Goal: Task Accomplishment & Management: Use online tool/utility

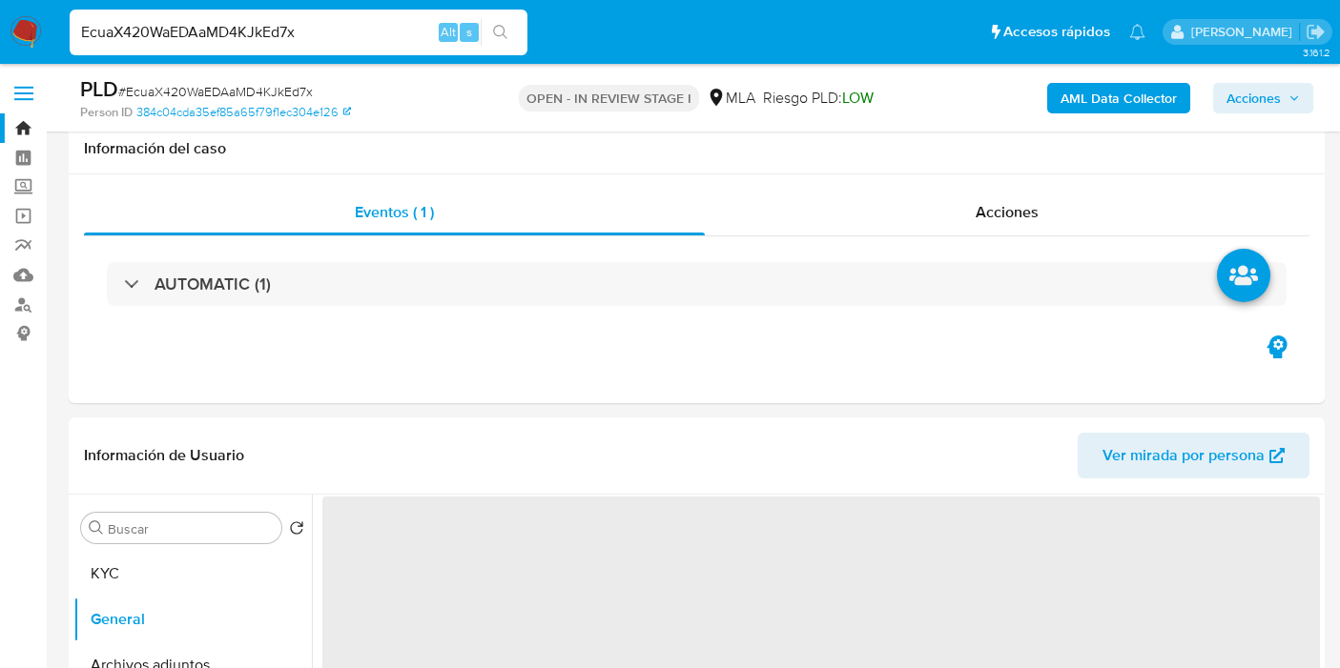
select select "10"
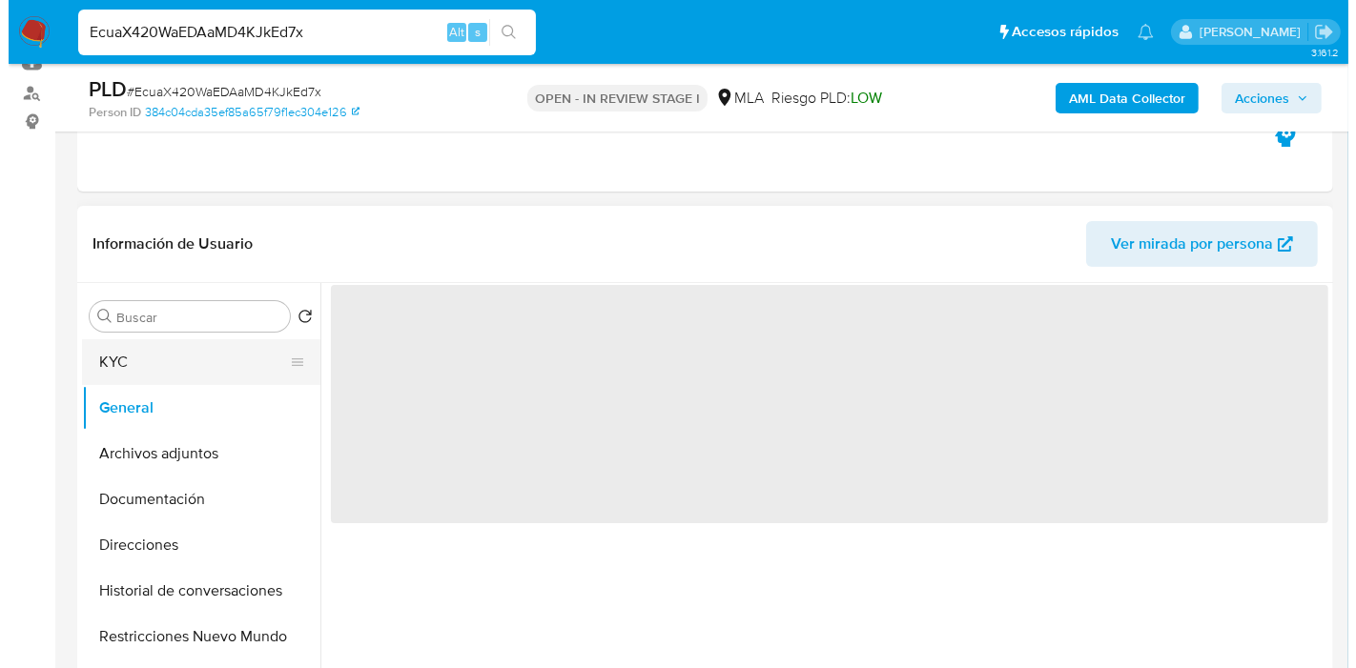
scroll to position [1005, 0]
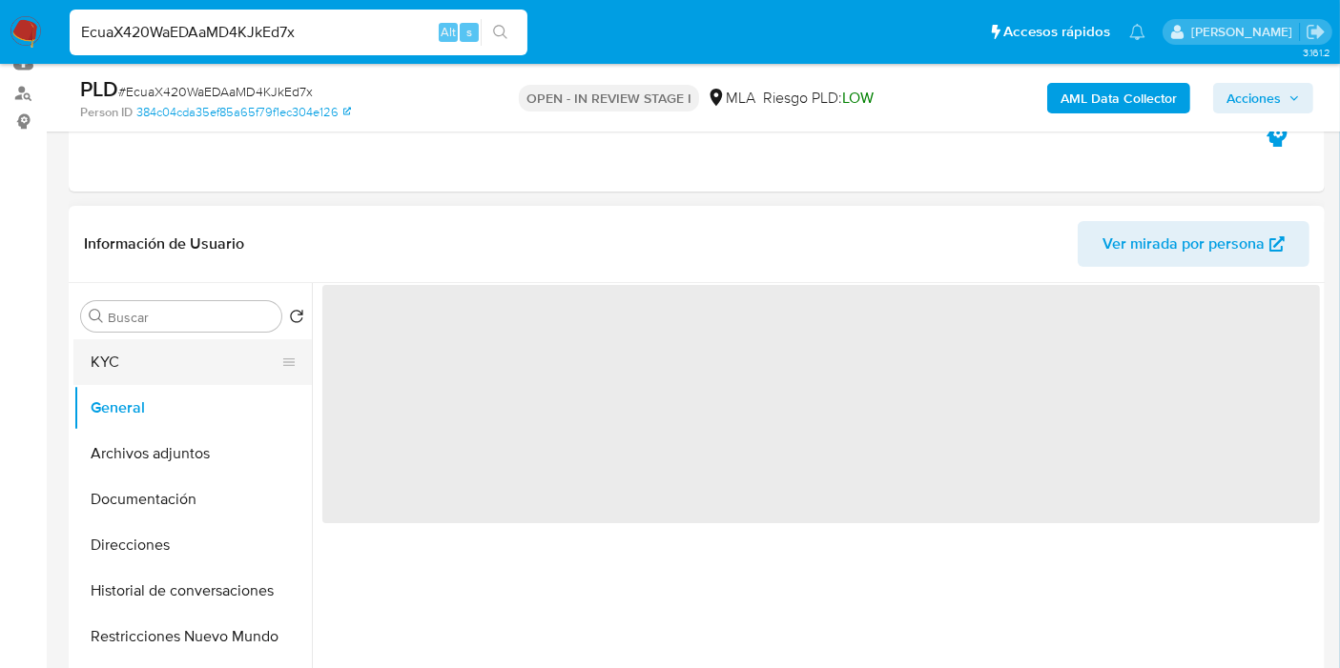
click at [237, 372] on button "KYC" at bounding box center [184, 362] width 223 height 46
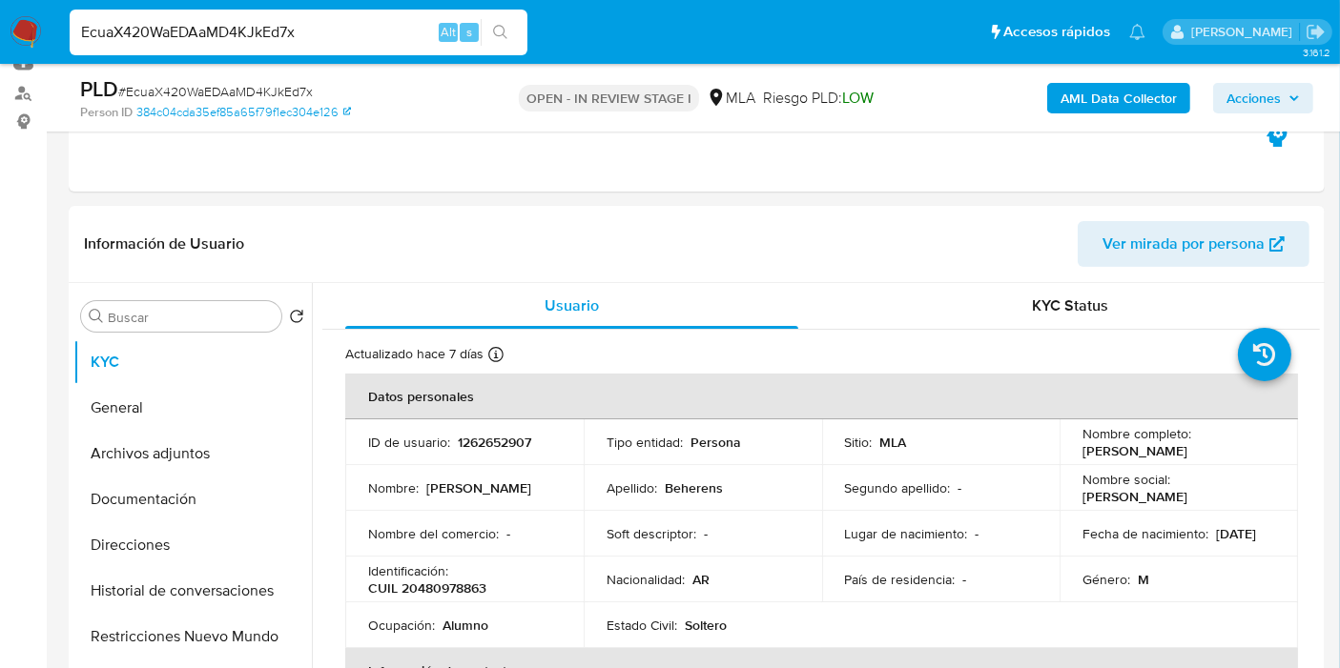
click at [1084, 105] on b "AML Data Collector" at bounding box center [1118, 98] width 116 height 31
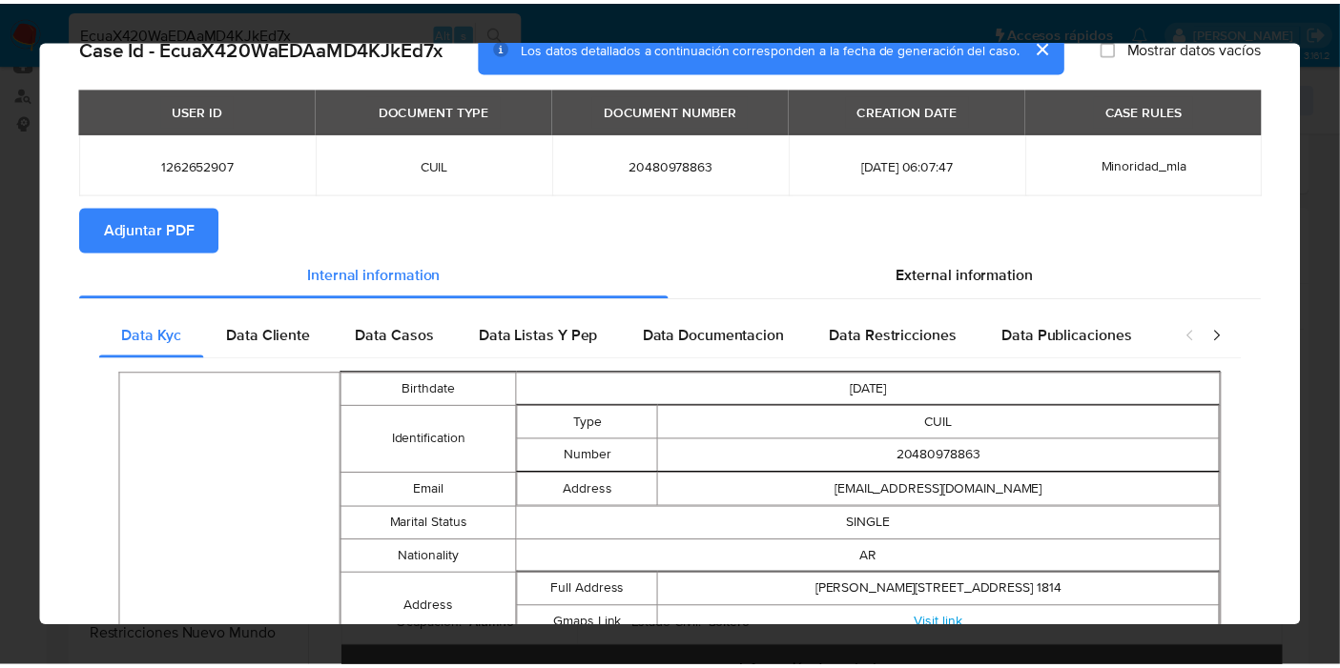
scroll to position [0, 0]
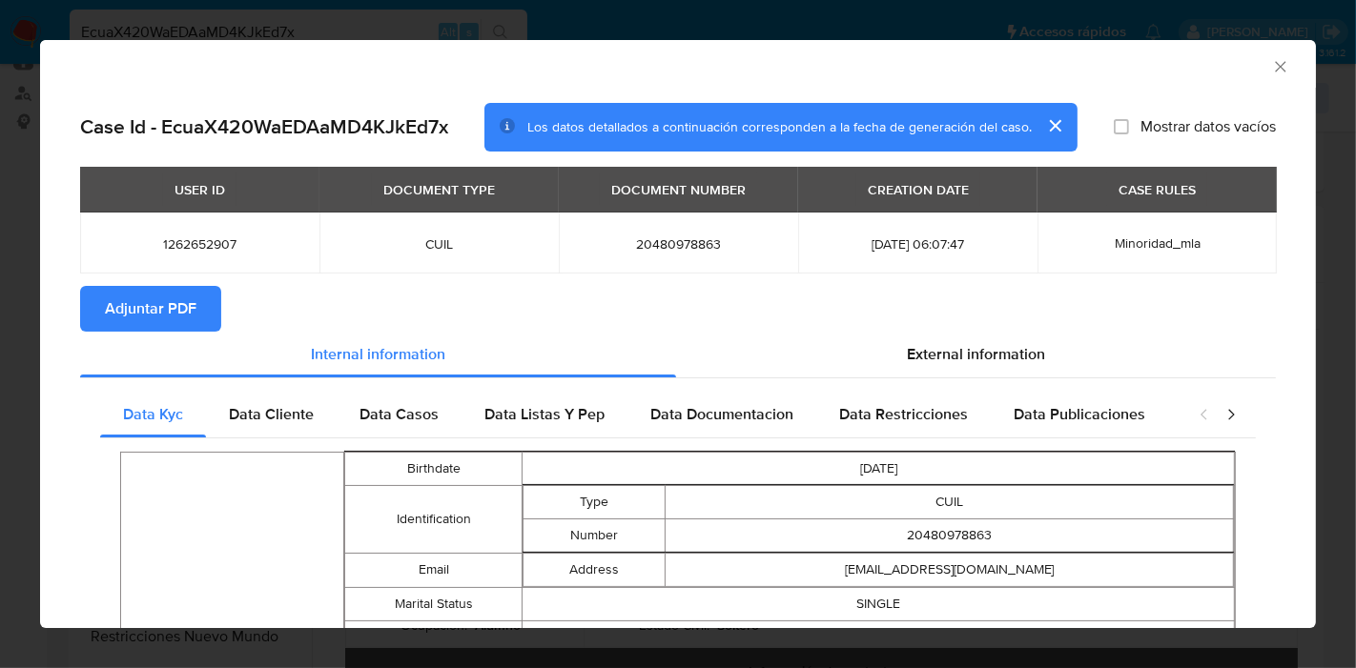
click at [119, 271] on td "1262652907" at bounding box center [199, 243] width 239 height 61
click at [133, 295] on span "Adjuntar PDF" at bounding box center [151, 309] width 92 height 42
click at [1039, 132] on button "cerrar" at bounding box center [1055, 126] width 46 height 46
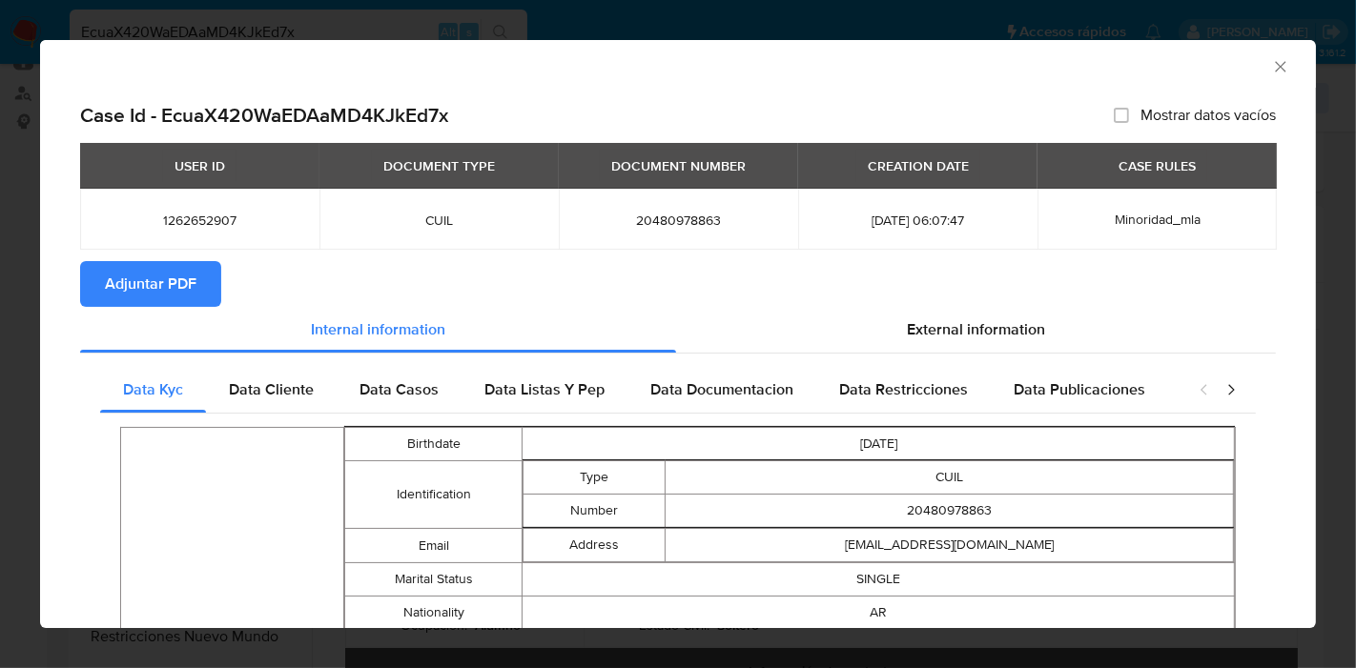
click at [1271, 72] on icon "Cerrar ventana" at bounding box center [1280, 66] width 19 height 19
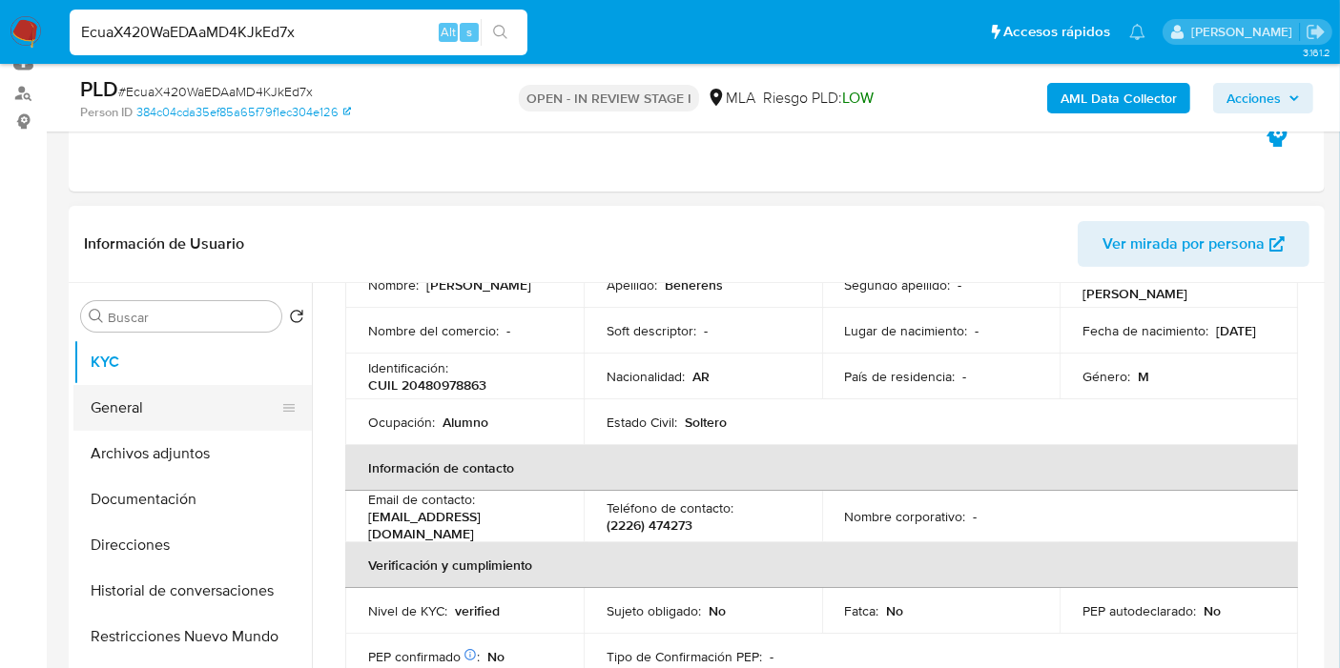
scroll to position [212, 0]
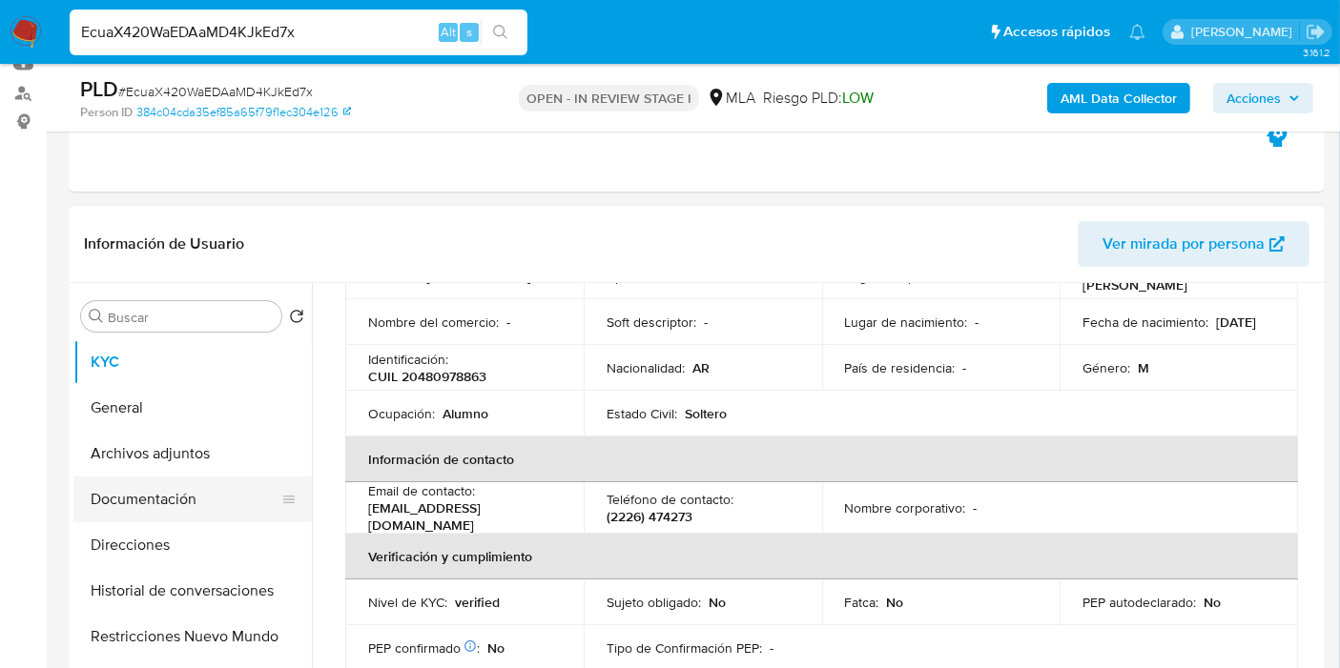
click at [179, 478] on button "Documentación" at bounding box center [184, 500] width 223 height 46
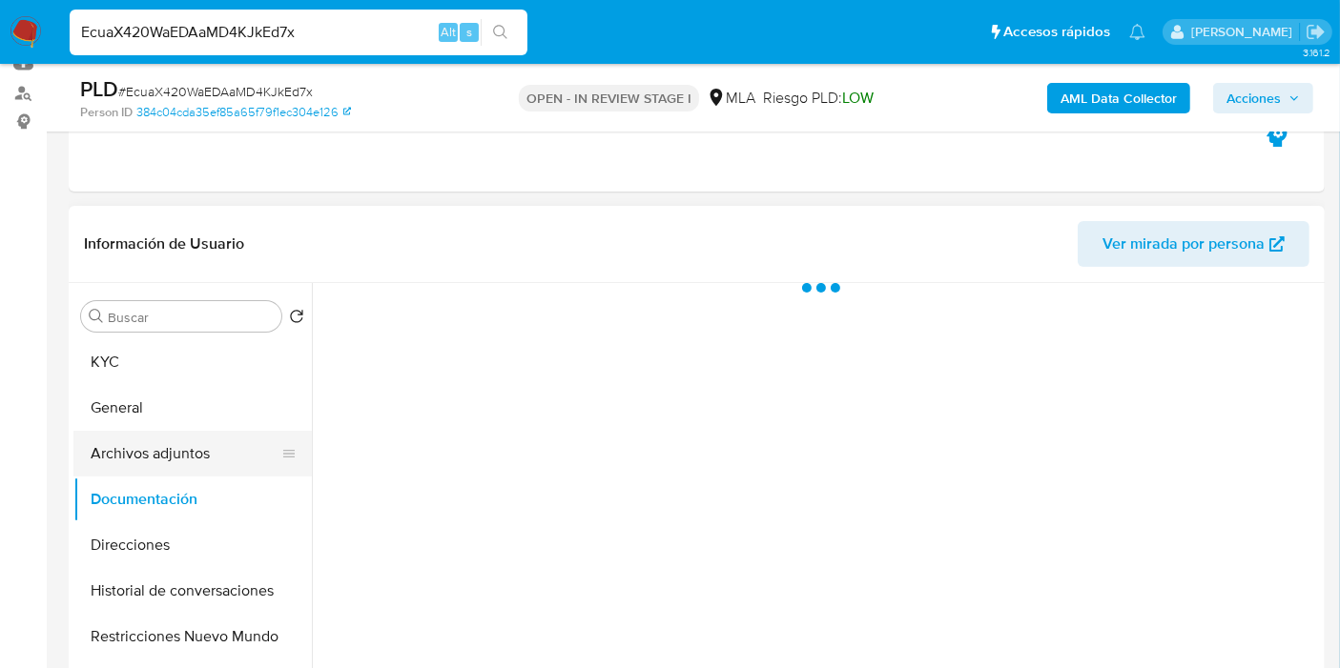
scroll to position [0, 0]
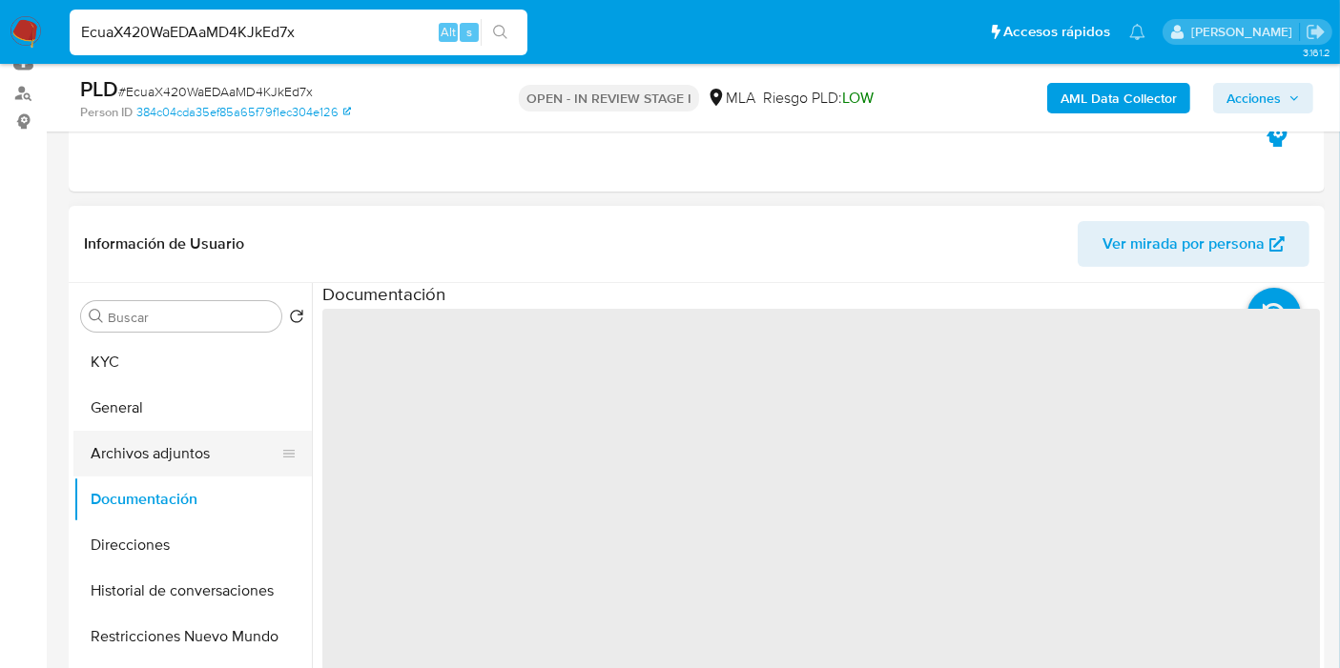
click at [199, 455] on button "Archivos adjuntos" at bounding box center [184, 454] width 223 height 46
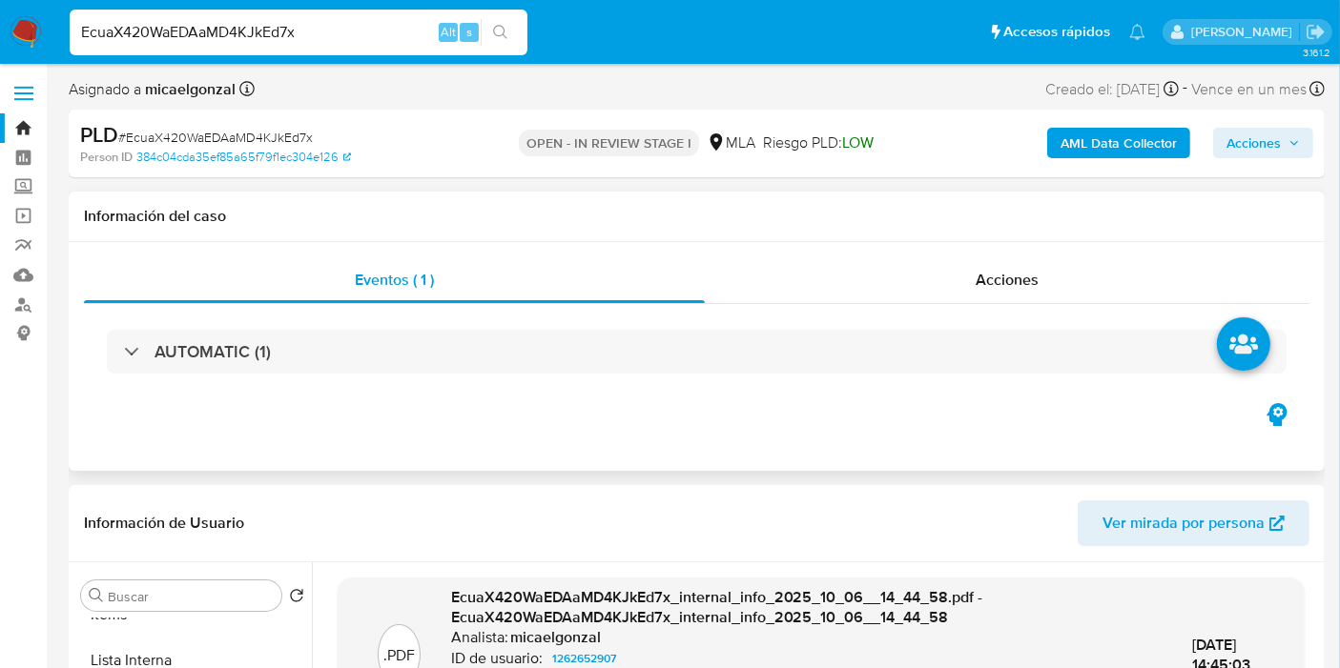
scroll to position [318, 0]
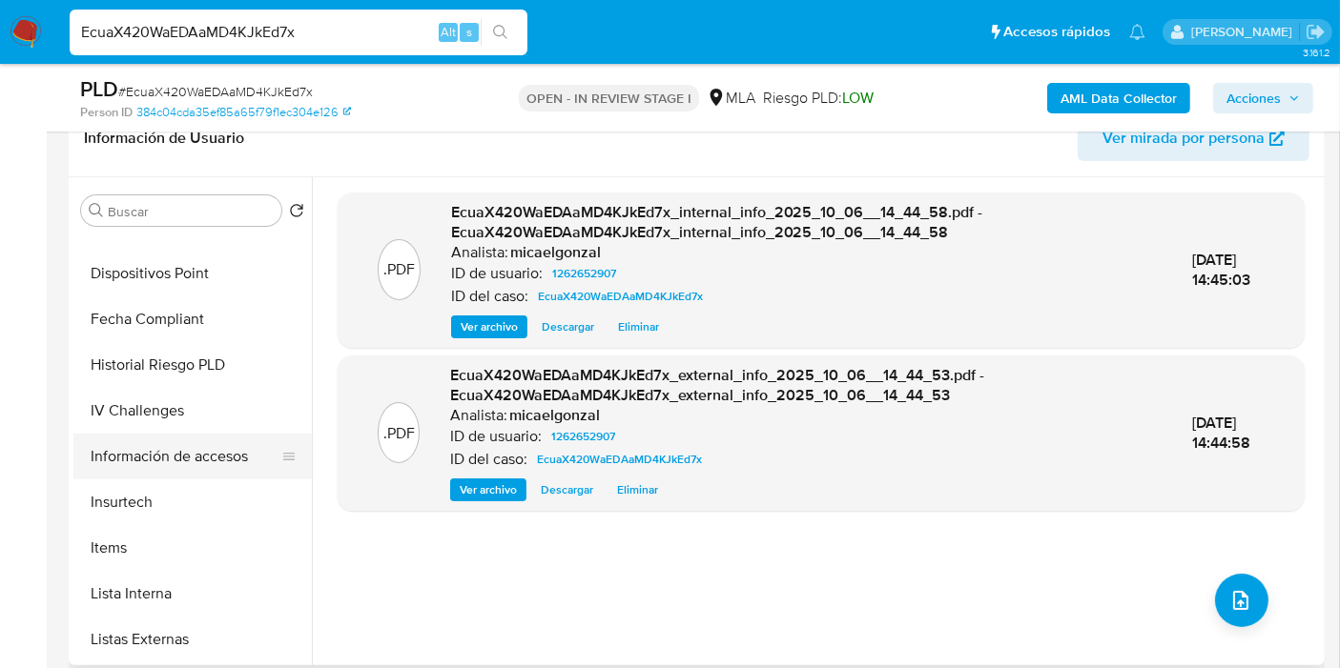
click at [162, 445] on button "Información de accesos" at bounding box center [184, 457] width 223 height 46
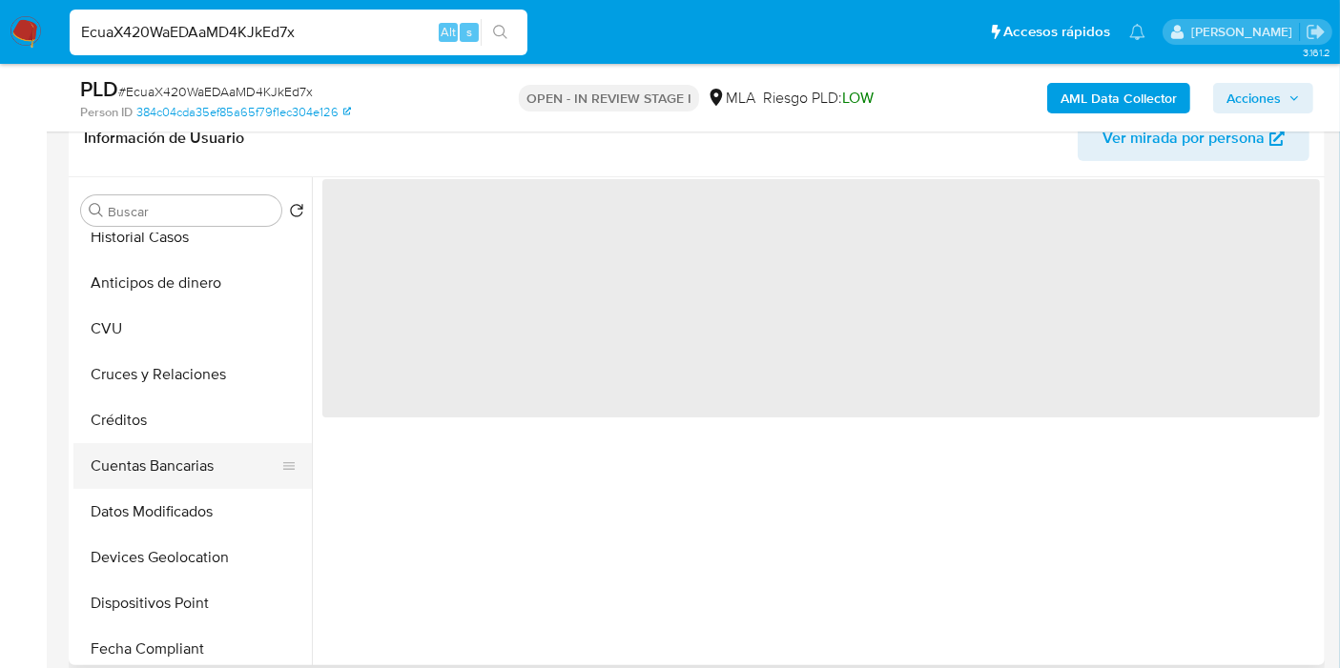
scroll to position [246, 0]
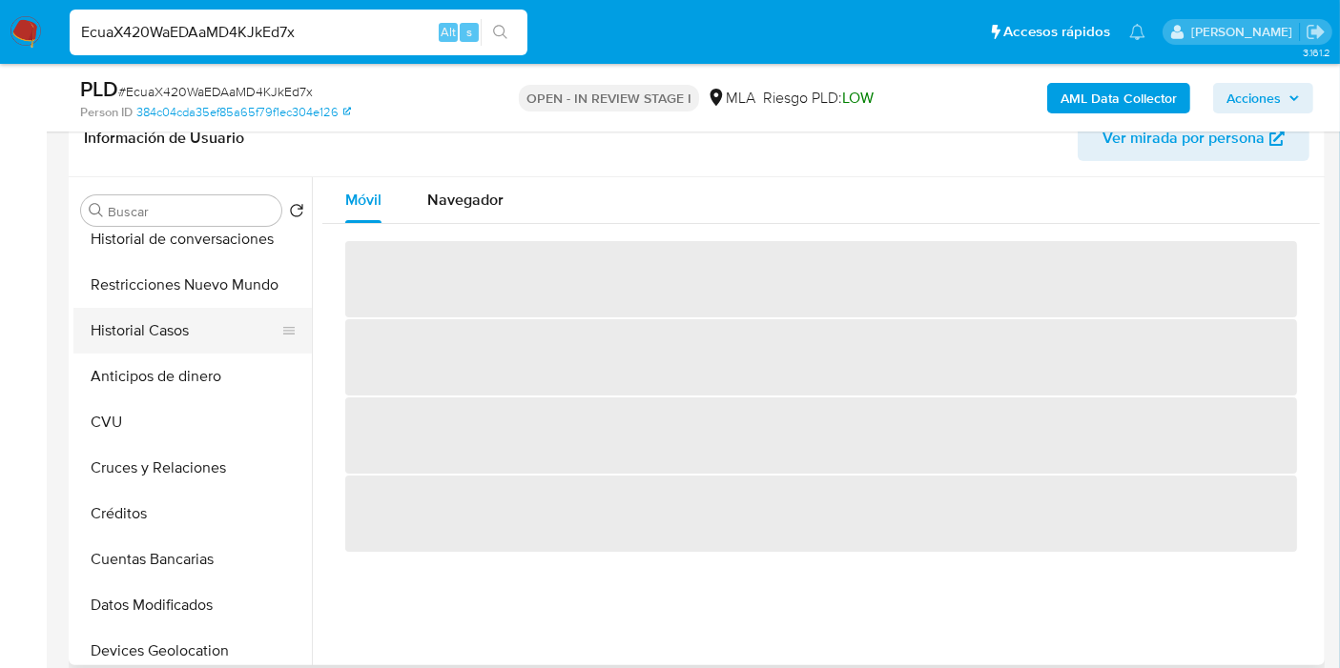
click at [225, 343] on button "Historial Casos" at bounding box center [184, 331] width 223 height 46
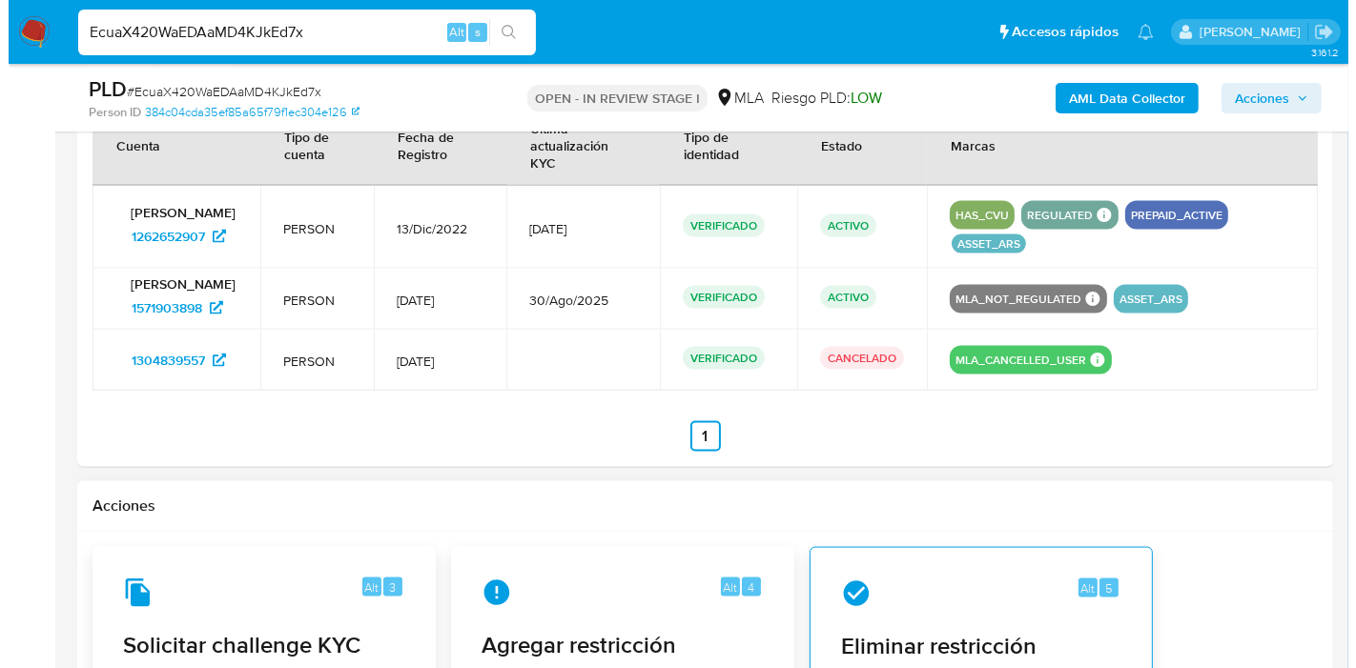
scroll to position [2860, 0]
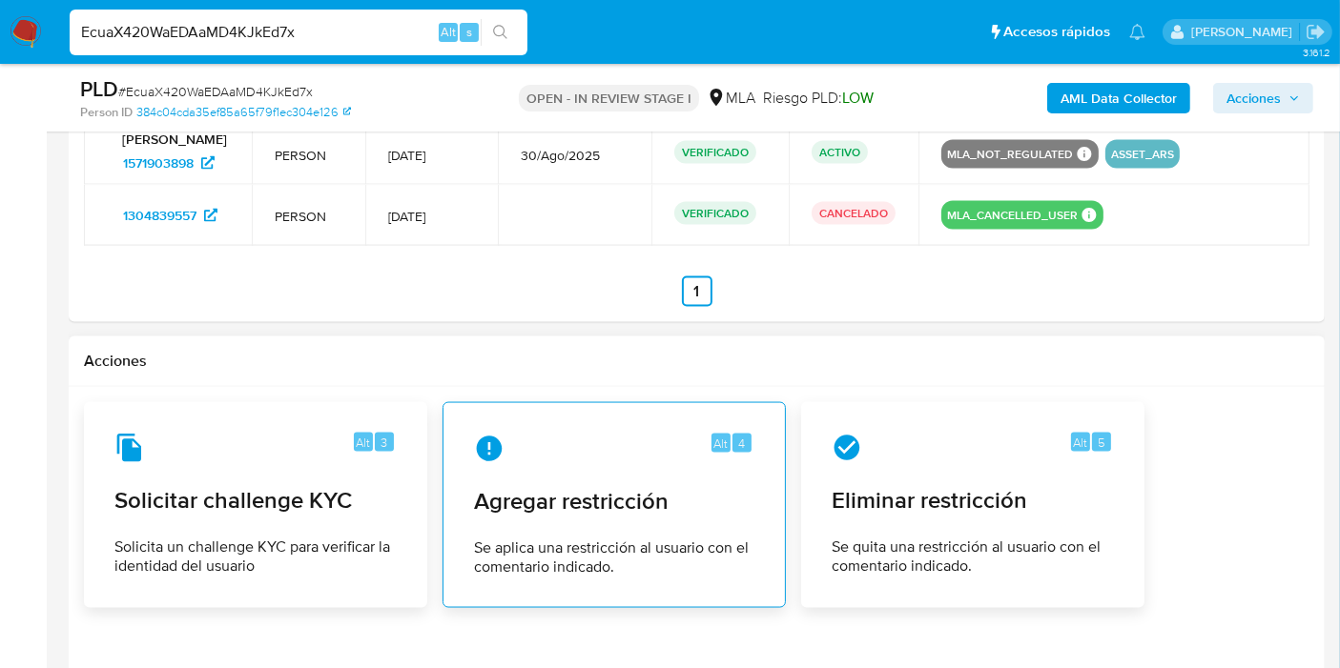
click at [673, 475] on div "Alt 4 Agregar restricción Se aplica una restricción al usuario con el comentari…" at bounding box center [614, 506] width 311 height 174
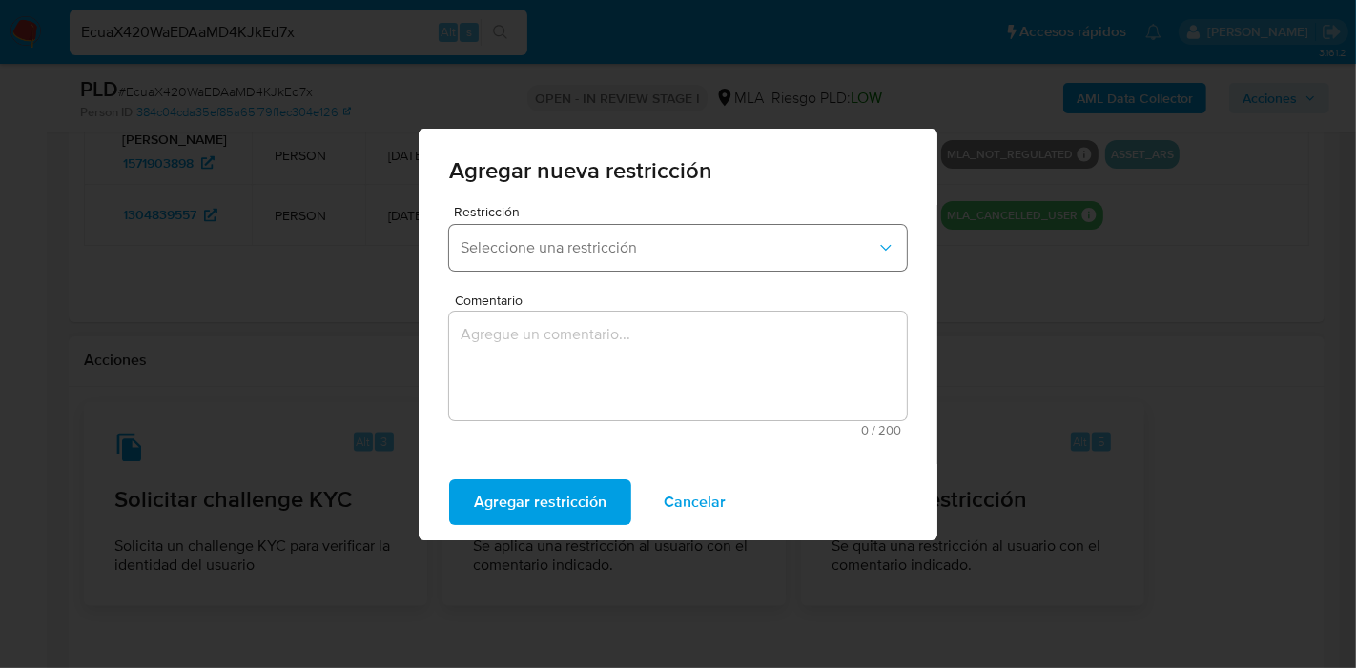
click at [657, 245] on span "Seleccione una restricción" at bounding box center [669, 247] width 416 height 19
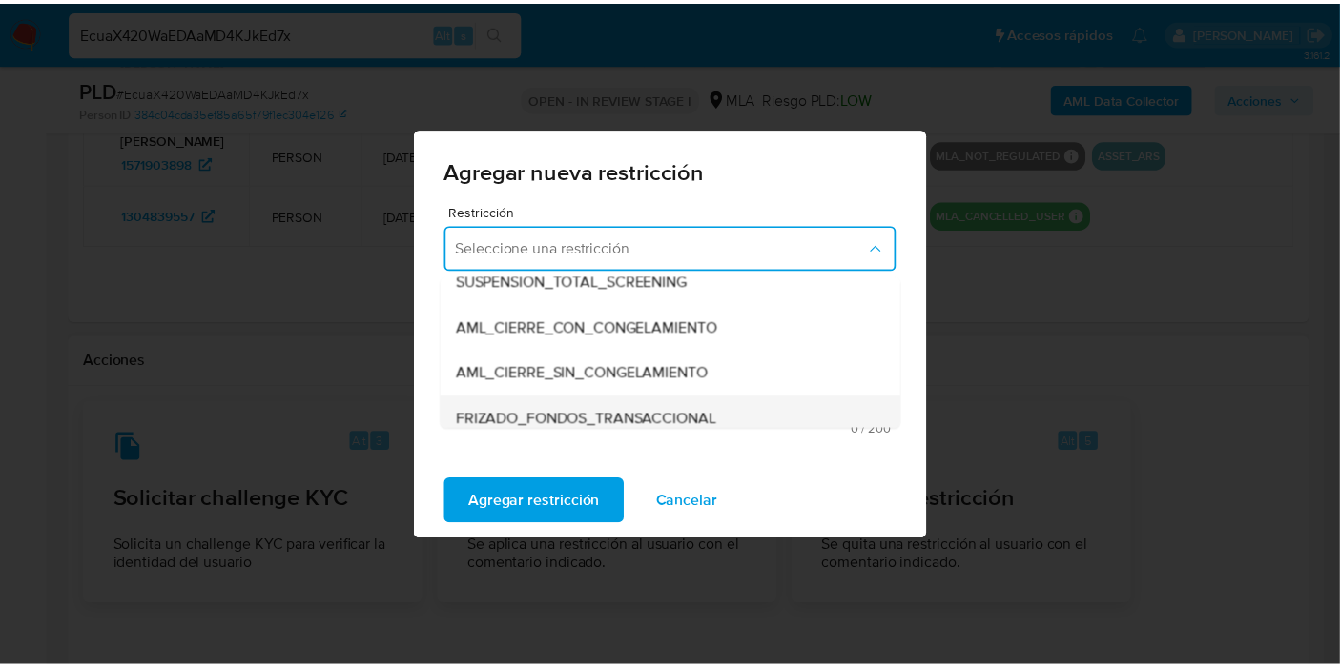
scroll to position [212, 0]
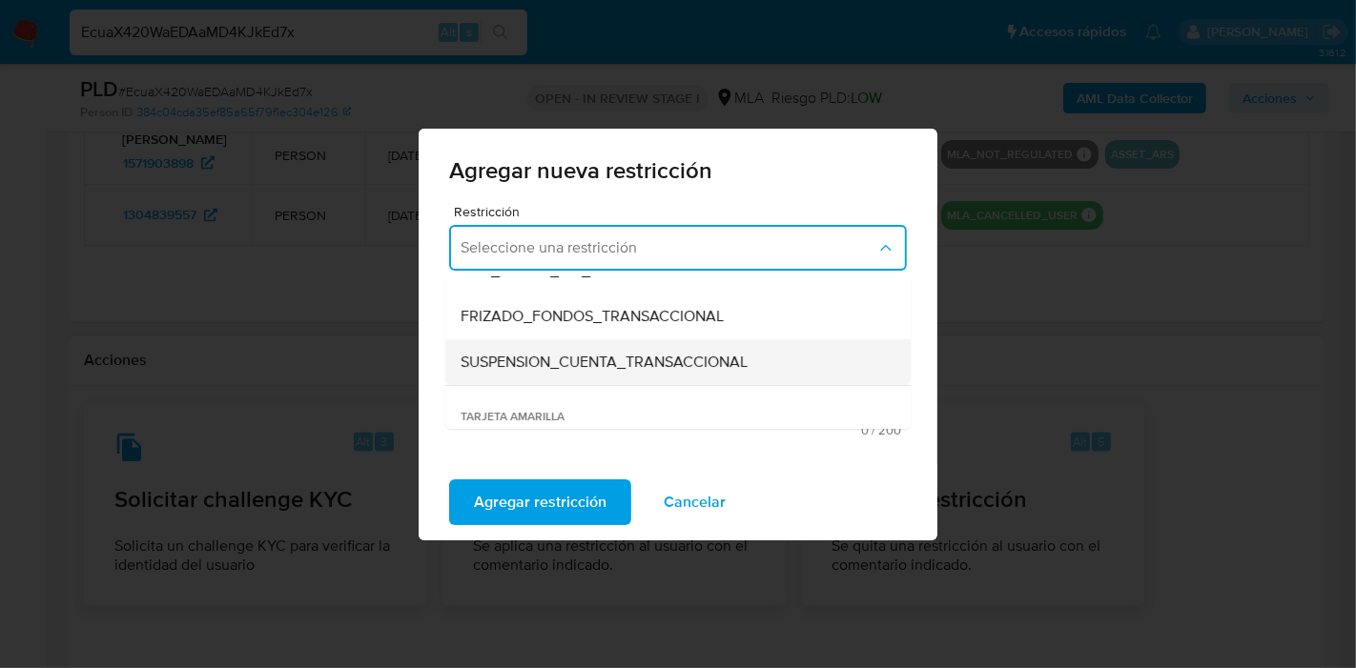
click at [570, 355] on span "SUSPENSION_CUENTA_TRANSACCIONAL" at bounding box center [604, 362] width 287 height 19
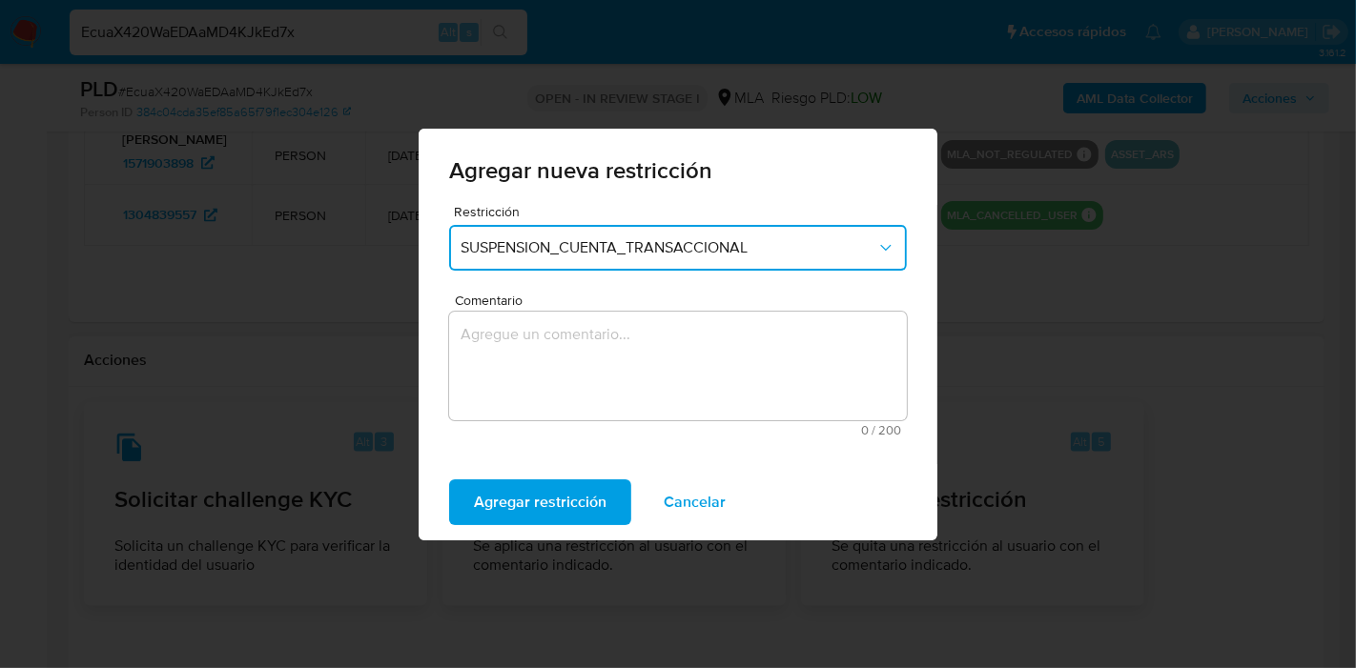
click at [570, 355] on textarea "Comentario" at bounding box center [678, 366] width 458 height 109
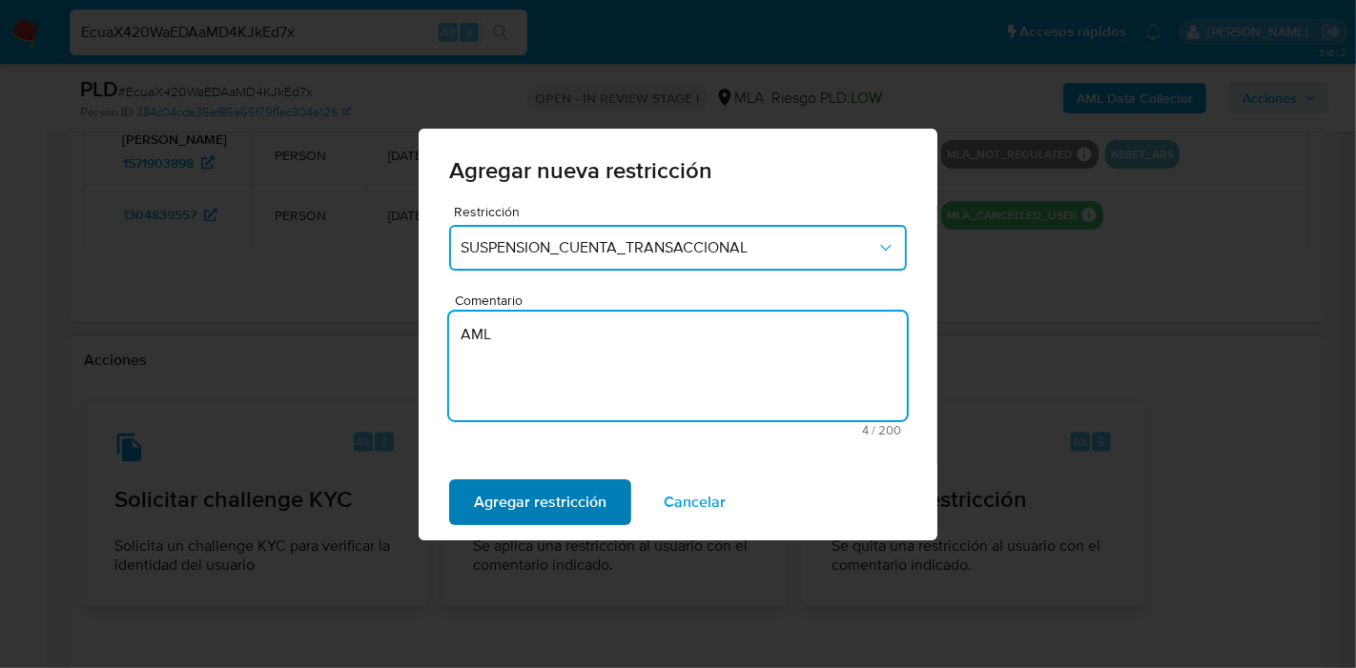
type textarea "AML"
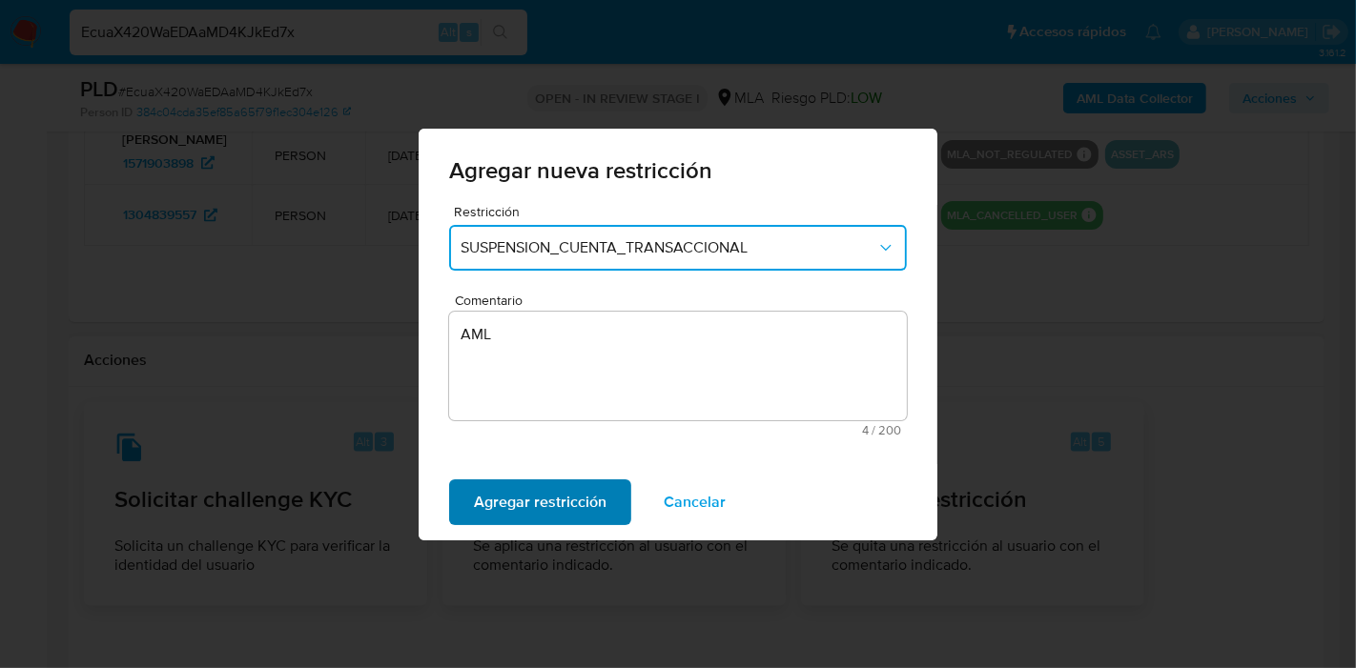
click at [534, 512] on span "Agregar restricción" at bounding box center [540, 503] width 133 height 42
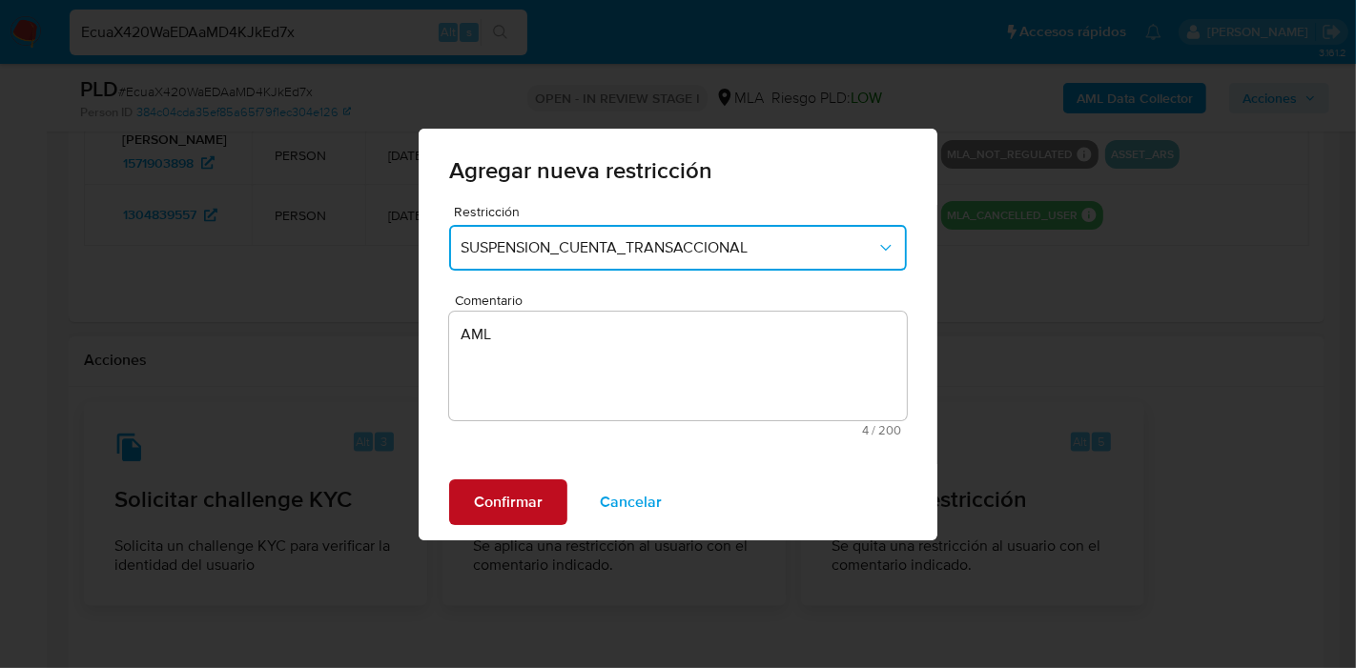
click at [541, 519] on span "Confirmar" at bounding box center [508, 503] width 69 height 42
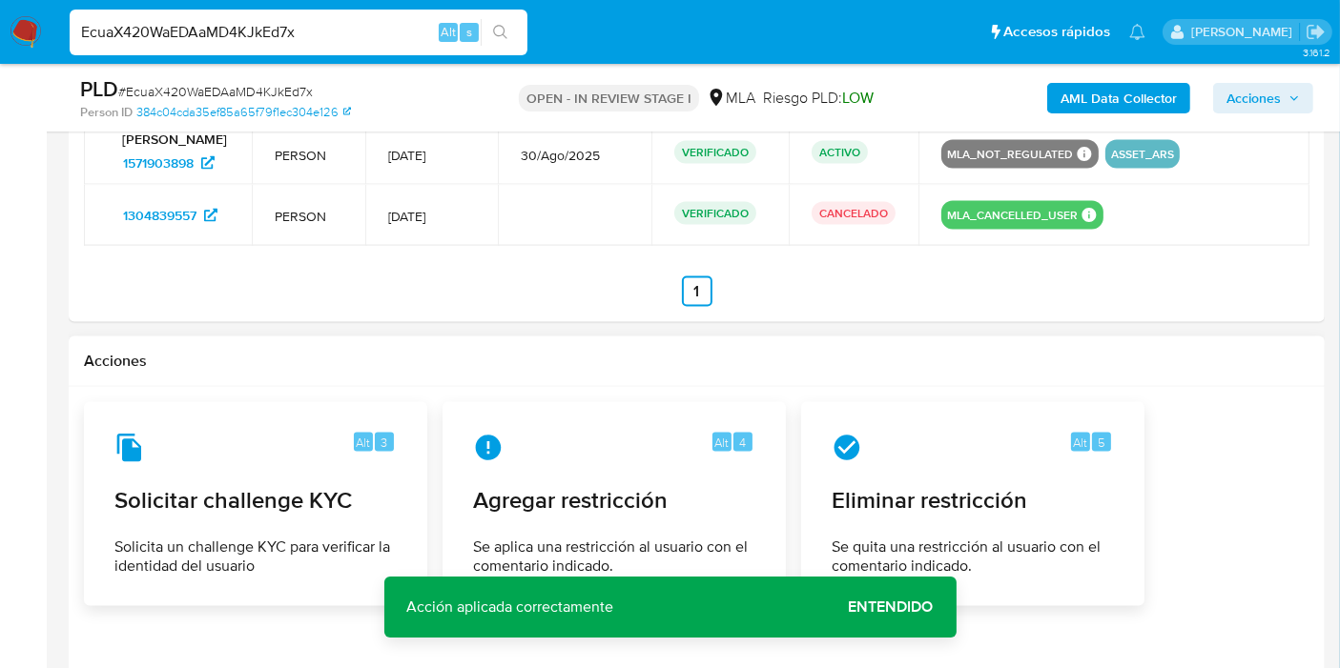
click at [891, 607] on span "Entendido" at bounding box center [891, 607] width 85 height 0
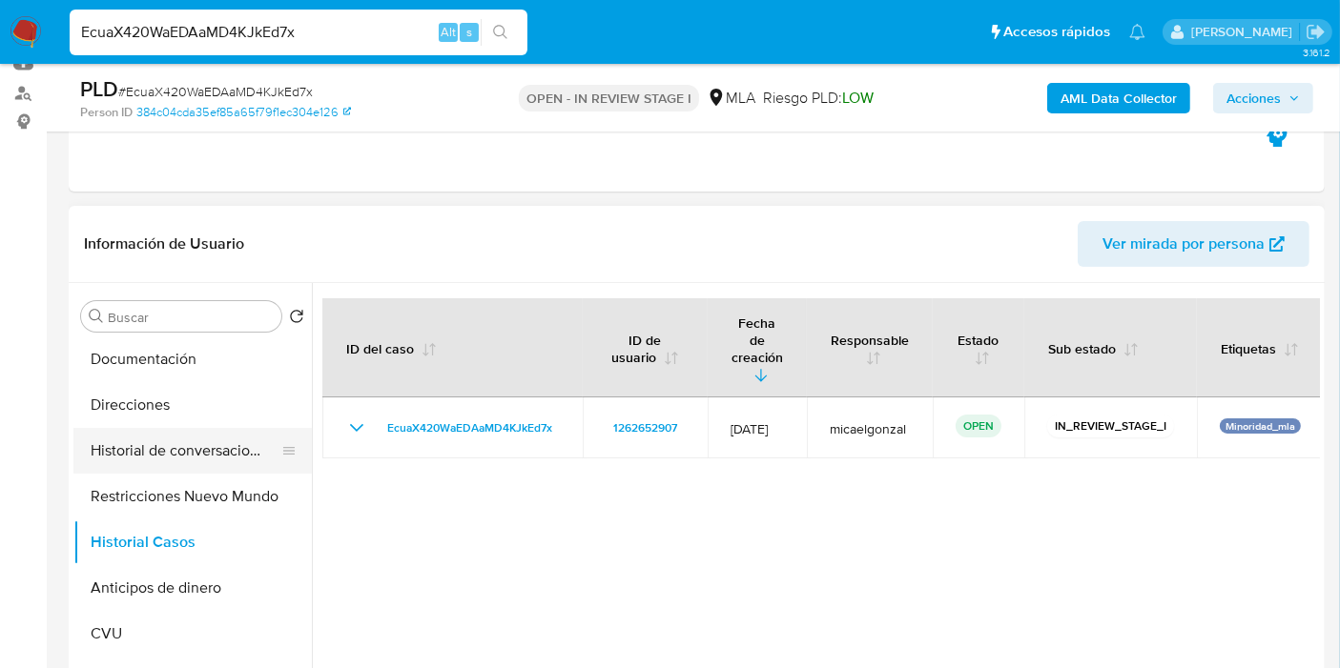
click at [200, 445] on button "Historial de conversaciones" at bounding box center [184, 451] width 223 height 46
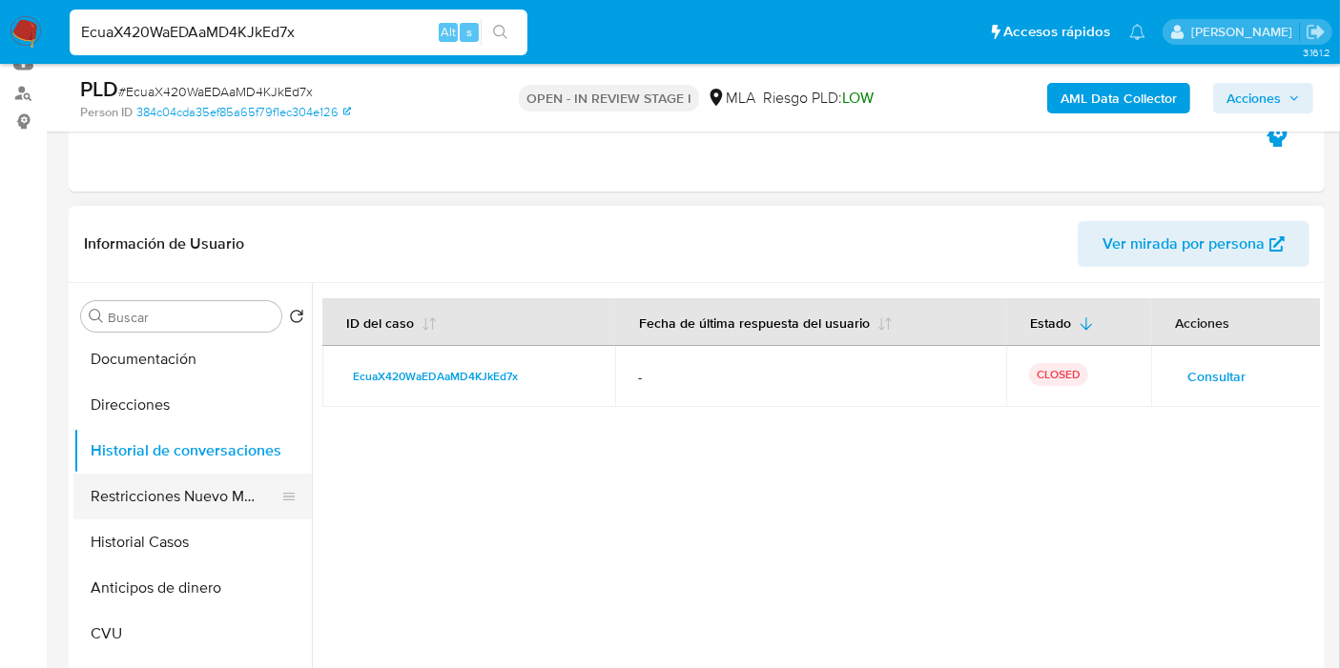
click at [174, 483] on button "Restricciones Nuevo Mundo" at bounding box center [184, 497] width 223 height 46
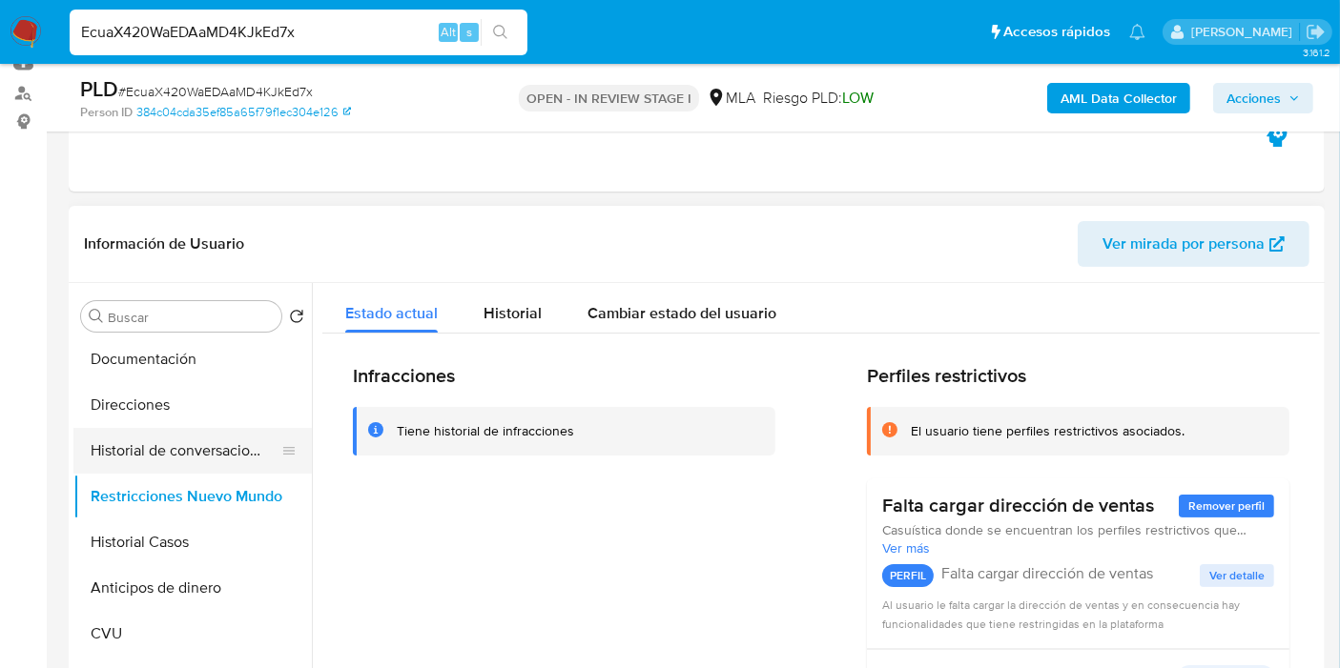
click at [235, 446] on button "Historial de conversaciones" at bounding box center [184, 451] width 223 height 46
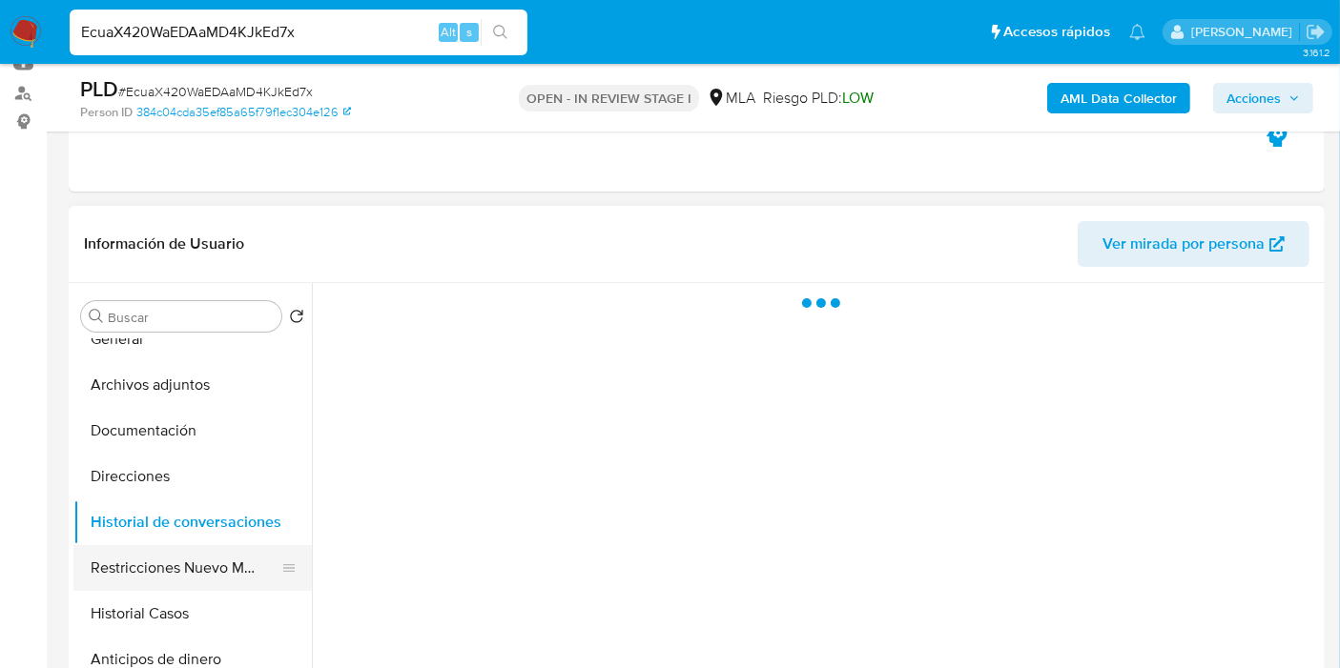
scroll to position [0, 0]
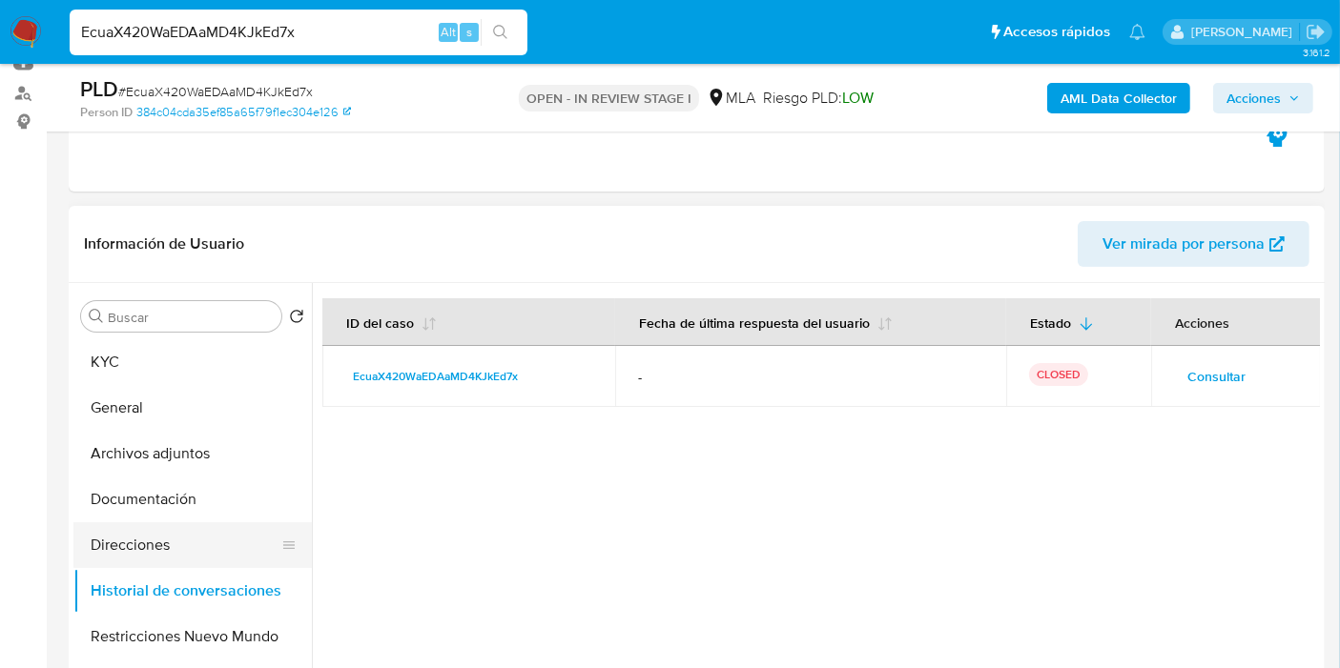
click at [157, 543] on button "Direcciones" at bounding box center [184, 546] width 223 height 46
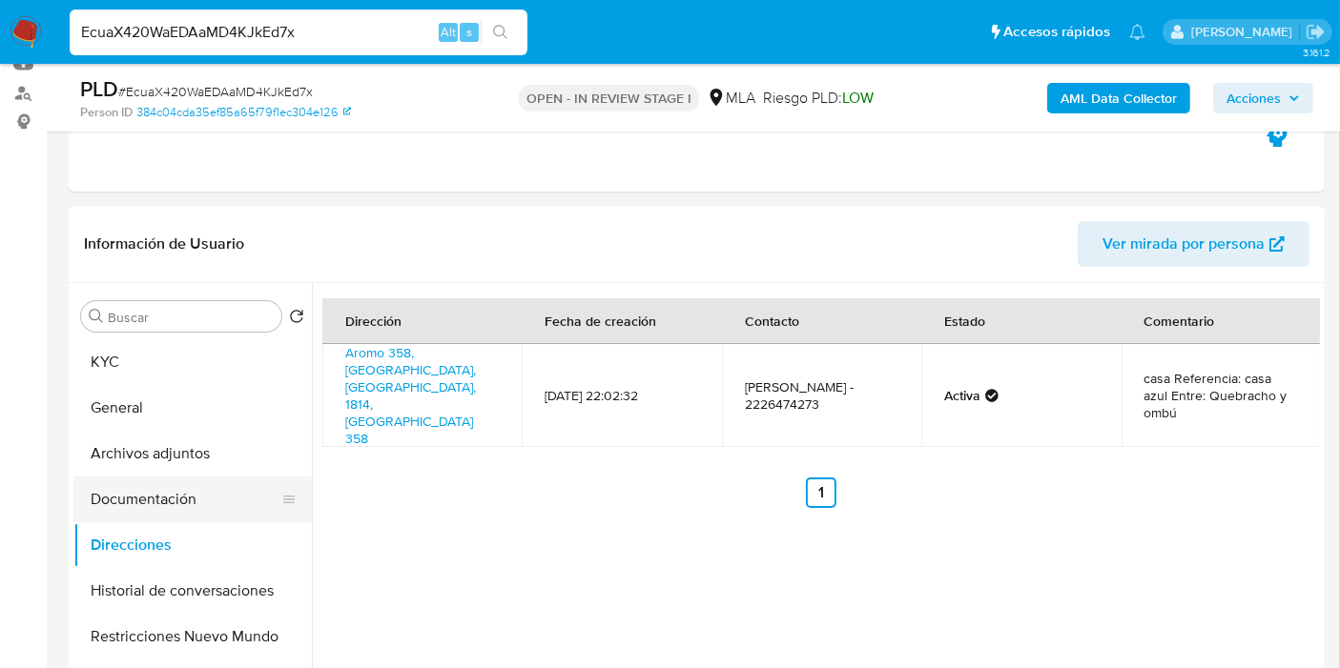
click at [178, 507] on button "Documentación" at bounding box center [184, 500] width 223 height 46
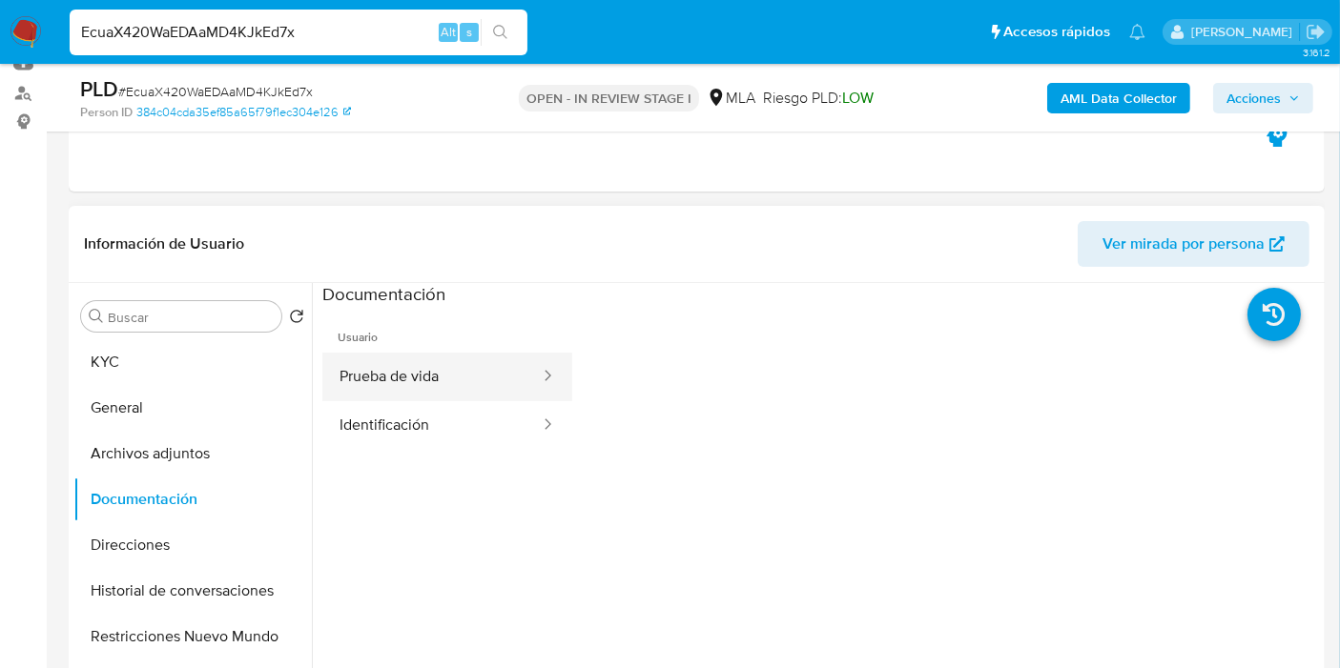
click at [334, 393] on button "Prueba de vida" at bounding box center [431, 377] width 219 height 49
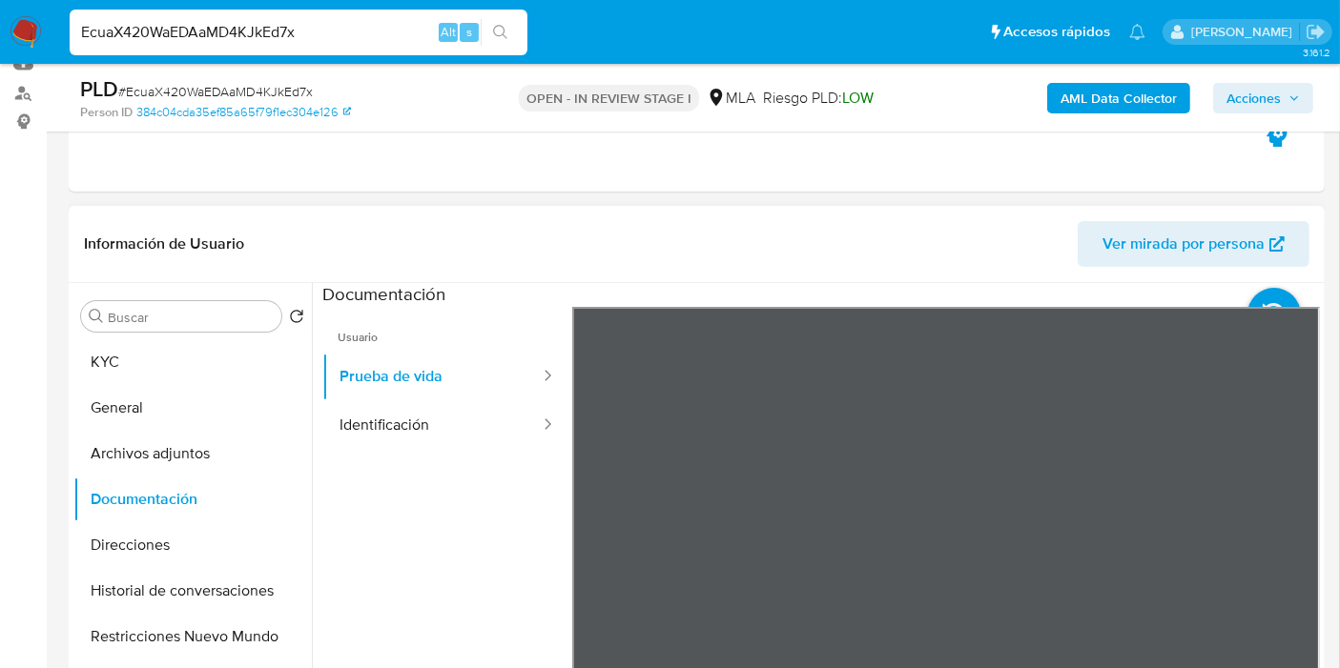
click at [485, 477] on ul "Usuario Prueba de vida Identificación" at bounding box center [447, 581] width 250 height 549
click at [526, 434] on div at bounding box center [541, 426] width 31 height 22
click at [484, 415] on button "Identificación" at bounding box center [431, 425] width 219 height 49
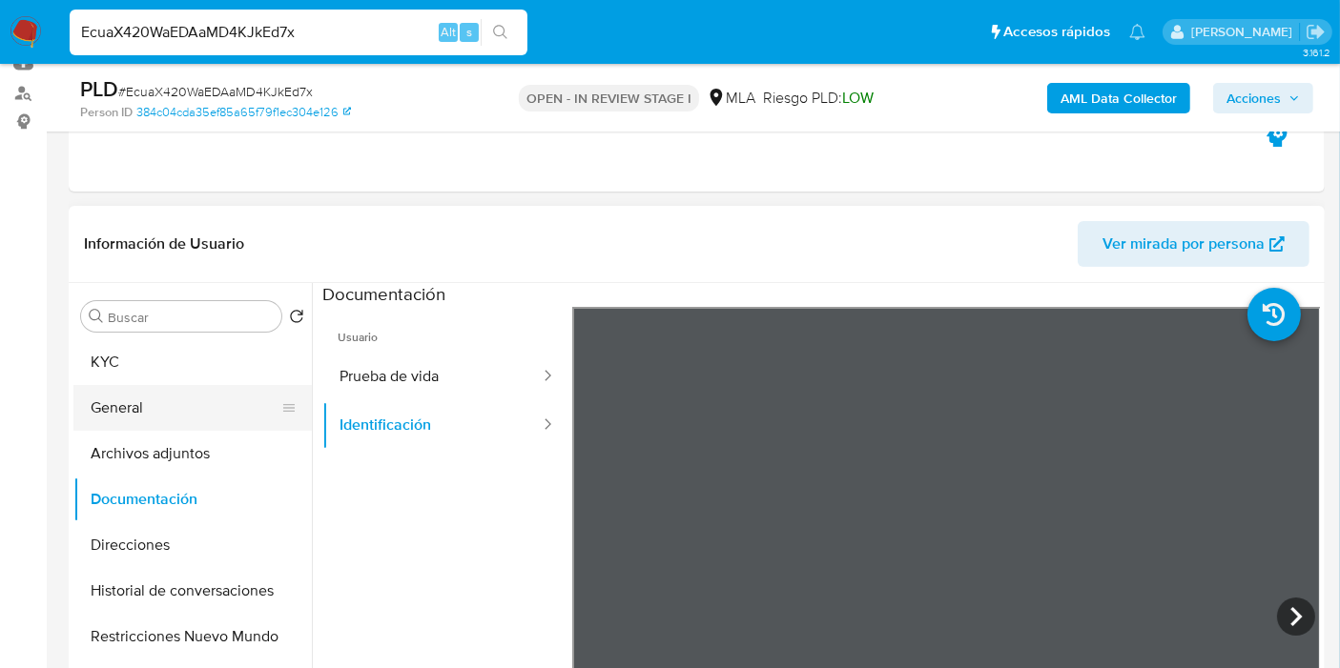
click at [145, 396] on button "General" at bounding box center [184, 408] width 223 height 46
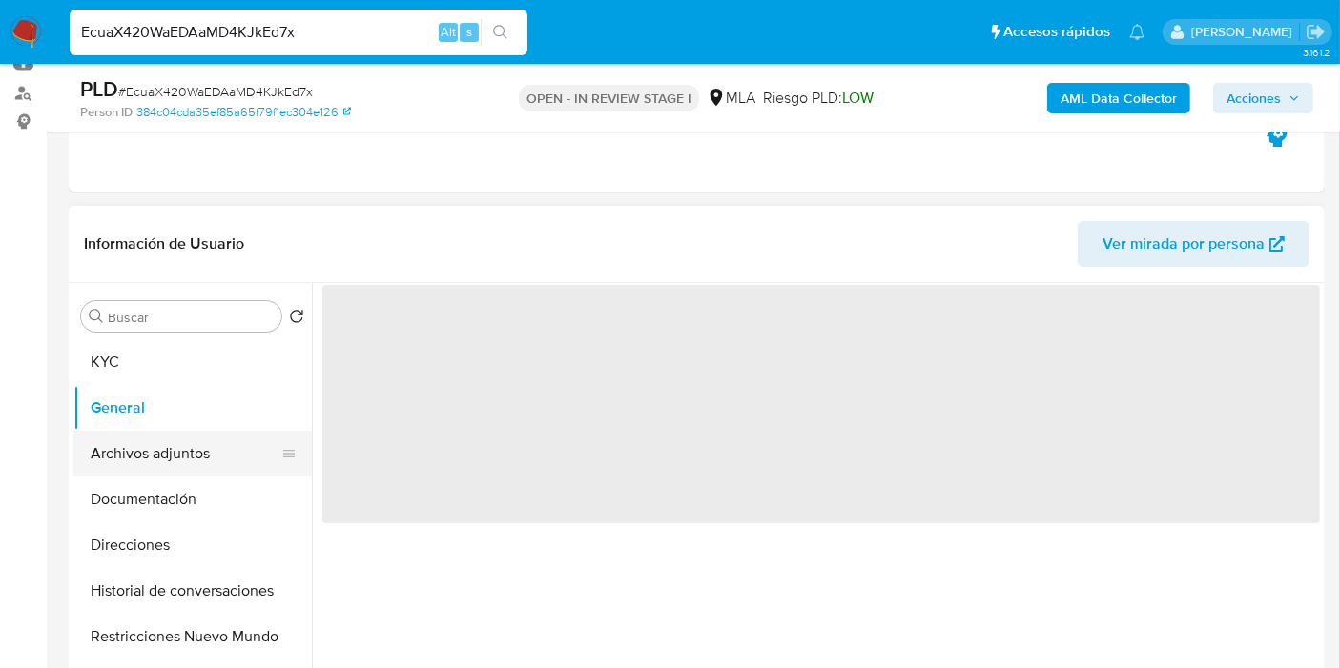
click at [174, 439] on button "Archivos adjuntos" at bounding box center [184, 454] width 223 height 46
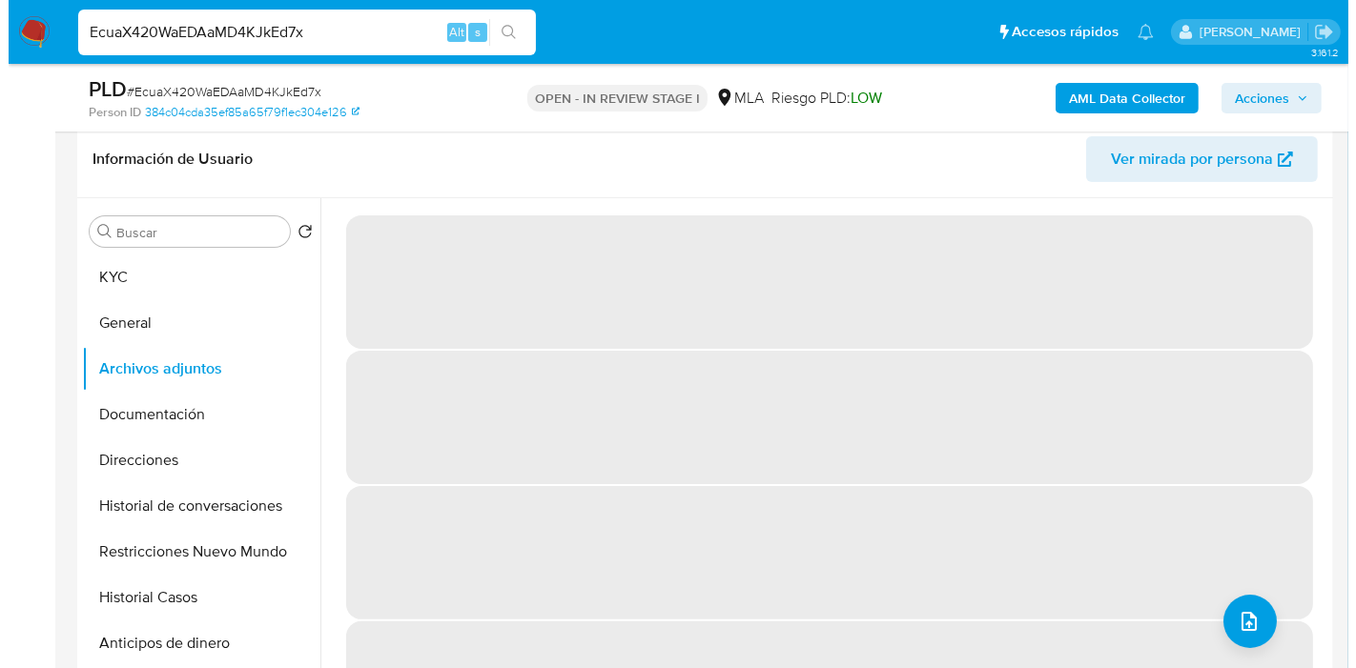
scroll to position [318, 0]
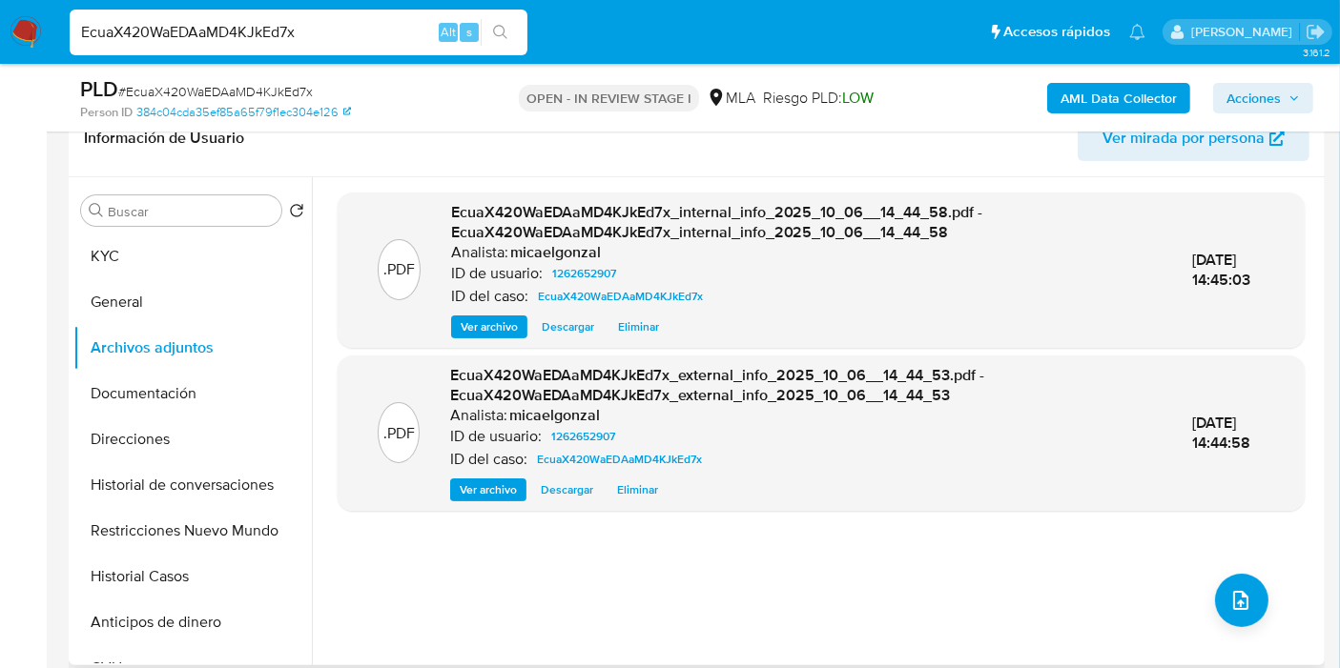
click at [1266, 592] on div ".PDF EcuaX420WaEDAaMD4KJkEd7x_internal_info_2025_10_06__14_44_58.pdf - EcuaX420…" at bounding box center [821, 422] width 967 height 458
click at [1245, 608] on button "upload-file" at bounding box center [1241, 600] width 53 height 53
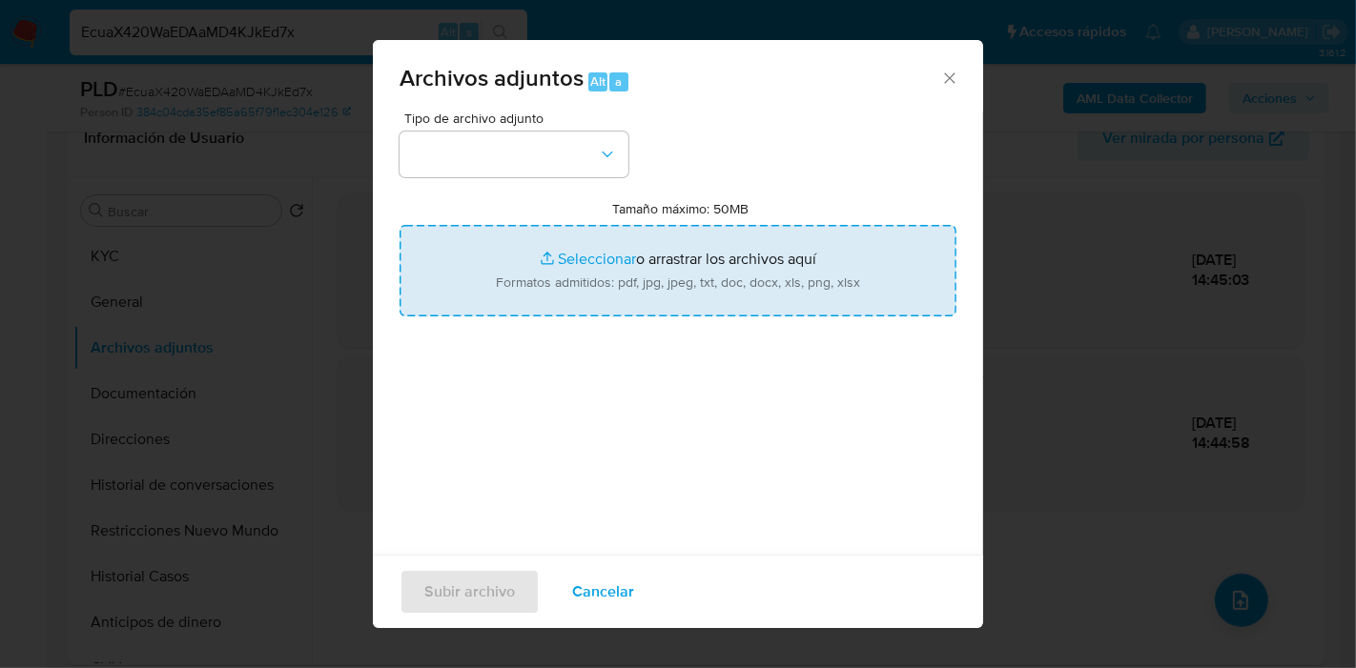
click at [641, 256] on input "Tamaño máximo: 50MB Seleccionar archivos" at bounding box center [678, 271] width 557 height 92
type input "C:\fakepath\Movimientos de Martin Gabriel Beherens.xlsx"
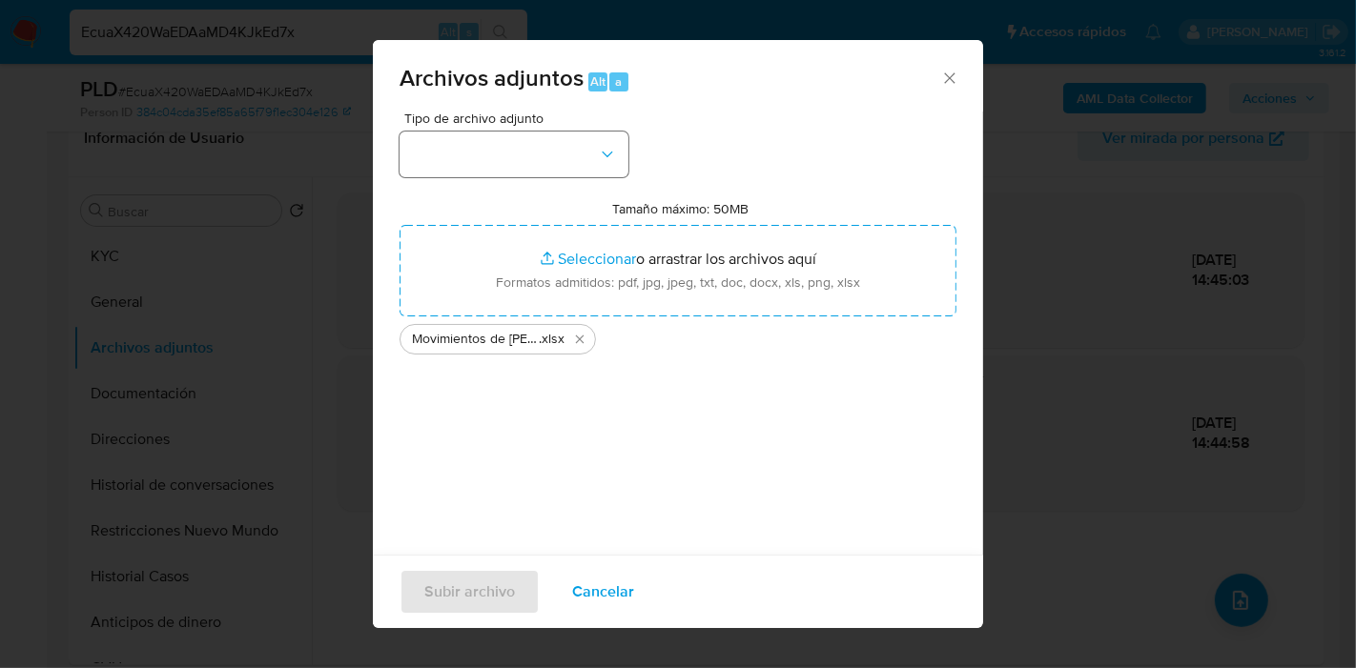
drag, startPoint x: 804, startPoint y: 454, endPoint x: 531, endPoint y: 173, distance: 391.8
click at [803, 451] on div "Tipo de archivo adjunto Tamaño máximo: 50MB Seleccionar archivos Seleccionar o …" at bounding box center [678, 337] width 557 height 450
click at [530, 172] on button "button" at bounding box center [514, 155] width 229 height 46
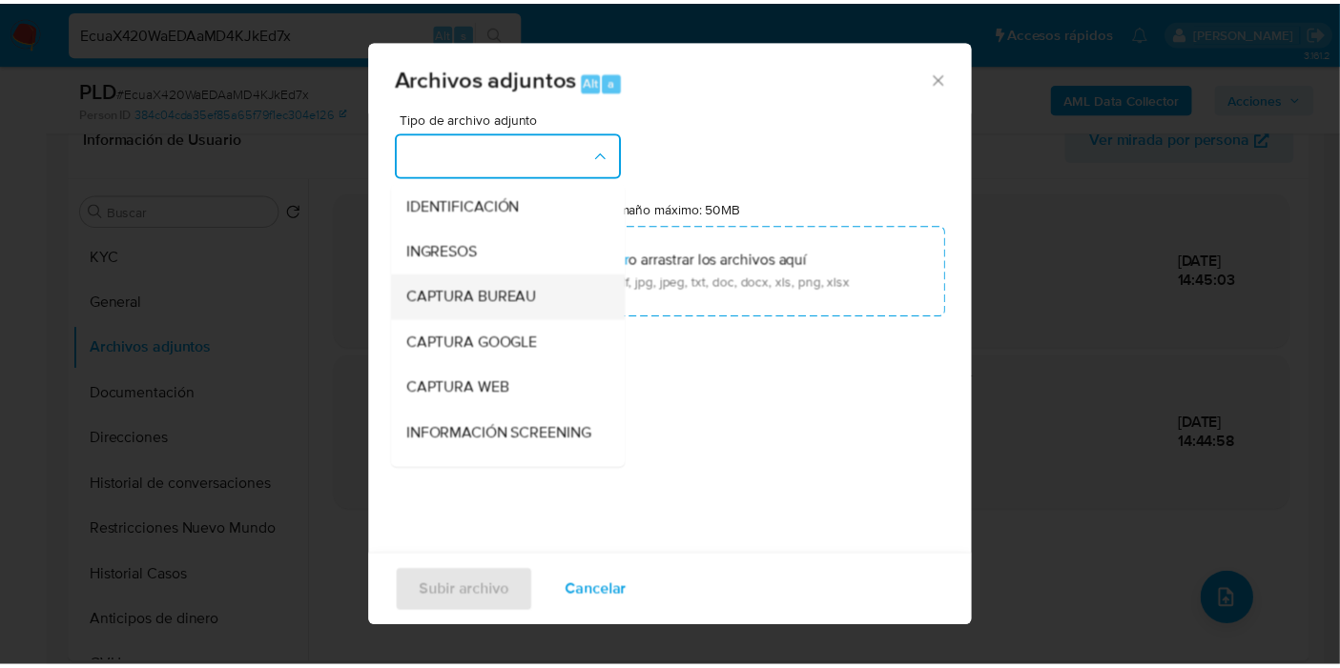
scroll to position [212, 0]
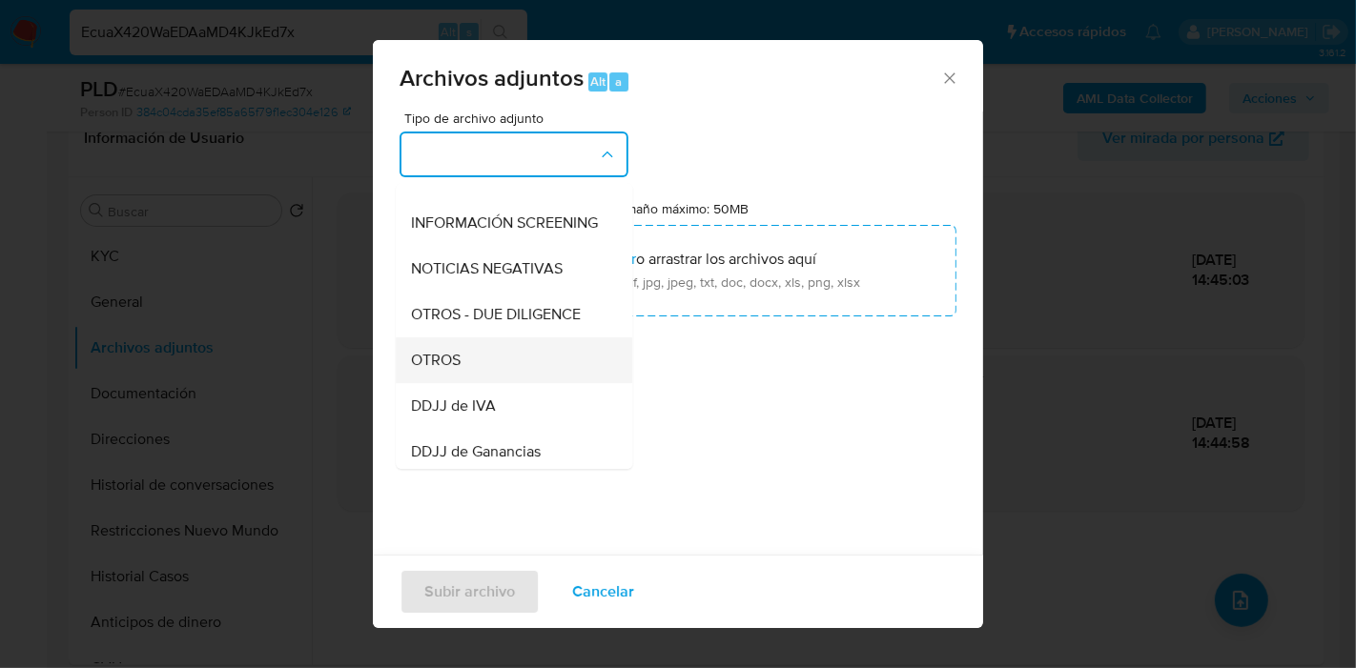
click at [525, 383] on div "OTROS" at bounding box center [508, 361] width 195 height 46
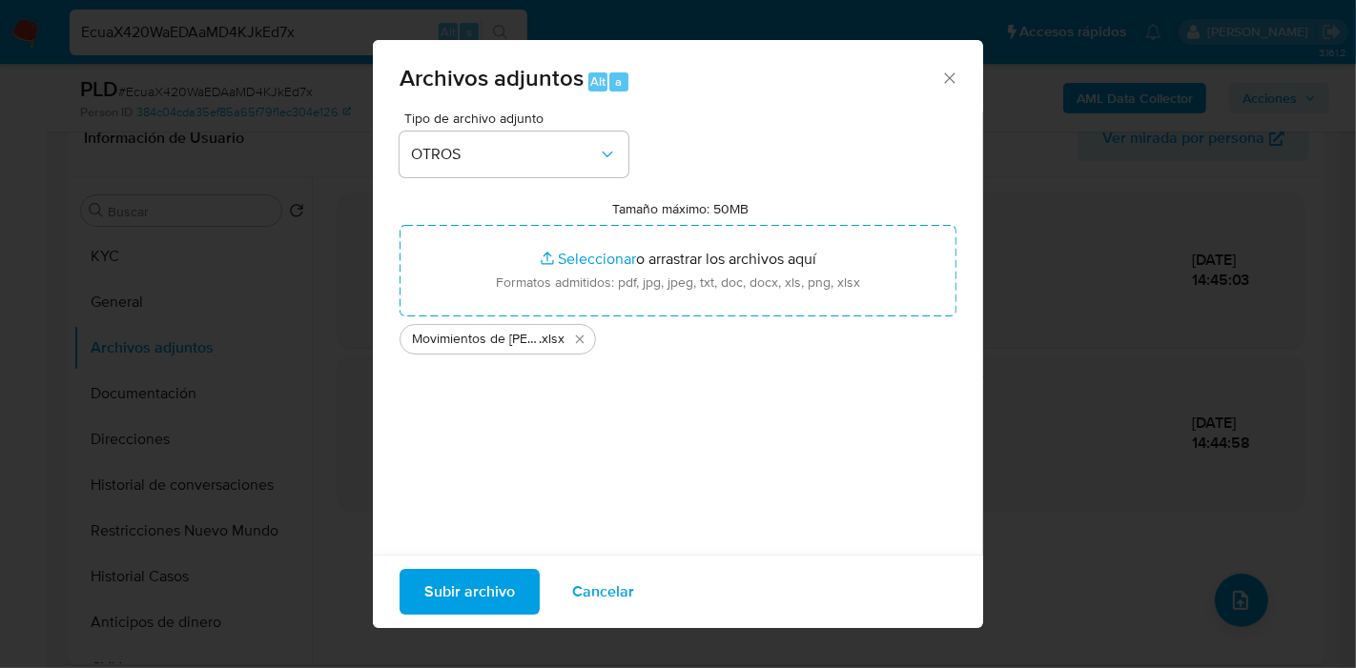
click at [440, 596] on span "Subir archivo" at bounding box center [469, 592] width 91 height 42
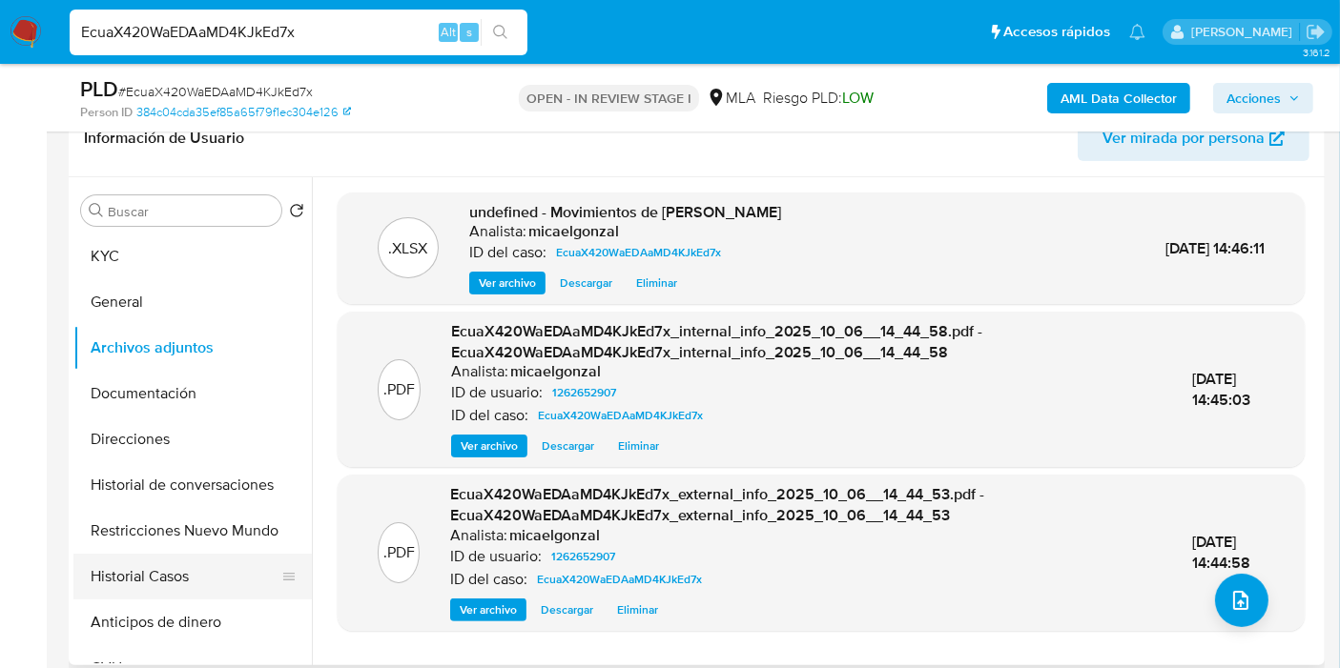
click at [179, 568] on button "Historial Casos" at bounding box center [184, 577] width 223 height 46
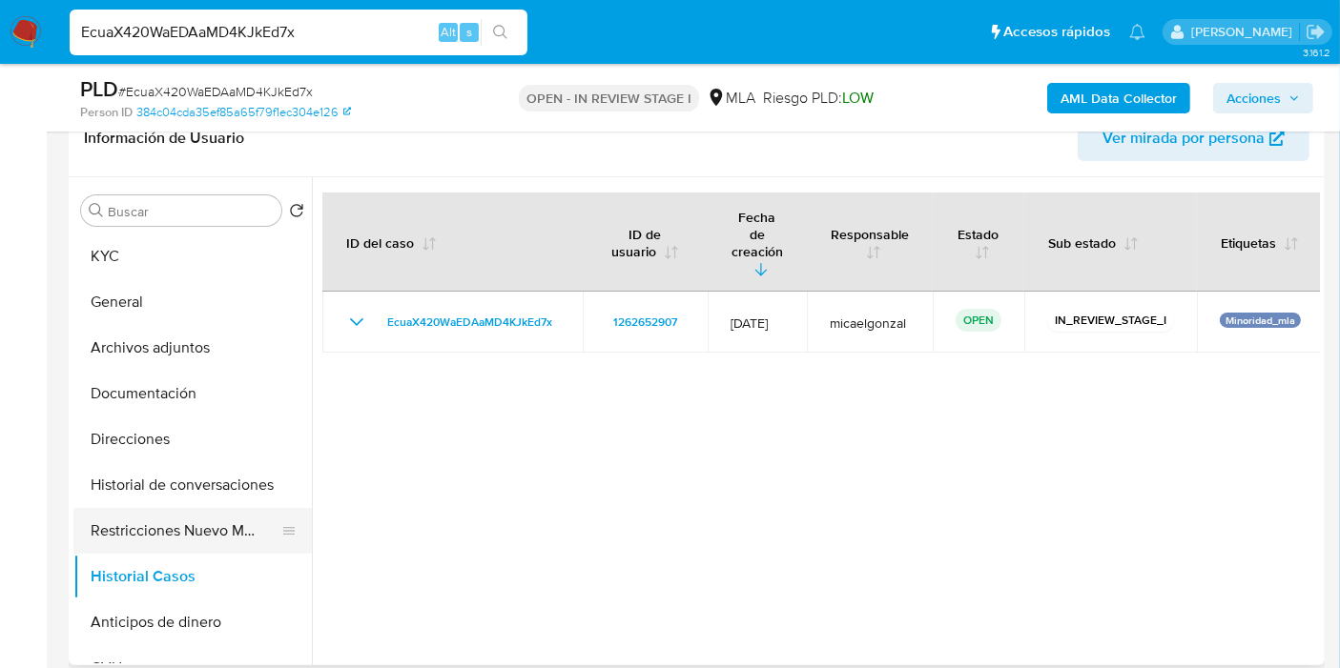
click at [215, 537] on button "Restricciones Nuevo Mundo" at bounding box center [184, 531] width 223 height 46
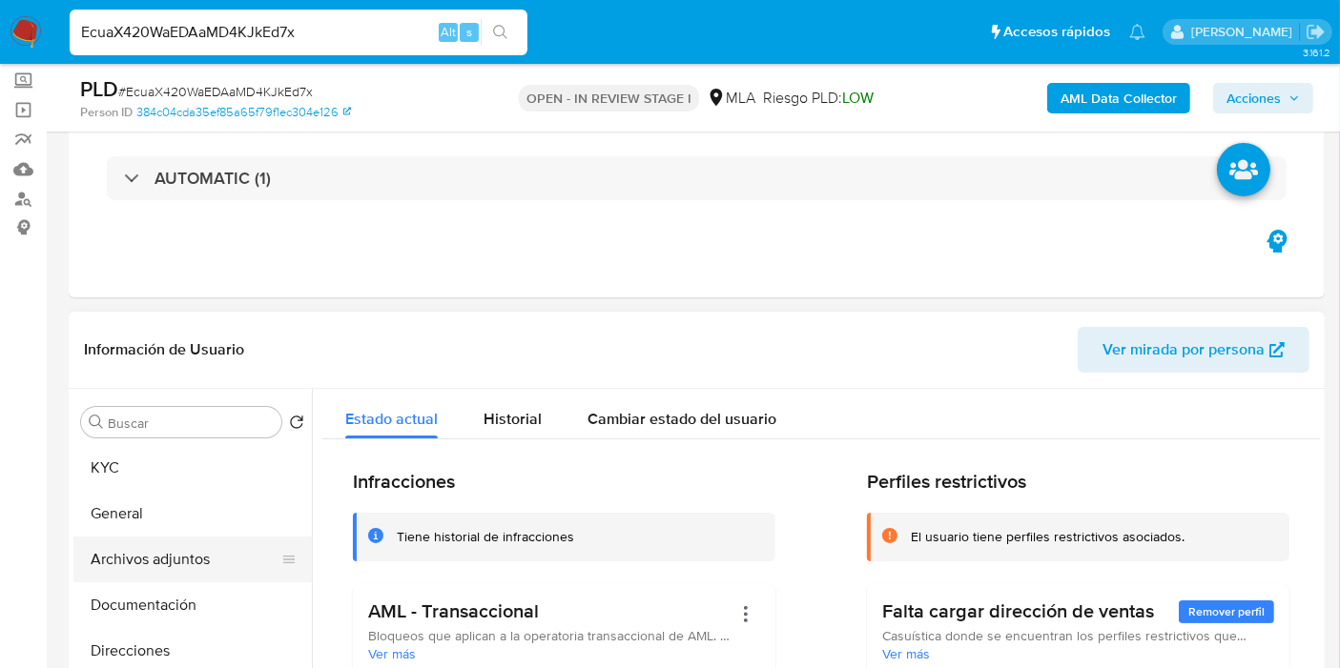
click at [173, 548] on button "Archivos adjuntos" at bounding box center [184, 560] width 223 height 46
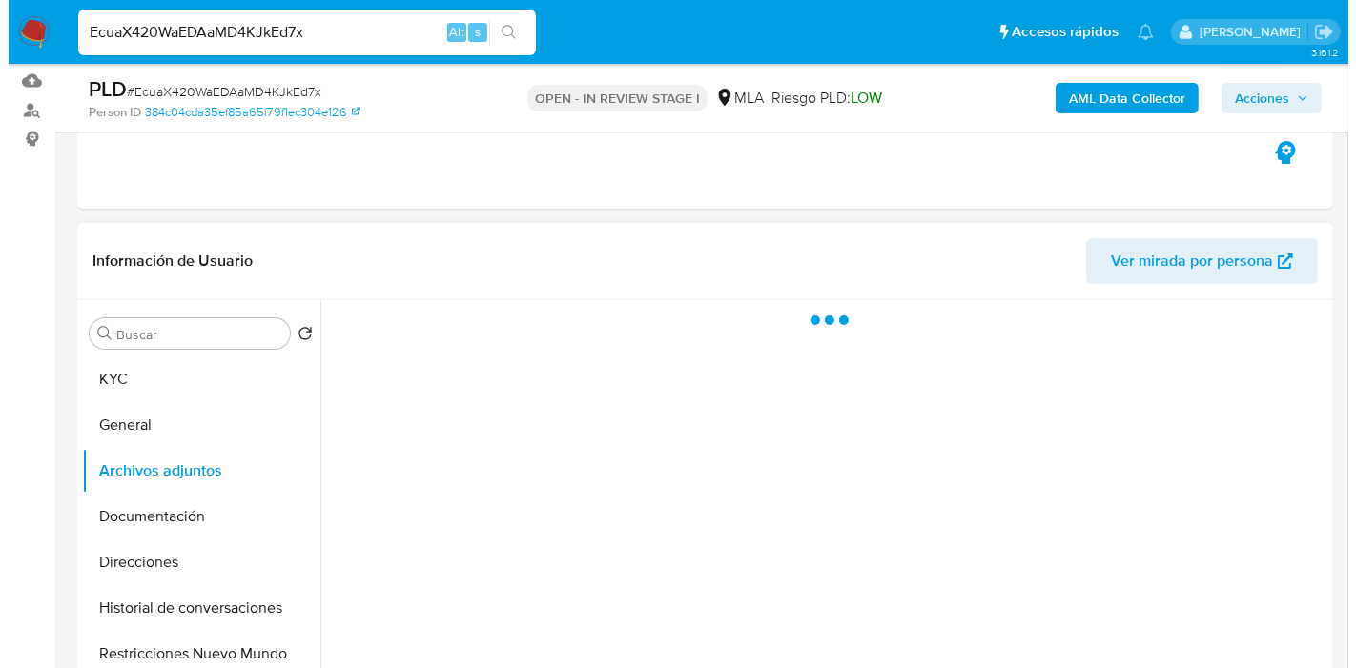
scroll to position [318, 0]
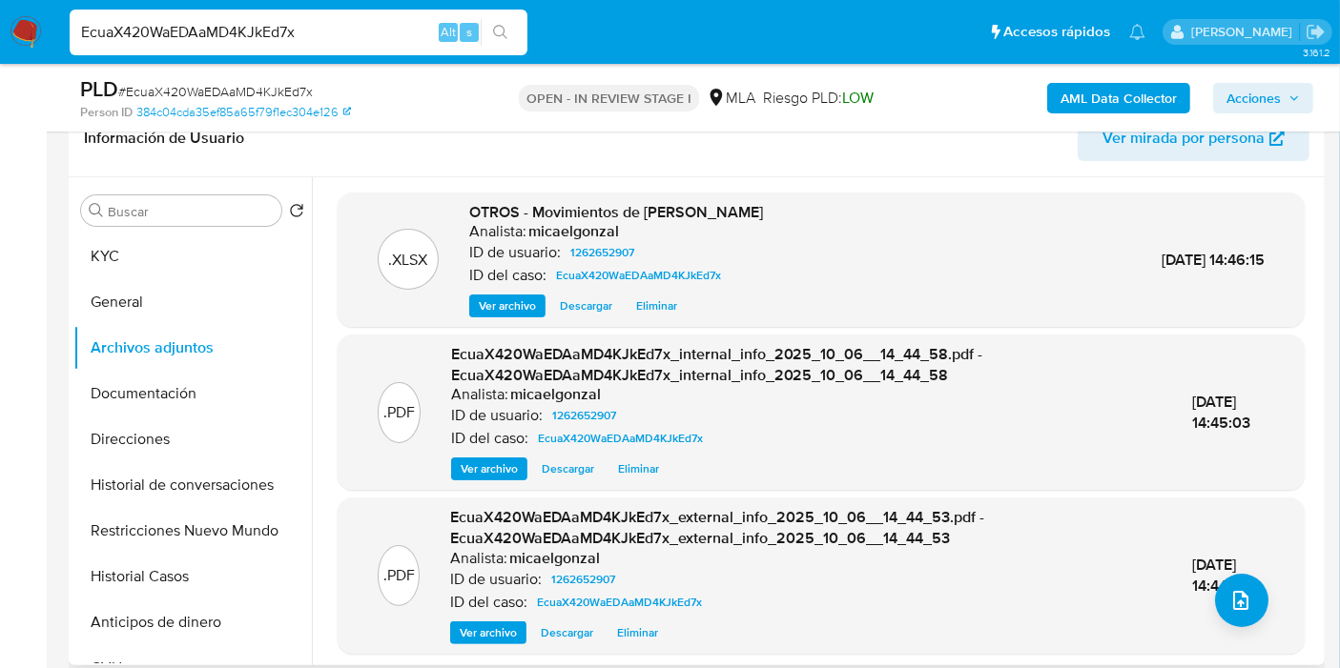
click at [1268, 617] on div ".PDF EcuaX420WaEDAaMD4KJkEd7x_external_info_2025_10_06__14_44_53.pdf - EcuaX420…" at bounding box center [821, 575] width 948 height 136
click at [1279, 605] on div ".PDF EcuaX420WaEDAaMD4KJkEd7x_external_info_2025_10_06__14_44_53.pdf - EcuaX420…" at bounding box center [821, 575] width 948 height 136
click at [1263, 596] on div ".PDF EcuaX420WaEDAaMD4KJkEd7x_external_info_2025_10_06__14_44_53.pdf - EcuaX420…" at bounding box center [821, 575] width 948 height 136
click at [1237, 584] on button "upload-file" at bounding box center [1241, 600] width 53 height 53
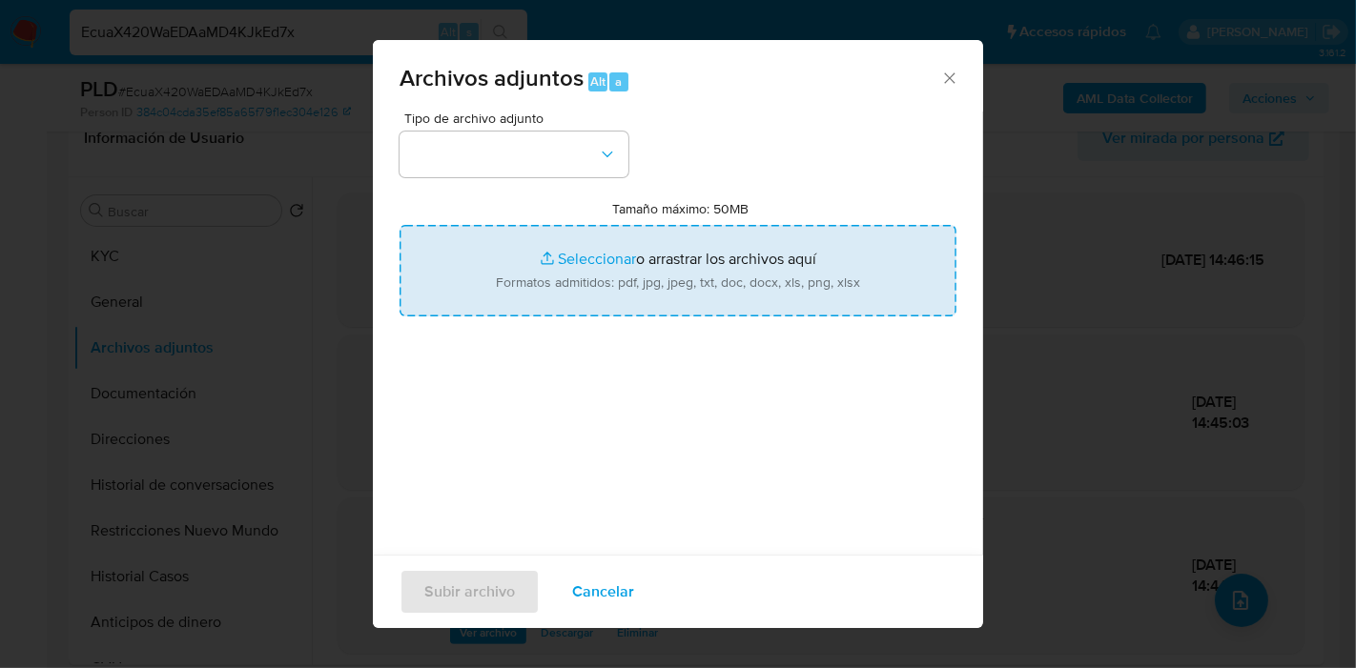
click at [691, 262] on input "Tamaño máximo: 50MB Seleccionar archivos" at bounding box center [678, 271] width 557 height 92
type input "C:\fakepath\Caselog EcuaX420WaEDAaMD4KJkEd7x_2025_09_17_20_39_42.docx"
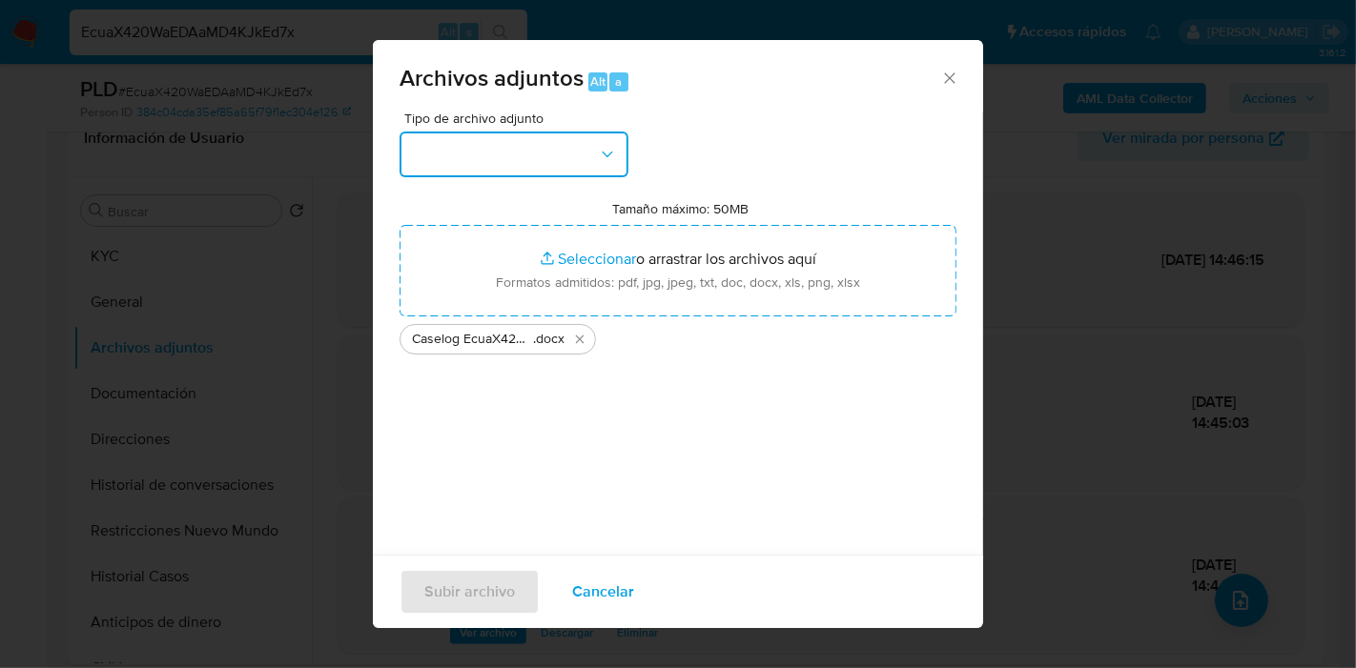
click at [449, 154] on button "button" at bounding box center [514, 155] width 229 height 46
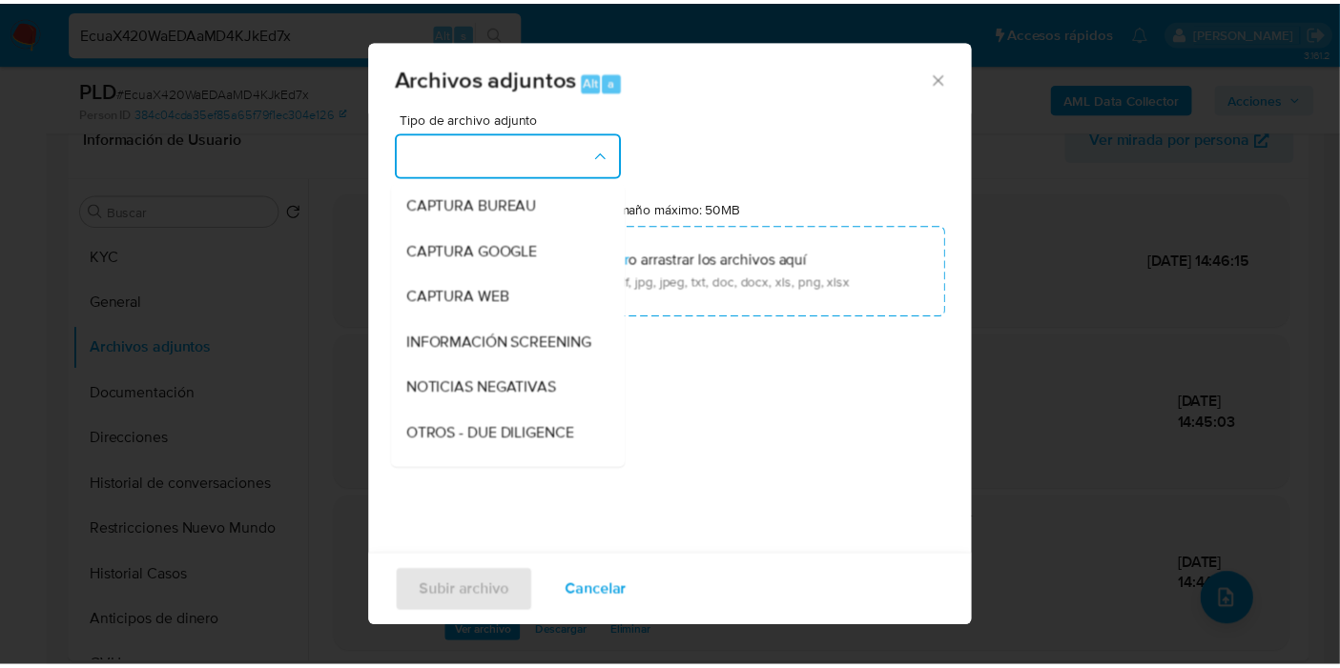
scroll to position [212, 0]
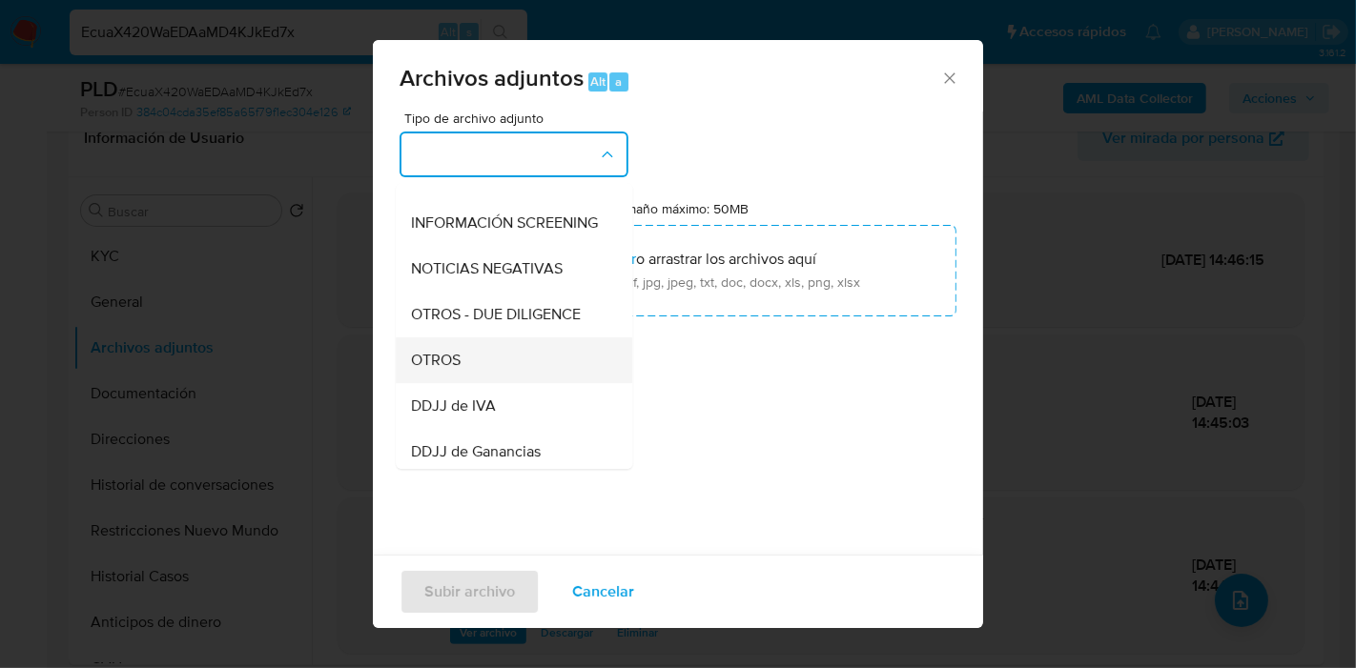
click at [520, 383] on div "OTROS" at bounding box center [508, 361] width 195 height 46
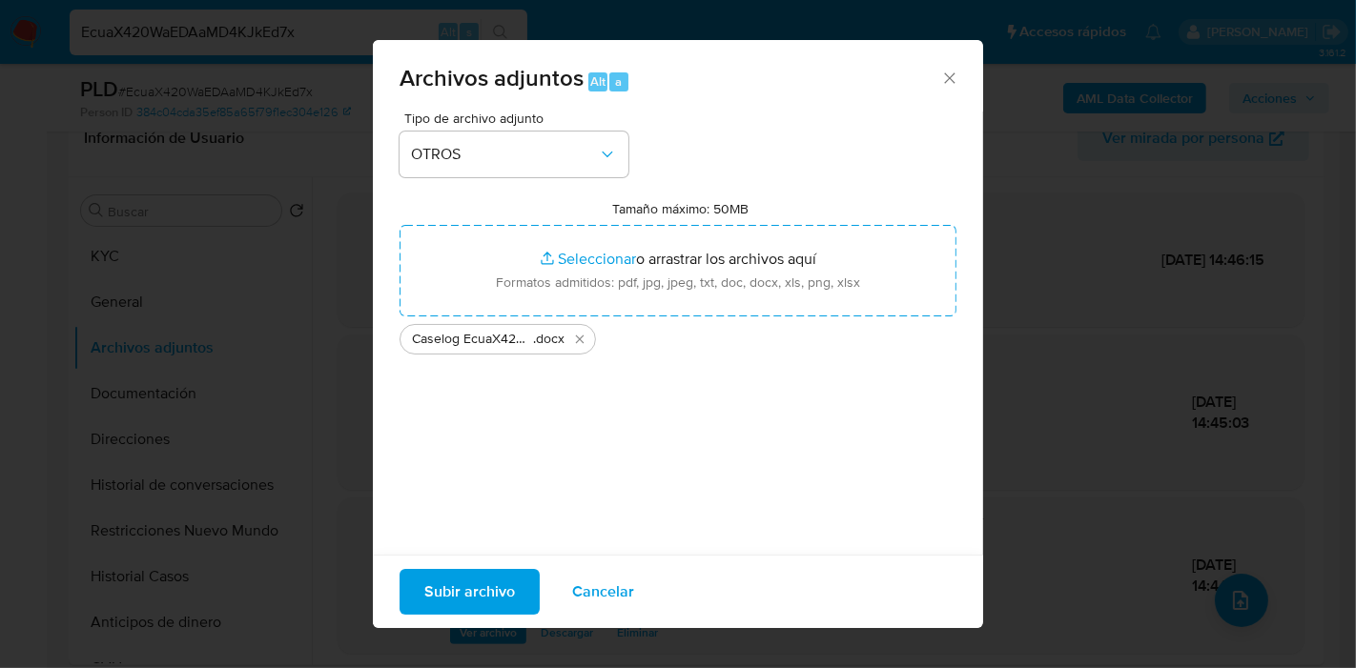
click at [448, 609] on span "Subir archivo" at bounding box center [469, 592] width 91 height 42
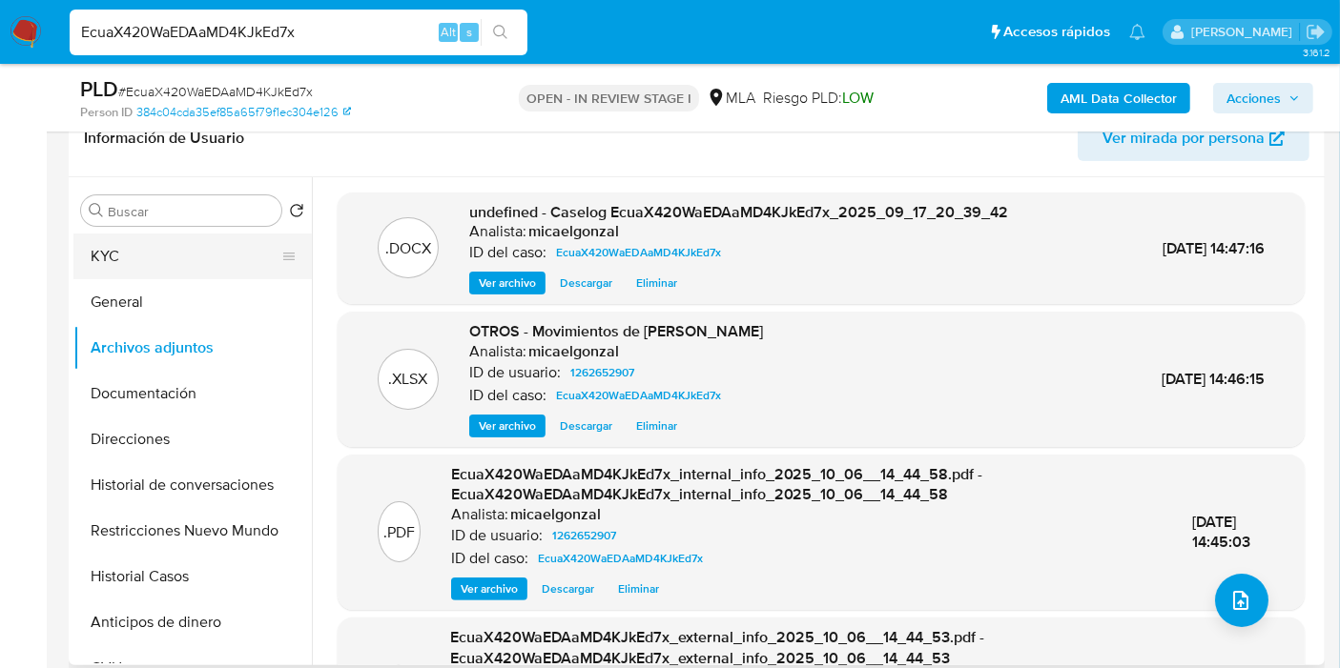
click at [210, 257] on button "KYC" at bounding box center [184, 257] width 223 height 46
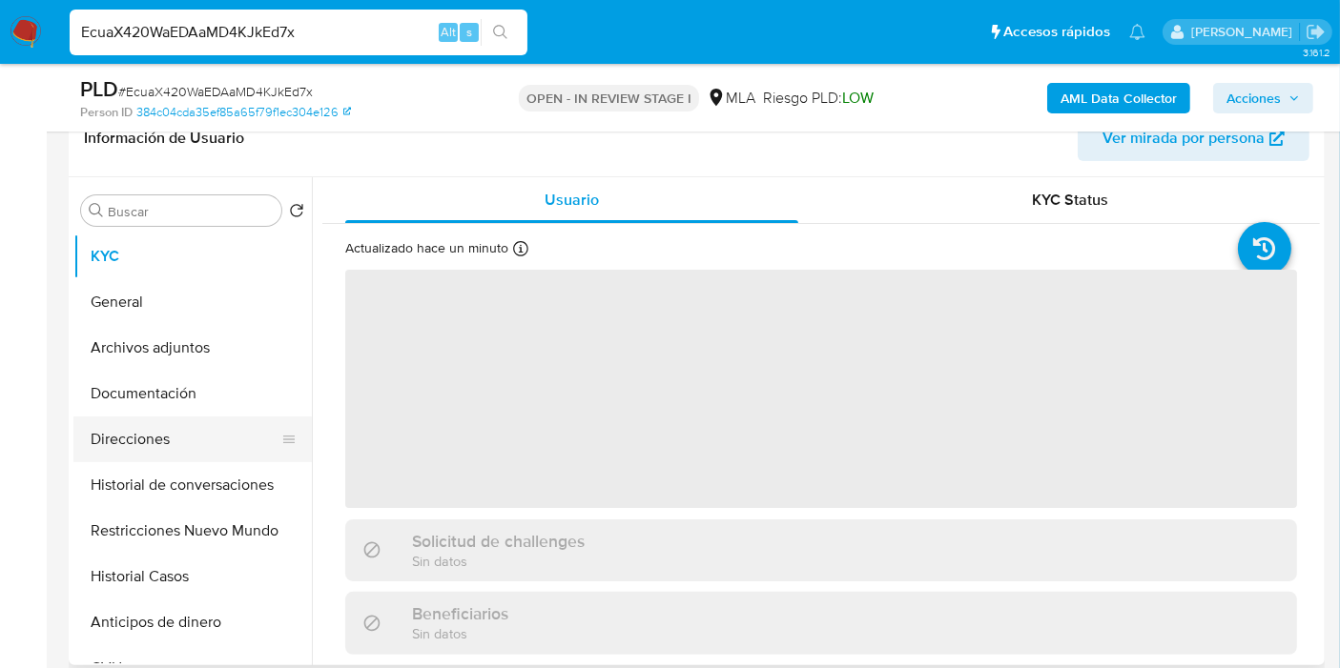
click at [178, 432] on button "Direcciones" at bounding box center [184, 440] width 223 height 46
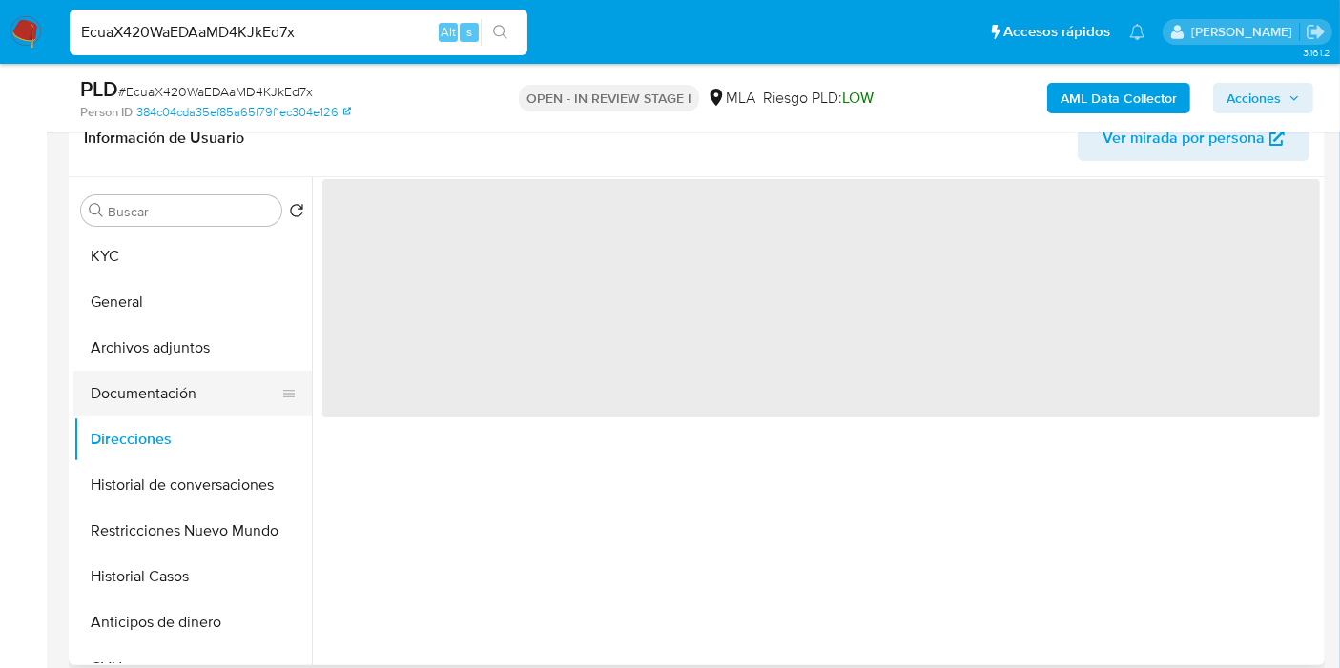
click at [211, 396] on button "Documentación" at bounding box center [184, 394] width 223 height 46
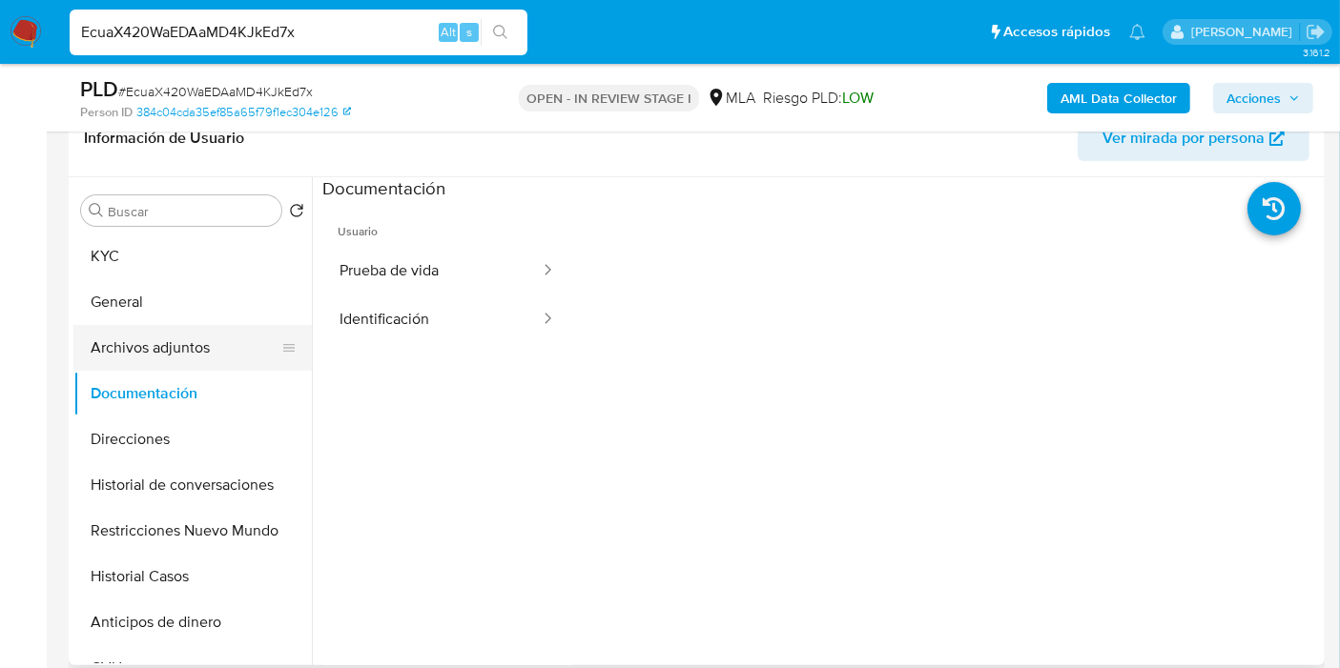
drag, startPoint x: 236, startPoint y: 297, endPoint x: 195, endPoint y: 350, distance: 67.3
click at [231, 303] on button "General" at bounding box center [192, 302] width 238 height 46
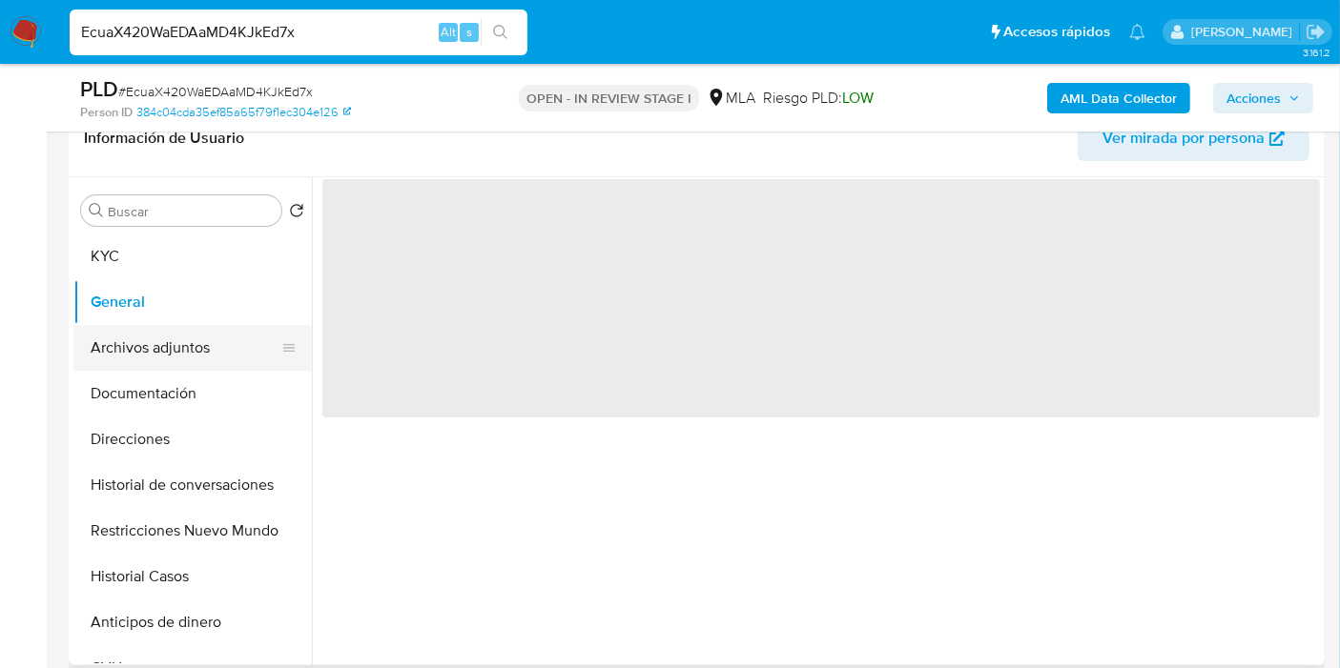
click at [195, 350] on button "Archivos adjuntos" at bounding box center [184, 348] width 223 height 46
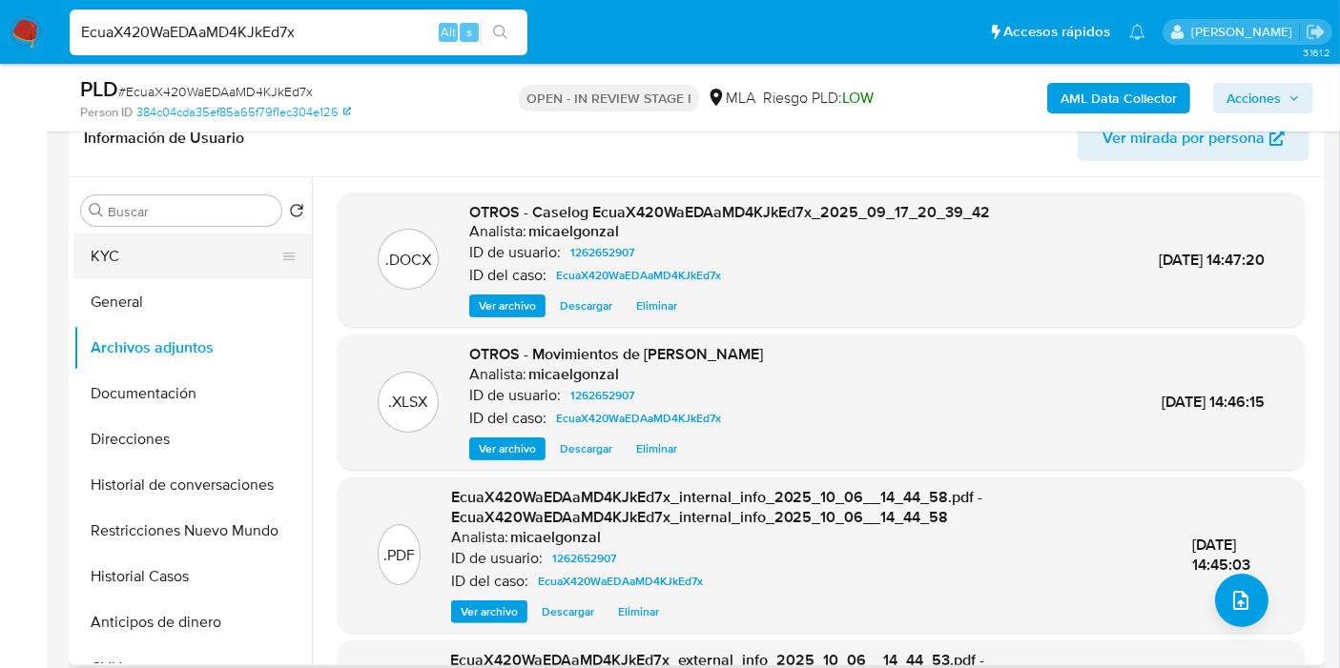
click at [220, 255] on button "KYC" at bounding box center [184, 257] width 223 height 46
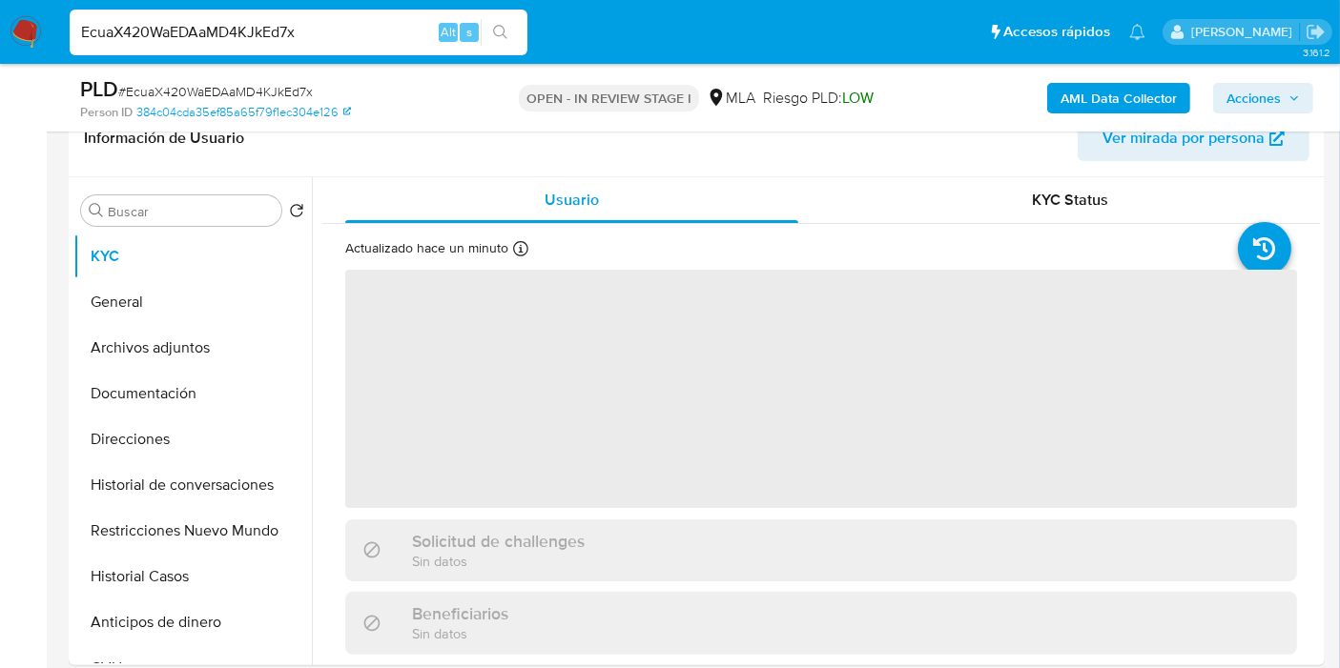
click at [1260, 107] on span "Acciones" at bounding box center [1253, 98] width 54 height 31
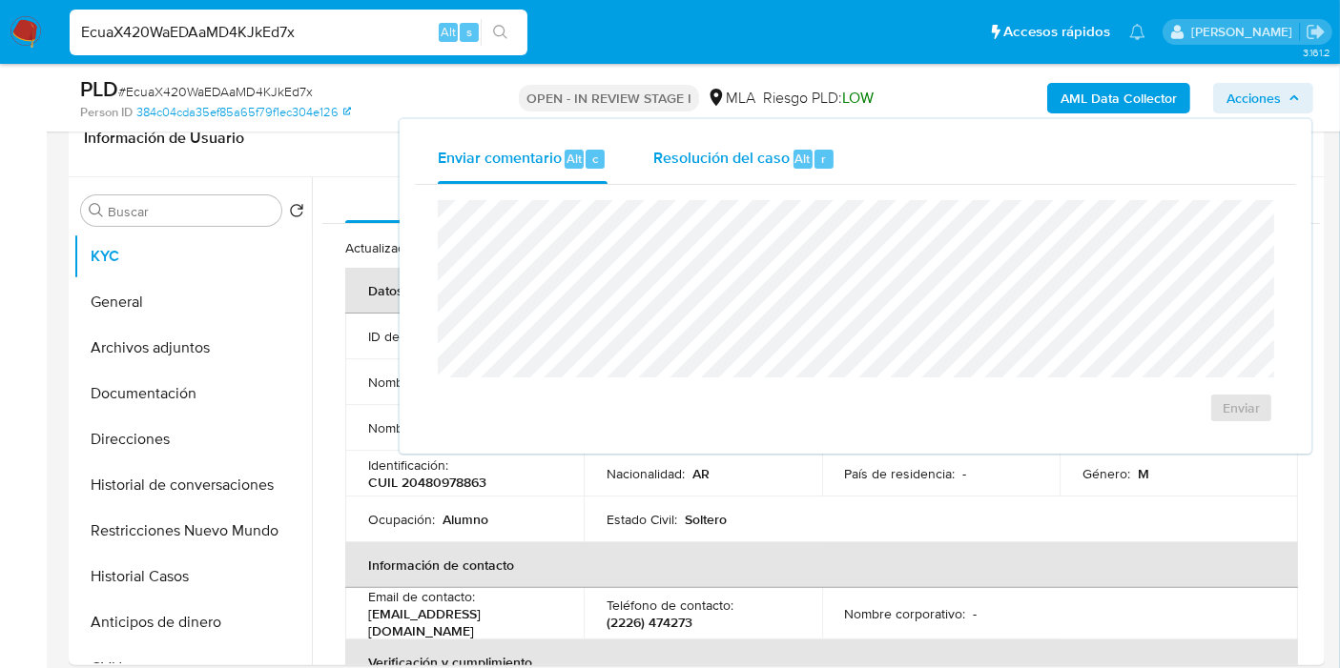
drag, startPoint x: 756, startPoint y: 186, endPoint x: 787, endPoint y: 154, distance: 44.5
click at [757, 185] on div "Enviar" at bounding box center [855, 312] width 881 height 254
click at [789, 152] on div "Resolución del caso Alt r" at bounding box center [744, 159] width 182 height 50
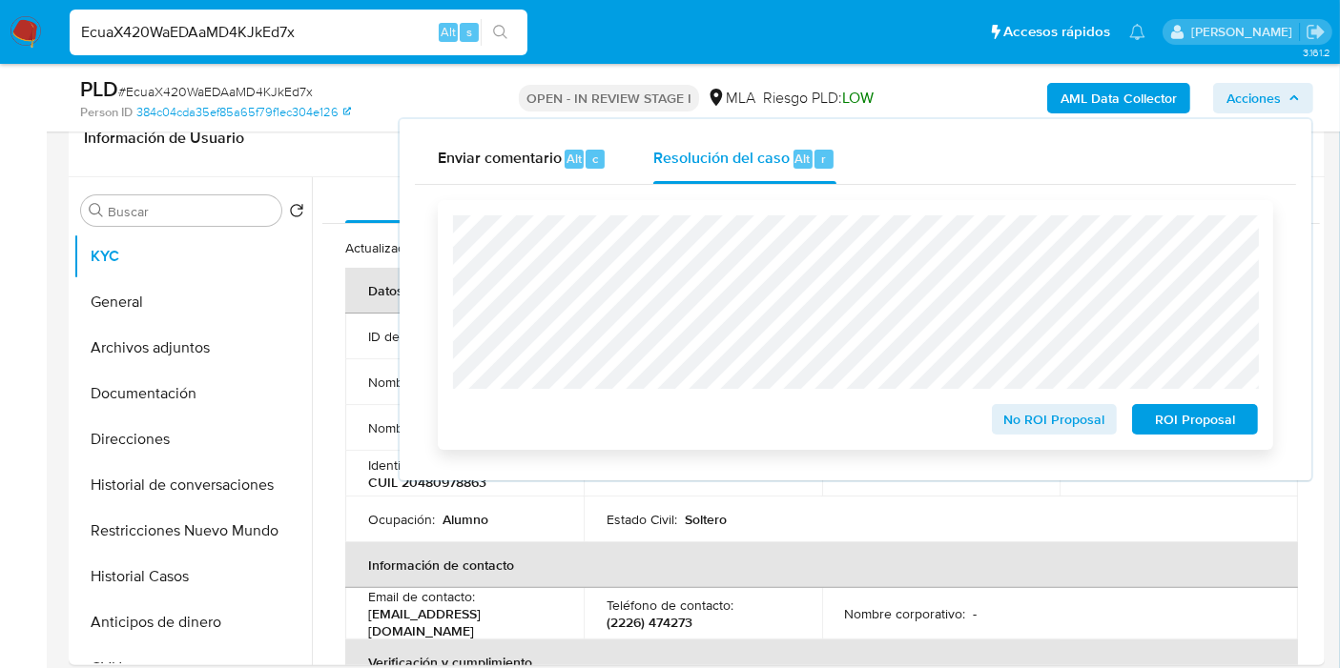
click at [1208, 440] on div "No ROI Proposal ROI Proposal" at bounding box center [855, 325] width 835 height 250
click at [1214, 412] on span "ROI Proposal" at bounding box center [1194, 419] width 99 height 27
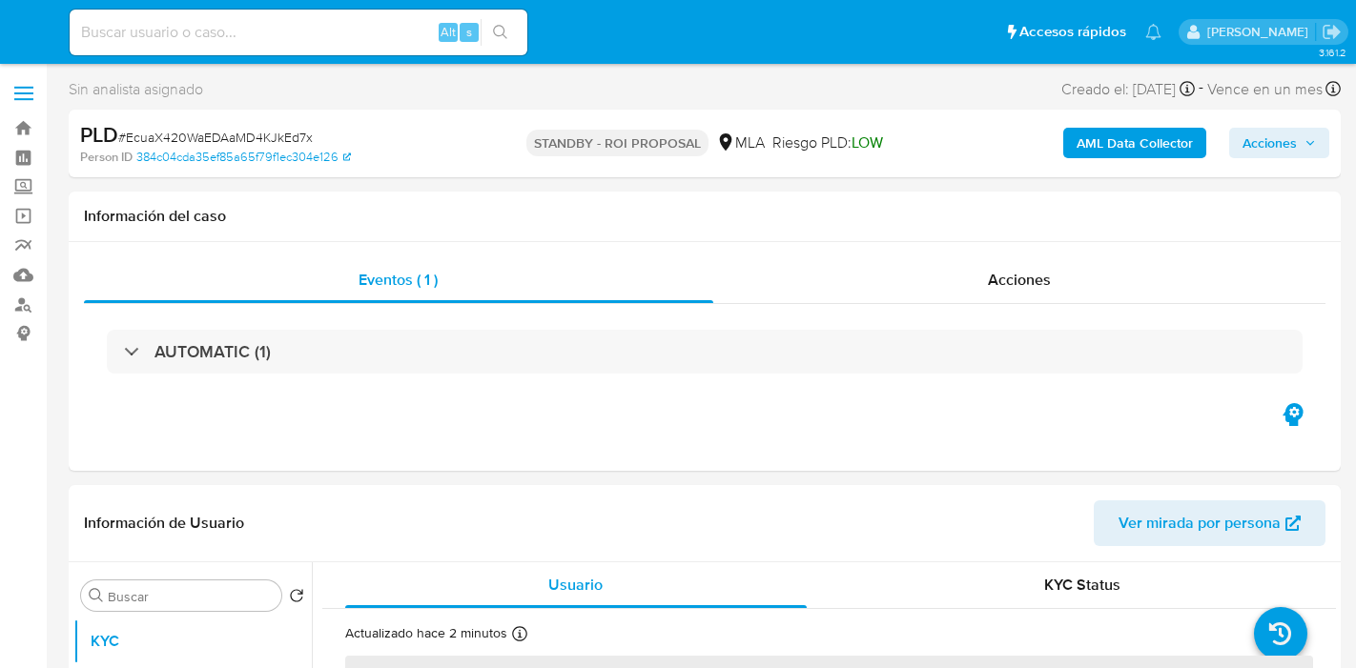
select select "10"
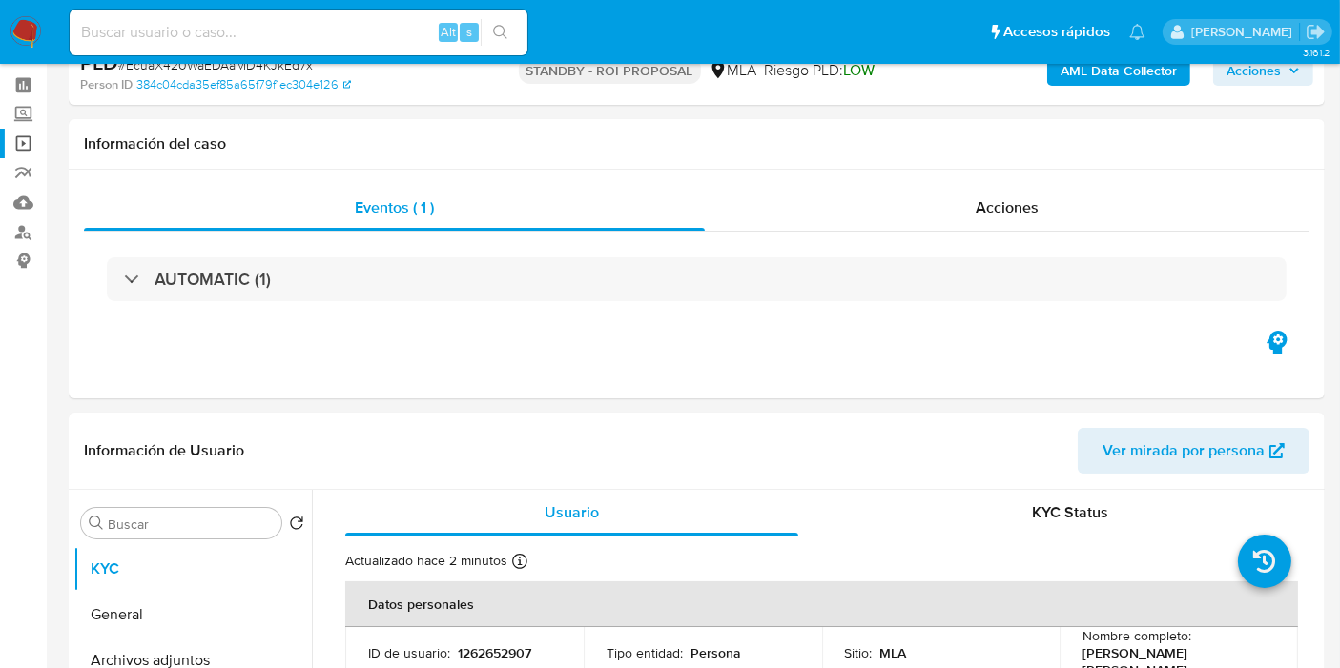
scroll to position [106, 0]
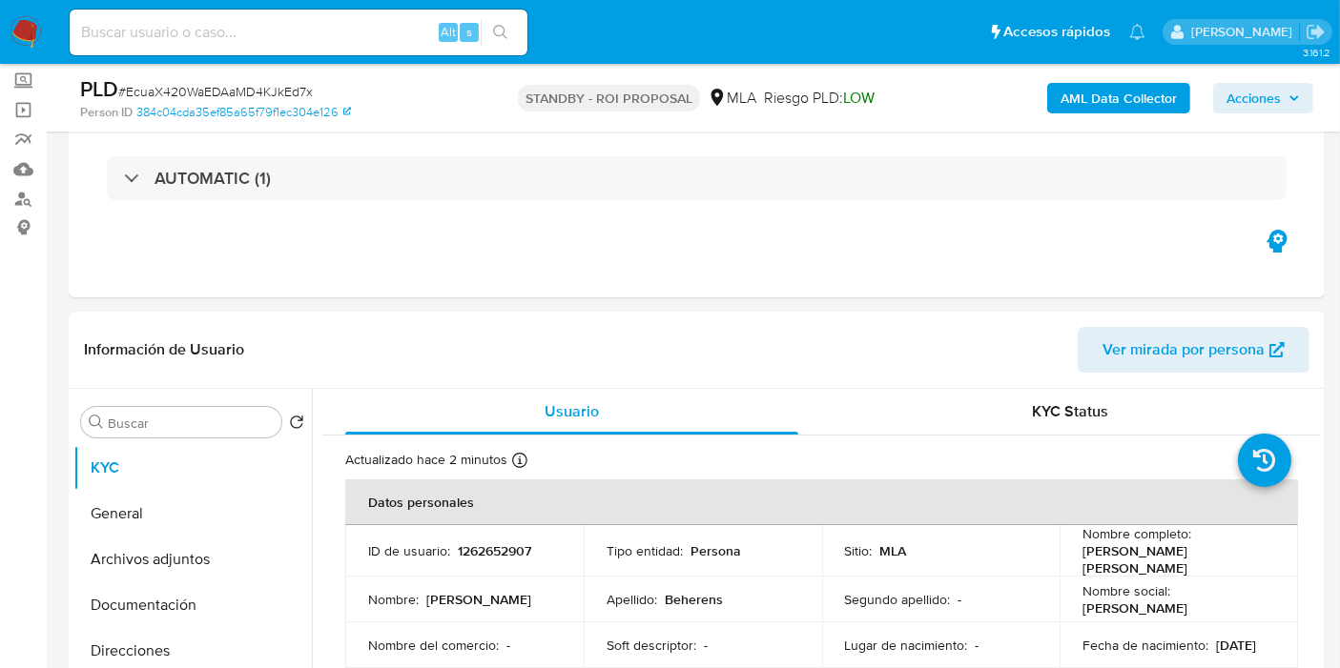
click at [11, 31] on img at bounding box center [26, 32] width 32 height 32
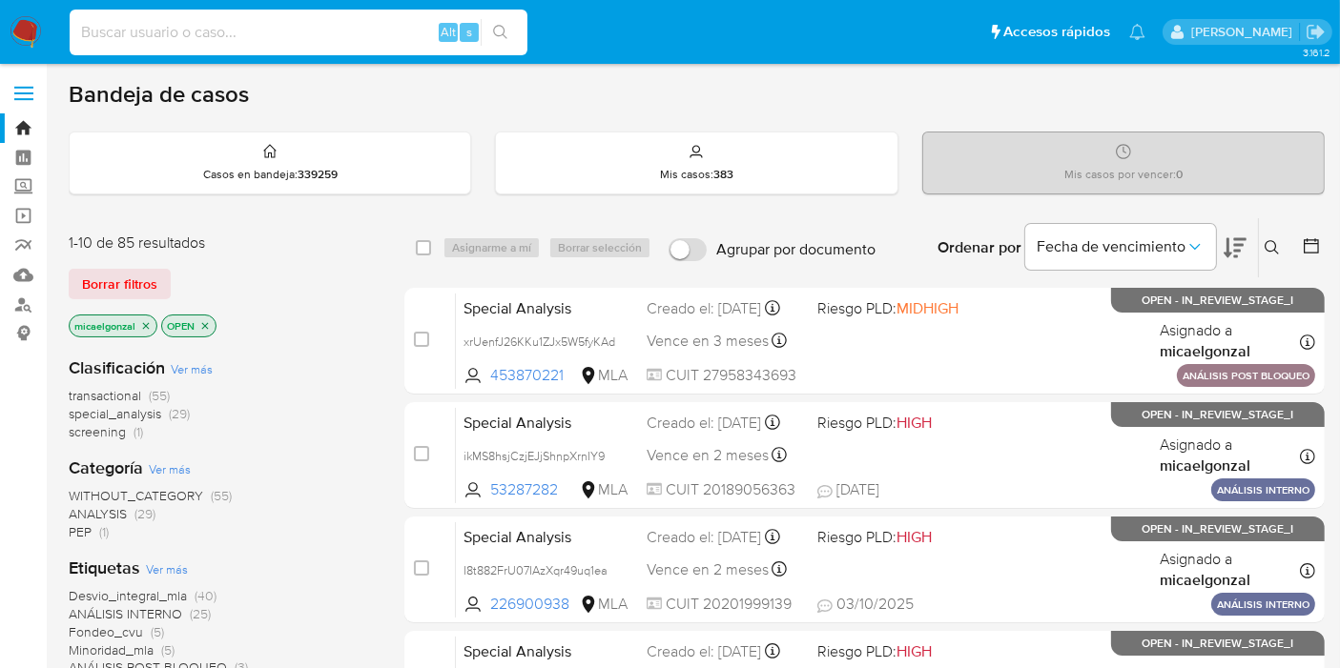
click at [360, 38] on input at bounding box center [299, 32] width 458 height 25
click at [362, 46] on div "Alt s" at bounding box center [299, 33] width 458 height 46
click at [364, 33] on input at bounding box center [299, 32] width 458 height 25
paste input "I5G7rx5fi3lTxtcEpmJEg0ck"
type input "I5G7rx5fi3lTxtcEpmJEg0ck"
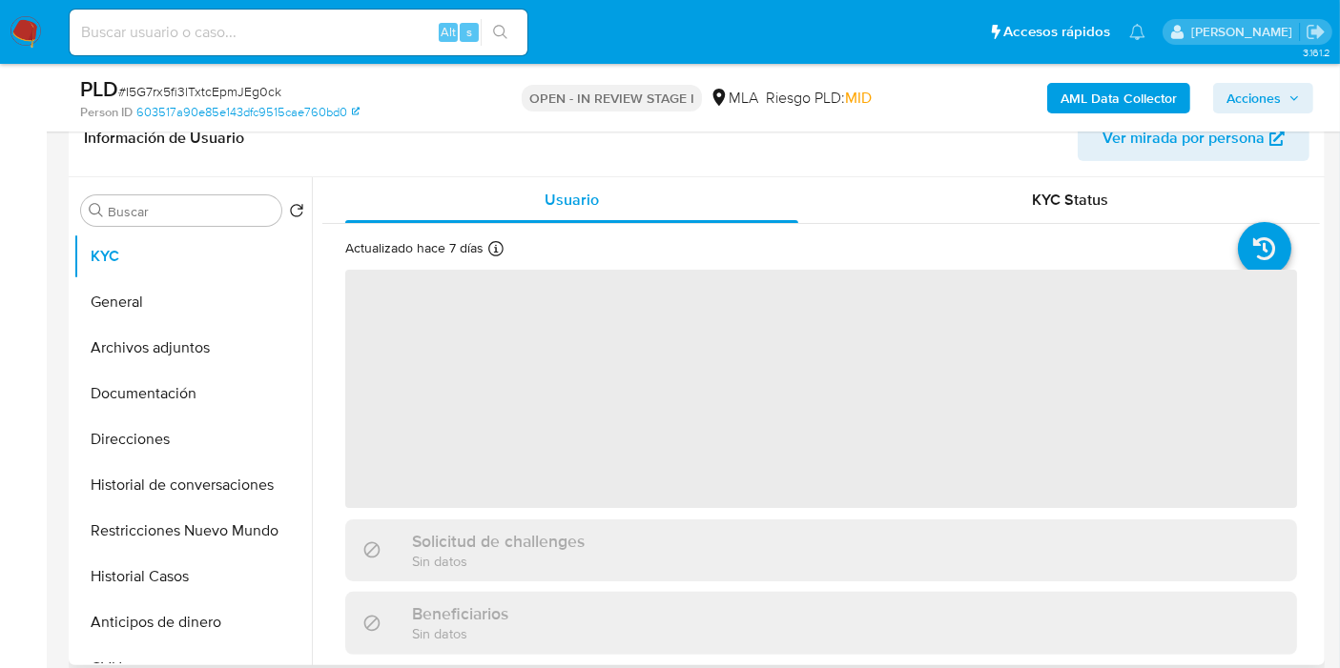
select select "10"
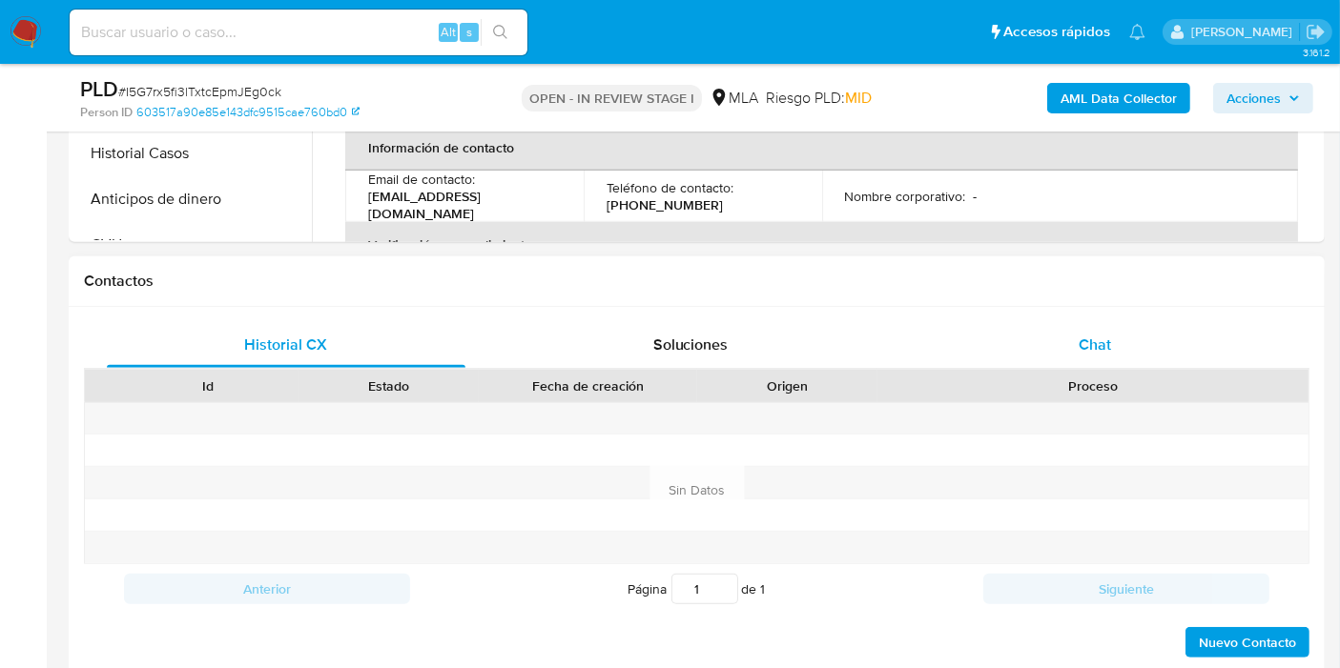
click at [1153, 353] on div "Chat" at bounding box center [1094, 345] width 359 height 46
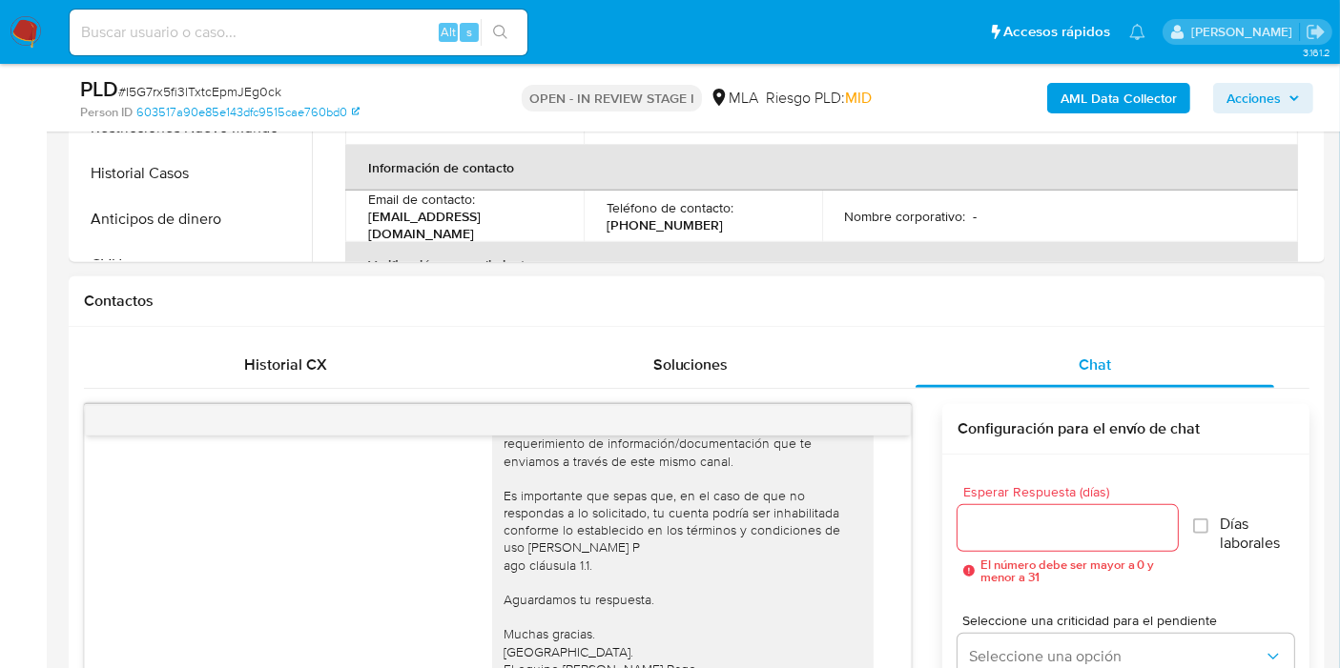
scroll to position [423, 0]
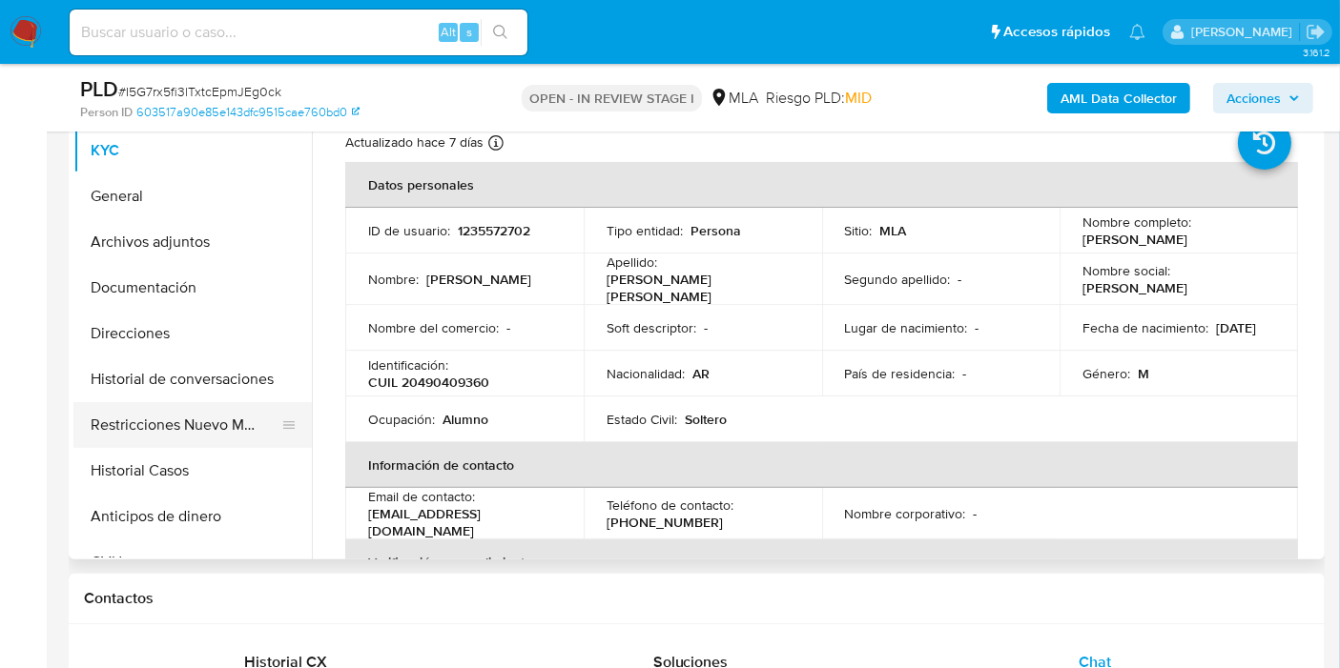
click at [172, 434] on button "Restricciones Nuevo Mundo" at bounding box center [184, 425] width 223 height 46
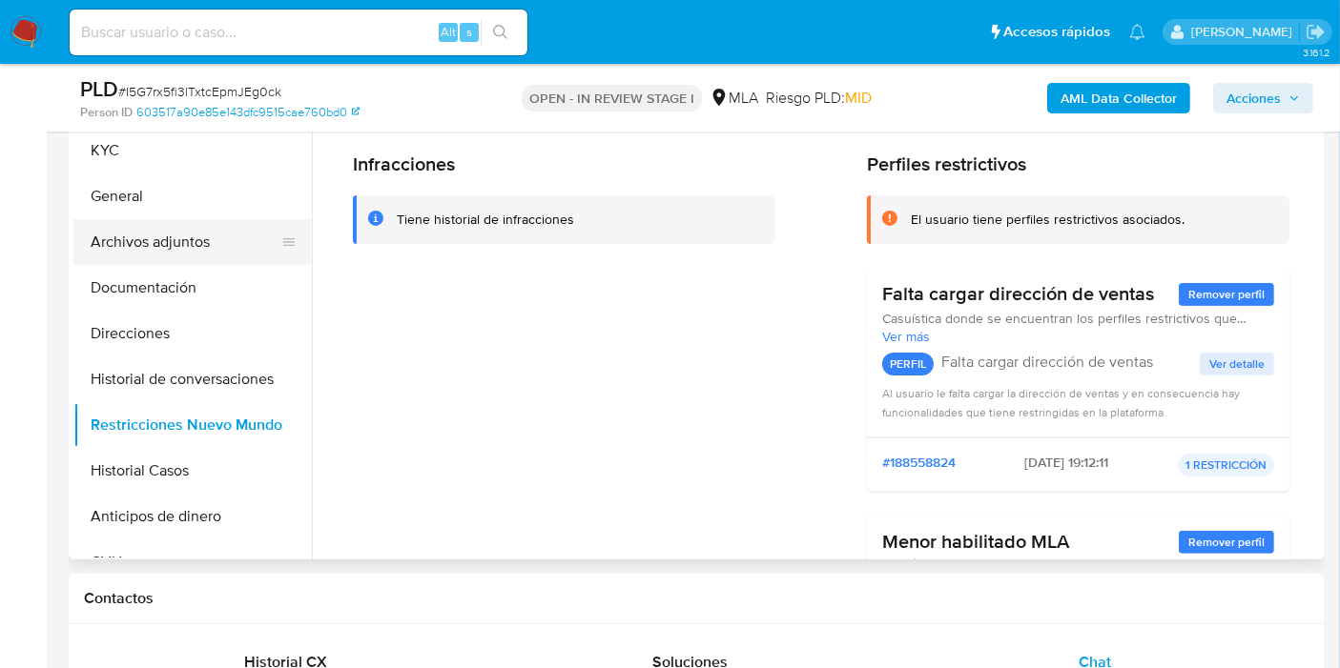
click at [223, 227] on button "Archivos adjuntos" at bounding box center [184, 242] width 223 height 46
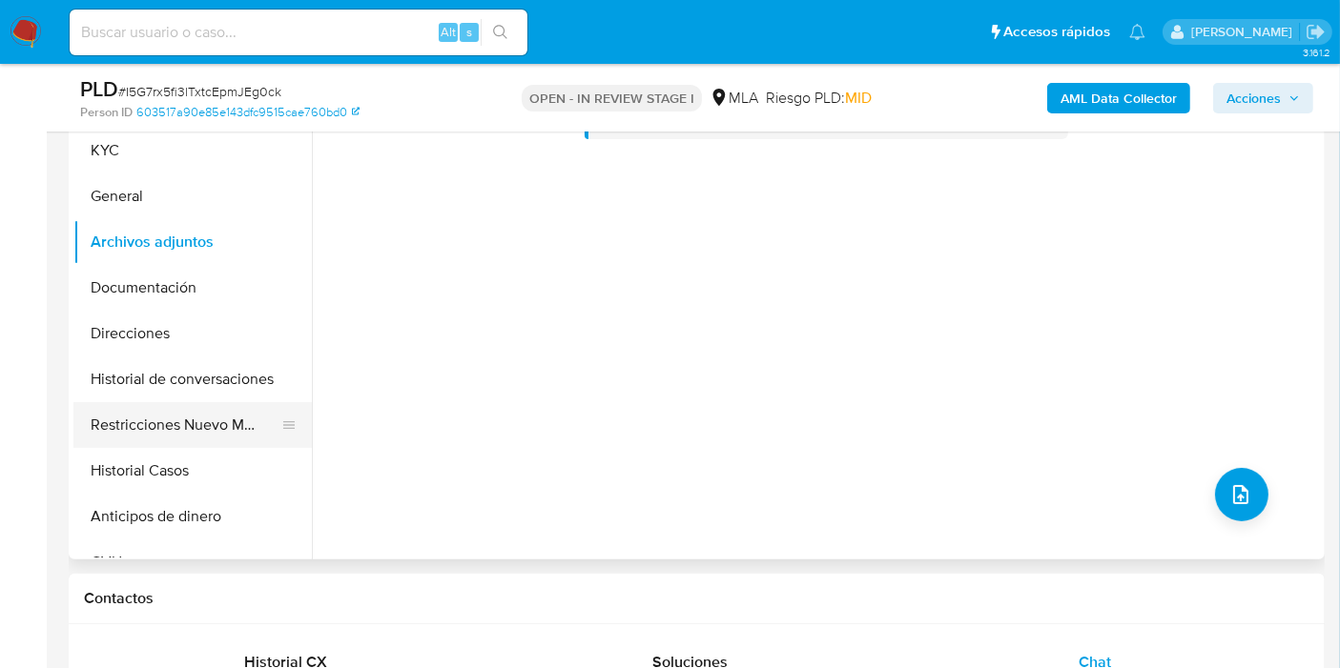
click at [166, 429] on button "Restricciones Nuevo Mundo" at bounding box center [184, 425] width 223 height 46
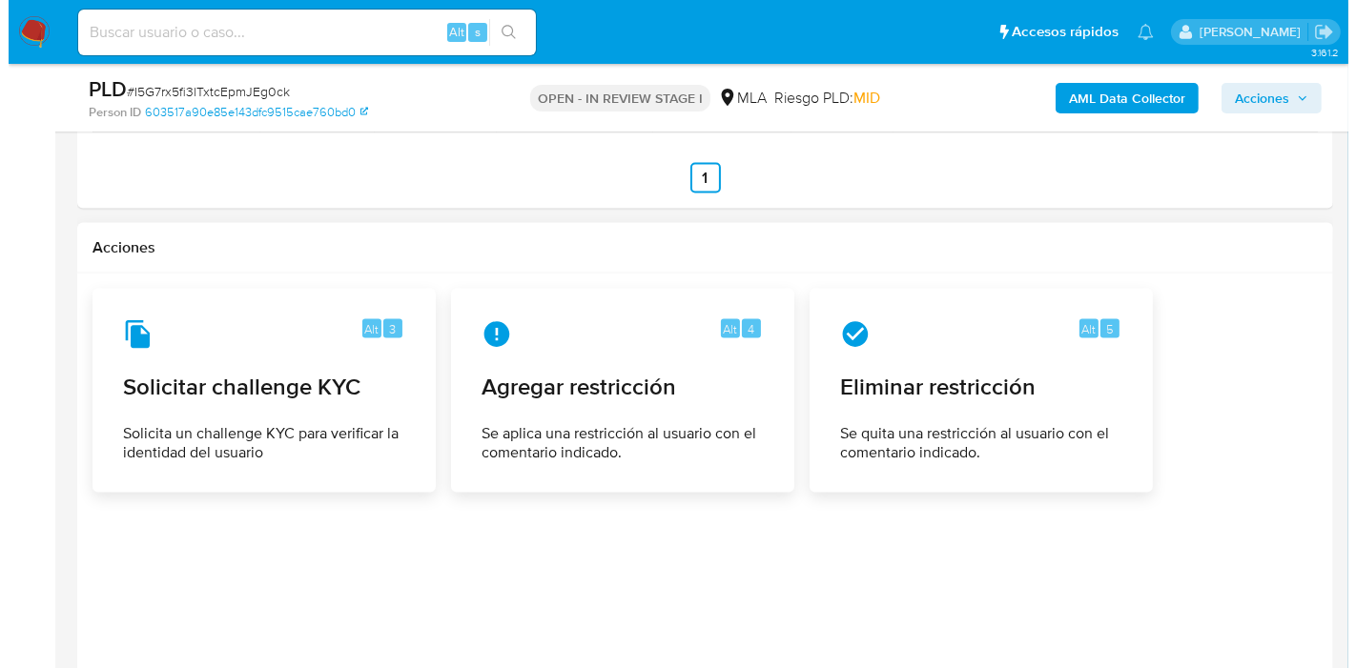
scroll to position [3049, 0]
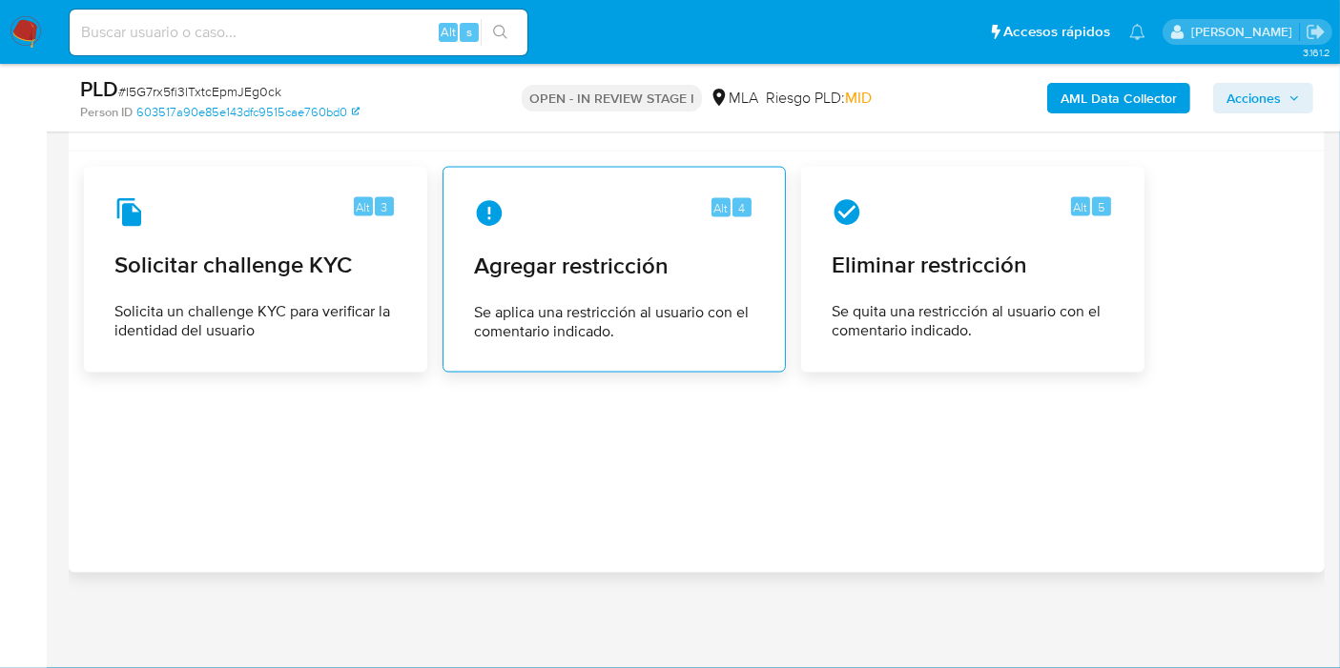
click at [676, 317] on span "Se aplica una restricción al usuario con el comentario indicado." at bounding box center [614, 322] width 280 height 38
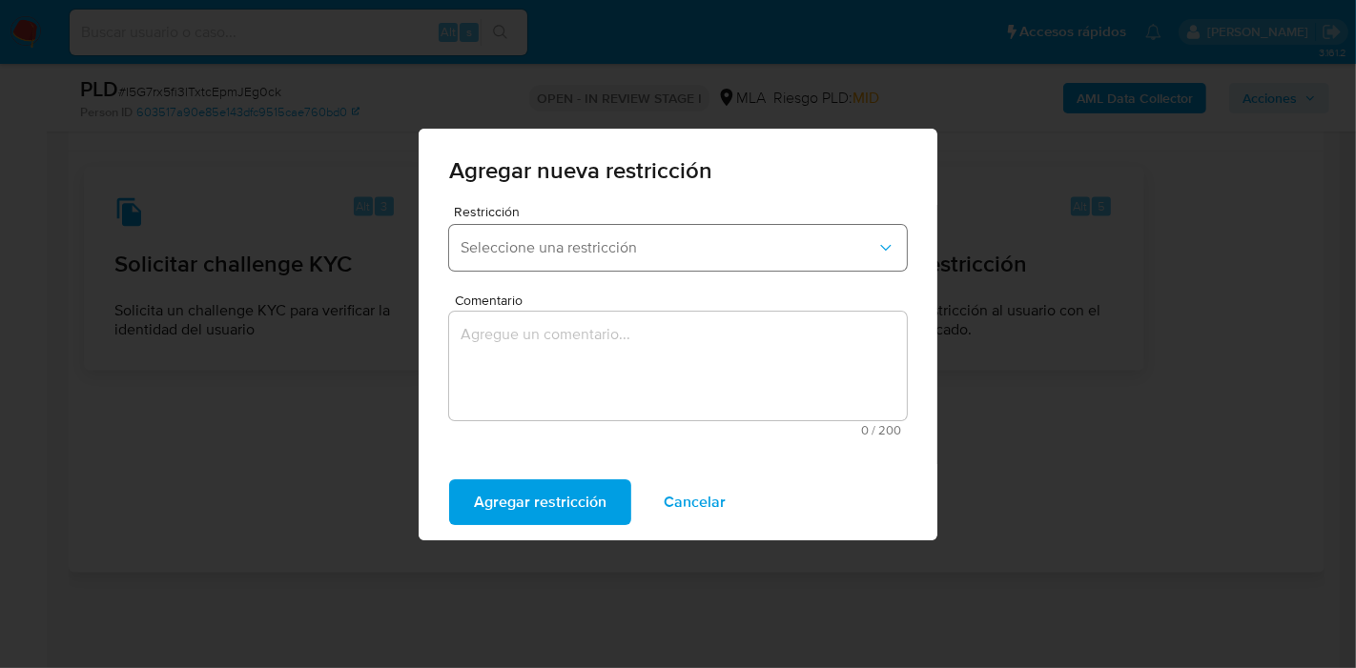
click at [573, 257] on button "Seleccione una restricción" at bounding box center [678, 248] width 458 height 46
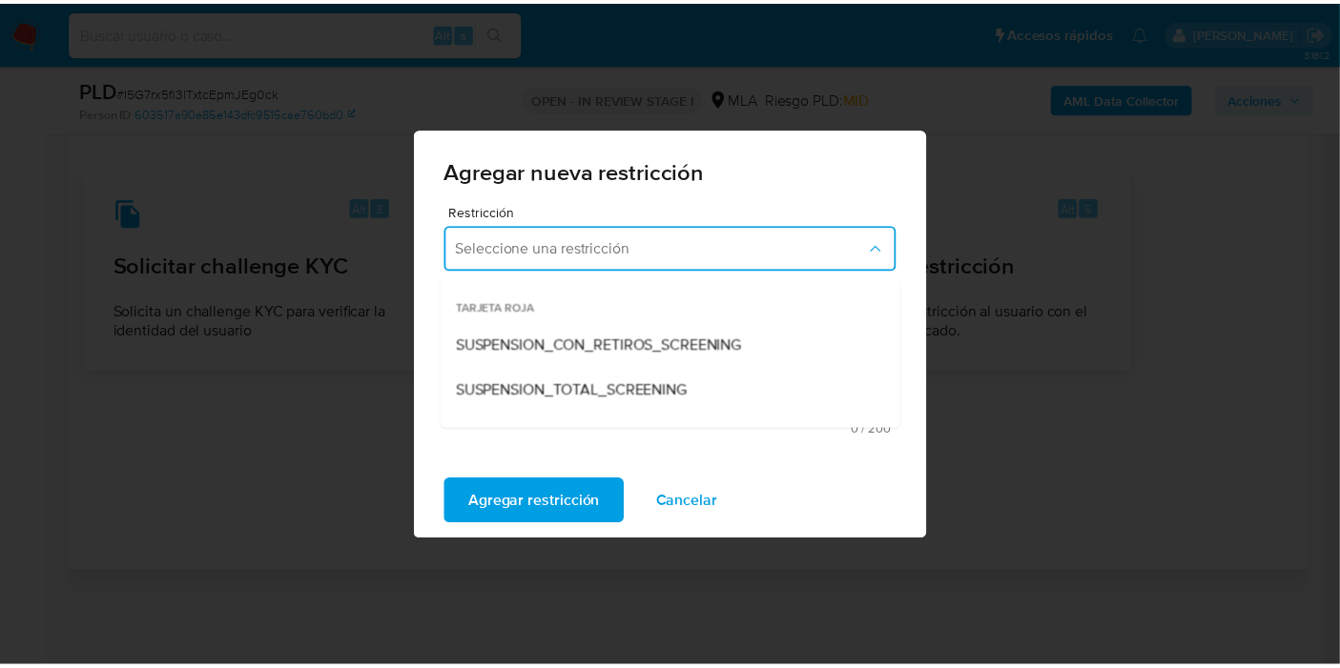
scroll to position [212, 0]
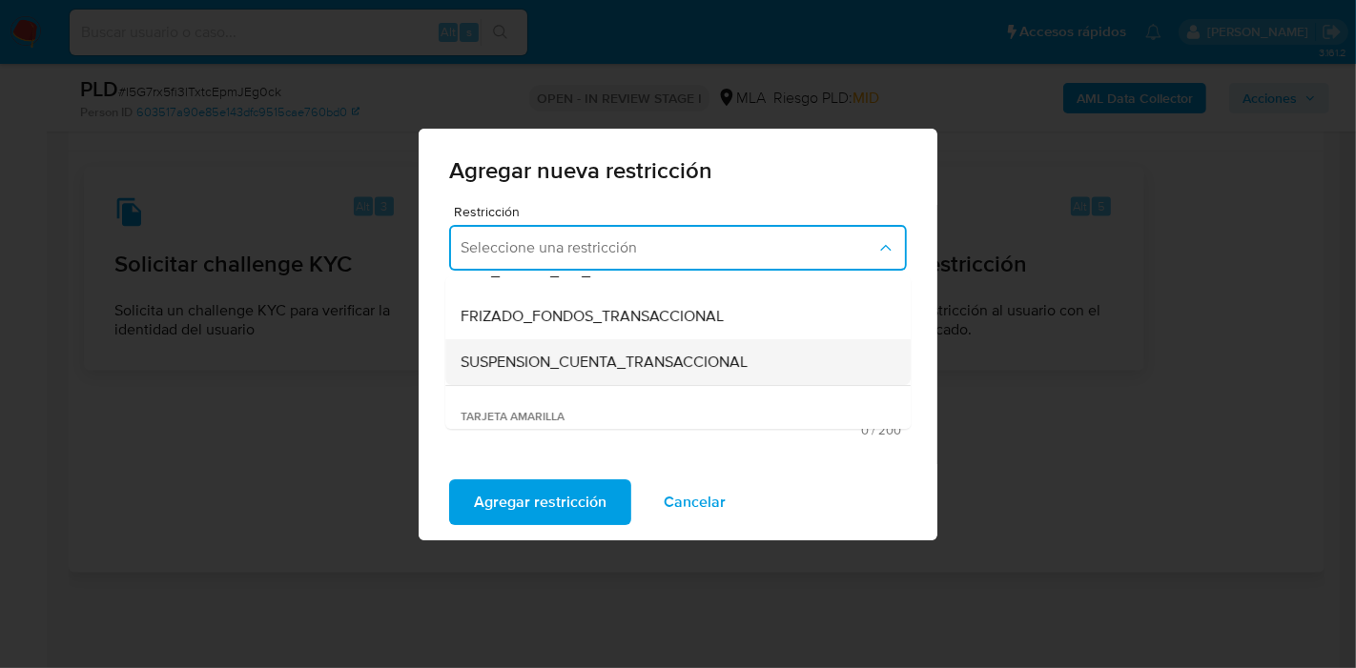
click at [547, 345] on div "SUSPENSION_CUENTA_TRANSACCIONAL" at bounding box center [672, 362] width 423 height 46
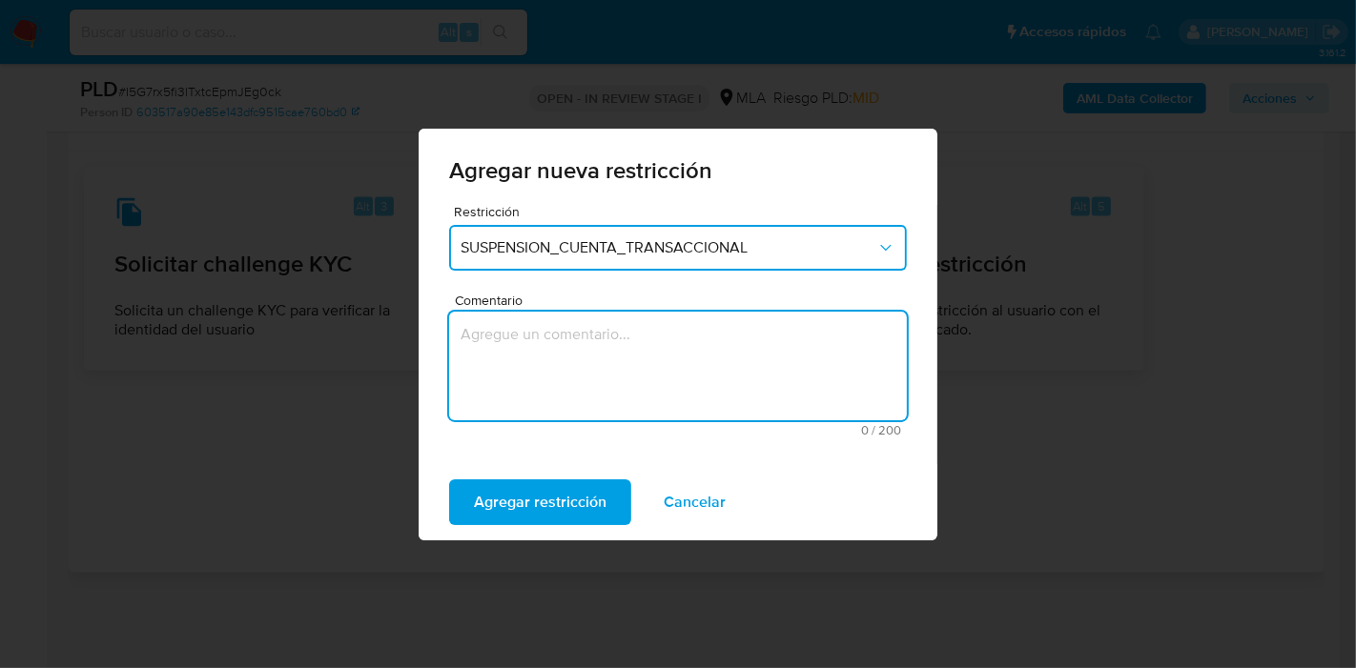
click at [561, 407] on textarea "Comentario" at bounding box center [678, 366] width 458 height 109
type textarea "AML"
click at [474, 513] on span "Agregar restricción" at bounding box center [540, 503] width 133 height 42
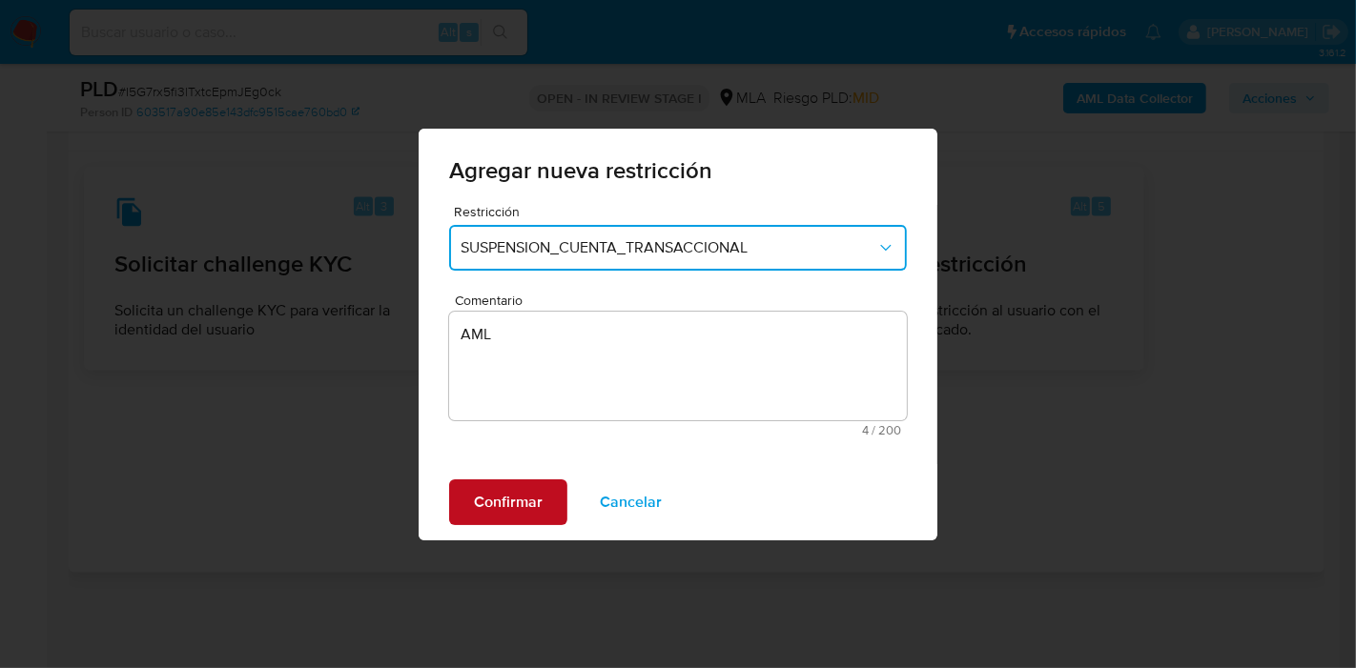
click at [515, 492] on span "Confirmar" at bounding box center [508, 503] width 69 height 42
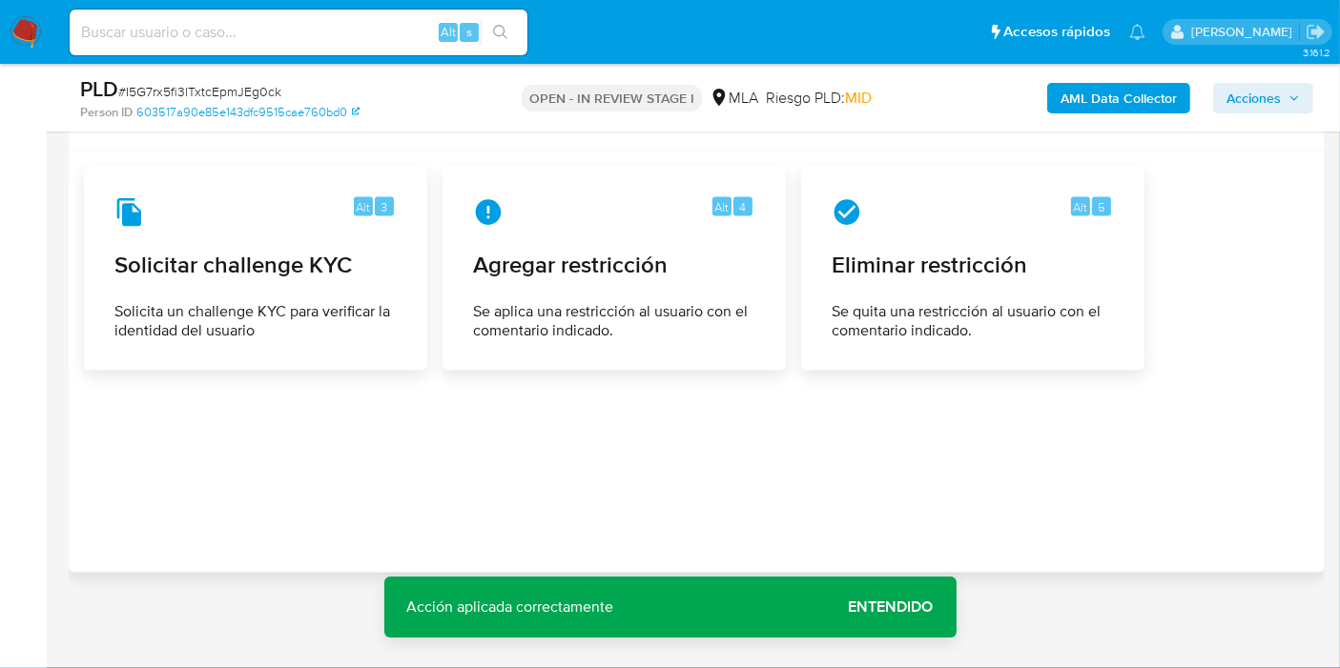
click at [892, 607] on span "Entendido" at bounding box center [891, 607] width 85 height 0
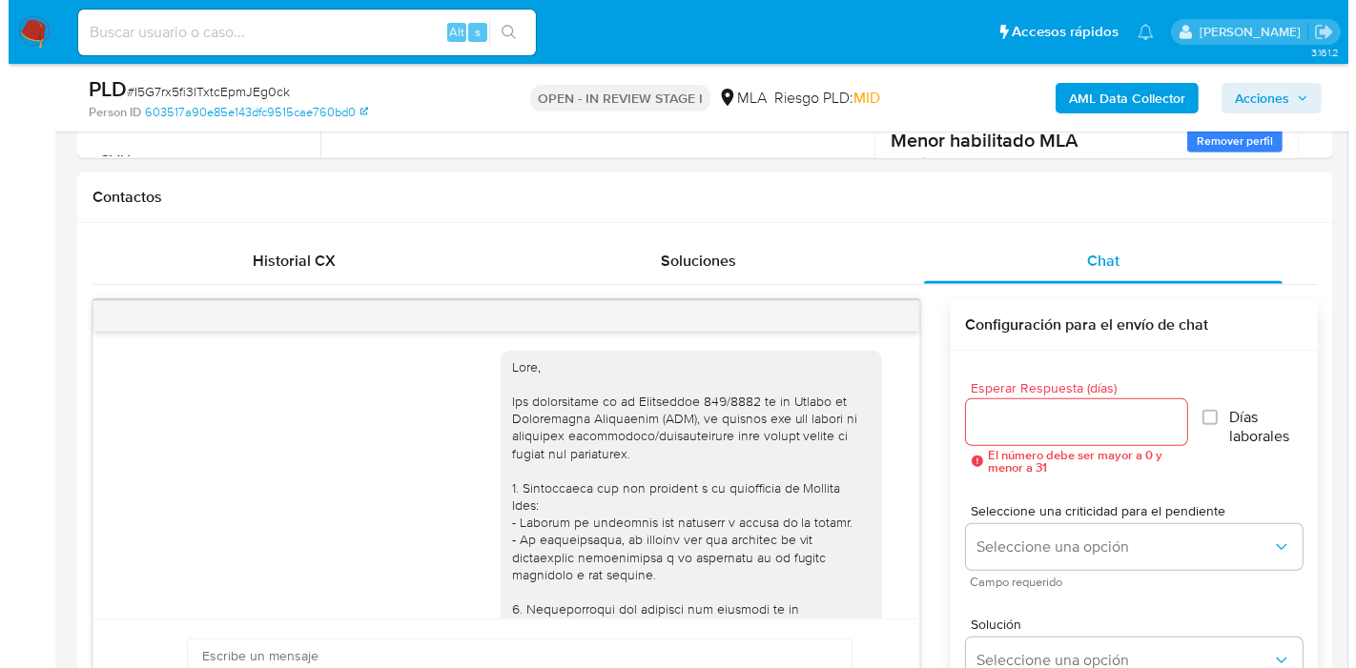
scroll to position [0, 0]
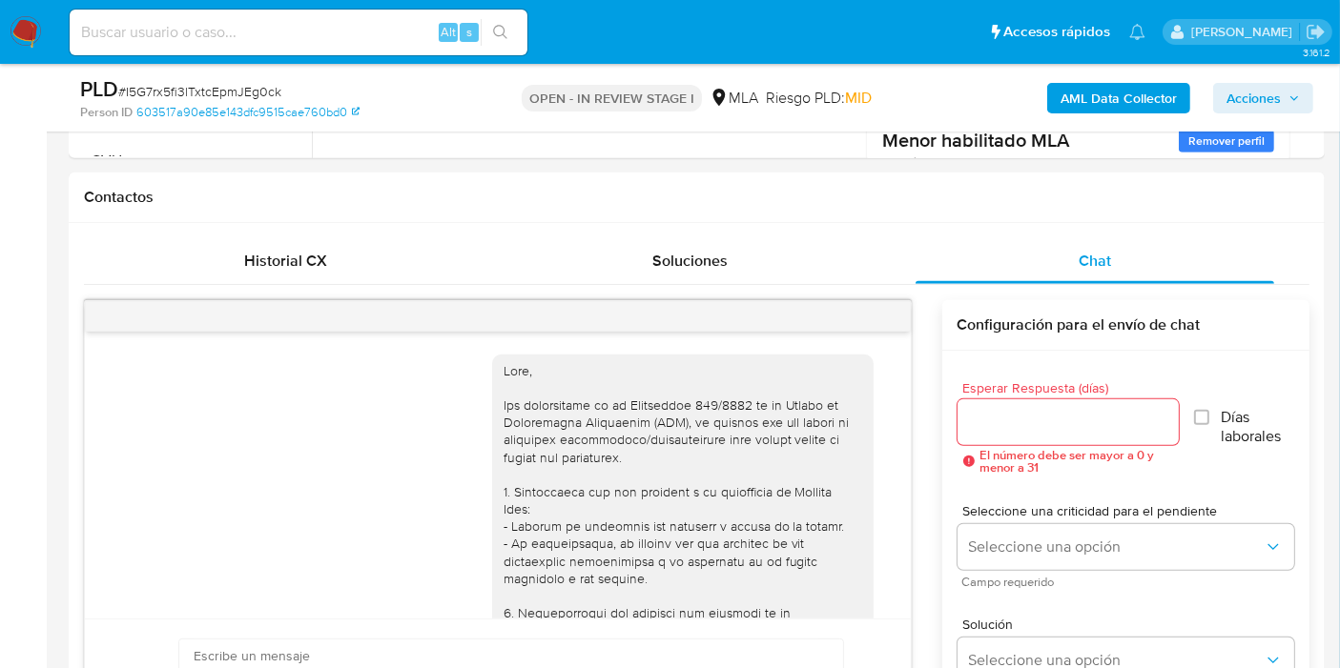
click at [1098, 103] on b "AML Data Collector" at bounding box center [1118, 98] width 116 height 31
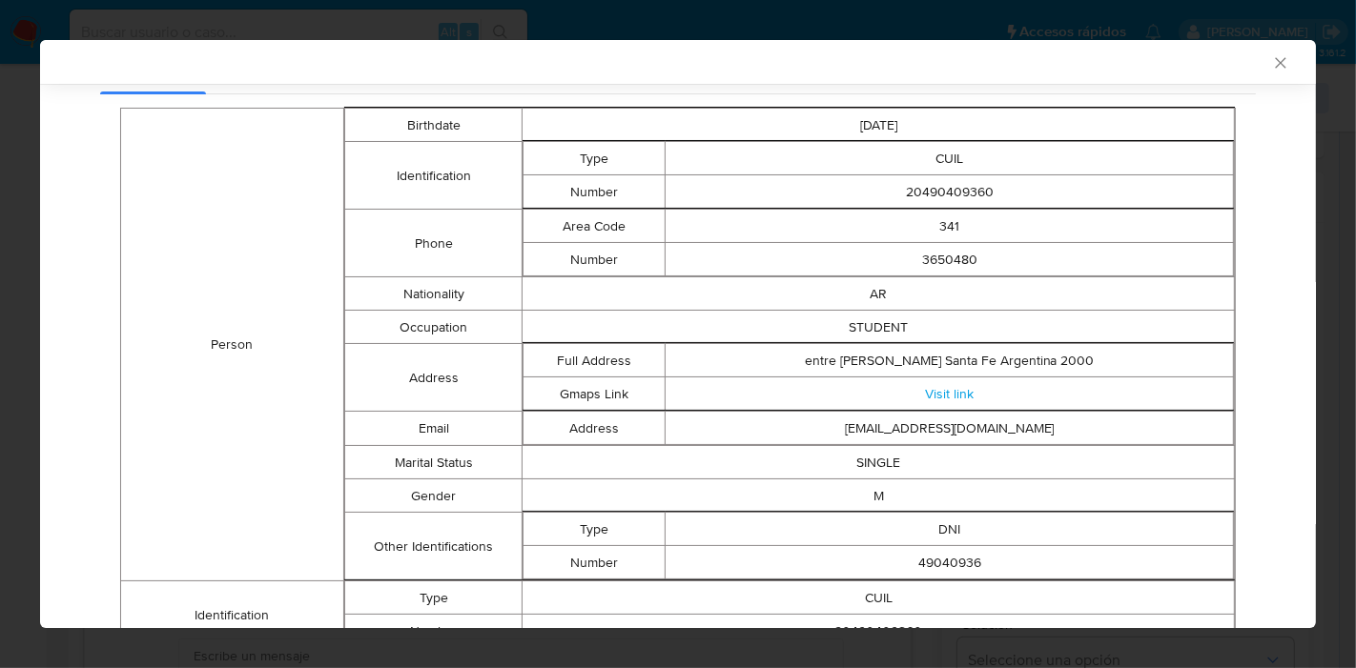
scroll to position [120, 0]
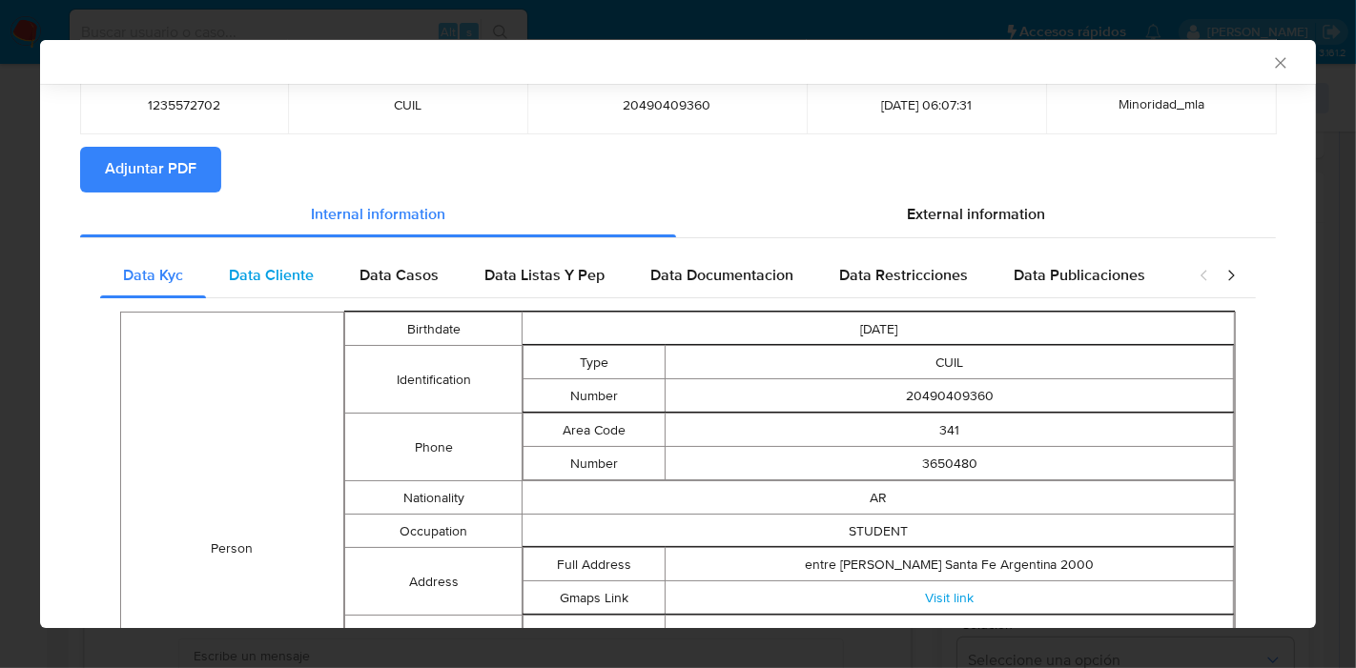
click at [247, 278] on span "Data Cliente" at bounding box center [271, 275] width 85 height 22
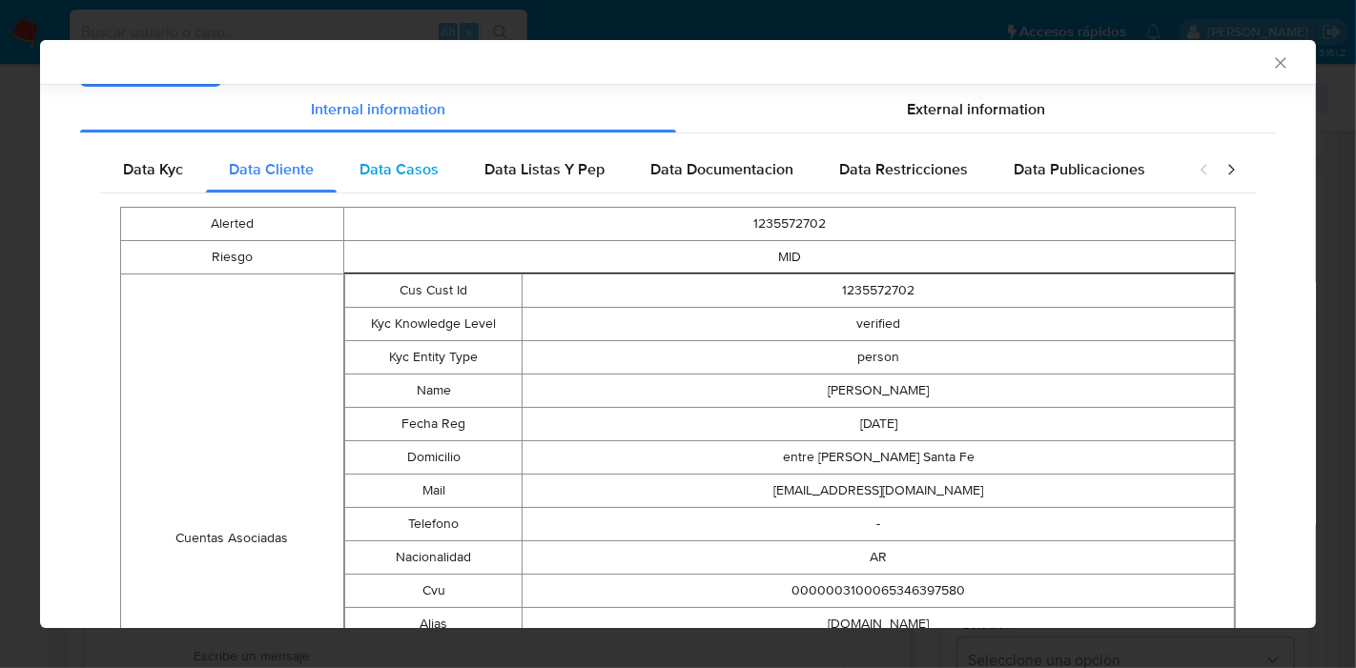
click at [421, 190] on div "Data Casos" at bounding box center [399, 170] width 125 height 46
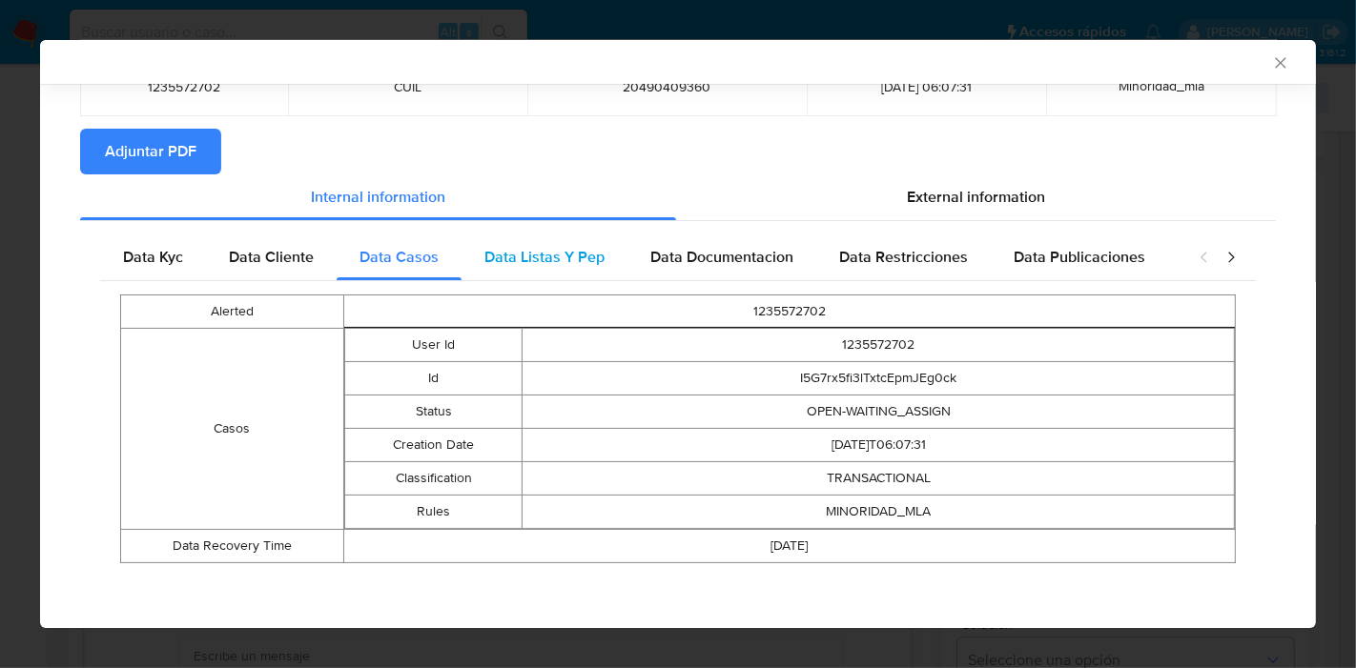
click at [569, 268] on div "Data Listas Y Pep" at bounding box center [544, 258] width 166 height 46
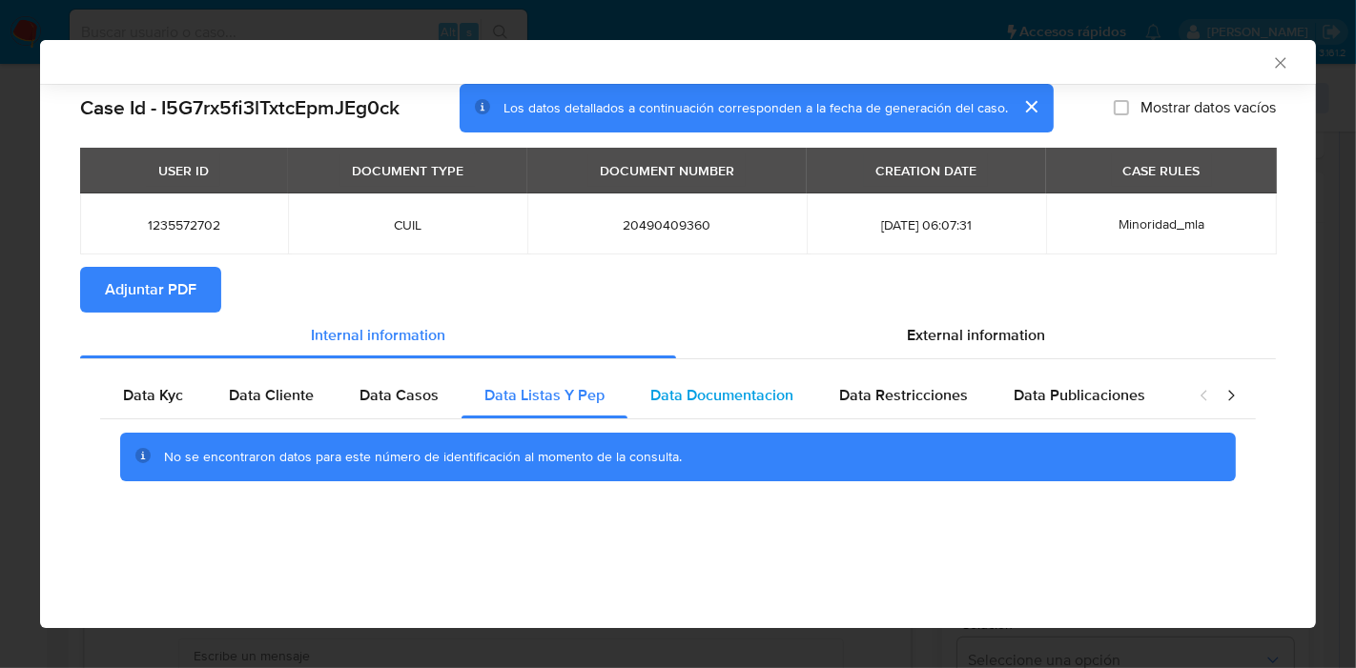
click at [746, 391] on span "Data Documentacion" at bounding box center [721, 395] width 143 height 22
click at [920, 416] on div "Data Restricciones" at bounding box center [903, 396] width 174 height 46
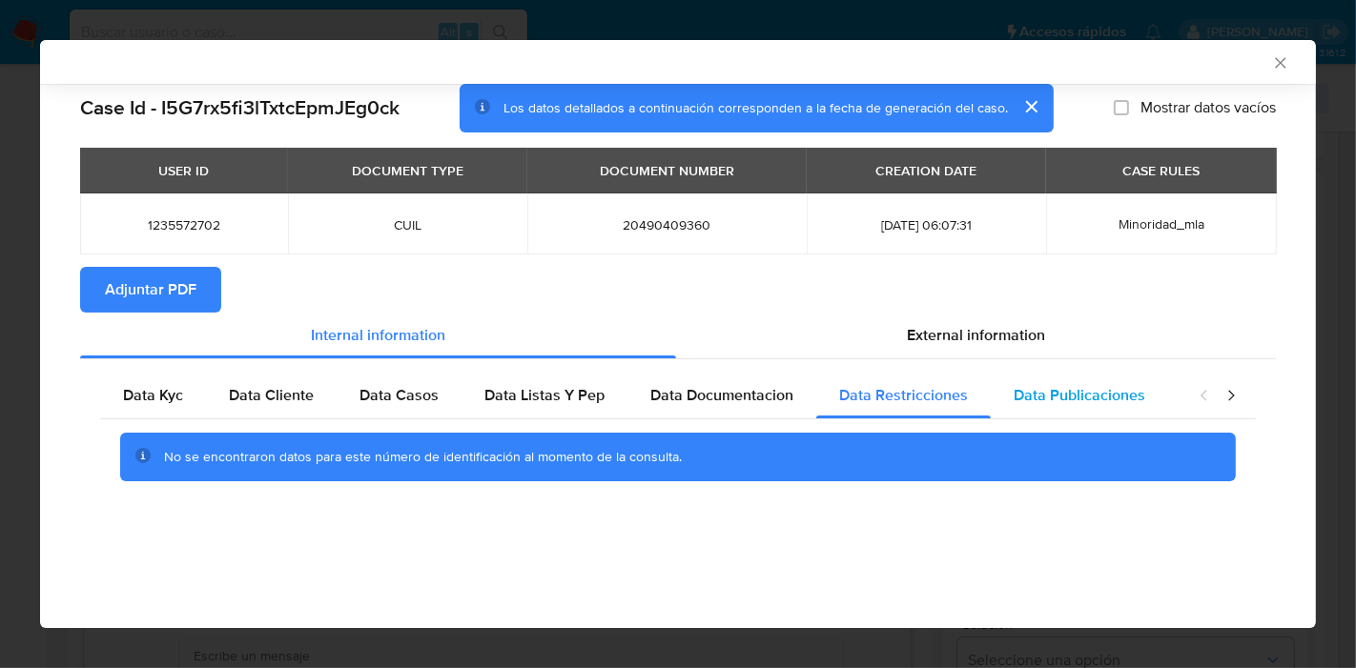
click at [1028, 399] on span "Data Publicaciones" at bounding box center [1080, 395] width 132 height 22
click at [1229, 400] on icon "closure-recommendation-modal" at bounding box center [1231, 395] width 6 height 10
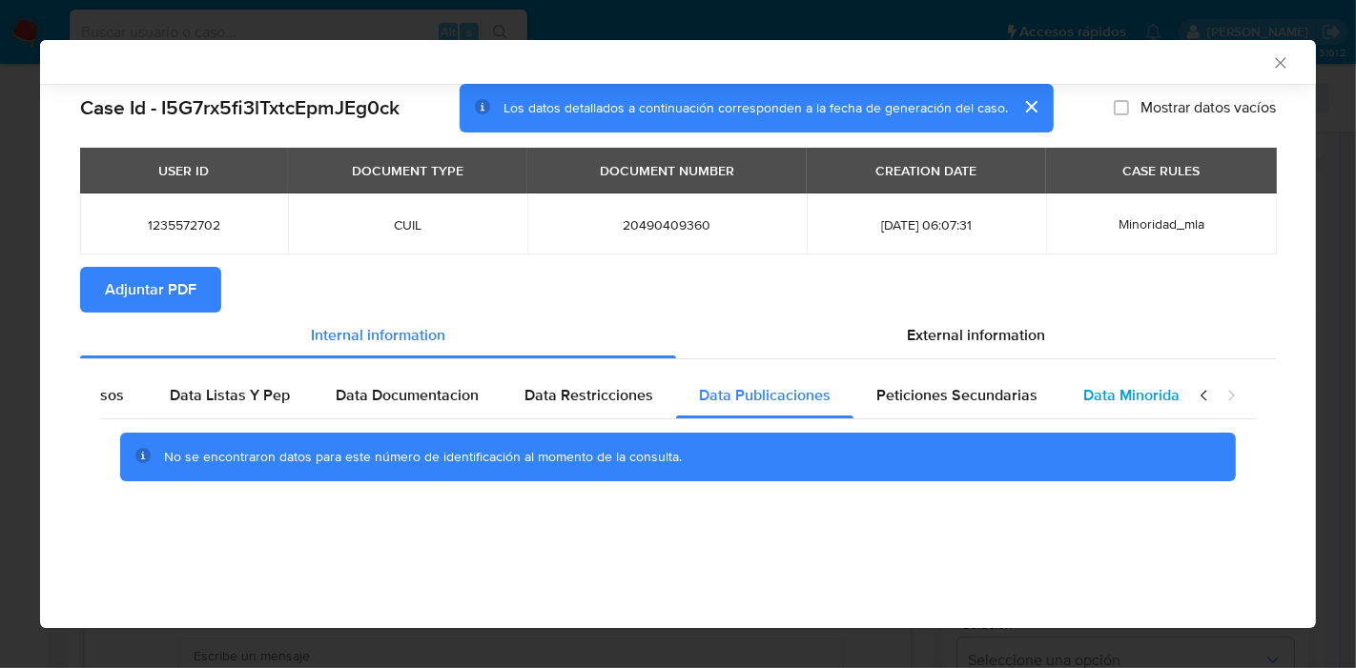
scroll to position [0, 335]
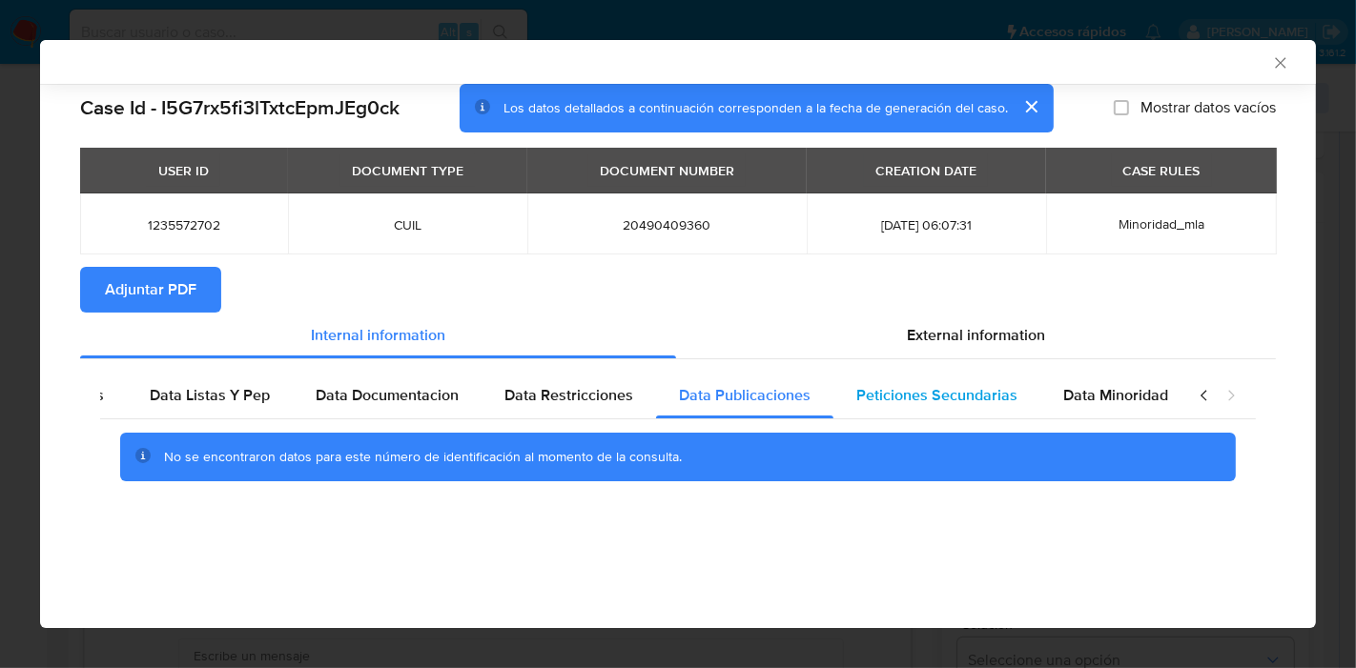
click at [945, 401] on span "Peticiones Secundarias" at bounding box center [936, 395] width 161 height 22
click at [1088, 408] on div "Data Minoridad" at bounding box center [1115, 396] width 151 height 46
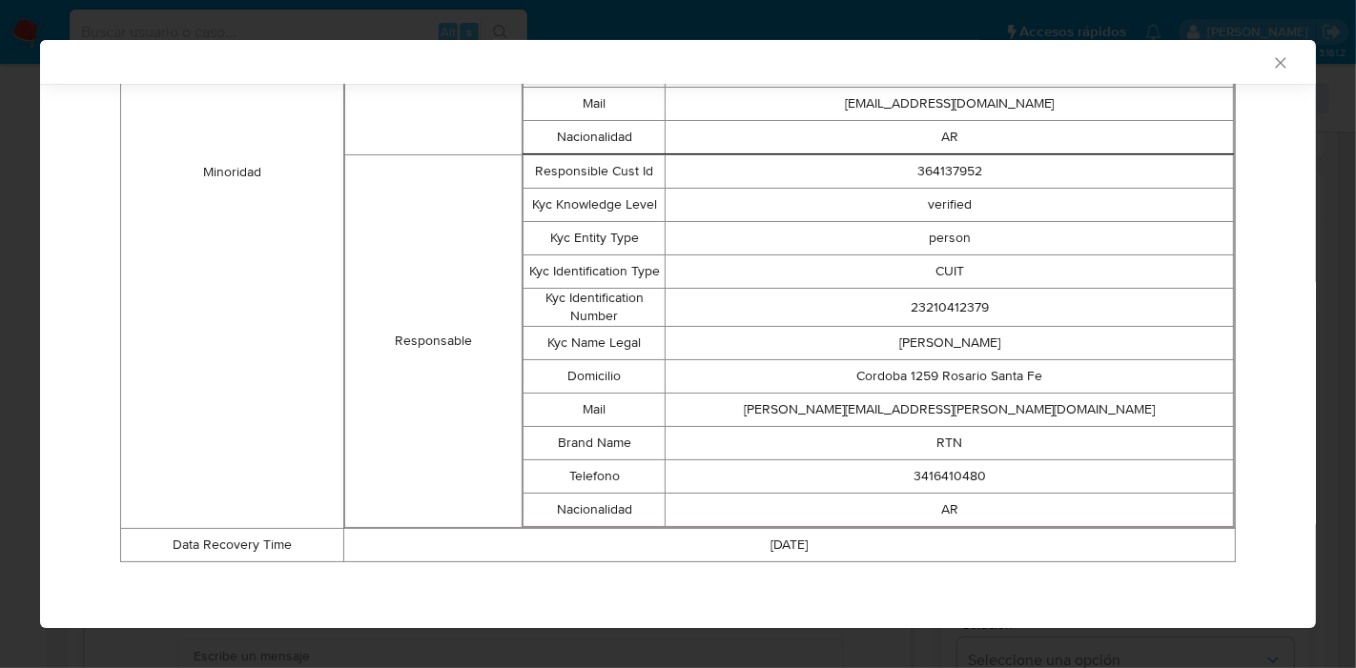
scroll to position [228, 0]
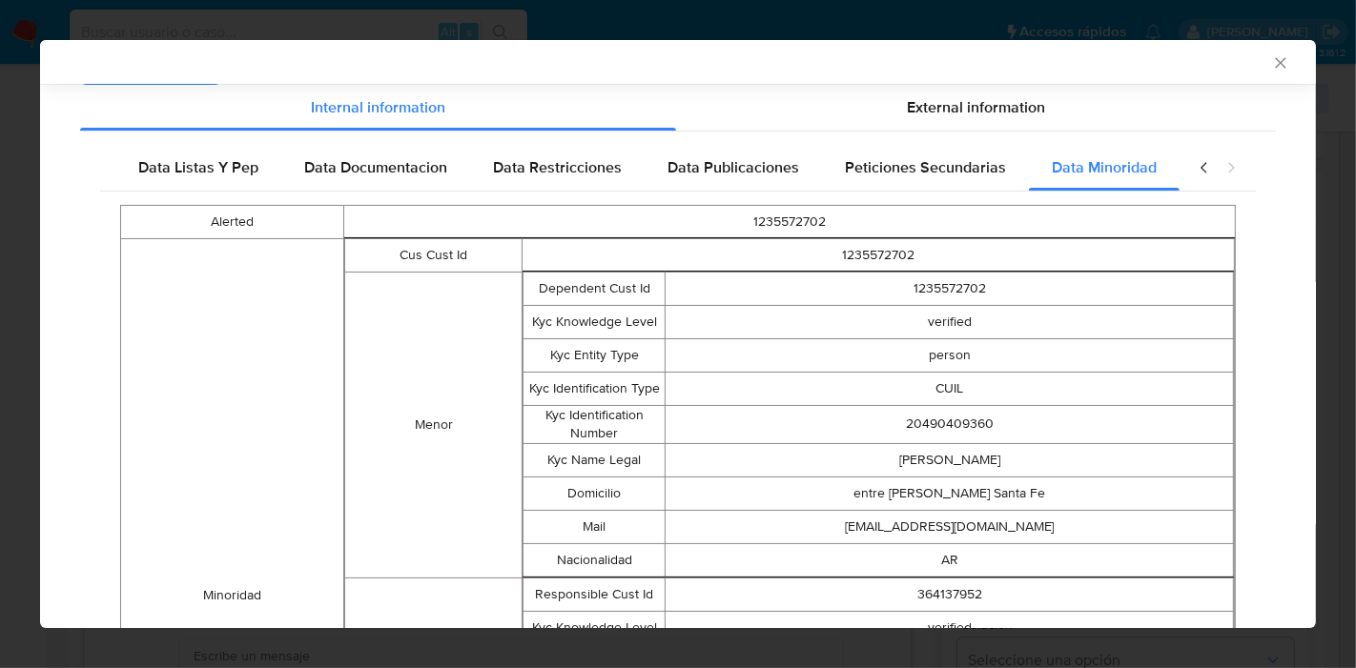
click at [1195, 160] on icon "closure-recommendation-modal" at bounding box center [1204, 167] width 19 height 19
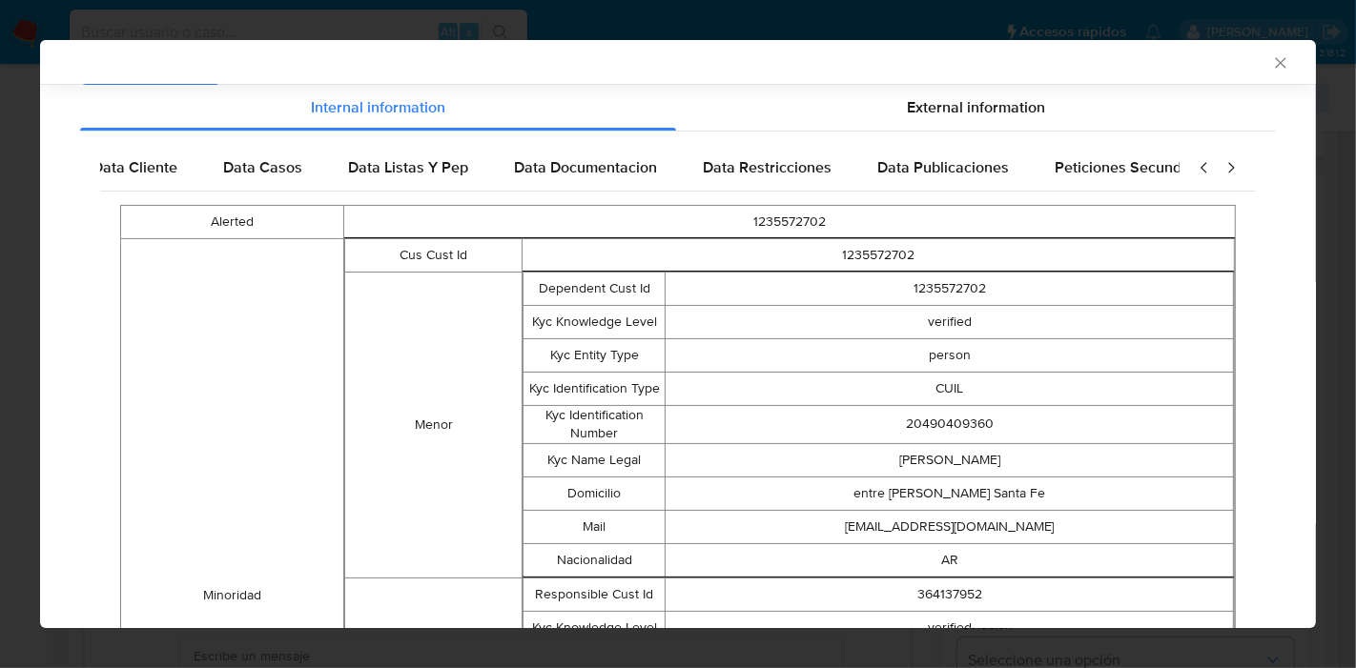
scroll to position [0, 2]
click at [1195, 161] on icon "closure-recommendation-modal" at bounding box center [1204, 167] width 19 height 19
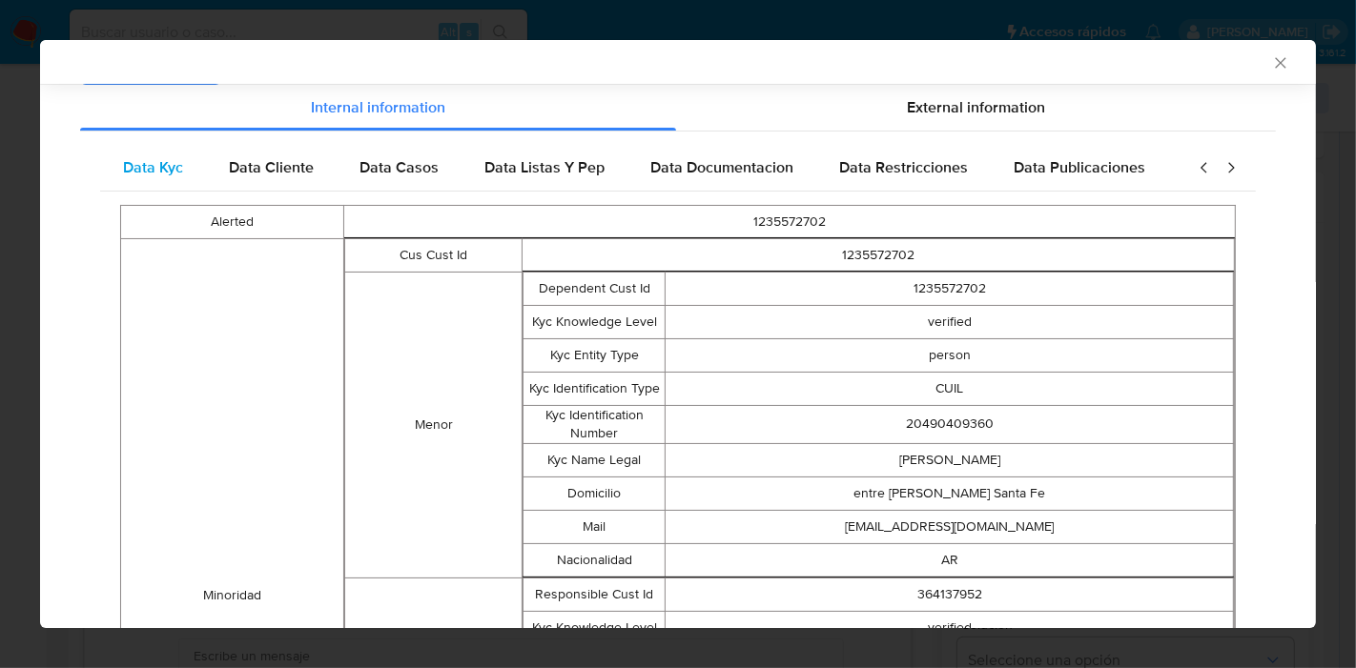
click at [133, 186] on div "Data Kyc" at bounding box center [153, 168] width 106 height 46
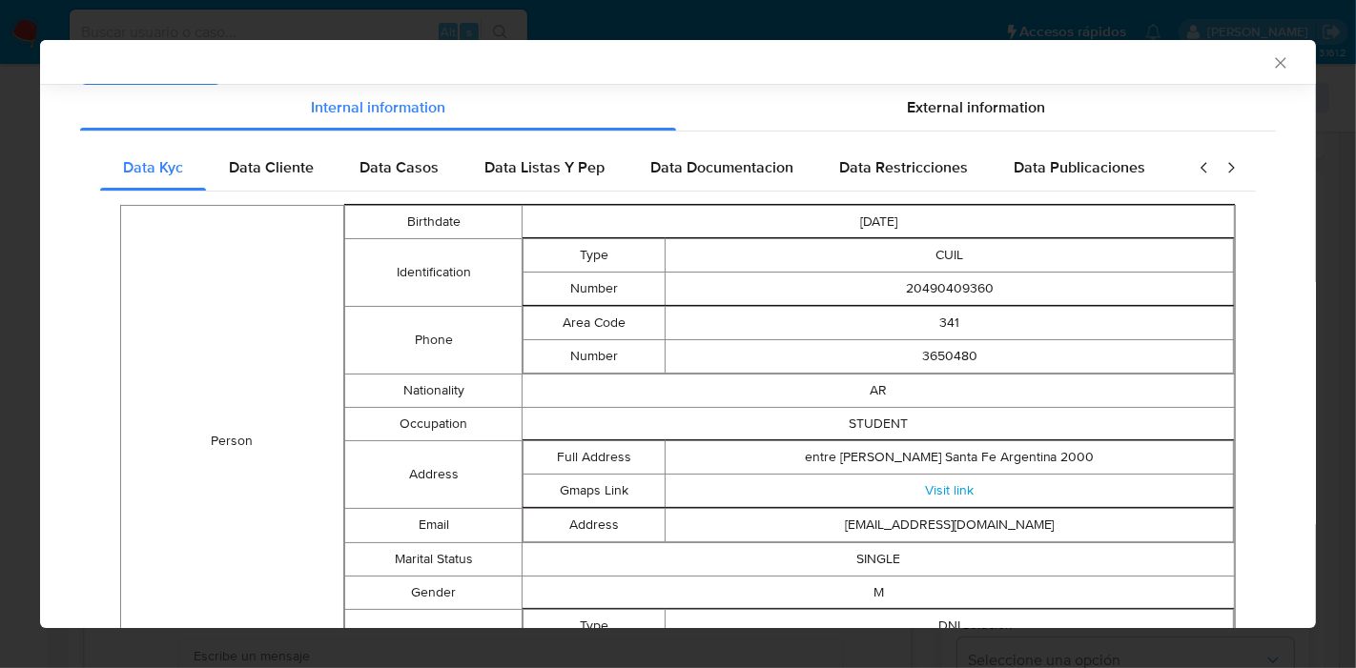
drag, startPoint x: 940, startPoint y: 113, endPoint x: 576, endPoint y: 181, distance: 370.6
click at [939, 113] on span "External information" at bounding box center [976, 107] width 138 height 22
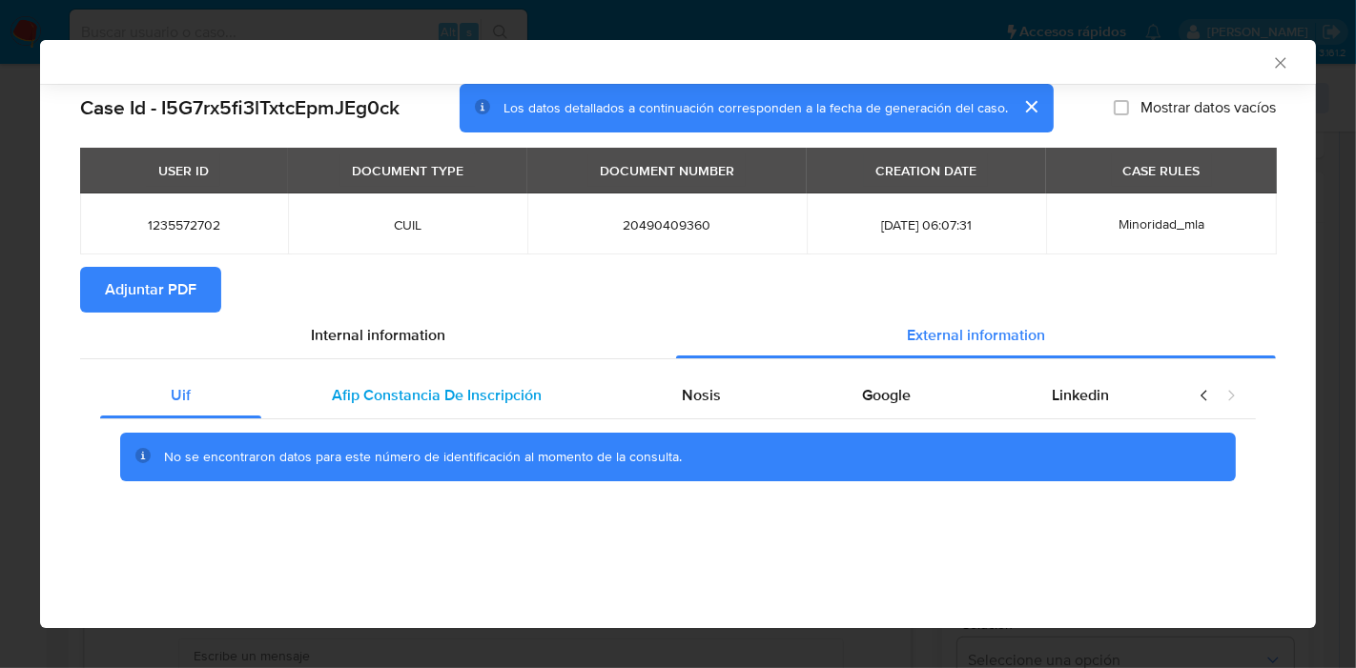
click at [364, 386] on span "Afip Constancia De Inscripción" at bounding box center [437, 395] width 210 height 22
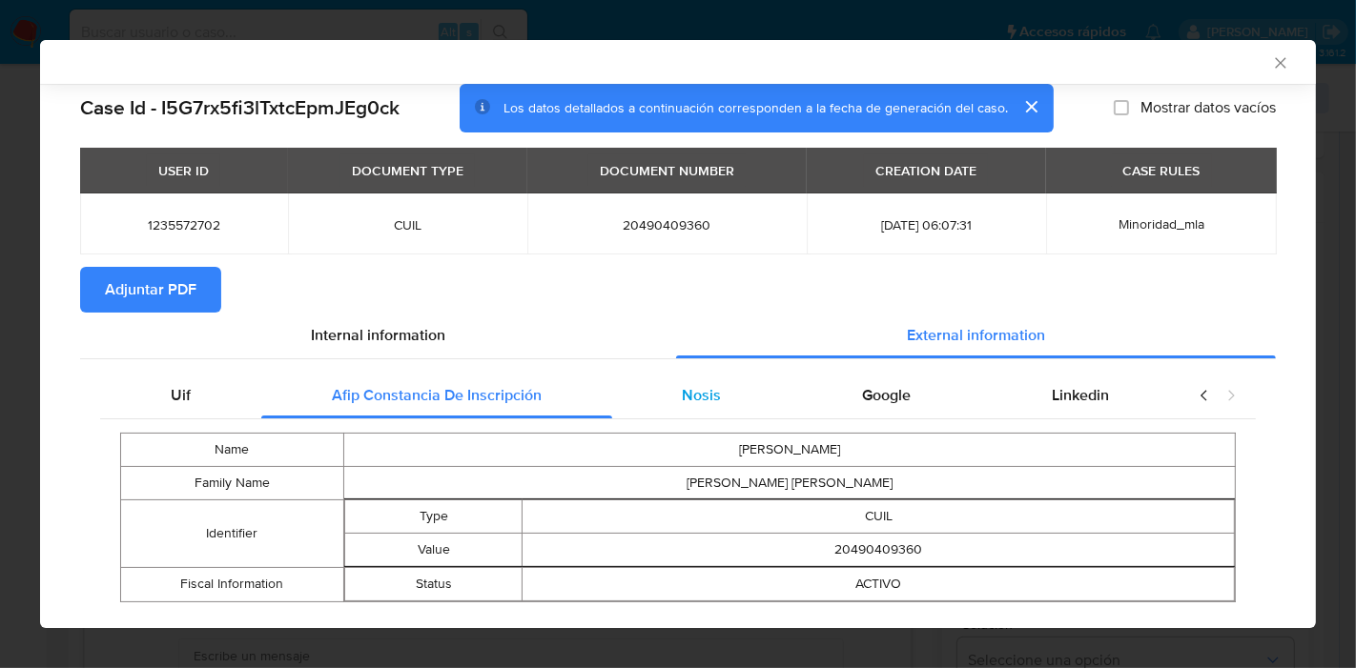
click at [705, 405] on span "Nosis" at bounding box center [701, 395] width 39 height 22
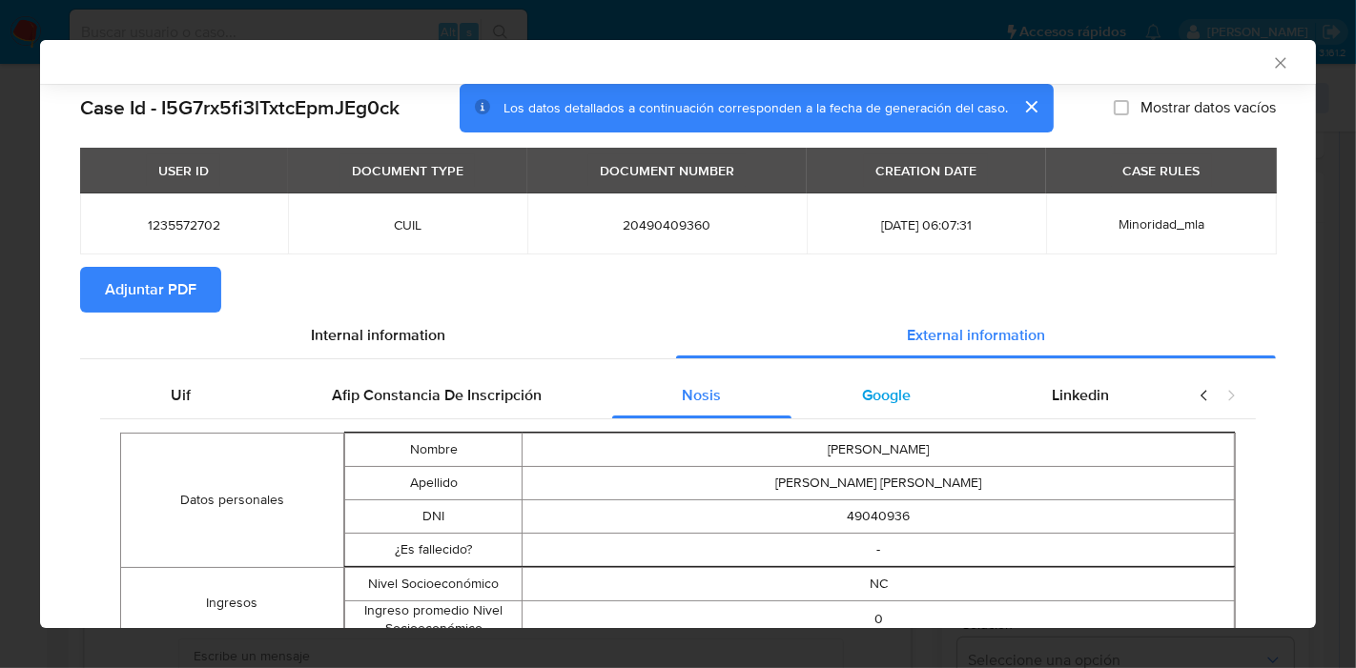
click at [873, 402] on span "Google" at bounding box center [886, 395] width 49 height 22
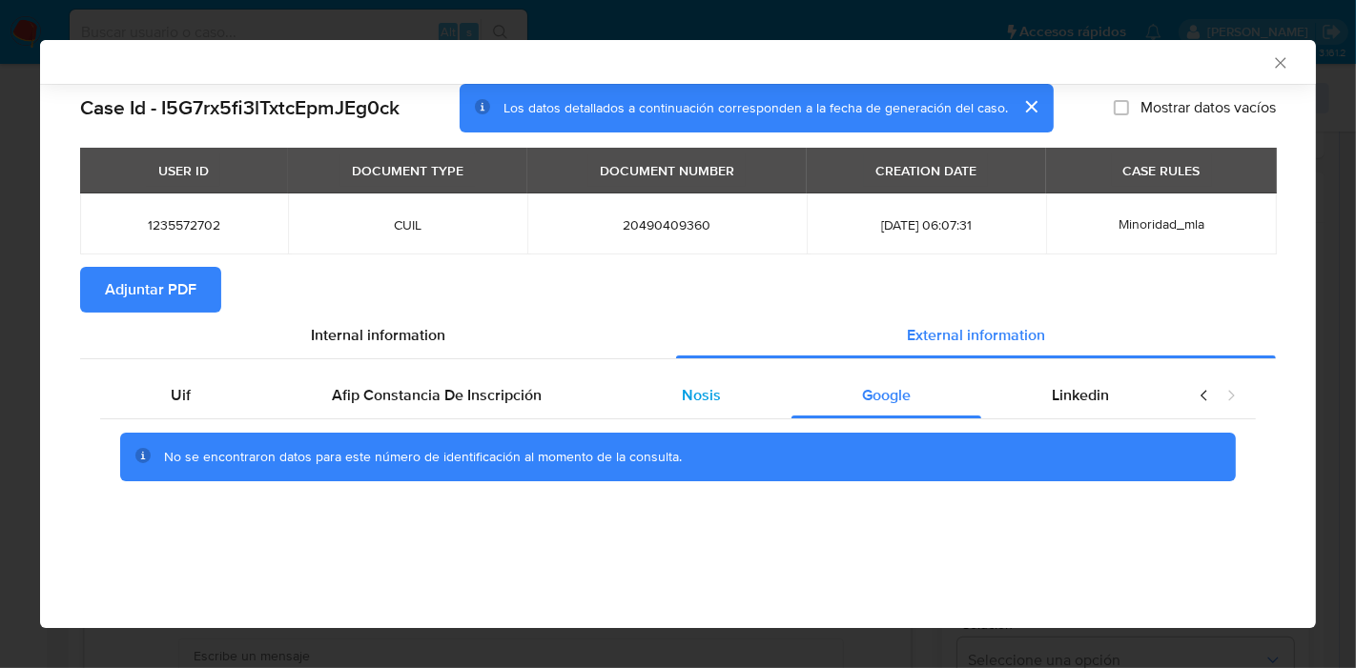
click at [658, 385] on div "Nosis" at bounding box center [702, 396] width 180 height 46
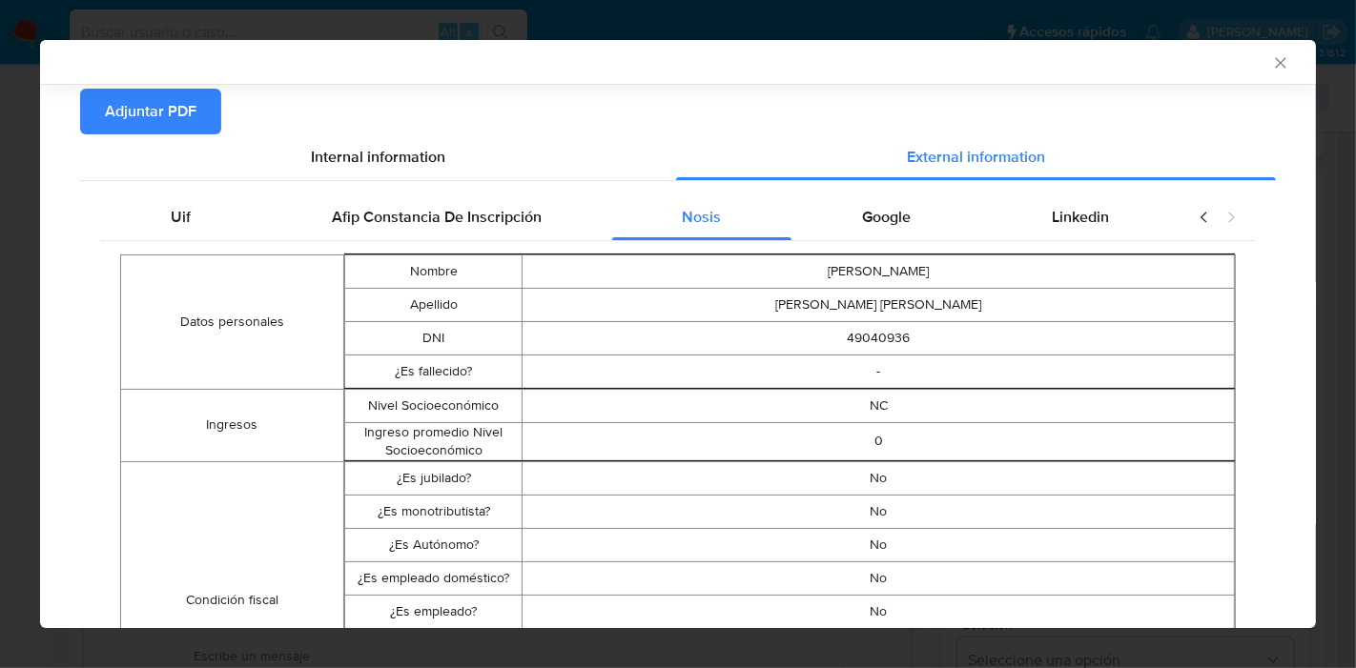
scroll to position [148, 0]
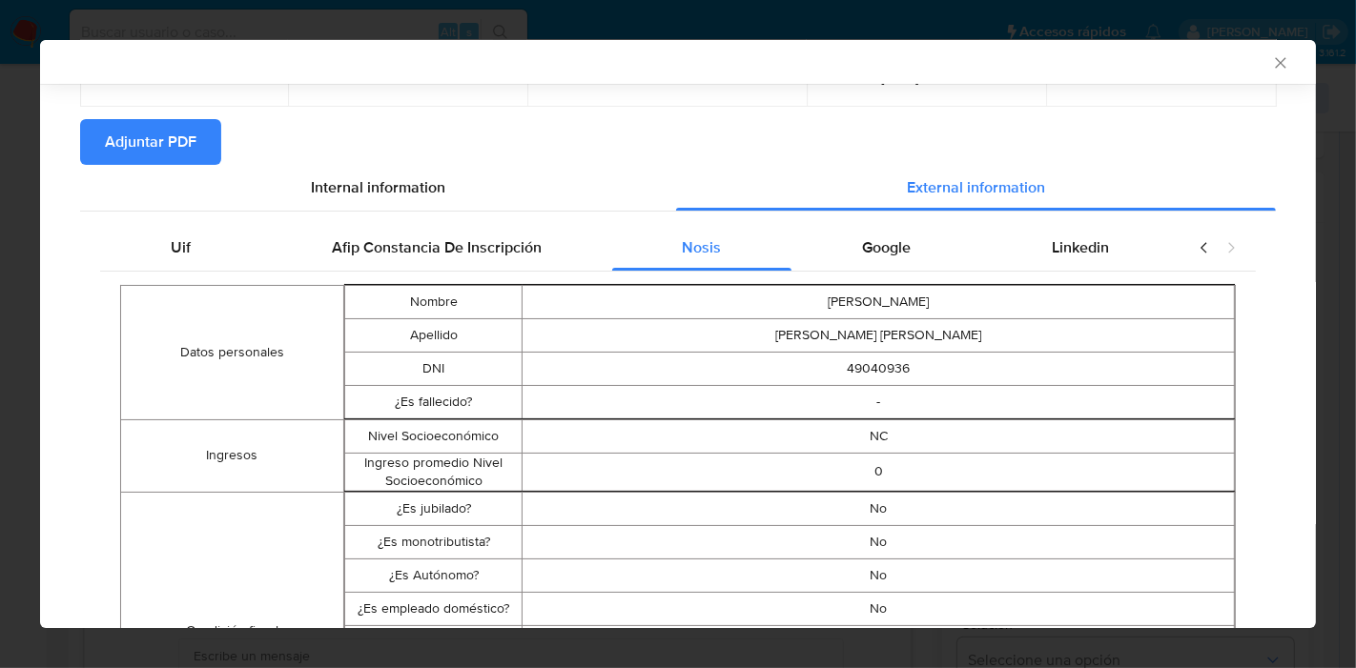
click at [891, 287] on td "EMILIO JOSE" at bounding box center [879, 301] width 712 height 33
click at [910, 267] on div "Google" at bounding box center [886, 248] width 190 height 46
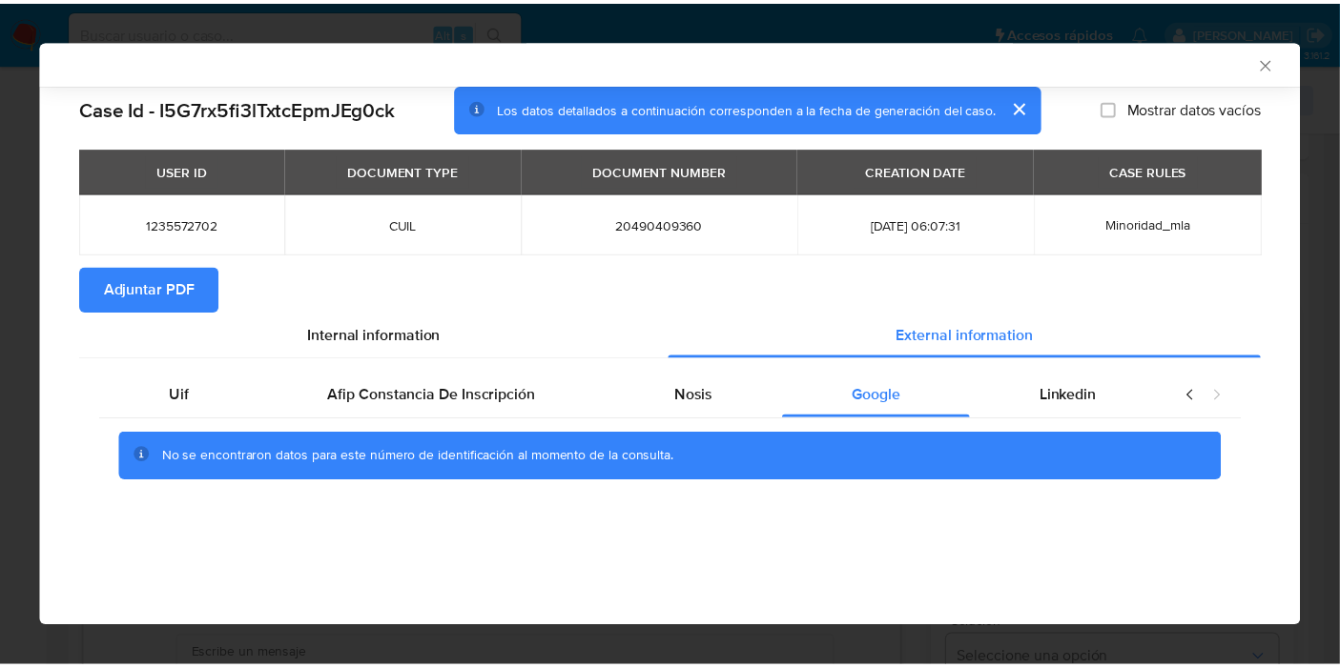
scroll to position [0, 0]
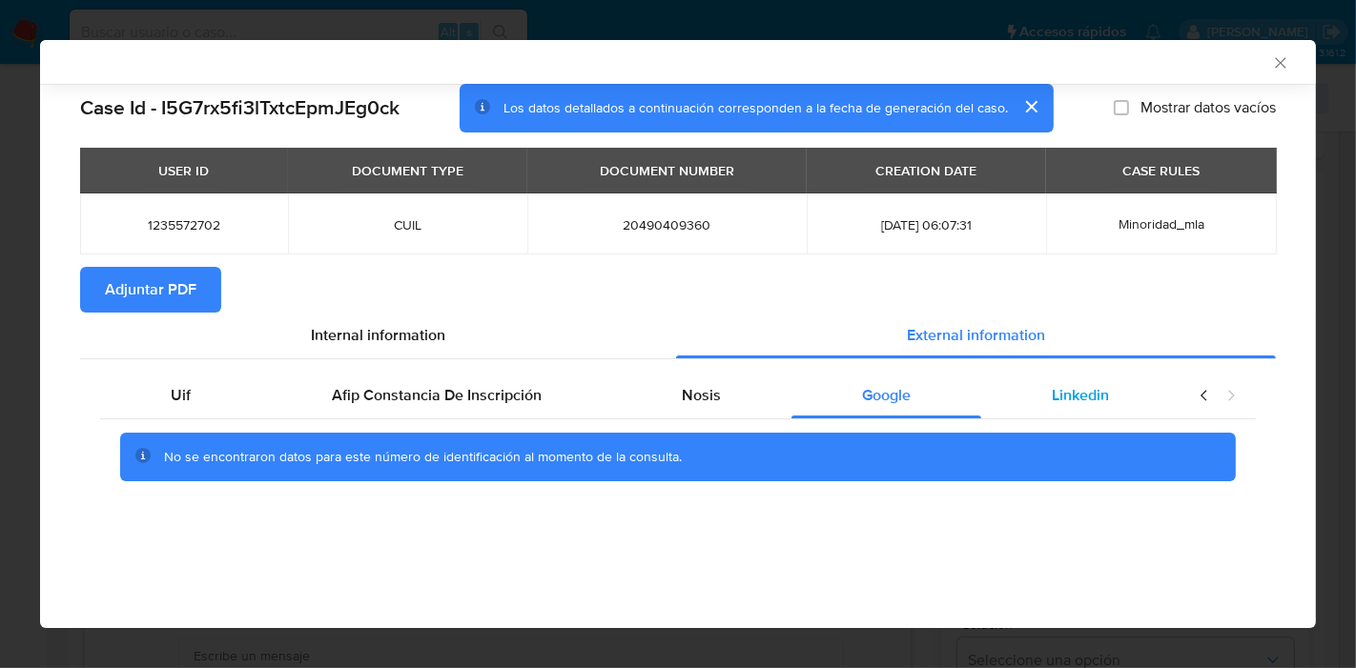
click at [1099, 386] on span "Linkedin" at bounding box center [1080, 395] width 57 height 22
click at [103, 389] on div "Uif" at bounding box center [180, 396] width 161 height 46
click at [313, 322] on div "Internal information" at bounding box center [378, 336] width 596 height 46
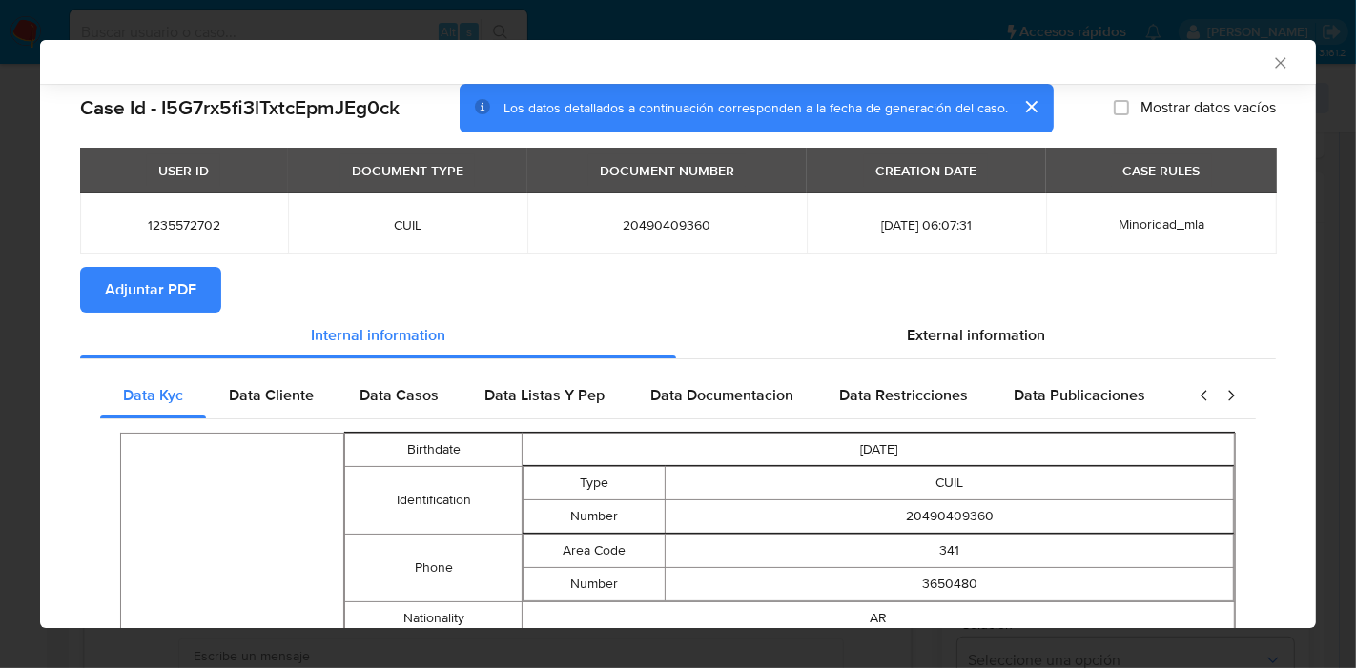
click at [185, 303] on span "Adjuntar PDF" at bounding box center [151, 290] width 92 height 42
click at [0, 369] on div "AML Data Collector Case Id - I5G7rx5fi3lTxtcEpmJEg0ck Los datos detallados a co…" at bounding box center [678, 334] width 1356 height 668
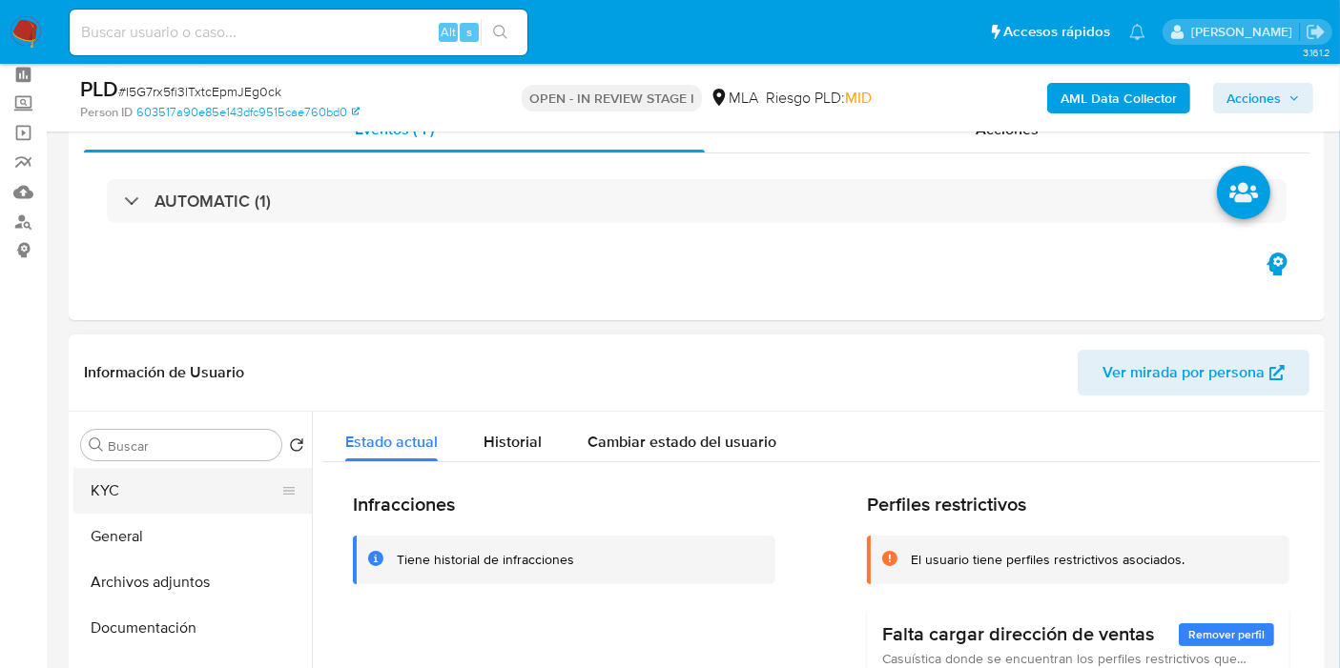
click at [193, 486] on button "KYC" at bounding box center [184, 491] width 223 height 46
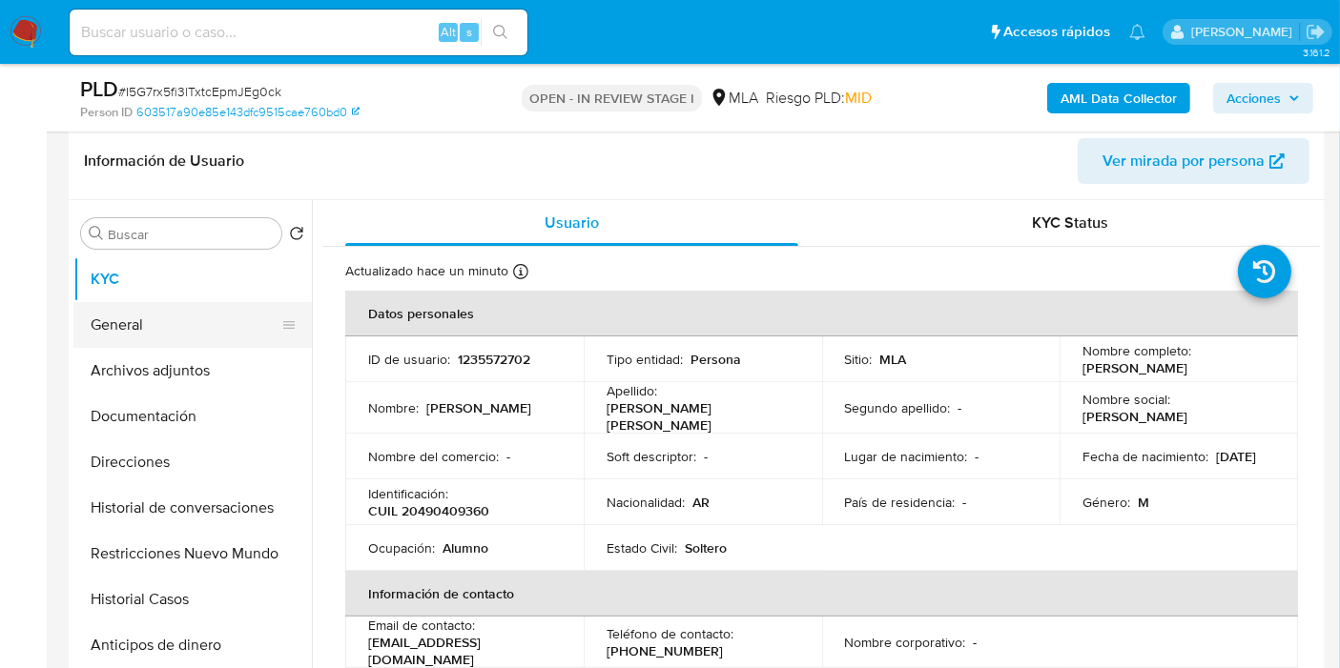
click at [179, 331] on button "General" at bounding box center [184, 325] width 223 height 46
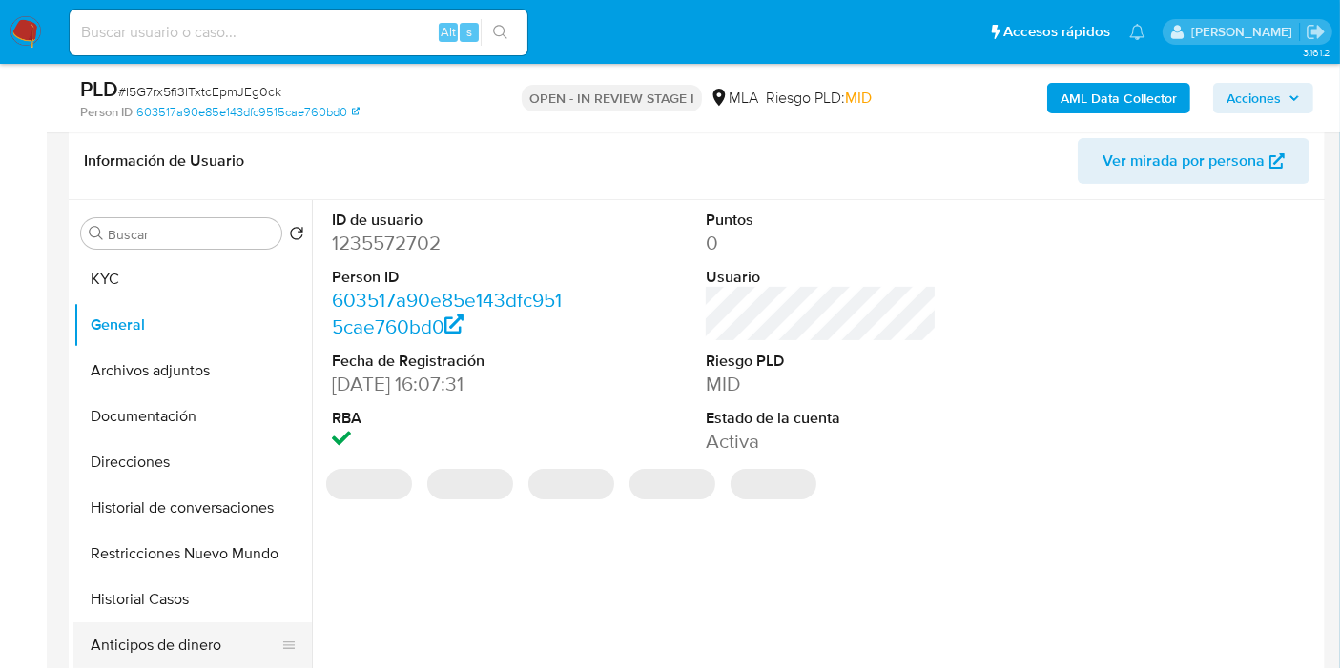
click at [202, 652] on button "Anticipos de dinero" at bounding box center [184, 646] width 223 height 46
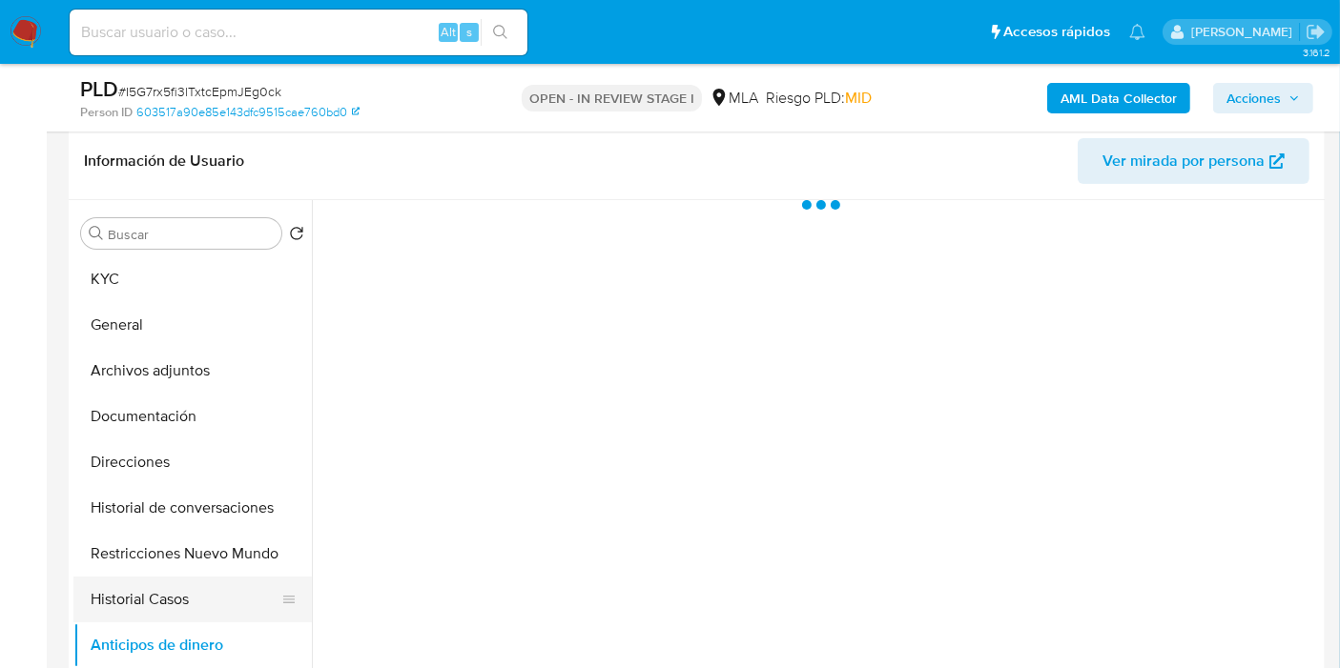
click at [201, 597] on button "Historial Casos" at bounding box center [184, 600] width 223 height 46
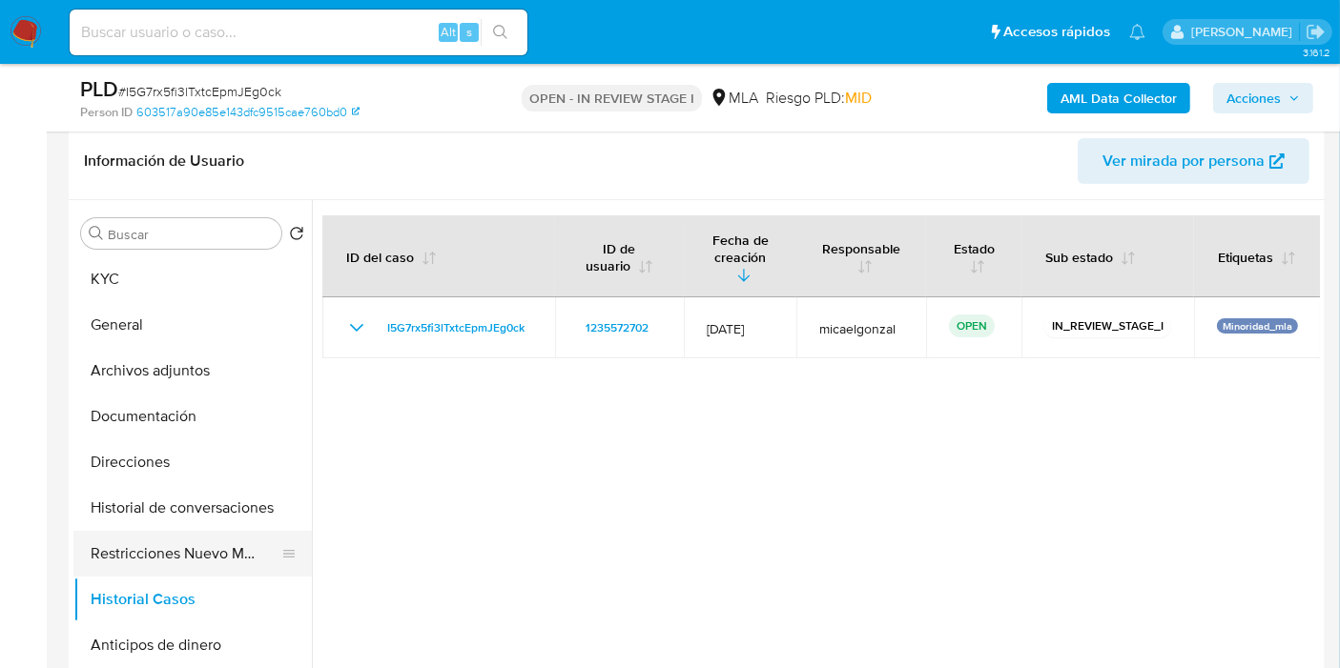
click at [188, 554] on button "Restricciones Nuevo Mundo" at bounding box center [184, 554] width 223 height 46
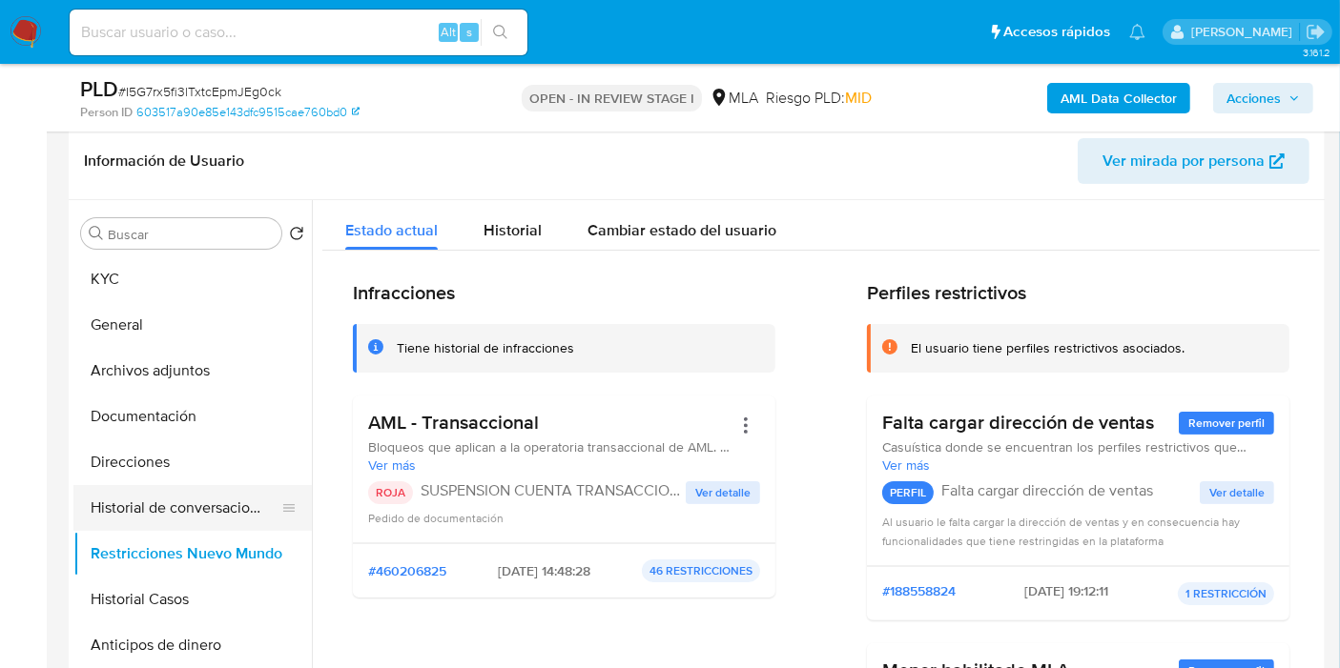
click at [144, 513] on button "Historial de conversaciones" at bounding box center [184, 508] width 223 height 46
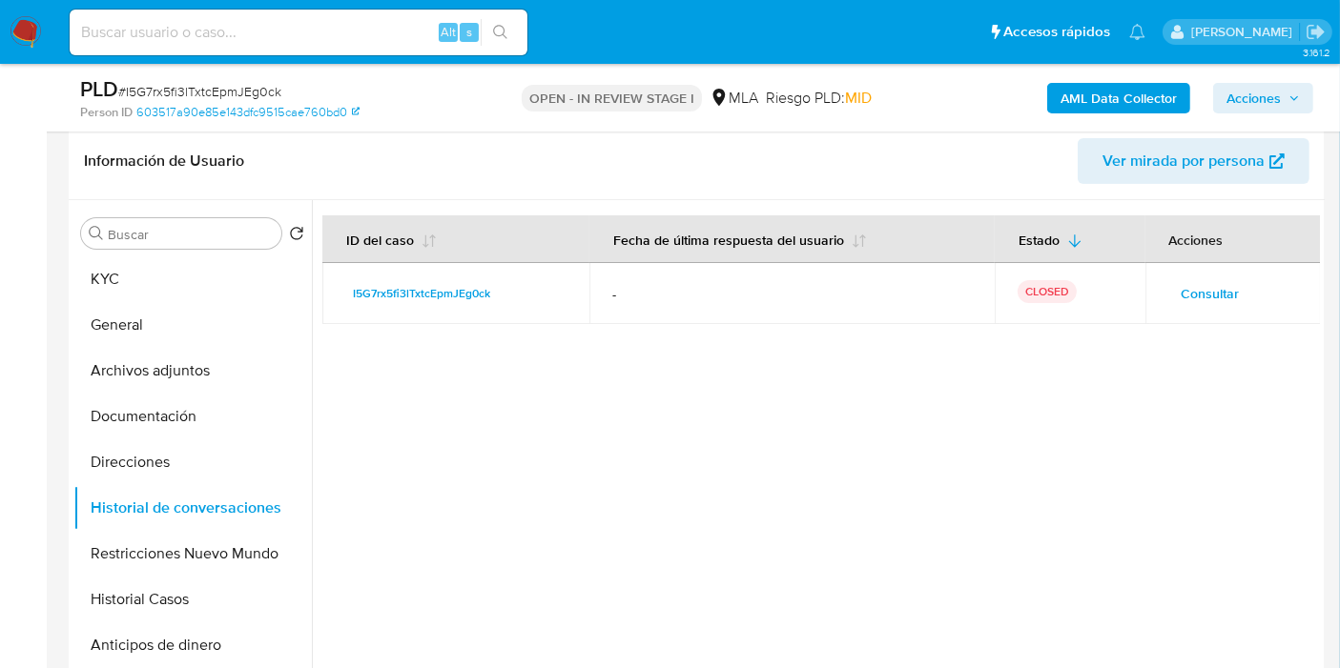
click at [73, 445] on button "Direcciones" at bounding box center [184, 463] width 223 height 46
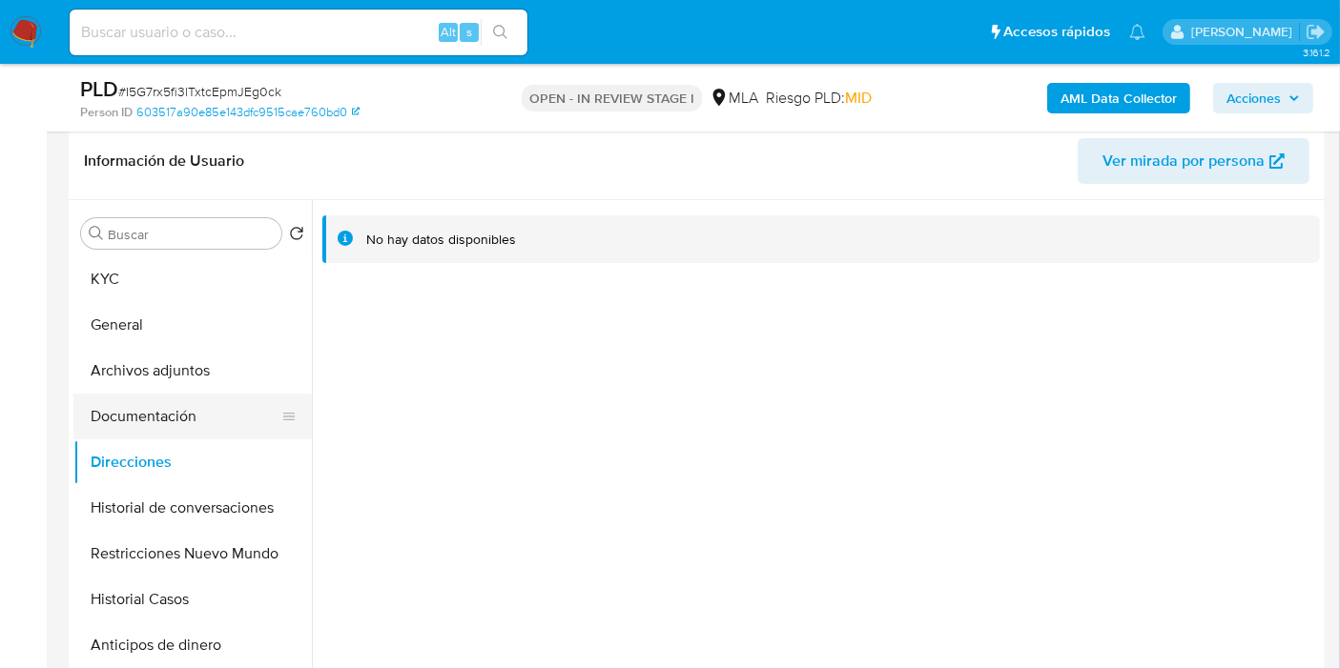
click at [150, 416] on button "Documentación" at bounding box center [184, 417] width 223 height 46
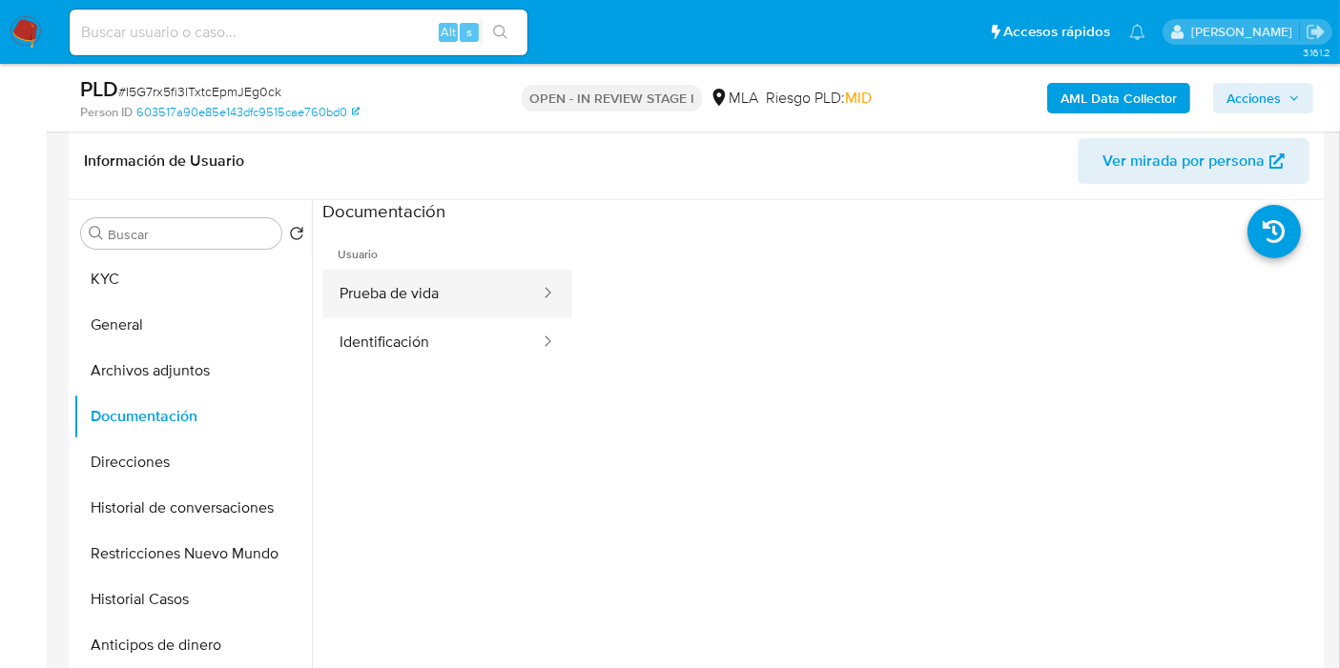
click at [410, 281] on button "Prueba de vida" at bounding box center [431, 294] width 219 height 49
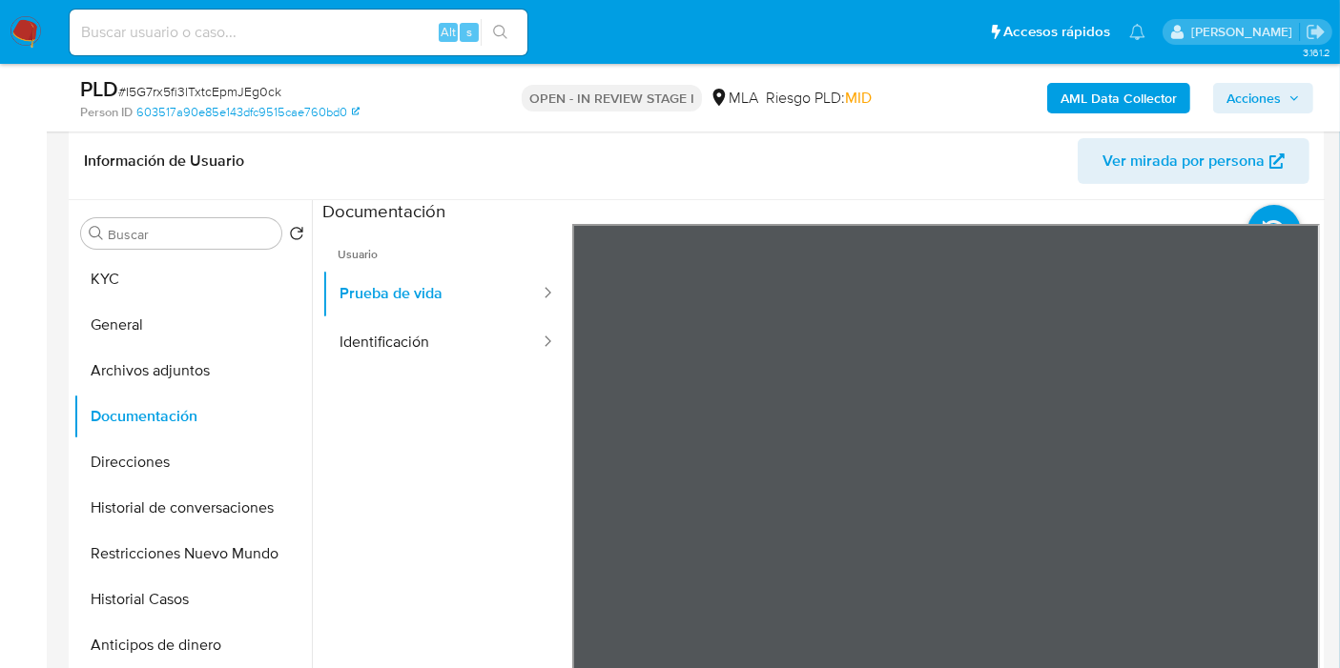
click at [469, 366] on ul "Usuario Prueba de vida Identificación" at bounding box center [447, 498] width 250 height 549
click at [489, 349] on button "Identificación" at bounding box center [431, 342] width 219 height 49
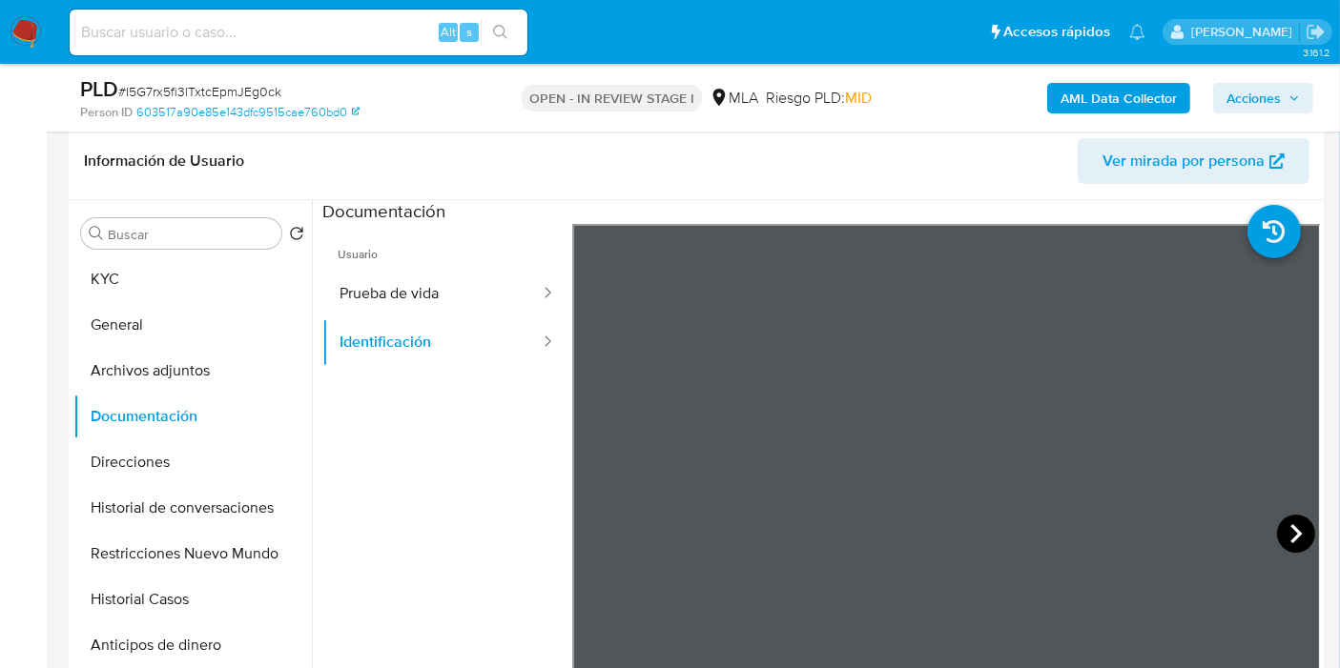
click at [1302, 524] on icon at bounding box center [1296, 534] width 38 height 38
click at [107, 362] on button "Archivos adjuntos" at bounding box center [184, 371] width 223 height 46
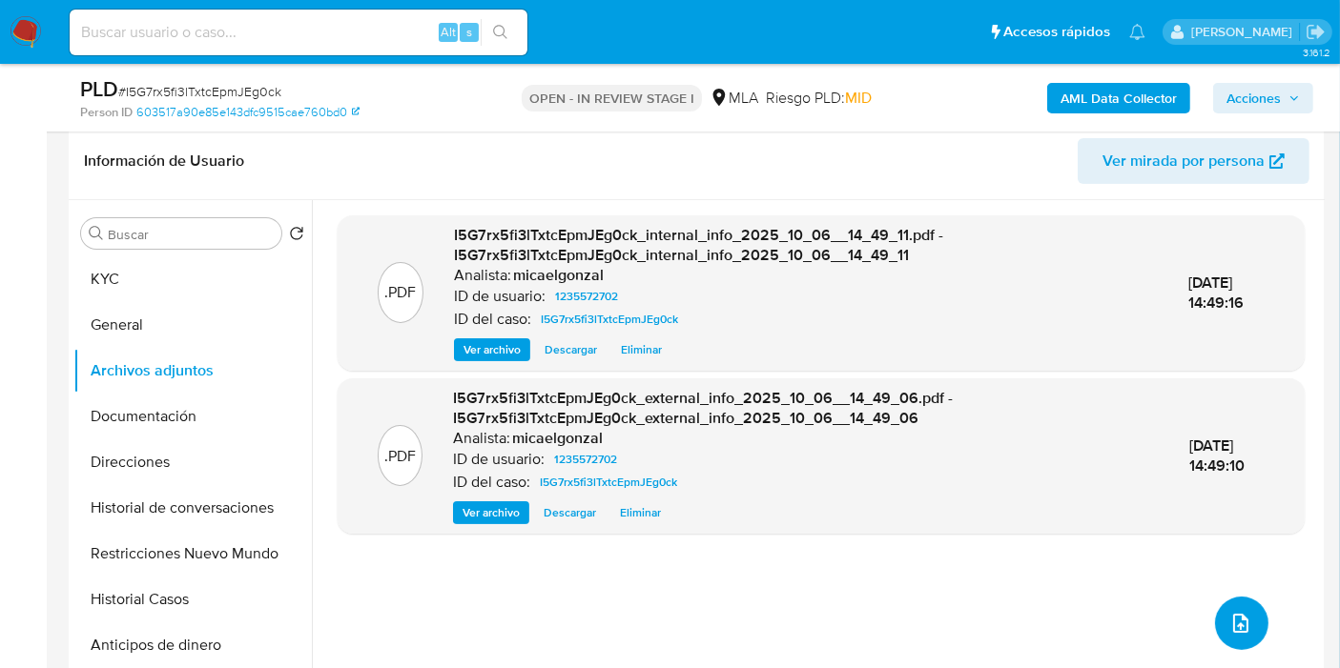
click at [1241, 641] on button "upload-file" at bounding box center [1241, 623] width 53 height 53
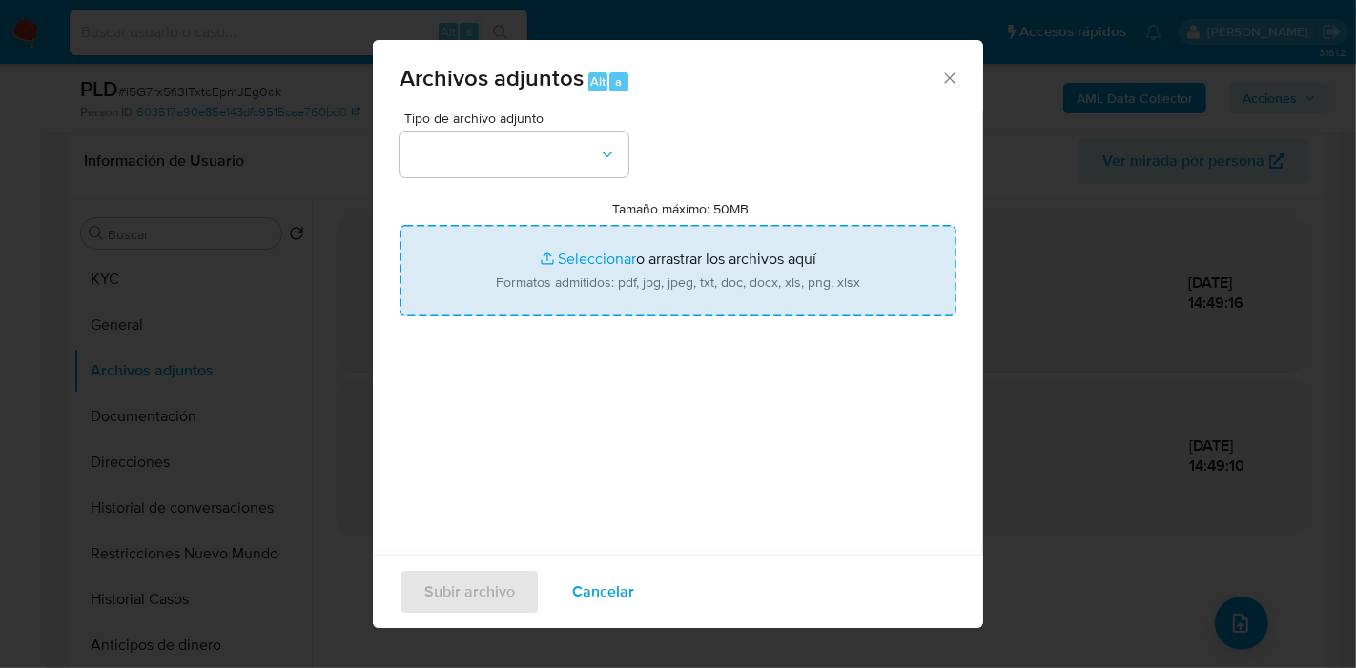
click at [662, 249] on input "Tamaño máximo: 50MB Seleccionar archivos" at bounding box center [678, 271] width 557 height 92
type input "C:\fakepath\Caselog I5G7rx5fi3lTxtcEpmJEg0ck_2025_09_17_11_30_43.docx"
click at [706, 490] on div "Tipo de archivo adjunto Tamaño máximo: 50MB Seleccionar archivos Seleccionar o …" at bounding box center [678, 337] width 557 height 450
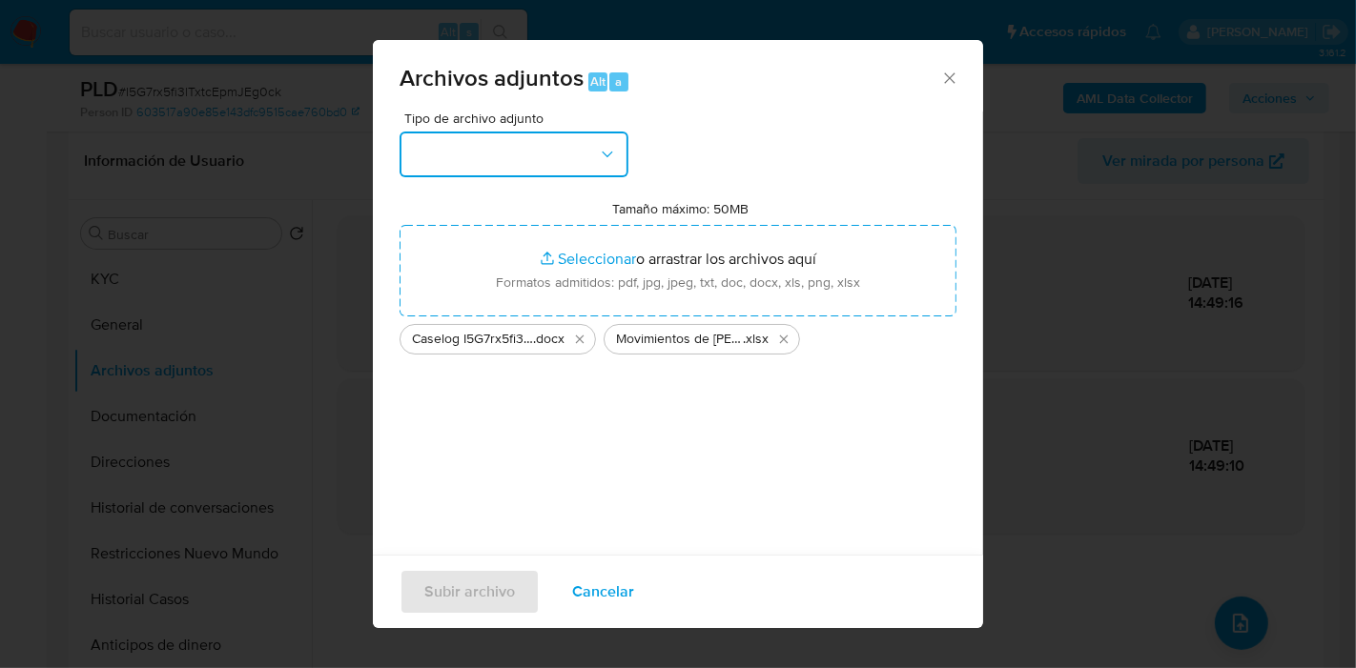
click at [508, 148] on button "button" at bounding box center [514, 155] width 229 height 46
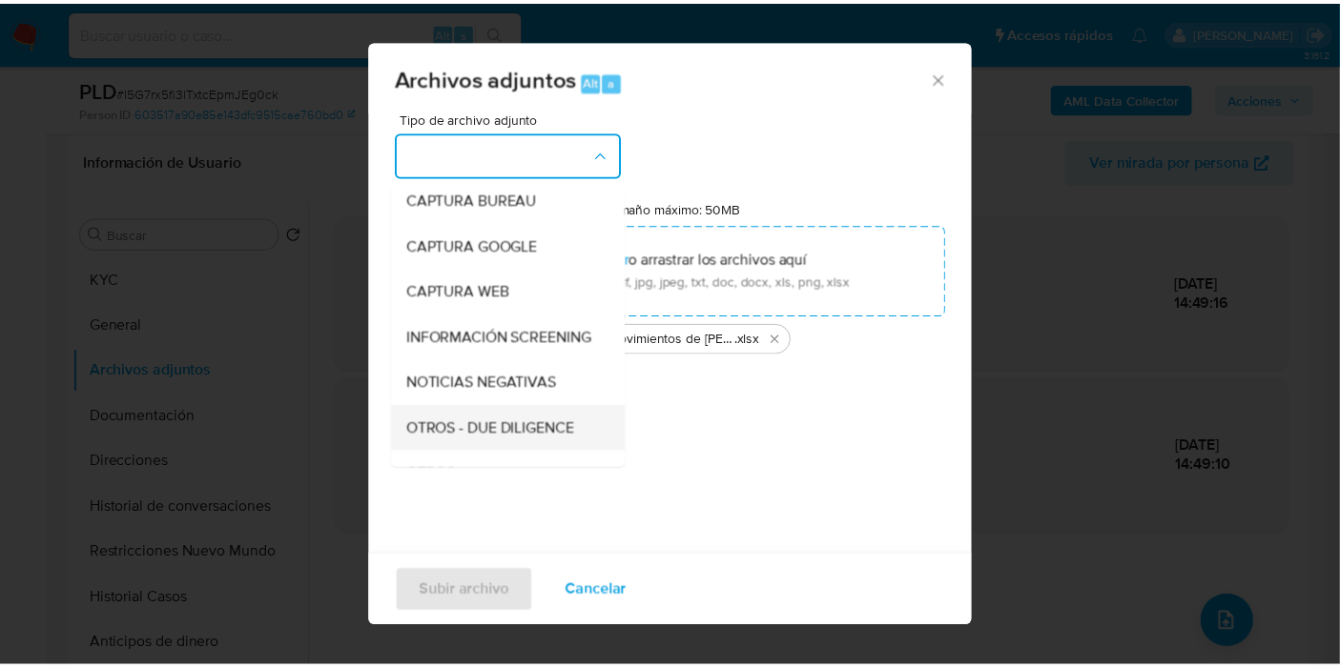
scroll to position [212, 0]
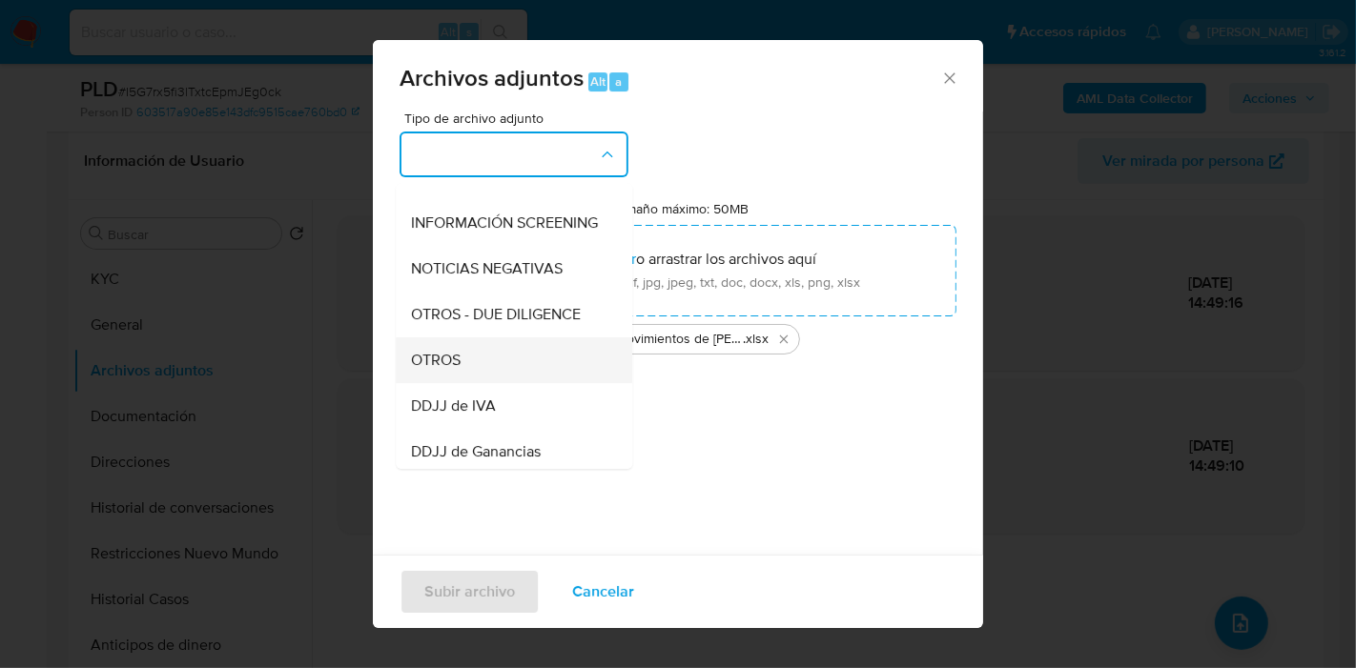
click at [469, 373] on div "OTROS" at bounding box center [508, 361] width 195 height 46
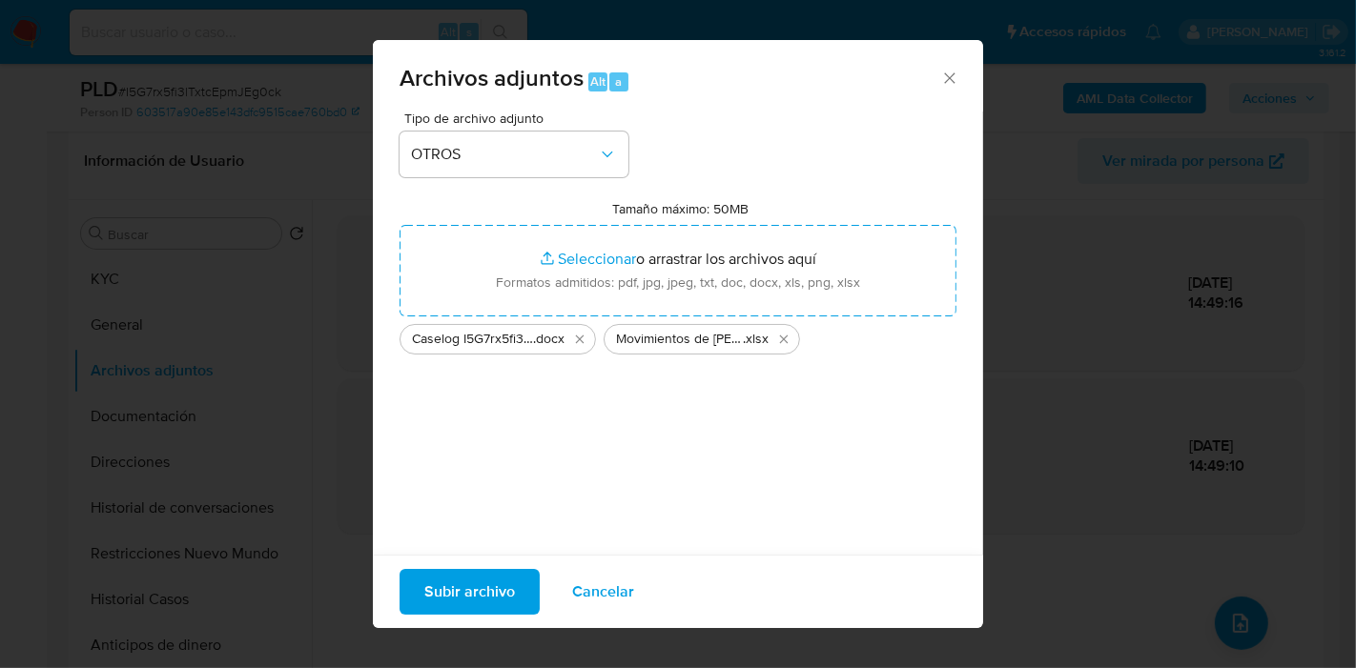
click at [490, 598] on span "Subir archivo" at bounding box center [469, 592] width 91 height 42
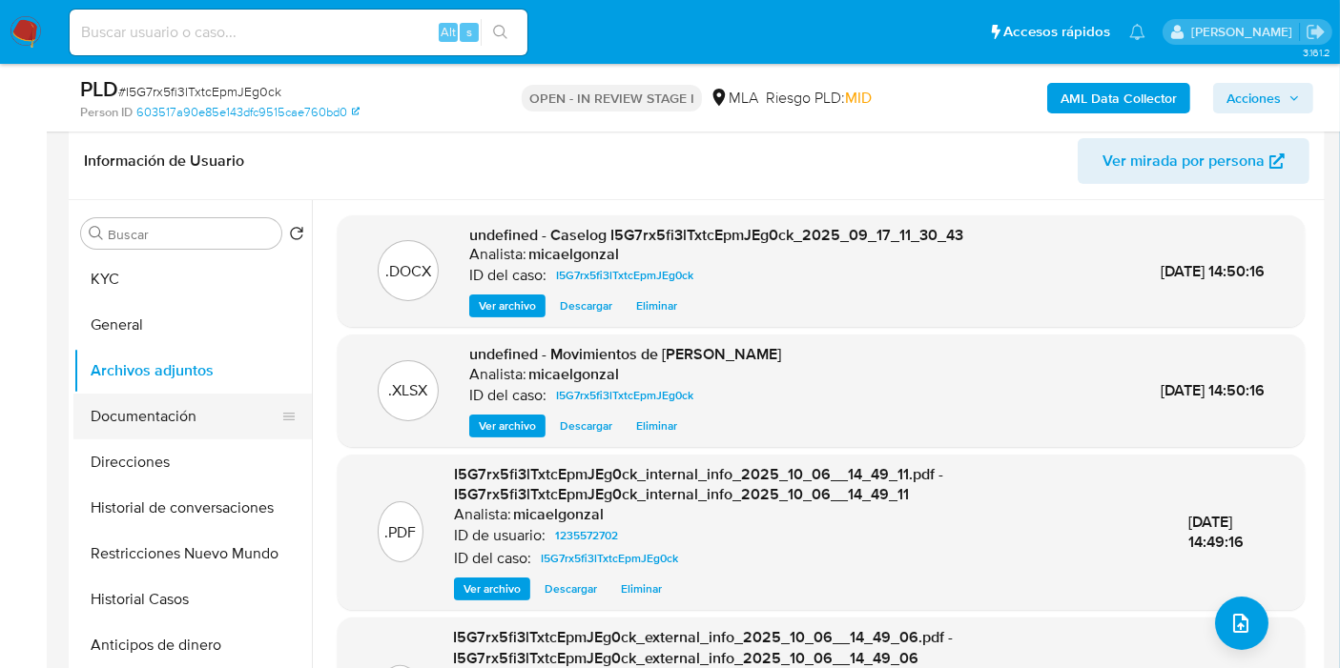
click at [77, 419] on button "Documentación" at bounding box center [184, 417] width 223 height 46
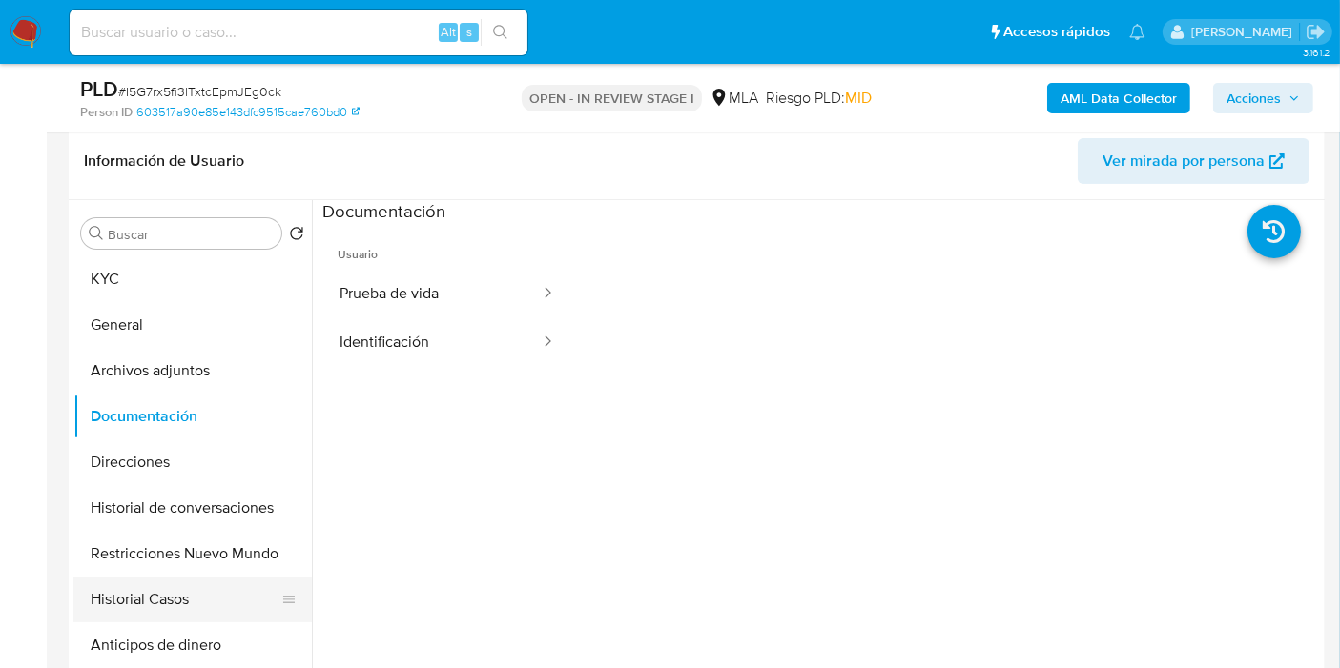
click at [172, 615] on button "Historial Casos" at bounding box center [184, 600] width 223 height 46
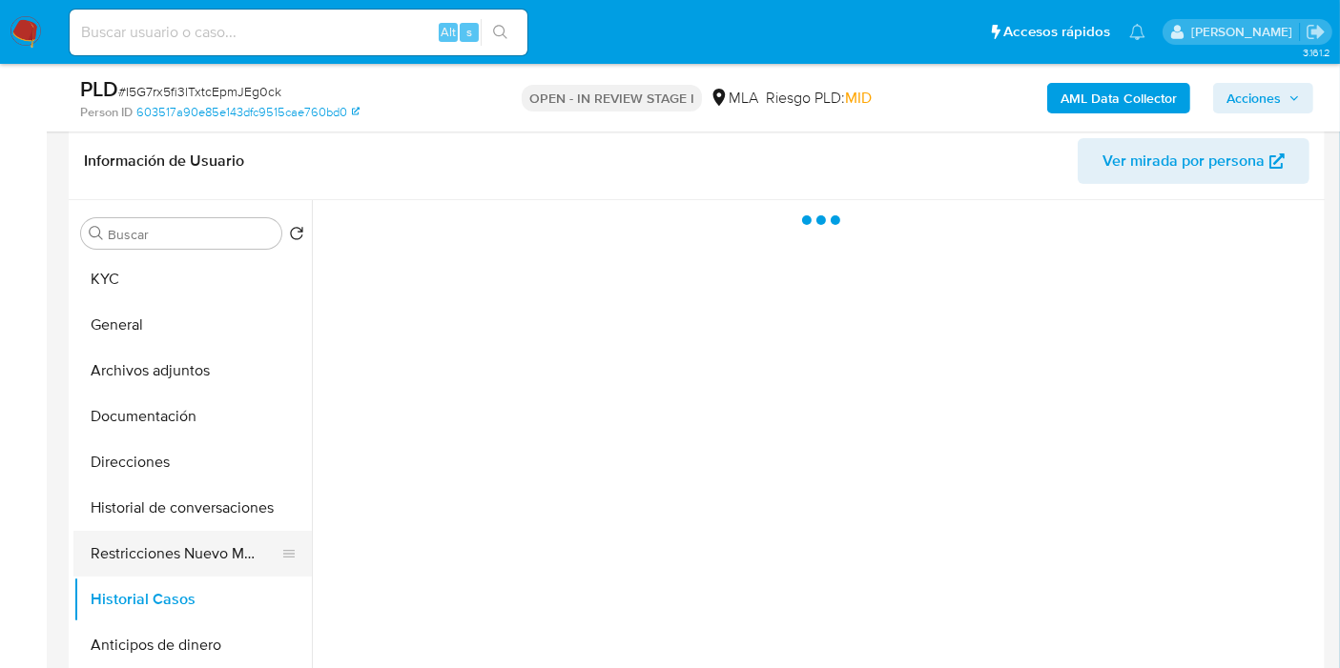
click at [232, 565] on button "Restricciones Nuevo Mundo" at bounding box center [184, 554] width 223 height 46
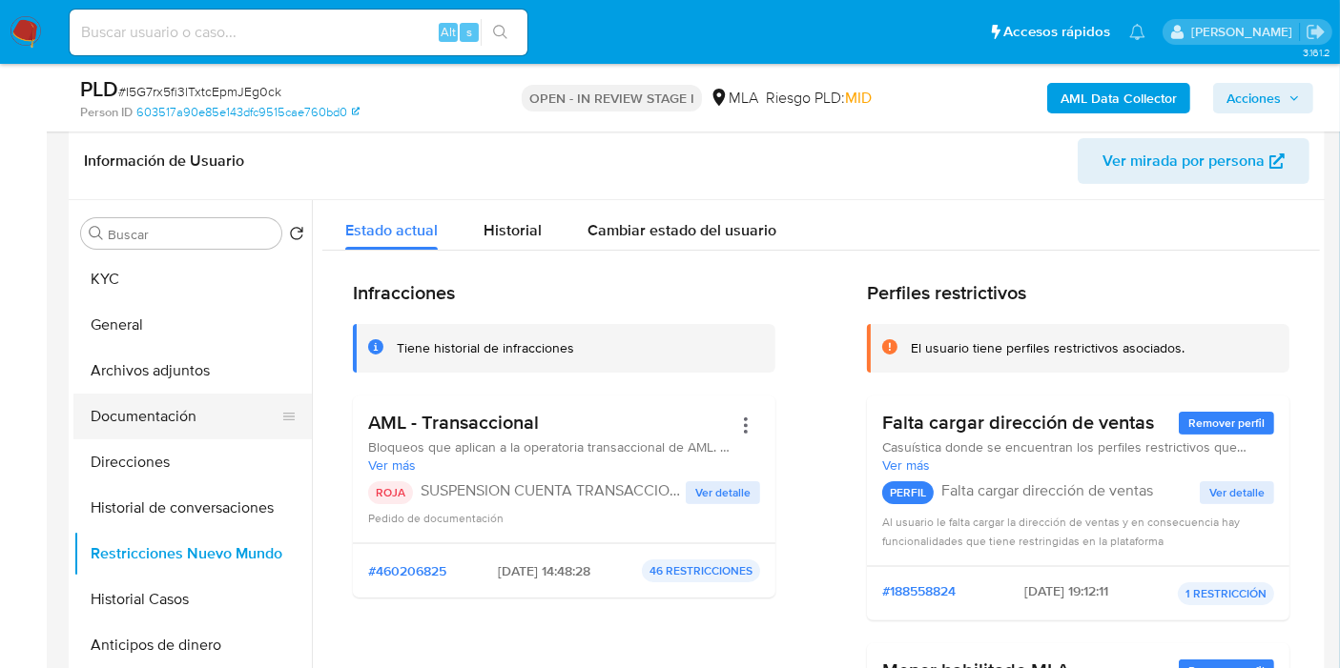
click at [197, 394] on button "Documentación" at bounding box center [184, 417] width 223 height 46
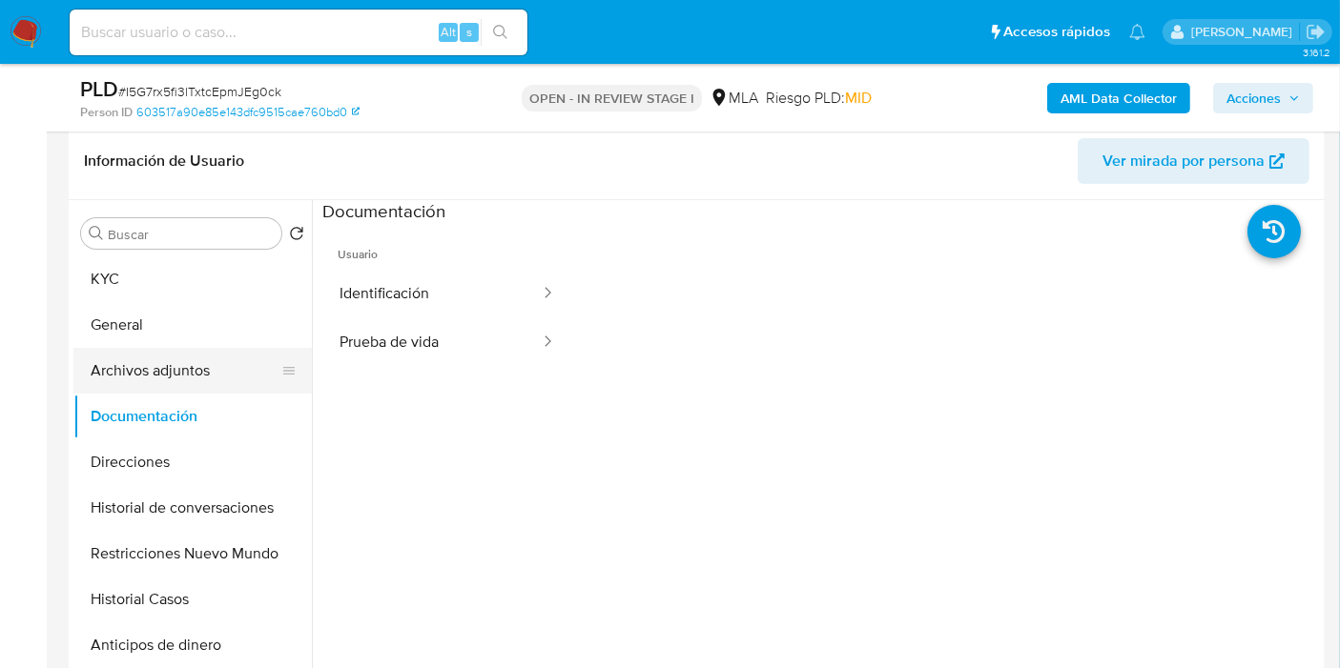
click at [224, 362] on button "Archivos adjuntos" at bounding box center [184, 371] width 223 height 46
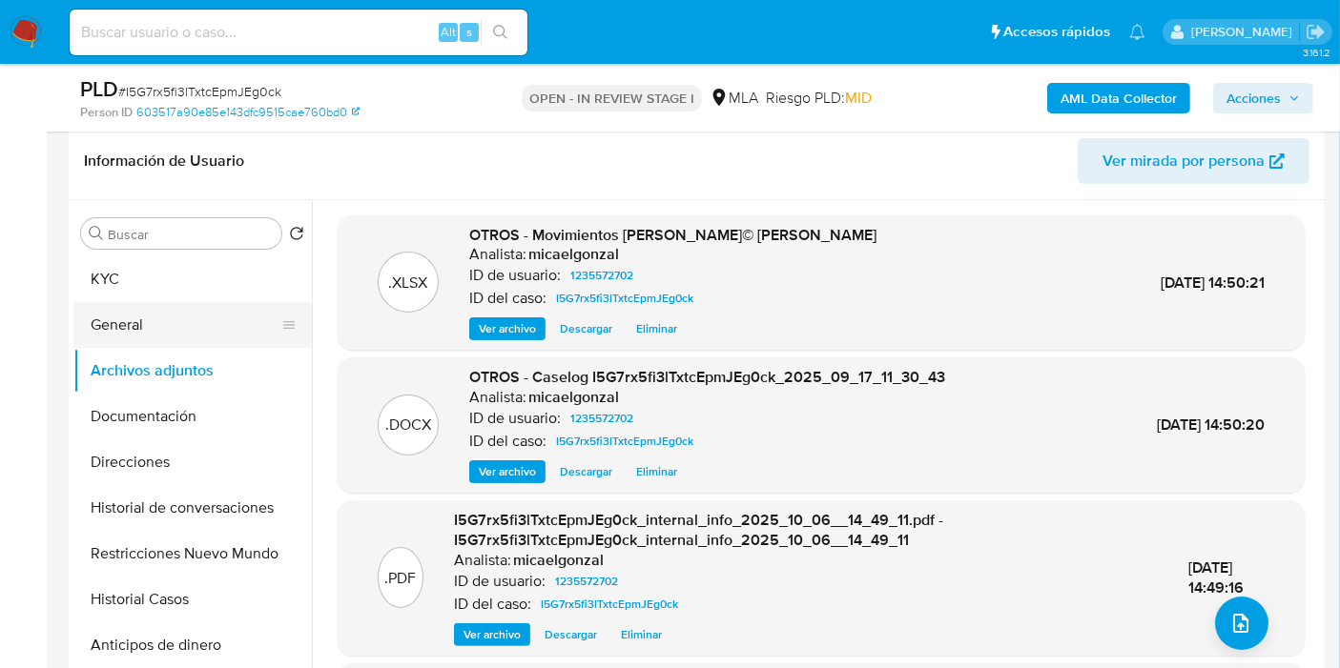
click at [217, 336] on button "General" at bounding box center [184, 325] width 223 height 46
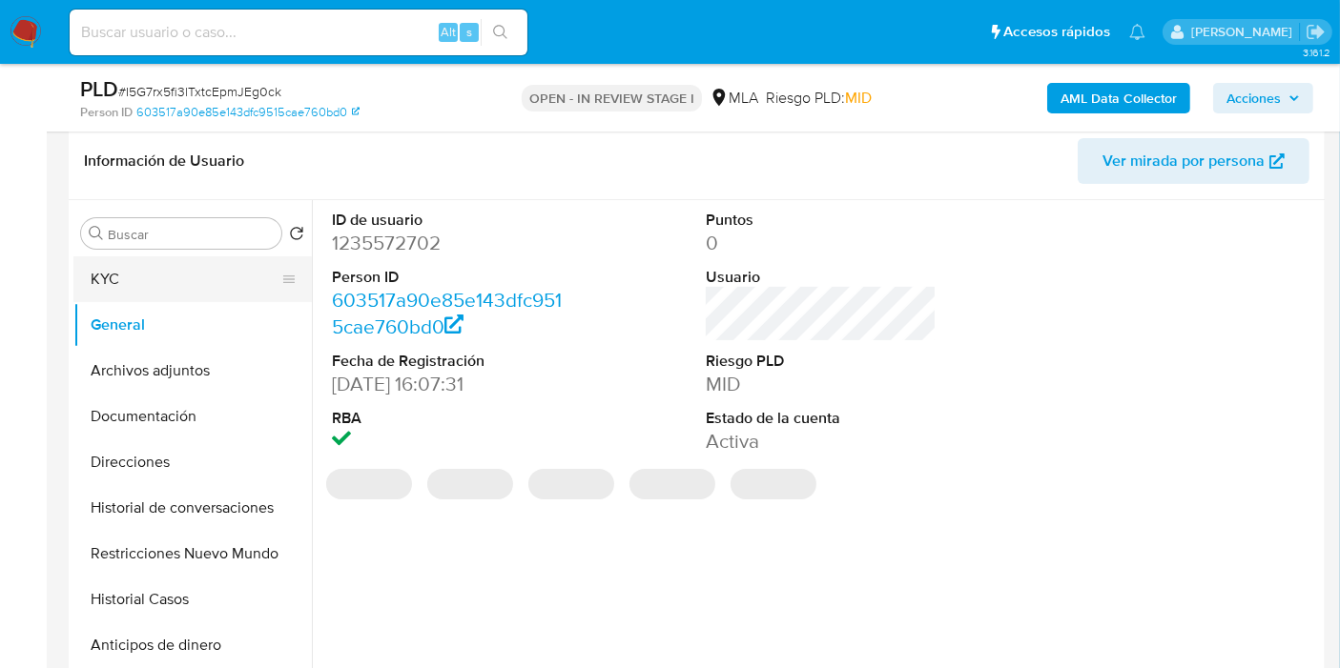
click at [189, 285] on button "KYC" at bounding box center [184, 279] width 223 height 46
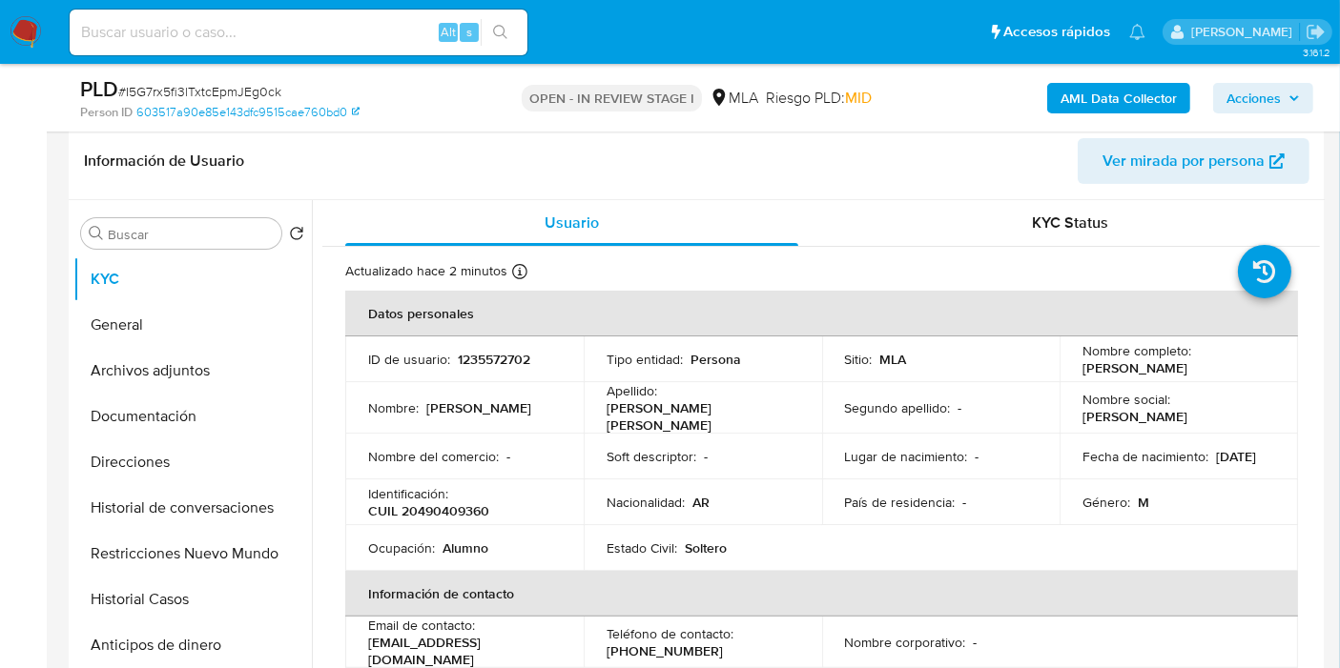
click at [1283, 95] on span "Acciones" at bounding box center [1262, 98] width 73 height 27
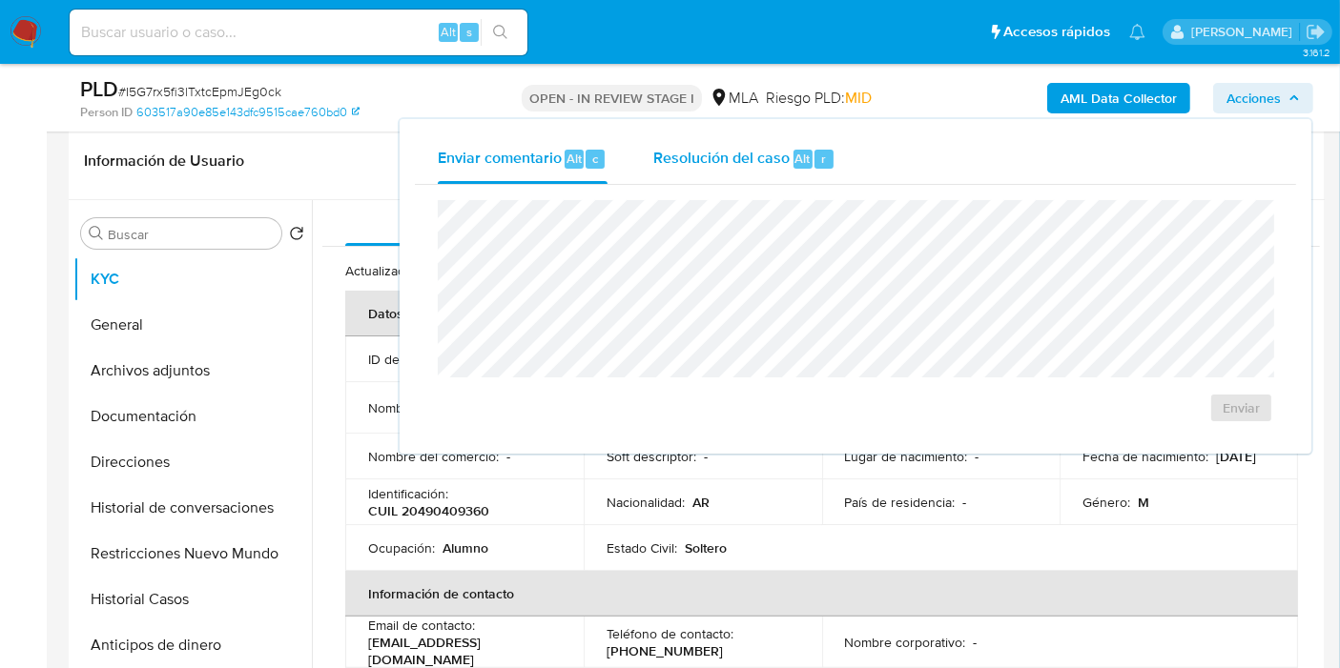
click at [755, 158] on span "Resolución del caso" at bounding box center [721, 158] width 136 height 22
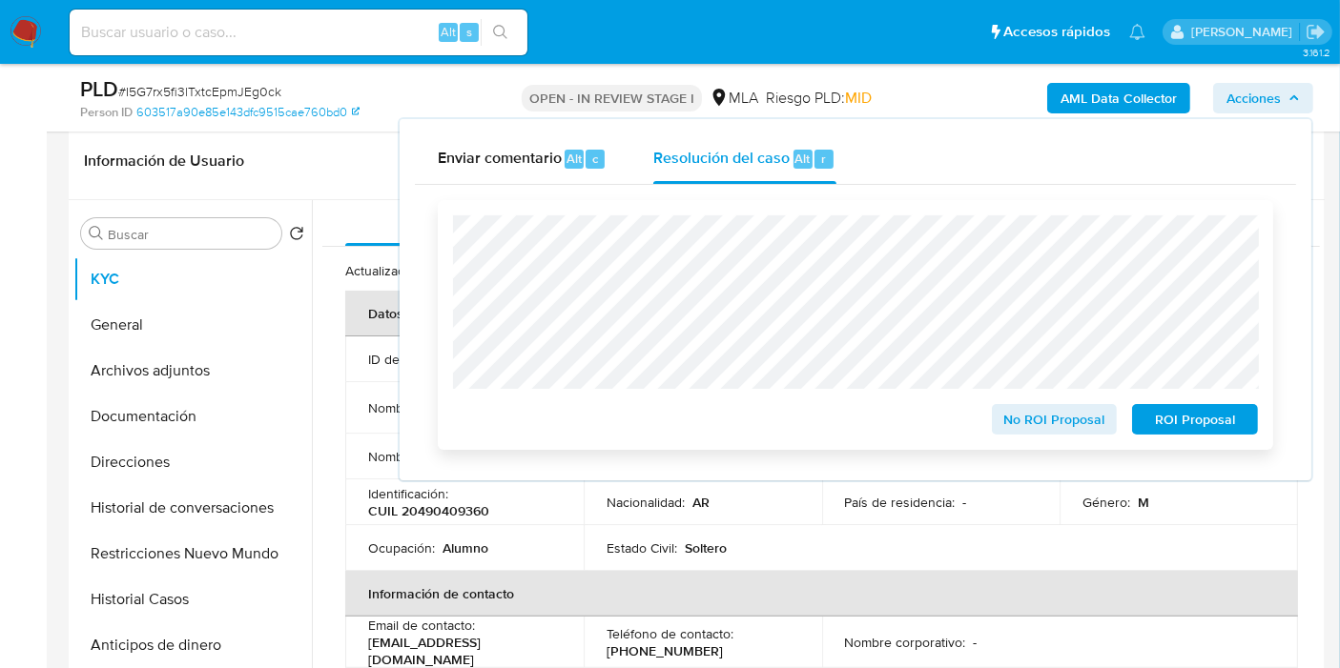
click at [1186, 418] on span "ROI Proposal" at bounding box center [1194, 419] width 99 height 27
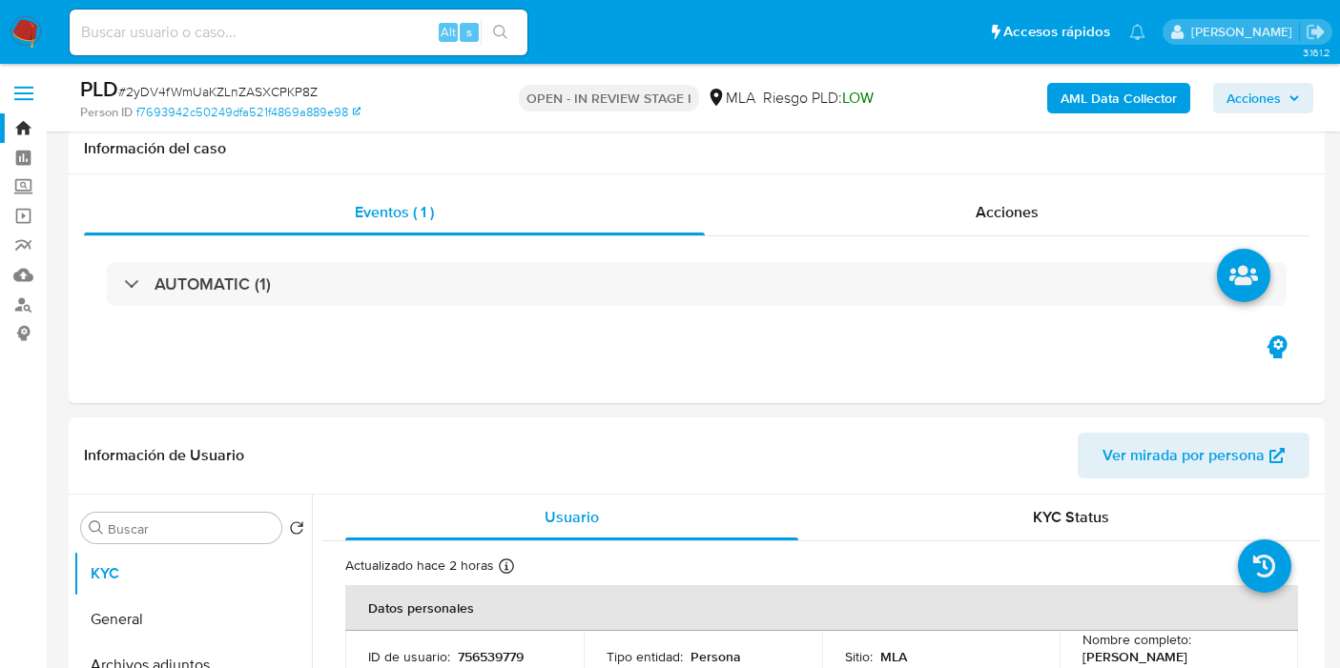
select select "10"
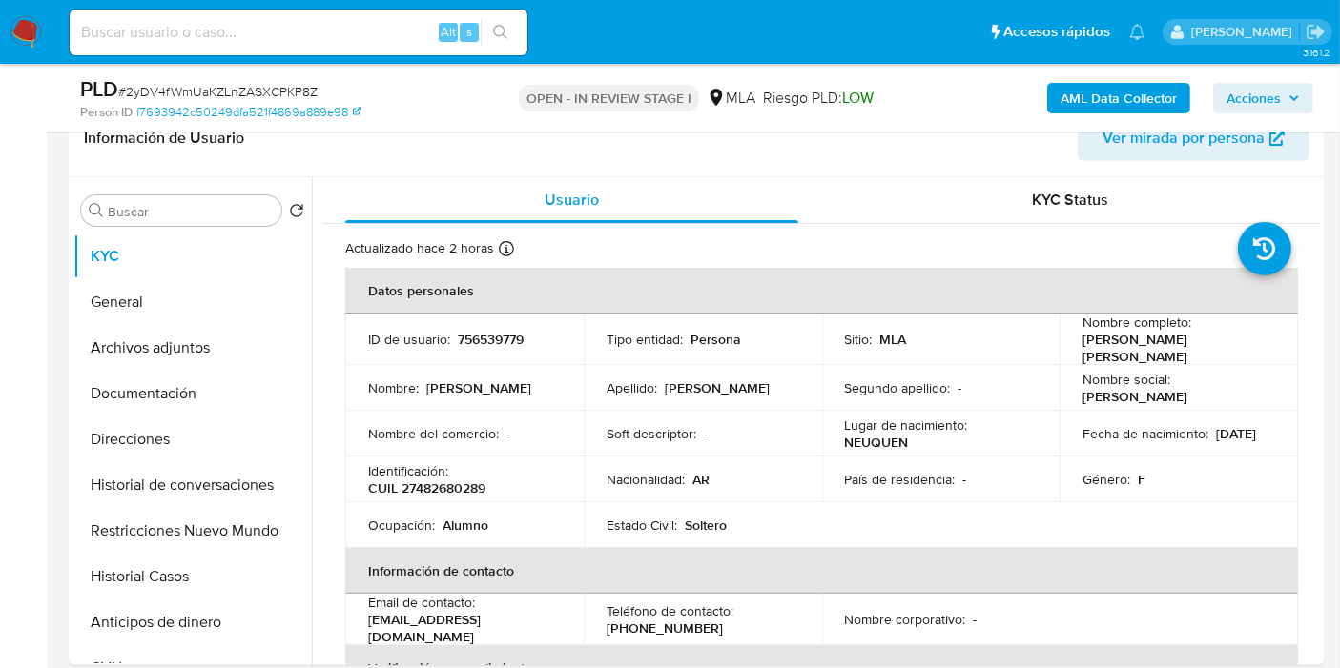
click at [10, 29] on img at bounding box center [26, 32] width 32 height 32
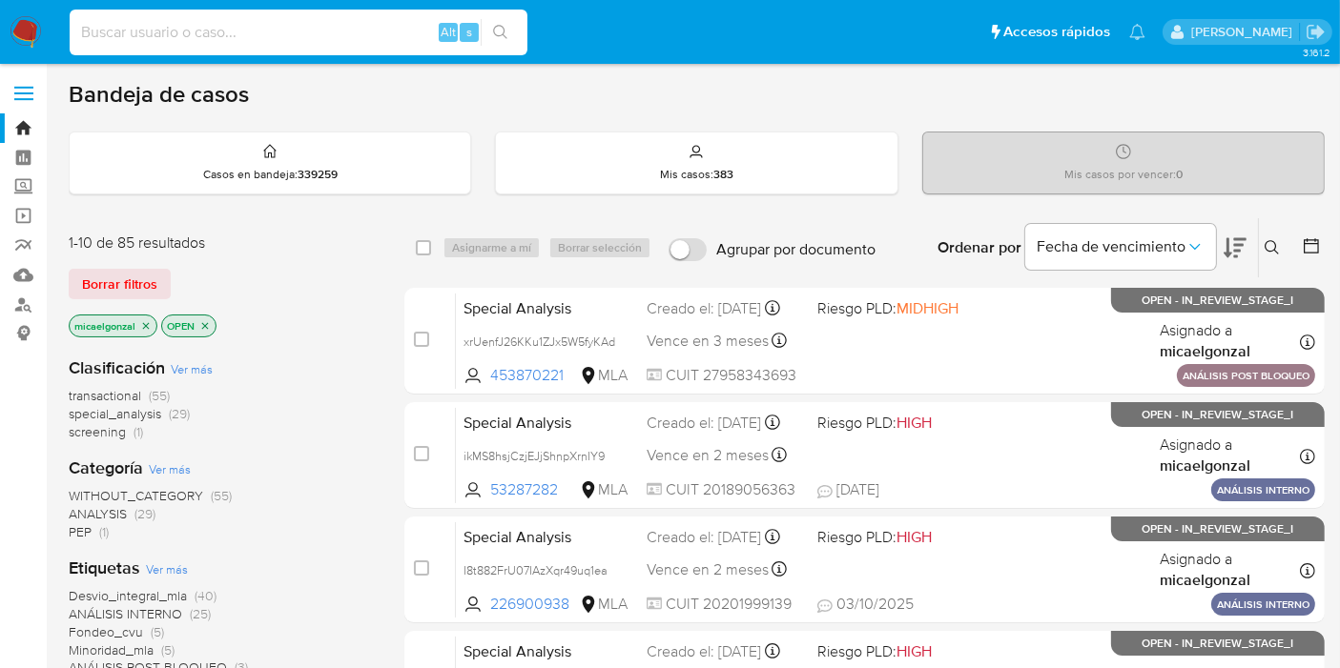
click at [242, 29] on input at bounding box center [299, 32] width 458 height 25
paste input "2XwqUmUQdLJc31F9AYtXz8l8"
type input "2XwqUmUQdLJc31F9AYtXz8l8"
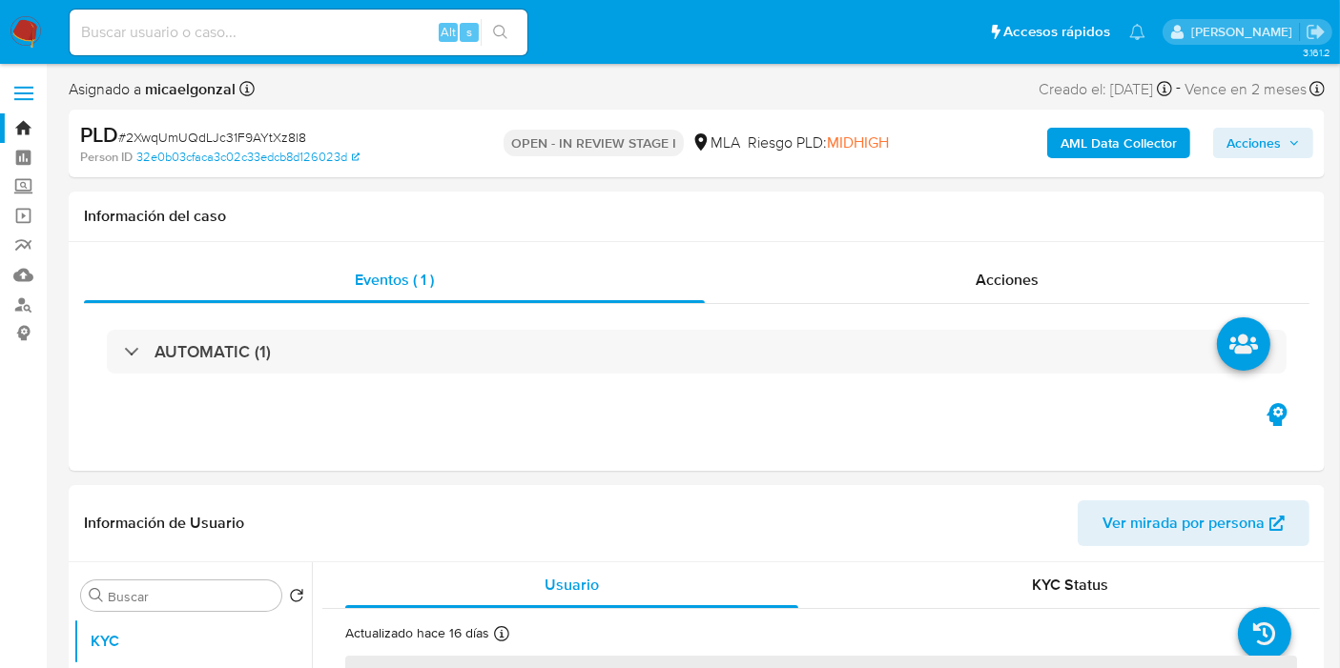
select select "10"
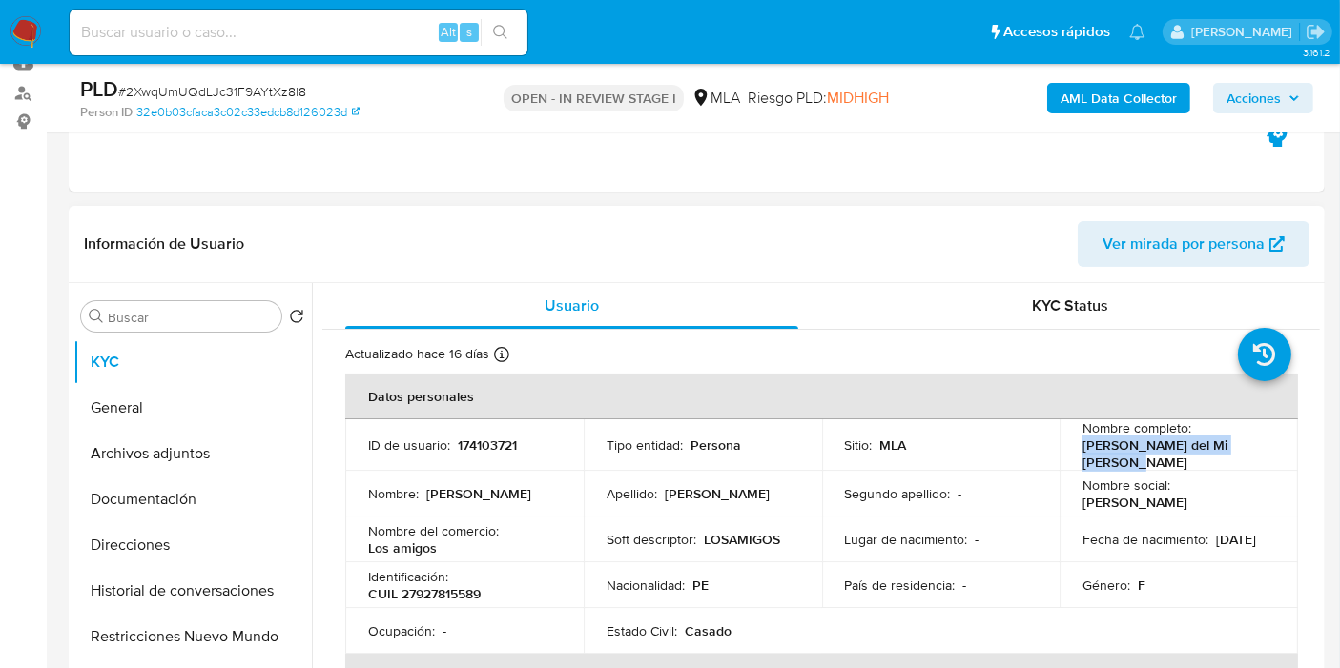
drag, startPoint x: 1257, startPoint y: 456, endPoint x: 1065, endPoint y: 452, distance: 191.7
click at [1065, 452] on td "Nombre completo : [PERSON_NAME] del Mi [PERSON_NAME]" at bounding box center [1178, 445] width 238 height 51
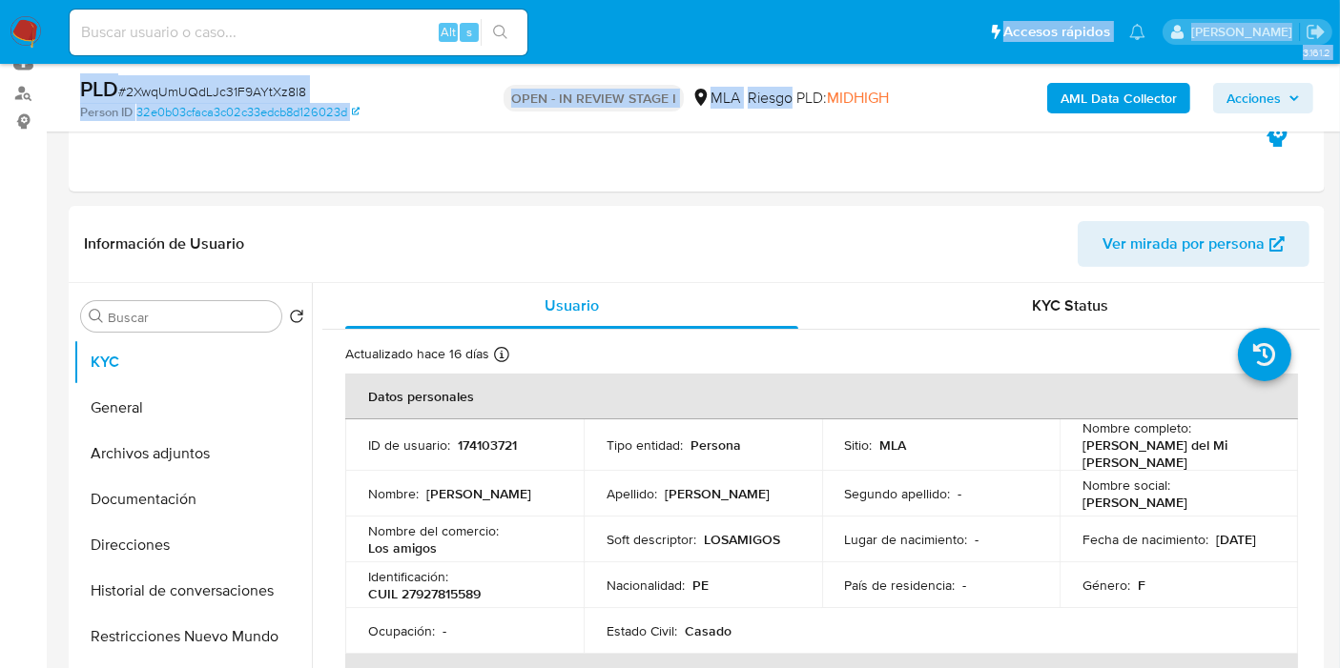
drag, startPoint x: 1073, startPoint y: 451, endPoint x: 789, endPoint y: 64, distance: 479.6
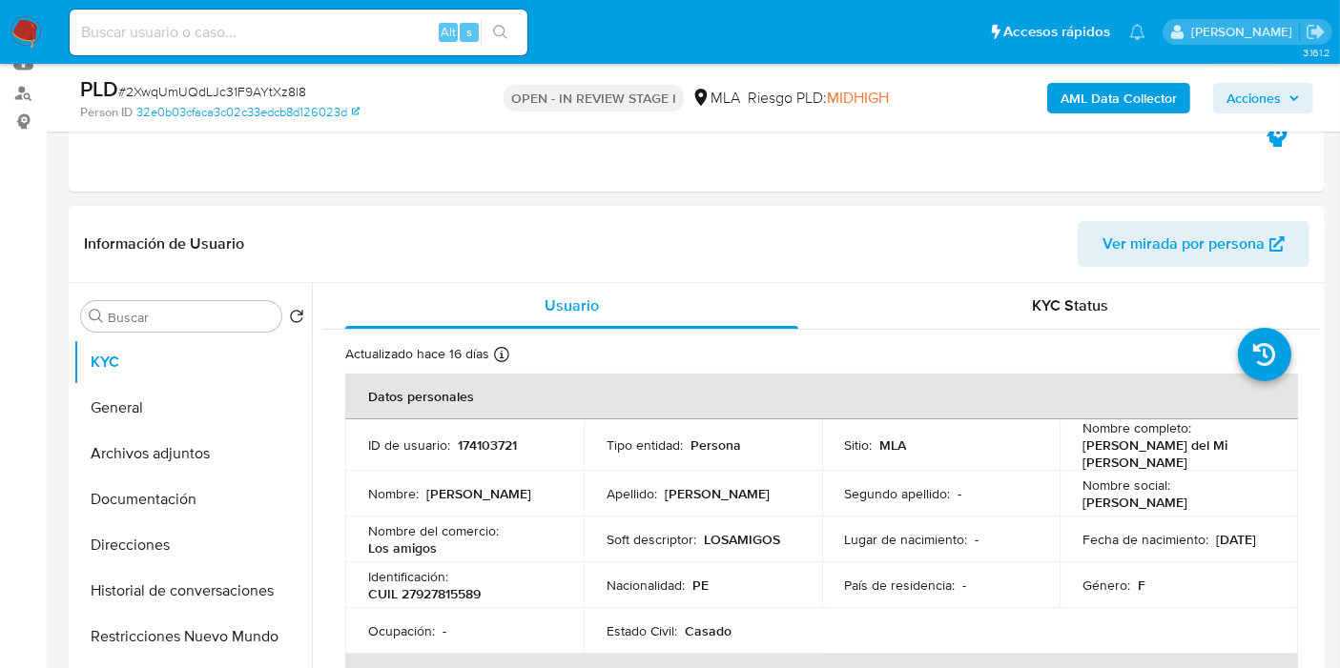
click at [1206, 472] on td "Nombre social : PAOLA DEL" at bounding box center [1178, 494] width 238 height 46
drag, startPoint x: 1218, startPoint y: 460, endPoint x: 1078, endPoint y: 448, distance: 139.7
click at [1082, 448] on div "Nombre completo : Paola del Mi Gonzalez Huertas" at bounding box center [1178, 445] width 193 height 51
copy p "Paola del Mi Gonzalez Huertas"
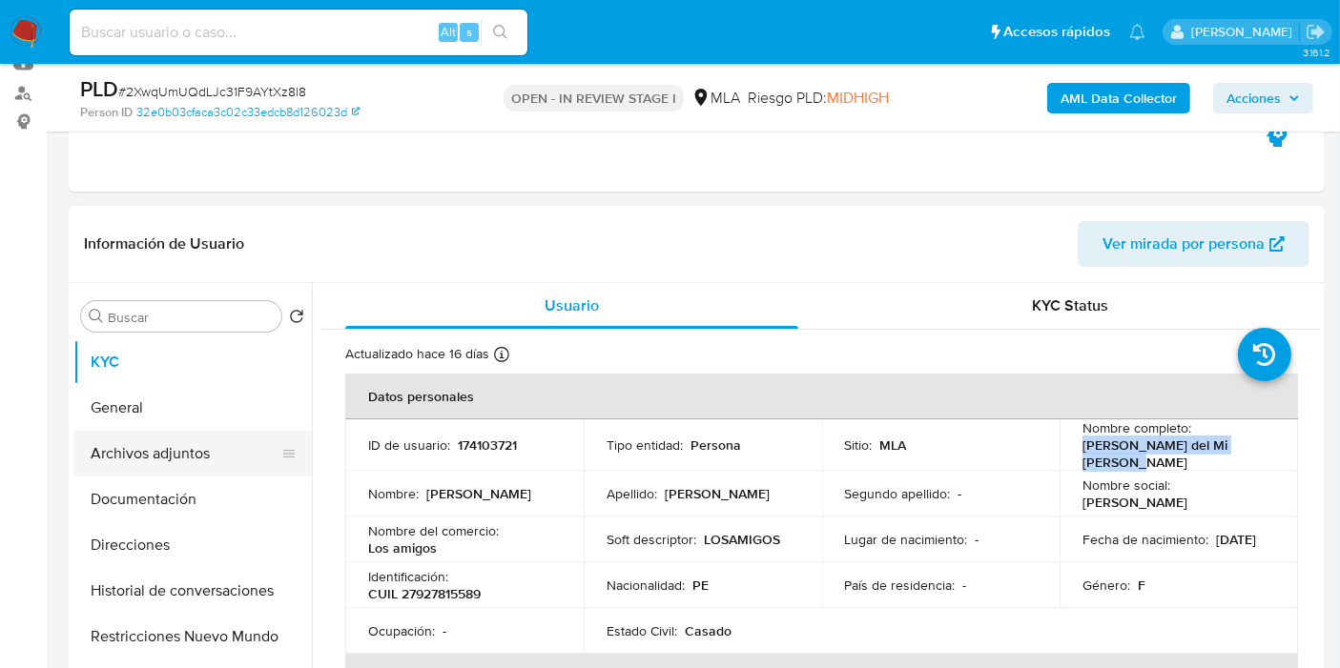
click at [239, 454] on button "Archivos adjuntos" at bounding box center [184, 454] width 223 height 46
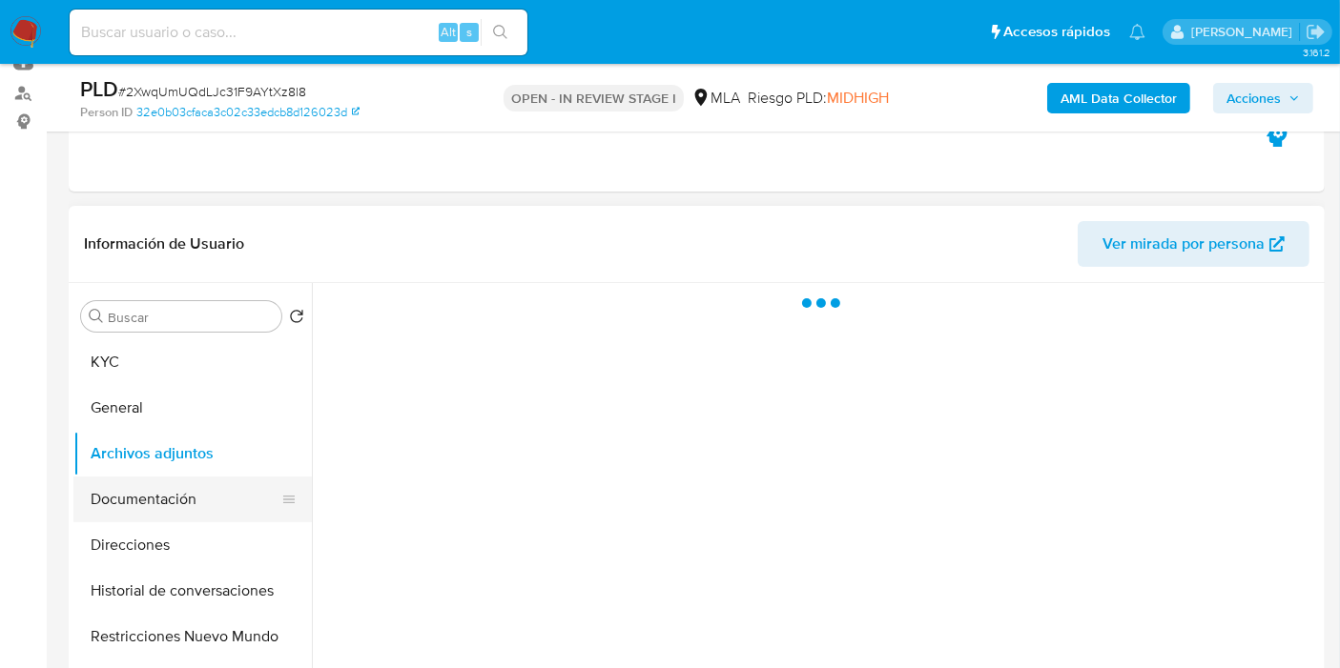
click at [201, 482] on button "Documentación" at bounding box center [184, 500] width 223 height 46
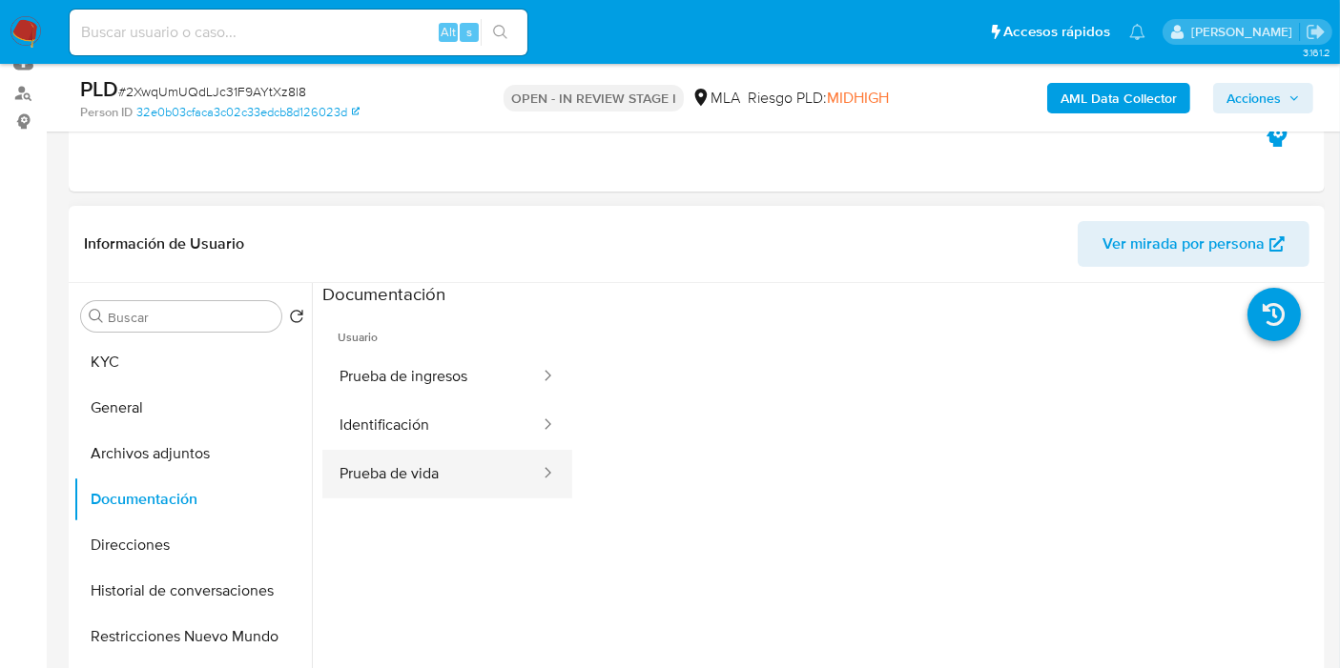
click at [386, 481] on button "Prueba de vida" at bounding box center [431, 474] width 219 height 49
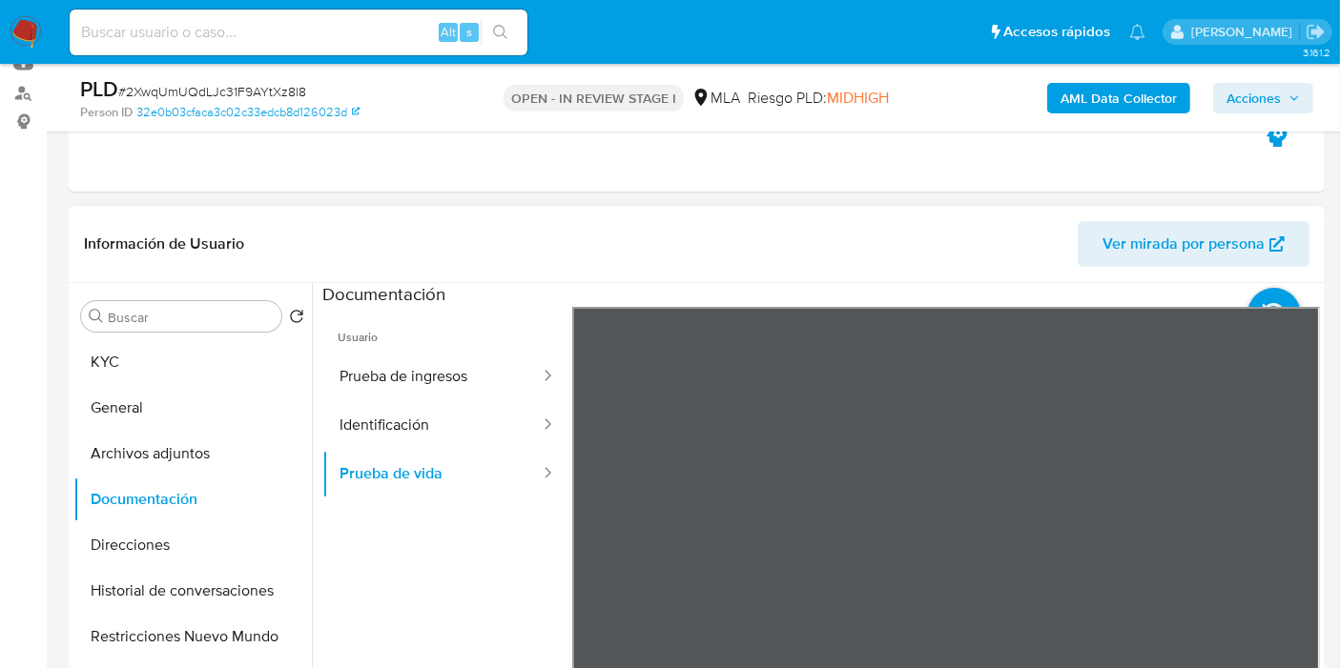
click at [474, 309] on span "Usuario" at bounding box center [447, 330] width 250 height 46
click at [448, 371] on button "Prueba de ingresos" at bounding box center [431, 377] width 219 height 49
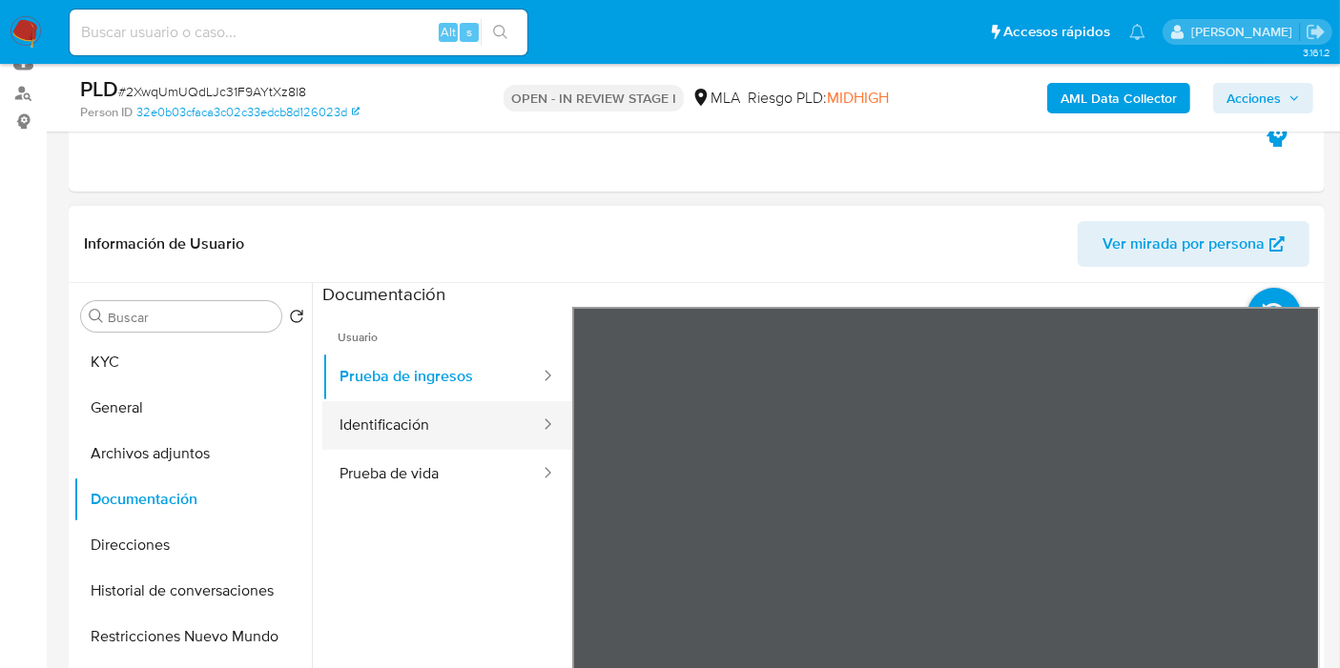
click at [480, 437] on button "Identificación" at bounding box center [431, 425] width 219 height 49
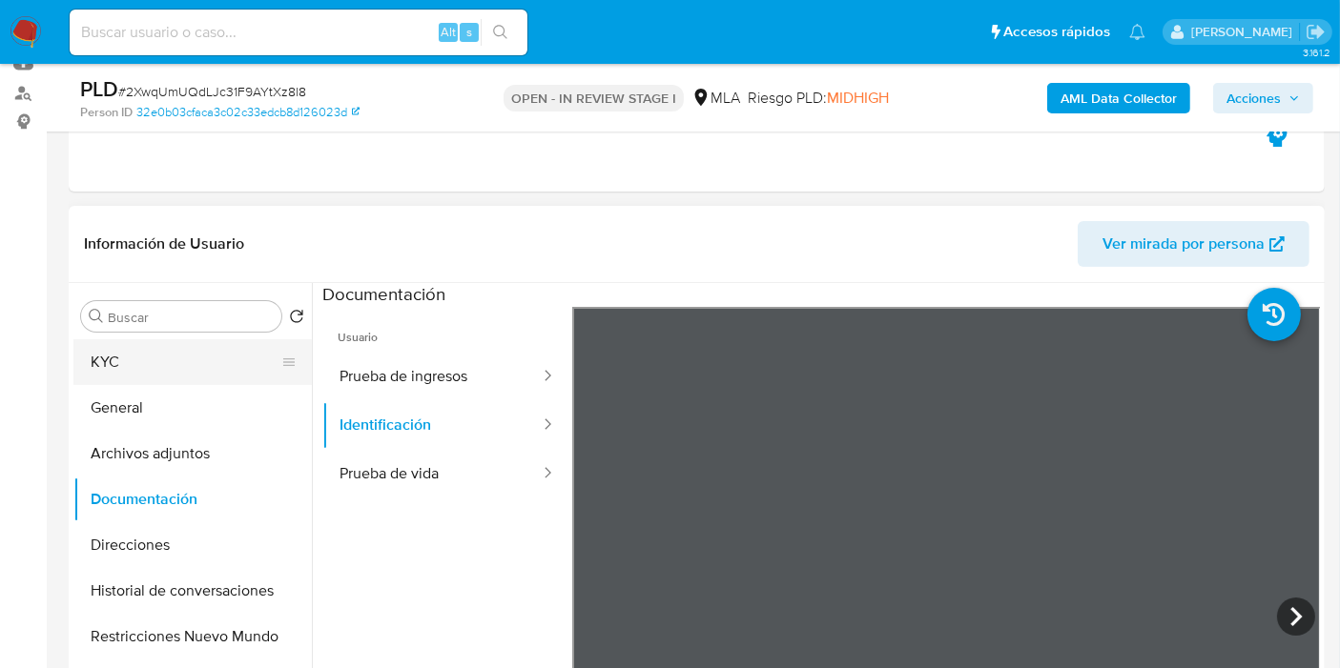
click at [137, 355] on button "KYC" at bounding box center [184, 362] width 223 height 46
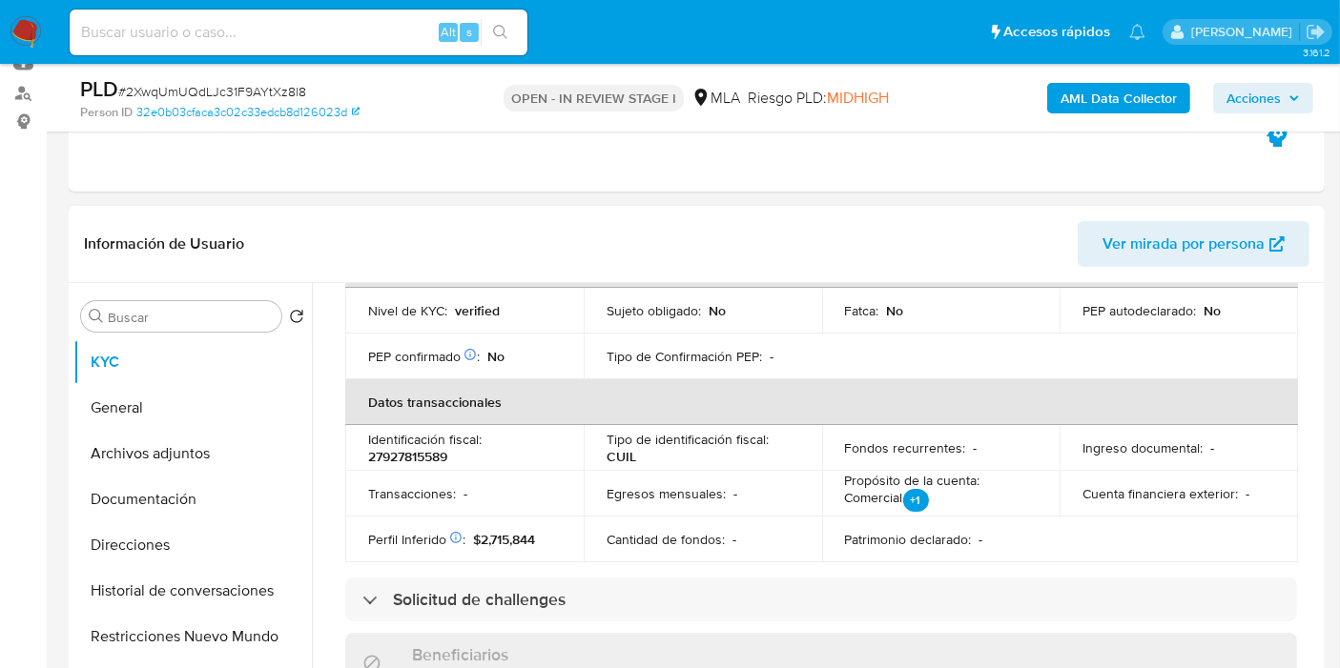
scroll to position [529, 0]
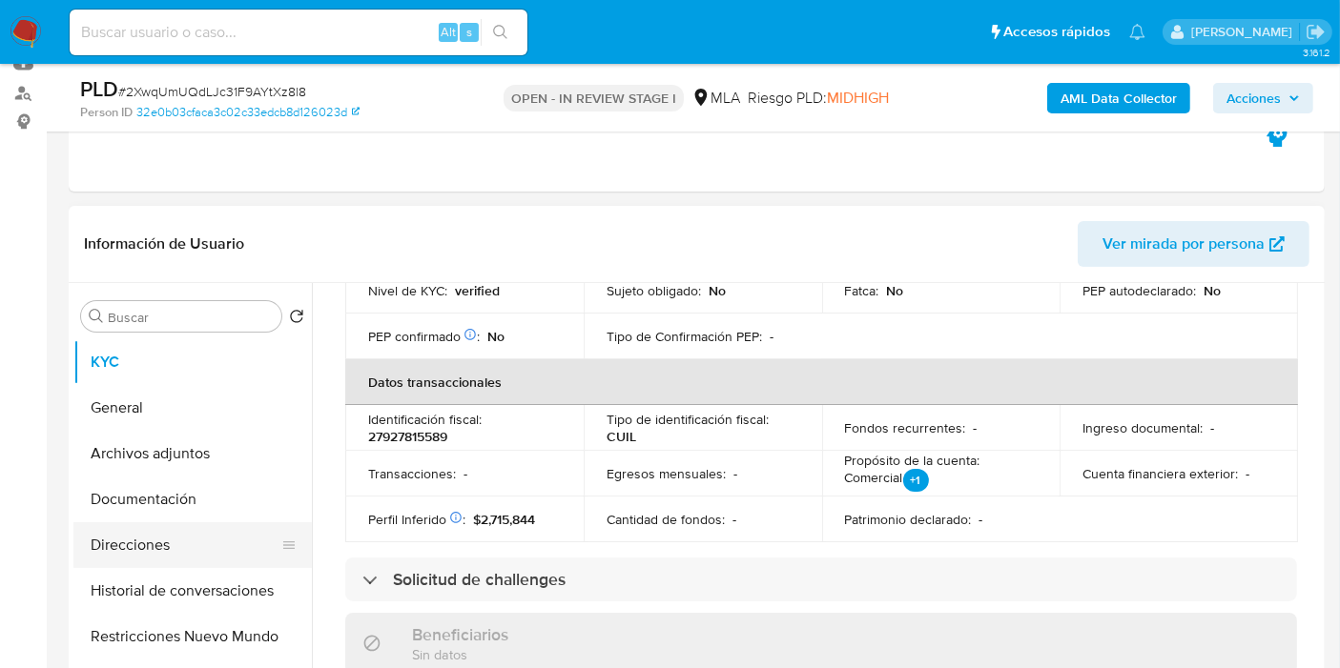
click at [165, 543] on button "Direcciones" at bounding box center [184, 546] width 223 height 46
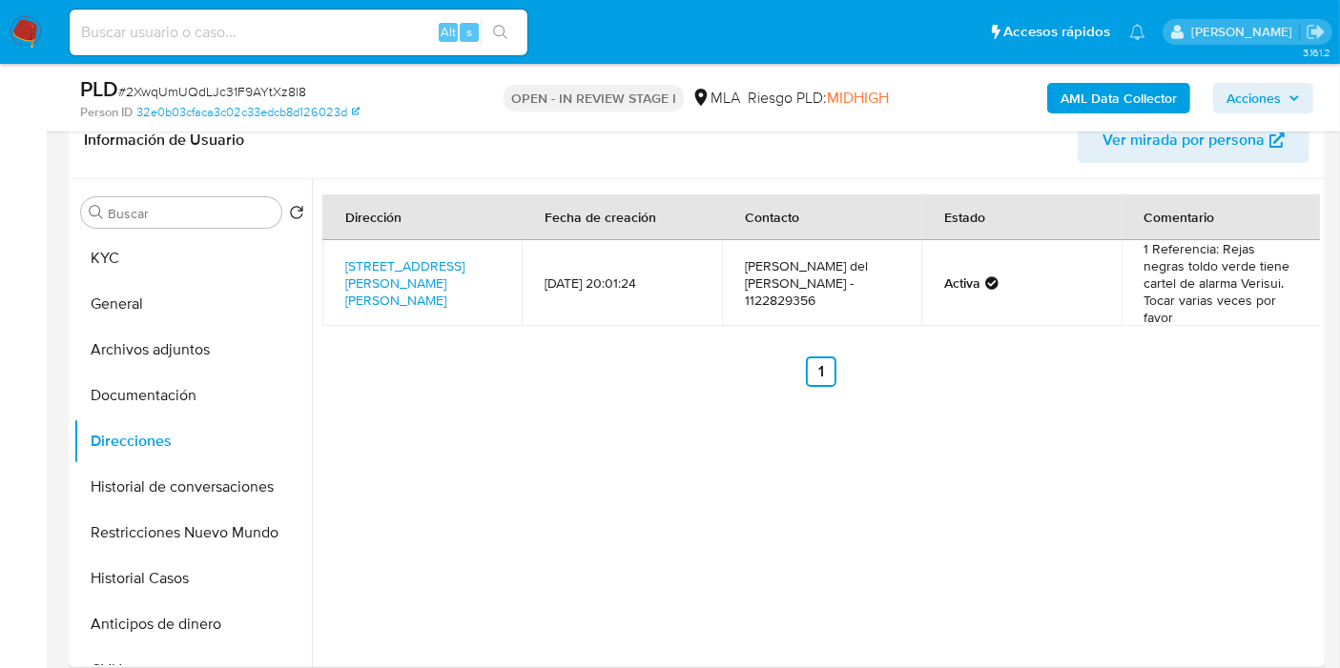
scroll to position [212, 0]
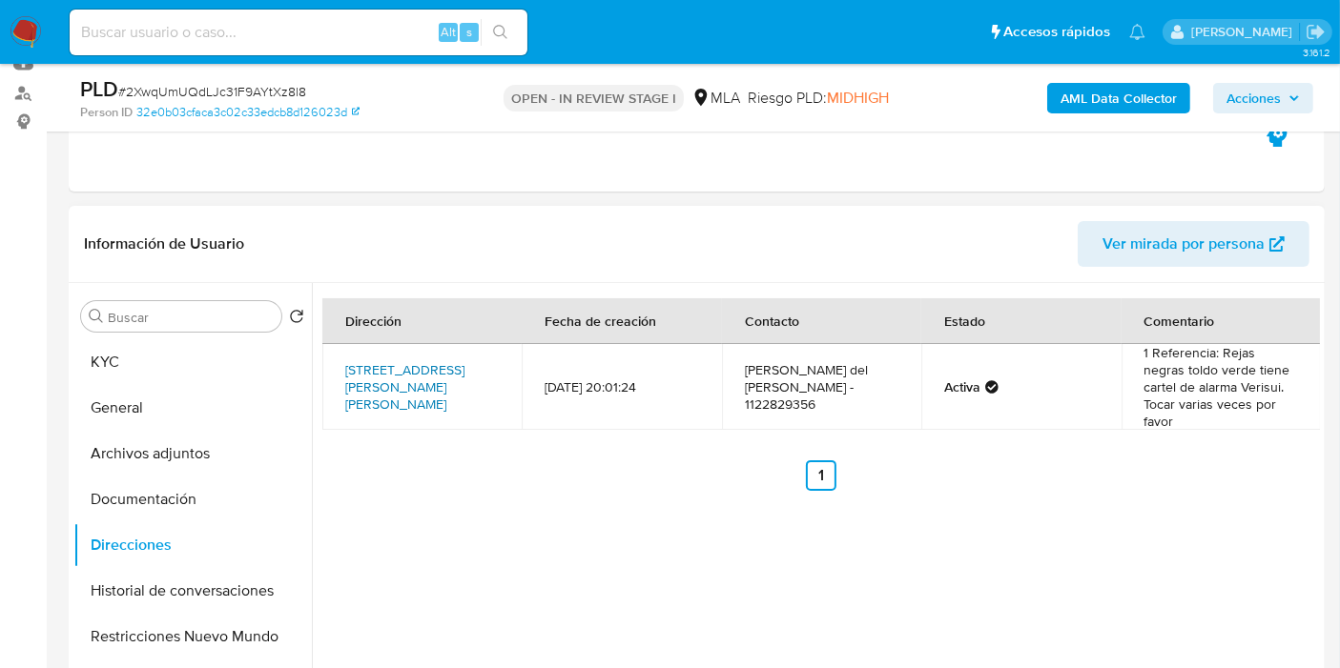
drag, startPoint x: 347, startPoint y: 353, endPoint x: 374, endPoint y: 382, distance: 39.8
click at [374, 382] on td "Calle Albarracin 1286, Rafael Castillo, Buenos Aires, 1755, Argentina 1286" at bounding box center [421, 387] width 199 height 86
copy link "Calle Albarracin 1286, Rafael Castillo, Buenos Aires"
click at [382, 379] on link "Calle Albarracin 1286, Rafael Castillo, Buenos Aires, 1755, Argentina 1286" at bounding box center [404, 386] width 119 height 53
drag, startPoint x: 329, startPoint y: 345, endPoint x: 423, endPoint y: 370, distance: 97.6
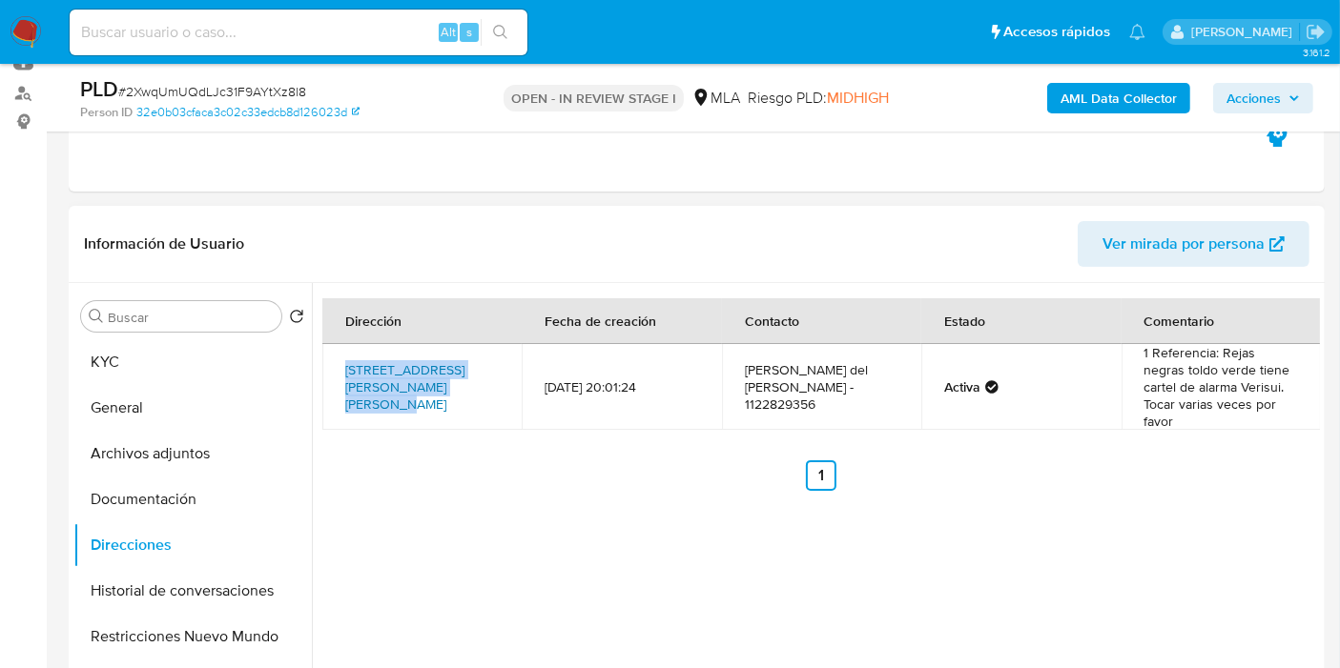
click at [423, 370] on td "Calle Albarracin 1286, Rafael Castillo, Buenos Aires, 1755, Argentina 1286" at bounding box center [421, 387] width 199 height 86
drag, startPoint x: 398, startPoint y: 361, endPoint x: 321, endPoint y: 363, distance: 76.3
click at [319, 366] on div "Dirección Fecha de creación Contacto Estado Comentario Calle Albarracin 1286, R…" at bounding box center [816, 527] width 1008 height 488
drag, startPoint x: 331, startPoint y: 355, endPoint x: 375, endPoint y: 383, distance: 52.4
click at [375, 383] on td "Calle Albarracin 1286, Rafael Castillo, Buenos Aires, 1755, Argentina 1286" at bounding box center [421, 387] width 199 height 86
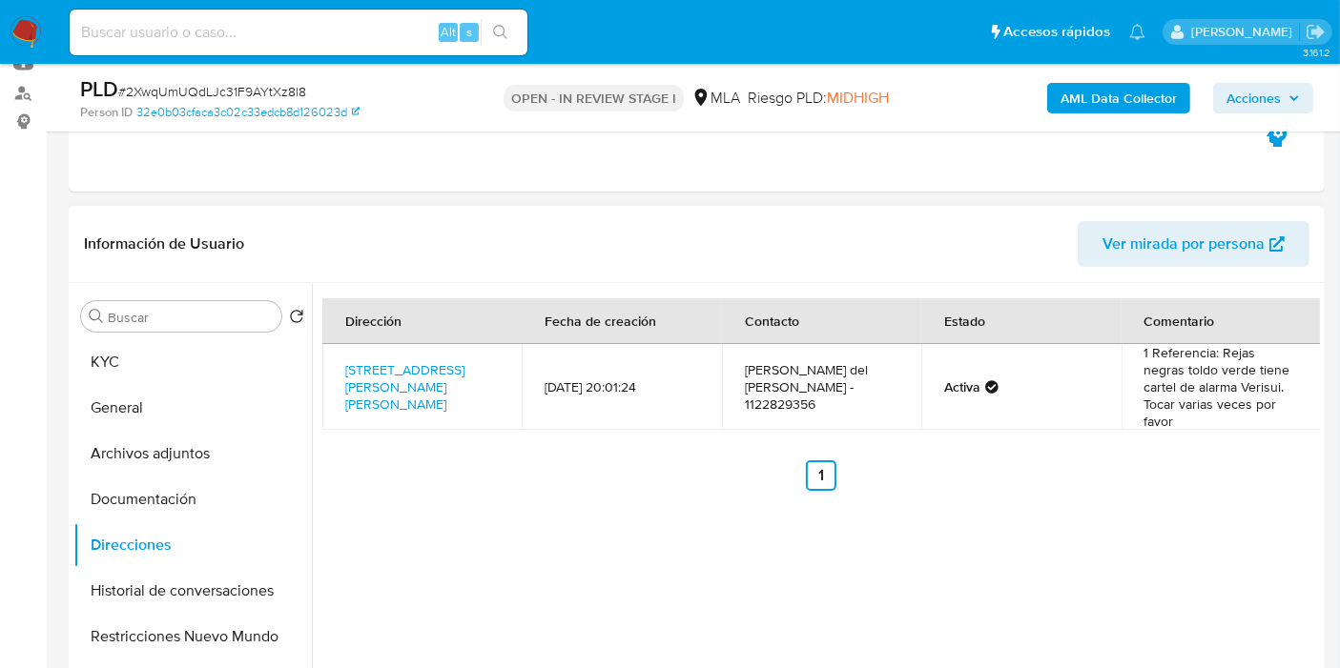
copy link "Calle Albarracin 1286, Rafael Castillo, Buenos Aires"
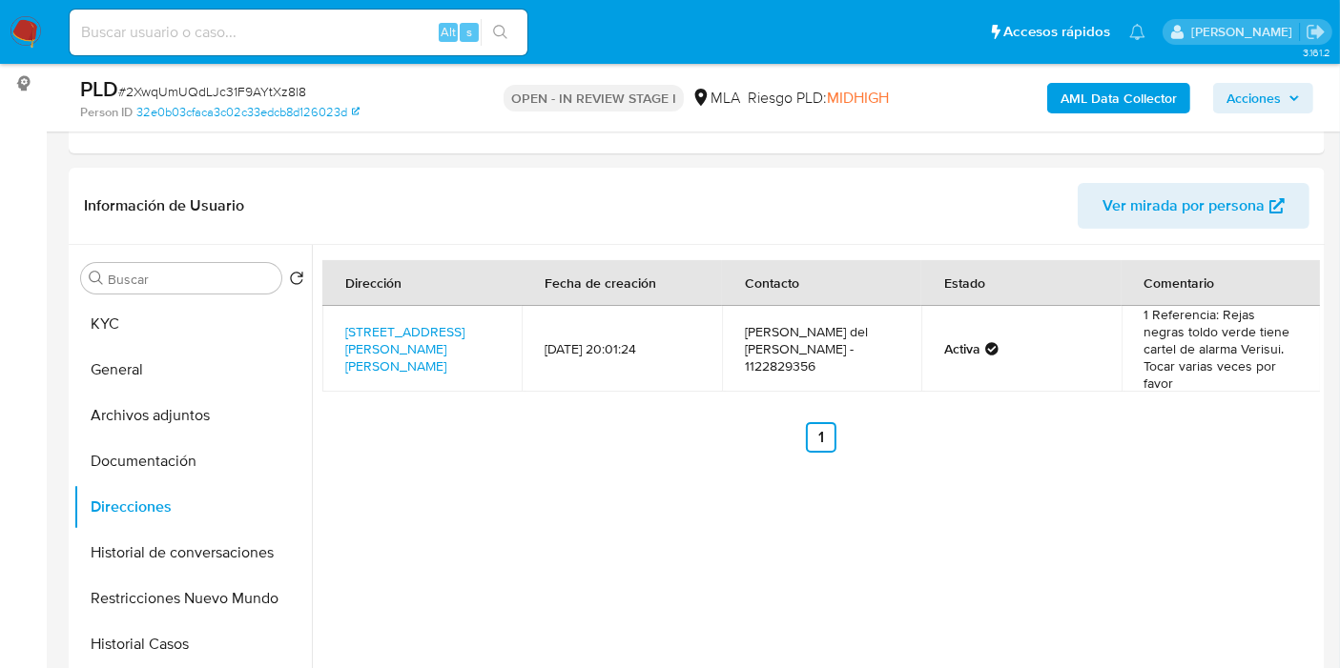
scroll to position [254, 0]
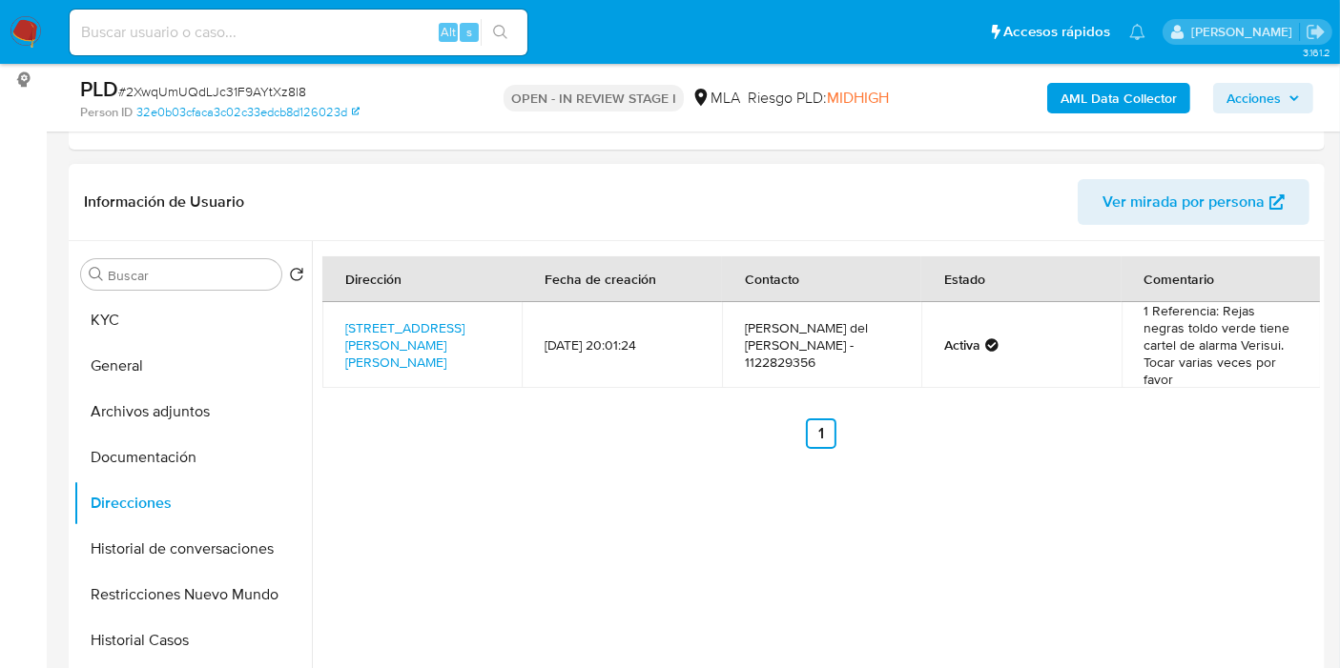
click at [622, 502] on div "Dirección Fecha de creación Contacto Estado Comentario Calle Albarracin 1286, R…" at bounding box center [816, 485] width 1008 height 488
drag, startPoint x: 329, startPoint y: 304, endPoint x: 371, endPoint y: 322, distance: 45.7
click at [371, 322] on td "Calle Albarracin 1286, Rafael Castillo, Buenos Aires, 1755, Argentina 1286" at bounding box center [421, 345] width 199 height 86
drag, startPoint x: 335, startPoint y: 306, endPoint x: 414, endPoint y: 322, distance: 80.8
click at [414, 322] on td "Calle Albarracin 1286, Rafael Castillo, Buenos Aires, 1755, Argentina 1286" at bounding box center [421, 345] width 199 height 86
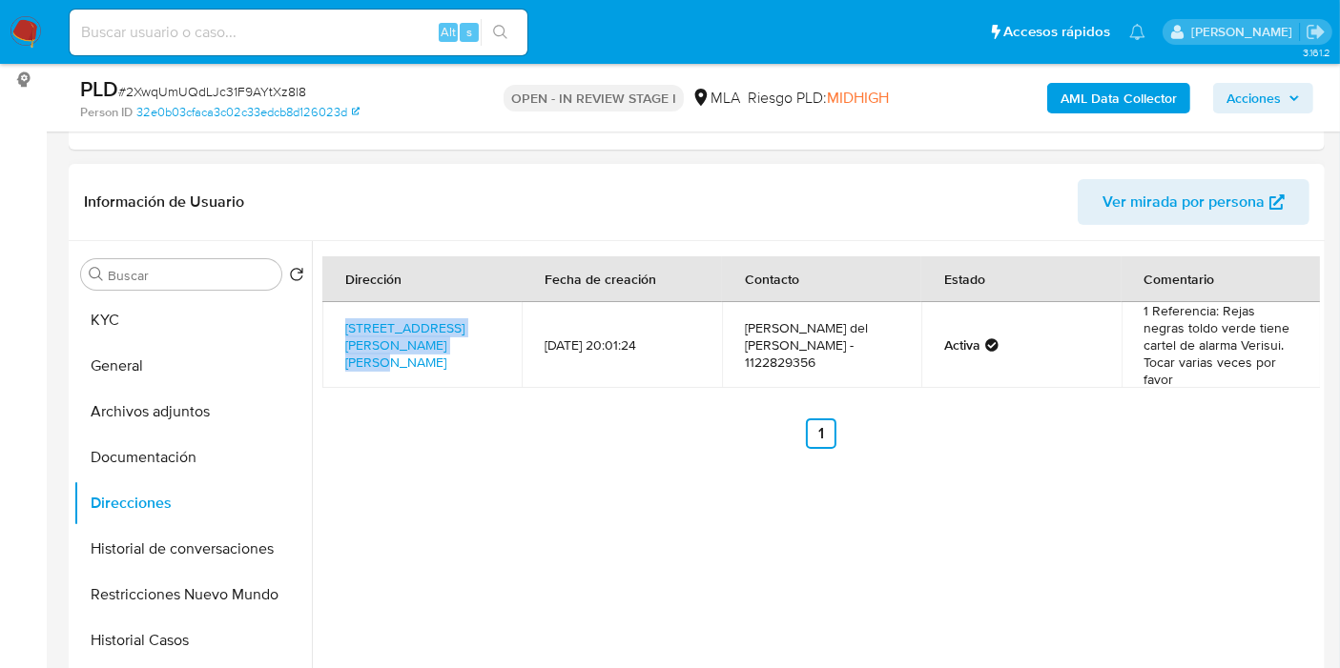
click at [342, 310] on td "Calle Albarracin 1286, Rafael Castillo, Buenos Aires, 1755, Argentina 1286" at bounding box center [421, 345] width 199 height 86
drag, startPoint x: 339, startPoint y: 310, endPoint x: 376, endPoint y: 339, distance: 46.8
click at [376, 339] on td "Calle Albarracin 1286, Rafael Castillo, Buenos Aires, 1755, Argentina 1286" at bounding box center [421, 345] width 199 height 86
copy link "Calle Albarracin 1286, Rafael Castillo, Buenos Aires,"
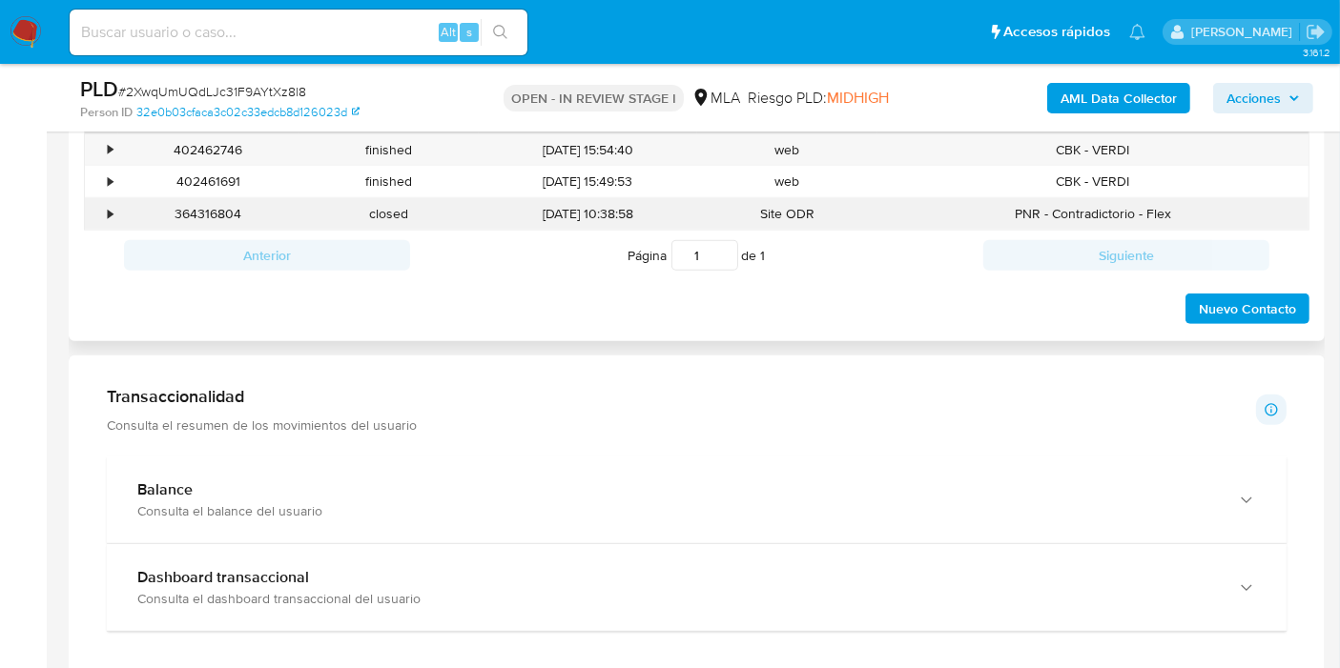
scroll to position [890, 0]
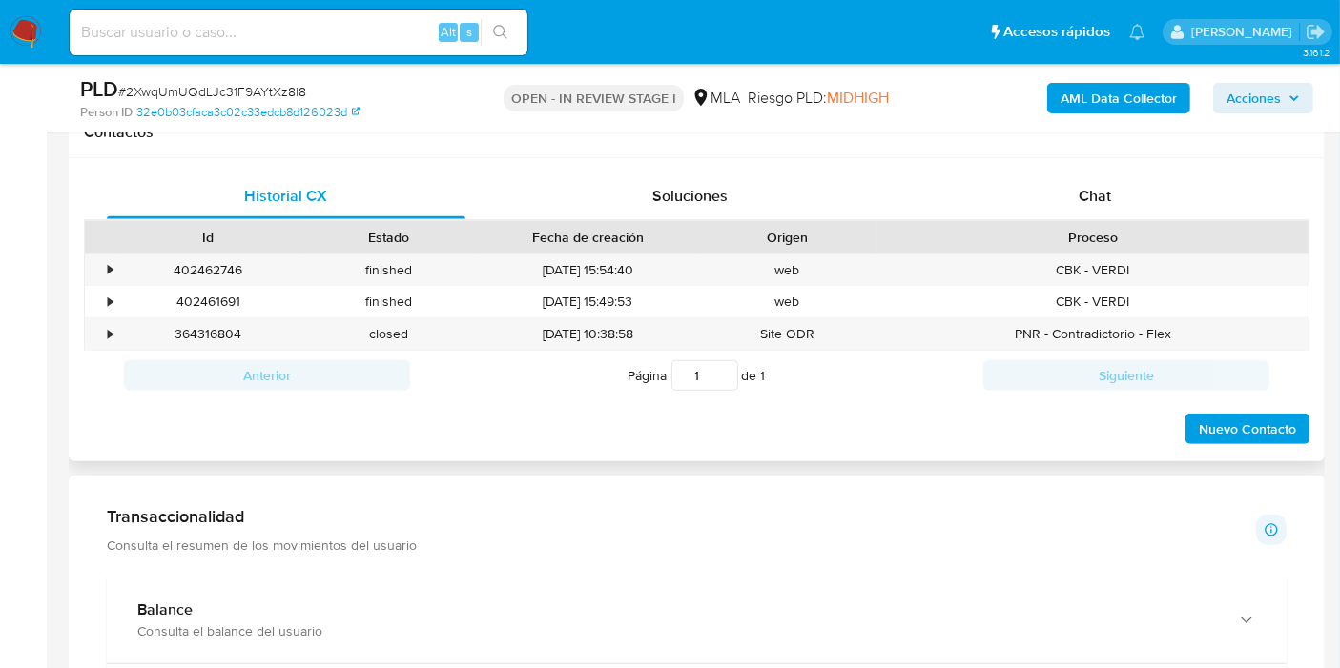
click at [1179, 160] on div "Historial CX Soluciones Chat Id Estado Fecha de creación Origen Proceso • 40246…" at bounding box center [697, 310] width 1256 height 304
click at [1126, 197] on div "Chat" at bounding box center [1094, 197] width 359 height 46
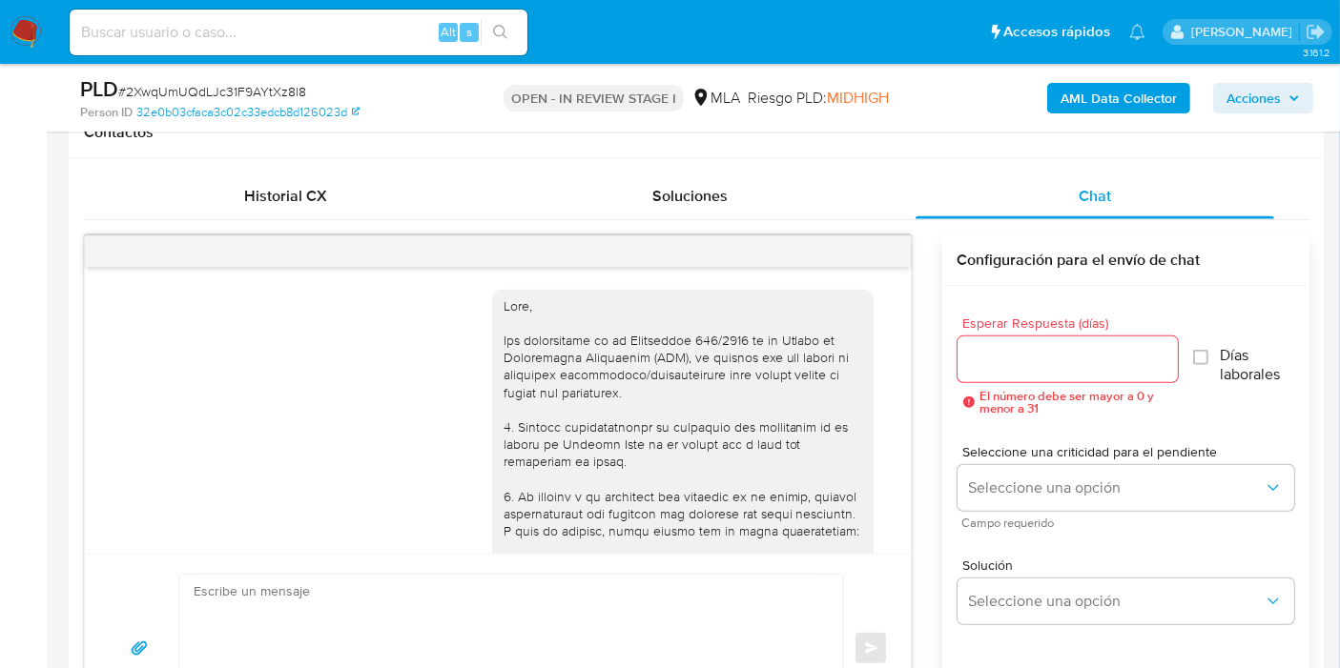
scroll to position [1446, 0]
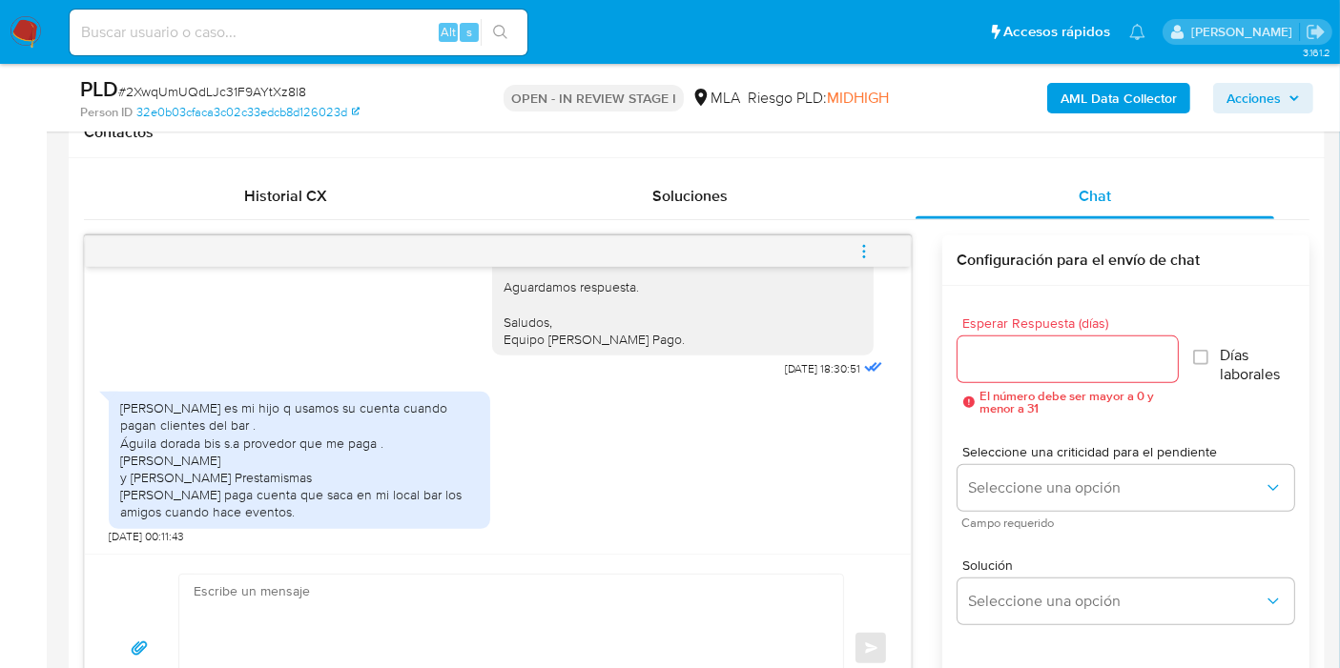
click at [121, 436] on div "Maximo jose Fleytas Gonzalez es mi hijo q usamos su cuenta cuando pagan cliente…" at bounding box center [299, 460] width 359 height 121
drag, startPoint x: 122, startPoint y: 401, endPoint x: 348, endPoint y: 508, distance: 249.9
click at [348, 508] on div "Maximo jose Fleytas Gonzalez es mi hijo q usamos su cuenta cuando pagan cliente…" at bounding box center [299, 460] width 359 height 121
copy div "Maximo jose Fleytas Gonzalez es mi hijo q usamos su cuenta cuando pagan cliente…"
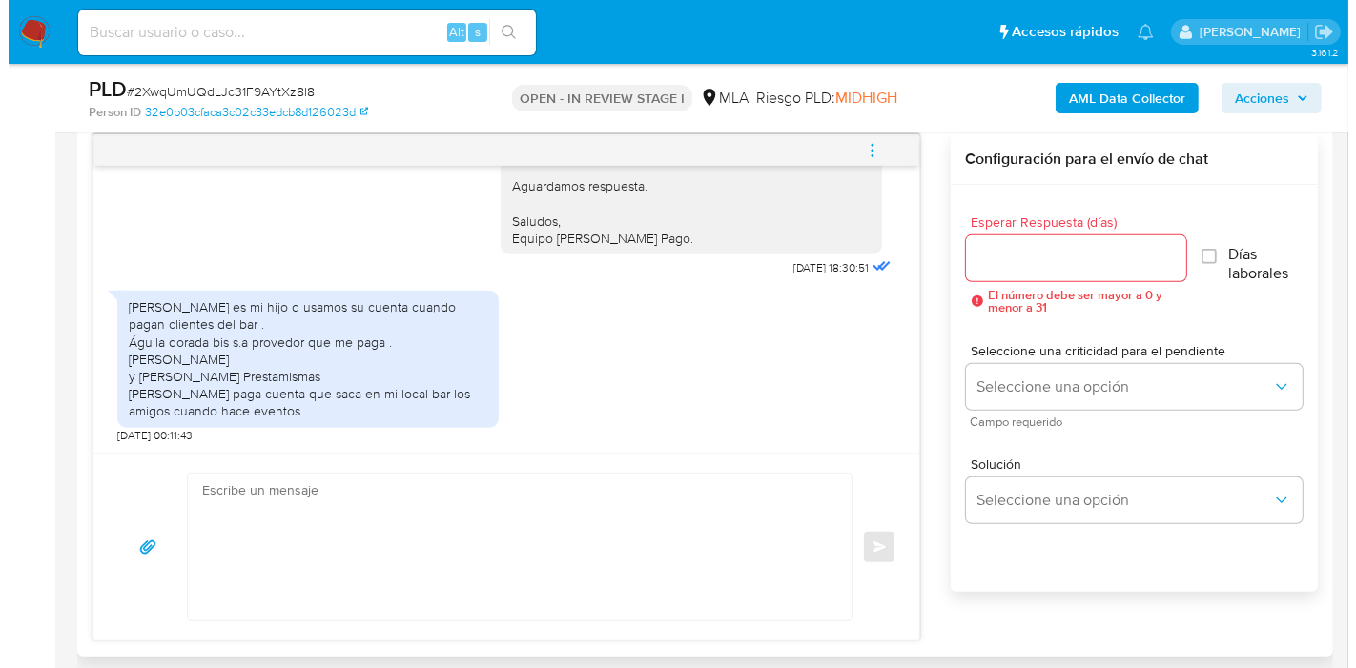
scroll to position [995, 0]
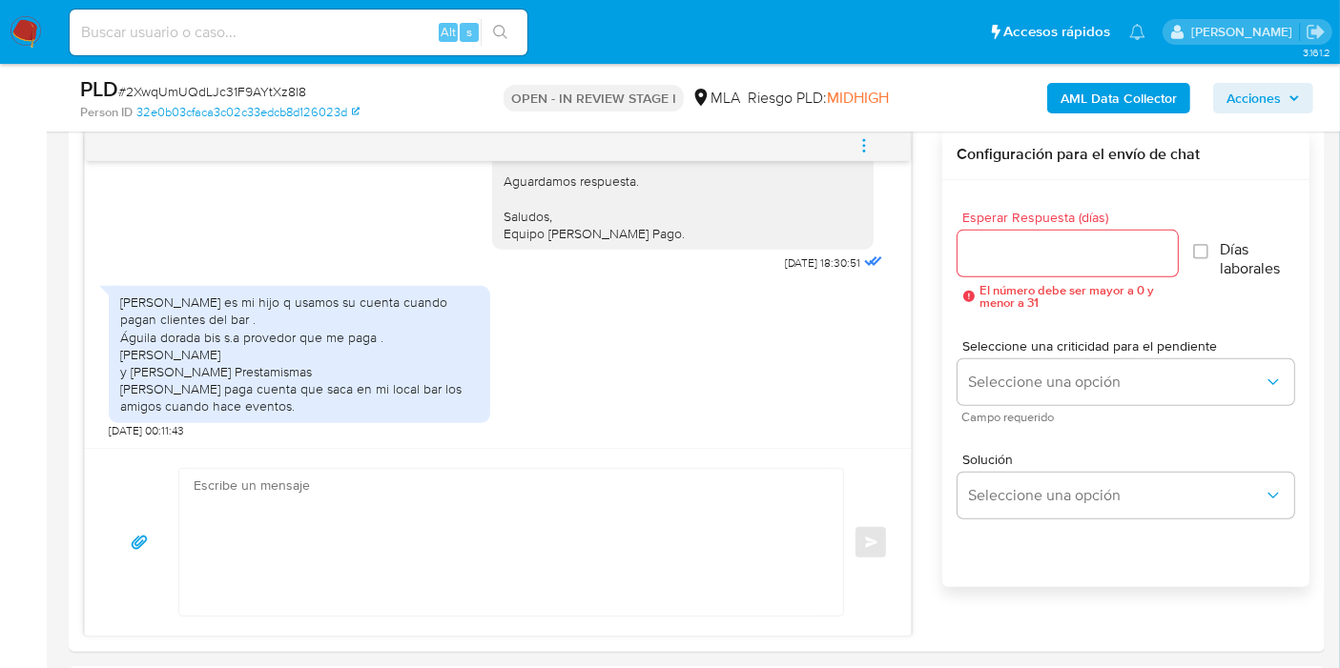
click at [1170, 110] on b "AML Data Collector" at bounding box center [1118, 98] width 116 height 31
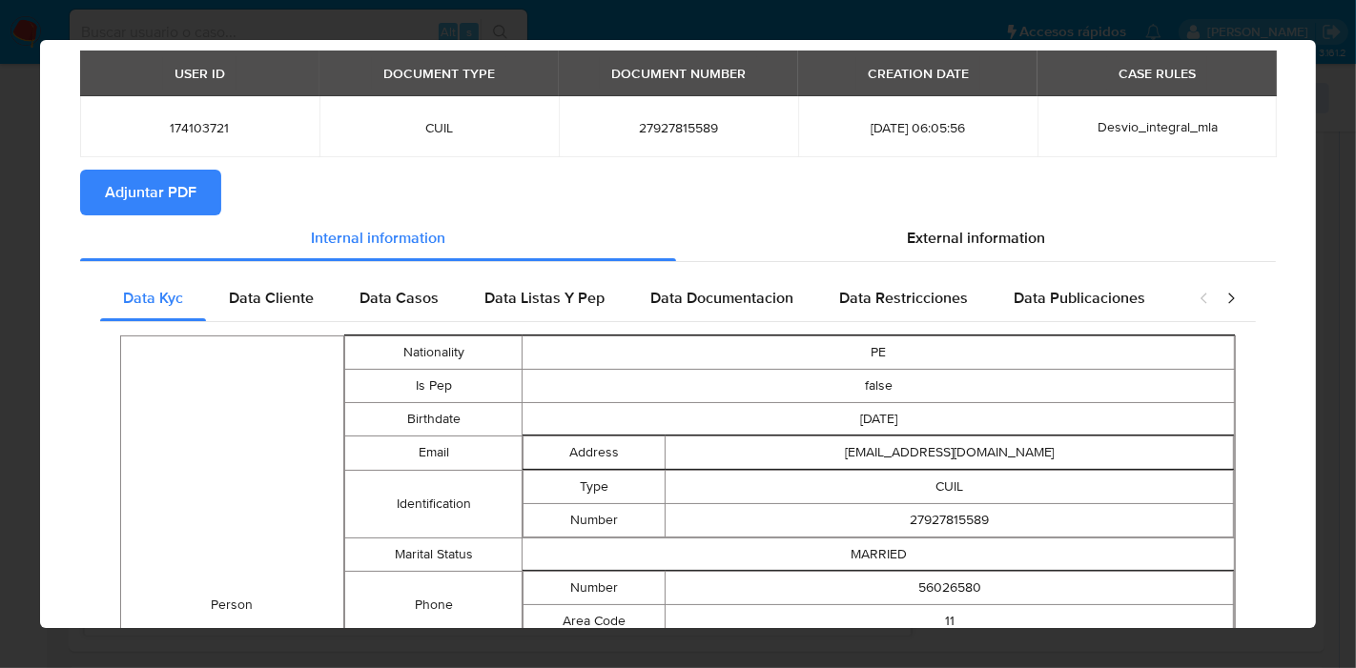
scroll to position [0, 0]
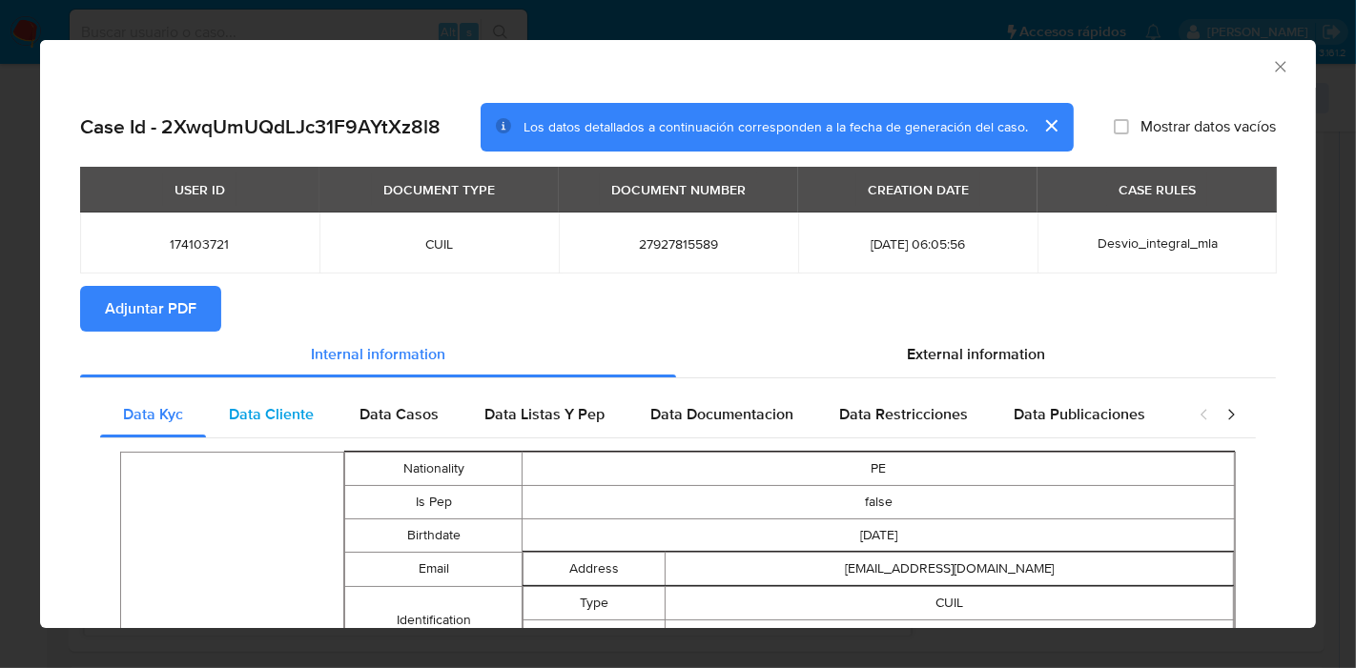
click at [307, 418] on span "Data Cliente" at bounding box center [271, 414] width 85 height 22
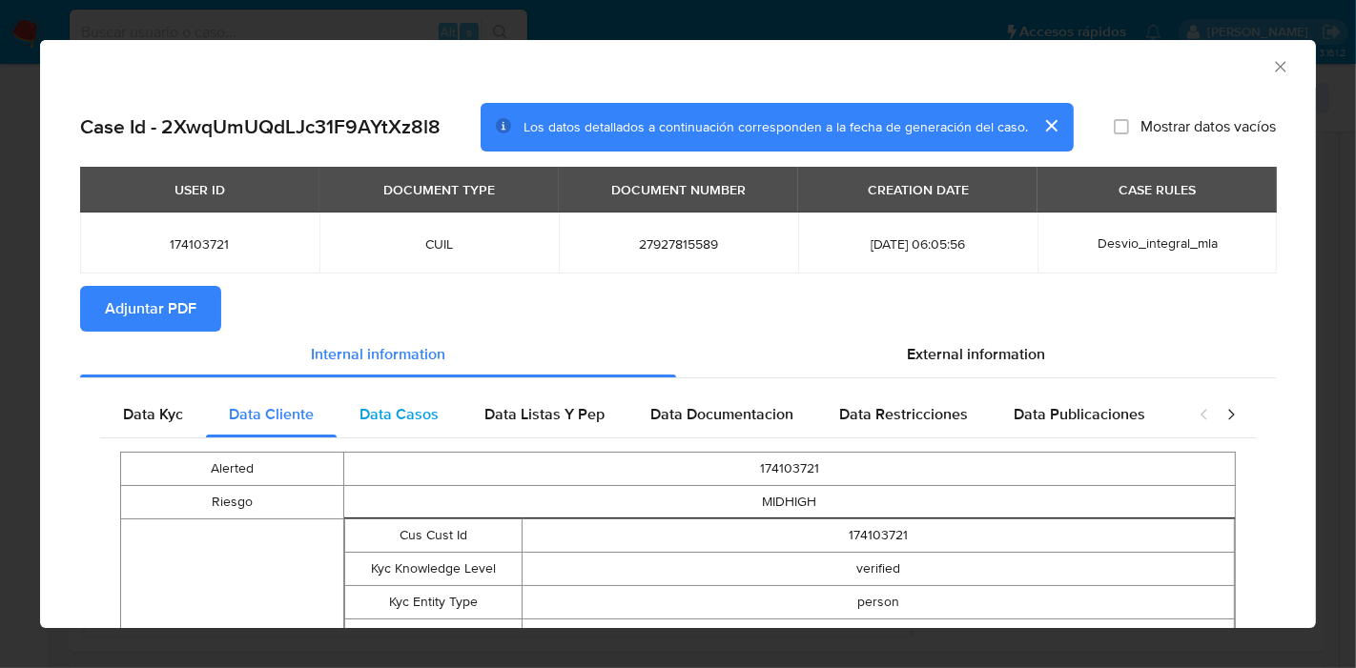
click at [385, 432] on div "Data Casos" at bounding box center [399, 415] width 125 height 46
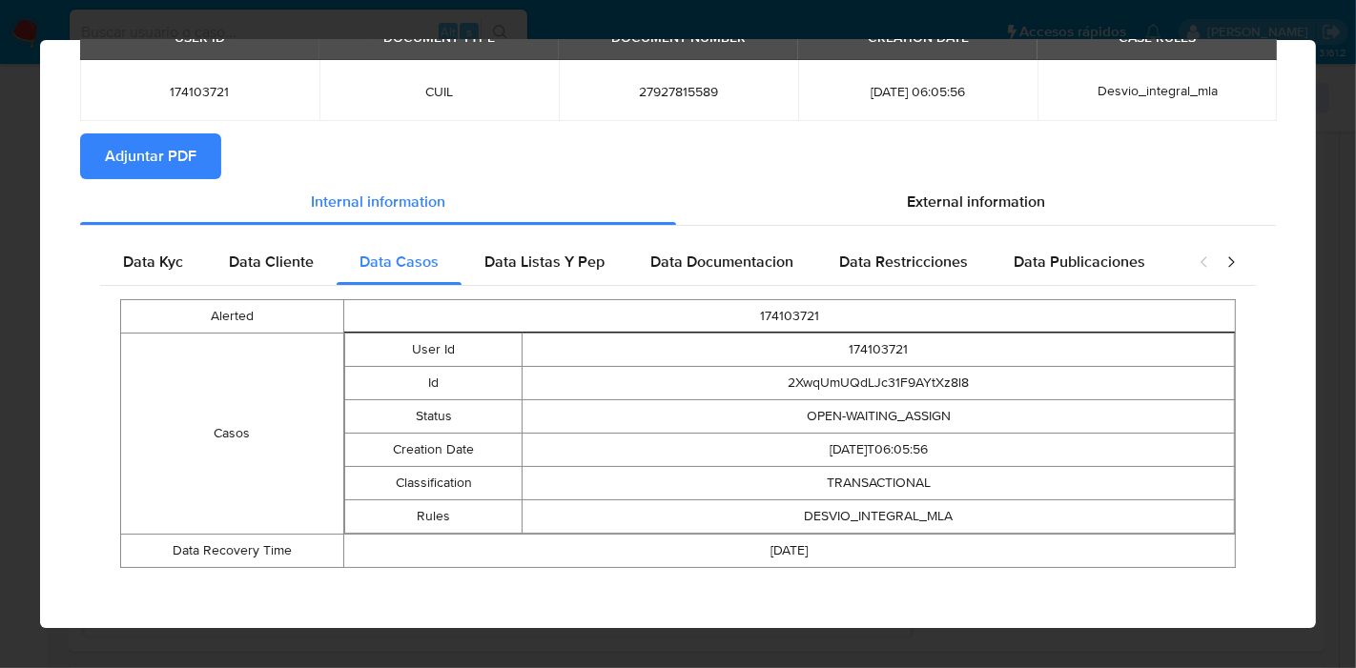
scroll to position [154, 0]
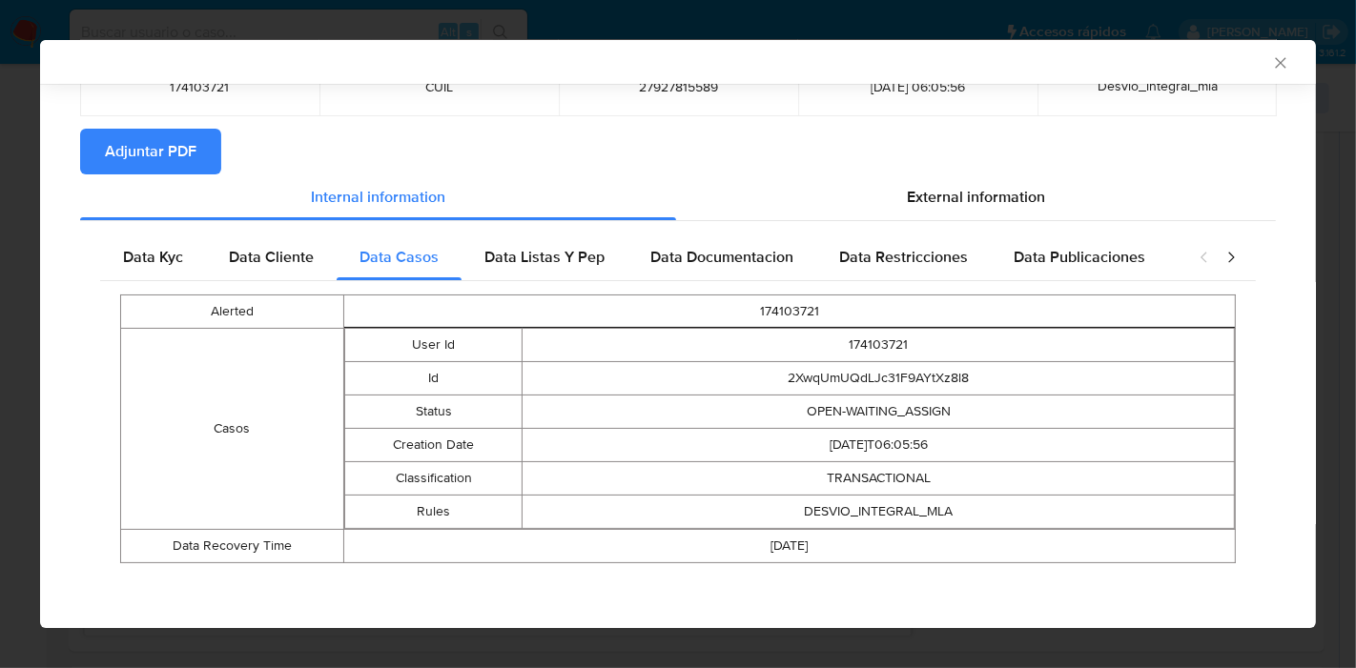
click at [546, 281] on div "Alerted 174103721 Casos User Id 174103721 Id 2XwqUmUQdLJc31F9AYtXz8l8 Status OP…" at bounding box center [678, 429] width 1156 height 296
click at [582, 256] on span "Data Listas Y Pep" at bounding box center [544, 257] width 120 height 22
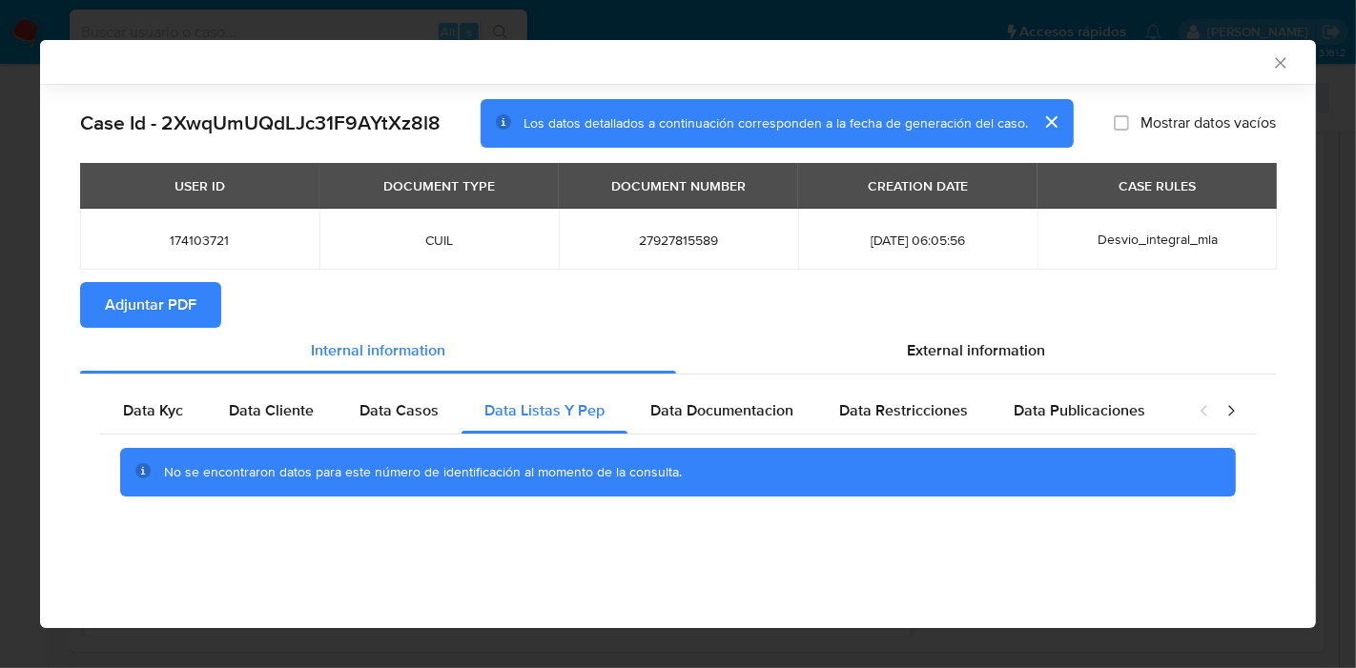
scroll to position [0, 0]
drag, startPoint x: 822, startPoint y: 412, endPoint x: 811, endPoint y: 411, distance: 10.5
click at [822, 412] on div "Data Restricciones" at bounding box center [903, 411] width 174 height 46
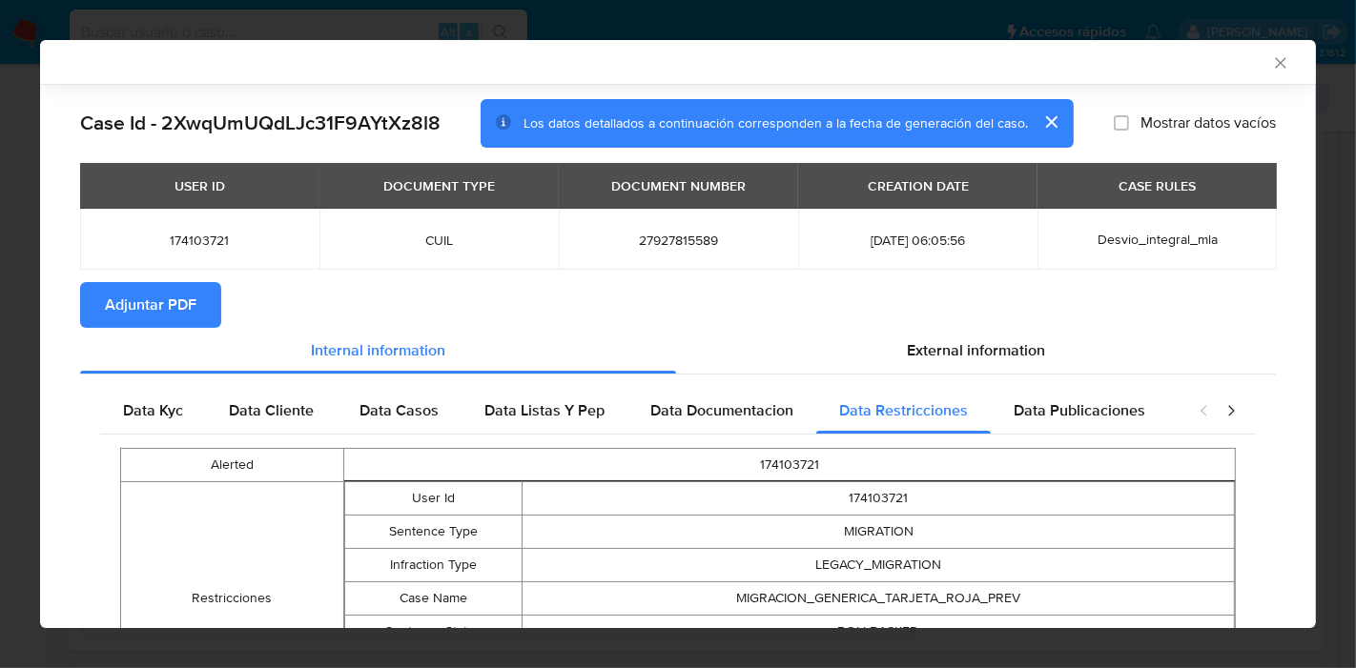
drag, startPoint x: 769, startPoint y: 402, endPoint x: 1027, endPoint y: 438, distance: 259.8
click at [771, 402] on span "Data Documentacion" at bounding box center [721, 411] width 143 height 22
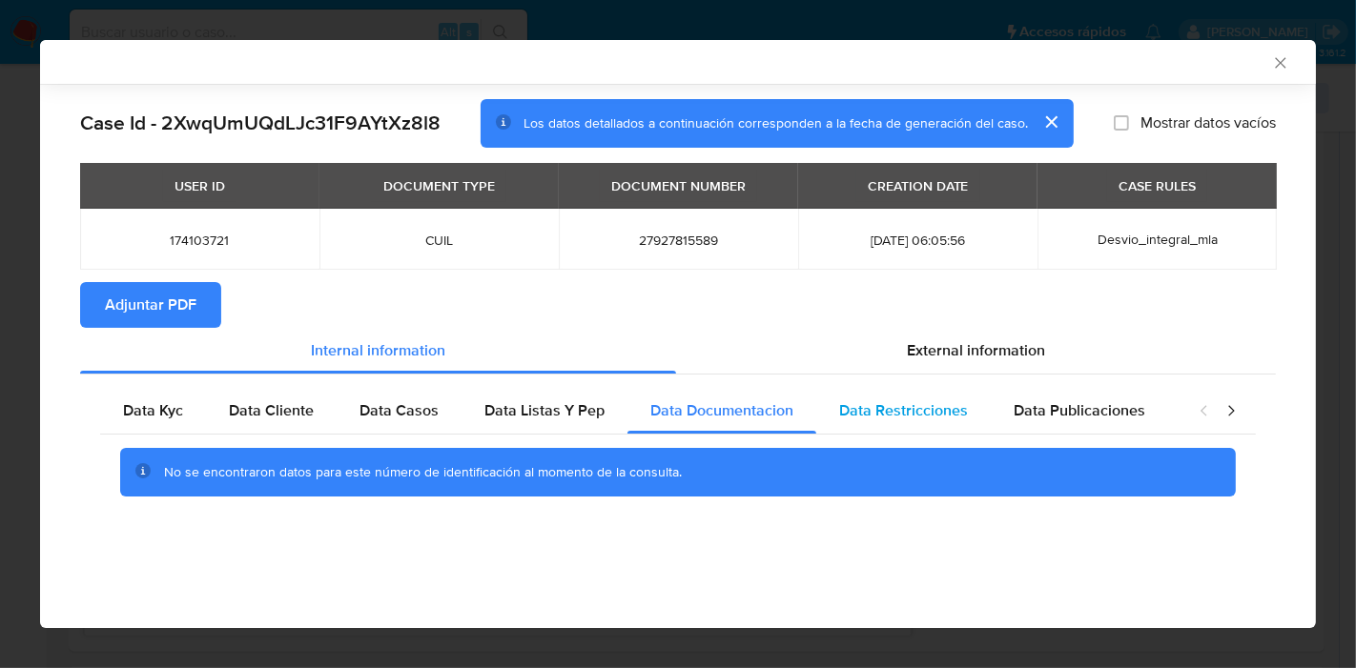
click at [941, 421] on div "Data Restricciones" at bounding box center [903, 411] width 174 height 46
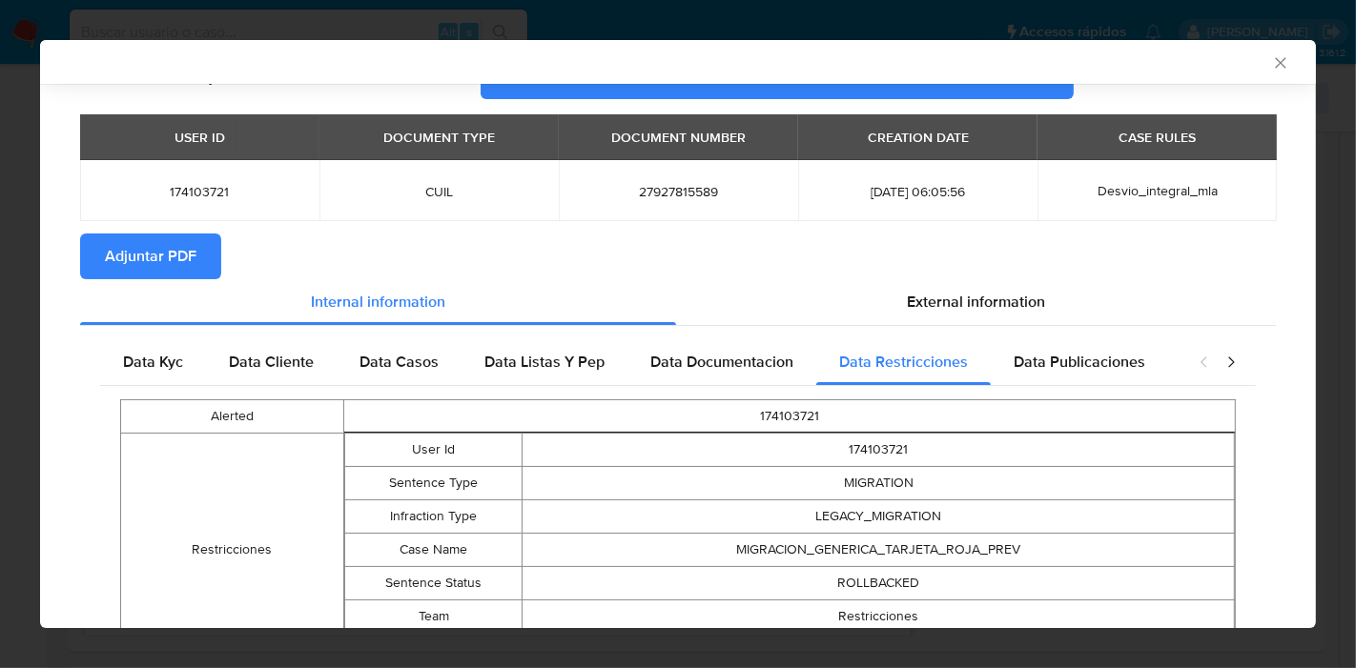
scroll to position [187, 0]
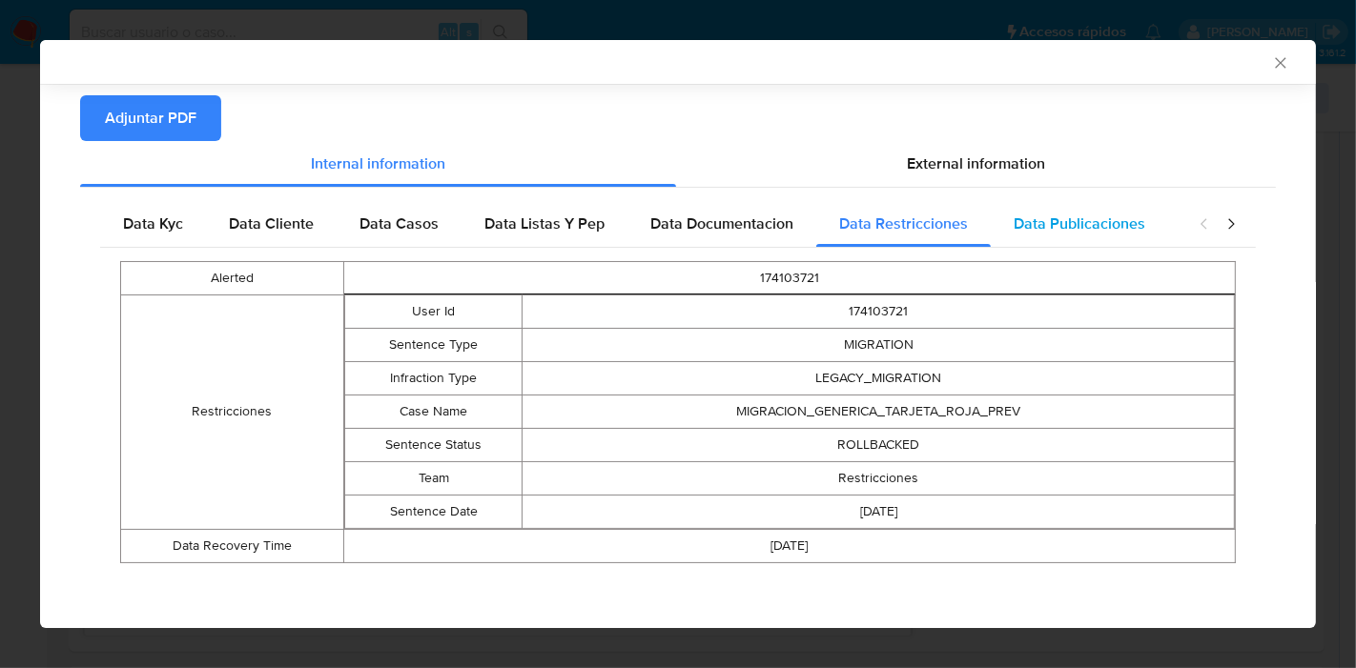
click at [1151, 210] on div "Data Publicaciones" at bounding box center [1079, 224] width 177 height 46
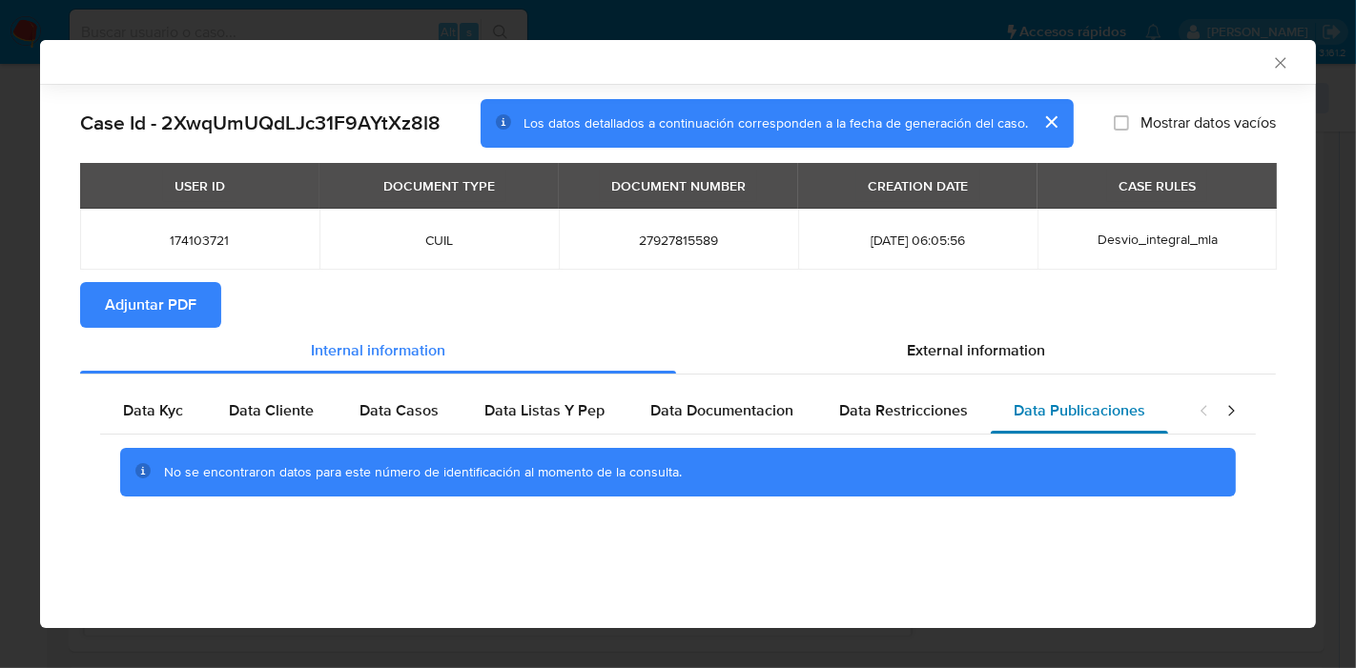
scroll to position [0, 0]
click at [1234, 411] on icon "closure-recommendation-modal" at bounding box center [1231, 410] width 6 height 10
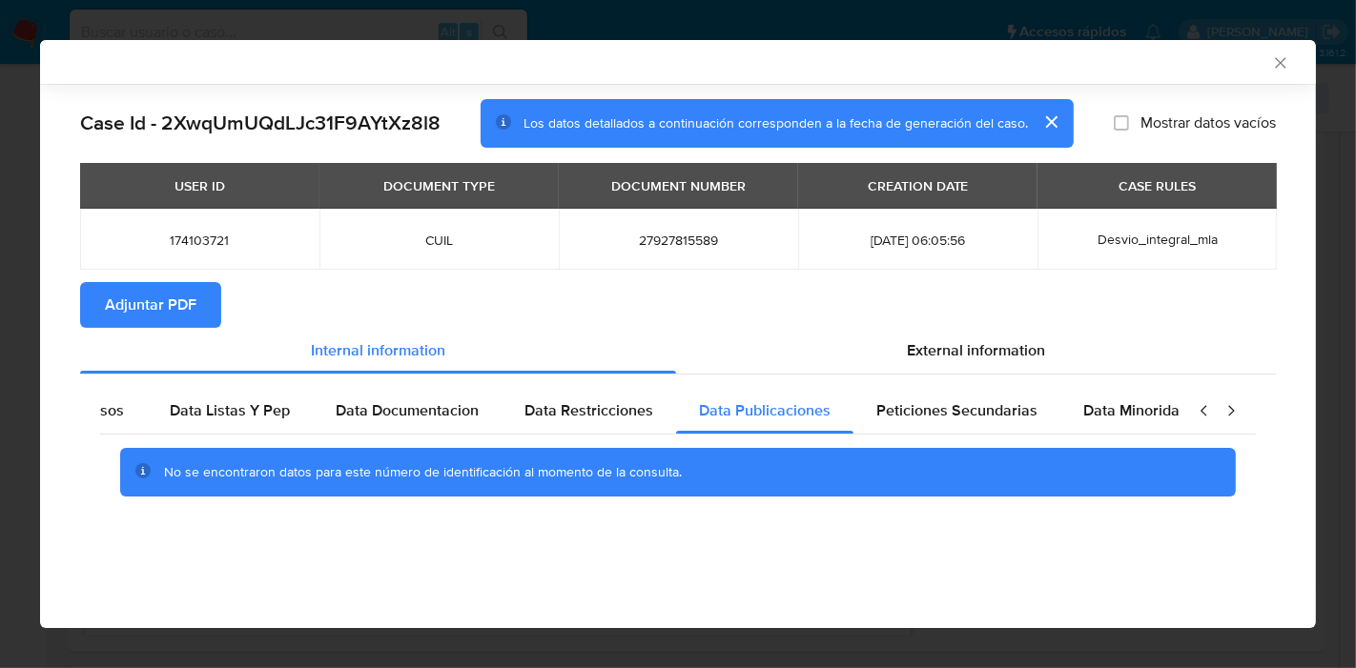
scroll to position [0, 335]
click at [908, 437] on div "No se encontraron datos para este número de identificación al momento de la con…" at bounding box center [678, 473] width 1156 height 76
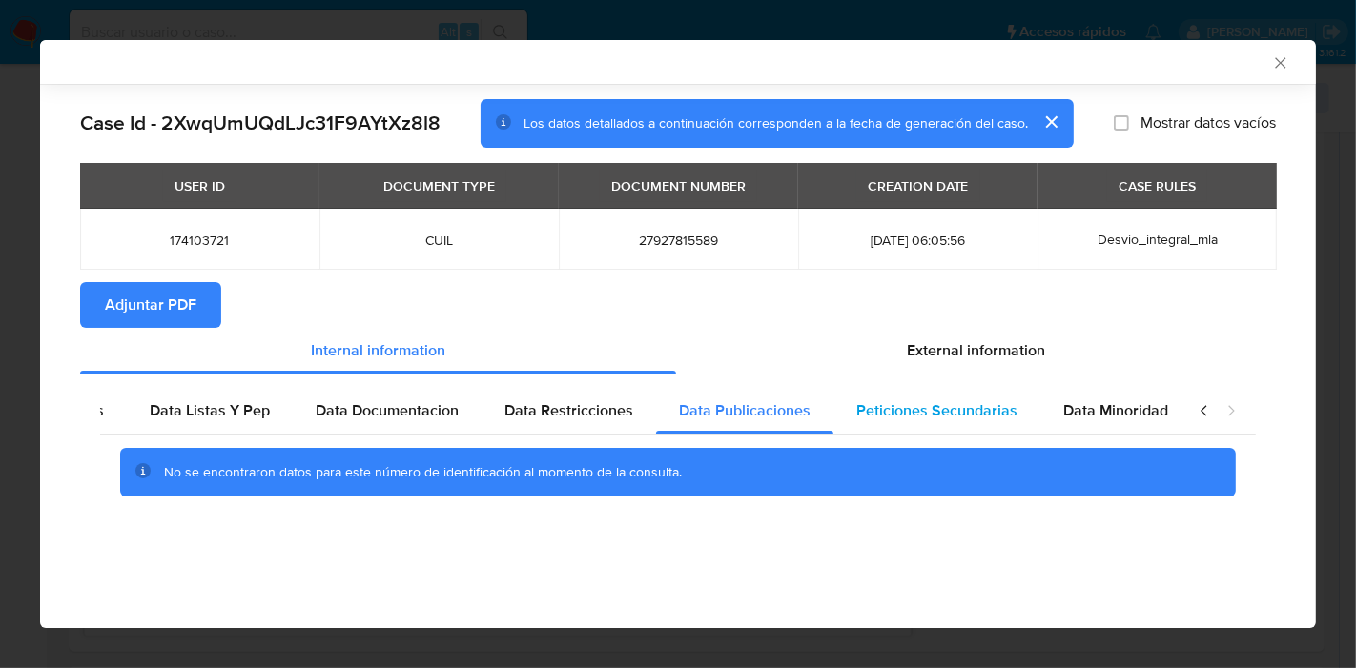
click at [958, 415] on span "Peticiones Secundarias" at bounding box center [936, 411] width 161 height 22
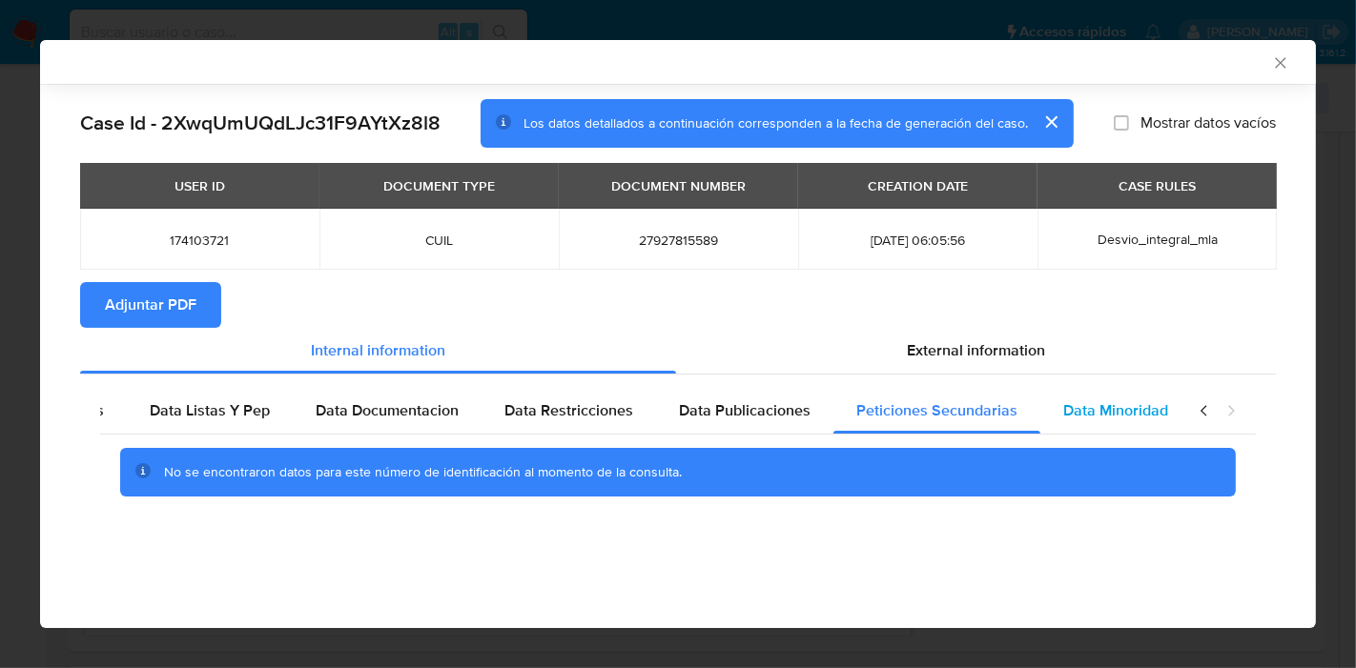
drag, startPoint x: 1165, startPoint y: 438, endPoint x: 1172, endPoint y: 410, distance: 28.4
click at [1166, 435] on div "No se encontraron datos para este número de identificación al momento de la con…" at bounding box center [678, 473] width 1156 height 76
click at [1172, 410] on div "Data Minoridad" at bounding box center [1115, 411] width 151 height 46
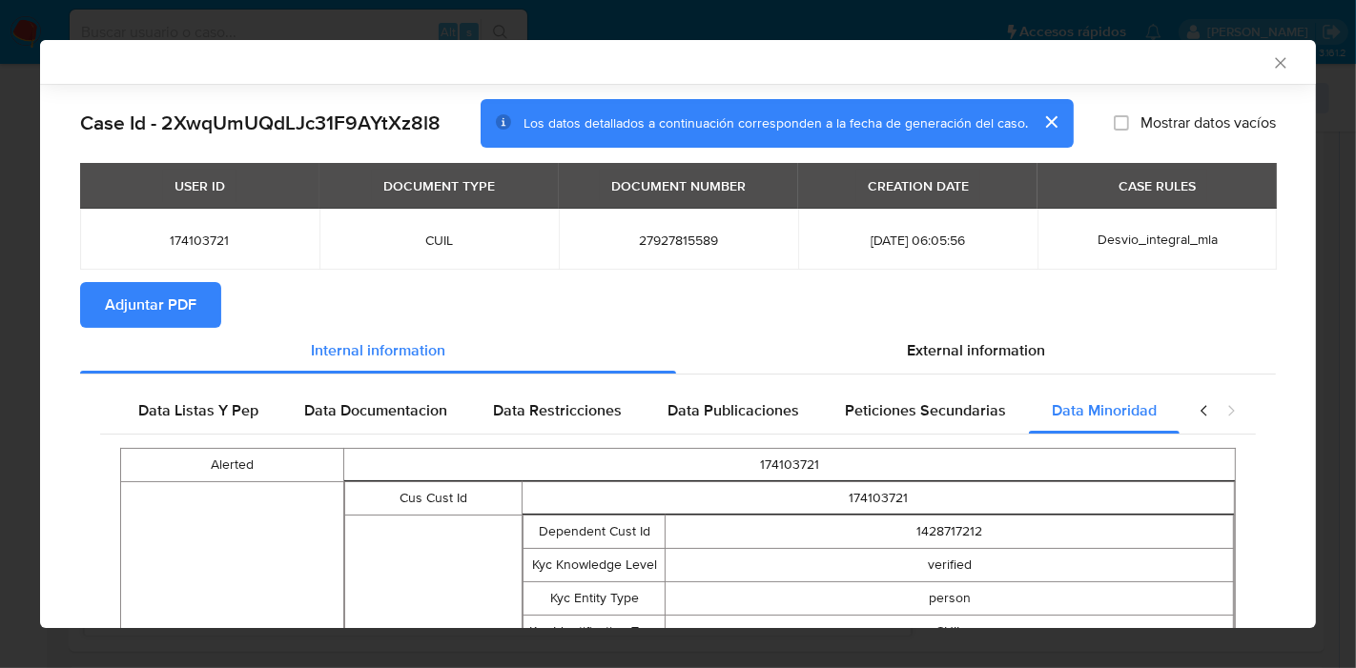
click at [1195, 412] on icon "closure-recommendation-modal" at bounding box center [1204, 410] width 19 height 19
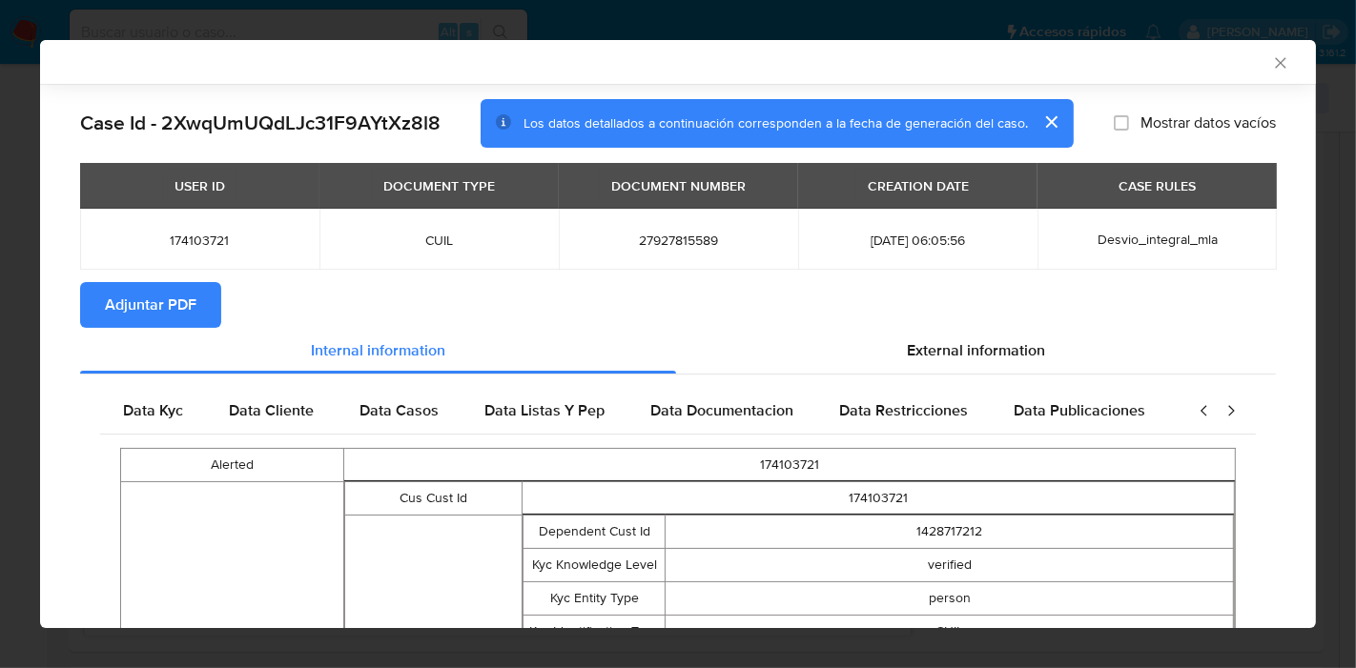
scroll to position [0, 0]
click at [1195, 412] on icon "closure-recommendation-modal" at bounding box center [1204, 410] width 19 height 19
click at [126, 394] on div "Data Kyc" at bounding box center [153, 411] width 106 height 46
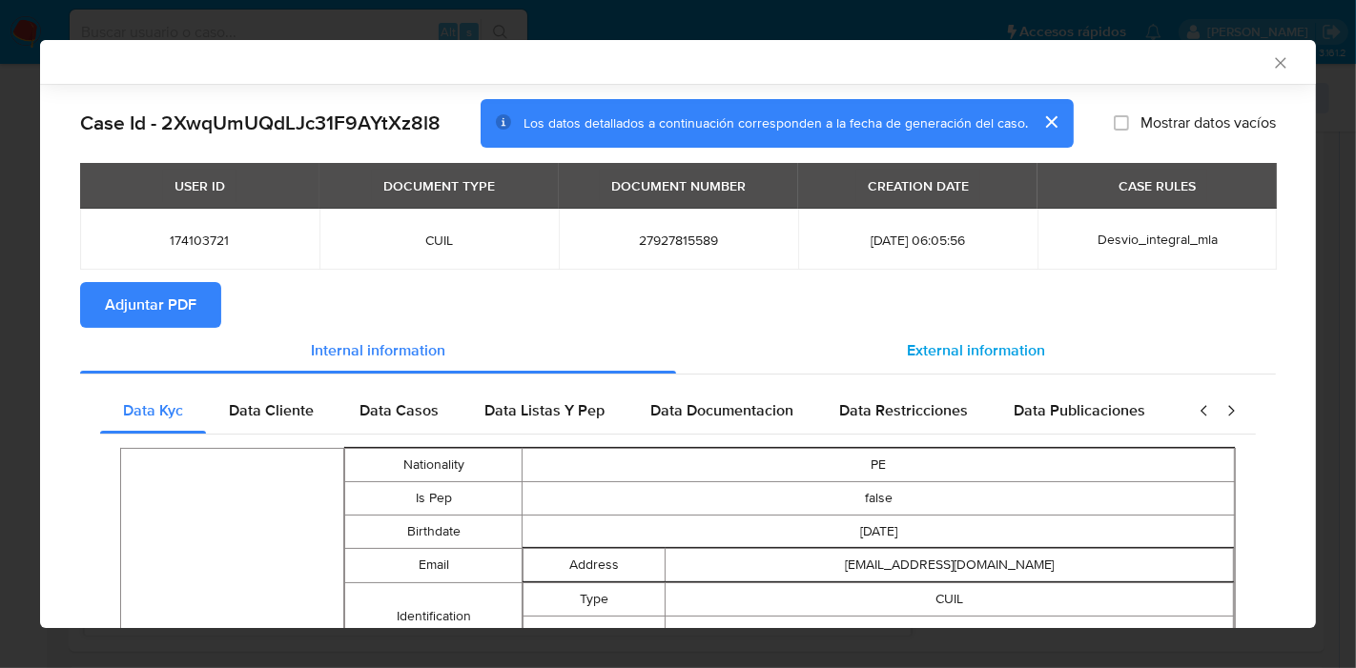
click at [1049, 351] on div "External information" at bounding box center [976, 351] width 600 height 46
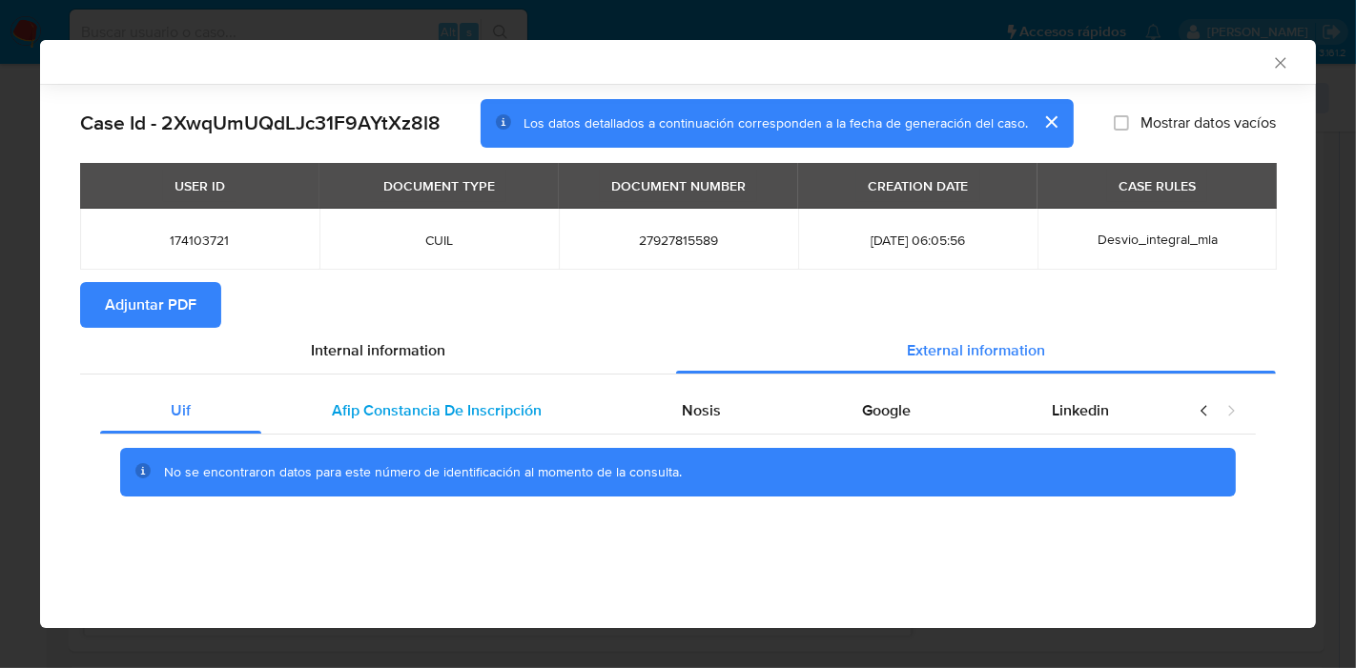
click at [550, 414] on div "Afip Constancia De Inscripción" at bounding box center [436, 411] width 351 height 46
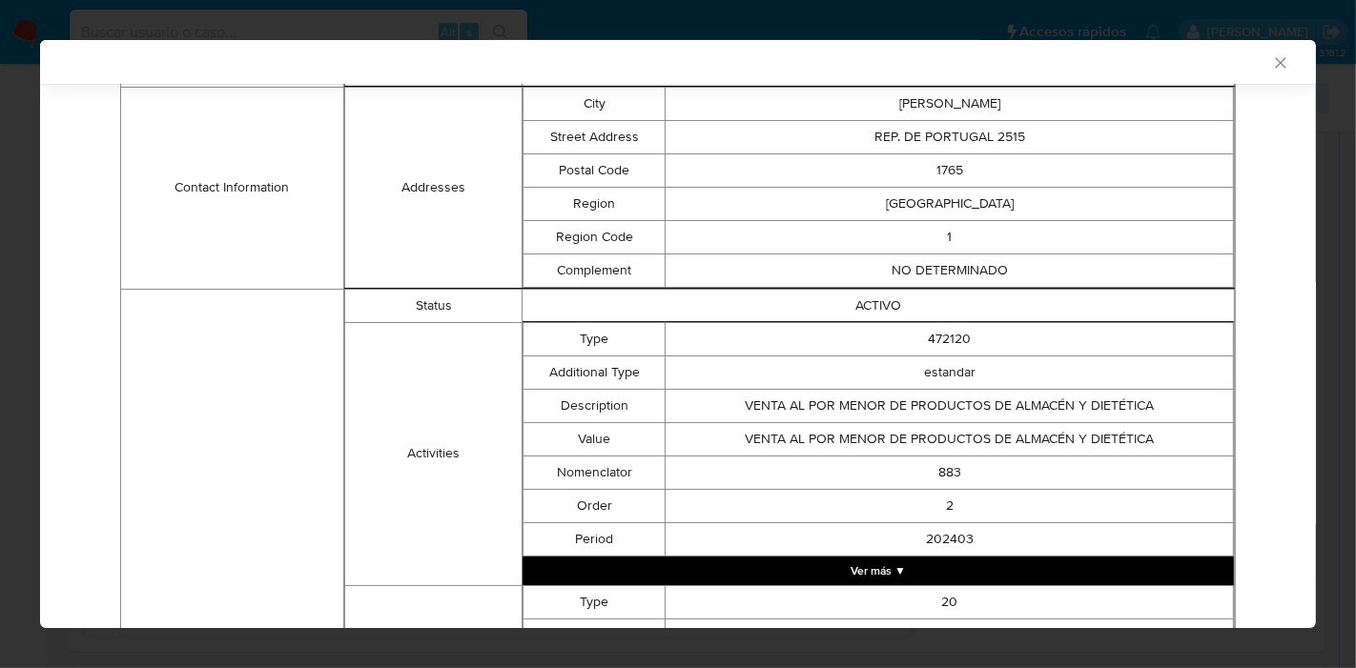
scroll to position [178, 0]
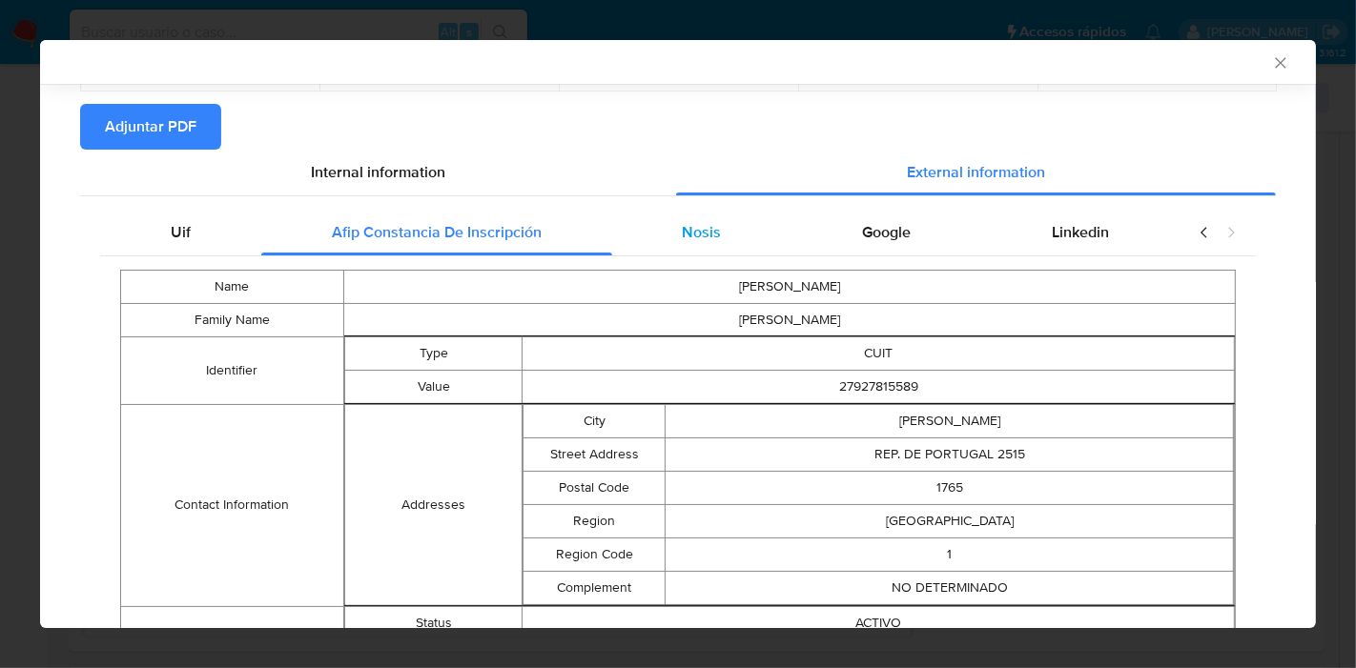
click at [666, 239] on div "Nosis" at bounding box center [702, 233] width 180 height 46
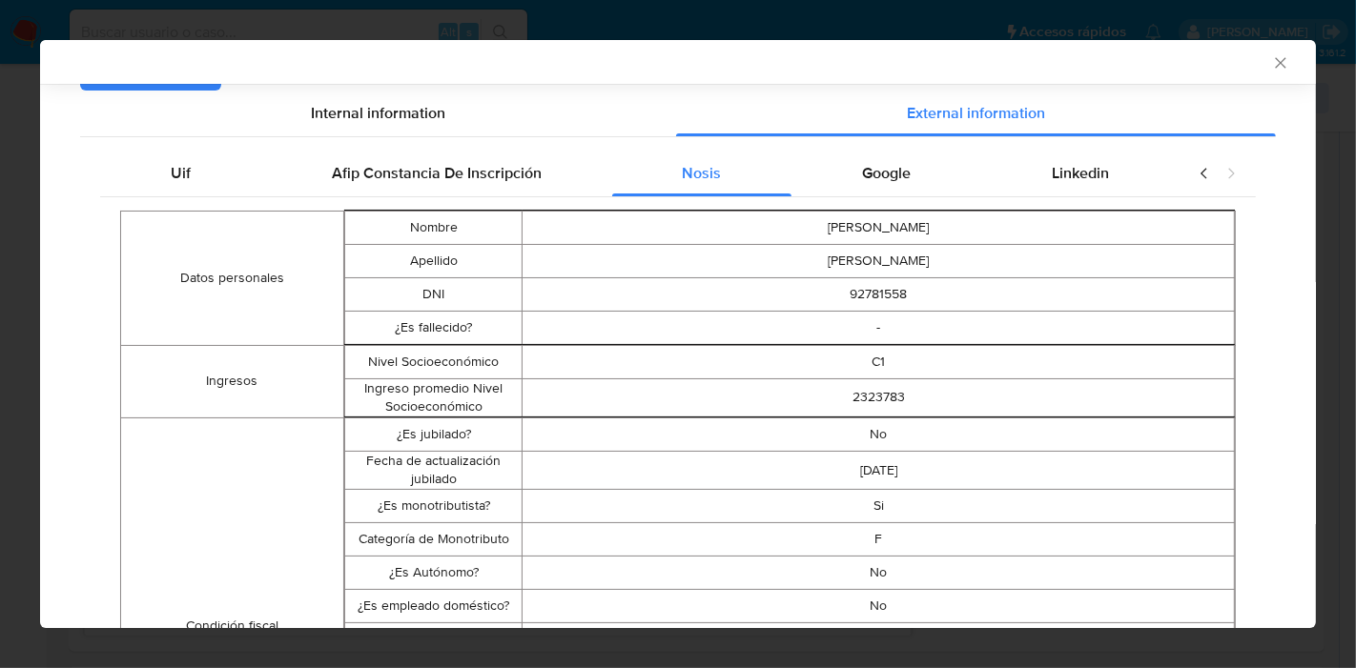
scroll to position [198, 0]
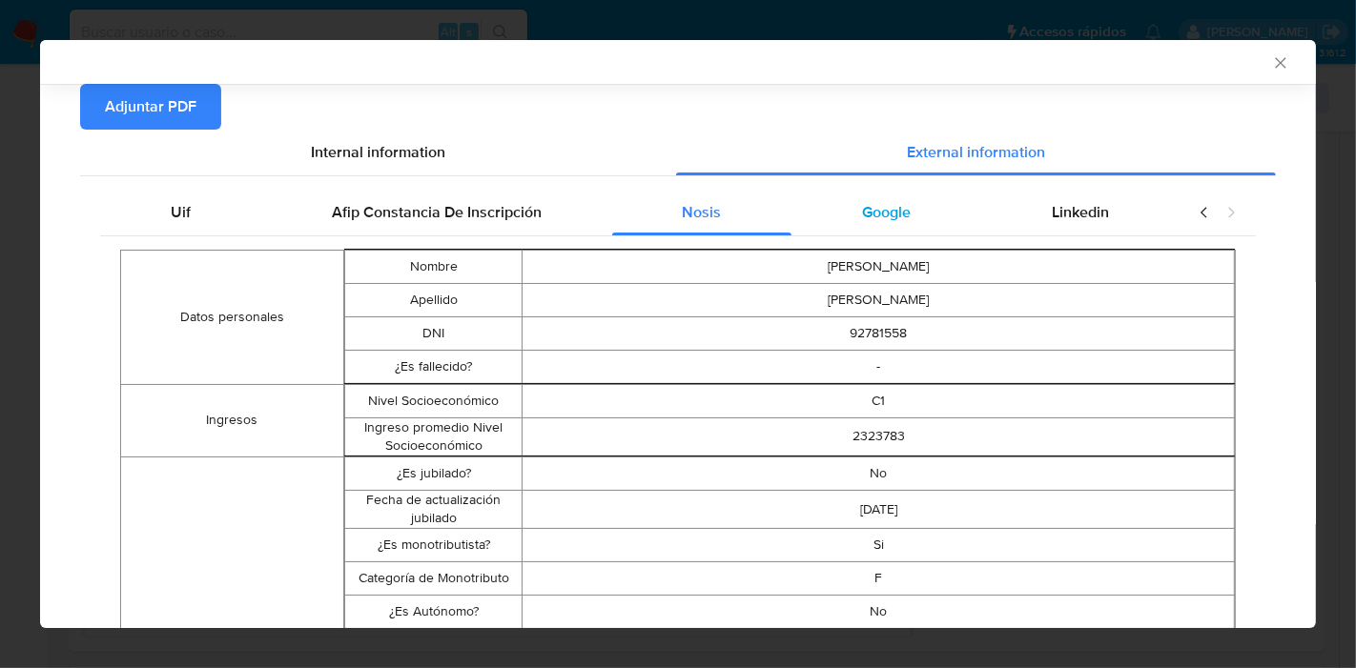
click at [896, 214] on span "Google" at bounding box center [886, 212] width 49 height 22
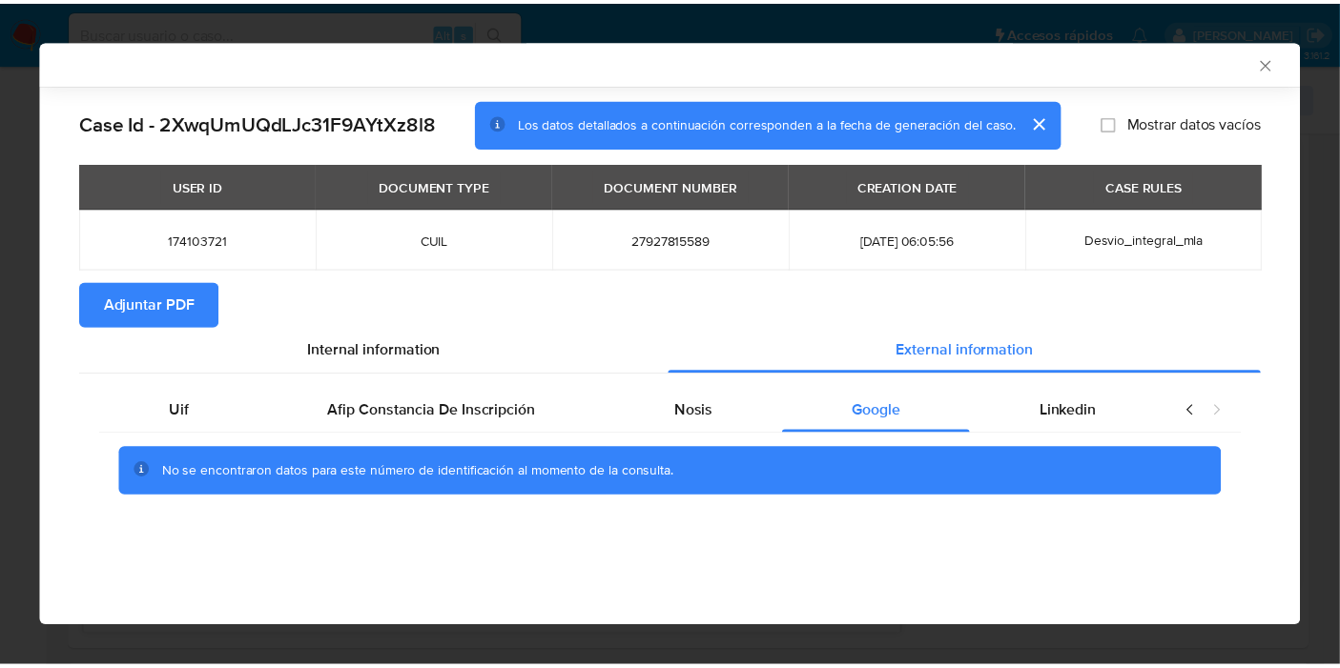
scroll to position [0, 0]
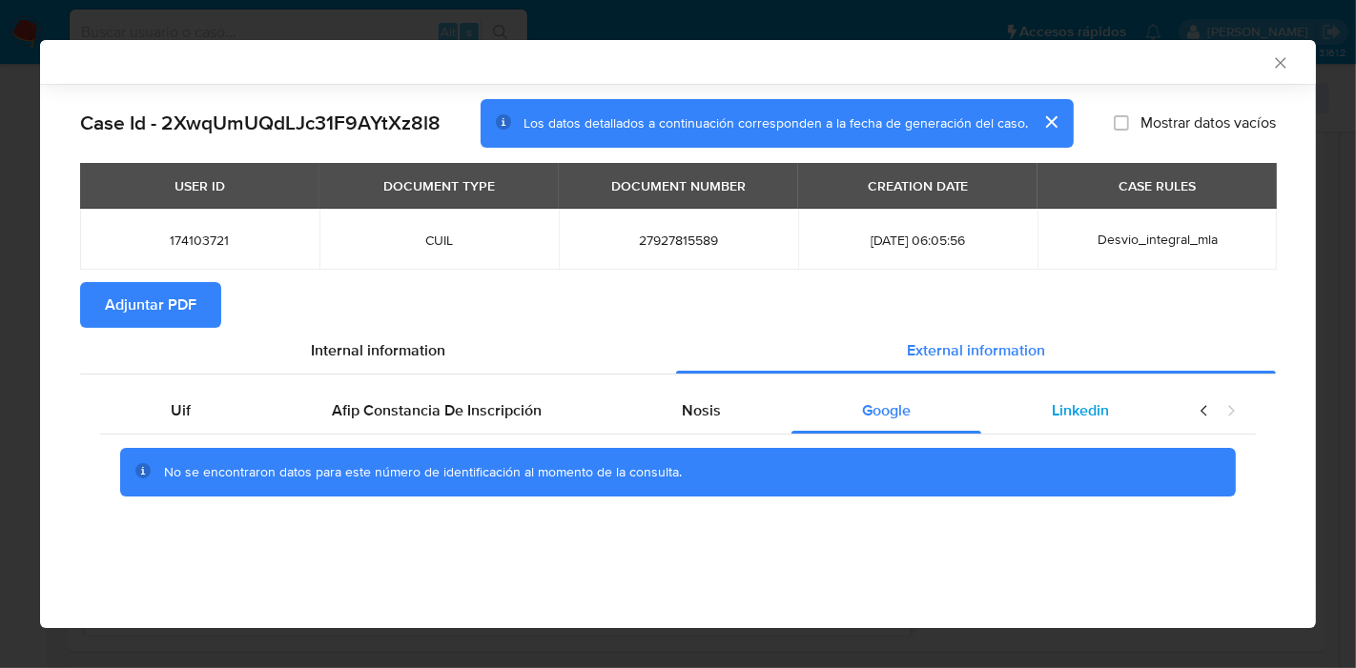
drag, startPoint x: 1108, startPoint y: 415, endPoint x: 1076, endPoint y: 420, distance: 32.8
click at [1102, 417] on span "Linkedin" at bounding box center [1080, 411] width 57 height 22
click at [146, 429] on div "Uif" at bounding box center [180, 411] width 161 height 46
click at [454, 320] on section "Adjuntar PDF" at bounding box center [678, 305] width 1196 height 46
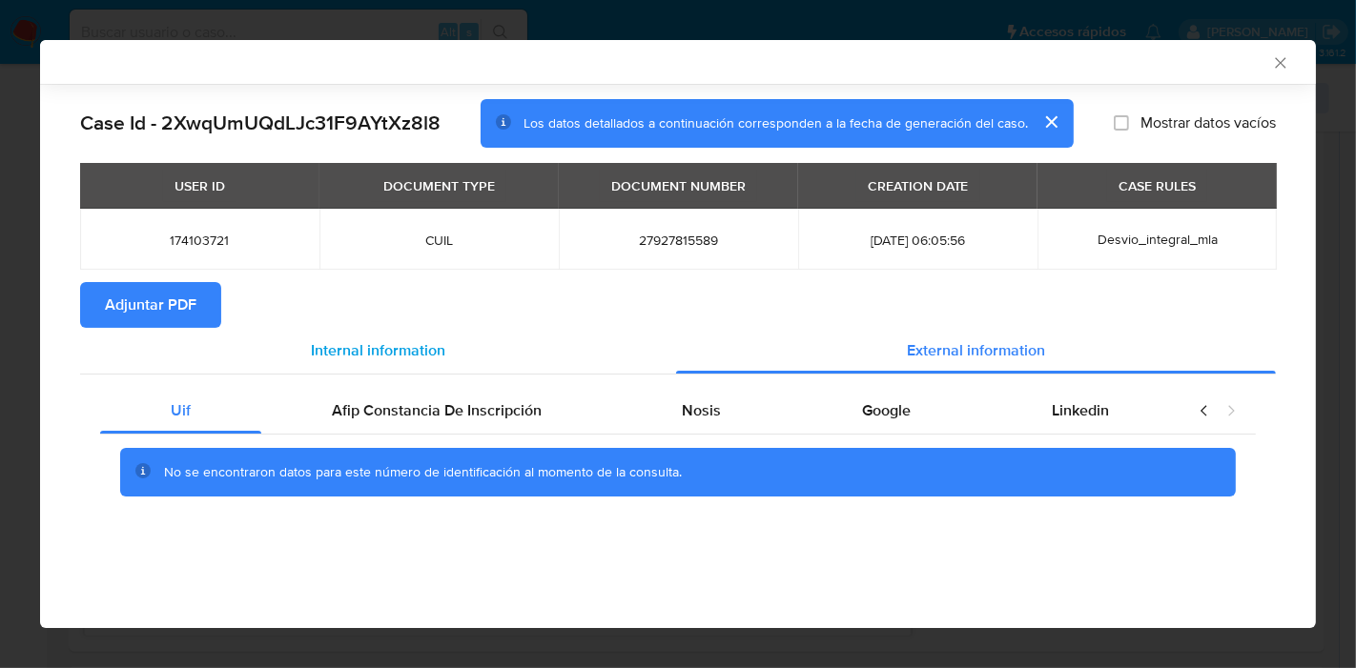
click at [424, 348] on span "Internal information" at bounding box center [378, 350] width 134 height 22
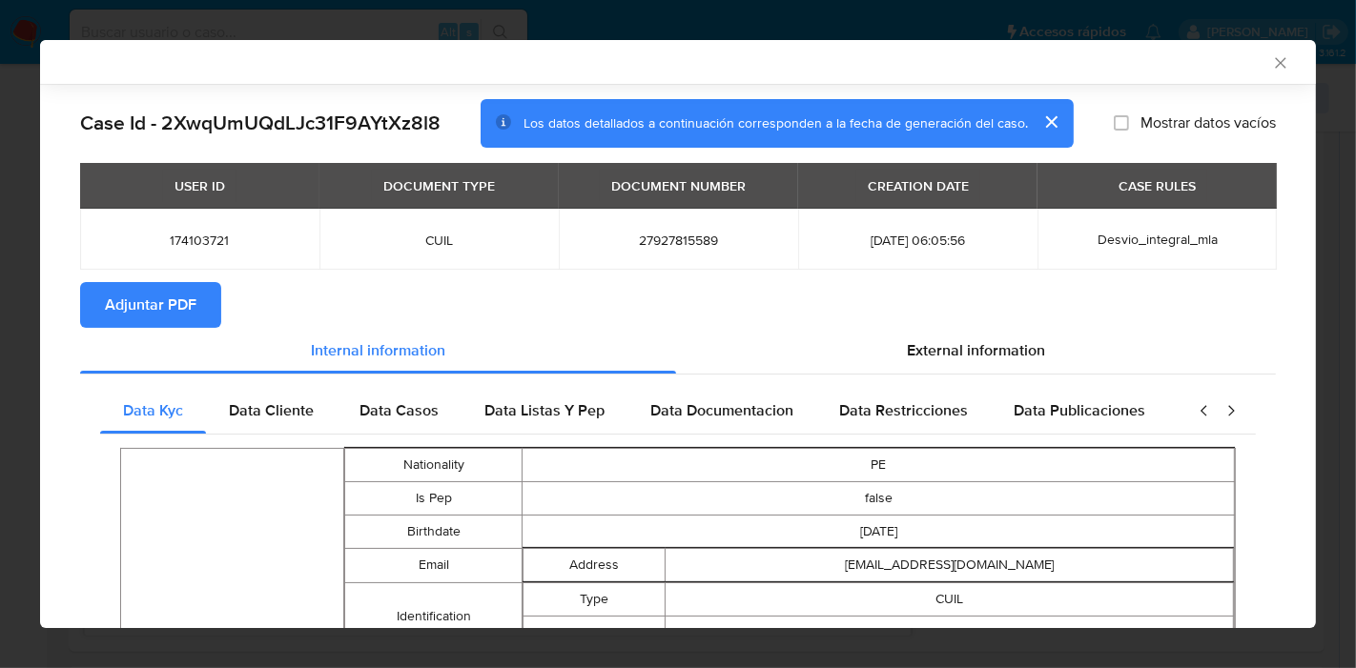
click at [271, 297] on section "Adjuntar PDF" at bounding box center [678, 305] width 1196 height 46
click at [124, 297] on span "Adjuntar PDF" at bounding box center [151, 305] width 92 height 42
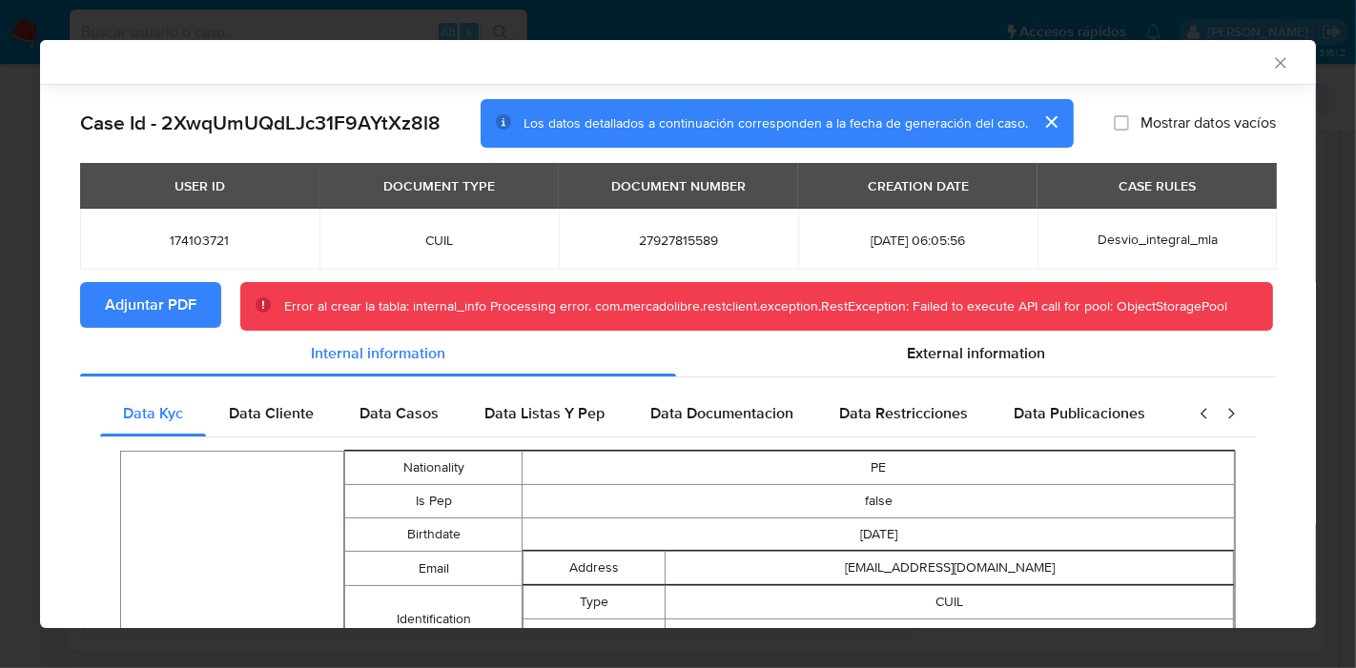
click at [1271, 58] on icon "Cerrar ventana" at bounding box center [1280, 62] width 19 height 19
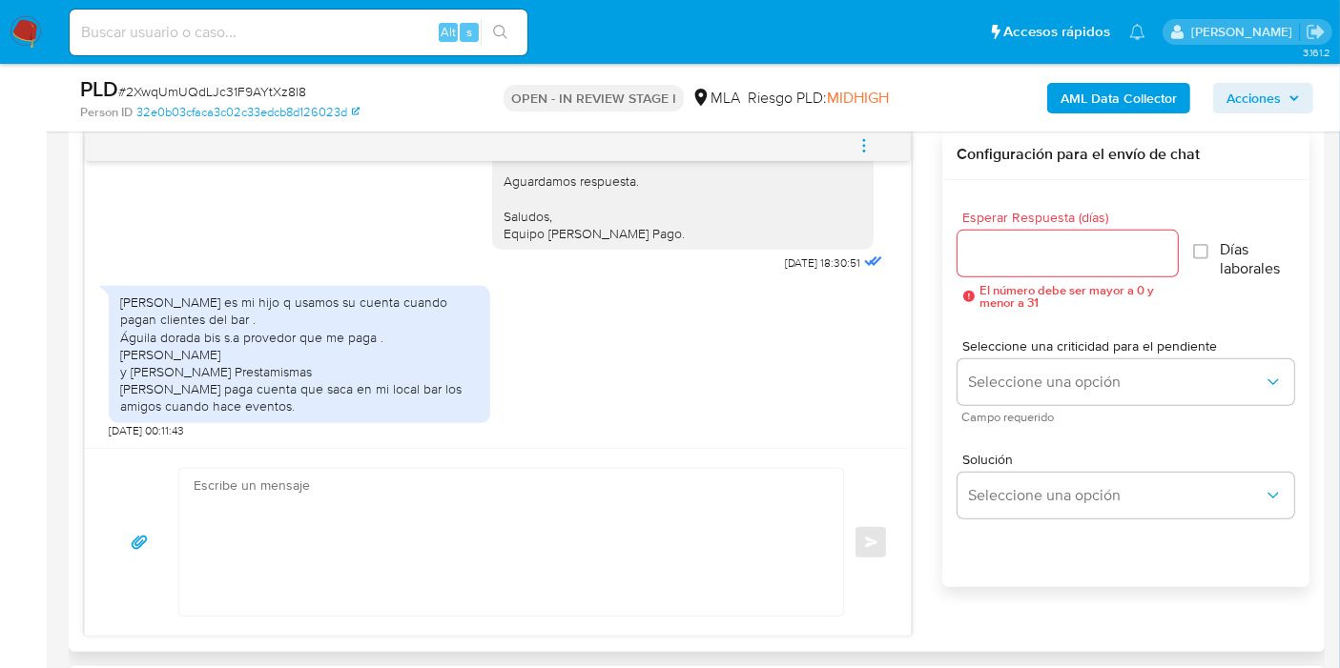
click at [309, 303] on div "Maximo jose Fleytas Gonzalez es mi hijo q usamos su cuenta cuando pagan cliente…" at bounding box center [299, 354] width 359 height 121
click at [131, 350] on div "Maximo jose Fleytas Gonzalez es mi hijo q usamos su cuenta cuando pagan cliente…" at bounding box center [299, 354] width 359 height 121
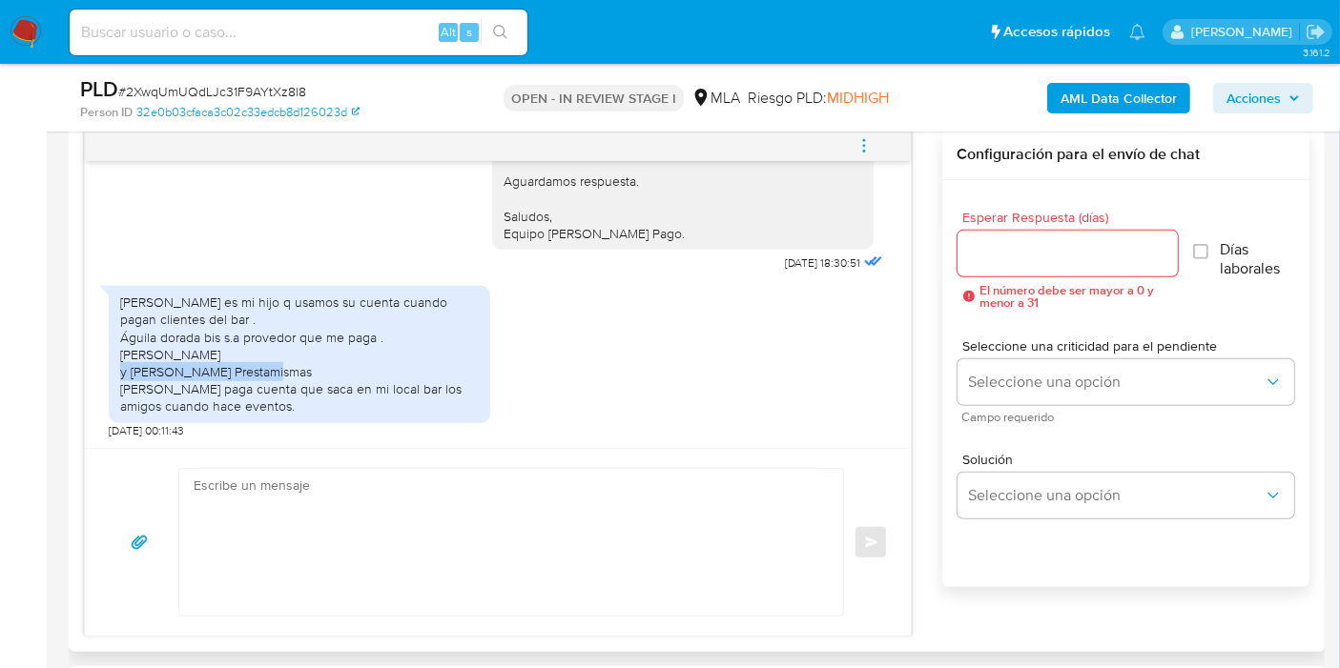
click at [131, 350] on div "Maximo jose Fleytas Gonzalez es mi hijo q usamos su cuenta cuando pagan cliente…" at bounding box center [299, 354] width 359 height 121
click at [1101, 75] on div "AML Data Collector Acciones" at bounding box center [1110, 97] width 406 height 45
click at [1096, 99] on b "AML Data Collector" at bounding box center [1118, 98] width 116 height 31
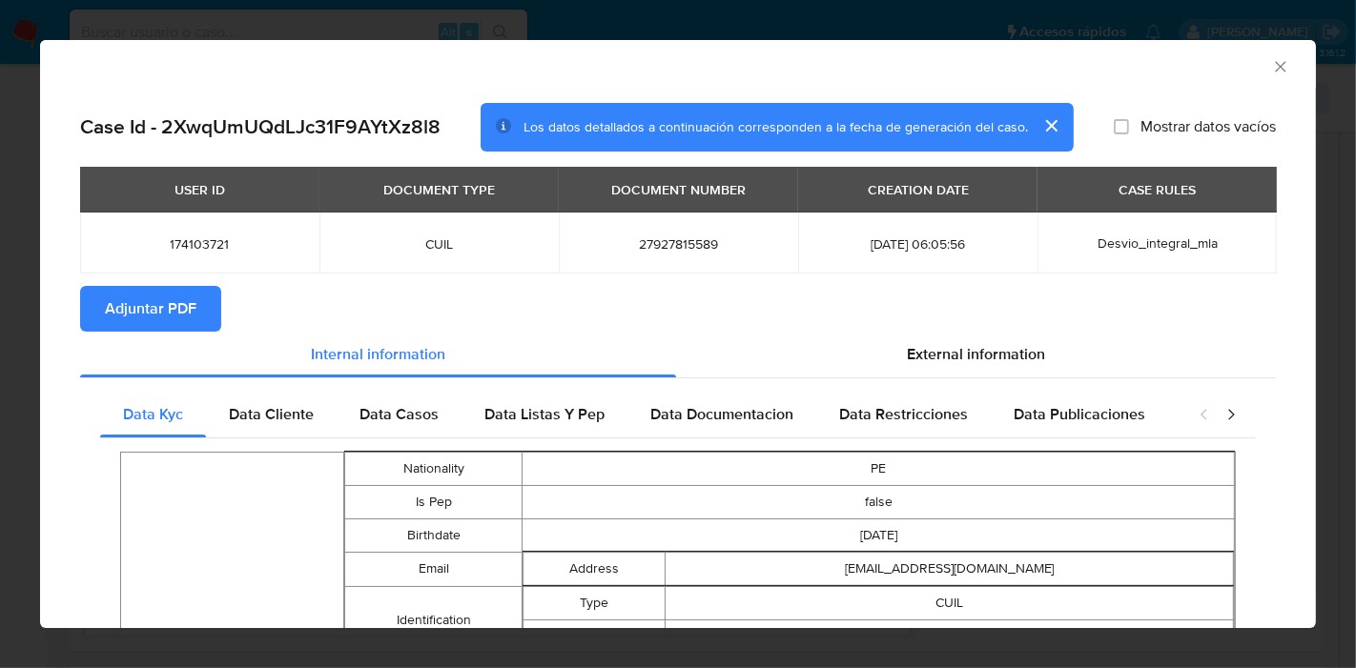
click at [186, 312] on span "Adjuntar PDF" at bounding box center [151, 309] width 92 height 42
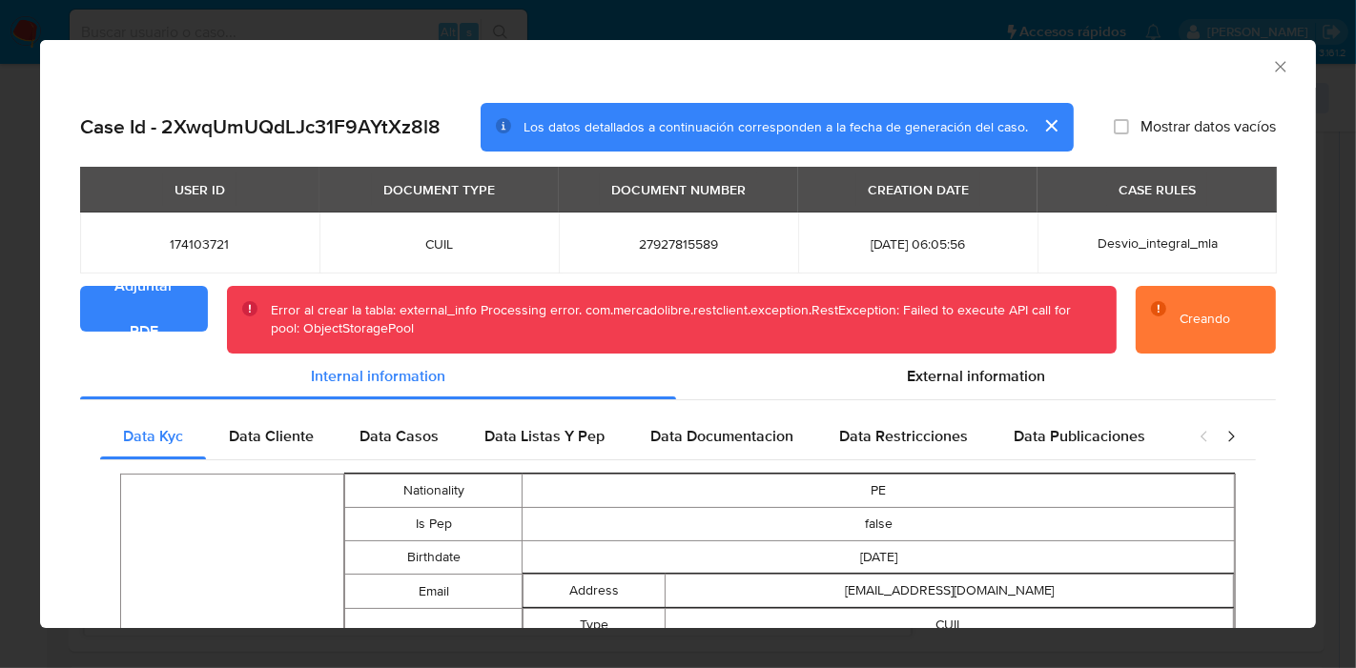
click at [1271, 66] on icon "Cerrar ventana" at bounding box center [1280, 66] width 19 height 19
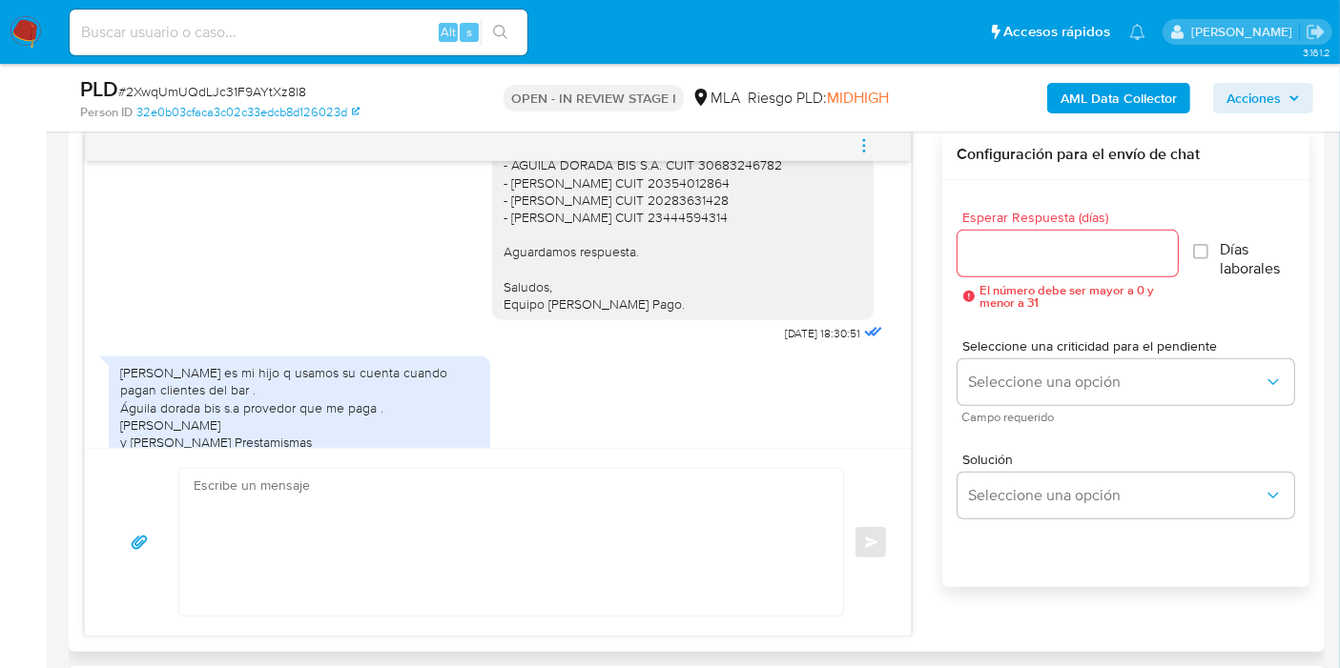
scroll to position [1235, 0]
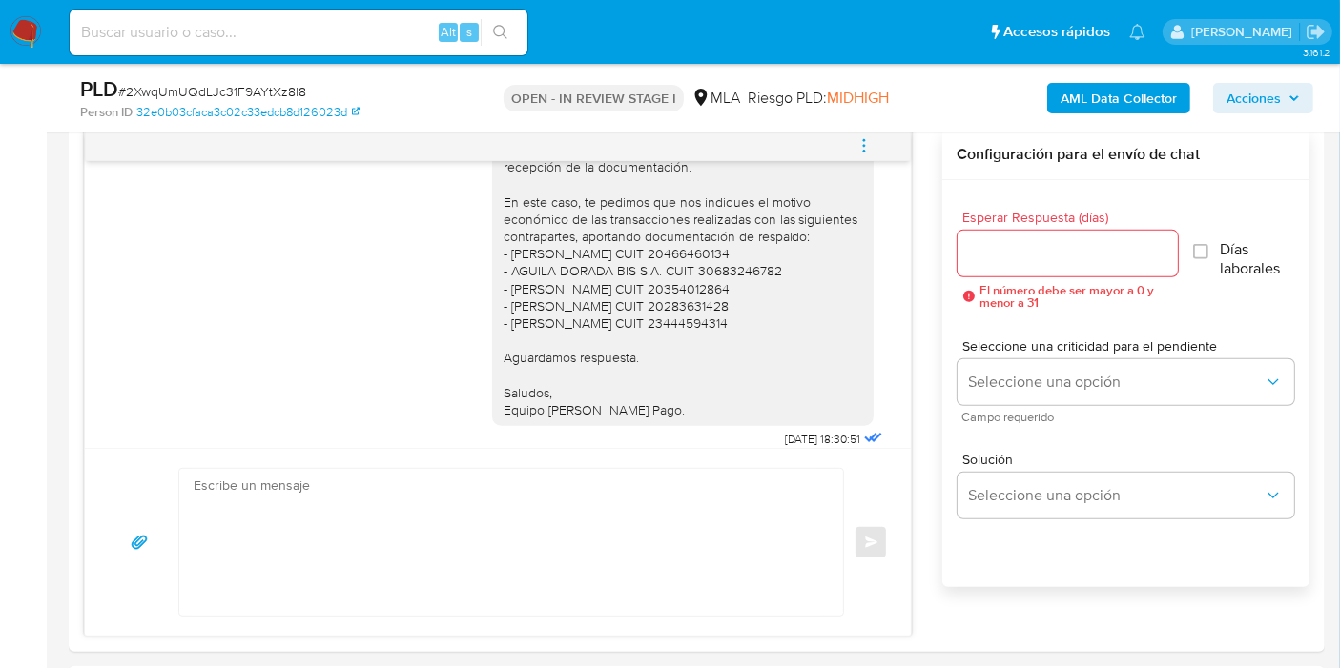
click at [46, 42] on nav "Pausado Ver notificaciones Alt s Accesos rápidos Presiona las siguientes teclas…" at bounding box center [670, 32] width 1340 height 64
drag, startPoint x: 18, startPoint y: 25, endPoint x: 31, endPoint y: 4, distance: 24.4
click at [18, 25] on img at bounding box center [26, 32] width 32 height 32
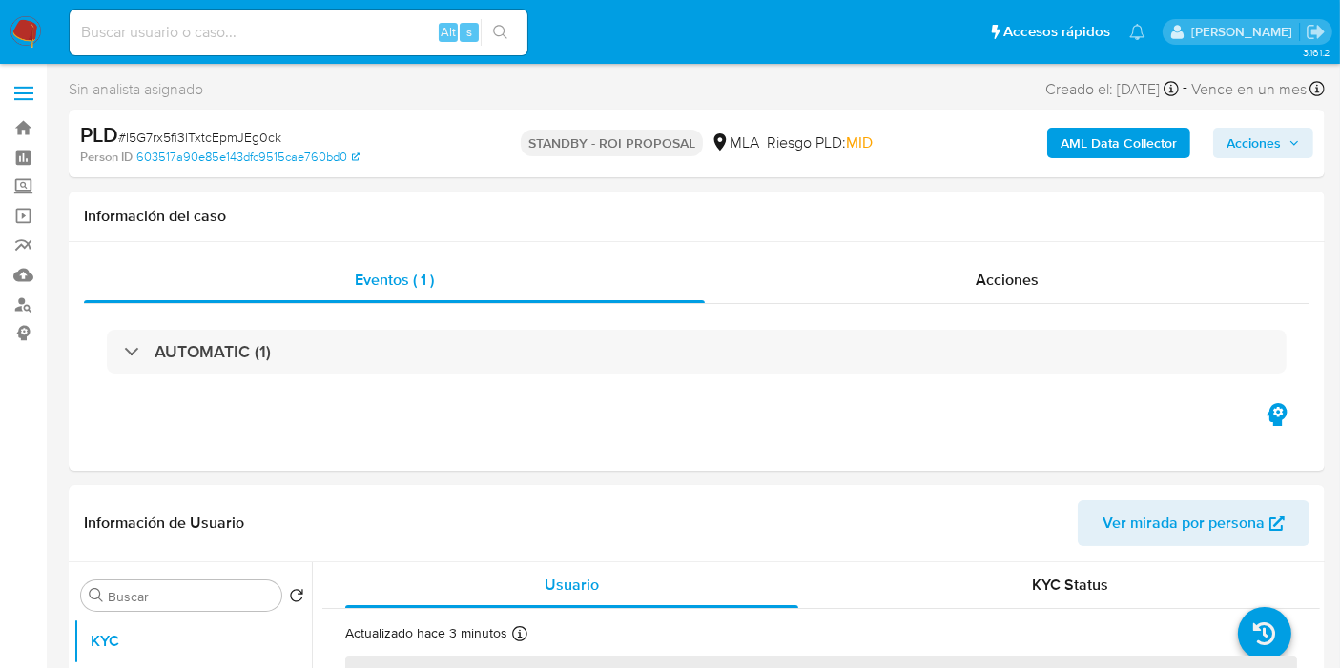
select select "10"
click at [18, 23] on img at bounding box center [26, 32] width 32 height 32
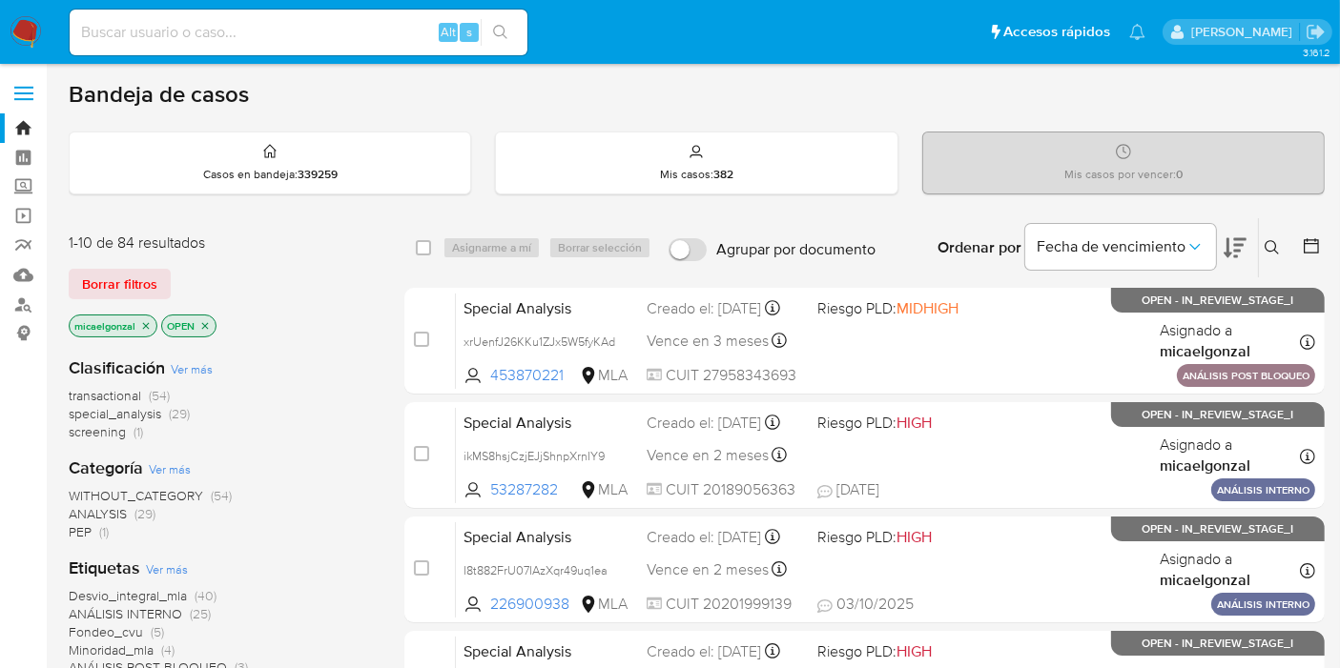
click at [19, 30] on img at bounding box center [26, 32] width 32 height 32
click at [242, 26] on input at bounding box center [299, 32] width 458 height 25
paste input "dUBrqYuB4W2vgSuWR6aZHYwb"
type input "dUBrqYuB4W2vgSuWR6aZHYwb"
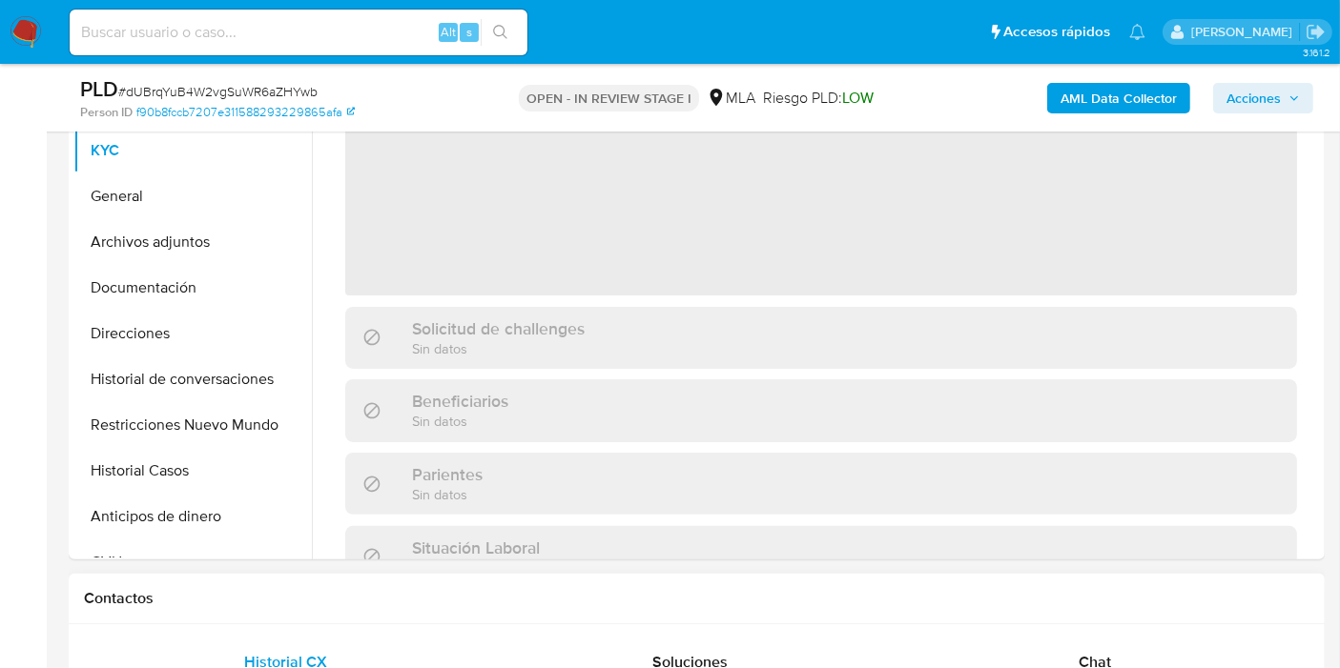
scroll to position [212, 0]
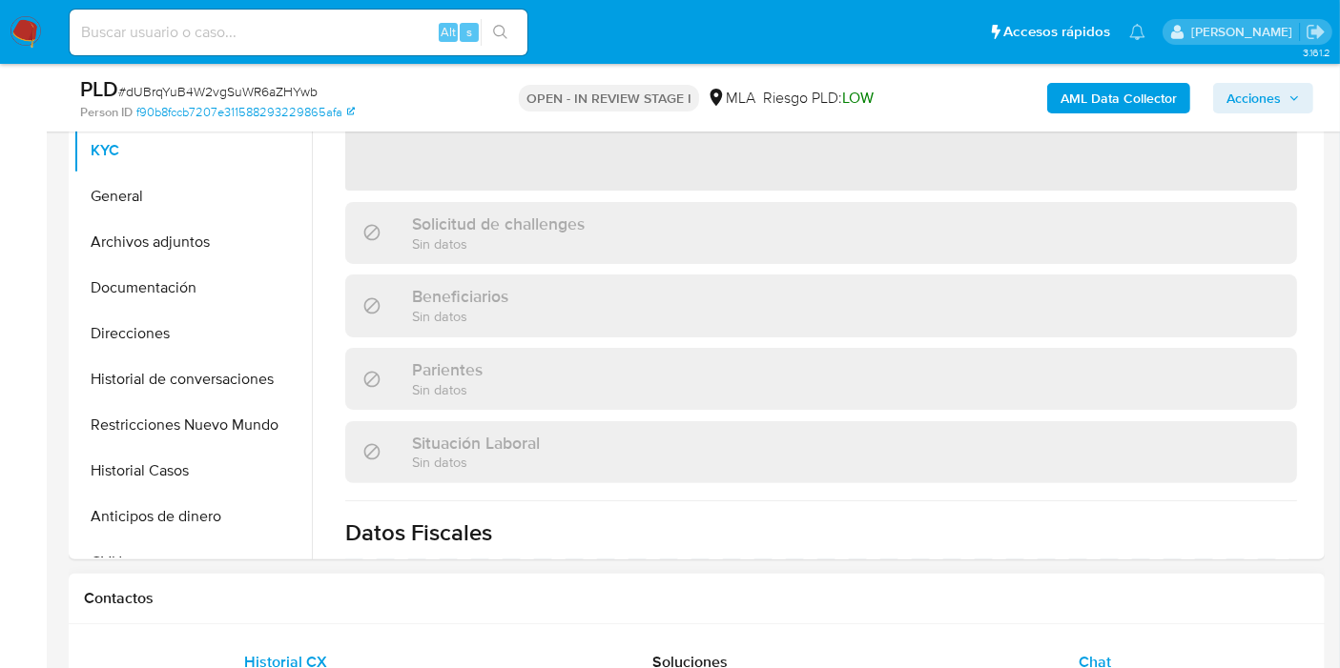
select select "10"
click at [1061, 641] on div "Chat" at bounding box center [1094, 663] width 359 height 46
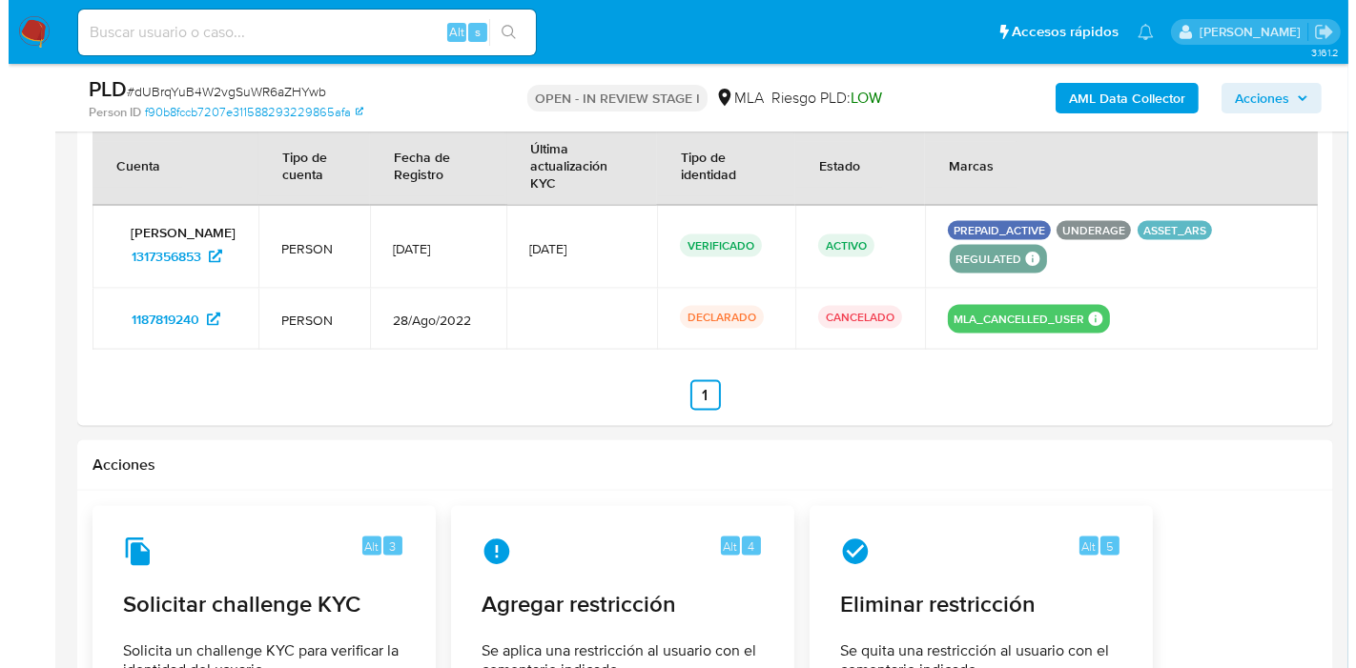
scroll to position [2860, 0]
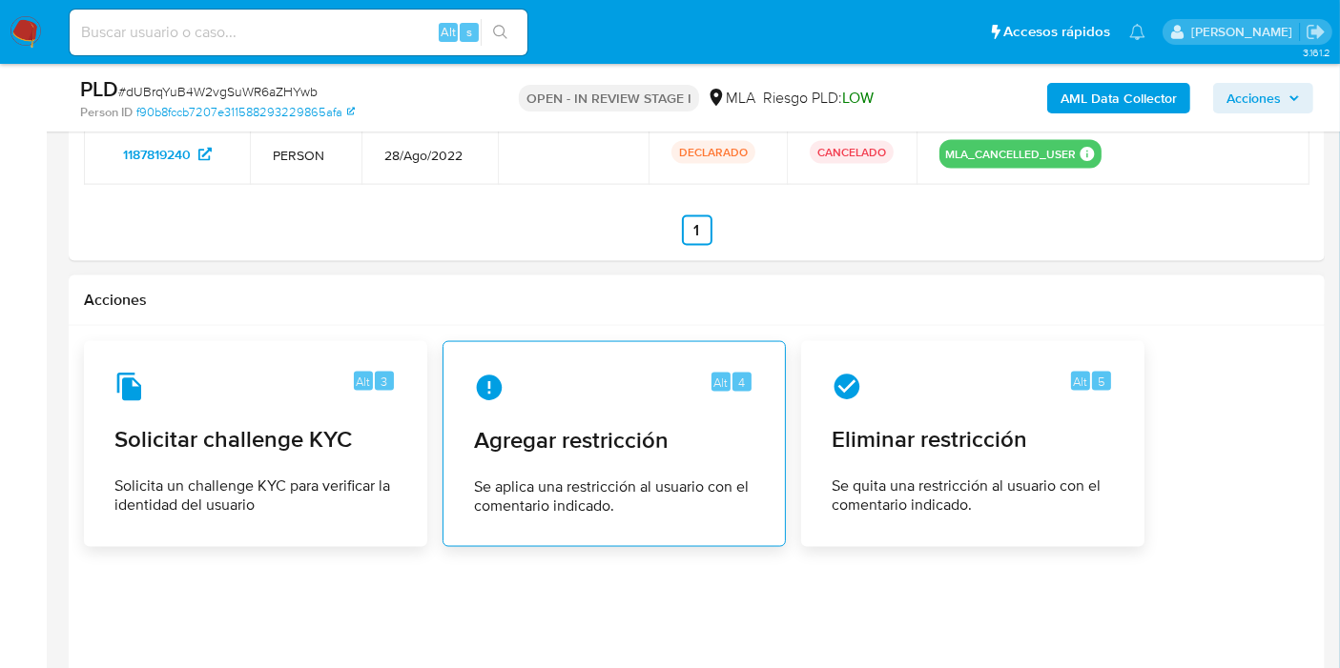
click at [549, 449] on div "Alt 4 Agregar restricción Se aplica una restricción al usuario con el comentari…" at bounding box center [614, 445] width 311 height 174
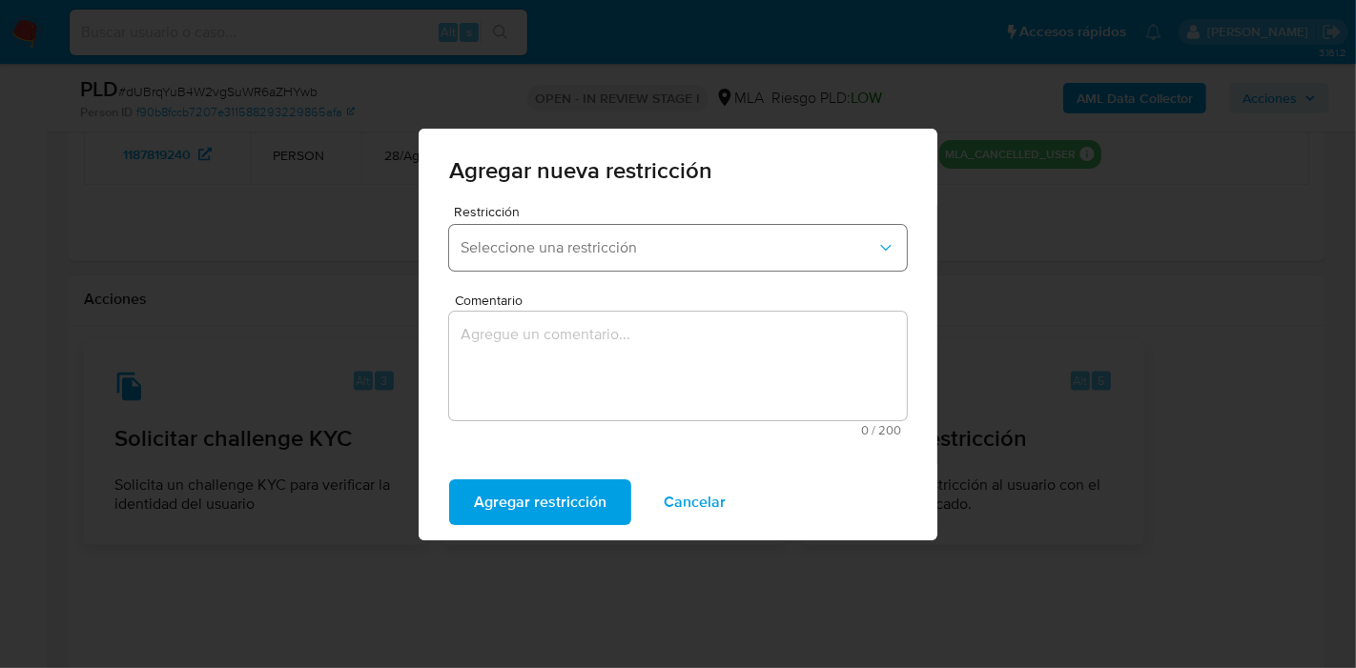
click at [653, 232] on button "Seleccione una restricción" at bounding box center [678, 248] width 458 height 46
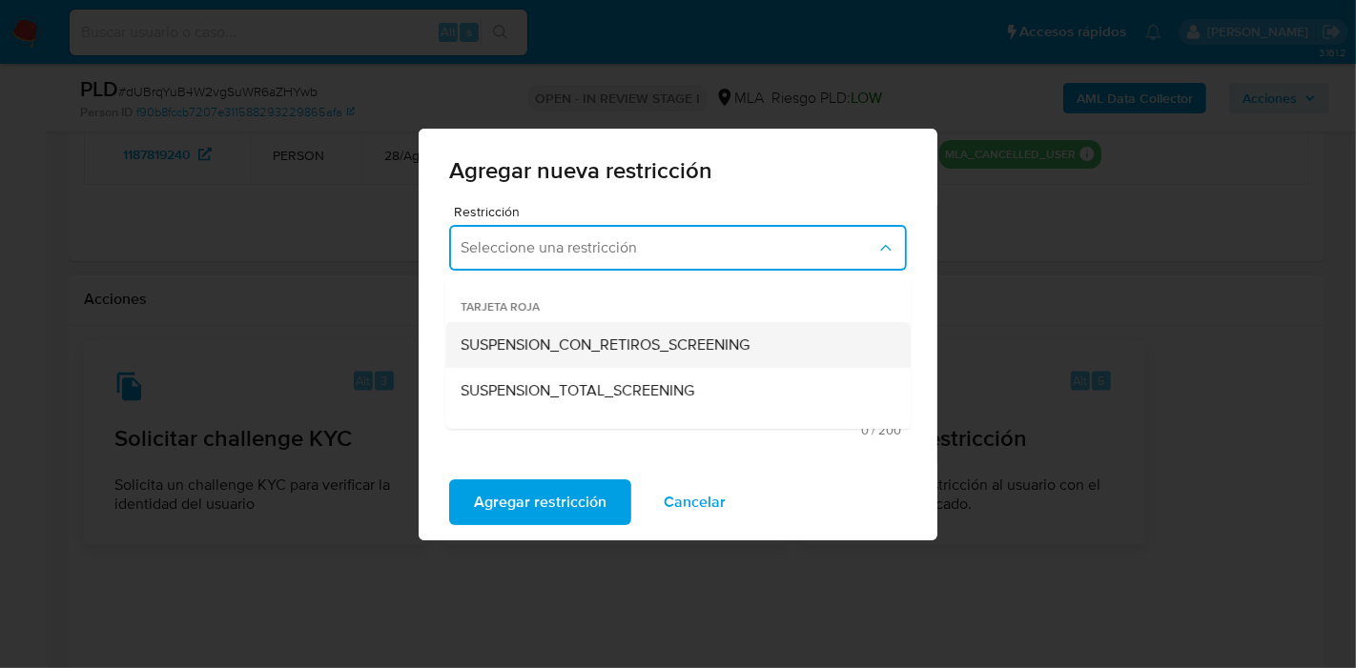
scroll to position [212, 0]
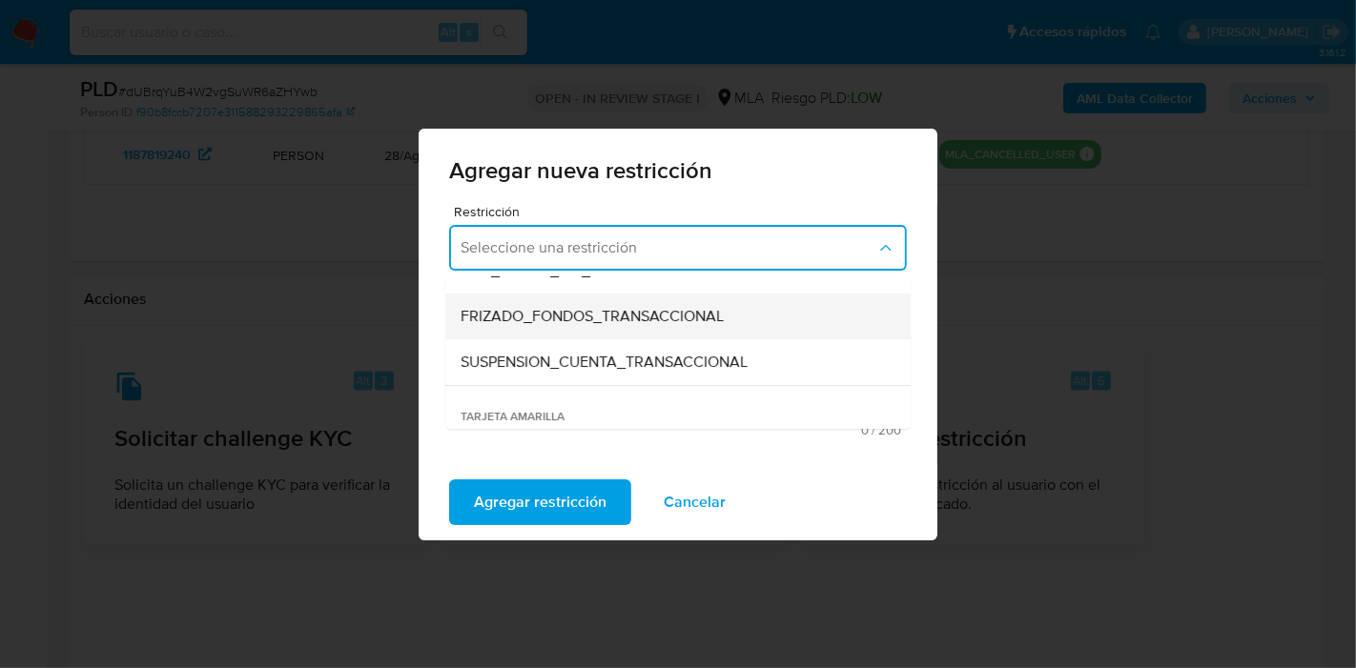
click at [596, 298] on div "FRIZADO_FONDOS_TRANSACCIONAL" at bounding box center [672, 317] width 423 height 46
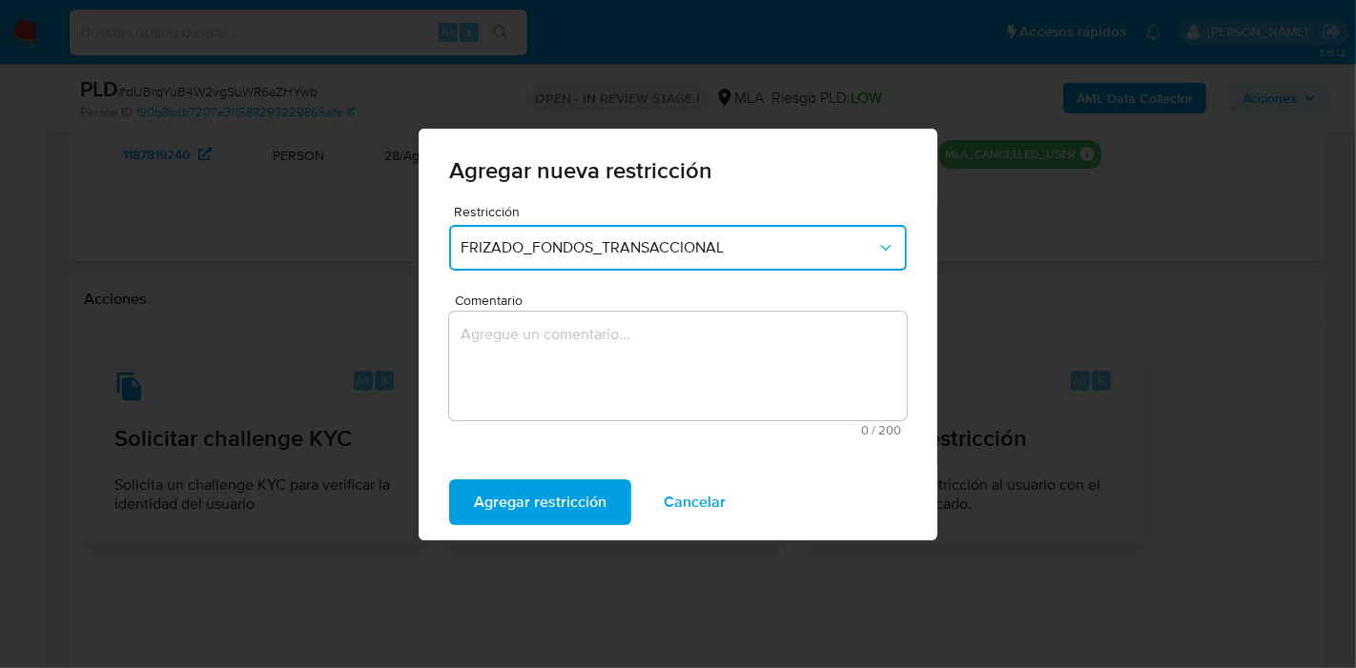
drag, startPoint x: 650, startPoint y: 257, endPoint x: 644, endPoint y: 267, distance: 11.6
click at [646, 262] on button "FRIZADO_FONDOS_TRANSACCIONAL" at bounding box center [678, 248] width 458 height 46
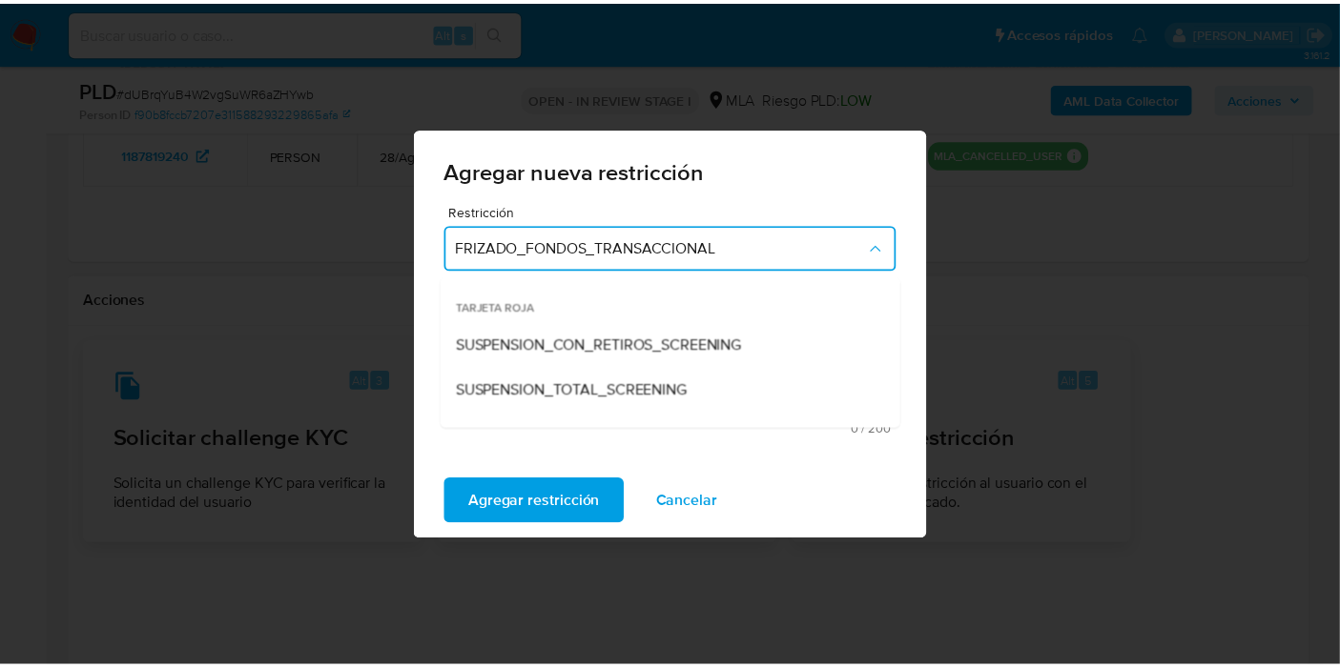
scroll to position [174, 0]
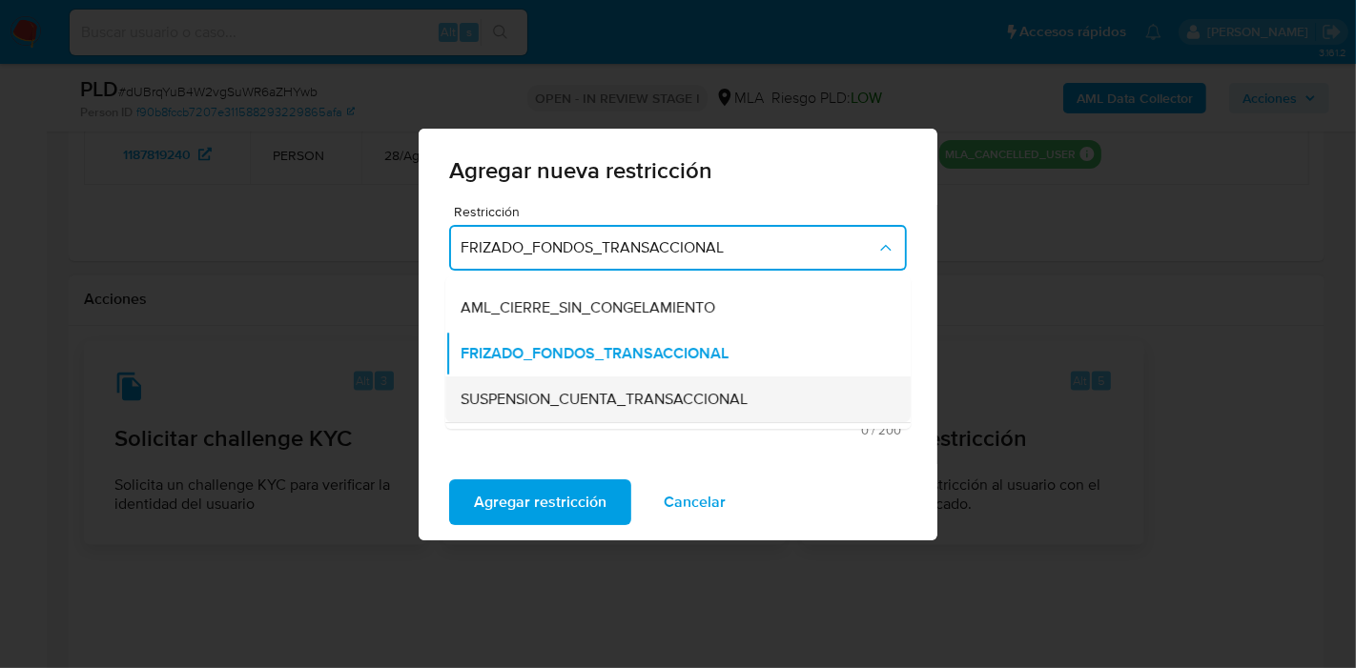
click at [570, 398] on span "SUSPENSION_CUENTA_TRANSACCIONAL" at bounding box center [604, 399] width 287 height 19
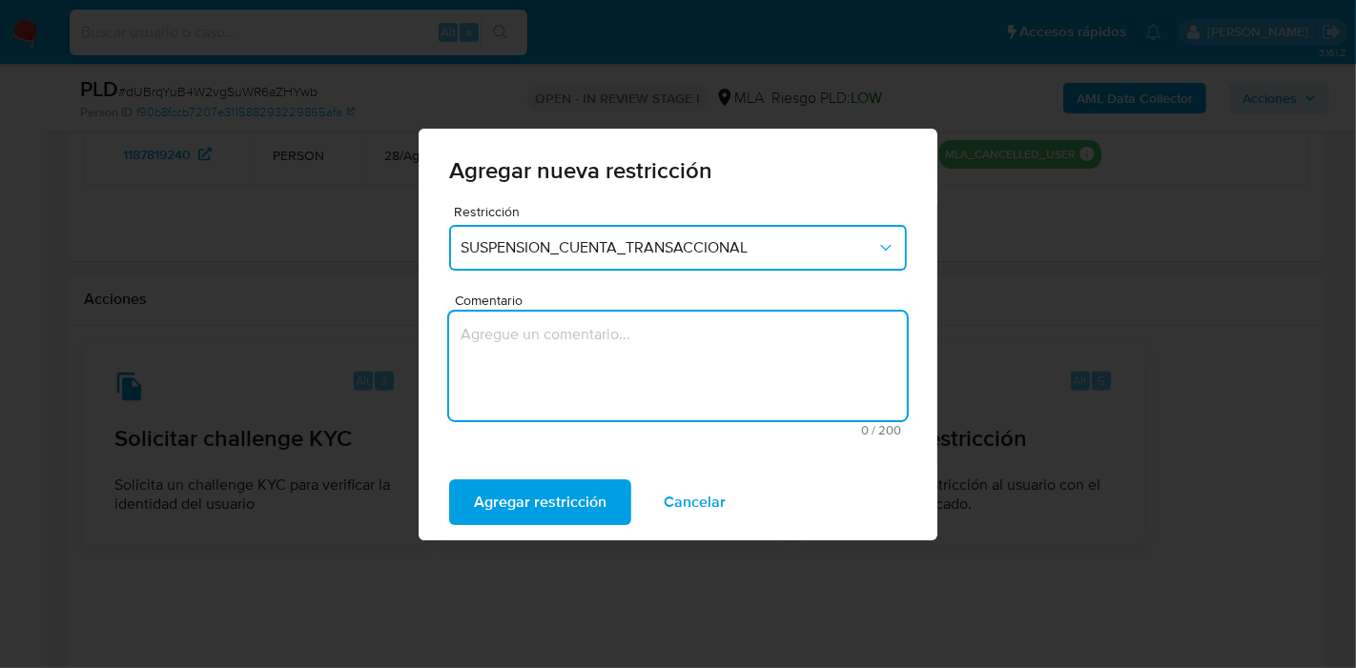
click at [591, 382] on textarea "Comentario" at bounding box center [678, 366] width 458 height 109
type textarea "AML"
click at [547, 520] on span "Agregar restricción" at bounding box center [540, 503] width 133 height 42
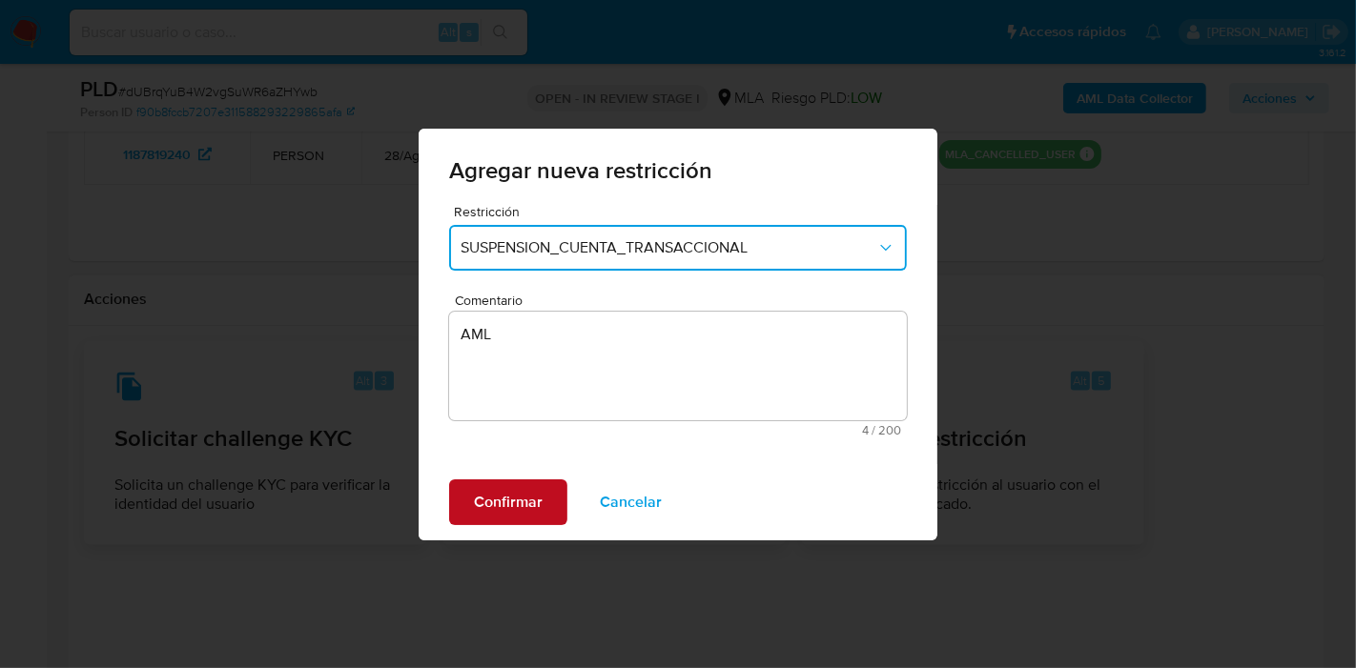
click at [547, 520] on button "Confirmar" at bounding box center [508, 503] width 118 height 46
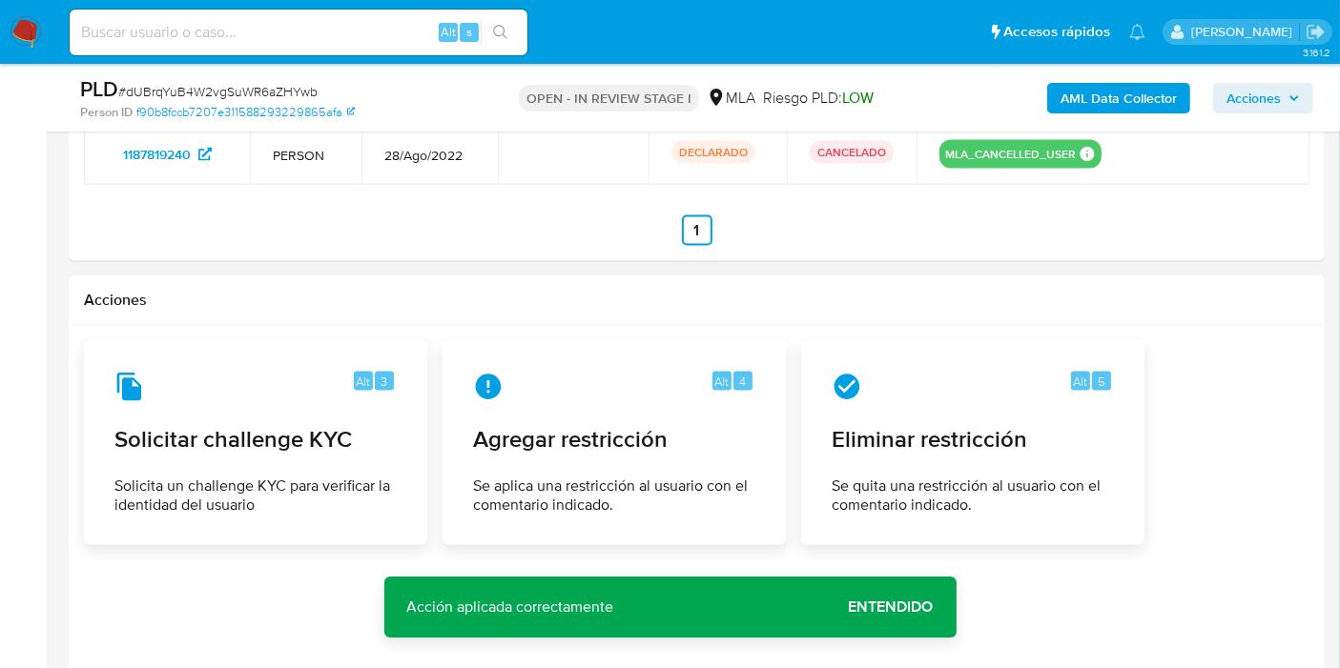
click at [906, 607] on span "Entendido" at bounding box center [891, 607] width 85 height 0
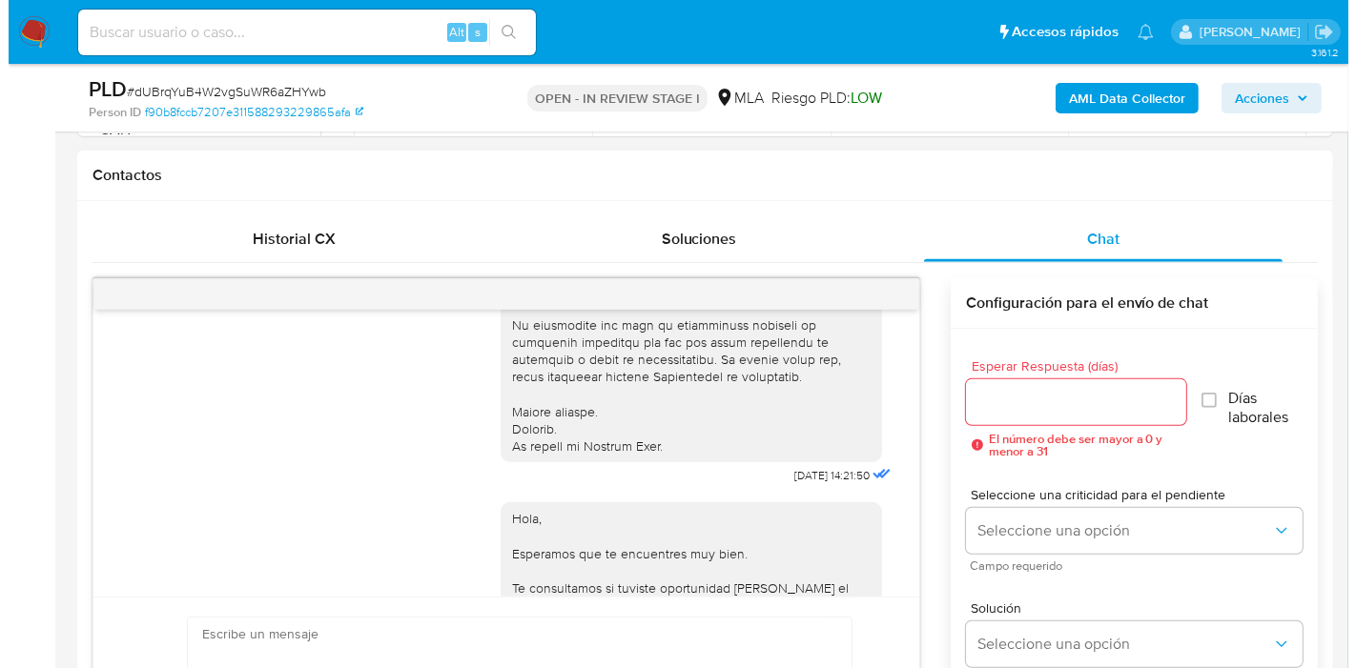
scroll to position [476, 0]
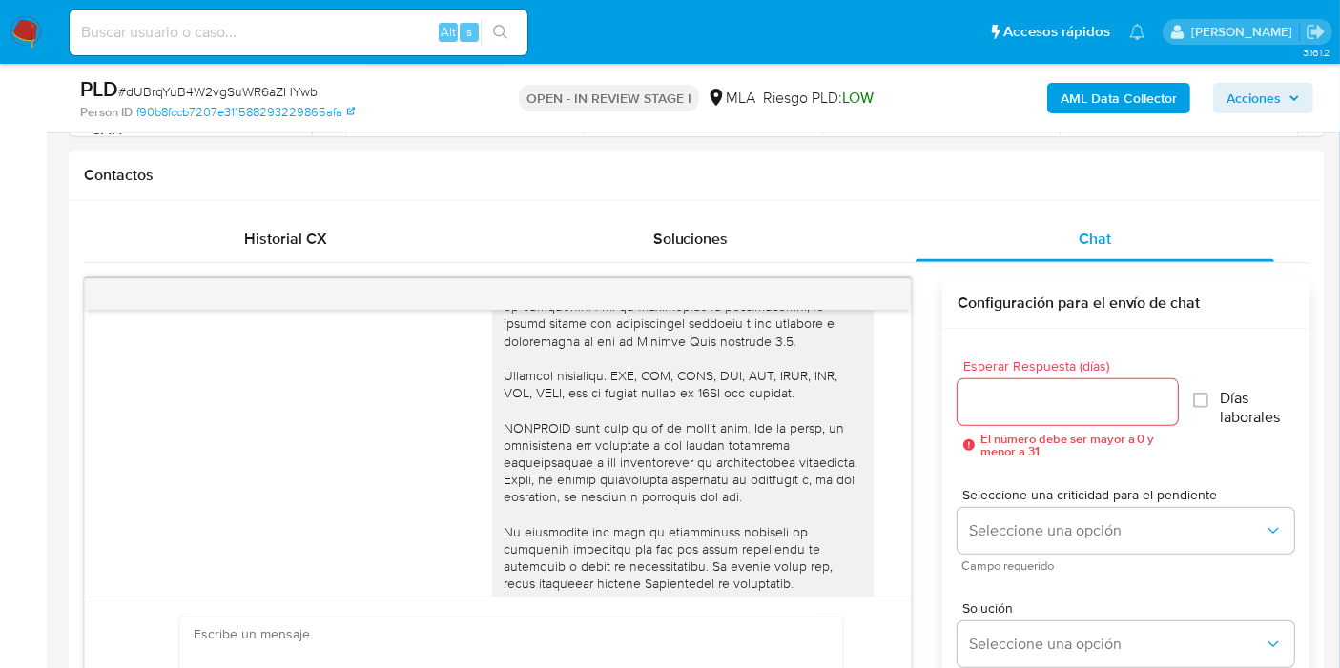
click at [1093, 99] on b "AML Data Collector" at bounding box center [1118, 98] width 116 height 31
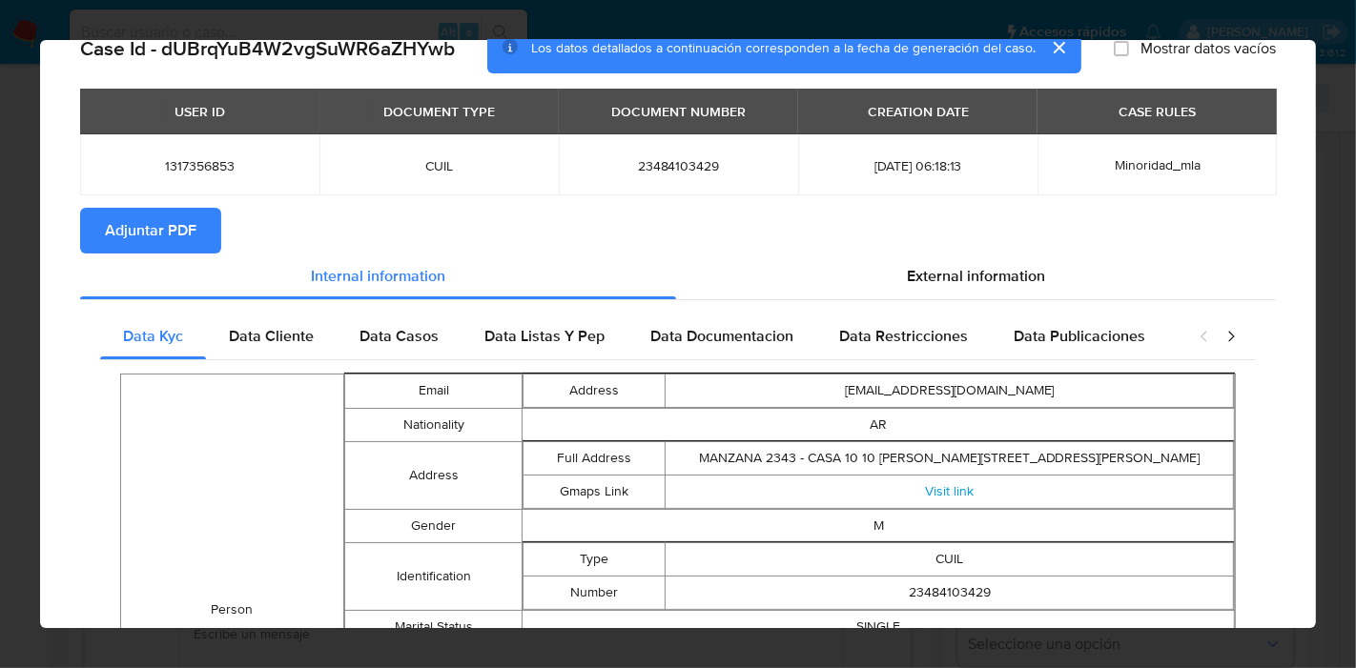
scroll to position [0, 0]
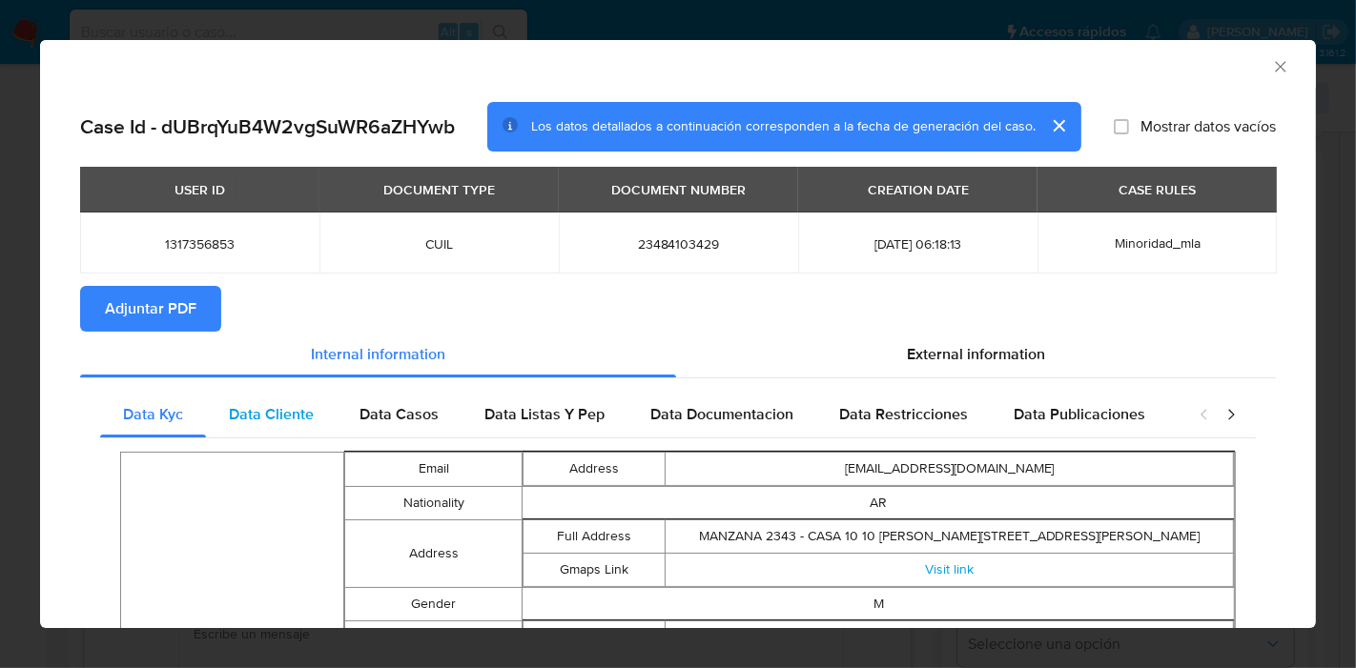
click at [245, 415] on span "Data Cliente" at bounding box center [271, 414] width 85 height 22
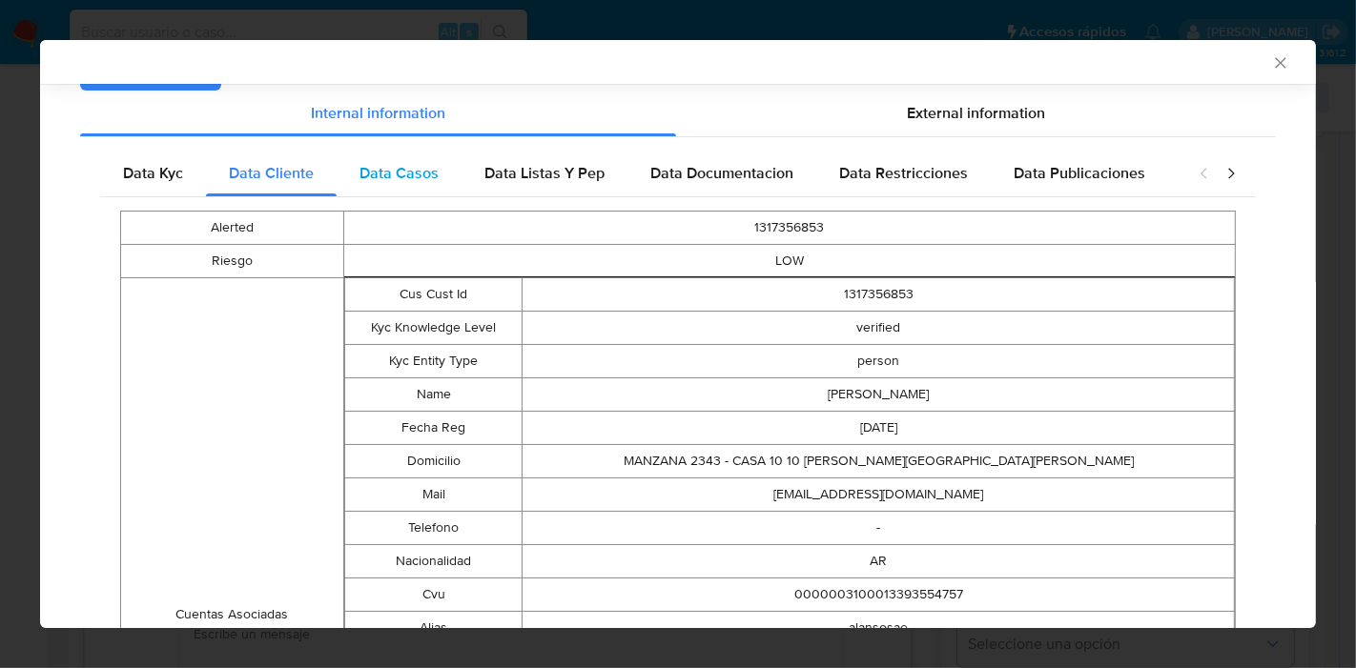
click at [419, 174] on span "Data Casos" at bounding box center [398, 173] width 79 height 22
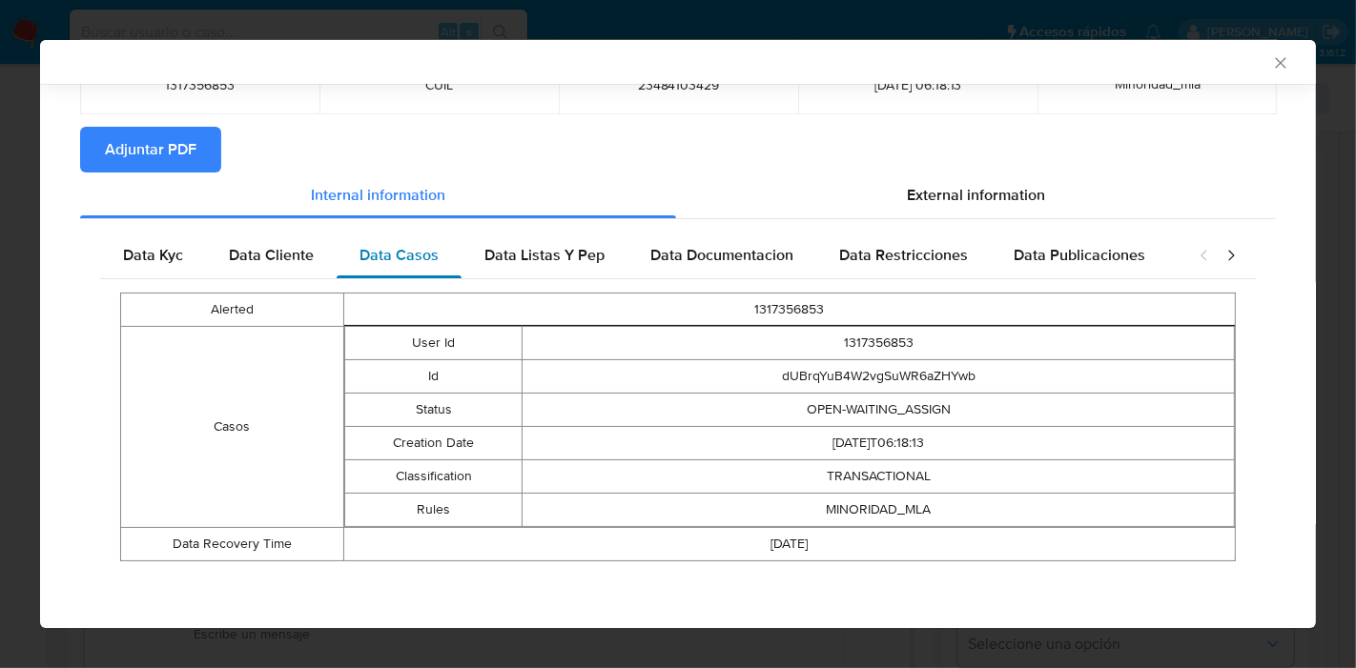
scroll to position [154, 0]
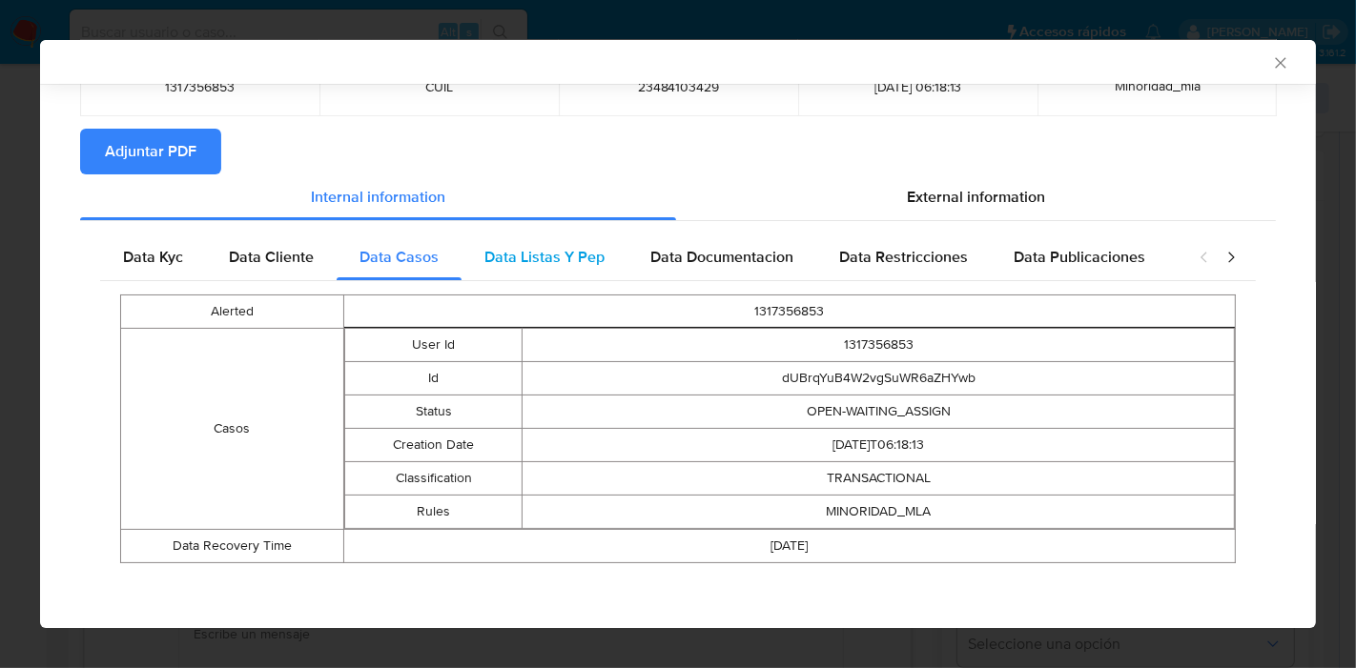
click at [498, 262] on span "Data Listas Y Pep" at bounding box center [544, 257] width 120 height 22
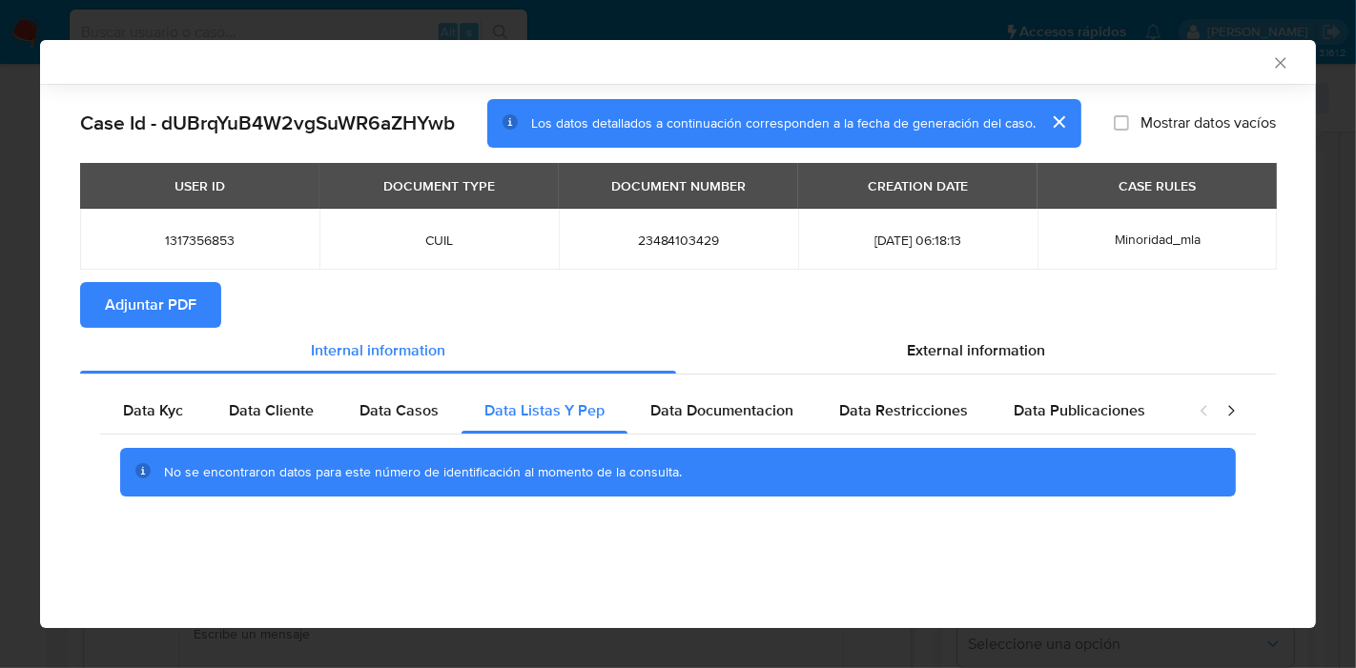
scroll to position [0, 0]
click at [725, 431] on div "Data Documentacion" at bounding box center [721, 411] width 189 height 46
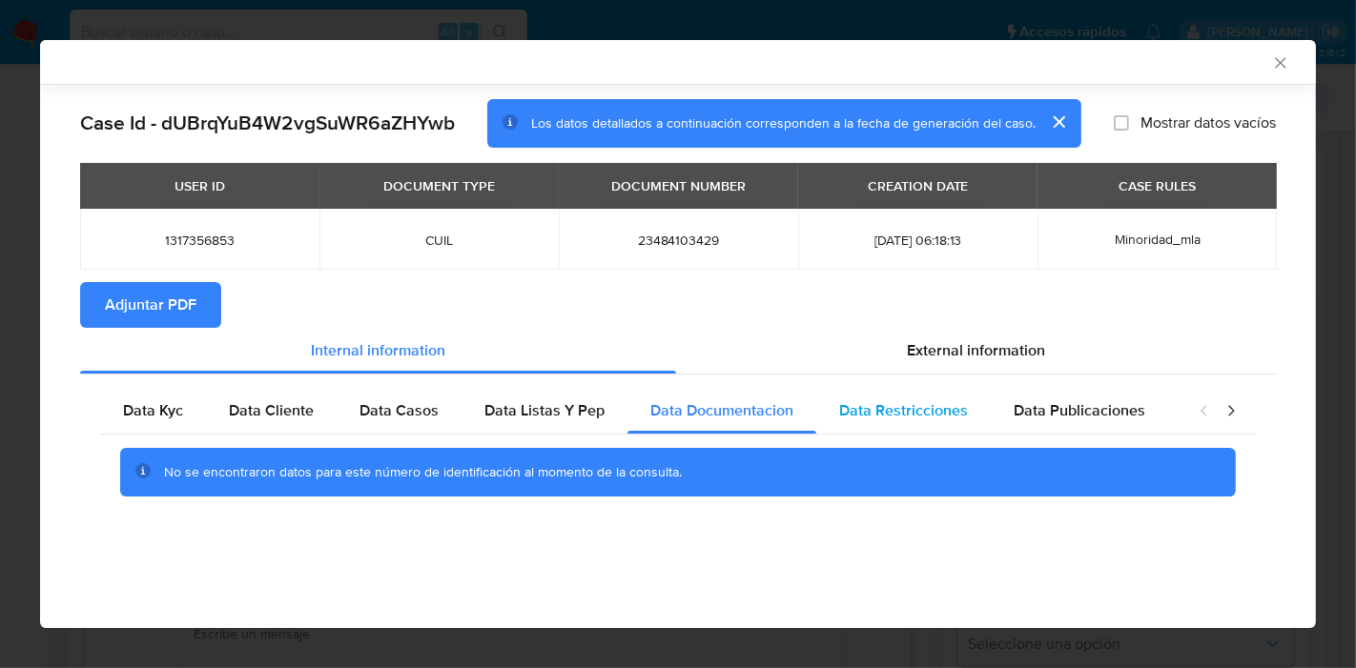
click at [900, 416] on span "Data Restricciones" at bounding box center [903, 411] width 129 height 22
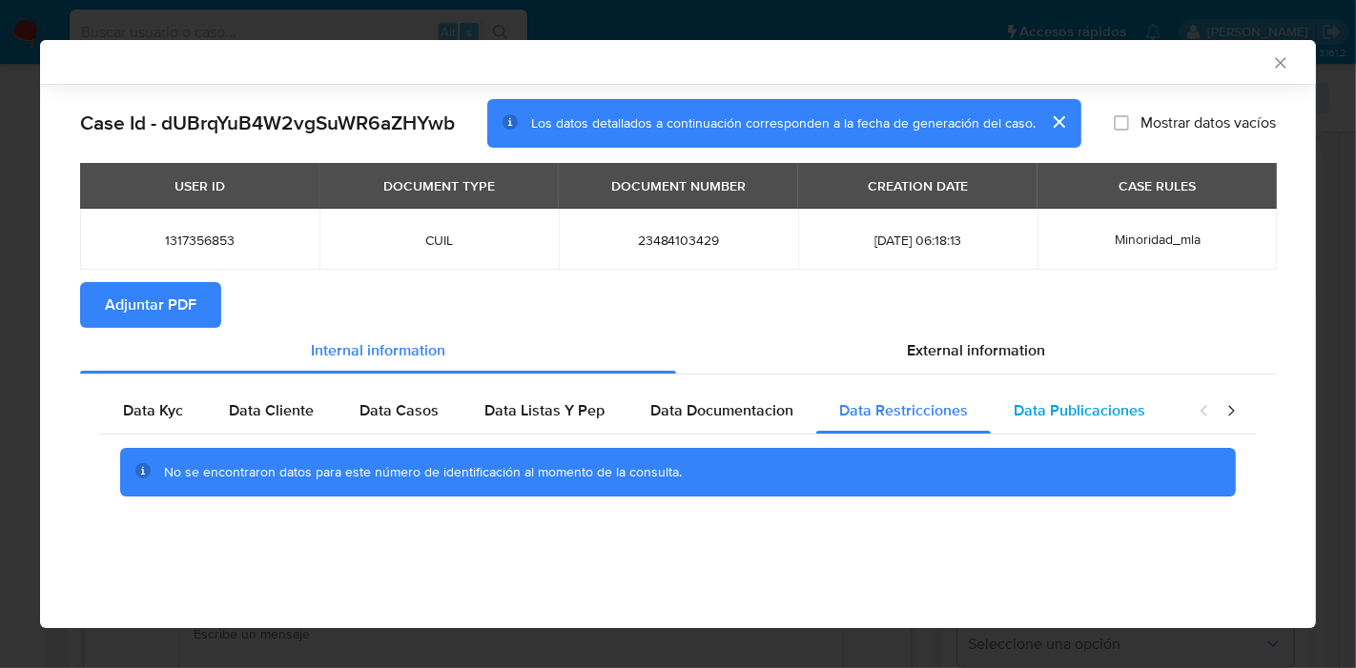
click at [1106, 423] on div "Data Publicaciones" at bounding box center [1079, 411] width 177 height 46
click at [1224, 420] on icon "closure-recommendation-modal" at bounding box center [1230, 410] width 19 height 19
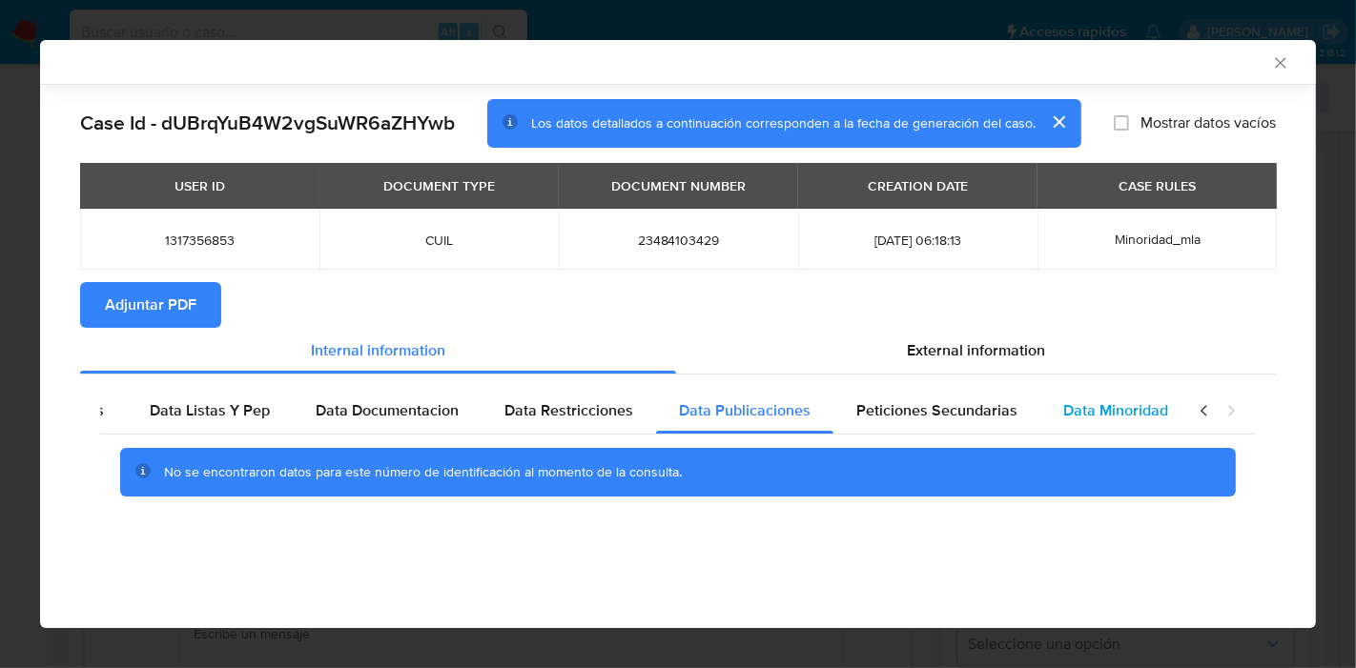
click at [1049, 410] on div "Data Minoridad" at bounding box center [1115, 411] width 151 height 46
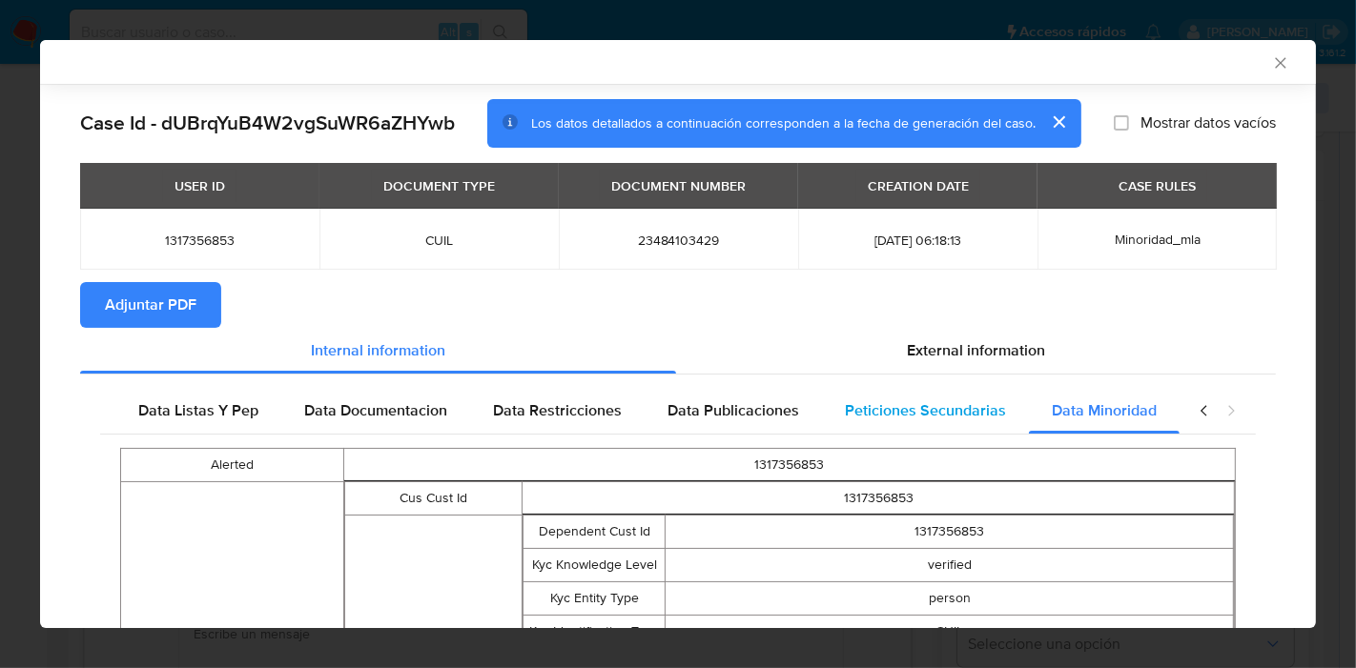
click at [970, 420] on span "Peticiones Secundarias" at bounding box center [925, 411] width 161 height 22
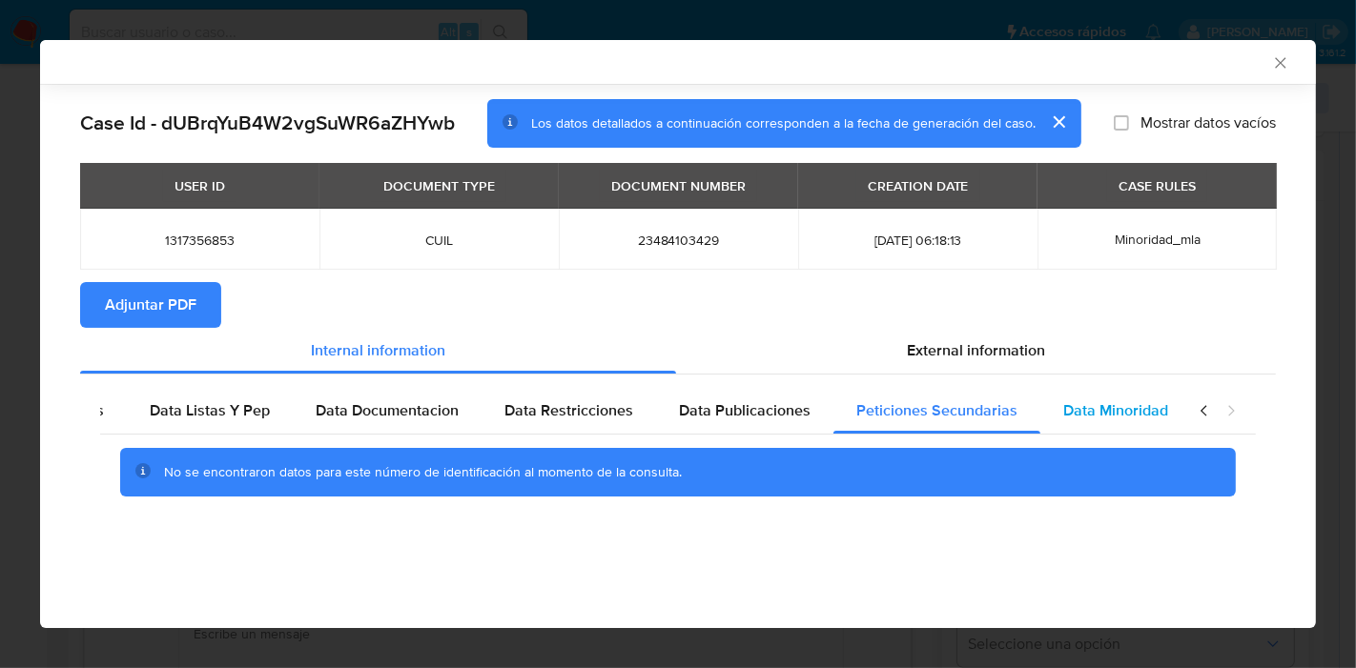
click at [1145, 405] on span "Data Minoridad" at bounding box center [1115, 411] width 105 height 22
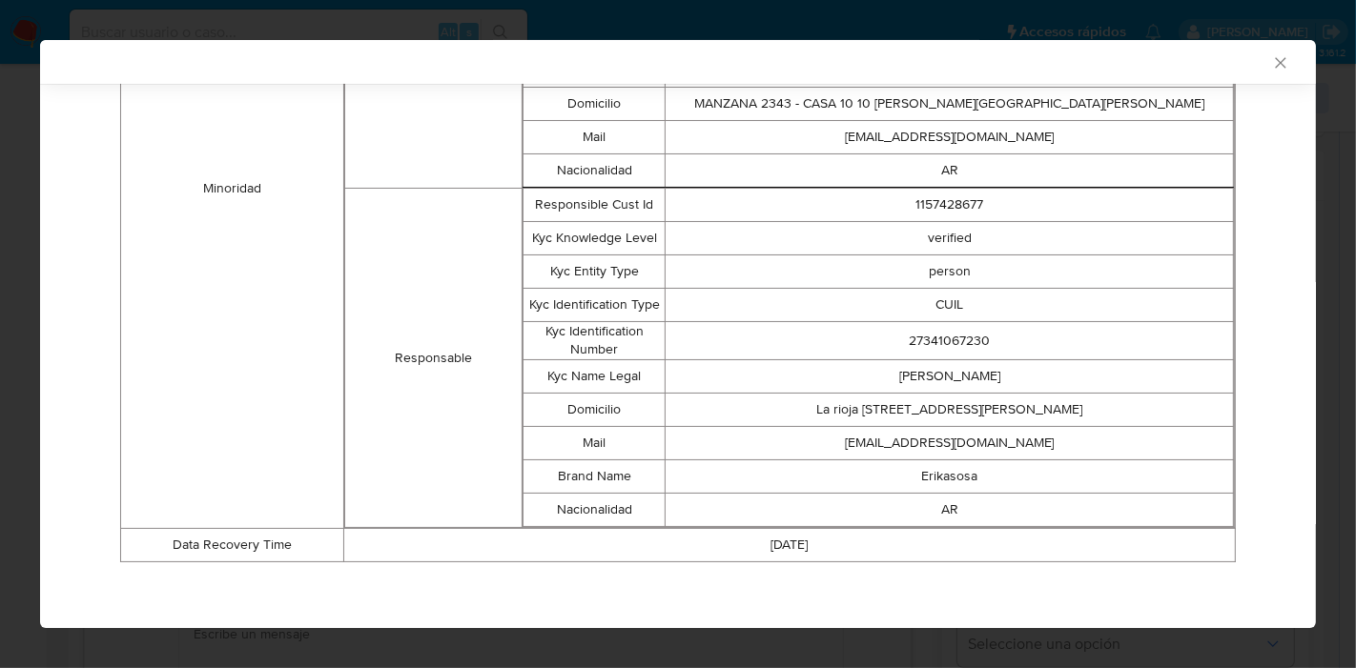
scroll to position [104, 0]
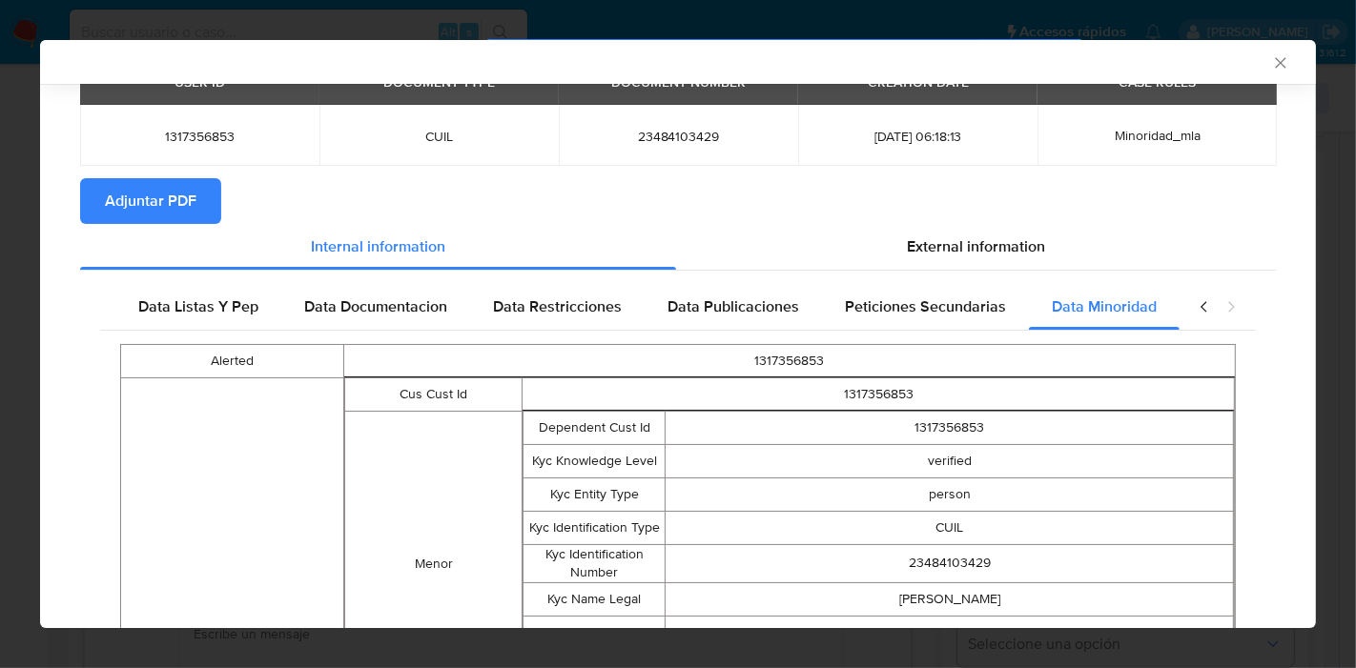
click at [1195, 312] on icon "closure-recommendation-modal" at bounding box center [1204, 306] width 19 height 19
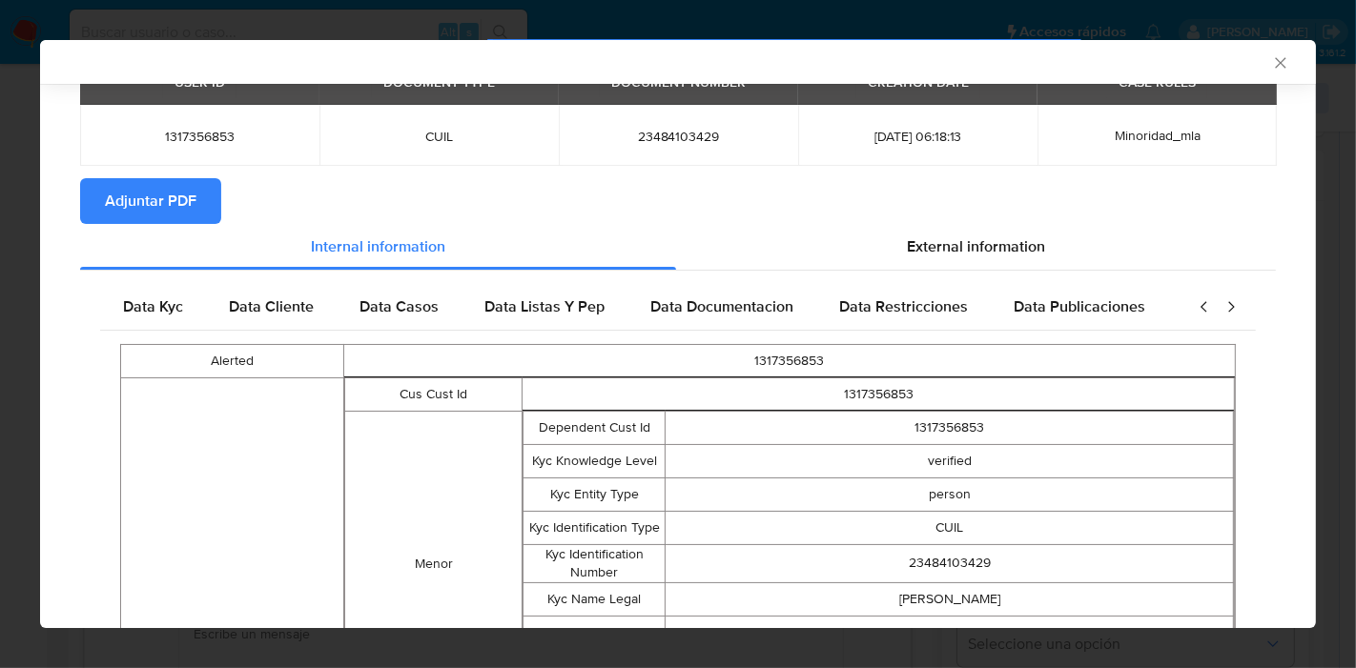
scroll to position [0, 0]
click at [126, 308] on span "Data Kyc" at bounding box center [153, 307] width 60 height 22
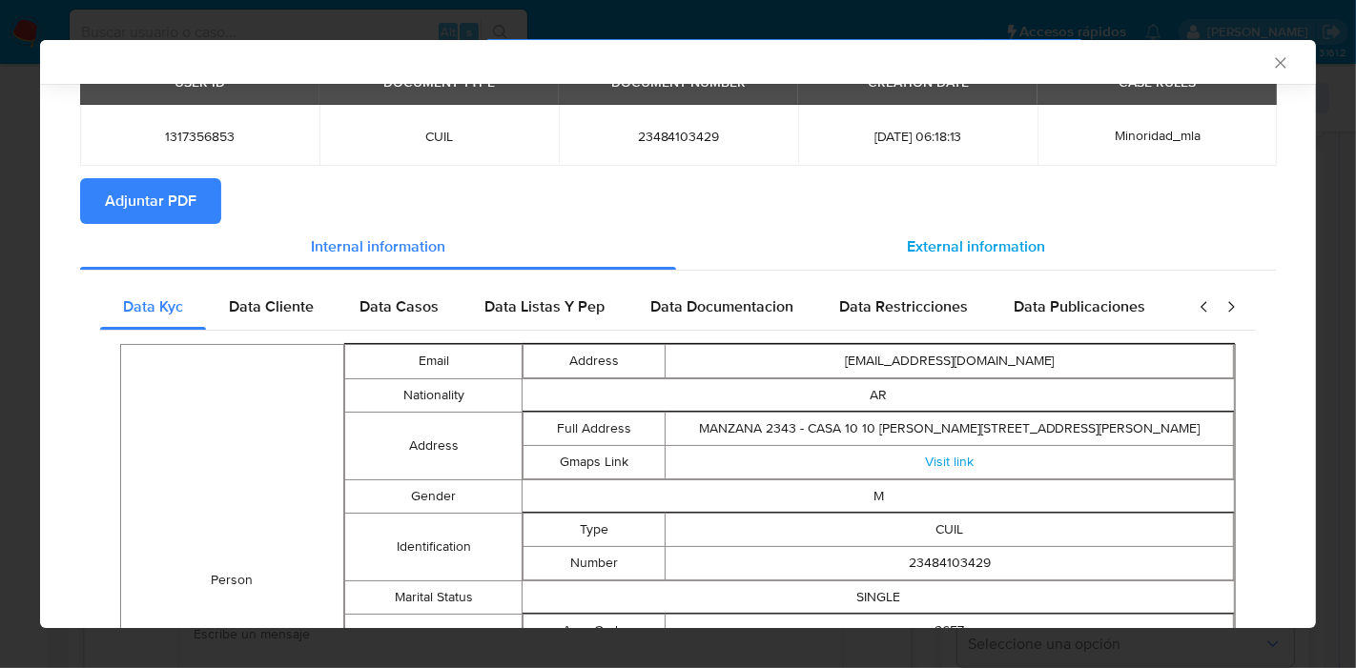
click at [959, 236] on span "External information" at bounding box center [976, 247] width 138 height 22
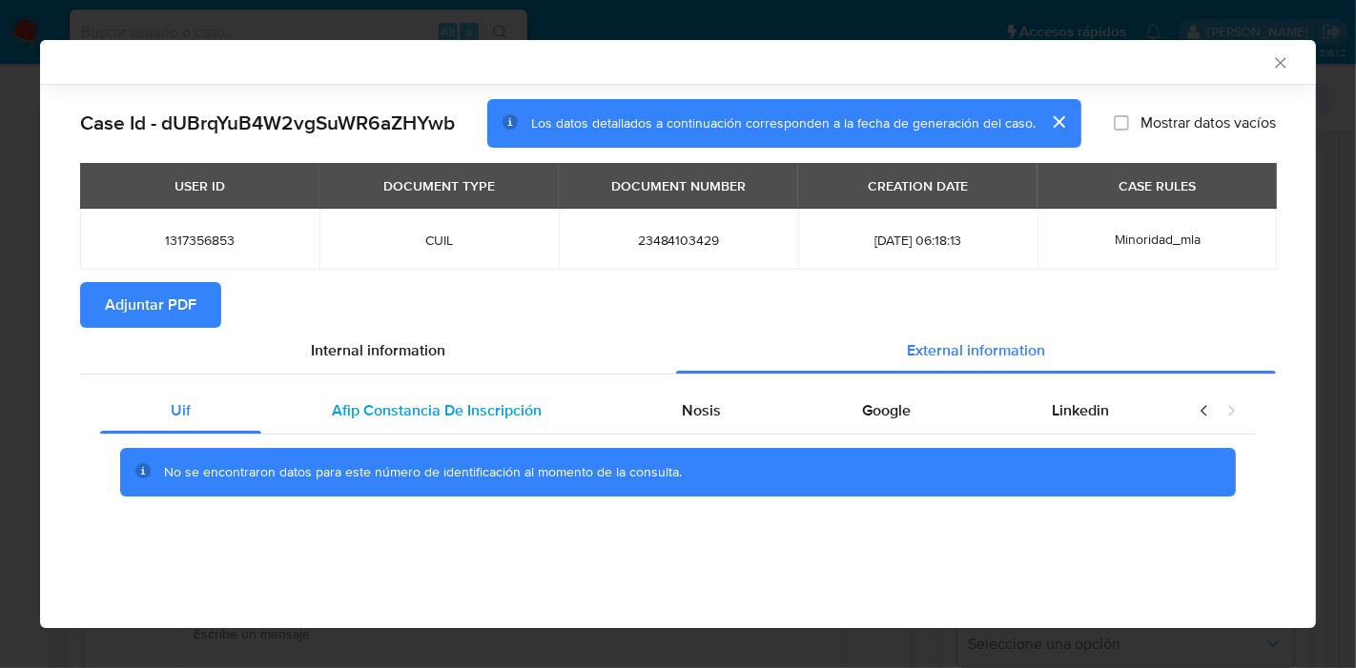
click at [329, 415] on div "Afip Constancia De Inscripción" at bounding box center [436, 411] width 351 height 46
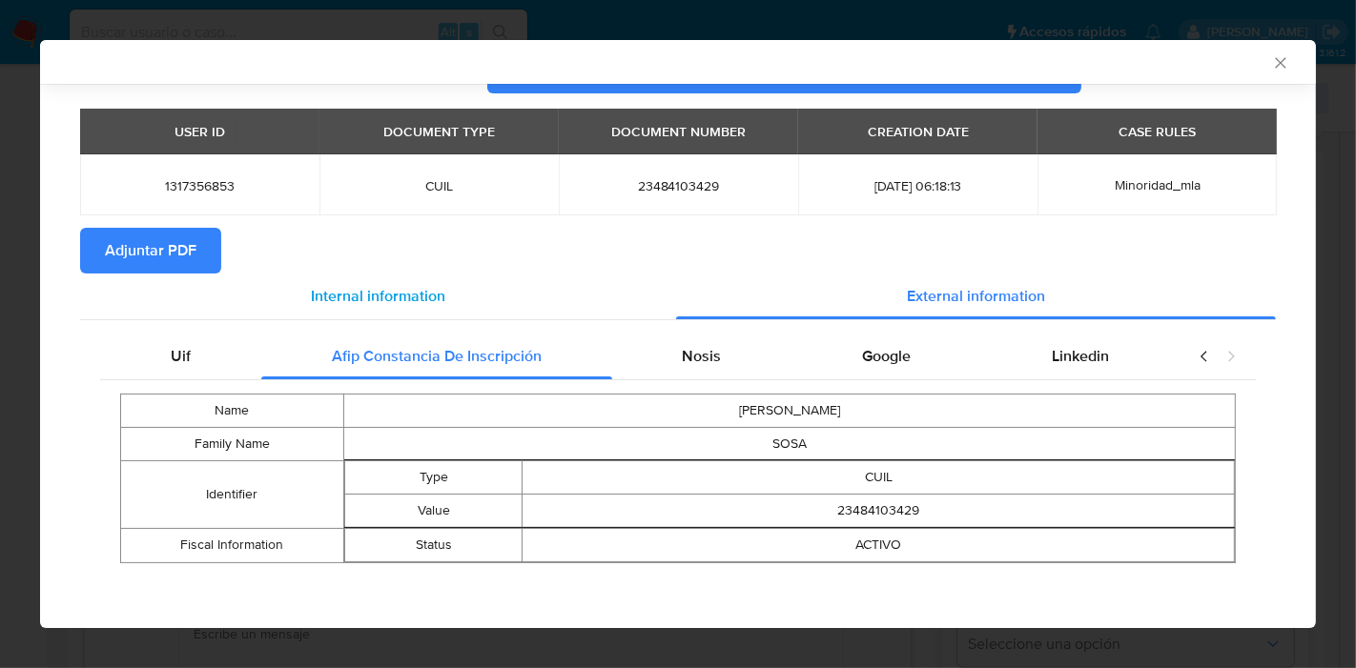
scroll to position [54, 0]
drag, startPoint x: 682, startPoint y: 363, endPoint x: 827, endPoint y: 366, distance: 145.0
click at [692, 356] on span "Nosis" at bounding box center [701, 356] width 39 height 22
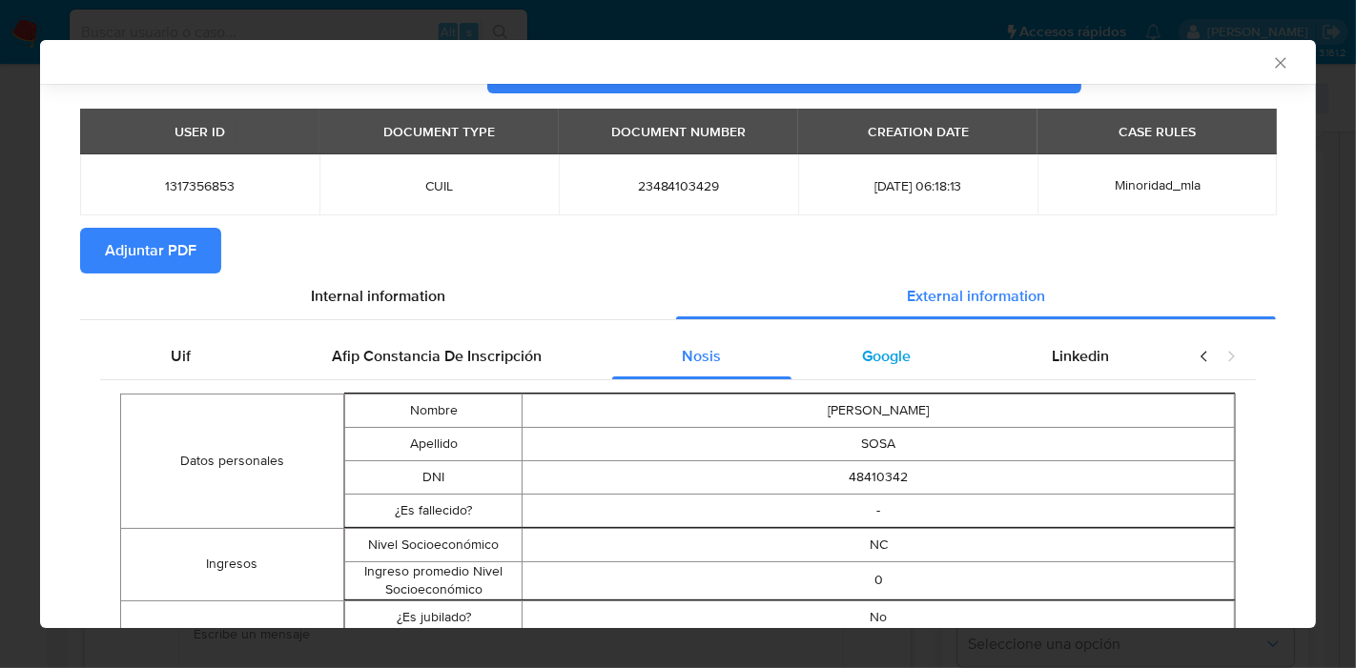
click at [862, 353] on span "Google" at bounding box center [886, 356] width 49 height 22
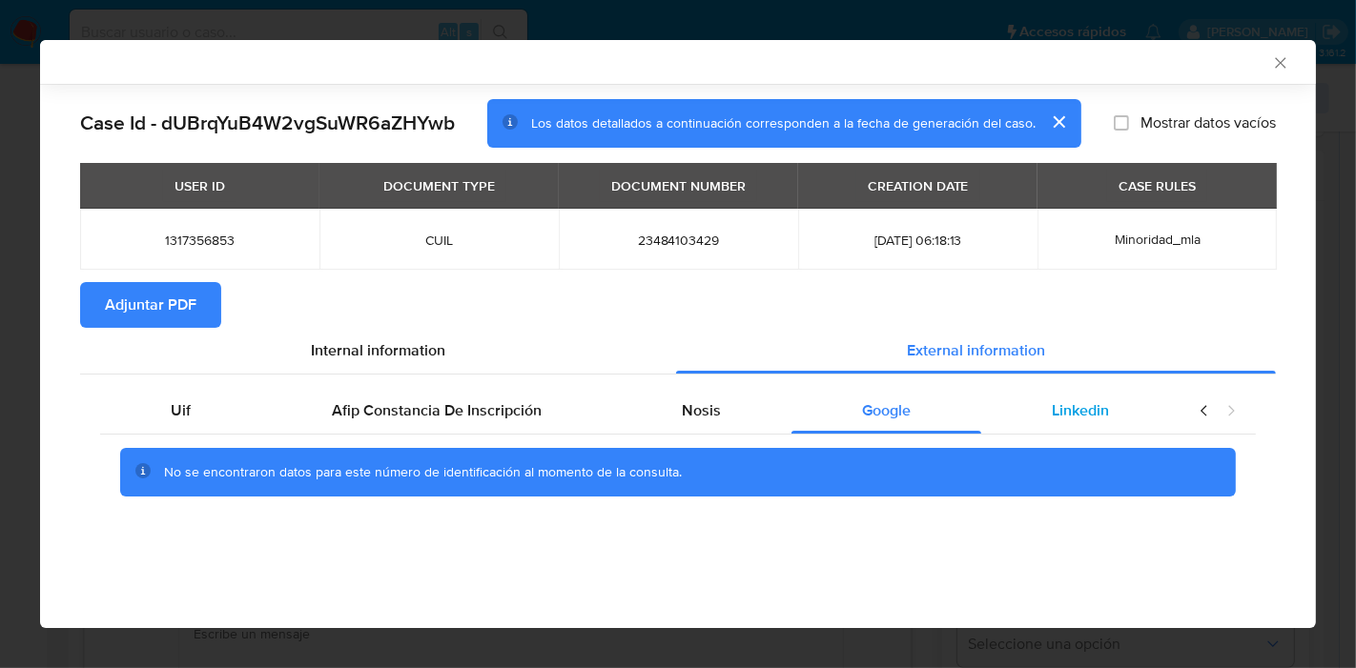
click at [1069, 404] on span "Linkedin" at bounding box center [1080, 411] width 57 height 22
click at [680, 417] on div "Nosis" at bounding box center [702, 411] width 180 height 46
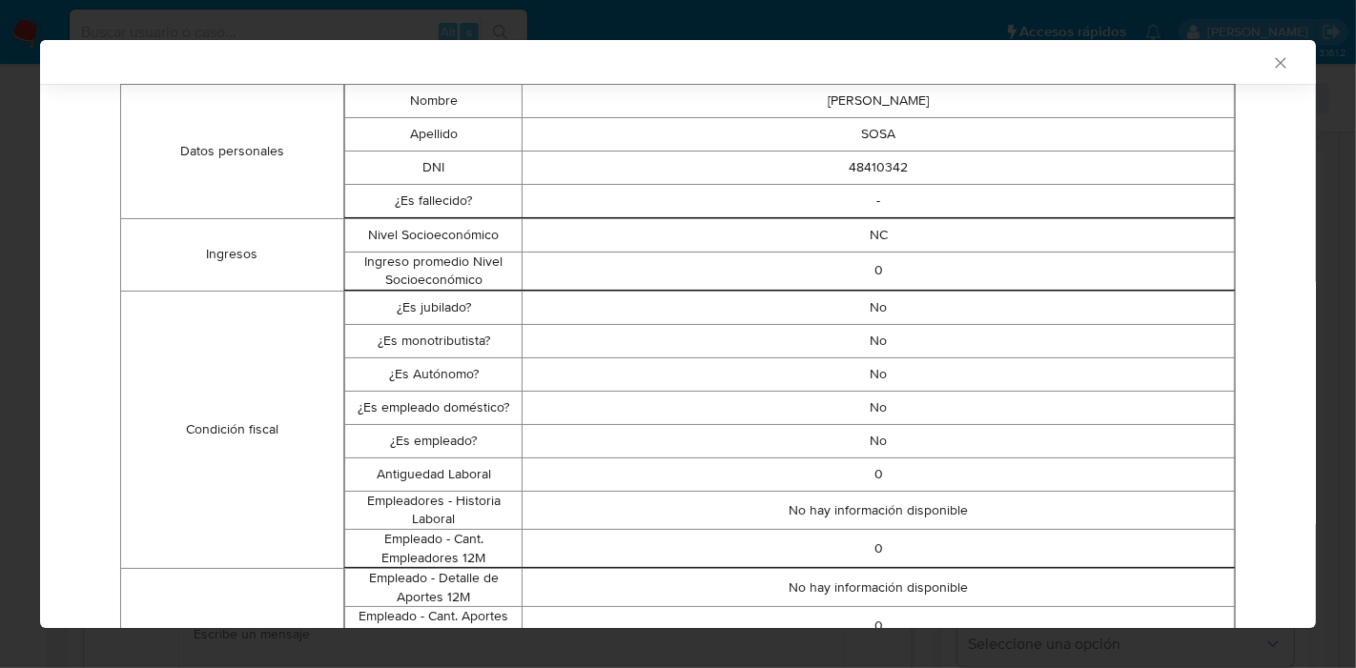
scroll to position [208, 0]
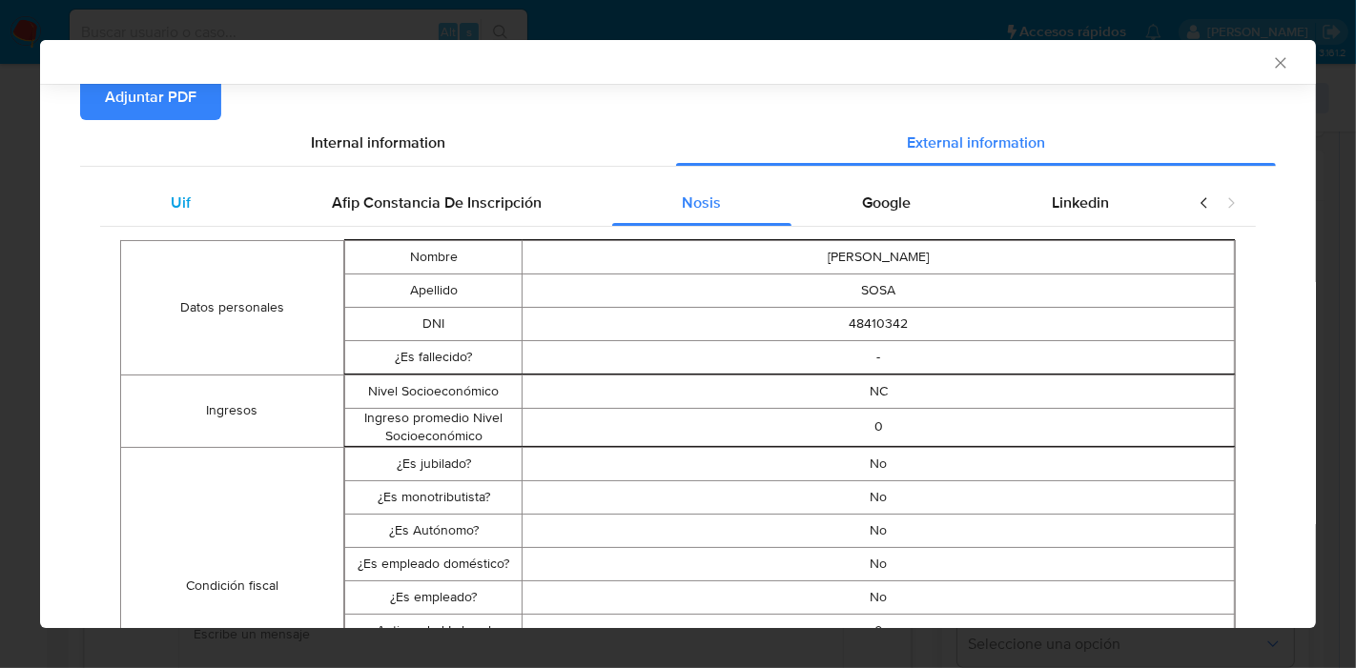
click at [154, 221] on div "Uif" at bounding box center [180, 203] width 161 height 46
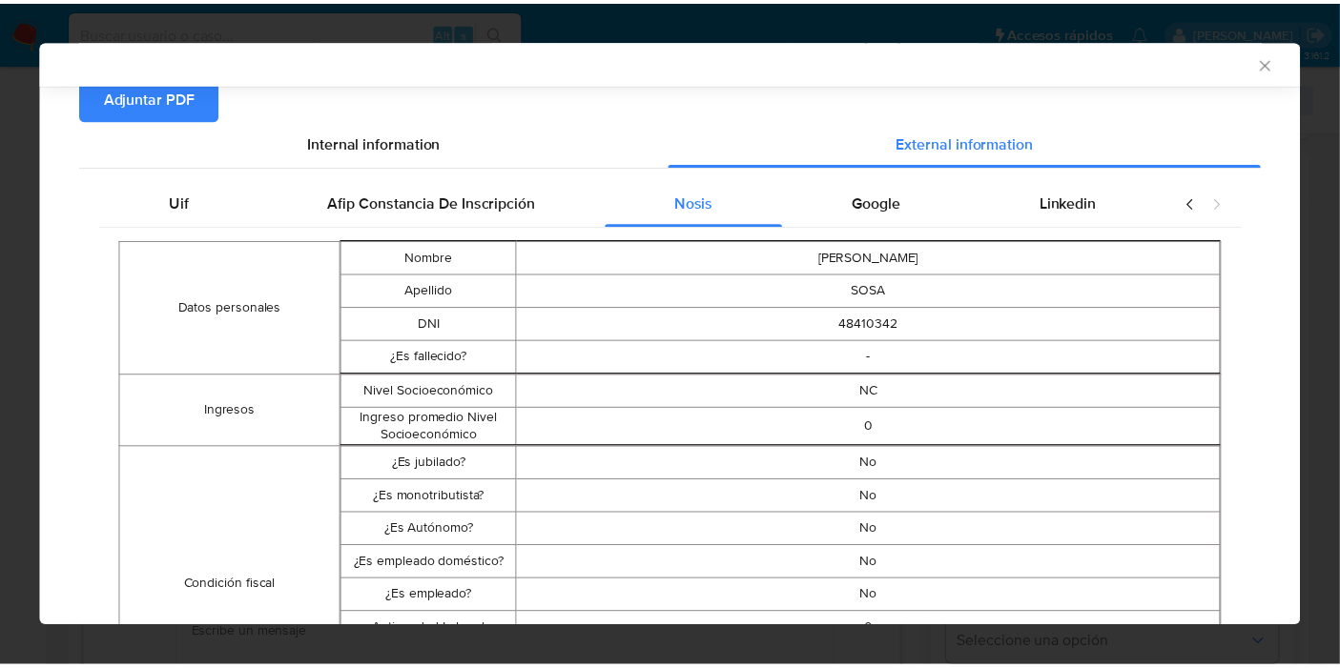
scroll to position [0, 0]
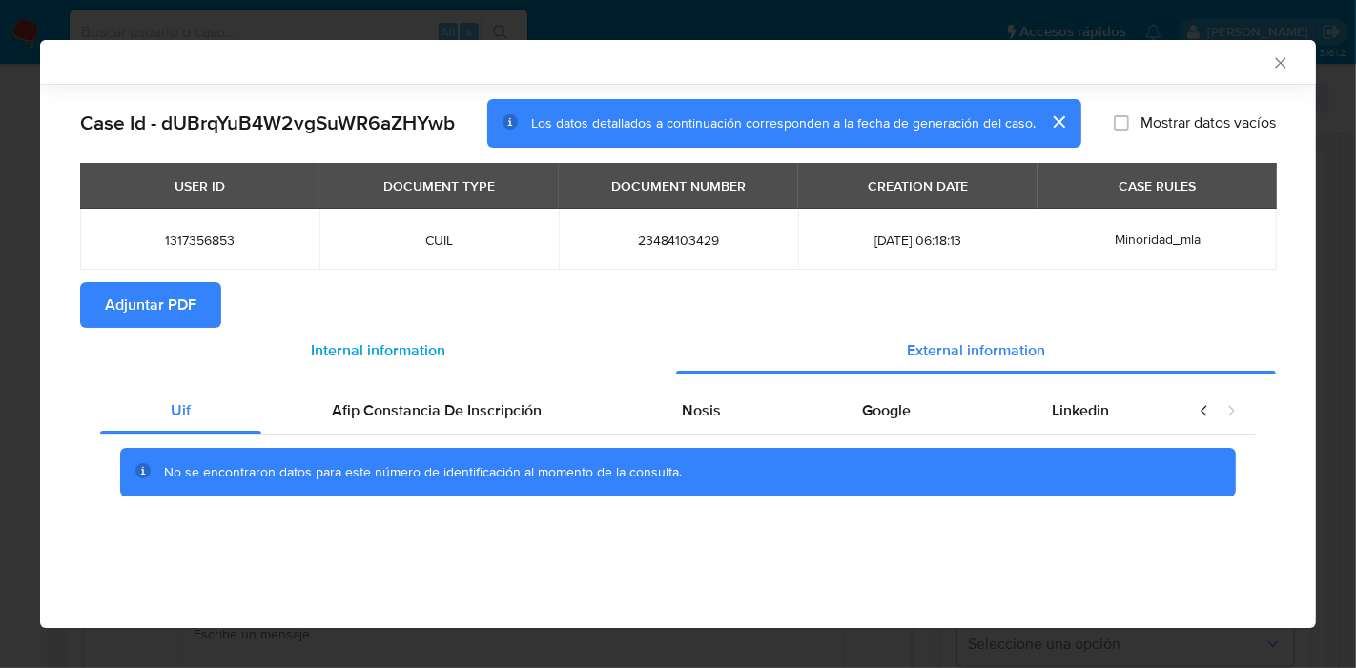
click at [351, 341] on span "Internal information" at bounding box center [378, 350] width 134 height 22
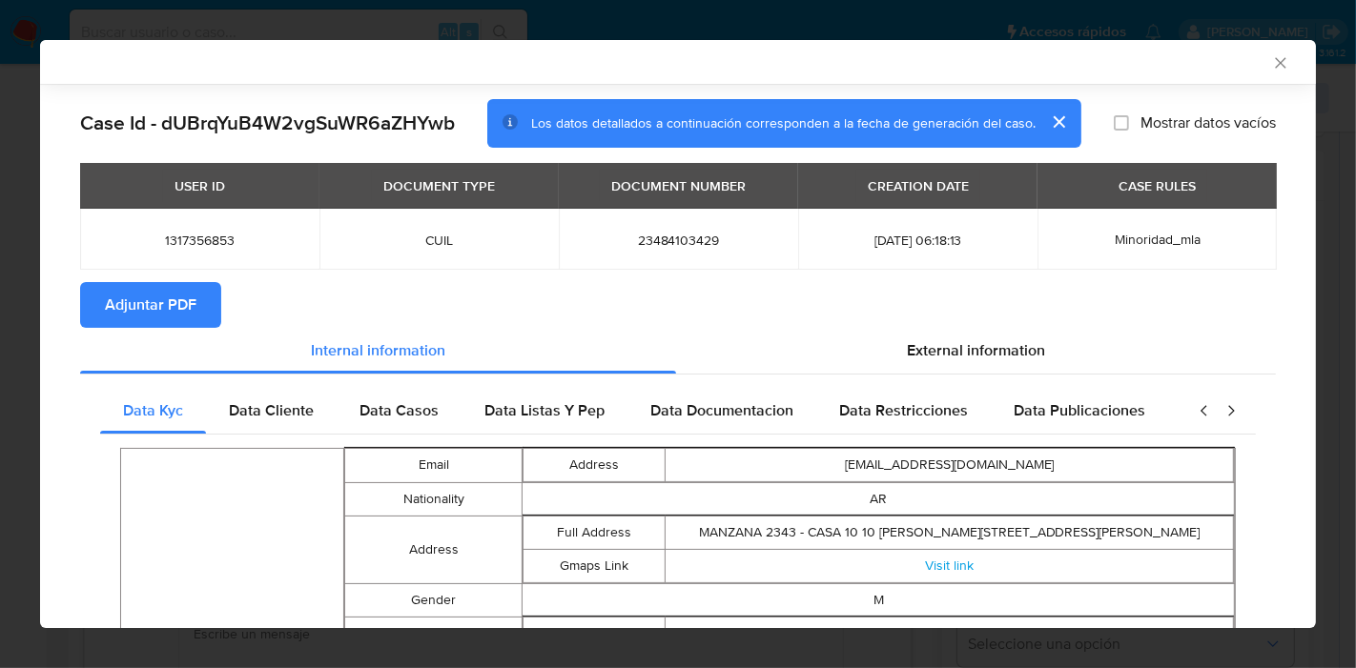
click at [160, 306] on span "Adjuntar PDF" at bounding box center [151, 305] width 92 height 42
click at [1271, 66] on icon "Cerrar ventana" at bounding box center [1280, 62] width 19 height 19
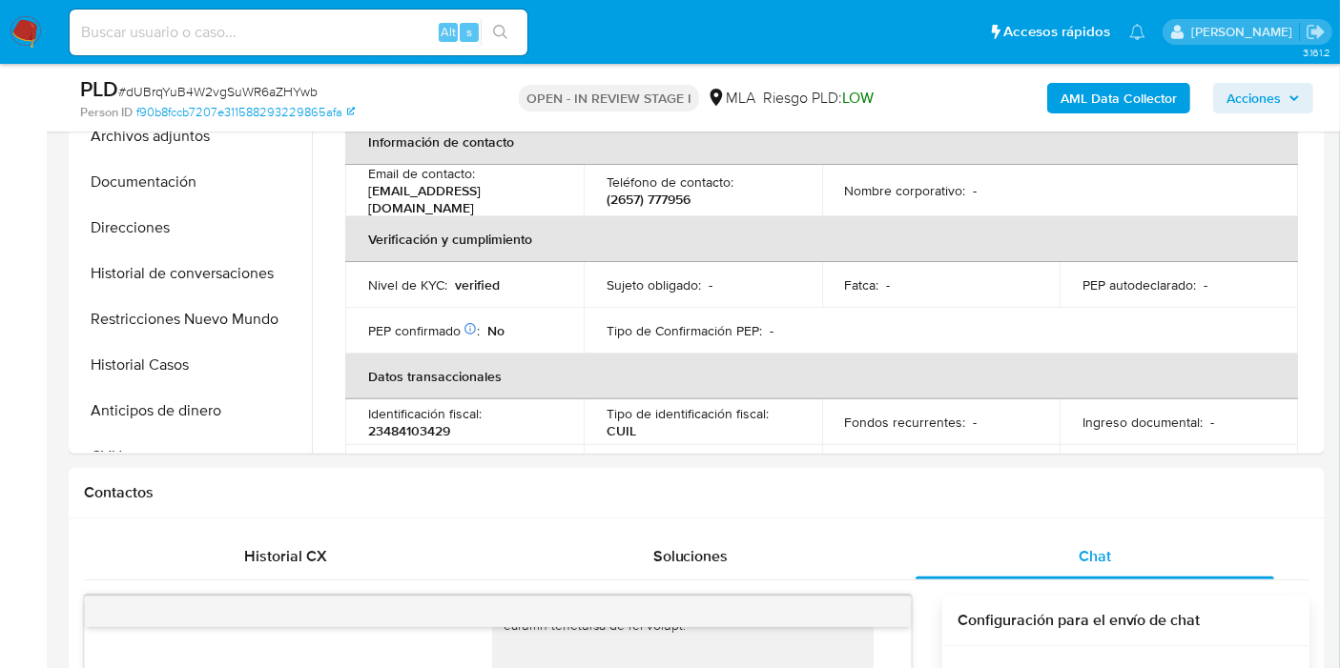
scroll to position [318, 0]
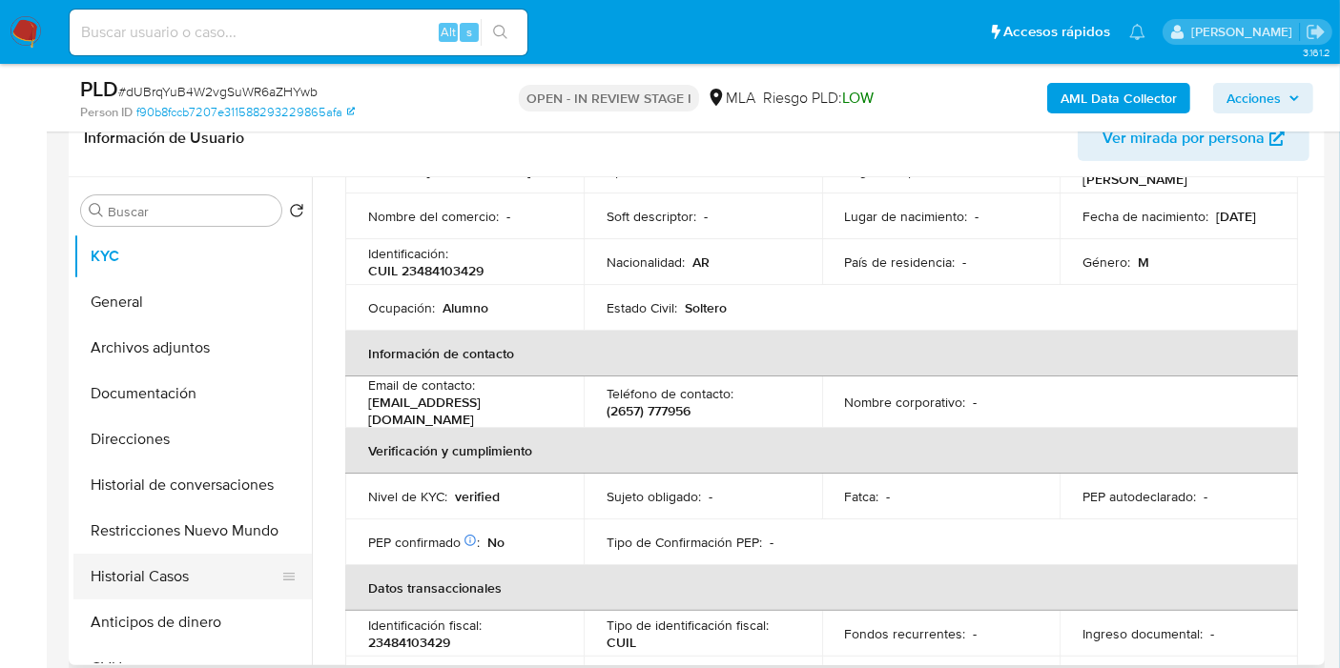
click at [155, 564] on button "Historial Casos" at bounding box center [184, 577] width 223 height 46
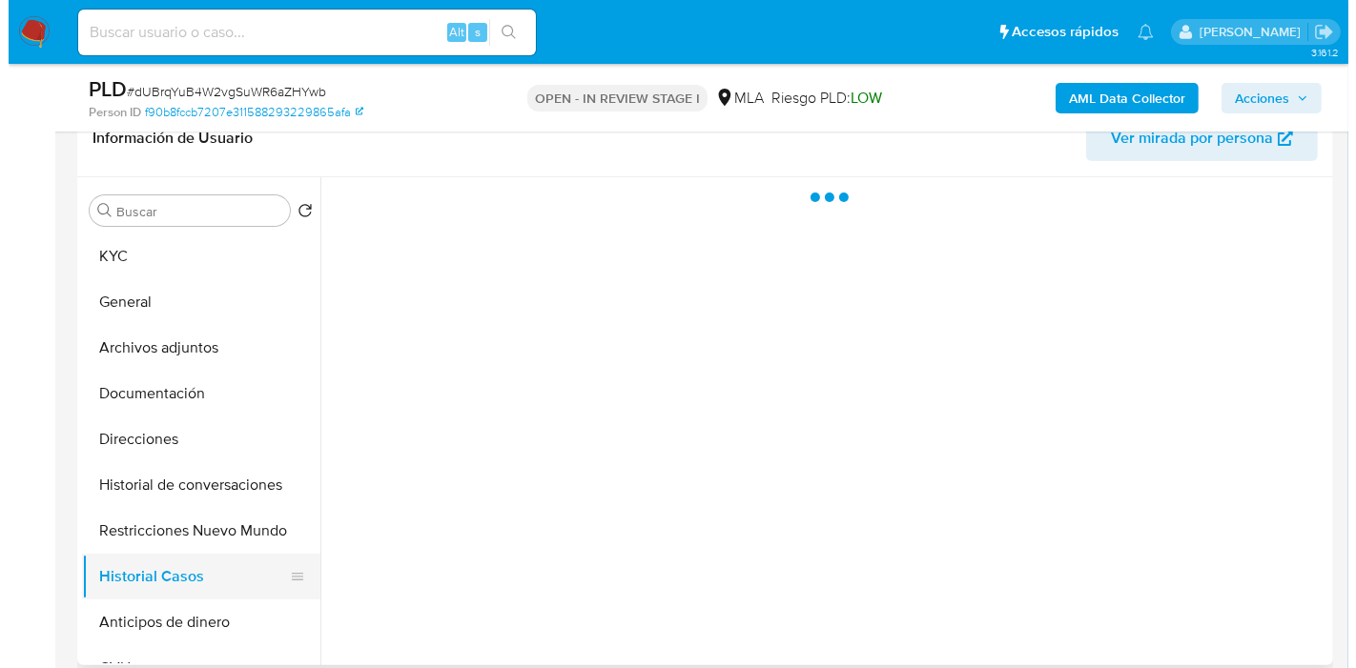
scroll to position [0, 0]
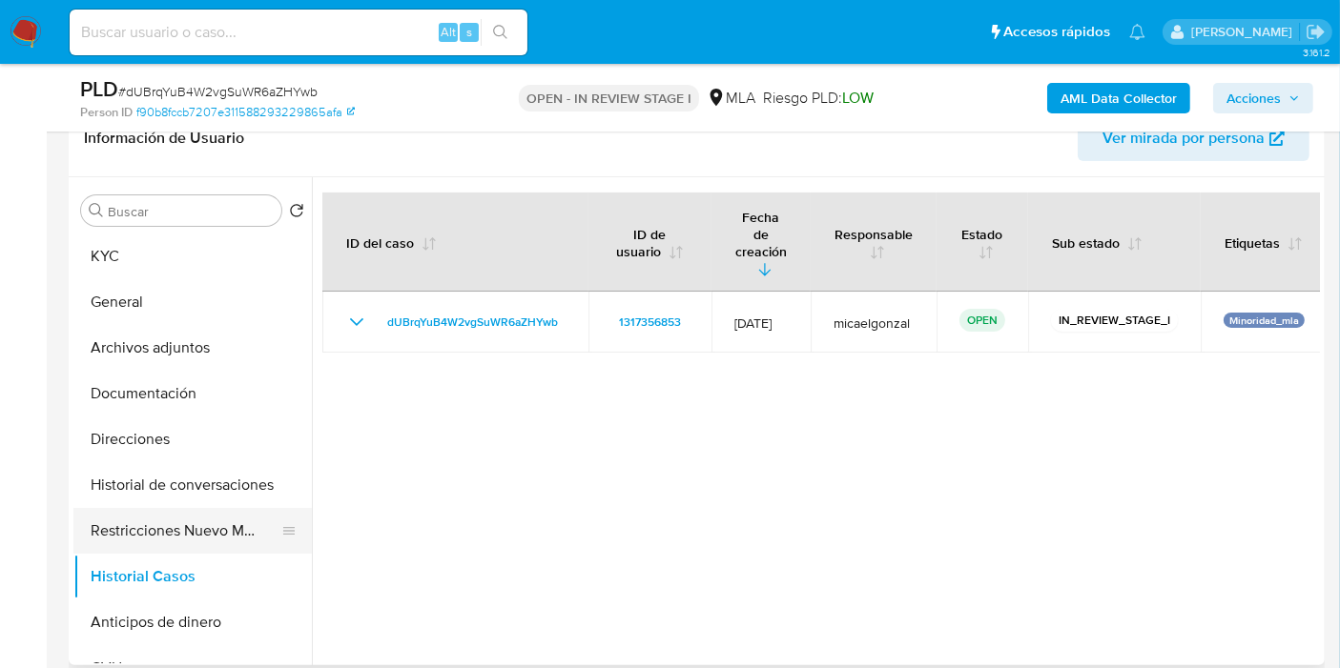
click at [212, 517] on button "Restricciones Nuevo Mundo" at bounding box center [184, 531] width 223 height 46
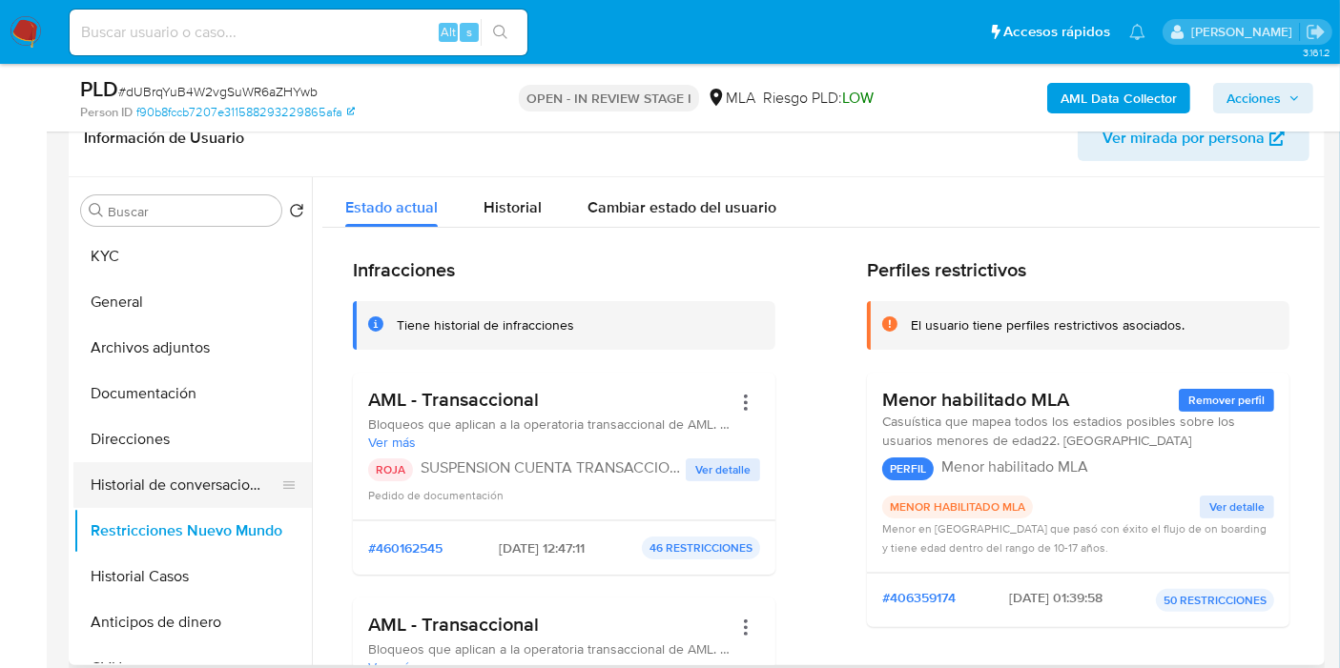
click at [223, 498] on button "Historial de conversaciones" at bounding box center [184, 485] width 223 height 46
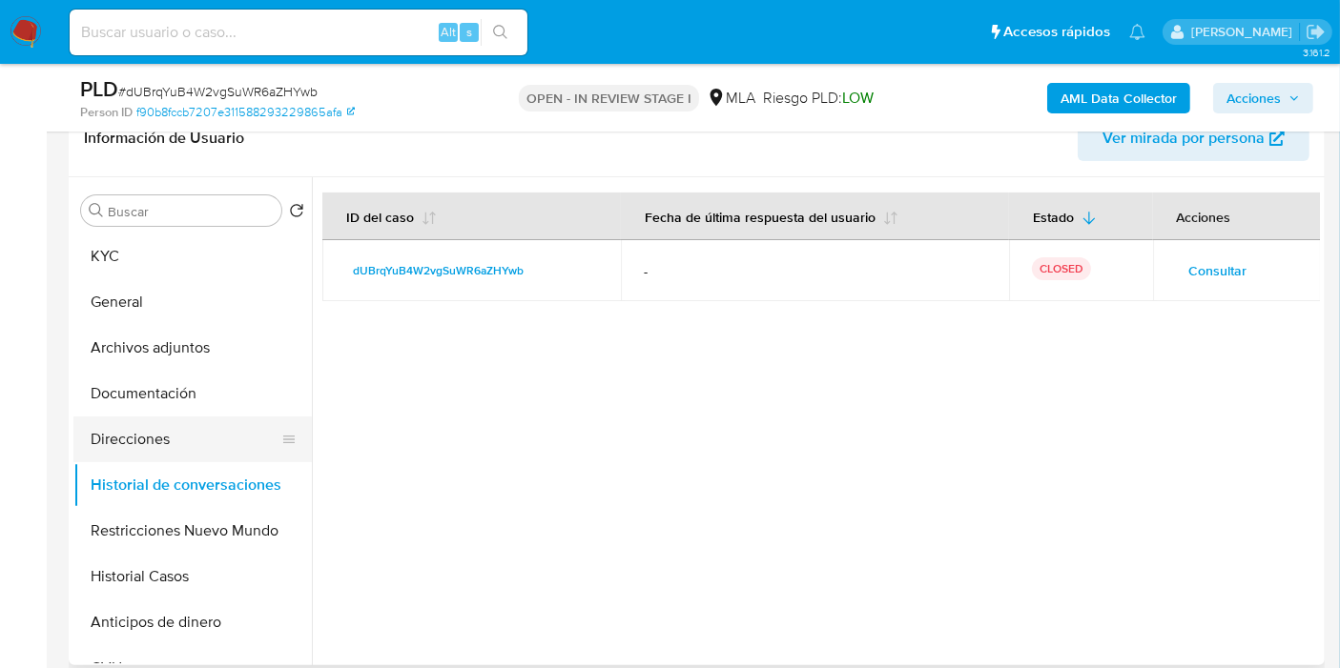
click at [130, 443] on button "Direcciones" at bounding box center [184, 440] width 223 height 46
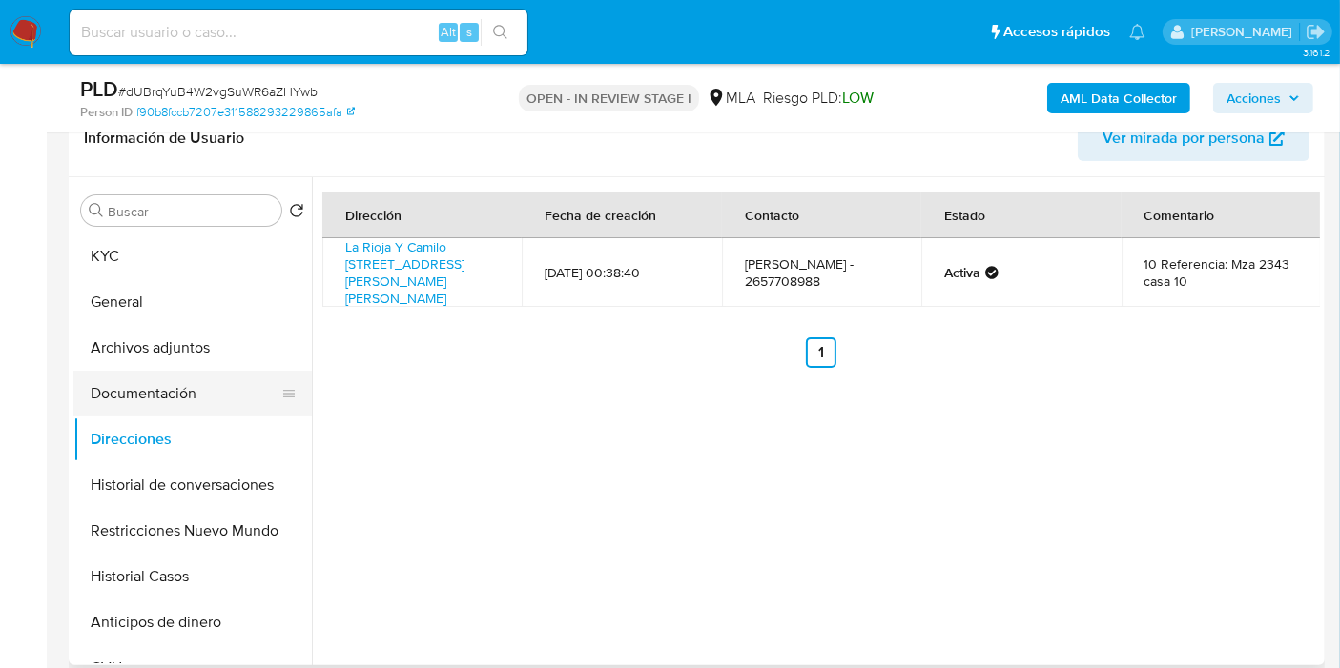
click at [193, 383] on button "Documentación" at bounding box center [184, 394] width 223 height 46
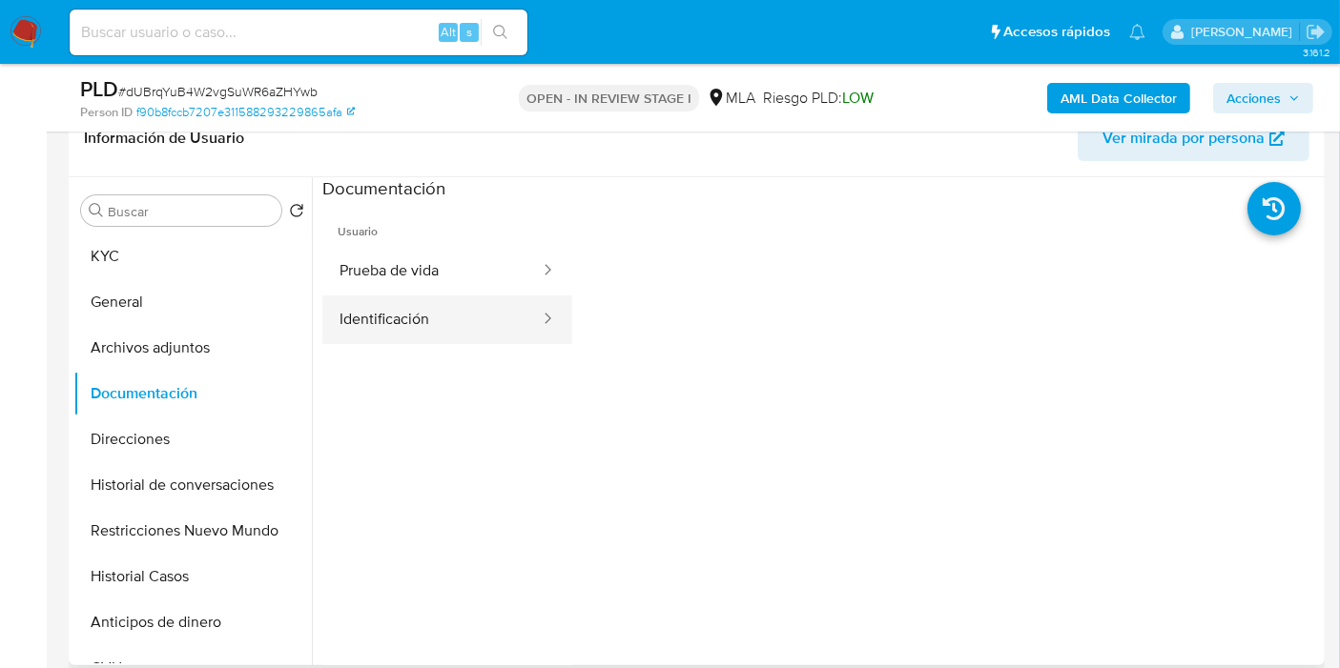
click at [358, 296] on button "Identificación" at bounding box center [431, 320] width 219 height 49
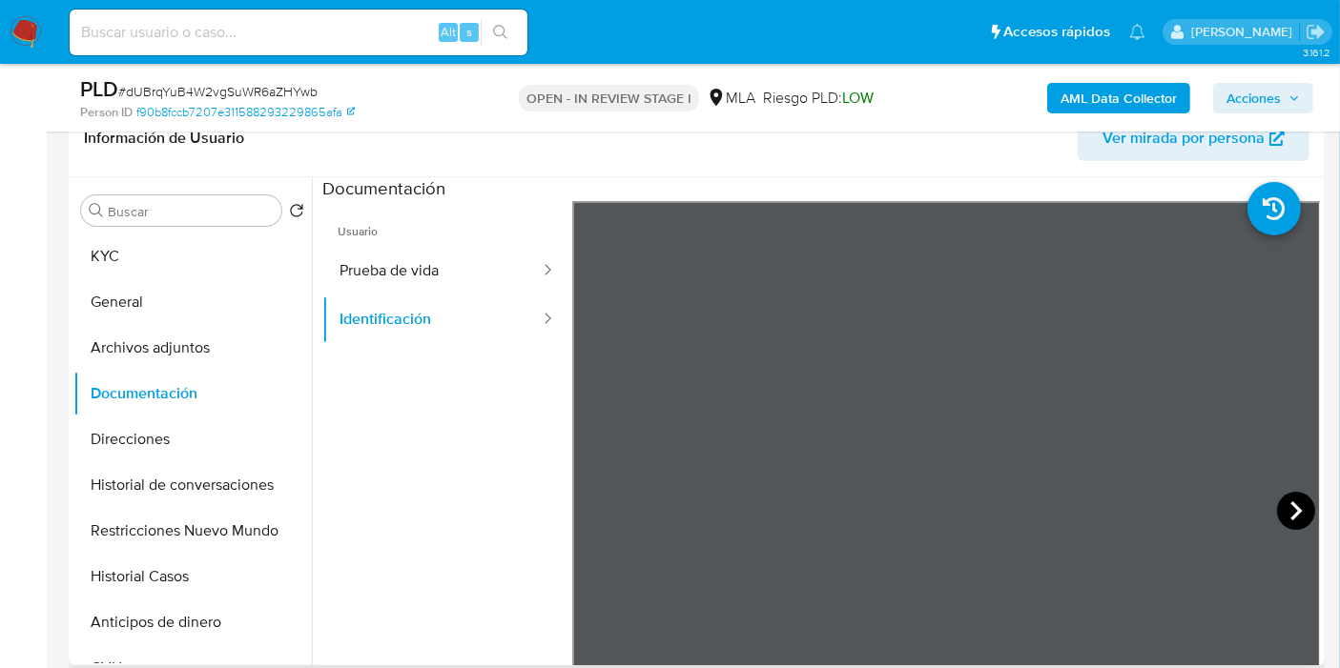
click at [1277, 510] on icon at bounding box center [1296, 511] width 38 height 38
click at [382, 284] on button "Prueba de vida" at bounding box center [431, 271] width 219 height 49
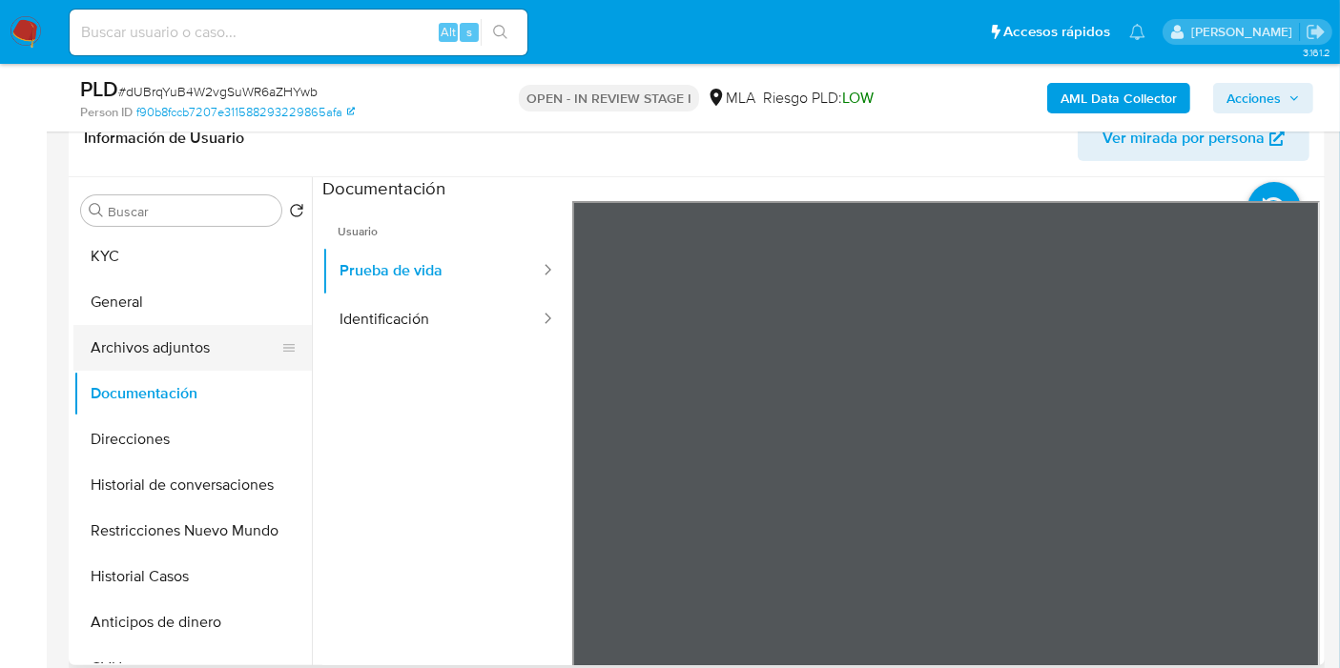
click at [204, 350] on button "Archivos adjuntos" at bounding box center [184, 348] width 223 height 46
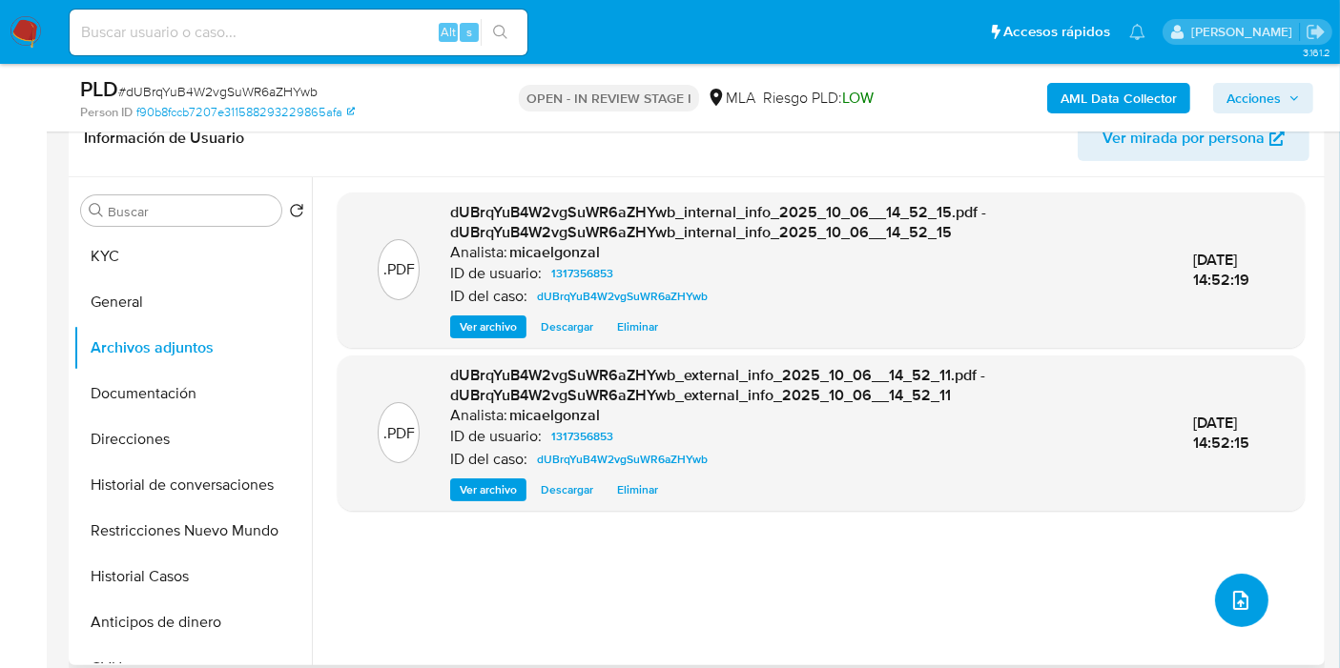
click at [1250, 585] on button "upload-file" at bounding box center [1241, 600] width 53 height 53
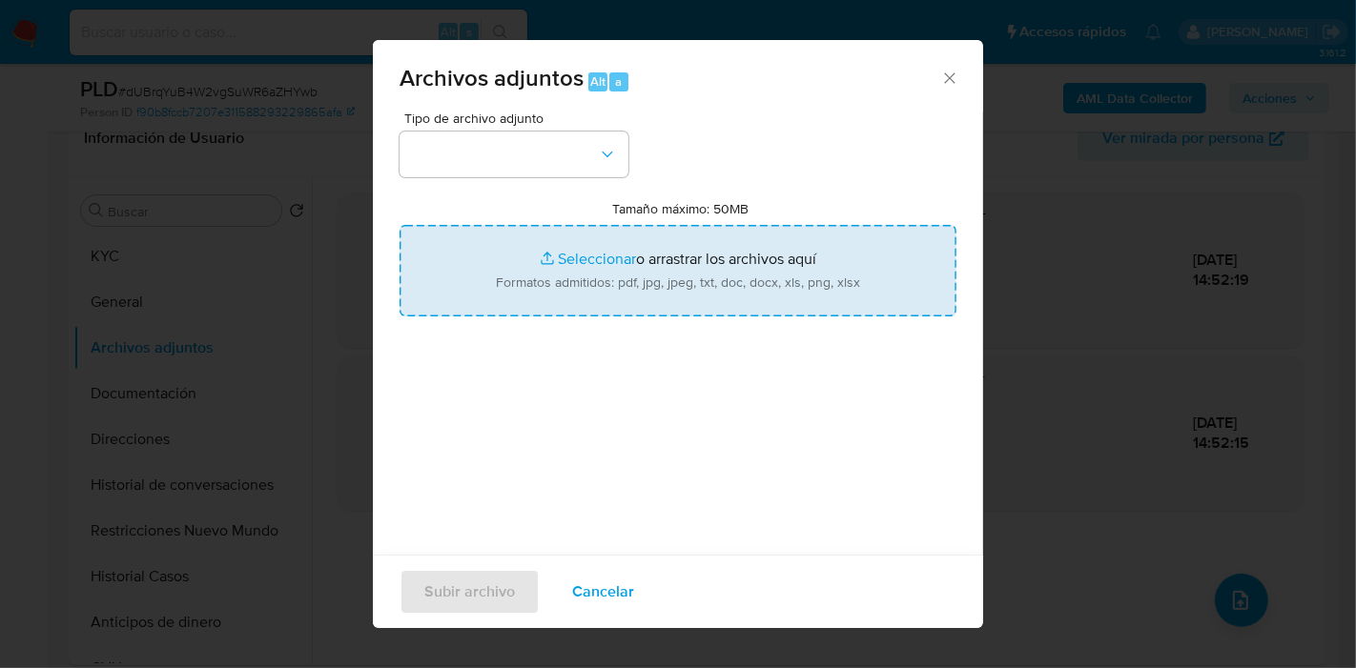
click at [487, 266] on input "Tamaño máximo: 50MB Seleccionar archivos" at bounding box center [678, 271] width 557 height 92
type input "C:\fakepath\Caselog dUBrqYuB4W2vgSuWR6aZHYwb_2025_09_17_18_57_20.docx"
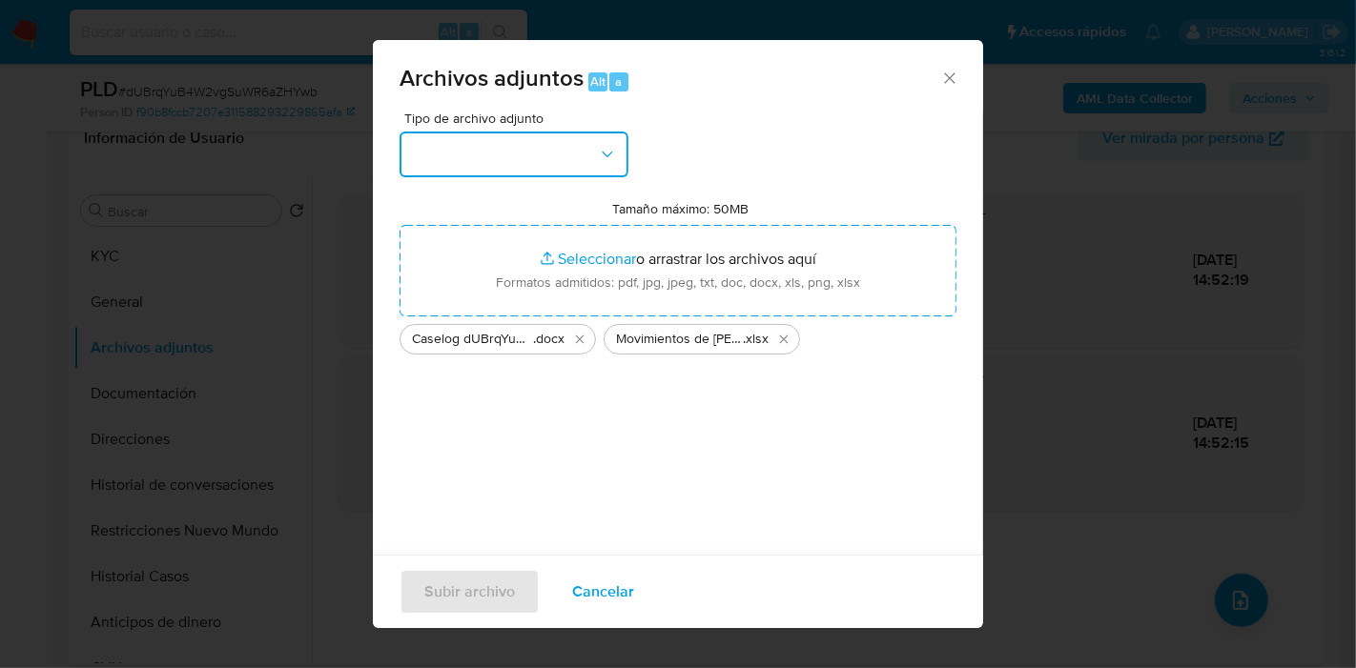
click at [484, 164] on button "button" at bounding box center [514, 155] width 229 height 46
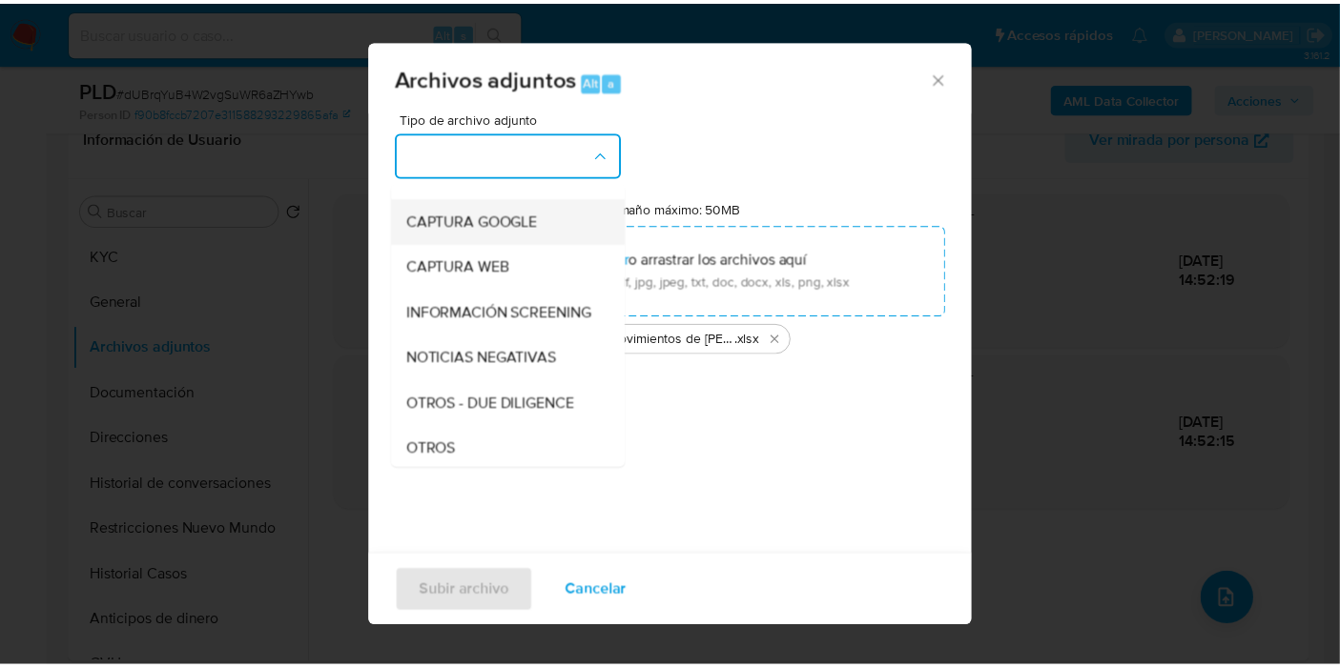
scroll to position [212, 0]
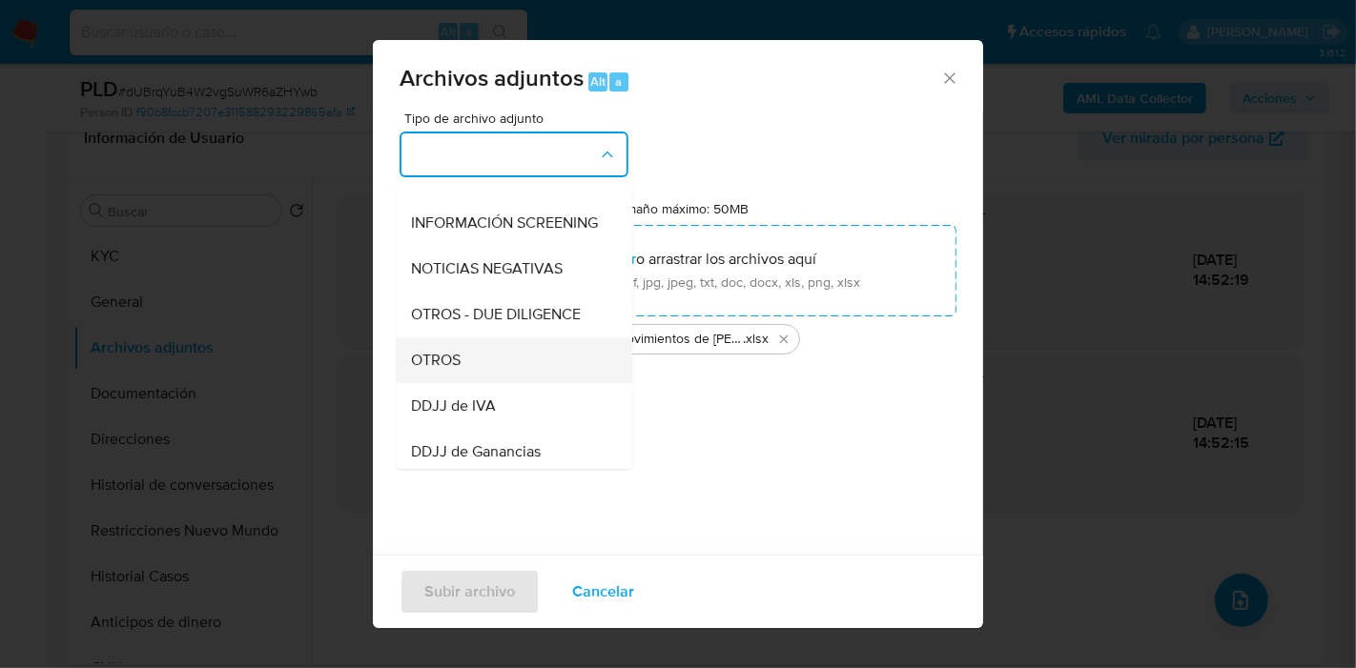
click at [458, 370] on span "OTROS" at bounding box center [436, 360] width 50 height 19
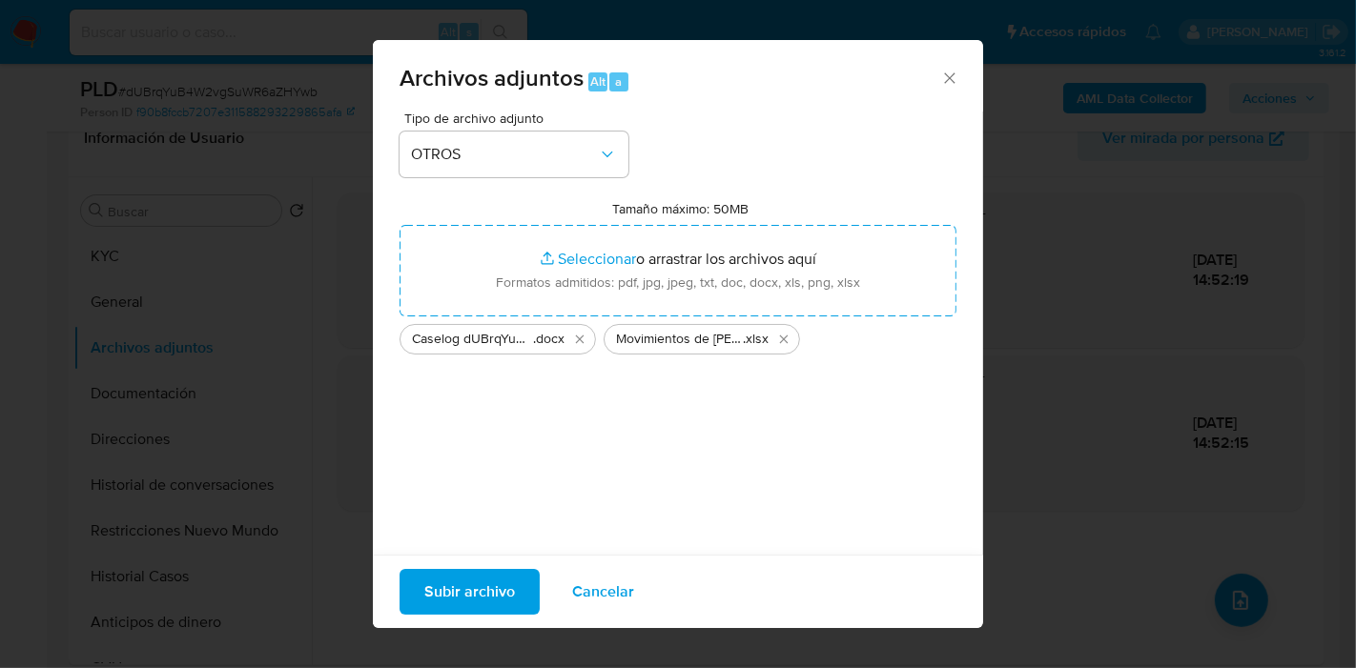
click at [476, 583] on span "Subir archivo" at bounding box center [469, 592] width 91 height 42
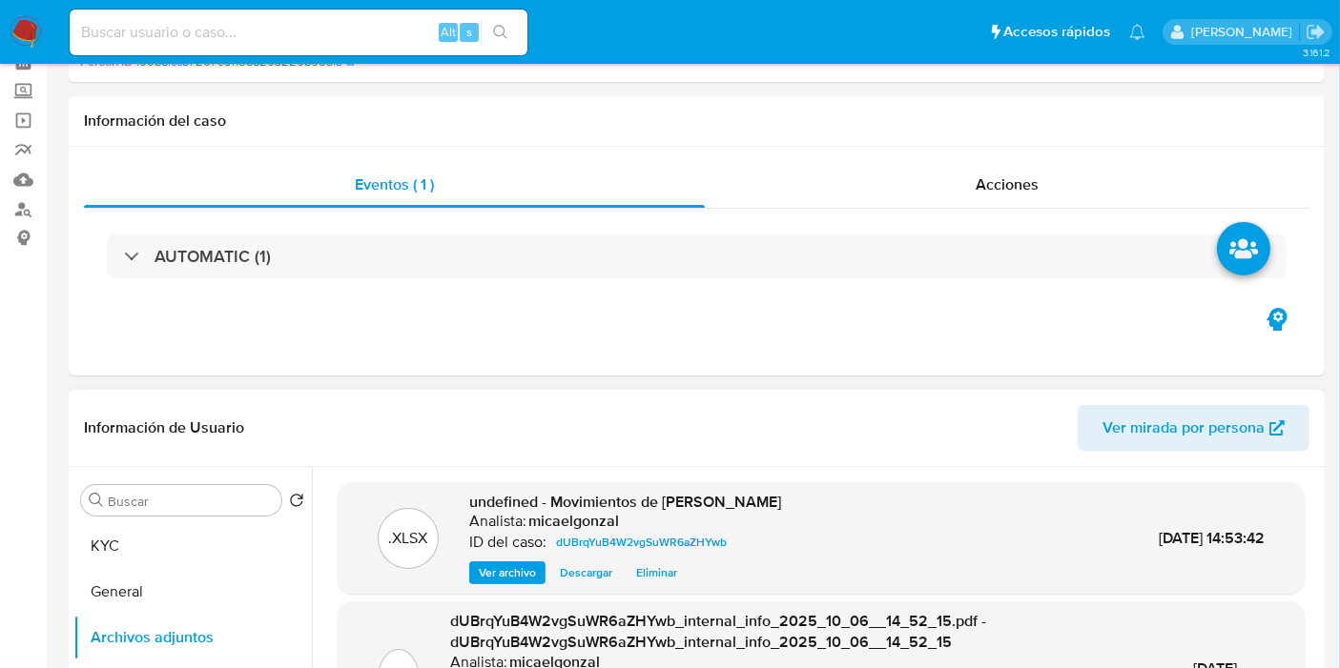
scroll to position [0, 0]
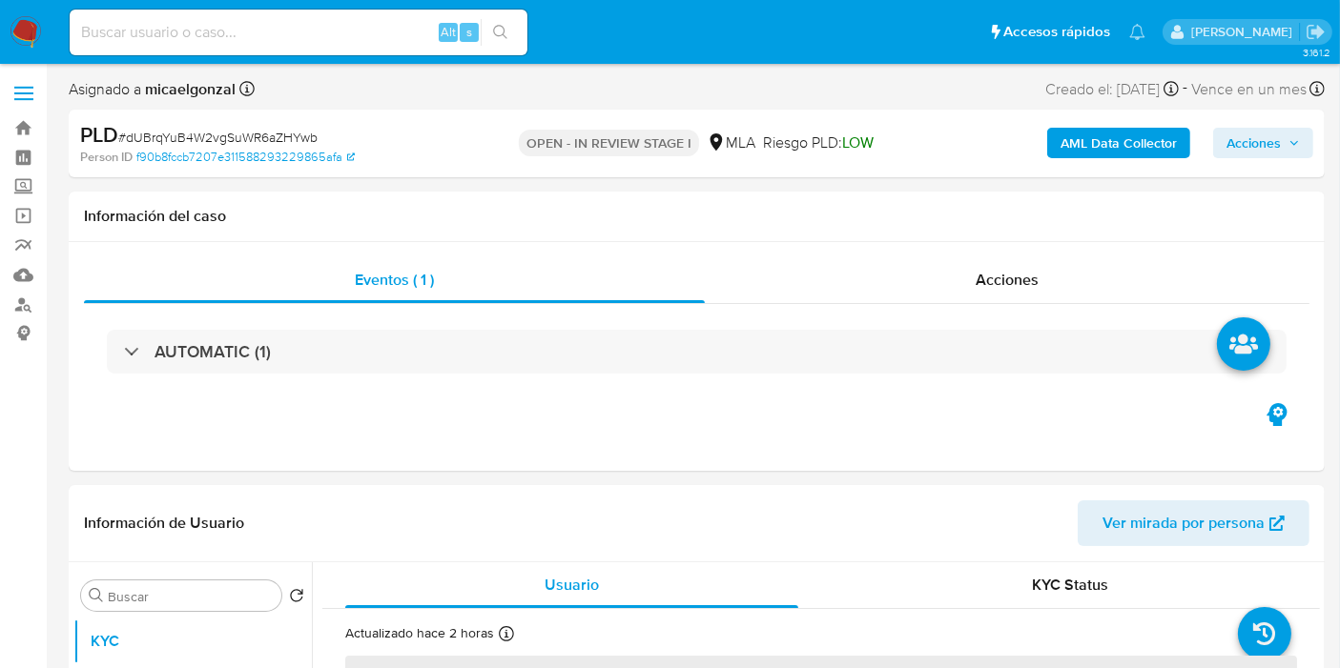
select select "10"
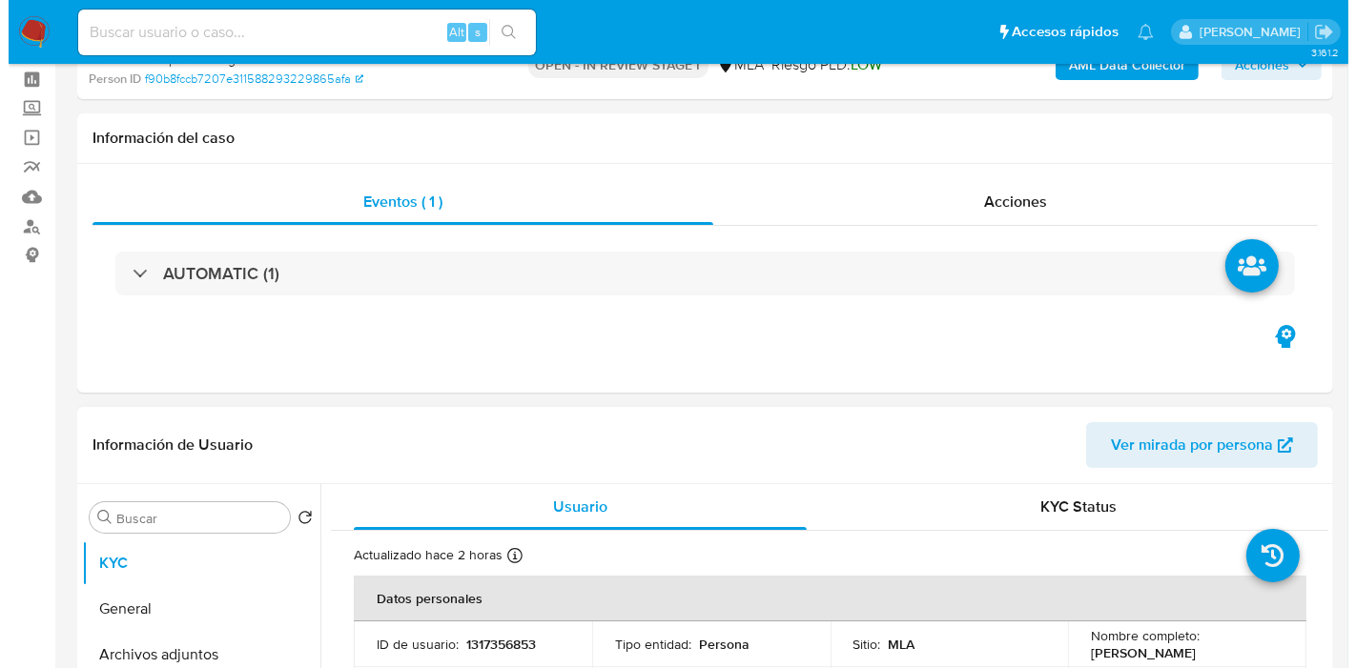
scroll to position [318, 0]
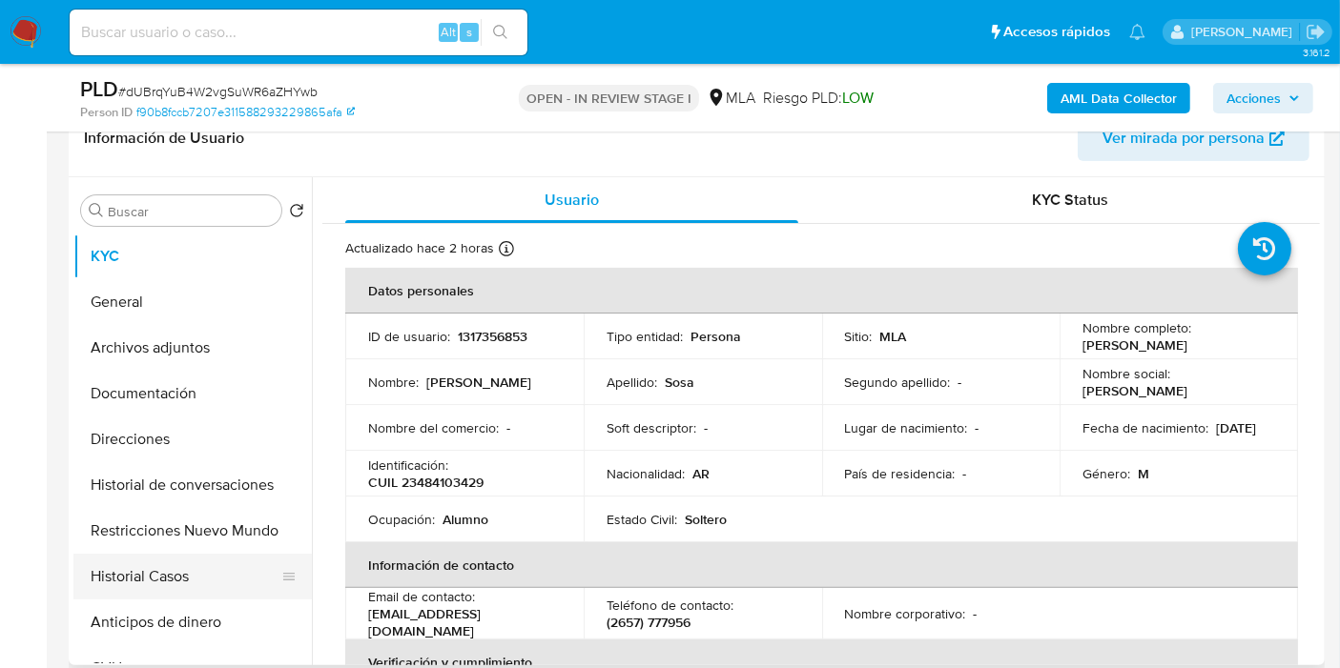
click at [142, 579] on button "Historial Casos" at bounding box center [184, 577] width 223 height 46
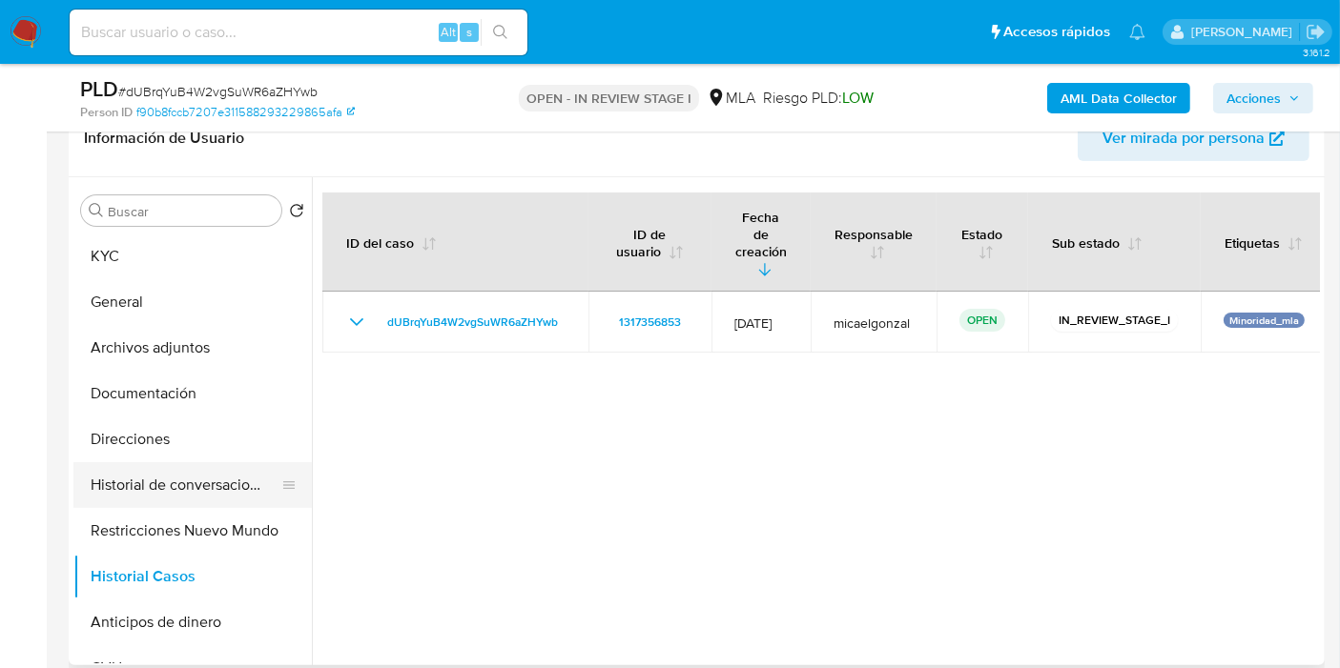
click at [218, 502] on button "Historial de conversaciones" at bounding box center [184, 485] width 223 height 46
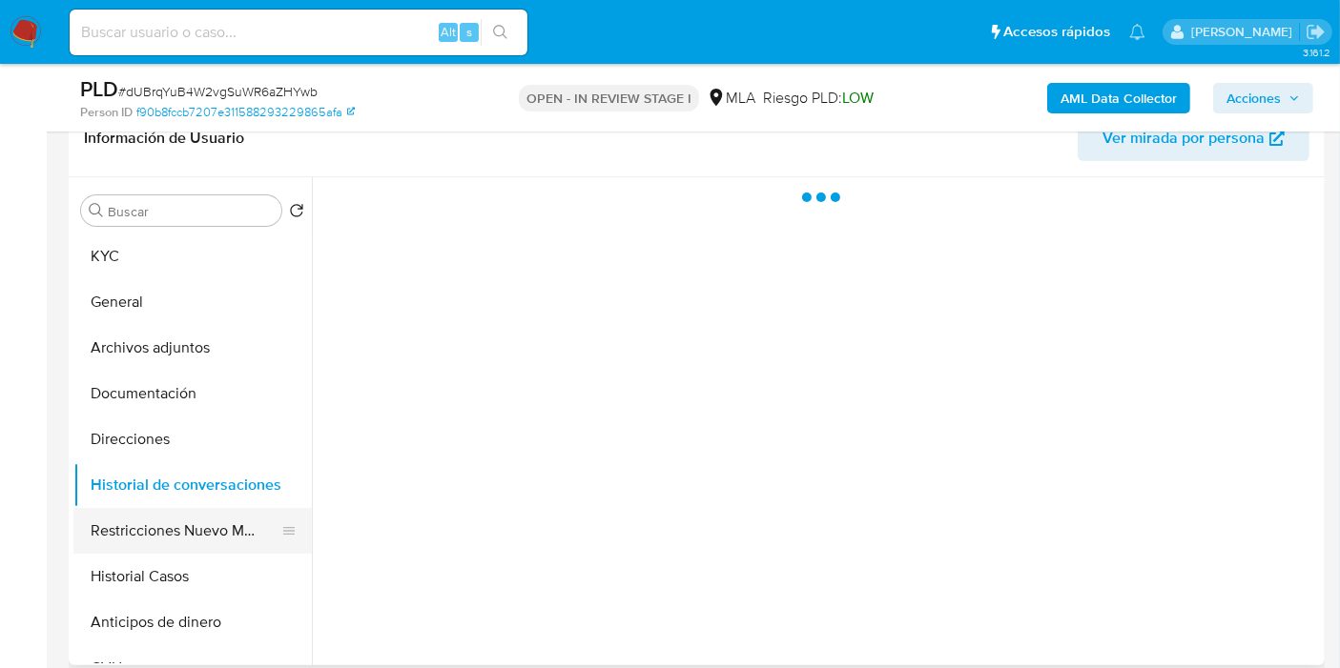
click at [201, 533] on button "Restricciones Nuevo Mundo" at bounding box center [184, 531] width 223 height 46
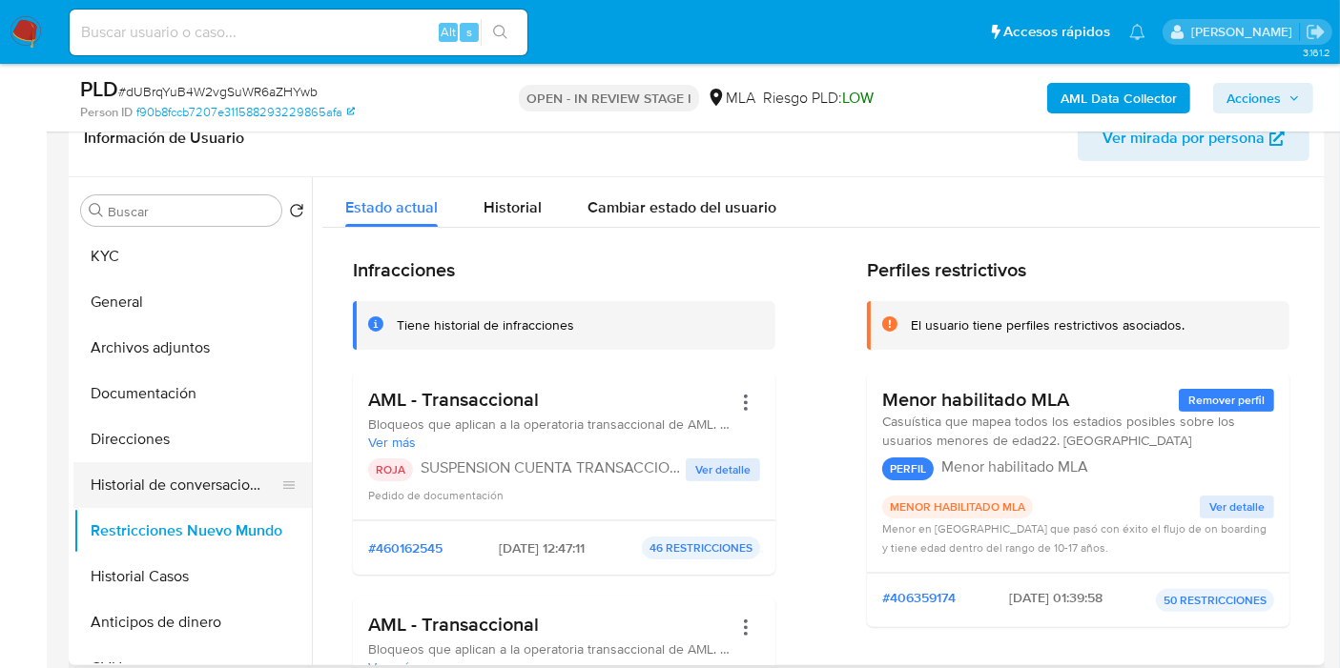
click at [198, 463] on button "Historial de conversaciones" at bounding box center [184, 485] width 223 height 46
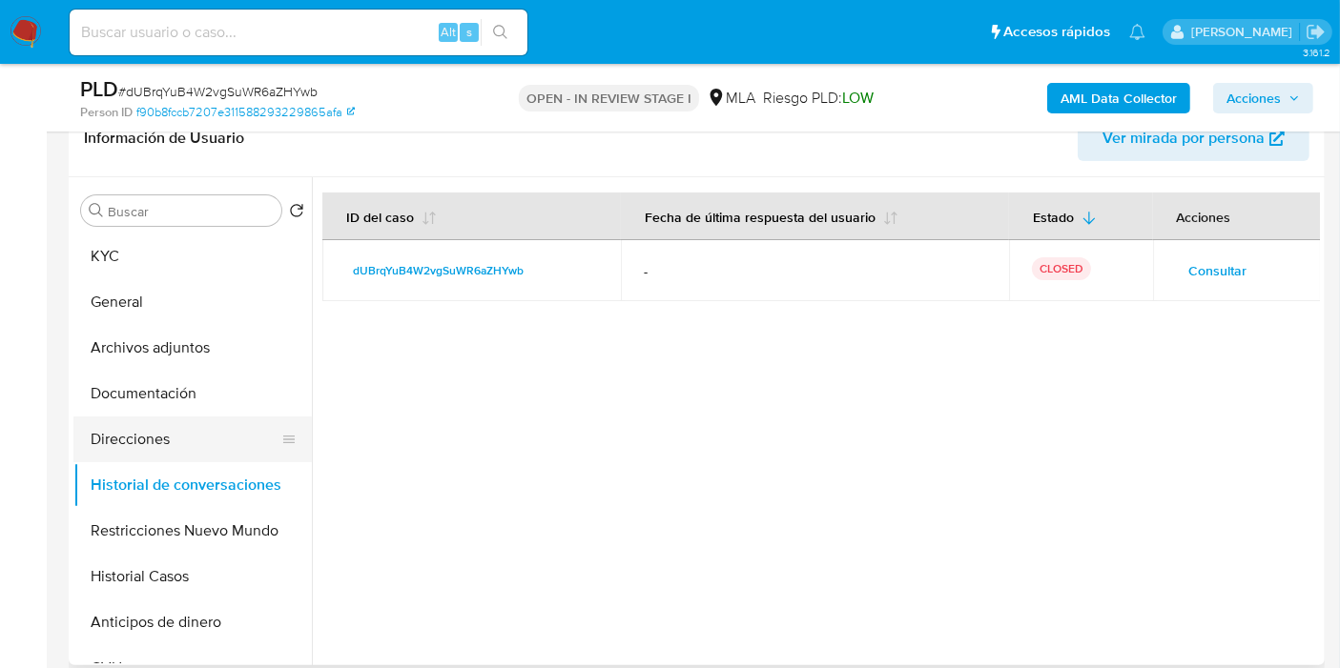
click at [195, 434] on button "Direcciones" at bounding box center [184, 440] width 223 height 46
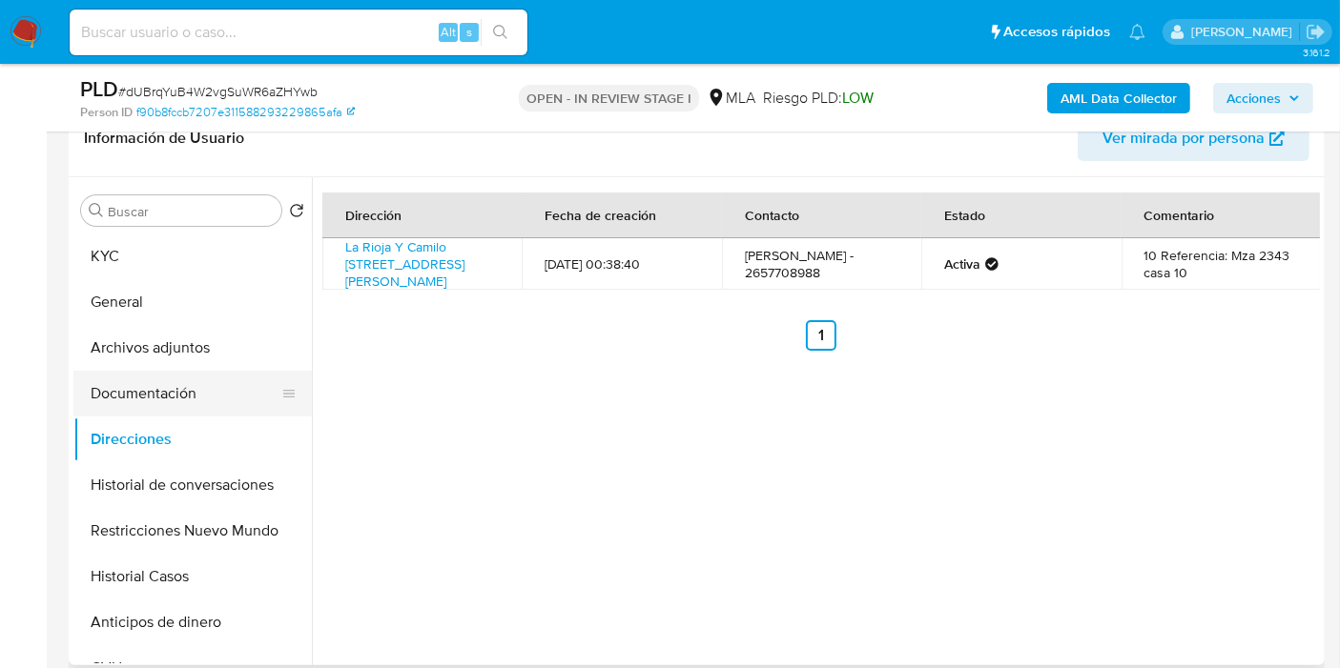
click at [222, 393] on button "Documentación" at bounding box center [184, 394] width 223 height 46
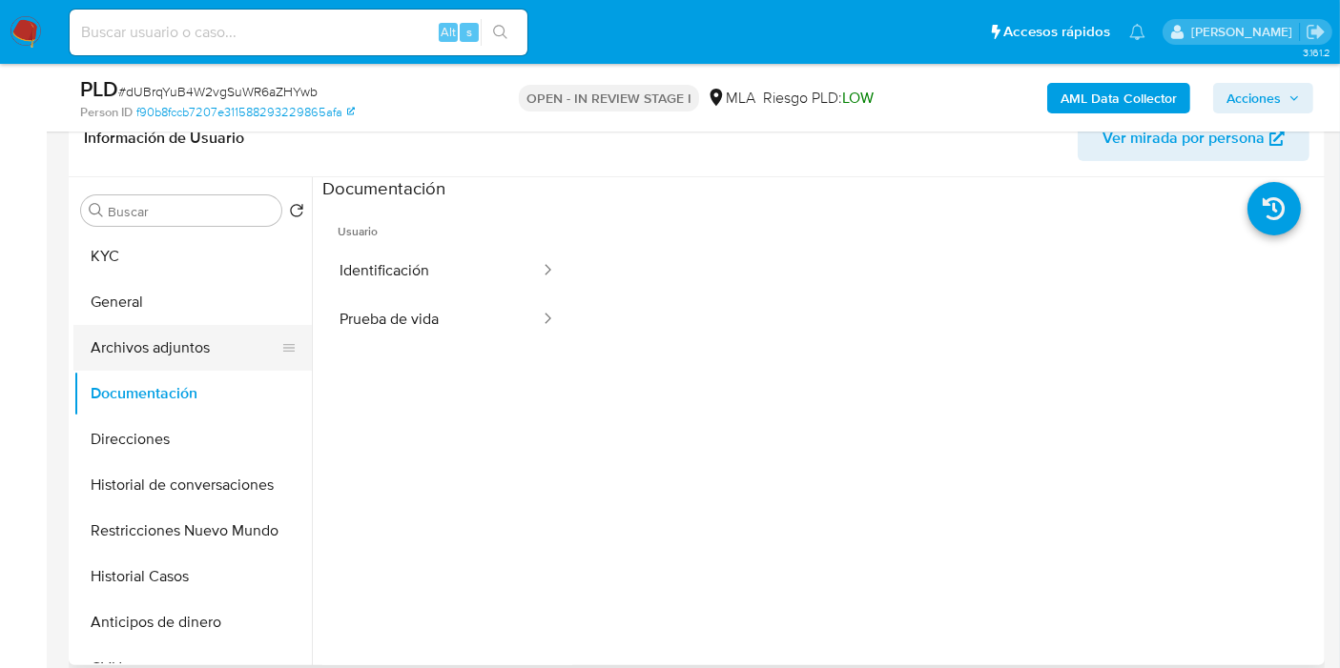
click at [267, 352] on button "Archivos adjuntos" at bounding box center [184, 348] width 223 height 46
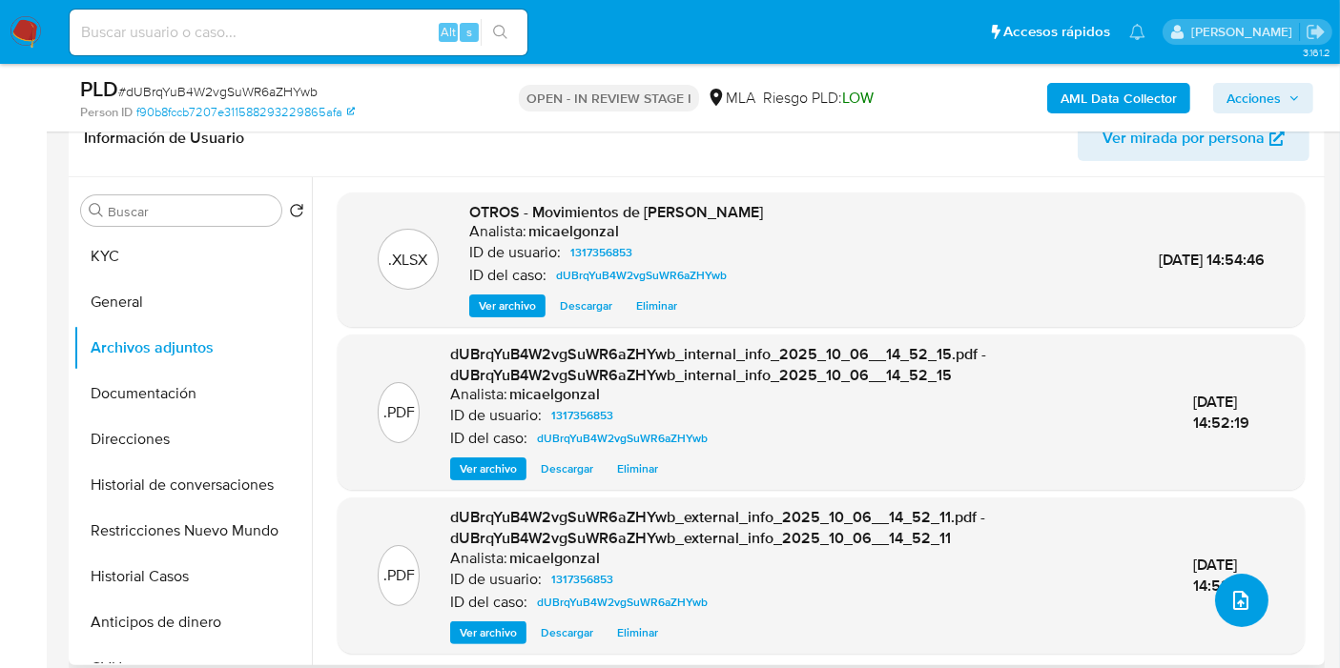
click at [1229, 605] on span "upload-file" at bounding box center [1240, 600] width 23 height 23
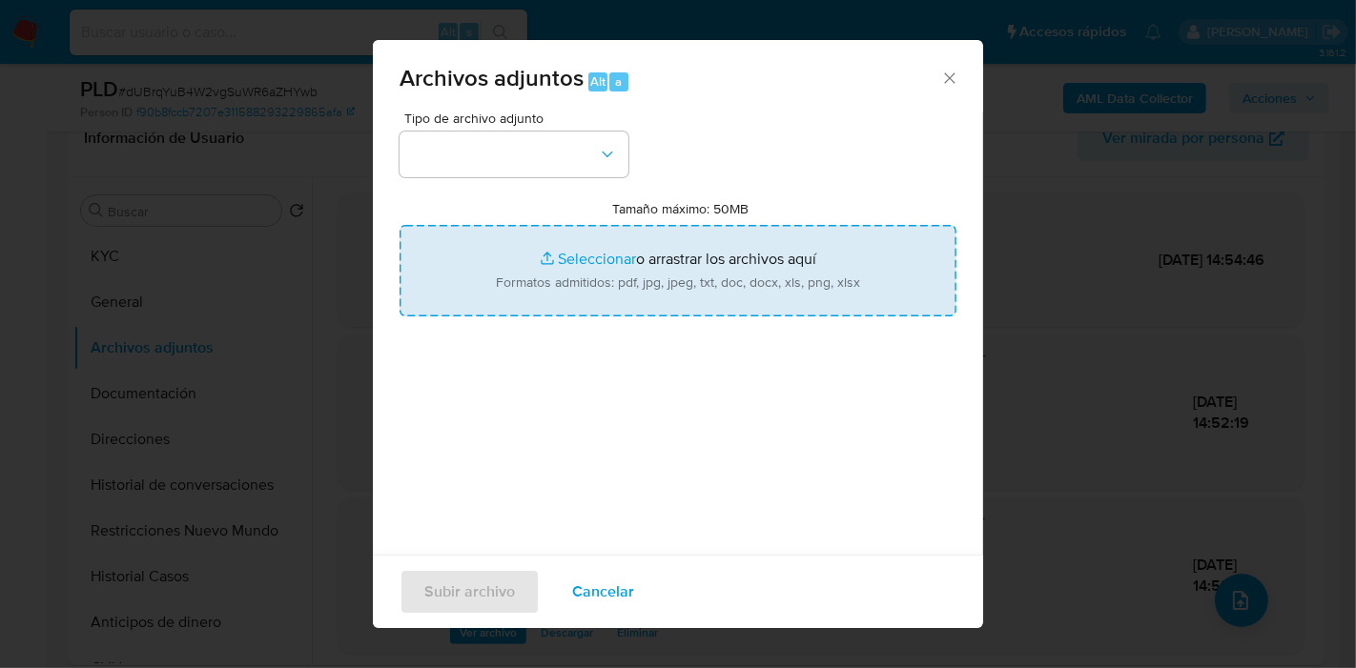
click at [523, 265] on input "Tamaño máximo: 50MB Seleccionar archivos" at bounding box center [678, 271] width 557 height 92
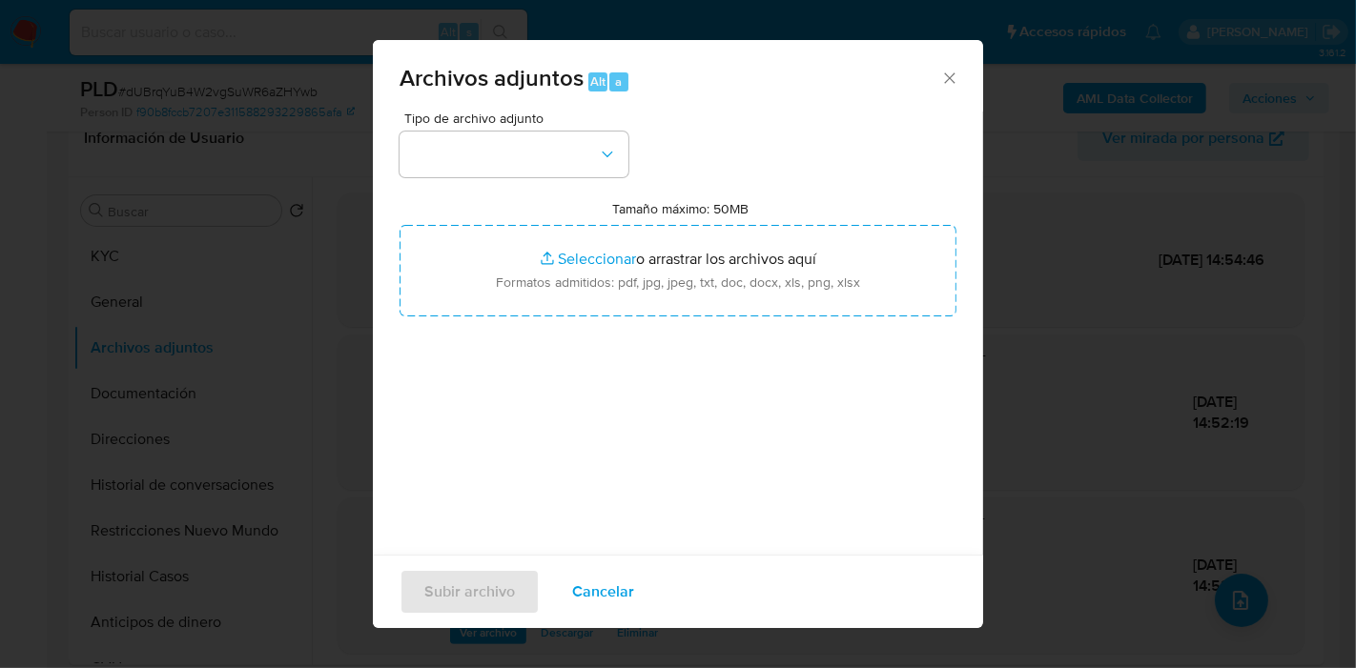
click at [932, 67] on div "Archivos adjuntos Alt a" at bounding box center [678, 76] width 610 height 72
click at [940, 74] on icon "Cerrar" at bounding box center [949, 78] width 19 height 19
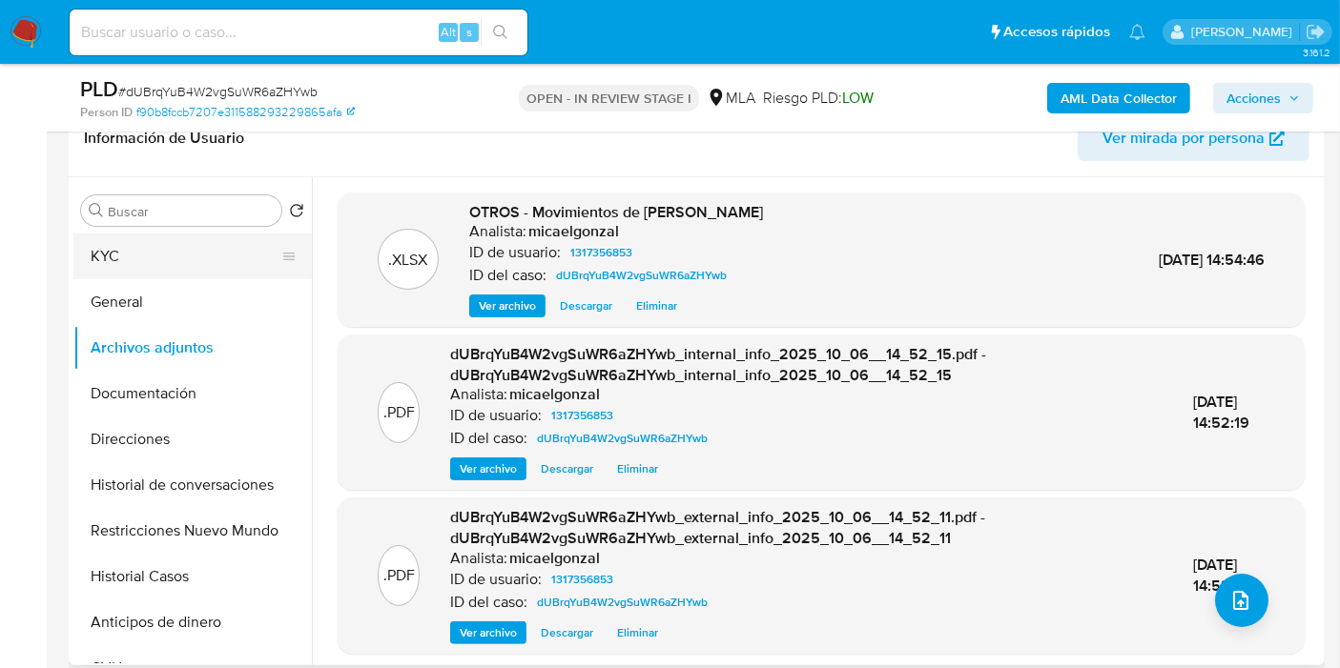
click at [153, 260] on button "KYC" at bounding box center [184, 257] width 223 height 46
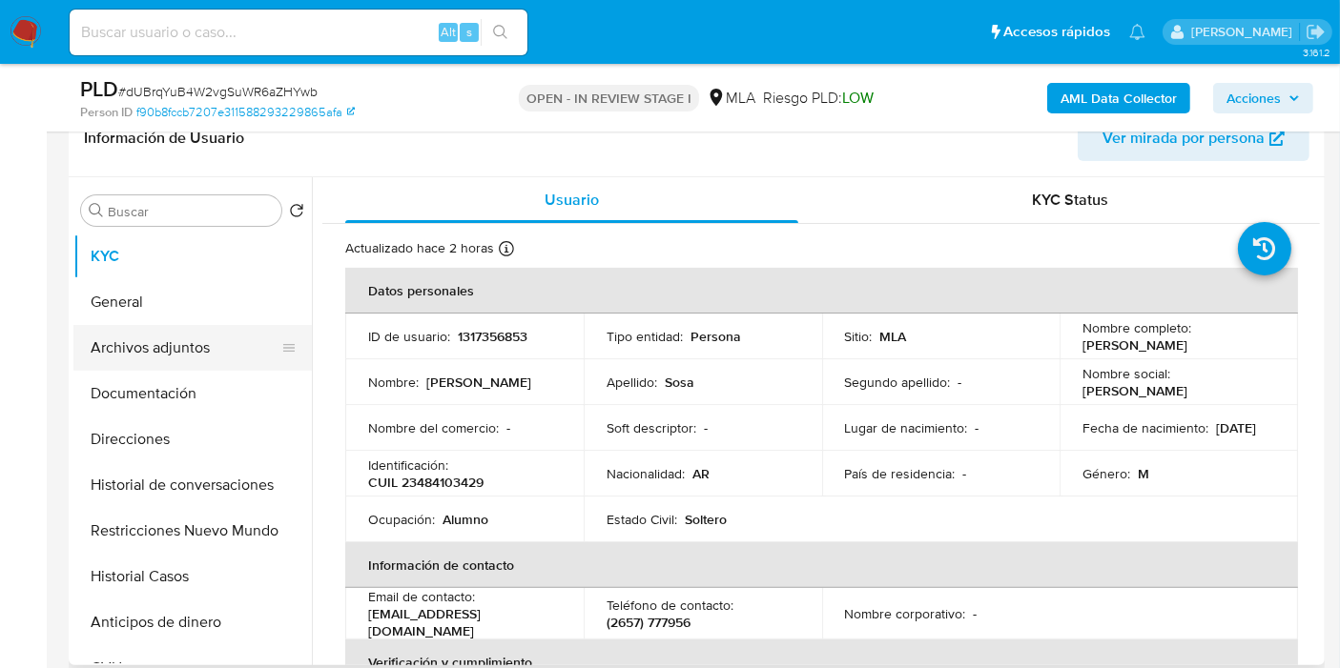
click at [179, 344] on button "Archivos adjuntos" at bounding box center [184, 348] width 223 height 46
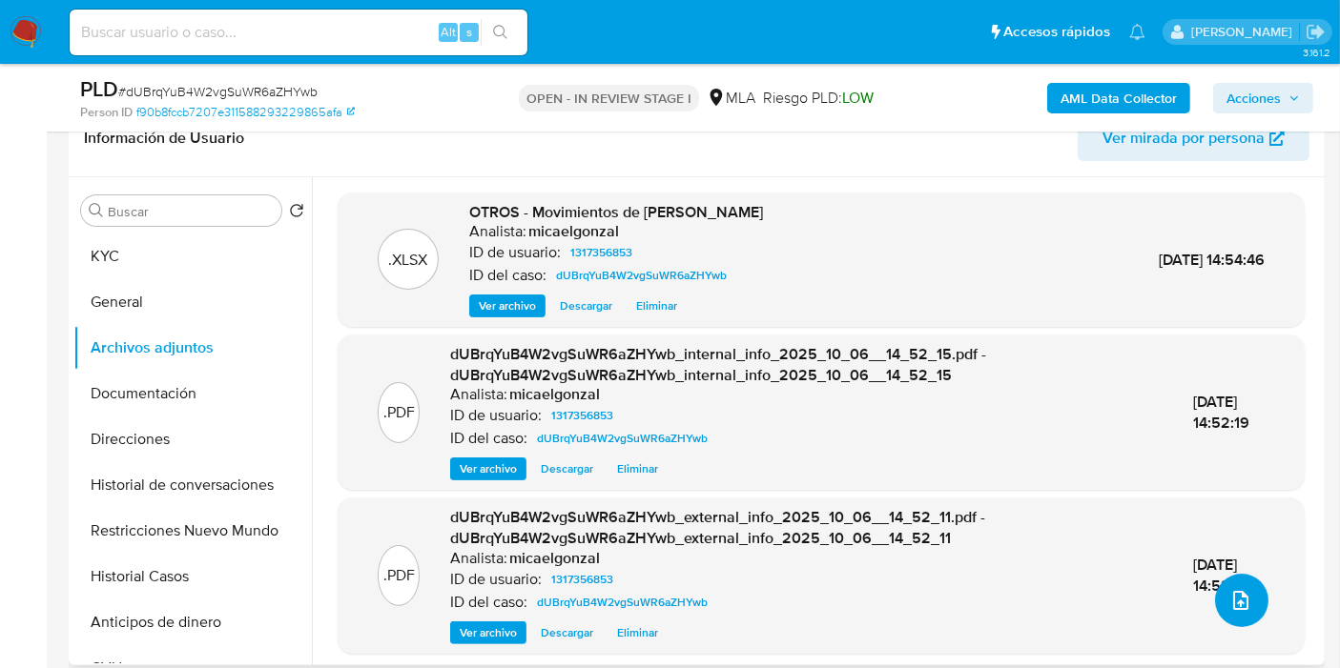
click at [1222, 612] on button "upload-file" at bounding box center [1241, 600] width 53 height 53
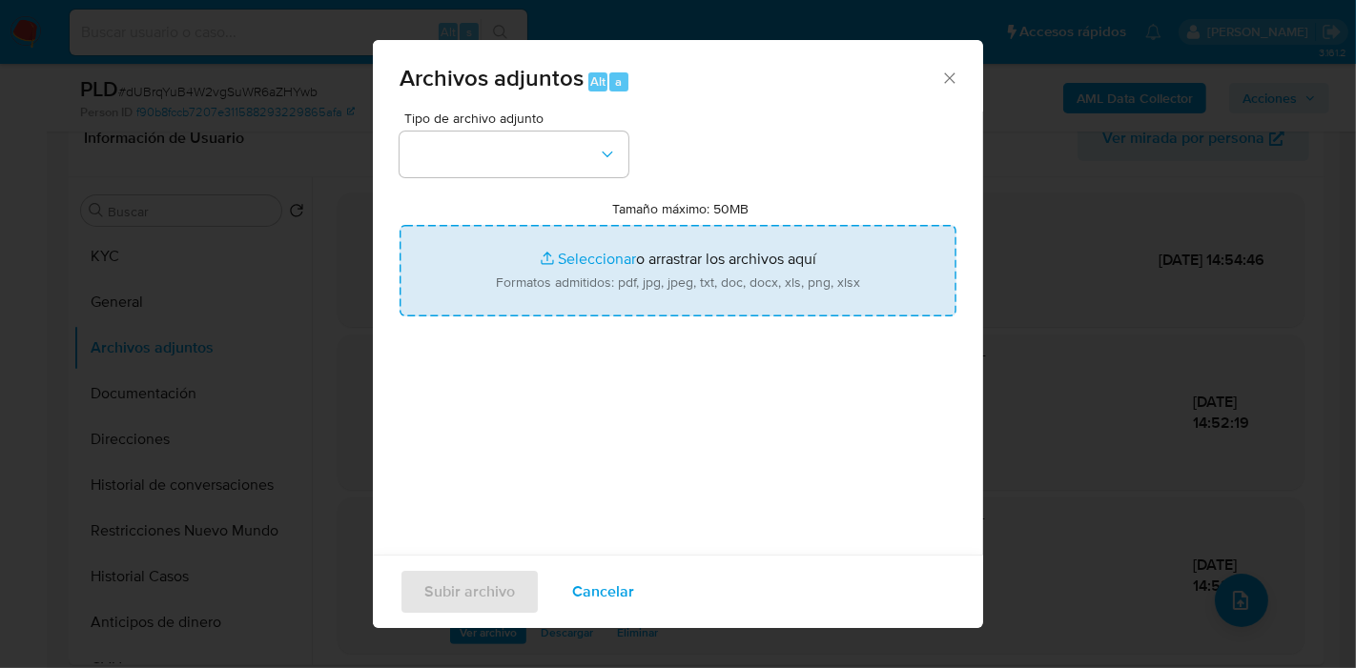
click at [787, 297] on input "Tamaño máximo: 50MB Seleccionar archivos" at bounding box center [678, 271] width 557 height 92
type input "C:\fakepath\Caselog dUBrqYuB4W2vgSuWR6aZHYwb_2025_09_17_18_57_20.docx"
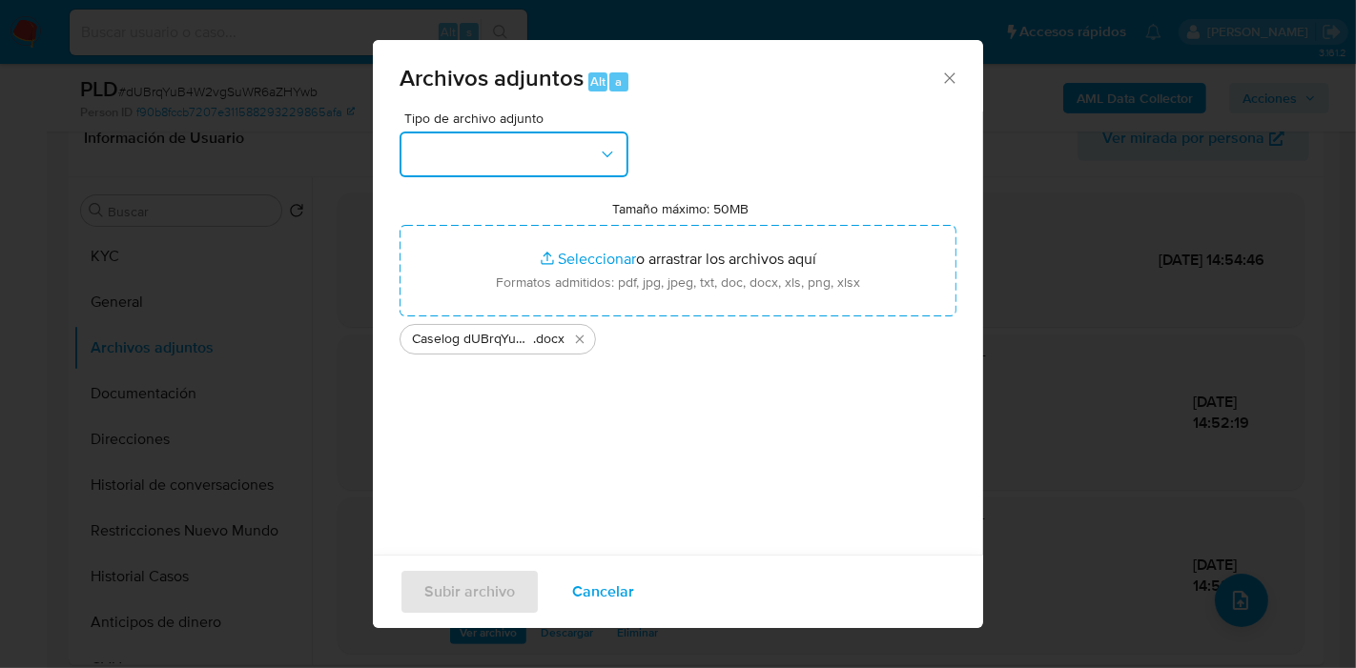
drag, startPoint x: 787, startPoint y: 297, endPoint x: 411, endPoint y: 144, distance: 405.5
click at [411, 144] on button "button" at bounding box center [514, 155] width 229 height 46
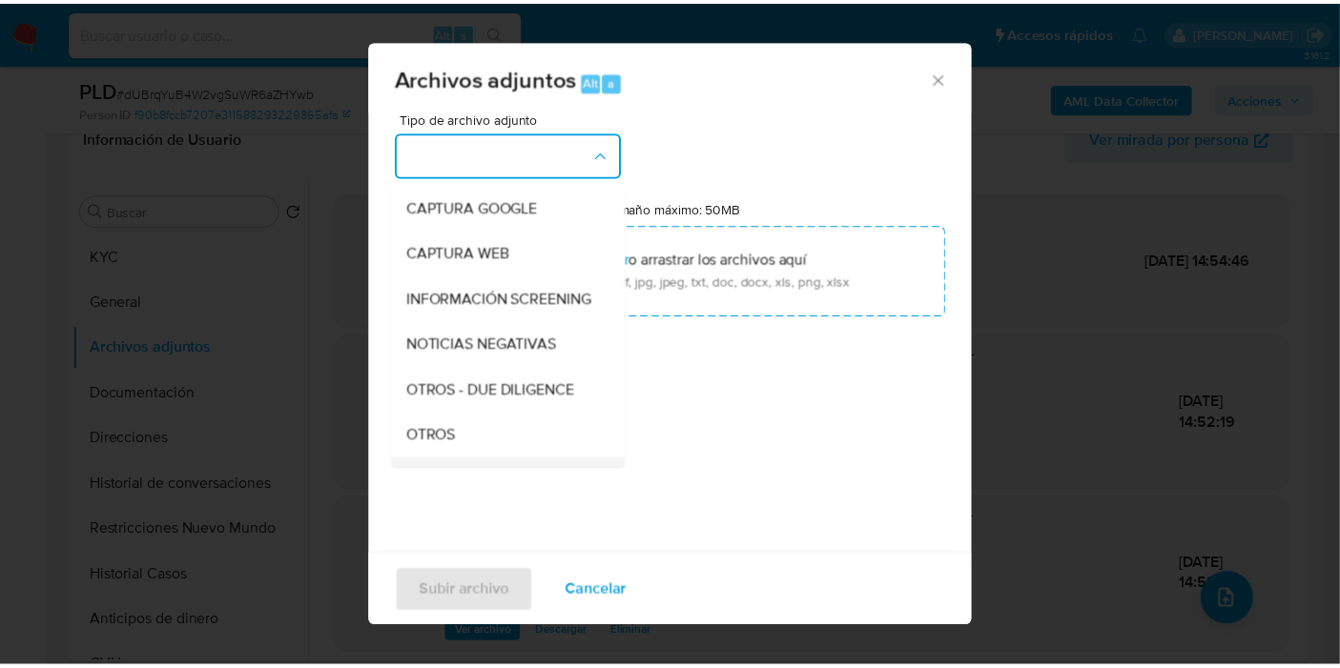
scroll to position [212, 0]
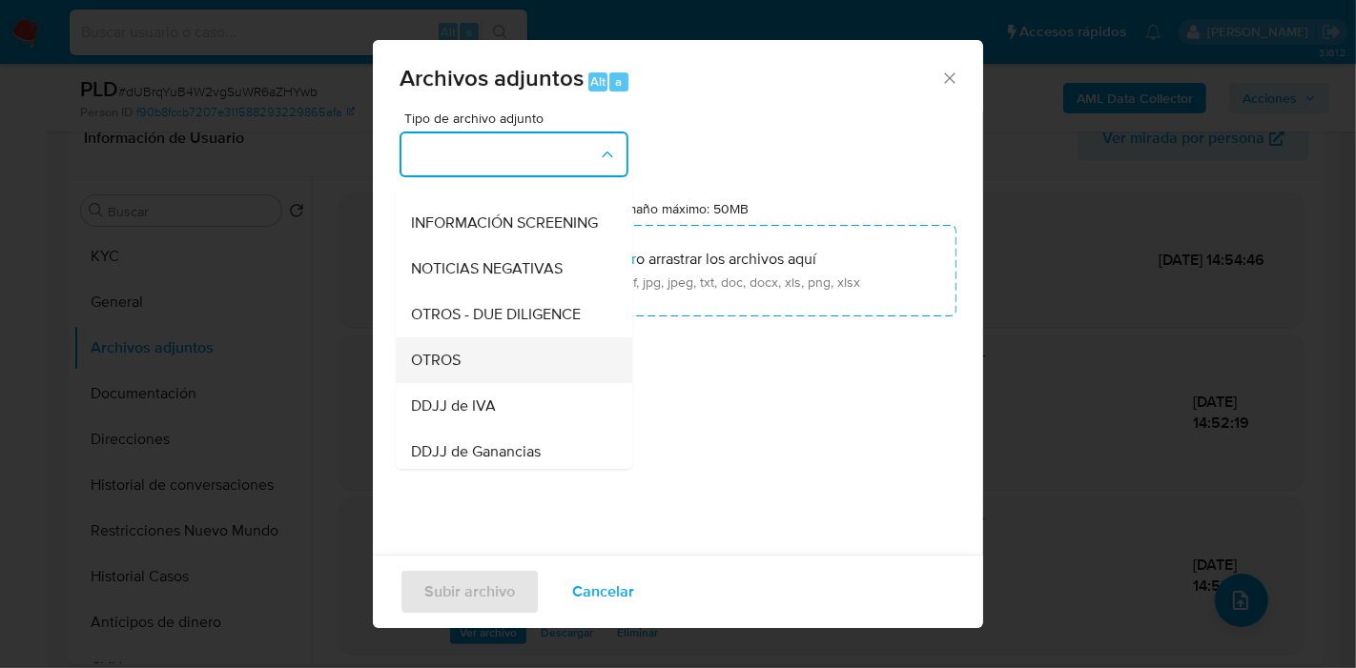
click at [520, 377] on div "OTROS" at bounding box center [508, 361] width 195 height 46
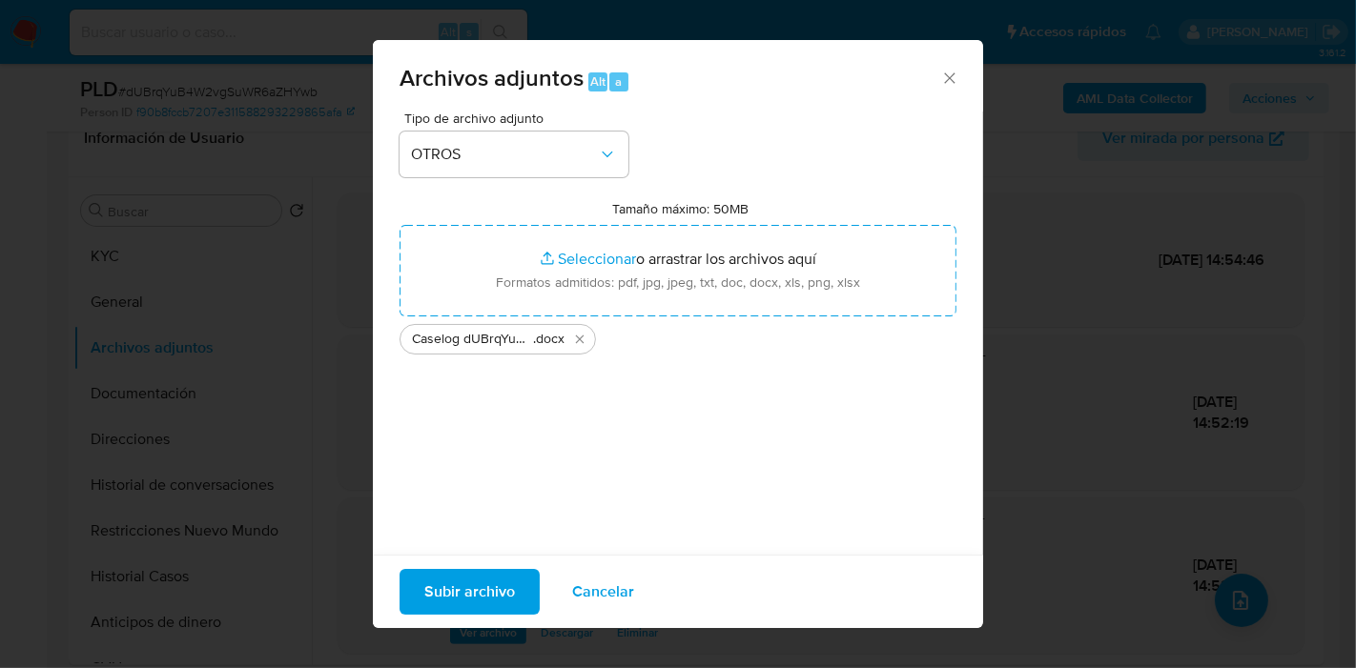
click at [500, 586] on span "Subir archivo" at bounding box center [469, 592] width 91 height 42
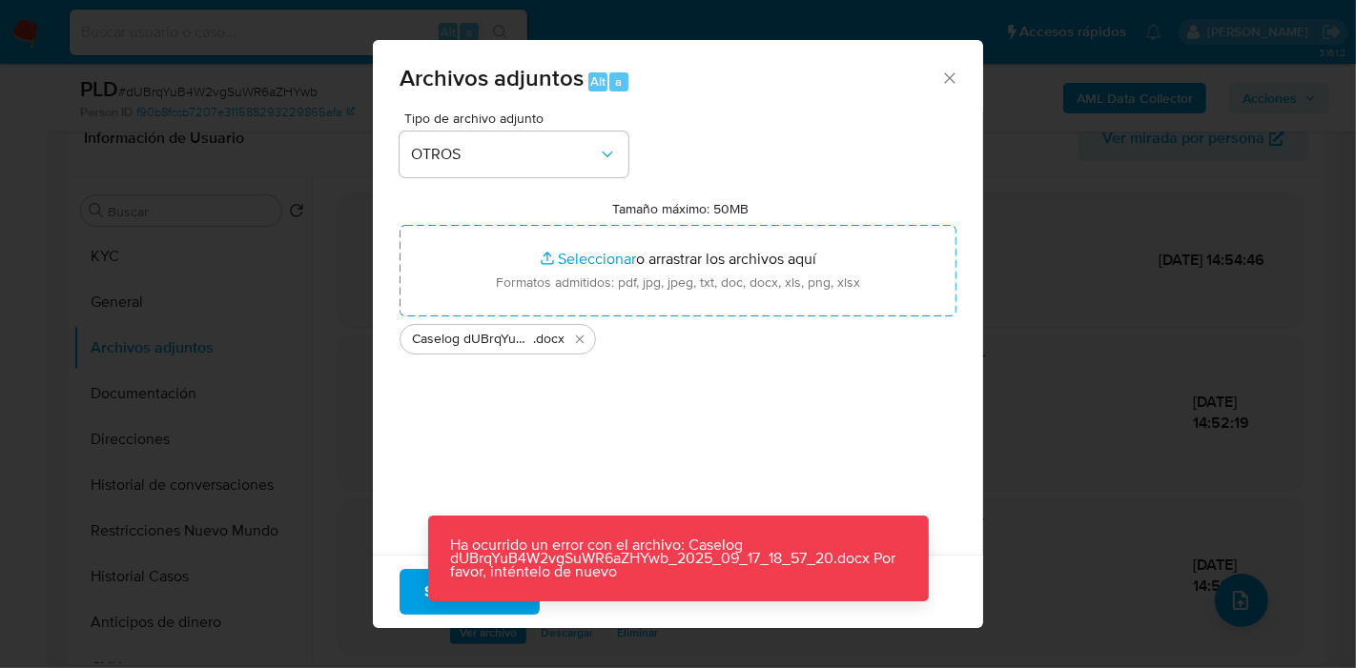
click at [408, 605] on button "Subir archivo" at bounding box center [470, 592] width 140 height 46
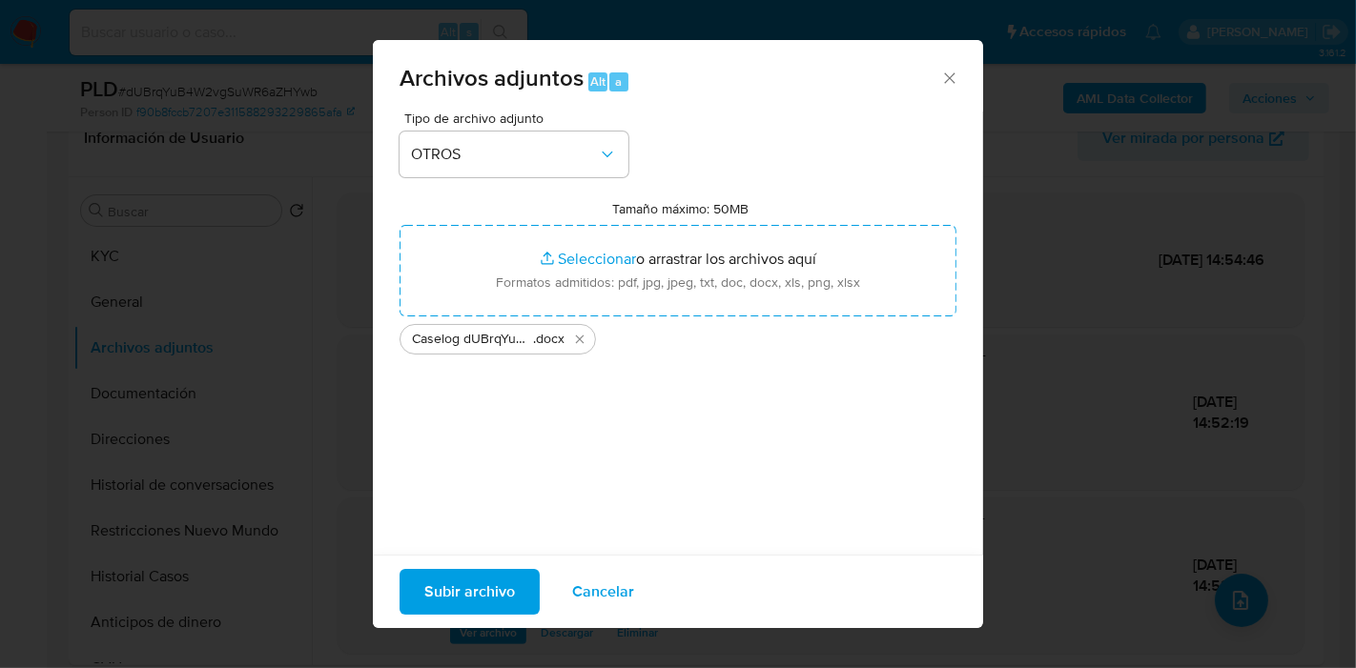
click at [940, 78] on icon "Cerrar" at bounding box center [949, 78] width 19 height 19
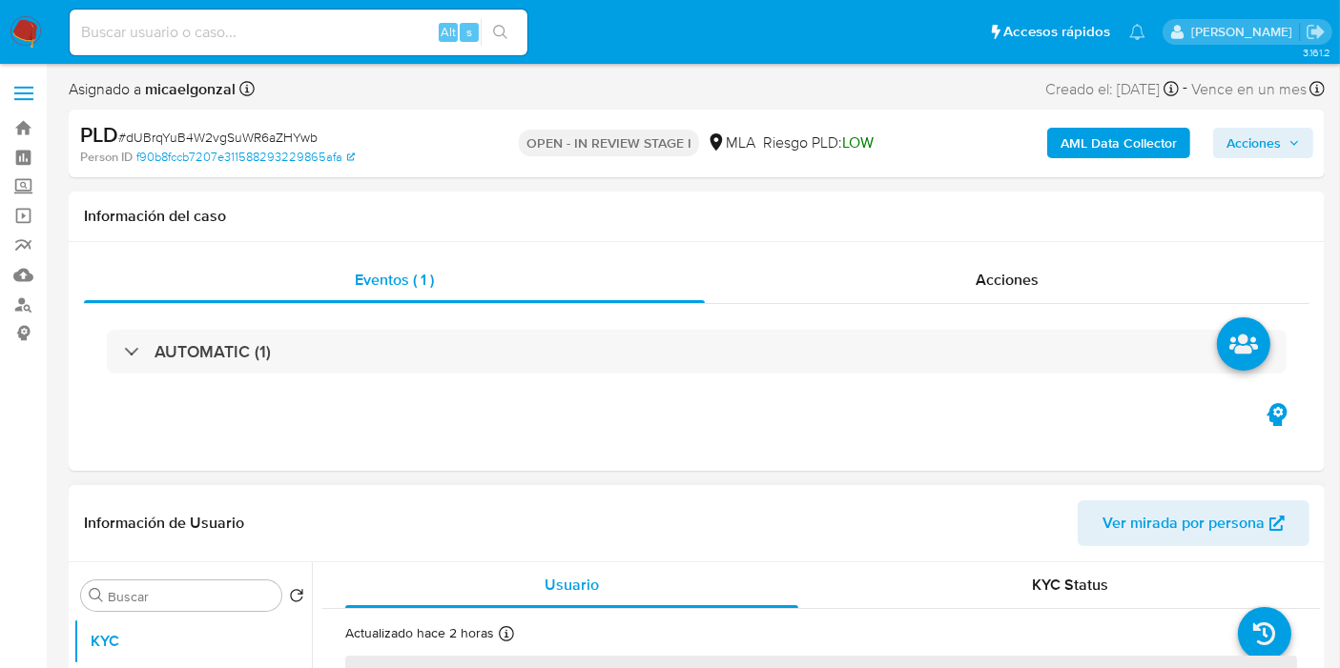
select select "10"
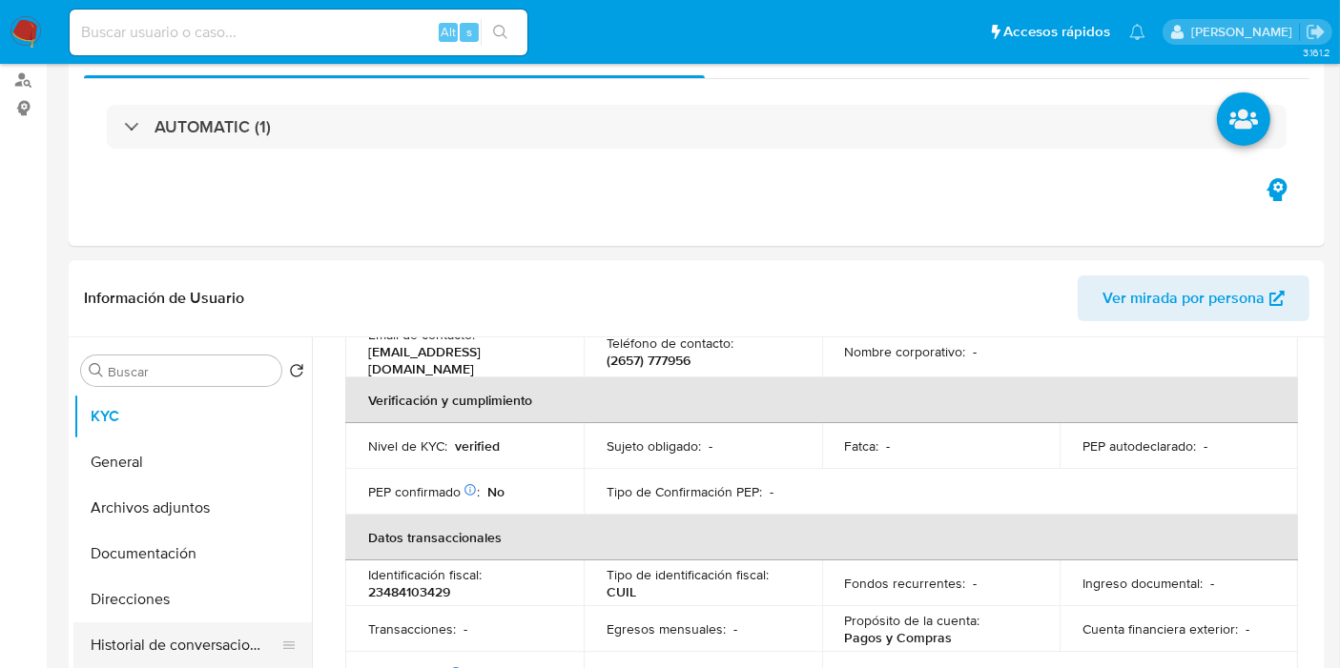
scroll to position [318, 0]
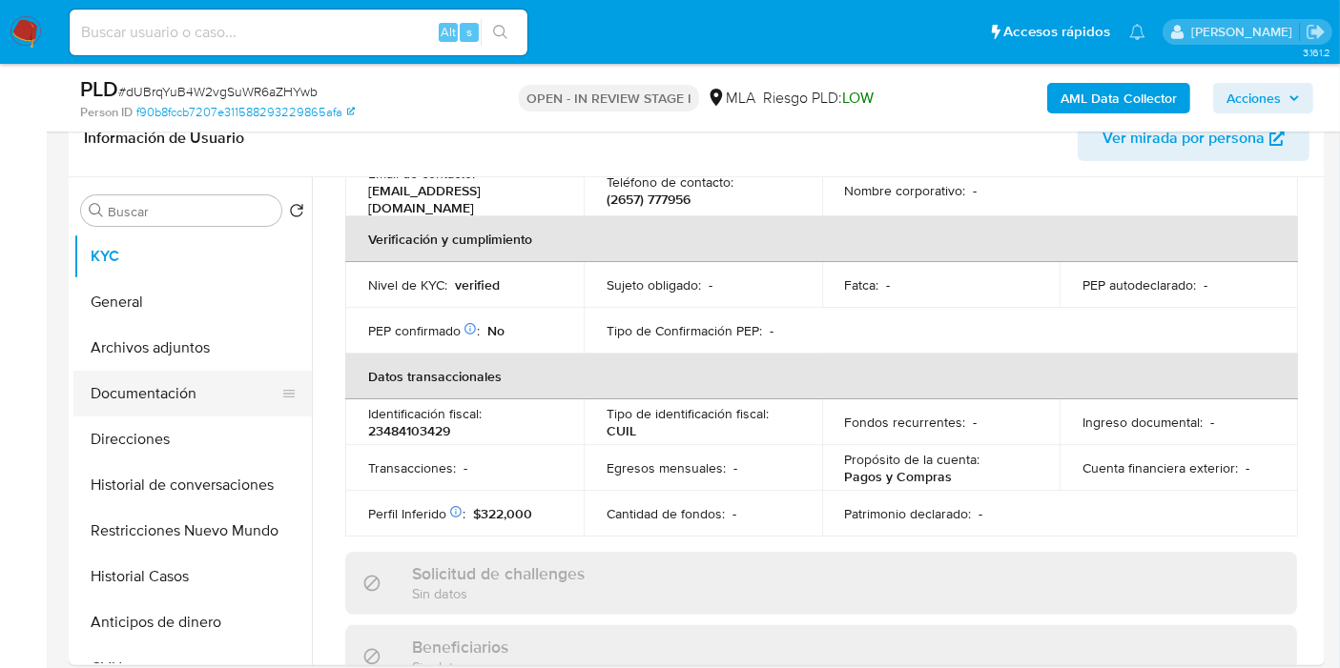
click at [207, 382] on button "Documentación" at bounding box center [184, 394] width 223 height 46
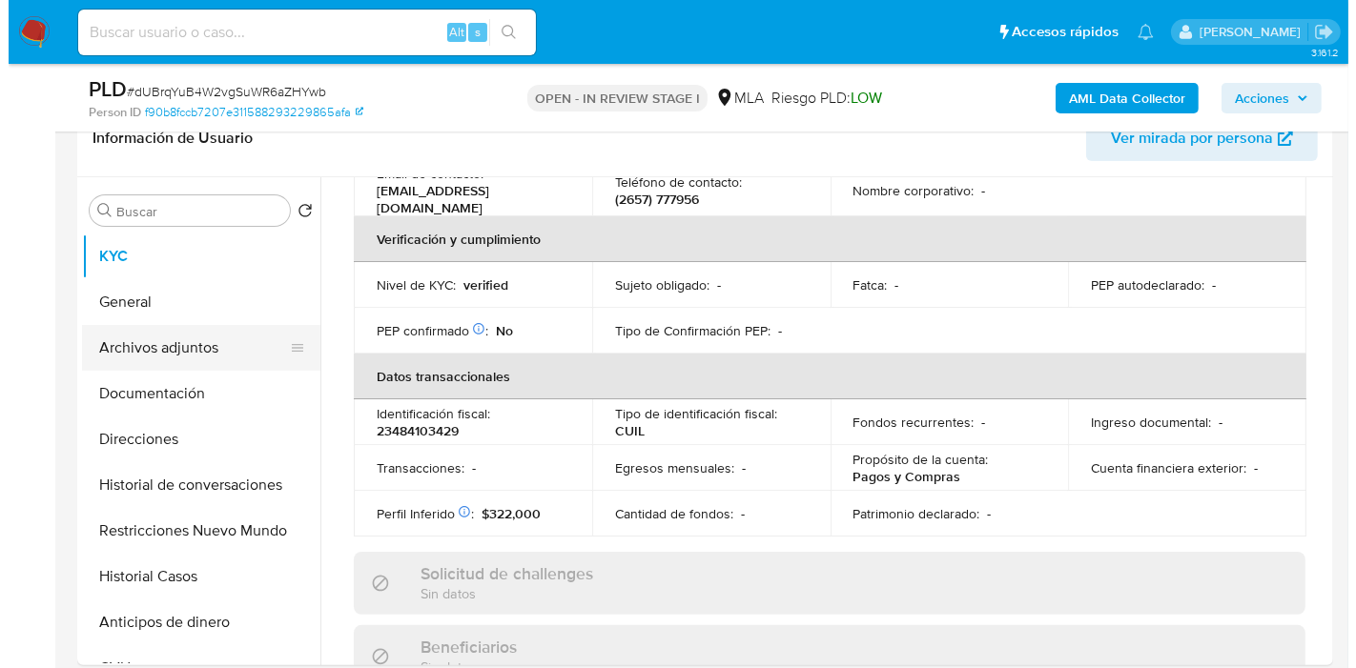
scroll to position [0, 0]
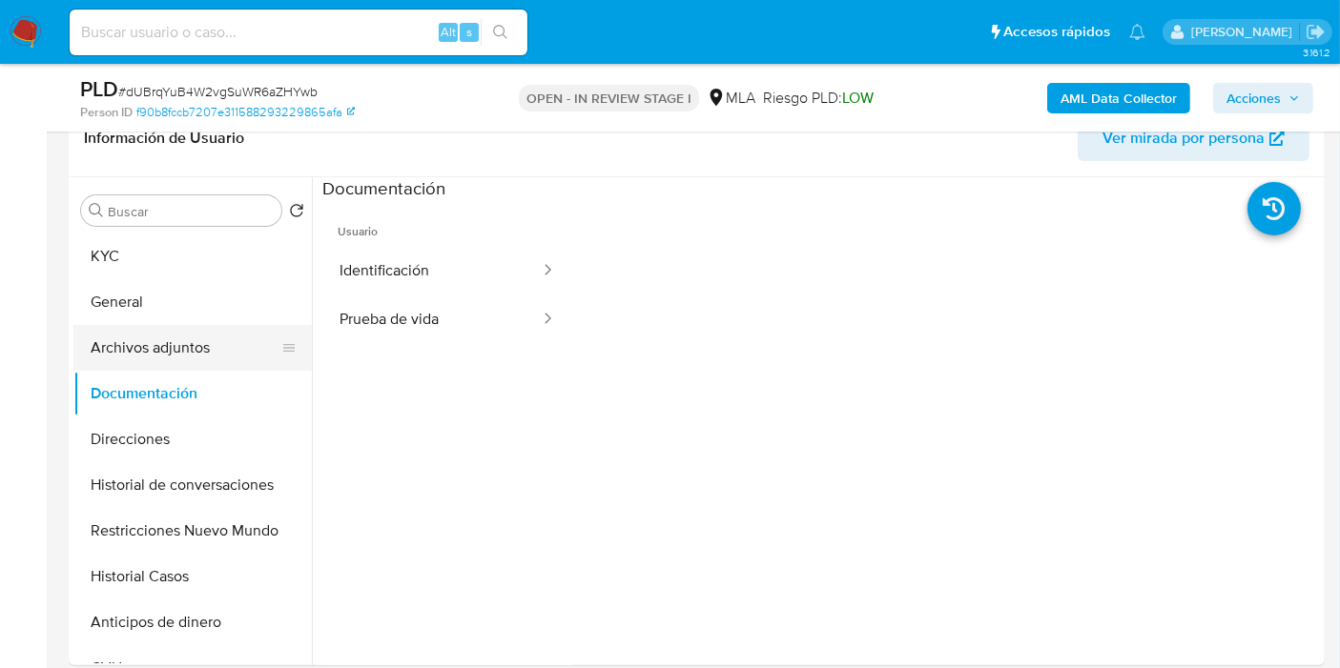
click at [218, 340] on button "Archivos adjuntos" at bounding box center [184, 348] width 223 height 46
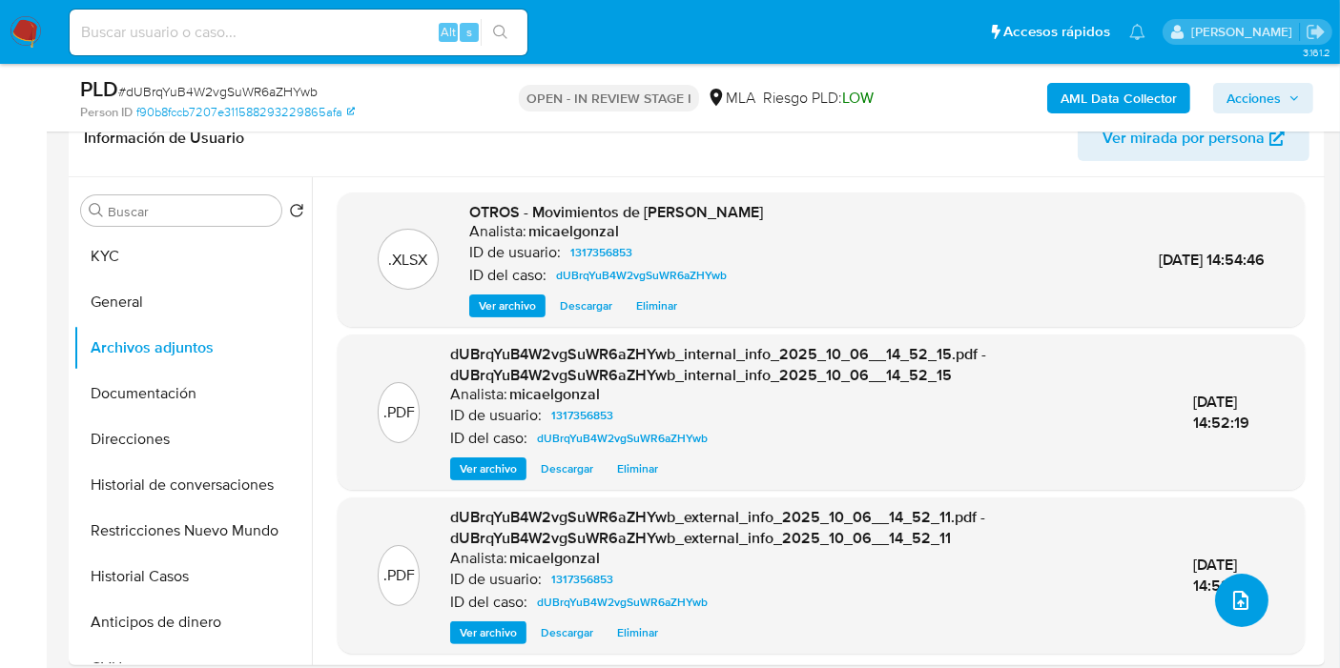
click at [1235, 585] on button "upload-file" at bounding box center [1241, 600] width 53 height 53
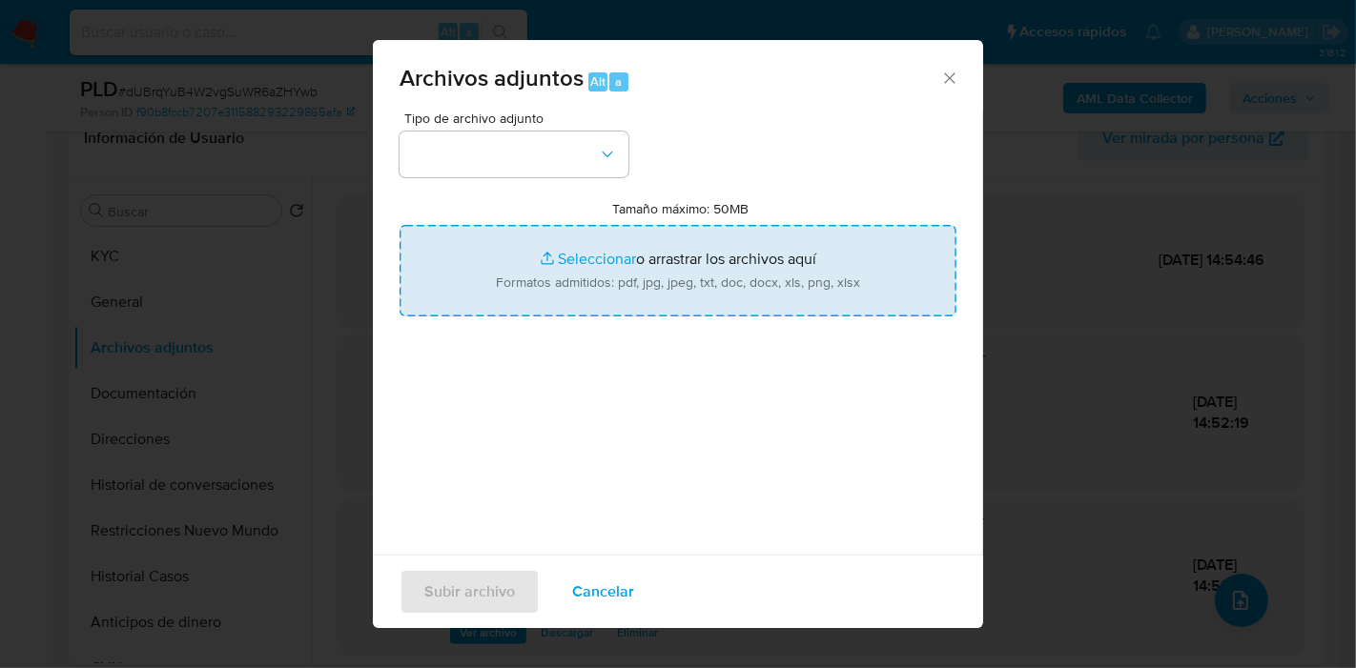
click at [639, 279] on input "Tamaño máximo: 50MB Seleccionar archivos" at bounding box center [678, 271] width 557 height 92
type input "C:\fakepath\Caselog dUBrqYuB4W2vgSuWR6aZHYwb_2025_09_17_18_57_20.docx"
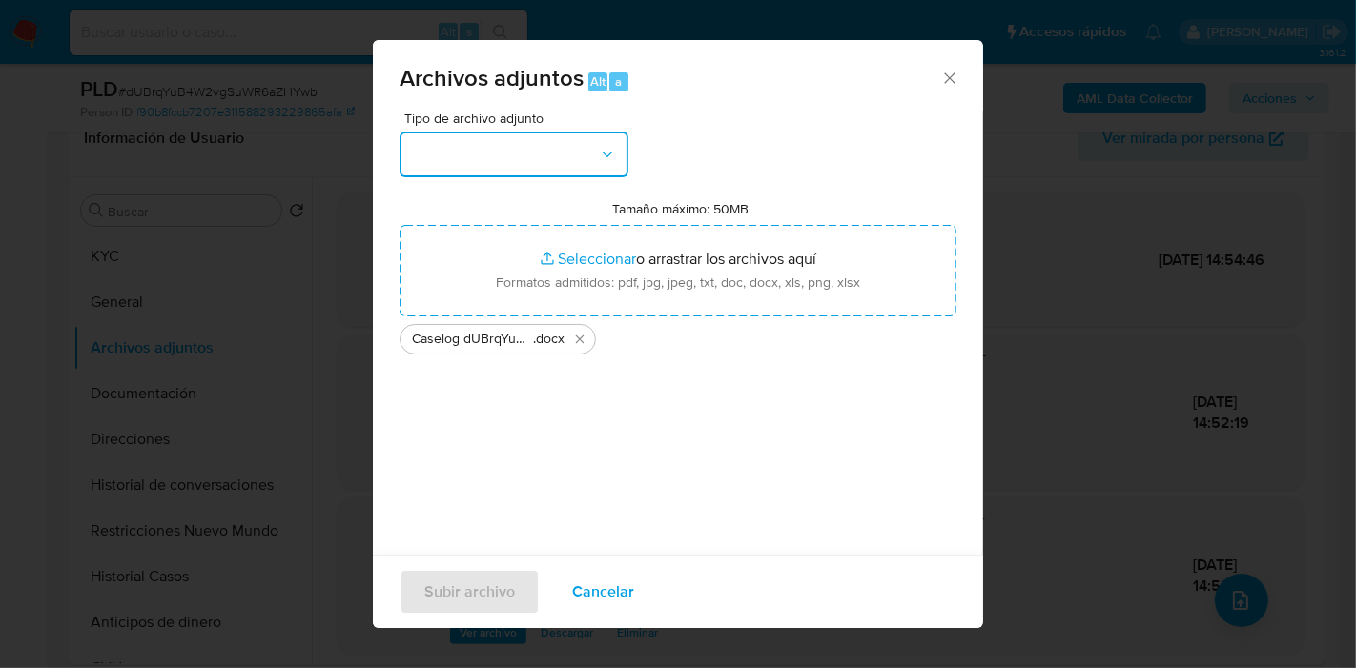
click at [456, 145] on button "button" at bounding box center [514, 155] width 229 height 46
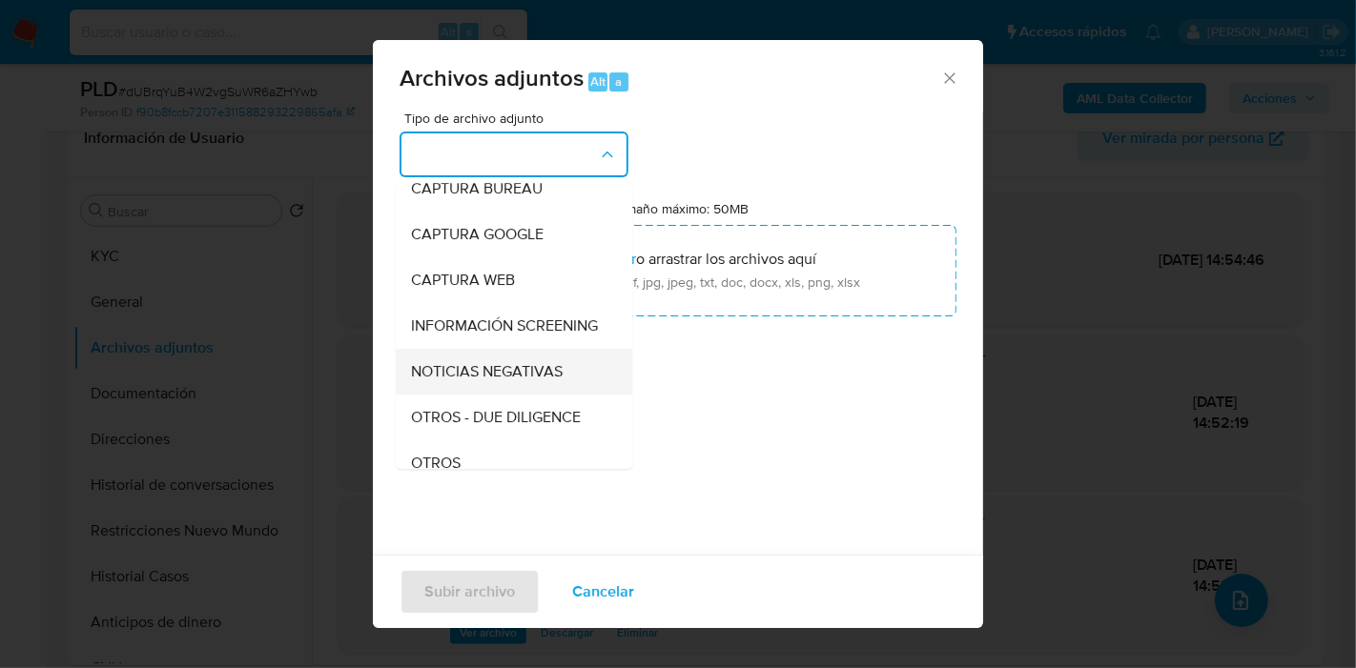
scroll to position [212, 0]
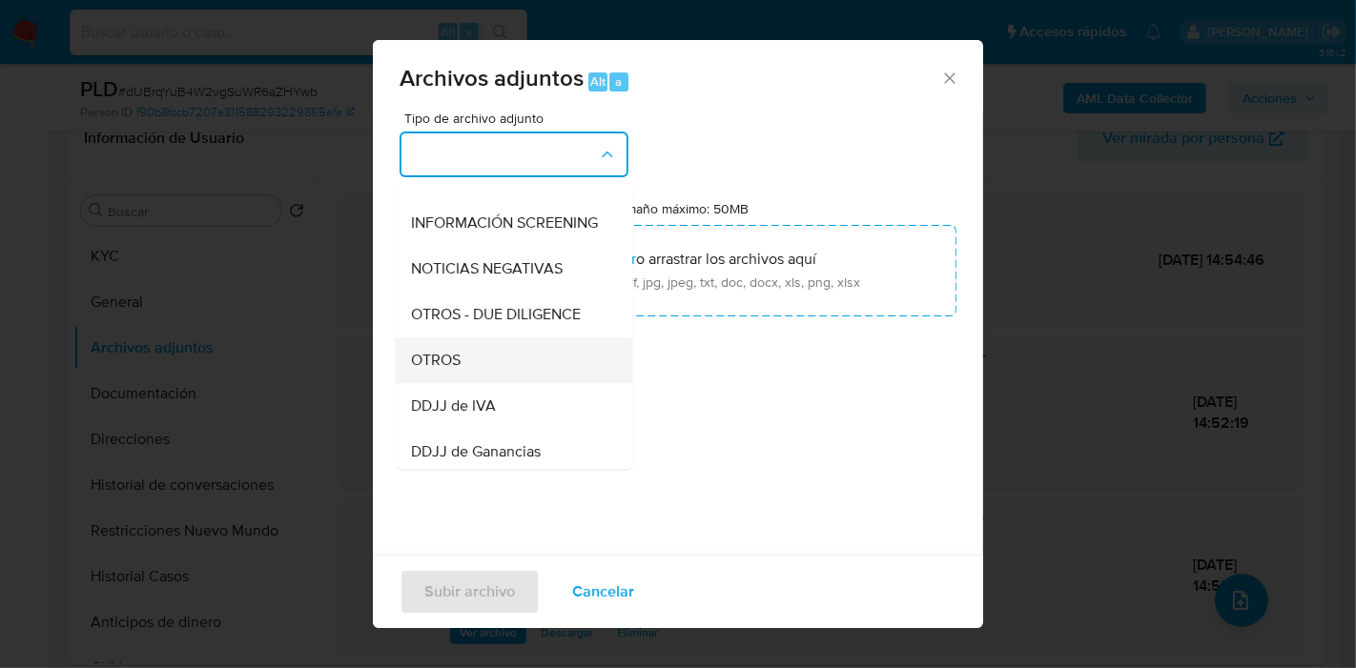
click at [453, 370] on span "OTROS" at bounding box center [436, 360] width 50 height 19
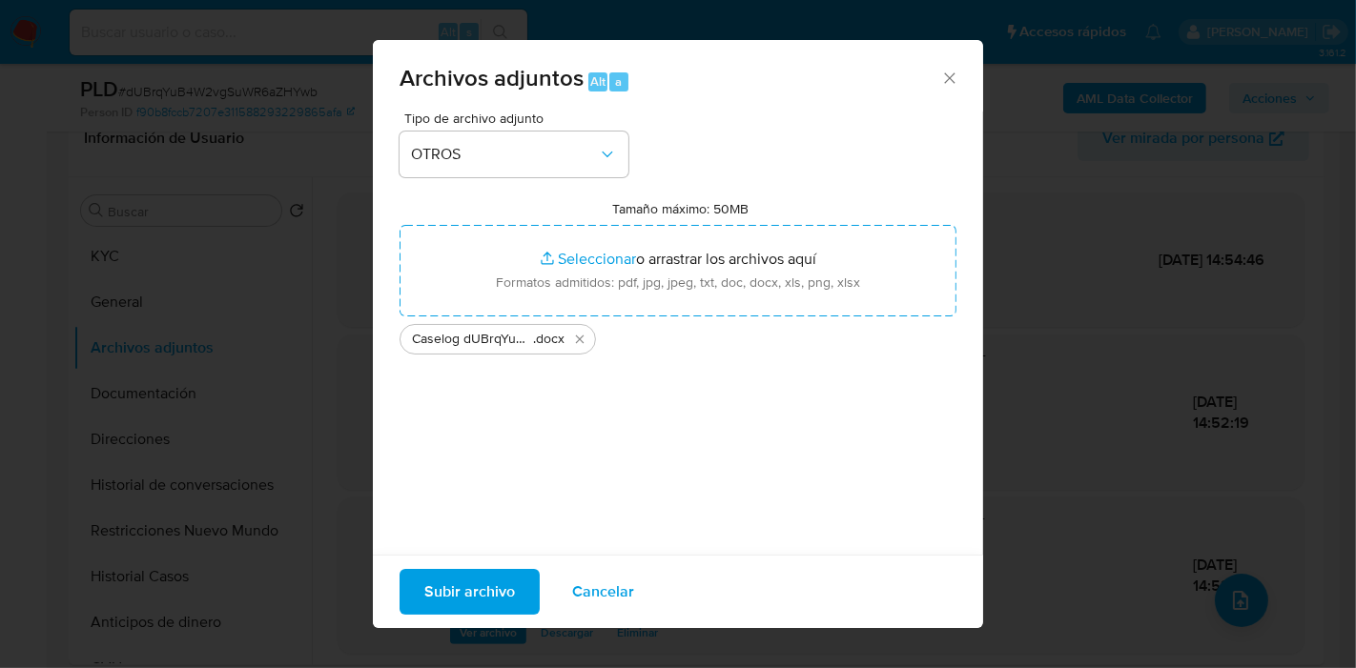
click at [462, 625] on div "Subir archivo Cancelar" at bounding box center [678, 591] width 610 height 73
click at [493, 601] on span "Subir archivo" at bounding box center [469, 592] width 91 height 42
click at [461, 572] on span "Subir archivo" at bounding box center [469, 592] width 91 height 42
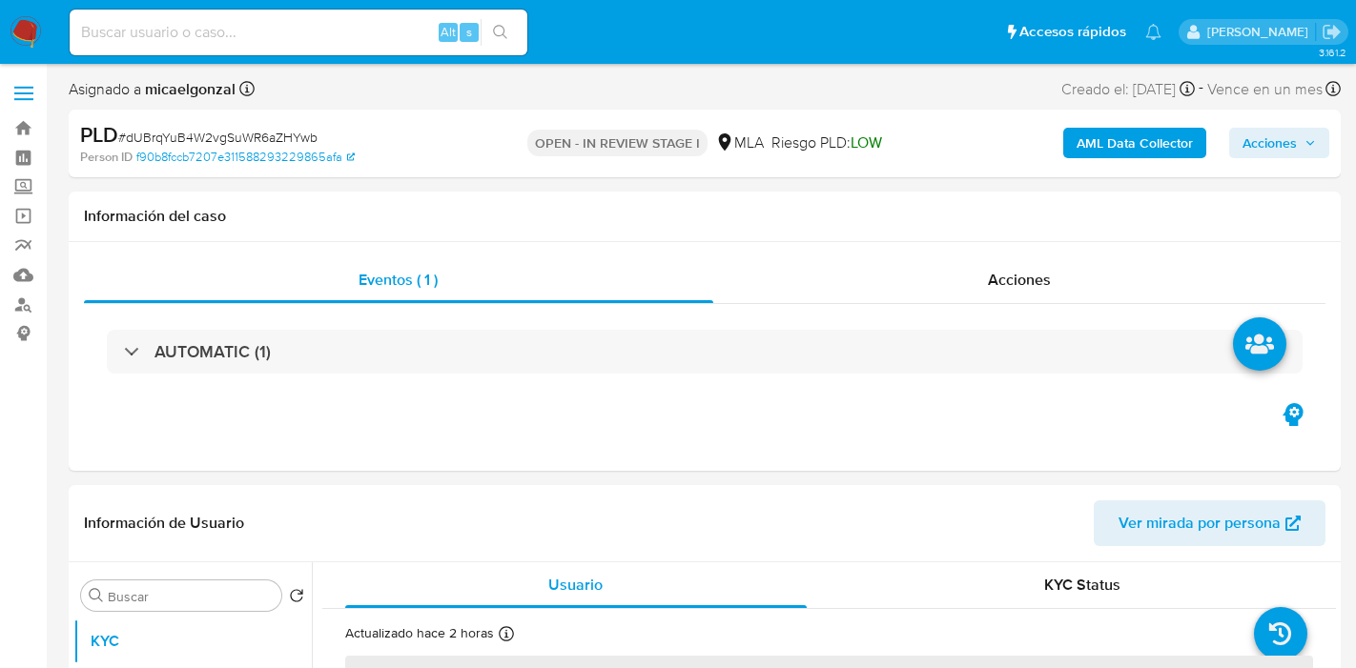
select select "10"
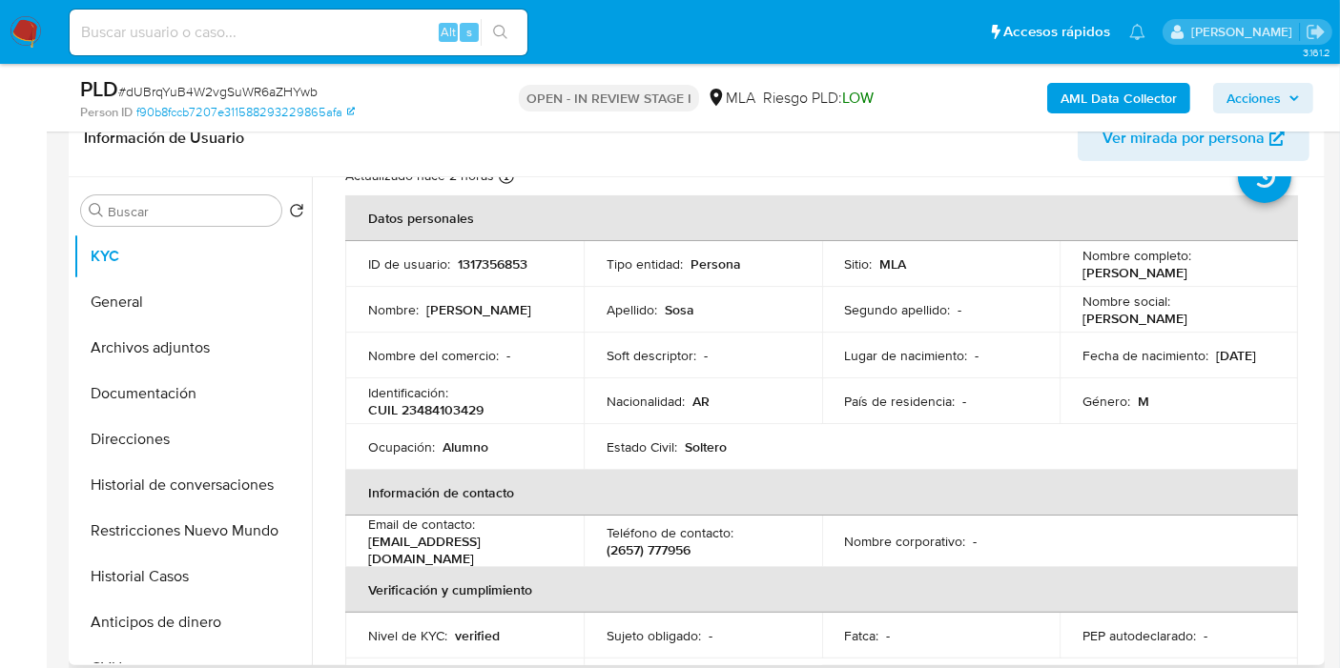
scroll to position [106, 0]
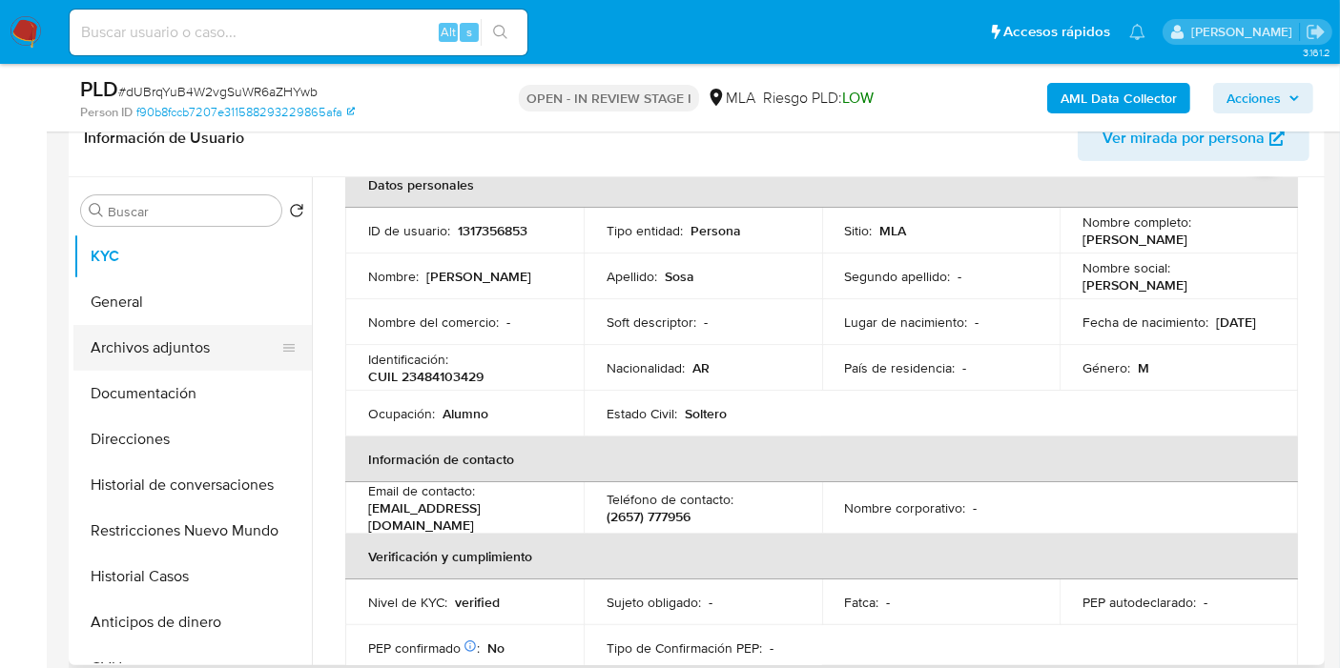
drag, startPoint x: 185, startPoint y: 420, endPoint x: 213, endPoint y: 363, distance: 62.7
click at [185, 419] on button "Direcciones" at bounding box center [192, 440] width 238 height 46
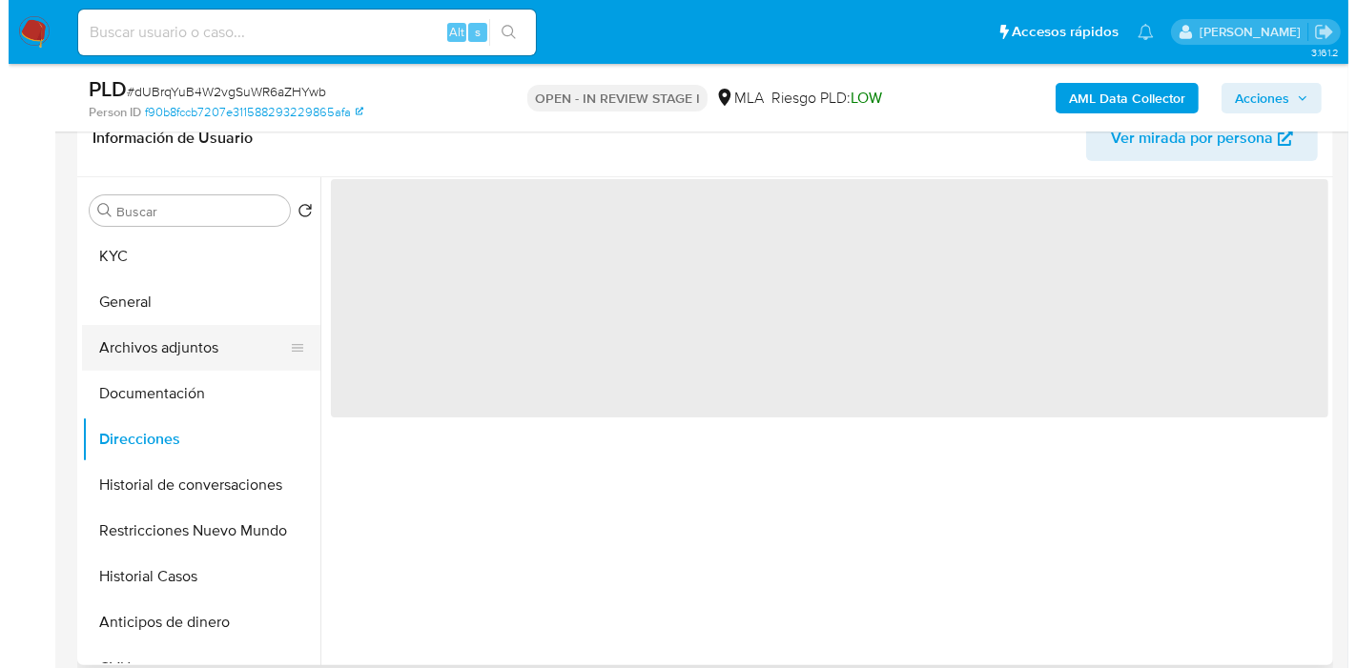
scroll to position [0, 0]
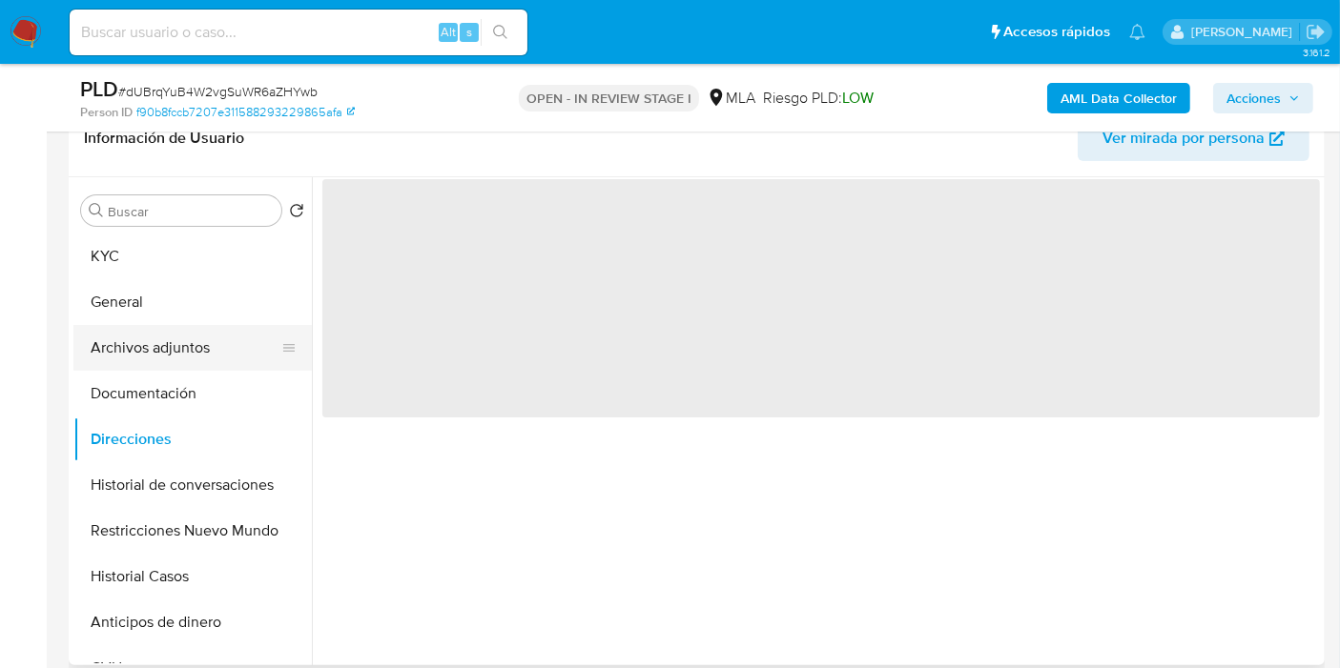
click at [221, 354] on button "Archivos adjuntos" at bounding box center [184, 348] width 223 height 46
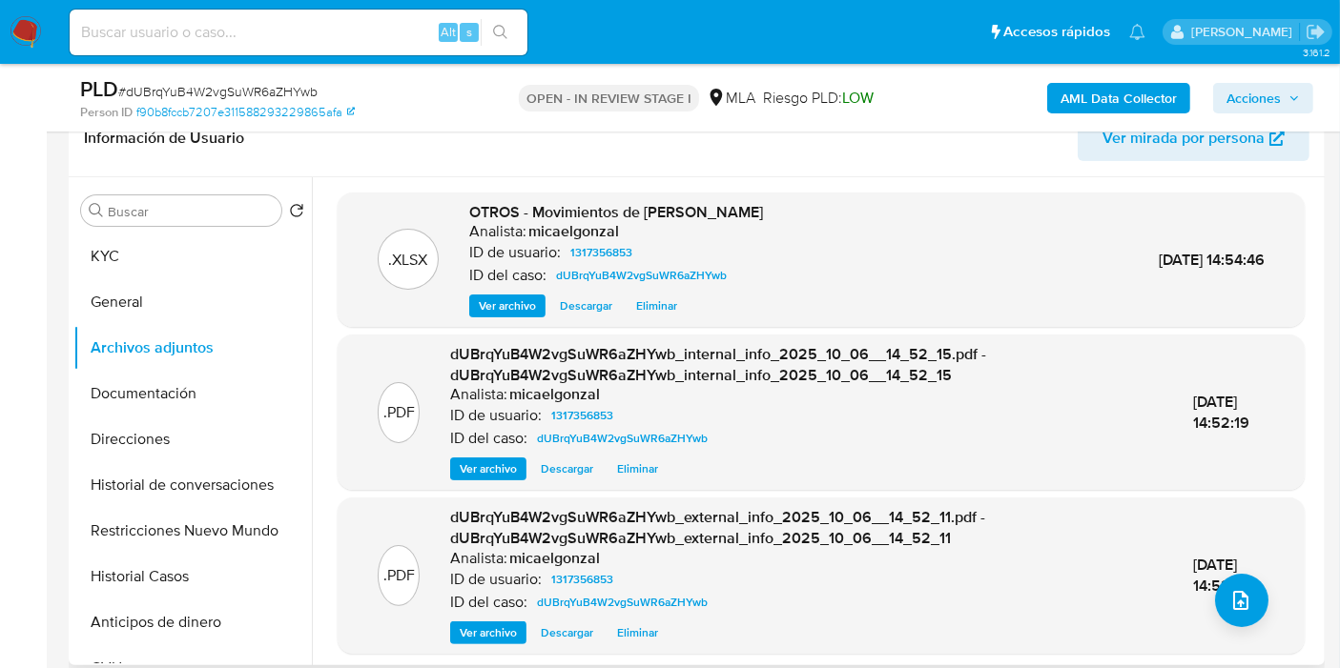
click at [1240, 564] on span "[DATE] 14:52:15" at bounding box center [1221, 575] width 56 height 43
click at [1215, 589] on button "upload-file" at bounding box center [1241, 600] width 53 height 53
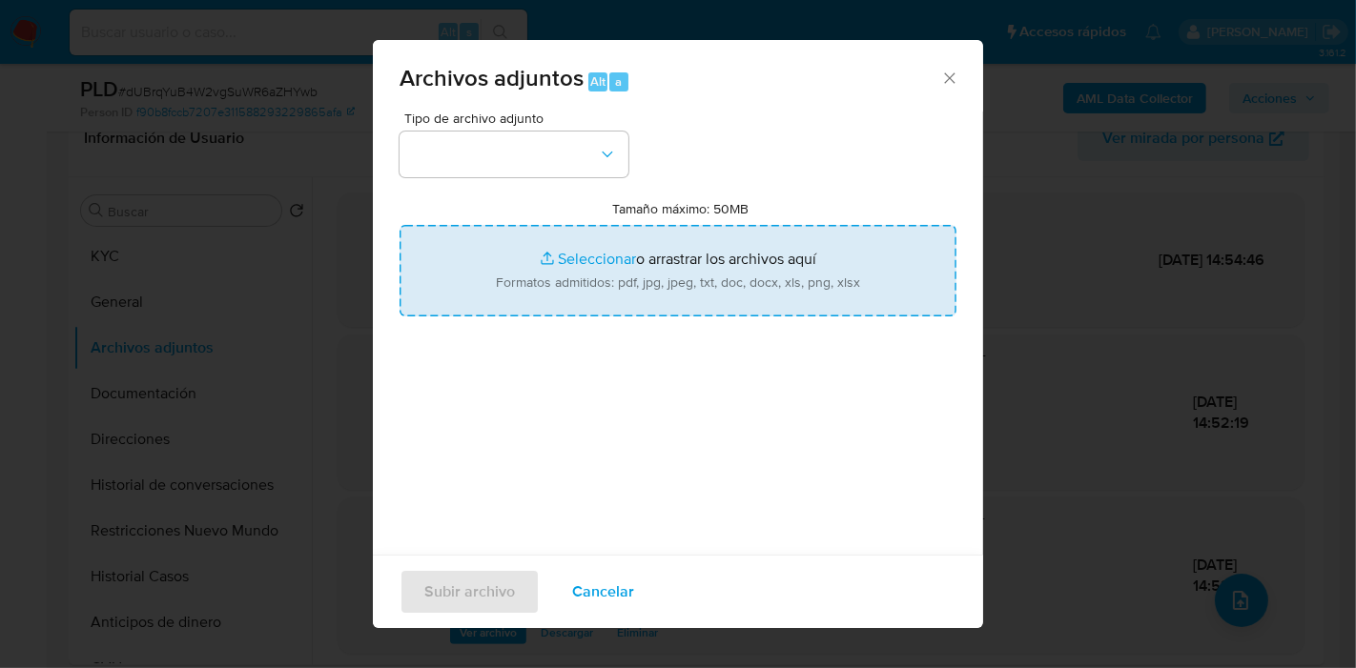
click at [468, 284] on input "Tamaño máximo: 50MB Seleccionar archivos" at bounding box center [678, 271] width 557 height 92
type input "C:\fakepath\Caselog dUBrqYuB4W2vgSuWR6aZHYwb_2025_09_17_18_57_20.docx"
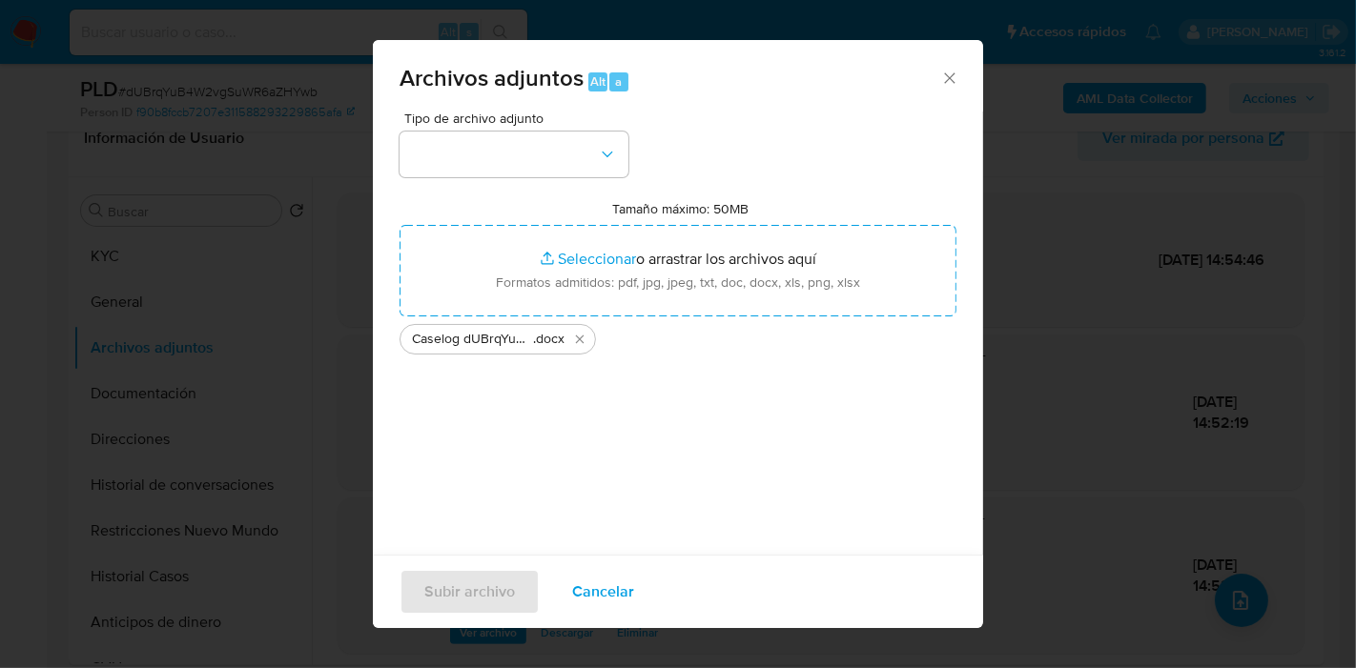
click at [687, 442] on div "Tipo de archivo adjunto Tamaño máximo: 50MB Seleccionar archivos Seleccionar o …" at bounding box center [678, 337] width 557 height 450
click at [583, 163] on button "button" at bounding box center [514, 155] width 229 height 46
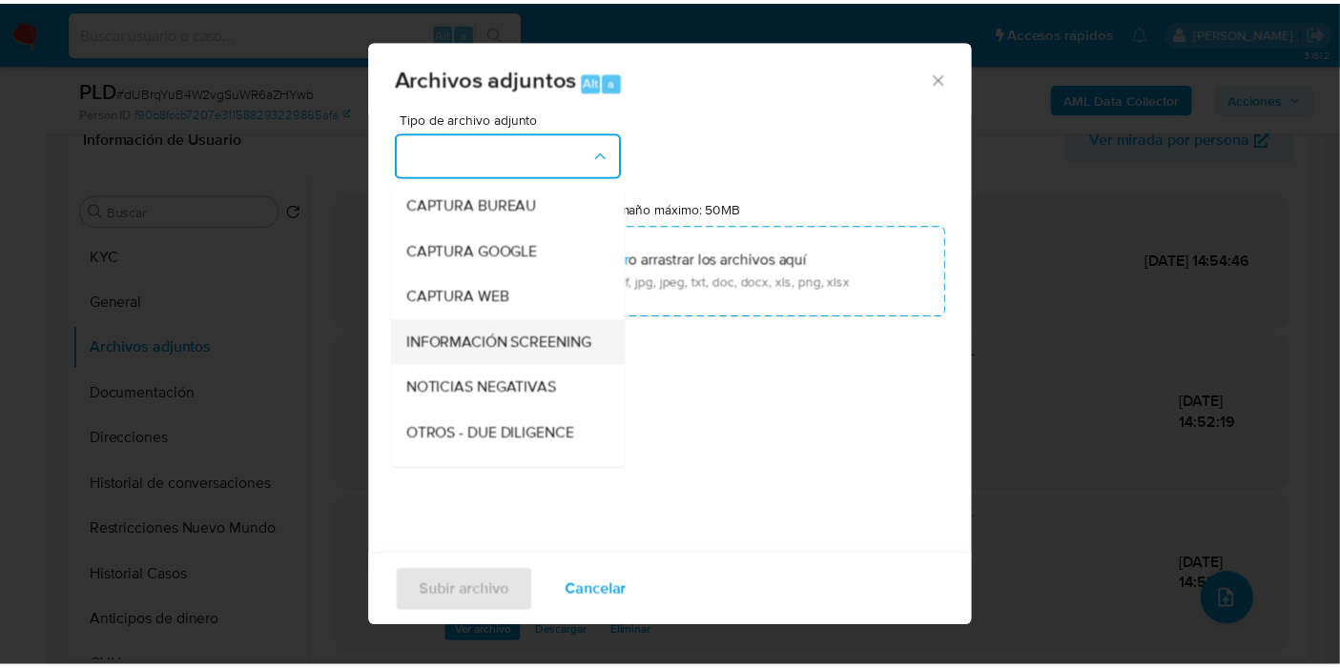
scroll to position [212, 0]
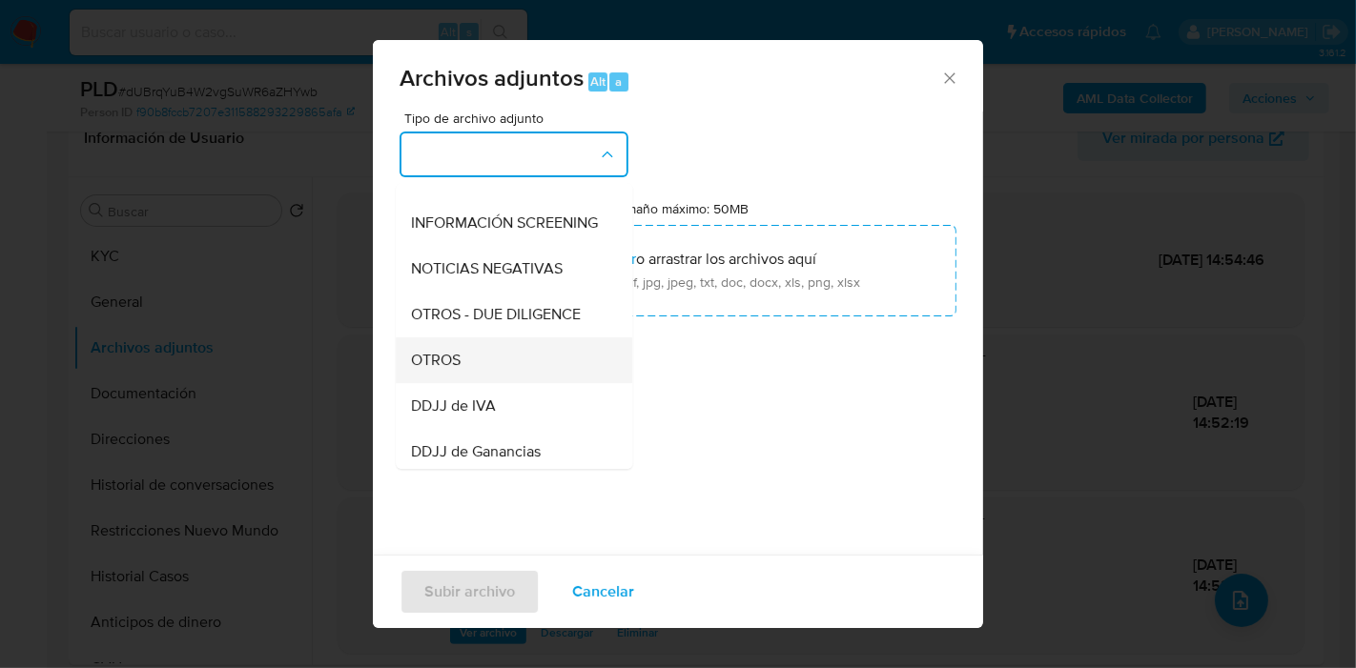
click at [506, 381] on div "OTROS" at bounding box center [508, 361] width 195 height 46
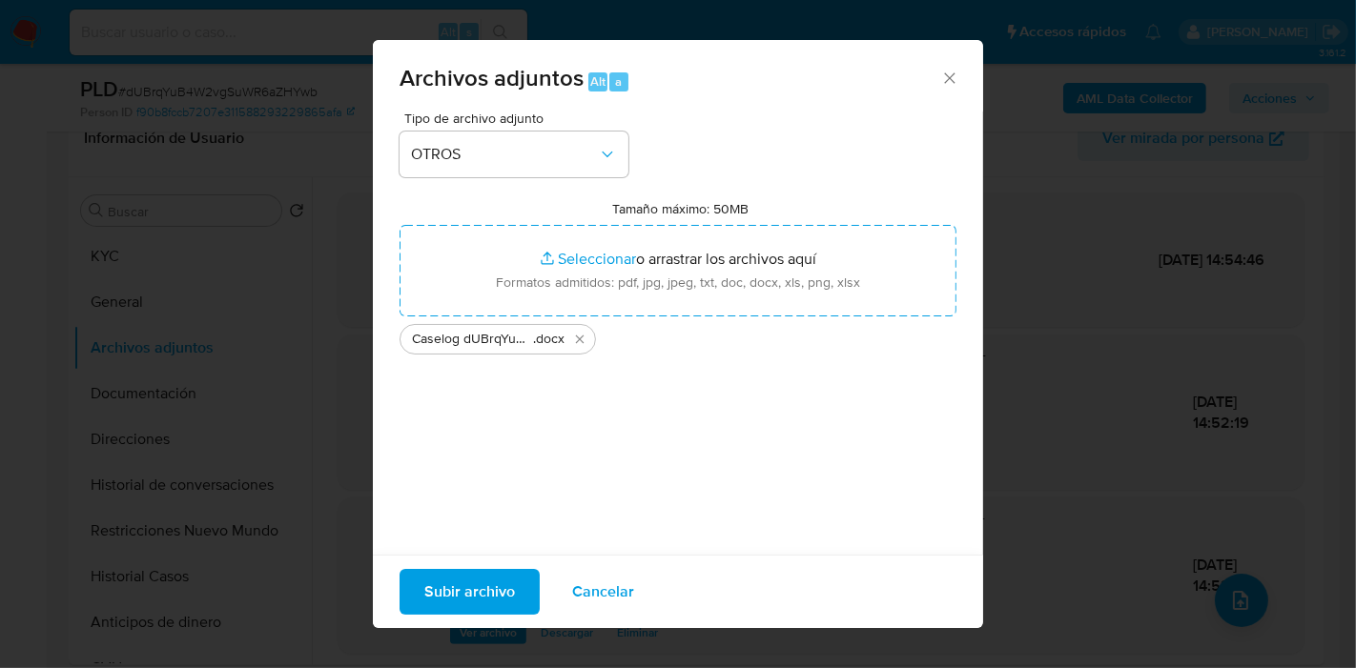
click at [476, 585] on span "Subir archivo" at bounding box center [469, 592] width 91 height 42
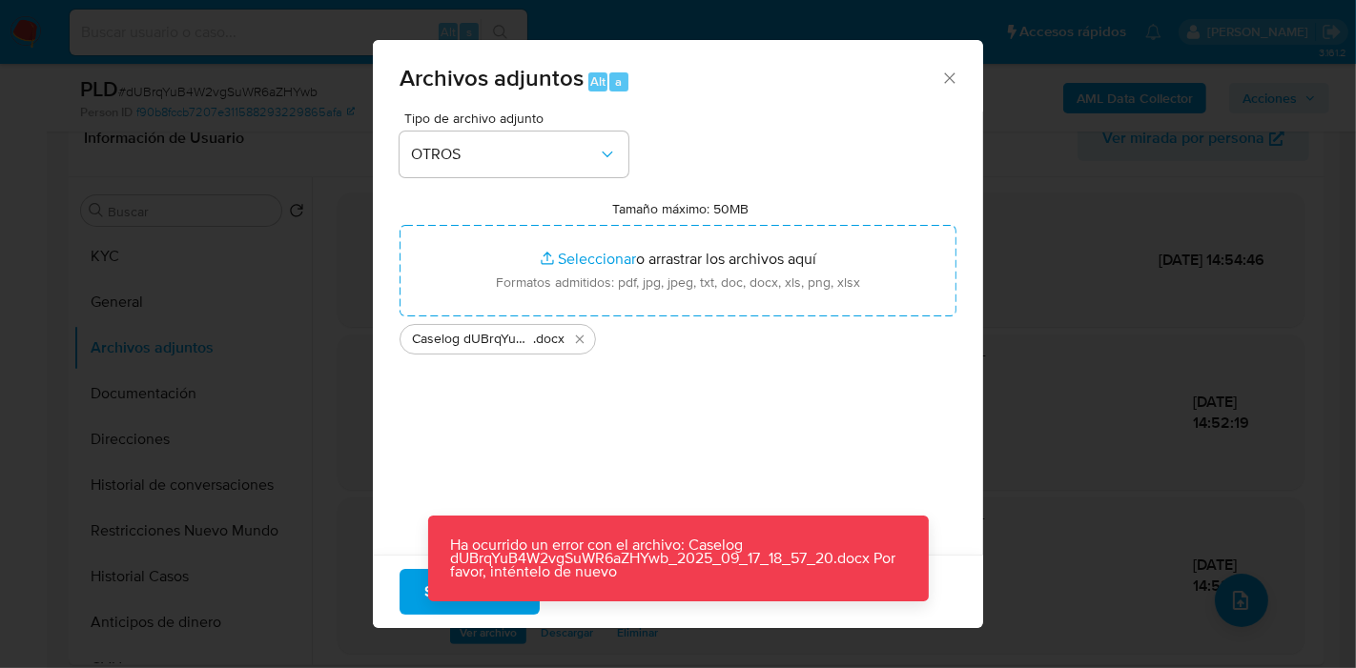
click at [940, 85] on icon "Cerrar" at bounding box center [949, 78] width 19 height 19
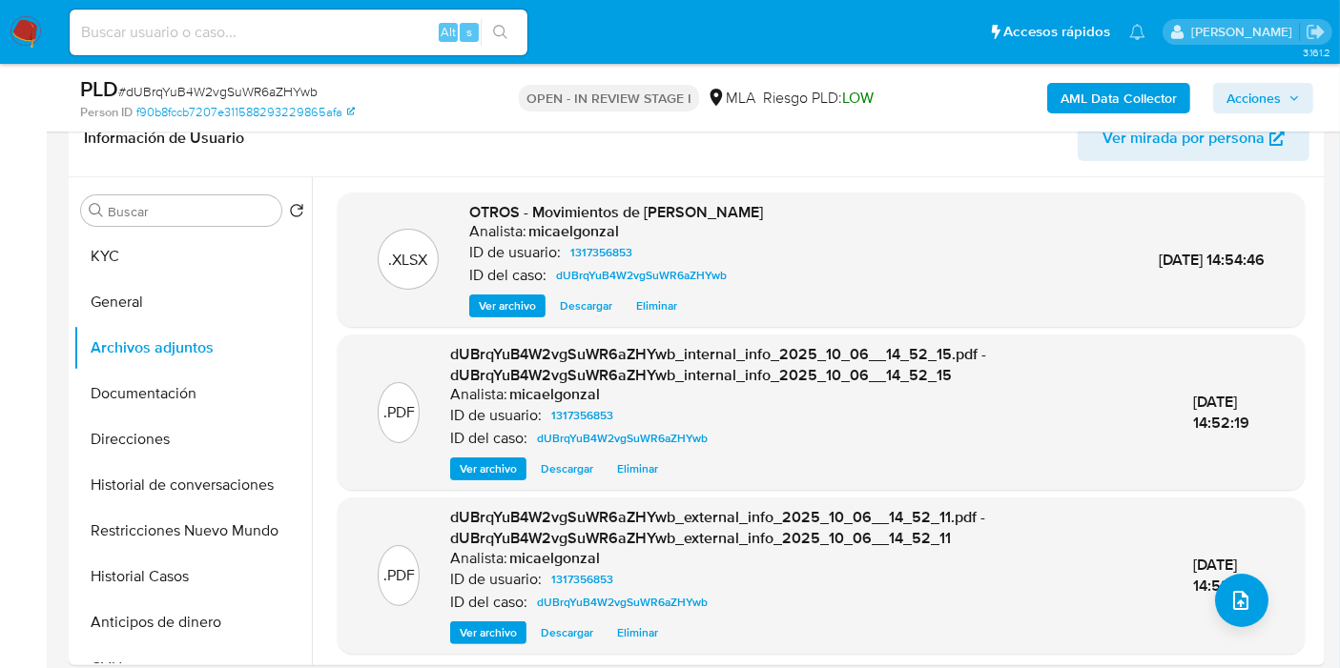
click at [37, 28] on img at bounding box center [26, 32] width 32 height 32
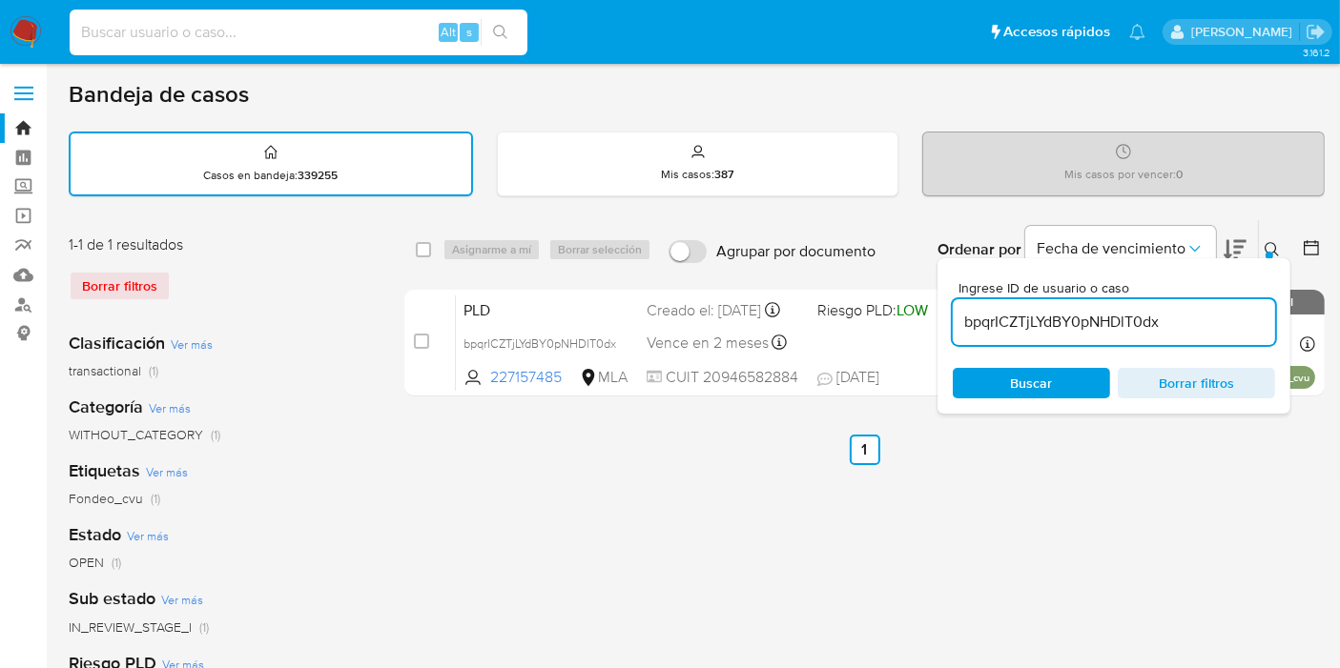
click at [335, 35] on input at bounding box center [299, 32] width 458 height 25
paste input "K9u0TpmfDHmpwRLTqMpPYTg4"
type input "K9u0TpmfDHmpwRLTqMpPYTg4"
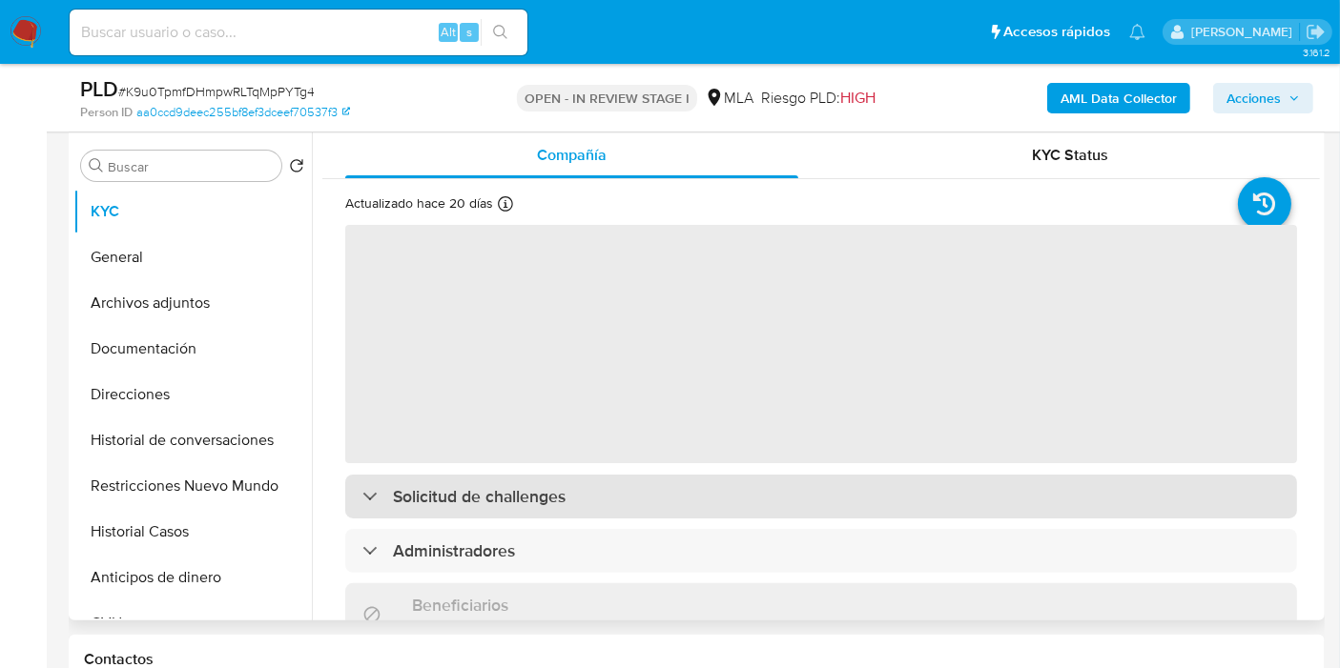
scroll to position [423, 0]
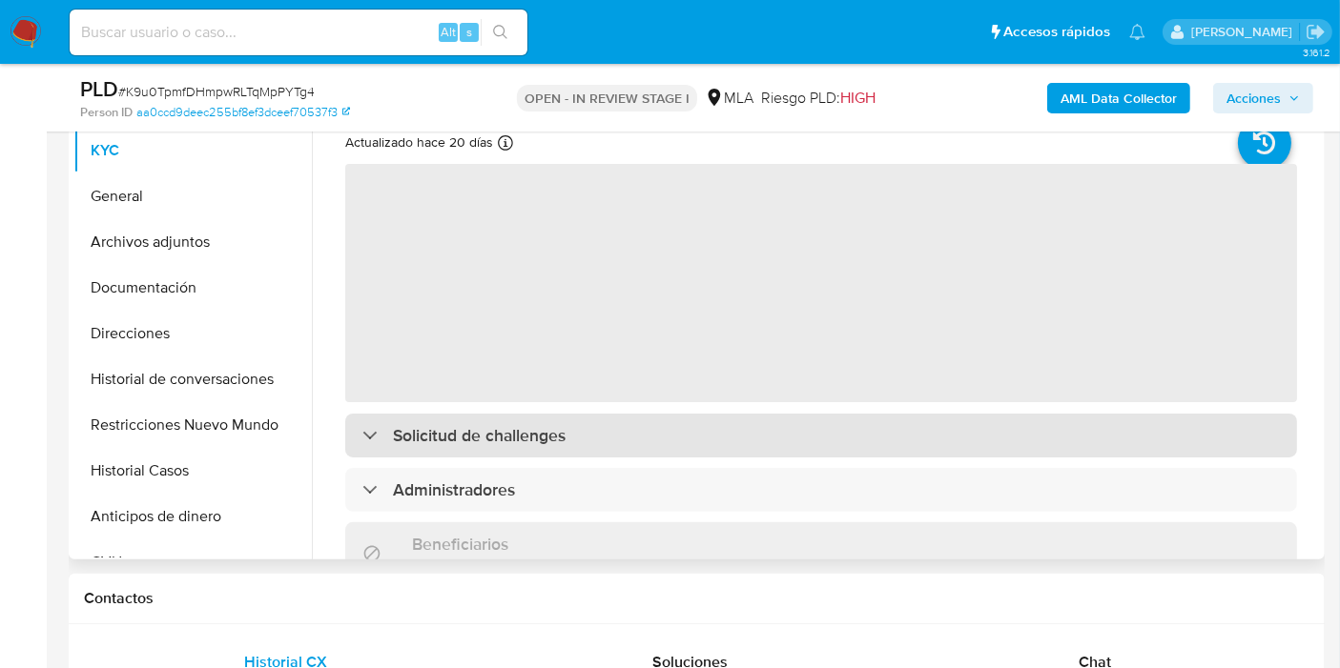
select select "10"
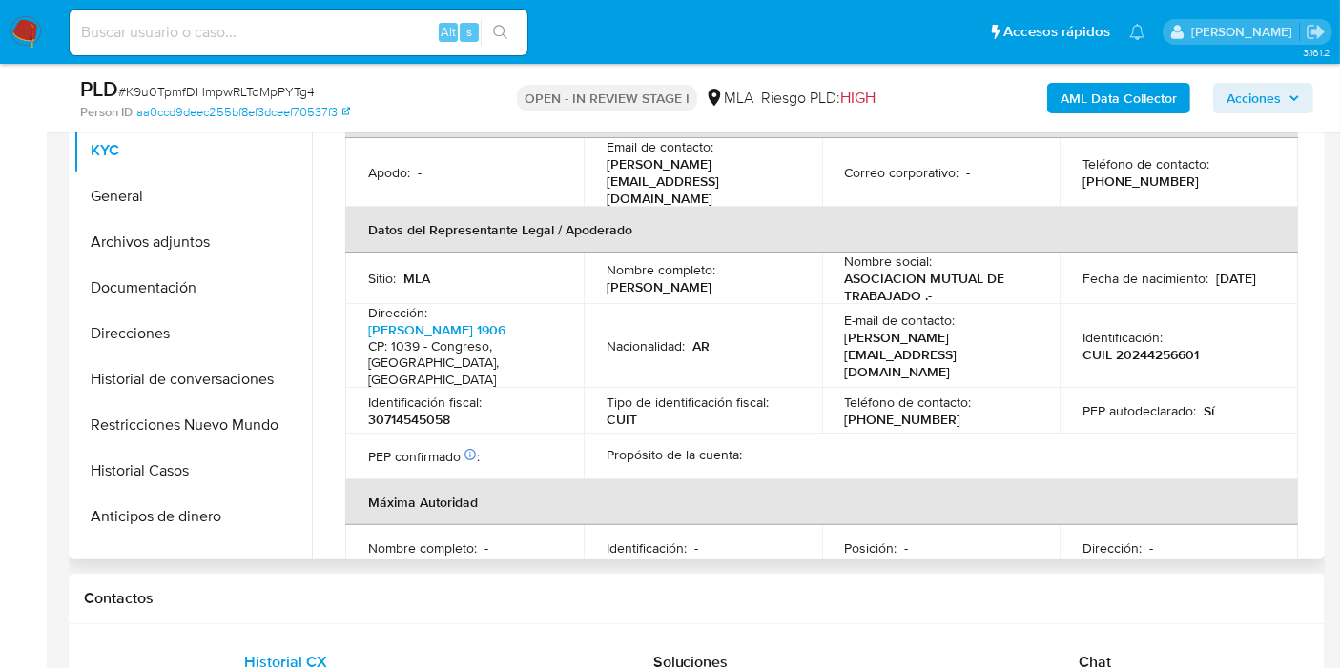
scroll to position [1296, 0]
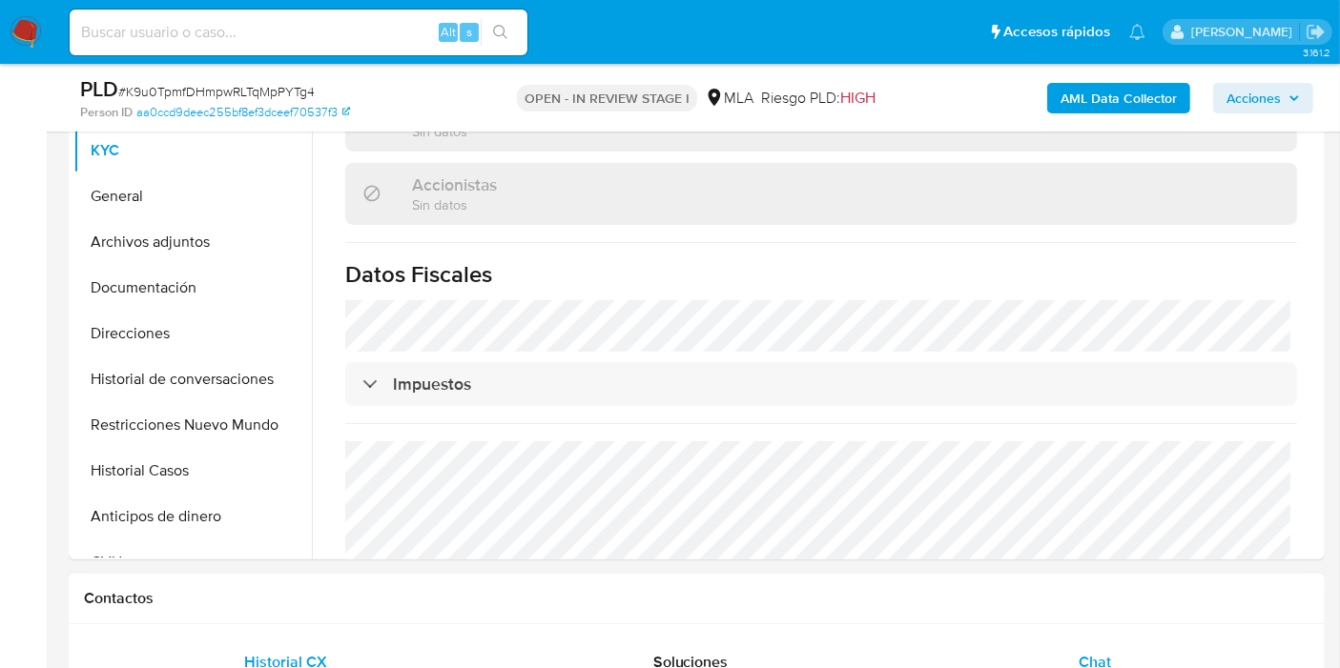
click at [1044, 644] on div "Chat" at bounding box center [1094, 663] width 359 height 46
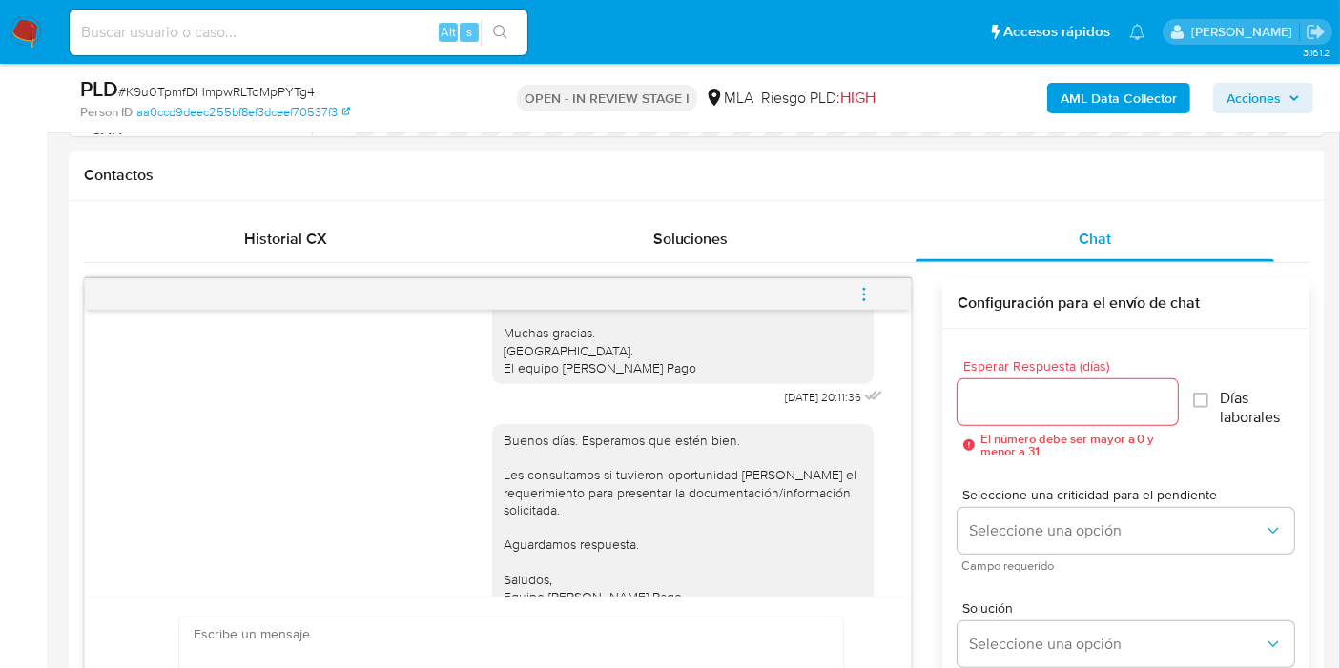
scroll to position [423, 0]
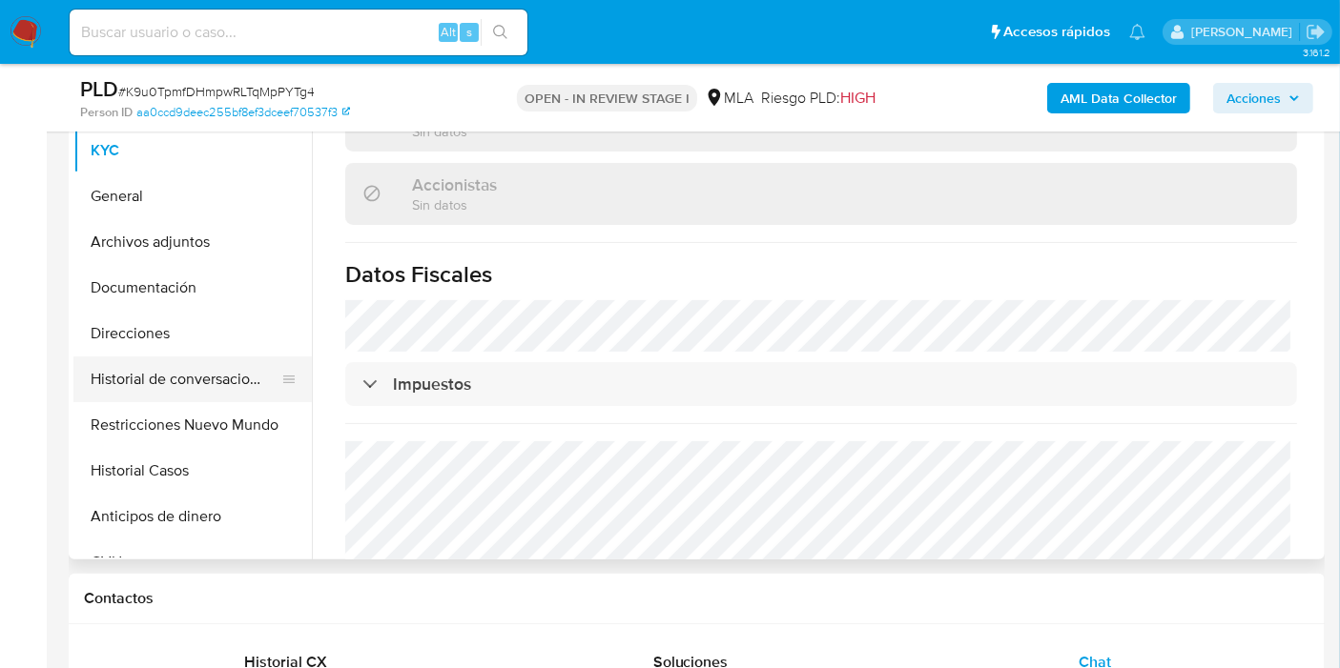
click at [125, 365] on button "Historial de conversaciones" at bounding box center [184, 380] width 223 height 46
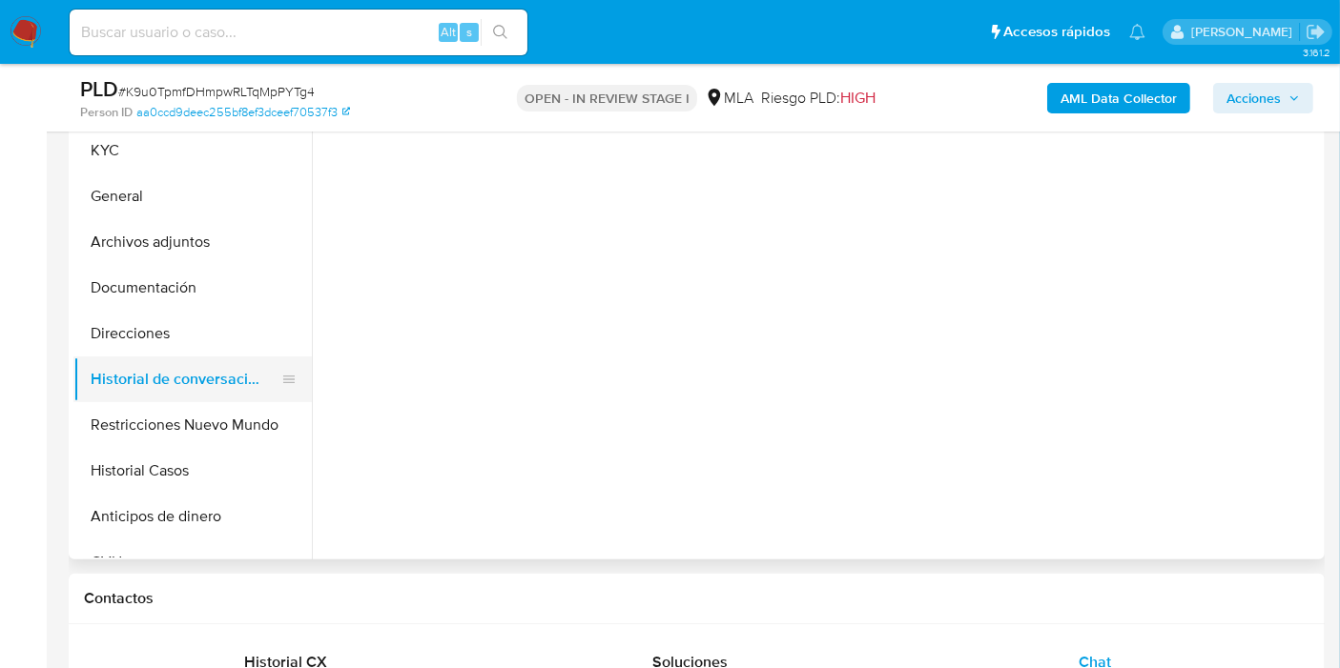
scroll to position [0, 0]
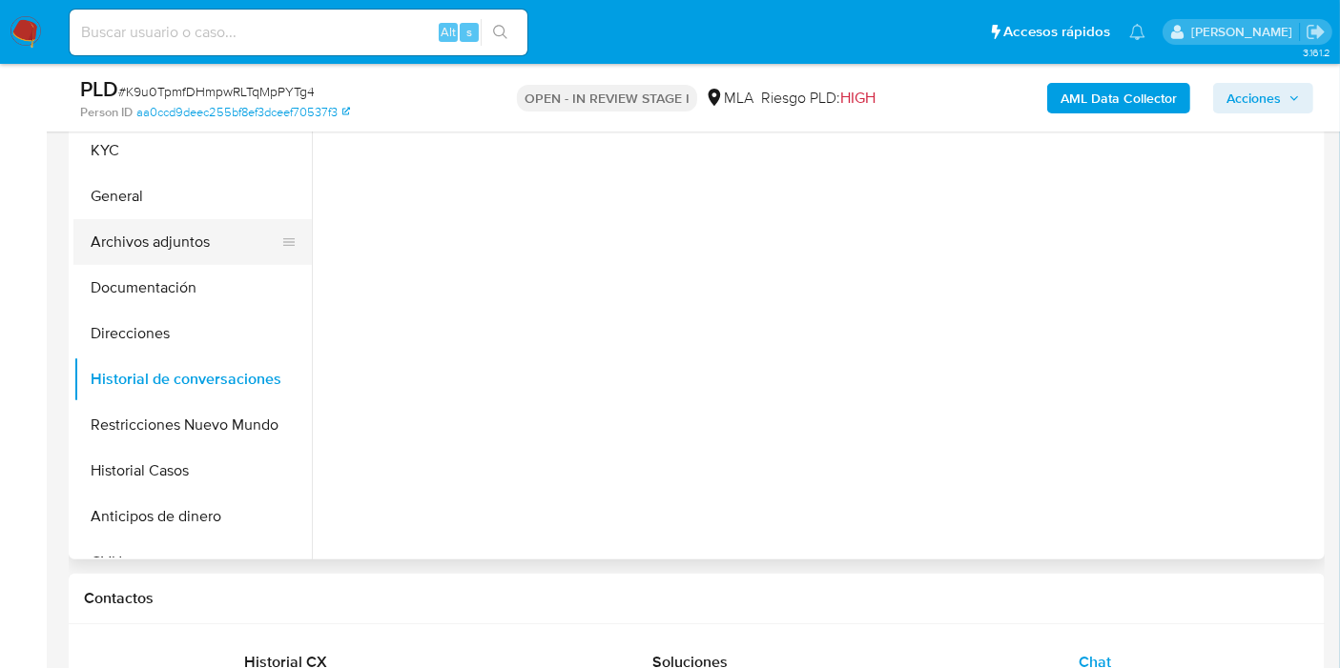
click at [198, 257] on button "Archivos adjuntos" at bounding box center [184, 242] width 223 height 46
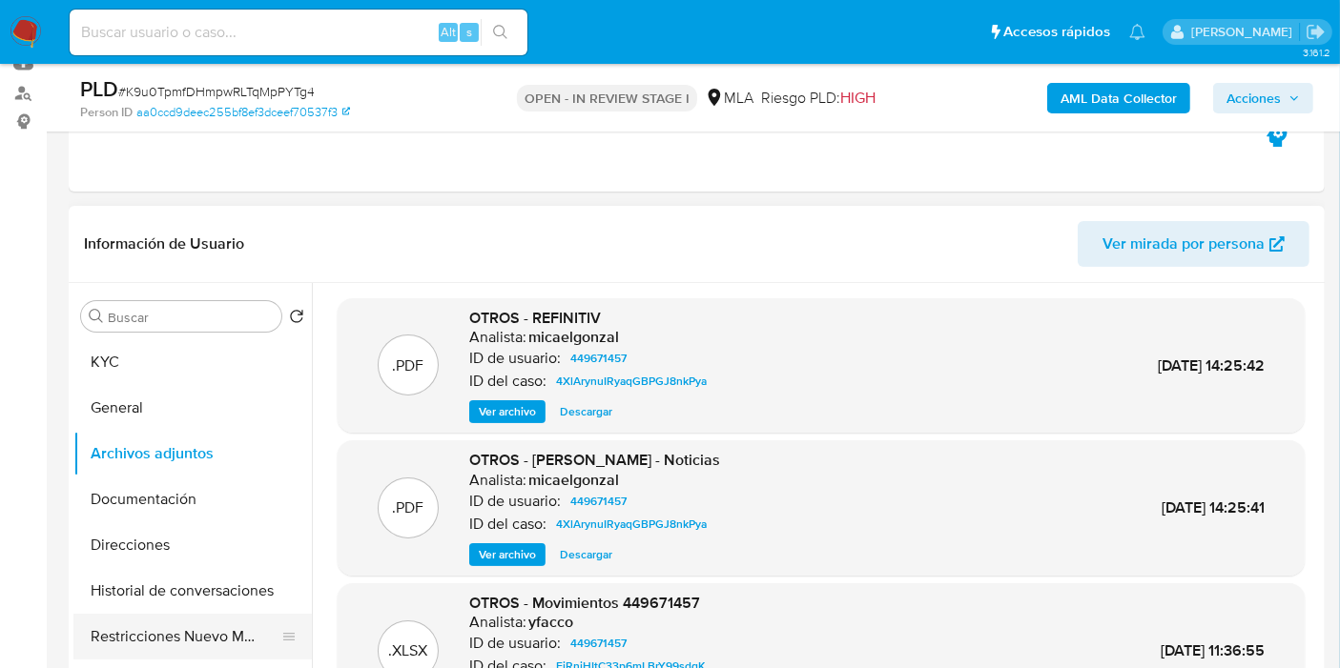
click at [191, 608] on button "Historial de conversaciones" at bounding box center [192, 591] width 238 height 46
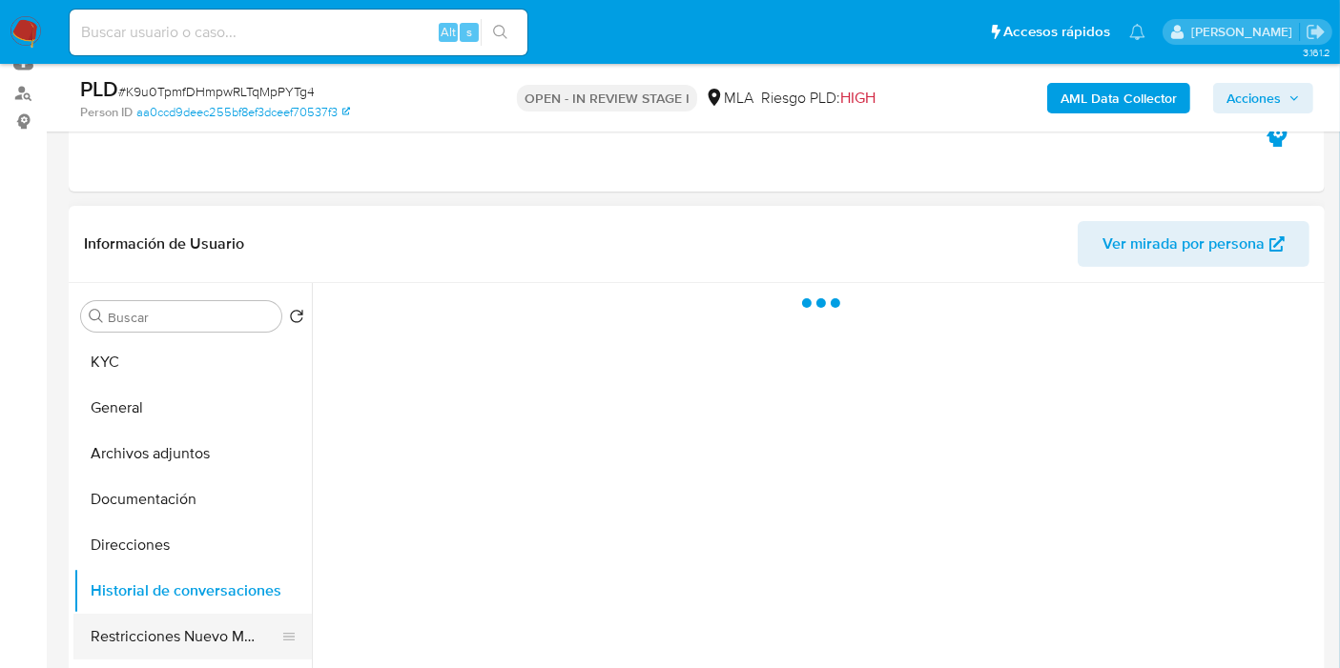
click at [170, 630] on button "Restricciones Nuevo Mundo" at bounding box center [184, 637] width 223 height 46
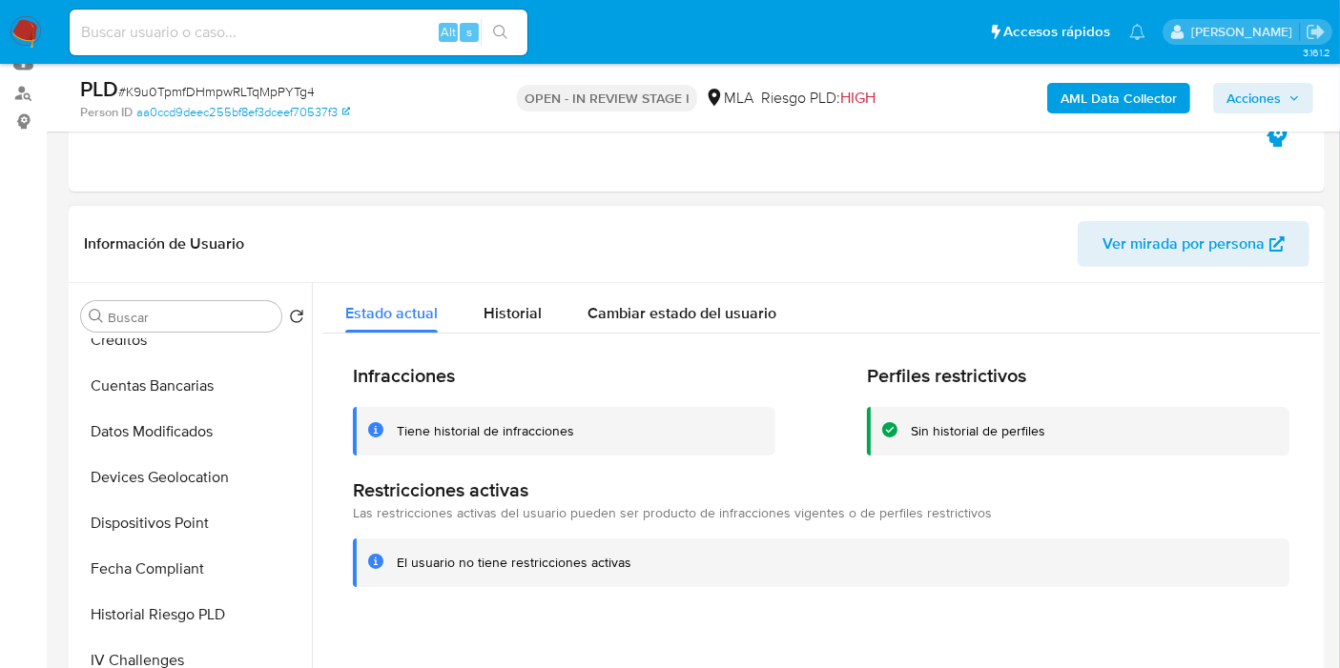
scroll to position [741, 0]
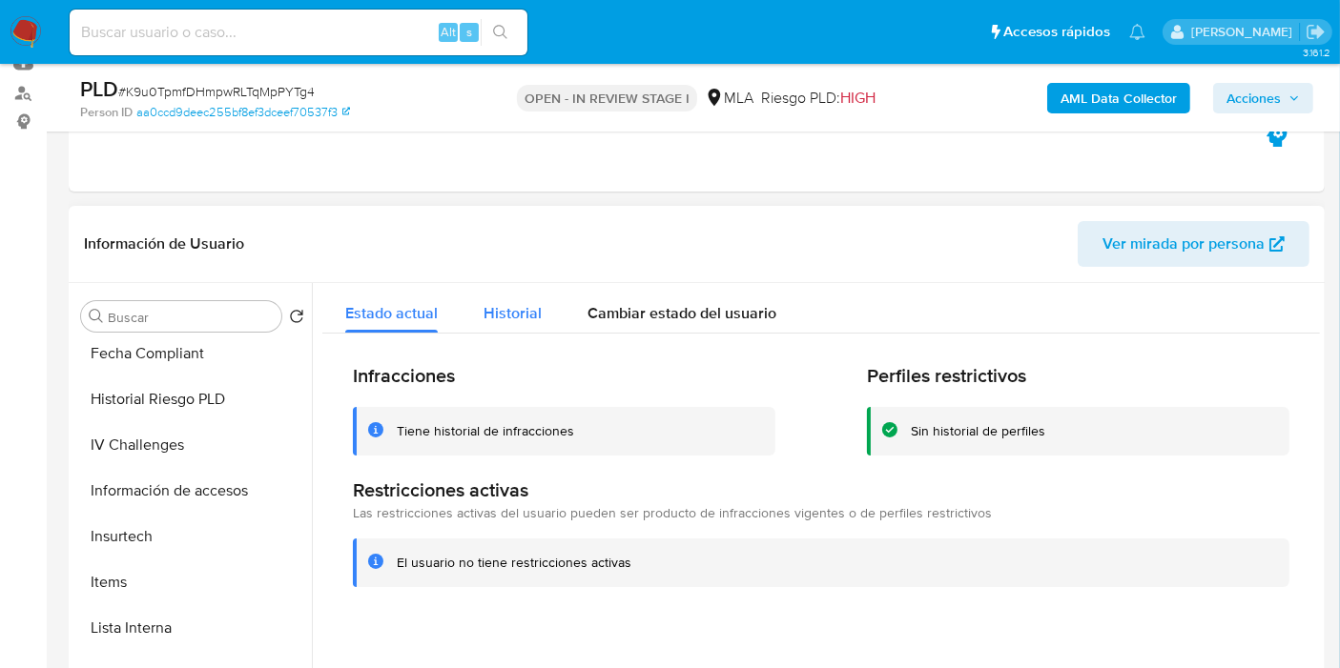
drag, startPoint x: 538, startPoint y: 342, endPoint x: 537, endPoint y: 331, distance: 11.5
click at [539, 336] on div "Infracciones Tiene historial de infracciones Perfiles restrictivos Sin historia…" at bounding box center [820, 475] width 997 height 283
click at [532, 317] on span "Historial" at bounding box center [512, 313] width 58 height 22
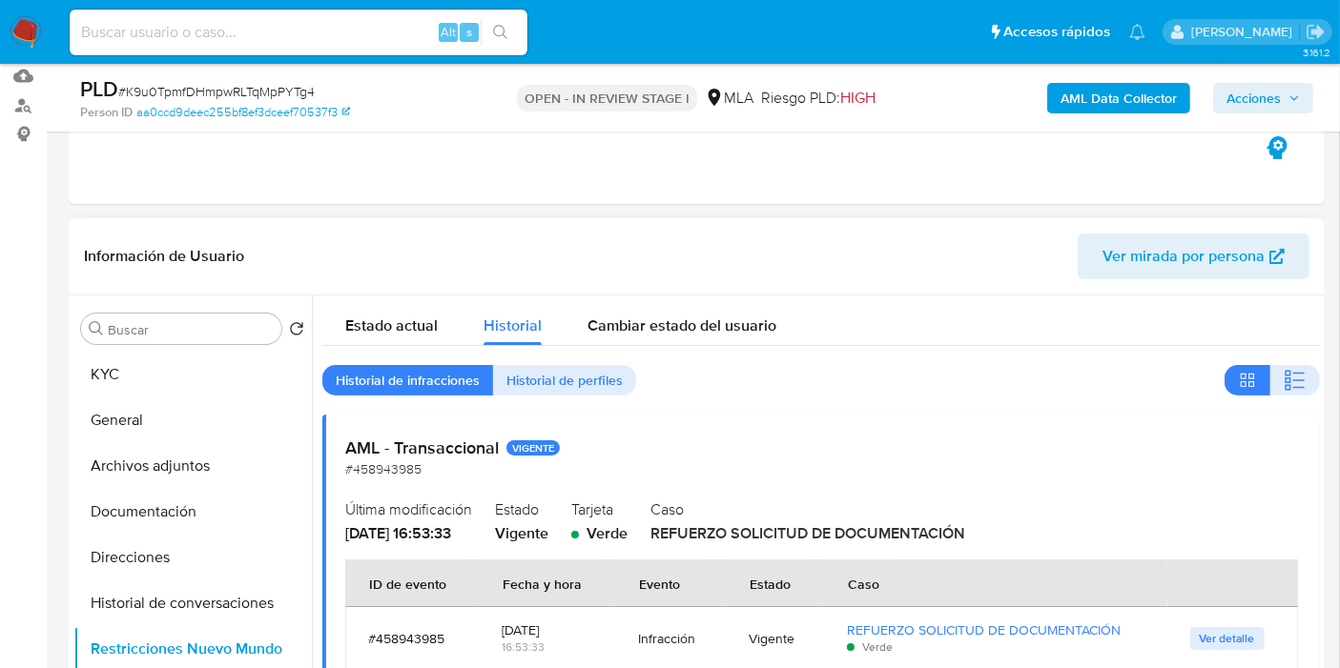
scroll to position [106, 0]
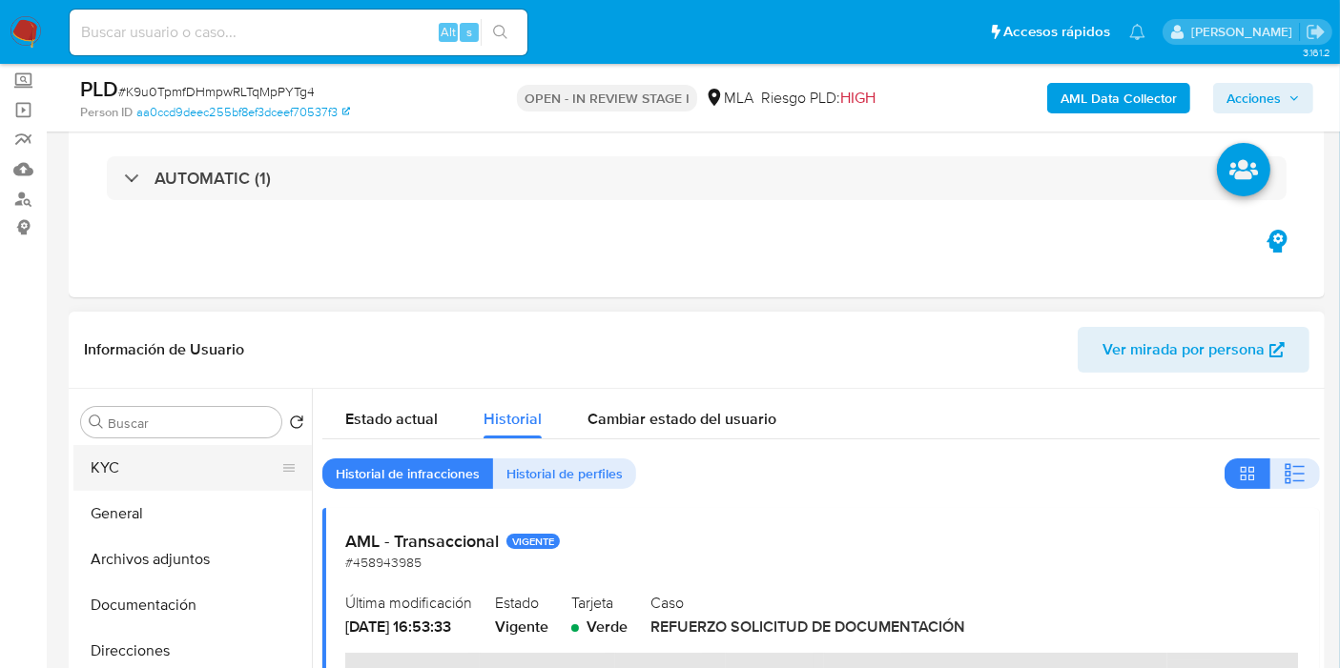
click at [154, 481] on button "KYC" at bounding box center [184, 468] width 223 height 46
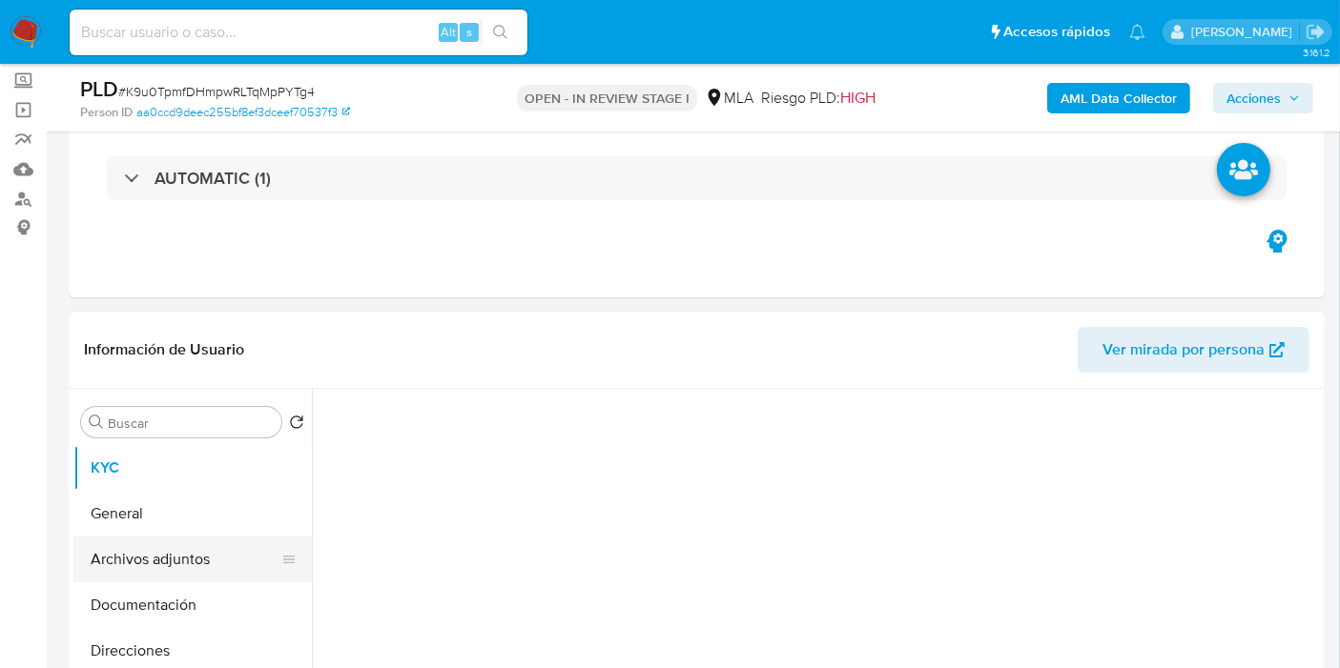
click at [137, 558] on button "Archivos adjuntos" at bounding box center [184, 560] width 223 height 46
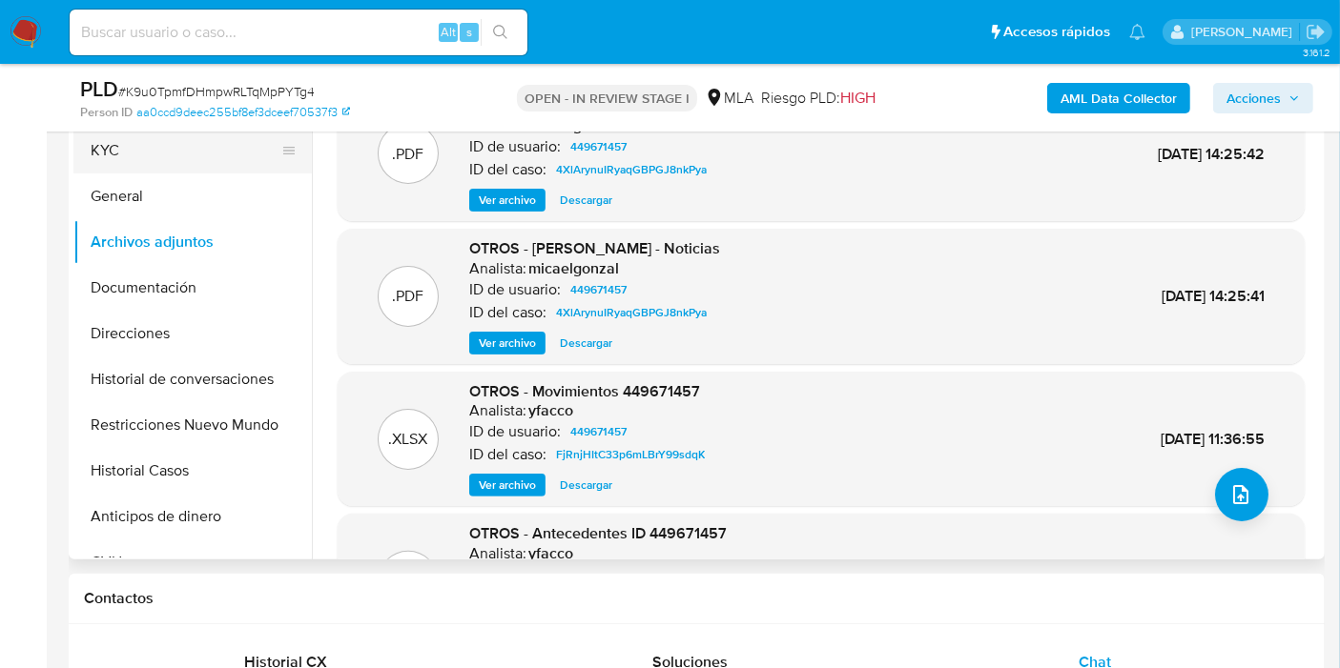
click at [133, 166] on button "KYC" at bounding box center [184, 151] width 223 height 46
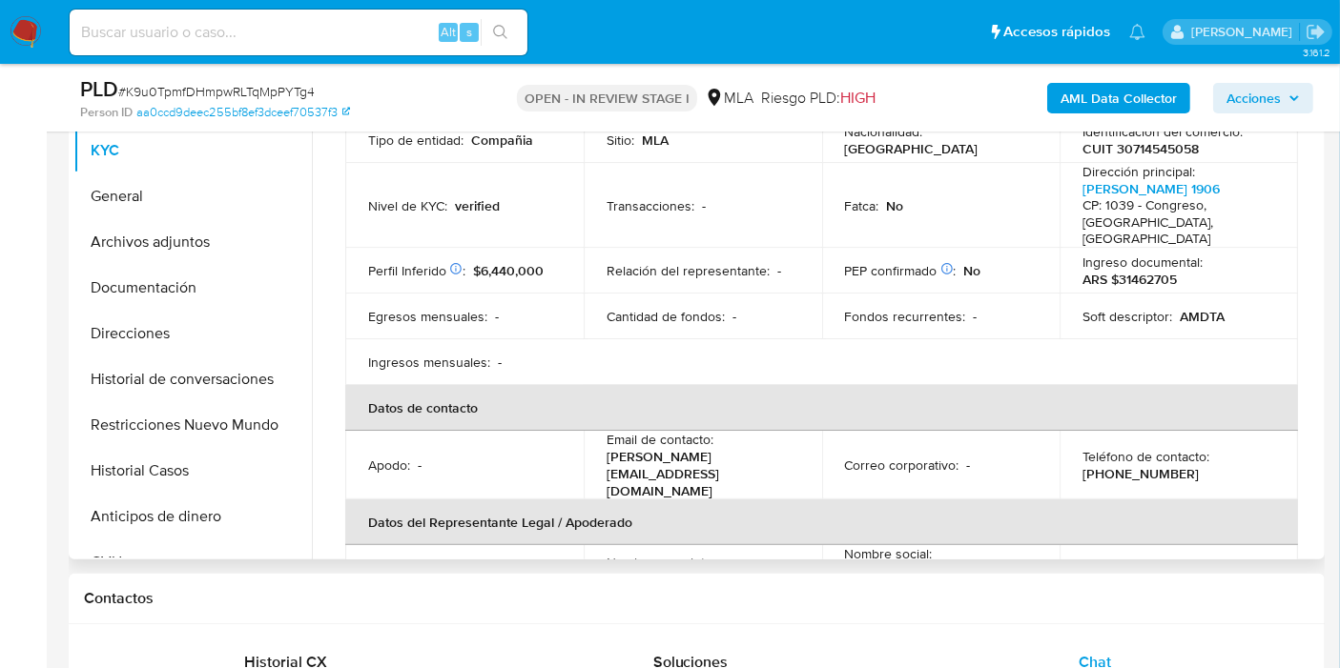
scroll to position [212, 0]
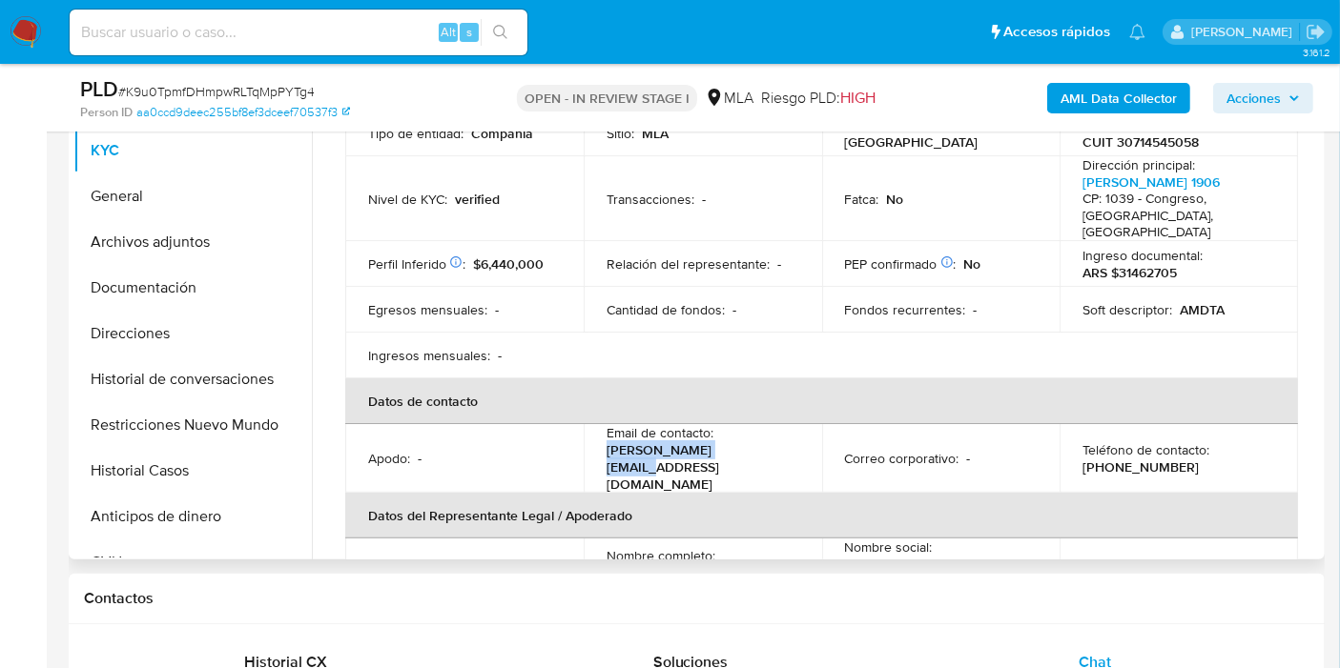
drag, startPoint x: 789, startPoint y: 443, endPoint x: 625, endPoint y: 431, distance: 165.4
click at [584, 440] on td "Email de contacto : [PERSON_NAME][EMAIL_ADDRESS][DOMAIN_NAME]" at bounding box center [703, 458] width 238 height 69
copy p "[PERSON_NAME][EMAIL_ADDRESS][DOMAIN_NAME]"
drag, startPoint x: 196, startPoint y: 361, endPoint x: 207, endPoint y: 285, distance: 77.0
click at [198, 359] on button "Historial de conversaciones" at bounding box center [192, 380] width 238 height 46
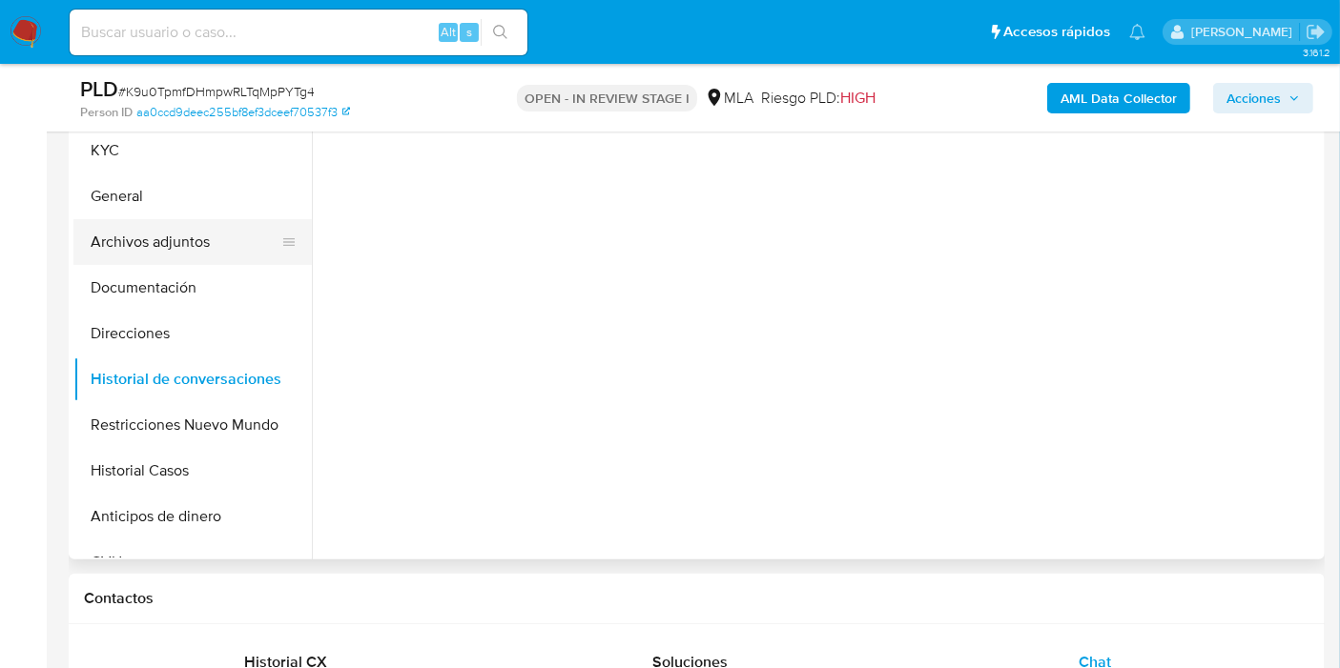
scroll to position [0, 0]
click at [223, 232] on button "Archivos adjuntos" at bounding box center [184, 242] width 223 height 46
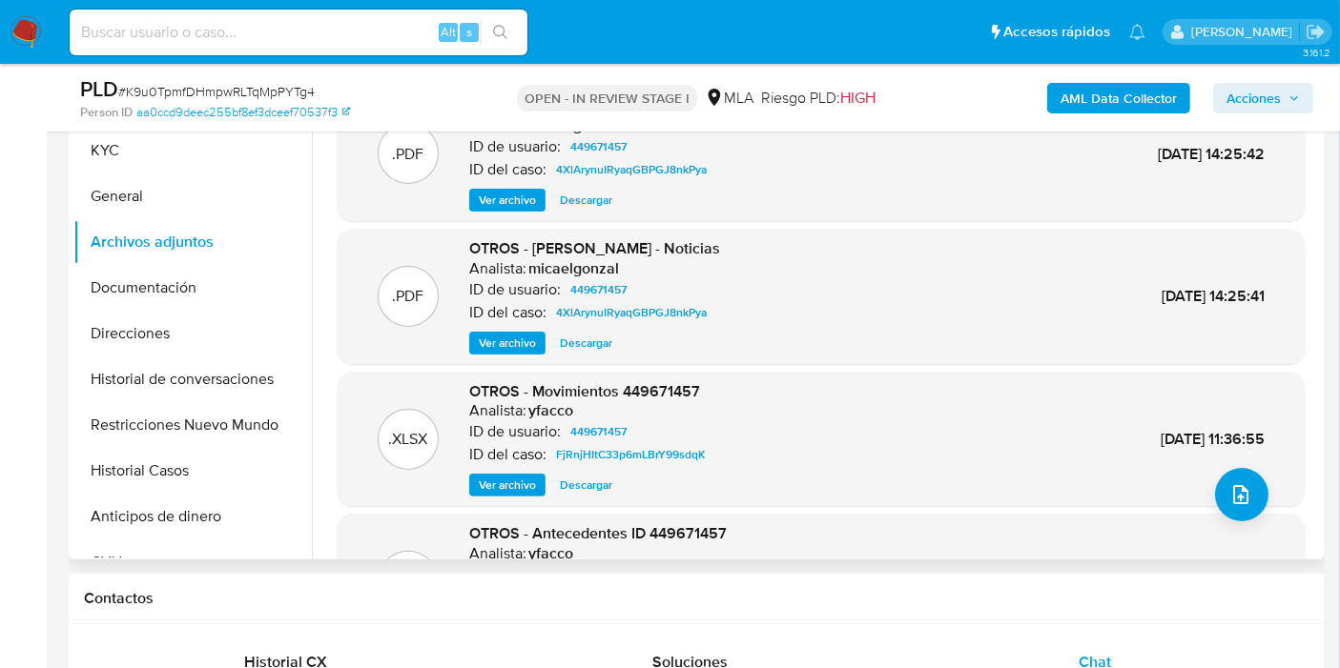
scroll to position [160, 0]
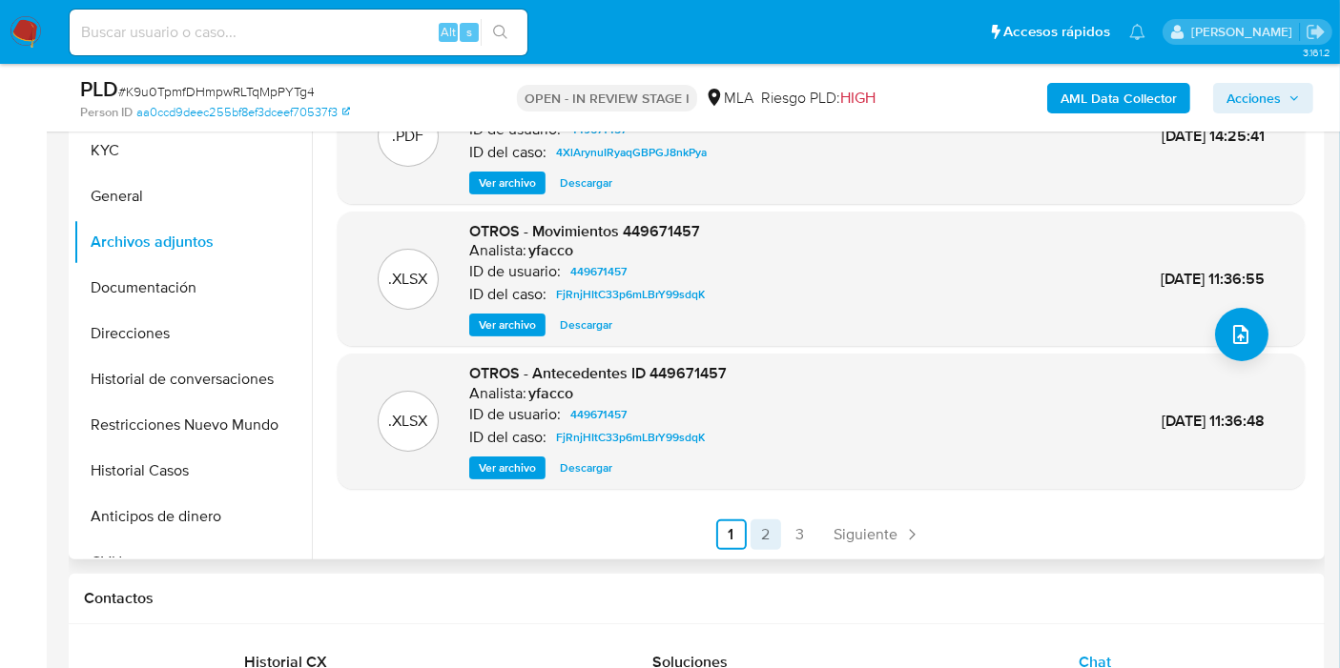
click at [776, 528] on link "2" at bounding box center [765, 535] width 31 height 31
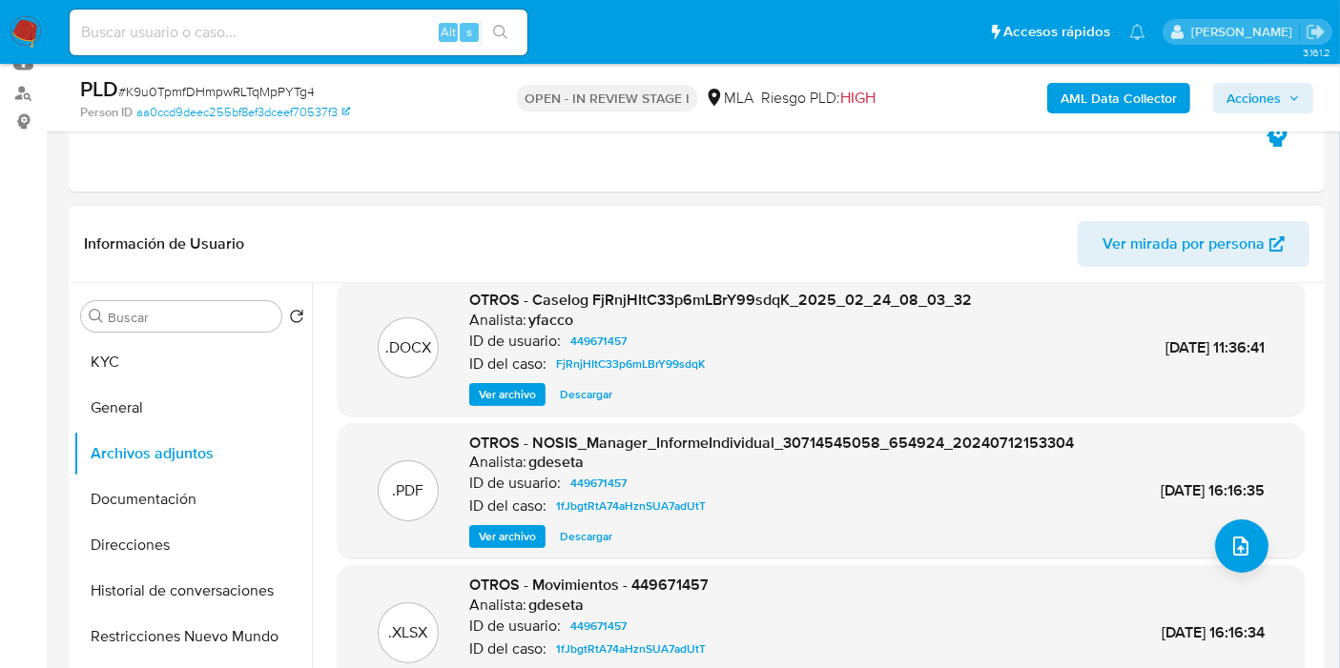
scroll to position [318, 0]
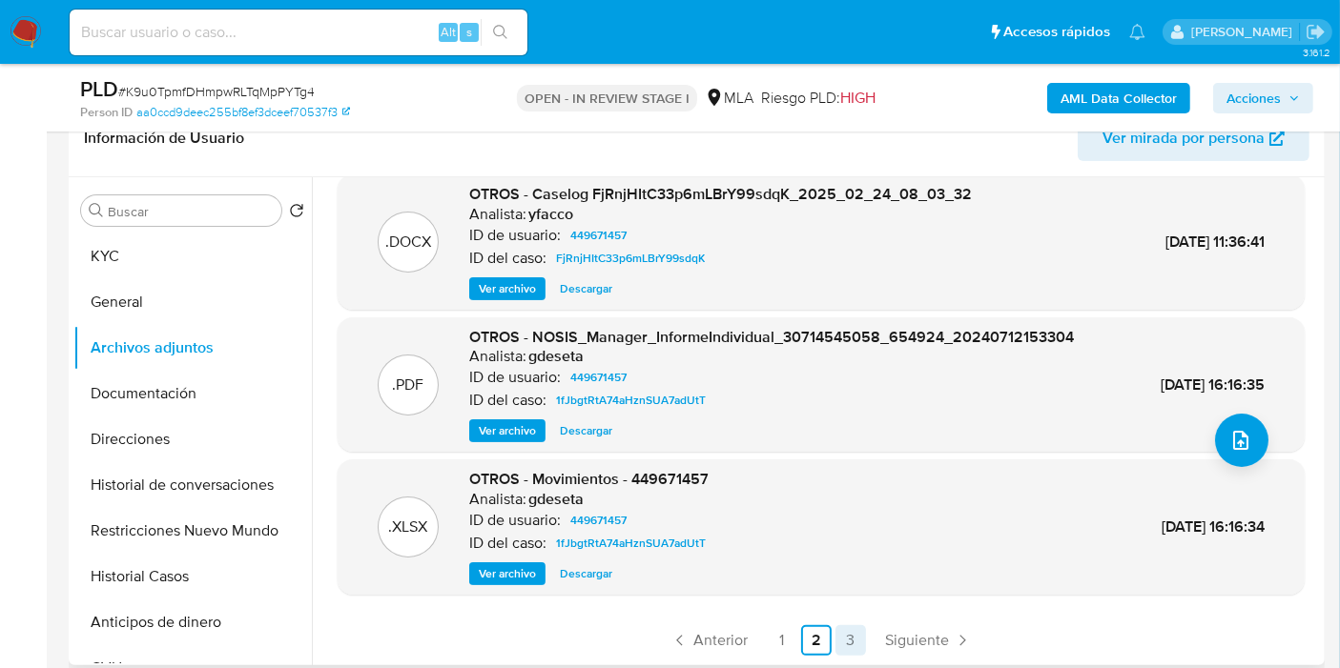
click at [856, 642] on link "3" at bounding box center [850, 640] width 31 height 31
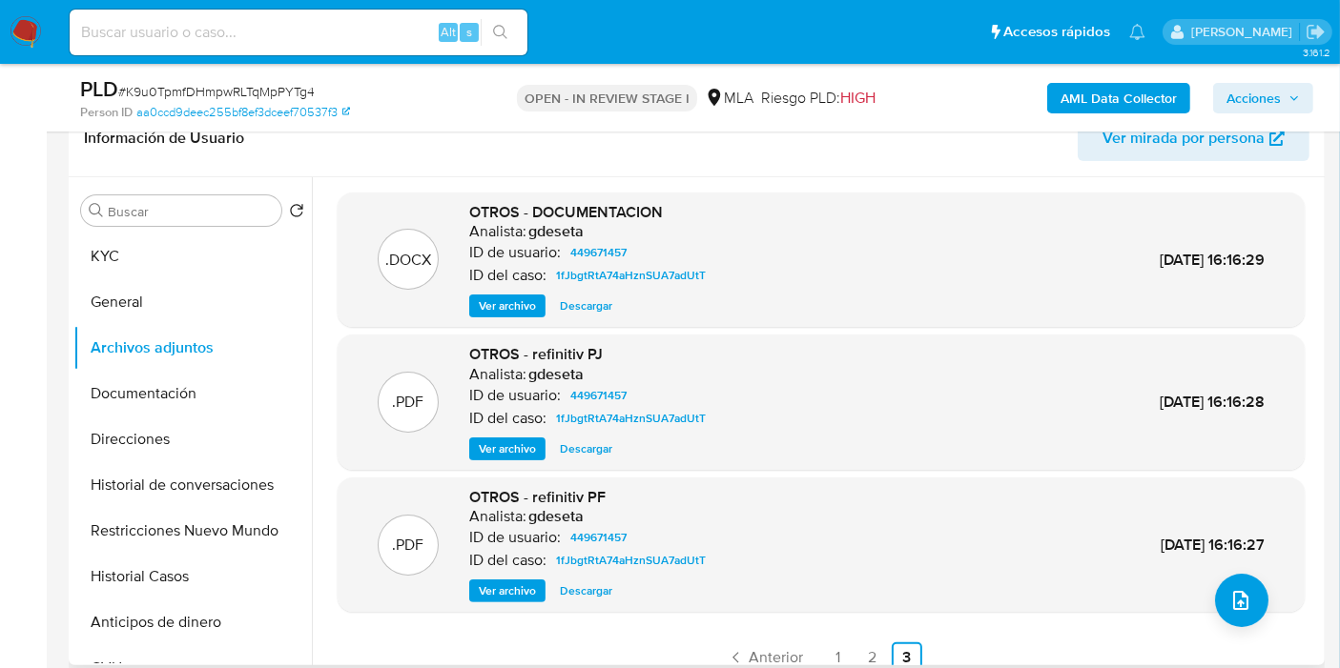
click at [525, 297] on span "Ver archivo" at bounding box center [507, 306] width 57 height 19
drag, startPoint x: 17, startPoint y: 52, endPoint x: 21, endPoint y: 26, distance: 27.0
drag, startPoint x: 273, startPoint y: 319, endPoint x: 235, endPoint y: 290, distance: 48.3
click at [270, 317] on button "General" at bounding box center [184, 302] width 223 height 46
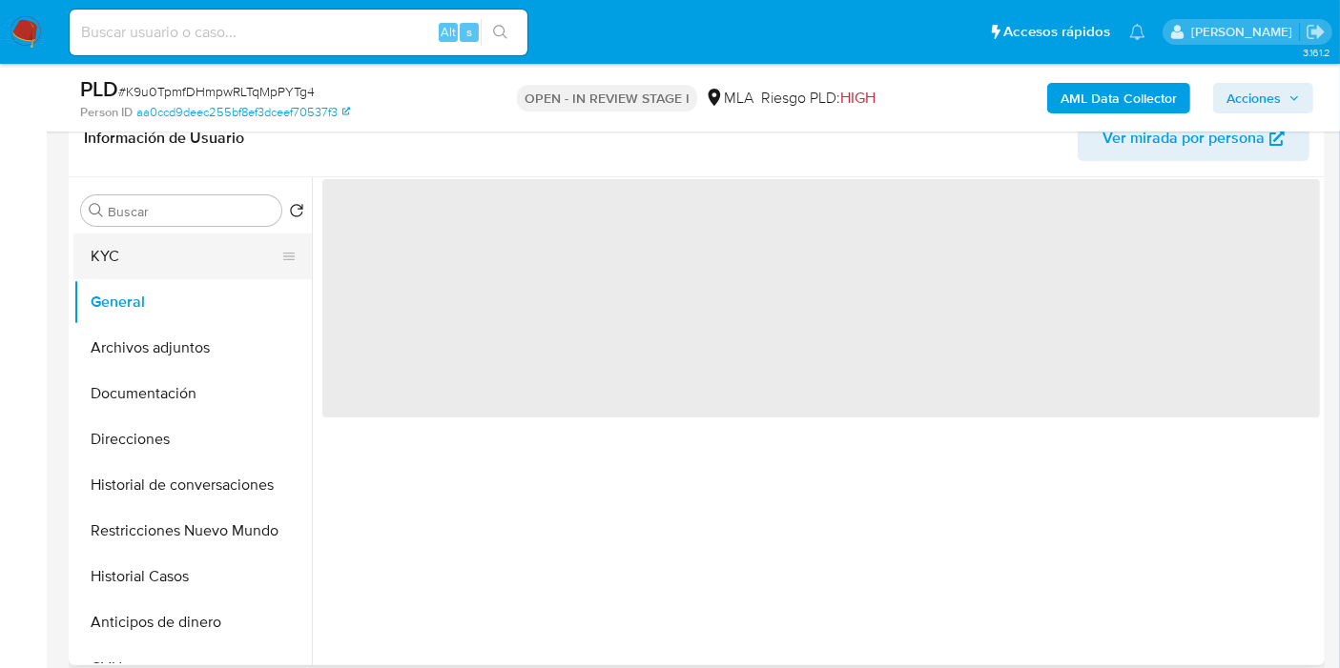
click at [223, 265] on button "KYC" at bounding box center [184, 257] width 223 height 46
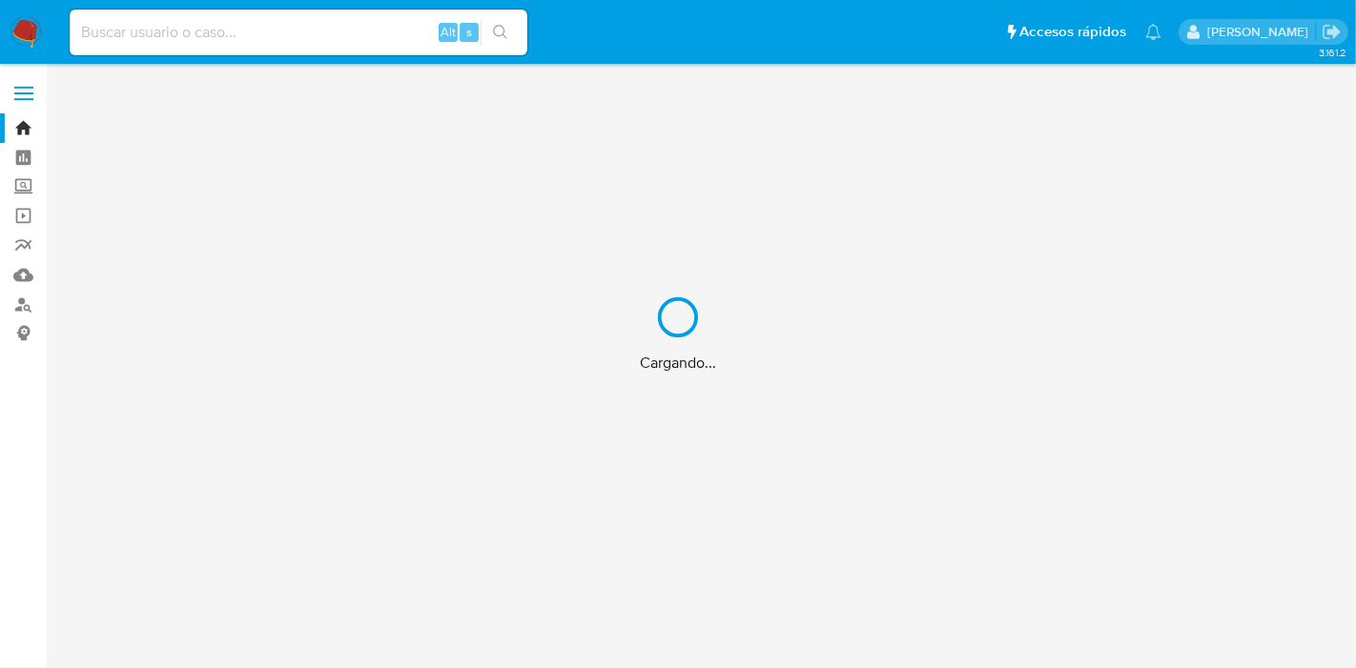
click at [365, 40] on div "Cargando..." at bounding box center [678, 334] width 1356 height 668
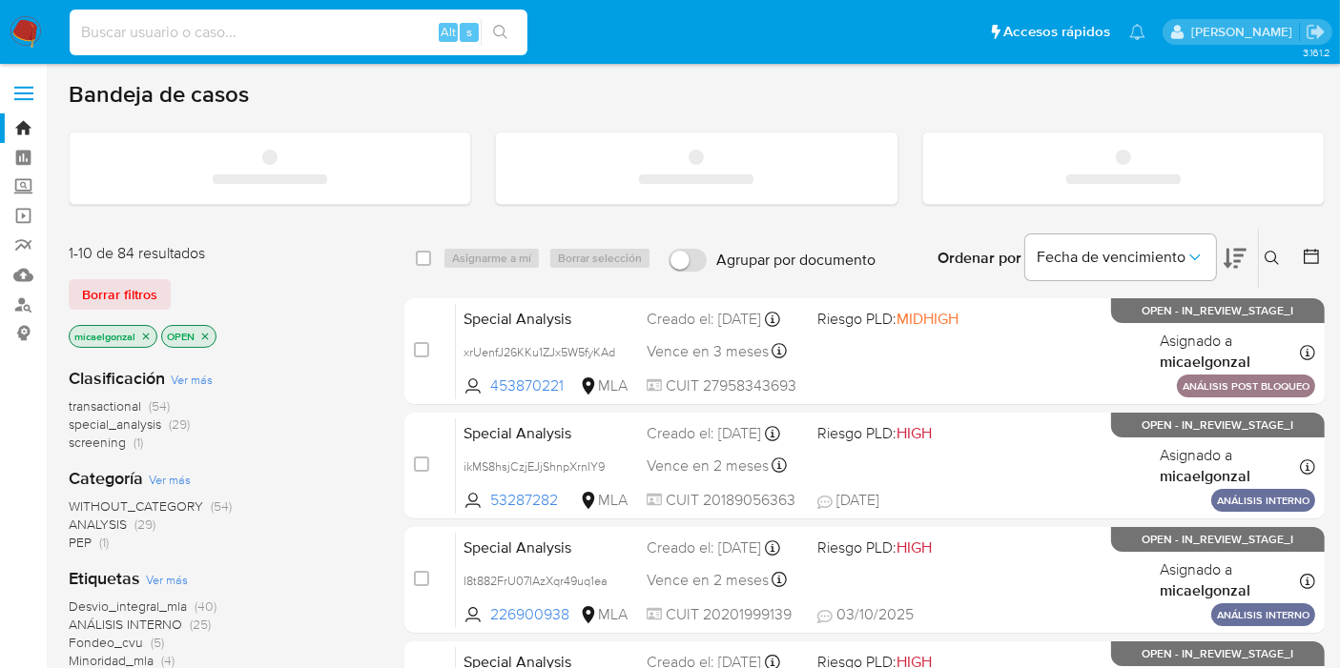
click at [385, 26] on input at bounding box center [299, 32] width 458 height 25
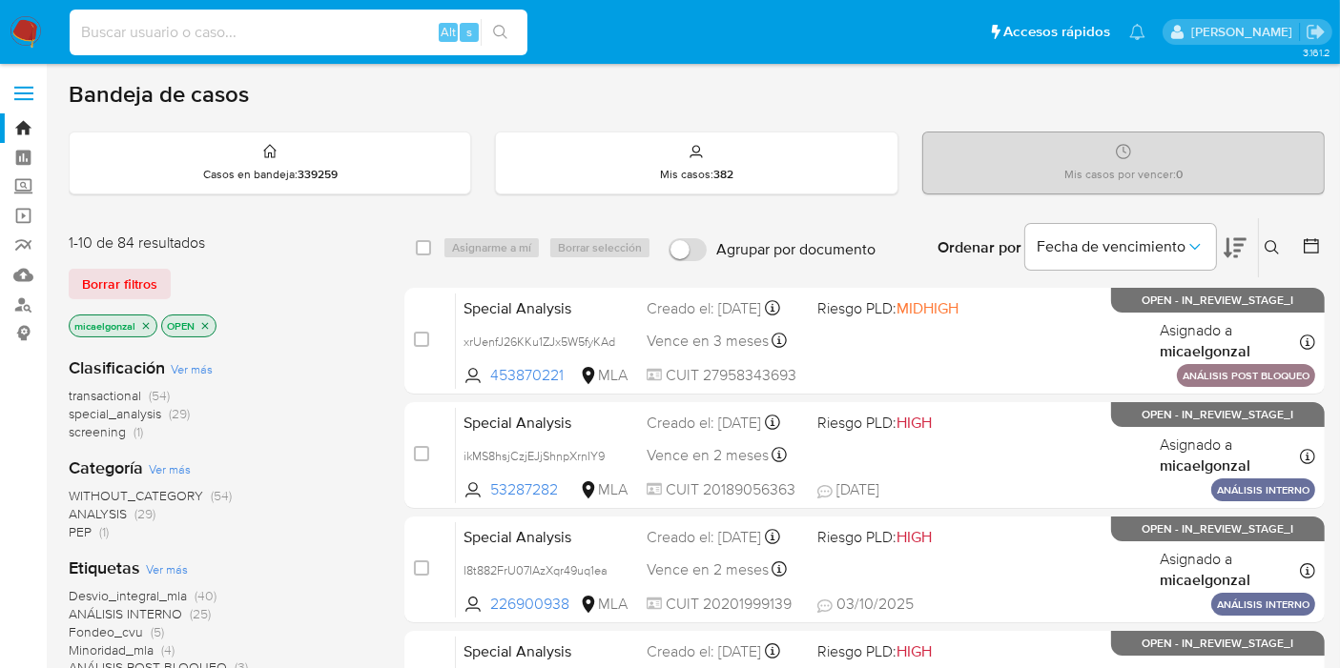
paste input "q8I5zi5VroTOfWaFb30q3h1J"
type input "q8I5zi5VroTOfWaFb30q3h1J"
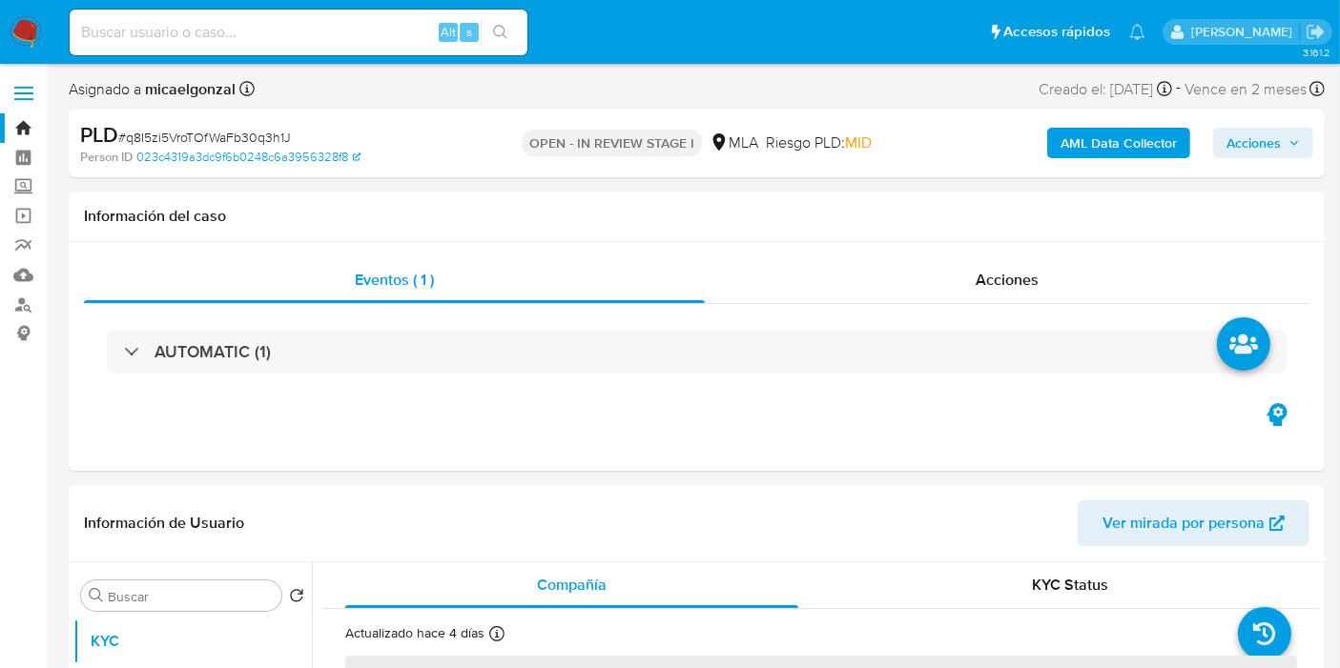
select select "10"
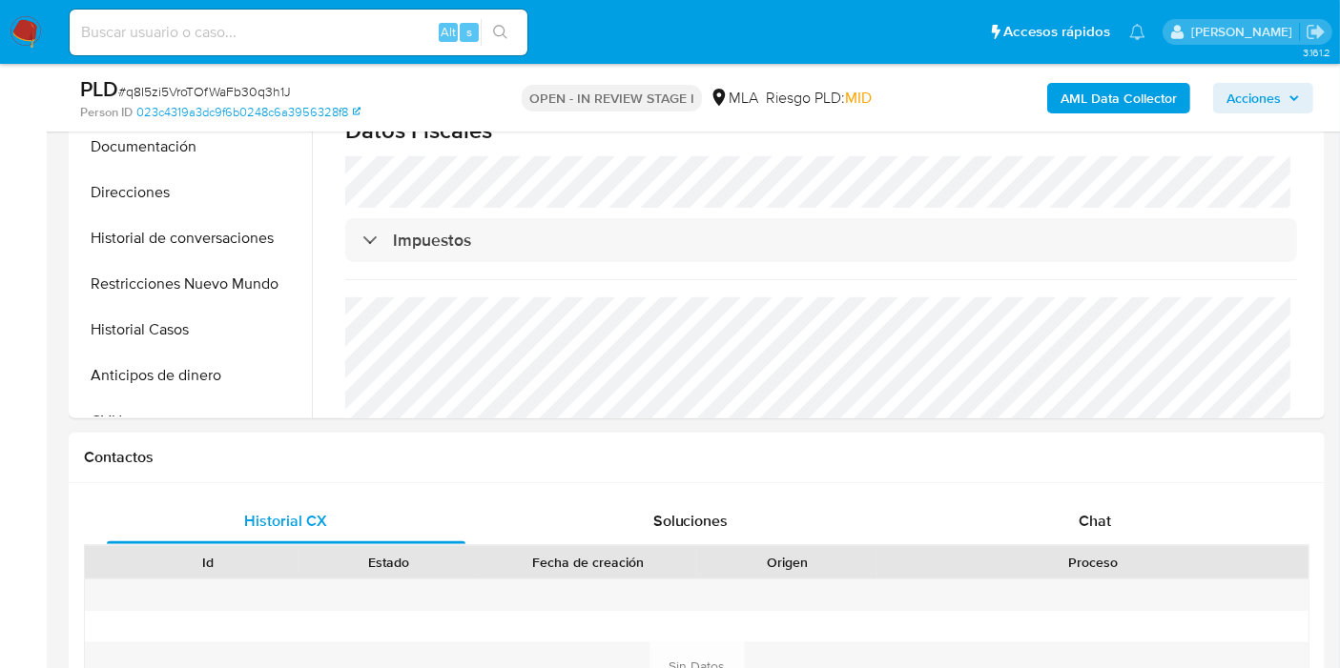
scroll to position [741, 0]
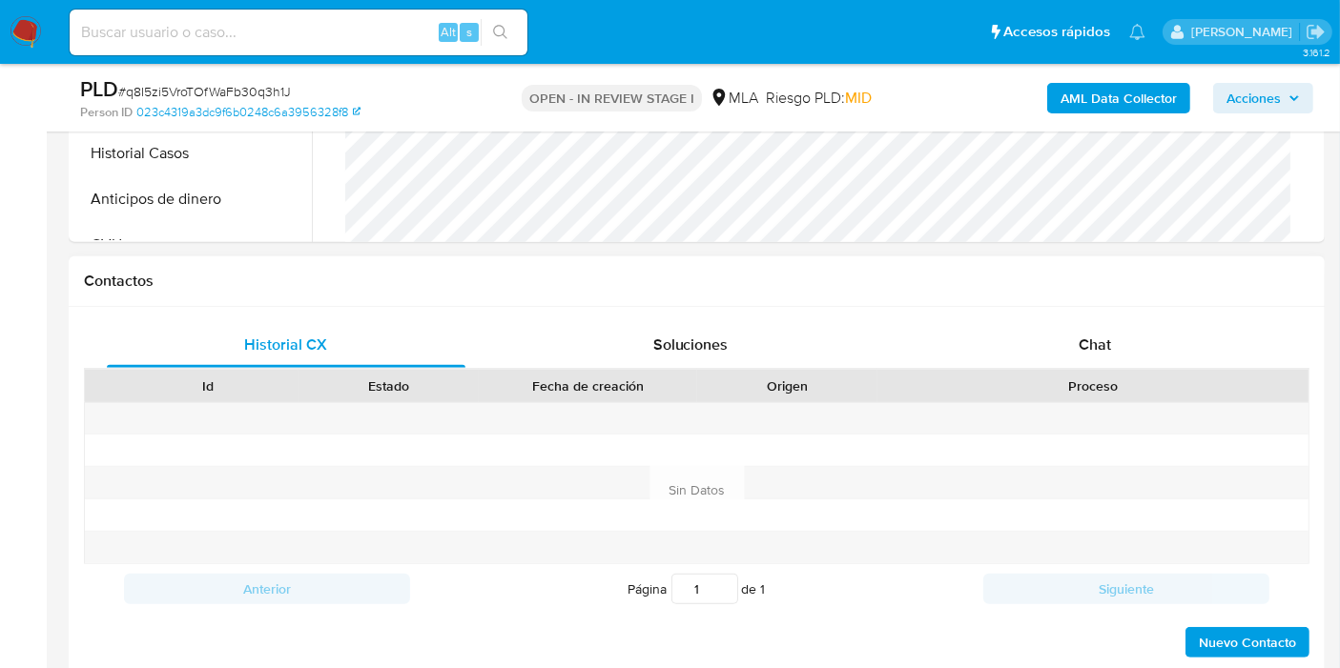
click at [1085, 370] on div "Proceso" at bounding box center [1092, 386] width 431 height 32
drag, startPoint x: 1111, startPoint y: 330, endPoint x: 1097, endPoint y: 338, distance: 15.9
click at [1110, 331] on div "Chat" at bounding box center [1094, 345] width 359 height 46
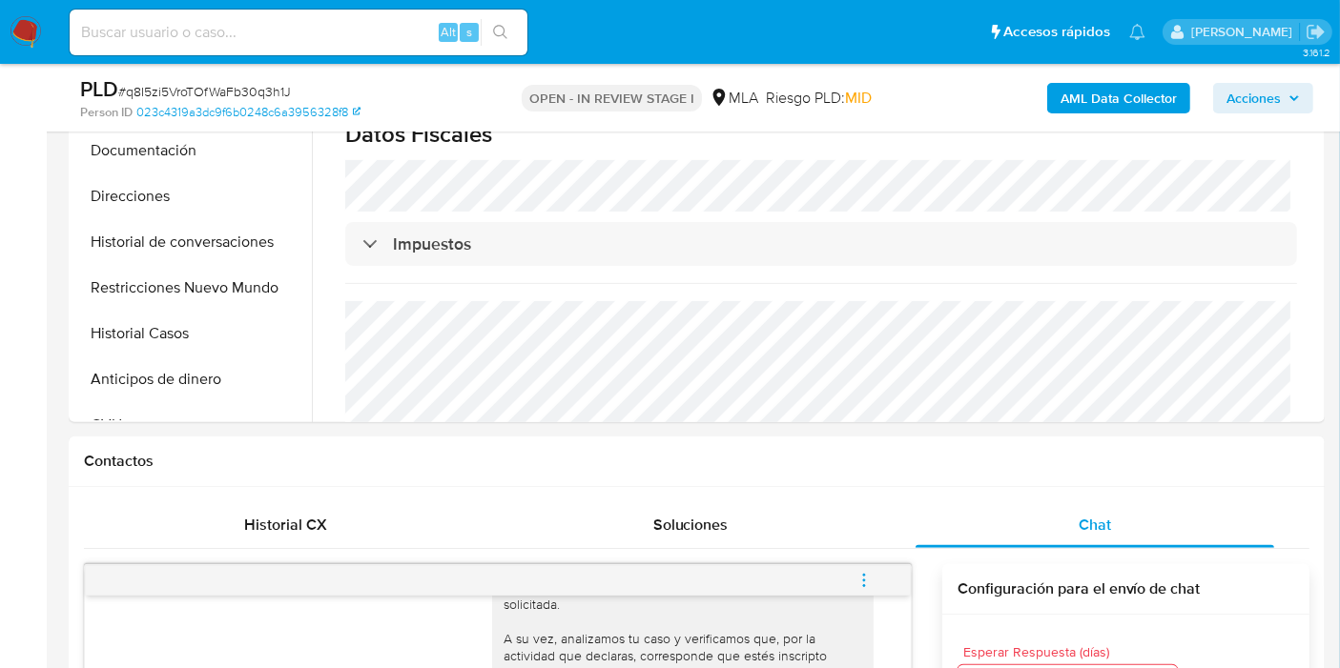
scroll to position [423, 0]
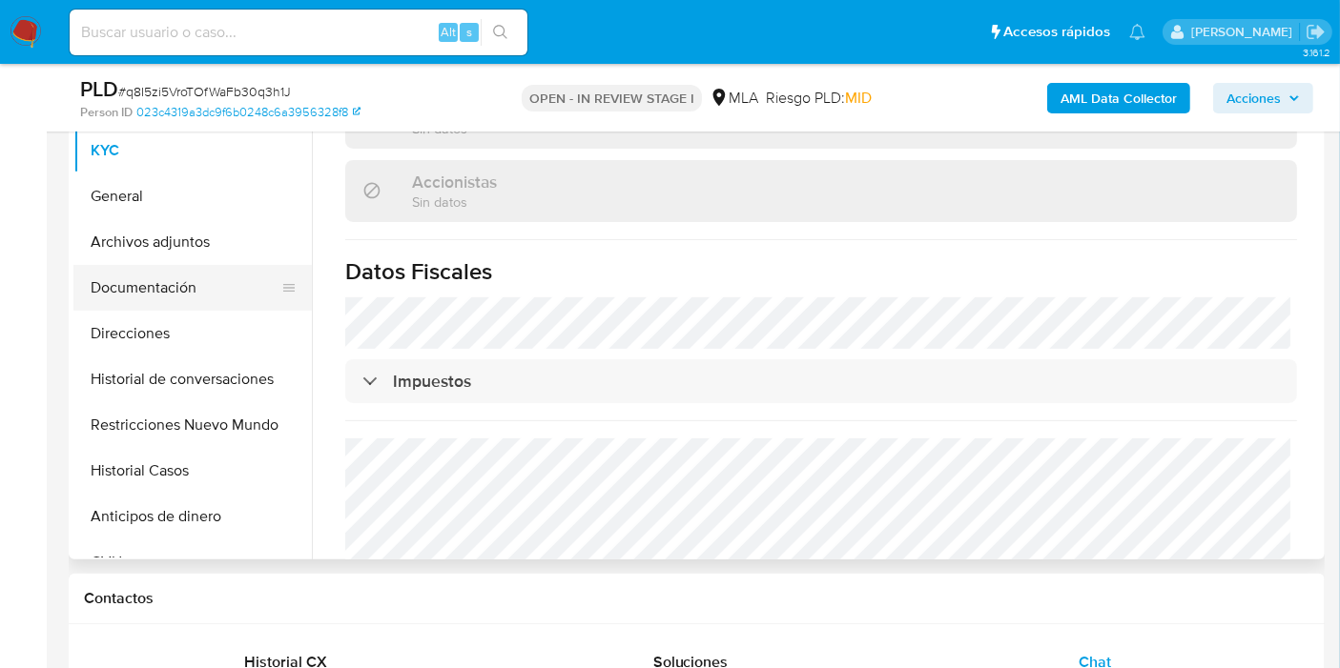
click at [178, 265] on button "Documentación" at bounding box center [184, 288] width 223 height 46
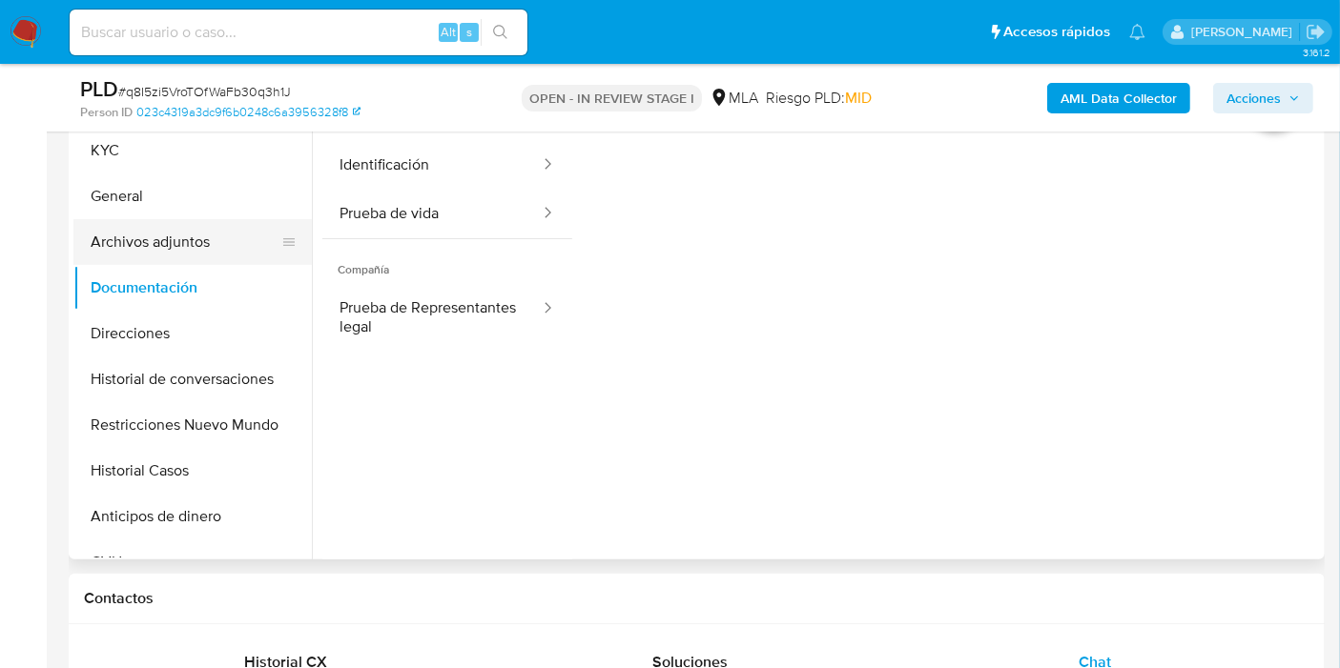
click at [207, 243] on button "Archivos adjuntos" at bounding box center [184, 242] width 223 height 46
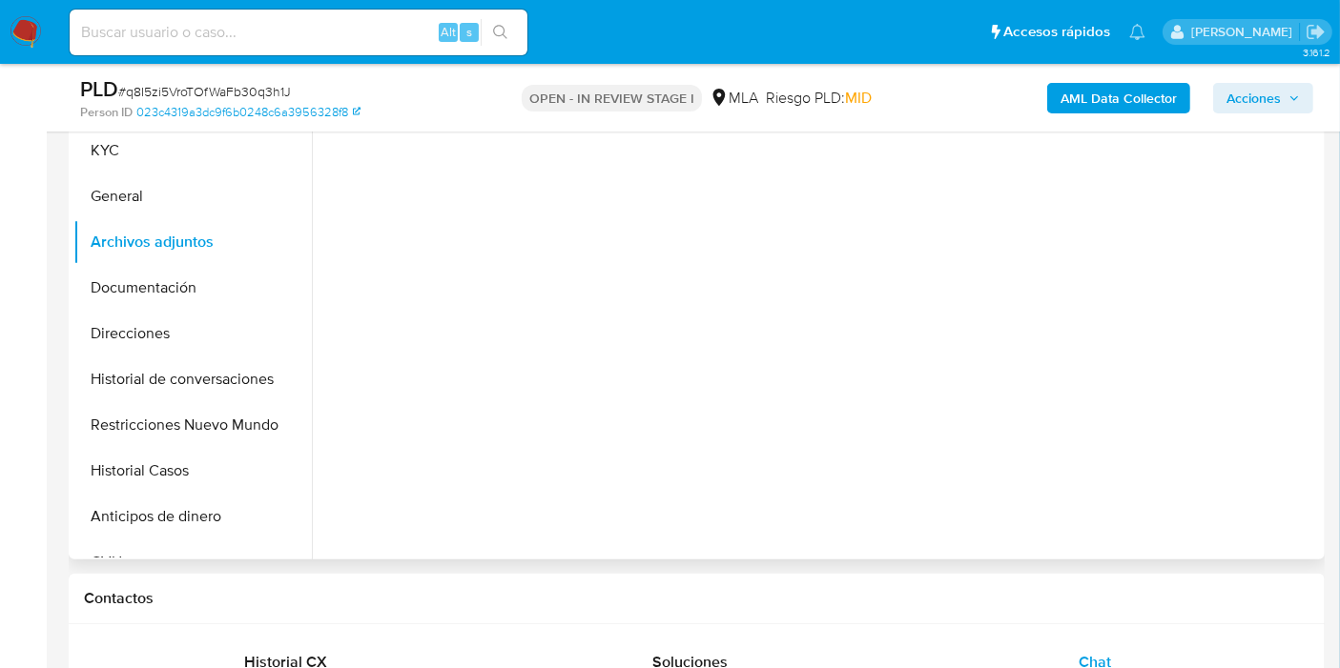
scroll to position [318, 0]
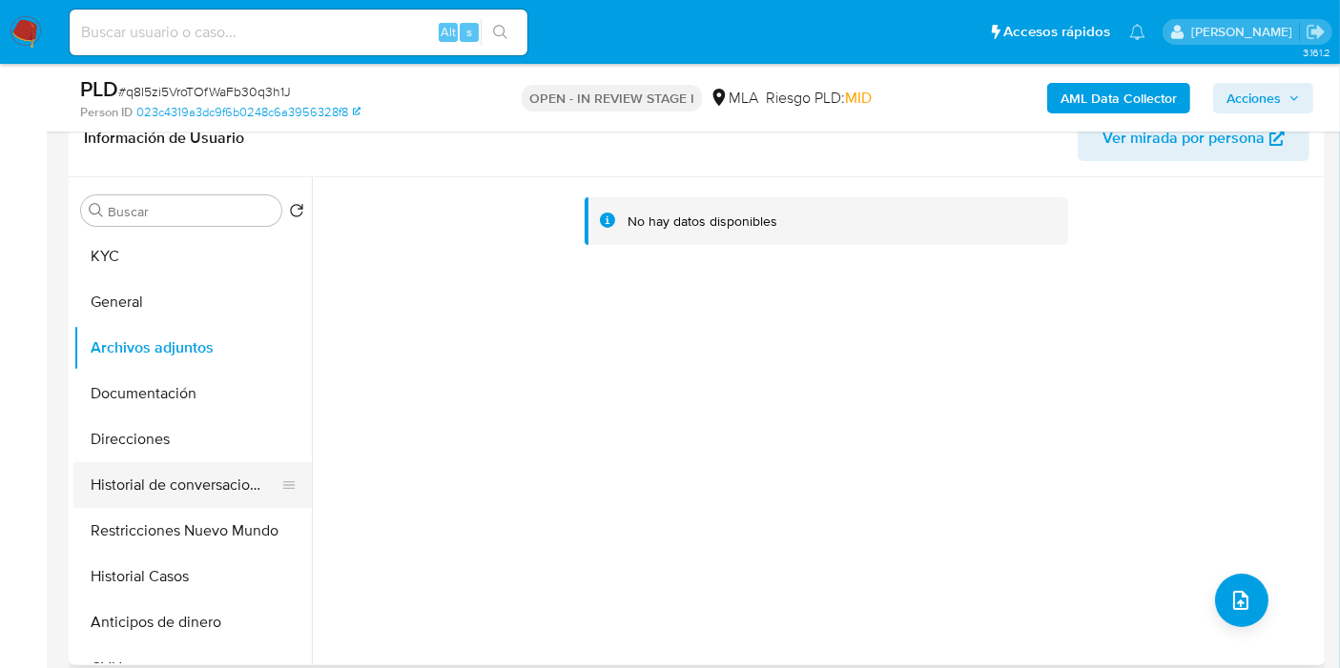
click at [165, 494] on button "Historial de conversaciones" at bounding box center [184, 485] width 223 height 46
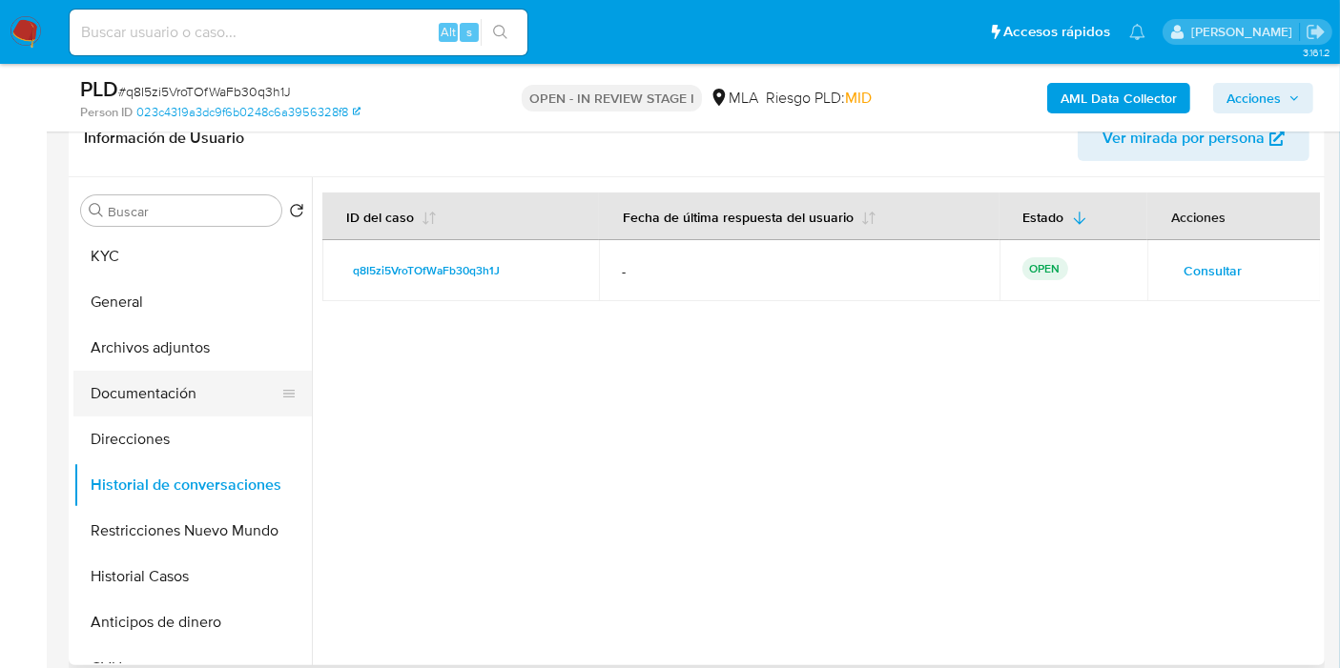
click at [172, 403] on button "Documentación" at bounding box center [184, 394] width 223 height 46
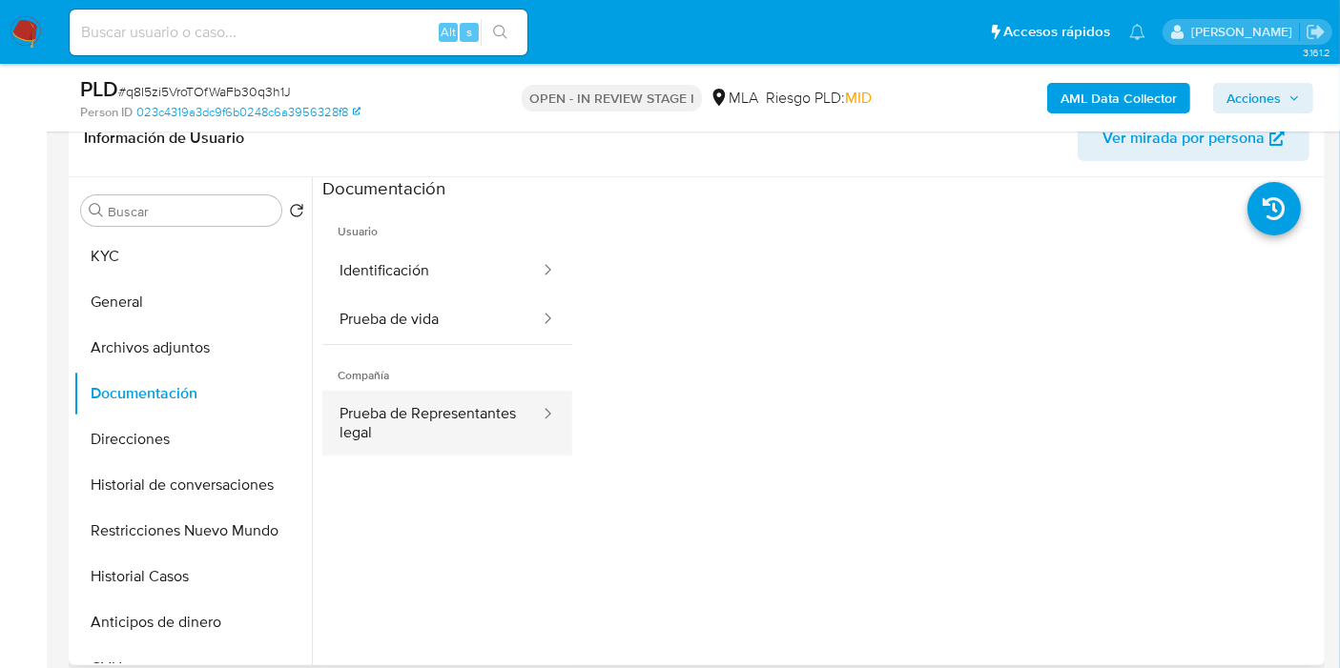
click at [453, 424] on button "Prueba de Representantes legal" at bounding box center [431, 423] width 219 height 65
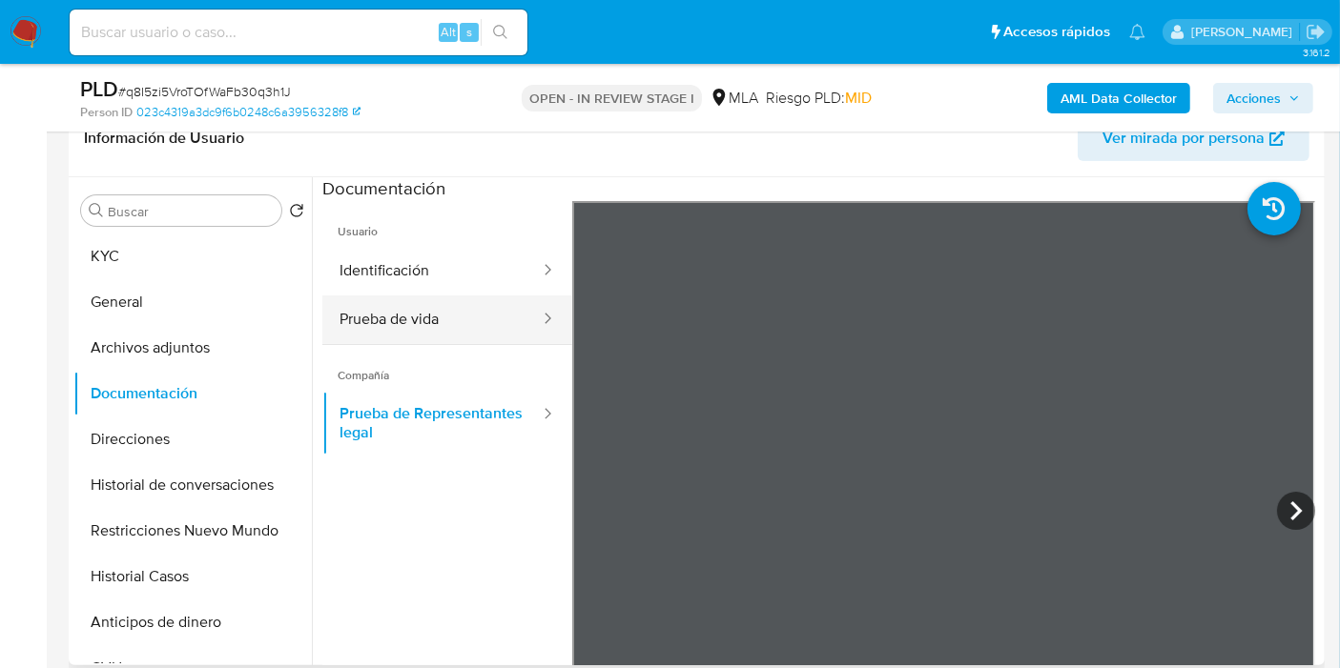
click at [424, 326] on button "Prueba de vida" at bounding box center [431, 320] width 219 height 49
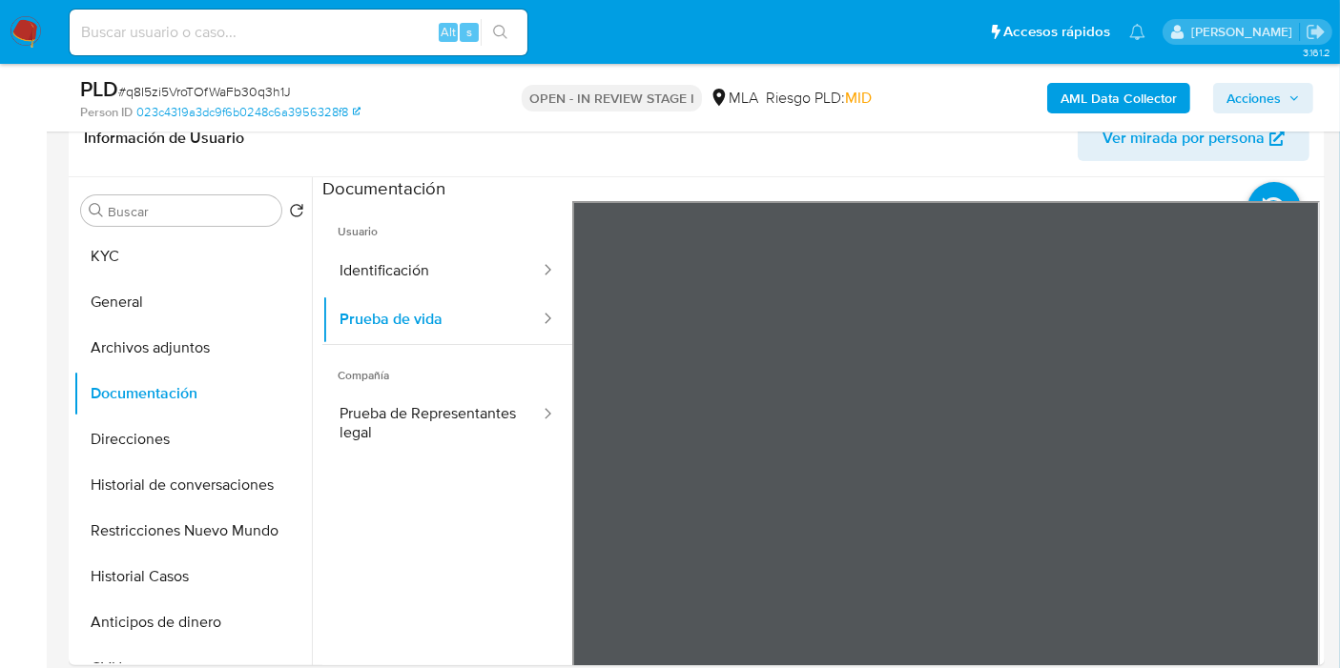
click at [133, 262] on button "KYC" at bounding box center [184, 257] width 223 height 46
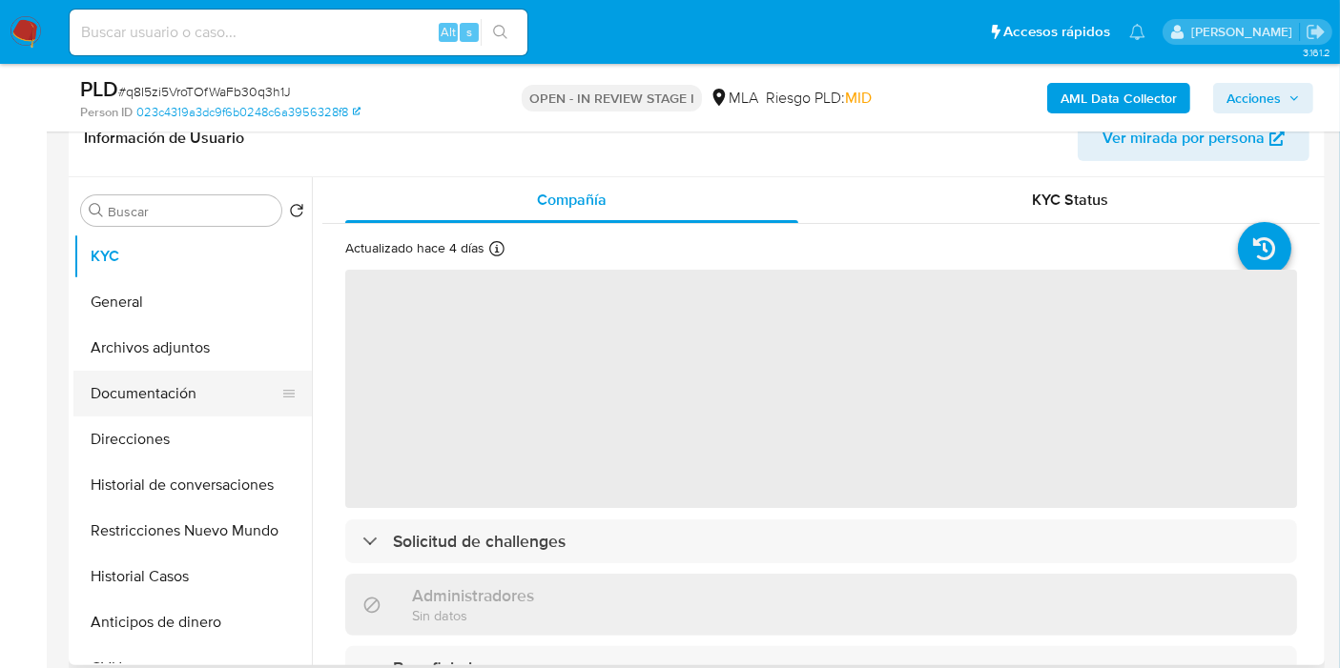
click at [146, 415] on button "Documentación" at bounding box center [184, 394] width 223 height 46
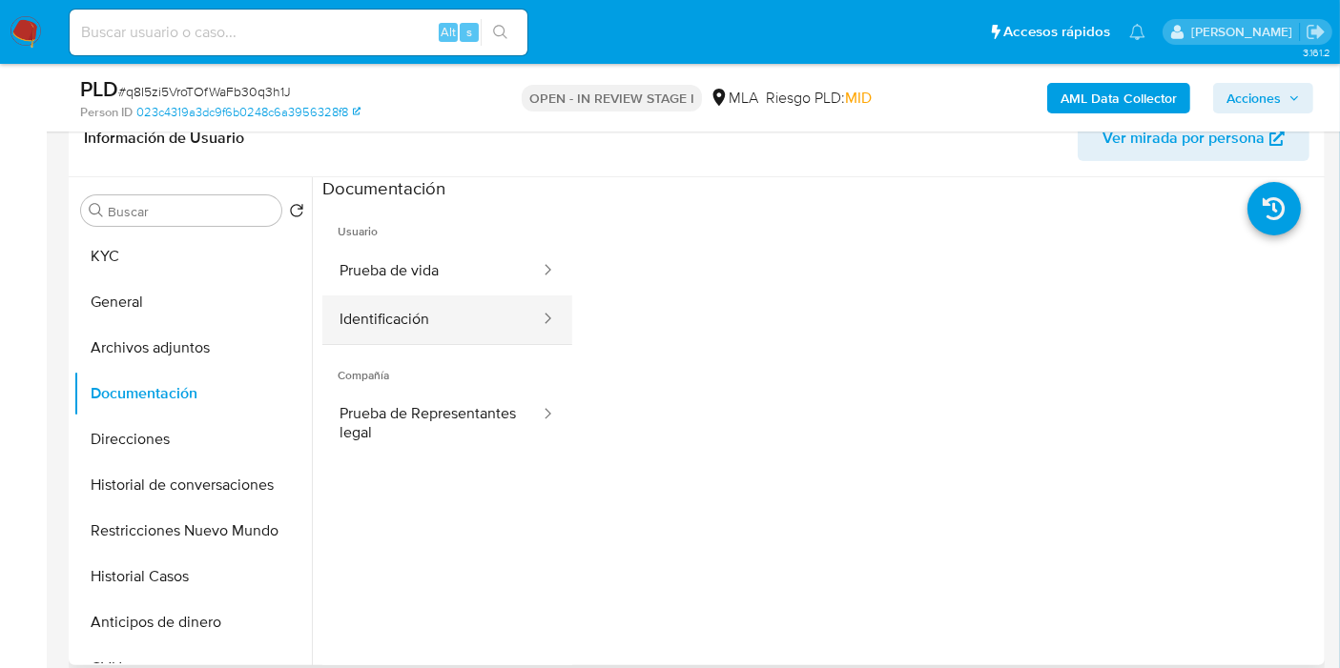
click at [471, 306] on button "Identificación" at bounding box center [431, 320] width 219 height 49
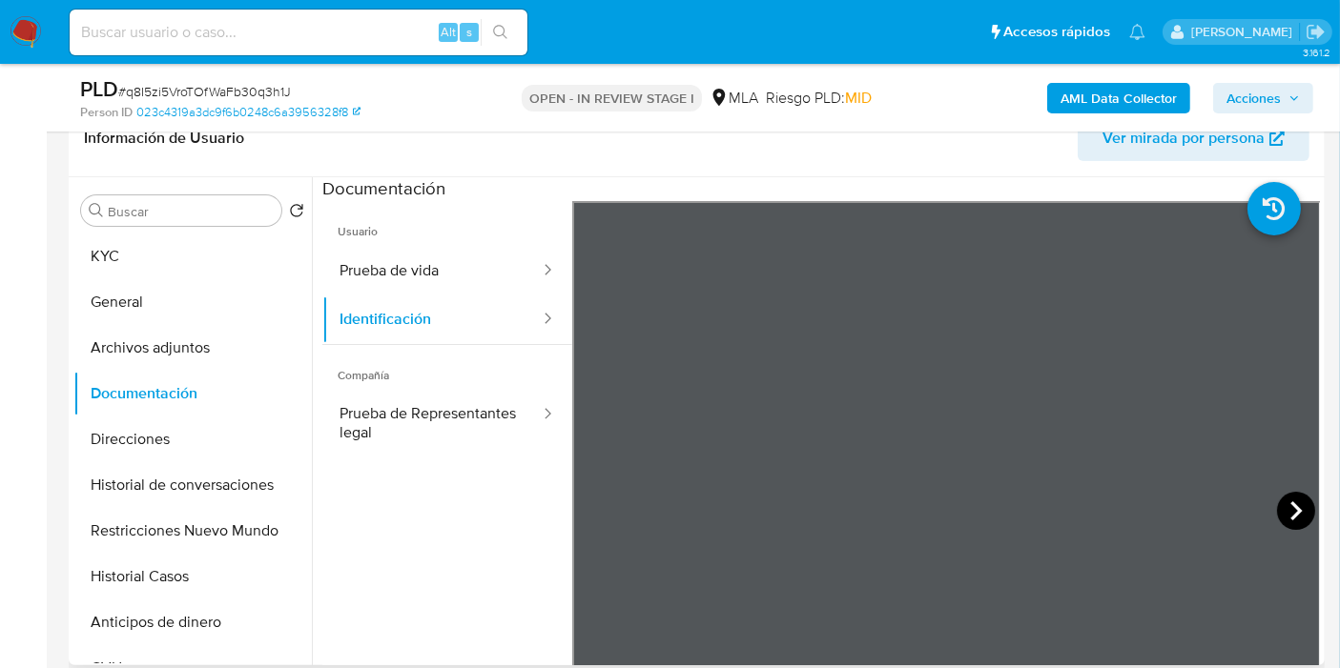
click at [1277, 513] on icon at bounding box center [1296, 511] width 38 height 38
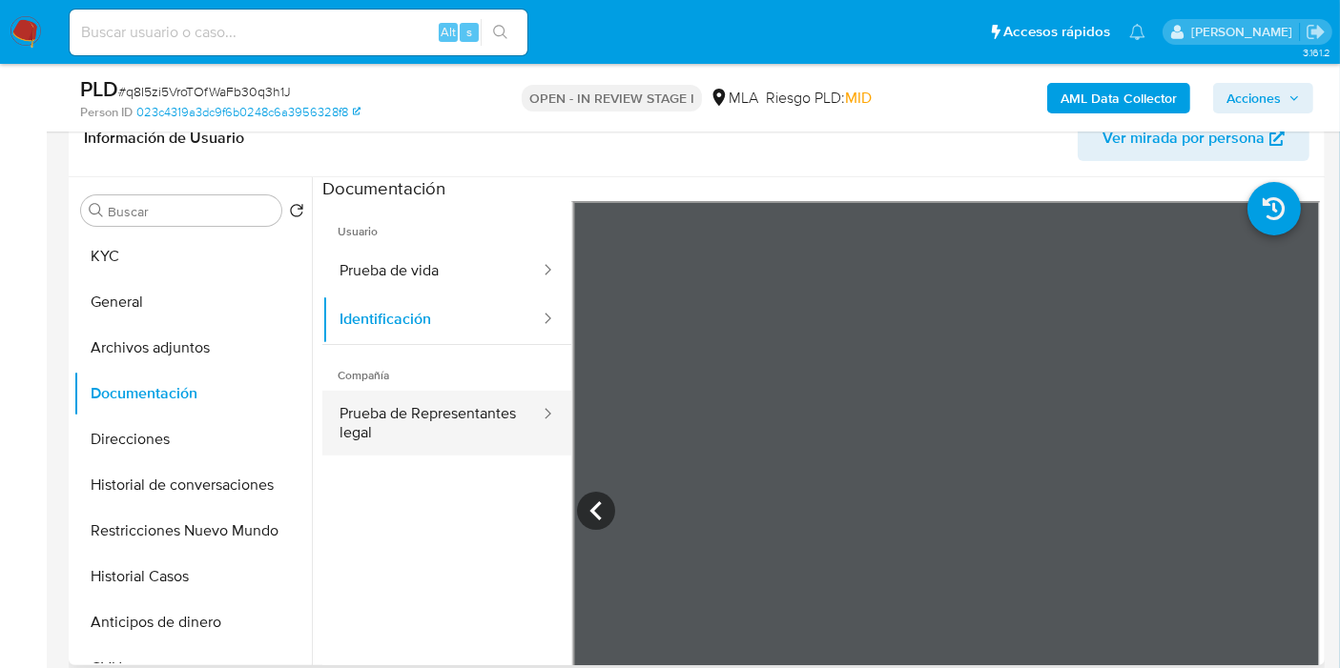
click at [392, 416] on button "Prueba de Representantes legal" at bounding box center [431, 423] width 219 height 65
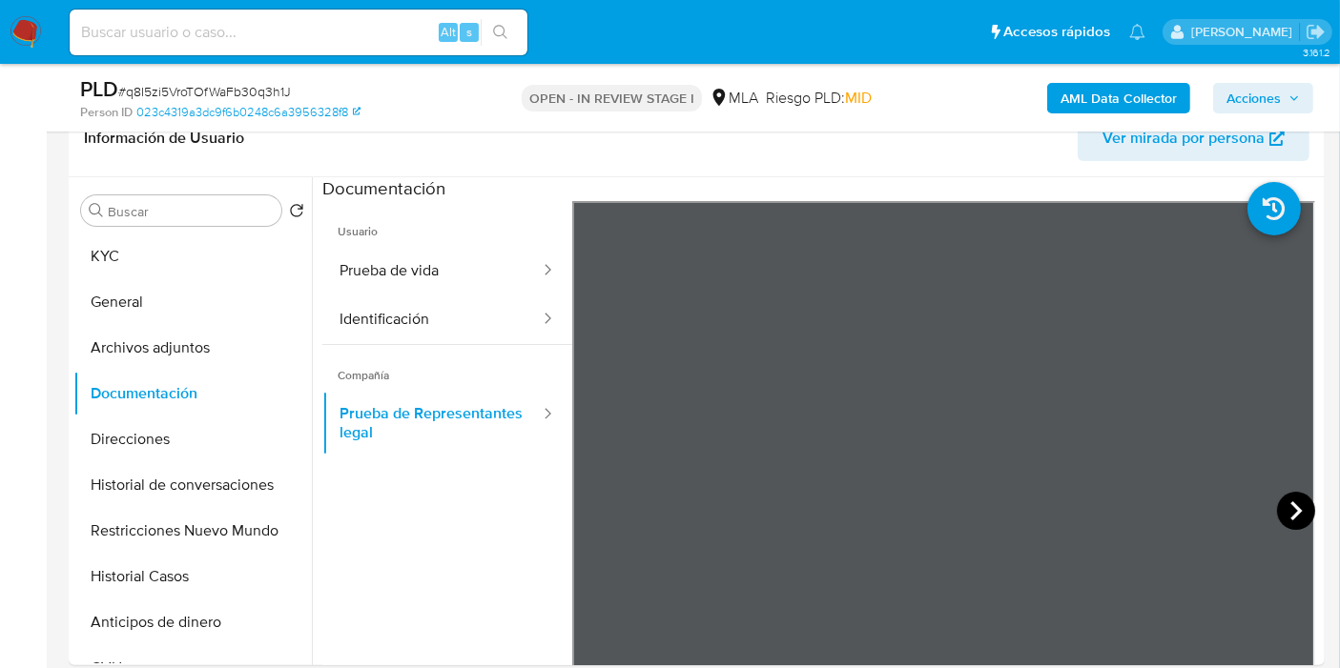
click at [1288, 501] on icon at bounding box center [1296, 511] width 38 height 38
click at [411, 223] on span "Usuario" at bounding box center [447, 224] width 250 height 46
click at [410, 277] on button "Prueba de vida" at bounding box center [431, 271] width 219 height 49
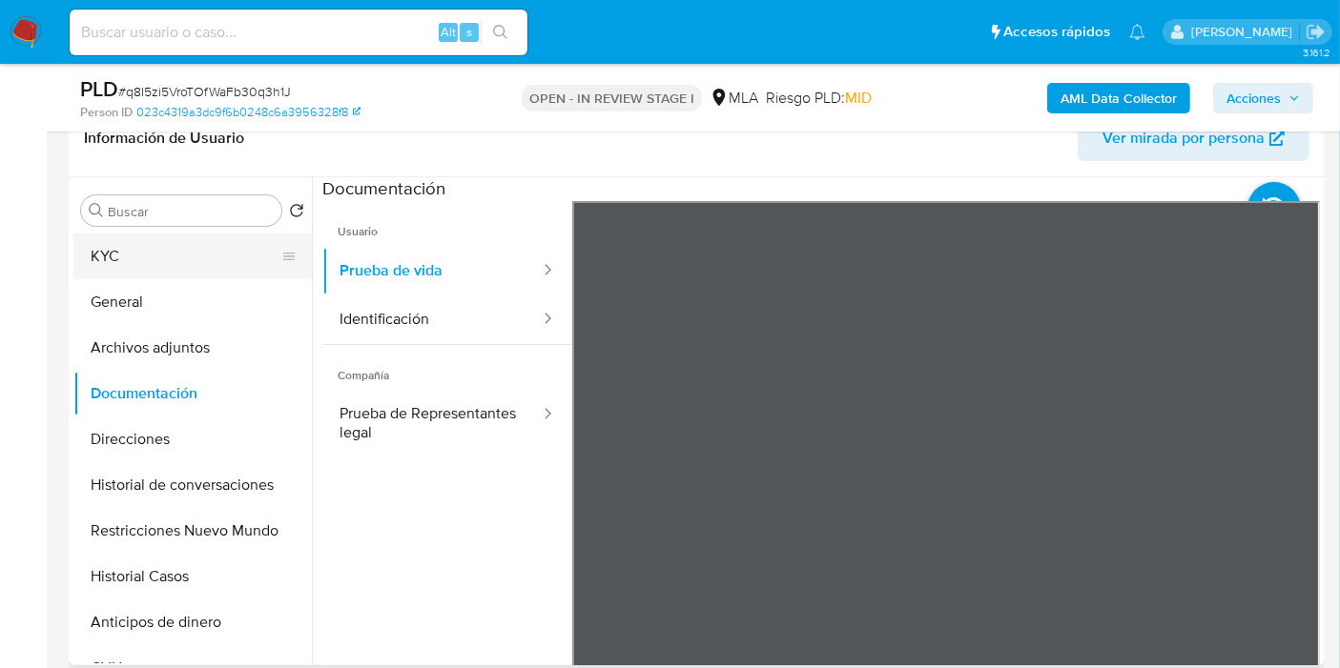
click at [173, 238] on button "KYC" at bounding box center [184, 257] width 223 height 46
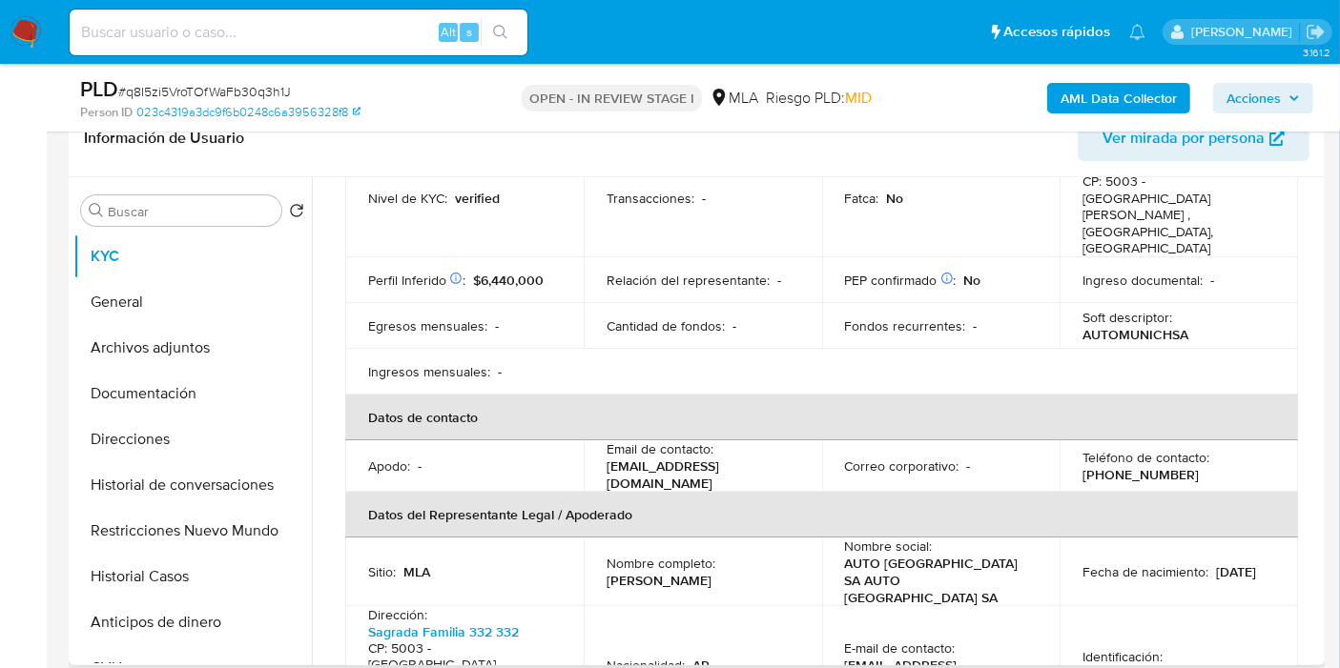
click at [769, 441] on td "Email de contacto : mpautomunich@automunich.com.ar" at bounding box center [703, 466] width 238 height 51
click at [778, 458] on p "mpautomunich@automunich.com.ar" at bounding box center [698, 475] width 185 height 34
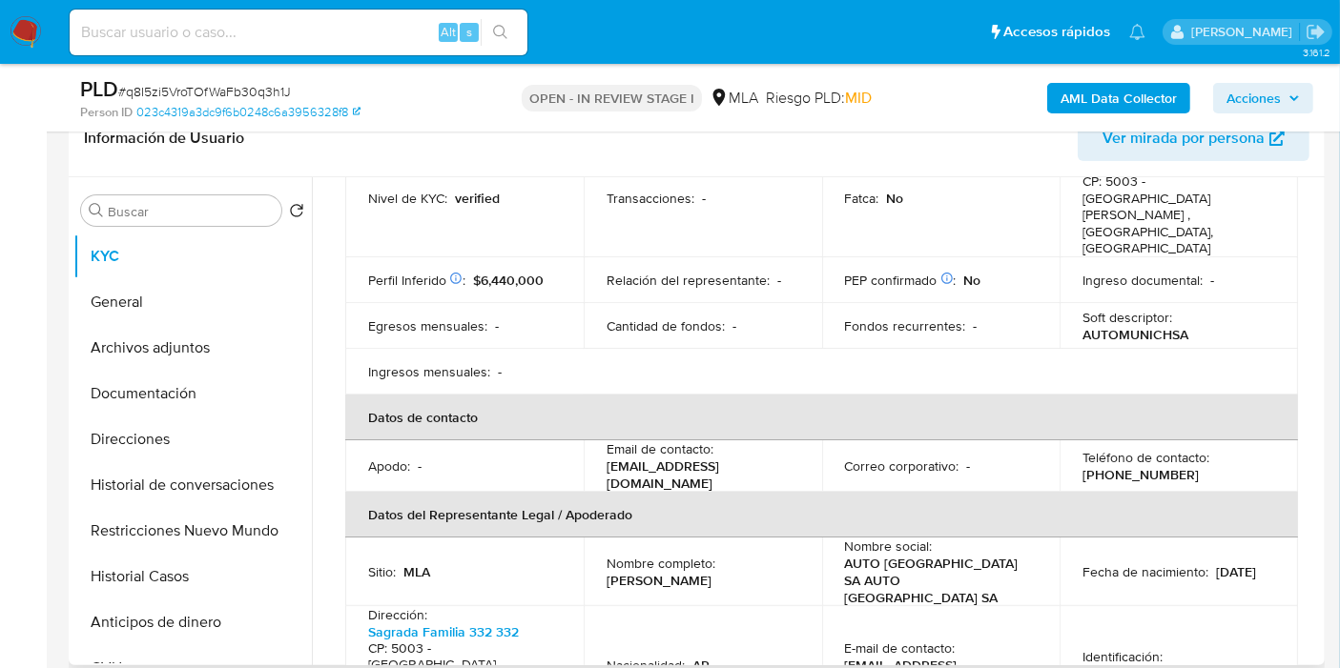
click at [844, 441] on td "Correo corporativo : -" at bounding box center [941, 466] width 238 height 51
drag, startPoint x: 590, startPoint y: 414, endPoint x: 819, endPoint y: 415, distance: 228.8
click at [819, 441] on tr "Apodo : - Email de contacto : mpautomunich@automunich.com.ar Correo corporativo…" at bounding box center [821, 466] width 953 height 51
copy p "mpautomunich@automunich.com.ar"
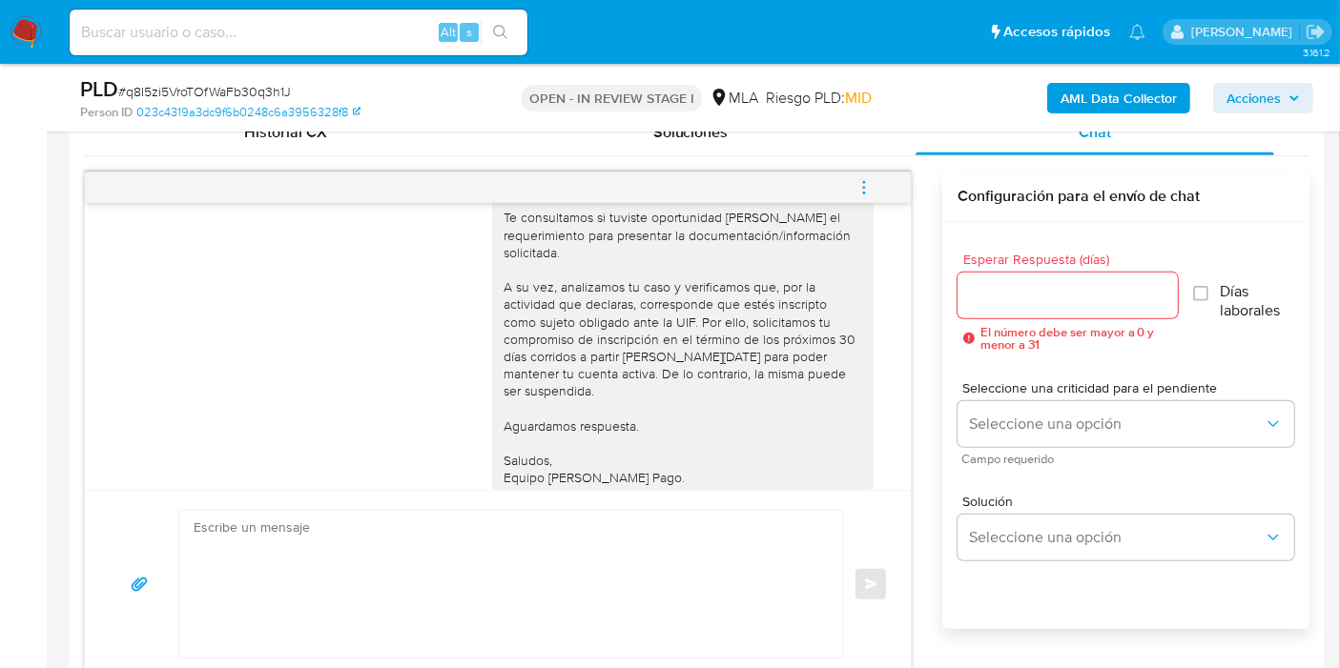
scroll to position [1354, 0]
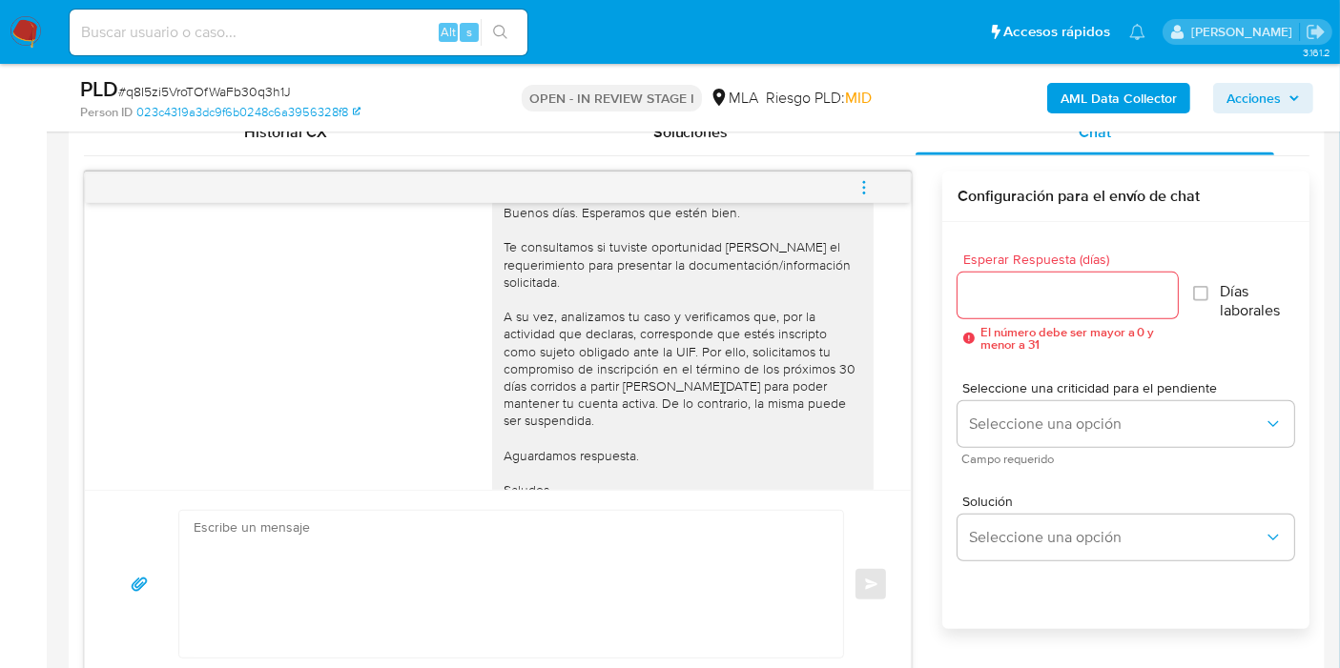
click at [528, 404] on div "Buenos días. Esperamos que estén bien. Te consultamos si tuviste oportunidad de…" at bounding box center [682, 360] width 359 height 312
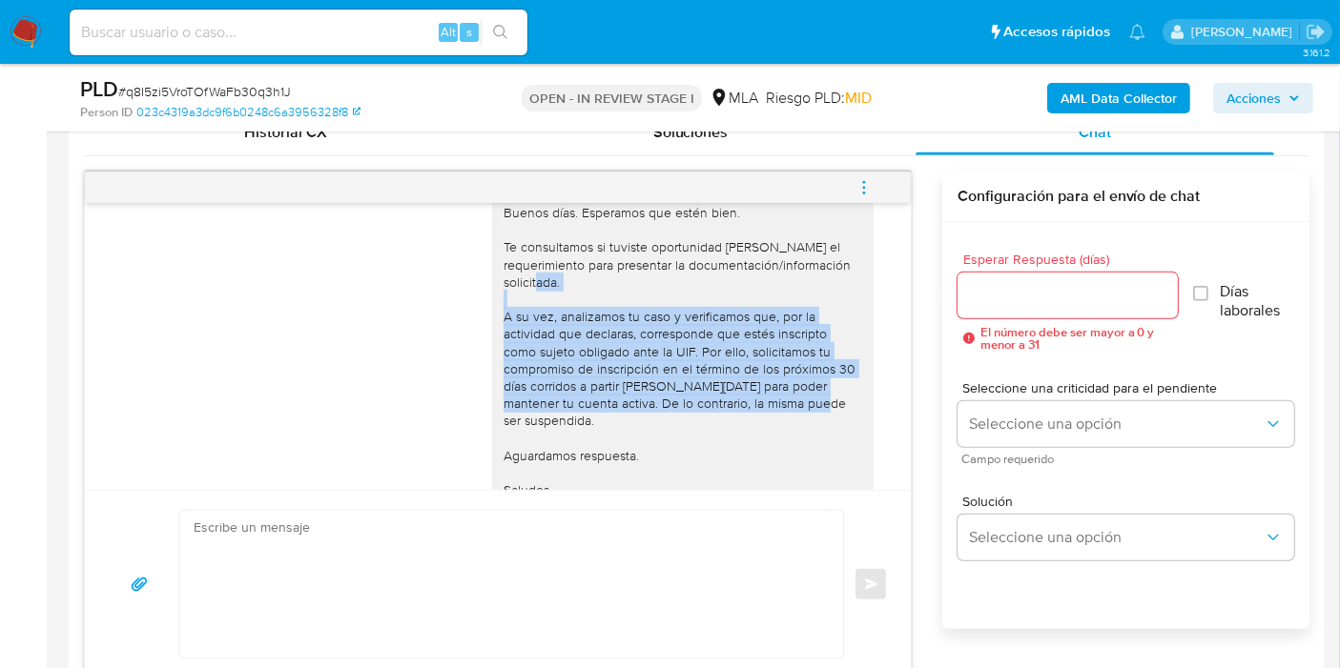
click at [528, 404] on div "Buenos días. Esperamos que estén bien. Te consultamos si tuviste oportunidad de…" at bounding box center [682, 360] width 359 height 312
copy div "A su vez, analizamos tu caso y verificamos que, por la actividad que declaras, …"
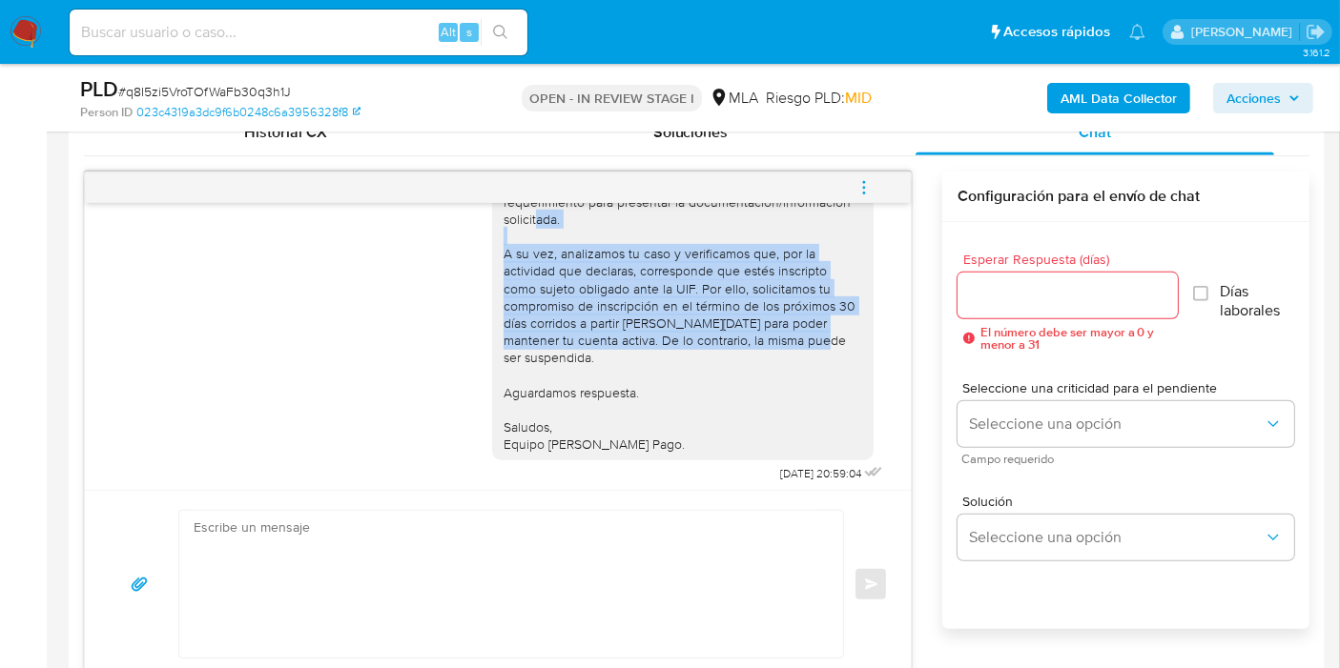
scroll to position [1460, 0]
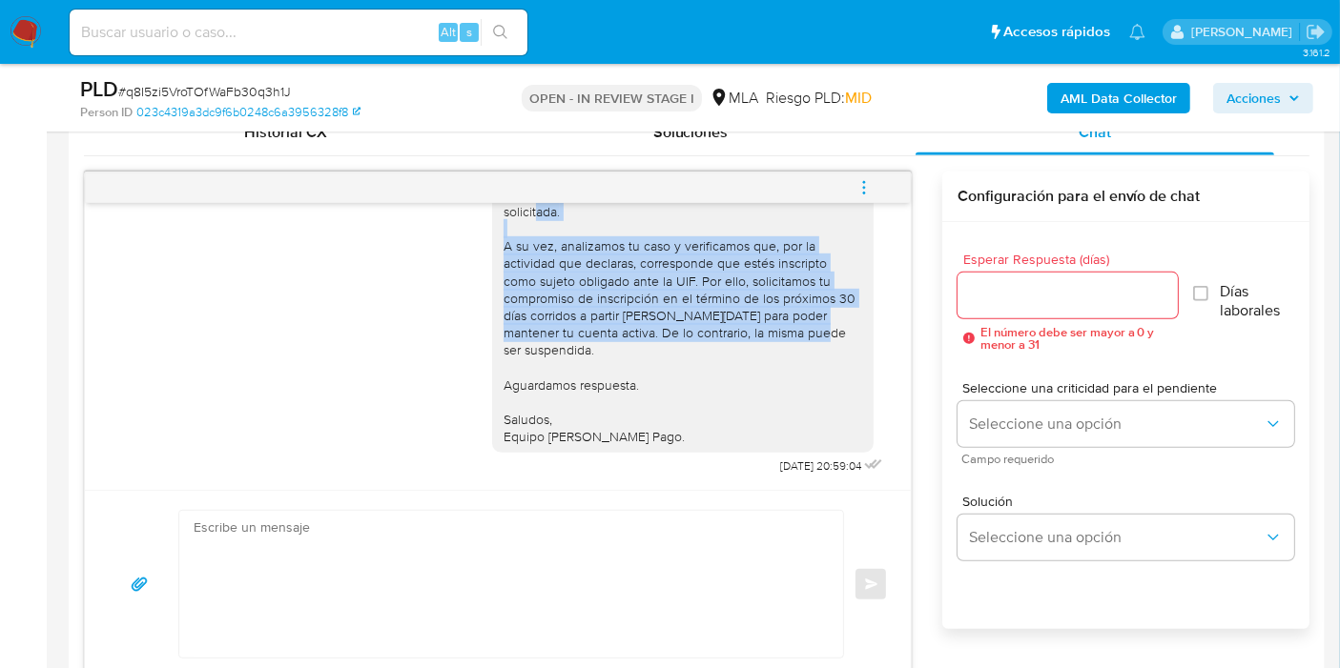
click at [621, 314] on div "Buenos días. Esperamos que estén bien. Te consultamos si tuviste oportunidad de…" at bounding box center [682, 289] width 359 height 312
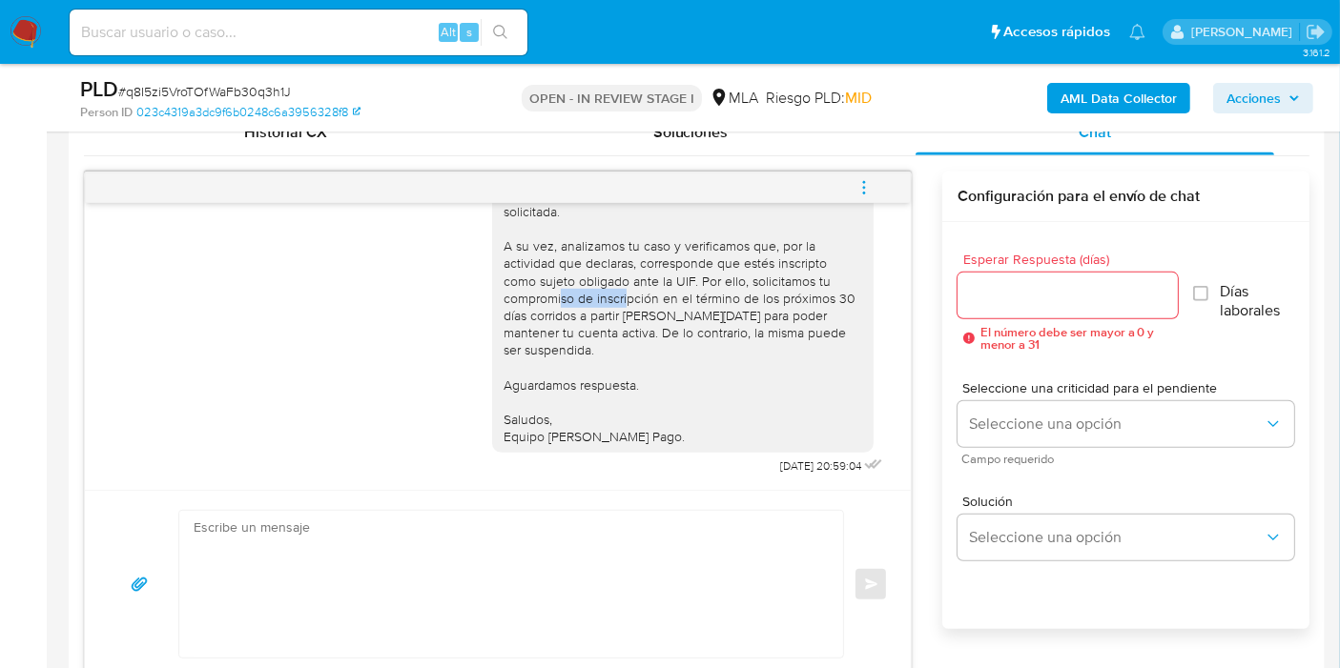
click at [621, 314] on div "Buenos días. Esperamos que estén bien. Te consultamos si tuviste oportunidad de…" at bounding box center [682, 289] width 359 height 312
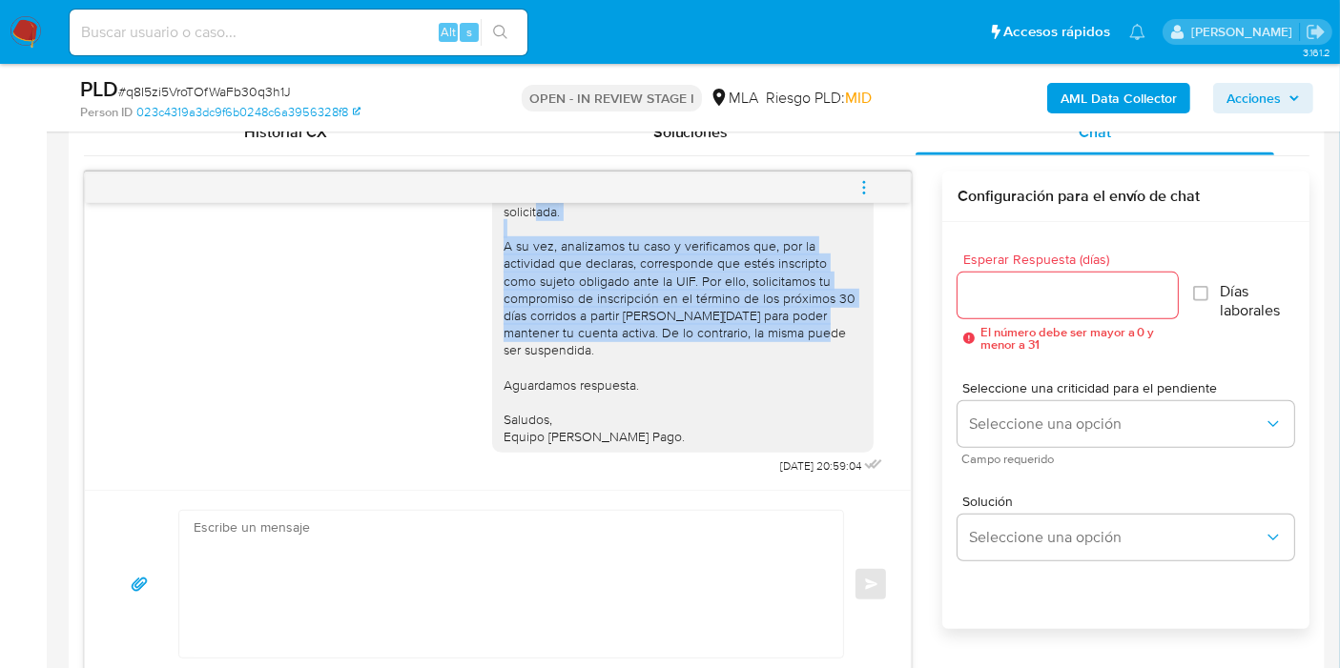
click at [621, 314] on div "Buenos días. Esperamos que estén bien. Te consultamos si tuviste oportunidad de…" at bounding box center [682, 289] width 359 height 312
drag, startPoint x: 23, startPoint y: 40, endPoint x: 27, endPoint y: 10, distance: 30.7
click at [23, 40] on img at bounding box center [26, 32] width 32 height 32
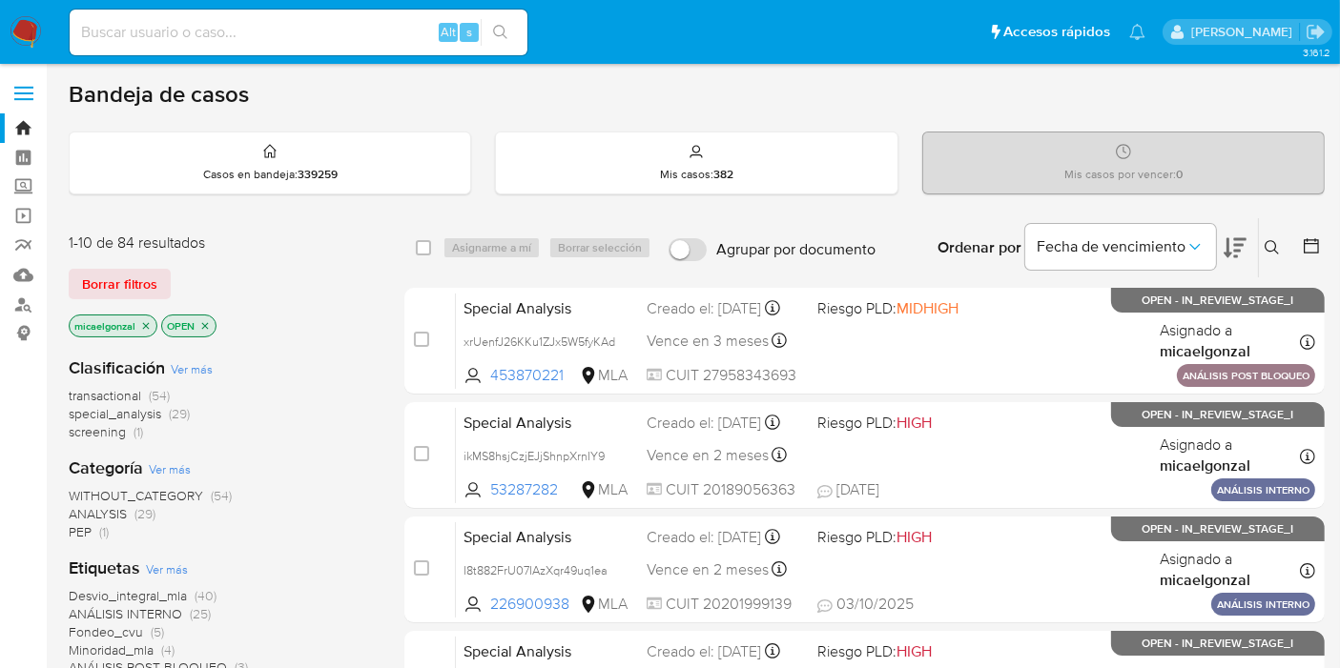
click at [0, 25] on nav "Pausado Ver notificaciones Alt s Accesos rápidos Presiona las siguientes teclas…" at bounding box center [670, 32] width 1340 height 64
drag, startPoint x: 43, startPoint y: 59, endPoint x: 17, endPoint y: 42, distance: 30.9
click at [31, 53] on nav "Pausado Ver notificaciones Alt s Accesos rápidos Presiona las siguientes teclas…" at bounding box center [670, 32] width 1340 height 64
click at [17, 42] on img at bounding box center [26, 32] width 32 height 32
click at [293, 42] on input at bounding box center [299, 32] width 458 height 25
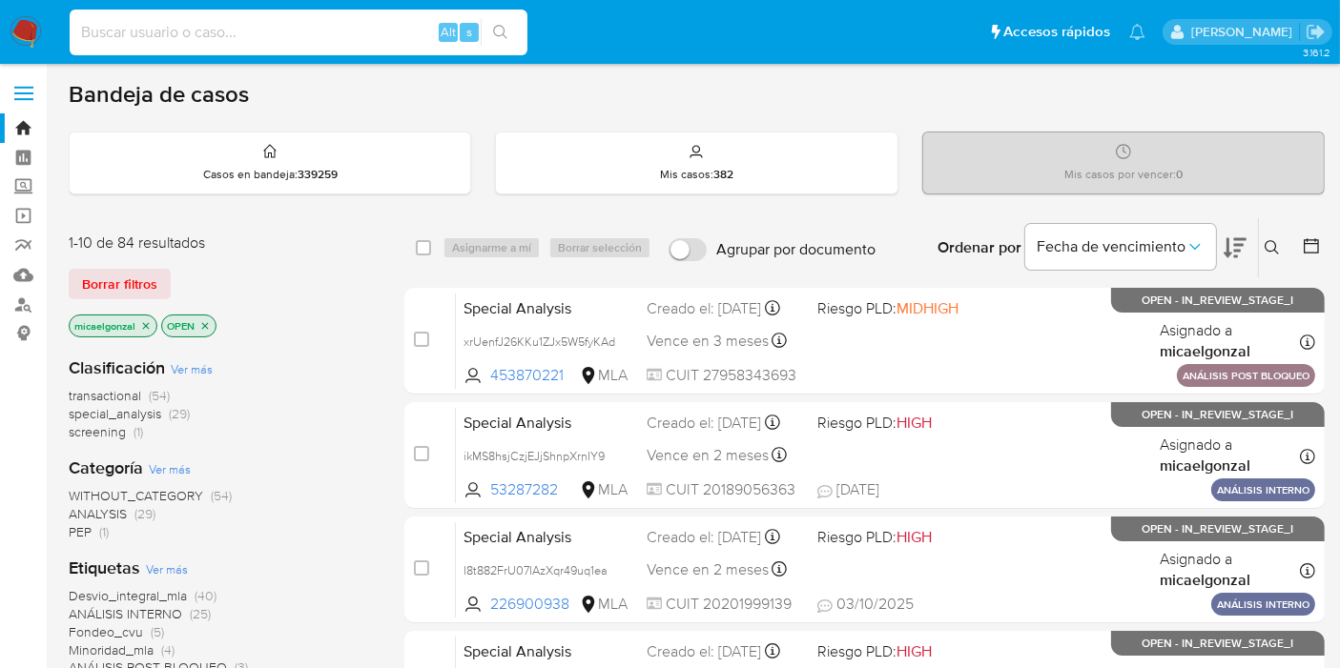
click at [293, 42] on input at bounding box center [299, 32] width 458 height 25
paste input "lpPRy9Bqpqlh0h8yJIB18gEN"
type input "lpPRy9Bqpqlh0h8yJIB18gEN"
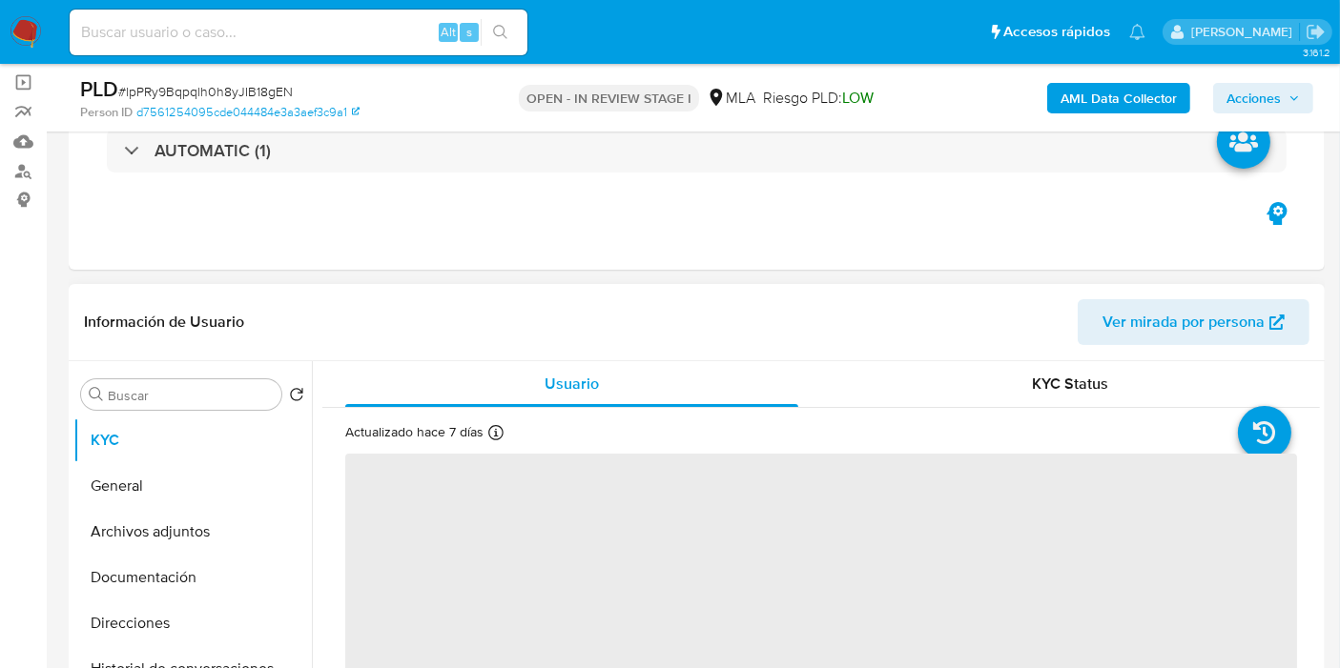
scroll to position [212, 0]
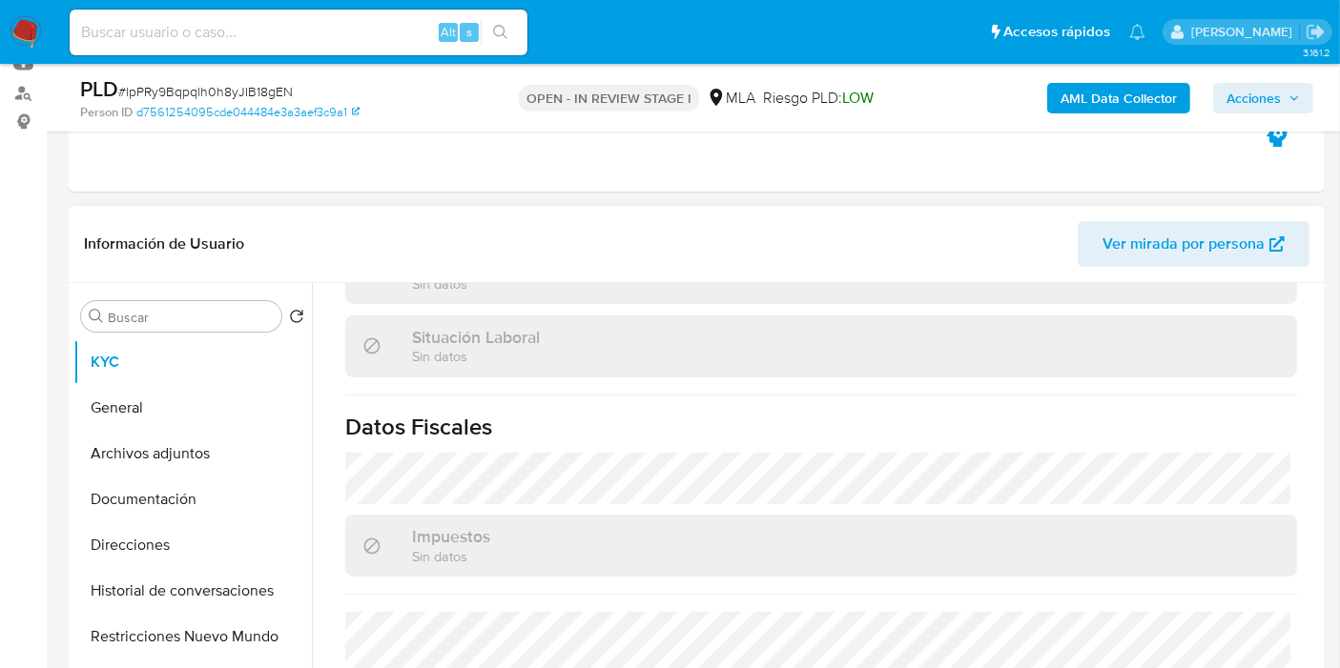
select select "10"
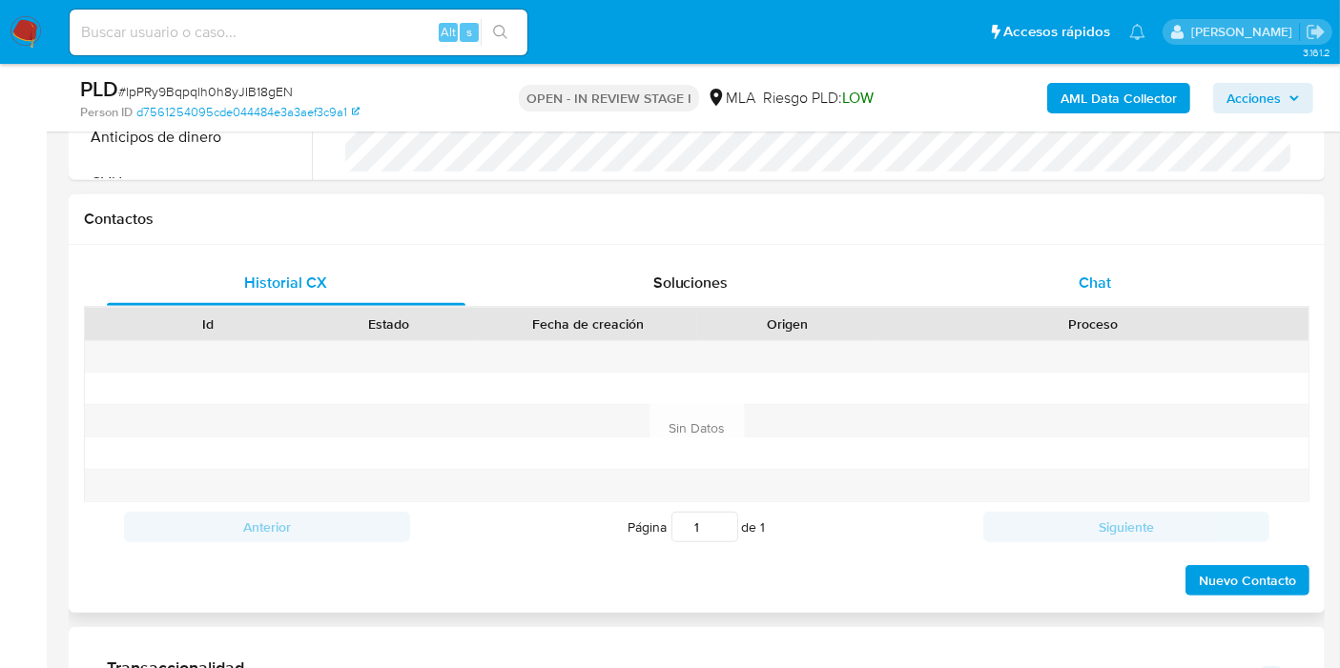
scroll to position [741, 0]
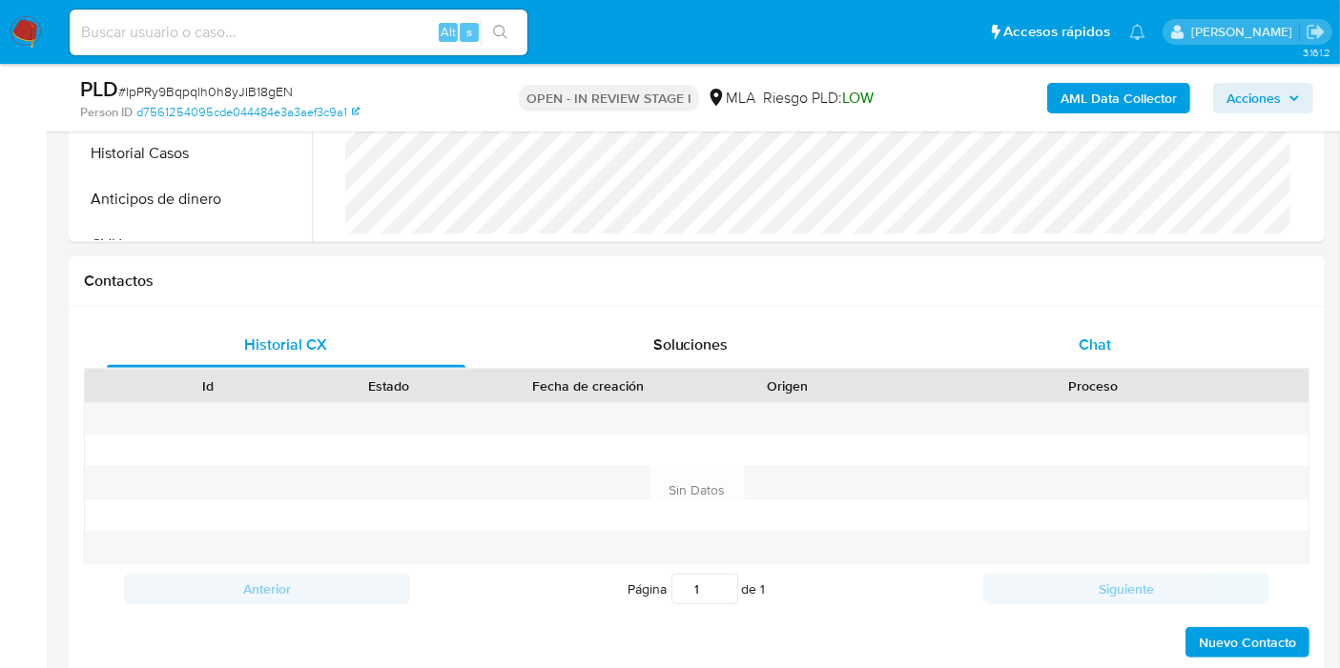
click at [1217, 351] on div "Chat" at bounding box center [1094, 345] width 359 height 46
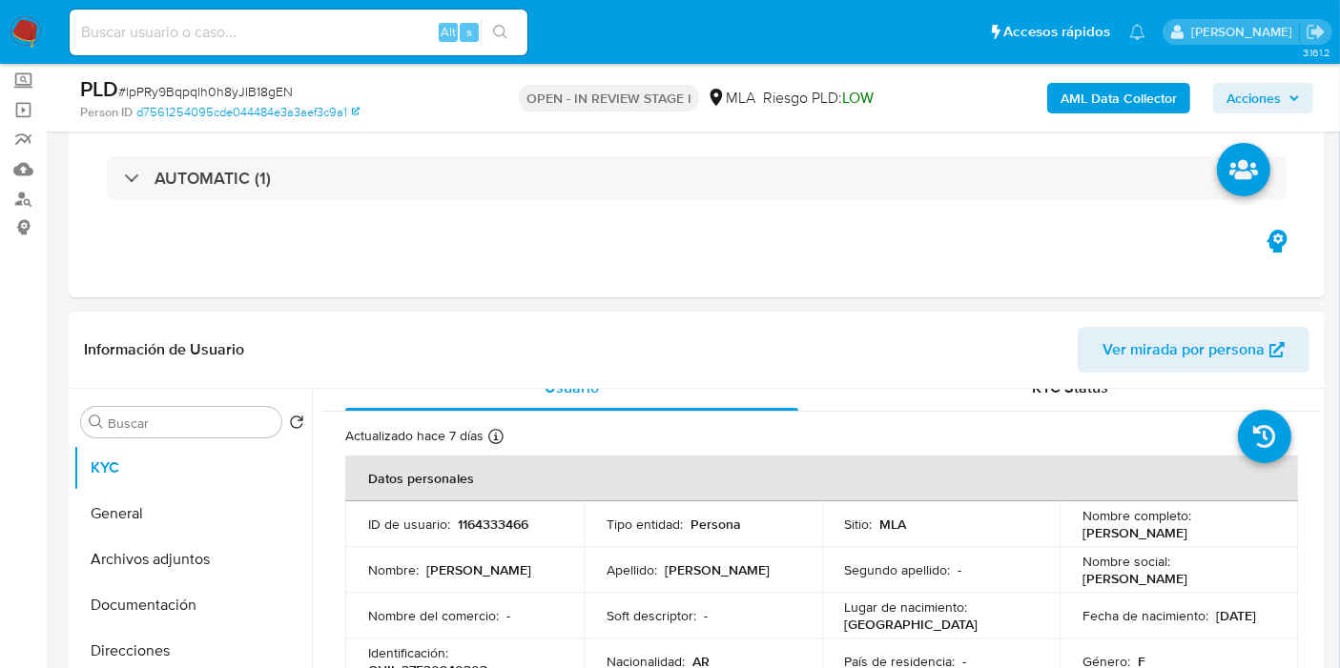
scroll to position [0, 0]
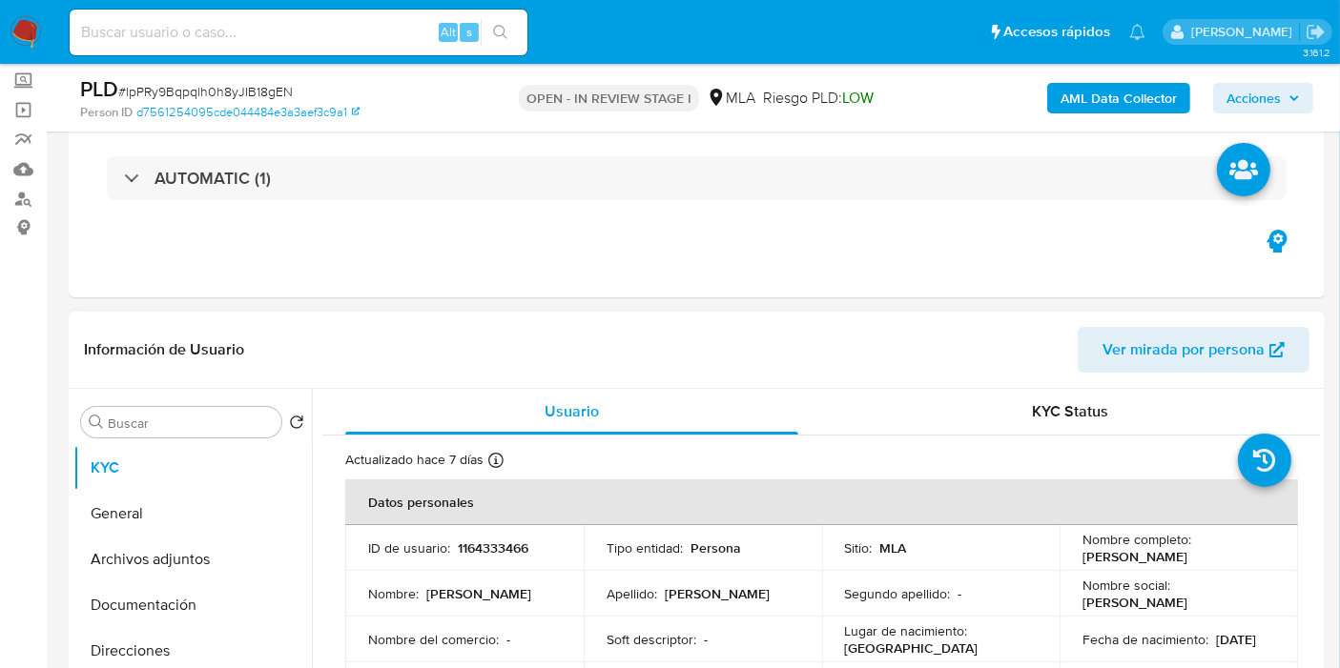
click at [482, 545] on p "1164333466" at bounding box center [493, 548] width 71 height 17
copy p "1164333466"
drag, startPoint x: 1230, startPoint y: 550, endPoint x: 1068, endPoint y: 553, distance: 162.1
click at [1066, 554] on td "Nombre completo : Zoe Ludmila Brito Jara" at bounding box center [1178, 548] width 238 height 46
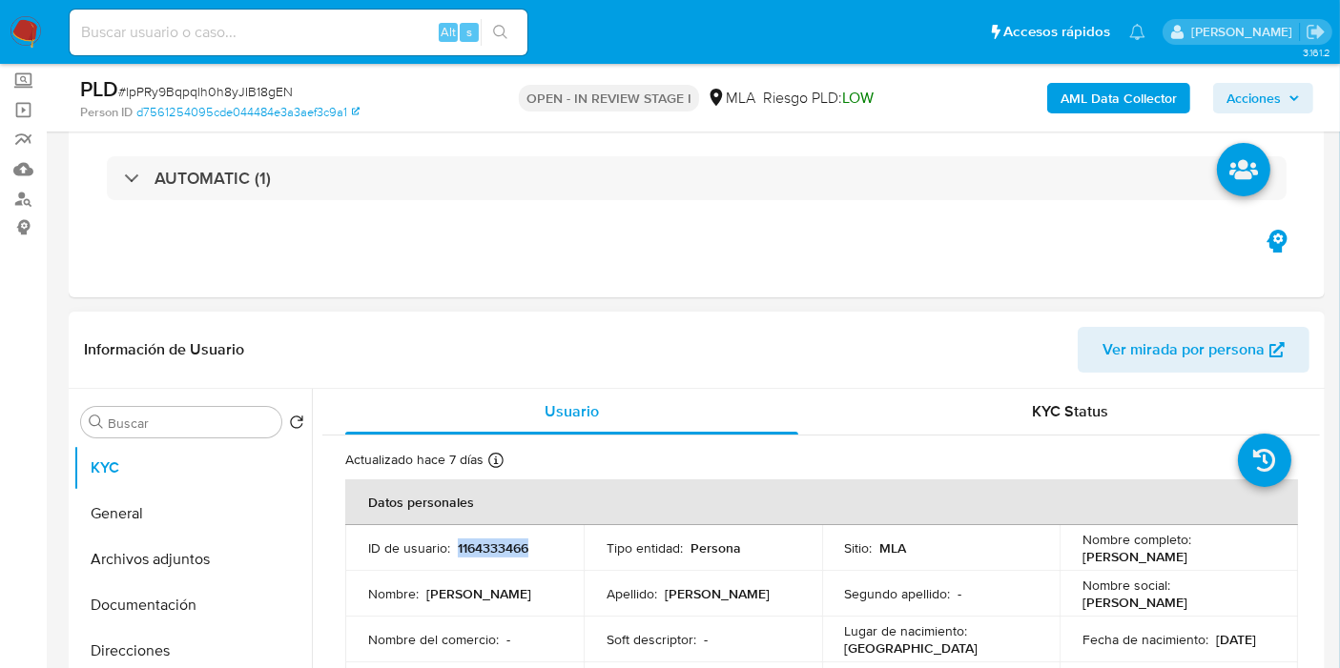
copy p "Zoe Ludmila Brito Jara"
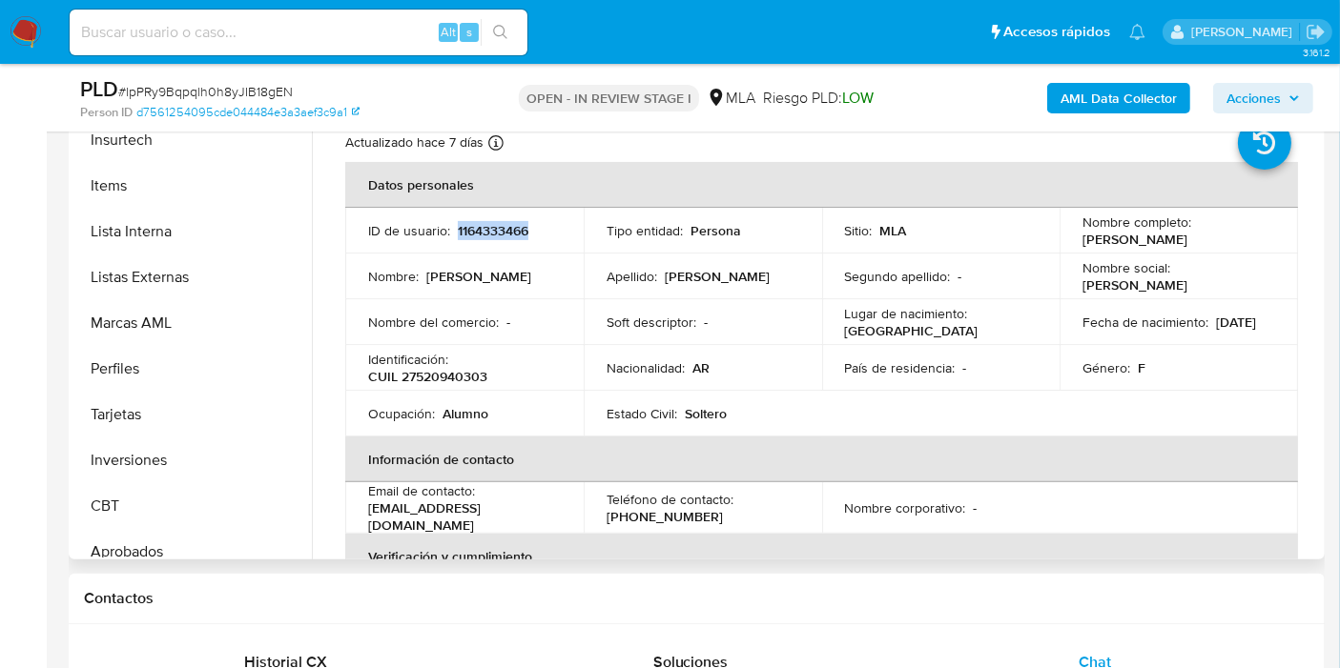
scroll to position [988, 0]
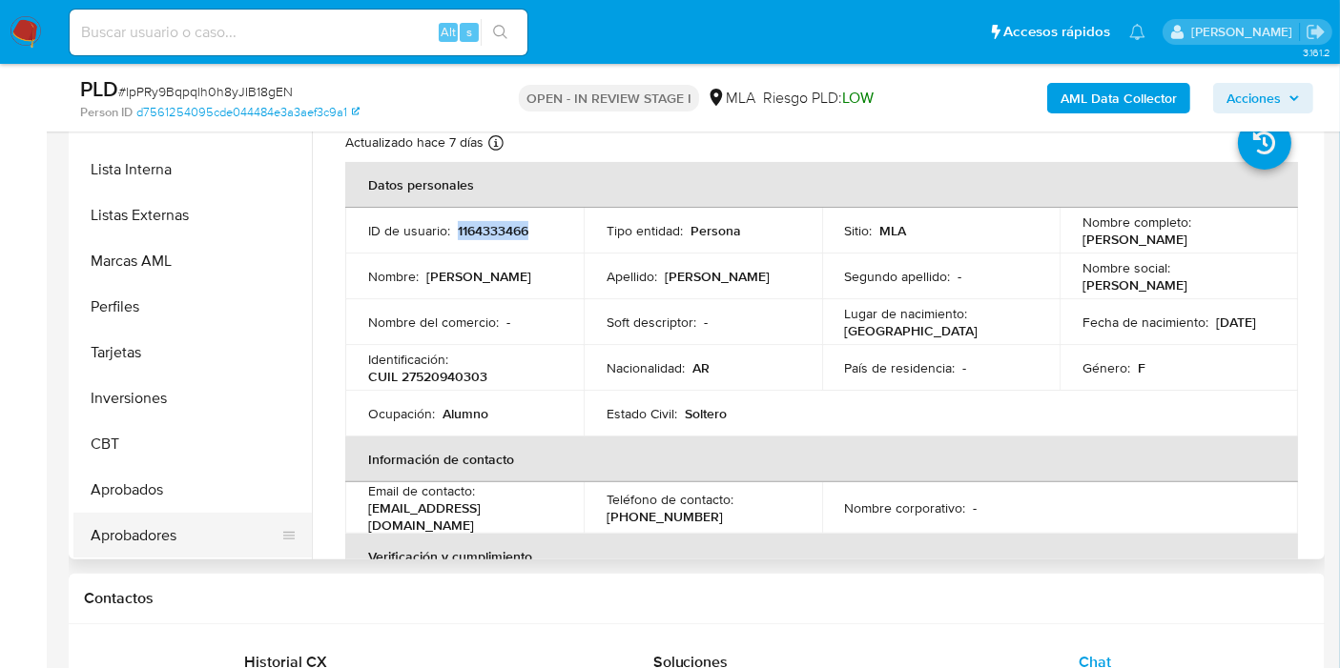
click at [134, 522] on button "Aprobadores" at bounding box center [184, 536] width 223 height 46
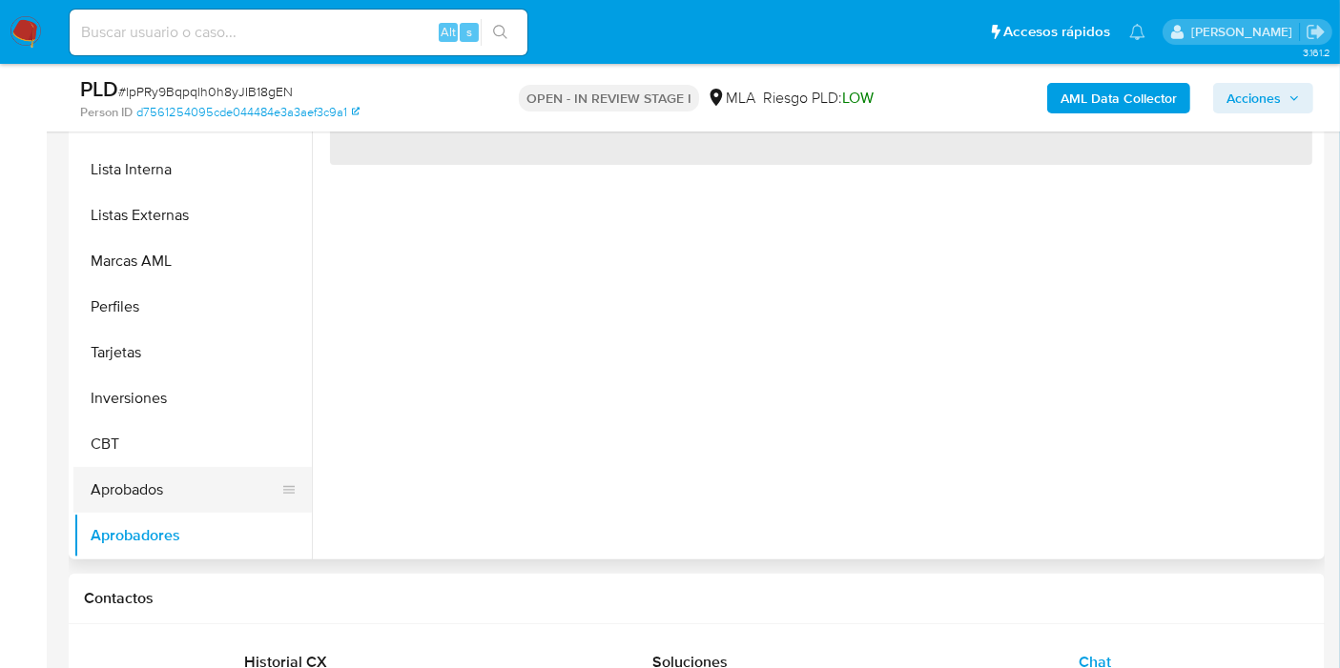
click at [153, 493] on button "Aprobados" at bounding box center [184, 490] width 223 height 46
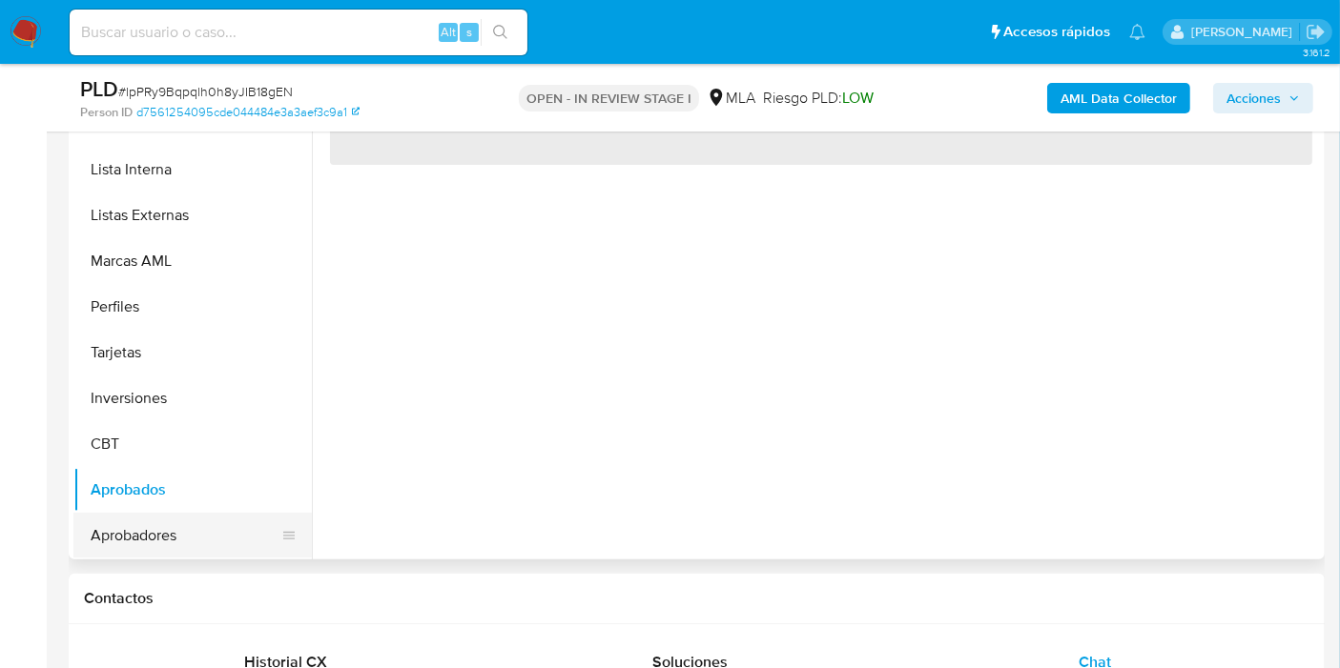
click at [119, 529] on button "Aprobadores" at bounding box center [184, 536] width 223 height 46
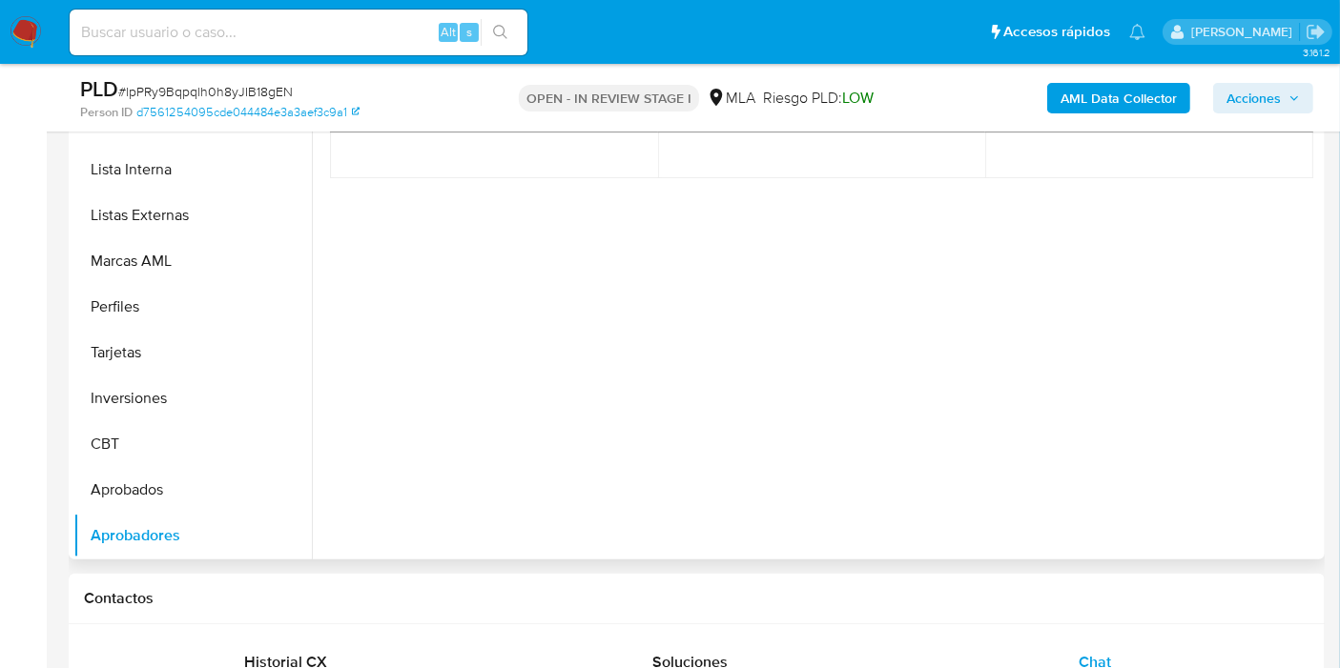
scroll to position [318, 0]
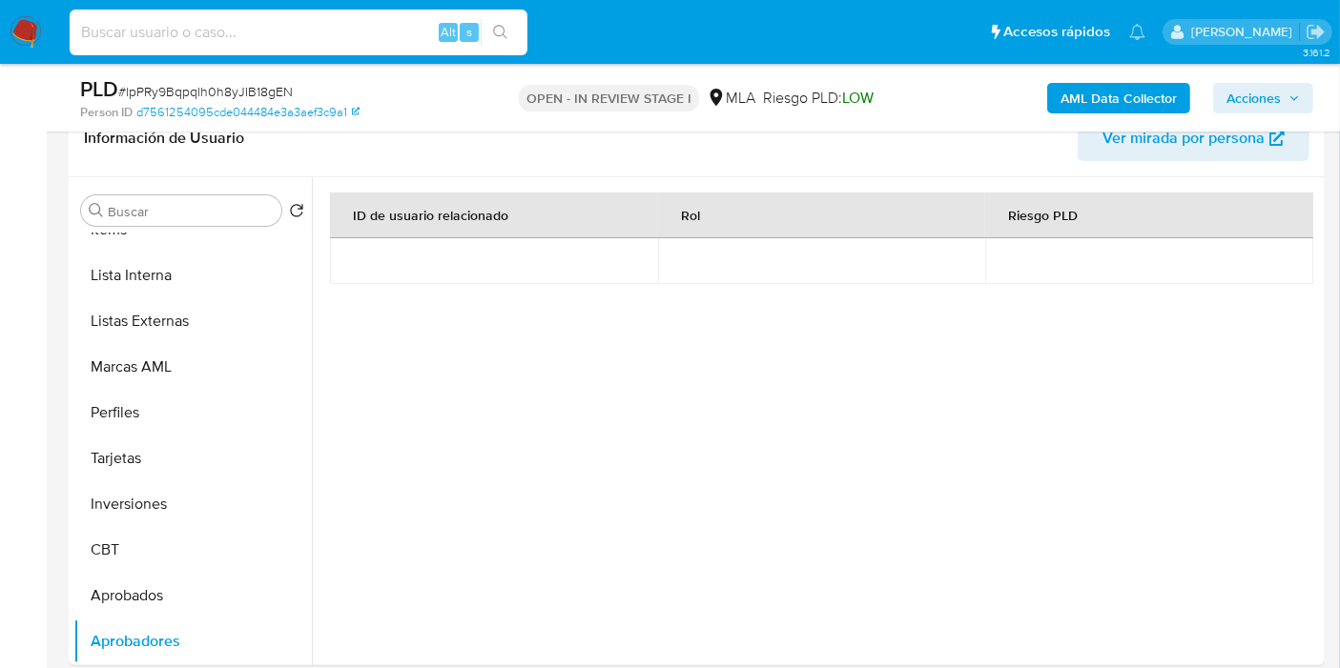
click at [220, 22] on input at bounding box center [299, 32] width 458 height 25
paste input "7kQ8evBnhHdhamgFLM52tZey"
type input "7kQ8evBnhHdhamgFLM52tZey"
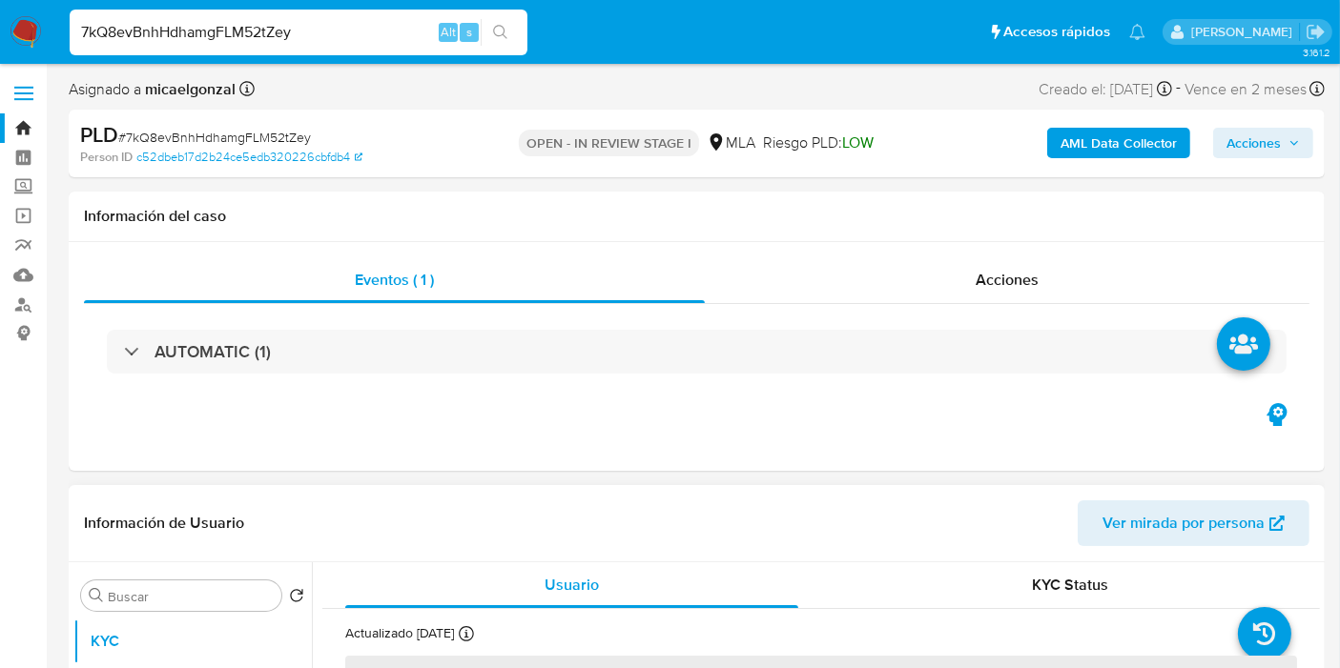
scroll to position [318, 0]
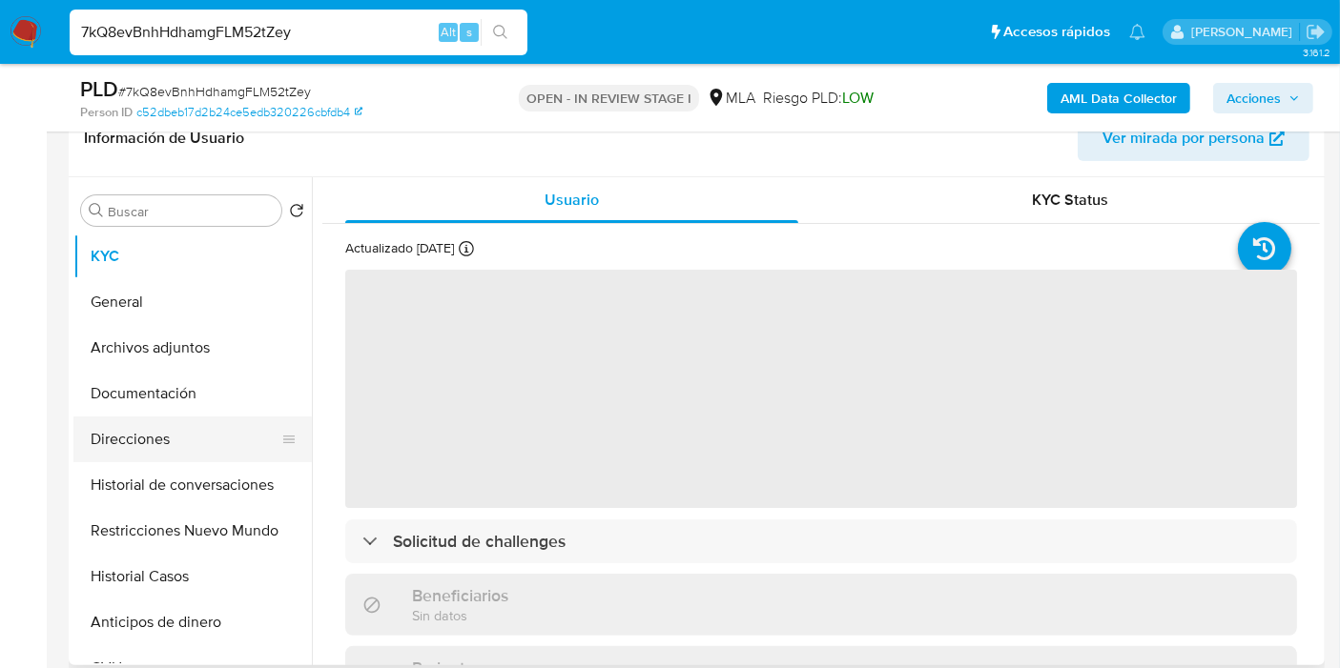
click at [242, 434] on button "Direcciones" at bounding box center [184, 440] width 223 height 46
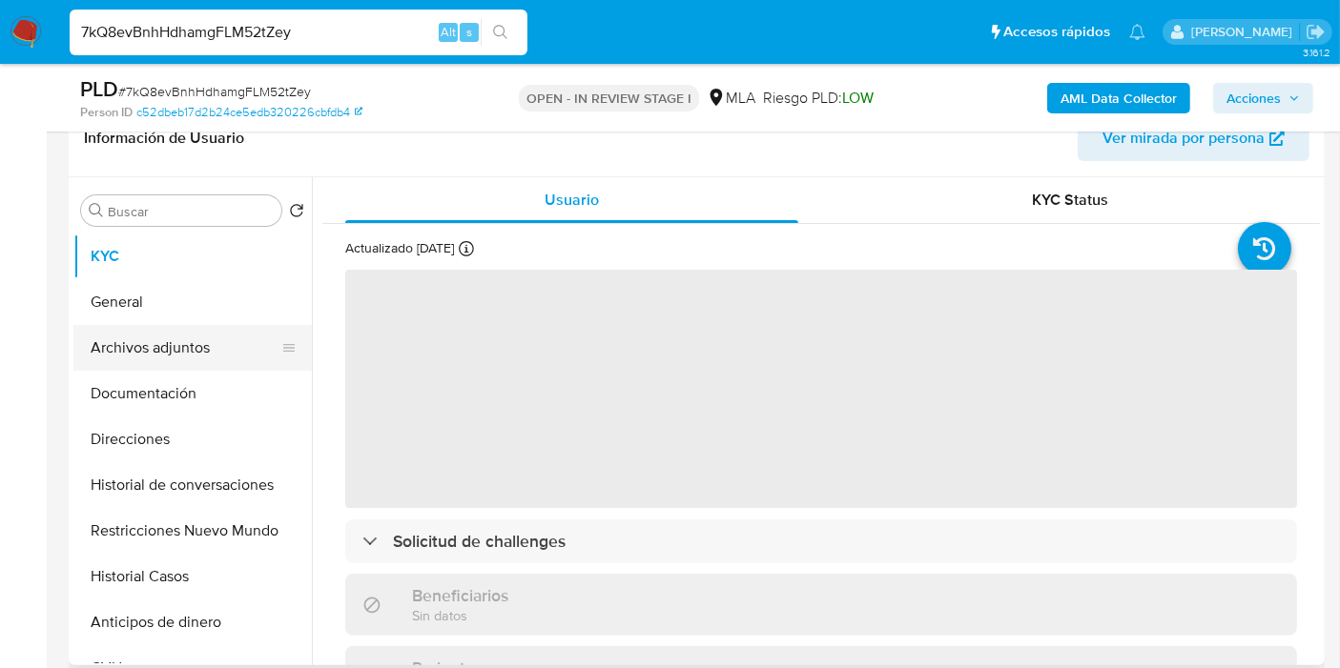
select select "10"
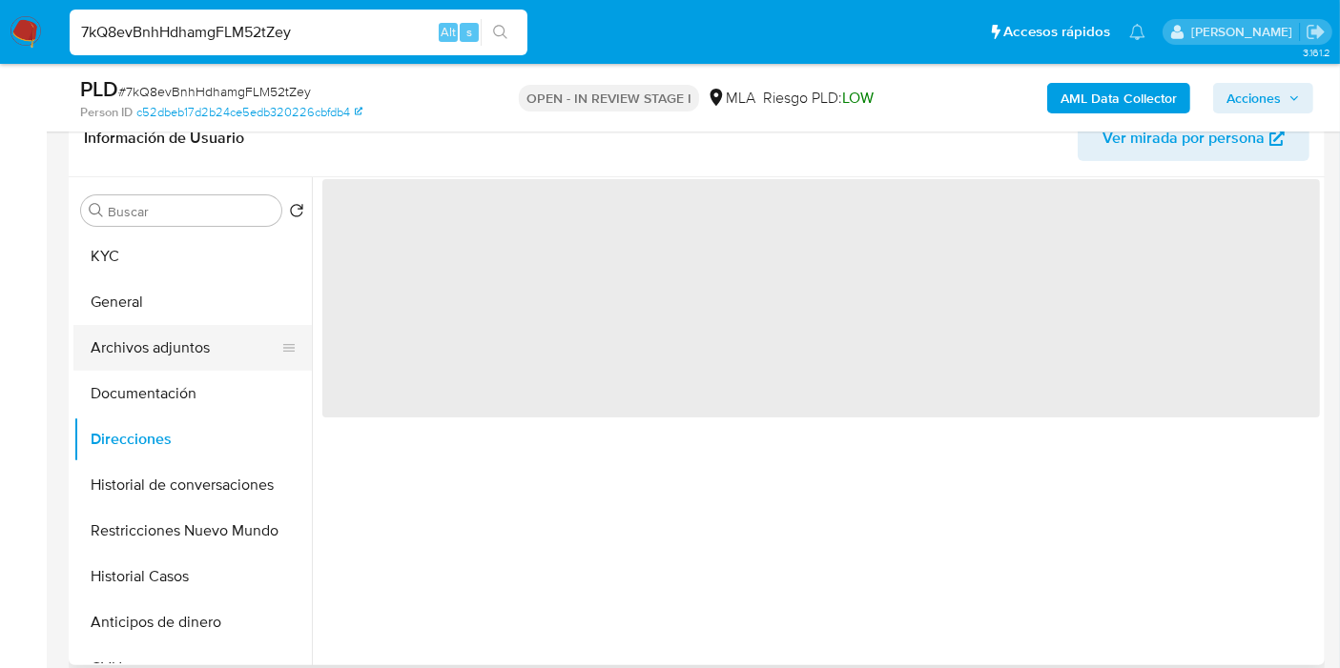
click at [225, 350] on button "Archivos adjuntos" at bounding box center [184, 348] width 223 height 46
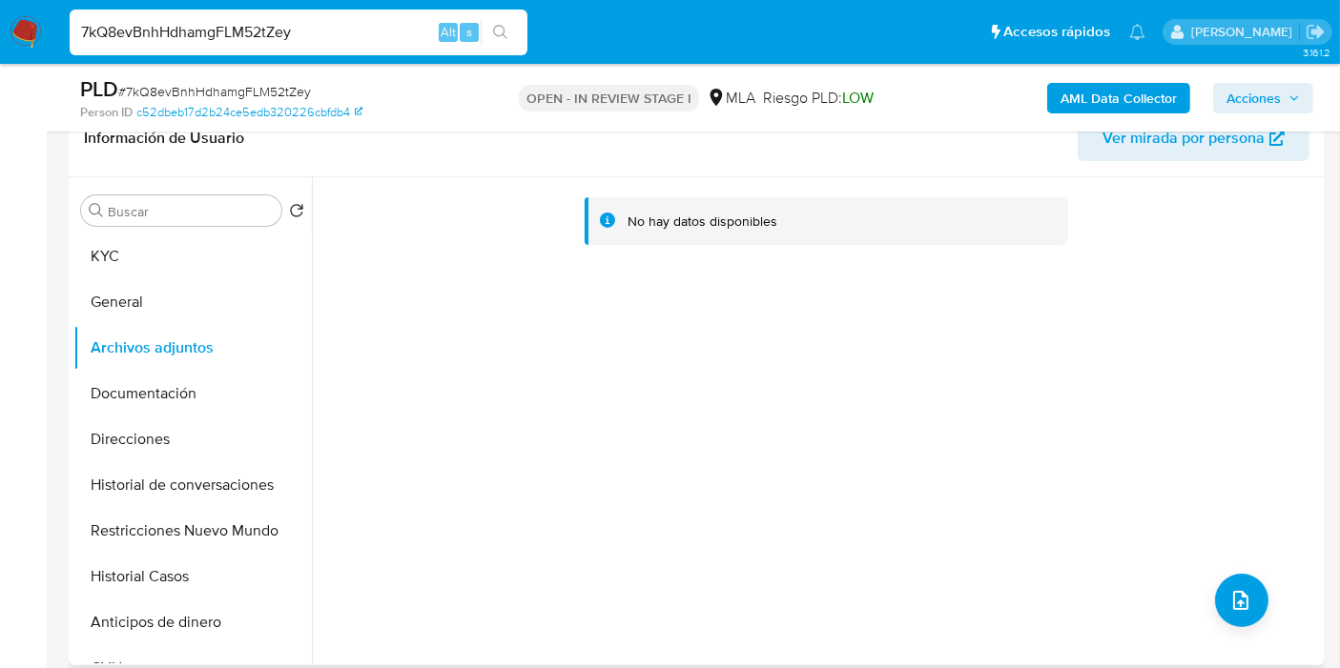
click at [481, 436] on div "No hay datos disponibles" at bounding box center [816, 421] width 1008 height 488
click at [163, 280] on button "General" at bounding box center [184, 302] width 223 height 46
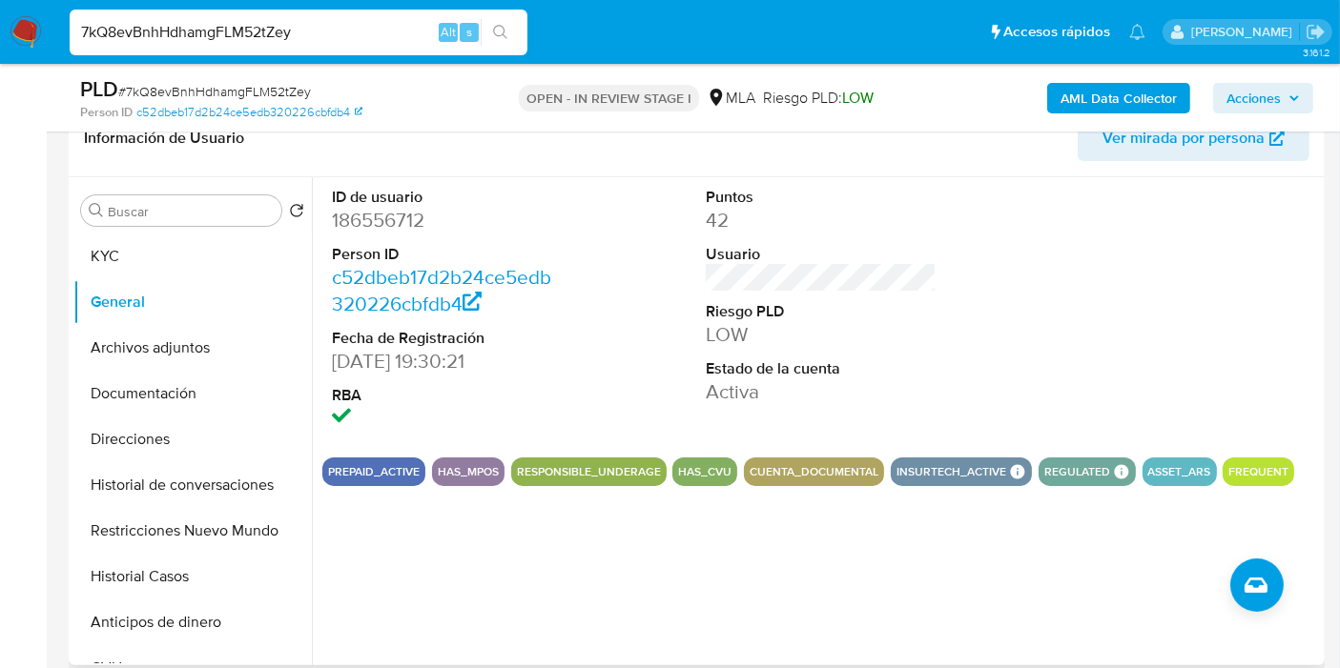
click at [365, 213] on dd "186556712" at bounding box center [447, 220] width 231 height 27
copy dd "186556712"
click at [128, 240] on button "KYC" at bounding box center [184, 257] width 223 height 46
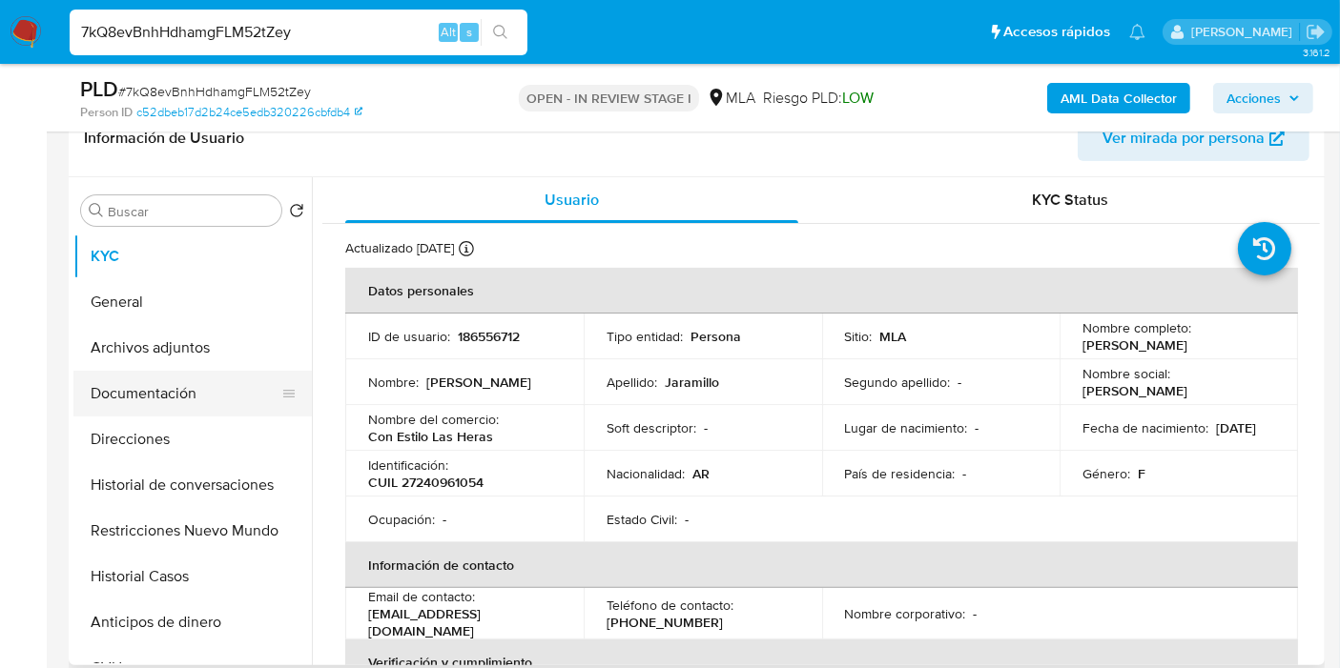
click at [133, 412] on ul "KYC General Archivos adjuntos Documentación Direcciones Historial de conversaci…" at bounding box center [192, 449] width 238 height 430
click at [123, 435] on button "Direcciones" at bounding box center [184, 440] width 223 height 46
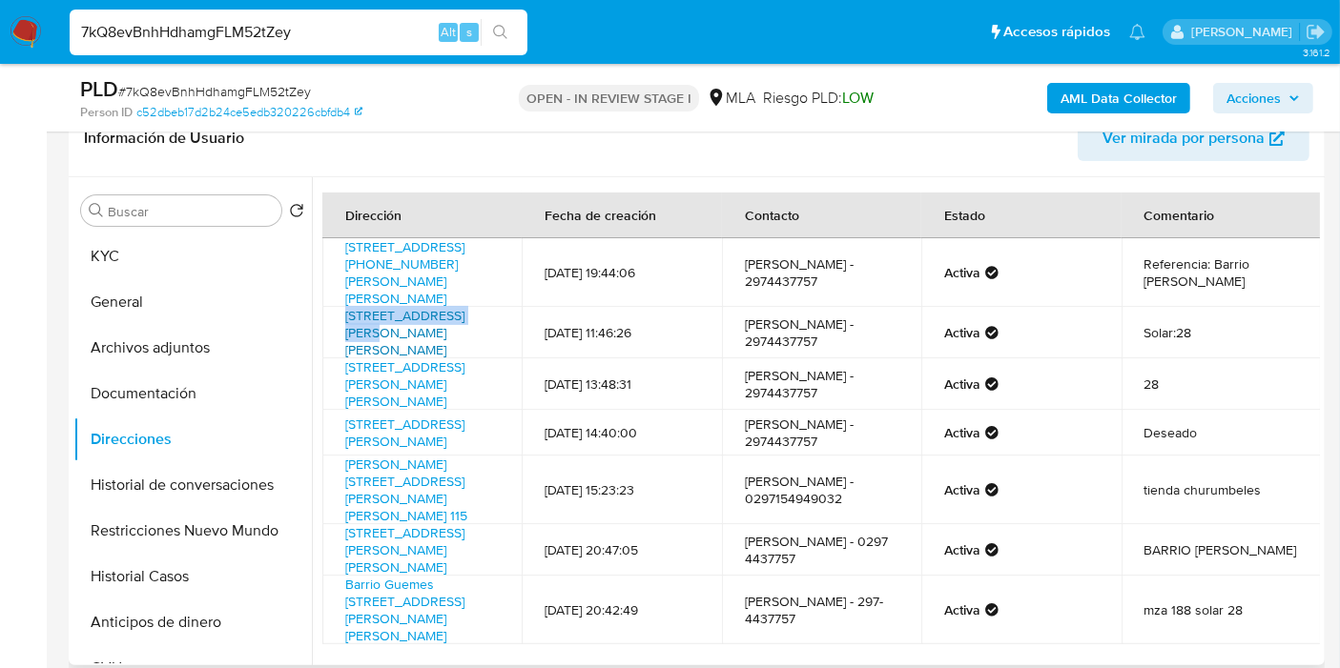
drag, startPoint x: 338, startPoint y: 297, endPoint x: 474, endPoint y: 297, distance: 136.4
click at [474, 307] on td "Avenida Rio Gallegos 188, Las Heras, Santa Cruz, 9017, Argentina 188" at bounding box center [421, 332] width 199 height 51
click at [464, 306] on link "Avenida Rio Gallegos 188, Las Heras, Santa Cruz, 9017, Argentina 188" at bounding box center [404, 332] width 119 height 53
copy link "Avenida Rio Gallegos"
click at [174, 390] on button "Documentación" at bounding box center [184, 394] width 223 height 46
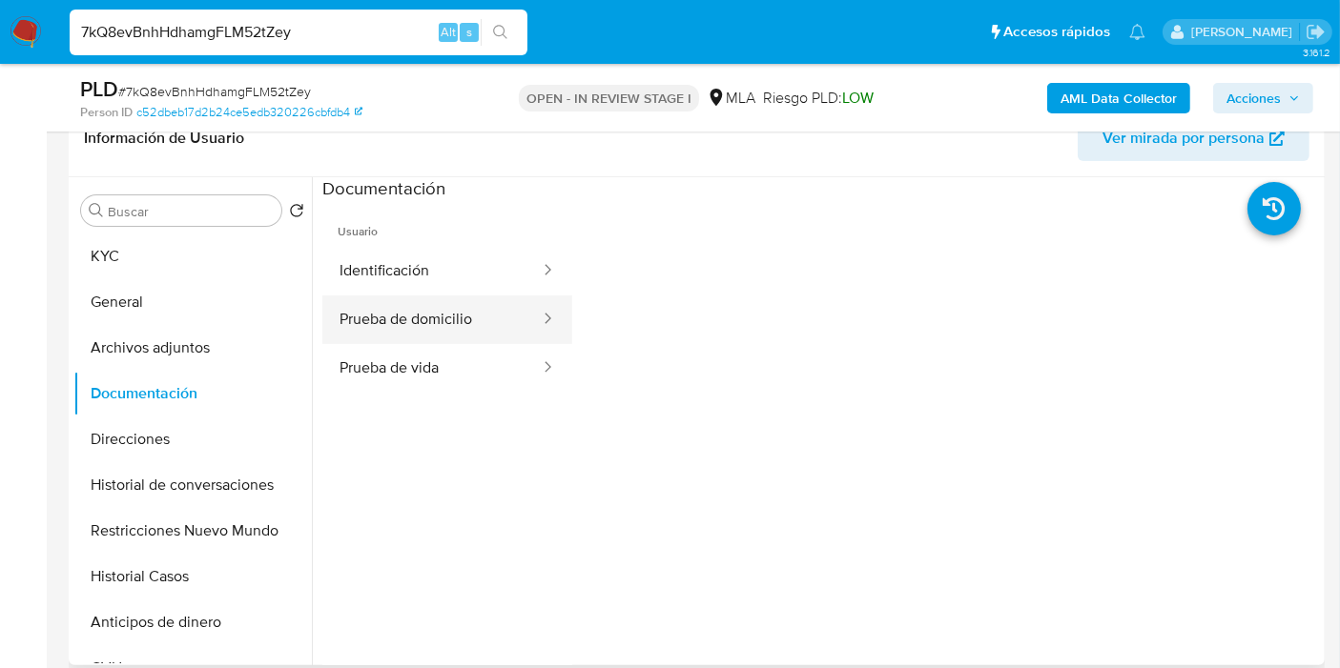
drag, startPoint x: 460, startPoint y: 360, endPoint x: 460, endPoint y: 317, distance: 43.9
click at [460, 357] on button "Prueba de vida" at bounding box center [431, 368] width 219 height 49
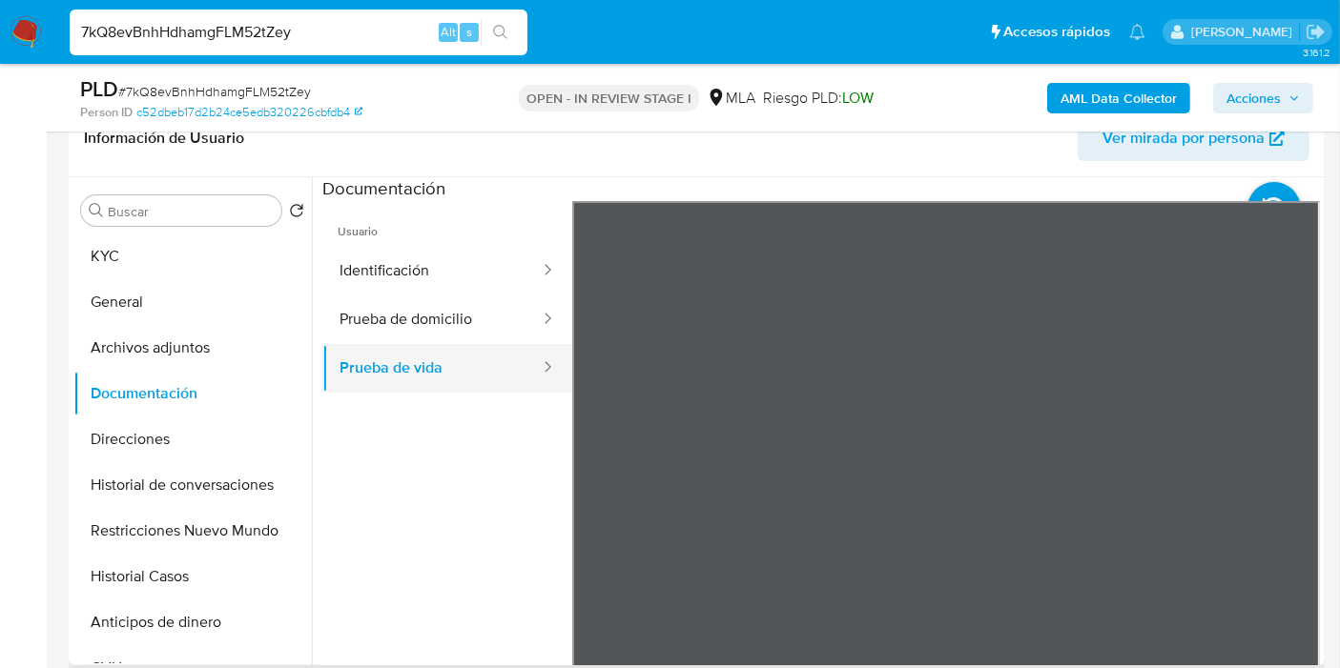
click at [360, 358] on button "Prueba de vida" at bounding box center [431, 368] width 219 height 49
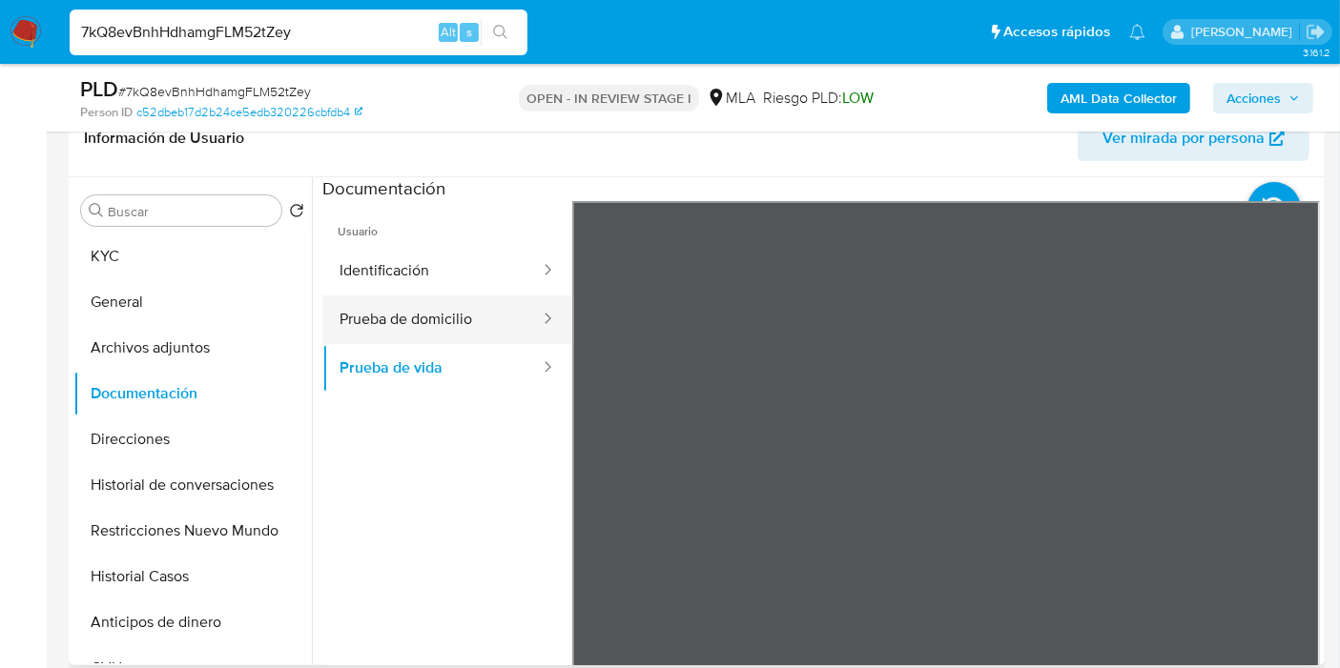
click at [412, 314] on button "Prueba de domicilio" at bounding box center [431, 320] width 219 height 49
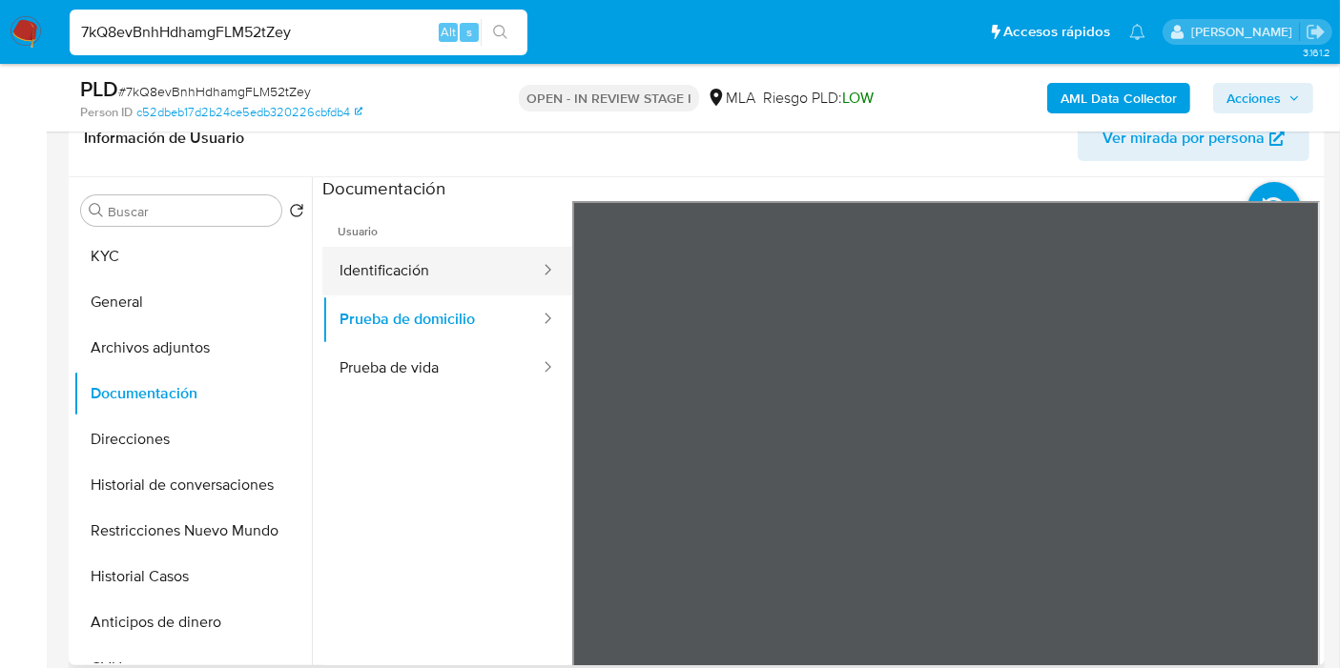
click at [449, 248] on button "Identificación" at bounding box center [431, 271] width 219 height 49
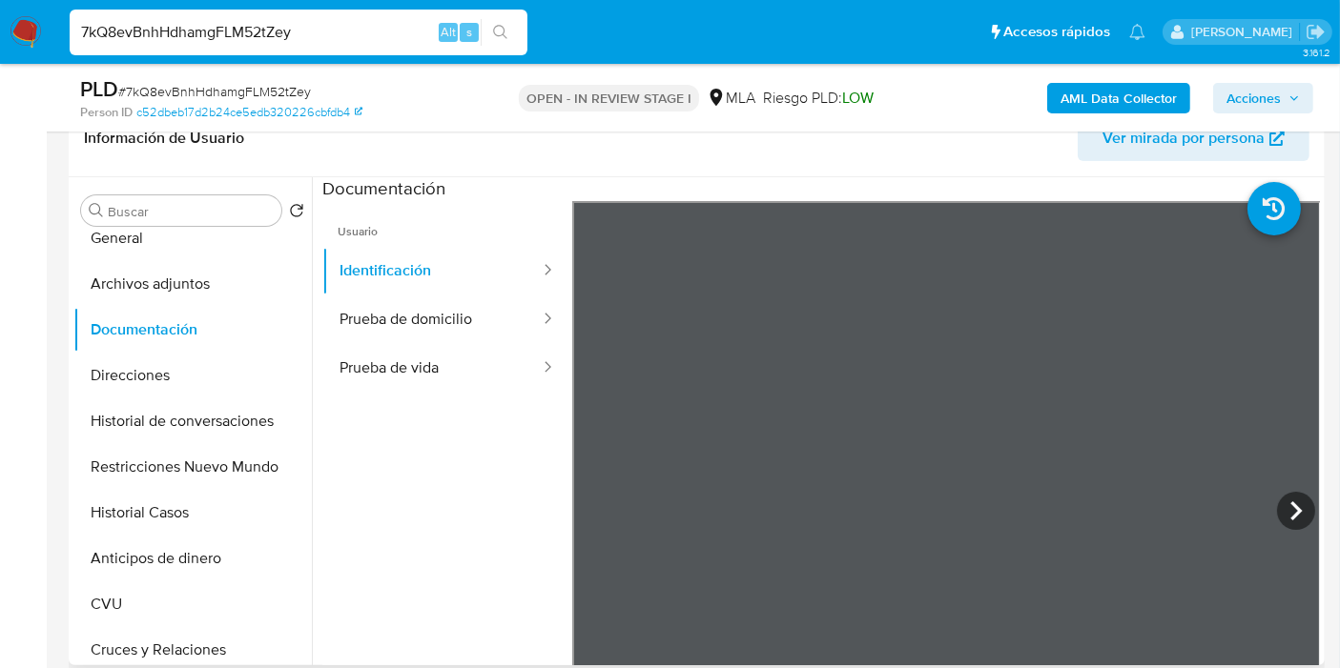
scroll to position [212, 0]
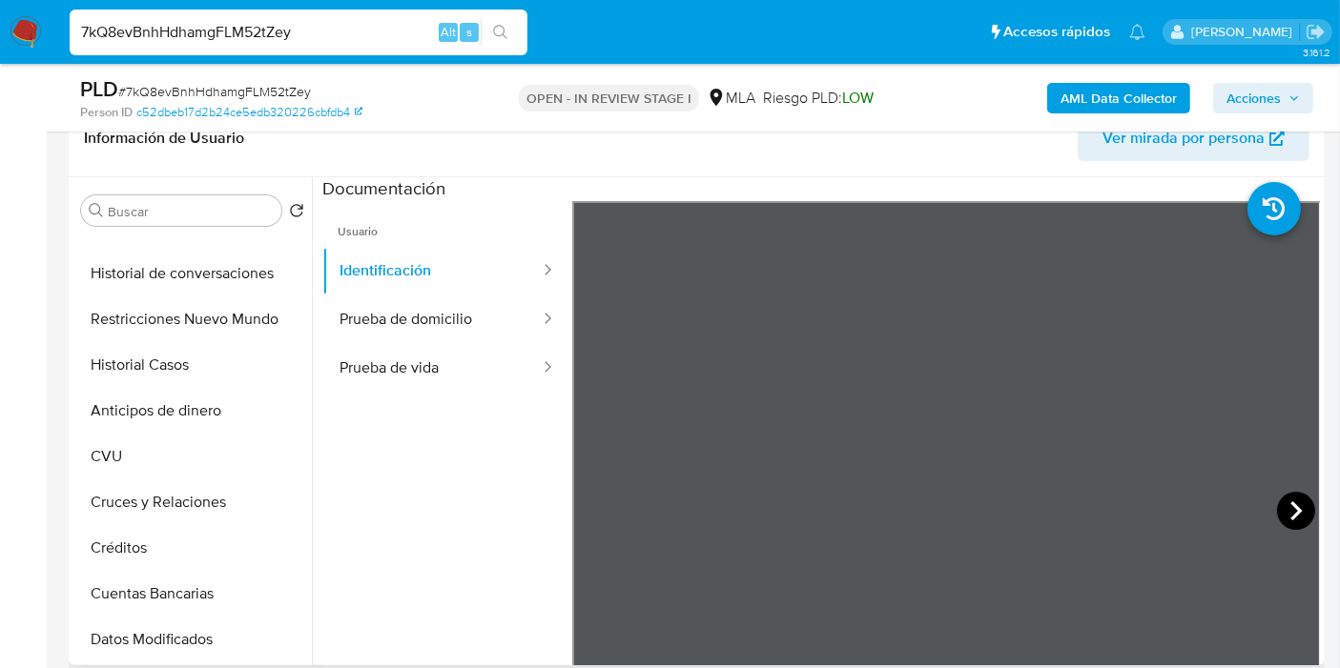
click at [1282, 500] on icon at bounding box center [1296, 511] width 38 height 38
click at [1299, 606] on div at bounding box center [946, 513] width 748 height 625
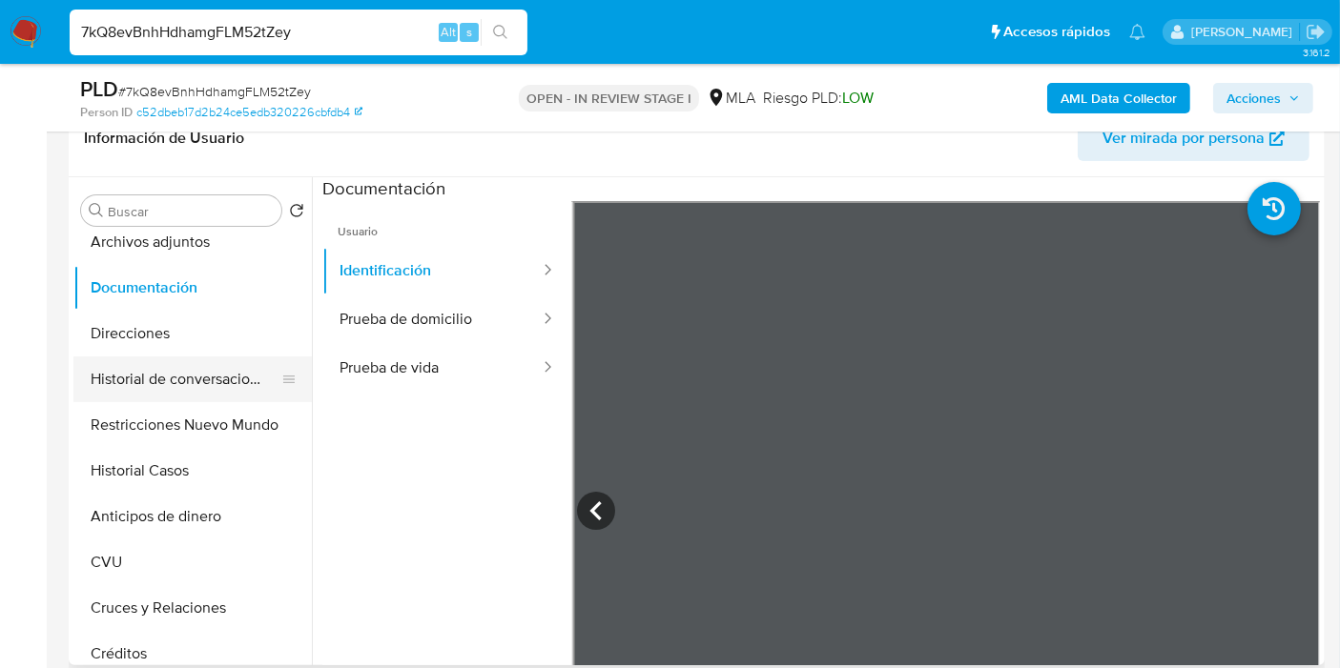
click at [183, 380] on button "Historial de conversaciones" at bounding box center [184, 380] width 223 height 46
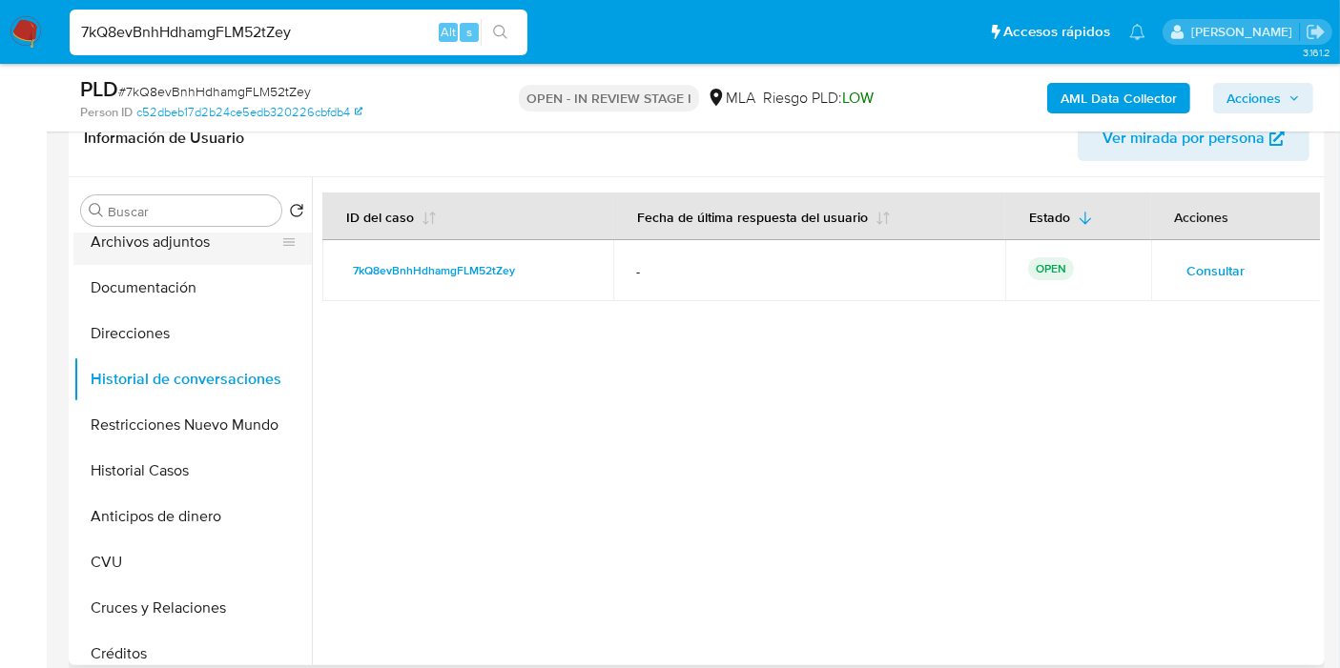
click at [100, 252] on button "Archivos adjuntos" at bounding box center [184, 242] width 223 height 46
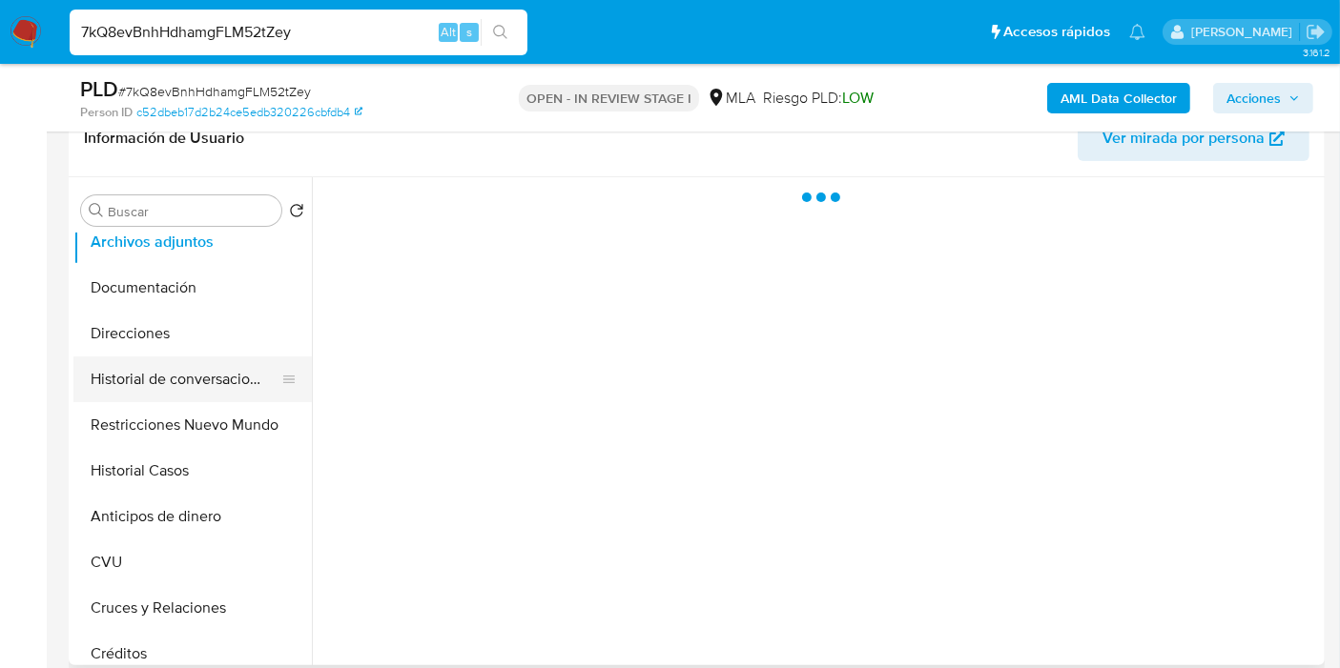
scroll to position [0, 0]
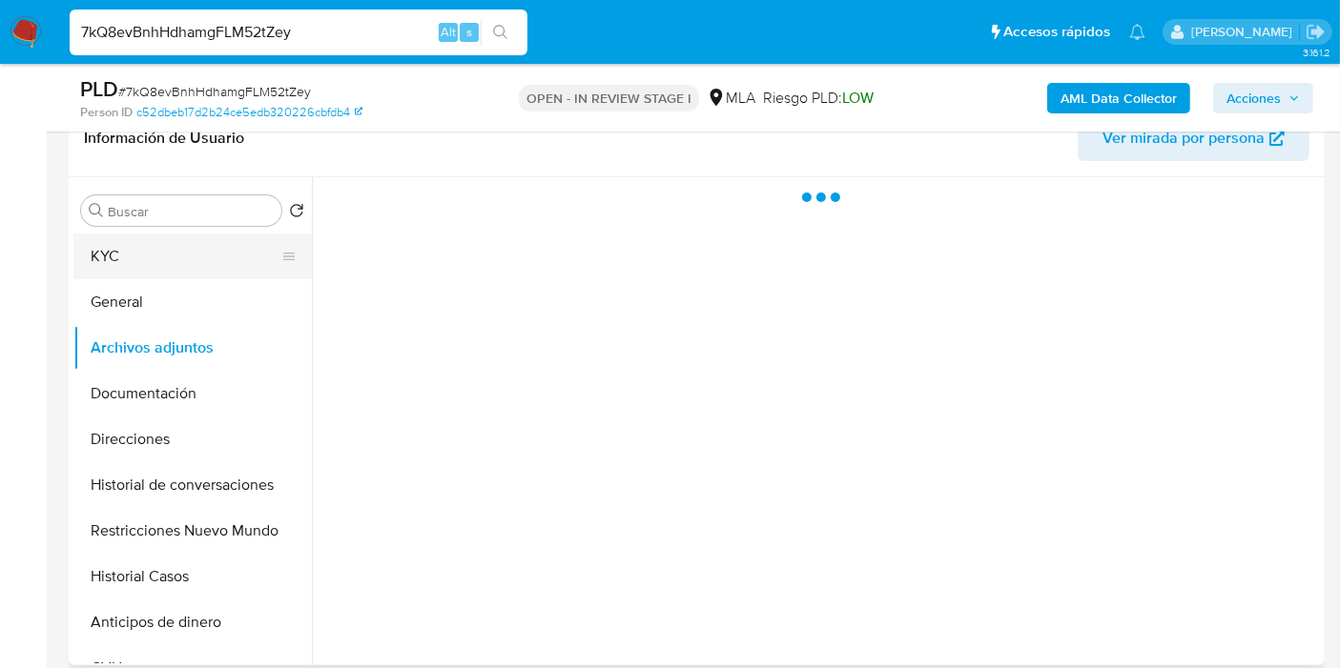
click at [202, 242] on button "KYC" at bounding box center [184, 257] width 223 height 46
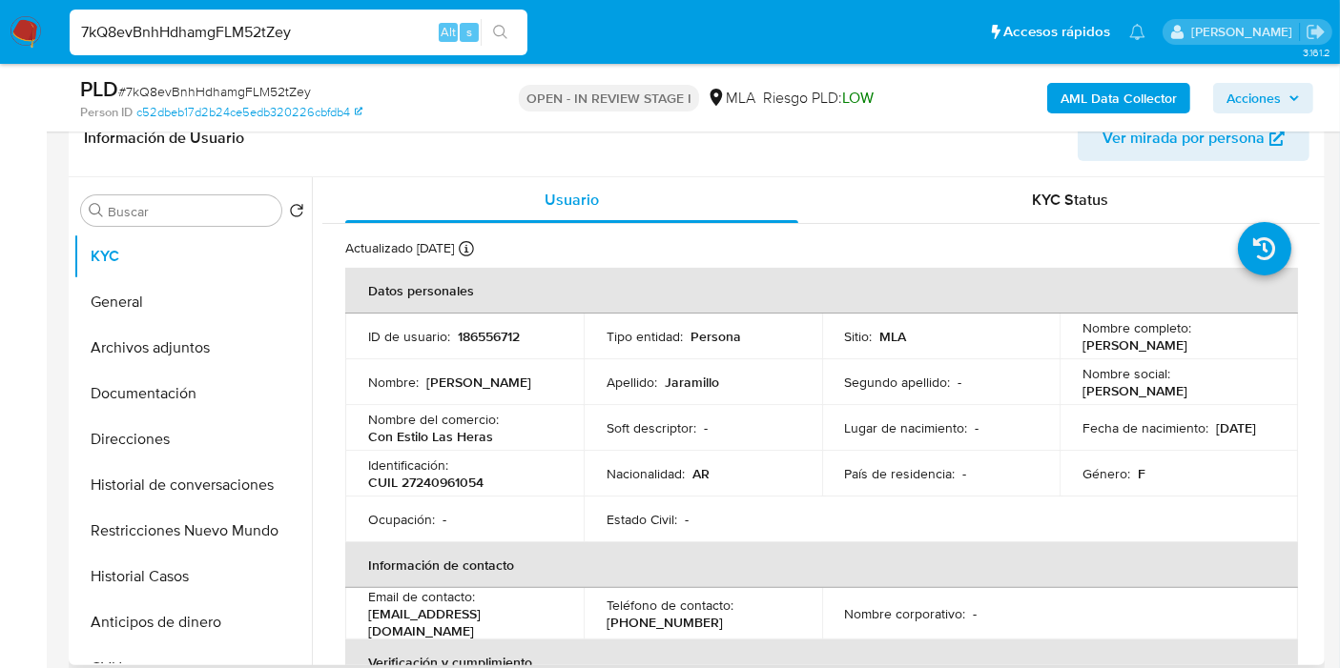
click at [469, 490] on p "CUIL 27240961054" at bounding box center [425, 482] width 115 height 17
click at [470, 489] on p "CUIL 27240961054" at bounding box center [425, 482] width 115 height 17
copy p "27240961054"
click at [155, 431] on button "Direcciones" at bounding box center [184, 440] width 223 height 46
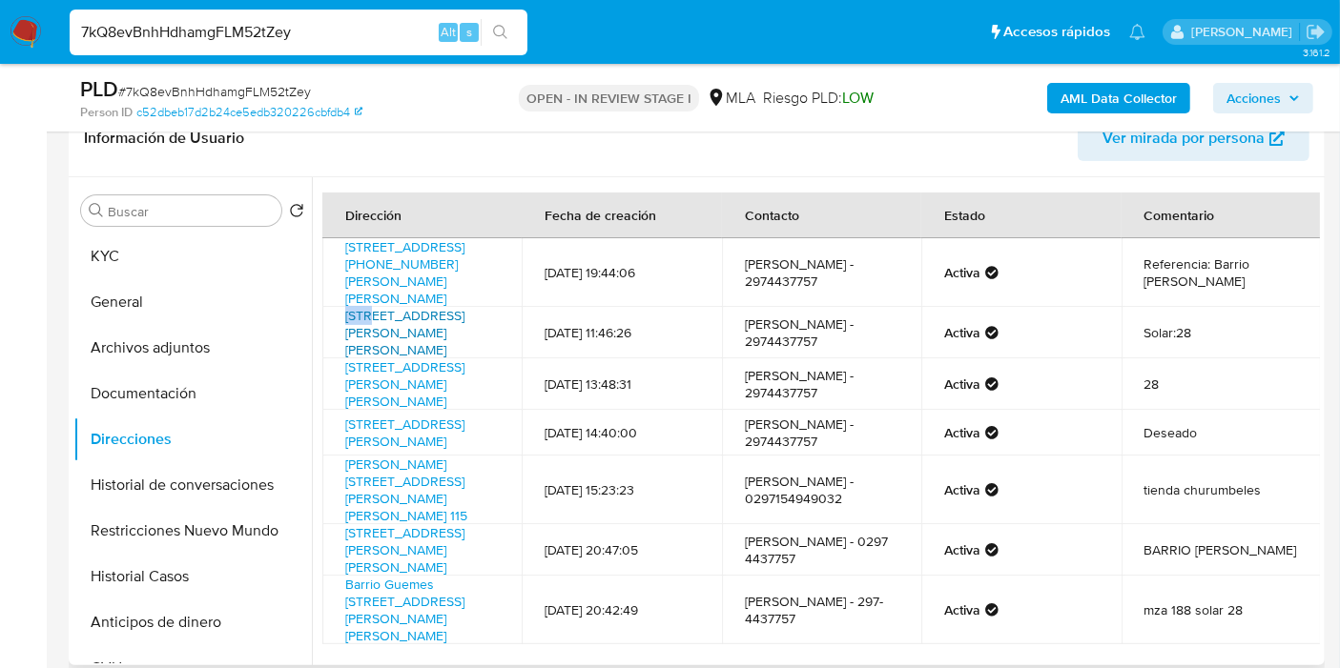
drag, startPoint x: 333, startPoint y: 296, endPoint x: 373, endPoint y: 300, distance: 40.3
click at [373, 307] on td "Avenida Rio Gallegos 188, Las Heras, Santa Cruz, 9017, Argentina 188" at bounding box center [421, 332] width 199 height 51
click at [342, 282] on td "Av9 De Julio 188-28 188, Las Heras, Santa Cruz, 9017, Argentina 188" at bounding box center [421, 272] width 199 height 69
drag, startPoint x: 338, startPoint y: 291, endPoint x: 338, endPoint y: 303, distance: 12.4
click at [338, 307] on td "Avenida Rio Gallegos 188, Las Heras, Santa Cruz, 9017, Argentina 188" at bounding box center [421, 332] width 199 height 51
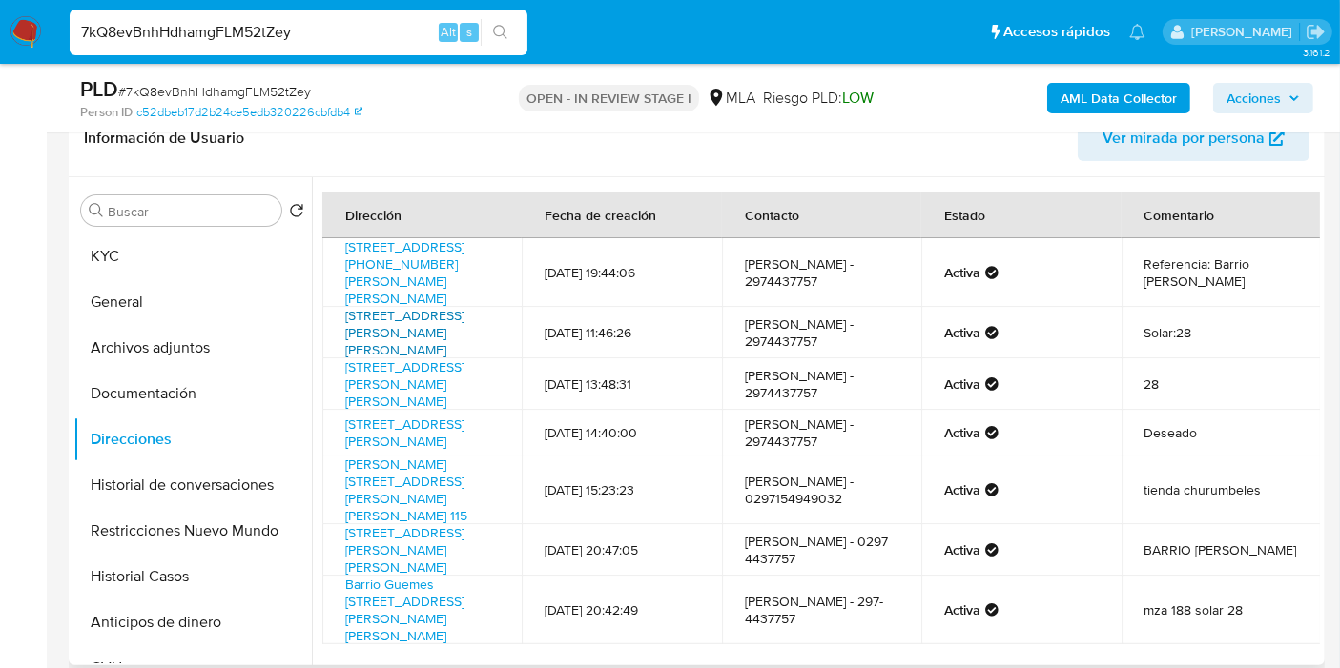
drag, startPoint x: 338, startPoint y: 303, endPoint x: 441, endPoint y: 306, distance: 102.1
click at [474, 314] on td "Avenida Rio Gallegos 188, Las Heras, Santa Cruz, 9017, Argentina 188" at bounding box center [421, 332] width 199 height 51
copy link "Avenida Rio Gallegos 188, Las Heras, Santa Cruz,"
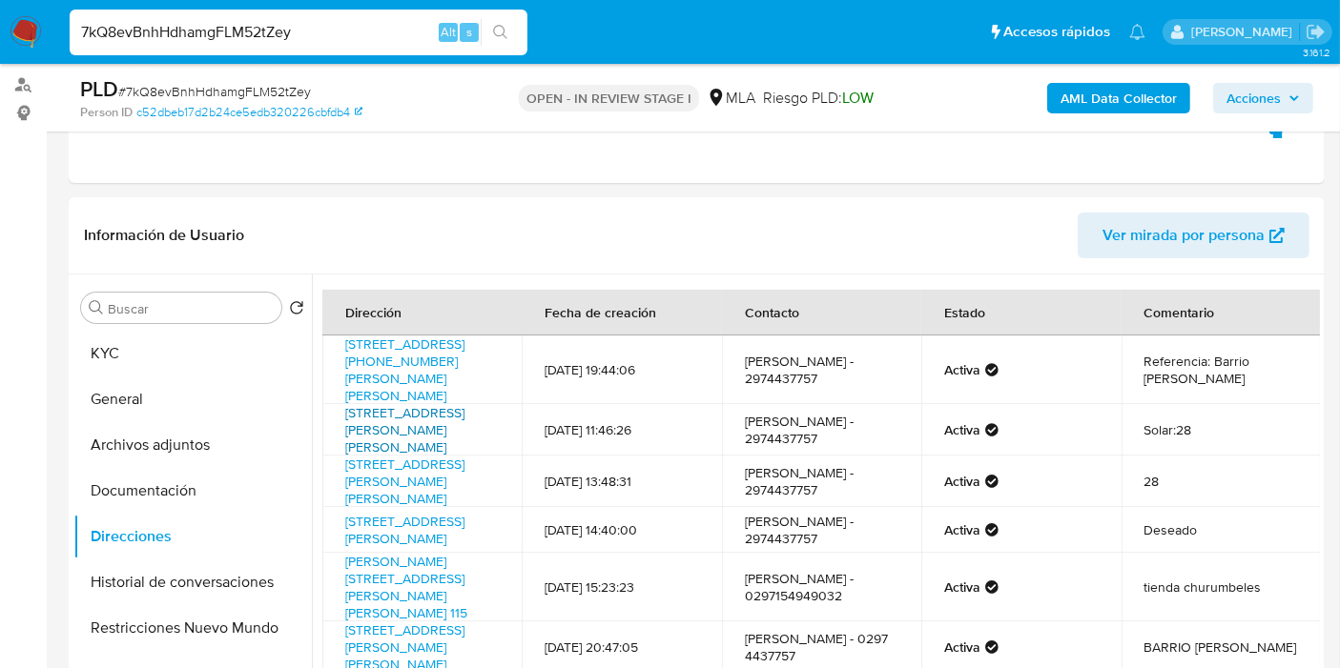
scroll to position [53, 0]
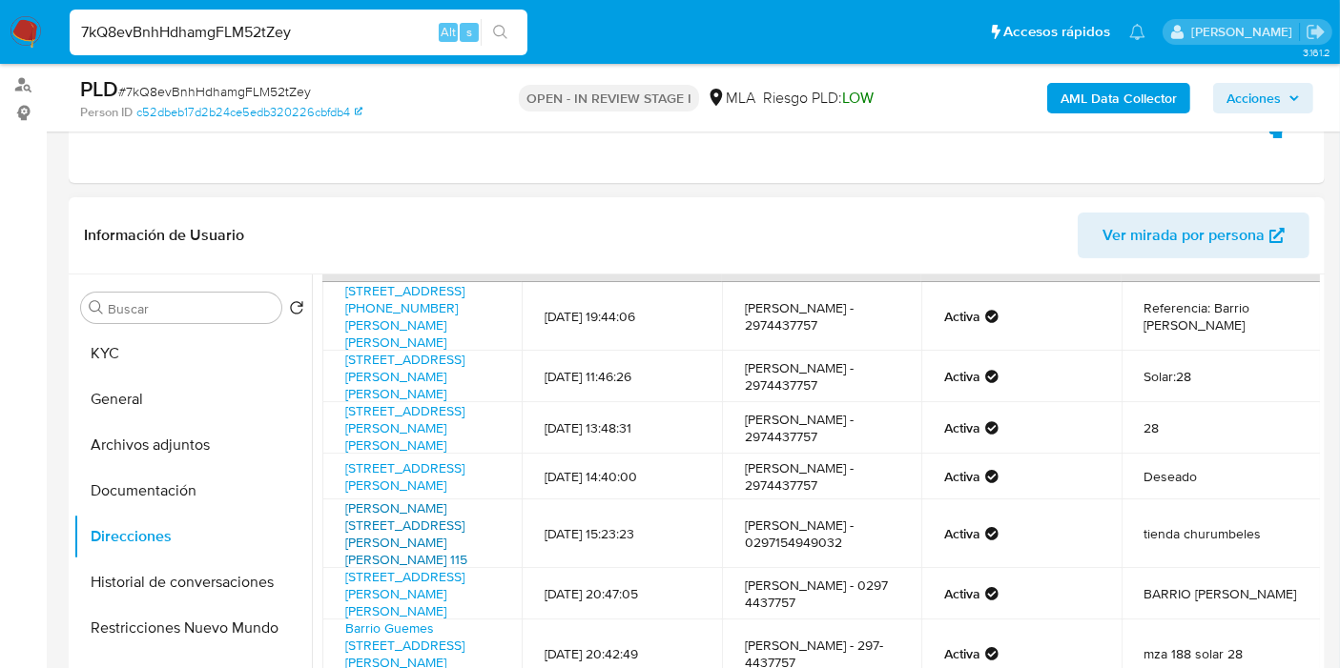
click at [460, 506] on link "Perito Moreno Y Roca 115, Las Heras, Santa Cruz, 9017, Argentina 115" at bounding box center [406, 534] width 122 height 71
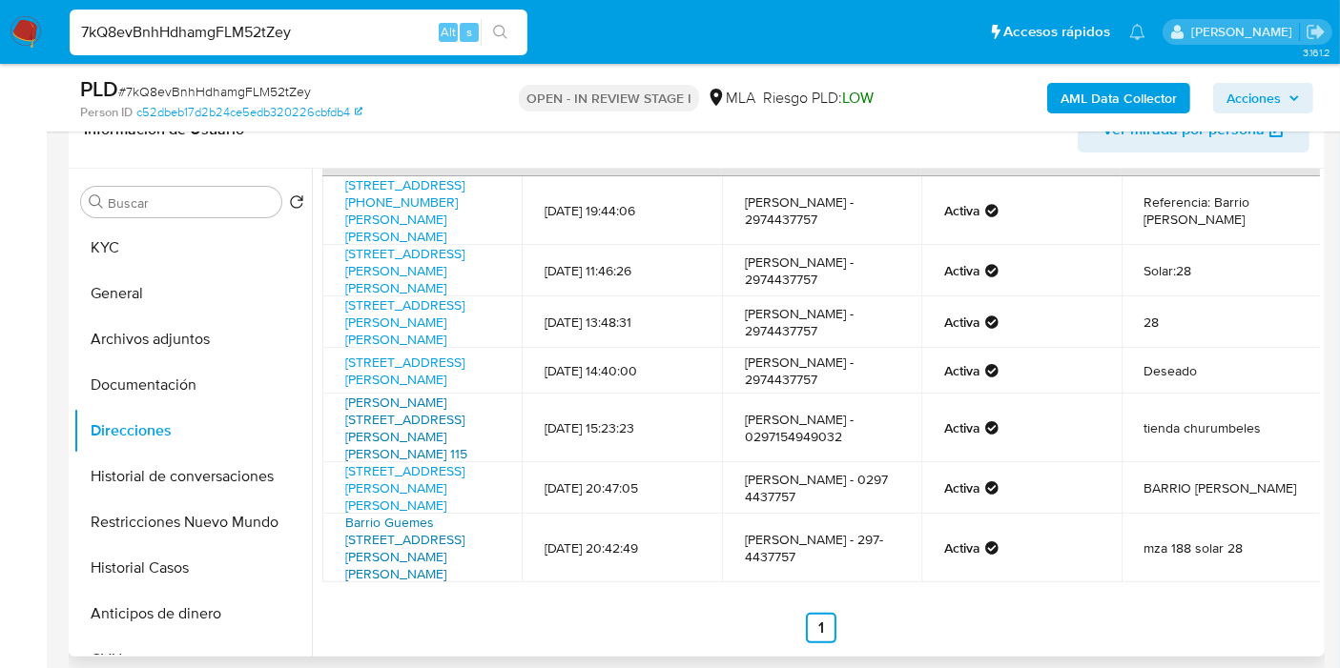
scroll to position [0, 0]
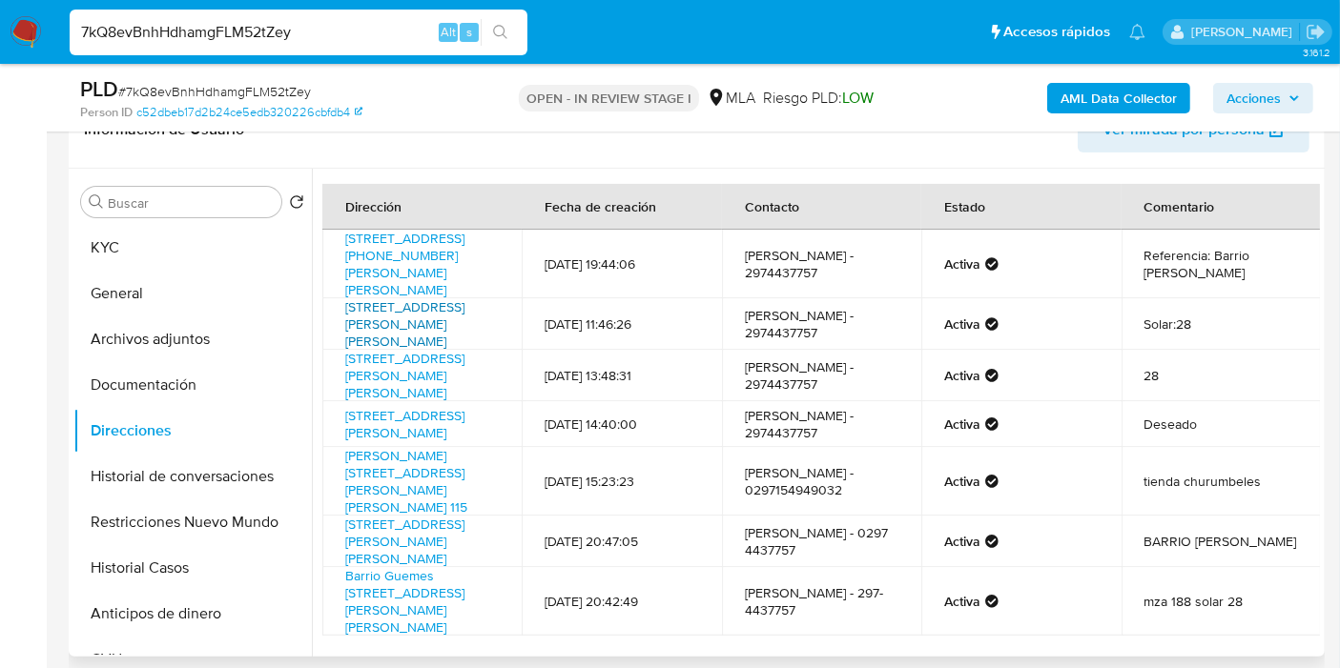
copy link "Avenida Rio Gallegos 188, Las Heras, Santa Cruz,"
drag, startPoint x: 188, startPoint y: 238, endPoint x: 215, endPoint y: 249, distance: 28.7
click at [188, 238] on button "KYC" at bounding box center [184, 248] width 223 height 46
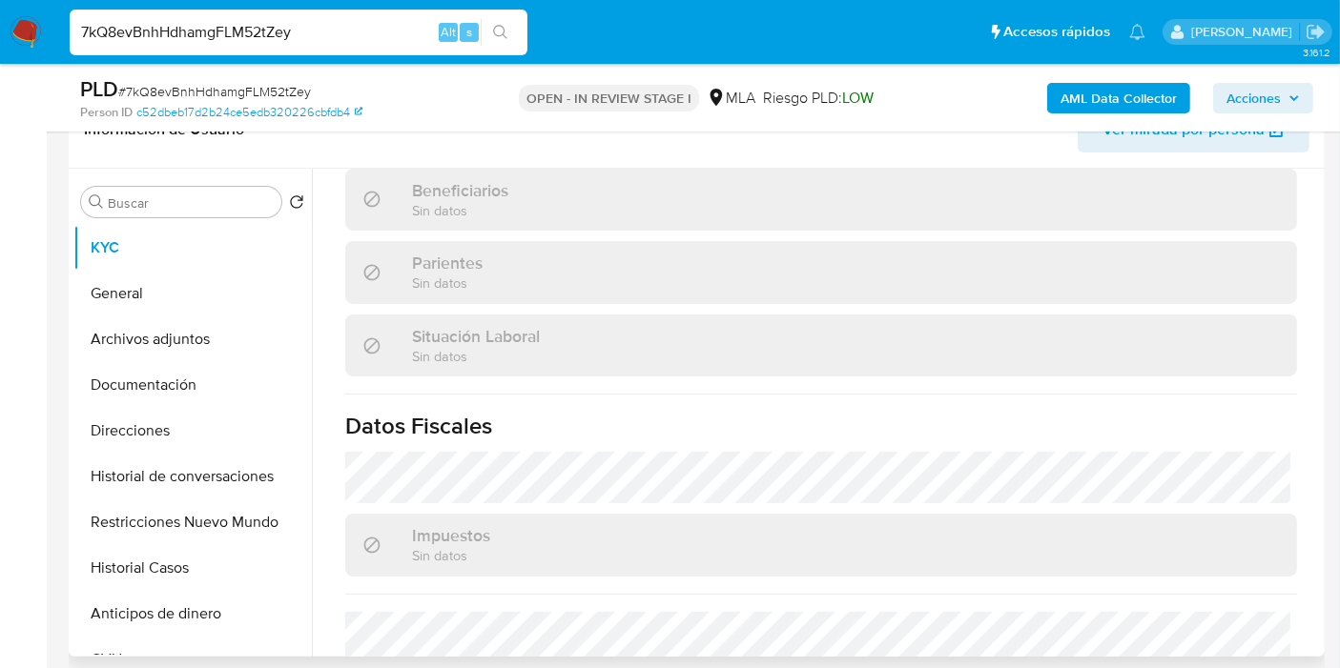
scroll to position [1002, 0]
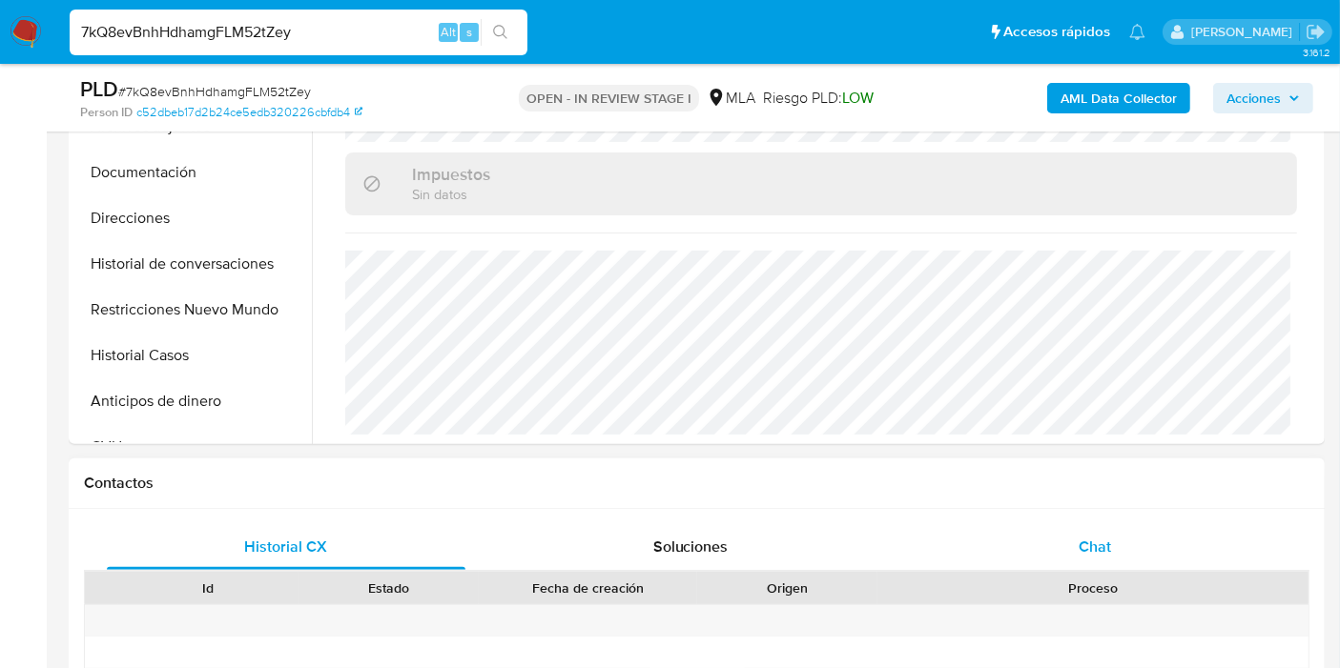
click at [947, 524] on div "Chat" at bounding box center [1094, 547] width 359 height 46
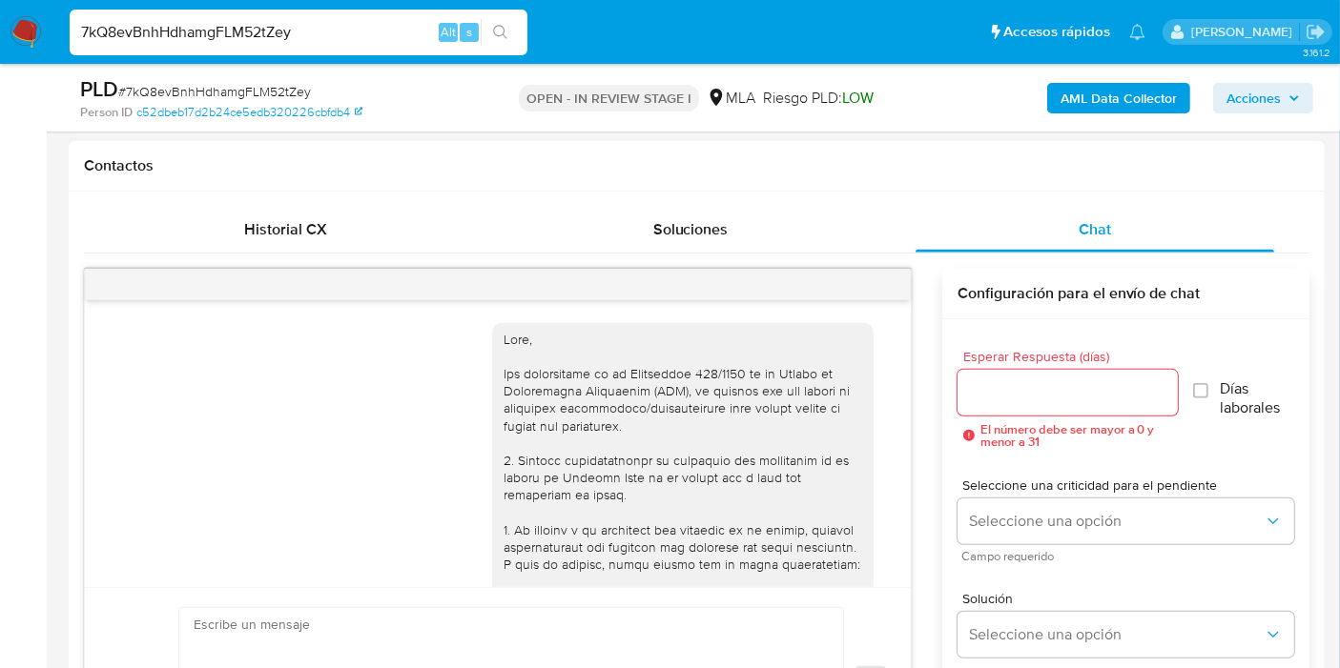
scroll to position [886, 0]
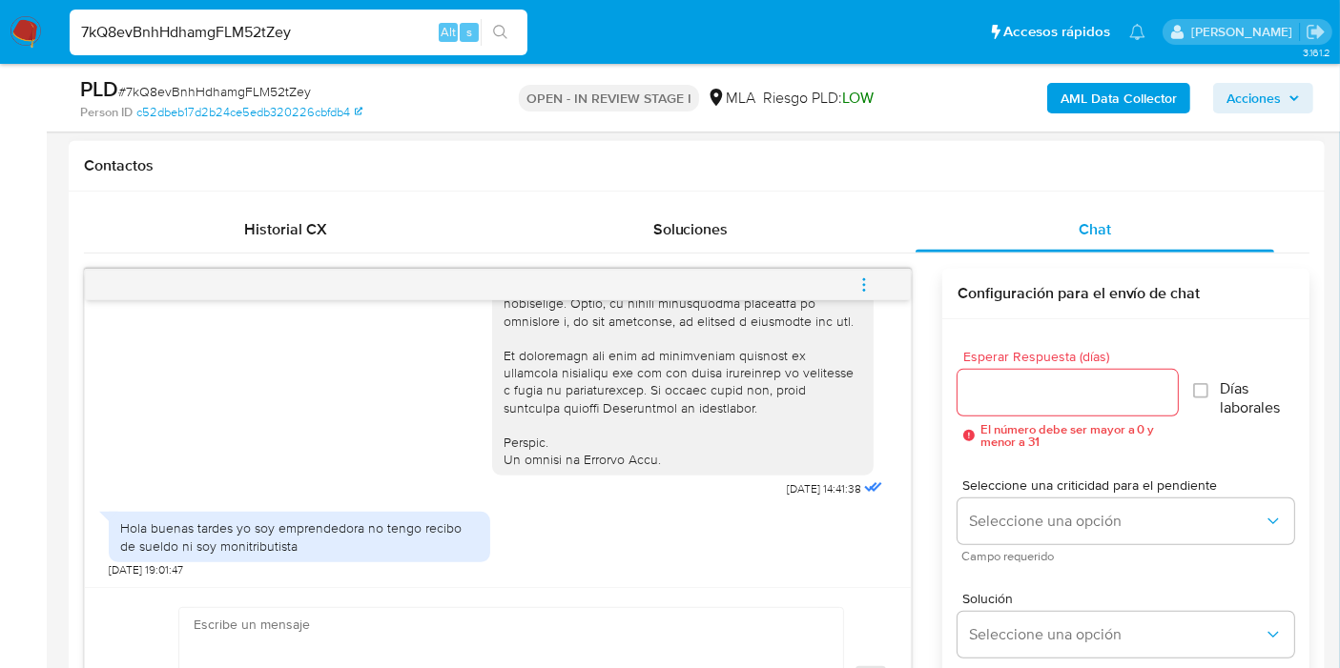
click at [291, 535] on div "Hola buenas tardes yo soy emprendedora no tengo recibo de sueldo ni soy monitri…" at bounding box center [299, 537] width 359 height 34
drag, startPoint x: 291, startPoint y: 535, endPoint x: 269, endPoint y: 548, distance: 25.7
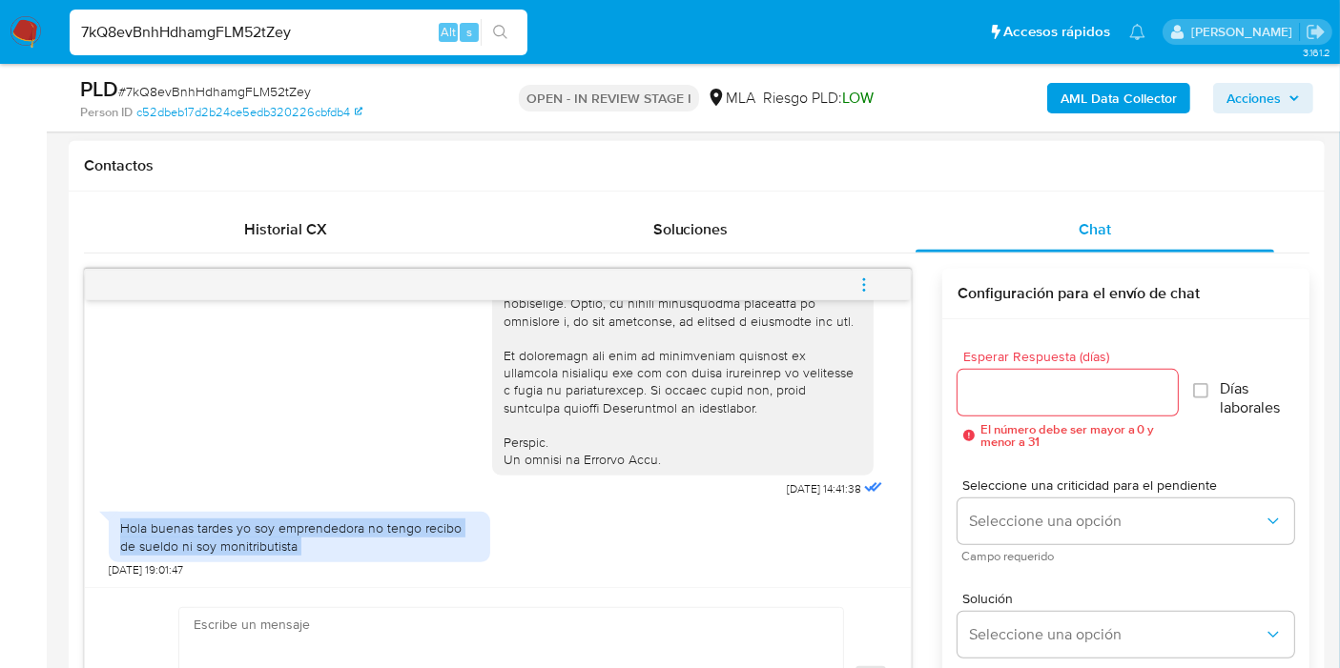
click at [269, 548] on div "Hola buenas tardes yo soy emprendedora no tengo recibo de sueldo ni soy monitri…" at bounding box center [299, 537] width 359 height 34
copy div "Hola buenas tardes yo soy emprendedora no tengo recibo de sueldo ni soy monitri…"
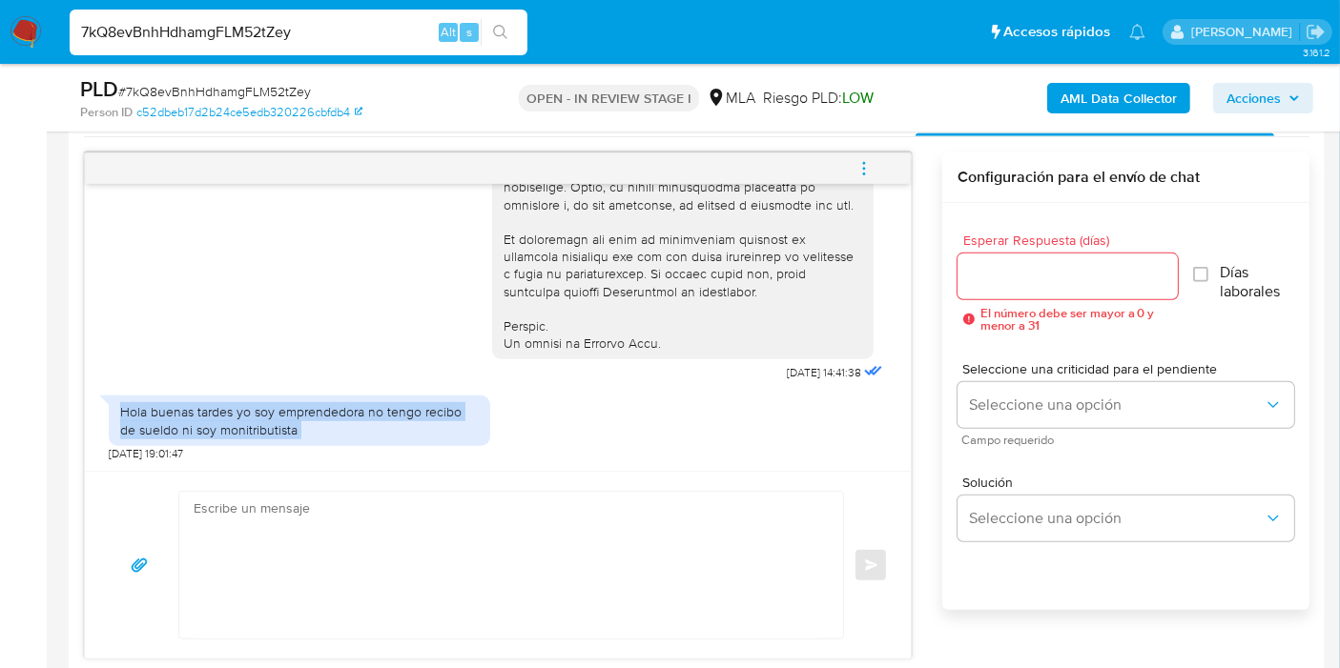
scroll to position [1174, 0]
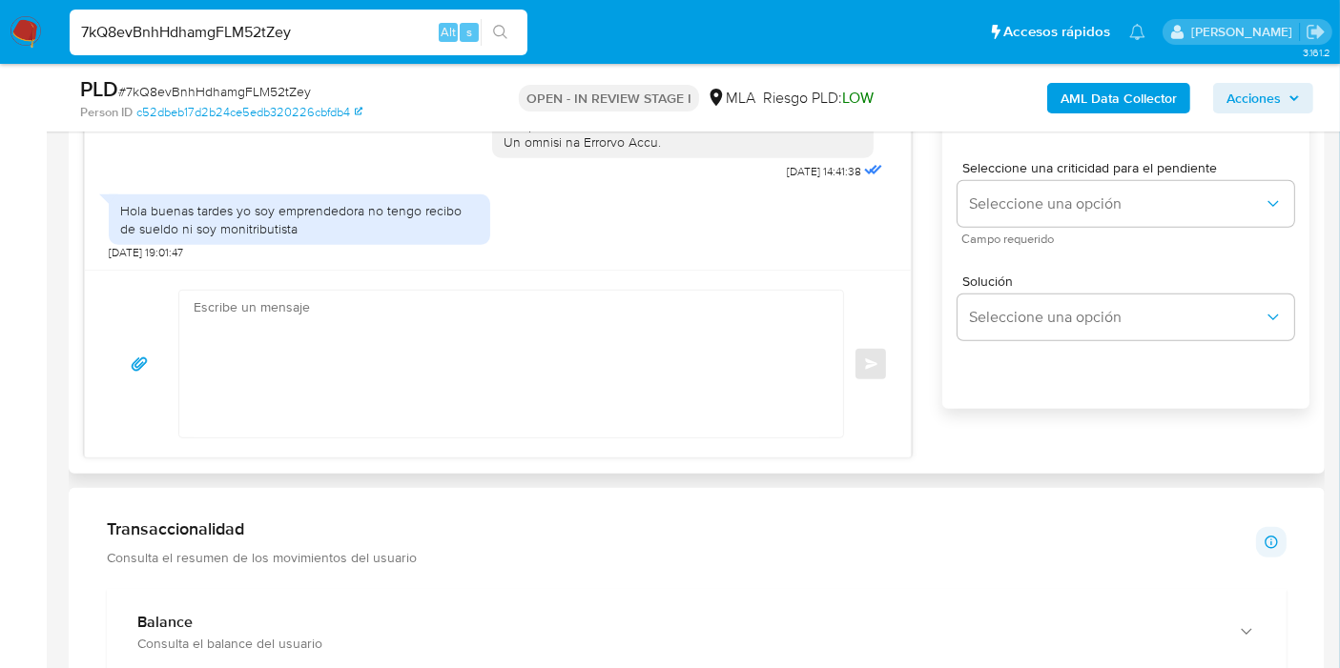
click at [526, 415] on textarea at bounding box center [506, 364] width 625 height 147
click at [465, 459] on div "Historial CX Soluciones Chat Id Estado Fecha de creación Origen Proceso Anterio…" at bounding box center [697, 174] width 1256 height 600
click at [481, 412] on textarea at bounding box center [506, 364] width 625 height 147
paste textarea "Analizamos tu caso y notamos que la información registra inconsistencias. Verif…"
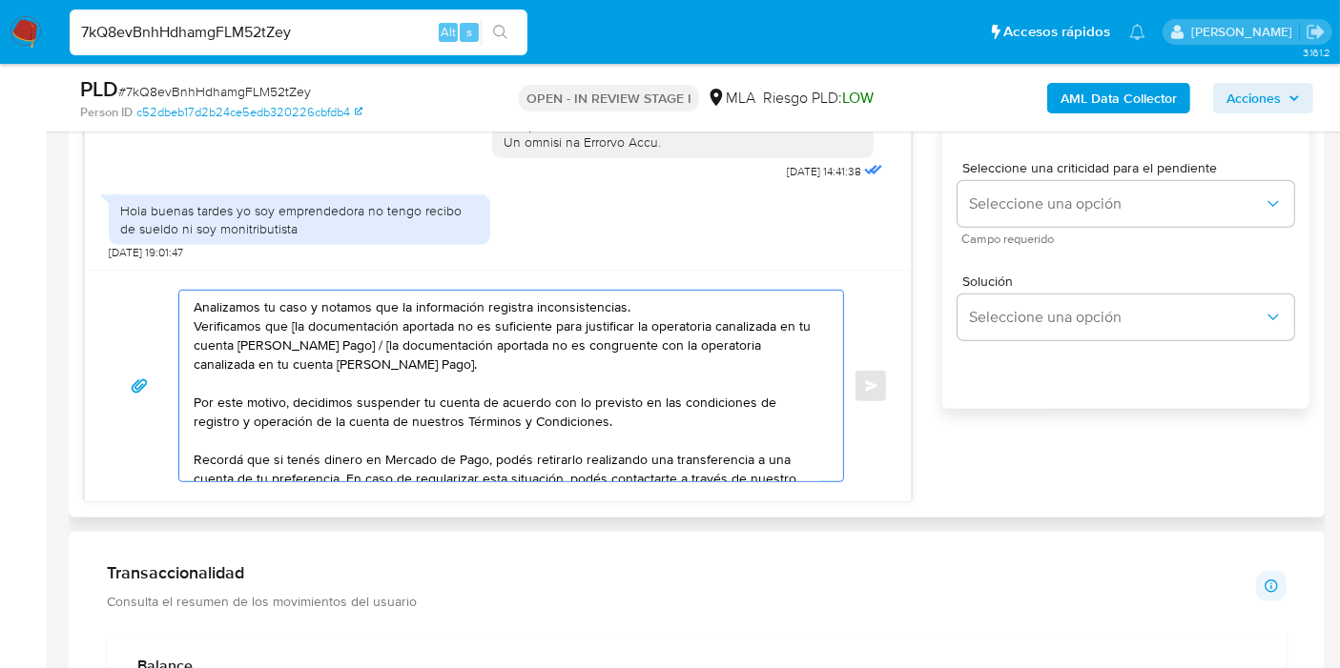
scroll to position [83, 0]
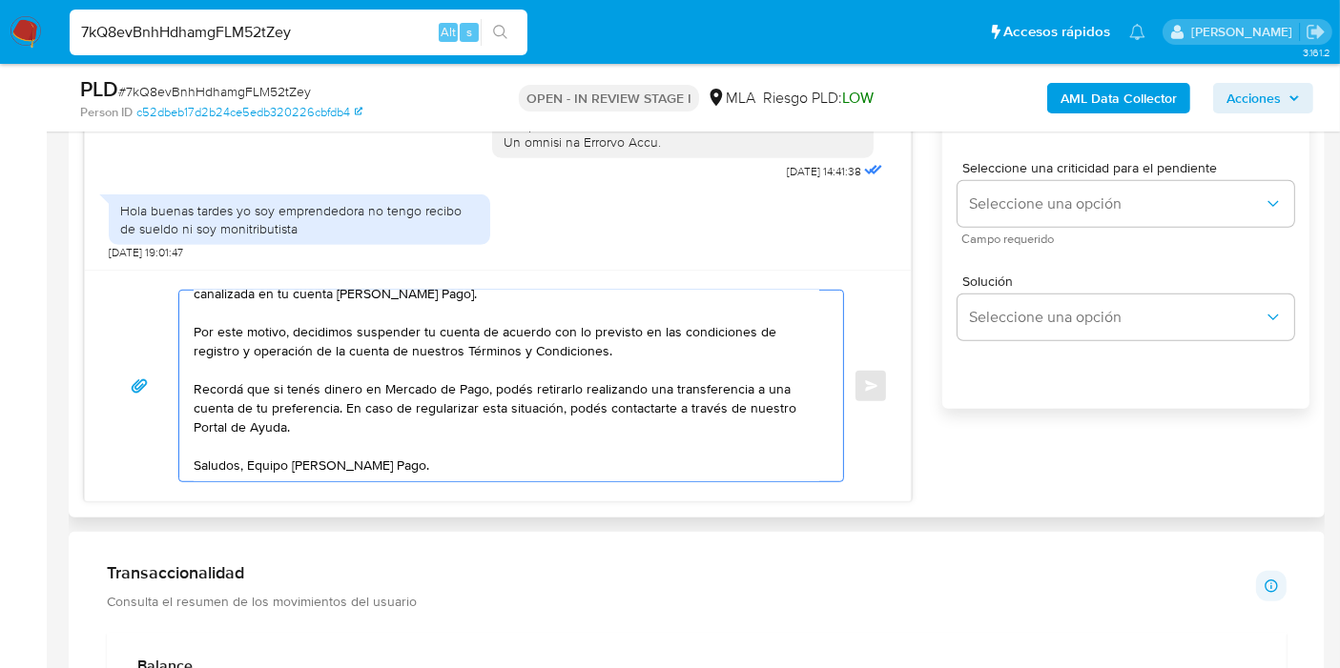
click at [248, 443] on textarea "Analizamos tu caso y notamos que la información registra inconsistencias. Verif…" at bounding box center [506, 386] width 625 height 191
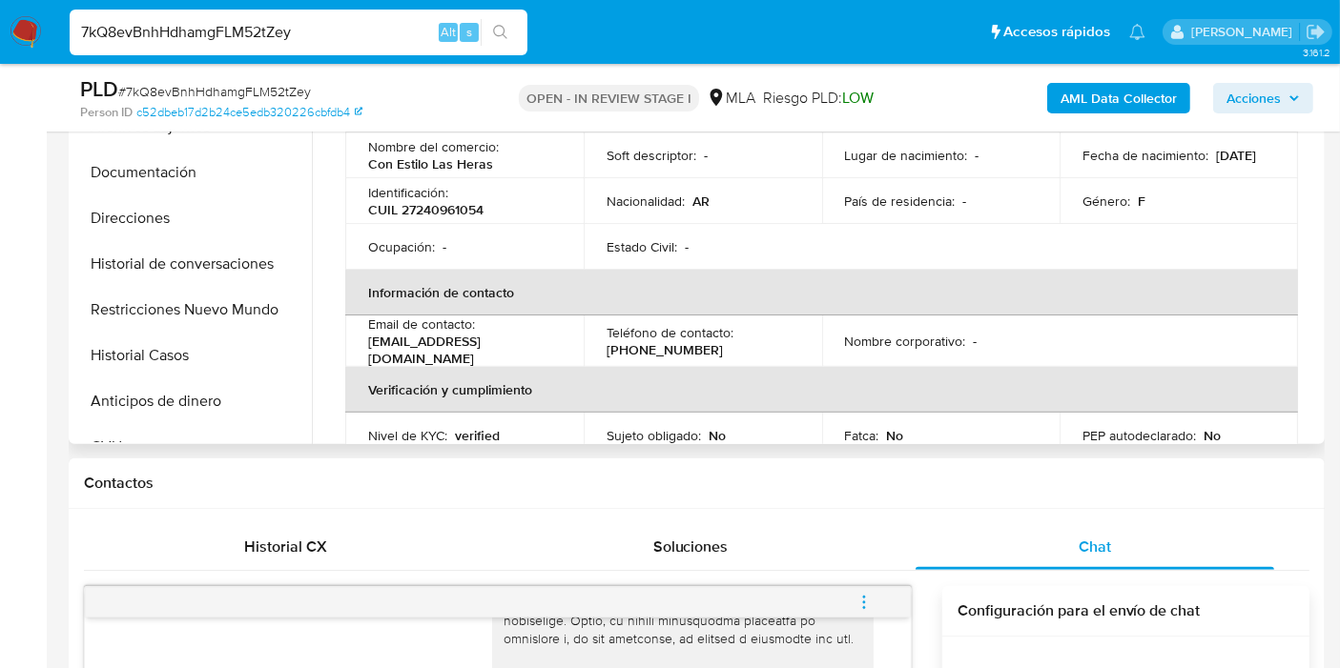
scroll to position [0, 0]
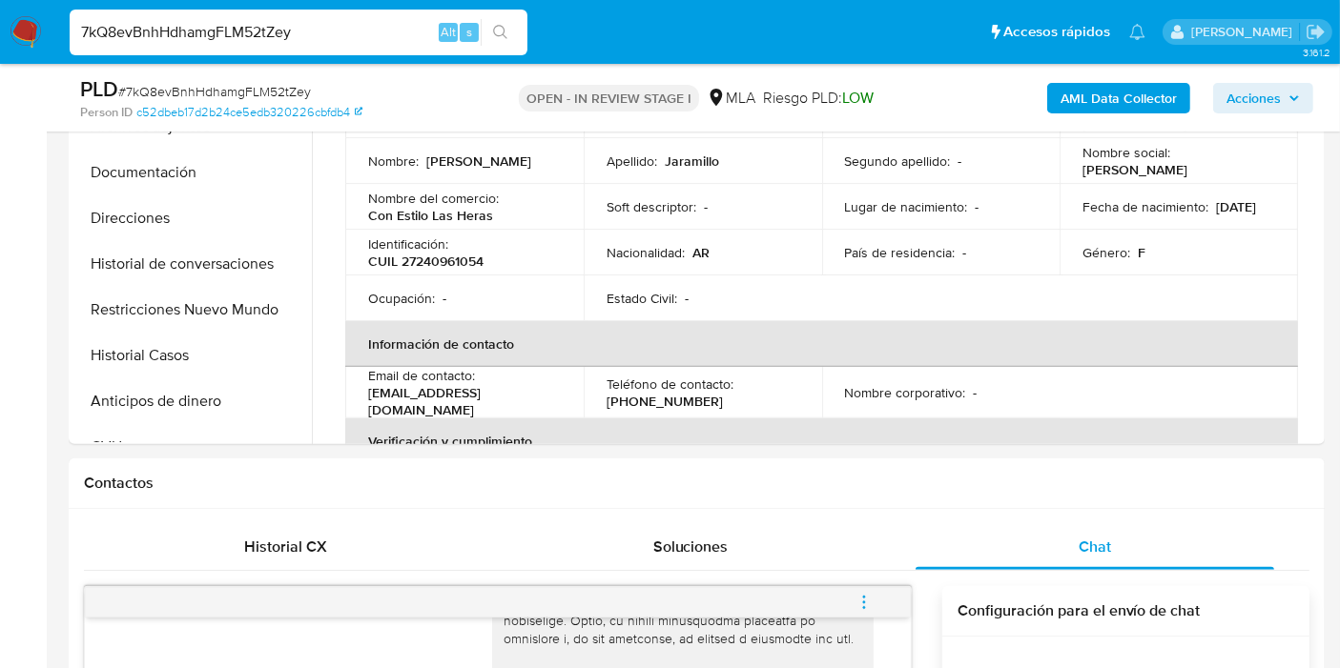
click at [187, 91] on span "# 7kQ8evBnhHdhamgFLM52tZey" at bounding box center [214, 91] width 193 height 19
copy span "7kQ8evBnhHdhamgFLM52tZey"
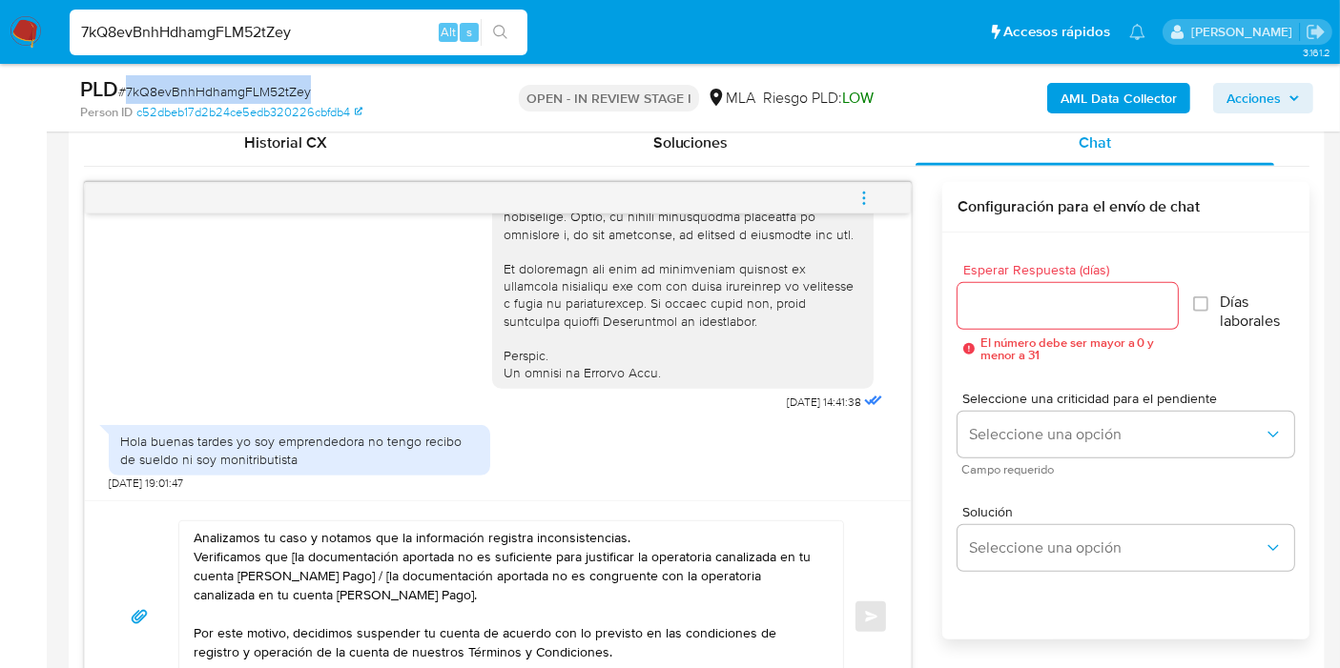
scroll to position [962, 0]
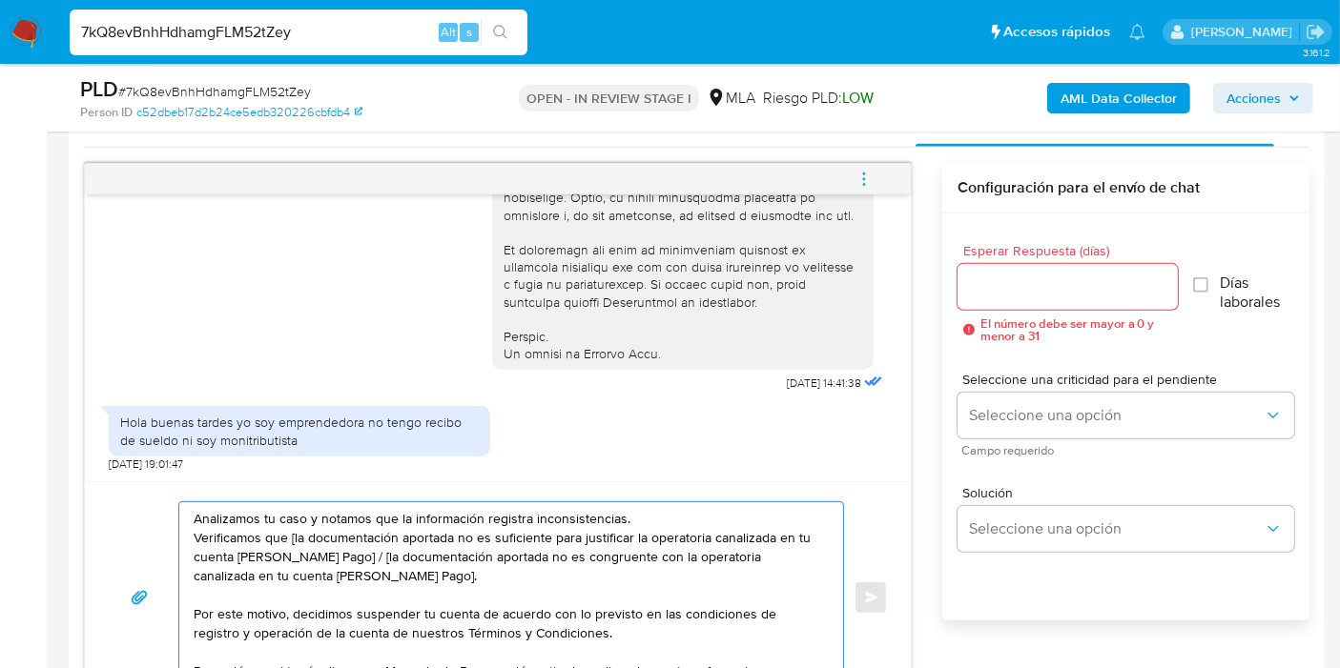
click at [195, 508] on textarea "Analizamos tu caso y notamos que la información registra inconsistencias. Verif…" at bounding box center [506, 597] width 625 height 191
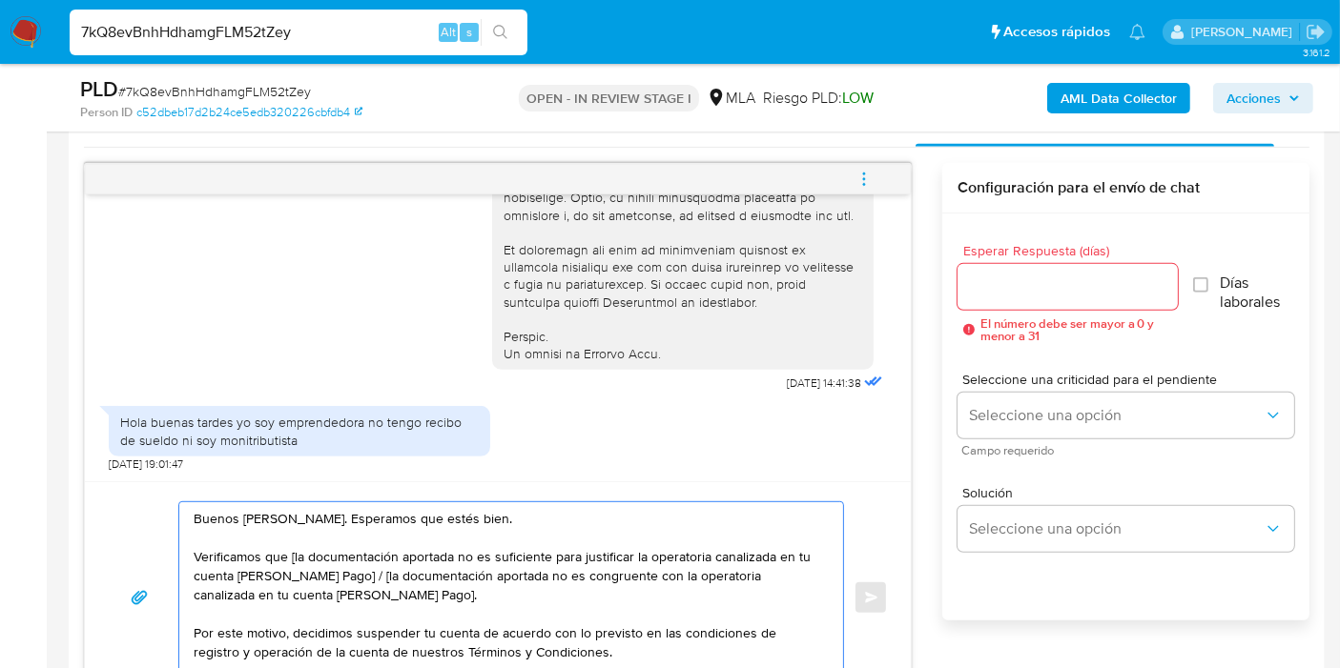
click at [242, 523] on textarea "Buenos dias, Jorgelina. Esperamos que estés bien. Verificamos que [la documenta…" at bounding box center [506, 597] width 625 height 191
click at [263, 525] on textarea "Buenos dias, Jorgelina. Esperamos que estés bien. Verificamos que [la documenta…" at bounding box center [506, 597] width 625 height 191
click at [0, 0] on lt-span "d í as" at bounding box center [0, 0] width 0 height 0
click at [293, 512] on textarea "Buenos días, Jorgelina. Esperamos que estés bien. Verificamos que [la documenta…" at bounding box center [506, 597] width 625 height 191
click at [303, 512] on textarea "Buenos días, Jorgelina. Esperamos que estés bien. Verificamos que [la documenta…" at bounding box center [506, 597] width 625 height 191
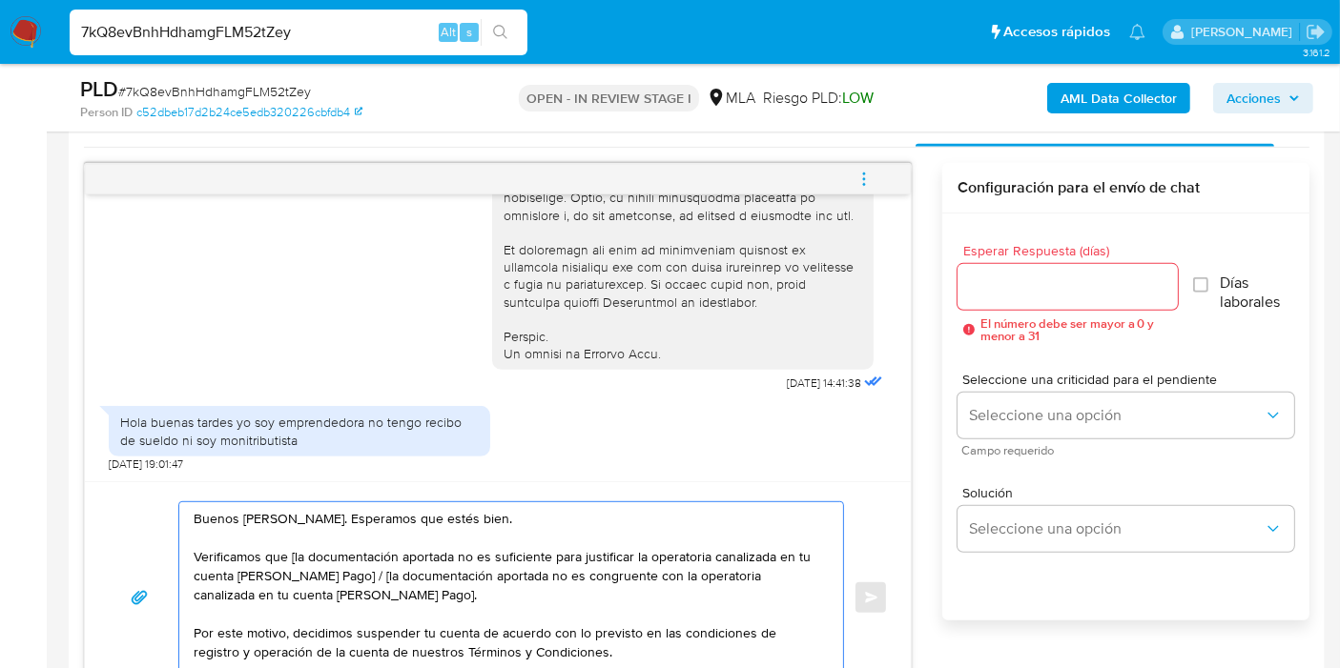
click at [250, 537] on textarea "Buenos días, Jorgelina. Esperamos que estés bien. Verificamos que [la documenta…" at bounding box center [506, 597] width 625 height 191
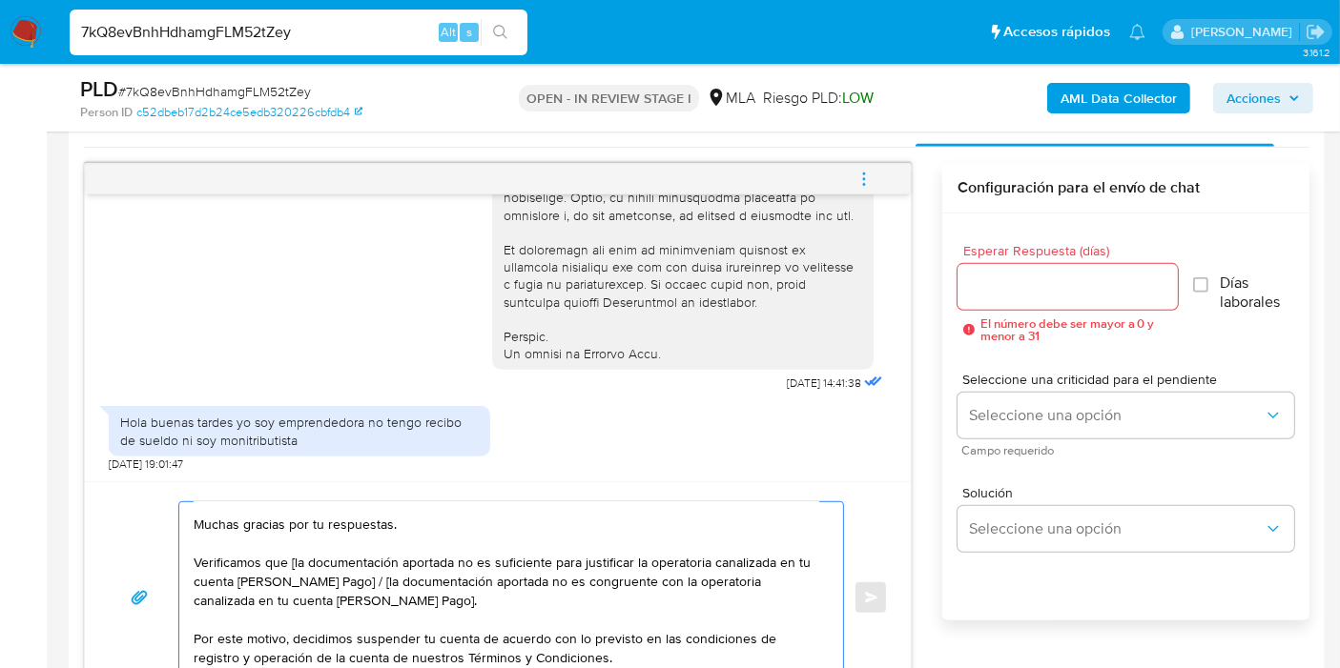
scroll to position [0, 0]
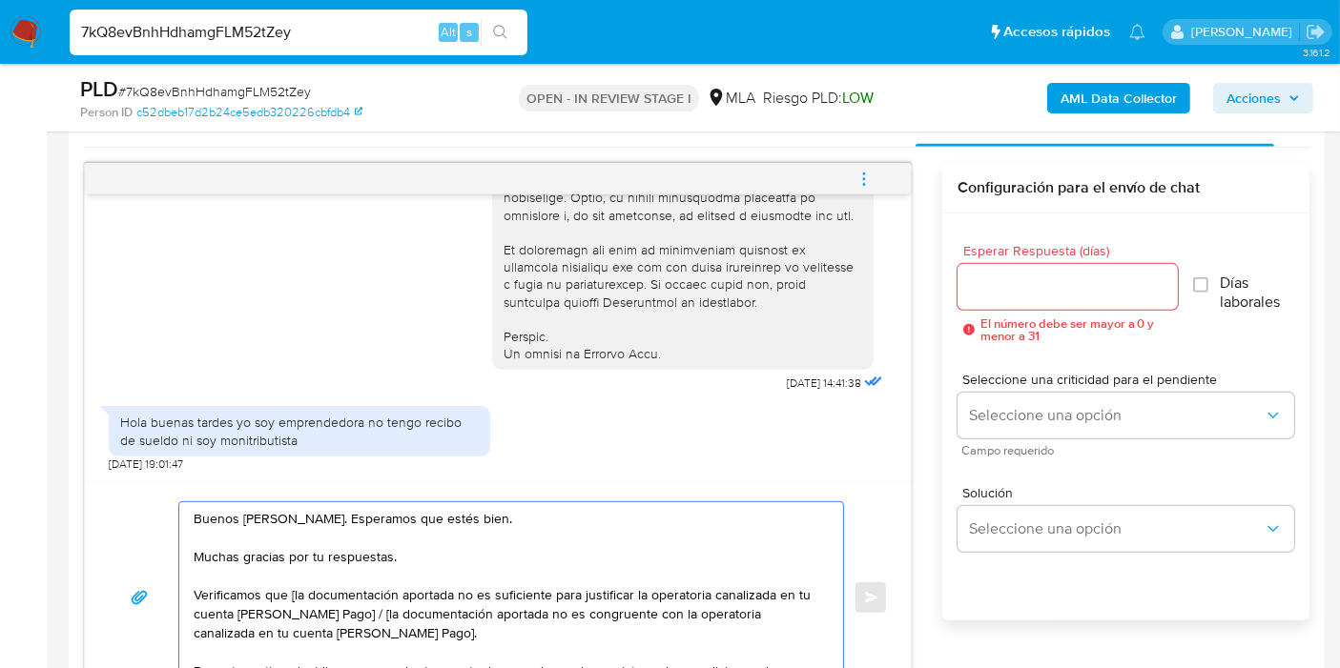
click at [461, 554] on textarea "Buenos días, Jorgelina. Esperamos que estés bien. Muchas gracias por tu respues…" at bounding box center [506, 597] width 625 height 191
click at [338, 591] on textarea "Buenos días, Jorgelina. Esperamos que estés bien. Muchas gracias por tu respues…" at bounding box center [506, 597] width 625 height 191
drag, startPoint x: 192, startPoint y: 588, endPoint x: 493, endPoint y: 595, distance: 301.4
click at [493, 595] on div "Buenos días, Jorgelina. Esperamos que estés bien. Muchas gracias por tu respues…" at bounding box center [506, 597] width 654 height 191
click at [394, 594] on textarea "Buenos días, Jorgelina. Esperamos que estés bien. Muchas gracias por tu respues…" at bounding box center [506, 597] width 625 height 191
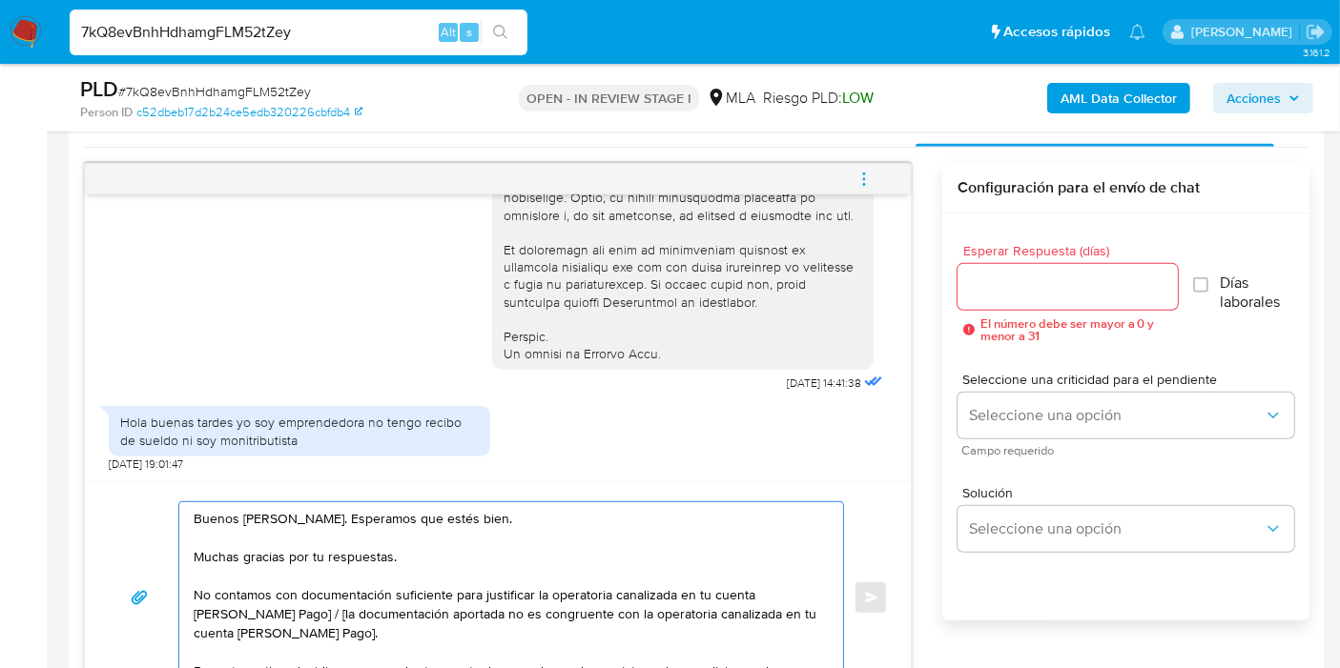
click at [394, 594] on textarea "Buenos días, Jorgelina. Esperamos que estés bien. Muchas gracias por tu respues…" at bounding box center [506, 597] width 625 height 191
click at [591, 602] on textarea "Buenos días, Jorgelina. Esperamos que estés bien. Muchas gracias por tu respues…" at bounding box center [506, 597] width 625 height 191
click at [591, 595] on textarea "Buenos días, Jorgelina. Esperamos que estés bien. Muchas gracias por tu respues…" at bounding box center [506, 597] width 625 height 191
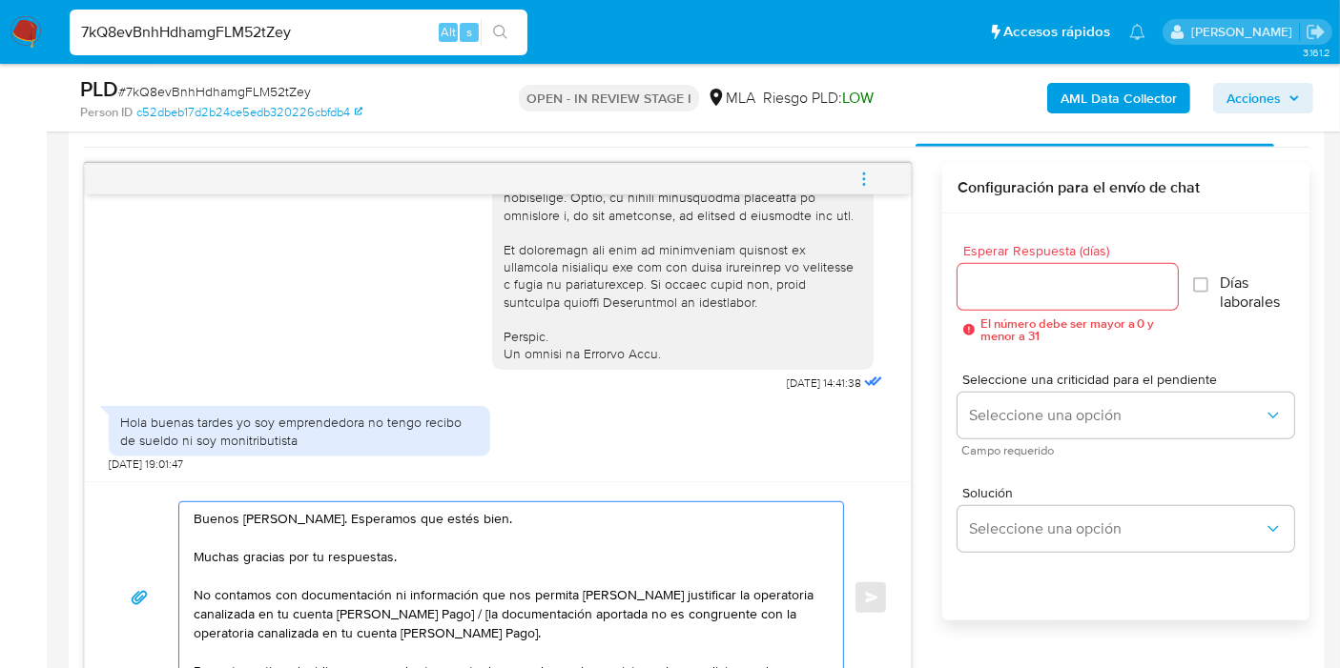
click at [591, 595] on textarea "Buenos días, Jorgelina. Esperamos que estés bien. Muchas gracias por tu respues…" at bounding box center [506, 597] width 625 height 191
click at [627, 592] on textarea "Buenos días, Jorgelina. Esperamos que estés bien. Muchas gracias por tu respues…" at bounding box center [506, 597] width 625 height 191
click at [570, 601] on textarea "Buenos días, Jorgelina. Esperamos que estés bien. Muchas gracias por tu respues…" at bounding box center [506, 597] width 625 height 191
click at [320, 616] on textarea "Buenos días, Jorgelina. Esperamos que estés bien. Muchas gracias por tu respues…" at bounding box center [506, 597] width 625 height 191
drag, startPoint x: 493, startPoint y: 622, endPoint x: 530, endPoint y: 633, distance: 38.9
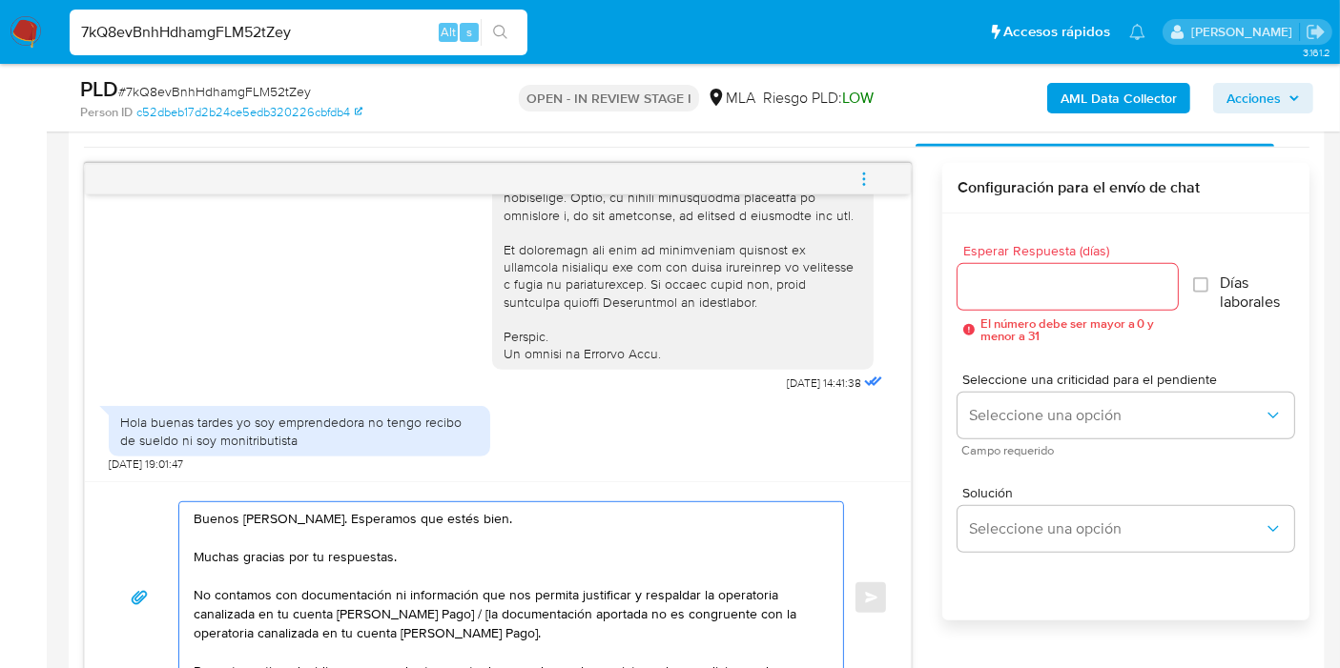
click at [530, 633] on textarea "Buenos días, Jorgelina. Esperamos que estés bien. Muchas gracias por tu respues…" at bounding box center [506, 597] width 625 height 191
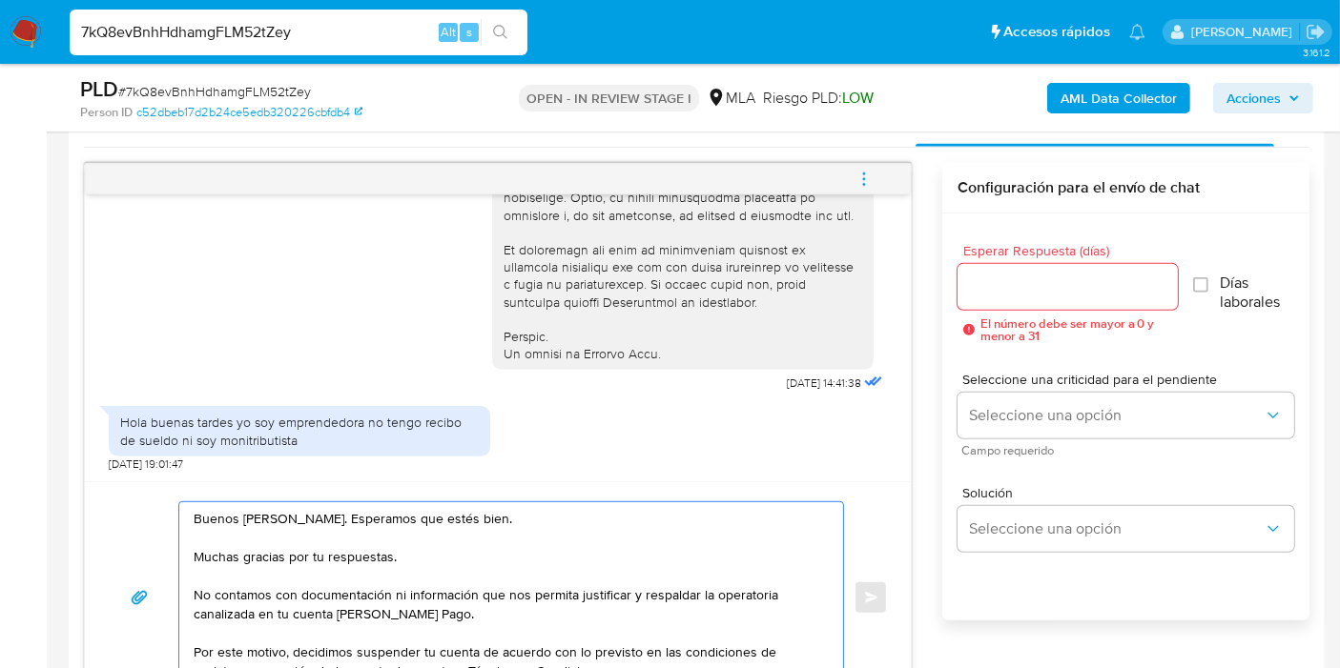
click at [317, 558] on textarea "Buenos días, Jorgelina. Esperamos que estés bien. Muchas gracias por tu respues…" at bounding box center [506, 597] width 625 height 191
click at [297, 552] on textarea "Buenos días, Jorgelina. Esperamos que estés bien. Muchas gracias por tu respues…" at bounding box center [506, 597] width 625 height 191
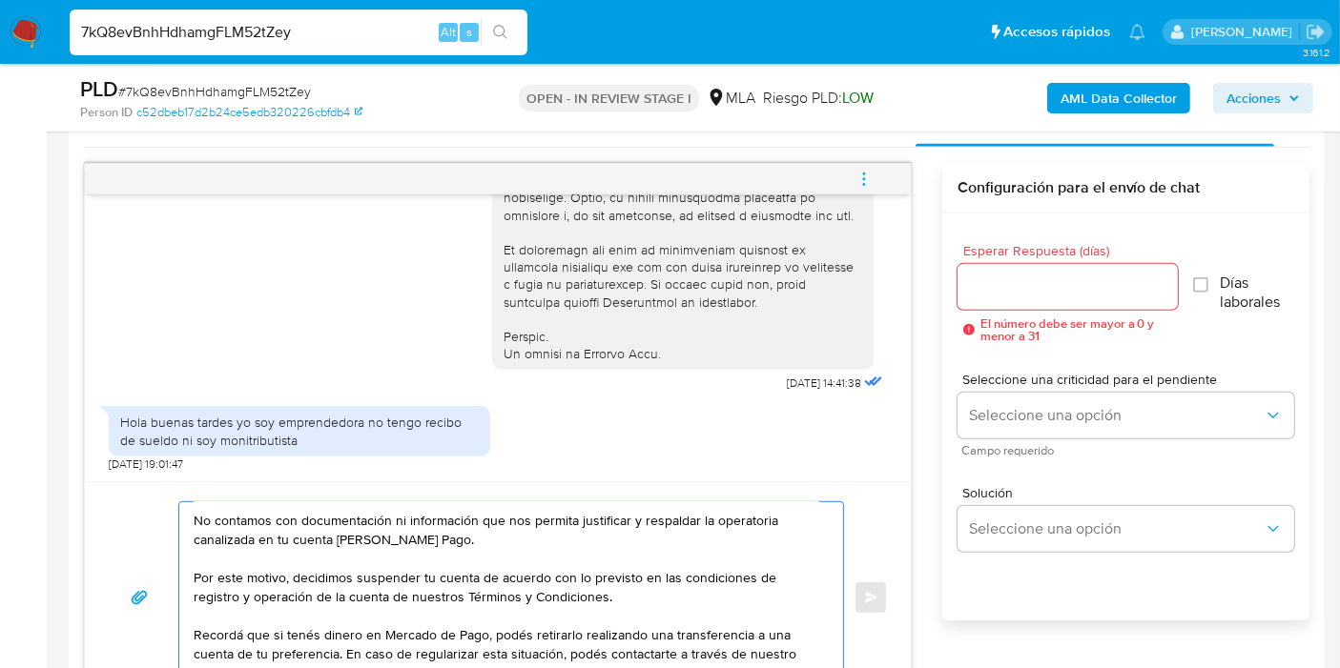
scroll to position [106, 0]
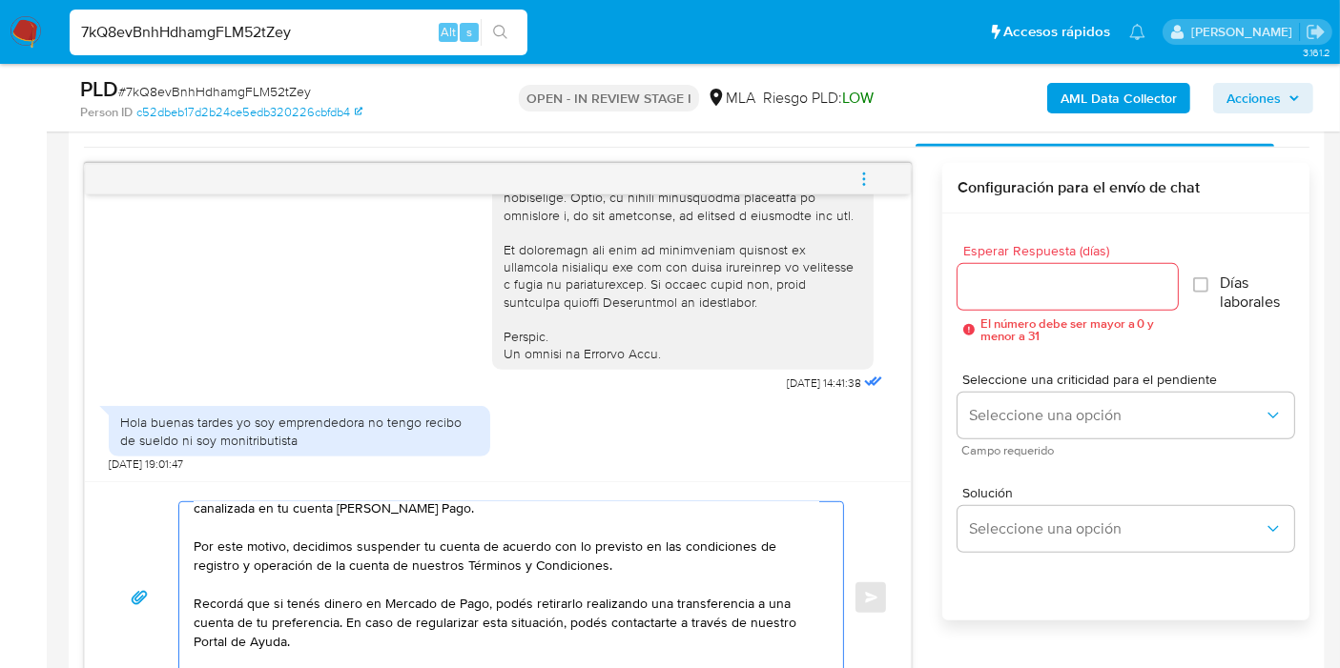
click at [360, 564] on textarea "Buenos días, Jorgelina. Esperamos que estés bien. Muchas gracias por tu respues…" at bounding box center [506, 597] width 625 height 191
click at [522, 568] on textarea "Buenos días, Jorgelina. Esperamos que estés bien. Muchas gracias por tu respues…" at bounding box center [506, 597] width 625 height 191
click at [630, 563] on textarea "Buenos días, Jorgelina. Esperamos que estés bien. Muchas gracias por tu respues…" at bounding box center [506, 597] width 625 height 191
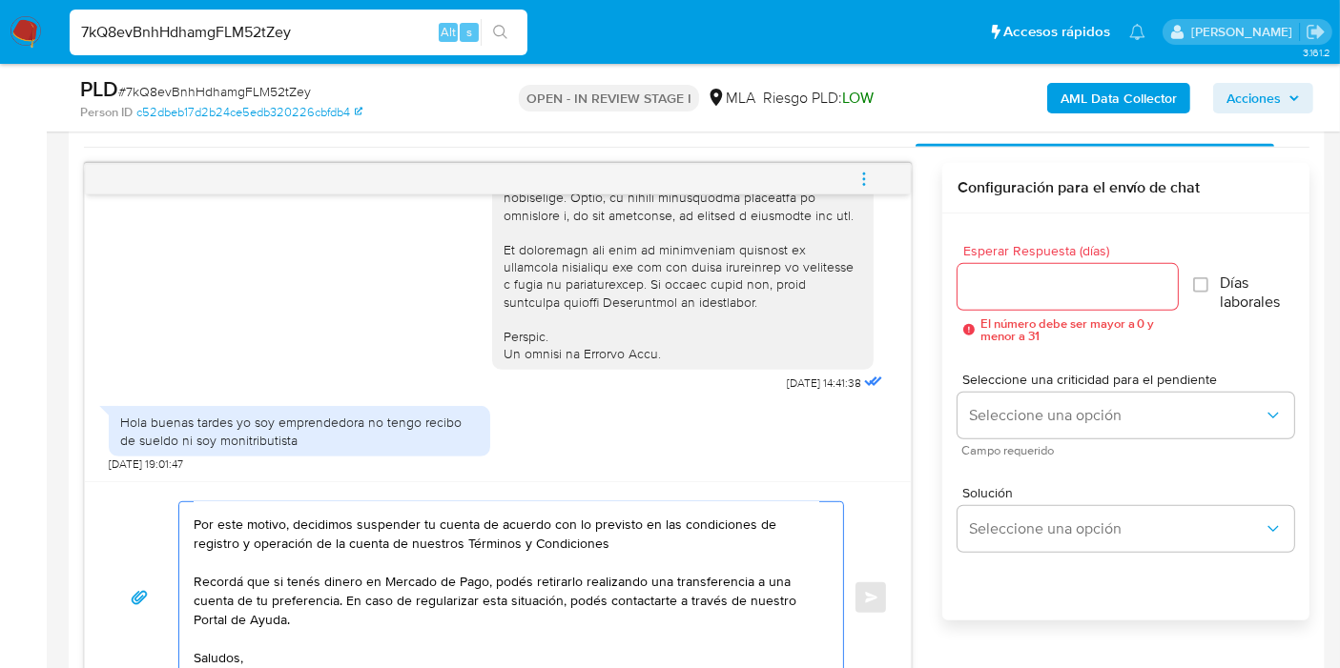
drag, startPoint x: 323, startPoint y: 585, endPoint x: 310, endPoint y: 598, distance: 18.2
click at [321, 586] on textarea "Buenos días, Jorgelina. Esperamos que estés bien. Muchas gracias por tu respues…" at bounding box center [506, 597] width 625 height 191
click at [307, 601] on textarea "Buenos días, Jorgelina. Esperamos que estés bien. Muchas gracias por tu respues…" at bounding box center [506, 597] width 625 height 191
click at [567, 593] on textarea "Buenos días, Jorgelina. Esperamos que estés bien. Muchas gracias por tu respues…" at bounding box center [506, 597] width 625 height 191
click at [656, 515] on textarea "Buenos días, Jorgelina. Esperamos que estés bien. Muchas gracias por tu respues…" at bounding box center [506, 597] width 625 height 191
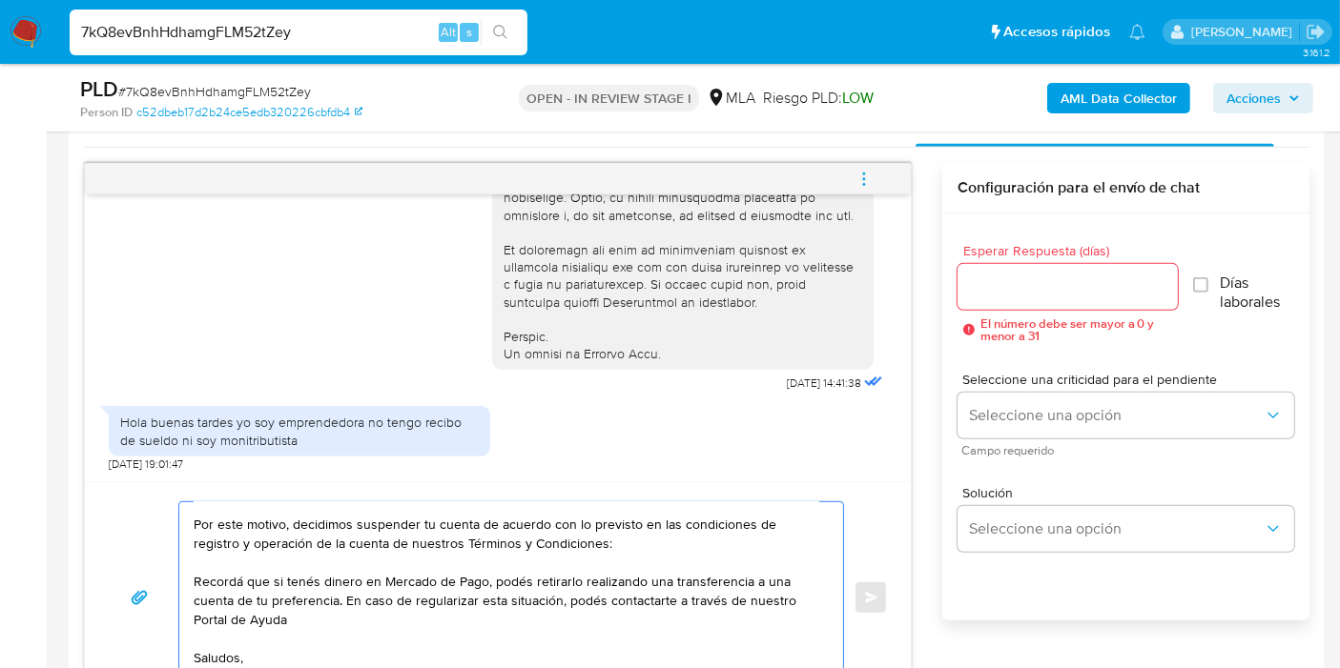
paste textarea "https://www.mercadopago.com.ar/ayuda/terminos-y-condiciones_299"
click at [373, 623] on textarea "Buenos días, Jorgelina. Esperamos que estés bien. Muchas gracias por tu respues…" at bounding box center [506, 597] width 625 height 191
paste textarea "http://mercadolibre.com.ar/ayuda"
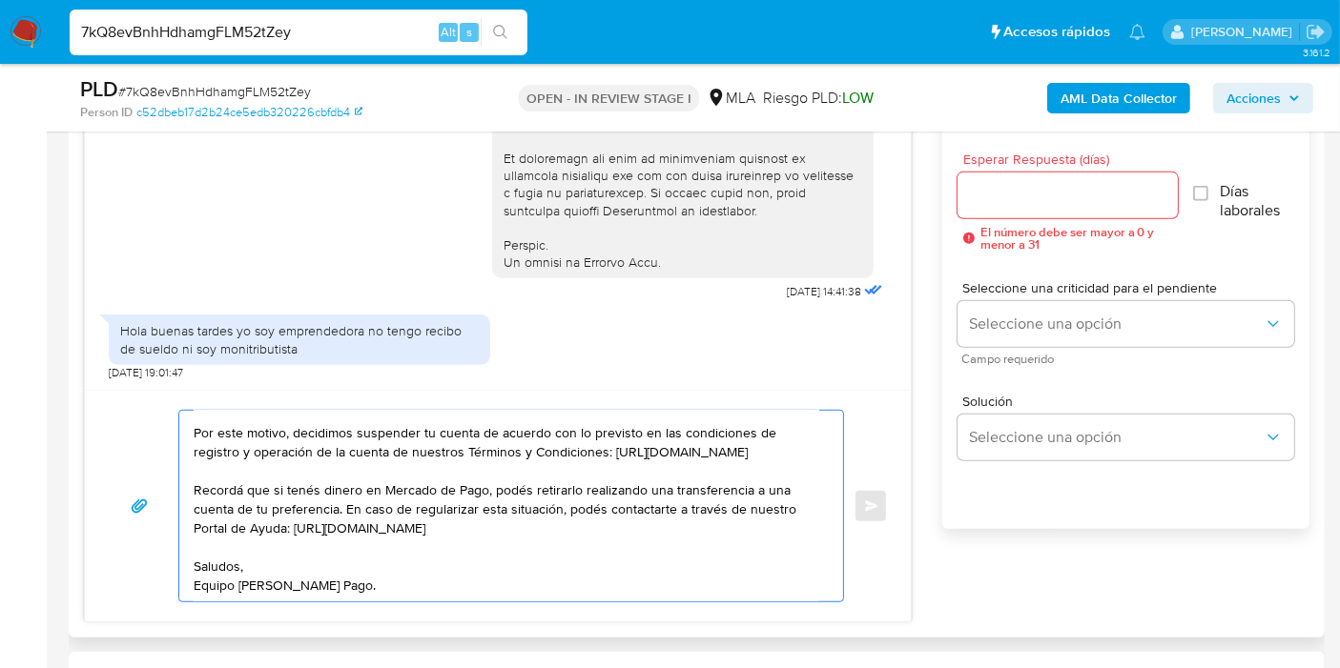
scroll to position [1174, 0]
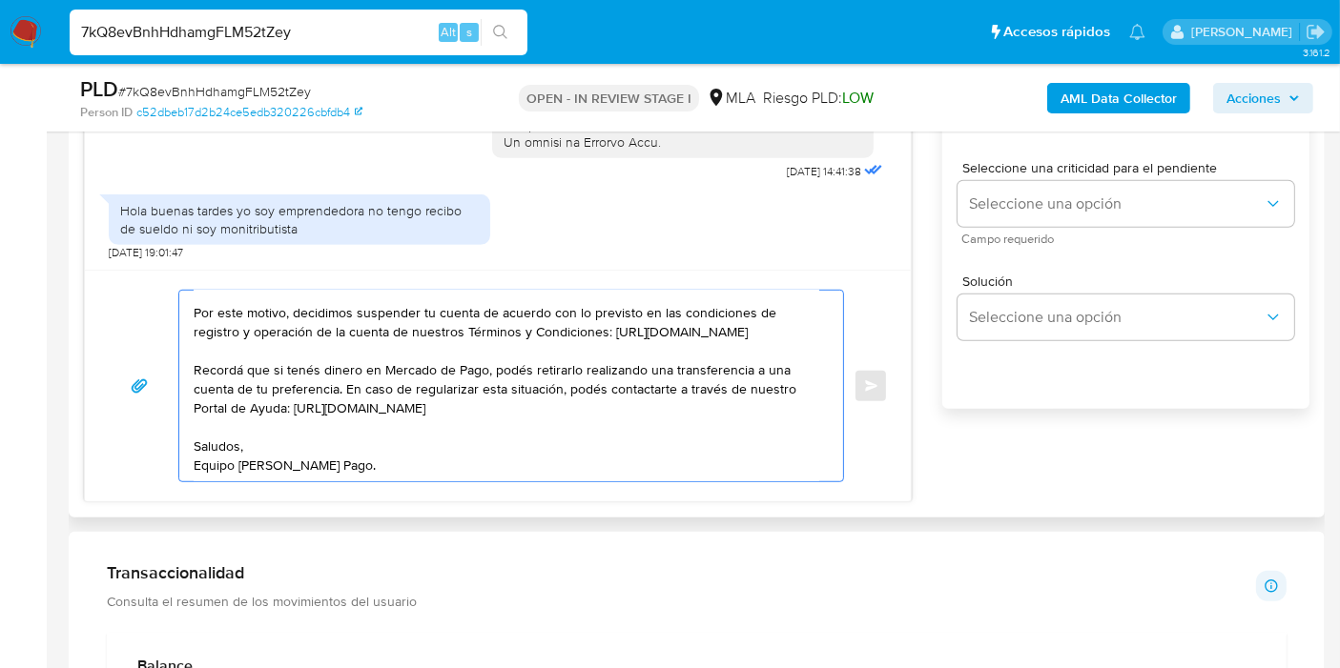
click at [379, 461] on textarea "Buenos días, Jorgelina. Esperamos que estés bien. Muchas gracias por tu respues…" at bounding box center [506, 386] width 625 height 191
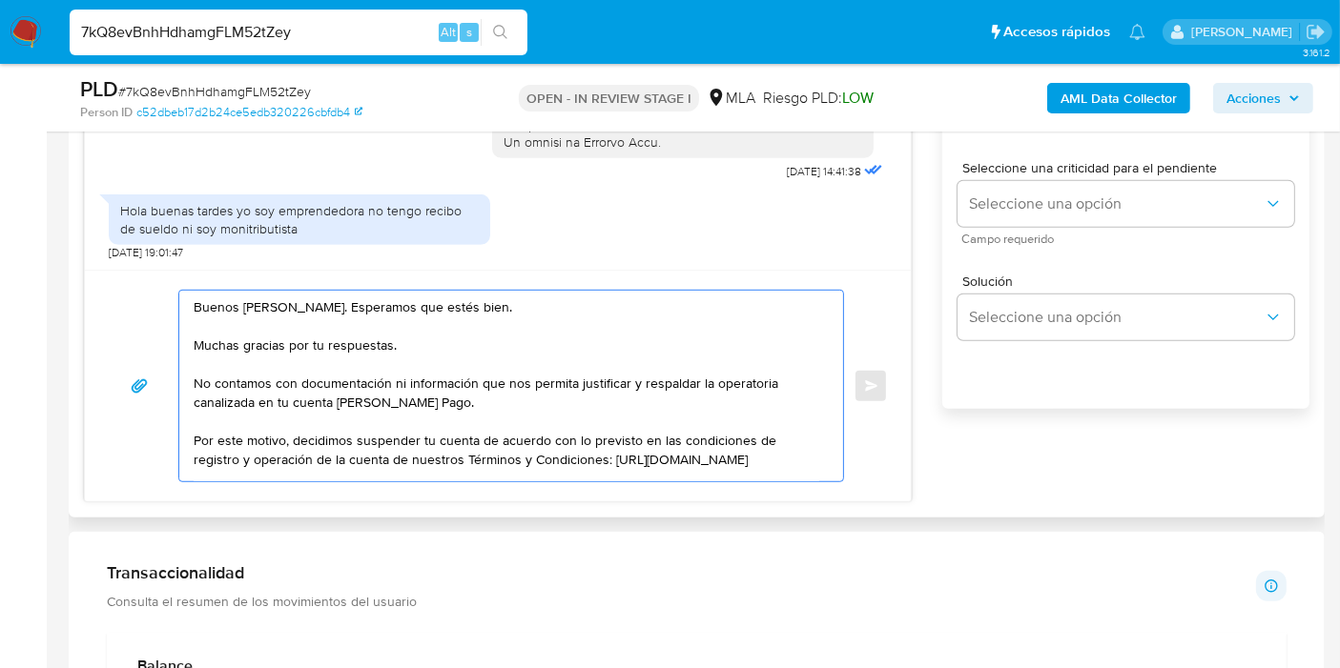
scroll to position [0, 0]
click at [408, 403] on textarea "Buenos días, Jorgelina. Esperamos que estés bien. Muchas gracias por tu respues…" at bounding box center [506, 386] width 625 height 191
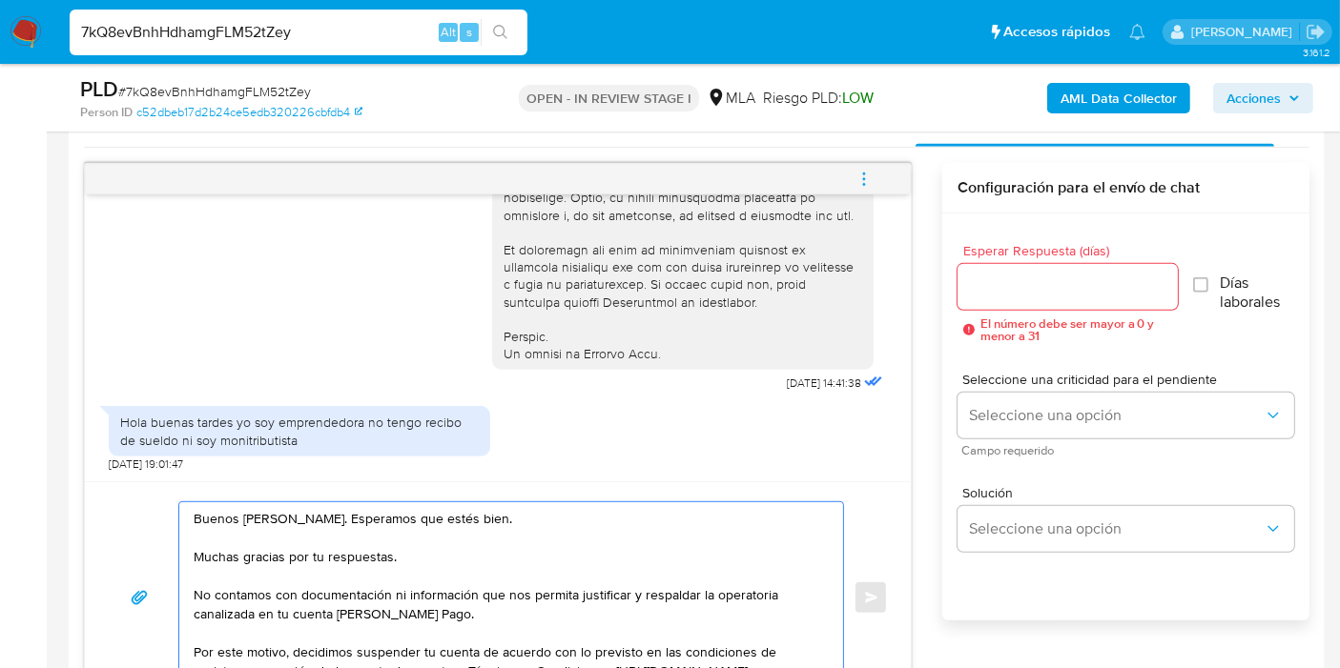
type textarea "Buenos días, Jorgelina. Esperamos que estés bien. Muchas gracias por tu respues…"
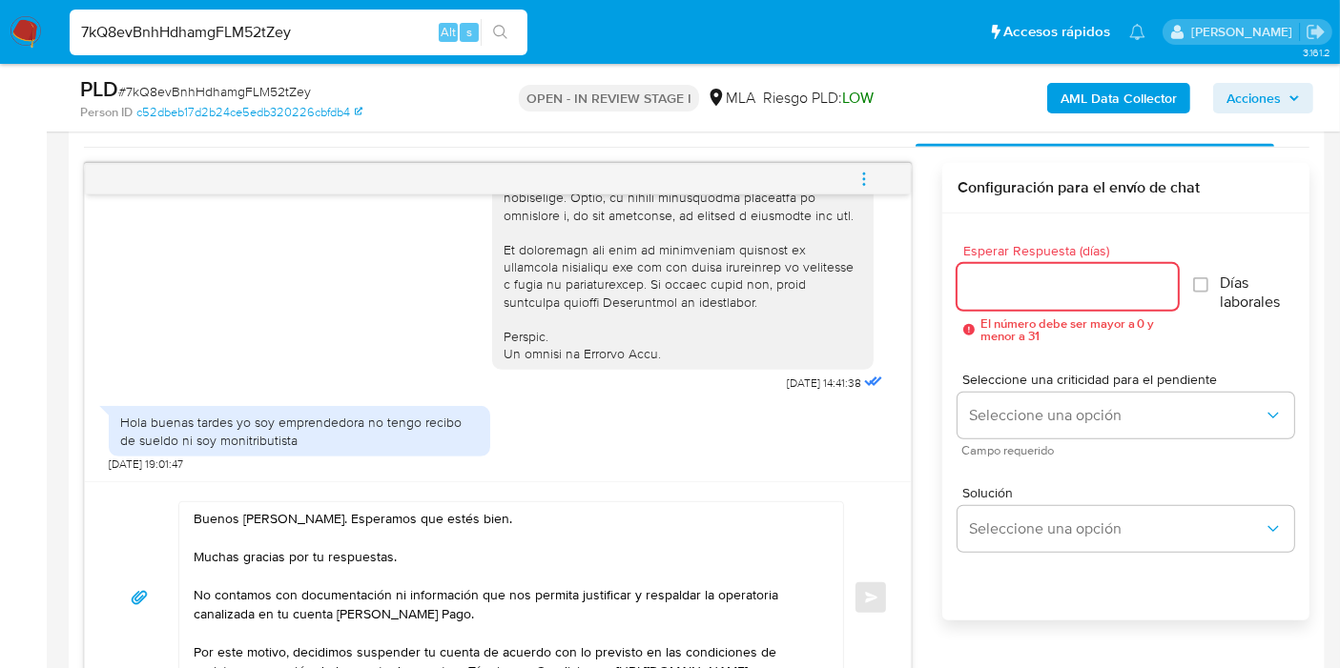
click at [977, 293] on input "Esperar Respuesta (días)" at bounding box center [1067, 287] width 220 height 25
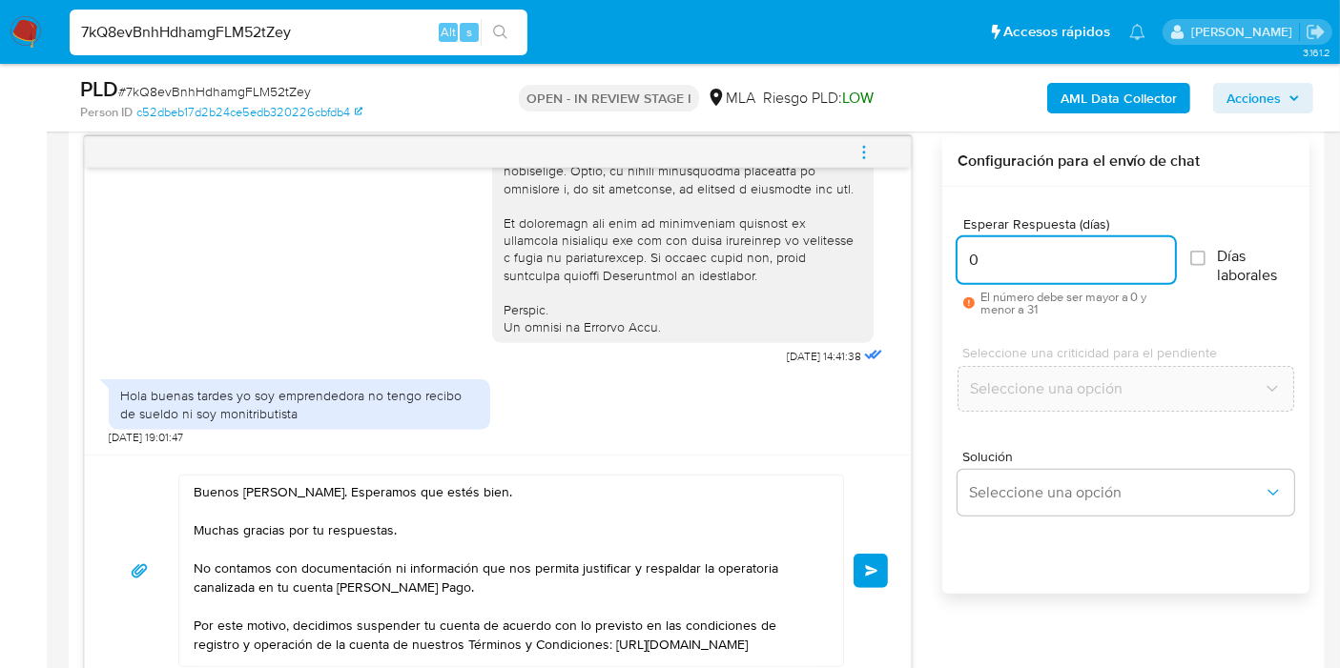
scroll to position [1068, 0]
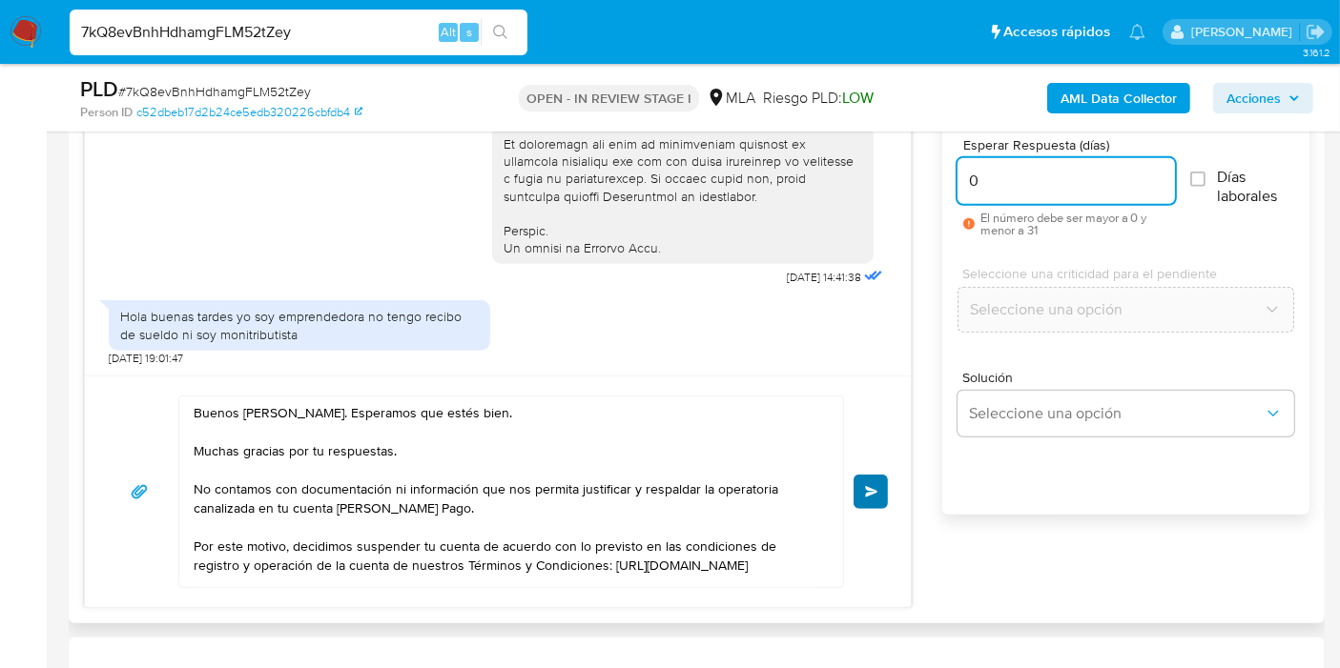
type input "0"
click at [869, 479] on button "Enviar" at bounding box center [870, 492] width 34 height 34
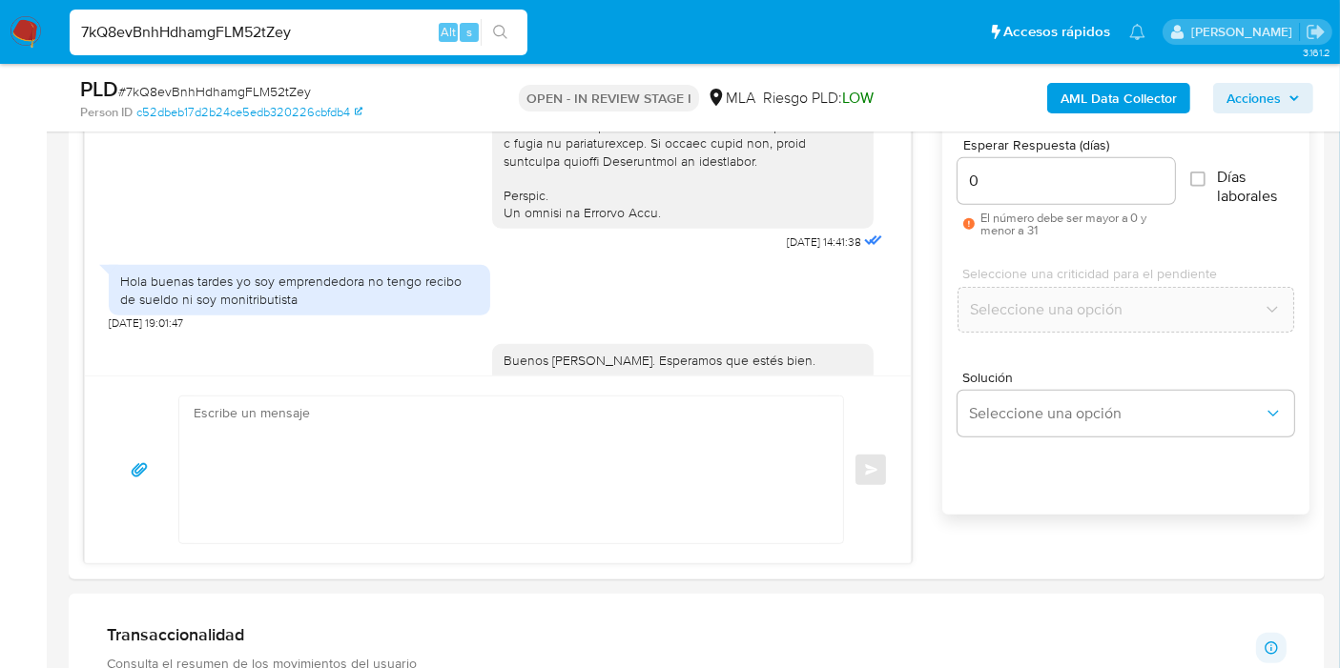
scroll to position [1323, 0]
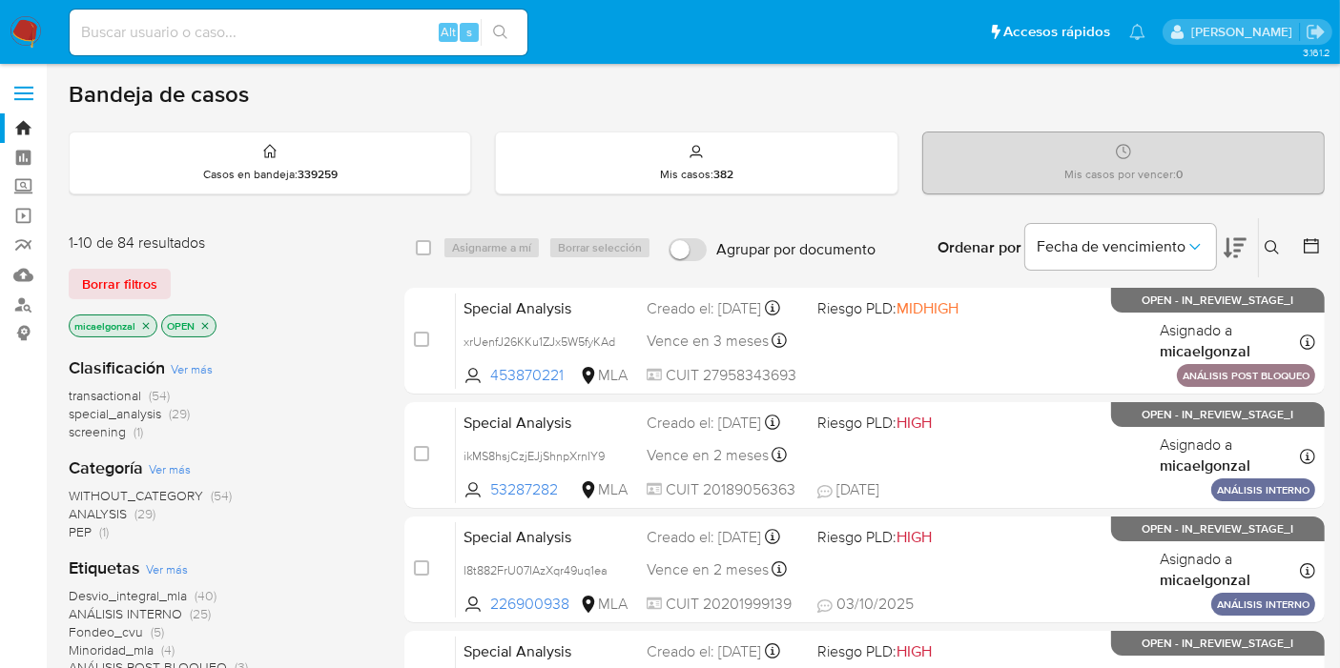
click at [357, 35] on input at bounding box center [299, 32] width 458 height 25
paste input "EDzI1cG26I6SPPu56yinUbVI"
type input "EDzI1cG26I6SPPu56yinUbVI"
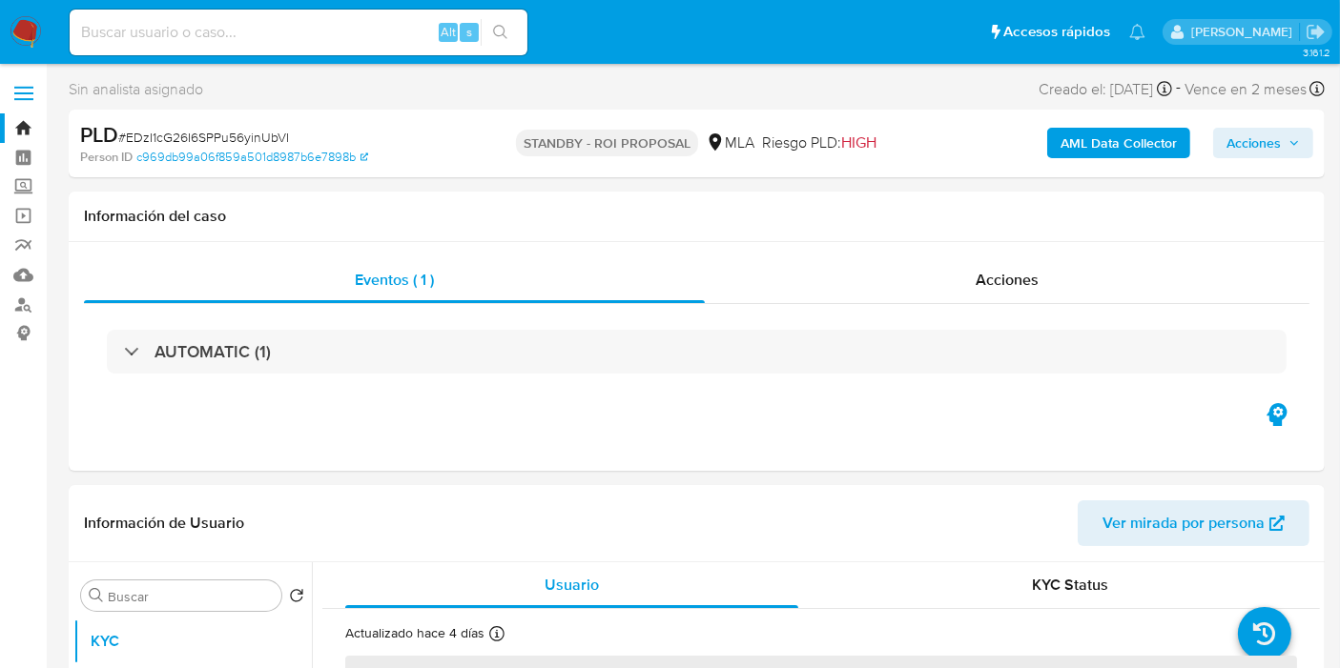
select select "10"
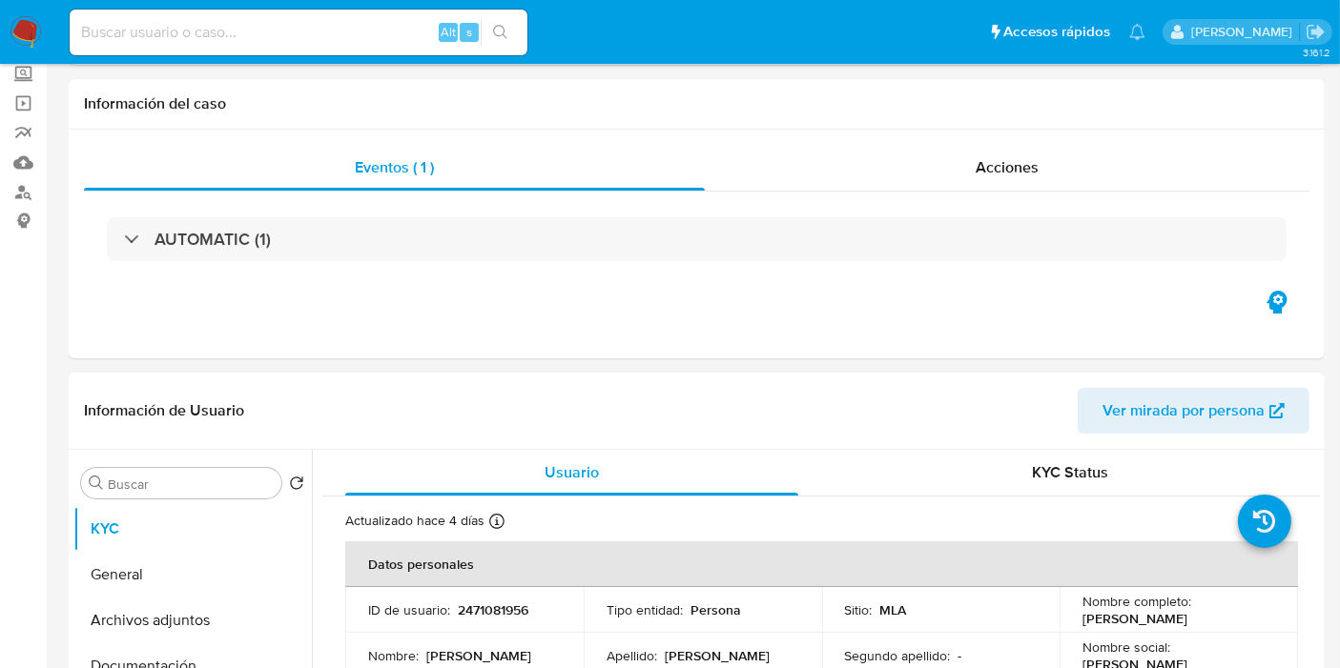
scroll to position [318, 0]
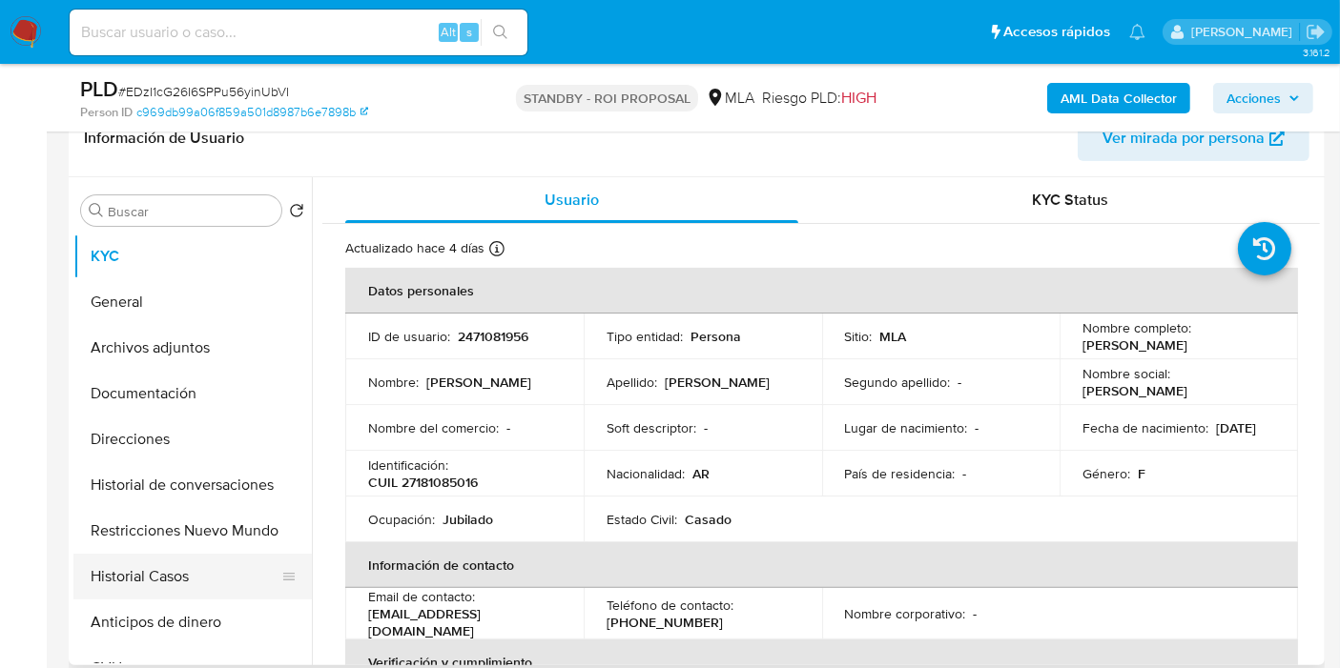
click at [237, 582] on button "Historial Casos" at bounding box center [184, 577] width 223 height 46
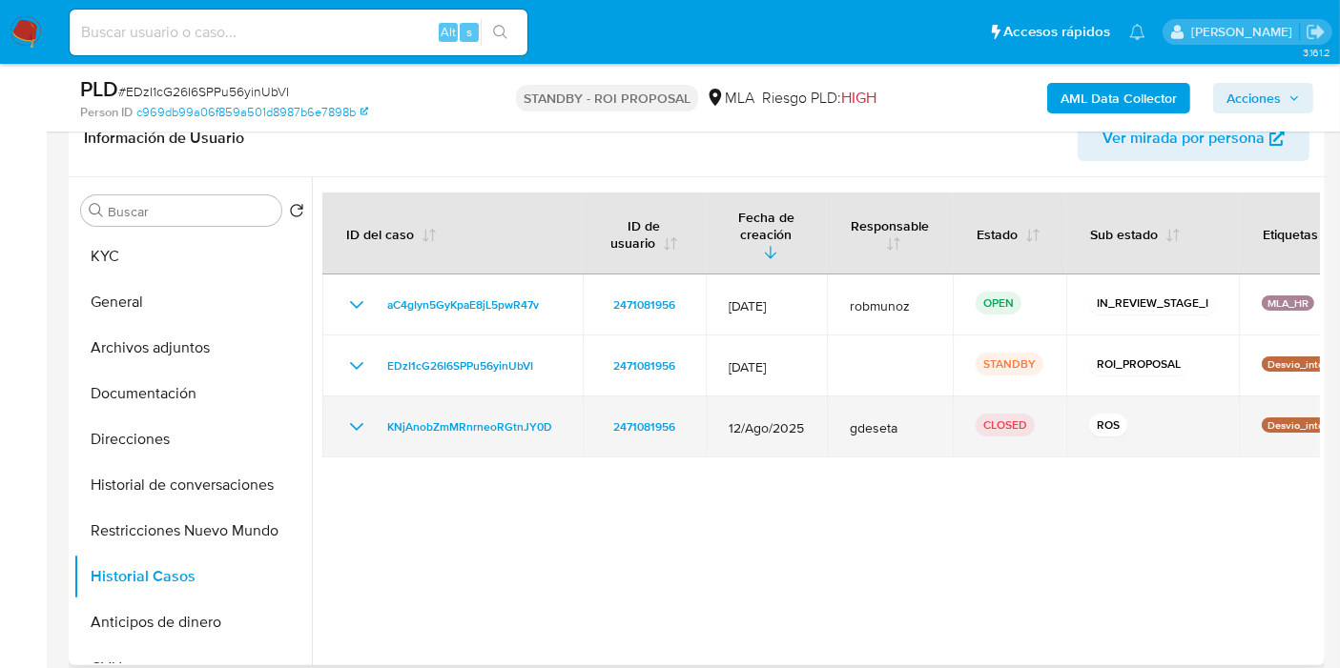
click at [345, 417] on icon "Mostrar/Ocultar" at bounding box center [356, 427] width 23 height 23
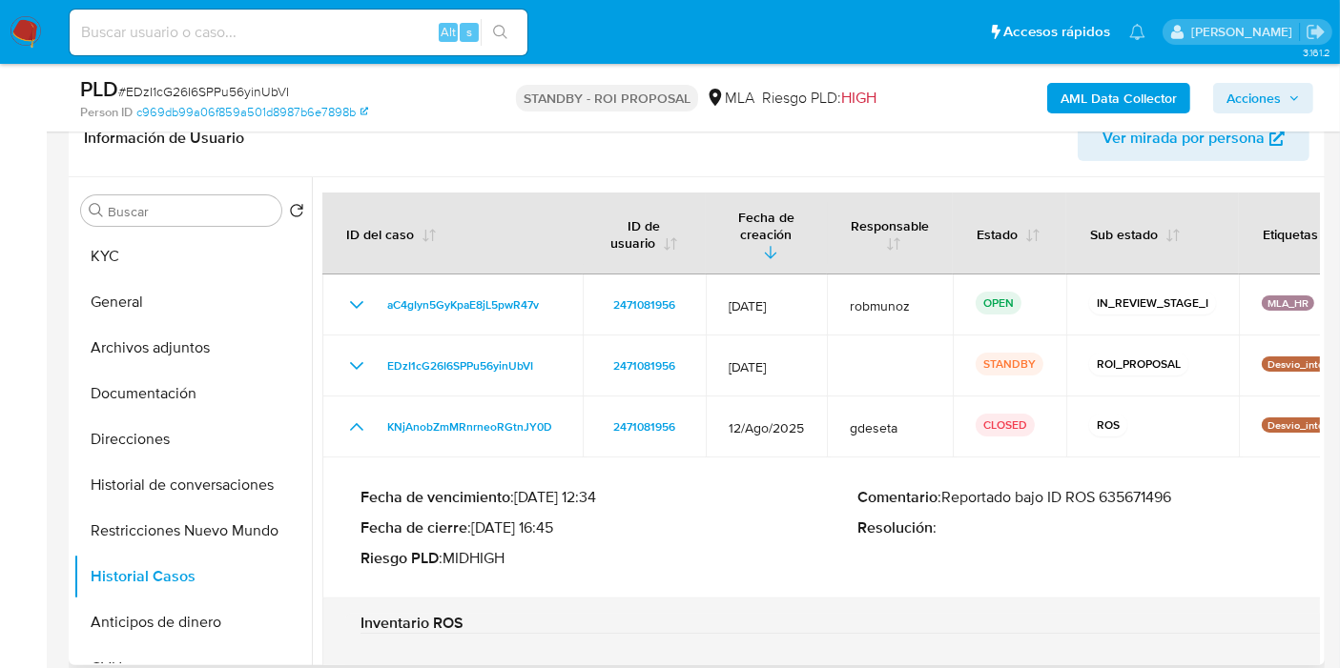
drag, startPoint x: 1209, startPoint y: 461, endPoint x: 1162, endPoint y: 483, distance: 51.6
click at [1199, 473] on div "Fecha de vencimiento : 29/10/2025 12:34 Fecha de cierre : 29/08/2025 16:45 Ries…" at bounding box center [857, 528] width 994 height 111
click at [1162, 488] on p "Comentario : Reportado bajo ID ROS 635671496" at bounding box center [1107, 497] width 498 height 19
click at [210, 378] on button "Documentación" at bounding box center [184, 394] width 223 height 46
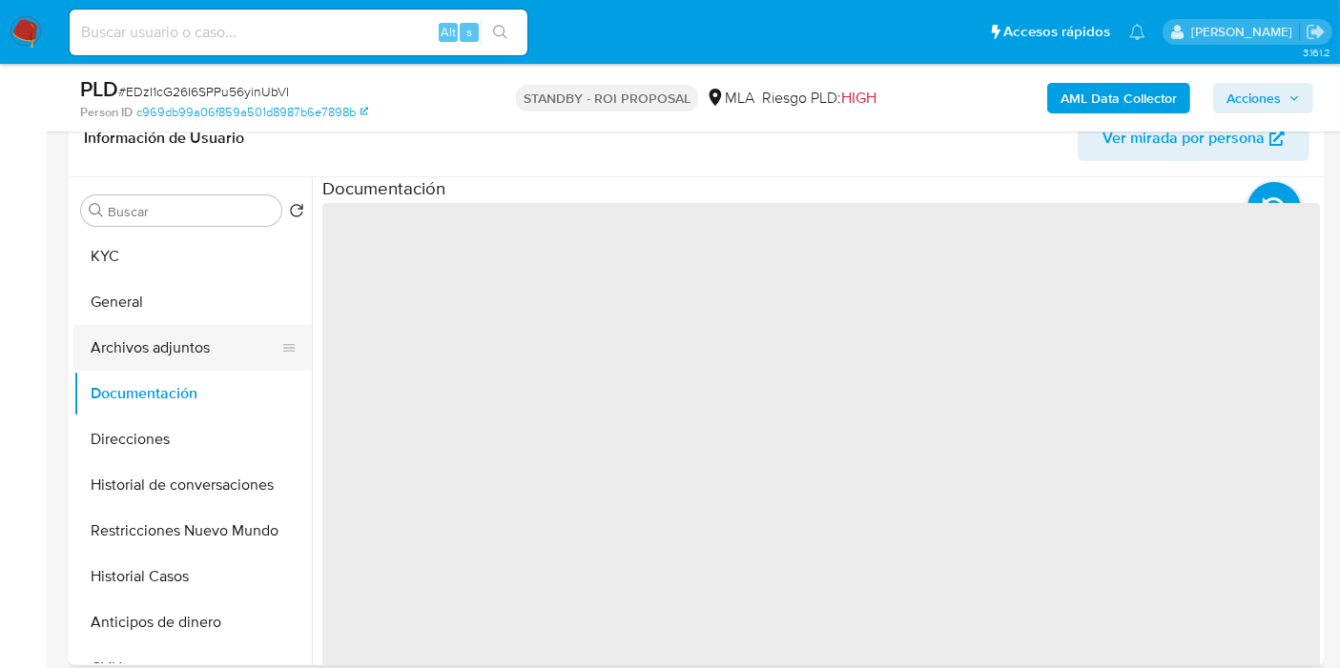
click at [207, 350] on button "Archivos adjuntos" at bounding box center [184, 348] width 223 height 46
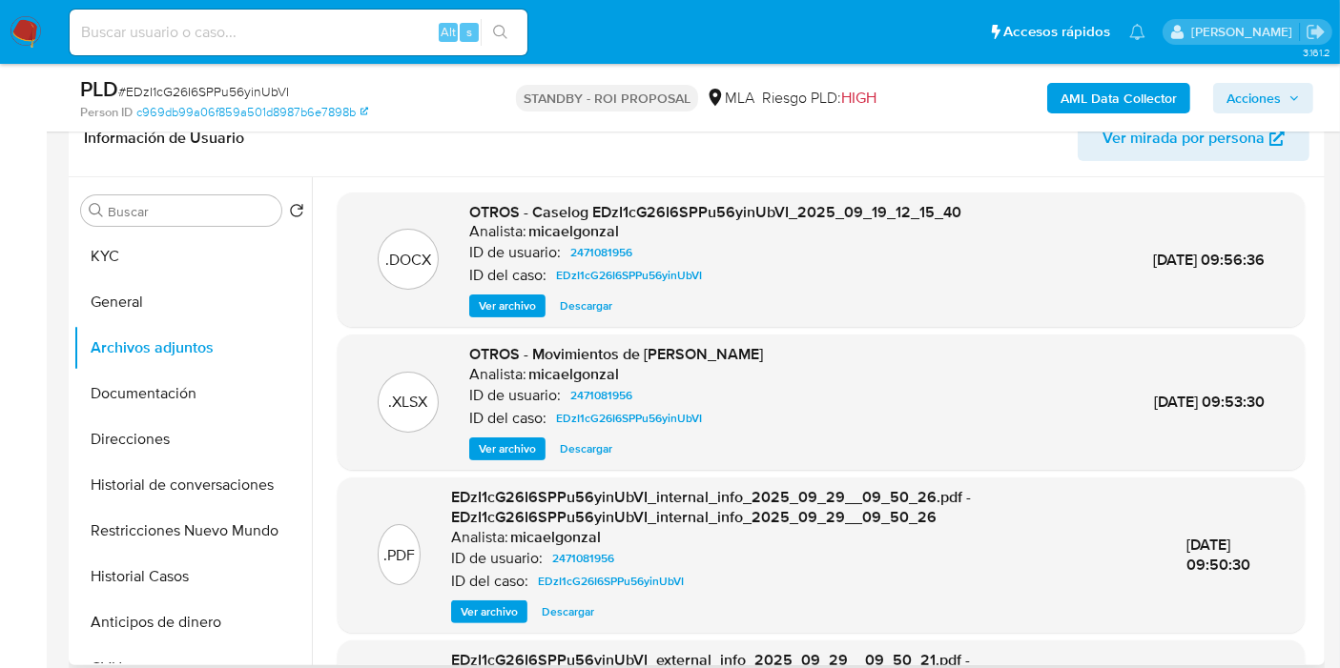
click at [577, 305] on span "Descargar" at bounding box center [586, 306] width 52 height 19
drag, startPoint x: 338, startPoint y: 39, endPoint x: 301, endPoint y: 71, distance: 48.7
click at [339, 40] on input at bounding box center [299, 32] width 458 height 25
paste input "vvQ2aPSycpQUwD44DKlpXHWA"
type input "vvQ2aPSycpQUwD44DKlpXHWA"
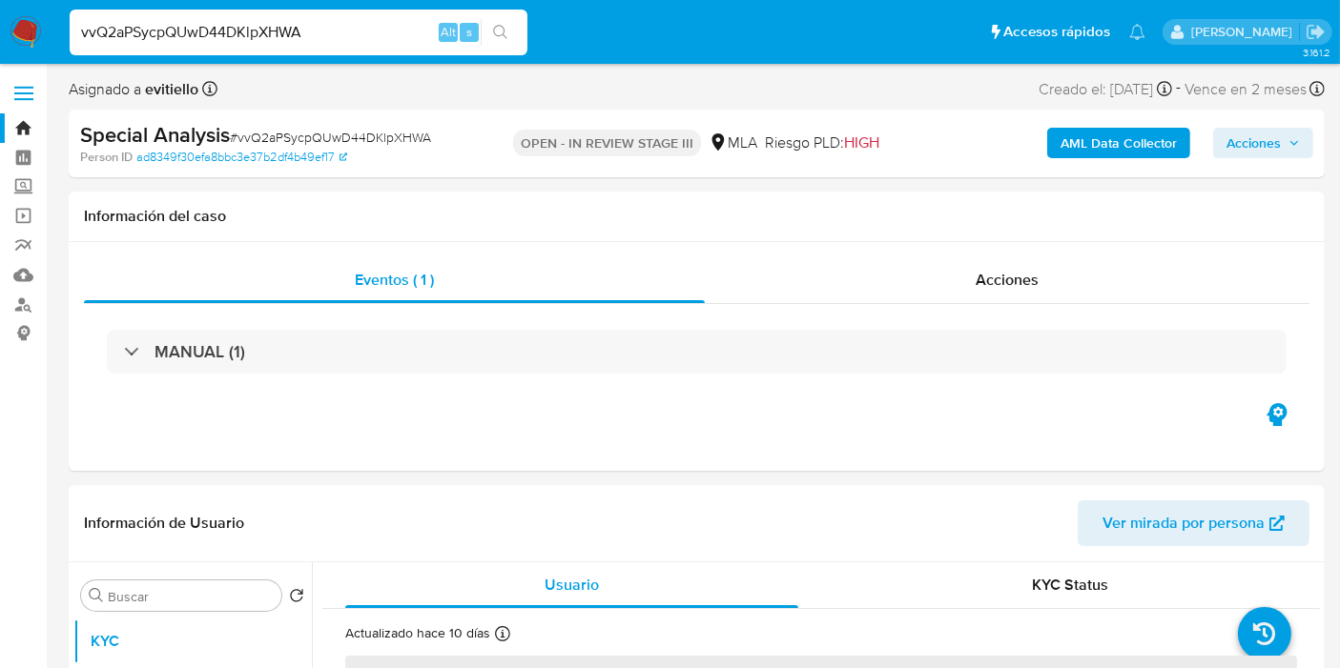
select select "10"
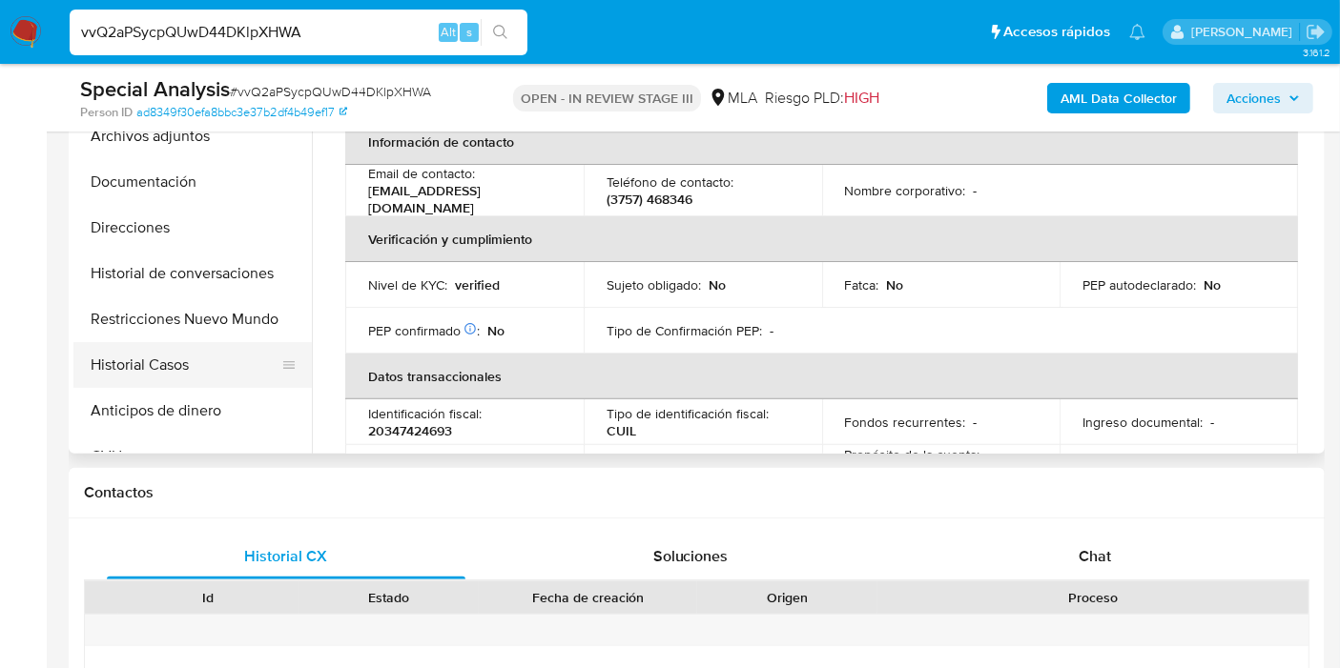
scroll to position [318, 0]
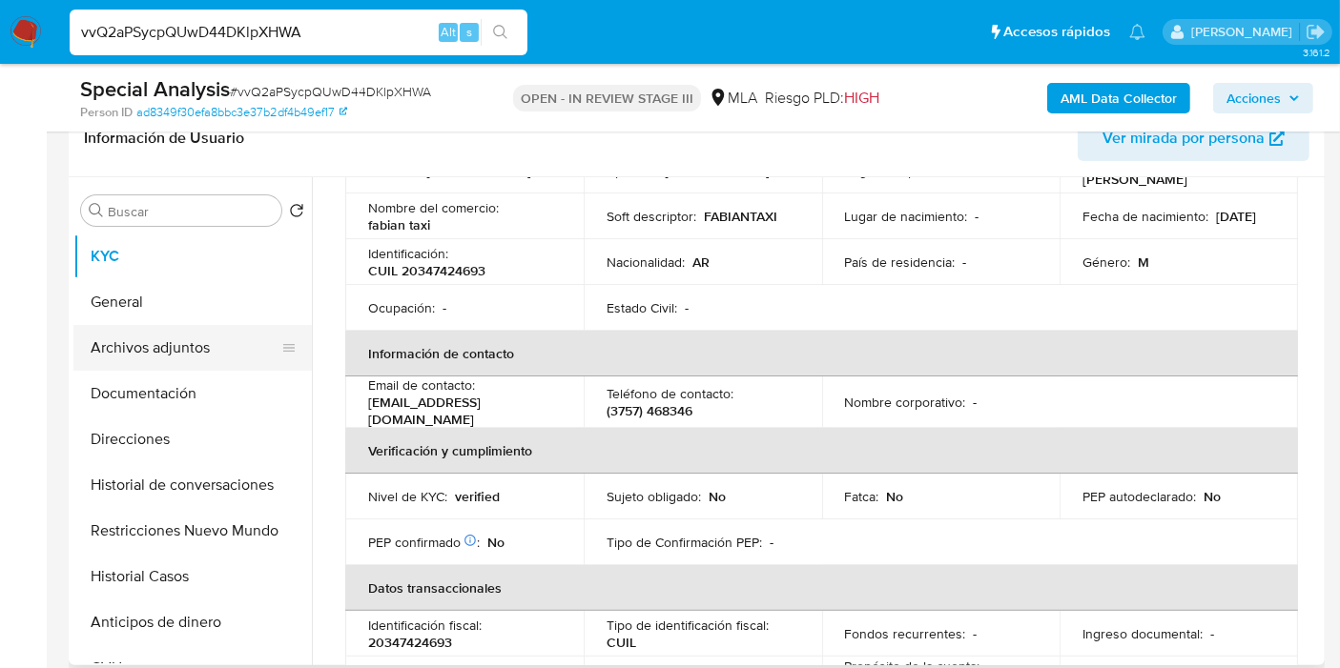
click at [213, 331] on button "Archivos adjuntos" at bounding box center [184, 348] width 223 height 46
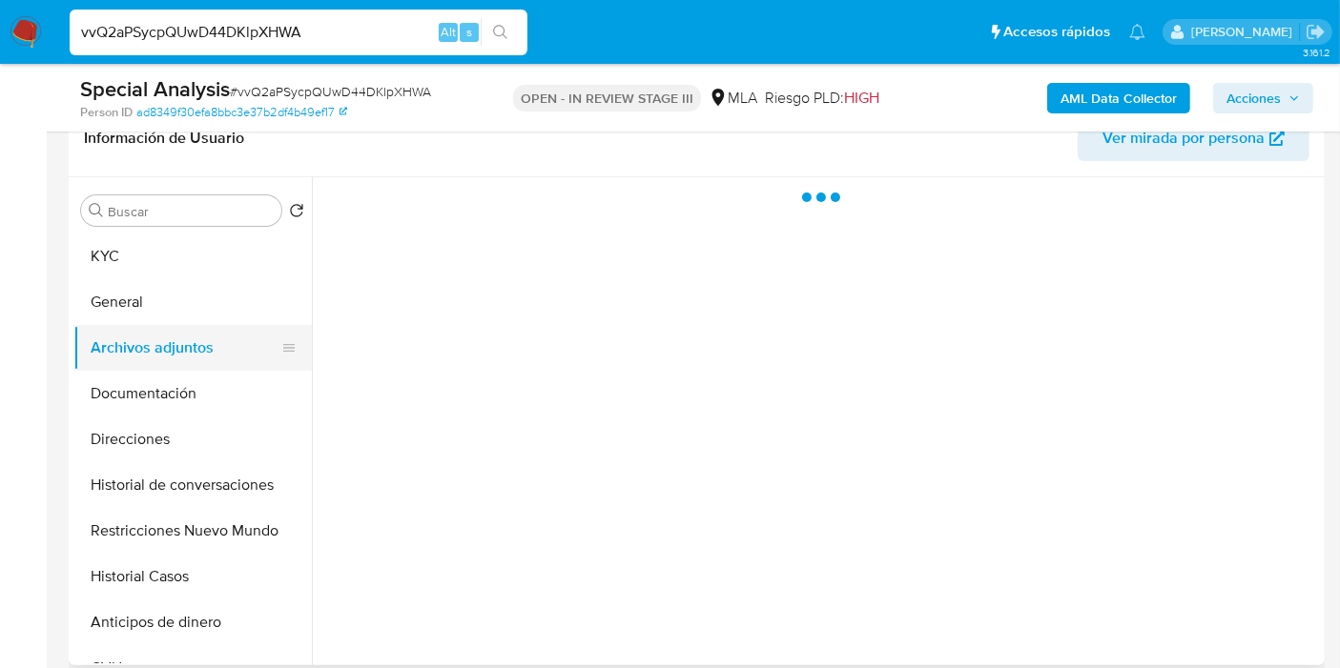
scroll to position [0, 0]
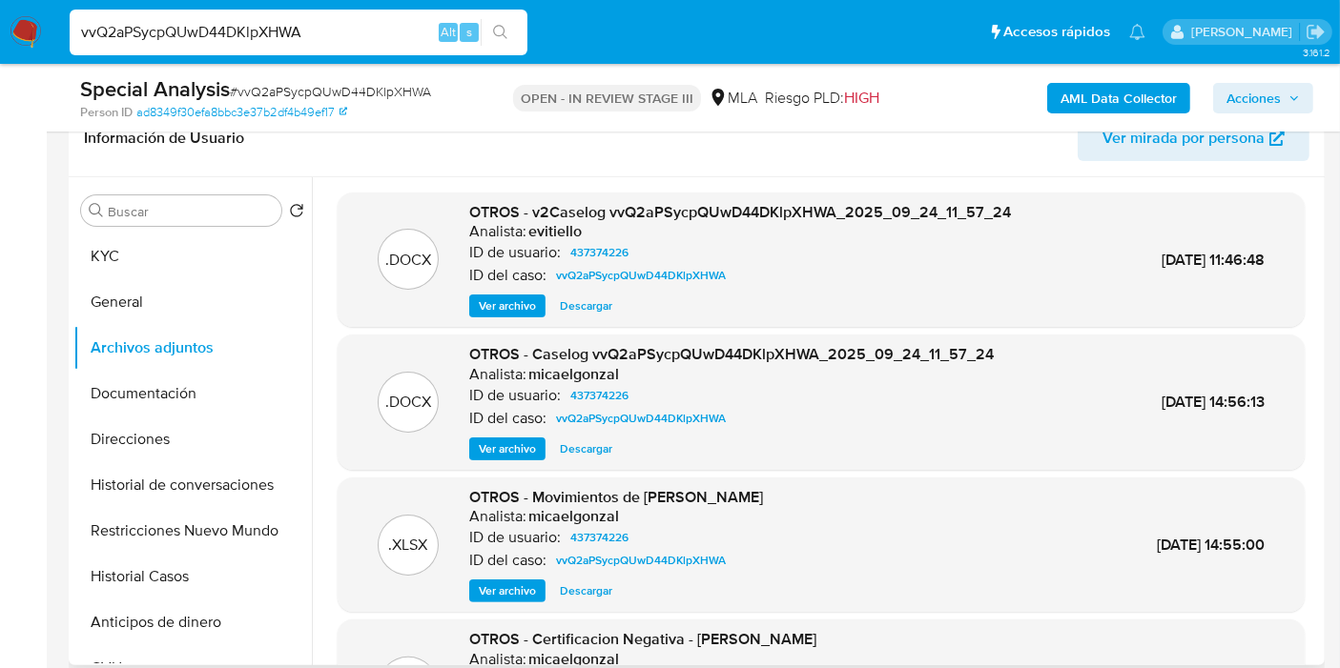
click at [565, 304] on span "Descargar" at bounding box center [586, 306] width 52 height 19
click at [487, 453] on span "Ver archivo" at bounding box center [507, 449] width 57 height 19
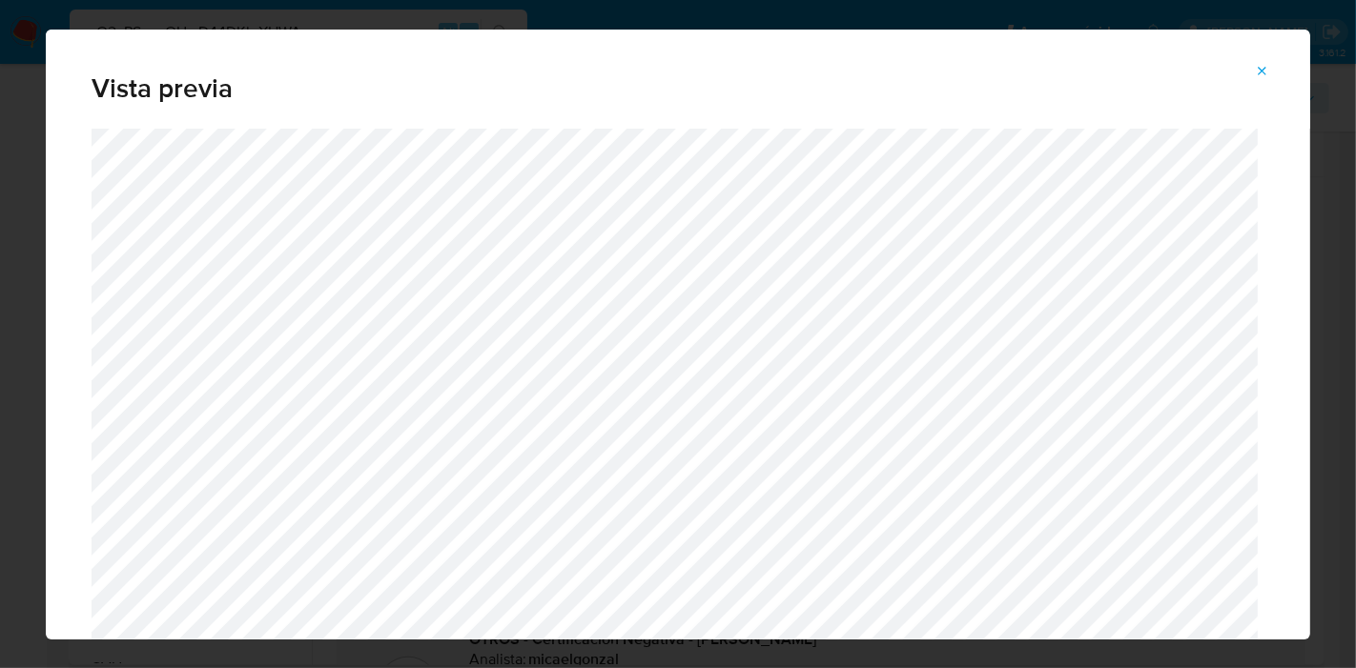
click at [1260, 72] on icon "Attachment preview" at bounding box center [1262, 71] width 15 height 15
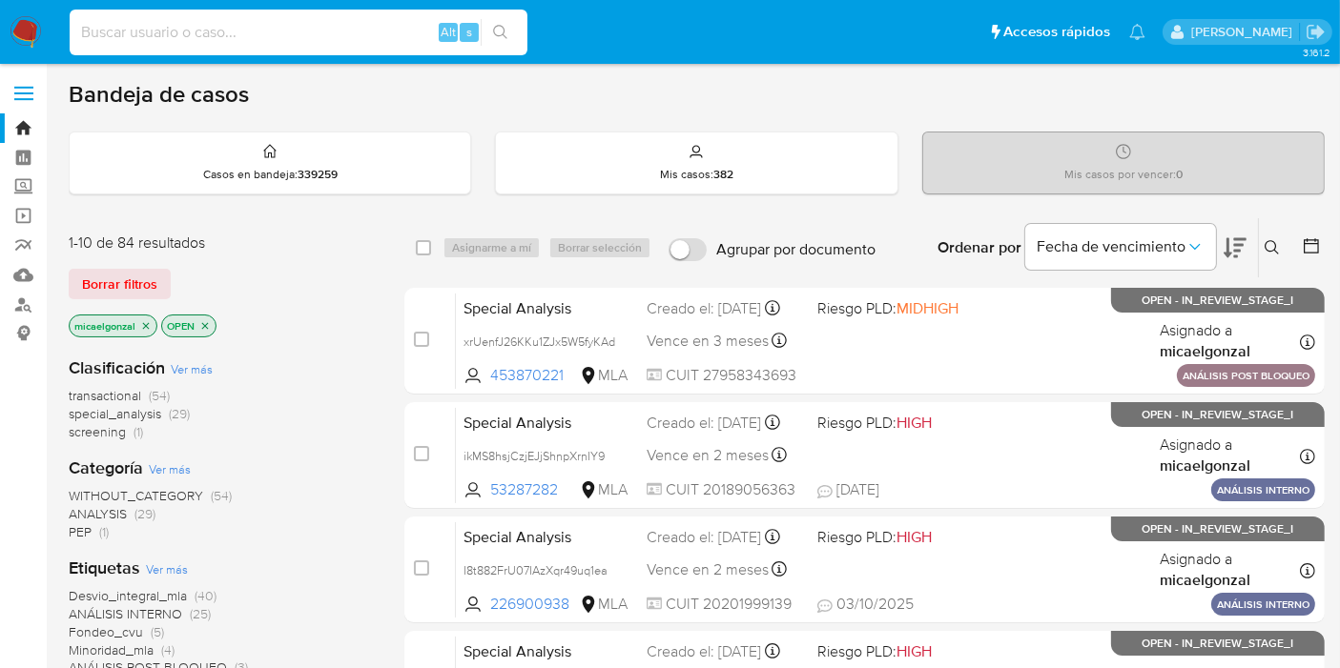
click at [284, 21] on input at bounding box center [299, 32] width 458 height 25
type input "YY7YLHOqPkgKeB0Rx6hsKid6"
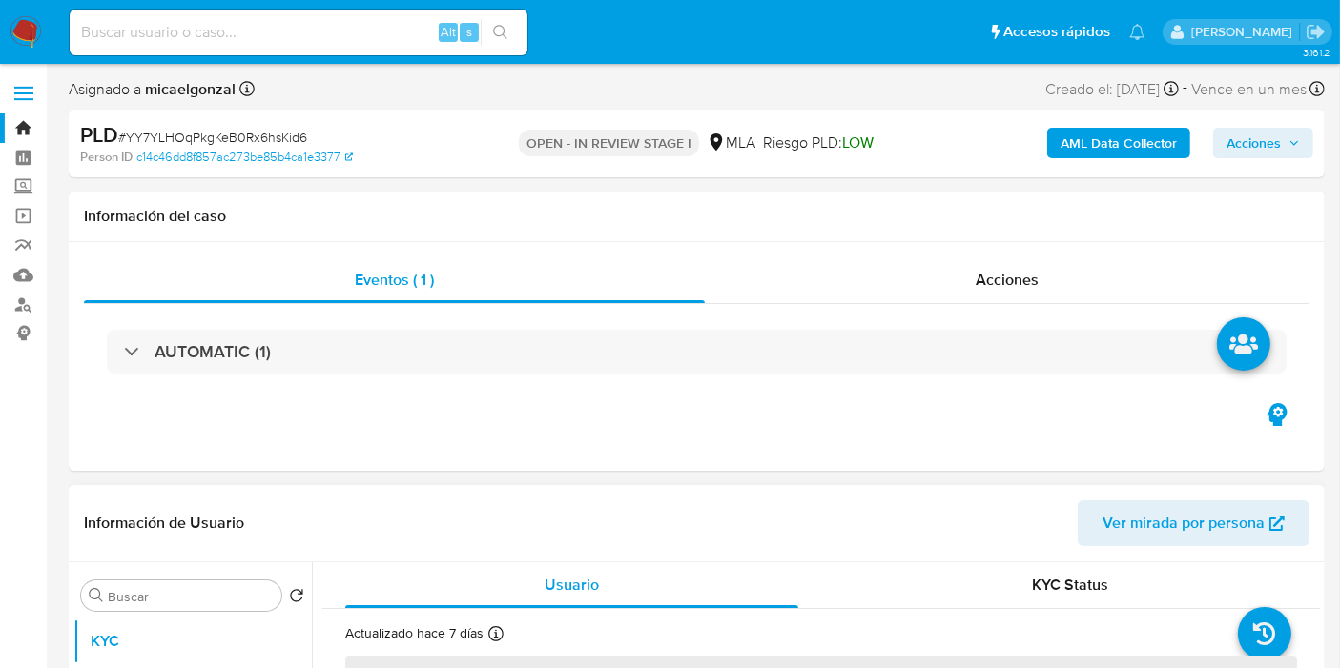
select select "10"
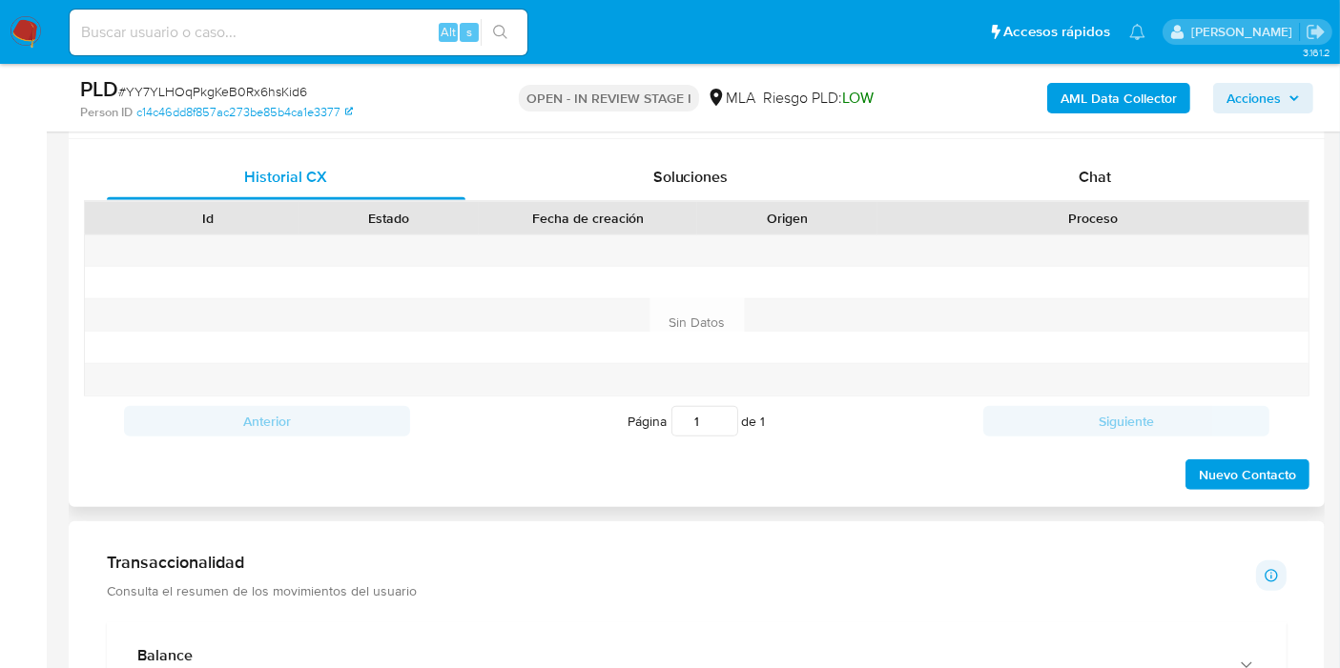
scroll to position [847, 0]
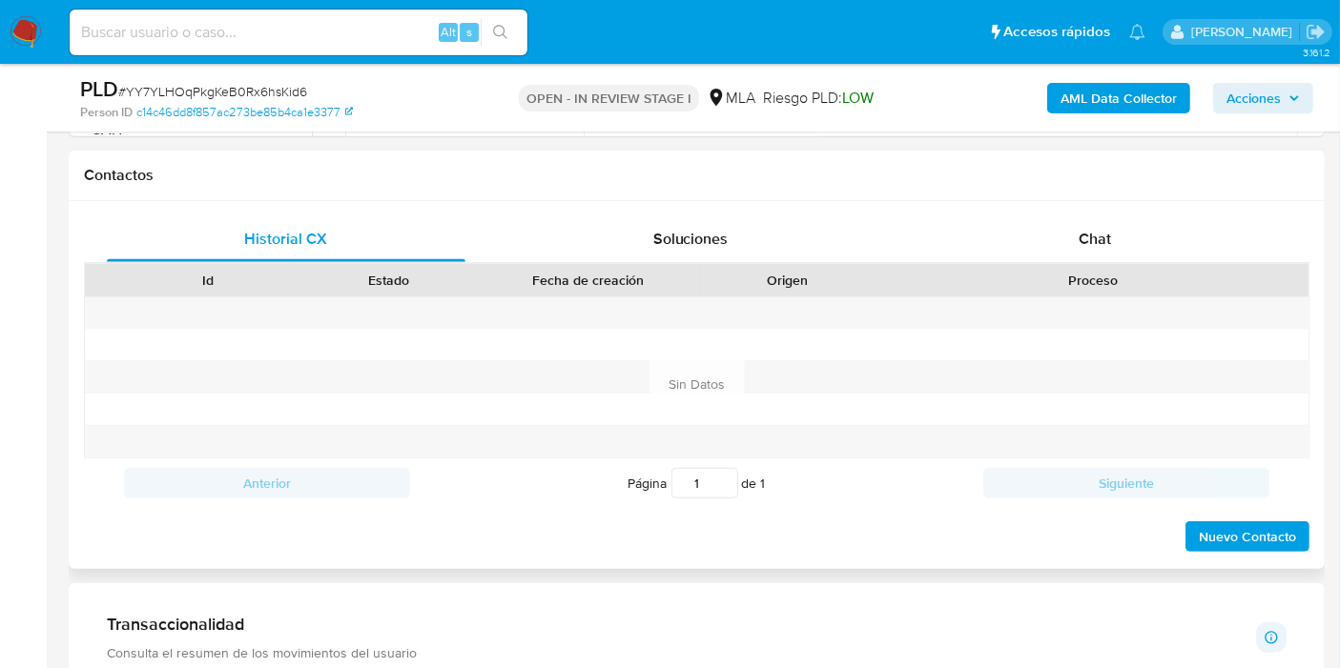
click at [1151, 256] on div "Chat" at bounding box center [1094, 239] width 359 height 46
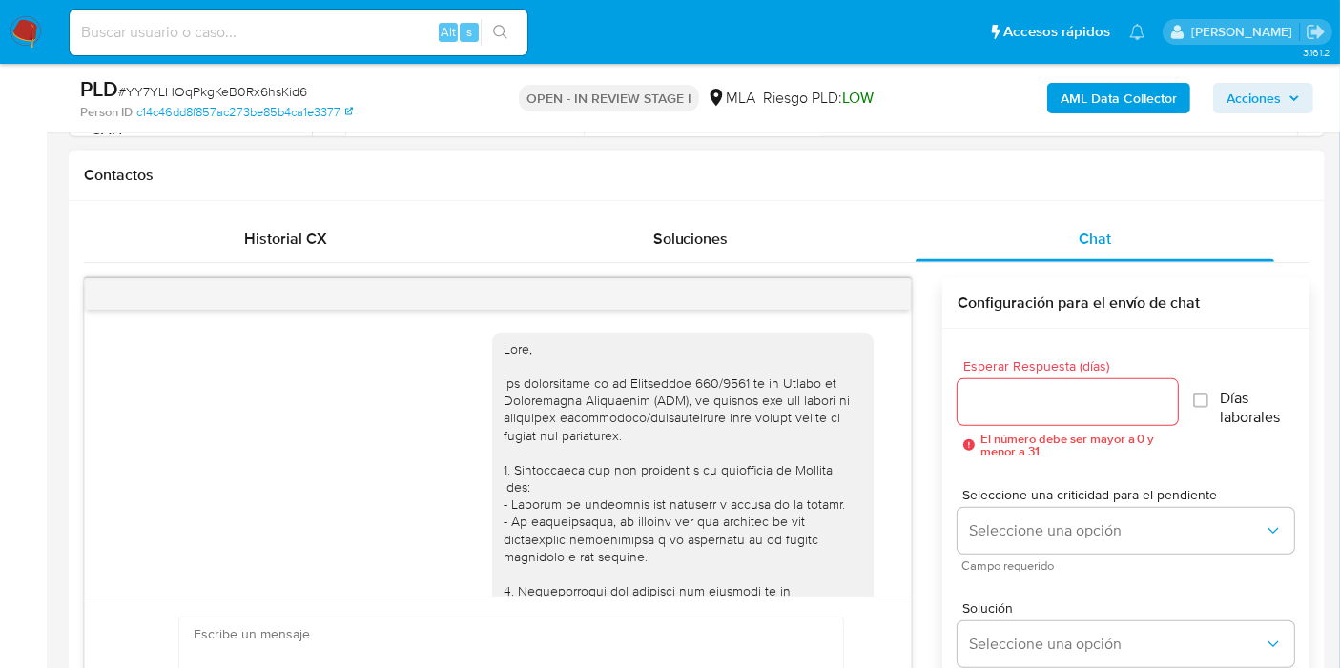
scroll to position [1392, 0]
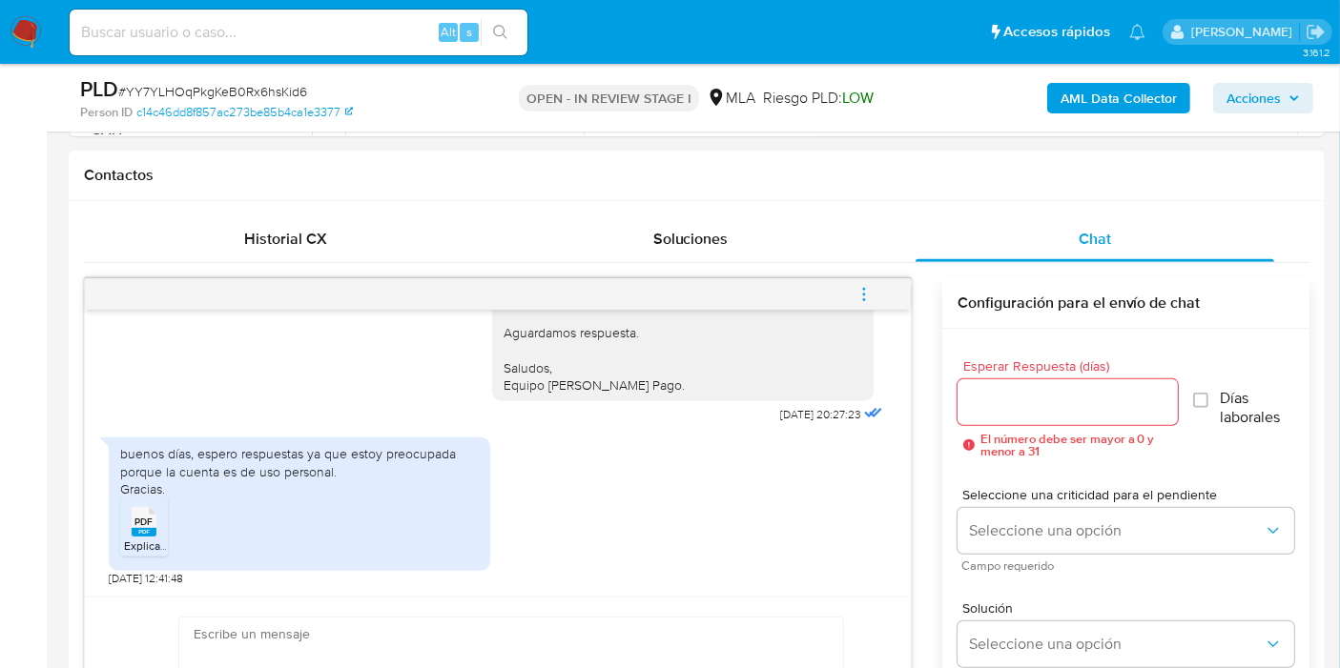
click at [276, 477] on div "buenos días, espero respuestas ya que estoy preocupada porque la cuenta es de u…" at bounding box center [299, 471] width 359 height 52
click at [267, 453] on div "buenos días, espero respuestas ya que estoy preocupada porque la cuenta es de u…" at bounding box center [299, 471] width 359 height 52
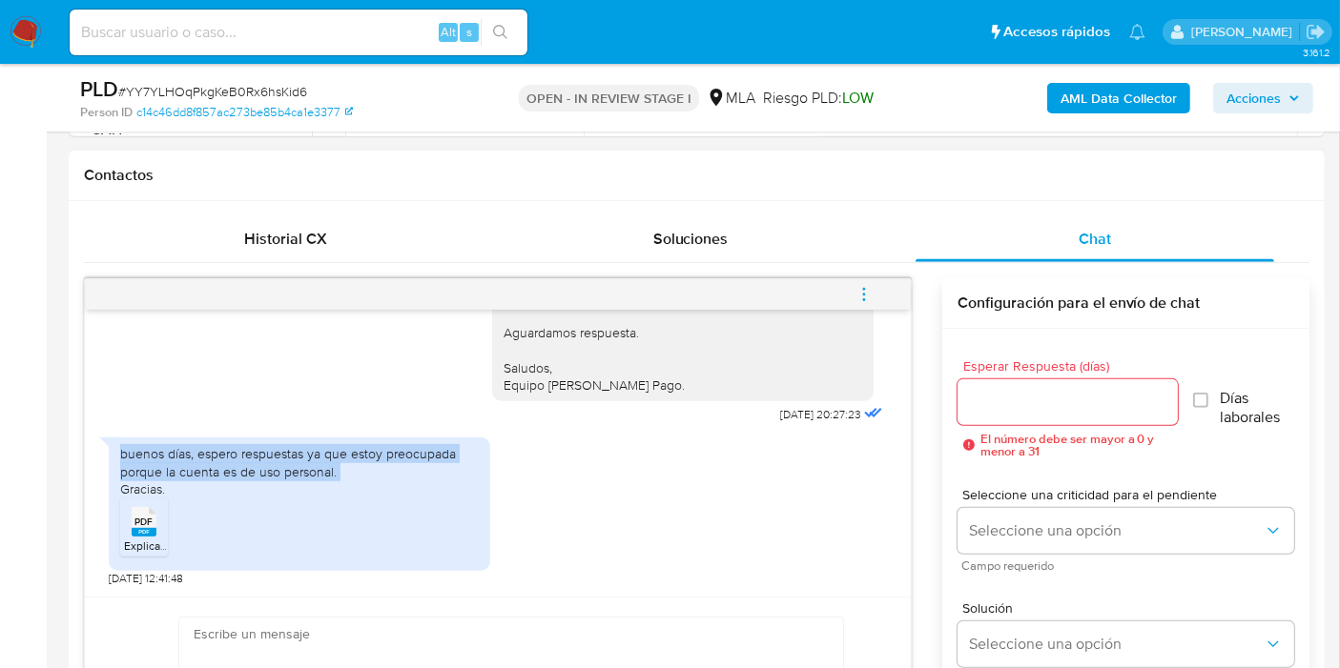
click at [267, 453] on div "buenos días, espero respuestas ya que estoy preocupada porque la cuenta es de u…" at bounding box center [299, 471] width 359 height 52
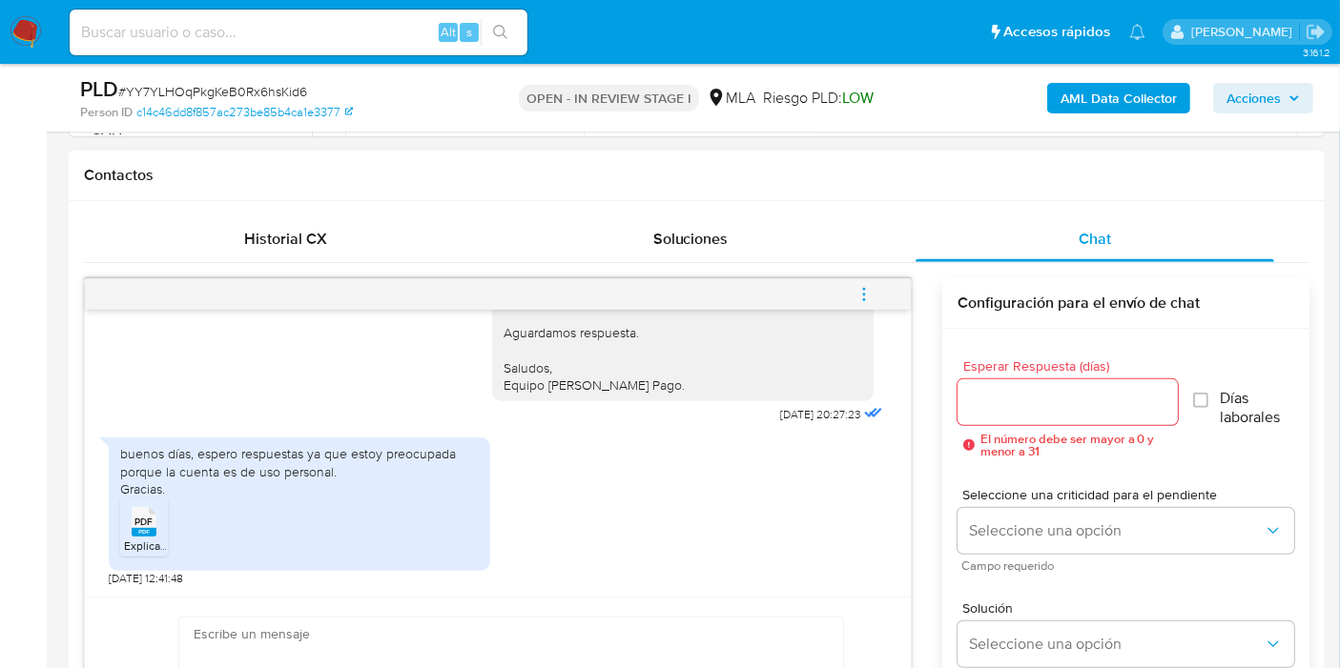
click at [155, 529] on div "PDF PDF" at bounding box center [144, 520] width 40 height 37
click at [28, 38] on img at bounding box center [26, 32] width 32 height 32
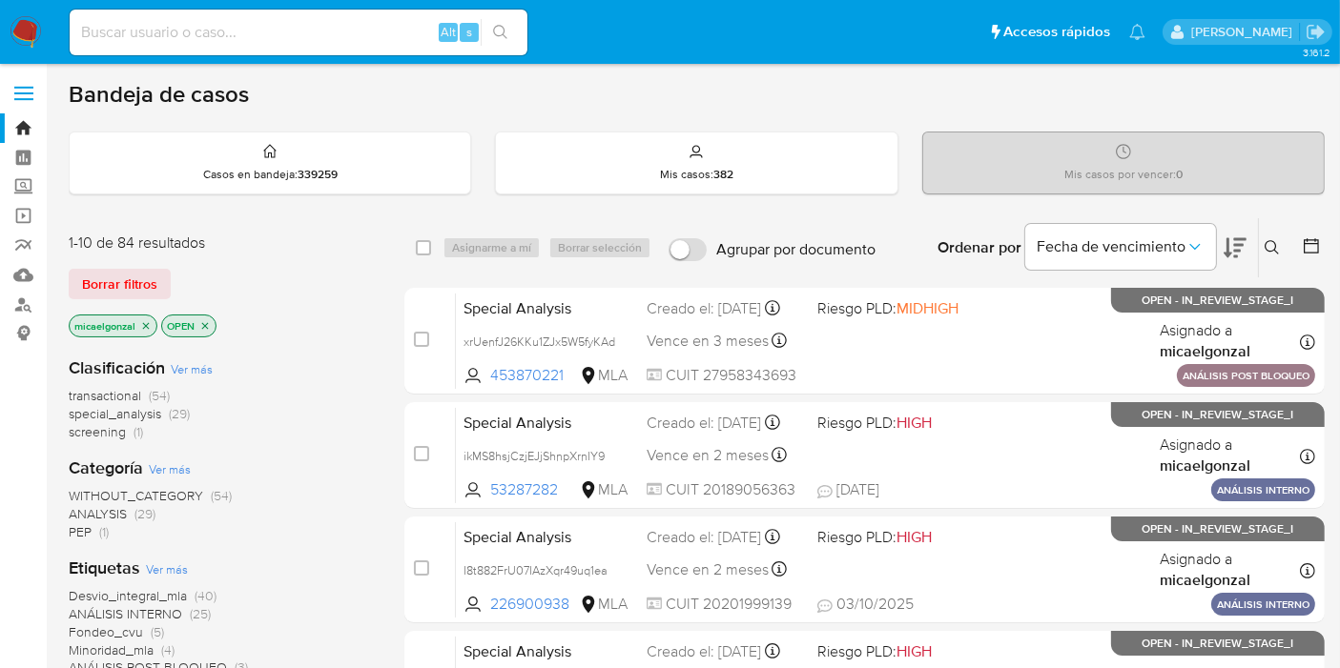
click at [232, 43] on input at bounding box center [299, 32] width 458 height 25
paste input "DUa9JlCE1gHzkR2RhTWP2zoY"
type input "DUa9JlCE1gHzkR2RhTWP2zoY"
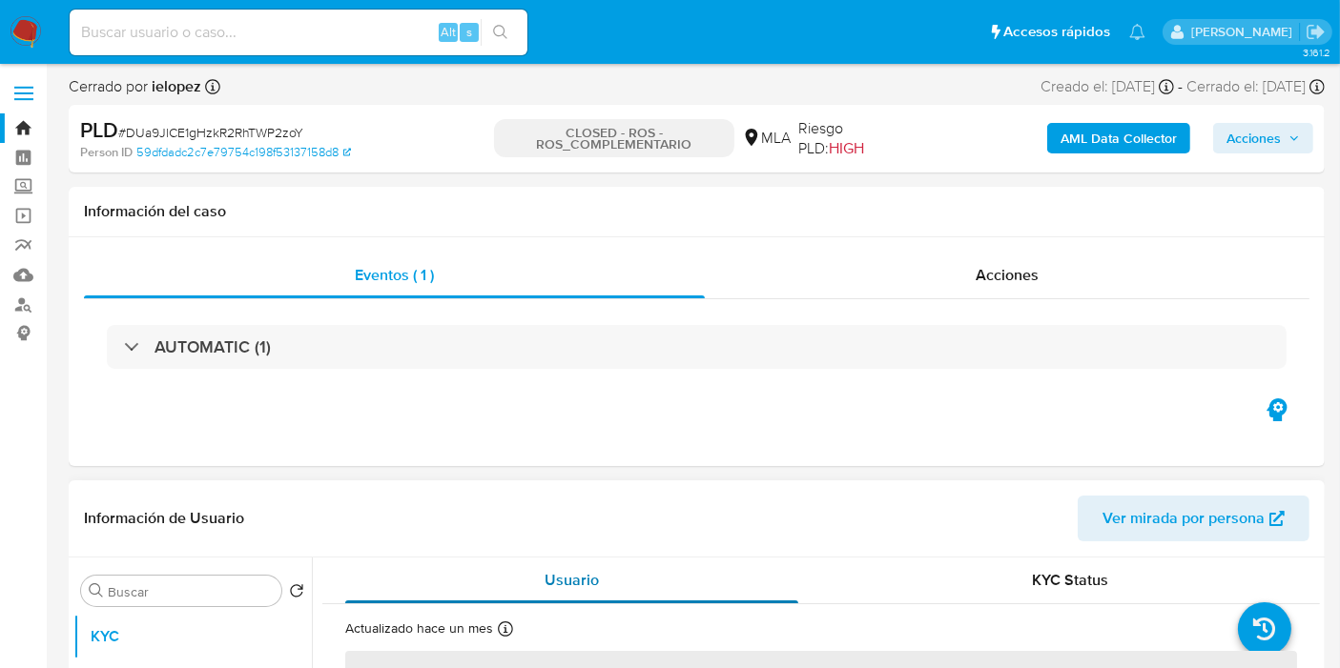
select select "10"
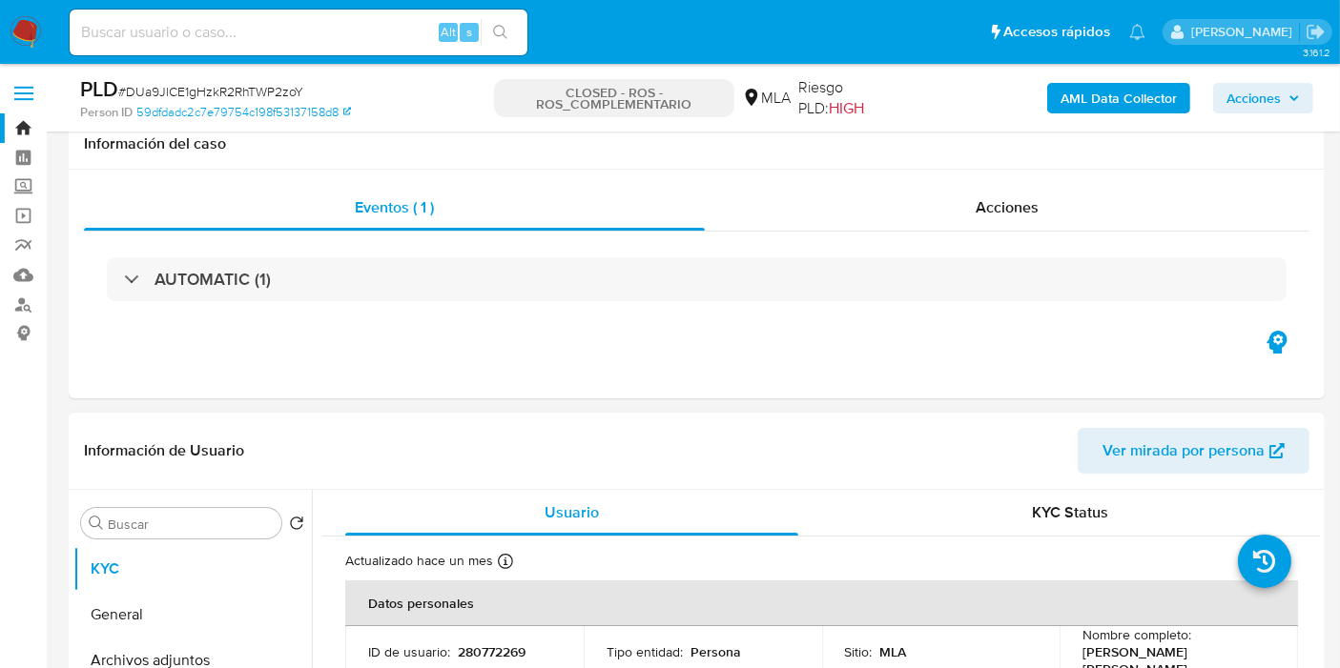
scroll to position [318, 0]
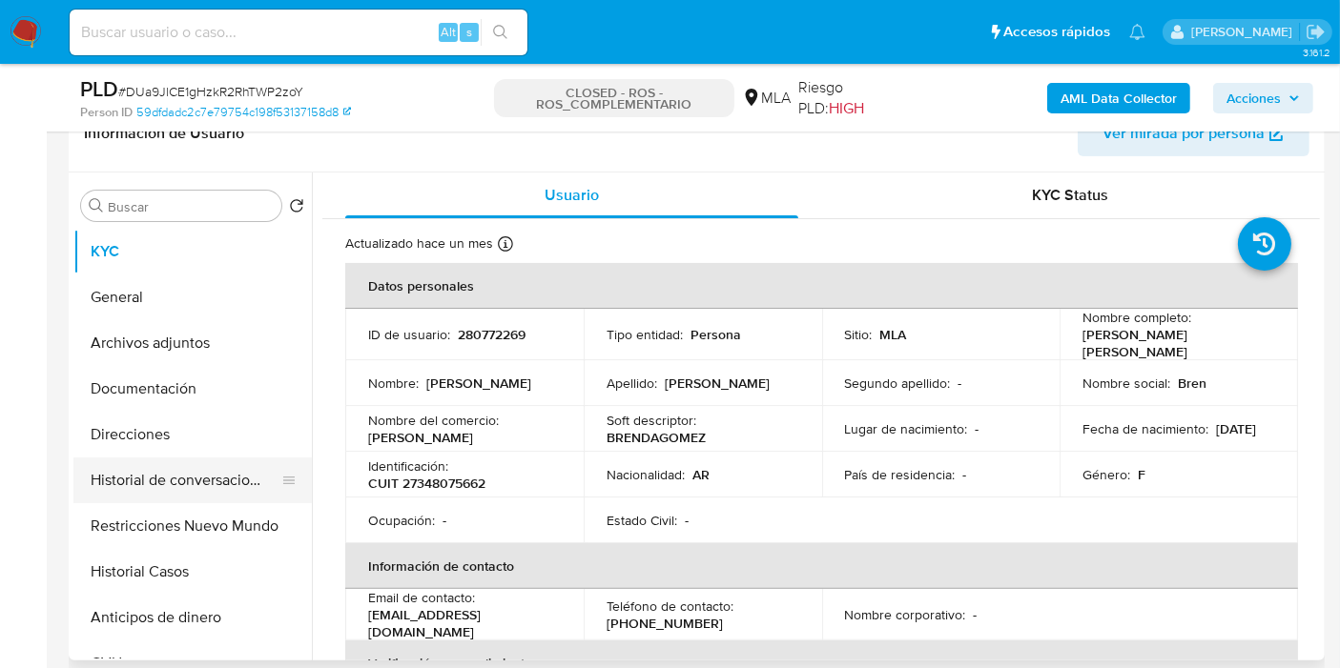
click at [147, 482] on button "Historial de conversaciones" at bounding box center [184, 481] width 223 height 46
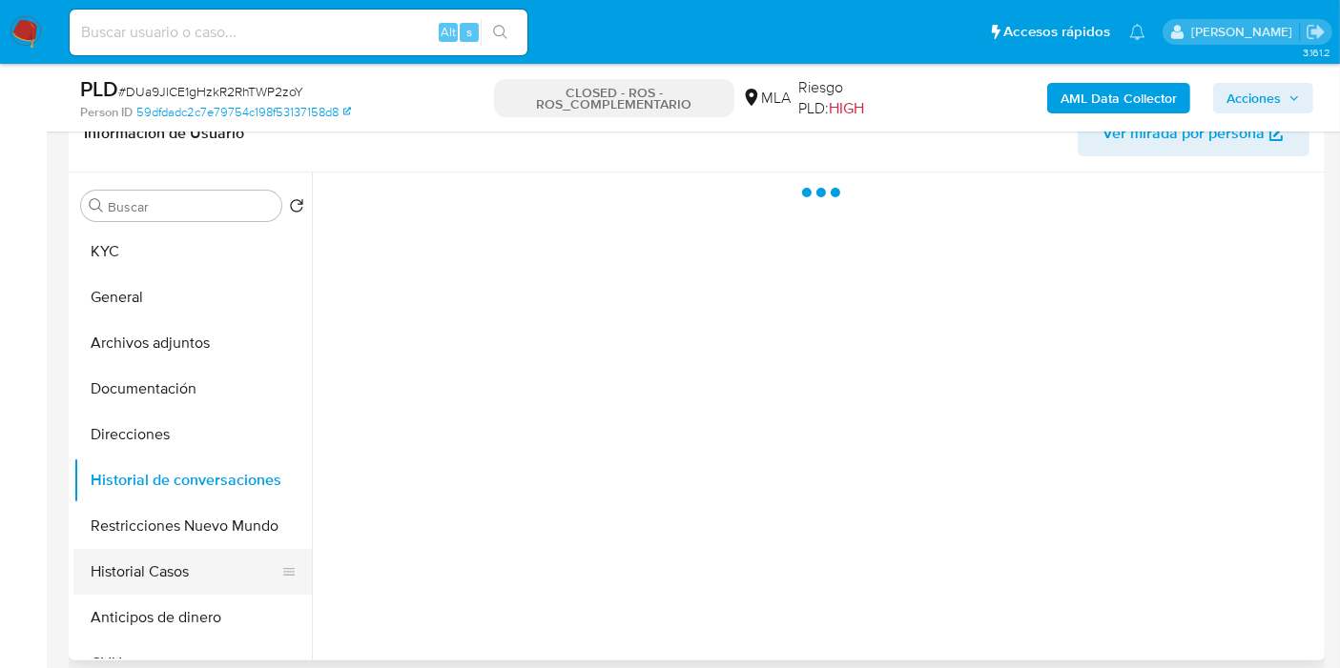
click at [136, 564] on button "Historial Casos" at bounding box center [184, 572] width 223 height 46
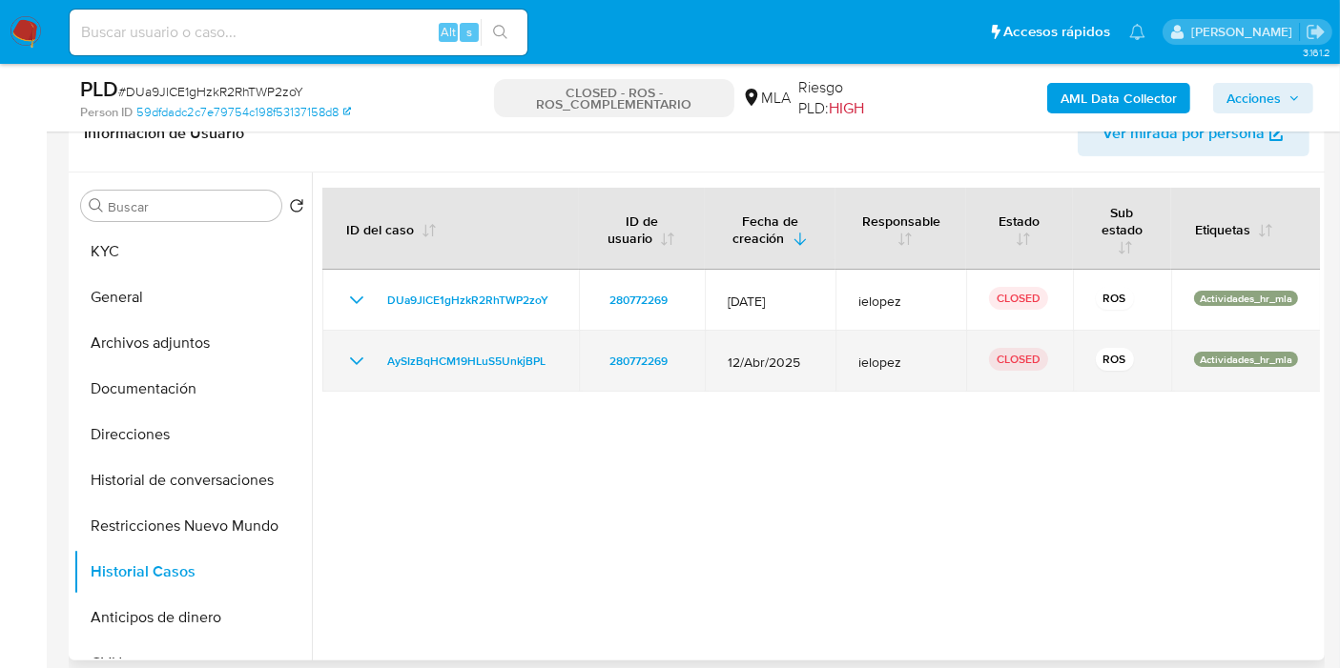
click at [372, 344] on td "AySIzBqHCM19HLuS5UnkjBPL" at bounding box center [450, 361] width 256 height 61
click at [350, 359] on icon "Mostrar/Ocultar" at bounding box center [356, 361] width 23 height 23
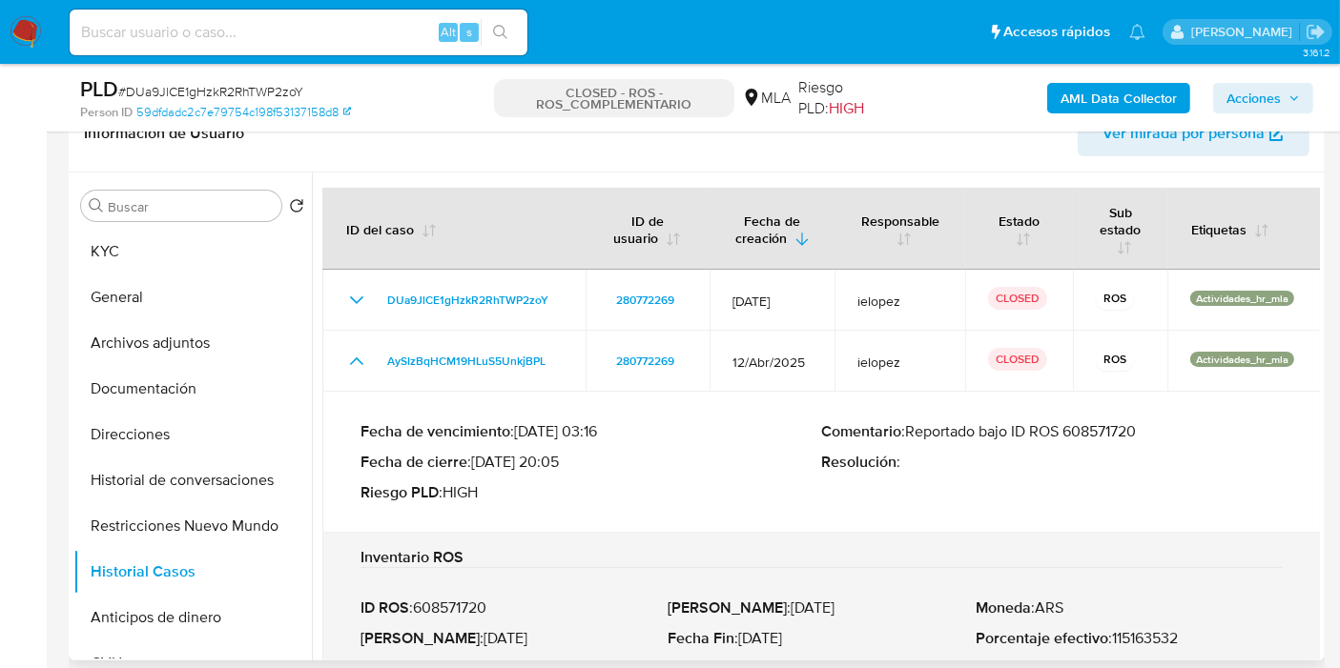
click at [1136, 428] on p "Comentario : Reportado bajo ID ROS 608571720" at bounding box center [1052, 431] width 461 height 19
click at [1128, 431] on p "Comentario : Reportado bajo ID ROS 608571720" at bounding box center [1052, 431] width 461 height 19
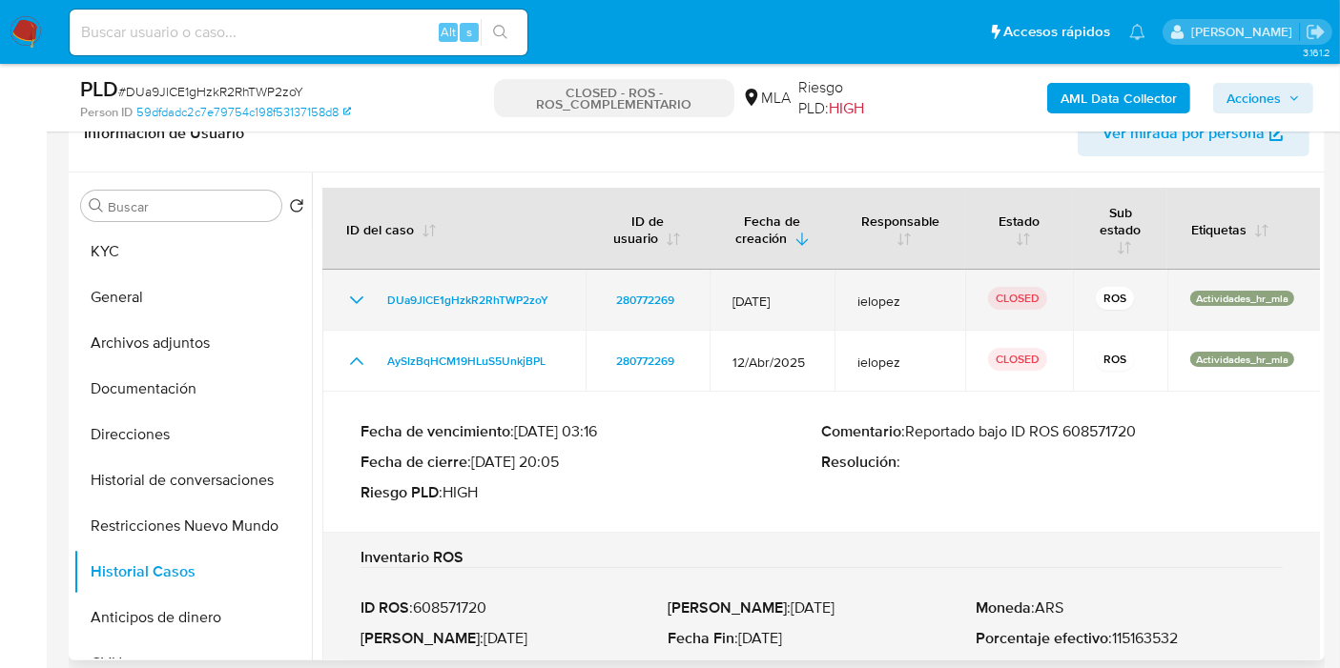
drag, startPoint x: 328, startPoint y: 290, endPoint x: 355, endPoint y: 294, distance: 27.0
click at [332, 291] on td "DUa9JlCE1gHzkR2RhTWP2zoY" at bounding box center [453, 300] width 263 height 61
click at [357, 294] on icon "Mostrar/Ocultar" at bounding box center [356, 300] width 23 height 23
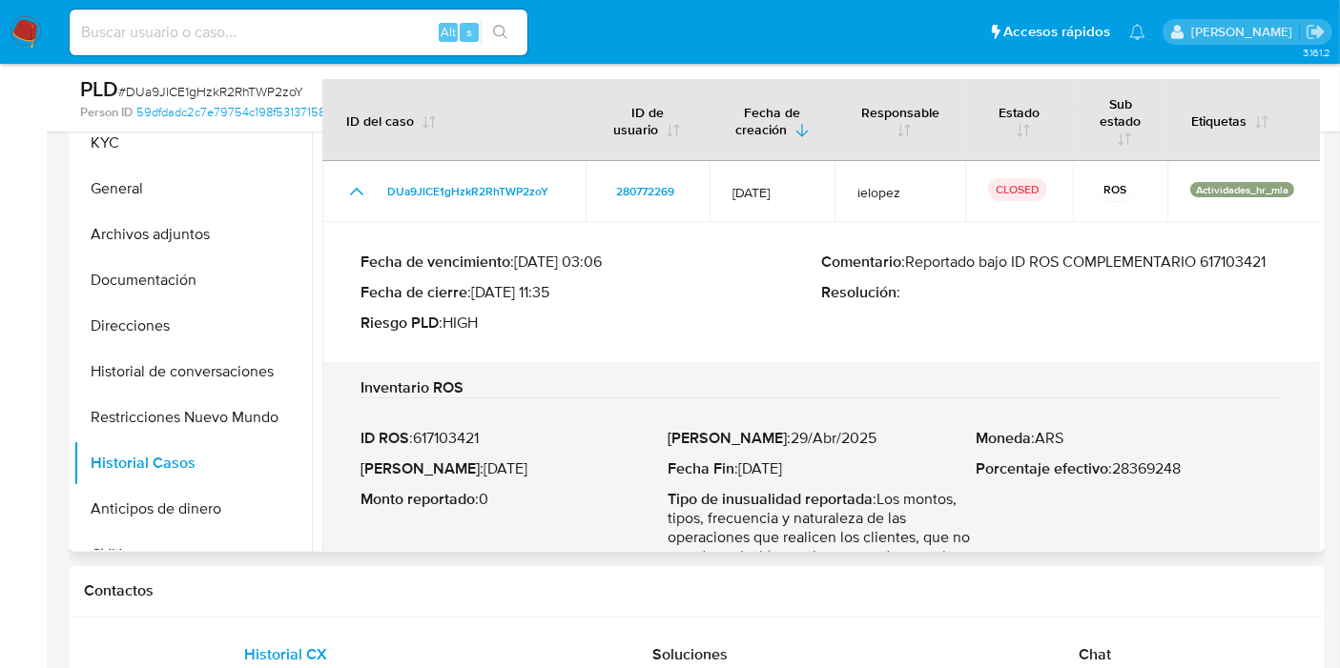
scroll to position [393, 0]
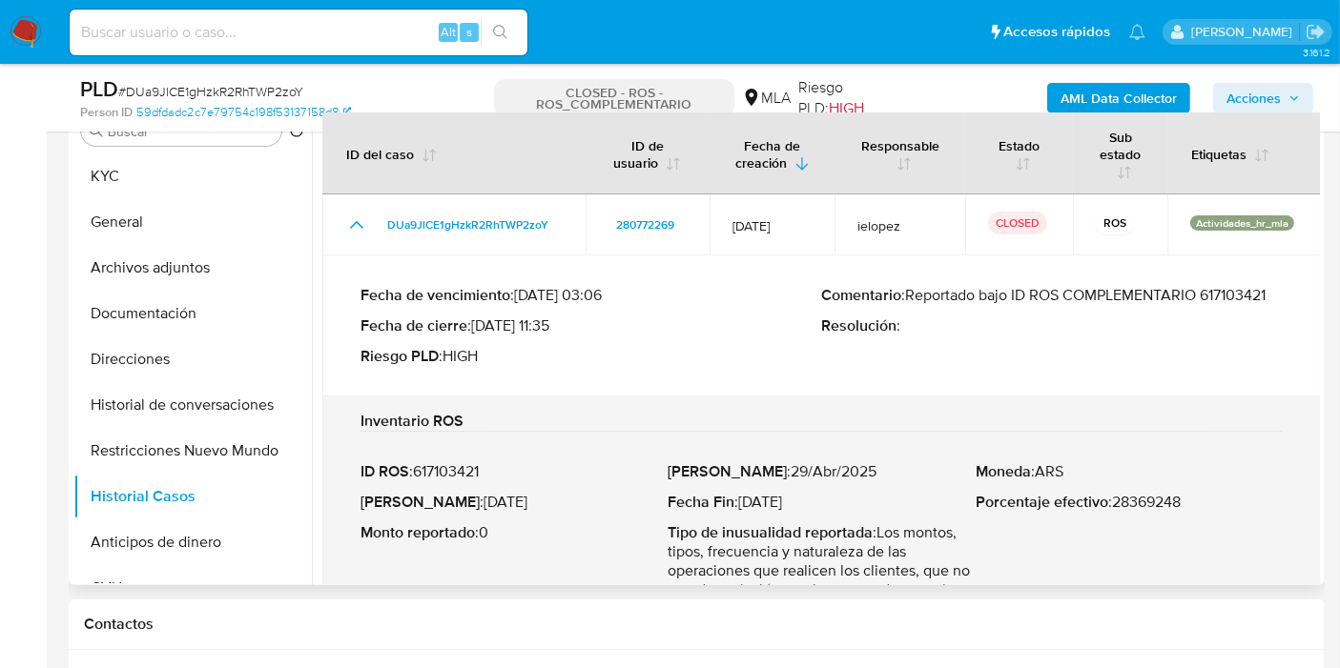
click at [1251, 293] on p "Comentario : Reportado bajo ID ROS COMPLEMENTARIO 617103421" at bounding box center [1052, 295] width 461 height 19
drag, startPoint x: 1280, startPoint y: 293, endPoint x: 982, endPoint y: 298, distance: 297.5
click at [982, 298] on div "Fecha de vencimiento : 10/08/2025 03:06 Fecha de cierre : 24/06/2025 11:35 Ries…" at bounding box center [821, 326] width 953 height 111
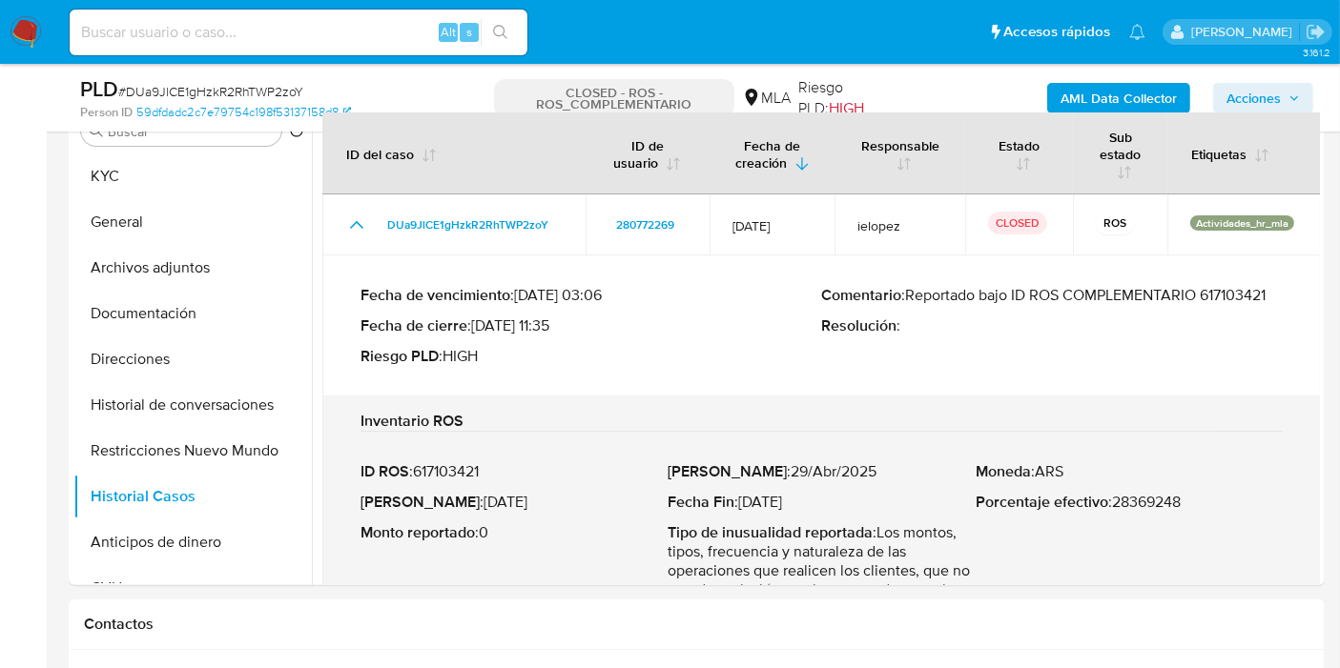
click at [253, 40] on input at bounding box center [299, 32] width 458 height 25
paste input "RnaLNgNhCb38ZX97biAaKJY9"
type input "RnaLNgNhCb38ZX97biAaKJY9+"
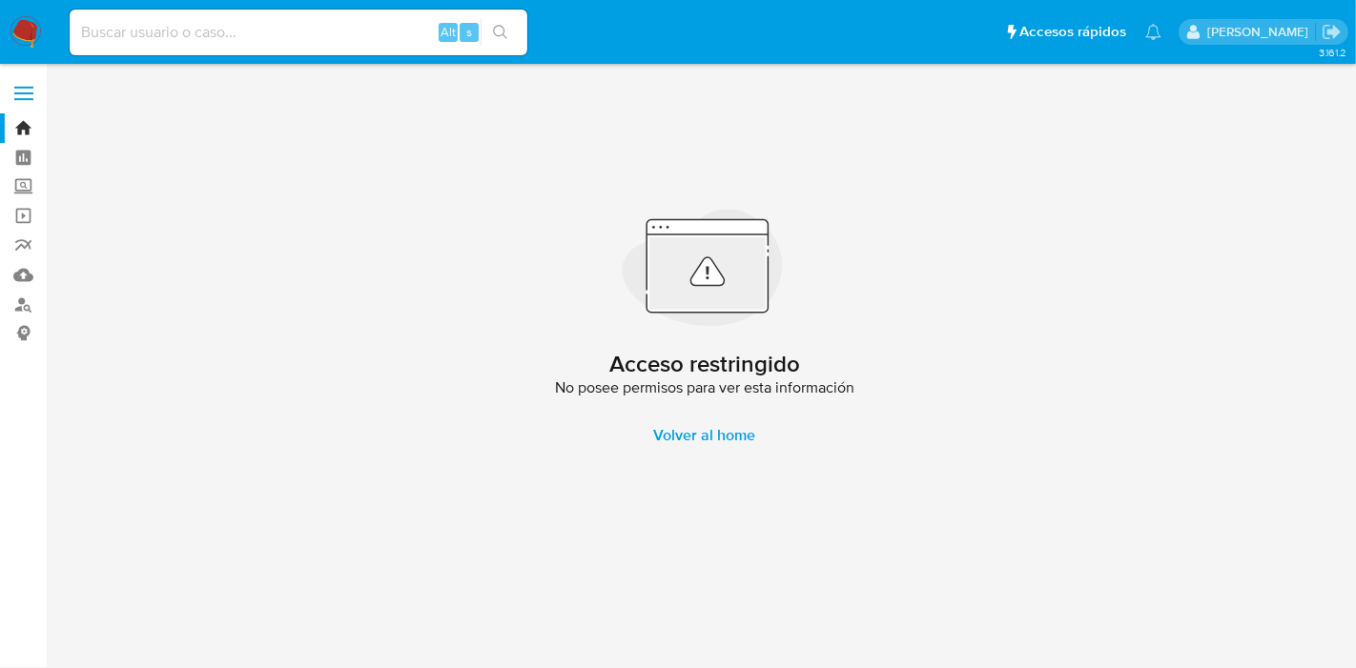
click at [381, 42] on input at bounding box center [299, 32] width 458 height 25
paste input "RnaLNgNhCb38ZX97biAaKJY9"
type input "RnaLNgNhCb38ZX97biAaKJY9"
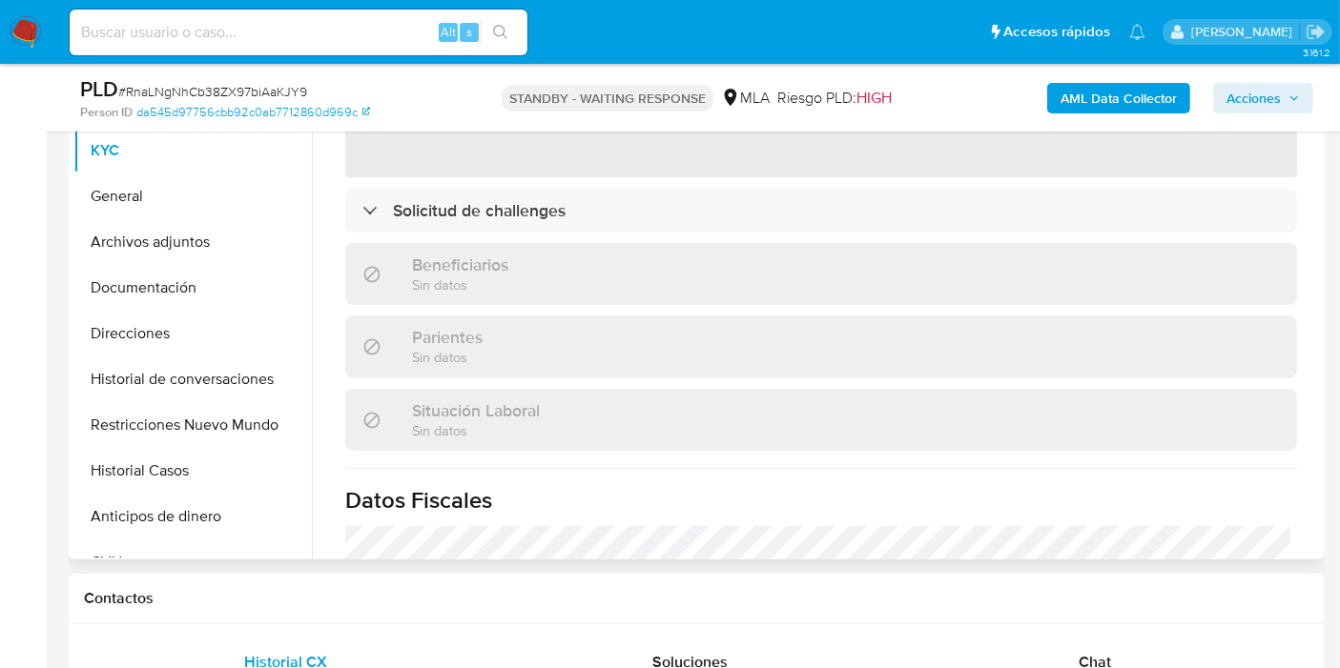
scroll to position [318, 0]
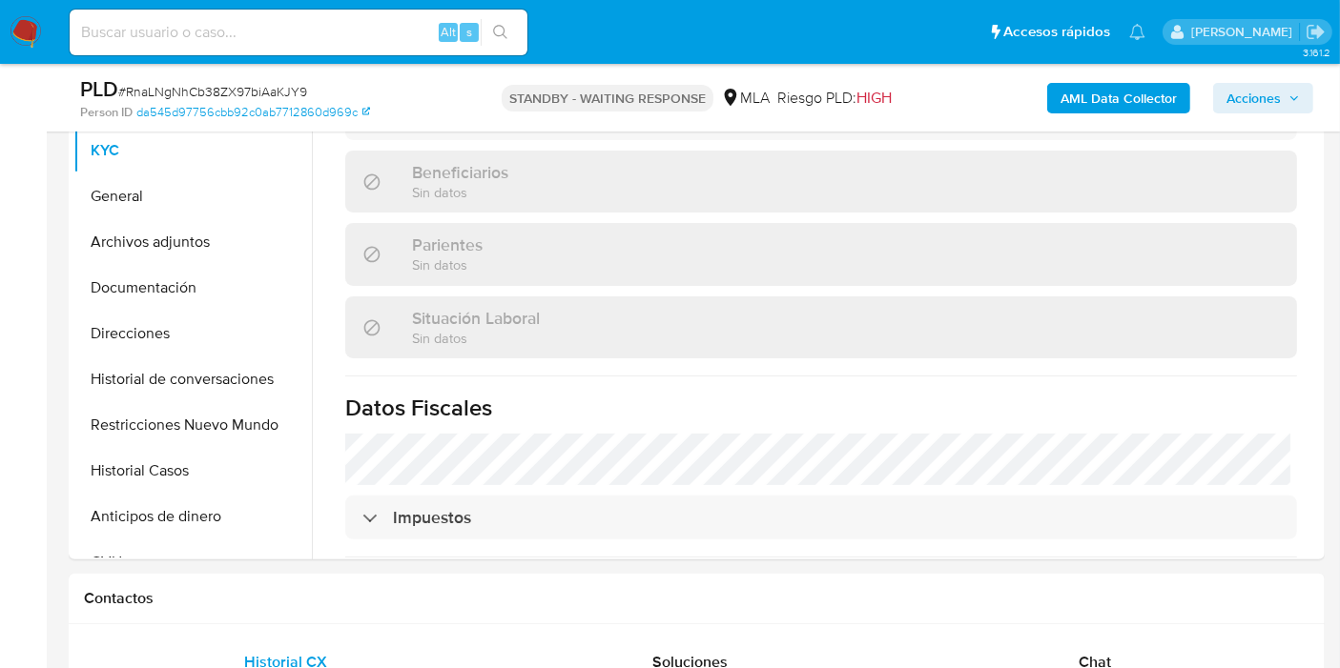
select select "10"
click at [26, 32] on img at bounding box center [26, 32] width 32 height 32
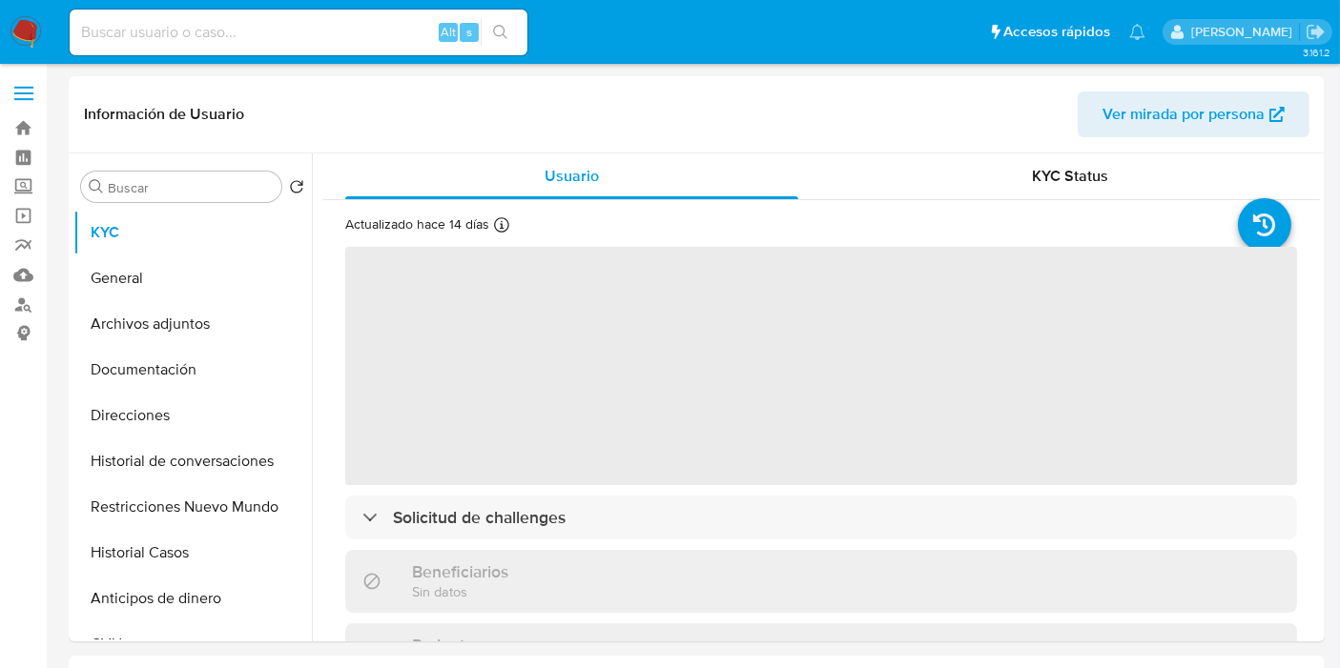
select select "10"
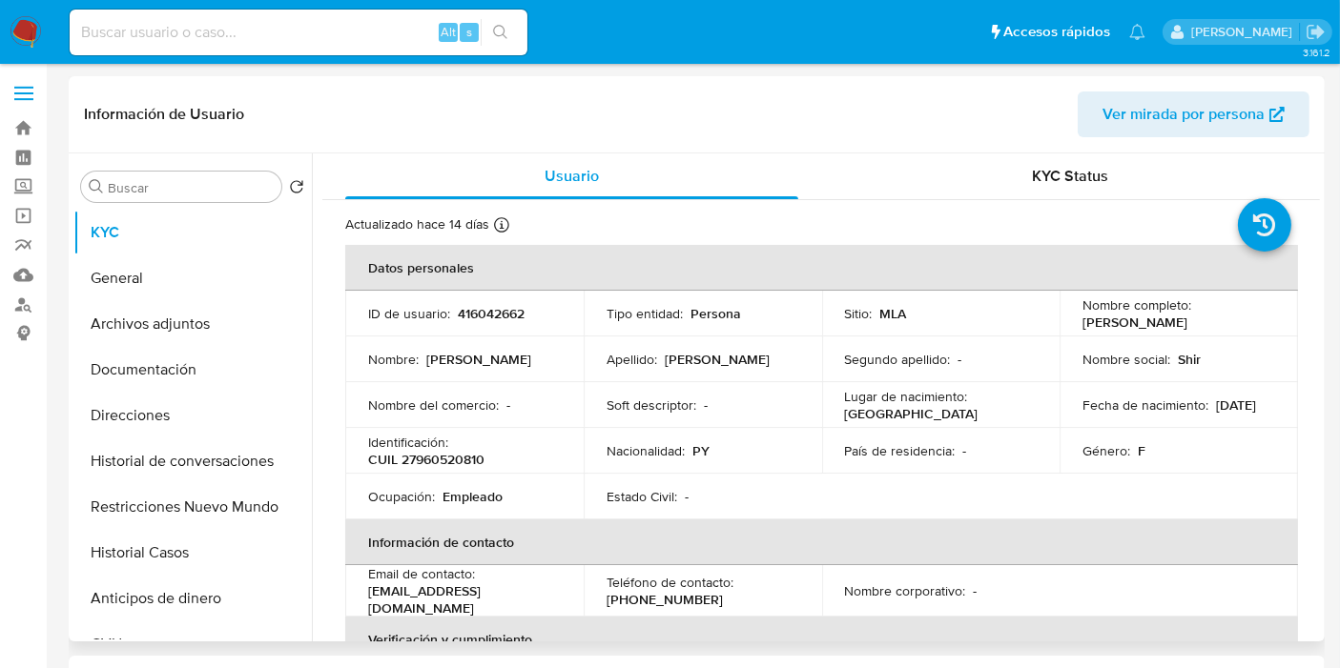
drag, startPoint x: 1233, startPoint y: 328, endPoint x: 1062, endPoint y: 321, distance: 170.8
click at [1062, 321] on td "Nombre completo : [PERSON_NAME]" at bounding box center [1178, 314] width 238 height 46
copy p "[PERSON_NAME]"
click at [441, 451] on p "CUIL 27960520810" at bounding box center [426, 459] width 116 height 17
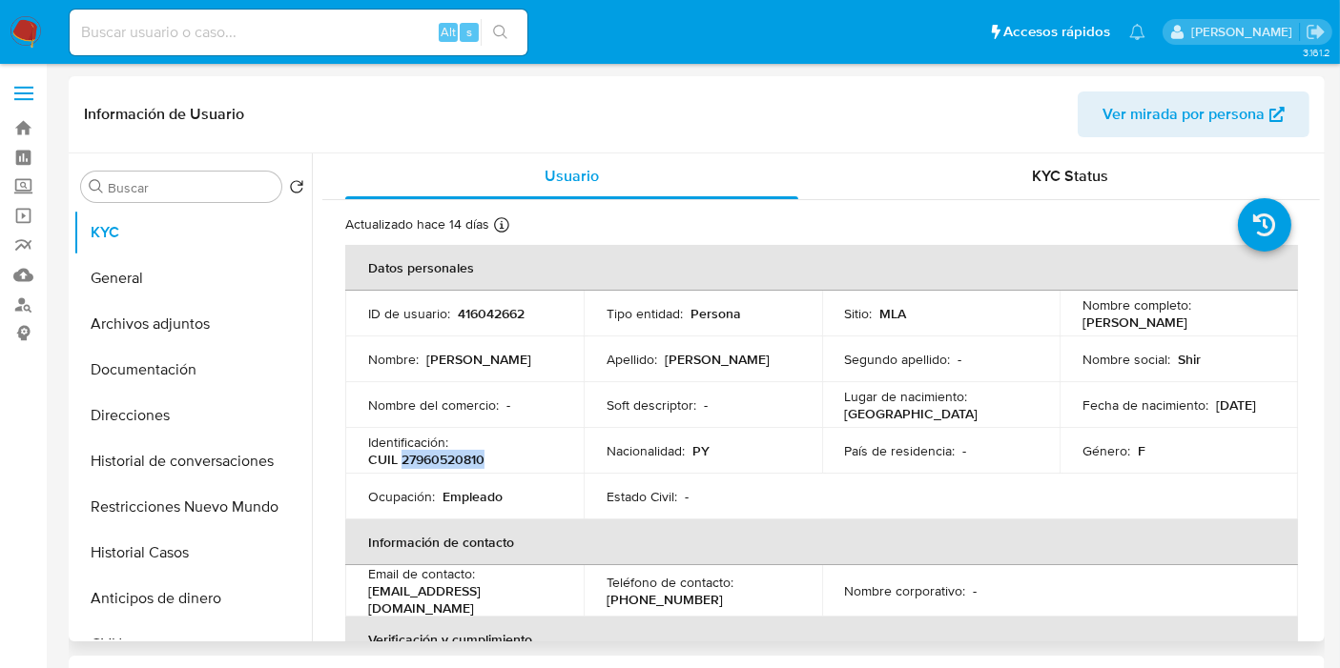
copy p "27960520810"
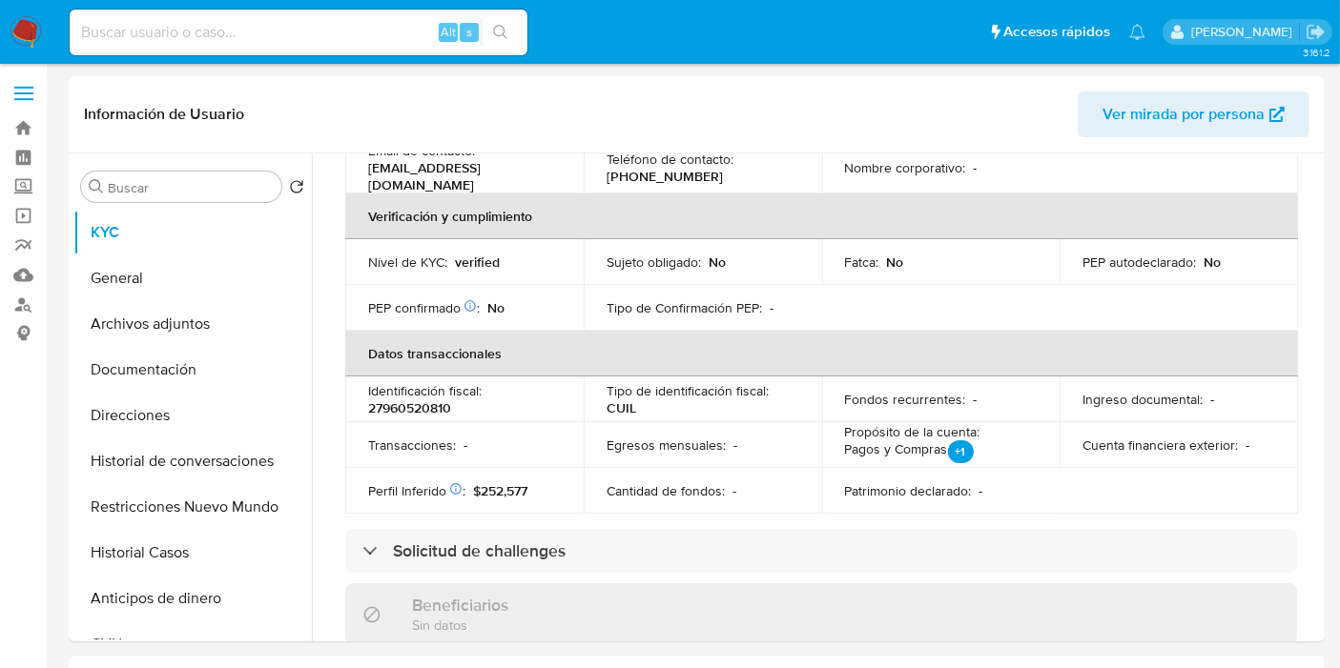
click at [35, 26] on img at bounding box center [26, 32] width 32 height 32
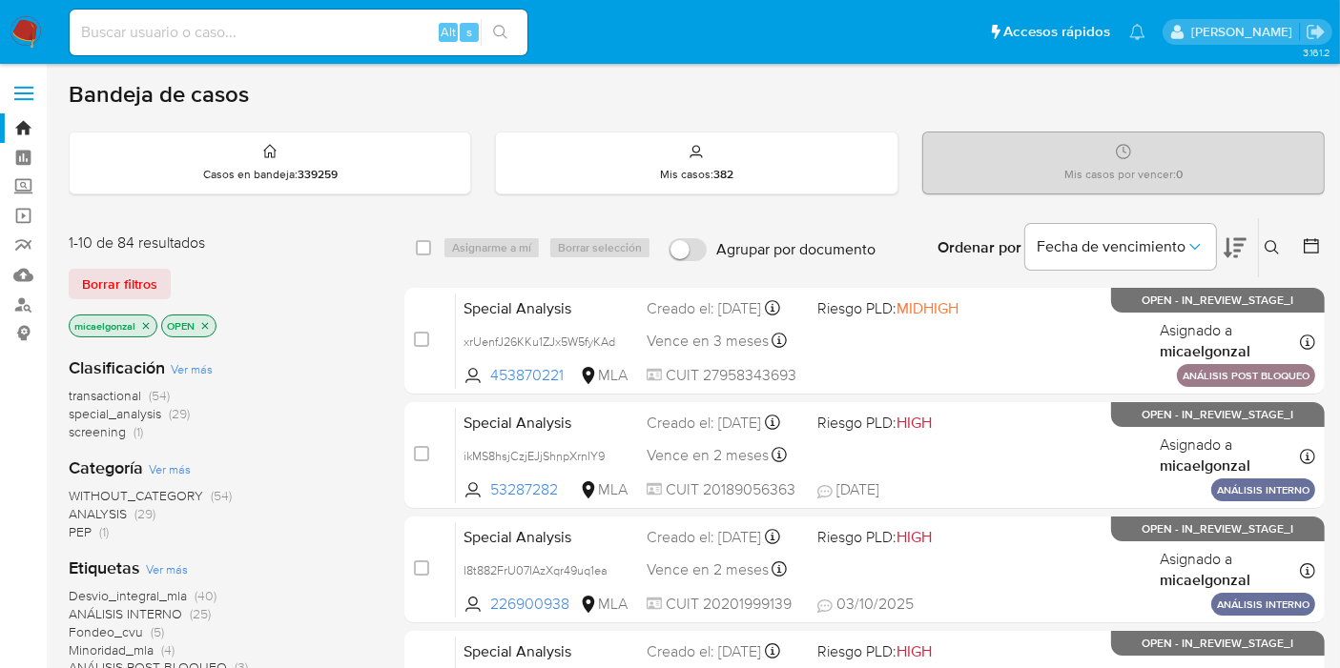
click at [222, 50] on div "Alt s" at bounding box center [299, 33] width 458 height 46
click at [244, 36] on input at bounding box center [299, 32] width 458 height 25
paste input "xQYSM245ycbqpfBVB0aWA4Ju"
type input "xQYSM245ycbqpfBVB0aWA4Ju"
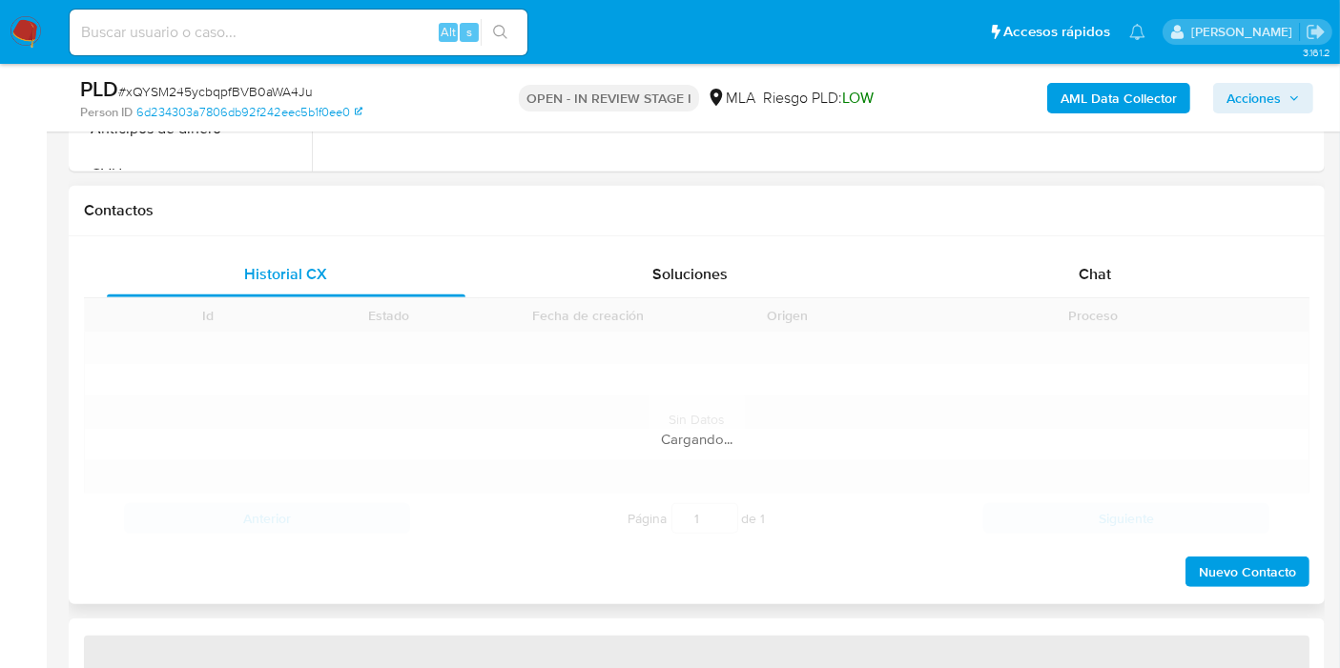
scroll to position [953, 0]
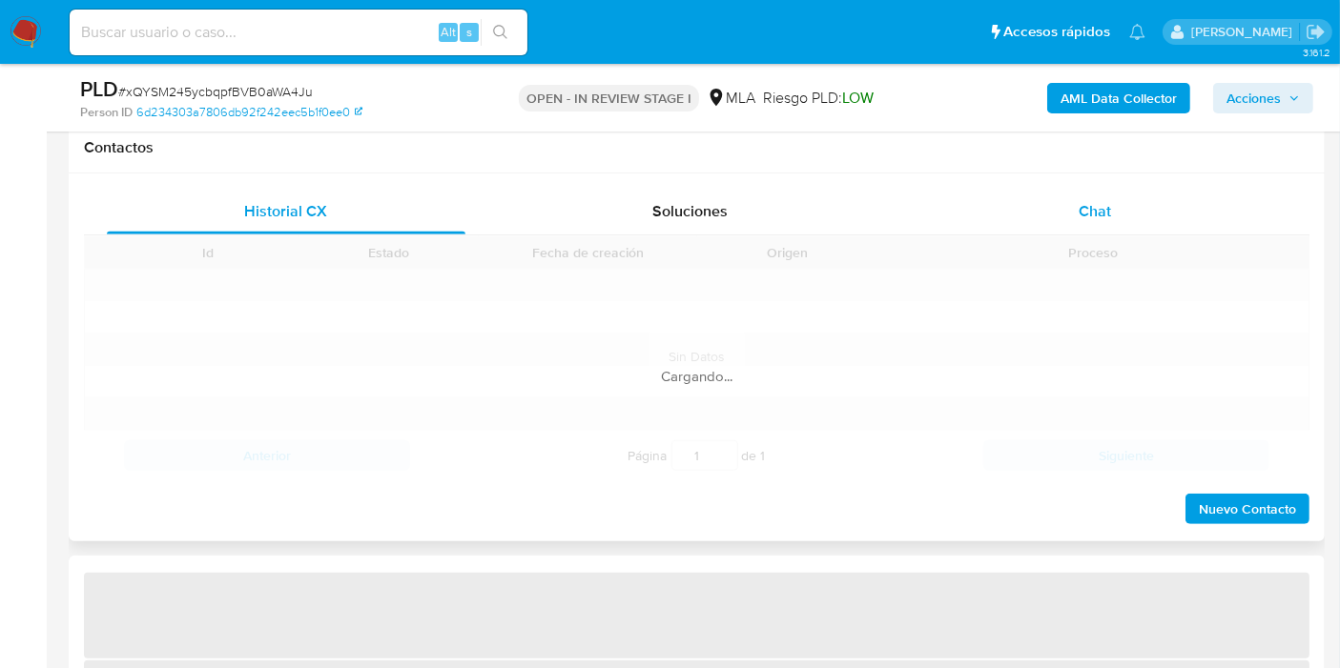
click at [1187, 227] on div "Chat" at bounding box center [1094, 212] width 359 height 46
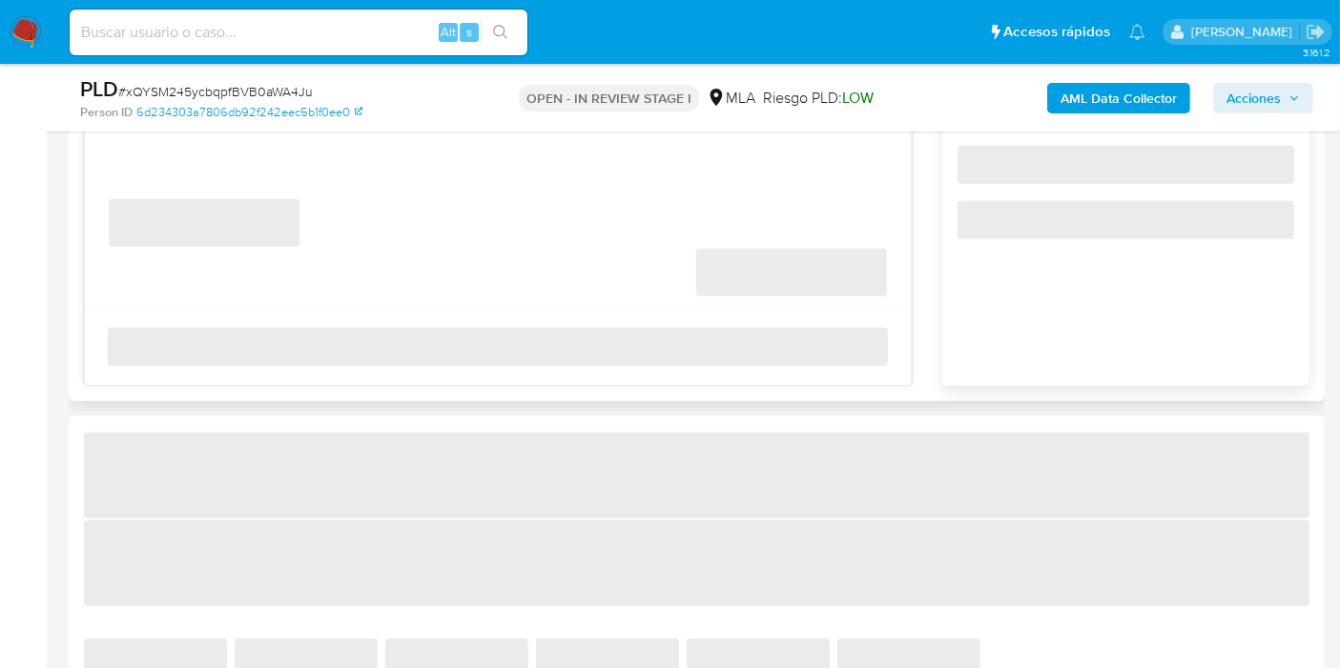
scroll to position [1059, 0]
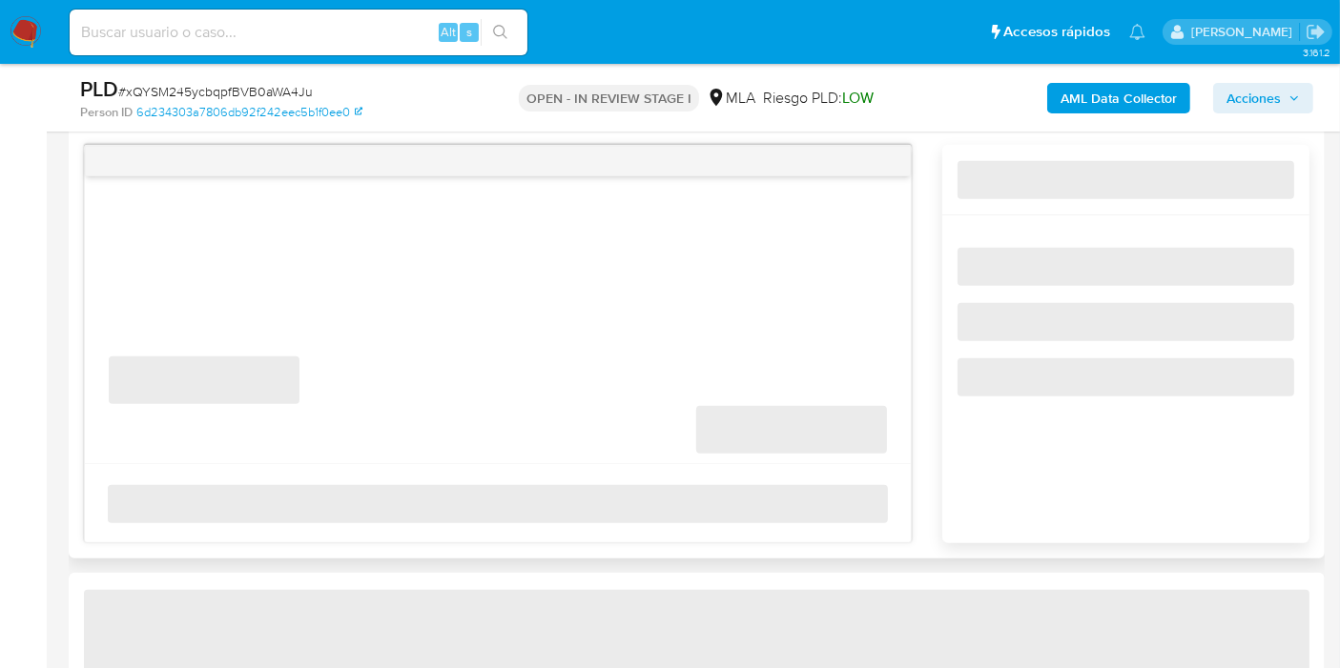
select select "10"
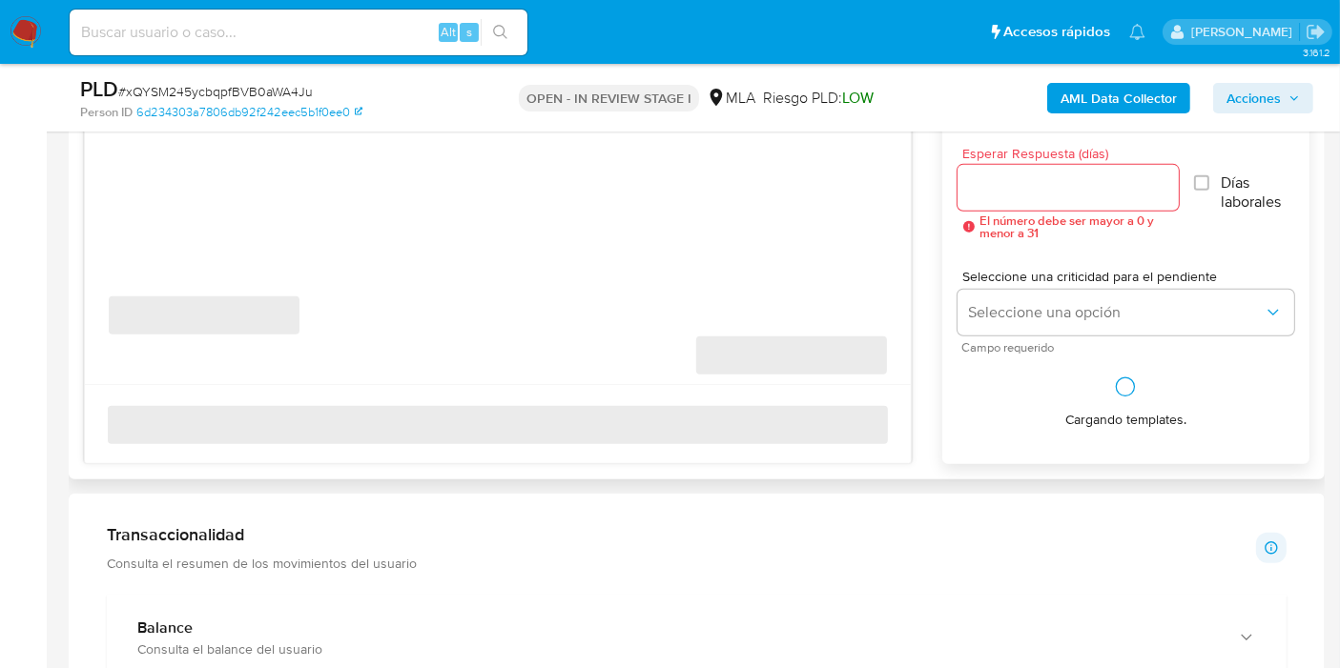
scroll to position [741, 0]
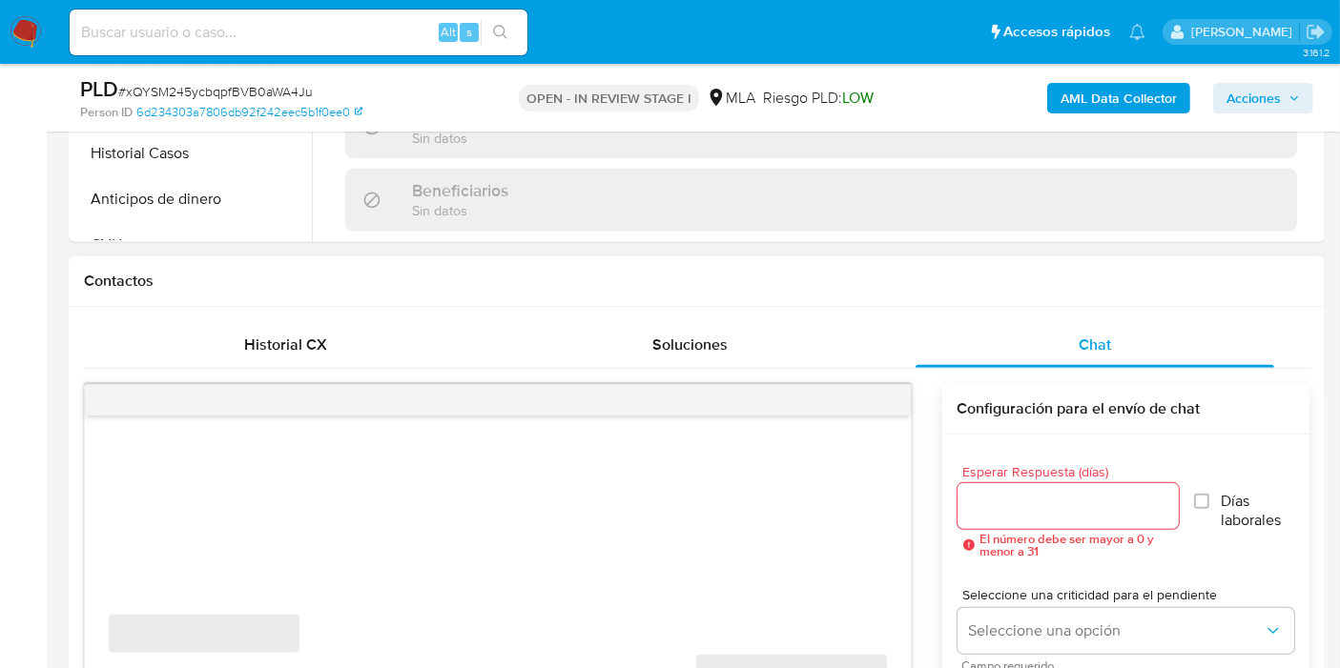
click at [502, 374] on div "‌ ‌ ‌ ‌ Configuración para el envío de chat Esperar Respuesta (días) El número …" at bounding box center [696, 576] width 1225 height 414
click at [215, 353] on div "Historial CX" at bounding box center [286, 345] width 359 height 46
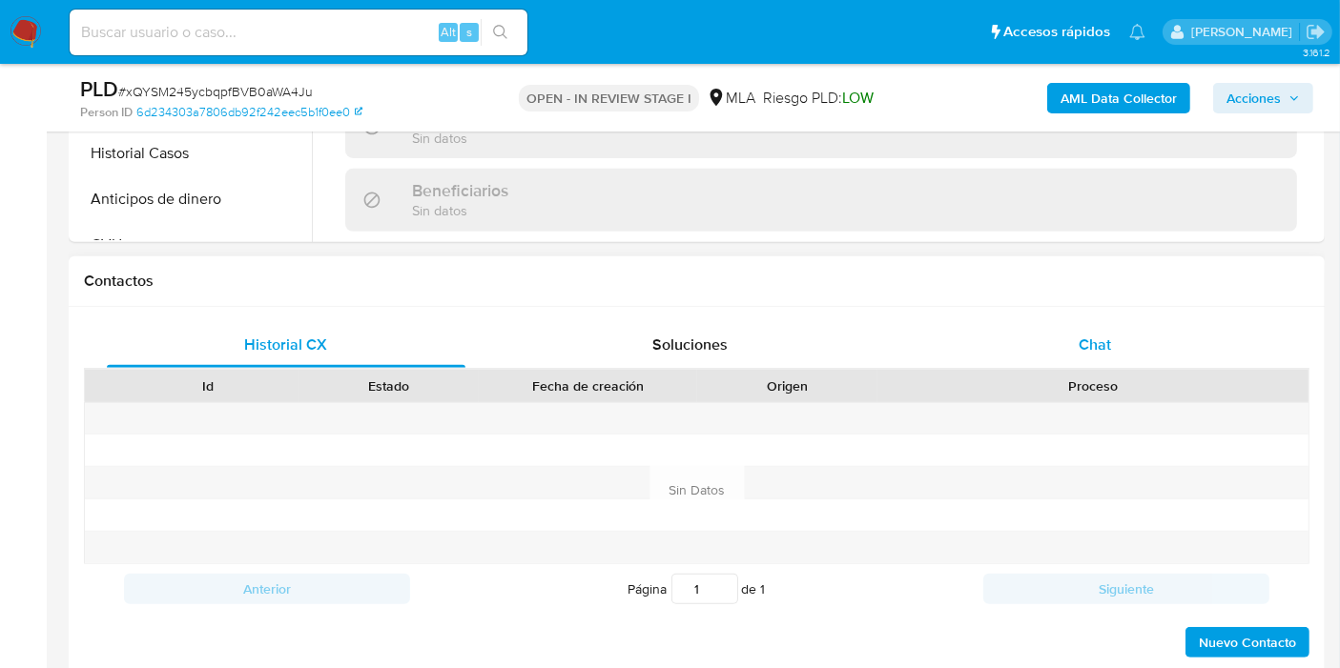
click at [999, 345] on div "Chat" at bounding box center [1094, 345] width 359 height 46
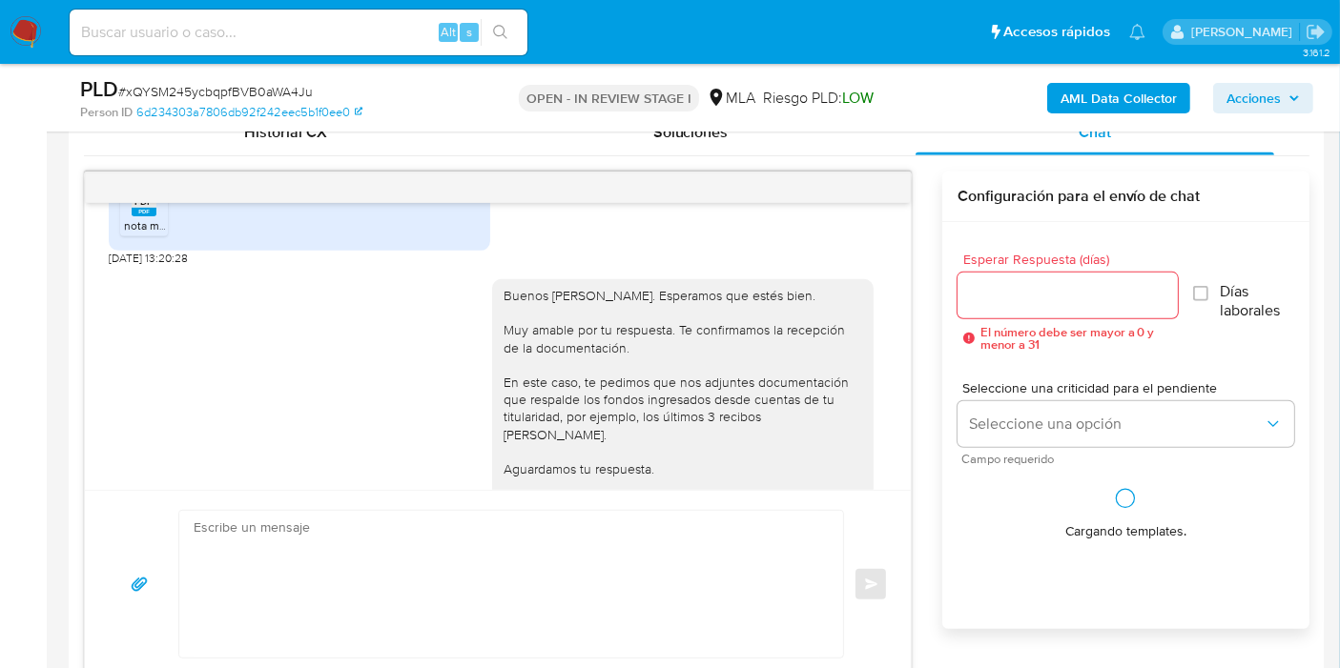
scroll to position [1233, 0]
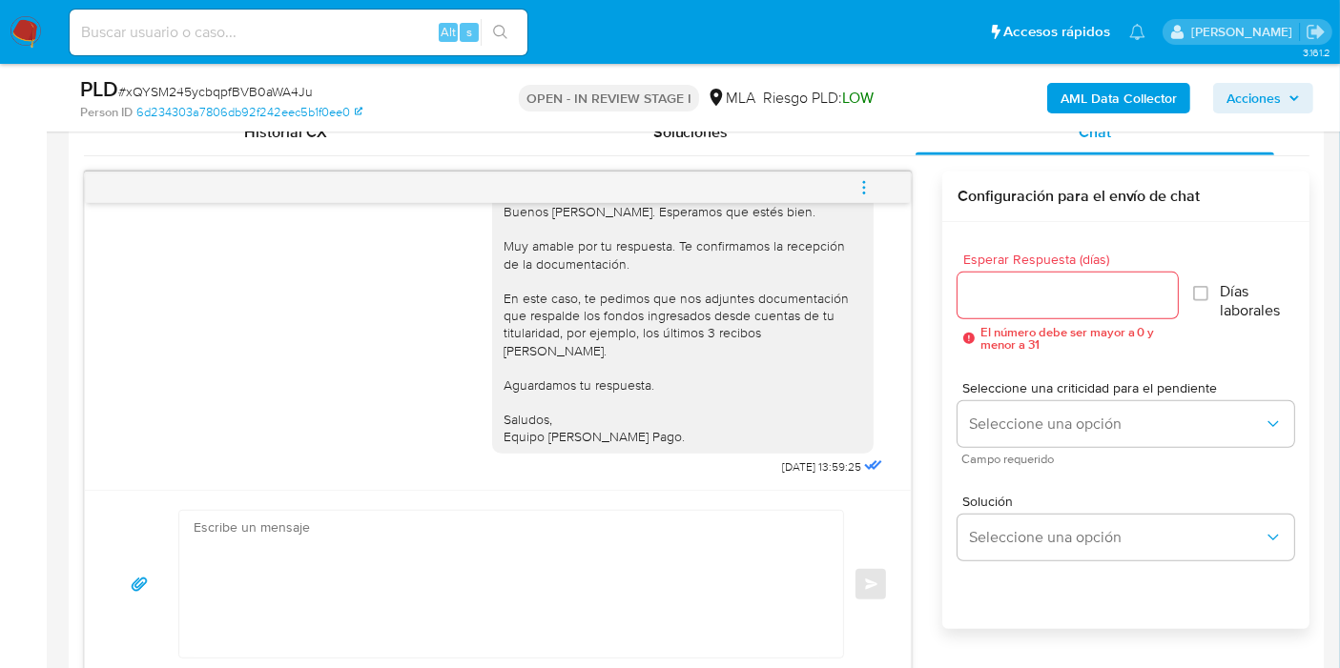
click at [576, 586] on textarea at bounding box center [506, 584] width 625 height 147
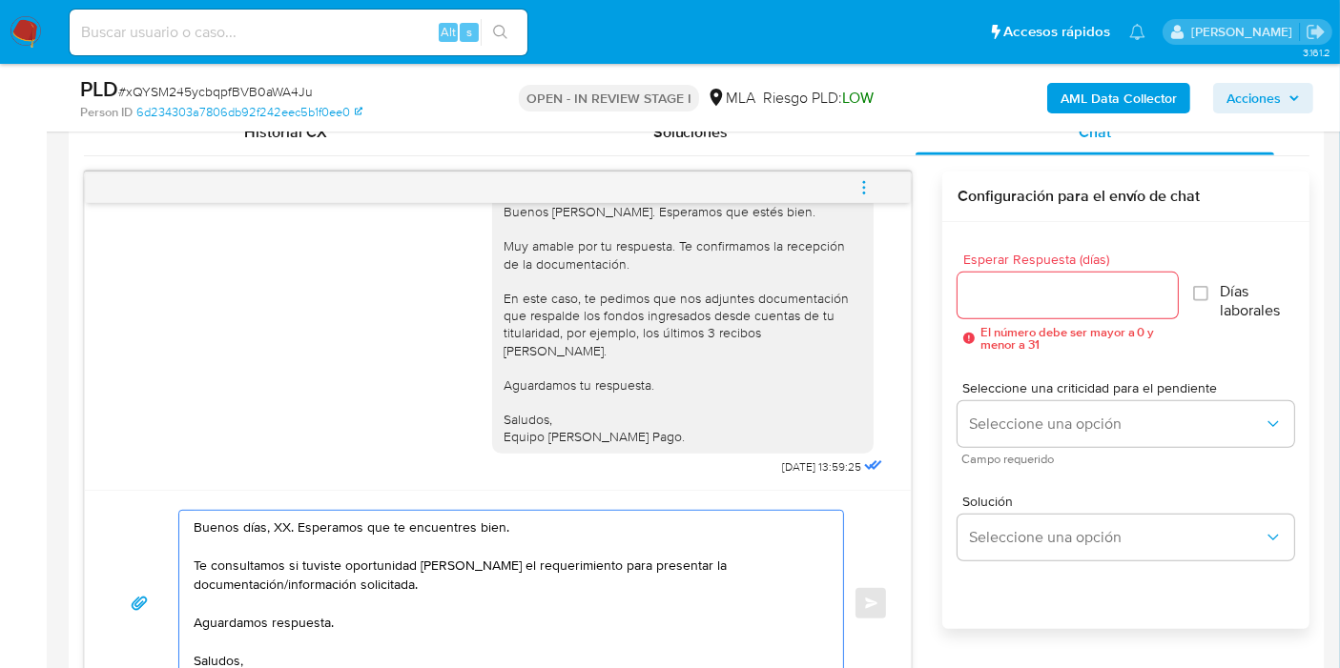
click at [284, 529] on textarea "Buenos días, XX. Esperamos que te encuentres bien. Te consultamos si tuviste op…" at bounding box center [506, 603] width 625 height 185
click at [266, 517] on textarea "Buenos días, XX. Esperamos que te encuentres bien. Te consultamos si tuviste op…" at bounding box center [506, 603] width 625 height 185
click at [277, 521] on textarea "Buenos días, XX. Esperamos que te encuentres bien. Te consultamos si tuviste op…" at bounding box center [506, 603] width 625 height 185
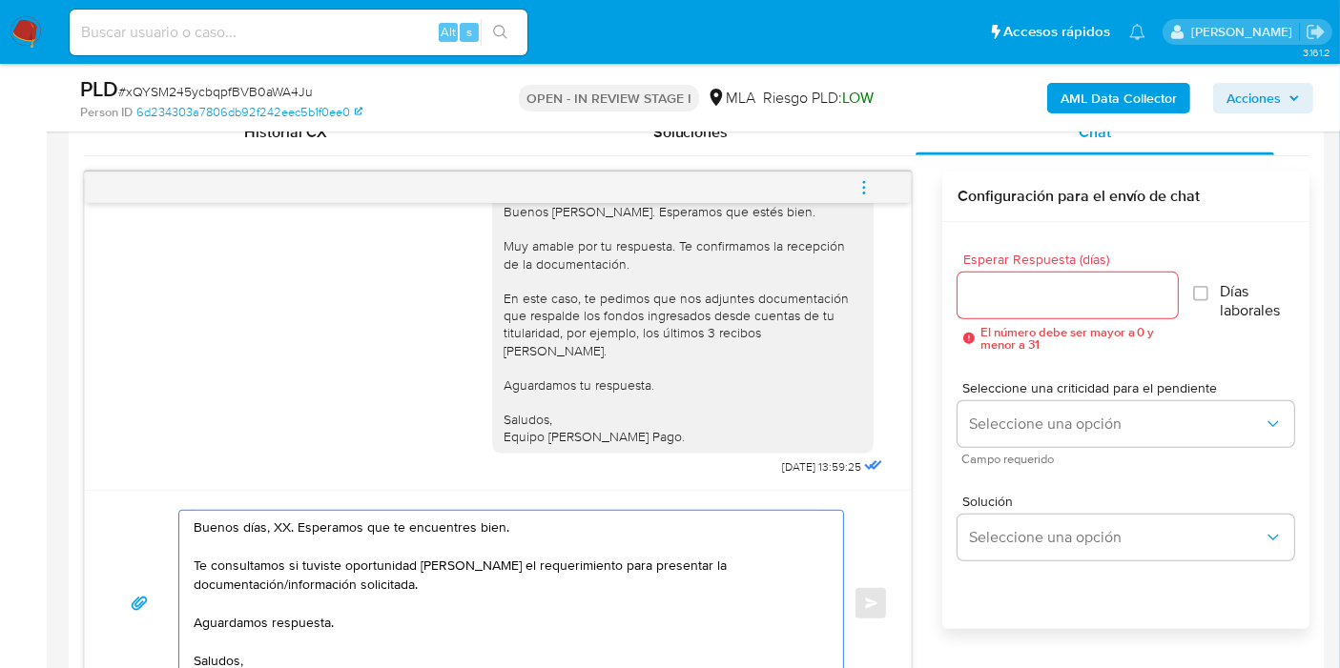
click at [277, 521] on textarea "Buenos días, XX. Esperamos que te encuentres bien. Te consultamos si tuviste op…" at bounding box center [506, 603] width 625 height 185
click at [351, 584] on textarea "Buenos días, Octavio. Esperamos que te encuentres bien. Te consultamos si tuvis…" at bounding box center [506, 603] width 625 height 185
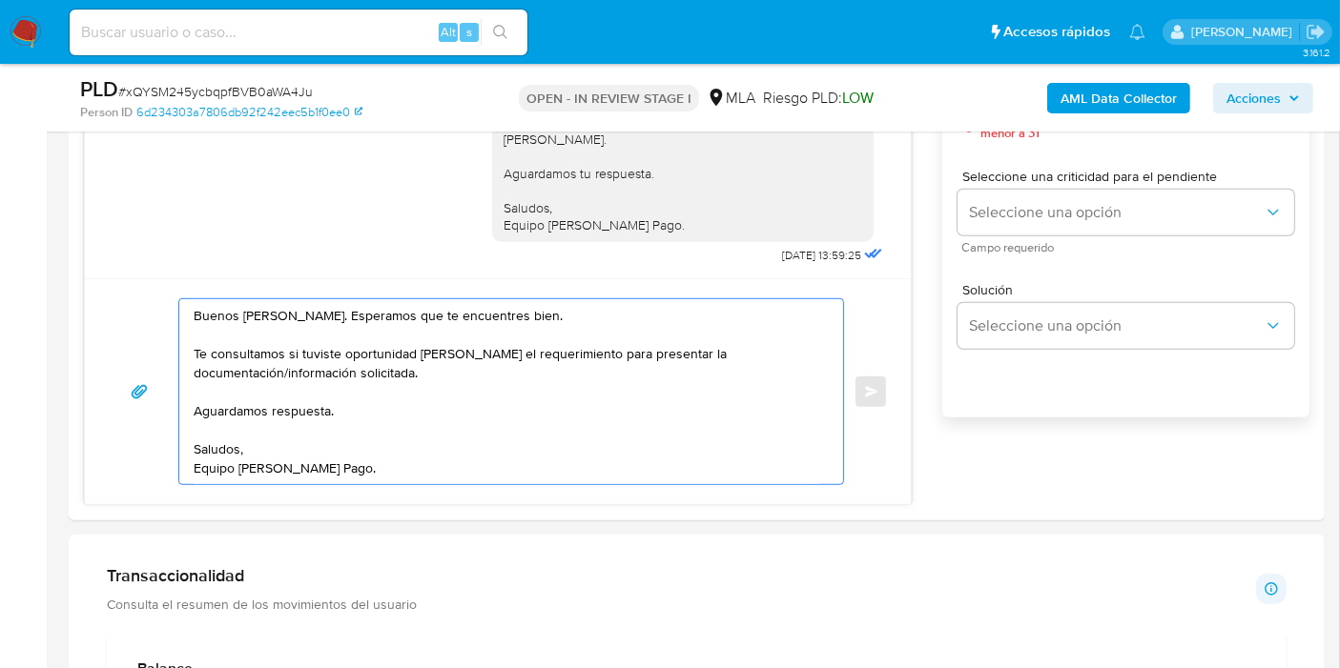
click at [475, 471] on textarea "Buenos días, Octavio. Esperamos que te encuentres bien. Te consultamos si tuvis…" at bounding box center [506, 391] width 625 height 185
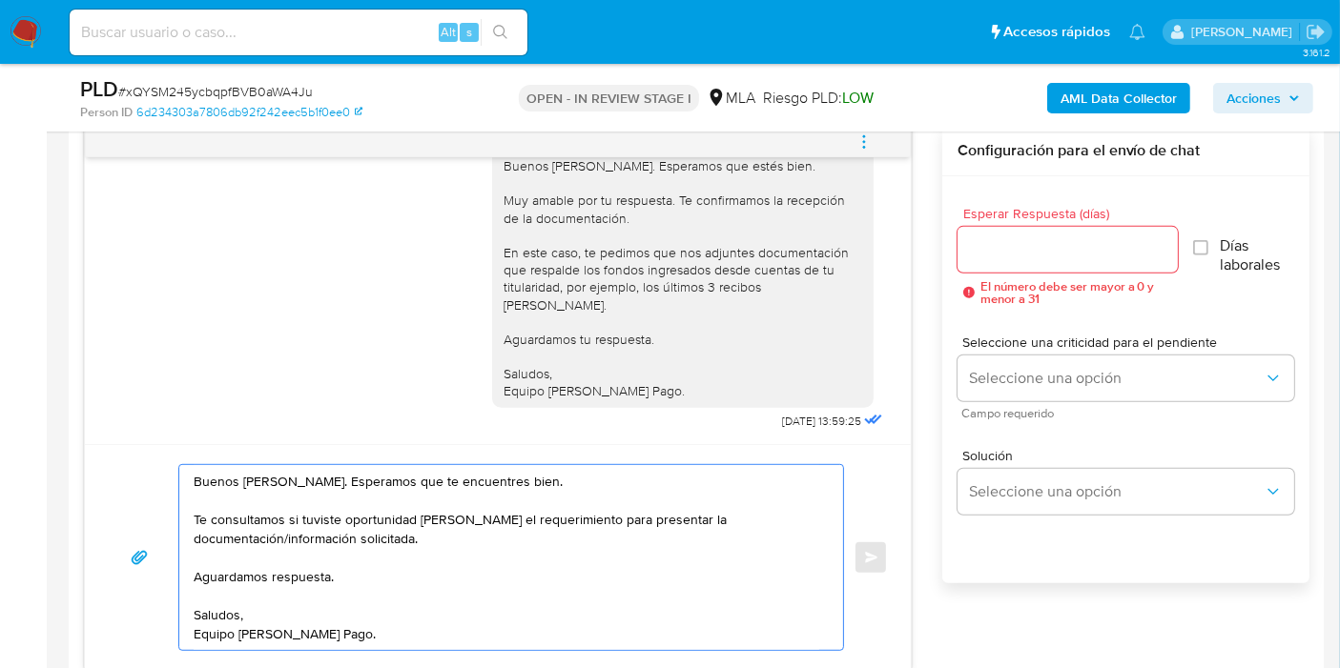
scroll to position [953, 0]
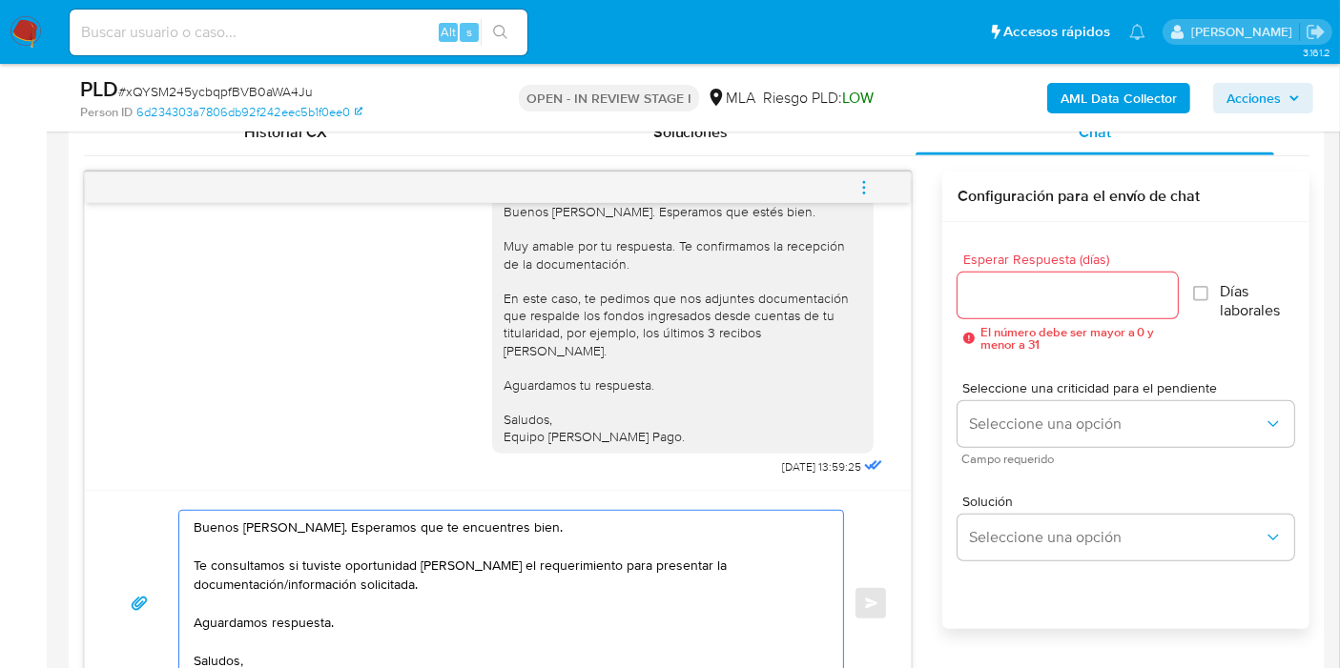
type textarea "Buenos días, Octavio. Esperamos que te encuentres bien. Te consultamos si tuvis…"
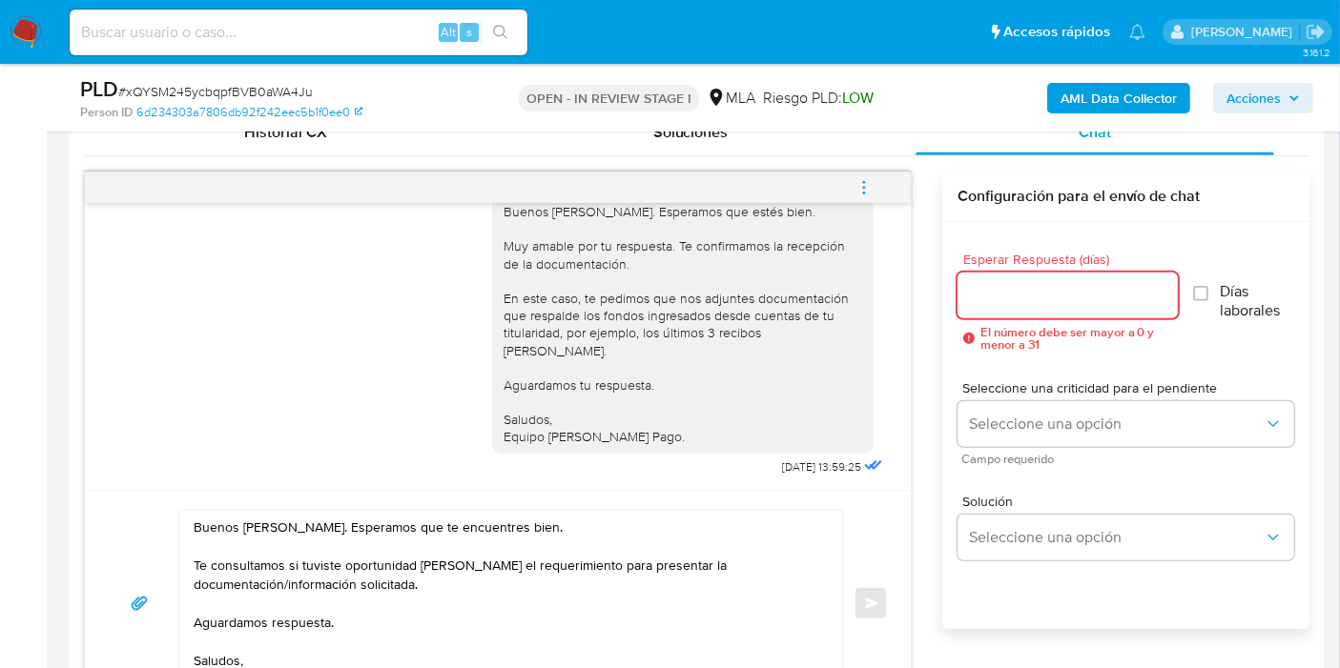
click at [1032, 296] on input "Esperar Respuesta (días)" at bounding box center [1067, 295] width 220 height 25
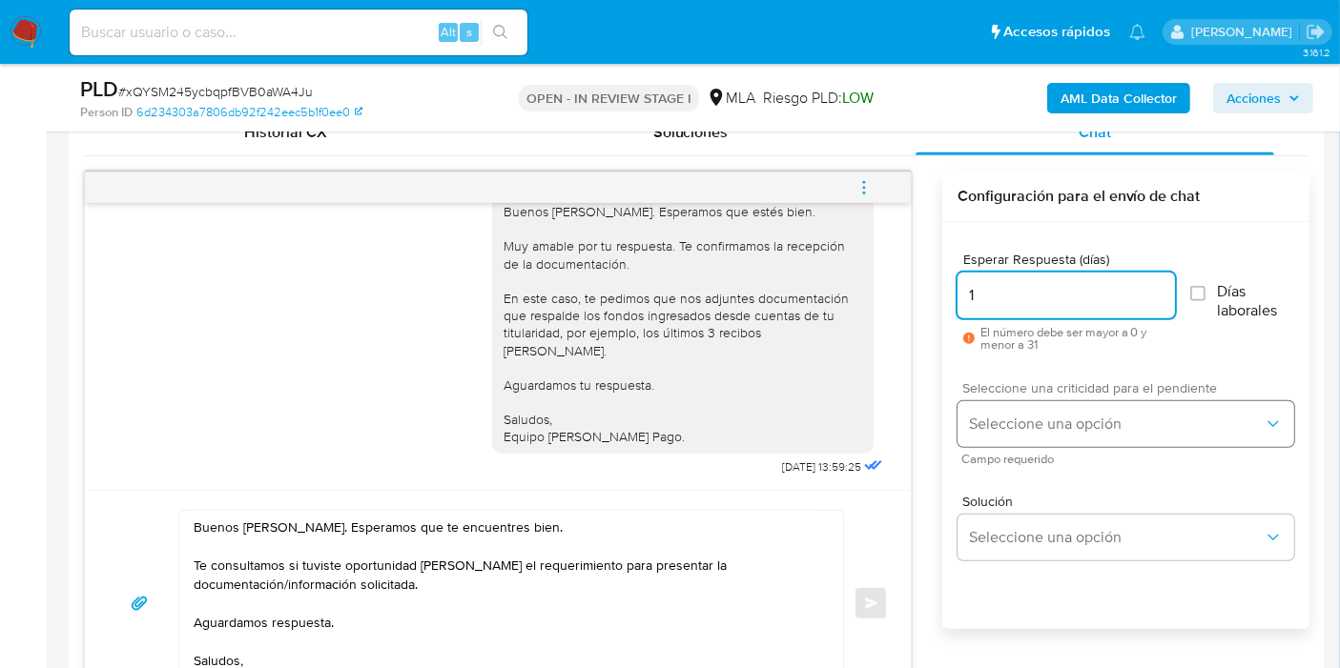
type input "1"
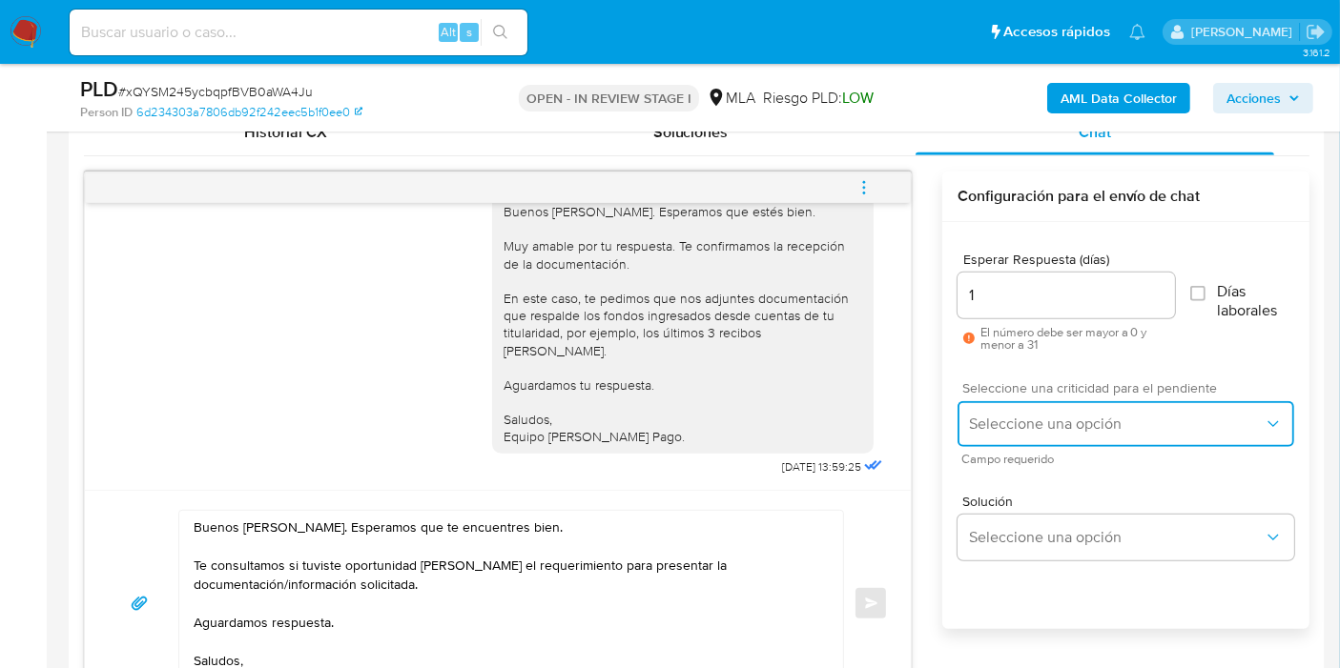
click at [1032, 411] on button "Seleccione una opción" at bounding box center [1125, 424] width 337 height 46
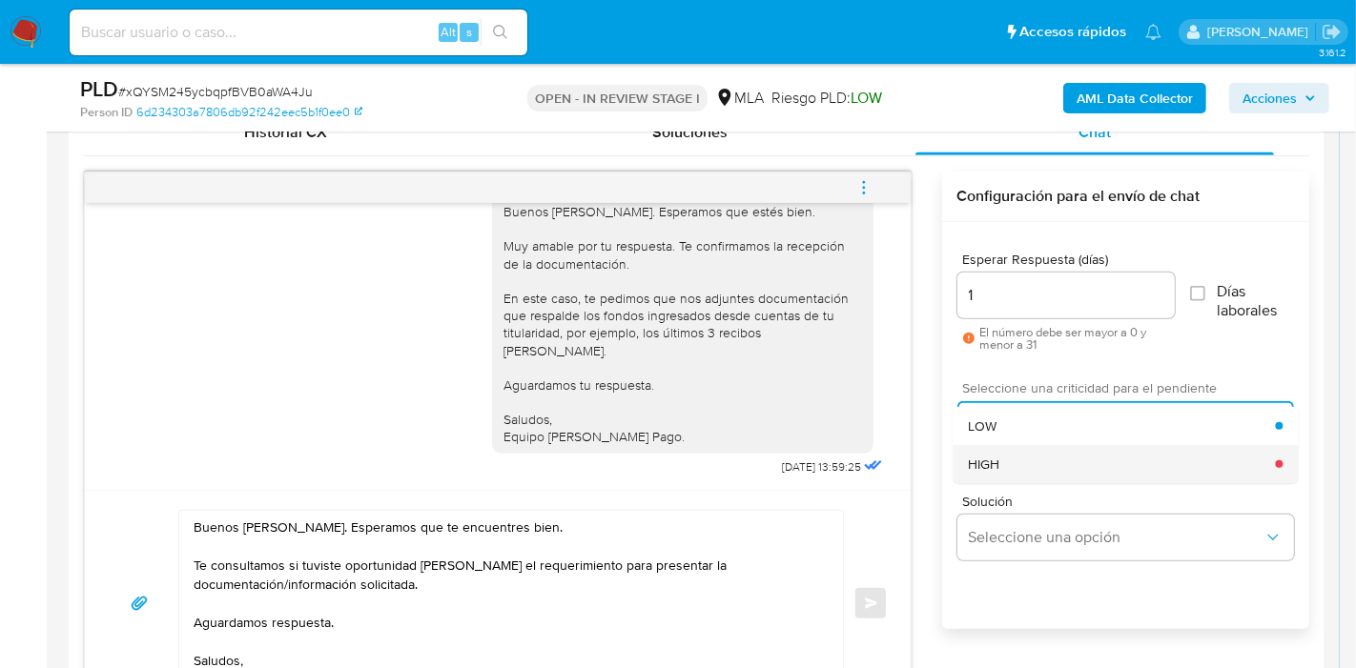
click at [1019, 451] on div "HIGH" at bounding box center [1121, 464] width 307 height 38
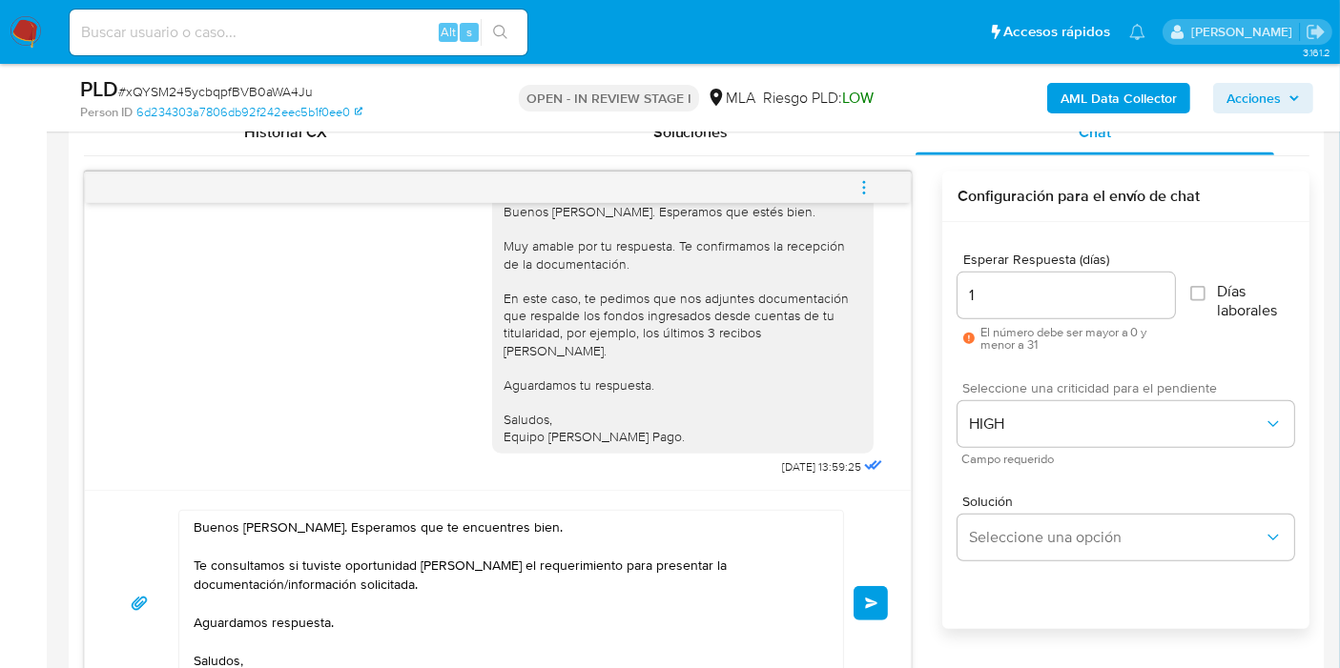
click at [867, 604] on span "Enviar" at bounding box center [871, 603] width 13 height 11
drag, startPoint x: 847, startPoint y: 601, endPoint x: 874, endPoint y: 609, distance: 29.0
click at [851, 602] on div "Buenos días, Octavio. Esperamos que te encuentres bien. Te consultamos si tuvis…" at bounding box center [498, 603] width 780 height 187
click at [877, 608] on button "Enviar" at bounding box center [870, 603] width 34 height 34
click at [864, 589] on button "Enviar" at bounding box center [870, 603] width 34 height 34
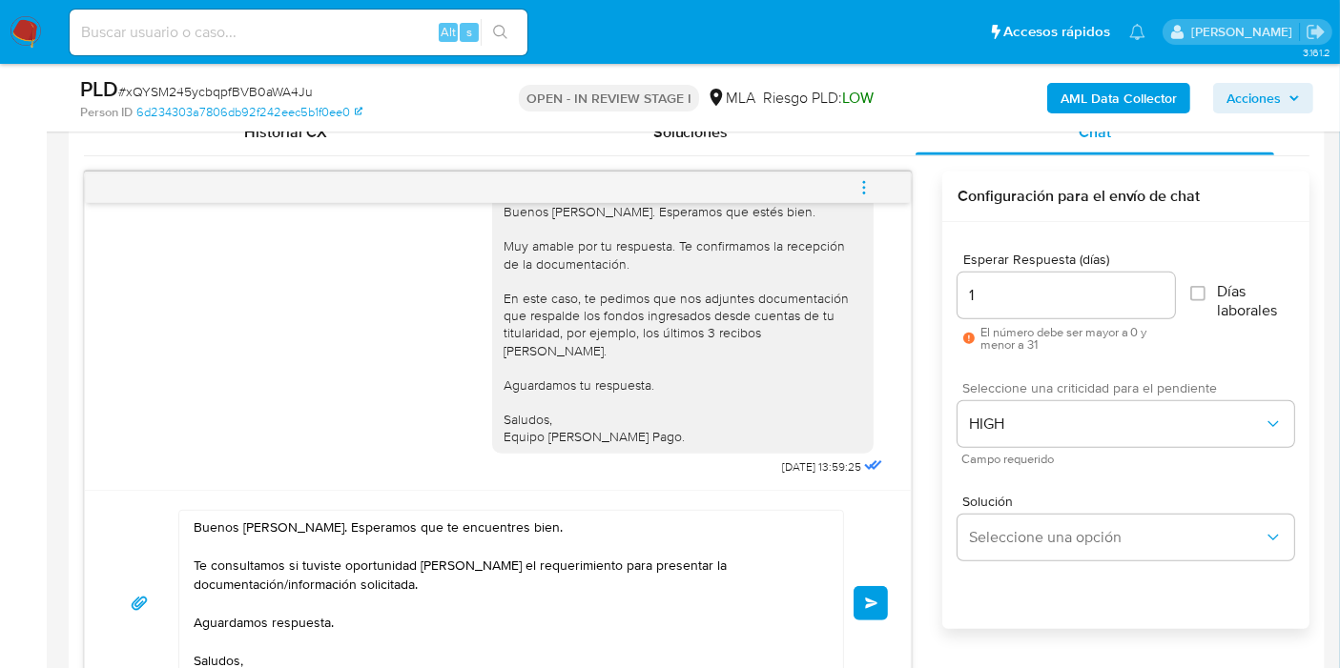
click at [856, 608] on button "Enviar" at bounding box center [870, 603] width 34 height 34
click at [866, 601] on span "Enviar" at bounding box center [871, 603] width 13 height 11
drag, startPoint x: 856, startPoint y: 624, endPoint x: 869, endPoint y: 604, distance: 23.5
click at [855, 624] on div "Buenos días, Octavio. Esperamos que te encuentres bien. Te consultamos si tuvis…" at bounding box center [498, 603] width 780 height 187
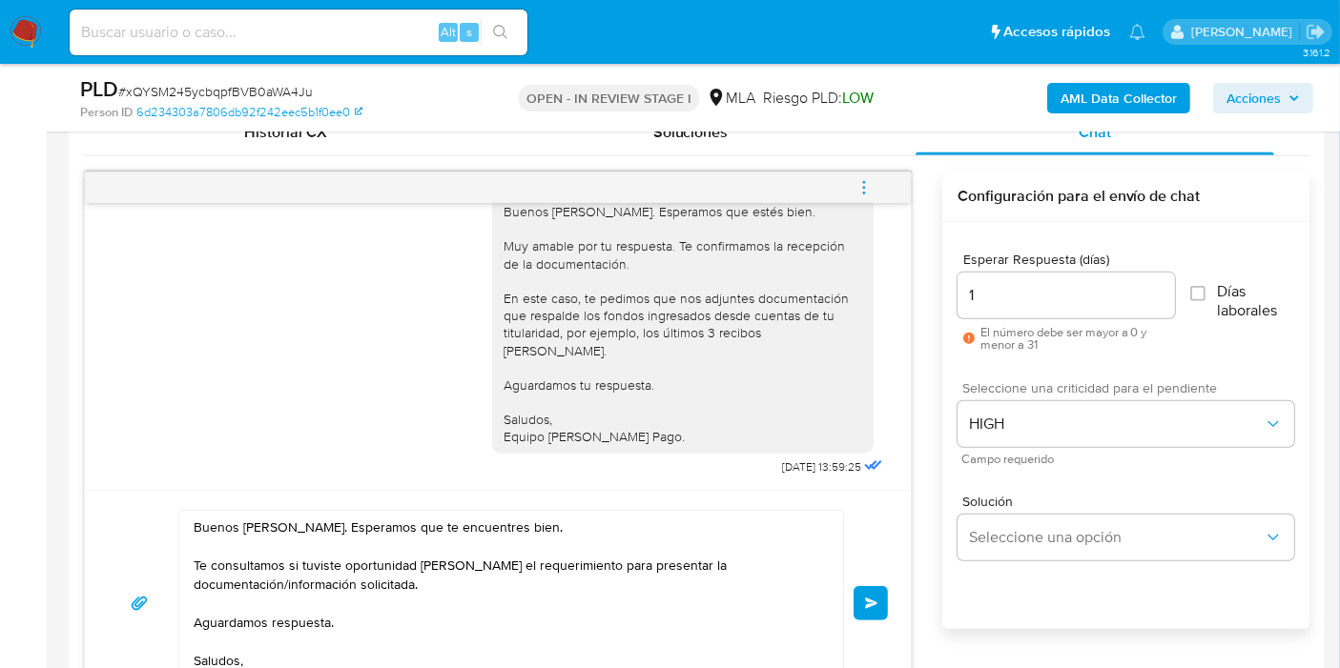
click at [869, 604] on span "Enviar" at bounding box center [871, 603] width 13 height 11
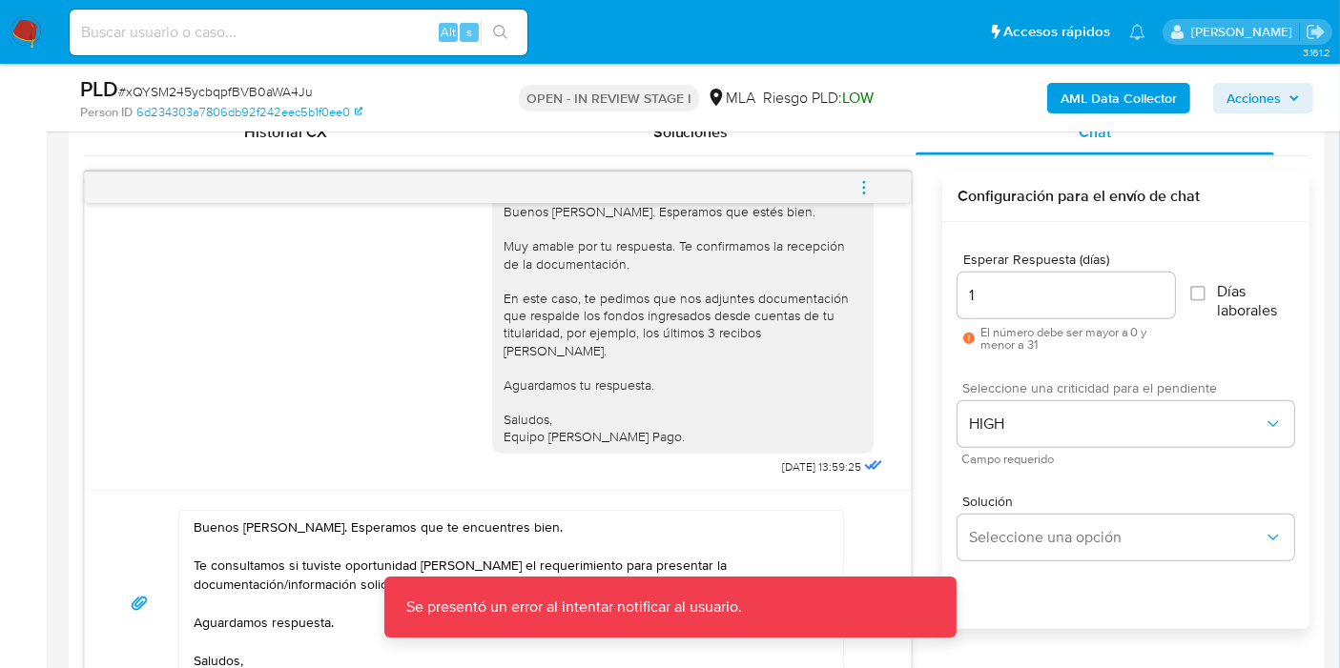
click at [871, 585] on div "17/09/2025 14:35:53 Hola el inconveniente que tuve fue que me transfirieron por…" at bounding box center [696, 444] width 1225 height 545
click at [853, 586] on button "Enviar" at bounding box center [870, 603] width 34 height 34
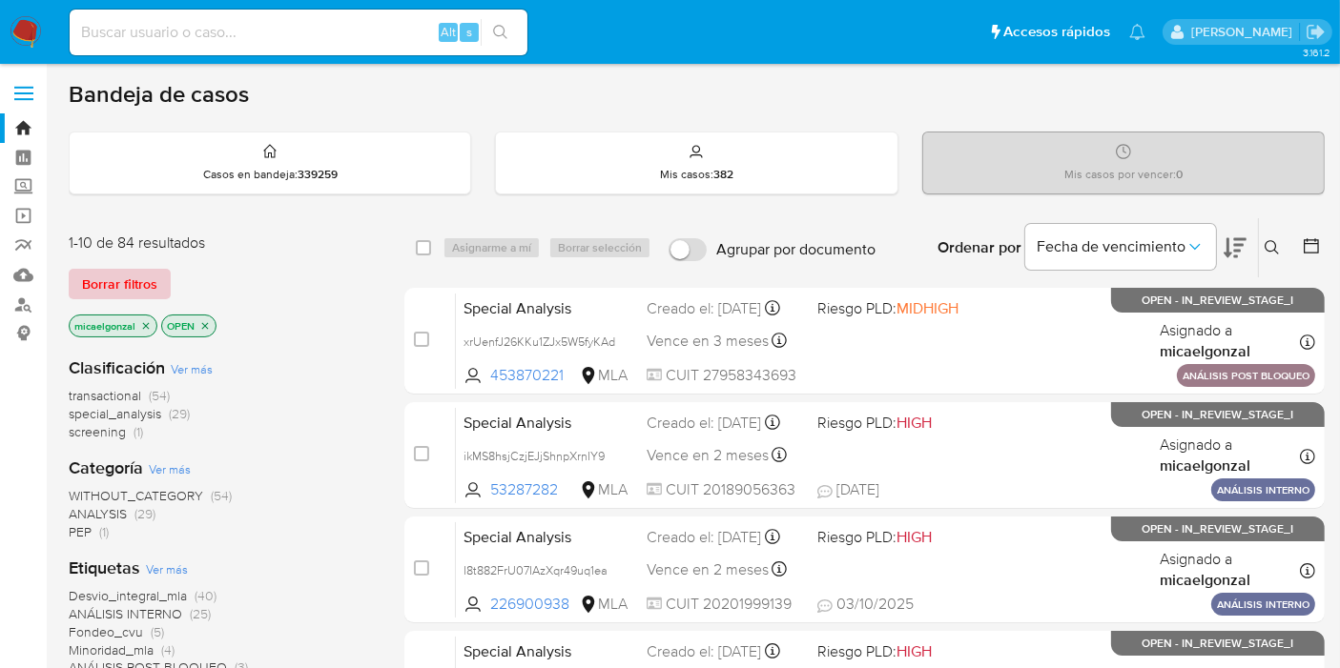
click at [128, 271] on span "Borrar filtros" at bounding box center [119, 284] width 75 height 27
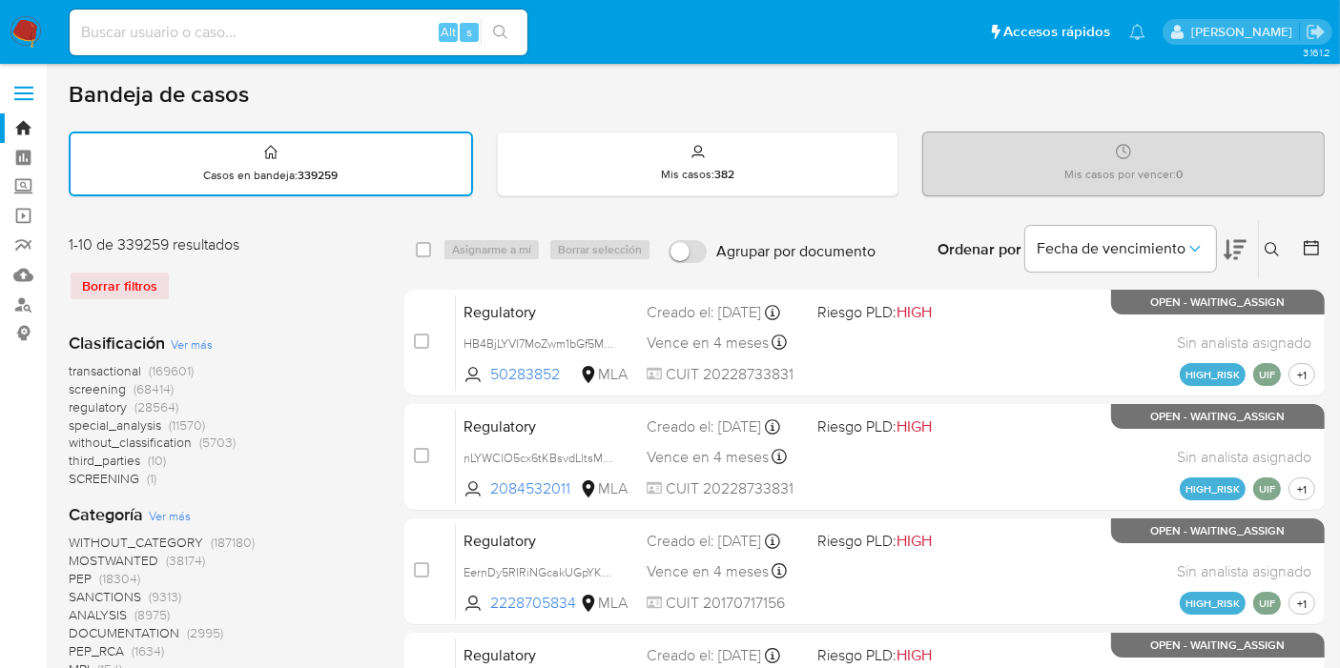
click at [1273, 259] on div "Ingrese ID de usuario o caso Buscar Borrar filtros" at bounding box center [1274, 249] width 32 height 59
click at [1278, 245] on icon at bounding box center [1271, 249] width 15 height 15
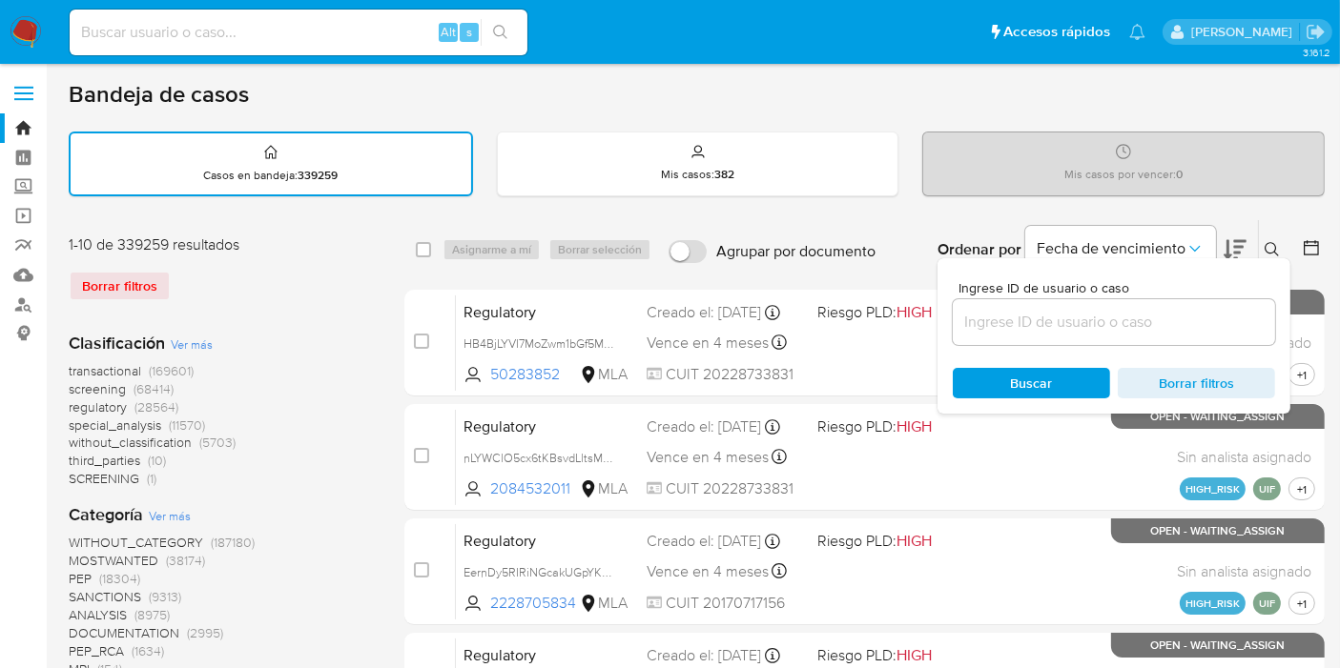
click at [1186, 304] on div at bounding box center [1114, 322] width 322 height 46
click at [1145, 328] on input at bounding box center [1114, 322] width 322 height 25
paste input "7kQ8evBnhHdhamgFLM52tZey"
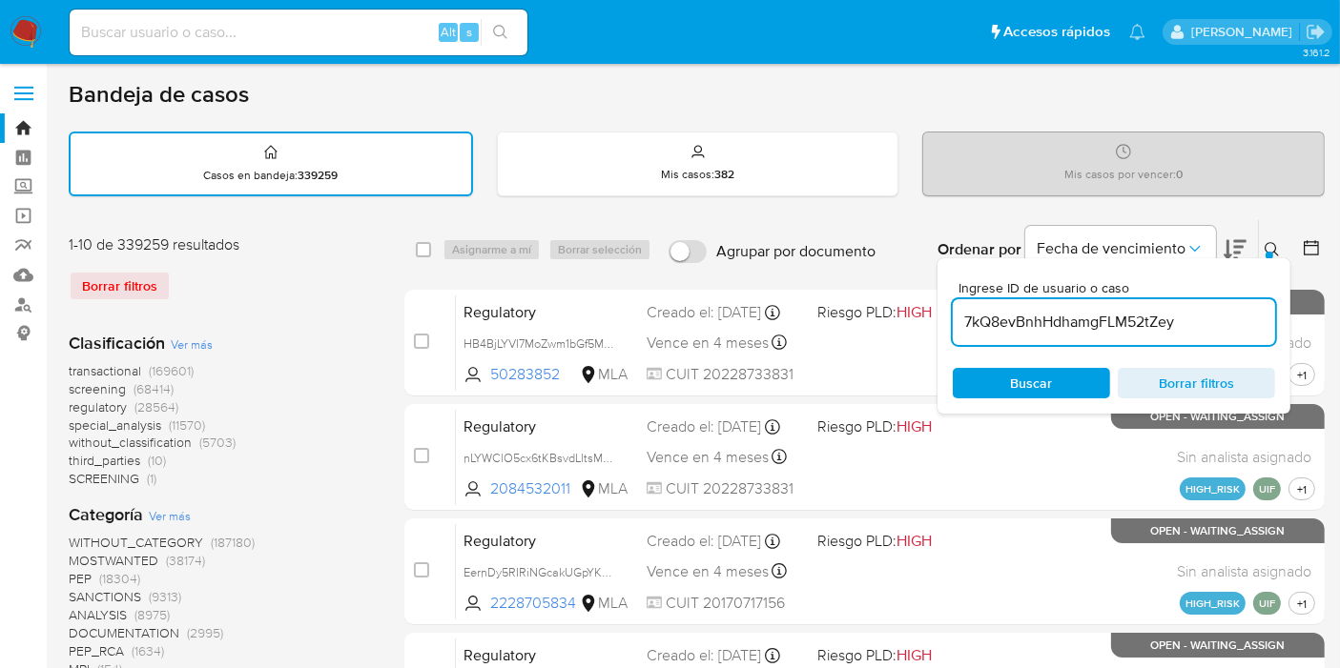
type input "7kQ8evBnhHdhamgFLM52tZey"
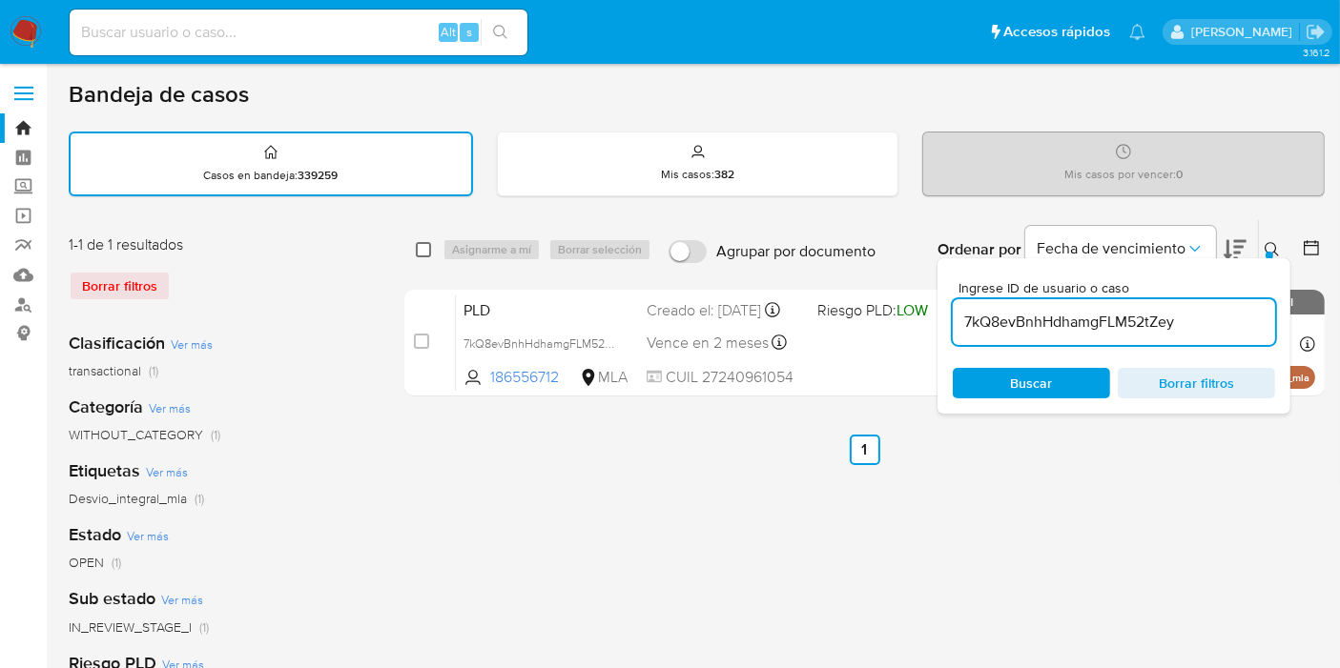
drag, startPoint x: 428, startPoint y: 236, endPoint x: 415, endPoint y: 251, distance: 19.6
click at [427, 238] on div "select-all-cases-checkbox" at bounding box center [427, 249] width 23 height 23
click at [416, 251] on input "checkbox" at bounding box center [423, 249] width 15 height 15
checkbox input "true"
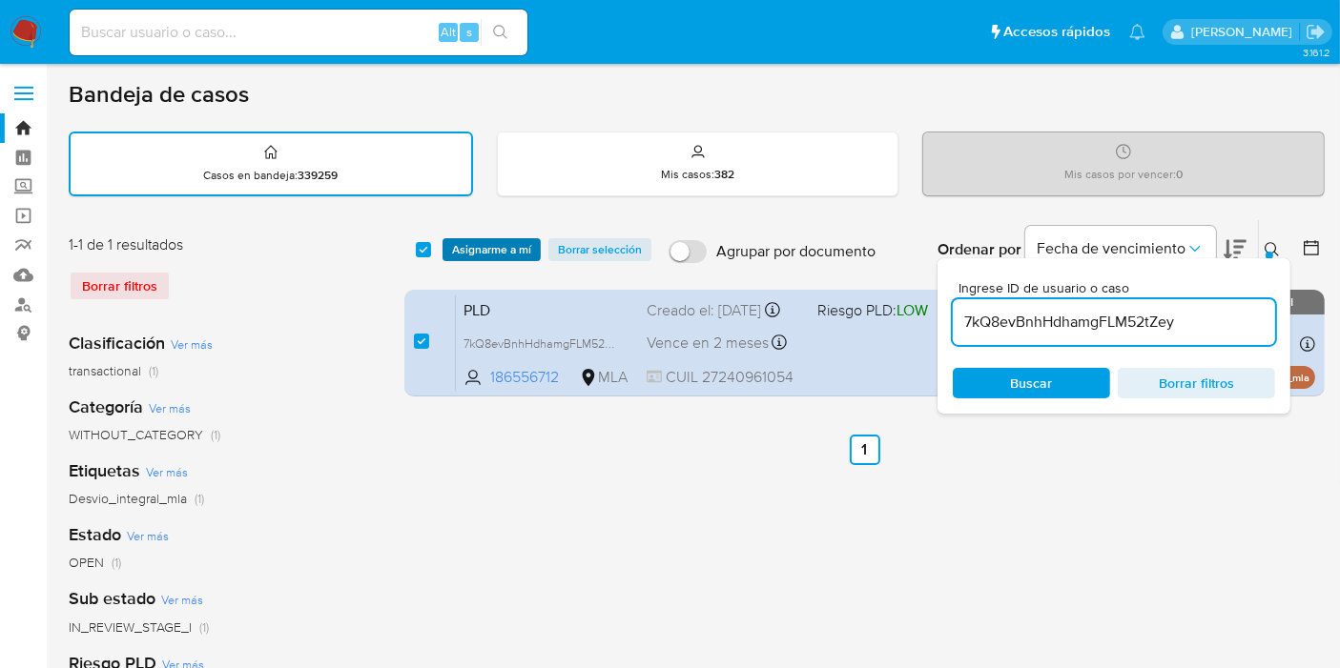
click at [509, 254] on span "Asignarme a mí" at bounding box center [491, 249] width 79 height 19
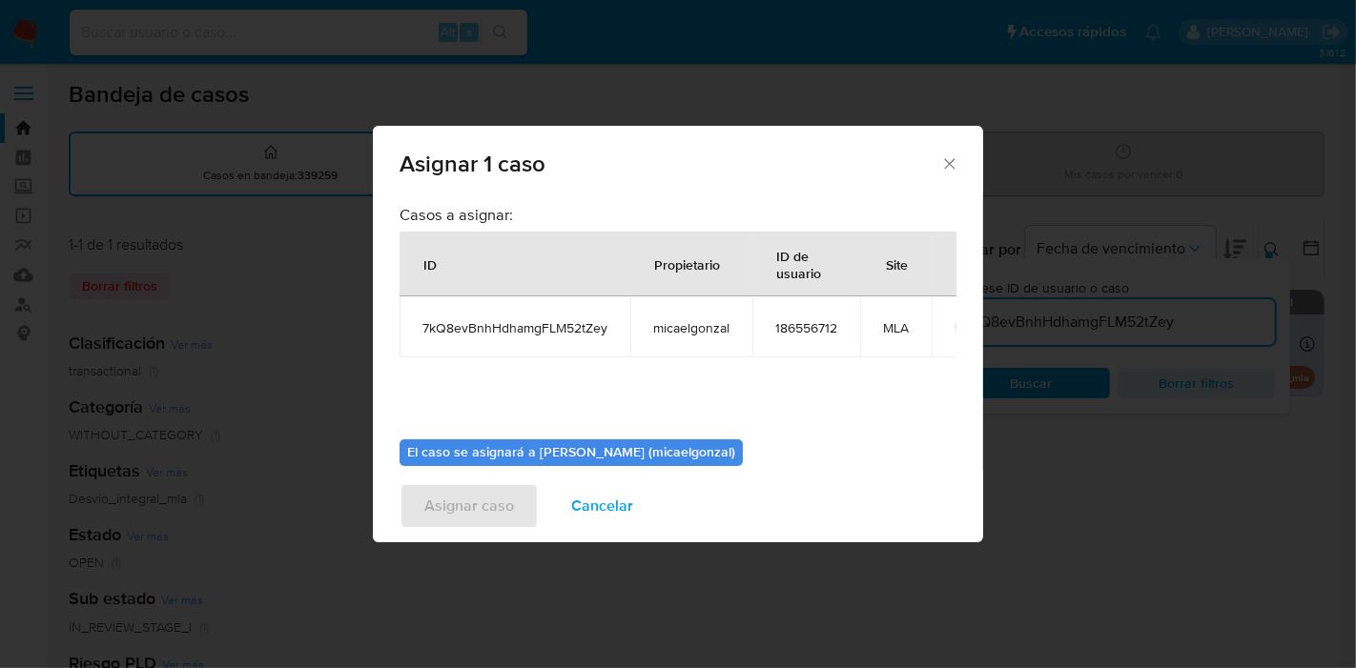
scroll to position [97, 0]
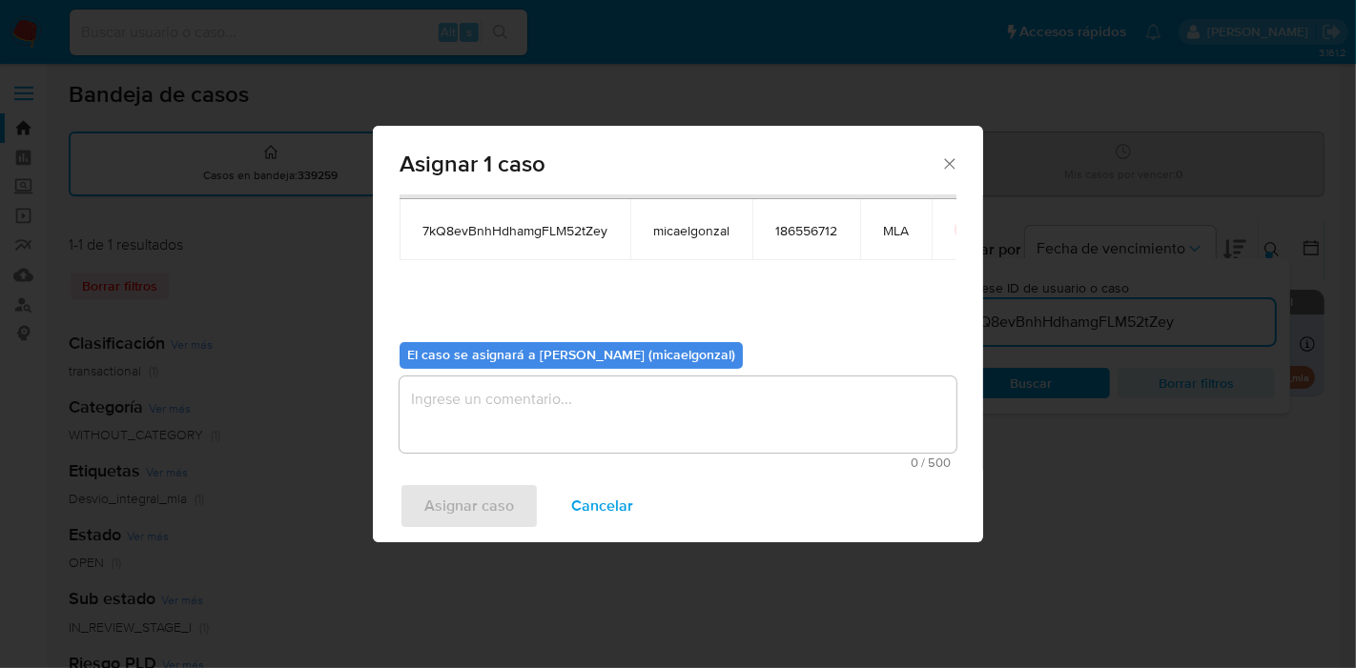
click at [517, 452] on div "0 / 500 500 caracteres restantes" at bounding box center [678, 423] width 557 height 92
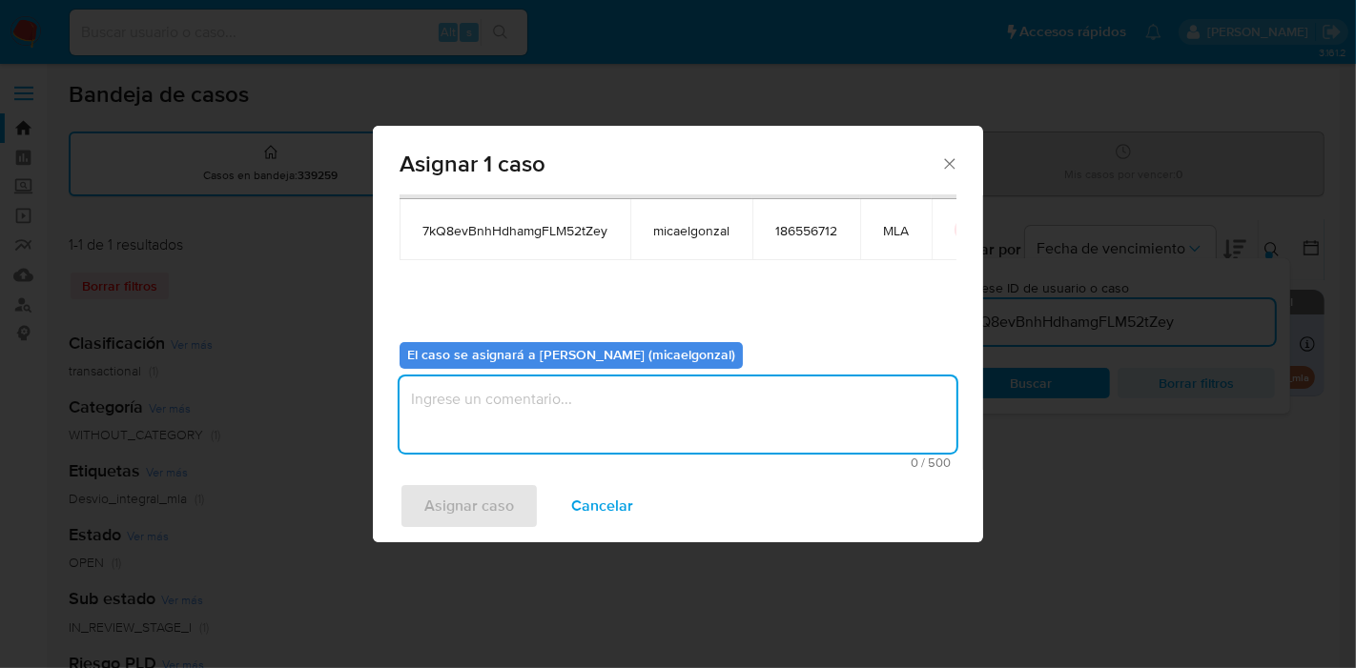
click at [546, 416] on textarea "assign-modal" at bounding box center [678, 415] width 557 height 76
click at [441, 506] on span "Asignar caso" at bounding box center [469, 506] width 90 height 42
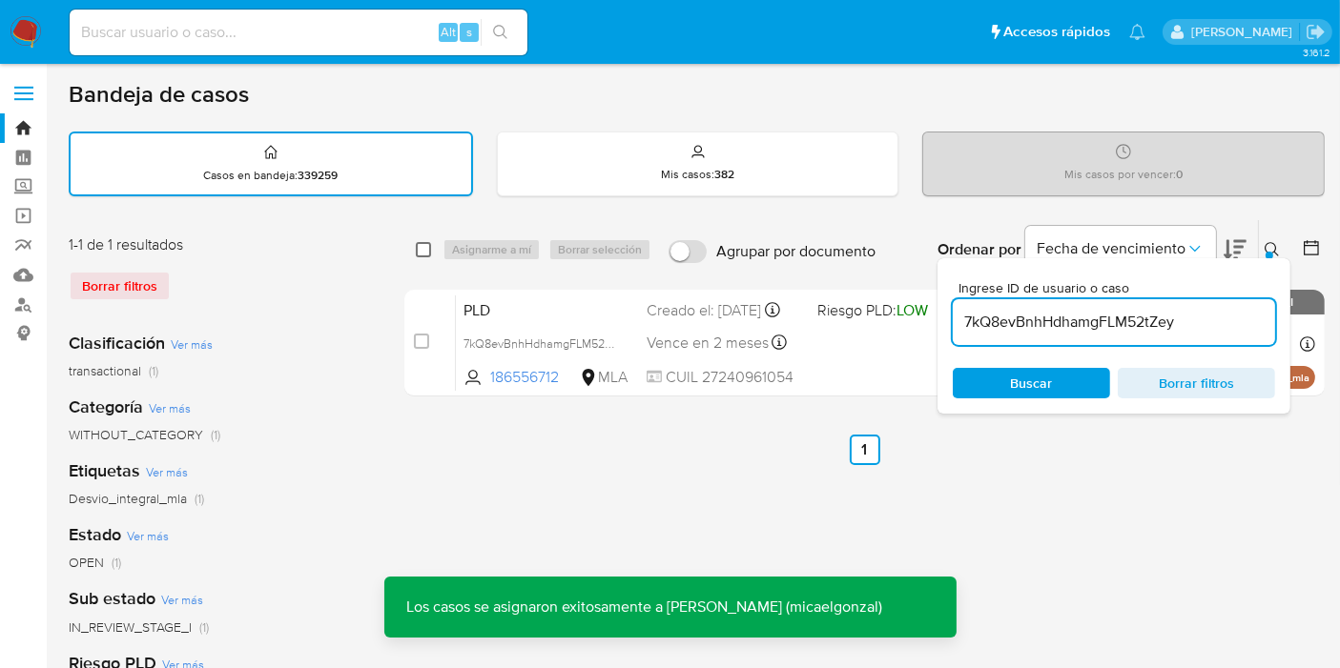
click at [423, 243] on input "checkbox" at bounding box center [423, 249] width 15 height 15
checkbox input "true"
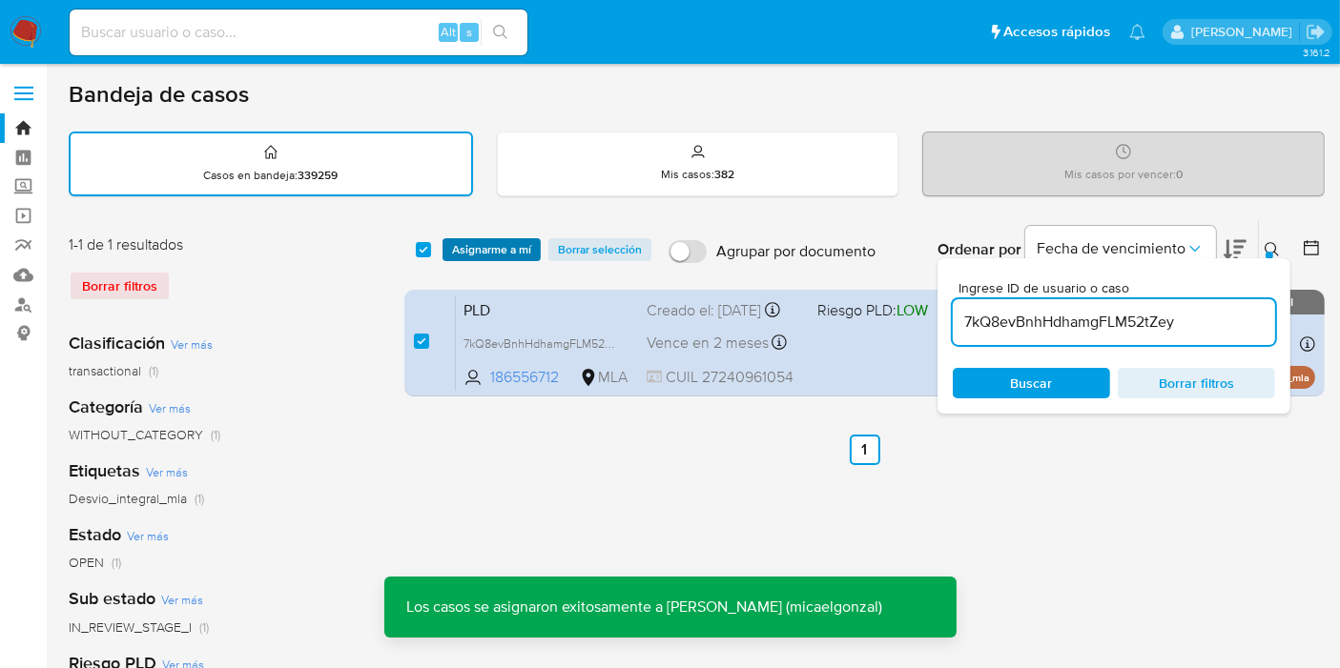
click at [465, 246] on span "Asignarme a mí" at bounding box center [491, 249] width 79 height 19
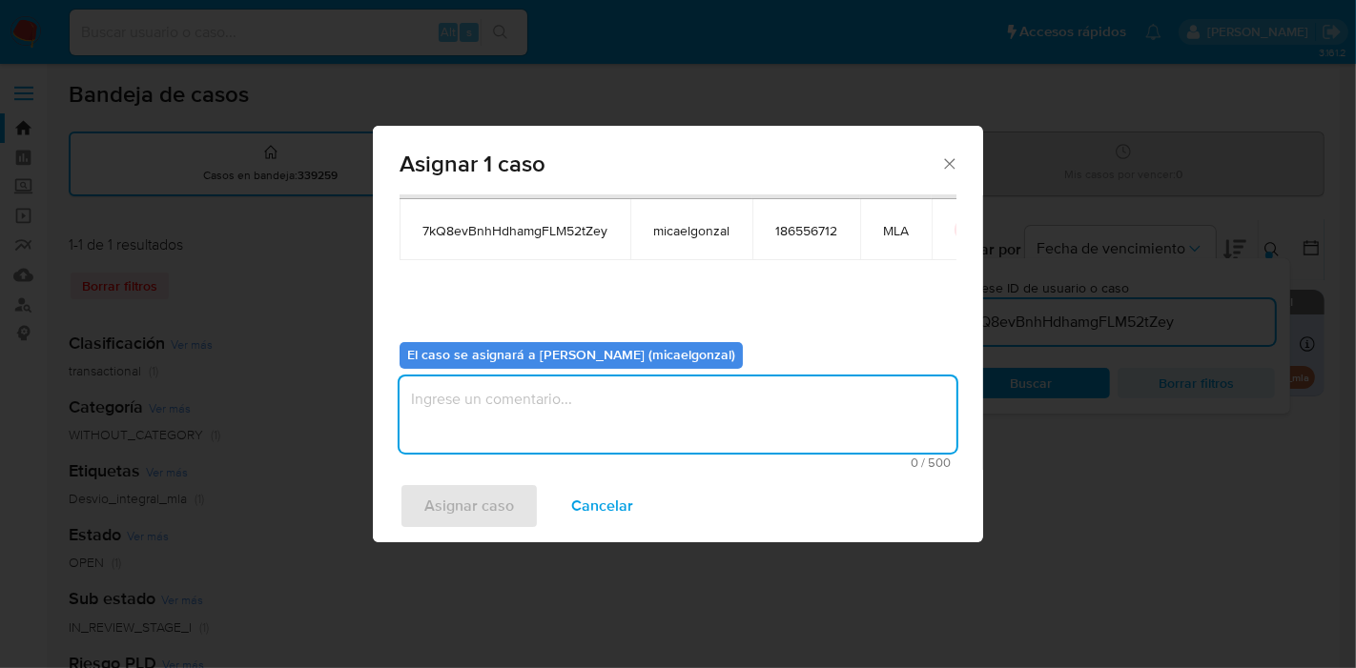
click at [626, 399] on textarea "assign-modal" at bounding box center [678, 415] width 557 height 76
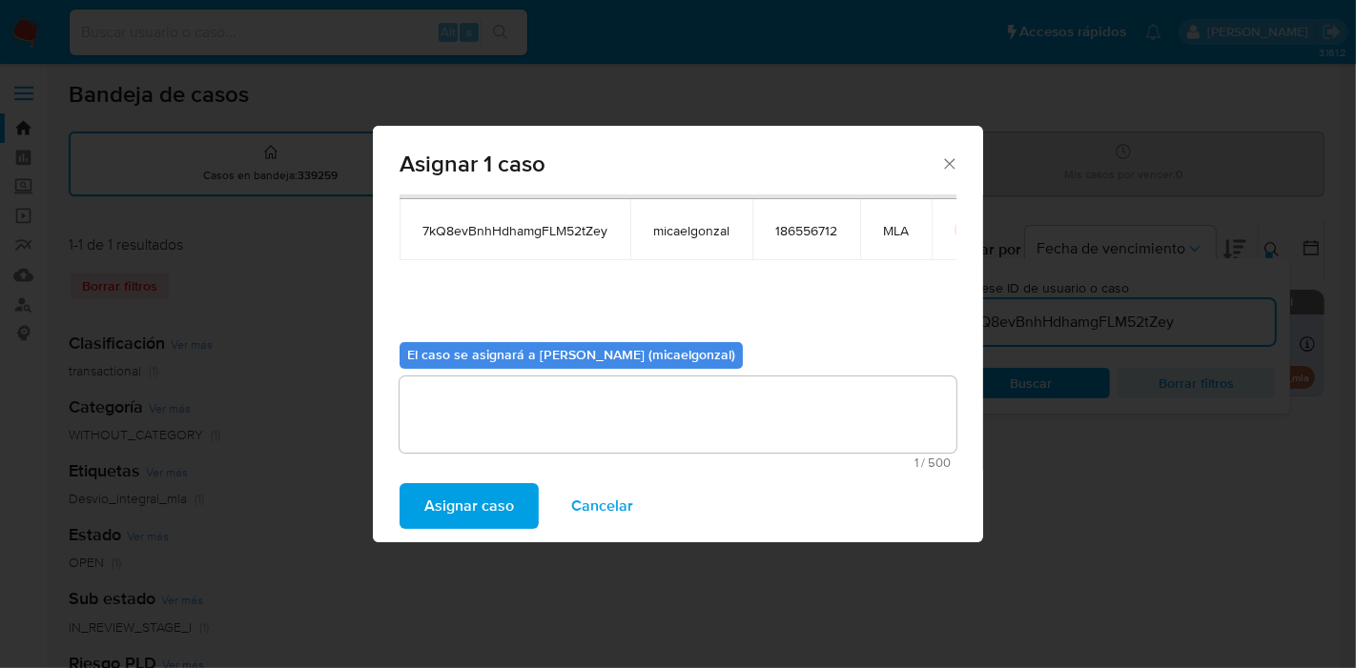
click at [501, 487] on span "Asignar caso" at bounding box center [469, 506] width 90 height 42
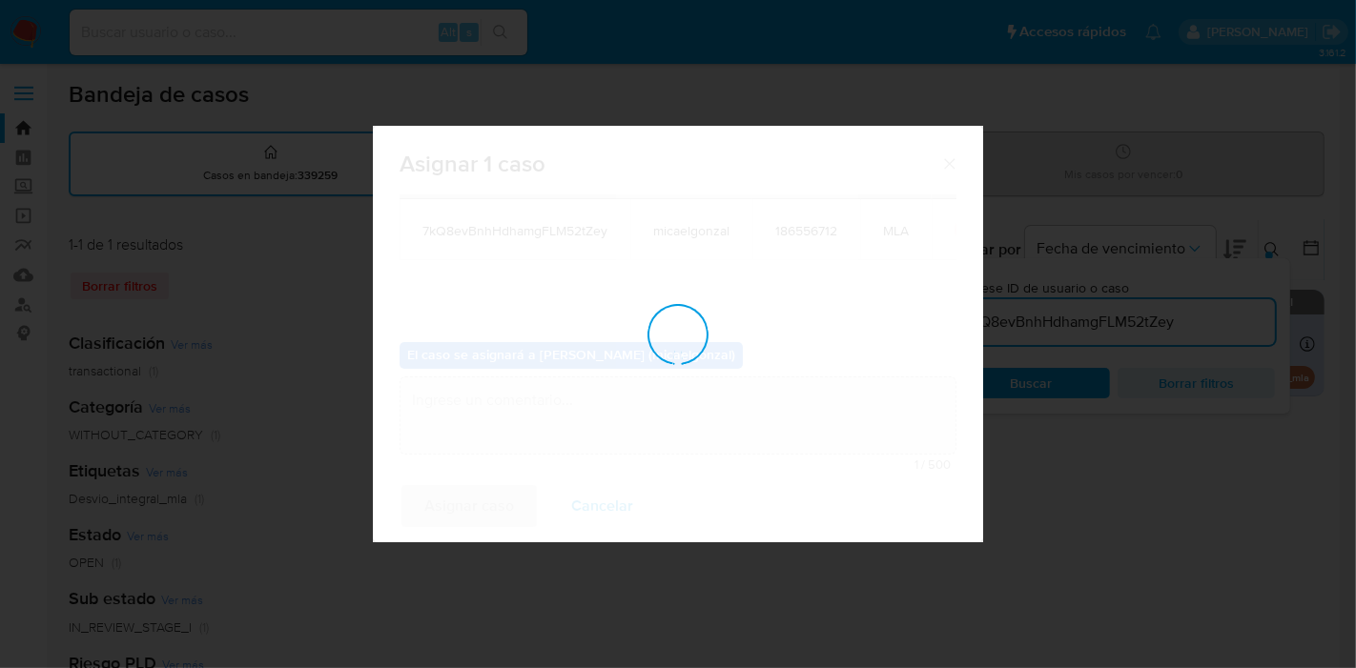
checkbox input "false"
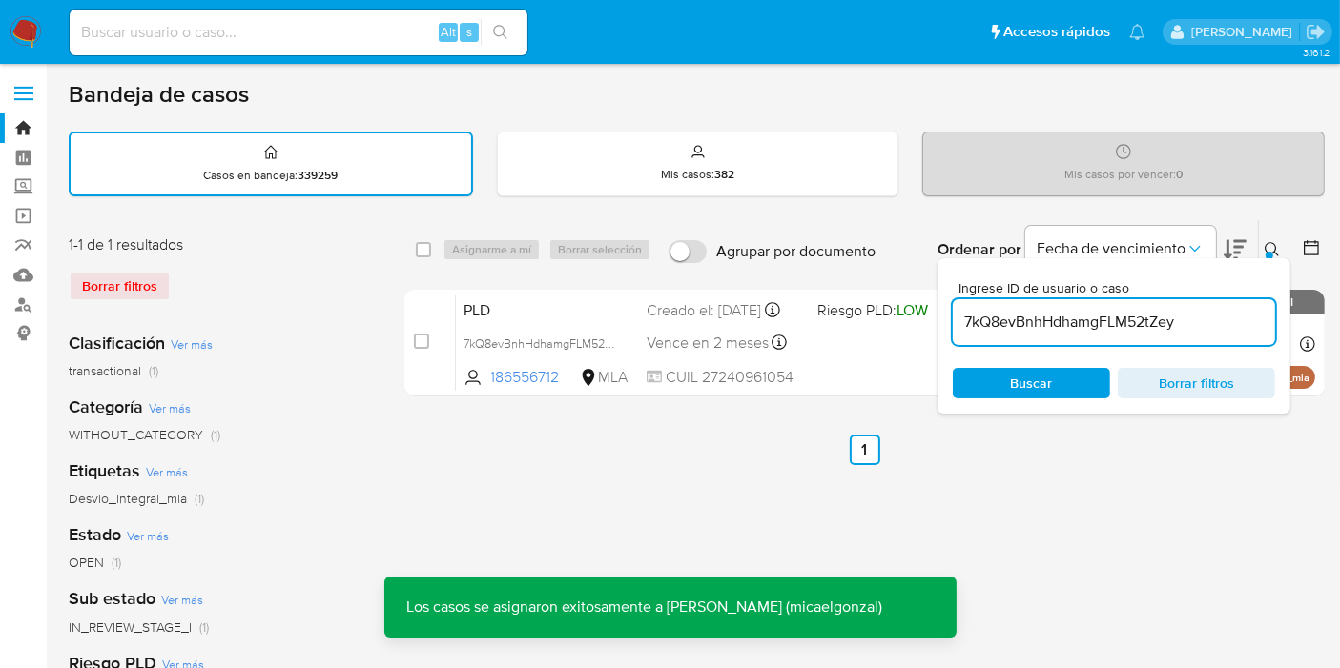
drag, startPoint x: 21, startPoint y: 32, endPoint x: 39, endPoint y: 7, distance: 31.5
click at [21, 32] on img at bounding box center [26, 32] width 32 height 32
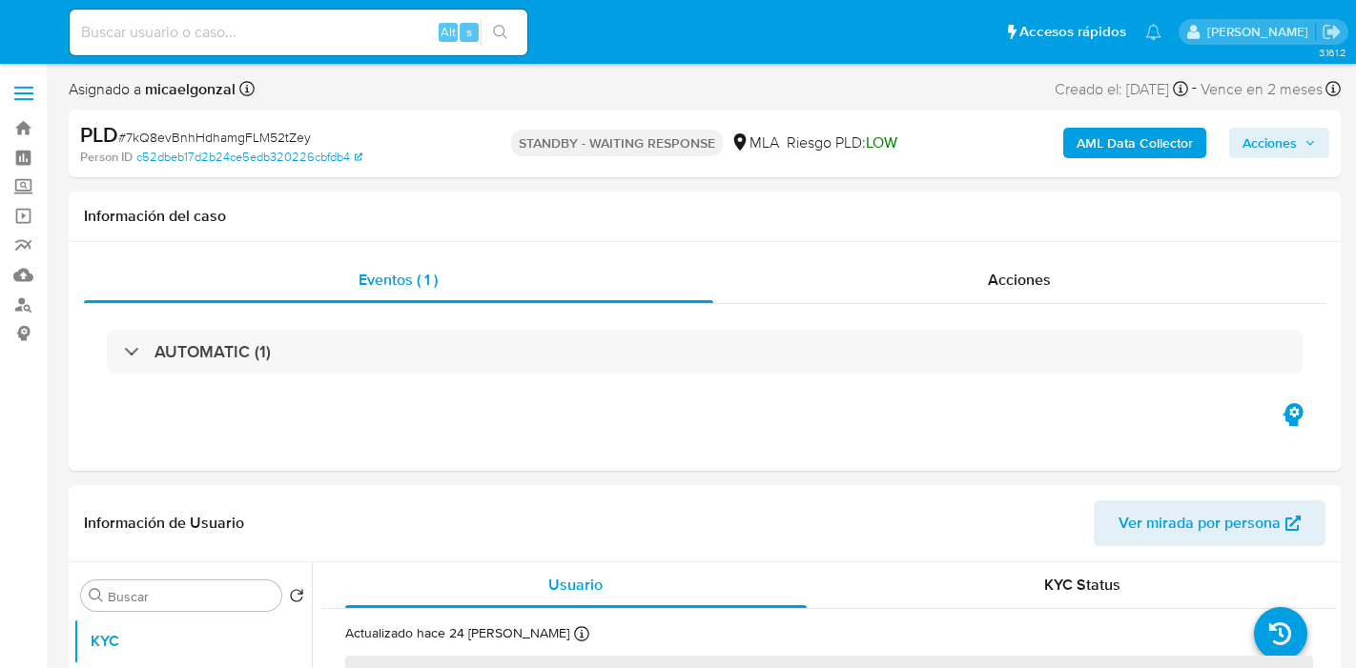
select select "10"
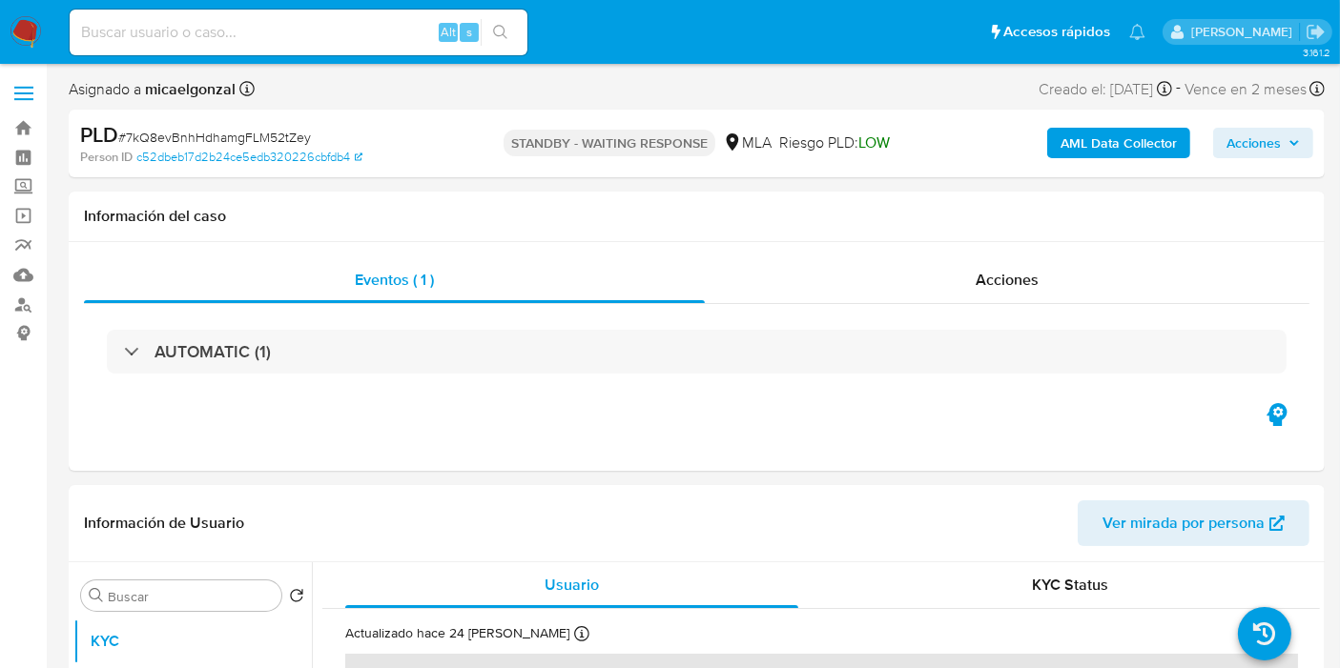
click at [198, 132] on span "# 7kQ8evBnhHdhamgFLM52tZey" at bounding box center [214, 137] width 193 height 19
drag, startPoint x: 198, startPoint y: 132, endPoint x: 184, endPoint y: 133, distance: 14.4
click at [184, 133] on span "# 7kQ8evBnhHdhamgFLM52tZey" at bounding box center [214, 137] width 193 height 19
copy span "7kQ8evBnhHdhamgFLM52tZey"
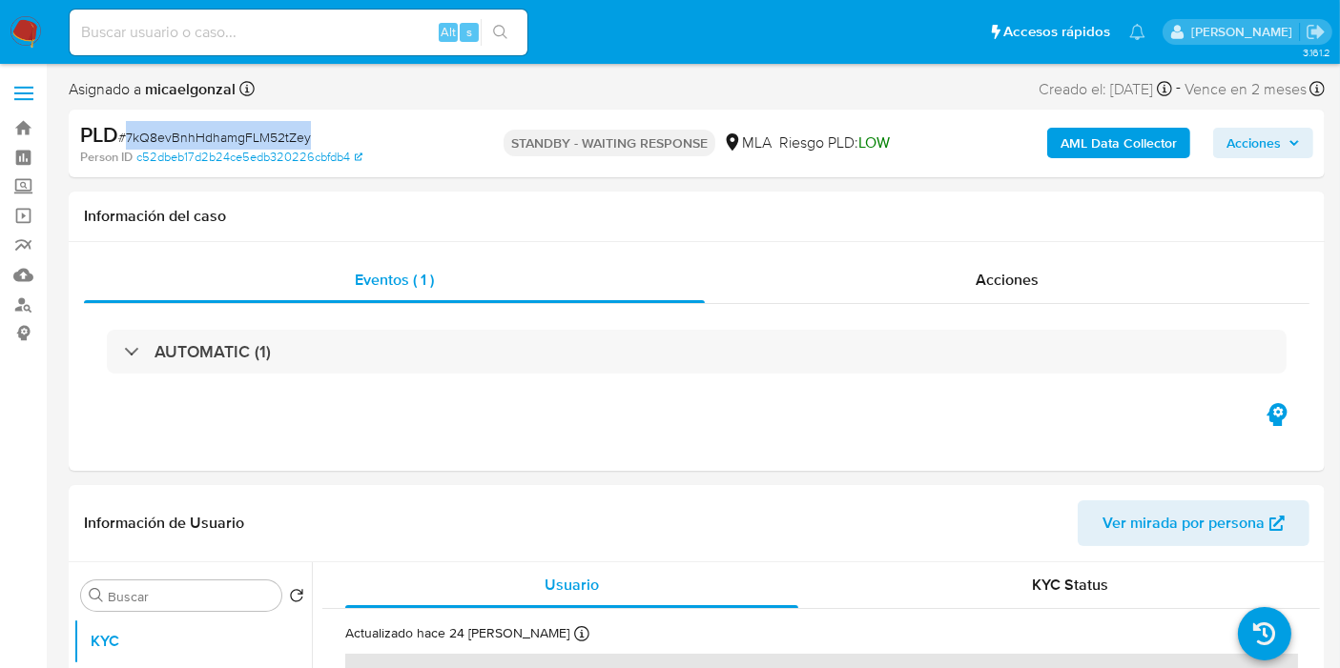
click at [24, 26] on img at bounding box center [26, 32] width 32 height 32
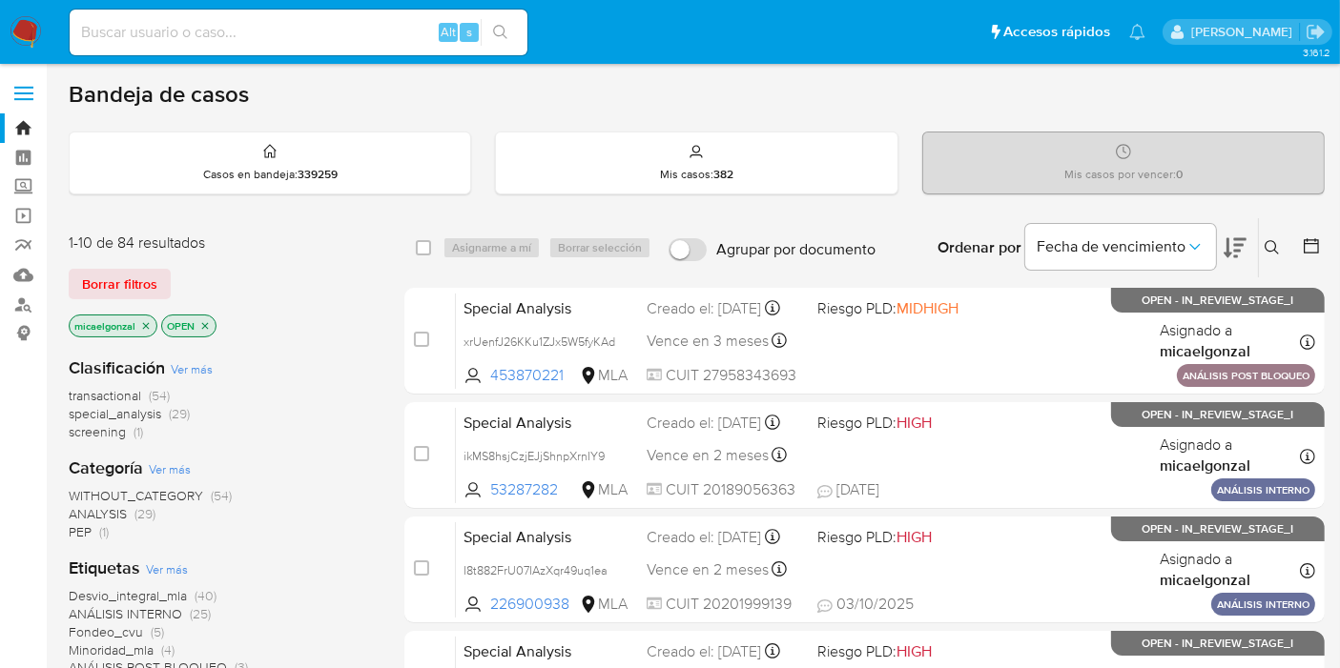
click at [210, 24] on input at bounding box center [299, 32] width 458 height 25
paste input "euygQ1ep7Z35PWoMGHA2TsJo"
type input "euygQ1ep7Z35PWoMGHA2TsJo"
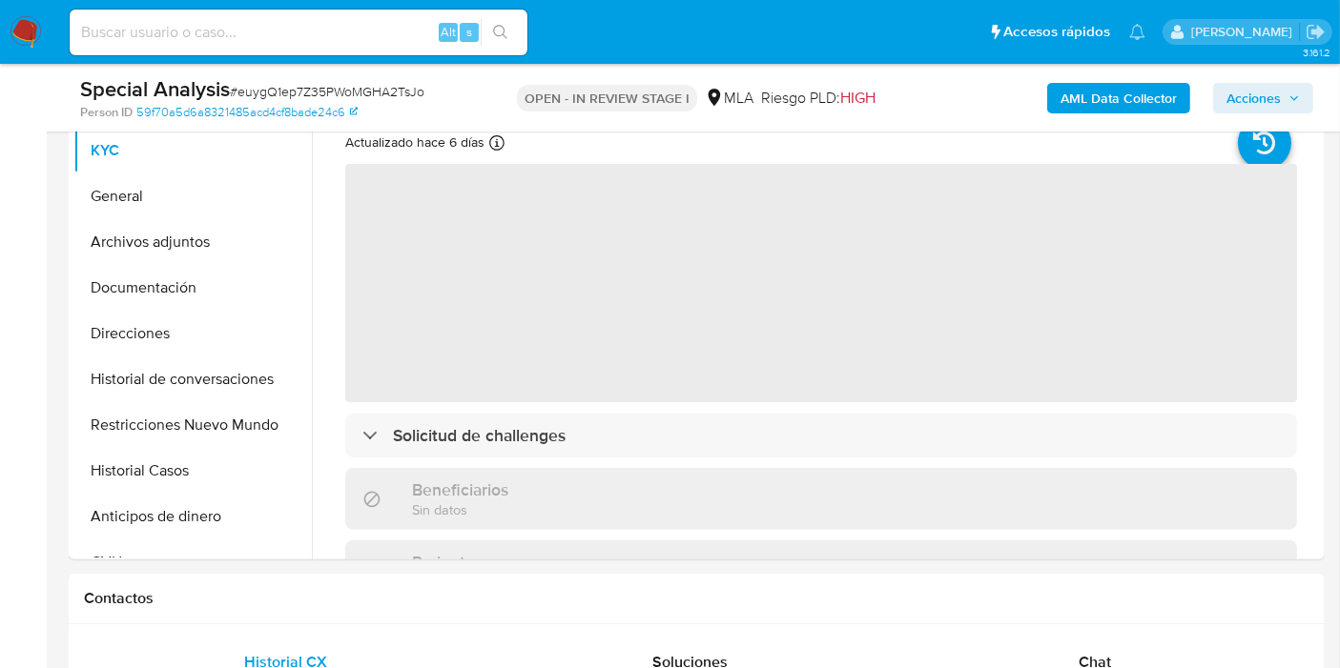
scroll to position [847, 0]
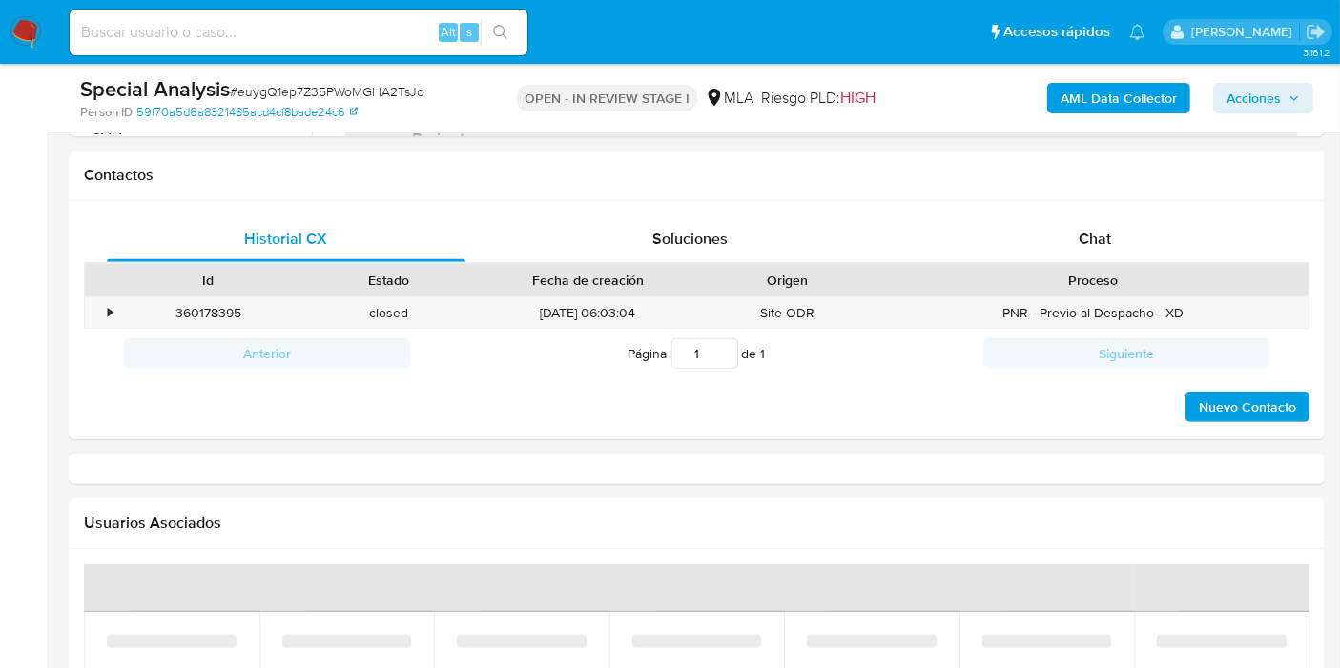
select select "10"
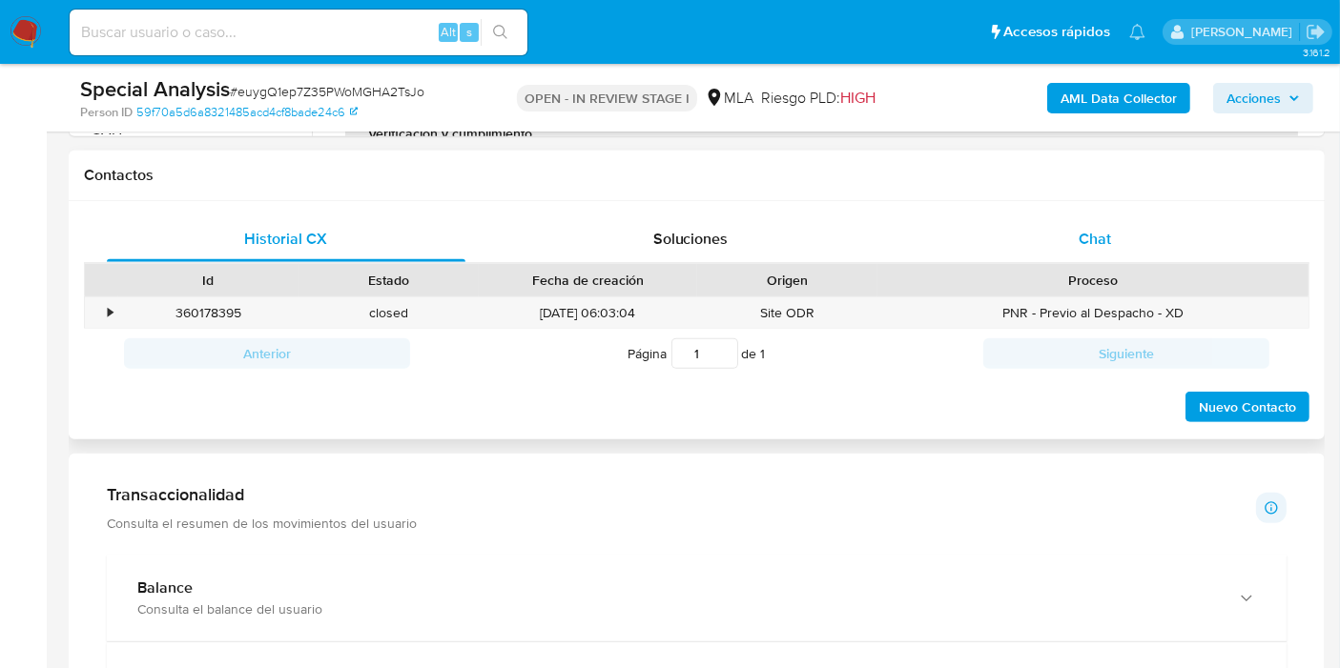
click at [1125, 224] on div "Chat" at bounding box center [1094, 239] width 359 height 46
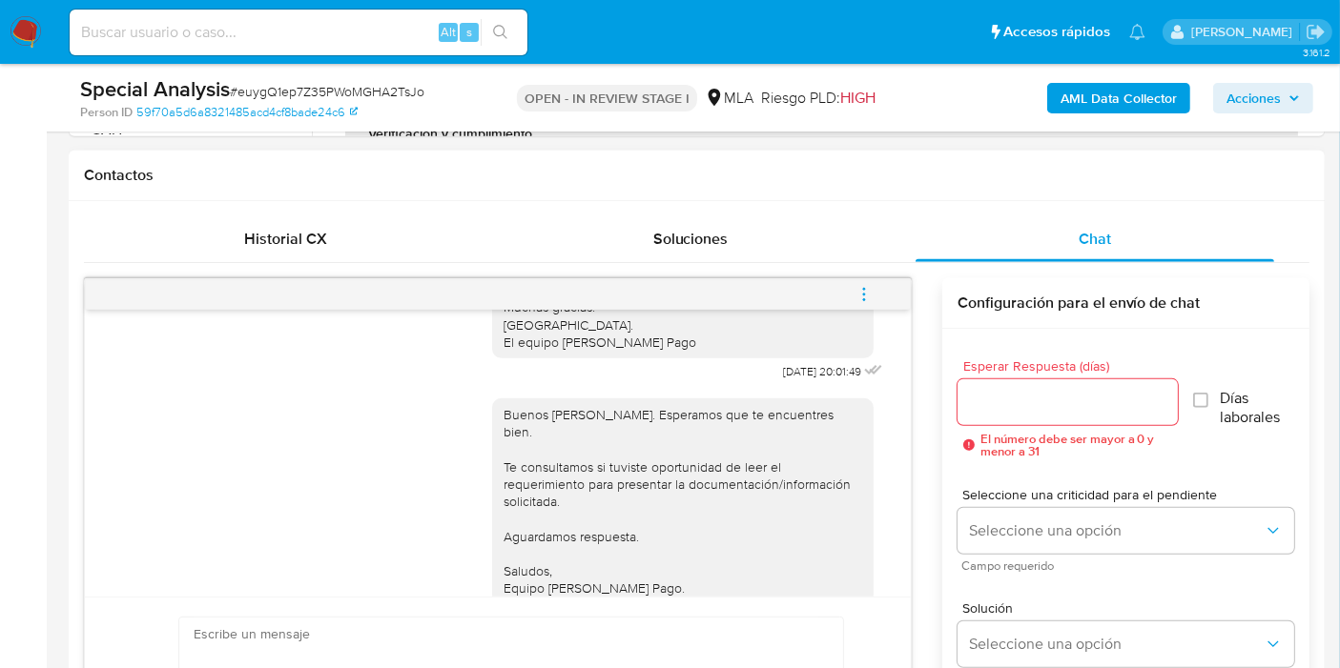
scroll to position [1443, 0]
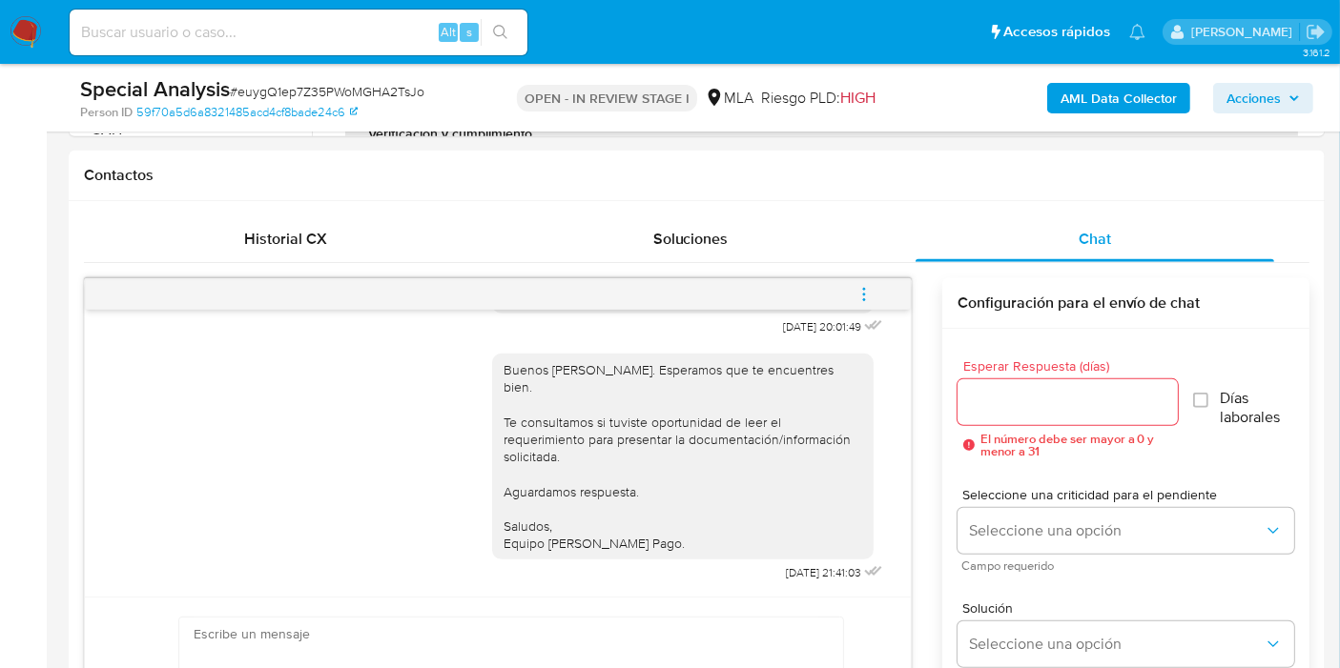
click at [9, 37] on nav "Pausado Ver notificaciones Alt s Accesos rápidos Presiona las siguientes teclas…" at bounding box center [670, 32] width 1340 height 64
click at [10, 37] on img at bounding box center [26, 32] width 32 height 32
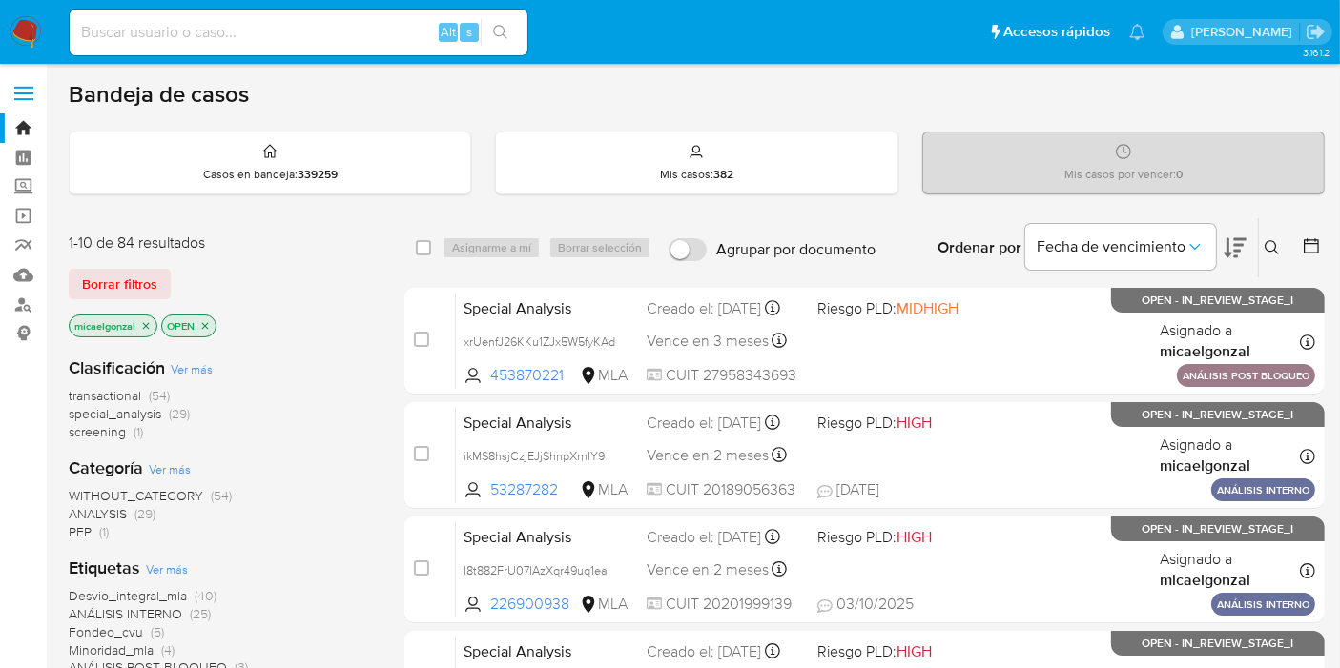
click at [253, 39] on input at bounding box center [299, 32] width 458 height 25
paste input "7kQ8evBnhHdhamgFLM52tZey"
type input "7kQ8evBnhHdhamgFLM52tZey"
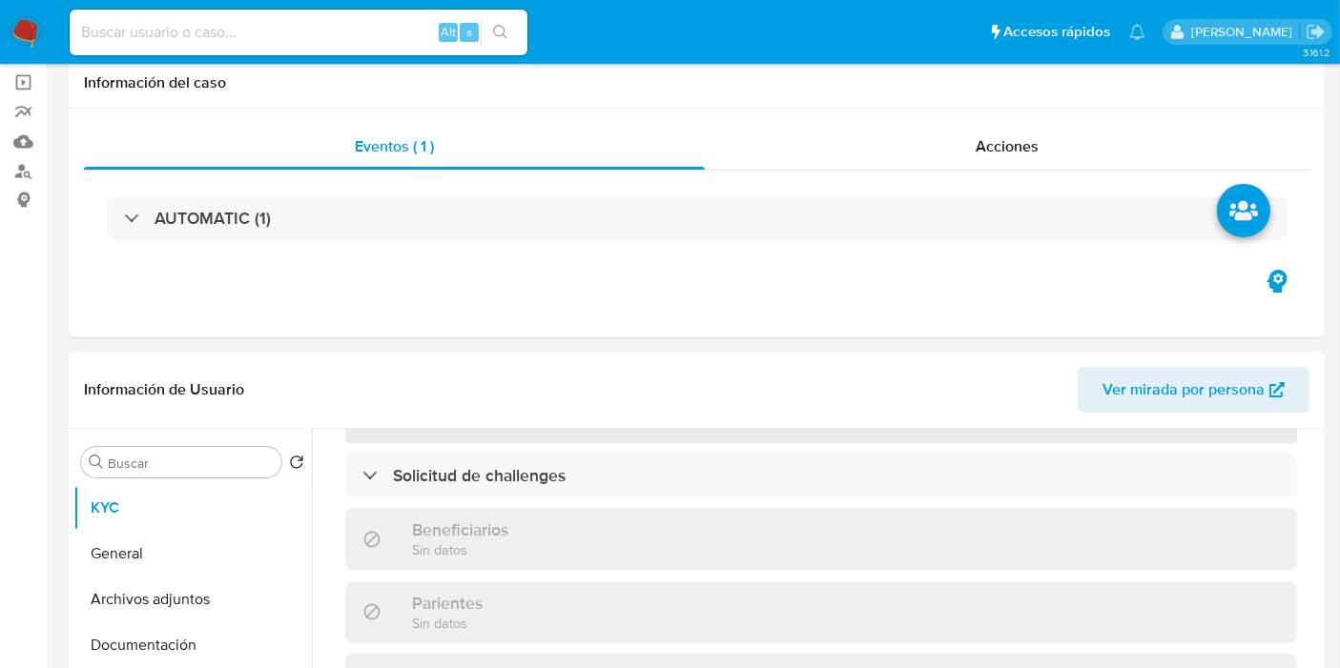
scroll to position [423, 0]
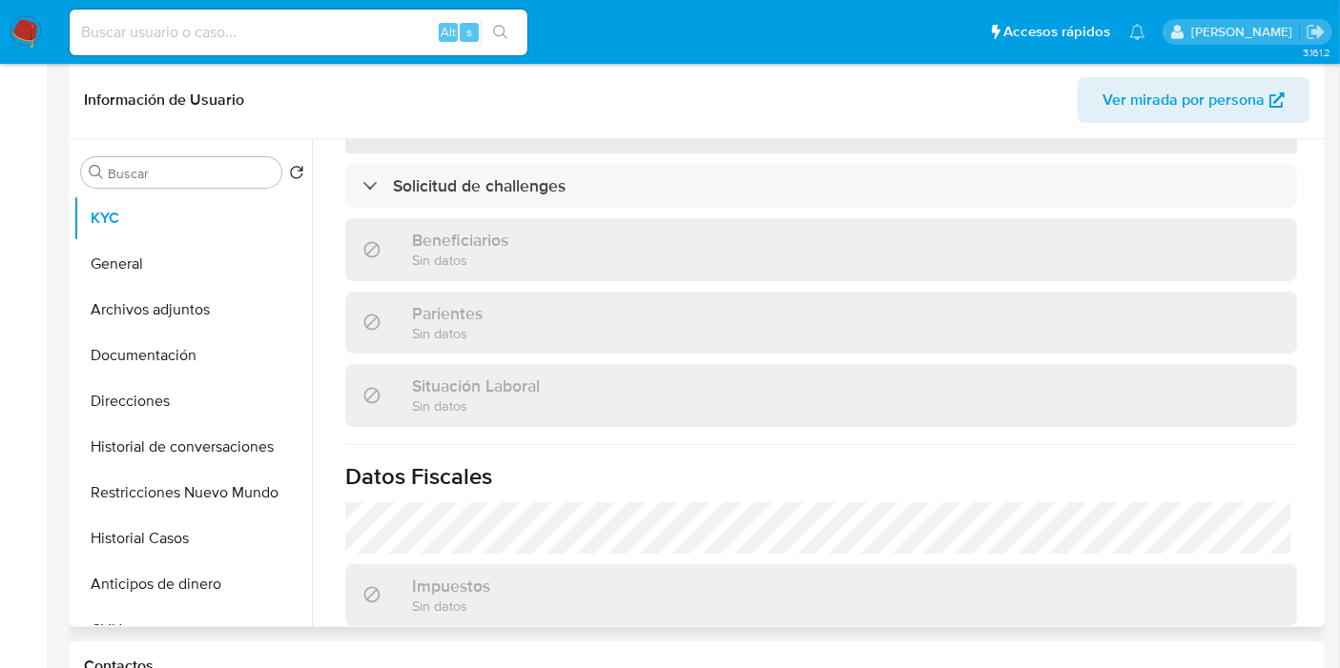
select select "10"
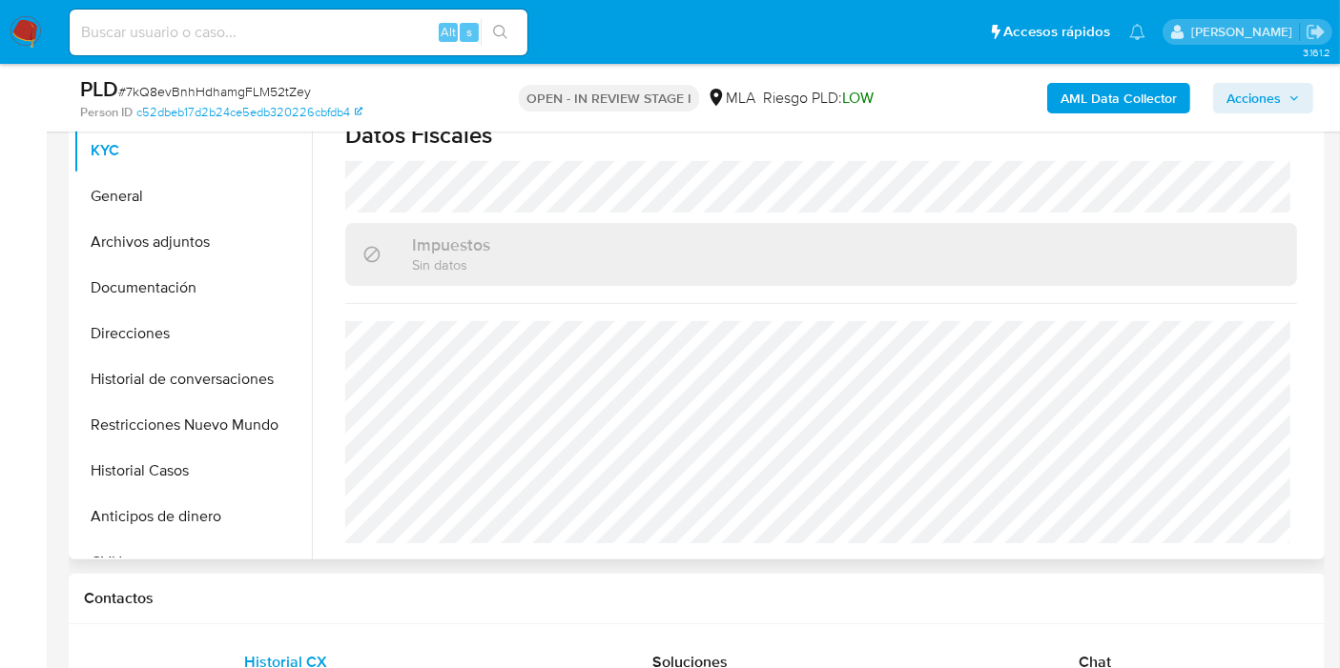
scroll to position [1002, 0]
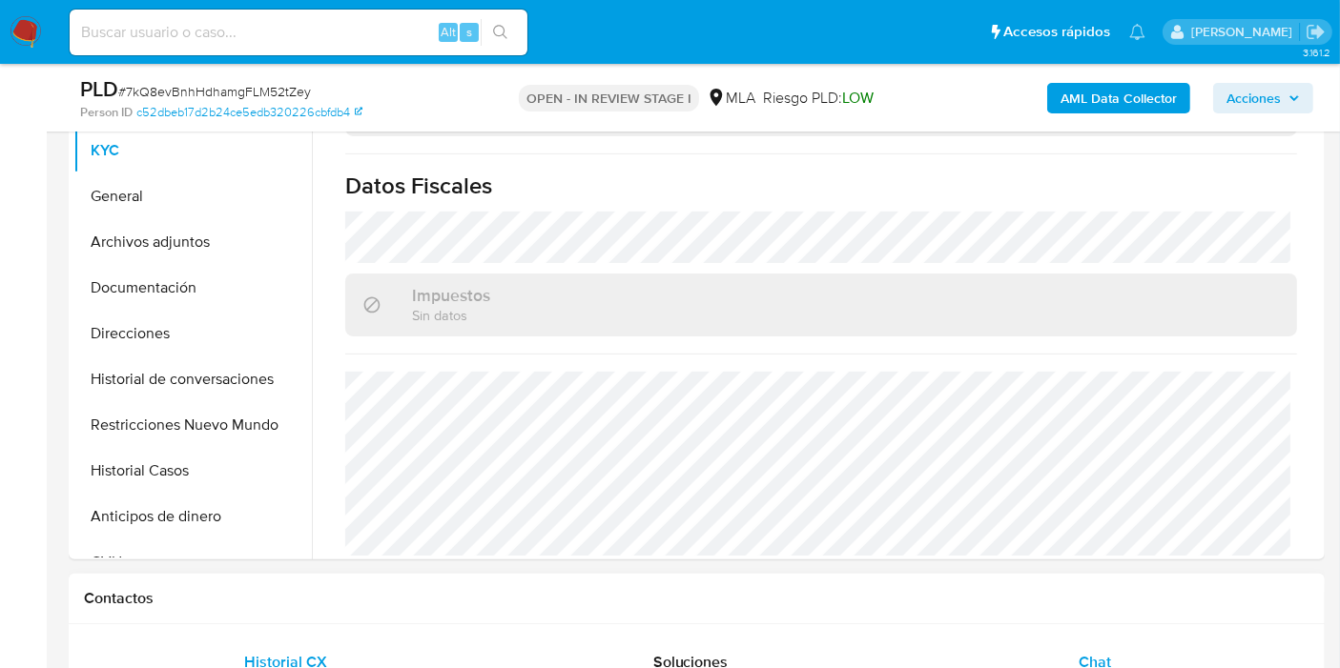
click at [1129, 663] on div "Chat" at bounding box center [1094, 663] width 359 height 46
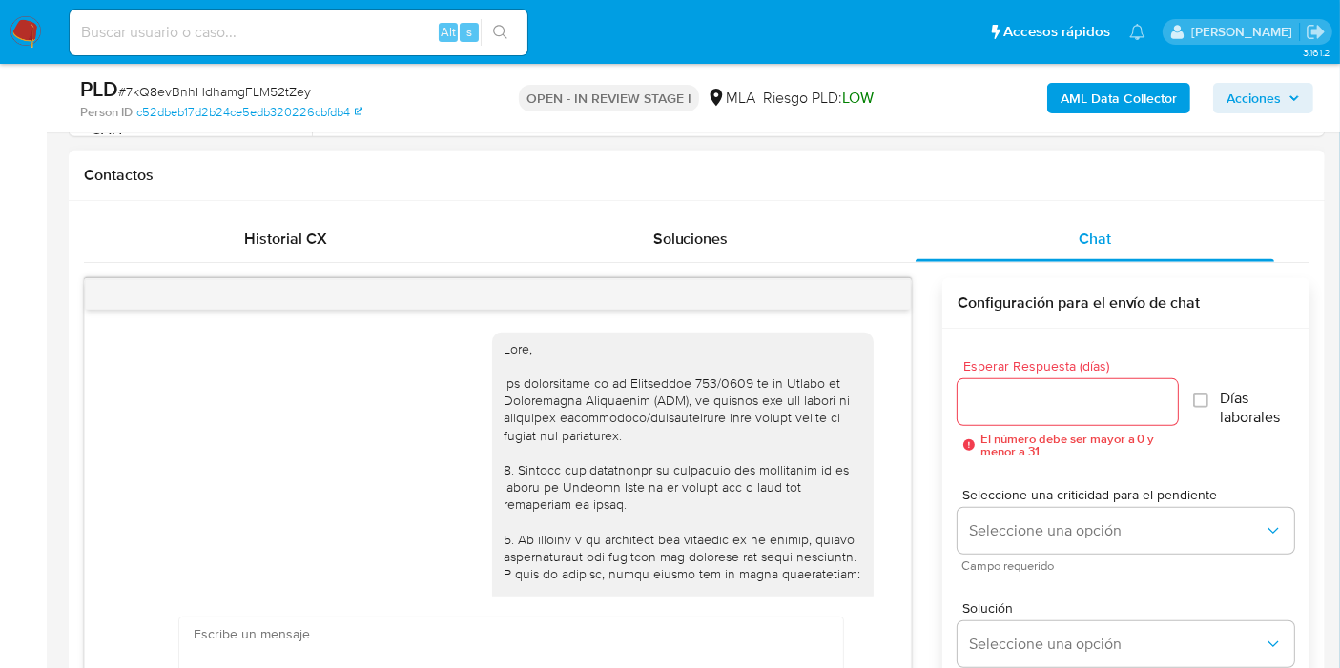
scroll to position [1323, 0]
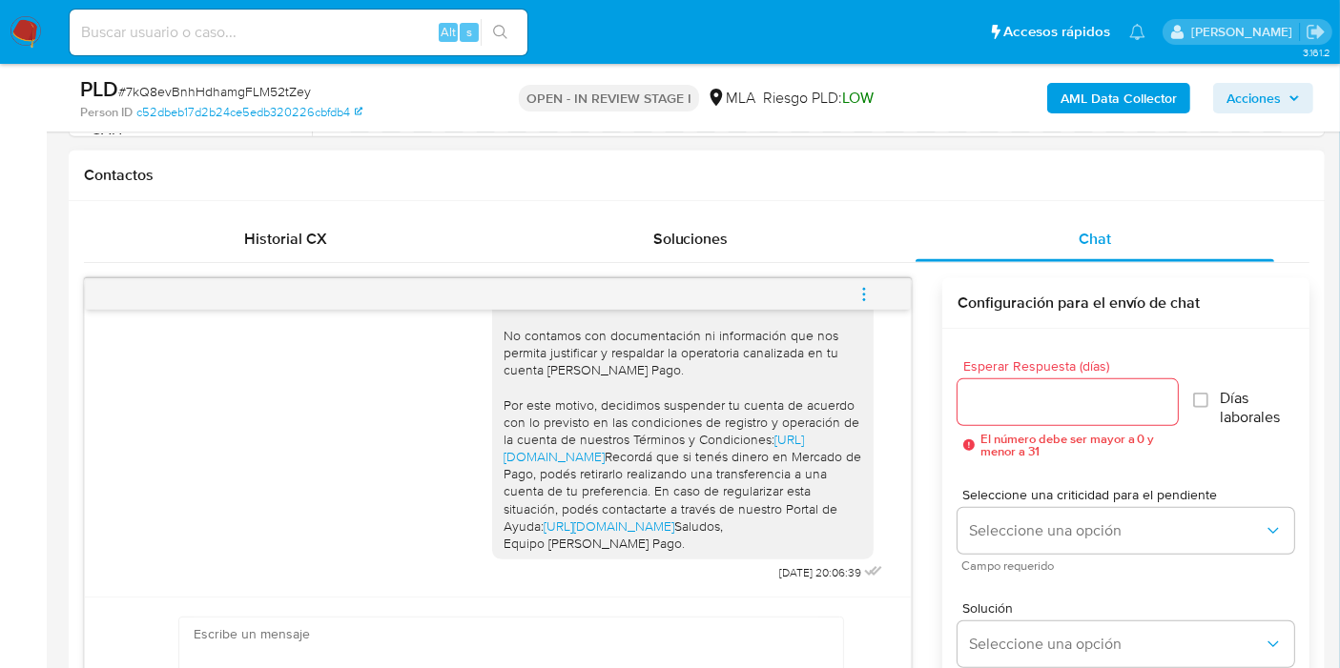
click at [869, 293] on icon "menu-action" at bounding box center [863, 294] width 17 height 17
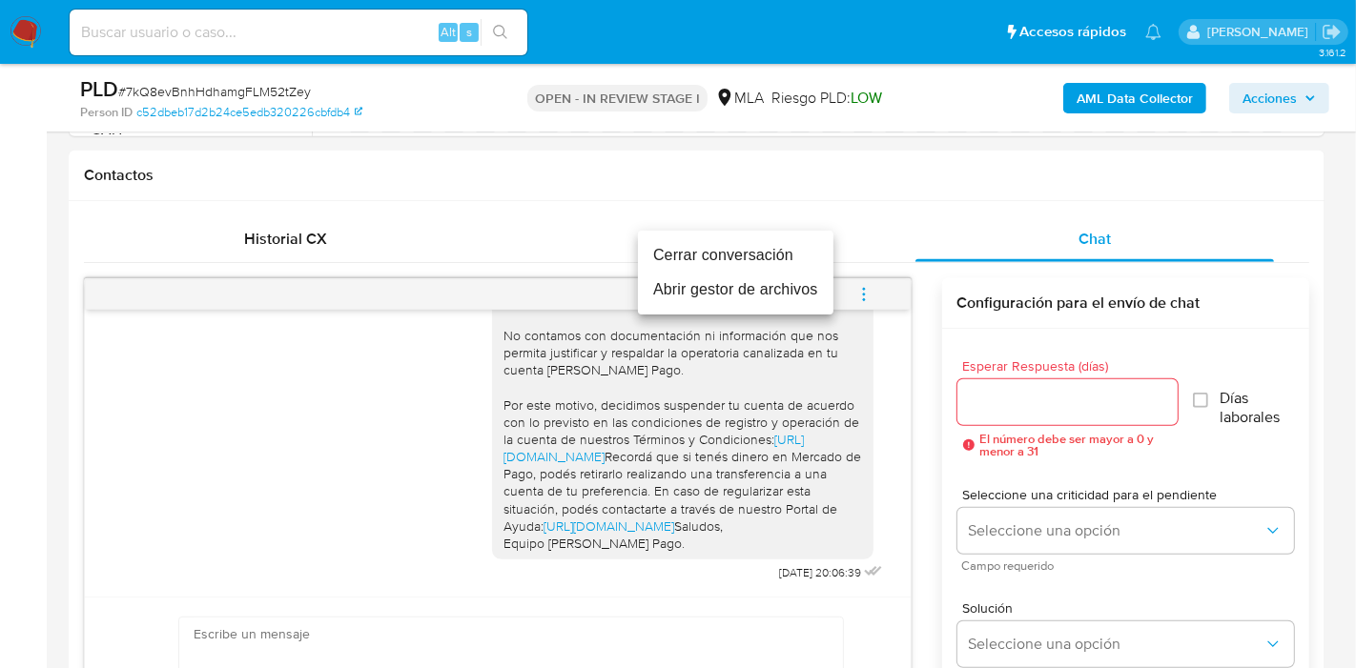
click at [752, 262] on li "Cerrar conversación" at bounding box center [735, 255] width 195 height 34
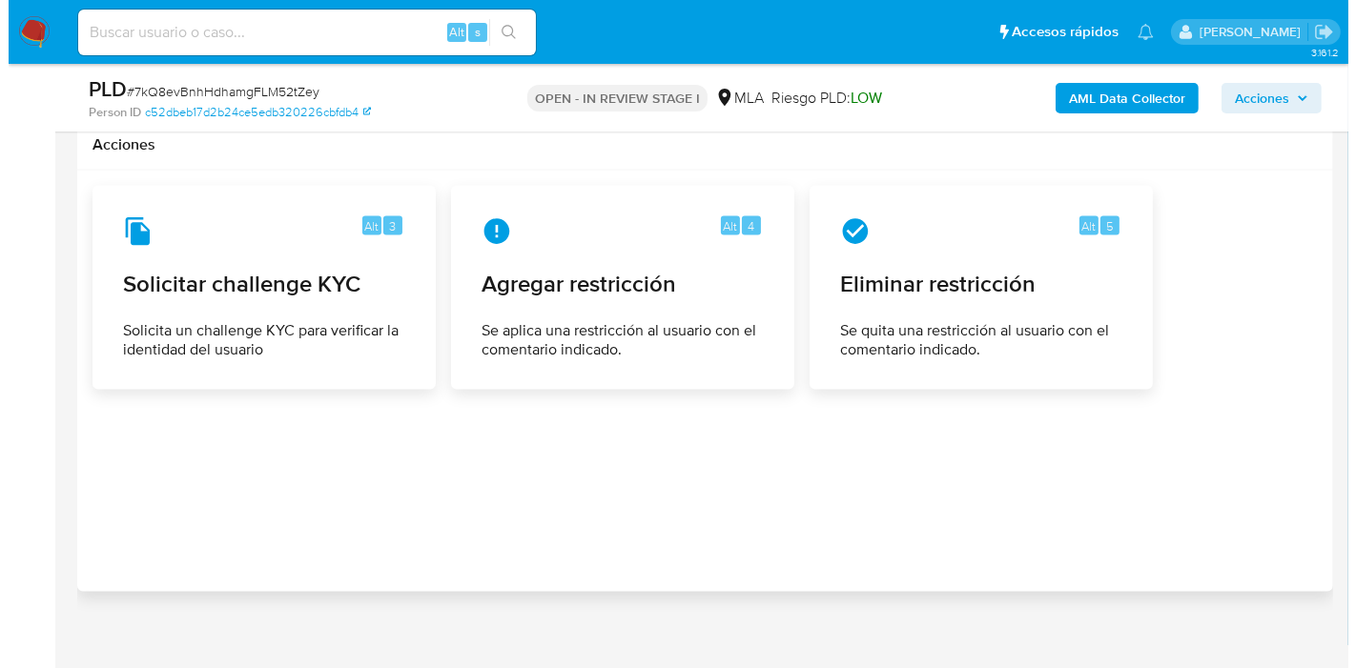
scroll to position [3000, 0]
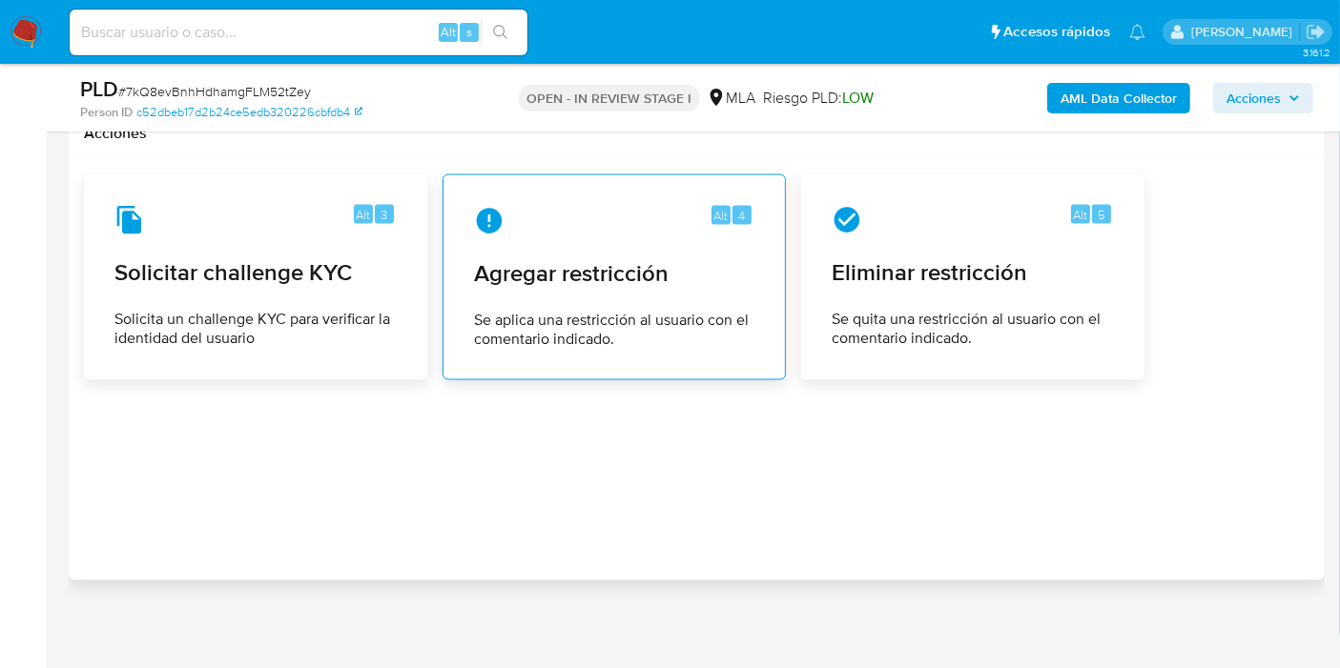
click at [482, 206] on icon at bounding box center [489, 221] width 31 height 31
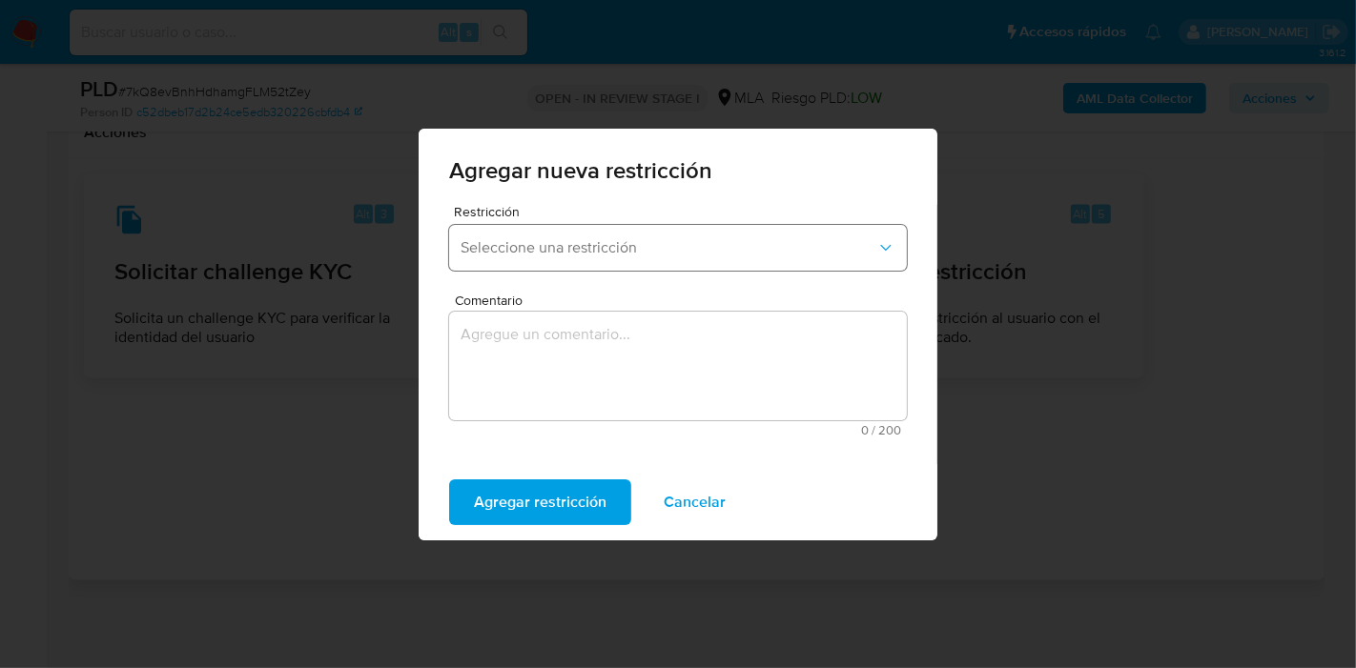
click at [562, 256] on span "Seleccione una restricción" at bounding box center [669, 247] width 416 height 19
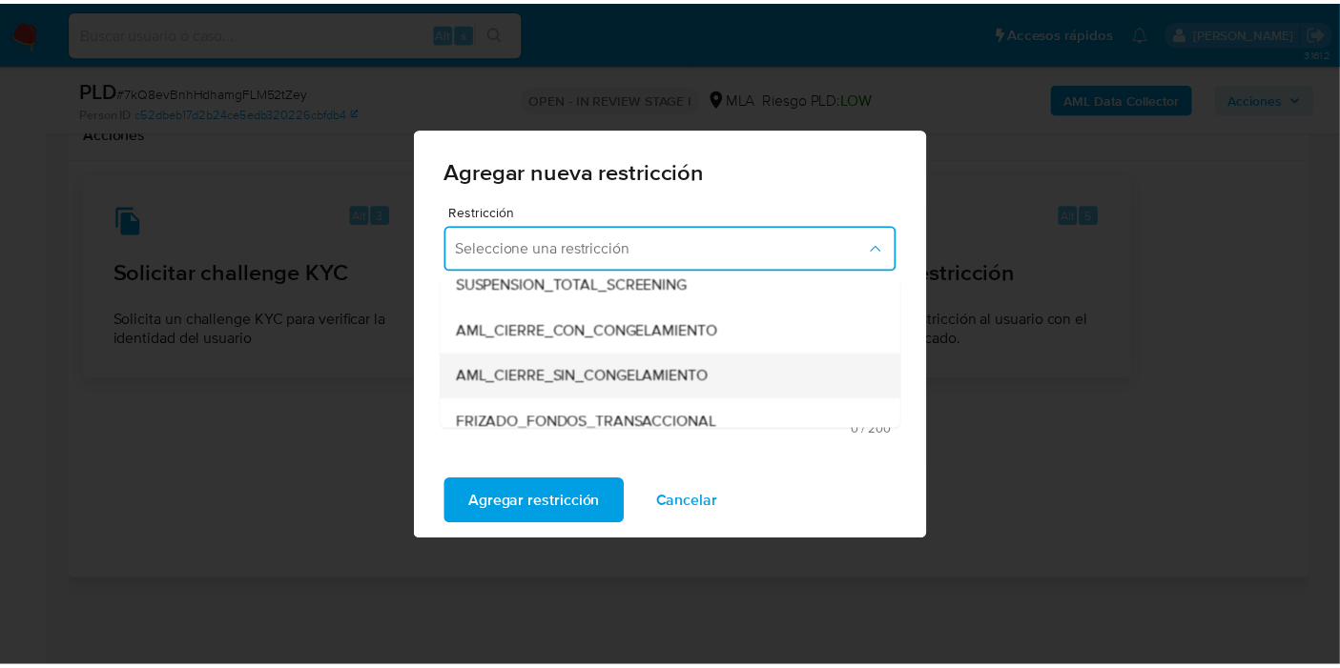
scroll to position [212, 0]
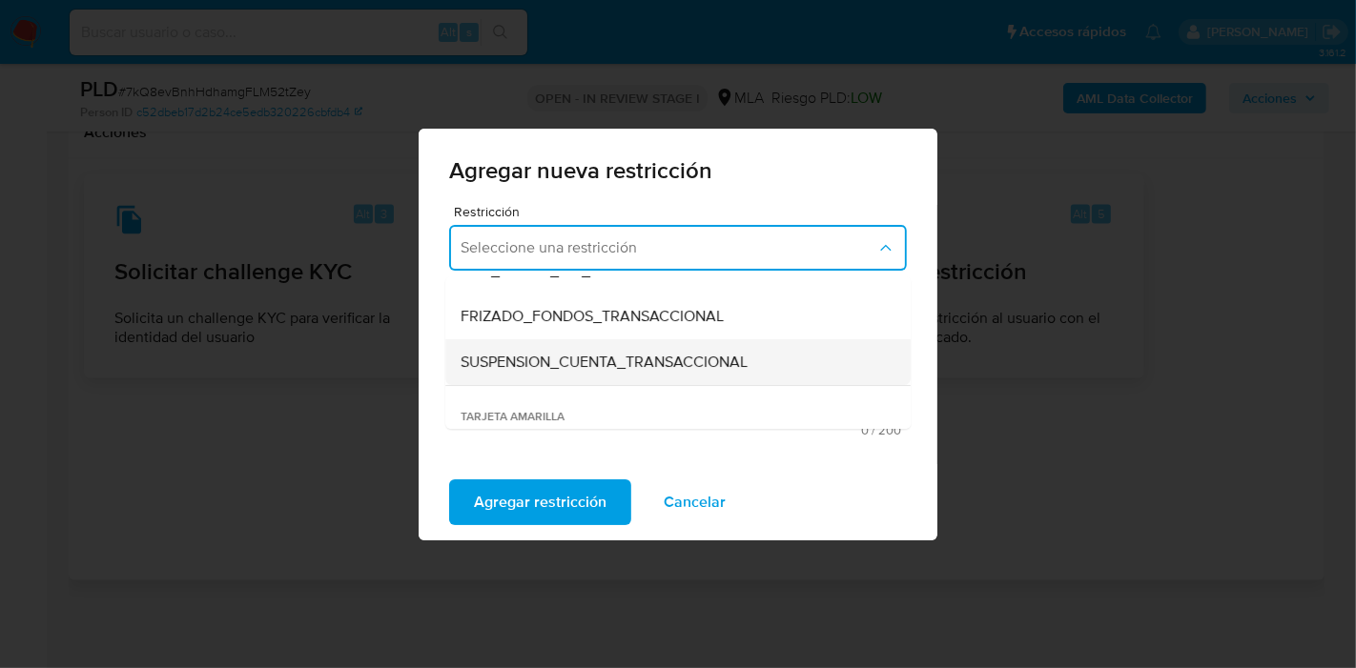
click at [583, 373] on div "SUSPENSION_CUENTA_TRANSACCIONAL" at bounding box center [672, 362] width 423 height 46
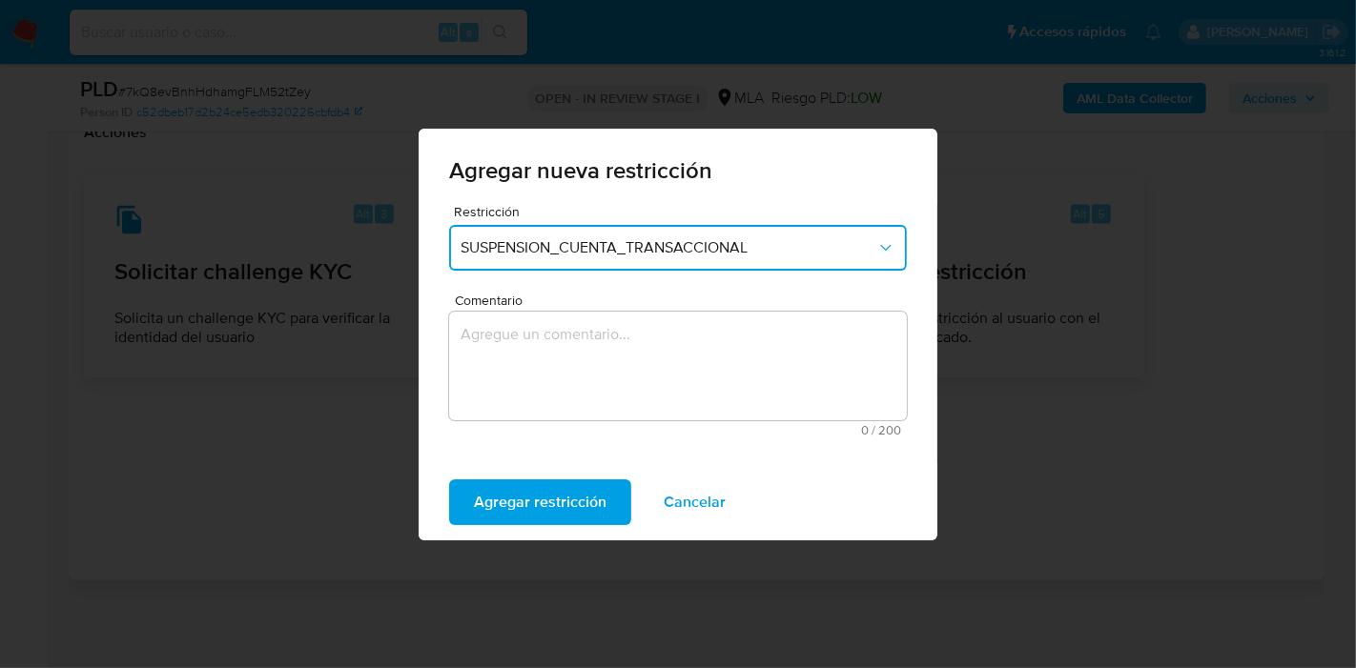
click at [583, 374] on textarea "Comentario" at bounding box center [678, 366] width 458 height 109
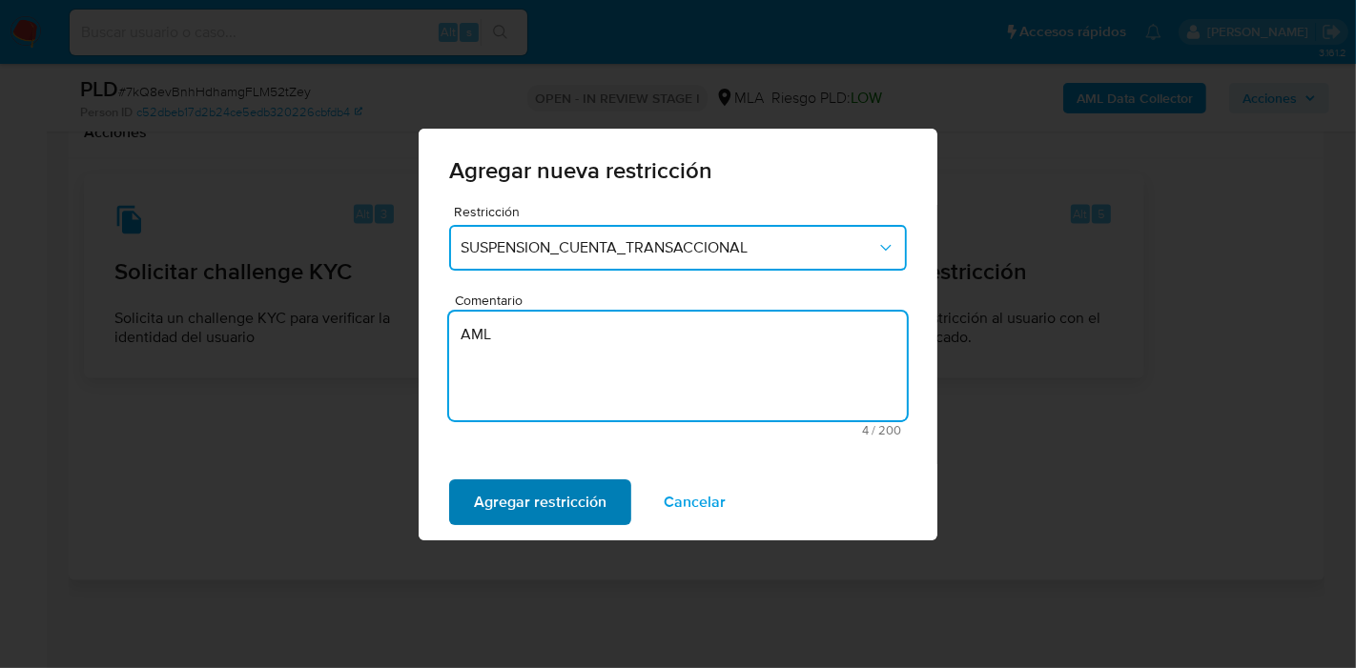
type textarea "AML"
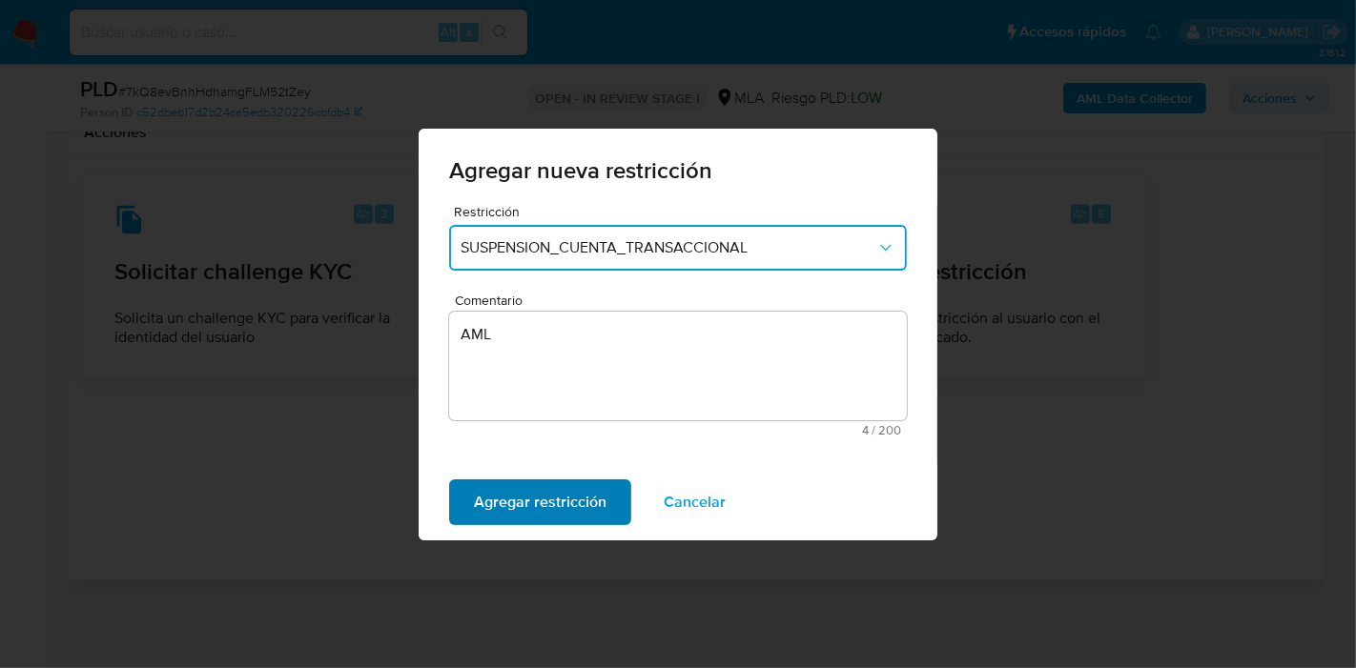
click at [525, 490] on span "Agregar restricción" at bounding box center [540, 503] width 133 height 42
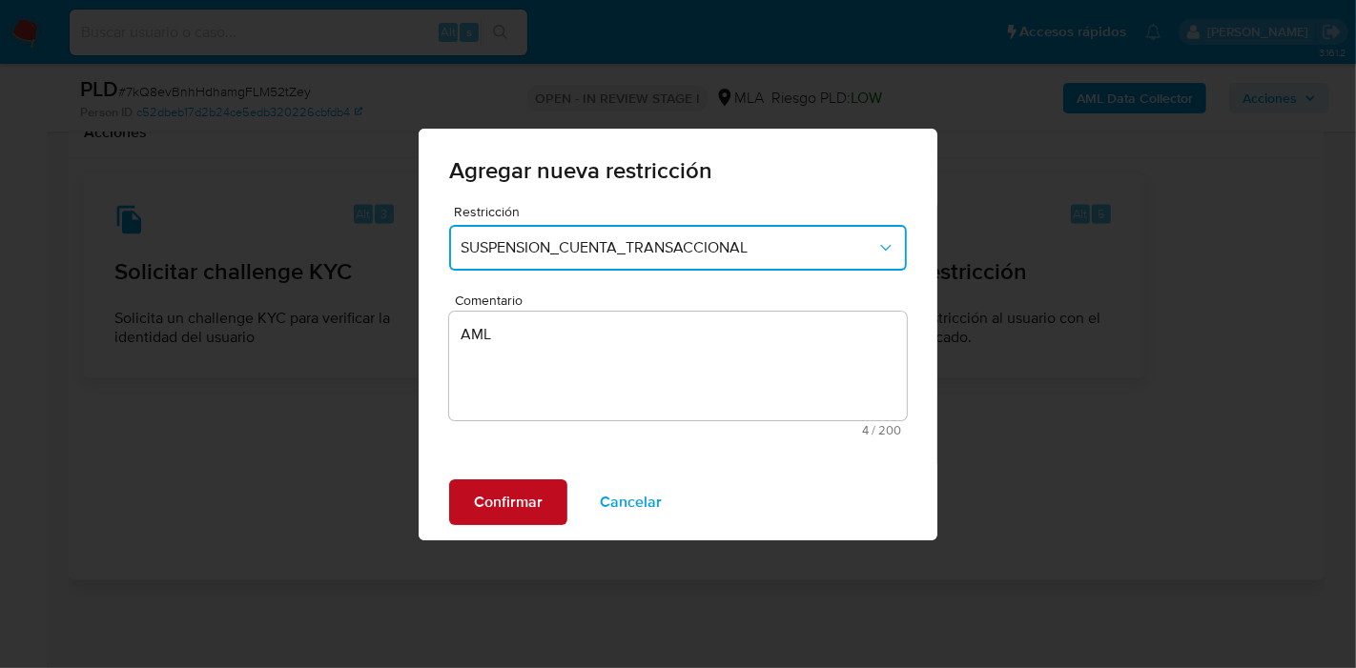
click at [525, 490] on span "Confirmar" at bounding box center [508, 503] width 69 height 42
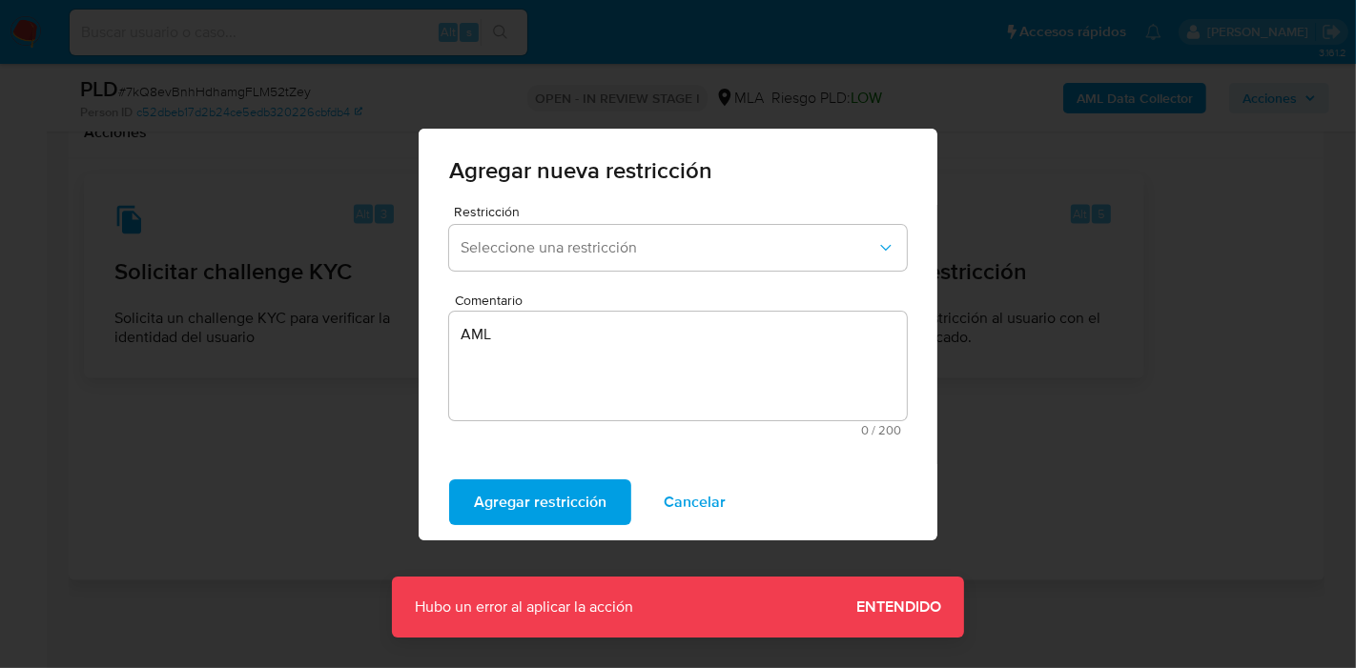
click at [900, 607] on span "Entendido" at bounding box center [898, 607] width 85 height 0
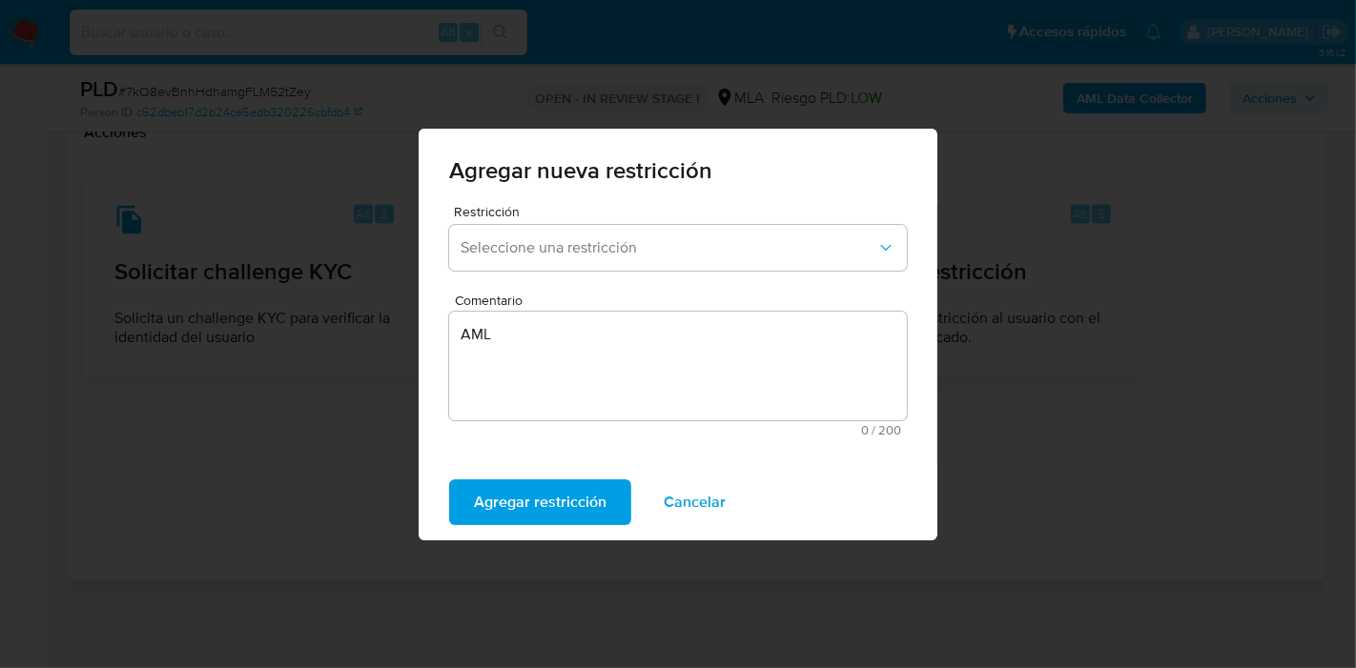
click at [528, 485] on span "Agregar restricción" at bounding box center [540, 503] width 133 height 42
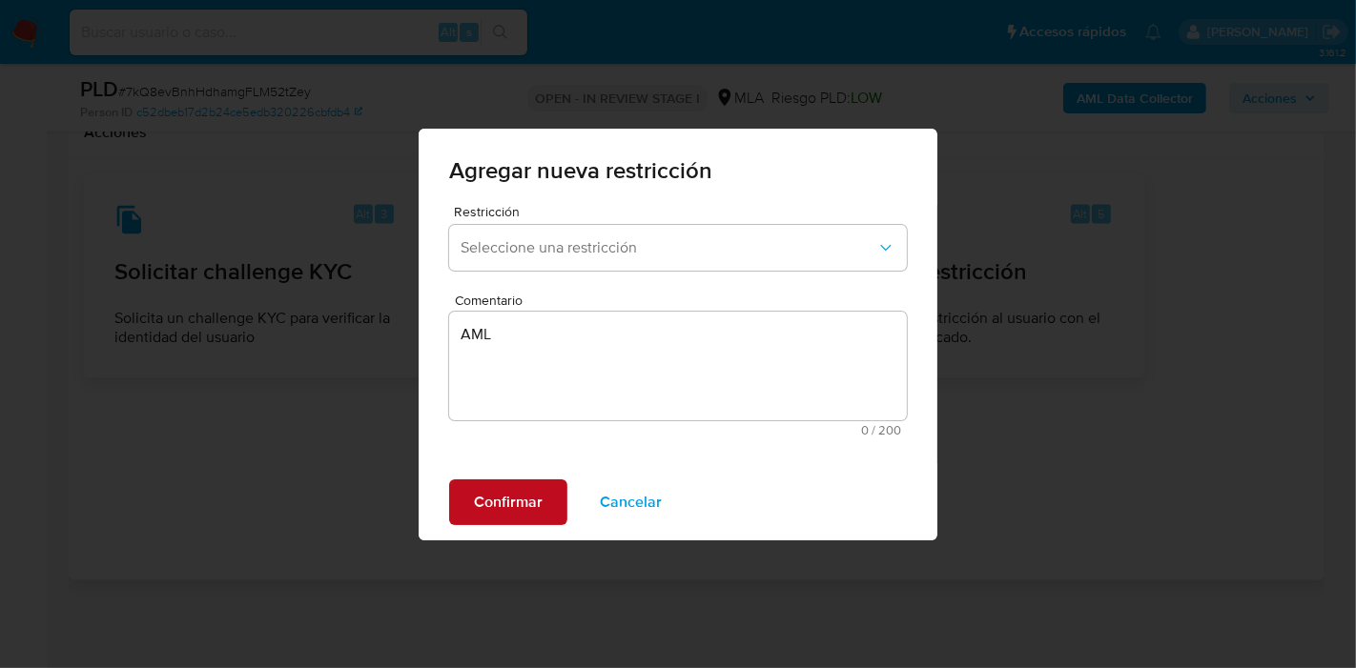
click at [528, 485] on span "Confirmar" at bounding box center [508, 503] width 69 height 42
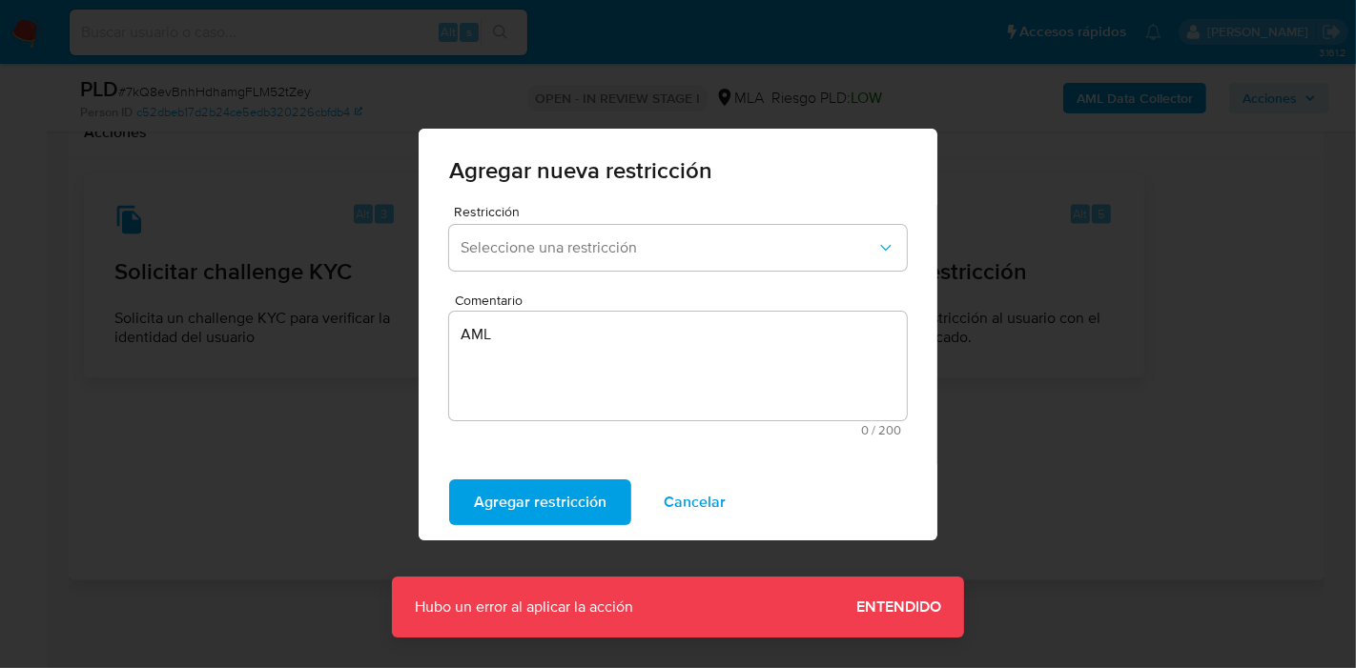
click at [675, 488] on span "Cancelar" at bounding box center [695, 503] width 62 height 42
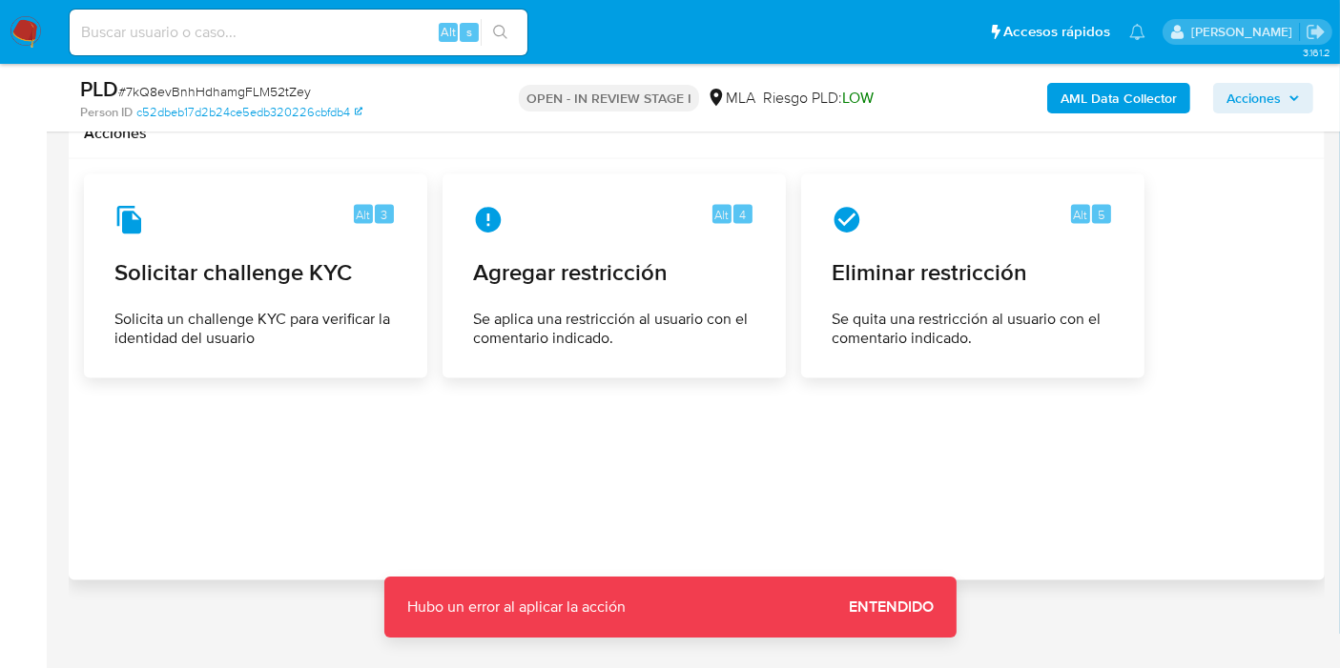
click at [858, 607] on span "Entendido" at bounding box center [891, 607] width 85 height 0
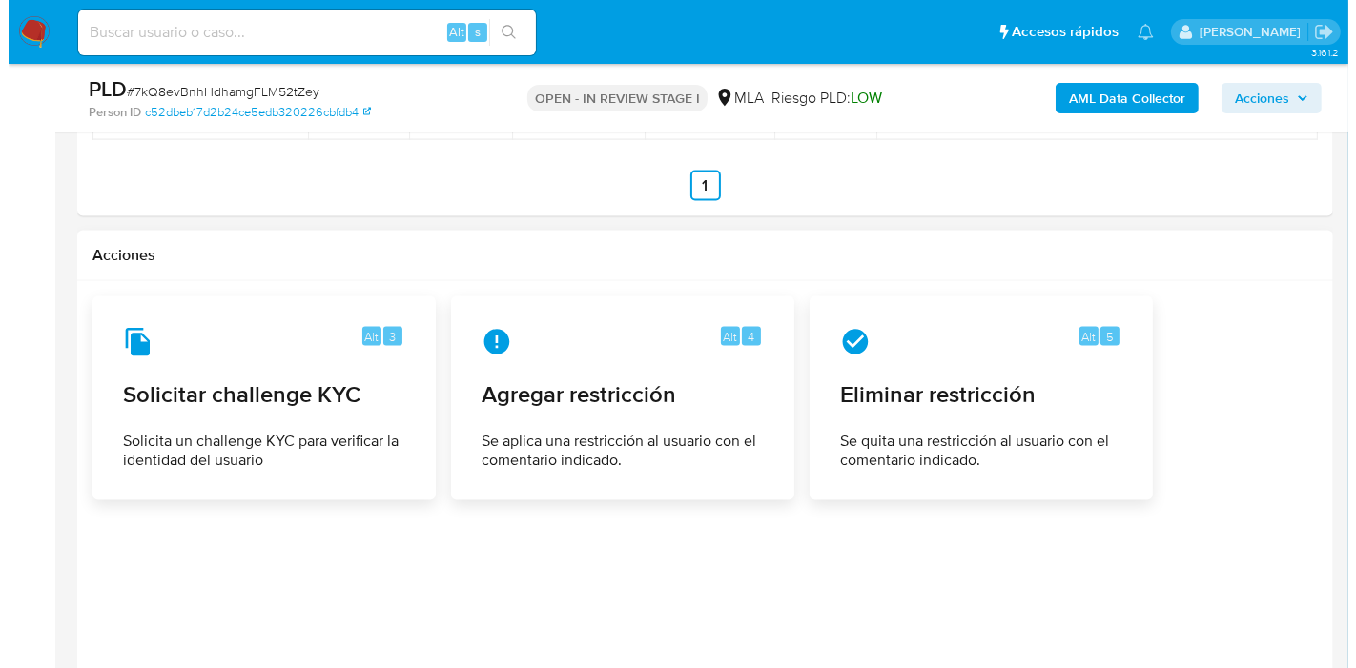
scroll to position [2788, 0]
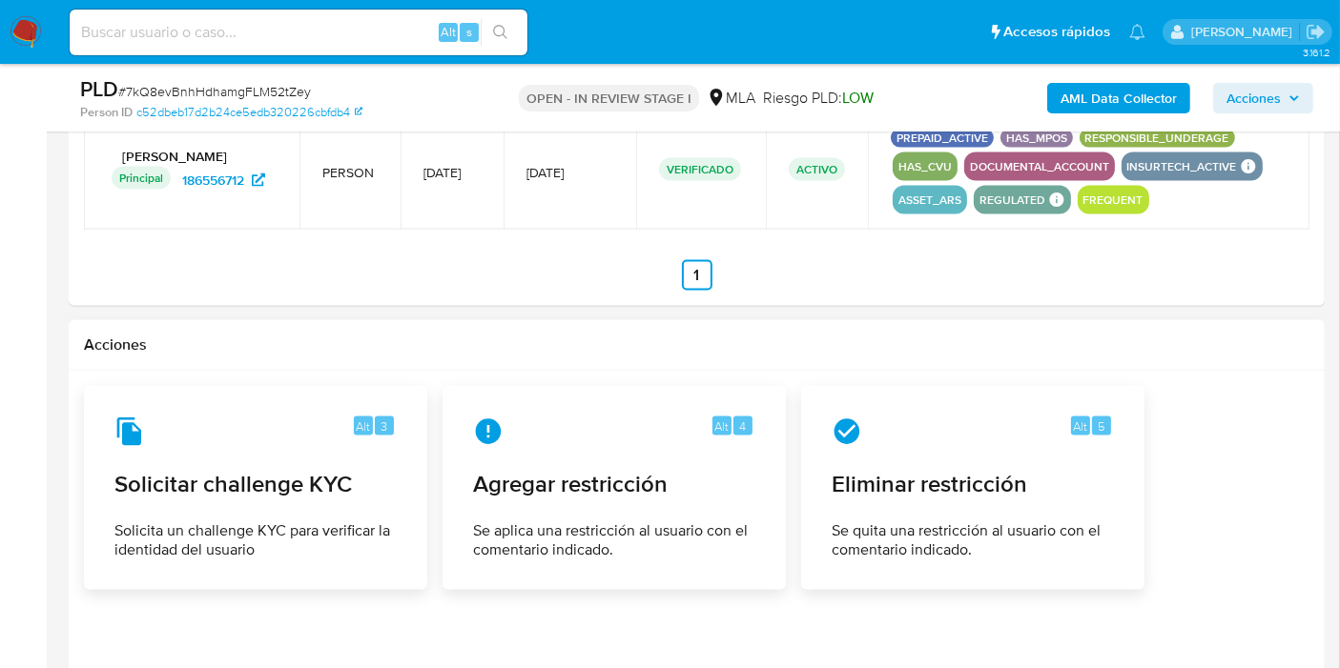
click at [653, 433] on div "Alt 4" at bounding box center [614, 432] width 282 height 31
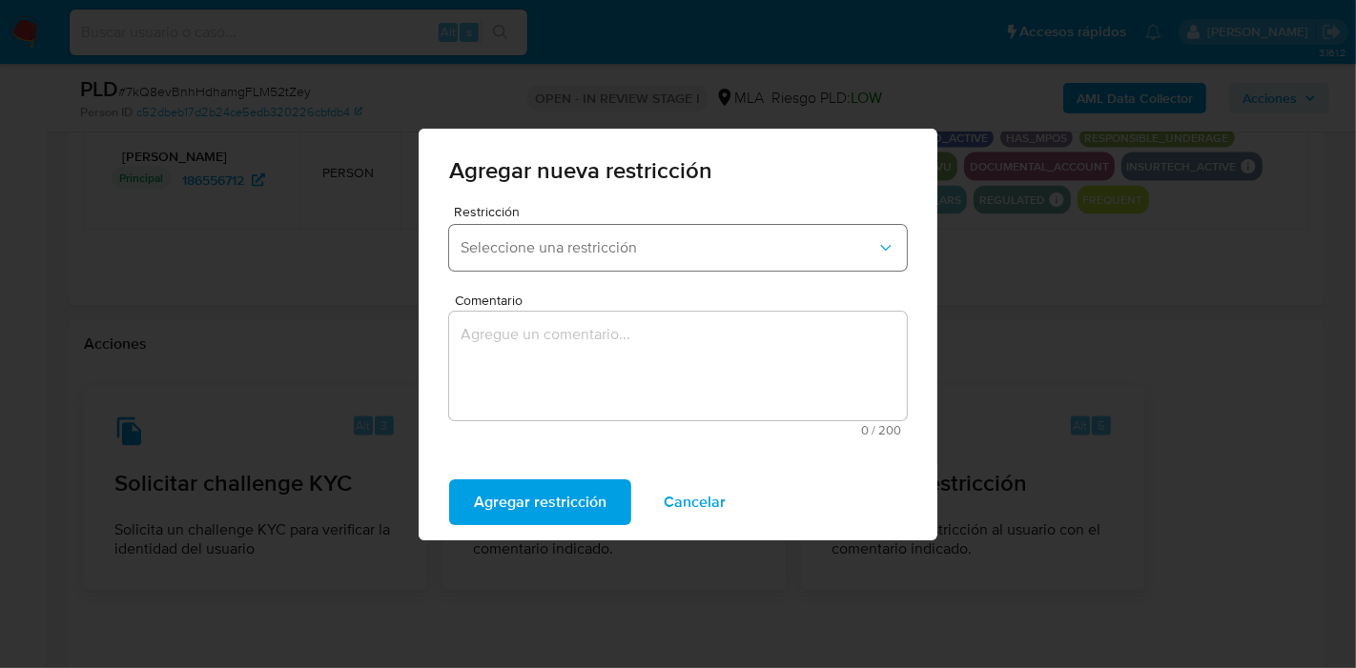
click at [730, 256] on span "Seleccione una restricción" at bounding box center [669, 247] width 416 height 19
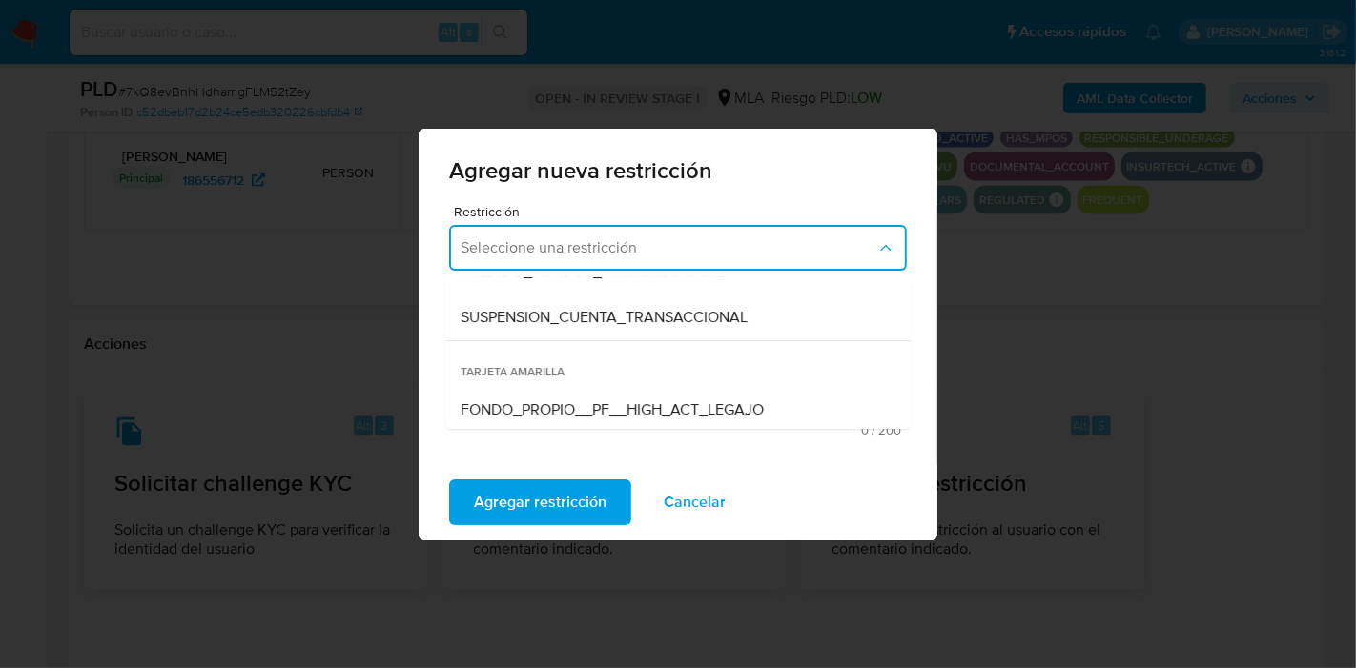
scroll to position [212, 0]
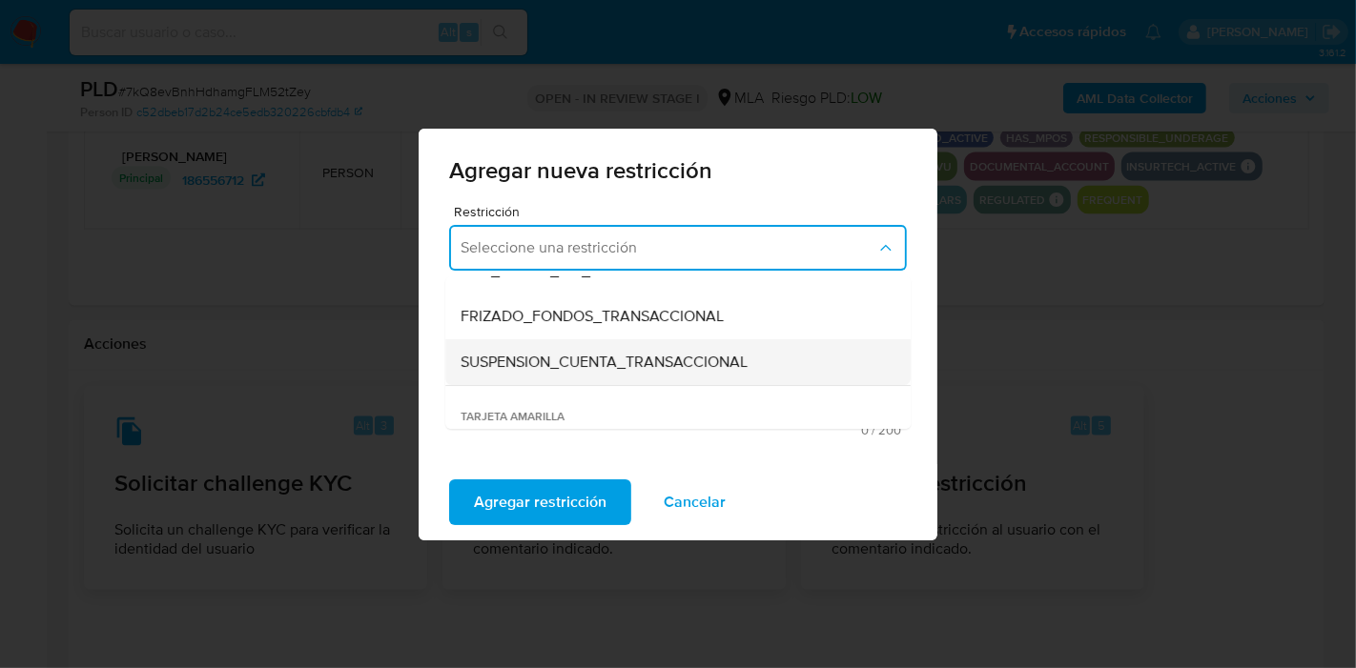
click at [646, 363] on span "SUSPENSION_CUENTA_TRANSACCIONAL" at bounding box center [604, 362] width 287 height 19
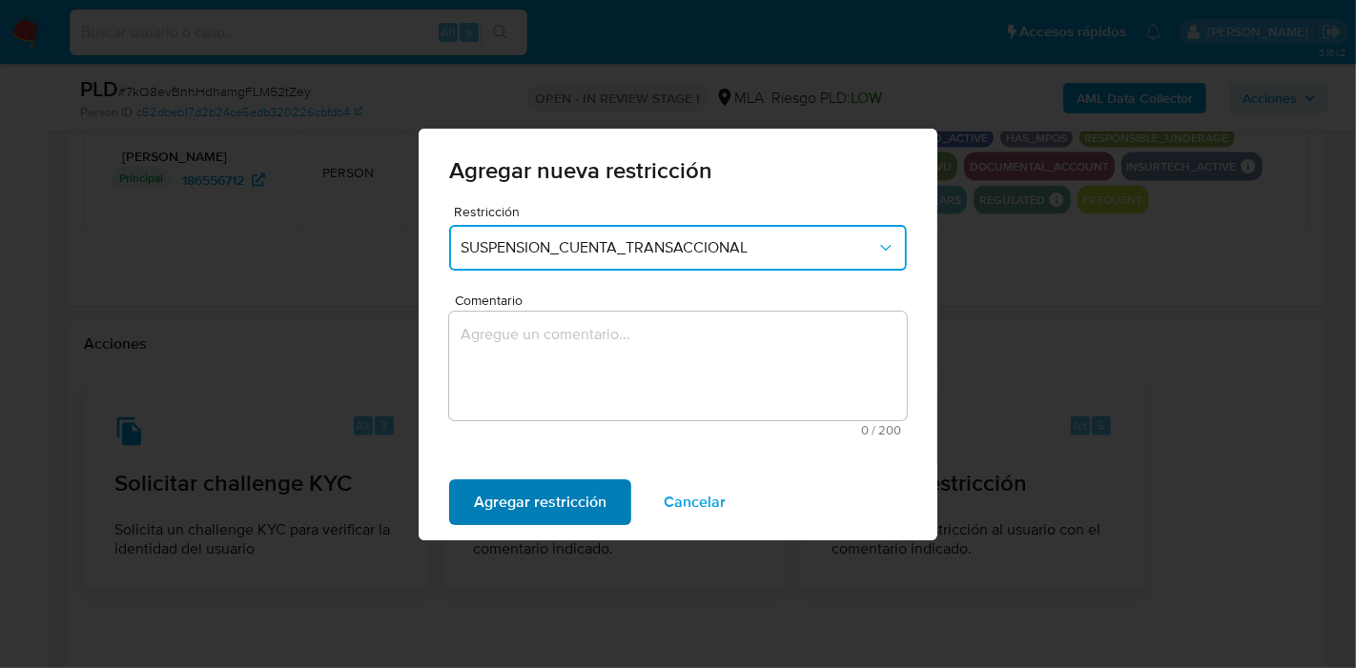
click at [547, 501] on span "Agregar restricción" at bounding box center [540, 503] width 133 height 42
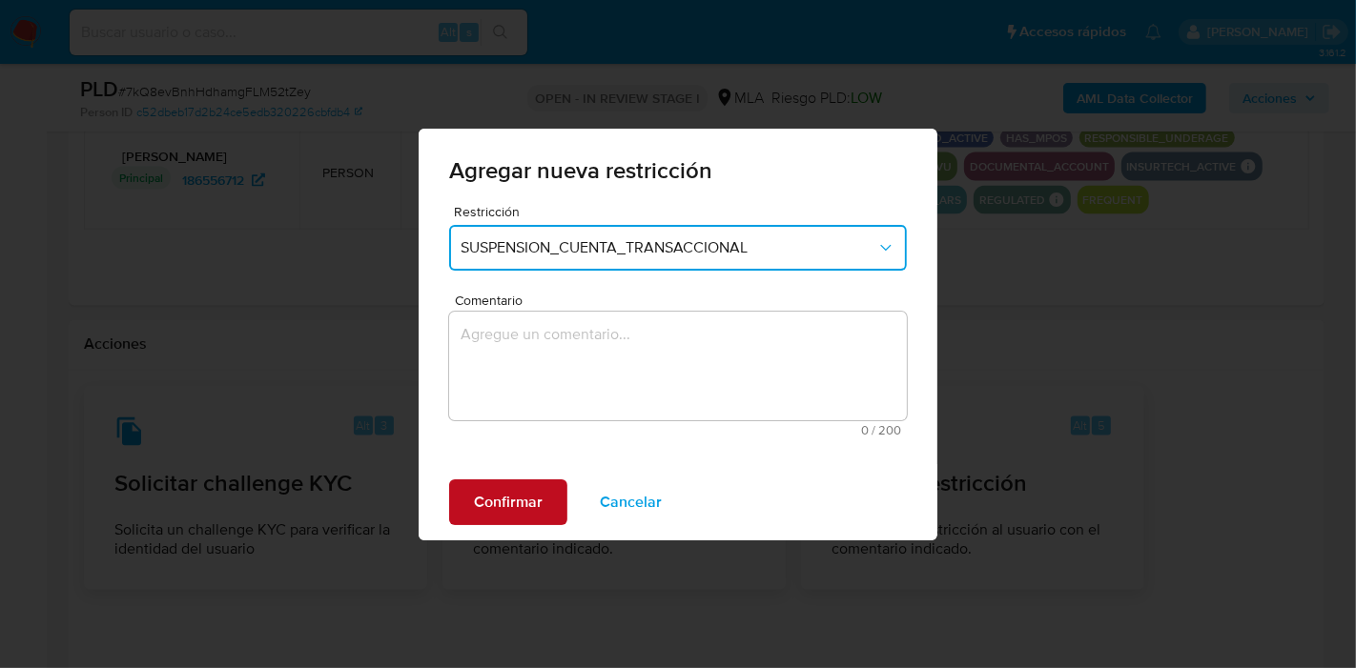
click at [547, 501] on button "Confirmar" at bounding box center [508, 503] width 118 height 46
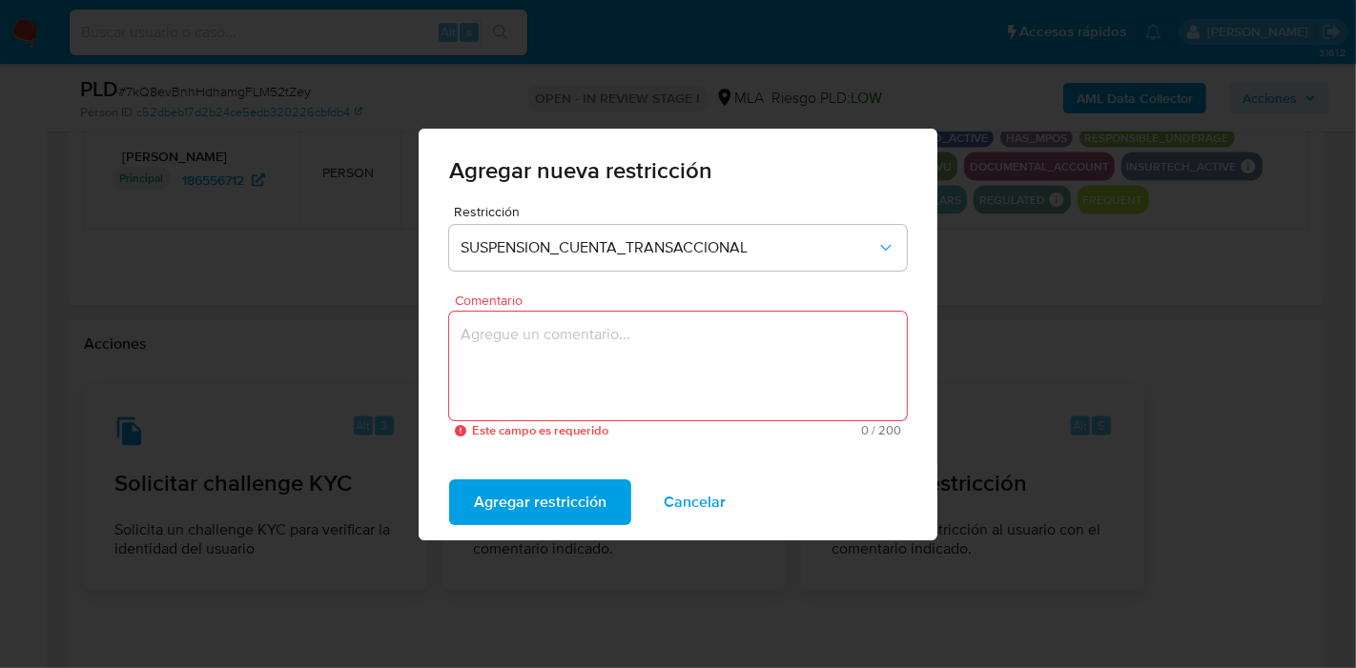
click at [580, 424] on span "Este campo es requerido" at bounding box center [579, 430] width 215 height 13
click at [624, 360] on textarea "Comentario" at bounding box center [678, 366] width 458 height 109
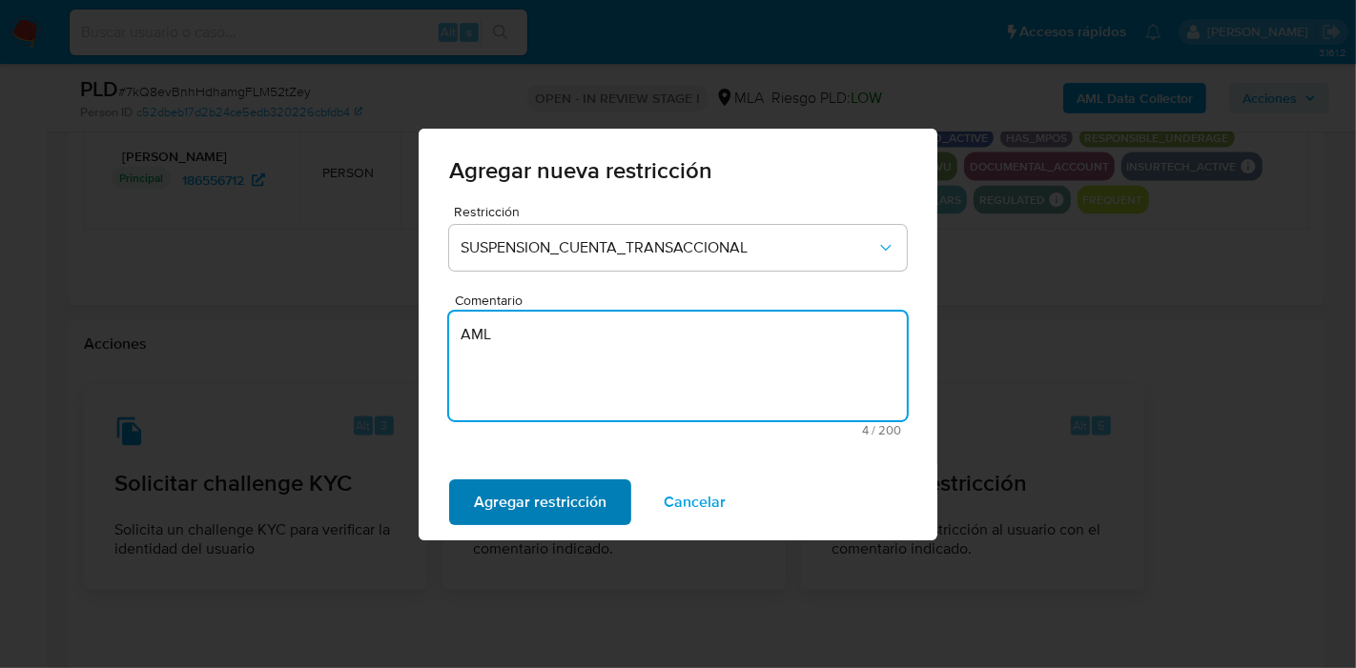
type textarea "AML"
click at [517, 504] on span "Agregar restricción" at bounding box center [540, 503] width 133 height 42
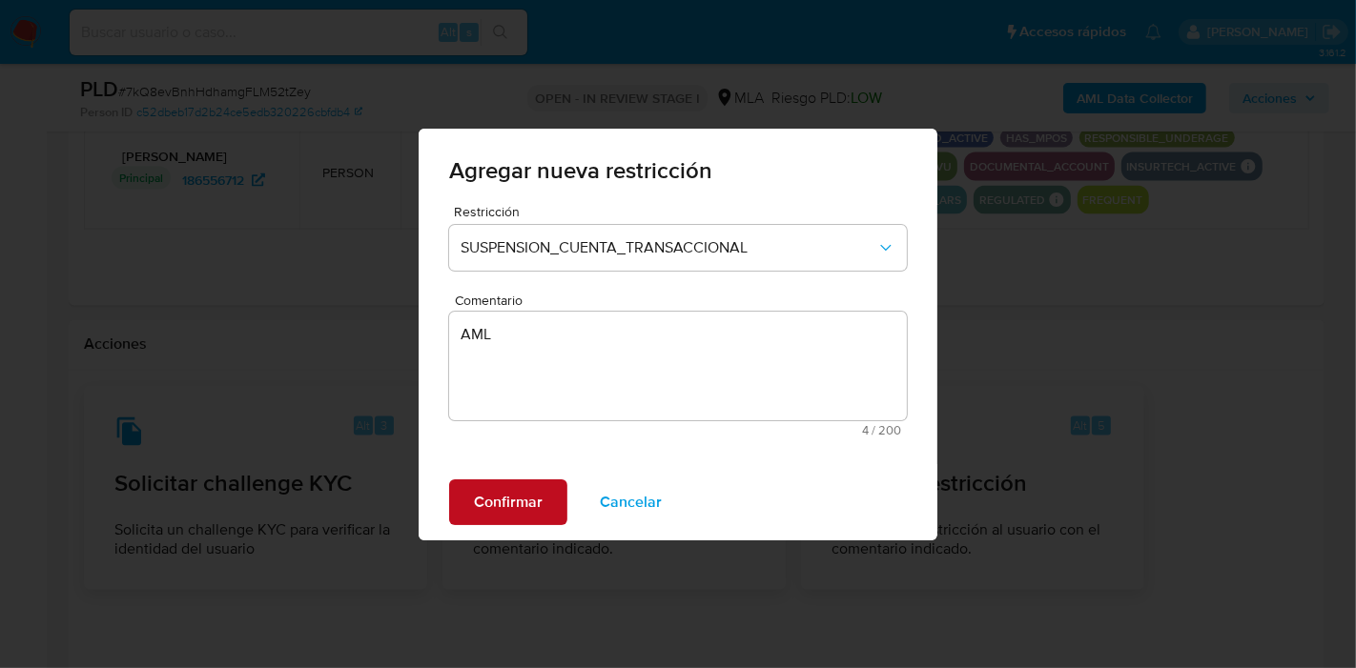
click at [534, 497] on span "Confirmar" at bounding box center [508, 503] width 69 height 42
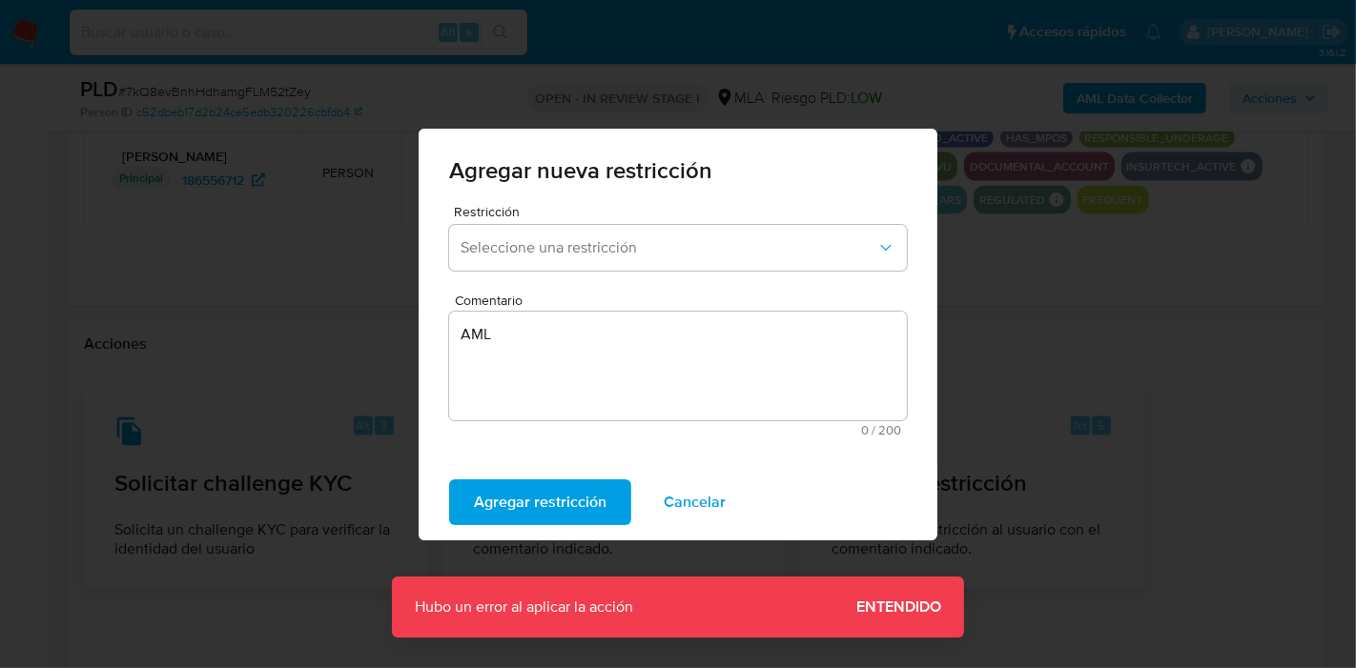
click at [926, 607] on span "Entendido" at bounding box center [898, 607] width 85 height 0
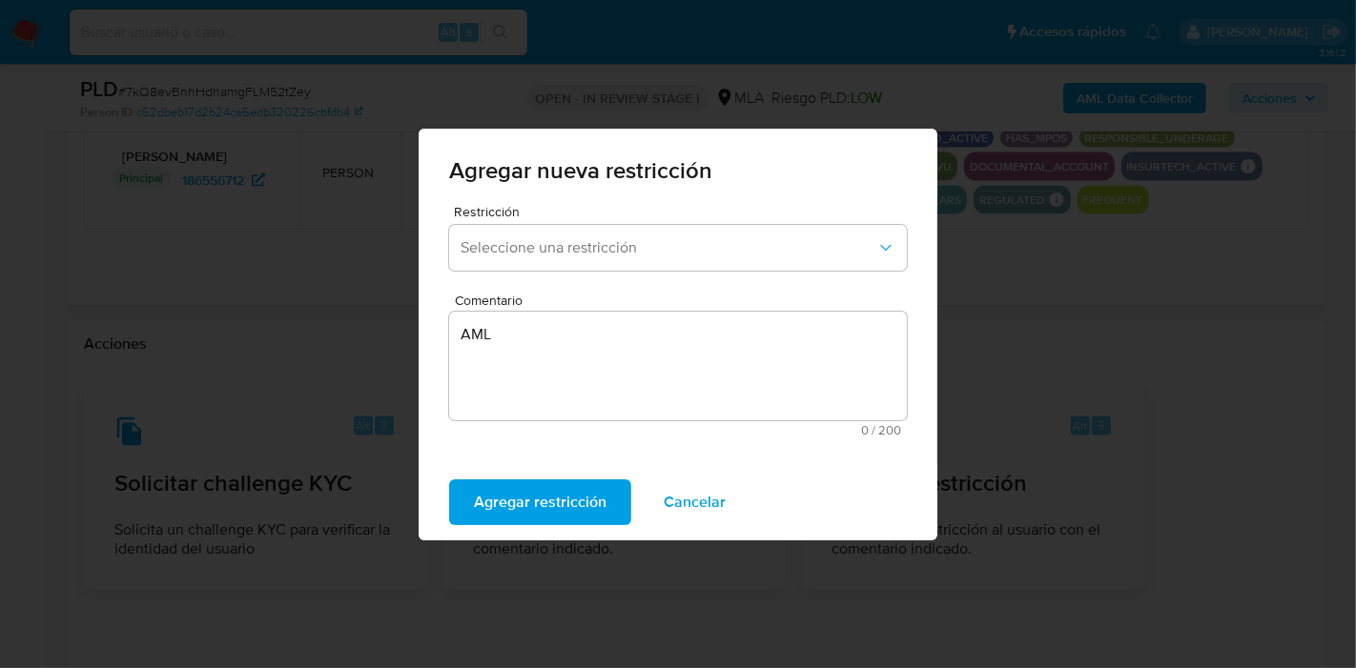
click at [878, 202] on div "Agregar nueva restricción" at bounding box center [678, 167] width 519 height 76
click at [687, 511] on span "Cancelar" at bounding box center [695, 503] width 62 height 42
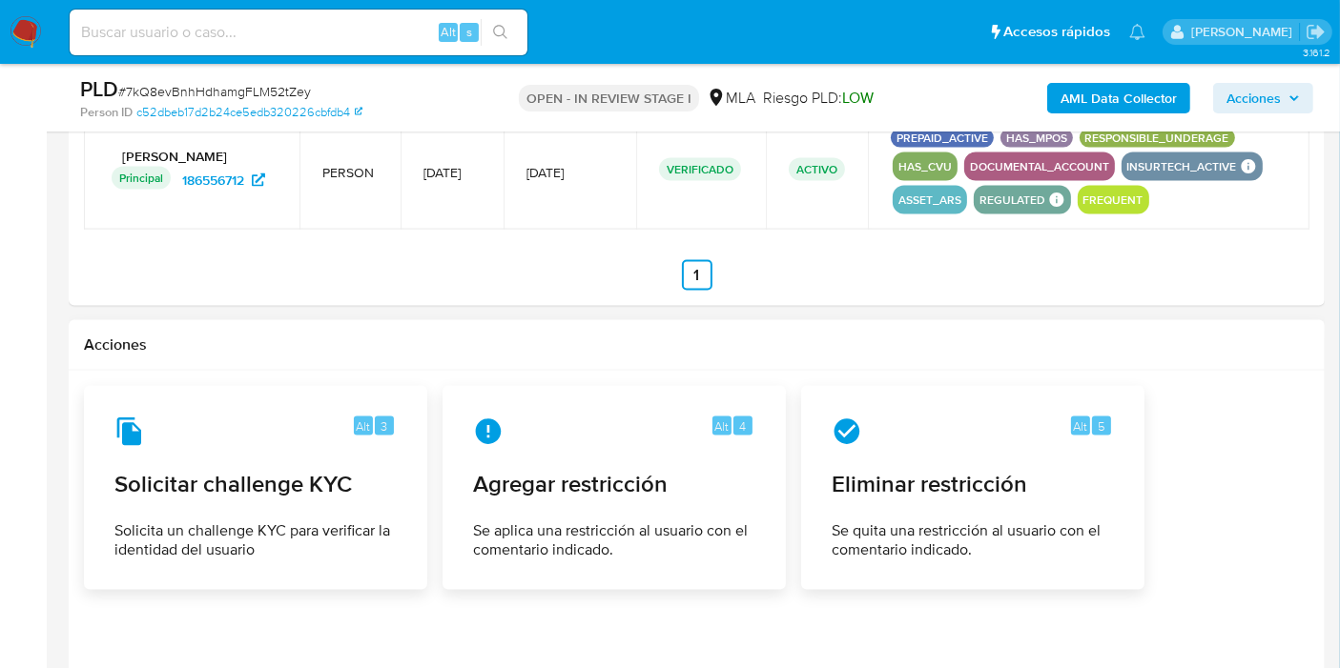
click at [1119, 70] on div "PLD # 7kQ8evBnhHdhamgFLM52tZey Person ID c52dbeb17d2b24ce5edb320226cbfdb4 OPEN …" at bounding box center [697, 98] width 1256 height 68
click at [1114, 78] on div "AML Data Collector Acciones" at bounding box center [1110, 97] width 406 height 45
click at [1095, 103] on b "AML Data Collector" at bounding box center [1118, 98] width 116 height 31
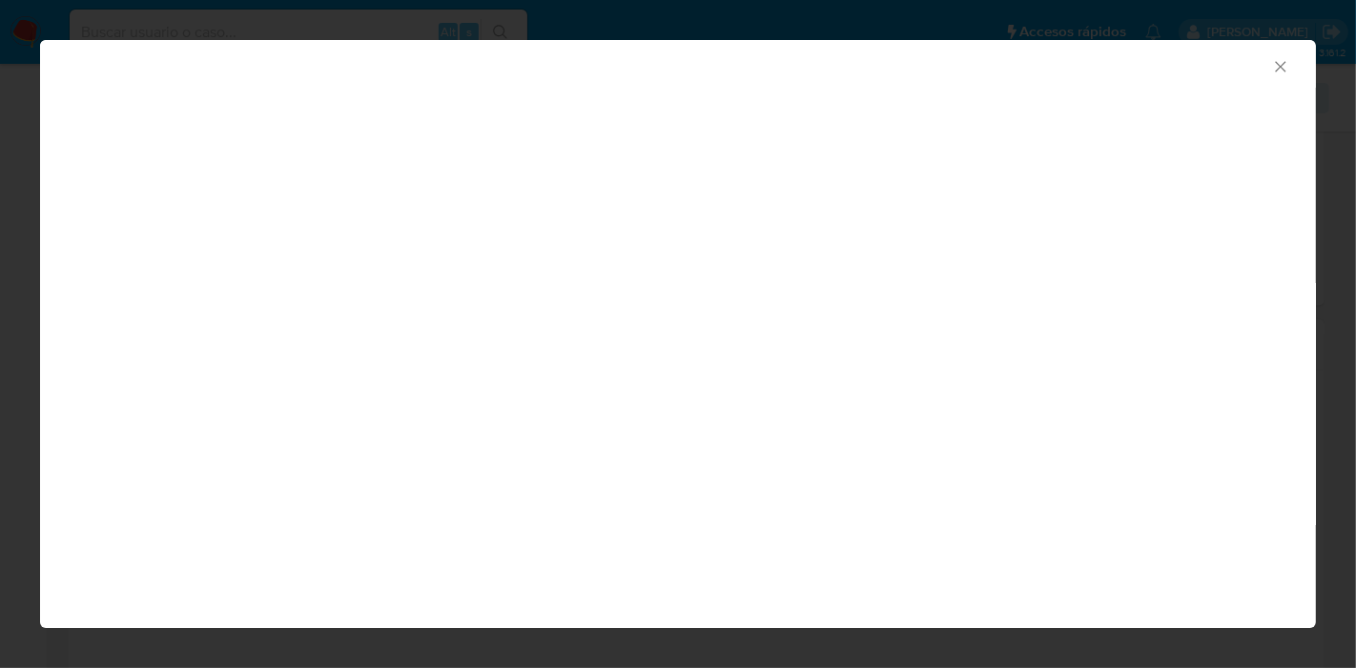
scroll to position [1040, 0]
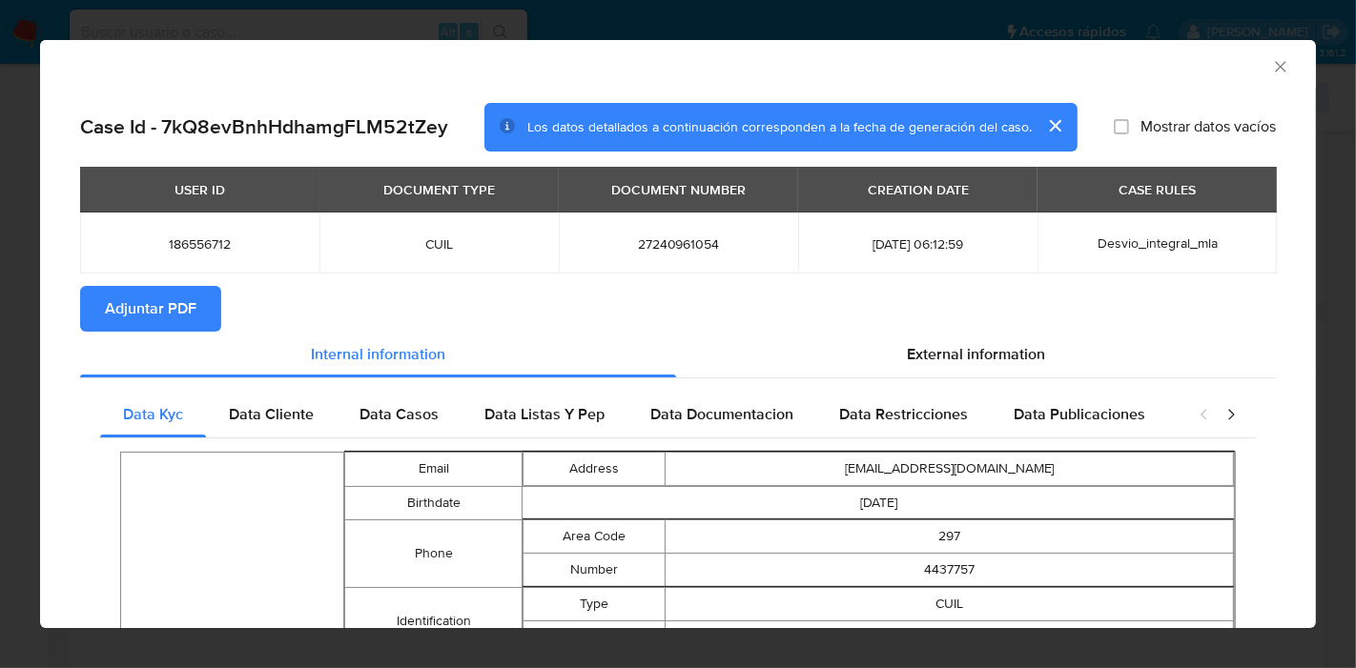
click at [195, 314] on span "Adjuntar PDF" at bounding box center [151, 309] width 92 height 42
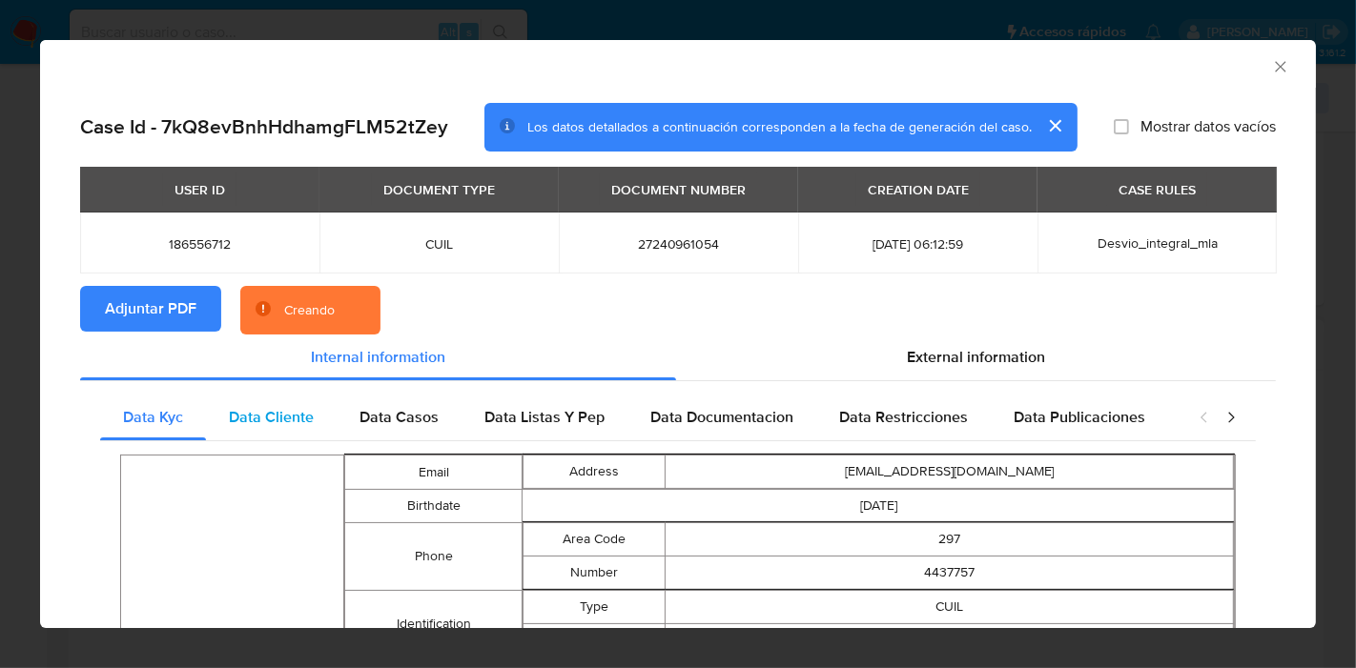
click at [308, 409] on span "Data Cliente" at bounding box center [271, 417] width 85 height 22
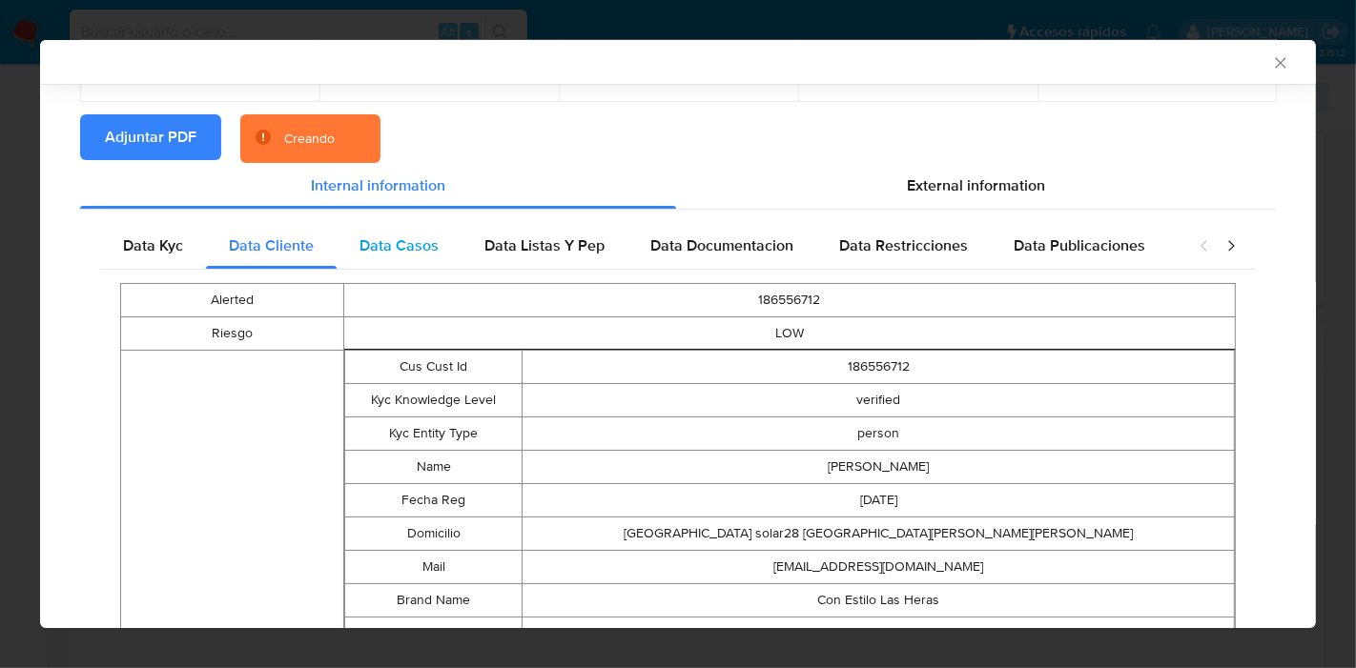
click at [436, 250] on span "Data Casos" at bounding box center [398, 246] width 79 height 22
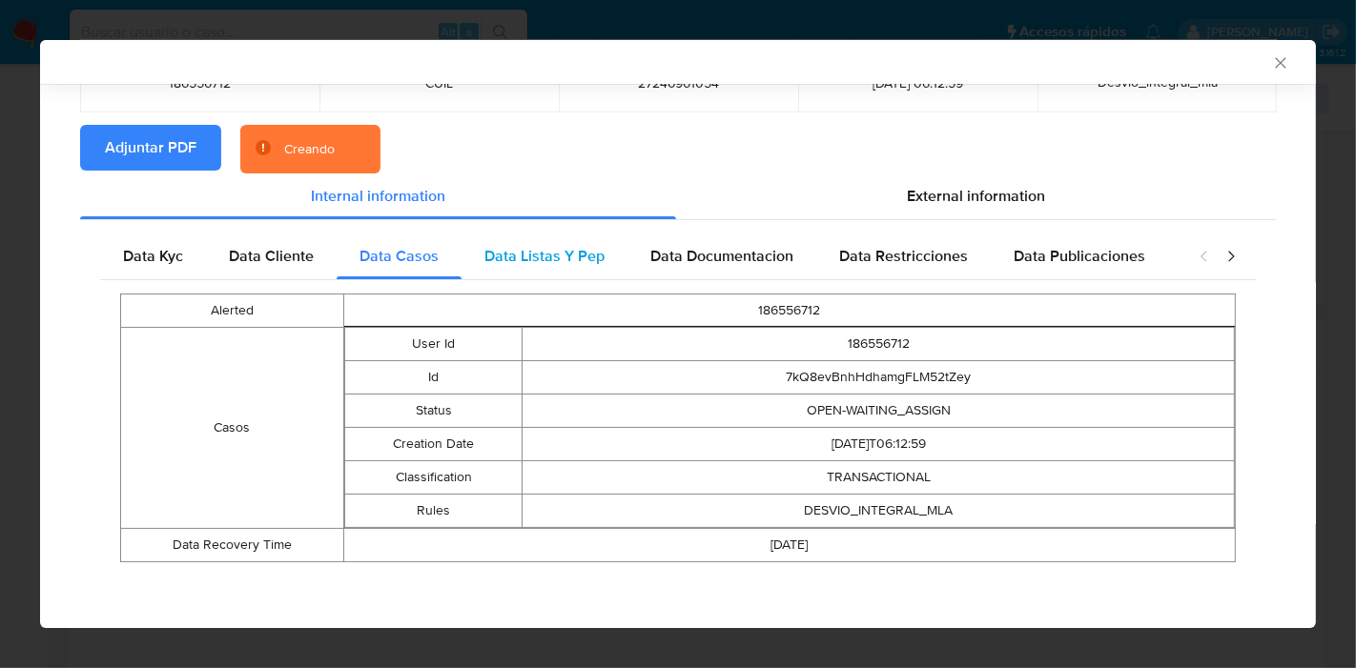
click at [558, 271] on div "Data Listas Y Pep" at bounding box center [544, 257] width 166 height 46
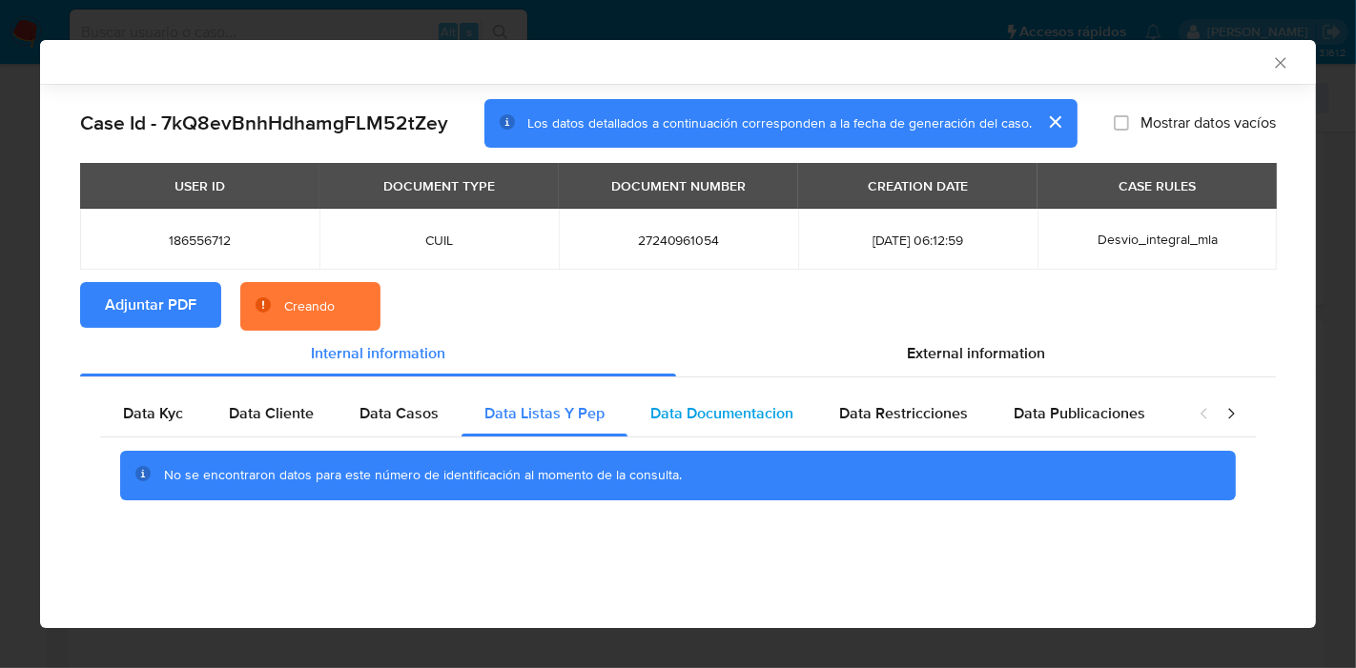
click at [707, 410] on span "Data Documentacion" at bounding box center [721, 413] width 143 height 22
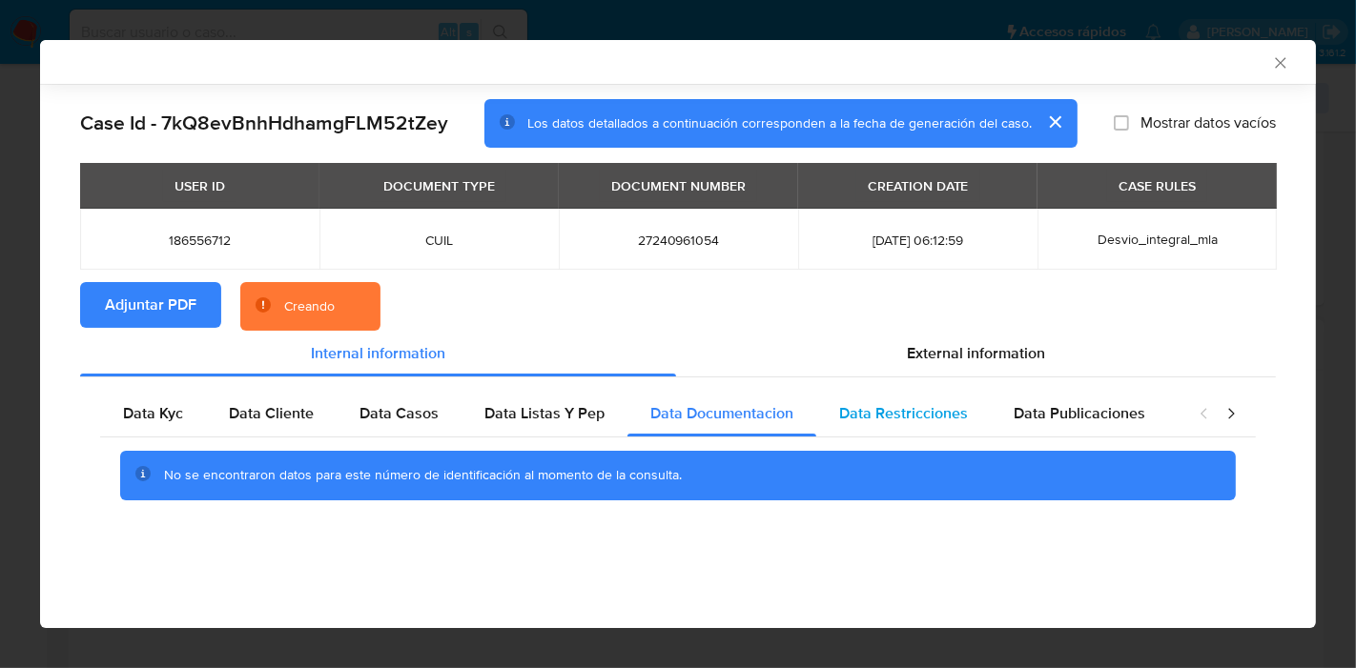
click at [883, 400] on div "Data Restricciones" at bounding box center [903, 414] width 174 height 46
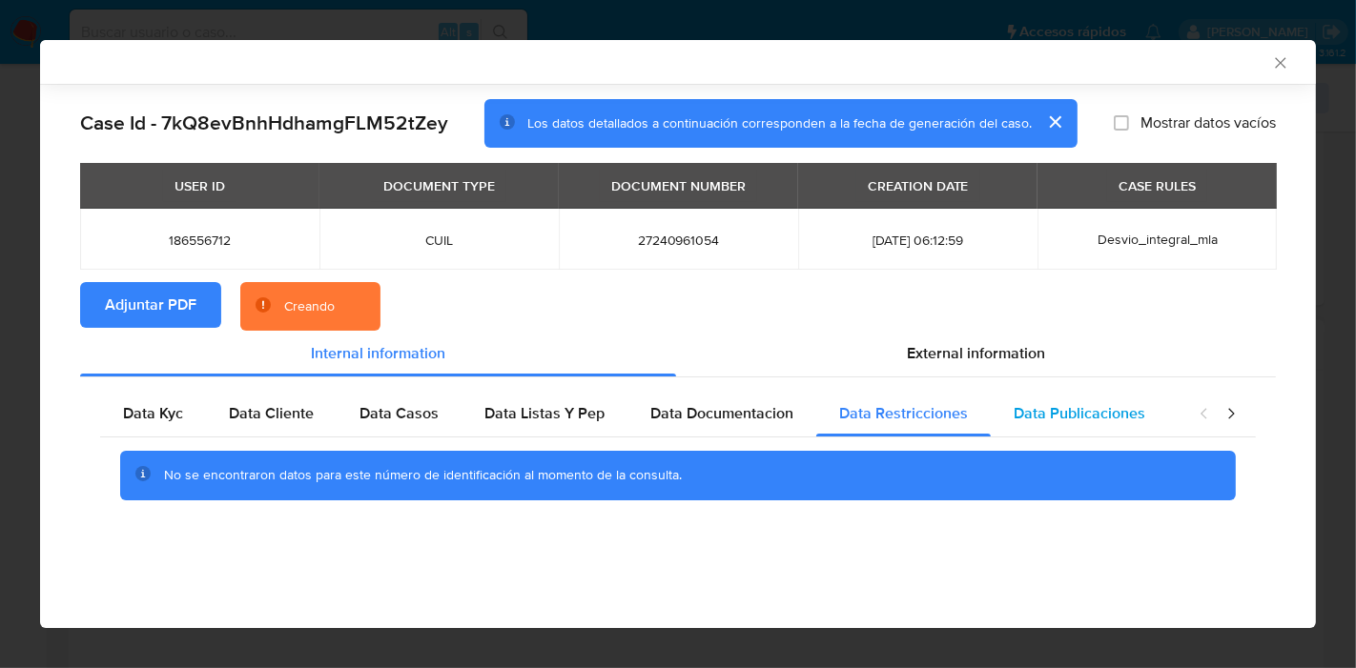
click at [1051, 396] on div "Data Publicaciones" at bounding box center [1079, 414] width 177 height 46
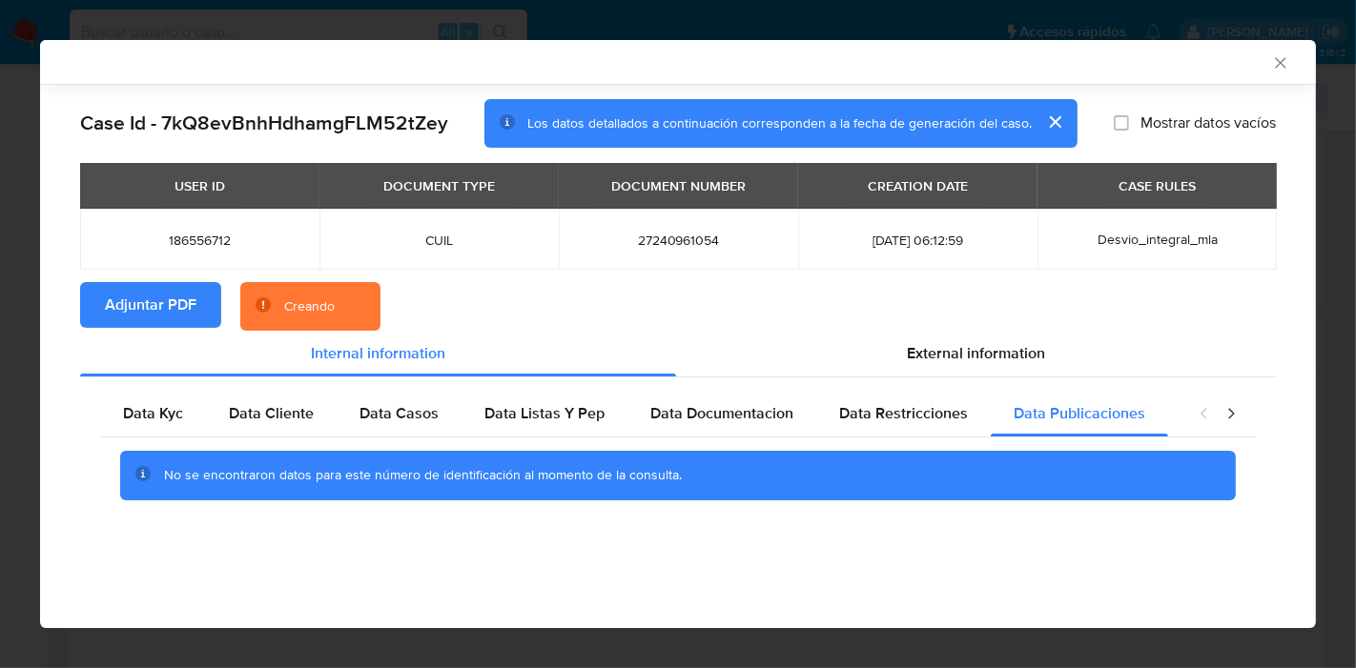
drag, startPoint x: 1228, startPoint y: 400, endPoint x: 1233, endPoint y: 412, distance: 13.3
click at [1230, 404] on div "closure-recommendation-modal" at bounding box center [1217, 414] width 76 height 46
click at [1233, 412] on icon "closure-recommendation-modal" at bounding box center [1231, 414] width 6 height 10
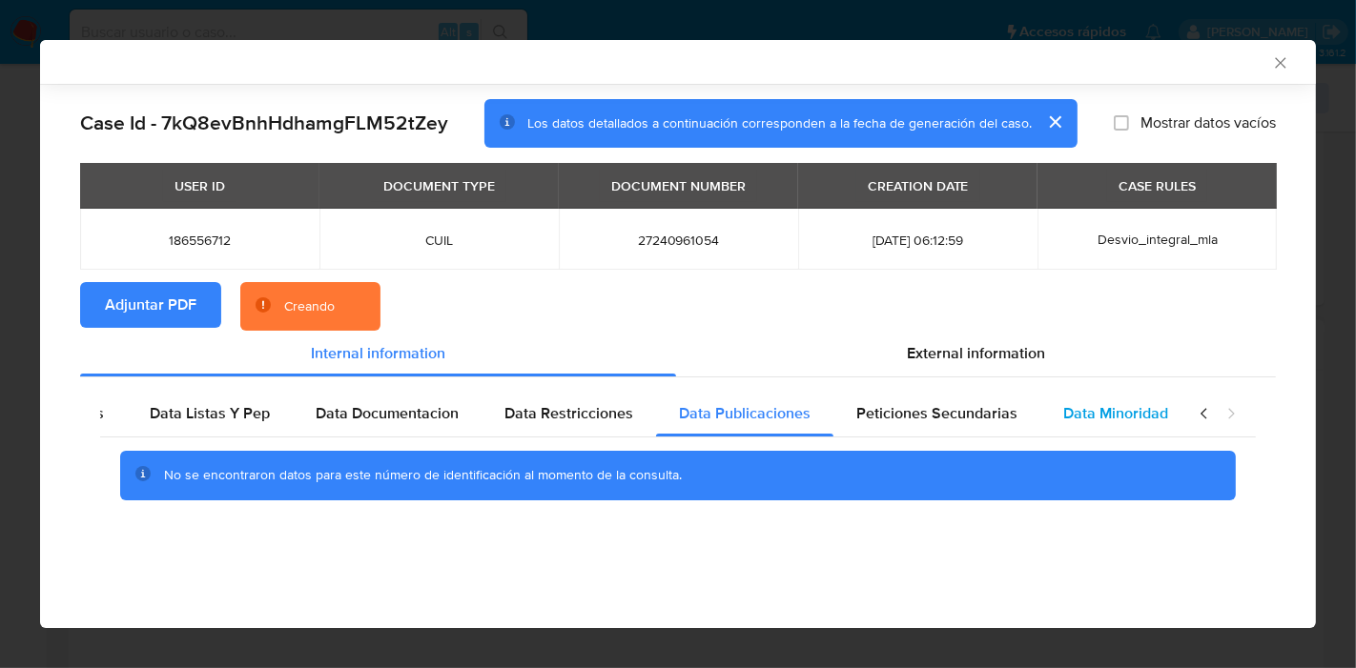
click at [1064, 418] on span "Data Minoridad" at bounding box center [1115, 413] width 105 height 22
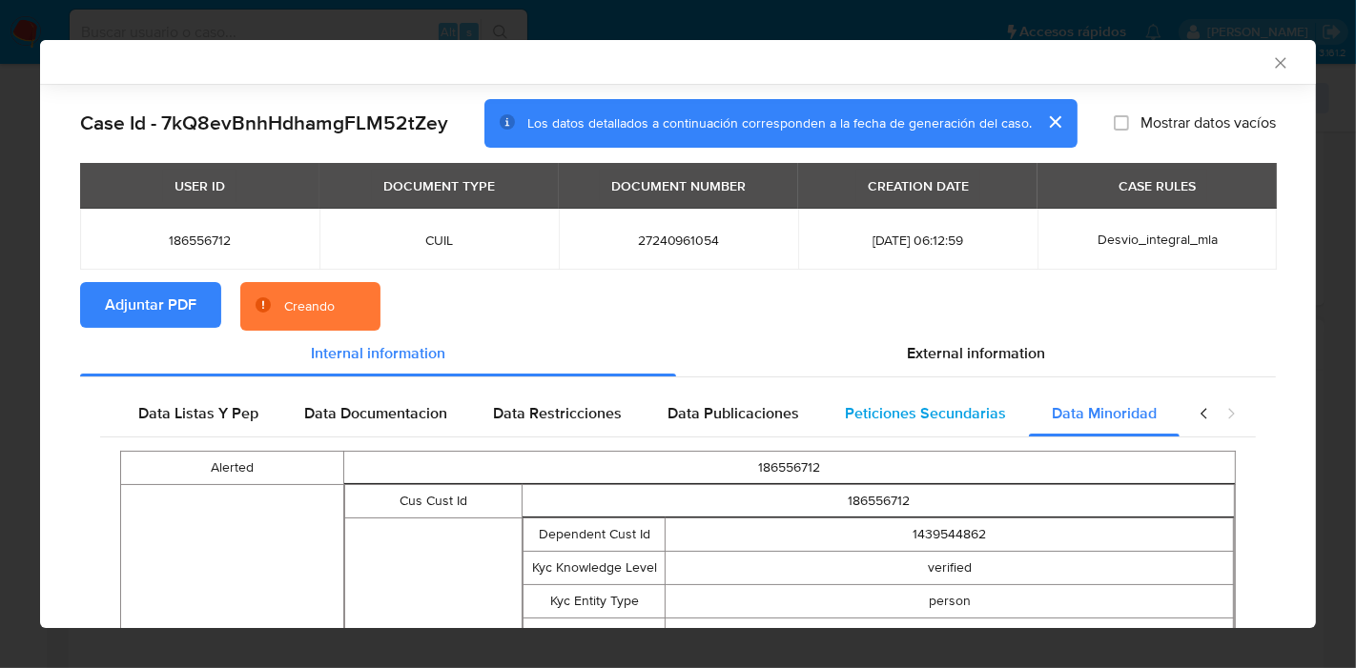
click at [945, 419] on span "Peticiones Secundarias" at bounding box center [925, 413] width 161 height 22
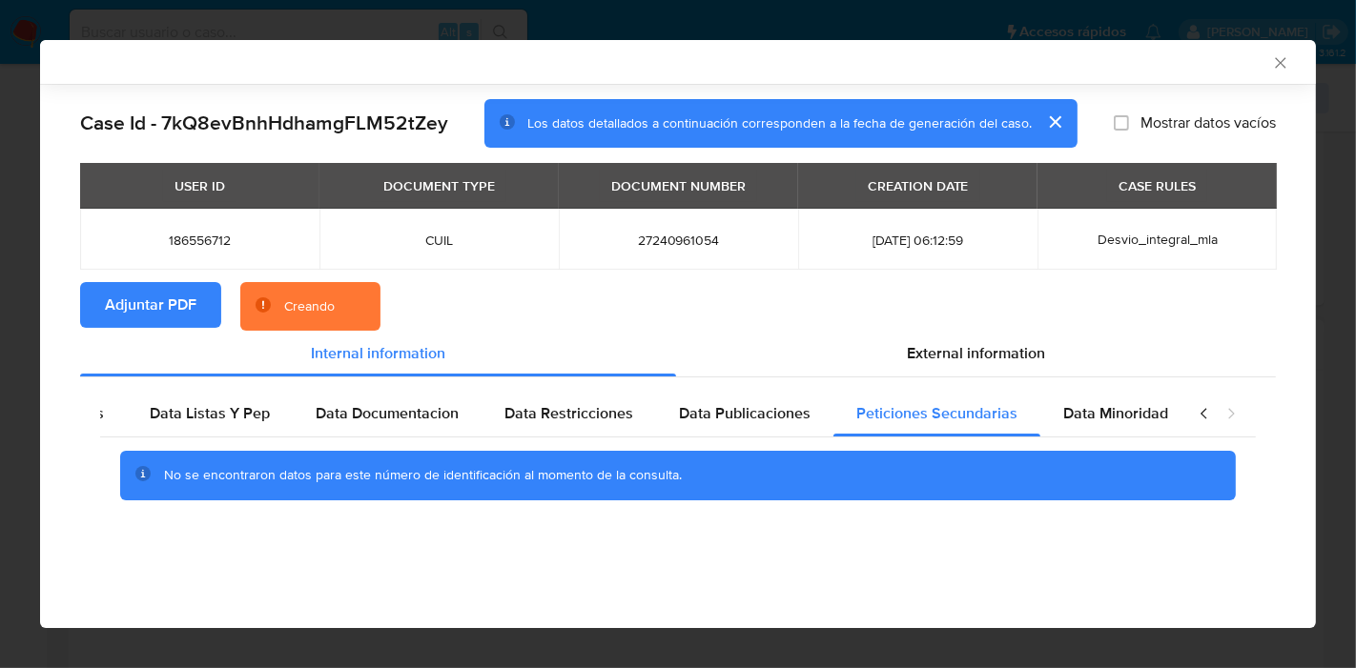
click at [1201, 418] on icon "closure-recommendation-modal" at bounding box center [1204, 413] width 19 height 19
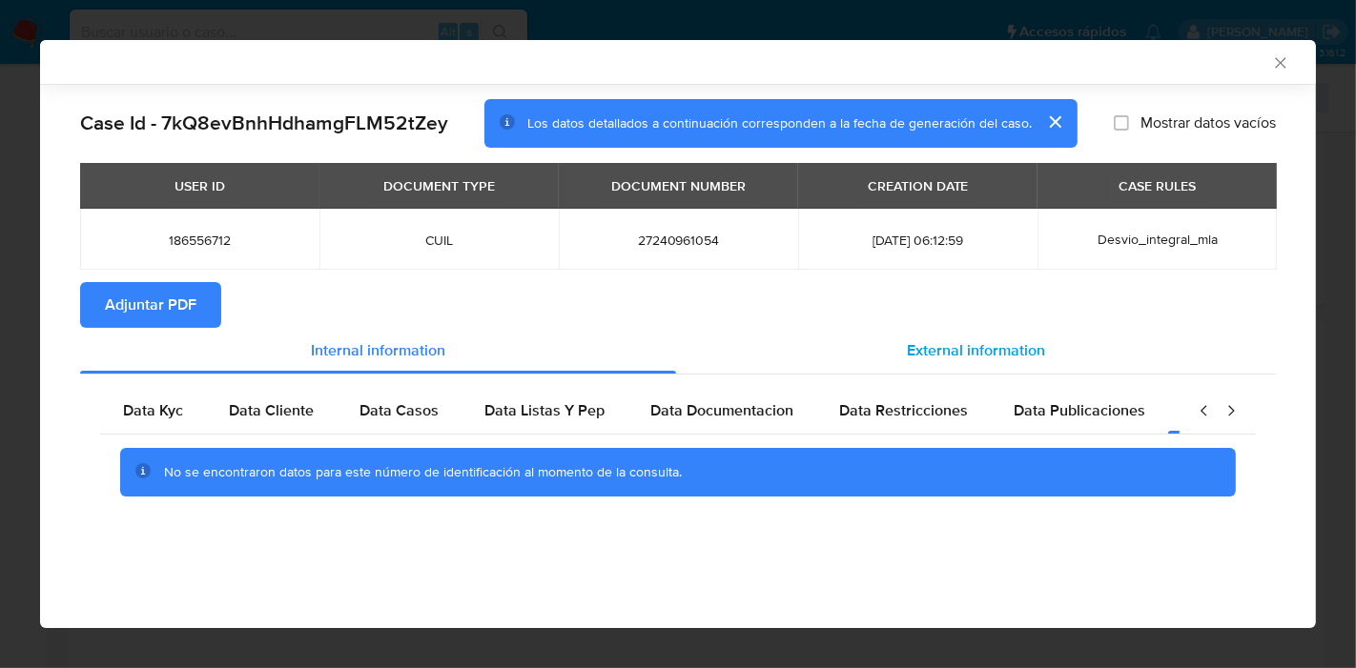
click at [1054, 363] on div "External information" at bounding box center [976, 351] width 600 height 46
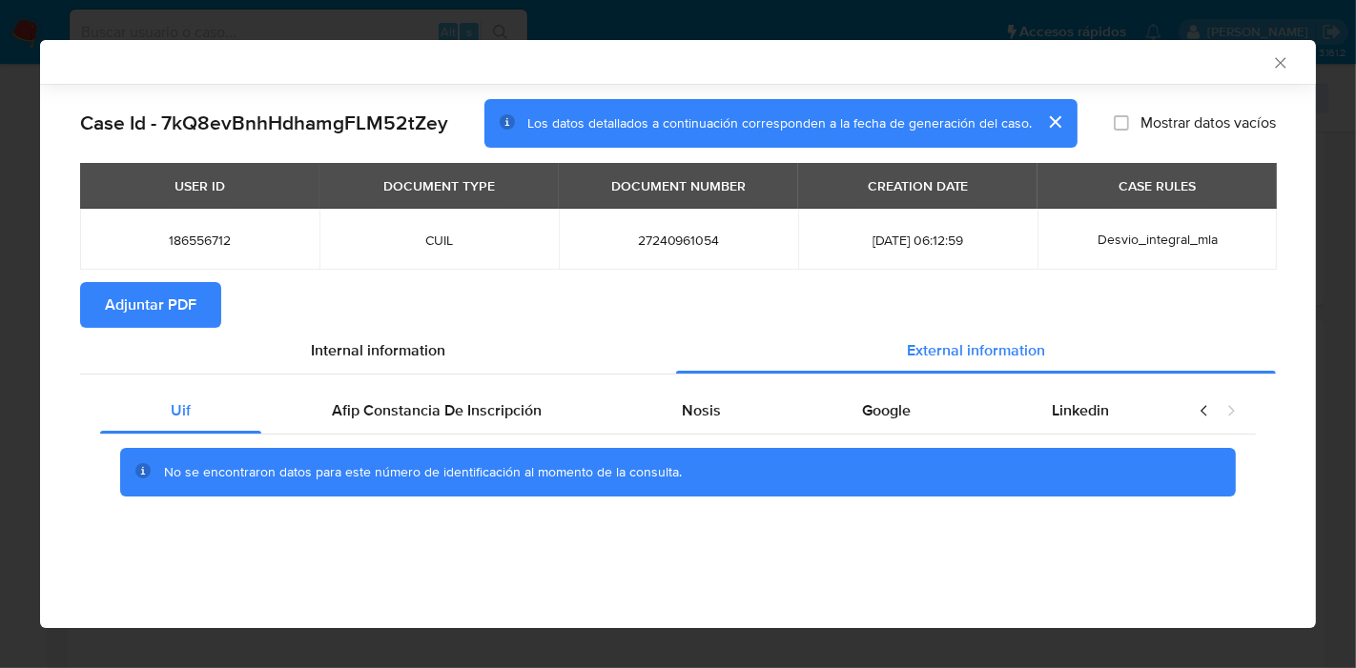
click at [296, 442] on div "No se encontraron datos para este número de identificación al momento de la con…" at bounding box center [678, 473] width 1156 height 76
click at [488, 418] on span "Afip Constancia De Inscripción" at bounding box center [437, 411] width 210 height 22
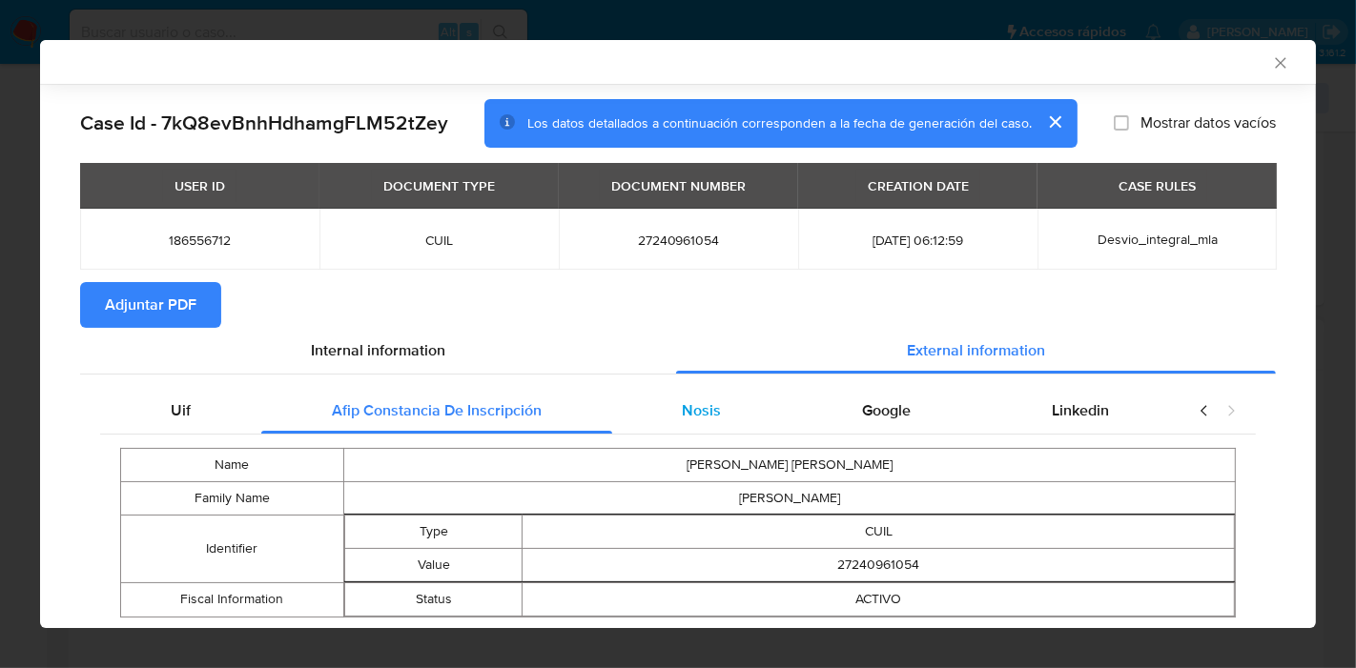
click at [660, 408] on div "Nosis" at bounding box center [702, 411] width 180 height 46
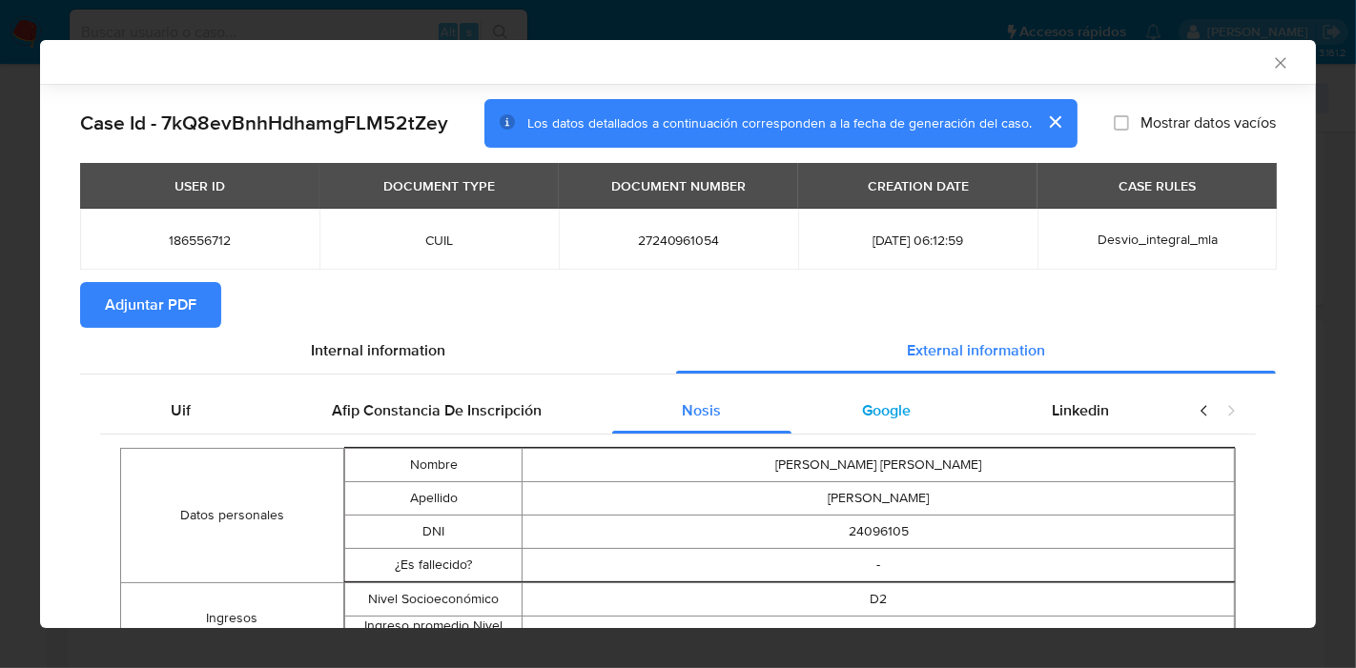
click at [820, 407] on div "Google" at bounding box center [886, 411] width 190 height 46
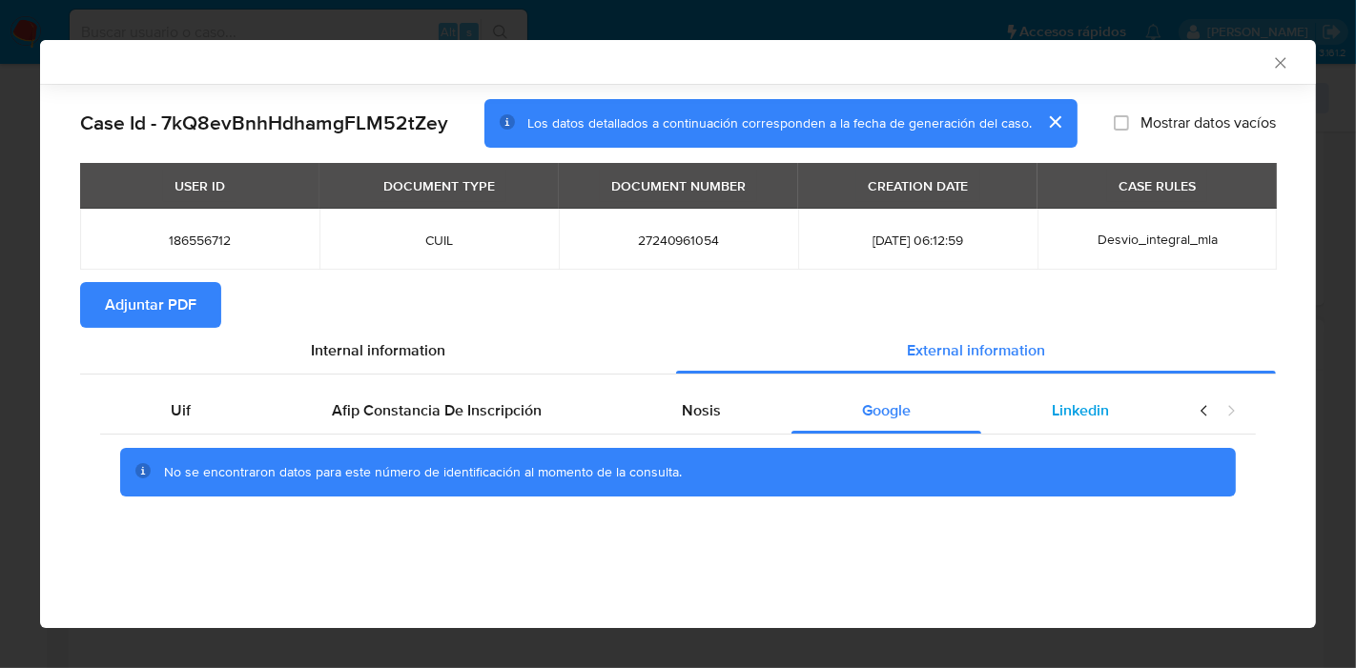
click at [1117, 424] on div "Linkedin" at bounding box center [1080, 411] width 198 height 46
click at [1006, 420] on div "Linkedin" at bounding box center [1080, 411] width 198 height 46
click at [855, 423] on div "Google" at bounding box center [886, 411] width 190 height 46
drag, startPoint x: 708, startPoint y: 400, endPoint x: 468, endPoint y: 416, distance: 240.8
click at [666, 413] on div "Nosis" at bounding box center [702, 411] width 180 height 46
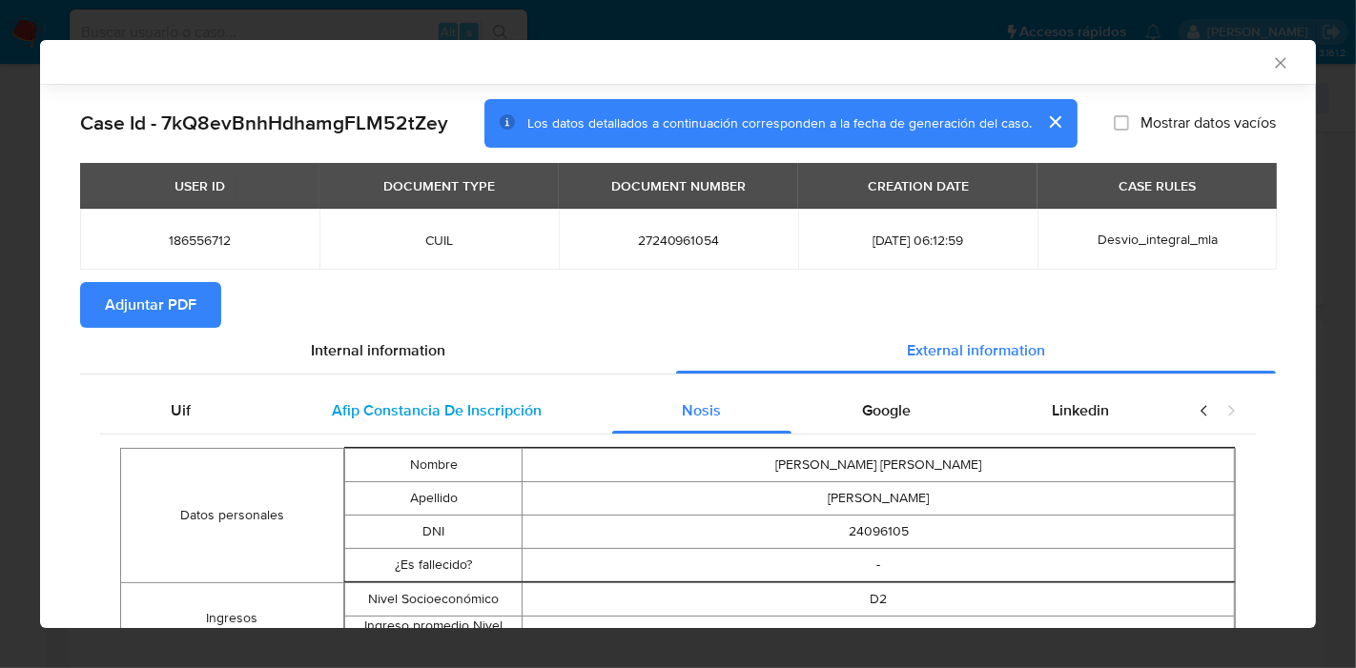
click at [461, 419] on span "Afip Constancia De Inscripción" at bounding box center [437, 411] width 210 height 22
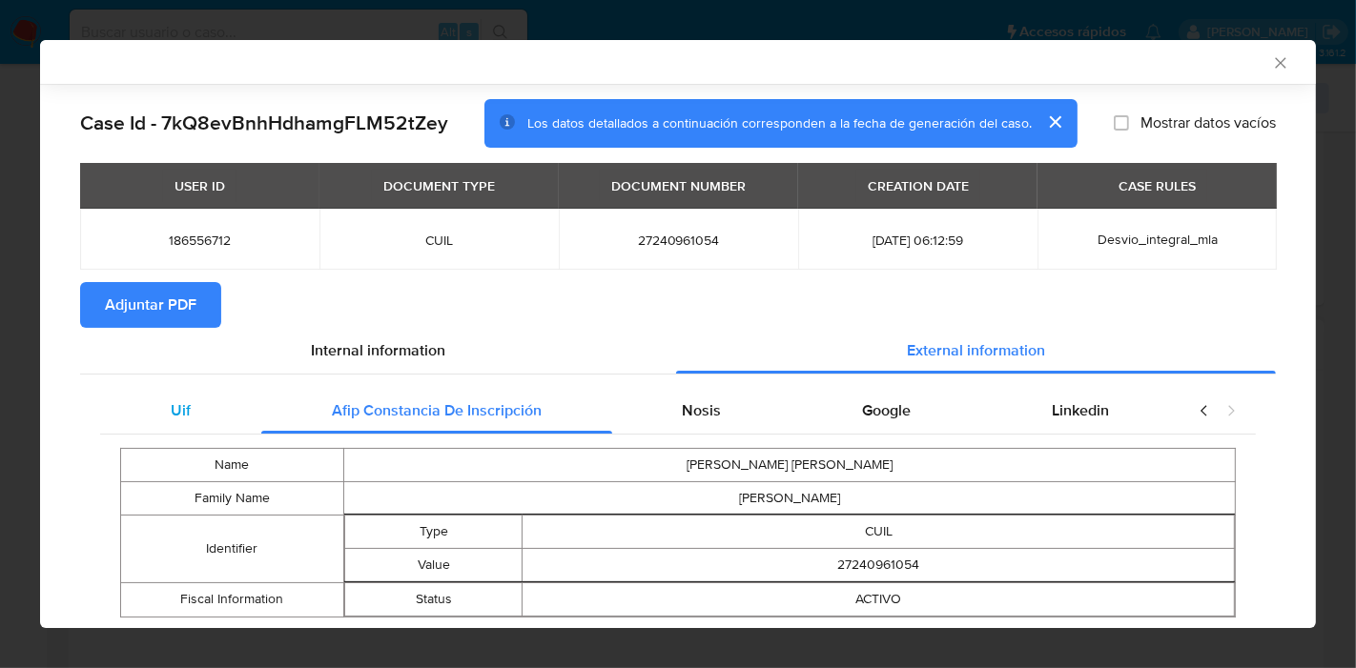
drag, startPoint x: 299, startPoint y: 416, endPoint x: 204, endPoint y: 422, distance: 95.6
click at [289, 419] on div "Afip Constancia De Inscripción" at bounding box center [436, 411] width 351 height 46
drag, startPoint x: 204, startPoint y: 422, endPoint x: 1068, endPoint y: 25, distance: 951.0
click at [205, 420] on div "Uif" at bounding box center [180, 411] width 161 height 46
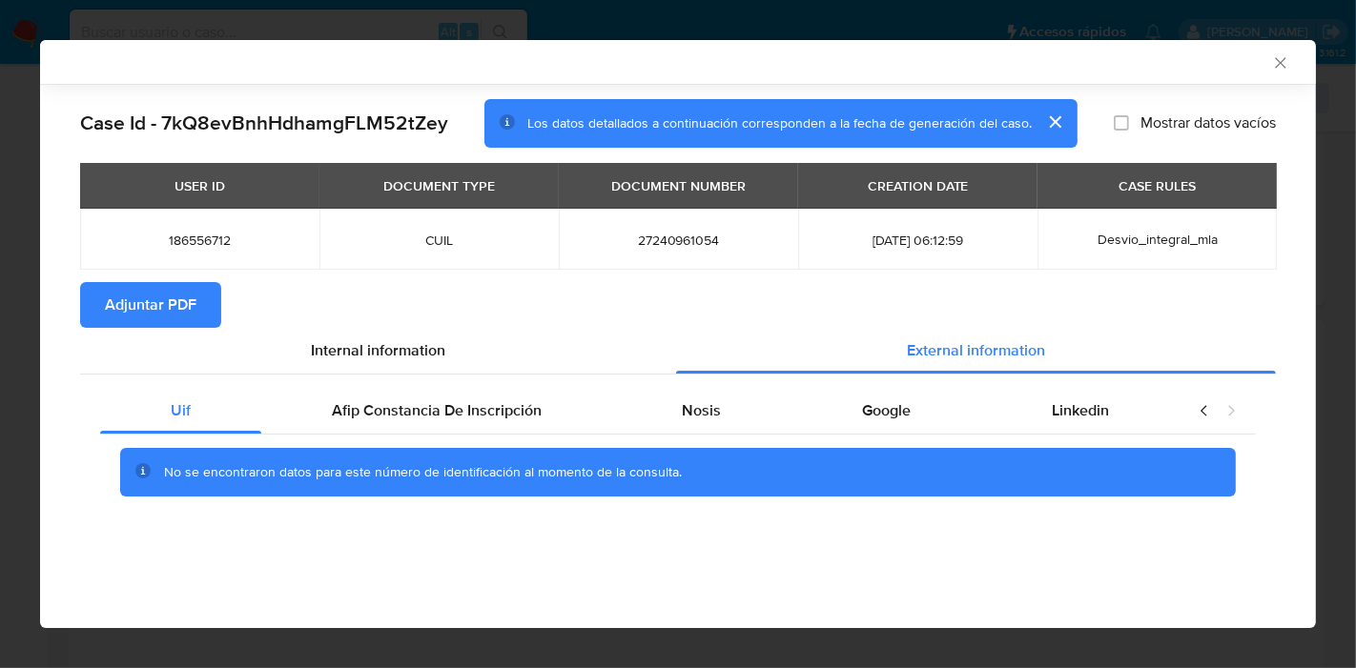
click at [1277, 67] on icon "Cerrar ventana" at bounding box center [1280, 62] width 19 height 19
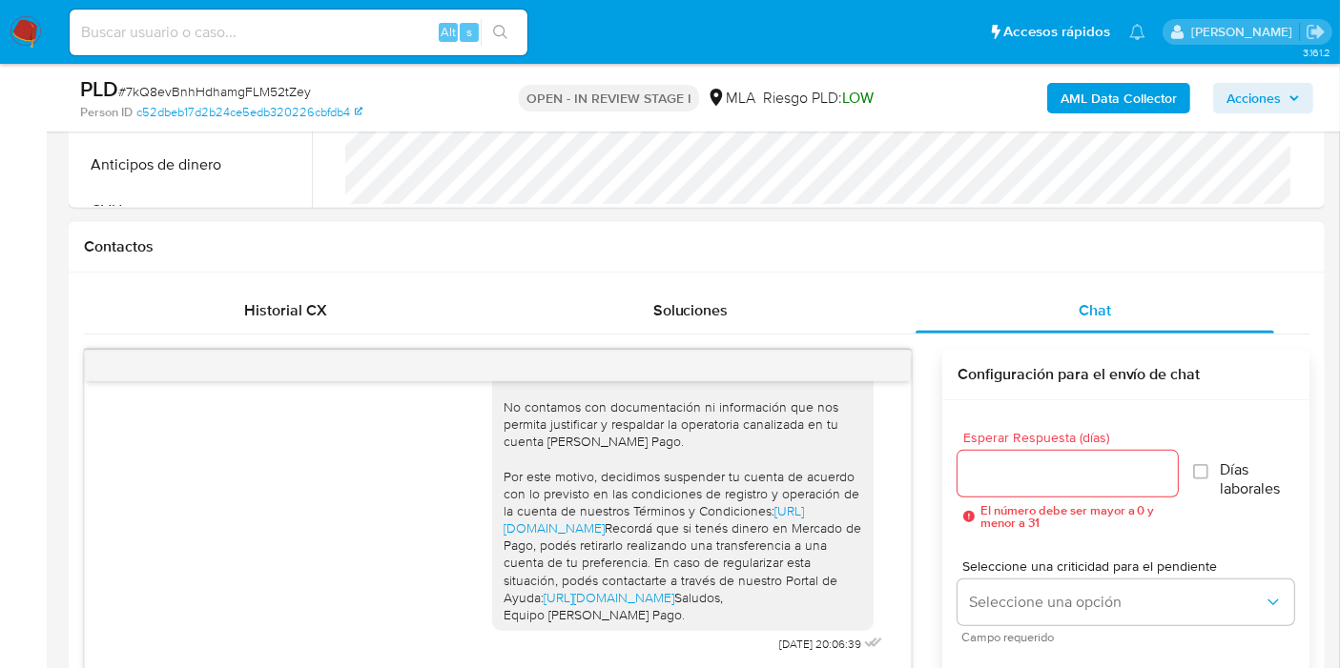
scroll to position [245, 0]
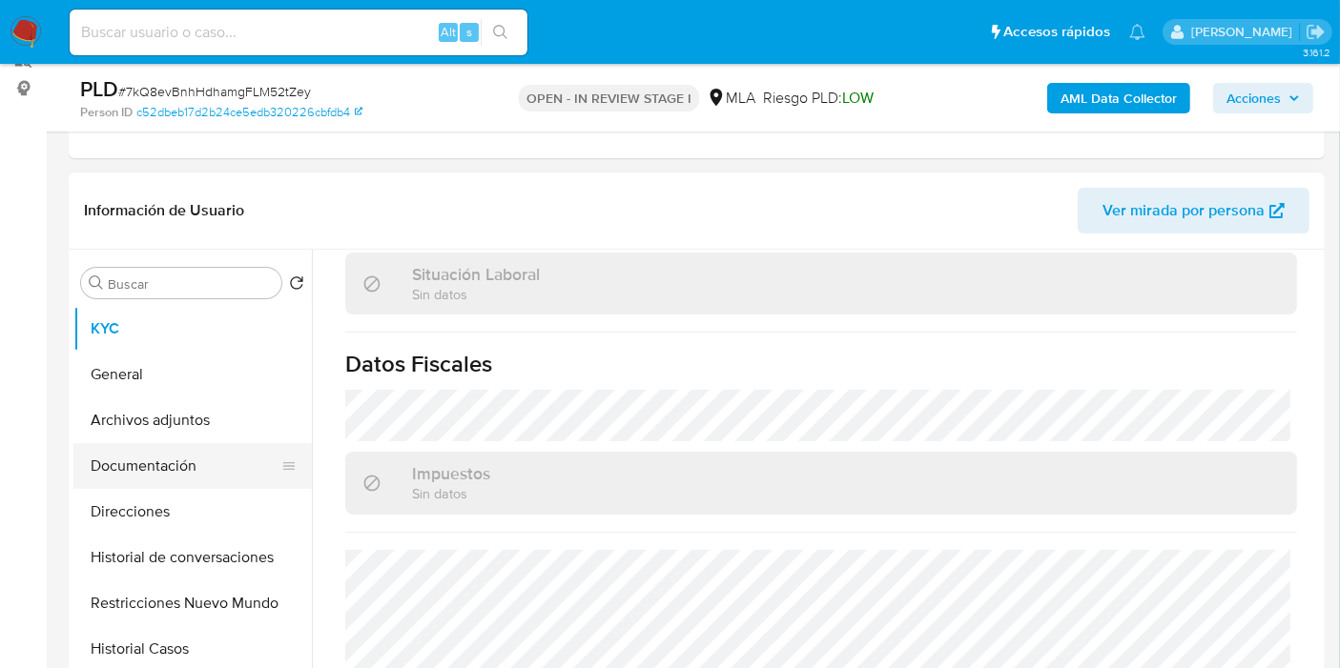
click at [123, 454] on button "Documentación" at bounding box center [184, 466] width 223 height 46
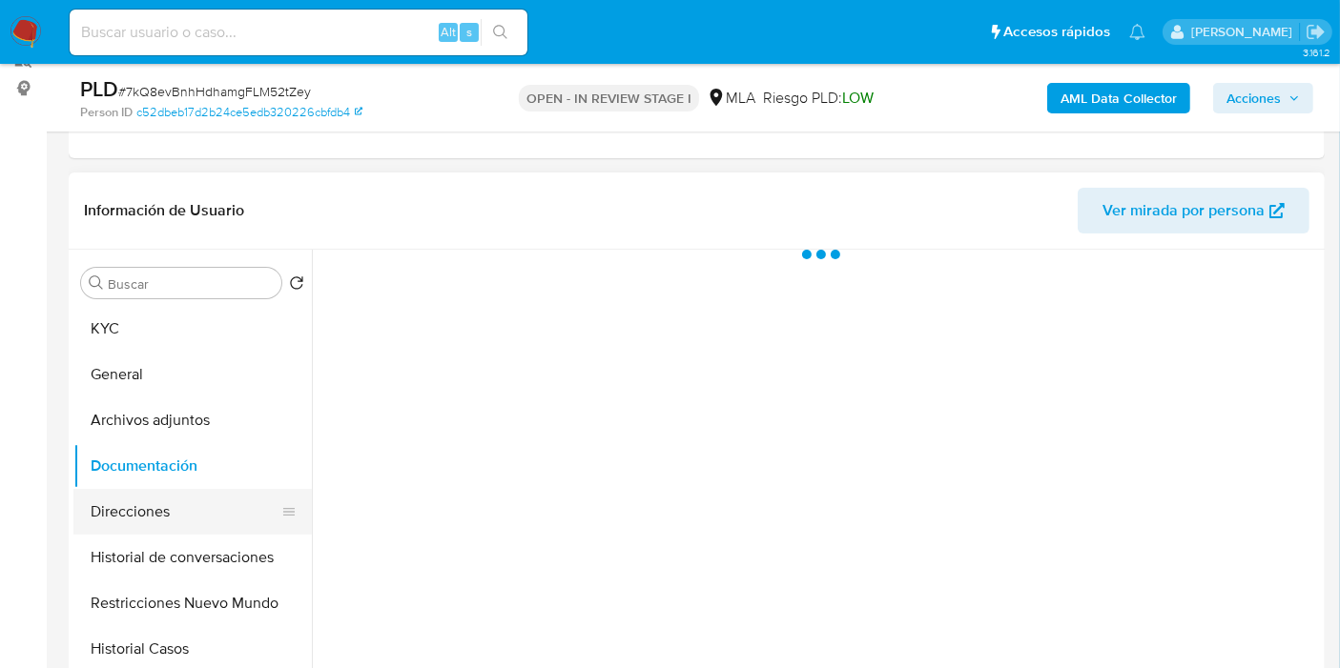
scroll to position [0, 0]
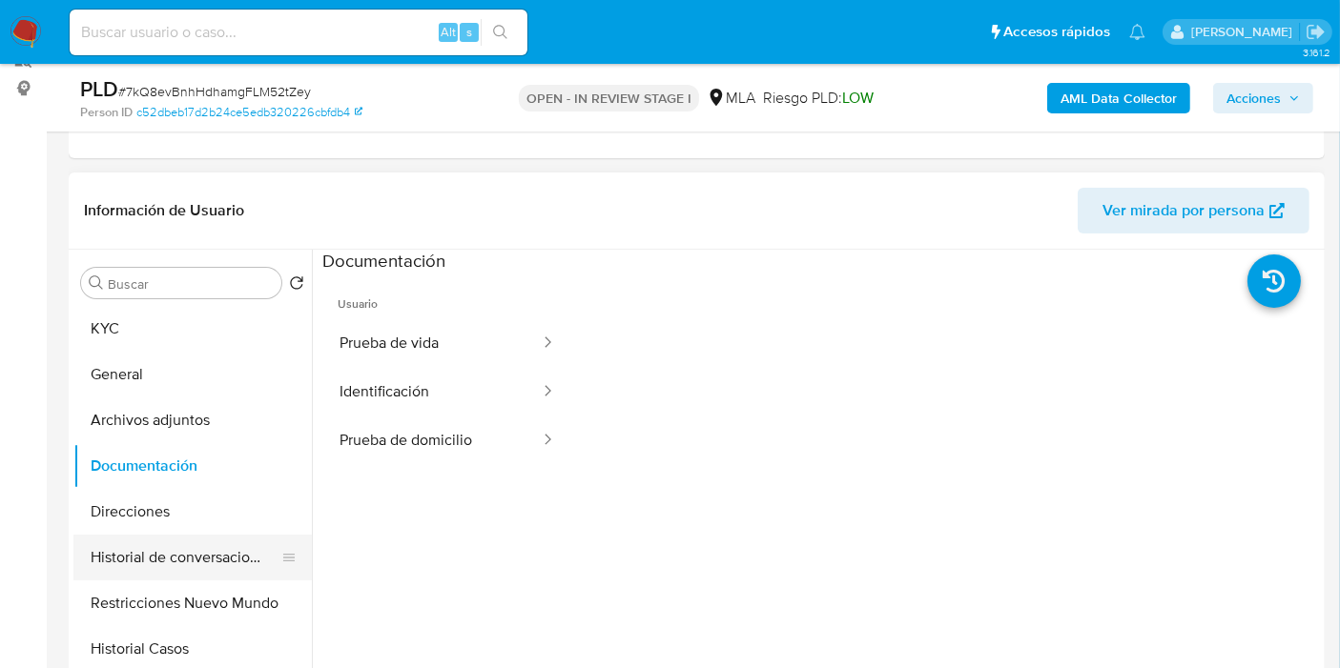
click at [125, 574] on button "Historial de conversaciones" at bounding box center [184, 558] width 223 height 46
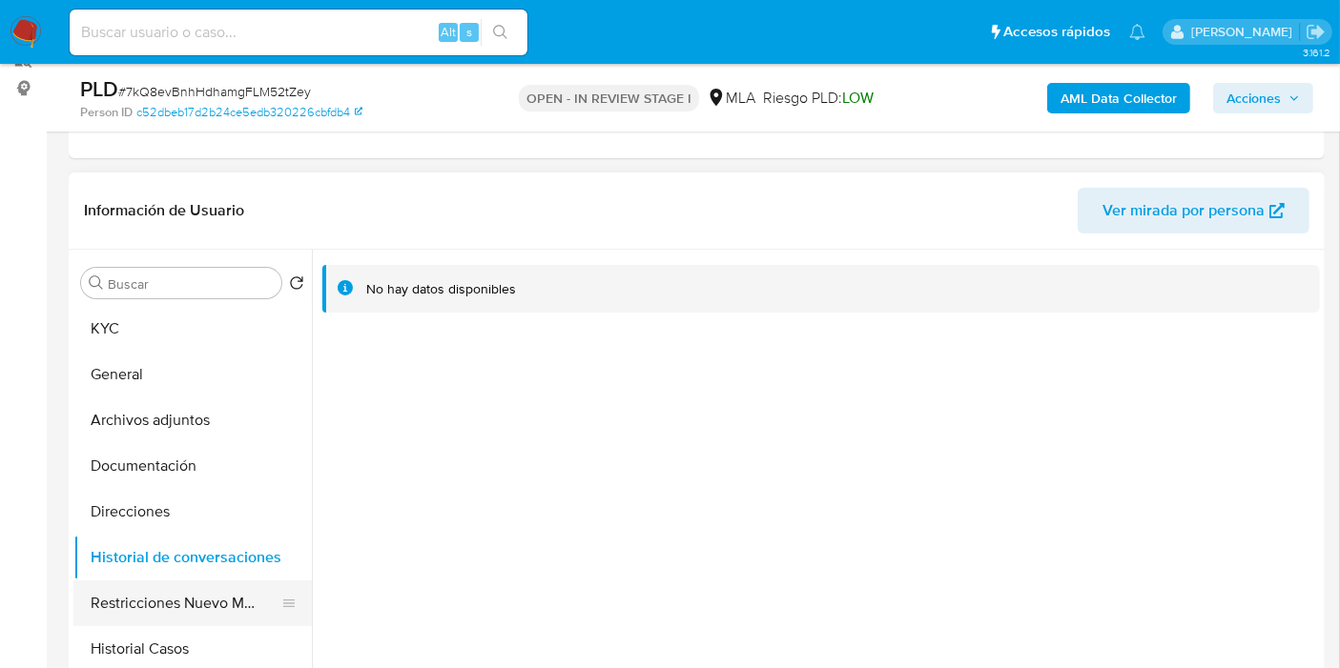
click at [144, 605] on button "Restricciones Nuevo Mundo" at bounding box center [184, 604] width 223 height 46
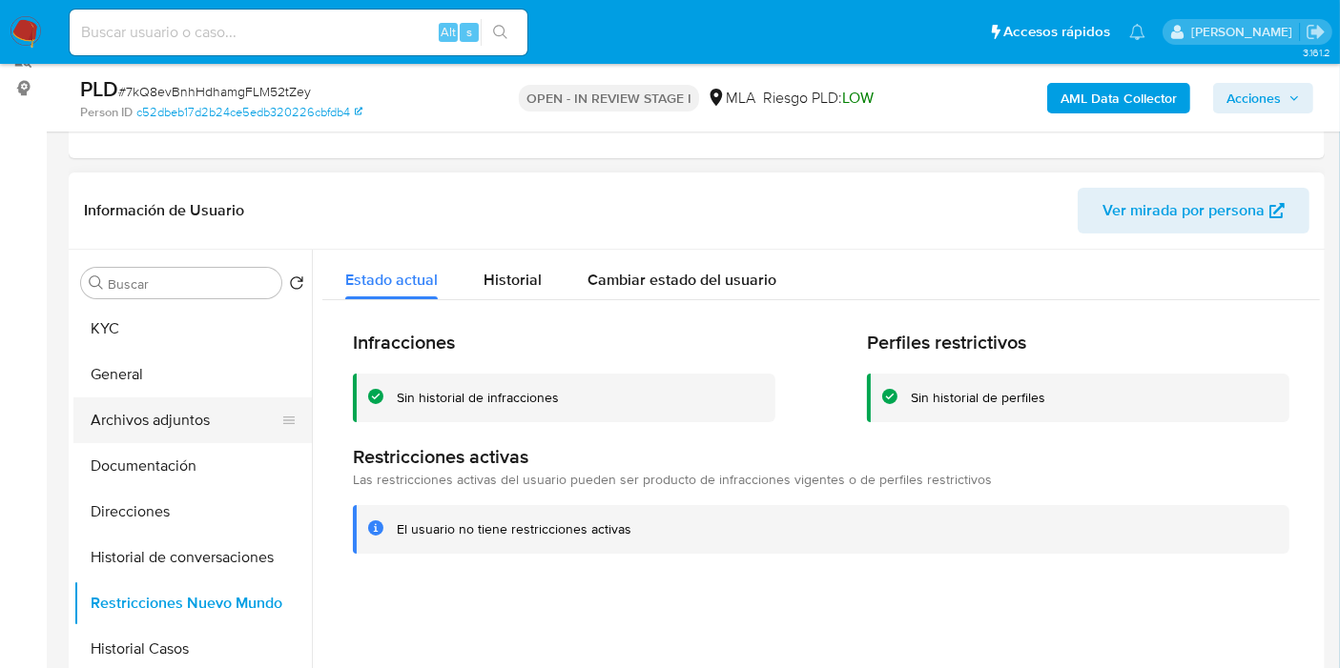
click at [174, 418] on button "Archivos adjuntos" at bounding box center [184, 421] width 223 height 46
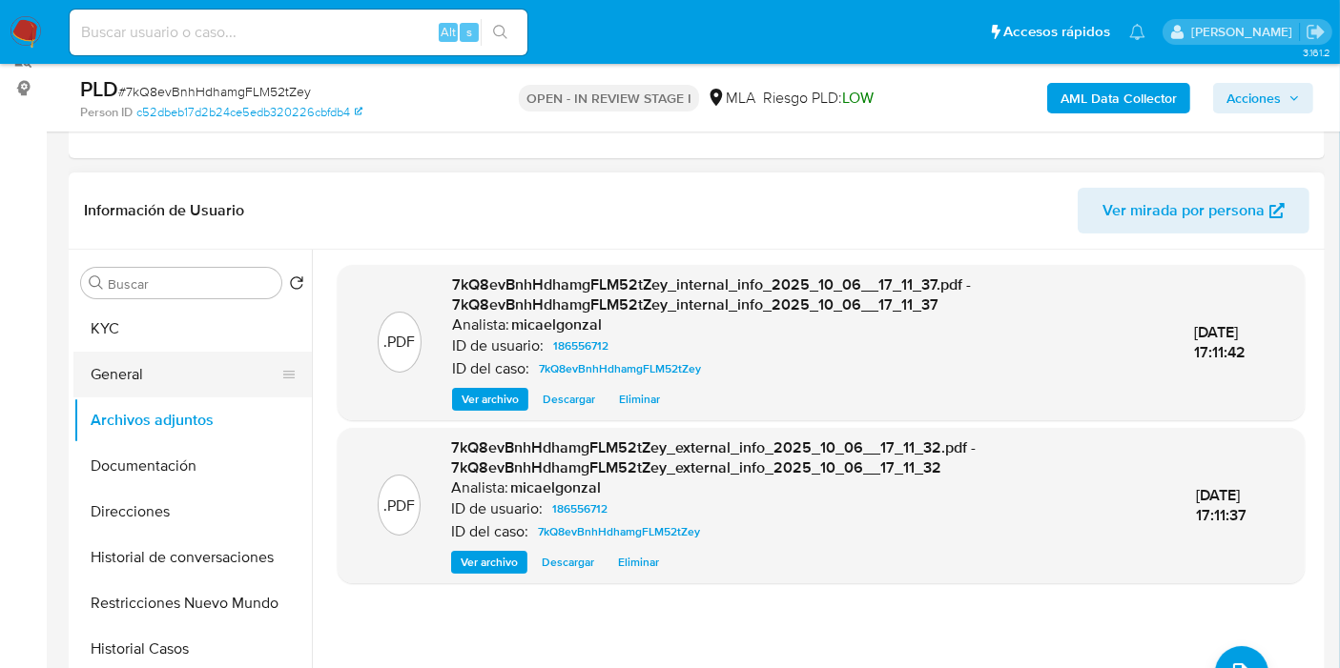
click at [199, 370] on button "General" at bounding box center [184, 375] width 223 height 46
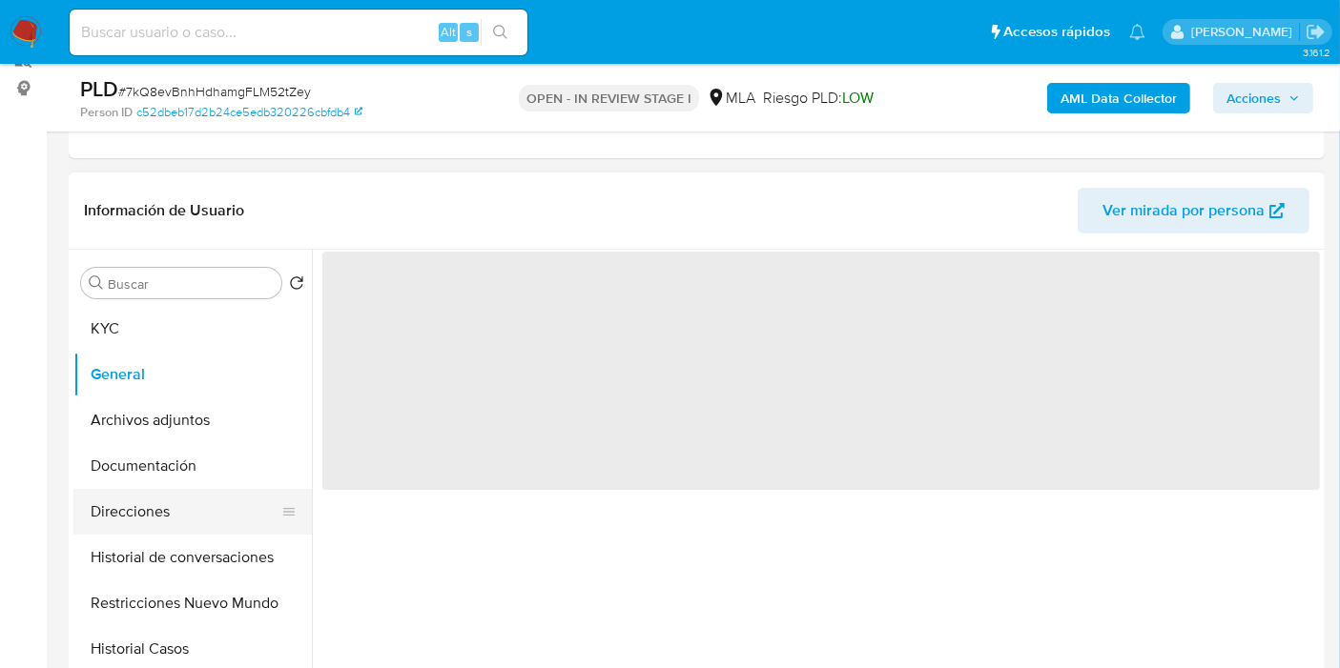
click at [210, 494] on button "Direcciones" at bounding box center [184, 512] width 223 height 46
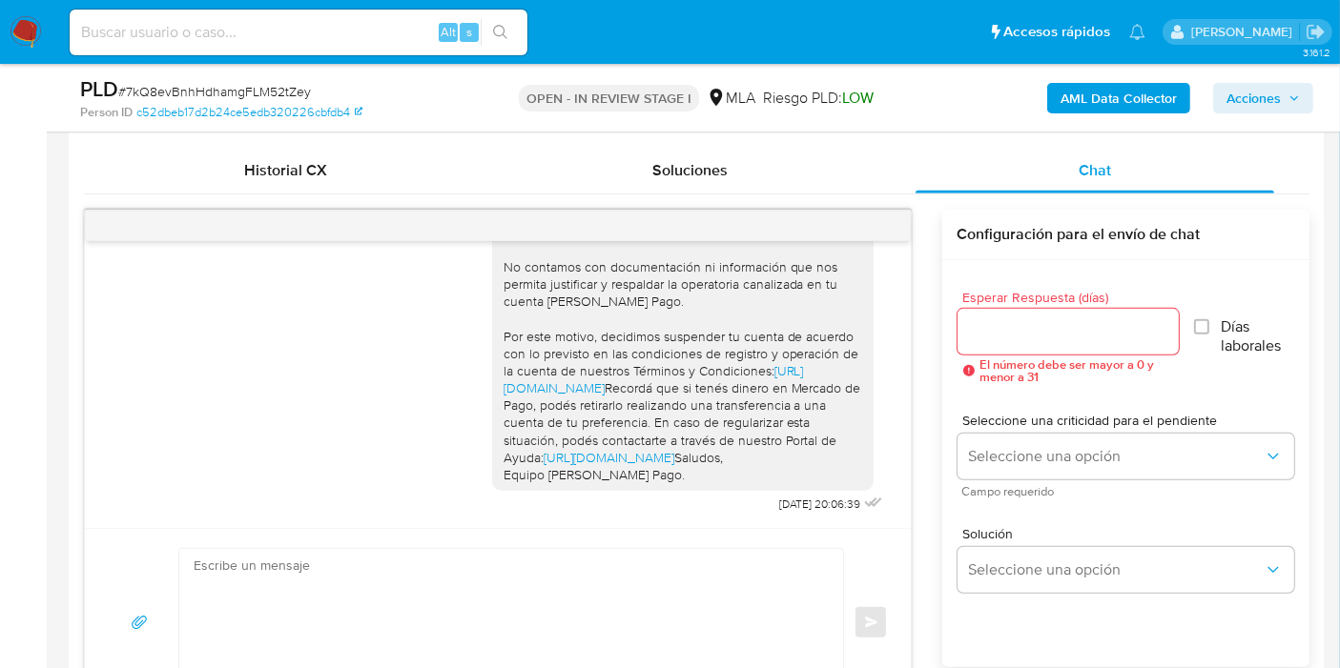
scroll to position [1199, 0]
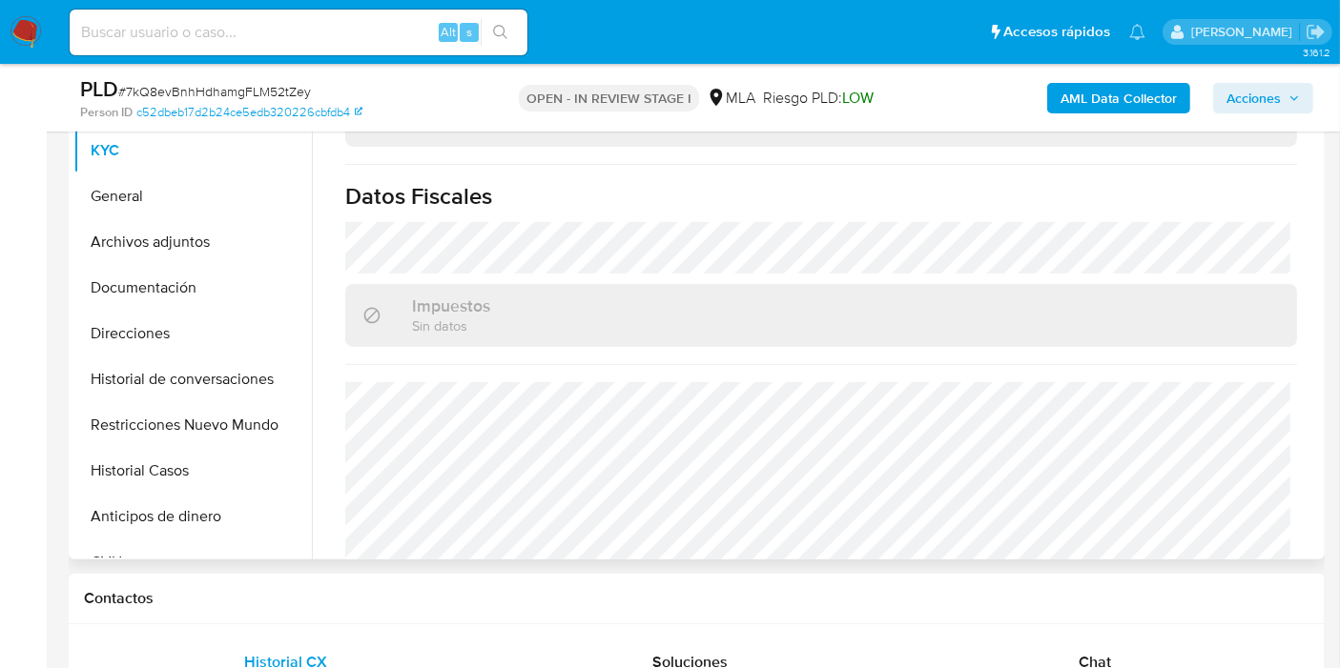
scroll to position [590, 0]
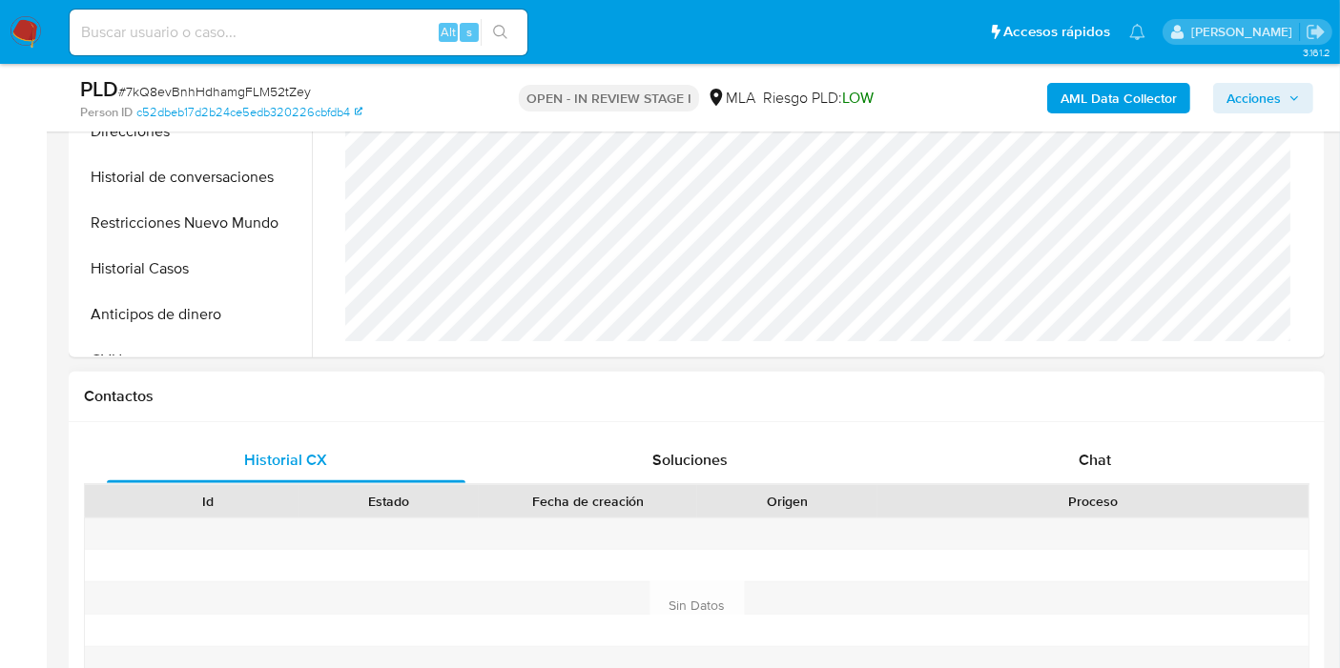
select select "10"
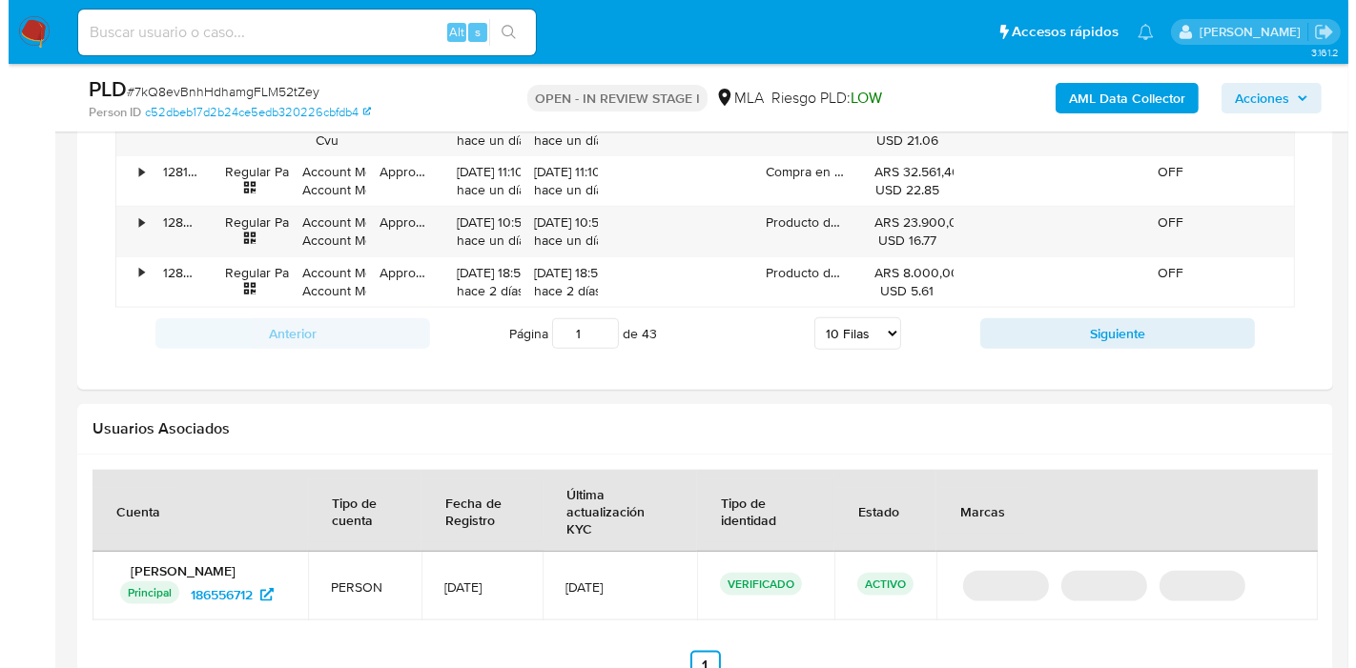
scroll to position [2542, 0]
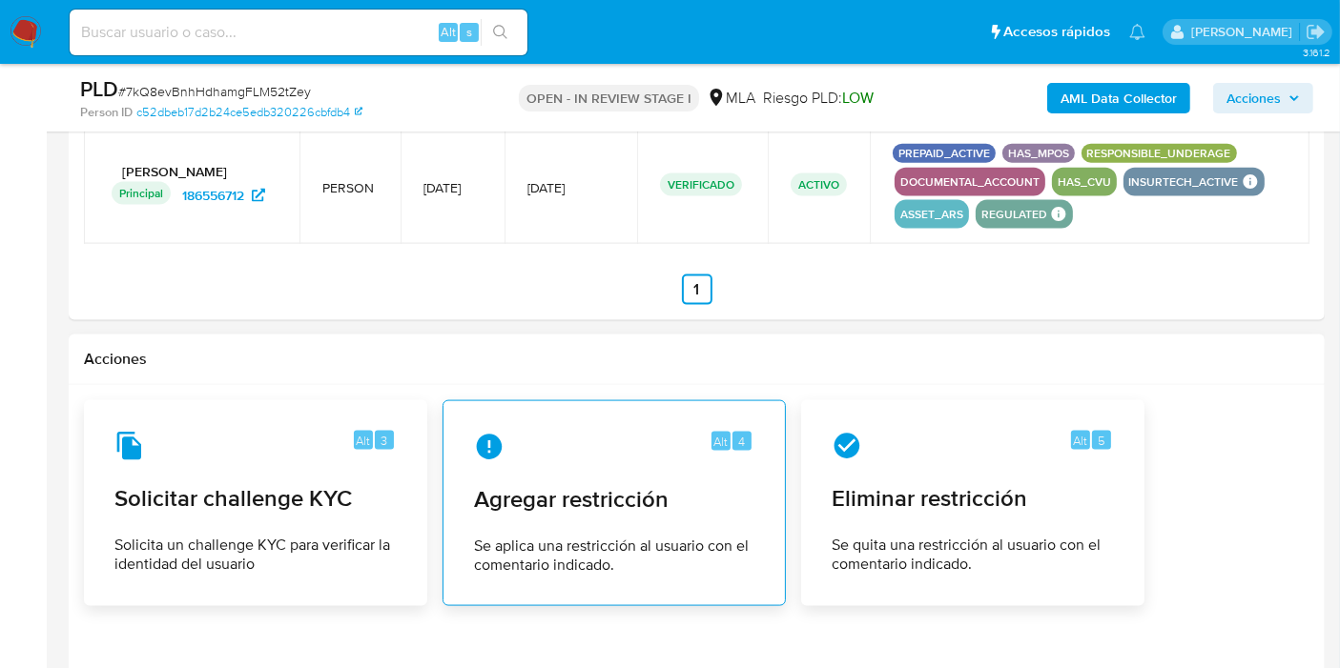
click at [675, 505] on div "Alt 4 Agregar restricción Se aplica una restricción al usuario con el comentari…" at bounding box center [614, 504] width 311 height 174
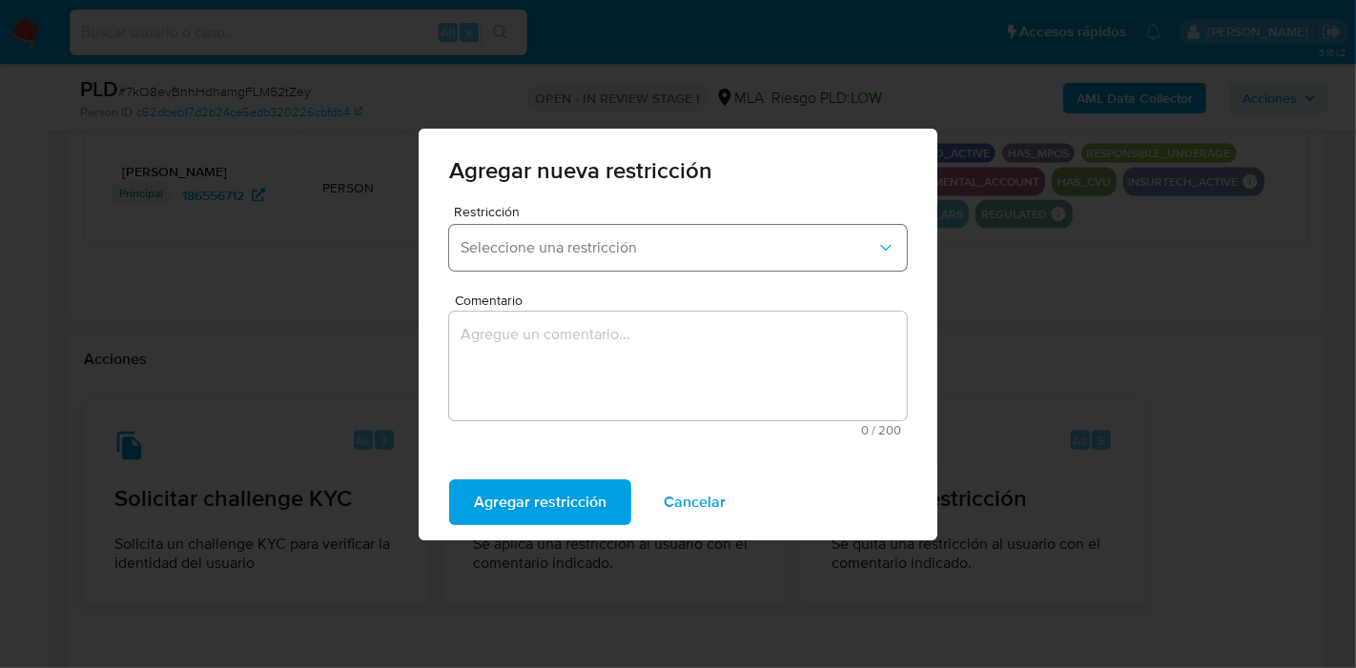
click at [586, 236] on button "Seleccione una restricción" at bounding box center [678, 248] width 458 height 46
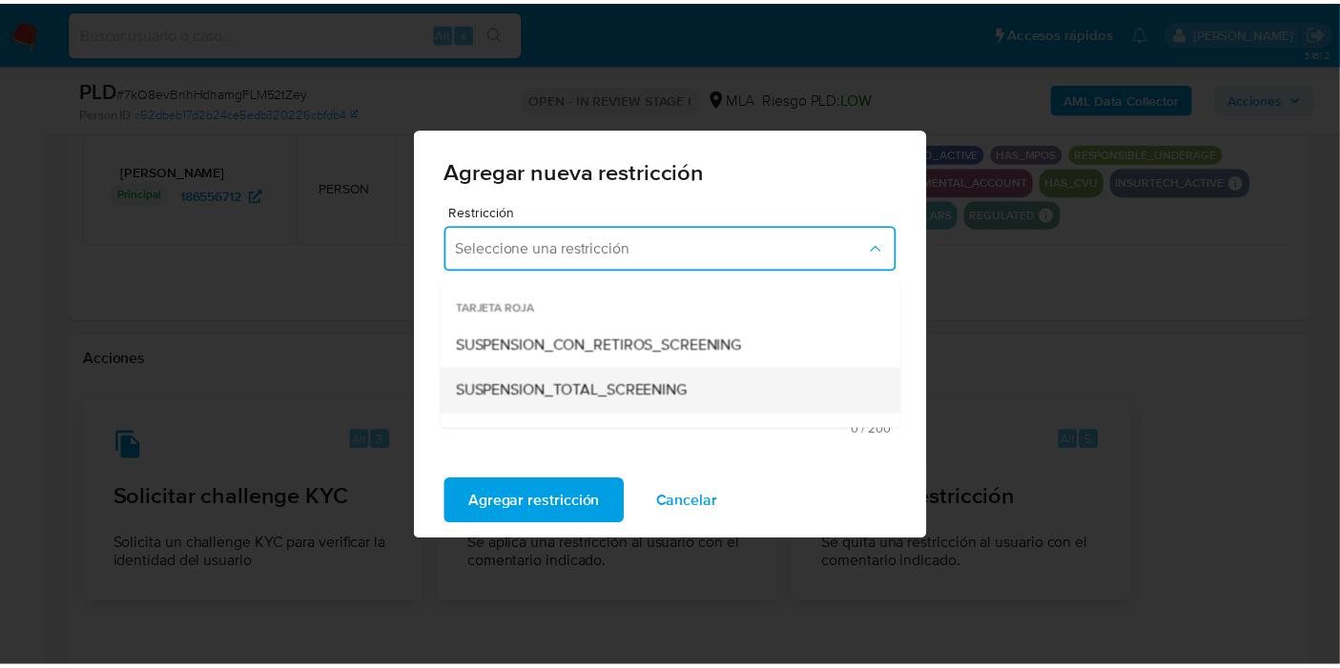
scroll to position [212, 0]
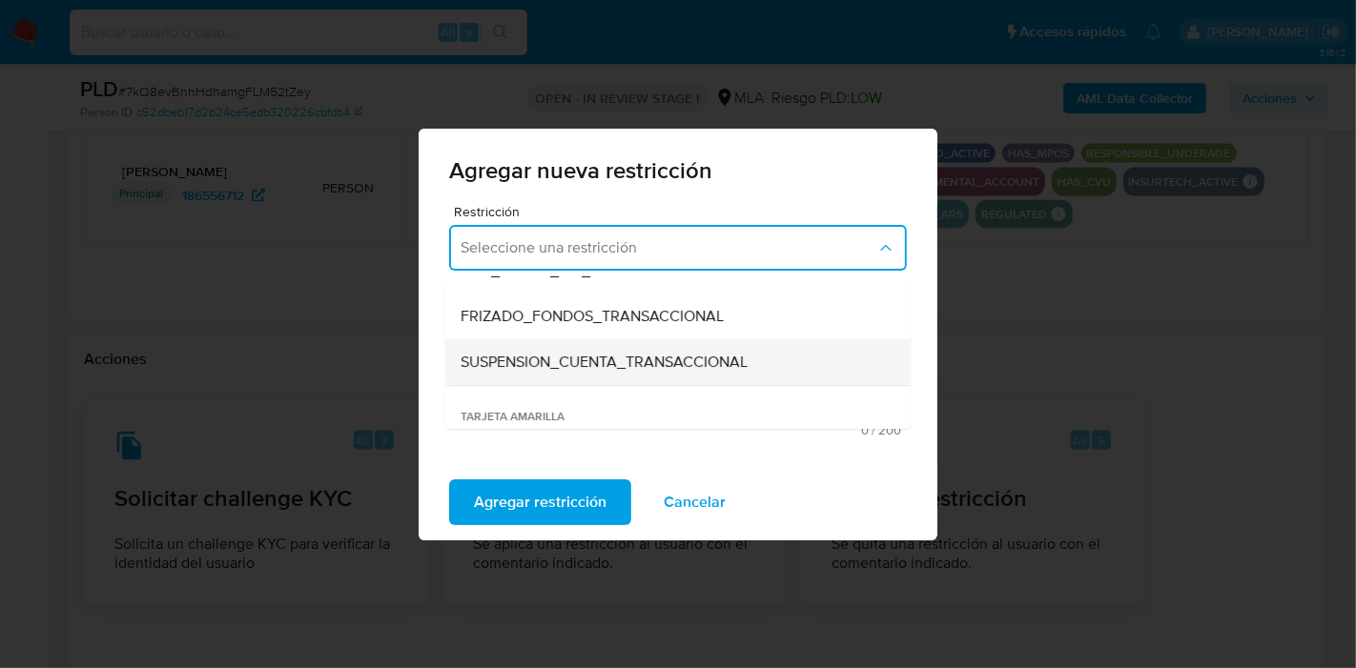
click at [613, 353] on span "SUSPENSION_CUENTA_TRANSACCIONAL" at bounding box center [604, 362] width 287 height 19
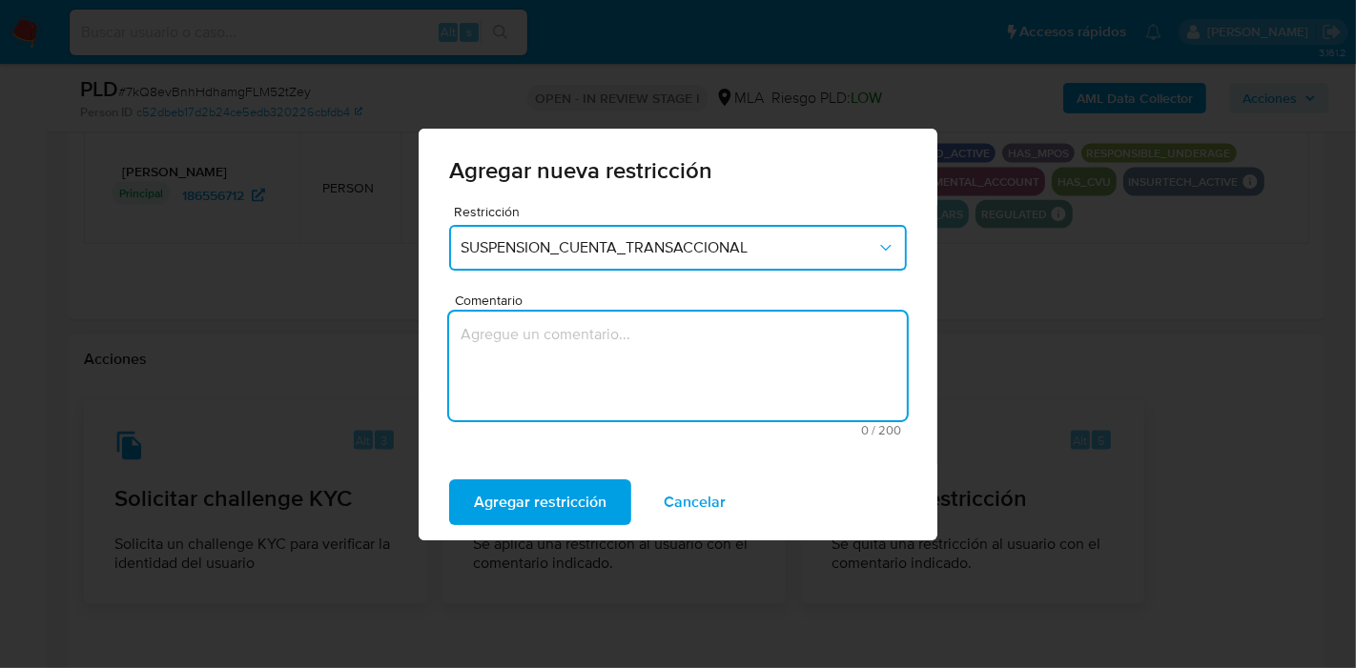
click at [598, 384] on textarea "Comentario" at bounding box center [678, 366] width 458 height 109
type textarea "AML"
click at [555, 482] on span "Agregar restricción" at bounding box center [540, 503] width 133 height 42
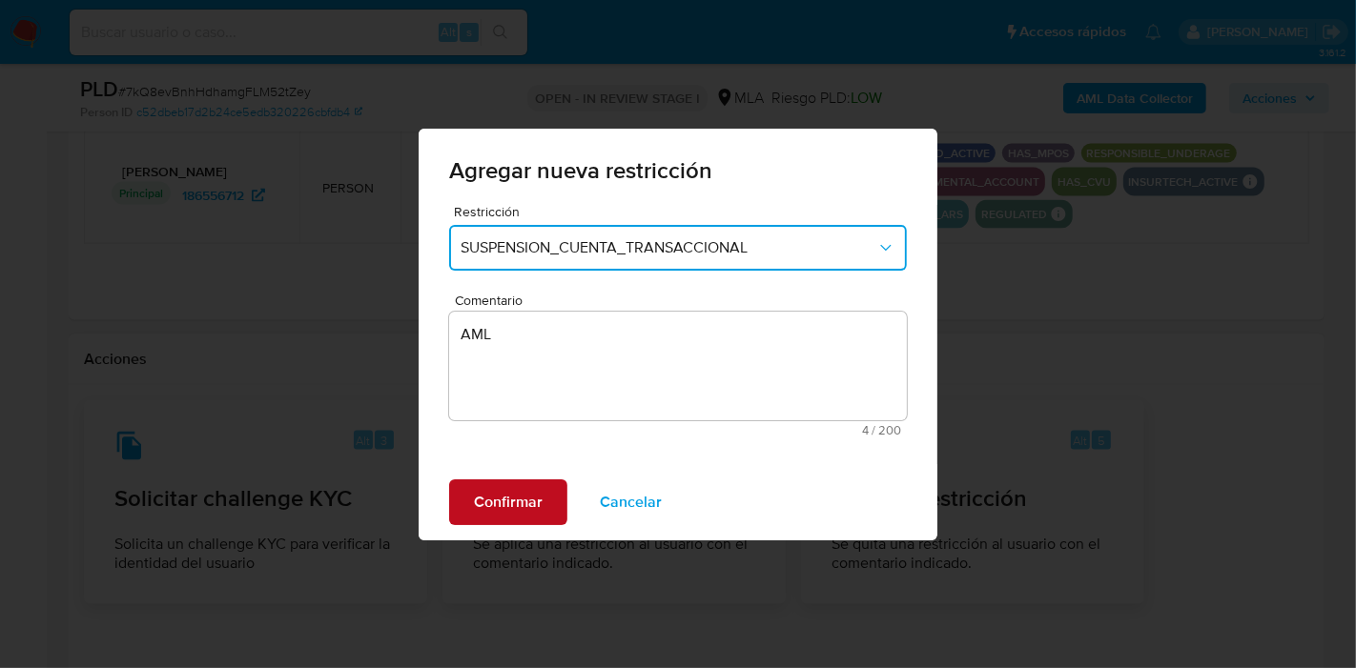
click at [555, 484] on button "Confirmar" at bounding box center [508, 503] width 118 height 46
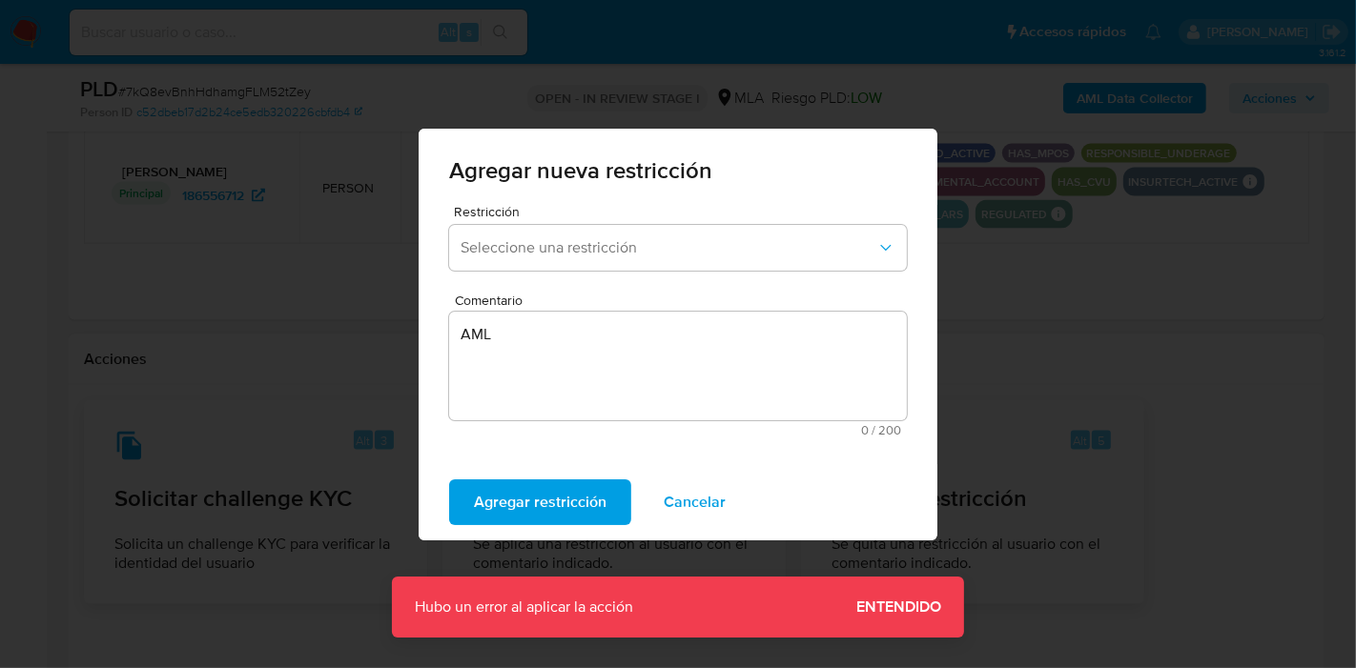
click at [910, 607] on span "Entendido" at bounding box center [898, 607] width 85 height 0
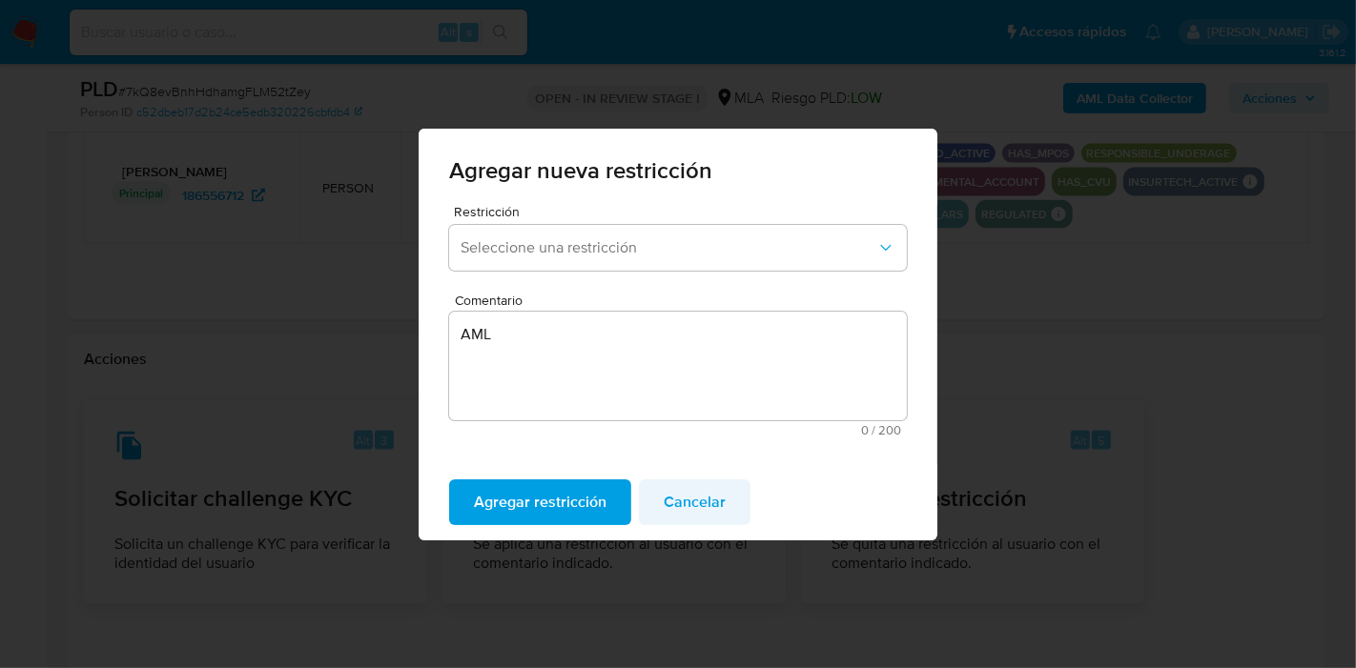
drag, startPoint x: 675, startPoint y: 547, endPoint x: 707, endPoint y: 488, distance: 67.0
click at [687, 530] on div "Agregar nueva restricción Restricción Seleccione una restricción Comentario AML…" at bounding box center [678, 334] width 1356 height 668
click at [707, 488] on span "Cancelar" at bounding box center [695, 503] width 62 height 42
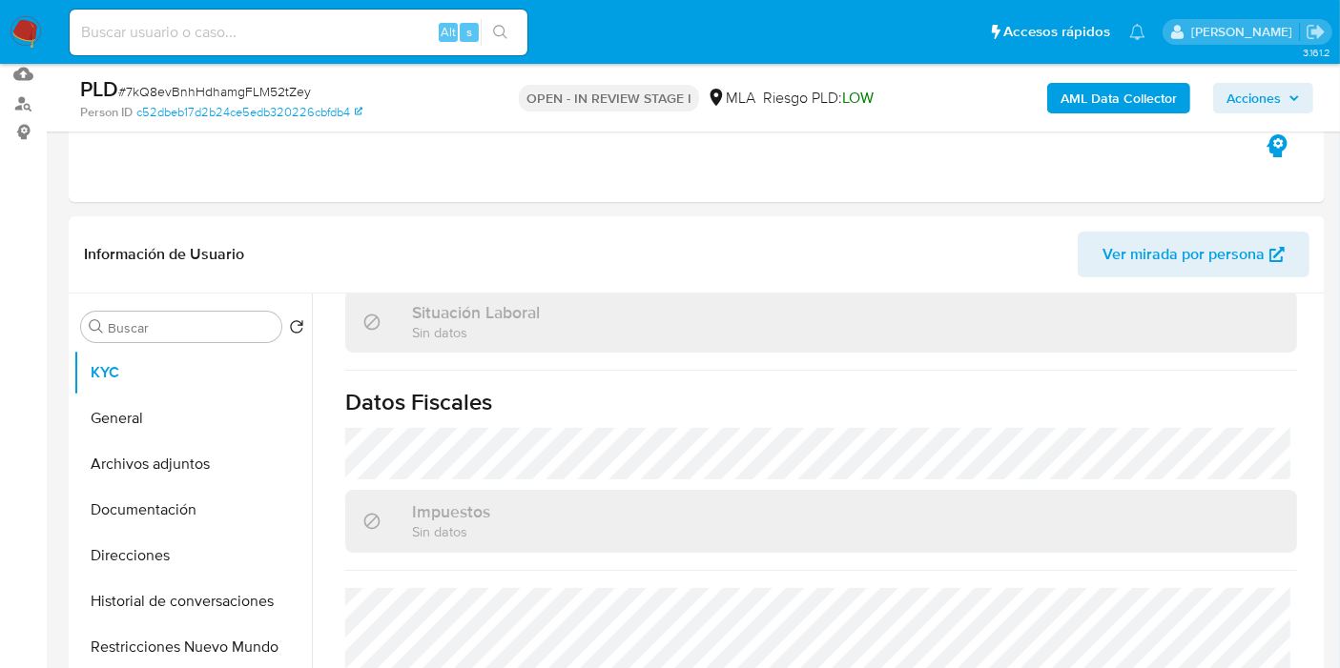
scroll to position [0, 0]
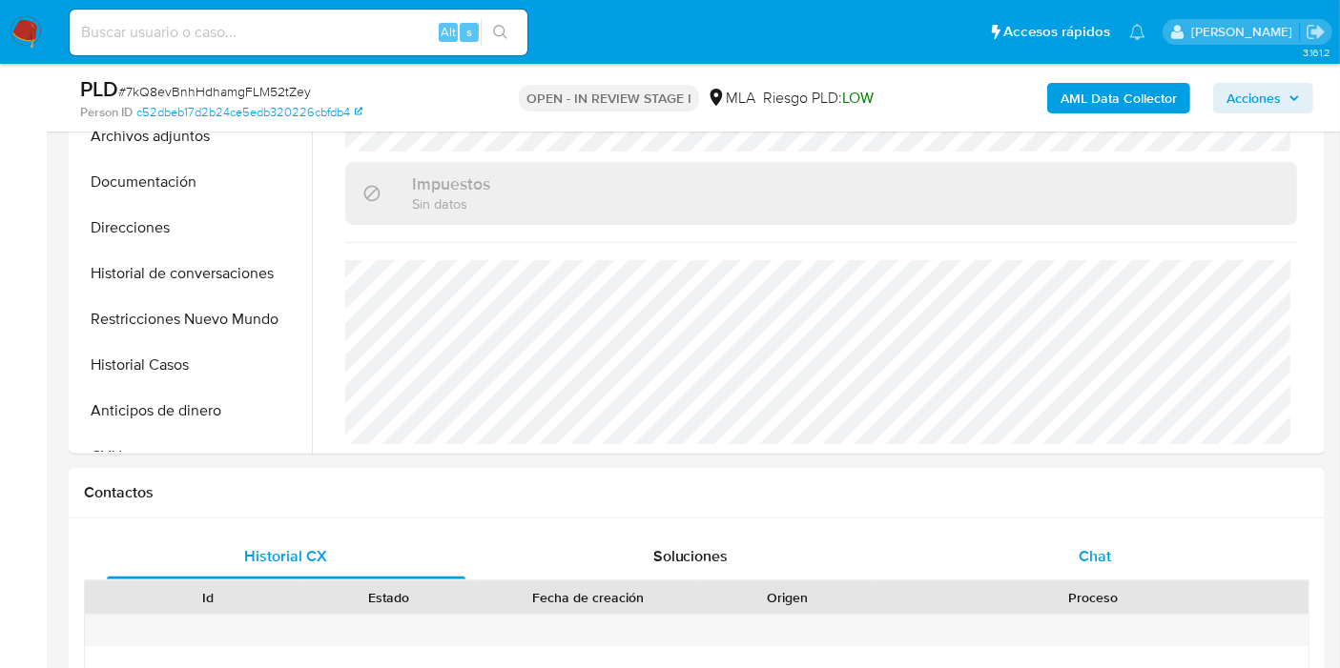
click at [1107, 558] on span "Chat" at bounding box center [1094, 556] width 32 height 22
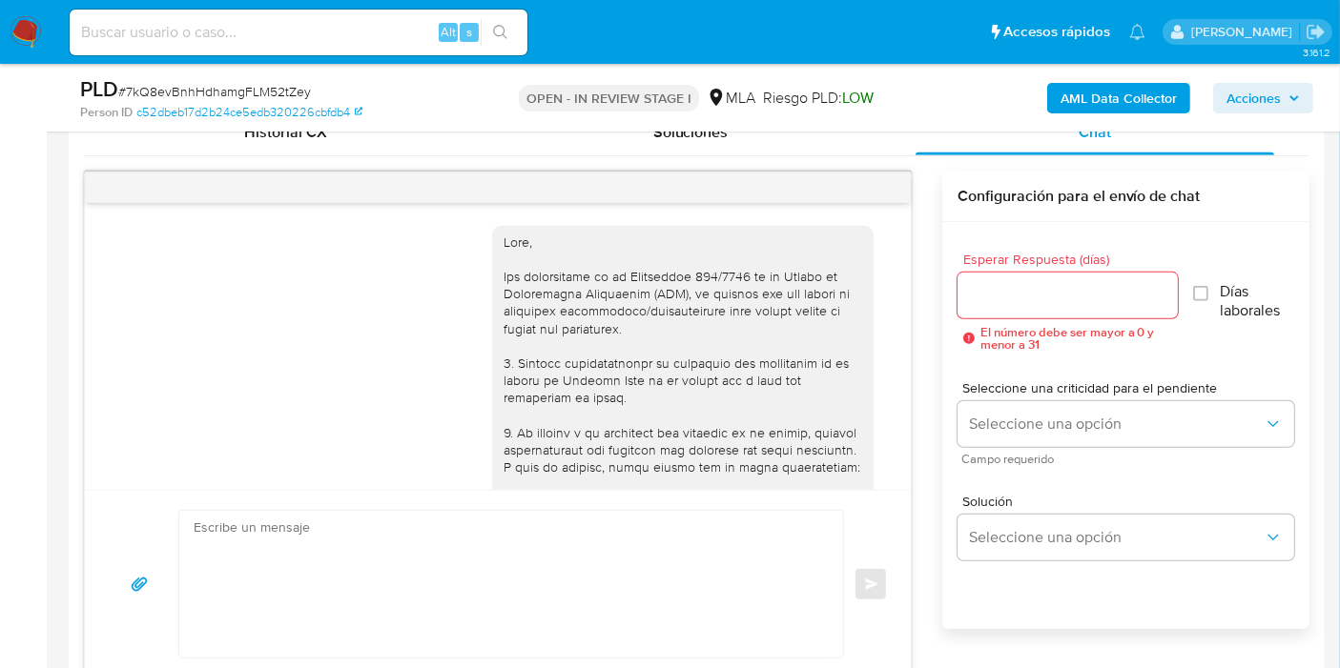
scroll to position [1323, 0]
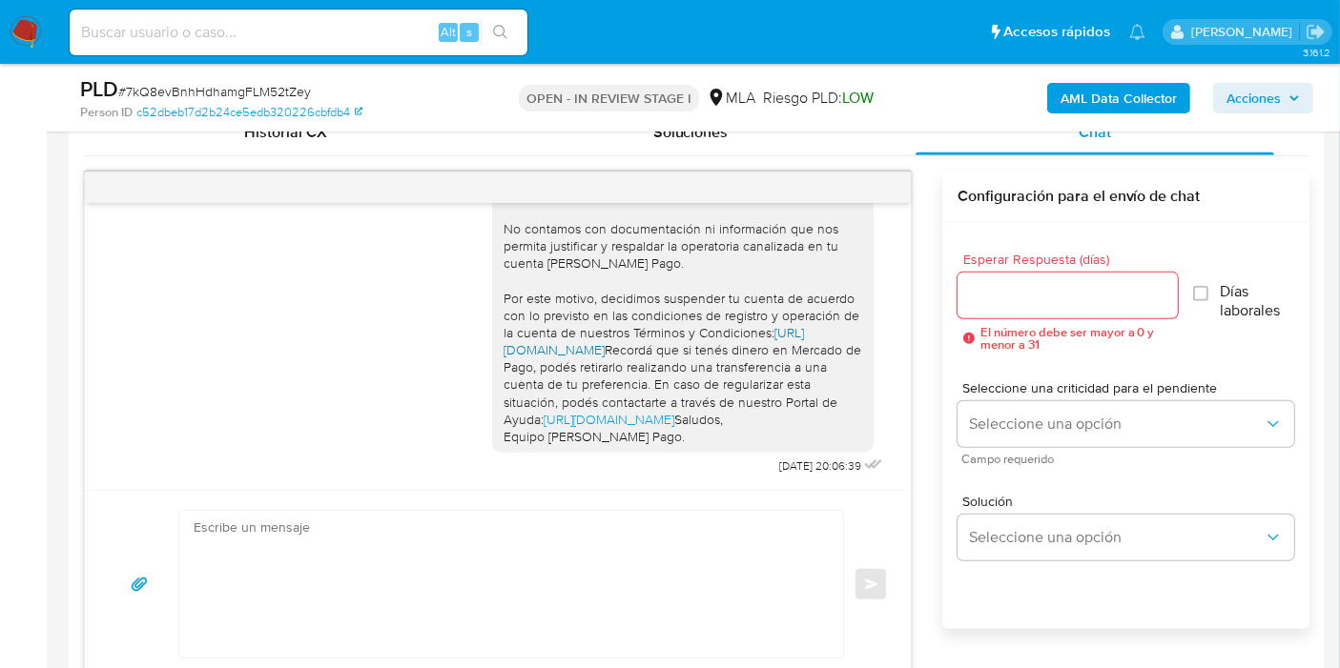
drag, startPoint x: 881, startPoint y: 174, endPoint x: 685, endPoint y: 258, distance: 213.6
click at [874, 179] on div at bounding box center [498, 188] width 826 height 31
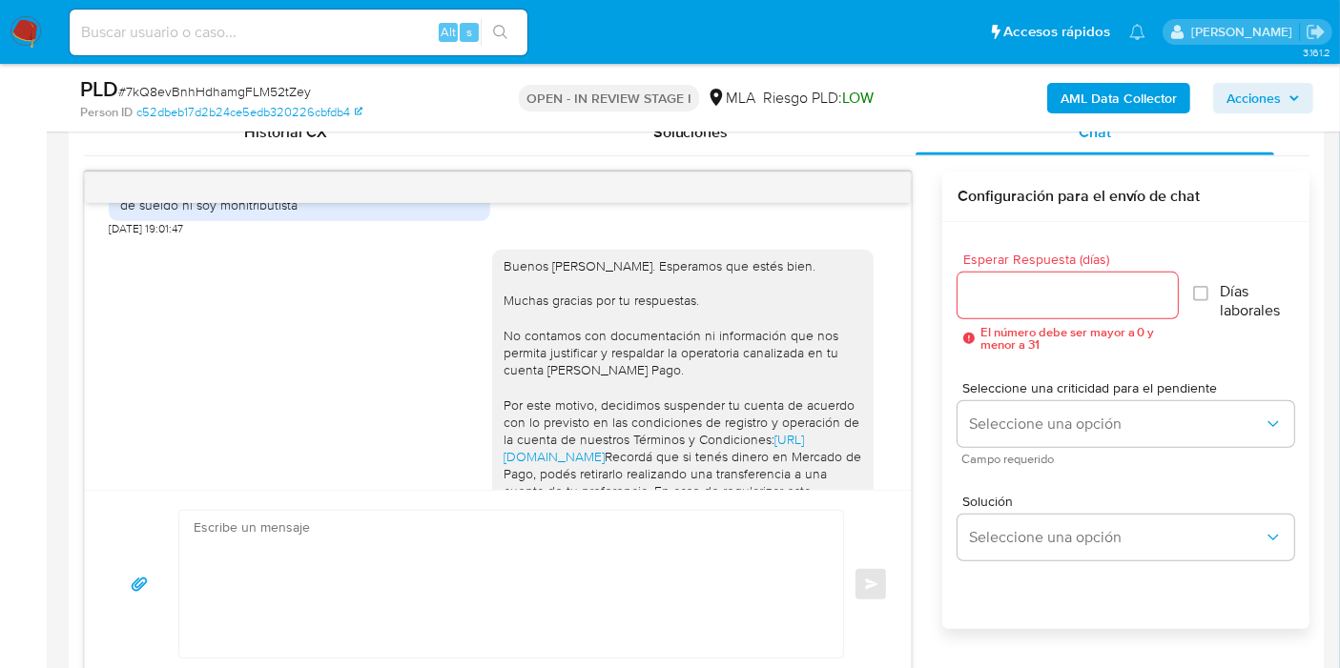
scroll to position [1005, 0]
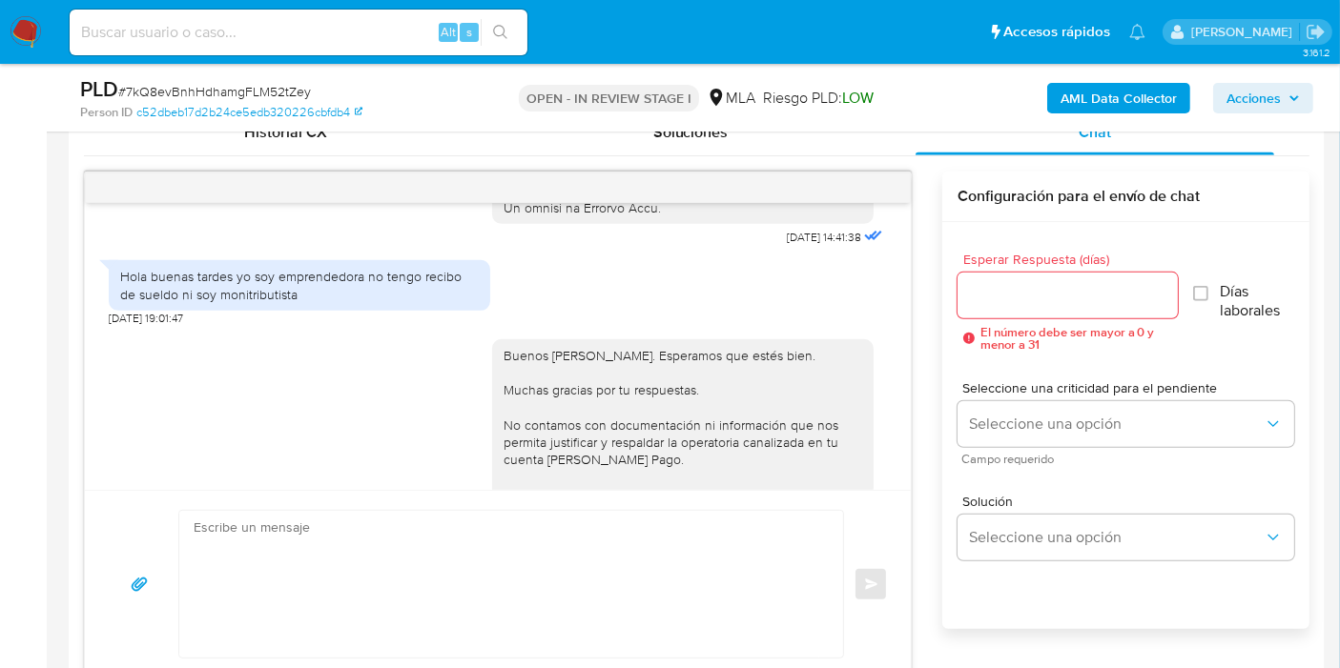
drag, startPoint x: 30, startPoint y: 51, endPoint x: 2, endPoint y: 16, distance: 44.1
click at [27, 50] on nav "Pausado Ver notificaciones Alt s Accesos rápidos Presiona las siguientes teclas…" at bounding box center [670, 32] width 1340 height 64
click at [2, 16] on nav "Pausado Ver notificaciones Alt s Accesos rápidos Presiona las siguientes teclas…" at bounding box center [670, 32] width 1340 height 64
click at [29, 29] on img at bounding box center [26, 32] width 32 height 32
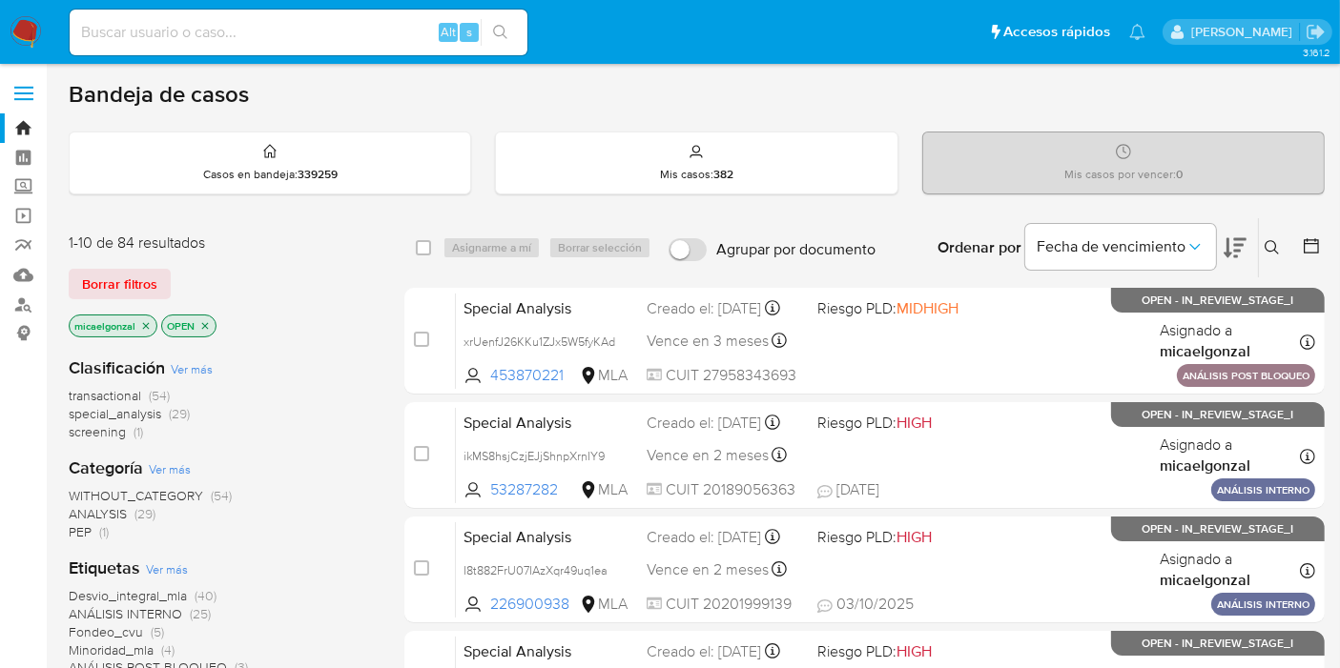
click at [145, 325] on icon "close-filter" at bounding box center [145, 325] width 11 height 11
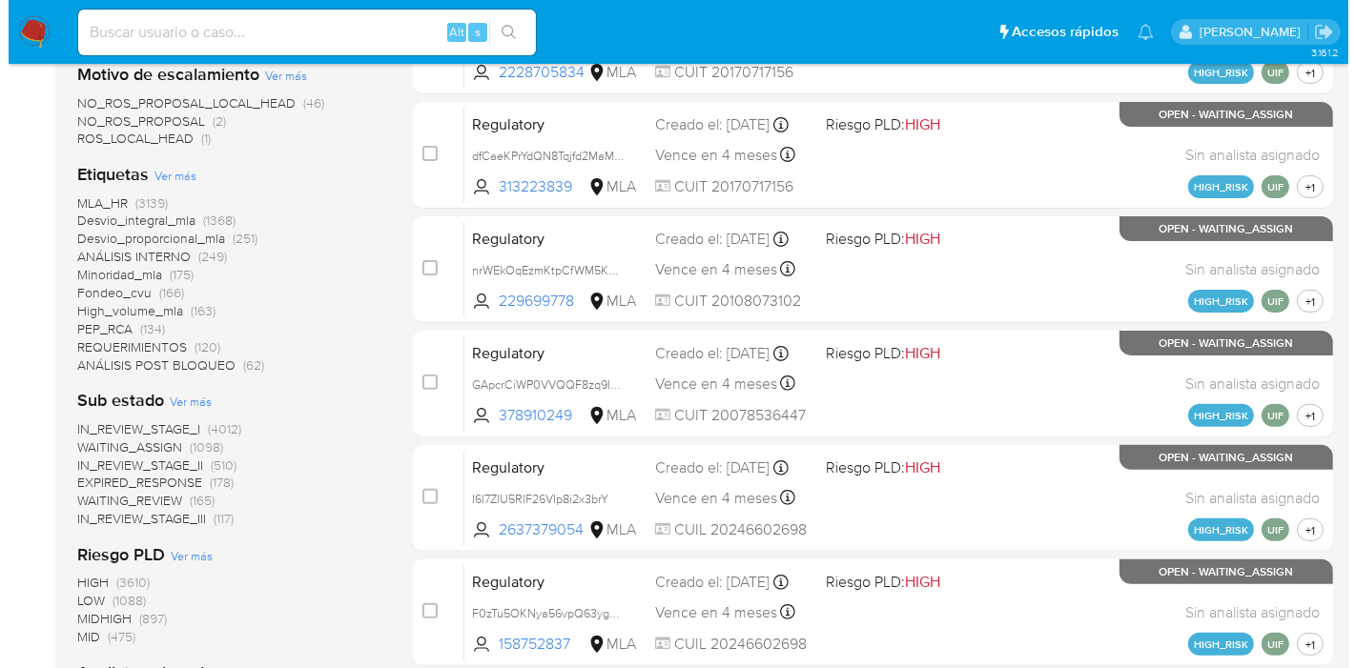
scroll to position [741, 0]
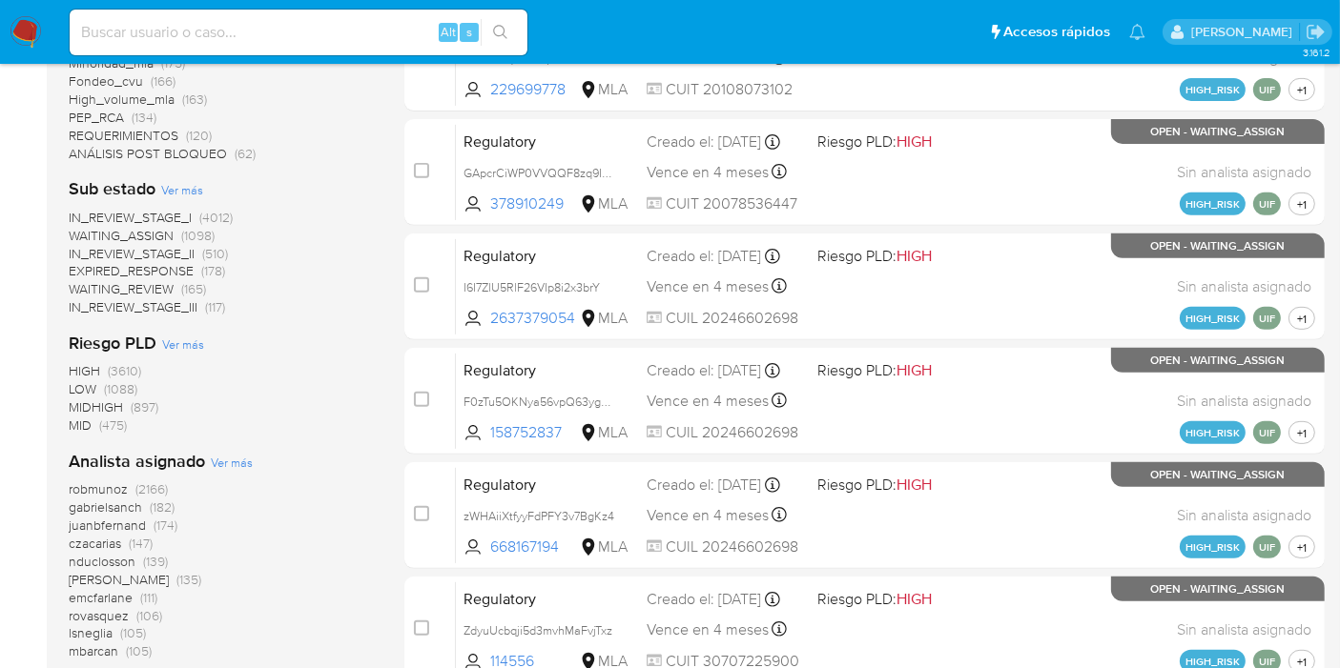
click at [217, 454] on span "Ver más" at bounding box center [232, 462] width 42 height 17
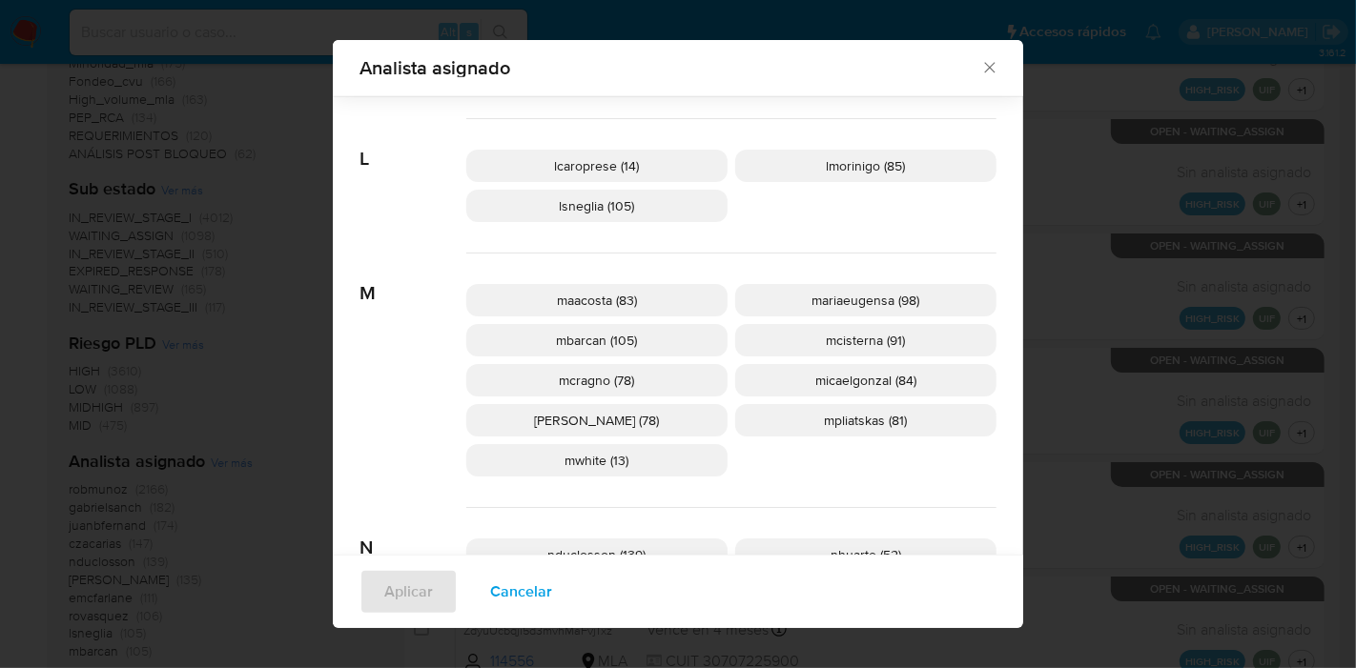
scroll to position [833, 0]
click at [871, 472] on div "maacosta (83) mariaeugensa (98) mbarcan (105) mcisterna (91) mcragno (78) micae…" at bounding box center [731, 378] width 530 height 255
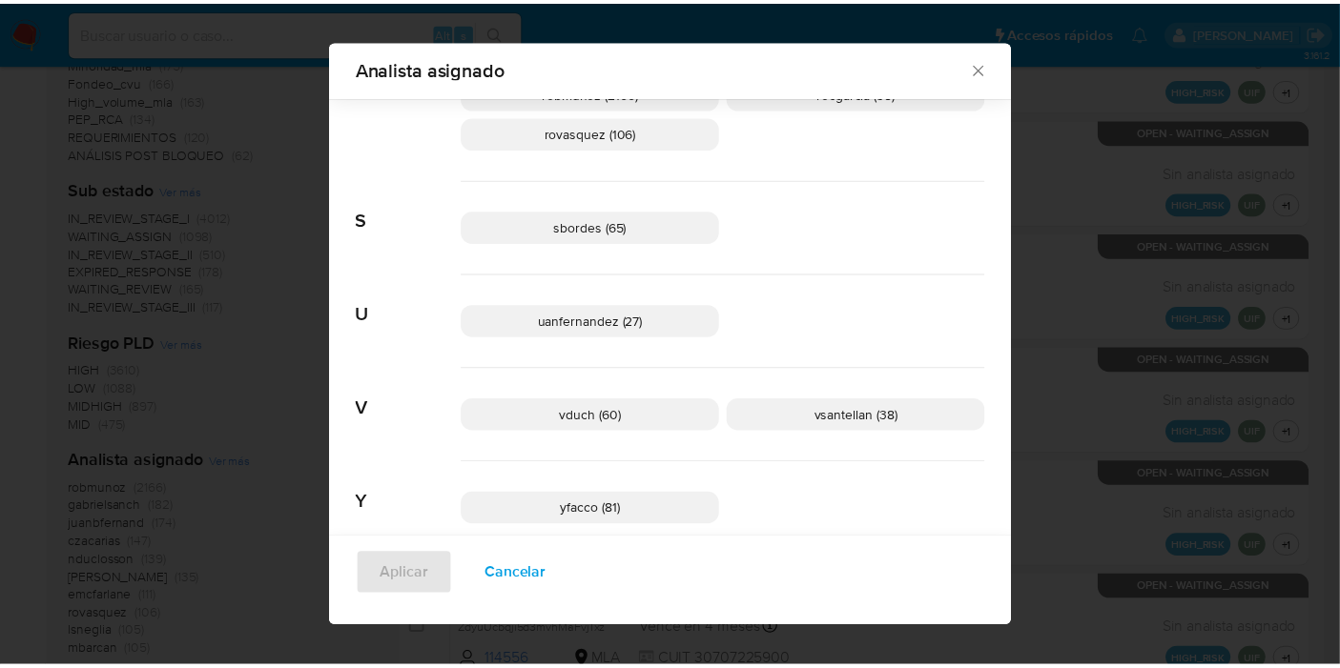
scroll to position [1532, 0]
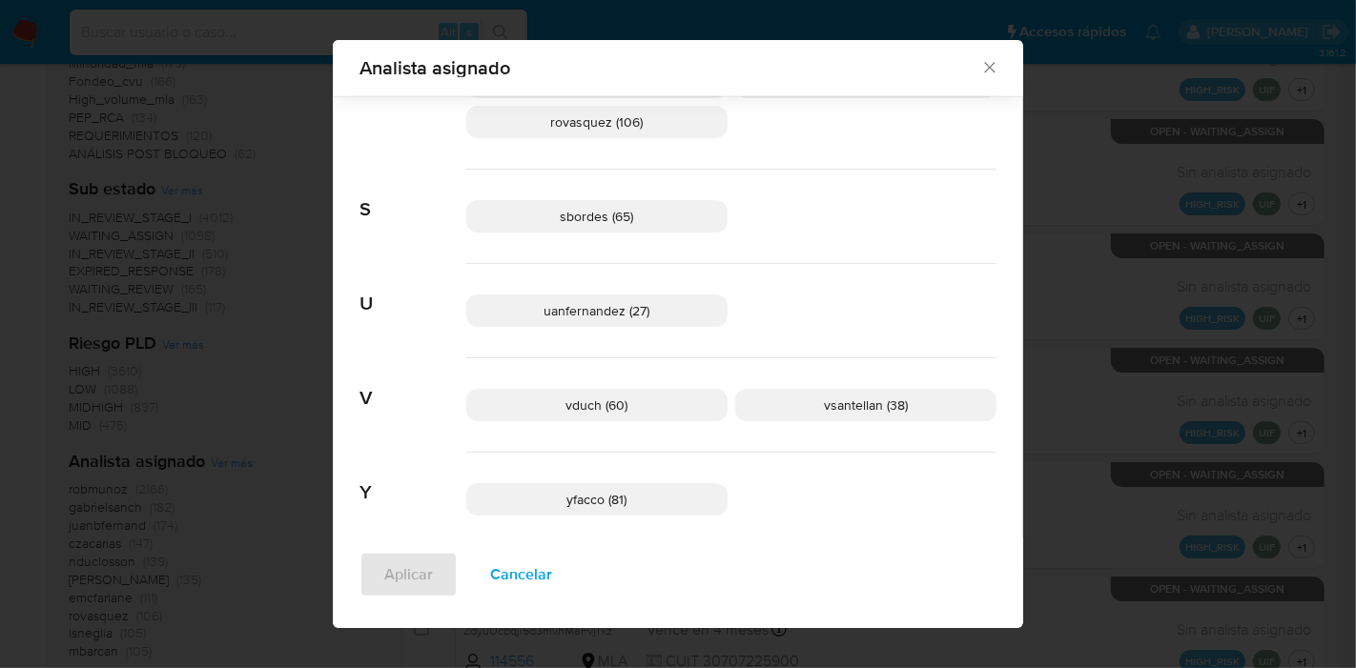
click at [984, 74] on icon "Cerrar" at bounding box center [989, 67] width 19 height 19
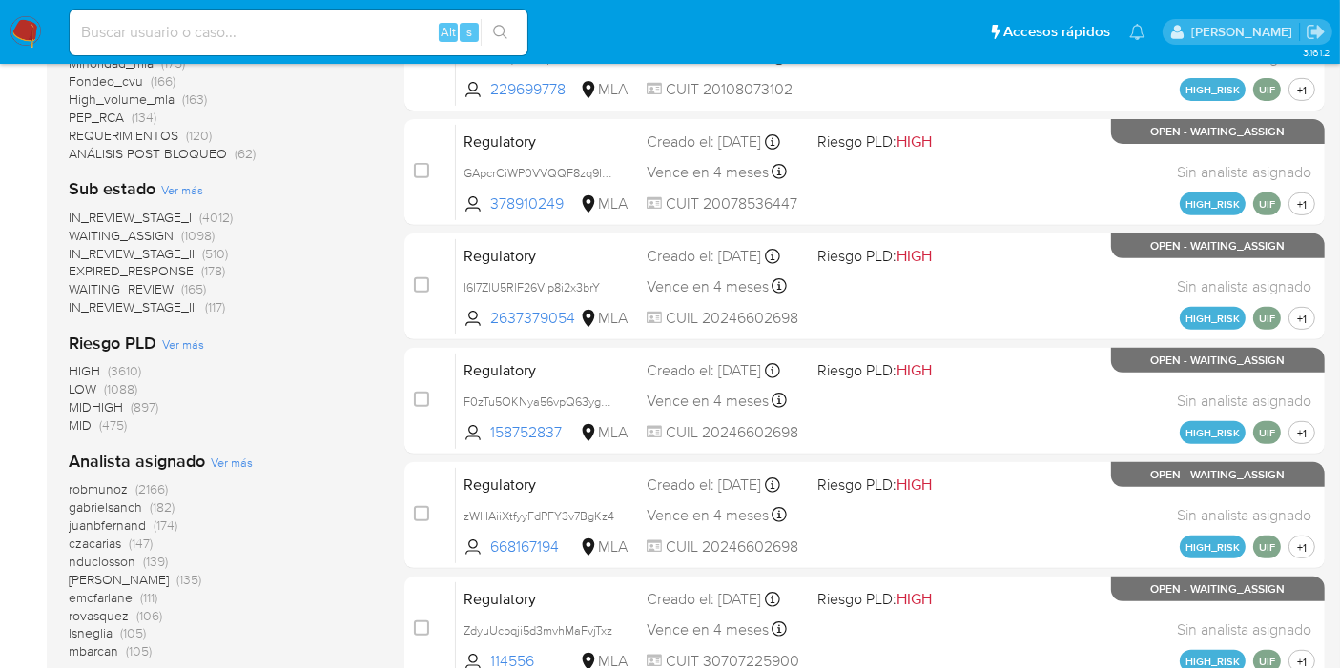
click at [17, 31] on img at bounding box center [26, 32] width 32 height 32
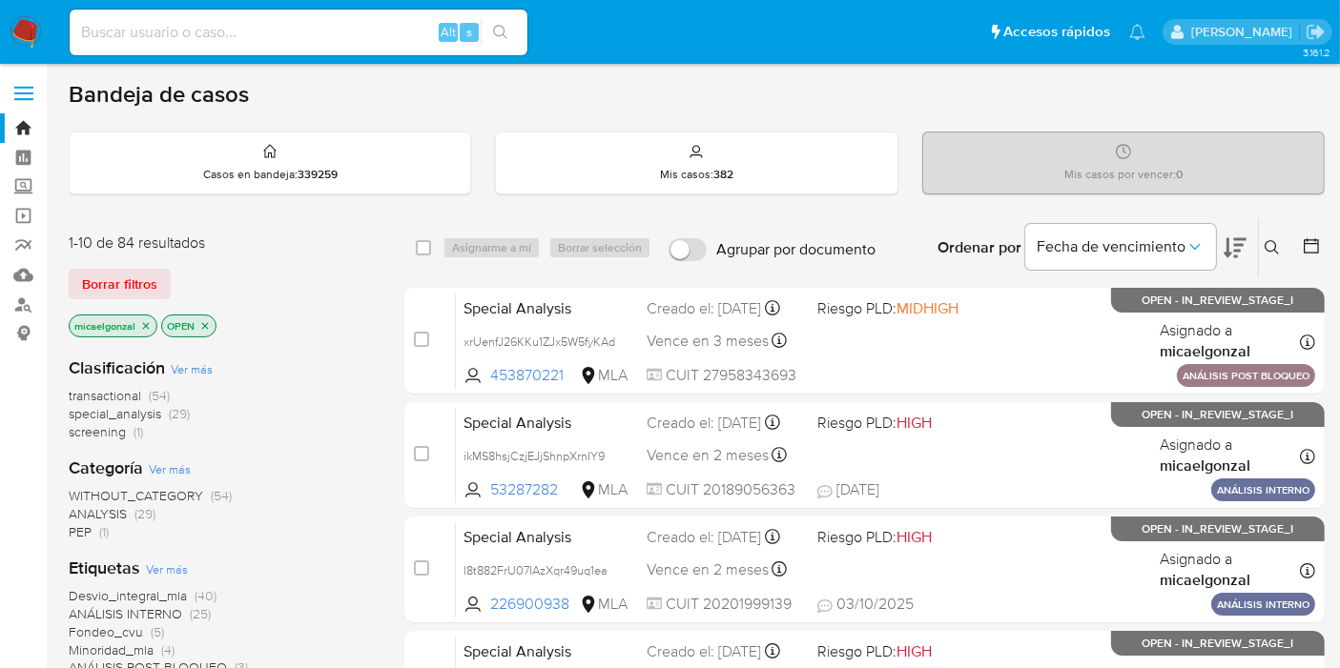
drag, startPoint x: 188, startPoint y: 57, endPoint x: 223, endPoint y: 26, distance: 47.3
click at [201, 45] on div "Alt s" at bounding box center [299, 32] width 458 height 53
click at [223, 26] on input at bounding box center [299, 32] width 458 height 25
paste input "I8t882FrU07IAzXqr49uq1ea"
type input "I8t882FrU07IAzXqr49uq1ea"
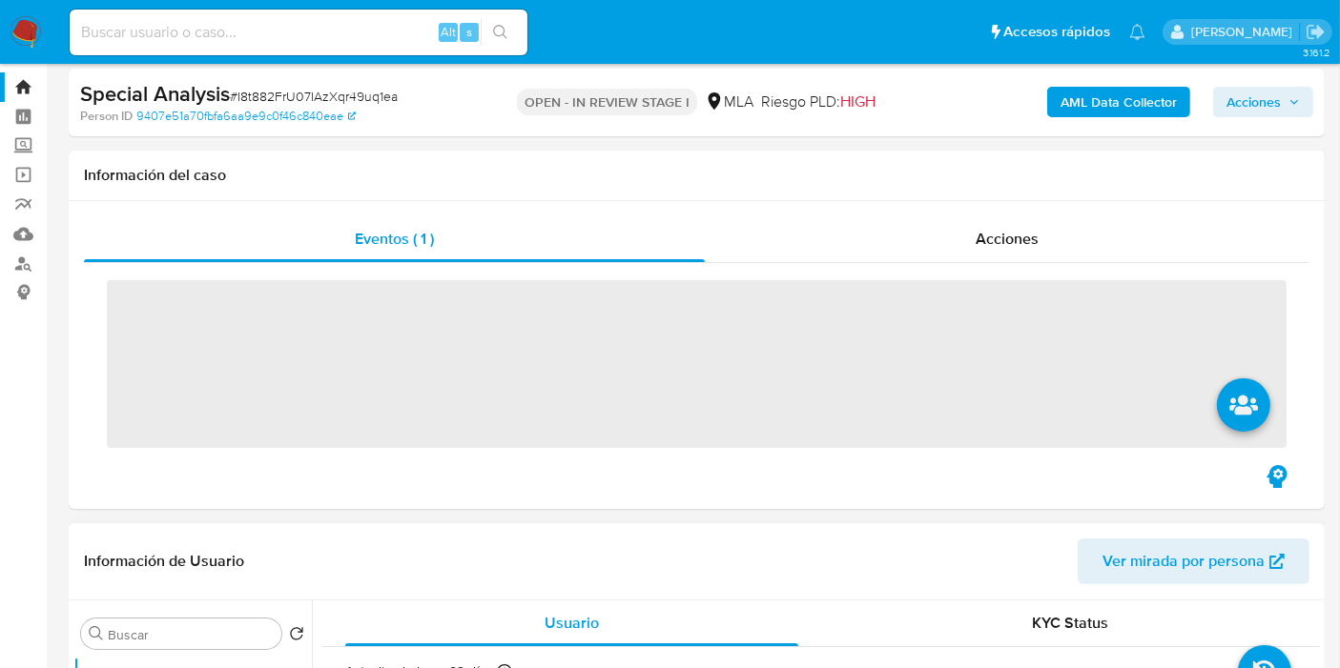
scroll to position [106, 0]
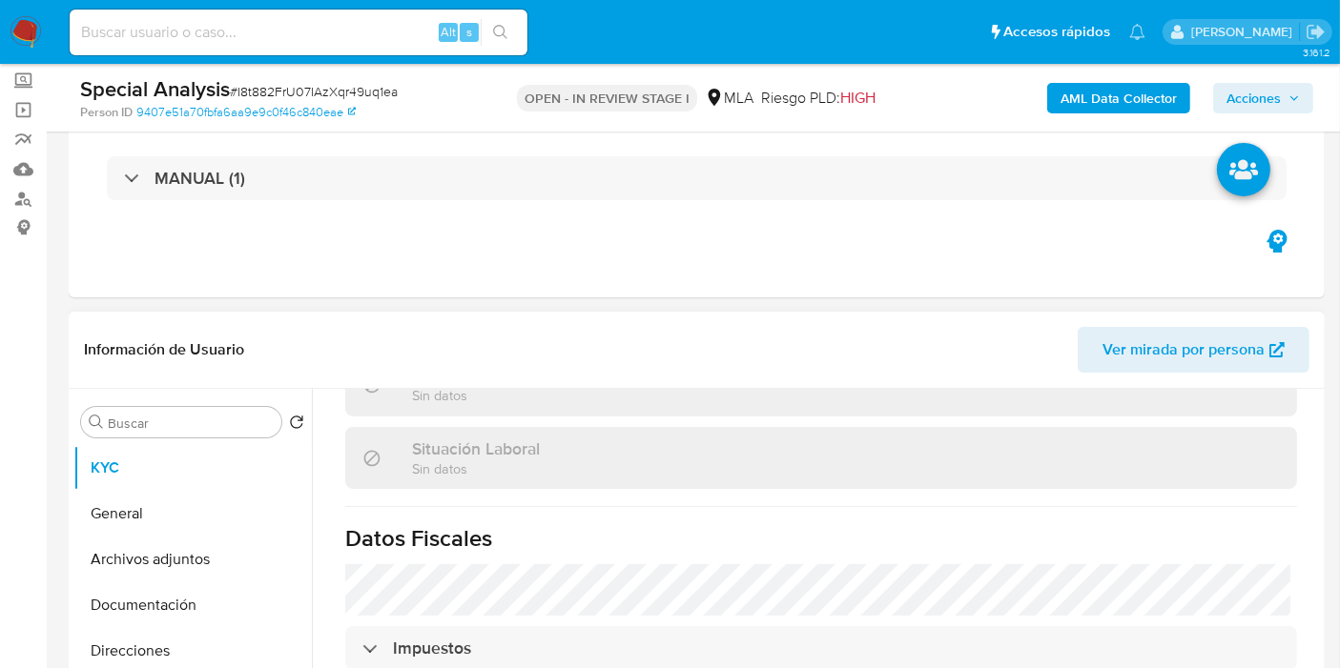
select select "10"
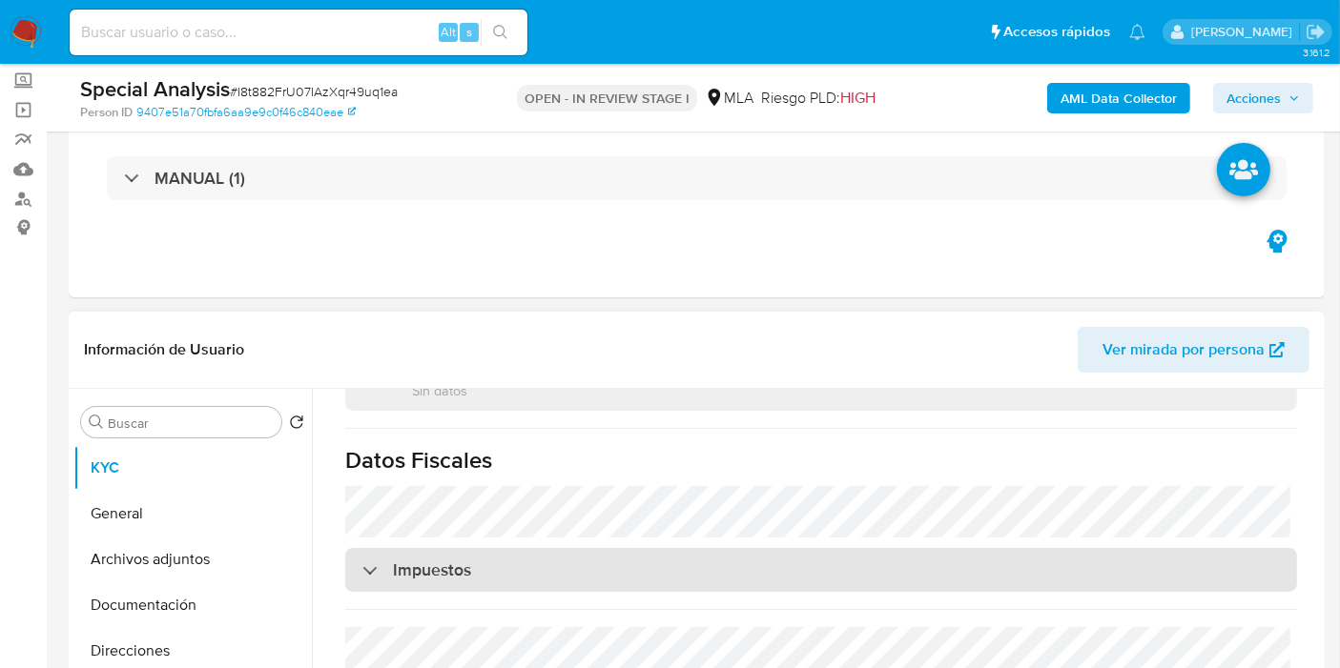
scroll to position [1033, 0]
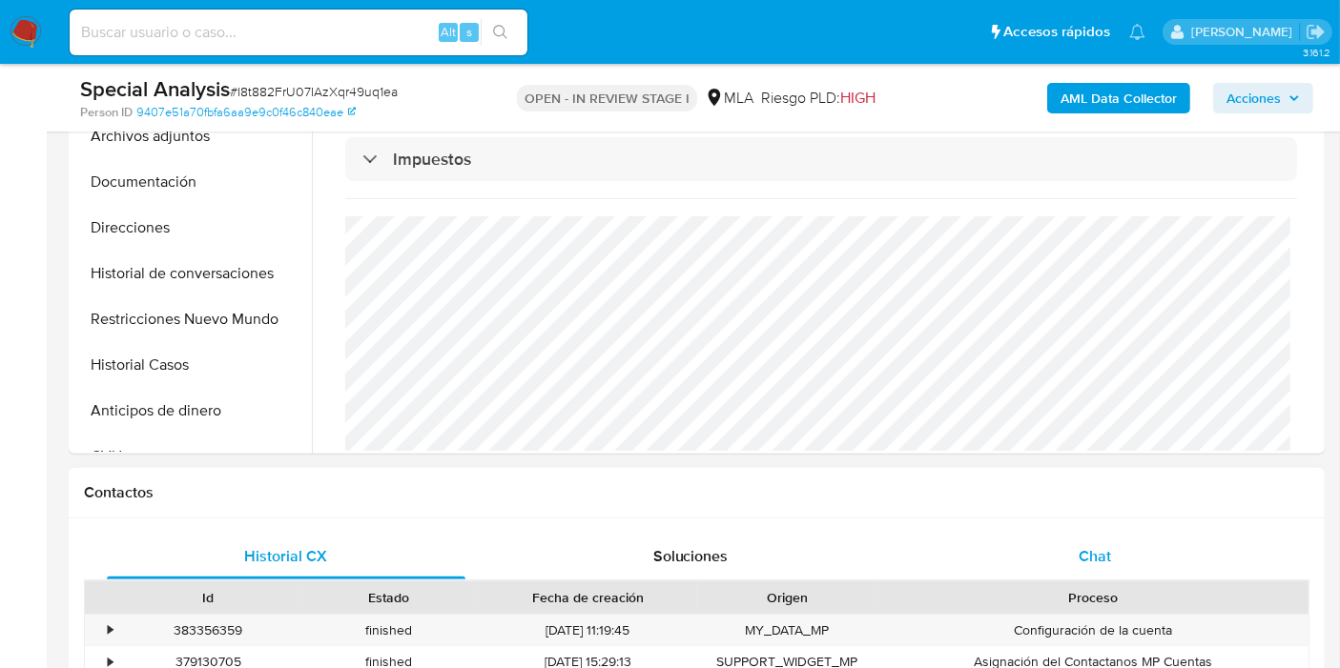
click at [1138, 562] on div "Chat" at bounding box center [1094, 557] width 359 height 46
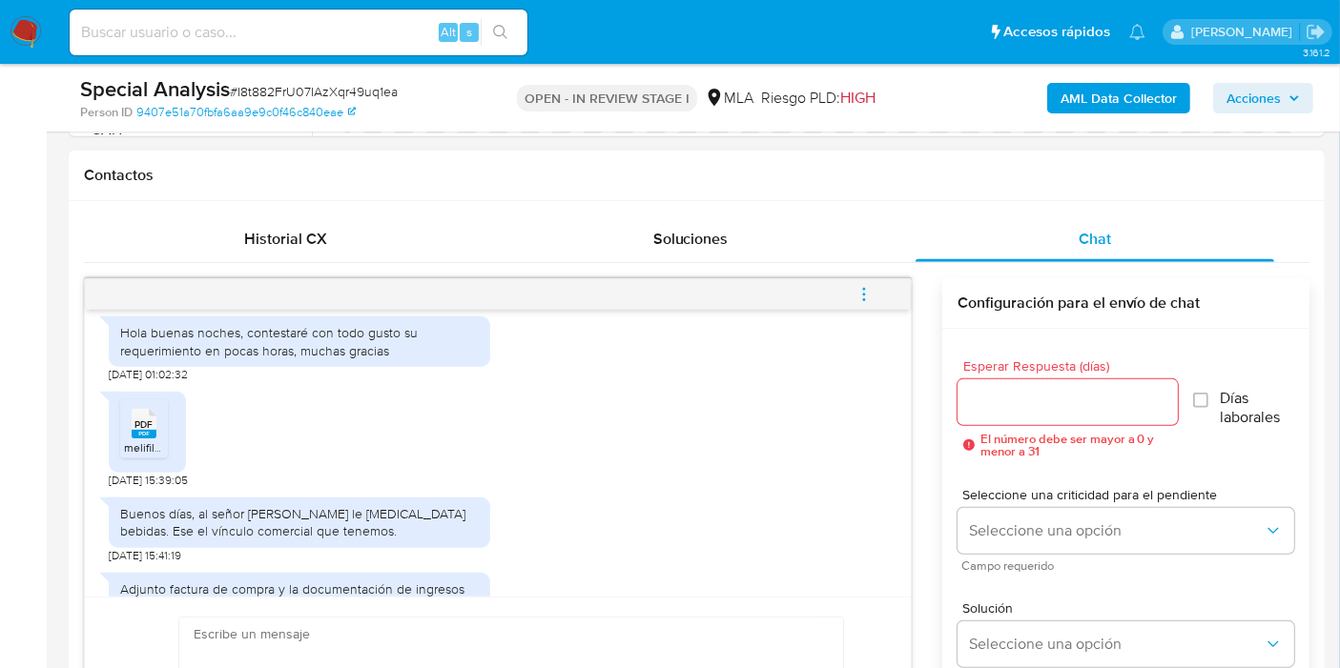
scroll to position [1751, 0]
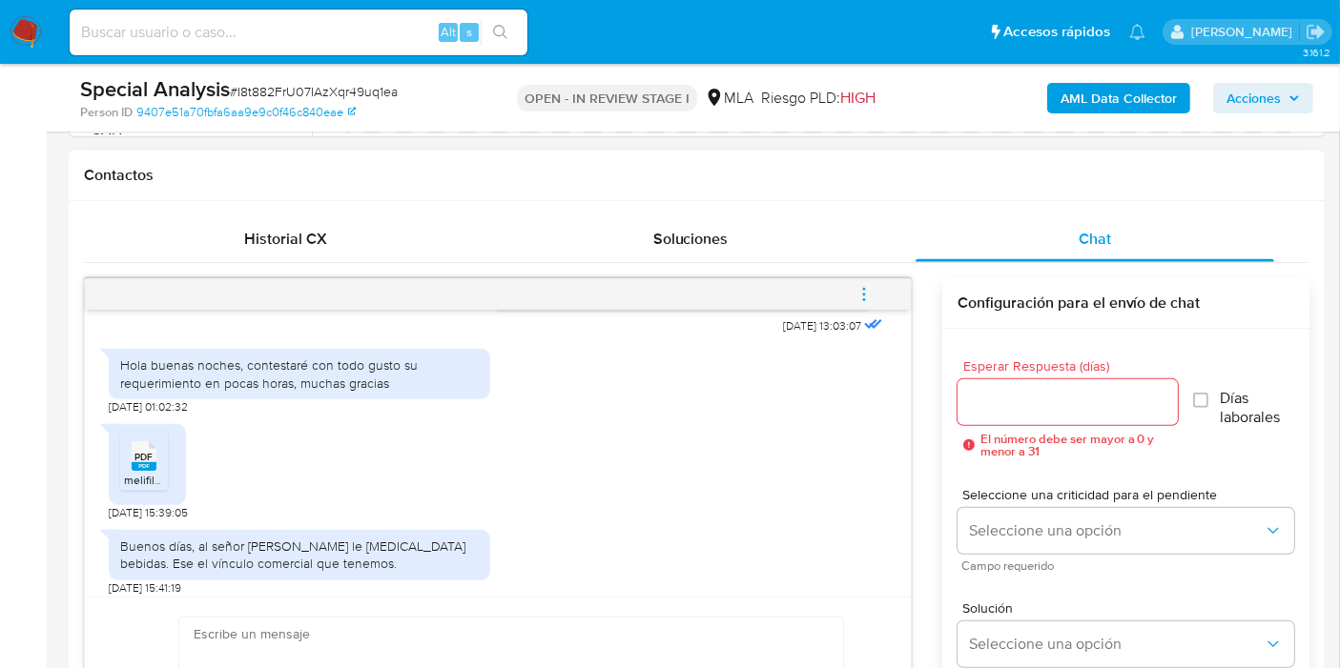
click at [239, 391] on div "Hola buenas noches, contestaré con todo gusto su requerimiento en pocas horas, …" at bounding box center [299, 374] width 359 height 34
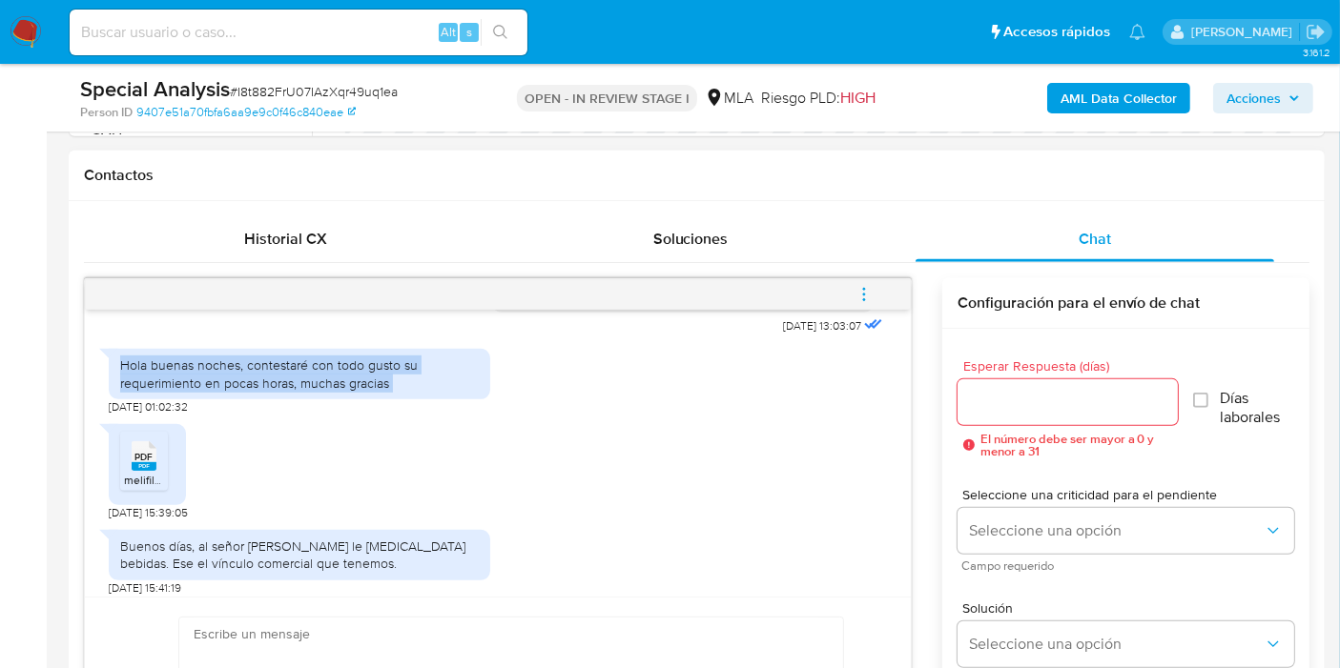
click at [239, 391] on div "Hola buenas noches, contestaré con todo gusto su requerimiento en pocas horas, …" at bounding box center [299, 374] width 359 height 34
click at [247, 391] on div "Hola buenas noches, contestaré con todo gusto su requerimiento en pocas horas, …" at bounding box center [299, 374] width 359 height 34
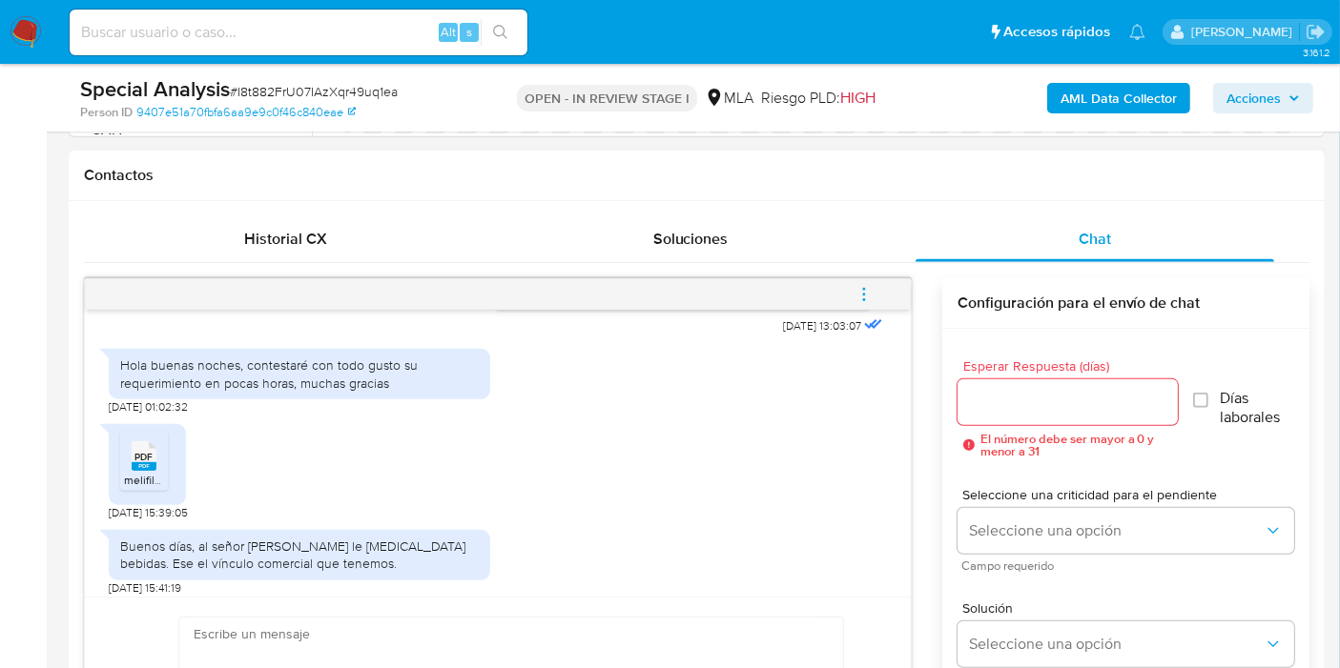
click at [268, 391] on div "Hola buenas noches, contestaré con todo gusto su requerimiento en pocas horas, …" at bounding box center [299, 374] width 359 height 34
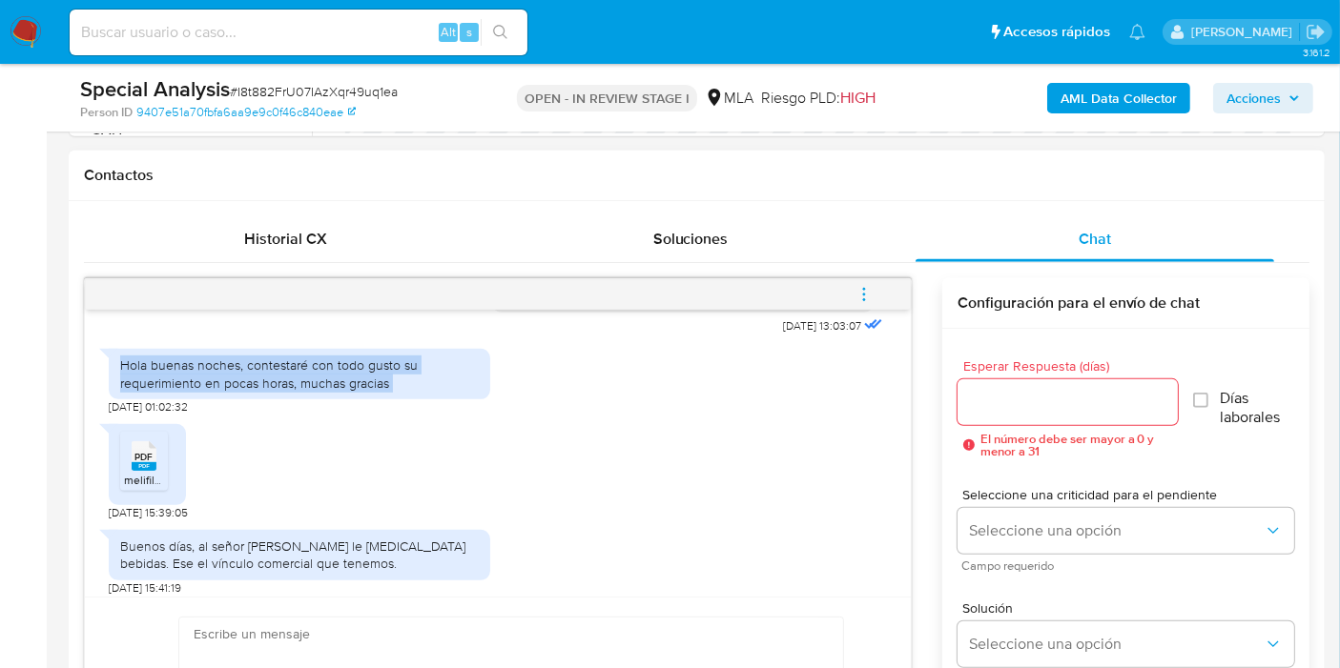
click at [268, 391] on div "Hola buenas noches, contestaré con todo gusto su requerimiento en pocas horas, …" at bounding box center [299, 374] width 359 height 34
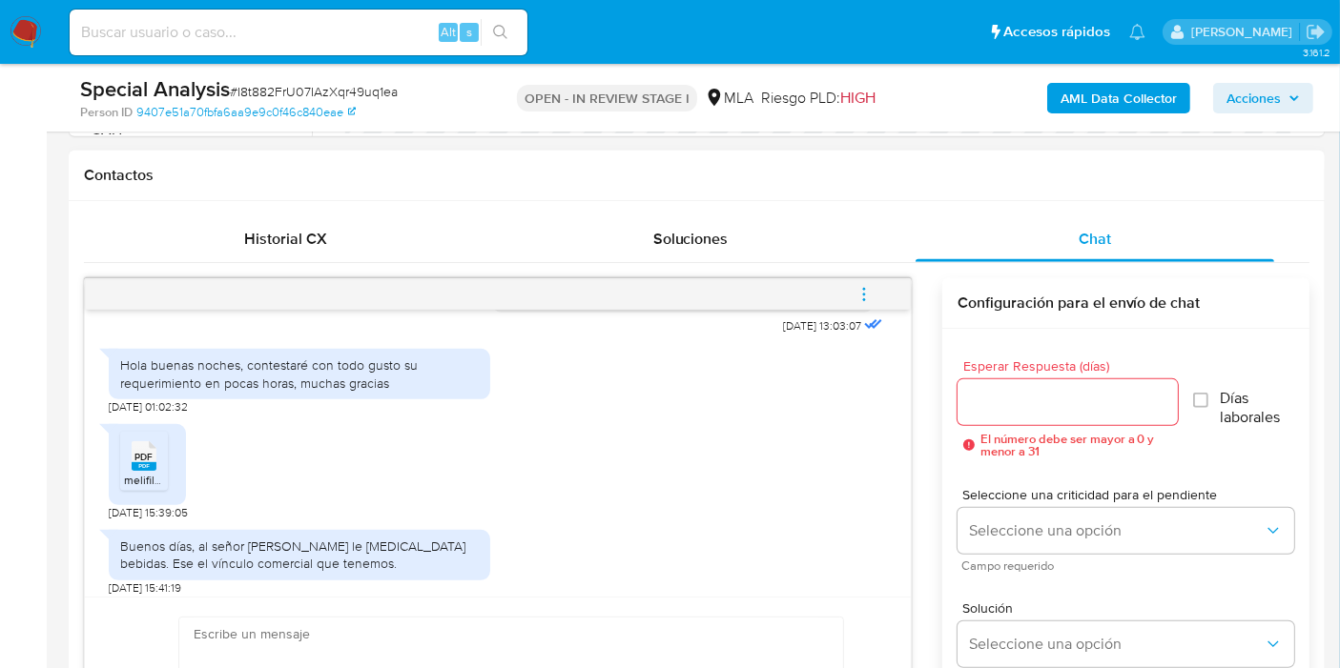
click at [268, 515] on div "PDF PDF melifile9152257570252112506.pdf 04/10/2025 15:39:05" at bounding box center [498, 468] width 778 height 106
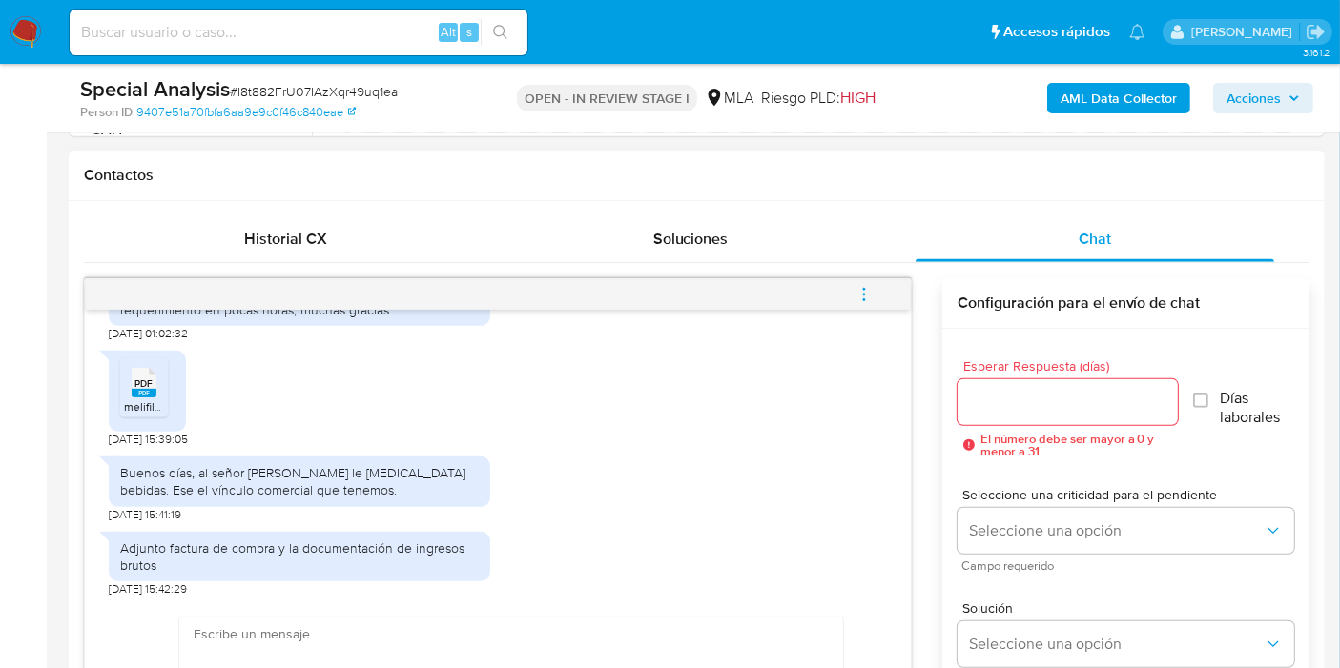
scroll to position [1856, 0]
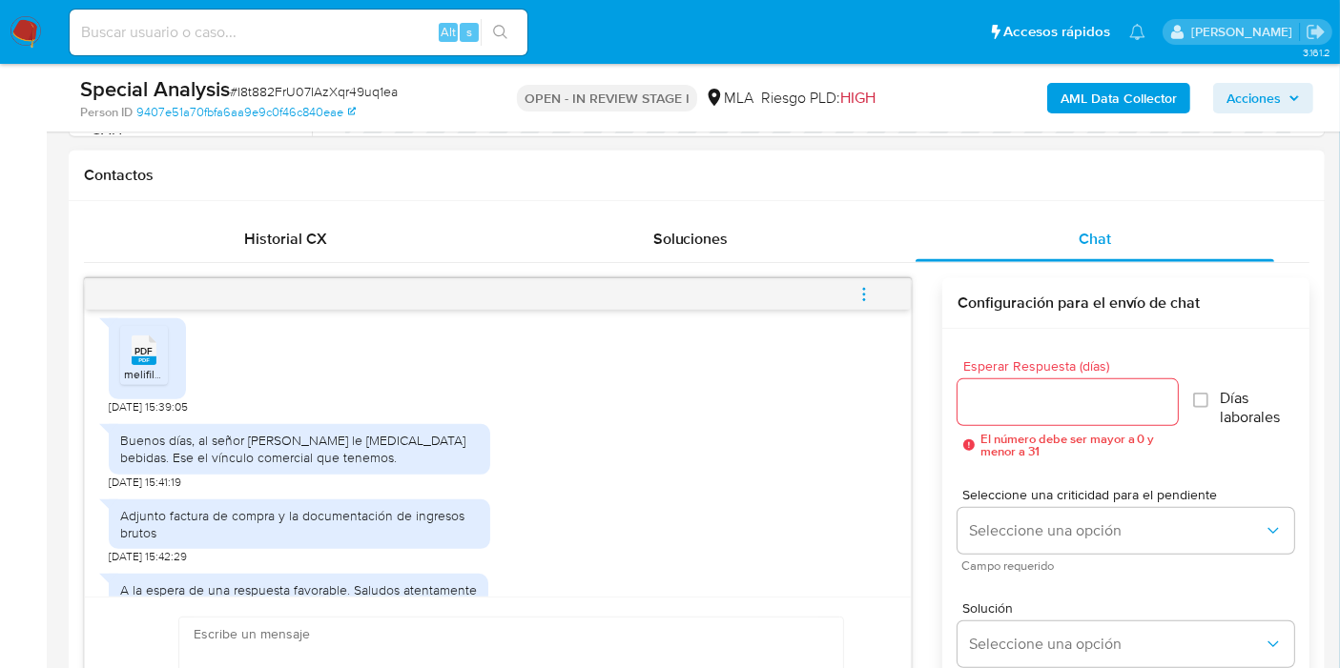
click at [202, 466] on div "Buenos días, al señor [PERSON_NAME] le [MEDICAL_DATA] bebidas. Ese el vínculo c…" at bounding box center [299, 449] width 359 height 34
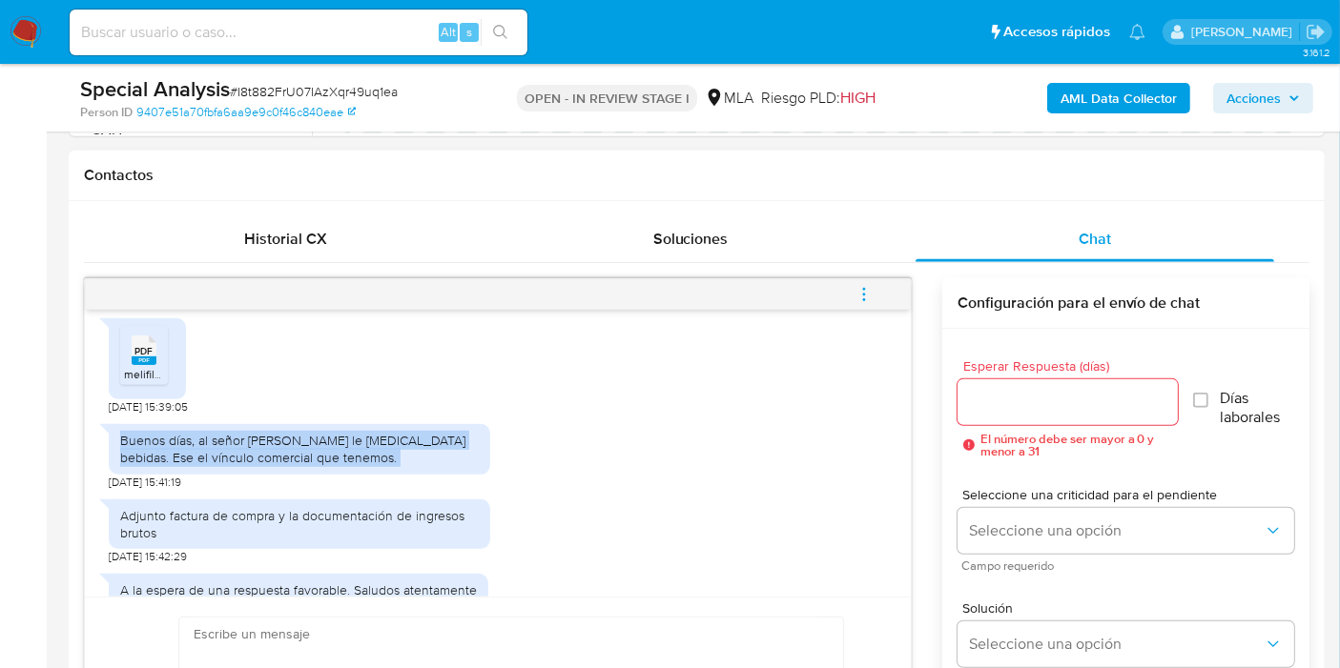
click at [202, 466] on div "Buenos días, al señor [PERSON_NAME] le [MEDICAL_DATA] bebidas. Ese el vínculo c…" at bounding box center [299, 449] width 359 height 34
click at [303, 466] on div "Buenos días, al señor [PERSON_NAME] le [MEDICAL_DATA] bebidas. Ese el vínculo c…" at bounding box center [299, 449] width 359 height 34
click at [316, 466] on div "Buenos días, al señor [PERSON_NAME] le [MEDICAL_DATA] bebidas. Ese el vínculo c…" at bounding box center [299, 449] width 359 height 34
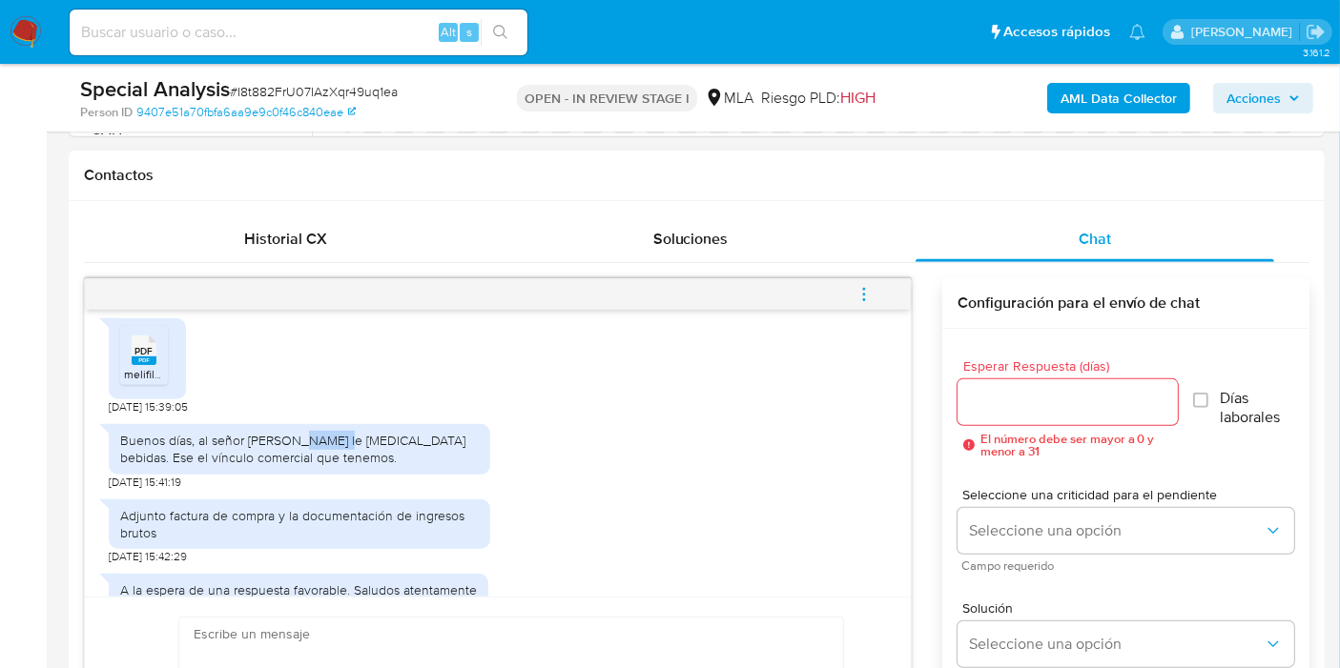
click at [316, 466] on div "Buenos días, al señor [PERSON_NAME] le [MEDICAL_DATA] bebidas. Ese el vínculo c…" at bounding box center [299, 449] width 359 height 34
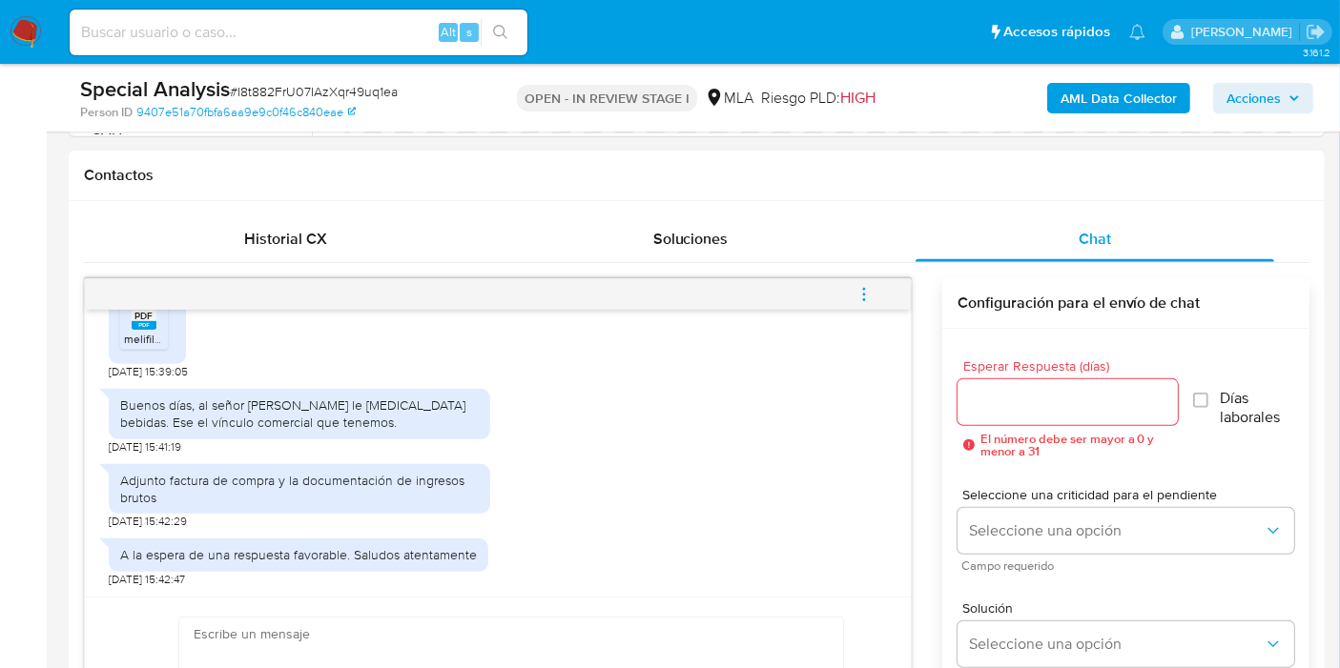
click at [318, 489] on div "Adjunto factura de compra y la documentación de ingresos brutos" at bounding box center [299, 489] width 359 height 34
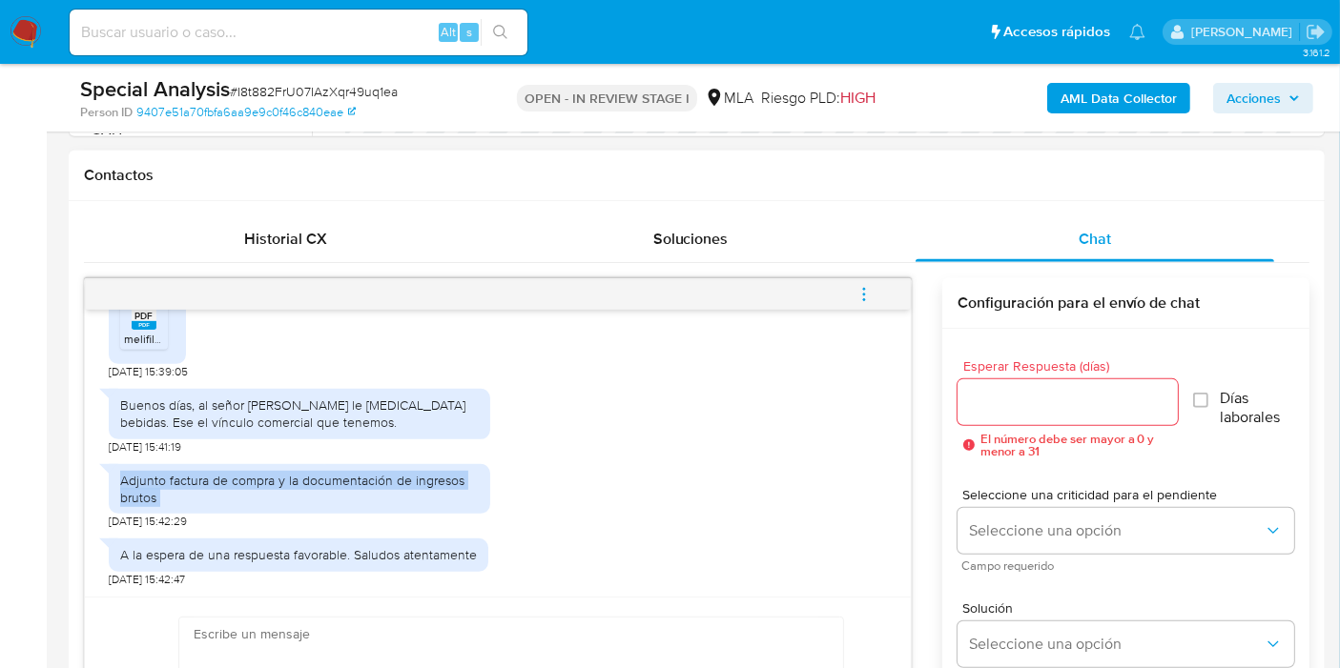
click at [318, 489] on div "Adjunto factura de compra y la documentación de ingresos brutos" at bounding box center [299, 489] width 359 height 34
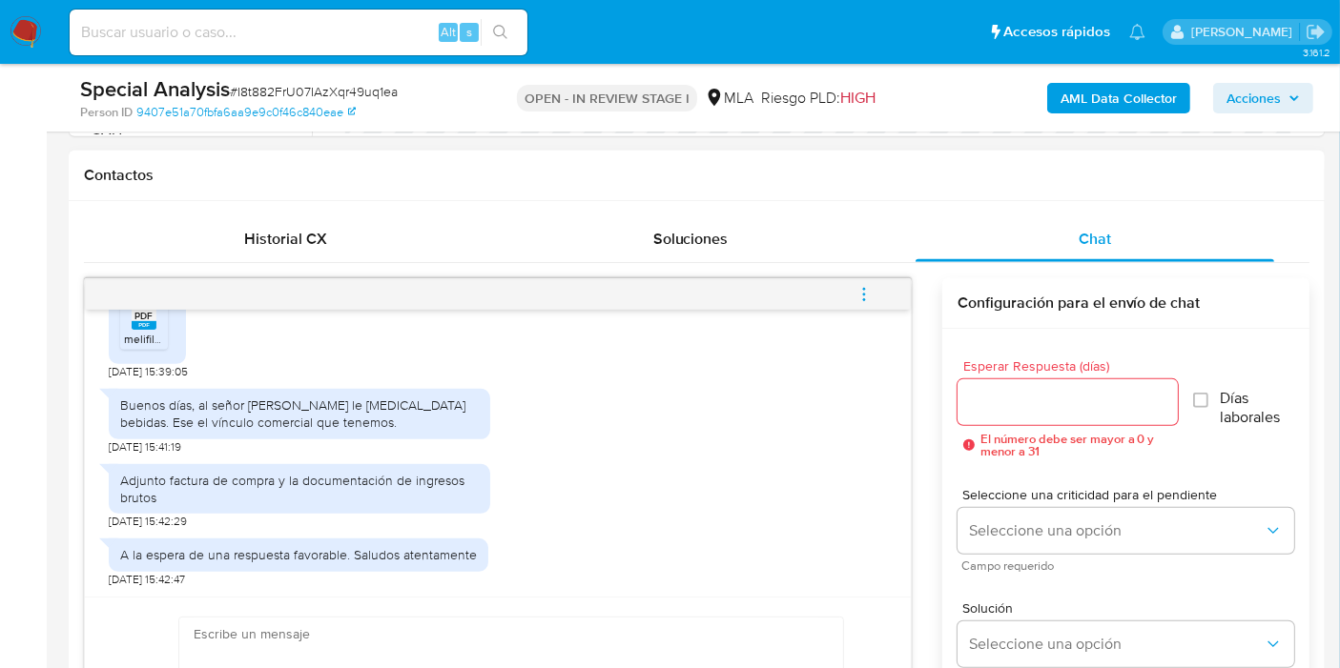
click at [318, 551] on div "A la espera de una respuesta favorable. Saludos atentamente" at bounding box center [298, 554] width 357 height 17
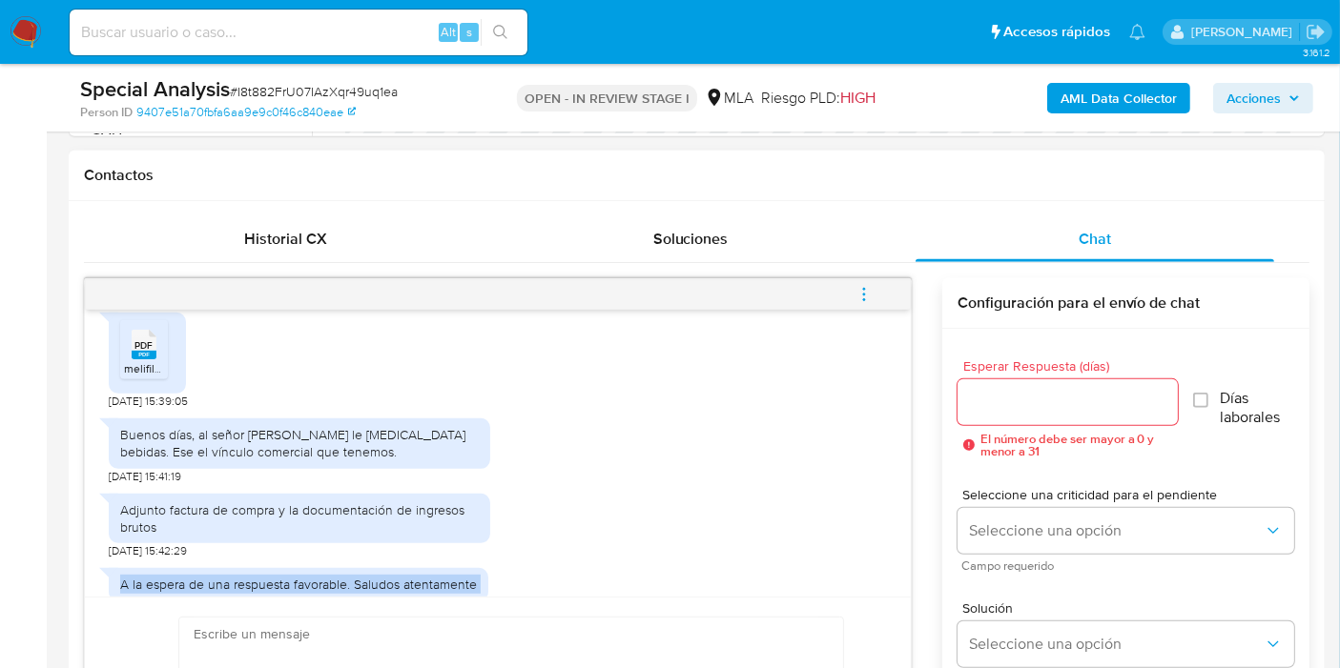
scroll to position [1750, 0]
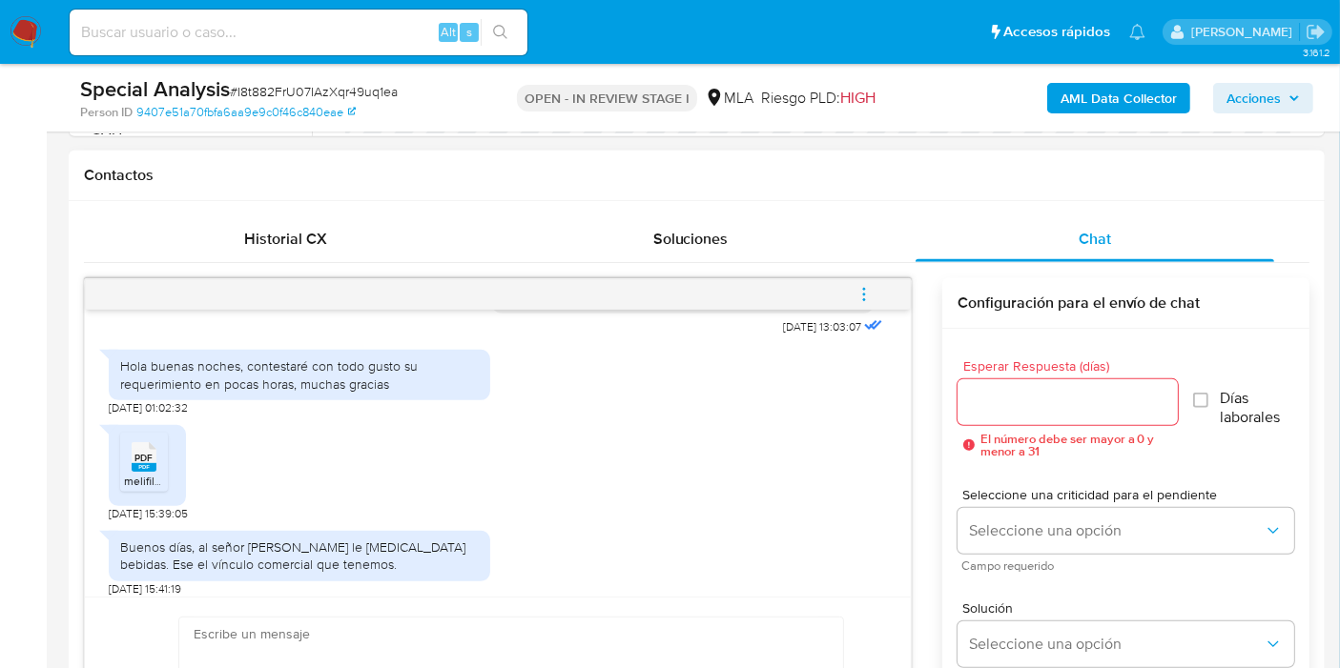
click at [128, 474] on div "PDF PDF" at bounding box center [144, 455] width 40 height 37
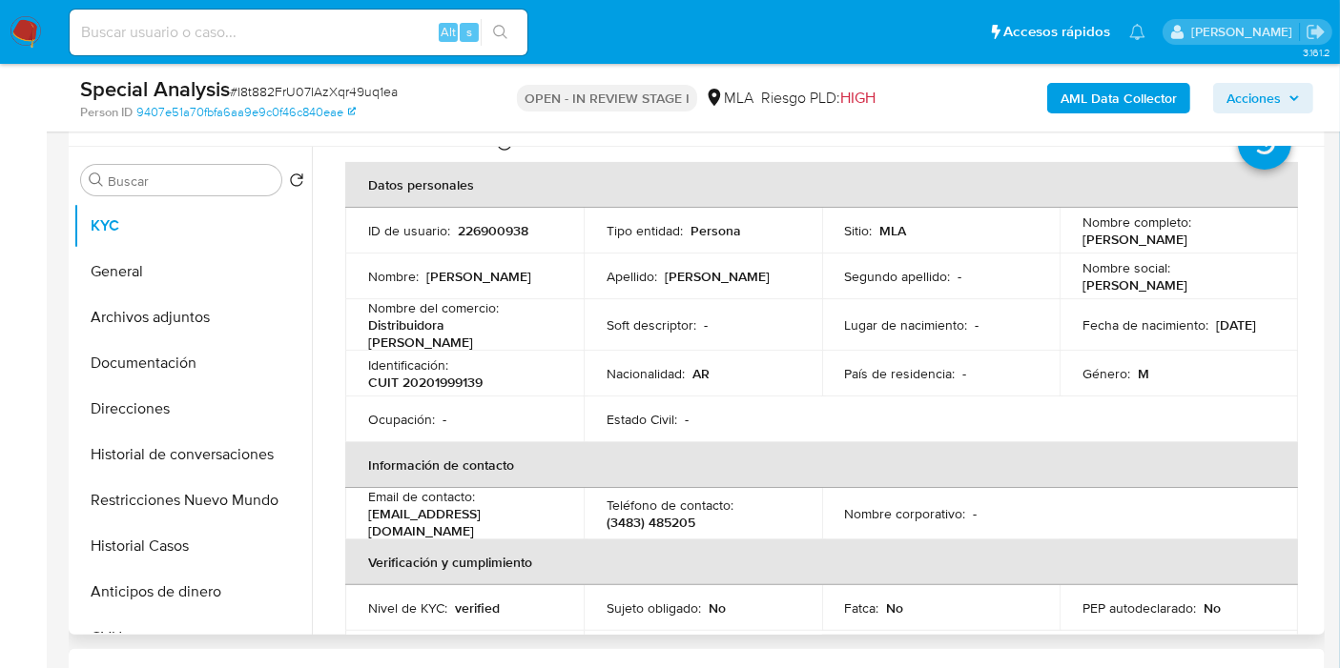
scroll to position [0, 0]
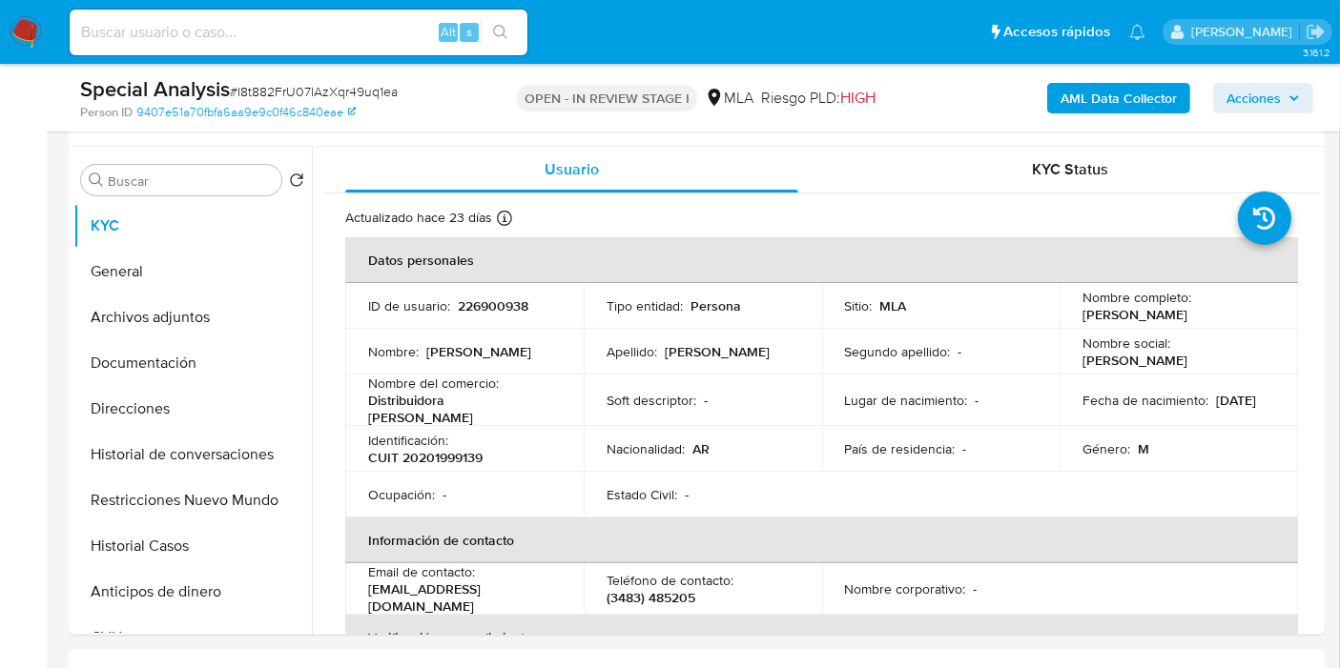
click at [8, 42] on nav "Pausado Ver notificaciones Alt s Accesos rápidos Presiona las siguientes teclas…" at bounding box center [670, 32] width 1340 height 64
click at [15, 22] on img at bounding box center [26, 32] width 32 height 32
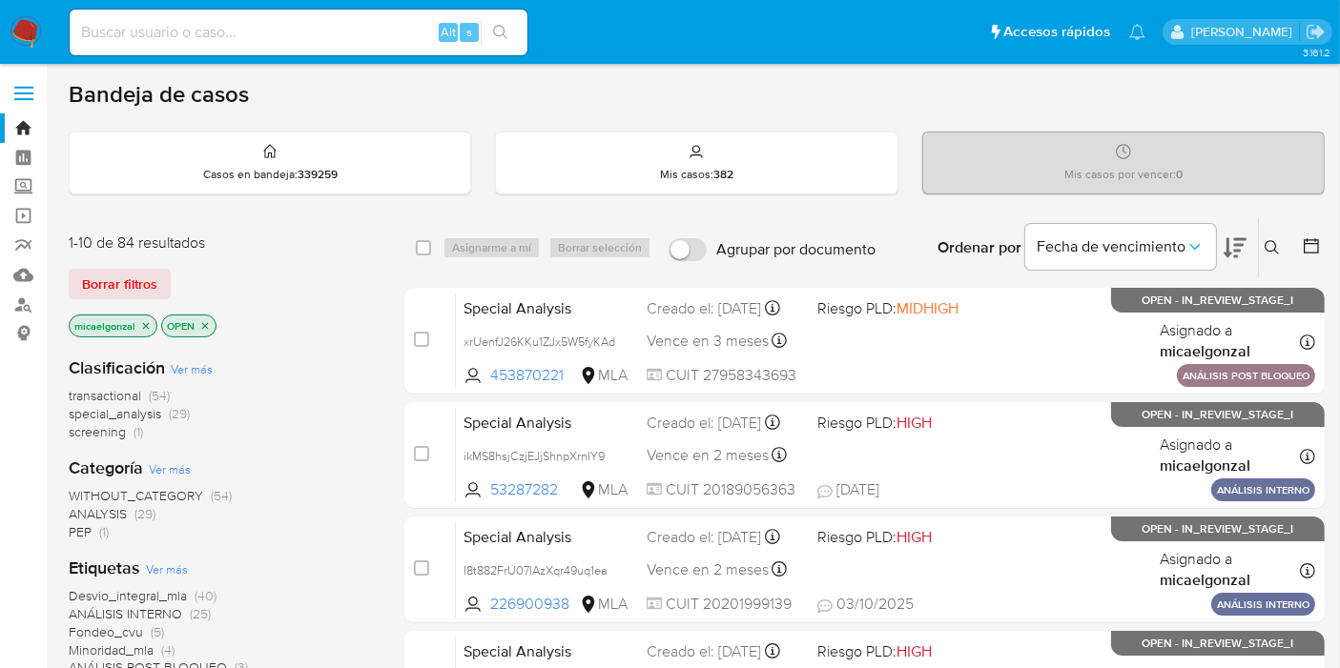
click at [354, 35] on input at bounding box center [299, 32] width 458 height 25
paste input "I8t882FrU07IAzXqr49uq1ea"
type input "I8t882FrU07IAzXqr49uq1ea"
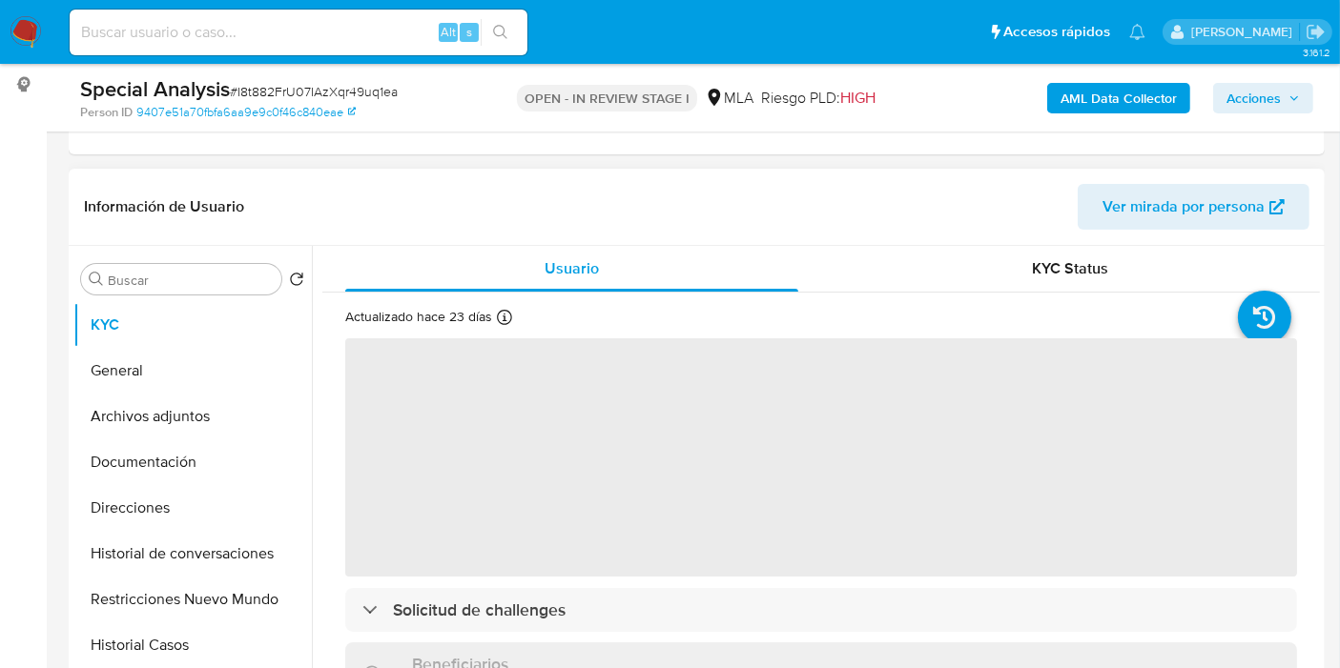
scroll to position [318, 0]
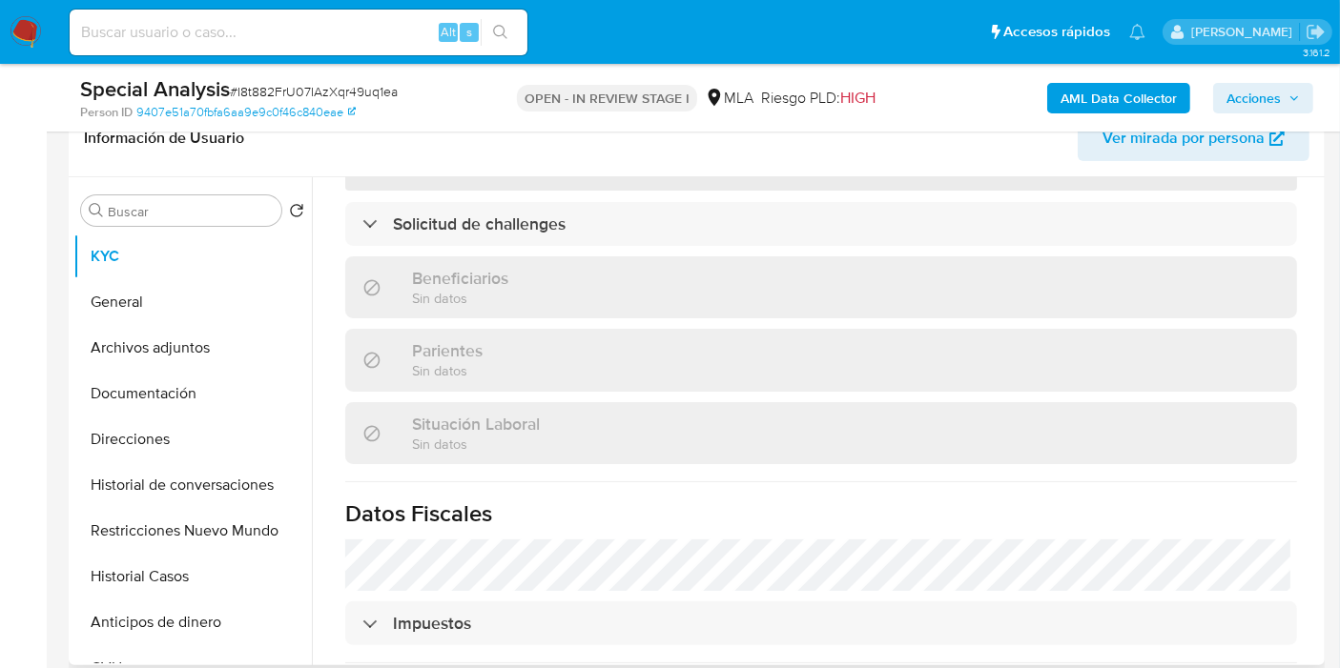
select select "10"
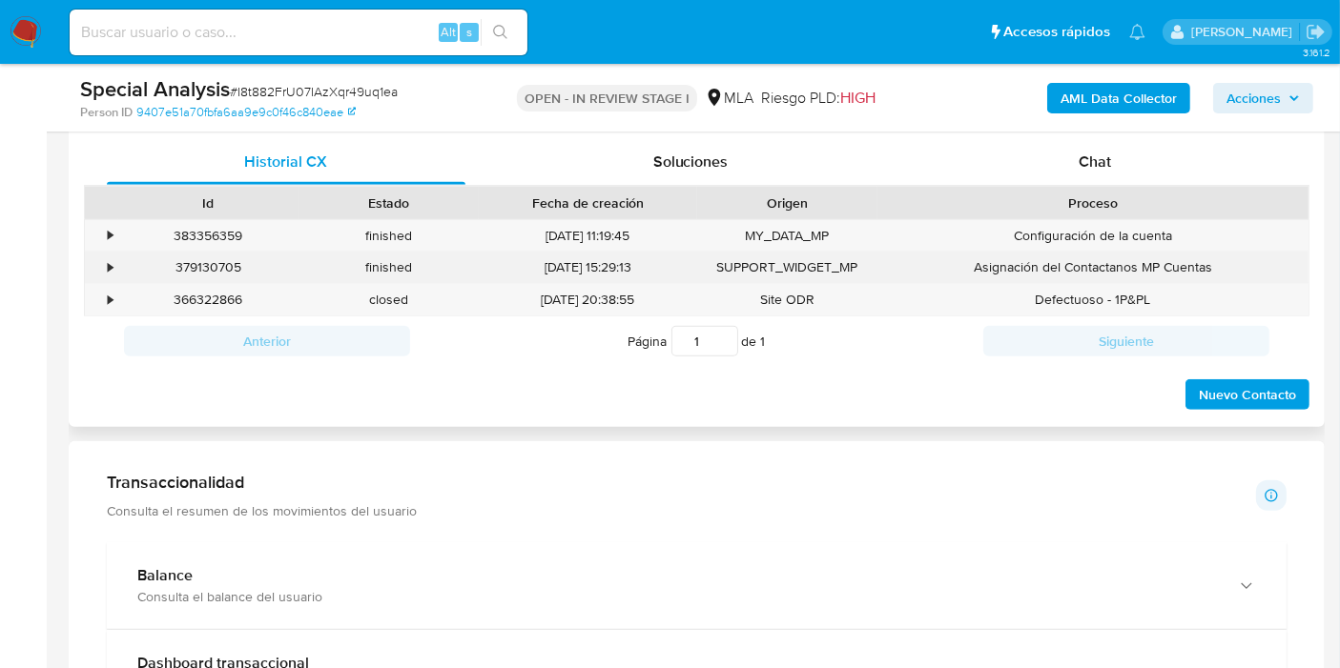
scroll to position [847, 0]
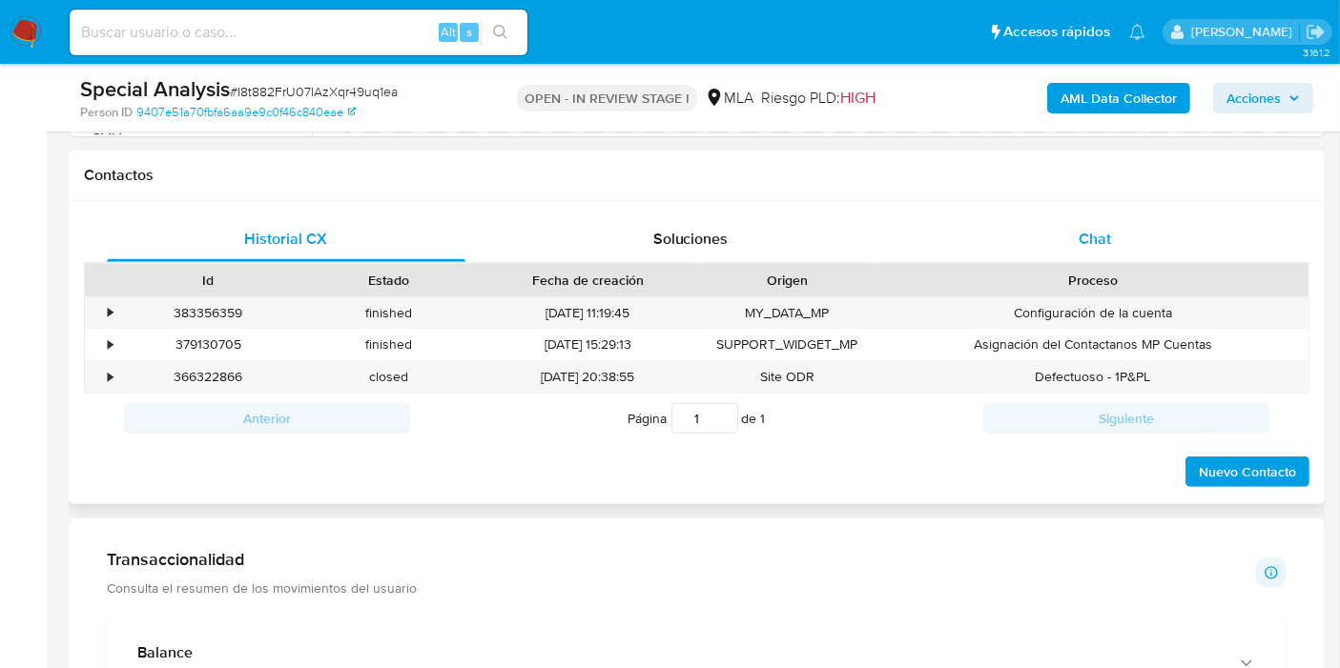
click at [1127, 256] on div "Chat" at bounding box center [1094, 239] width 359 height 46
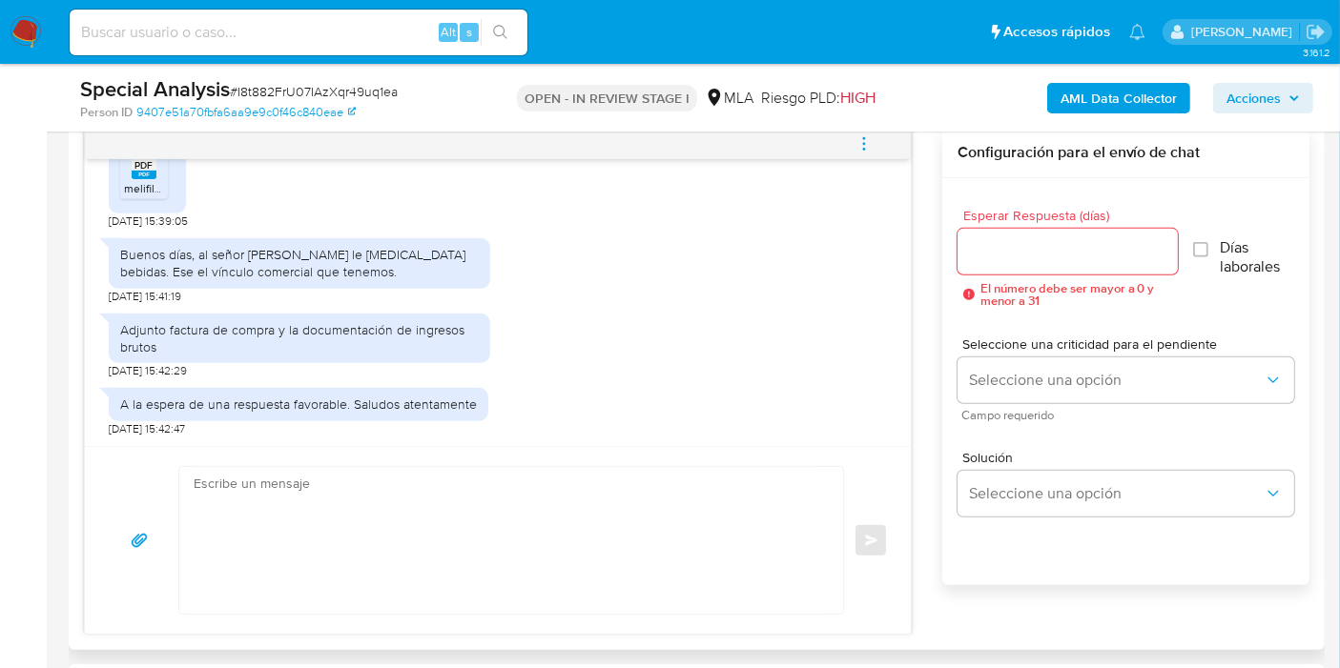
scroll to position [1059, 0]
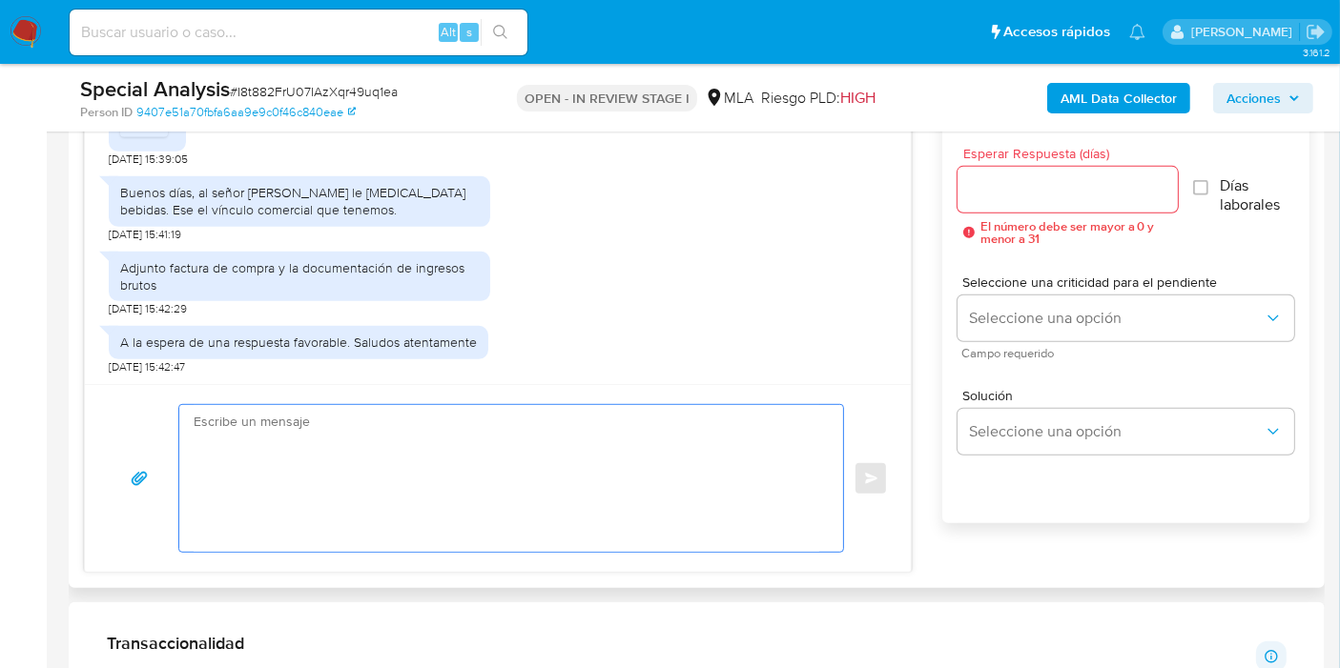
click at [387, 472] on textarea at bounding box center [506, 478] width 625 height 147
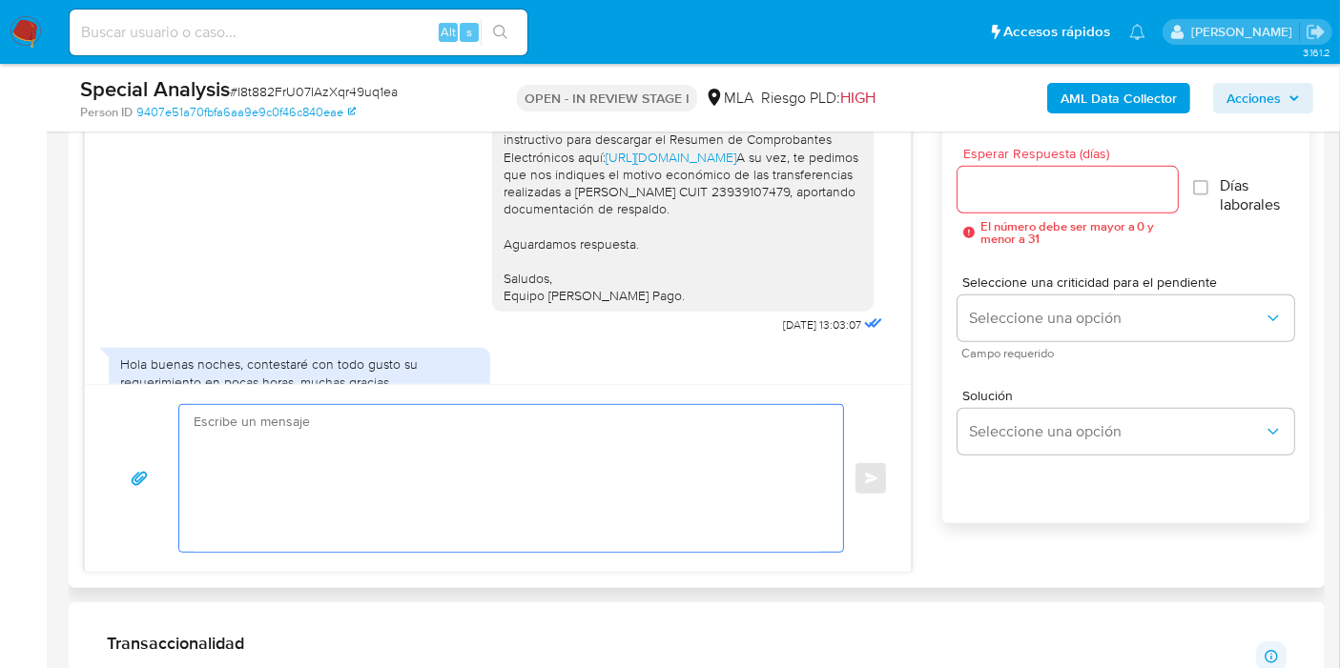
scroll to position [1326, 0]
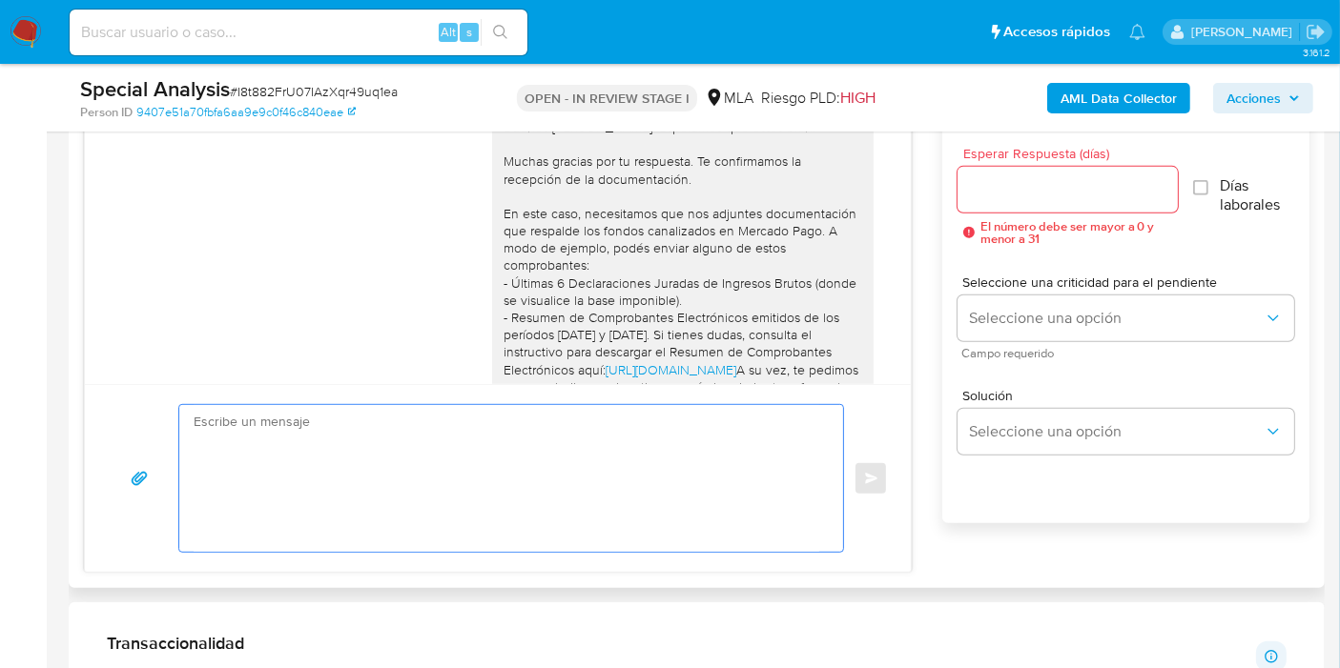
click at [449, 484] on textarea at bounding box center [506, 478] width 625 height 147
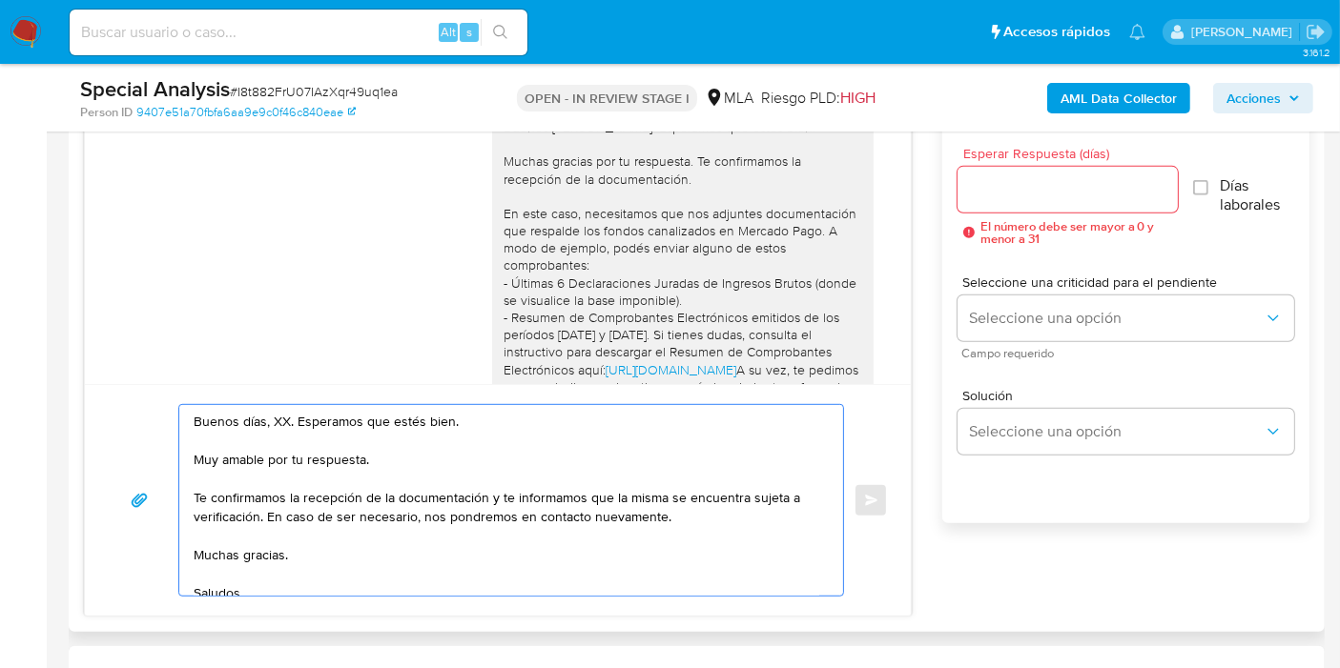
click at [275, 416] on textarea "Buenos días, XX. Esperamos que estés bien. Muy amable por tu respuesta. Te conf…" at bounding box center [506, 500] width 625 height 191
click at [277, 456] on textarea "Buenos [PERSON_NAME]. Esperamos que estés bien. Muy amable por tu respuesta. Te…" at bounding box center [506, 500] width 625 height 191
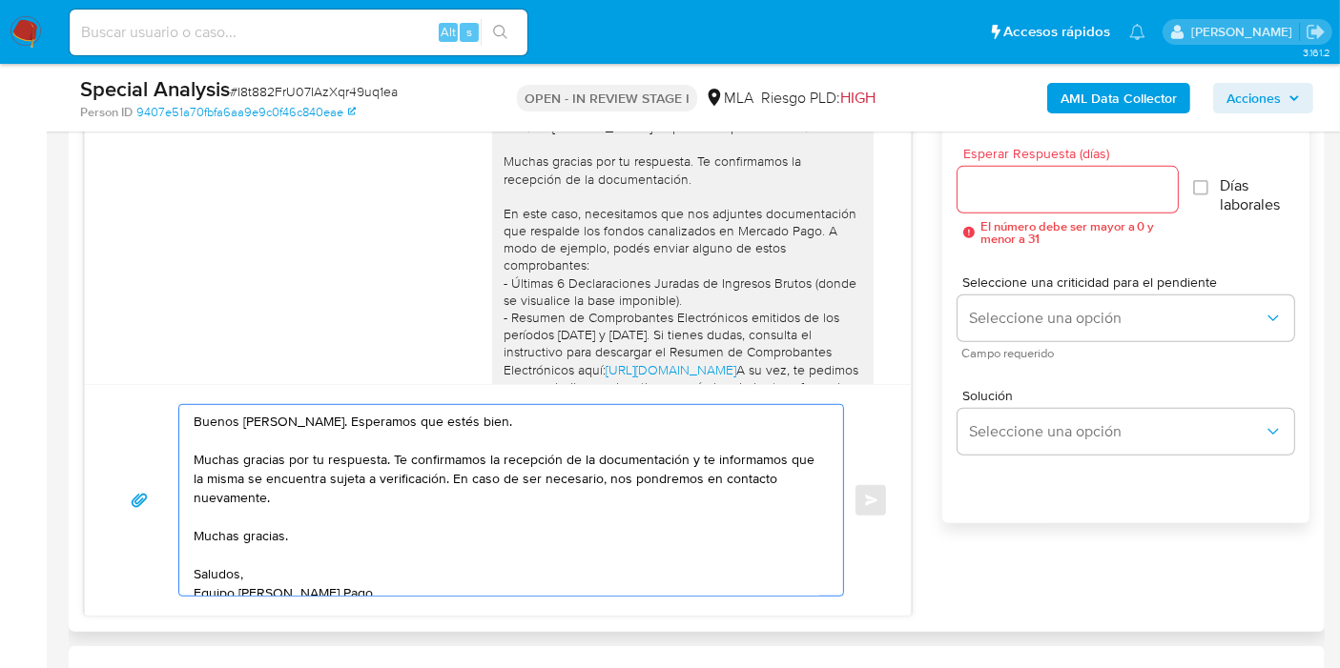
drag, startPoint x: 677, startPoint y: 461, endPoint x: 704, endPoint y: 481, distance: 33.4
click at [704, 481] on textarea "Buenos días, Gustavo. Esperamos que estés bien. Muchas gracias por tu respuesta…" at bounding box center [506, 500] width 625 height 191
click at [689, 459] on textarea "Buenos días, Gustavo. Esperamos que estés bien. Muchas gracias por tu respuesta…" at bounding box center [506, 500] width 625 height 191
drag, startPoint x: 688, startPoint y: 459, endPoint x: 702, endPoint y: 485, distance: 29.8
click at [702, 485] on textarea "Buenos días, Gustavo. Esperamos que estés bien. Muchas gracias por tu respuesta…" at bounding box center [506, 500] width 625 height 191
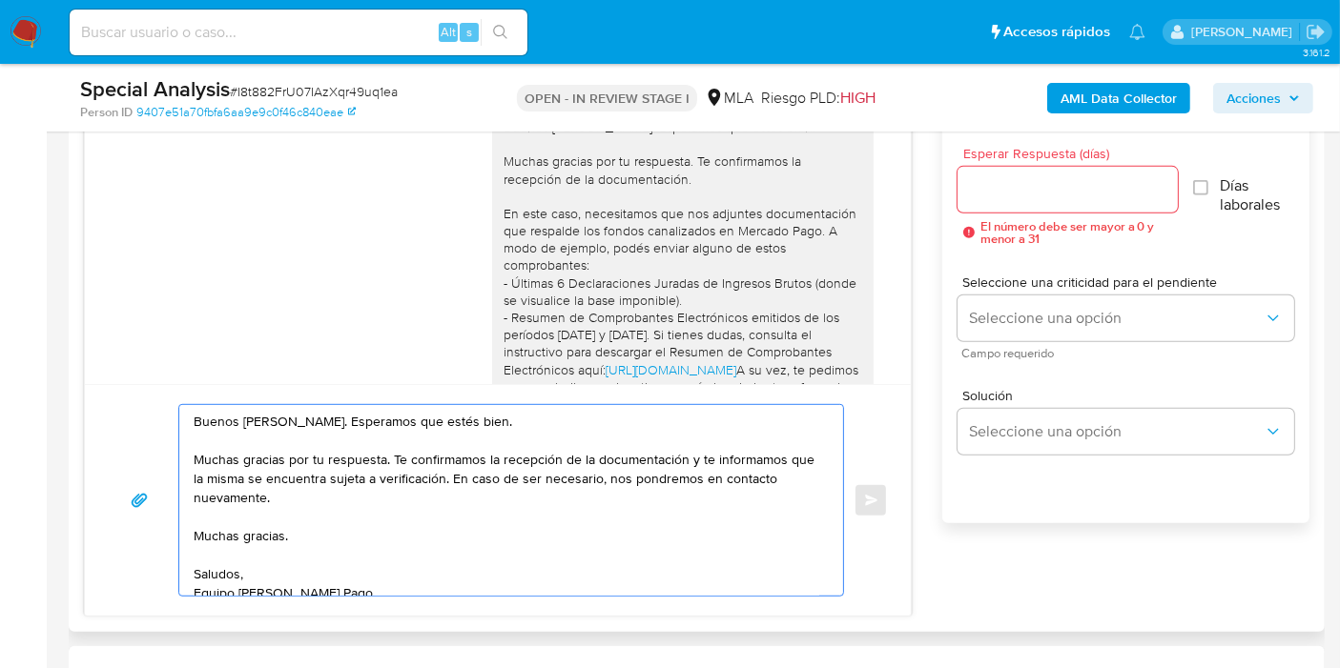
click at [702, 485] on textarea "Buenos días, Gustavo. Esperamos que estés bien. Muchas gracias por tu respuesta…" at bounding box center [506, 500] width 625 height 191
drag, startPoint x: 687, startPoint y: 462, endPoint x: 700, endPoint y: 489, distance: 29.8
click at [700, 489] on textarea "Buenos días, Gustavo. Esperamos que estés bien. Muchas gracias por tu respuesta…" at bounding box center [506, 500] width 625 height 191
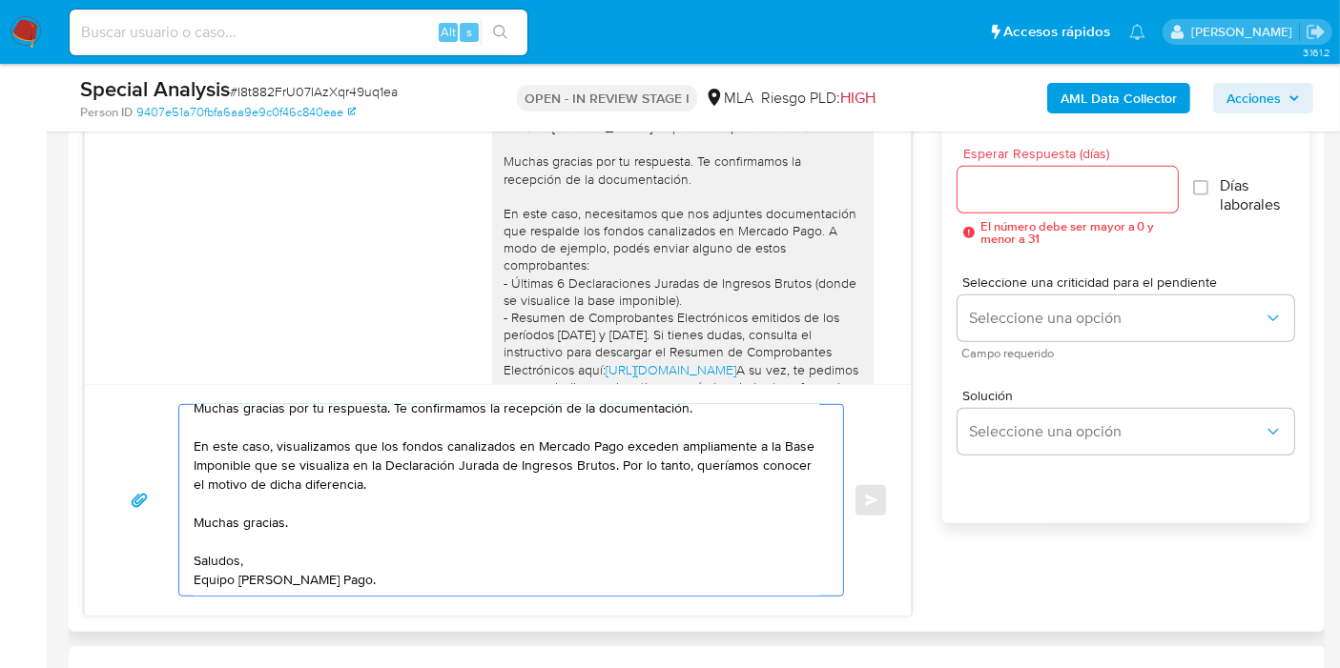
scroll to position [109, 0]
click at [269, 464] on textarea "Buenos días, Gustavo. Esperamos que estés bien. Muchas gracias por tu respuesta…" at bounding box center [506, 500] width 625 height 191
click at [268, 464] on textarea "Buenos días, Gustavo. Esperamos que estés bien. Muchas gracias por tu respuesta…" at bounding box center [506, 500] width 625 height 191
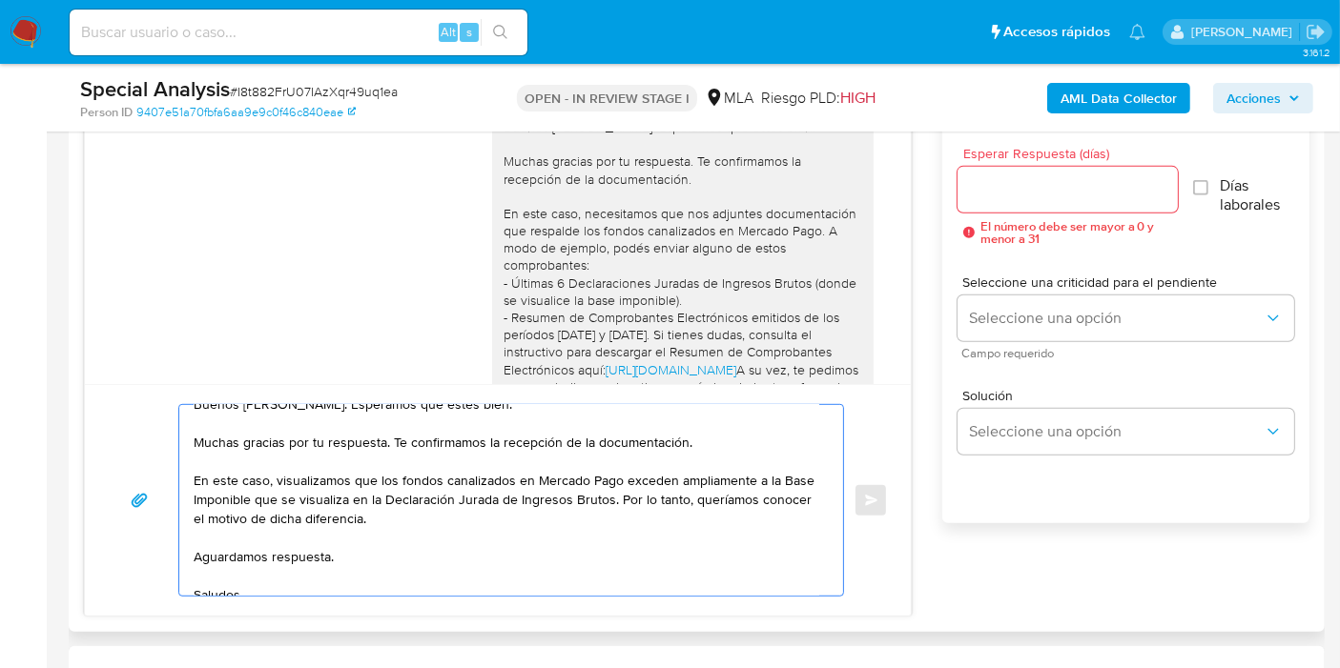
scroll to position [0, 0]
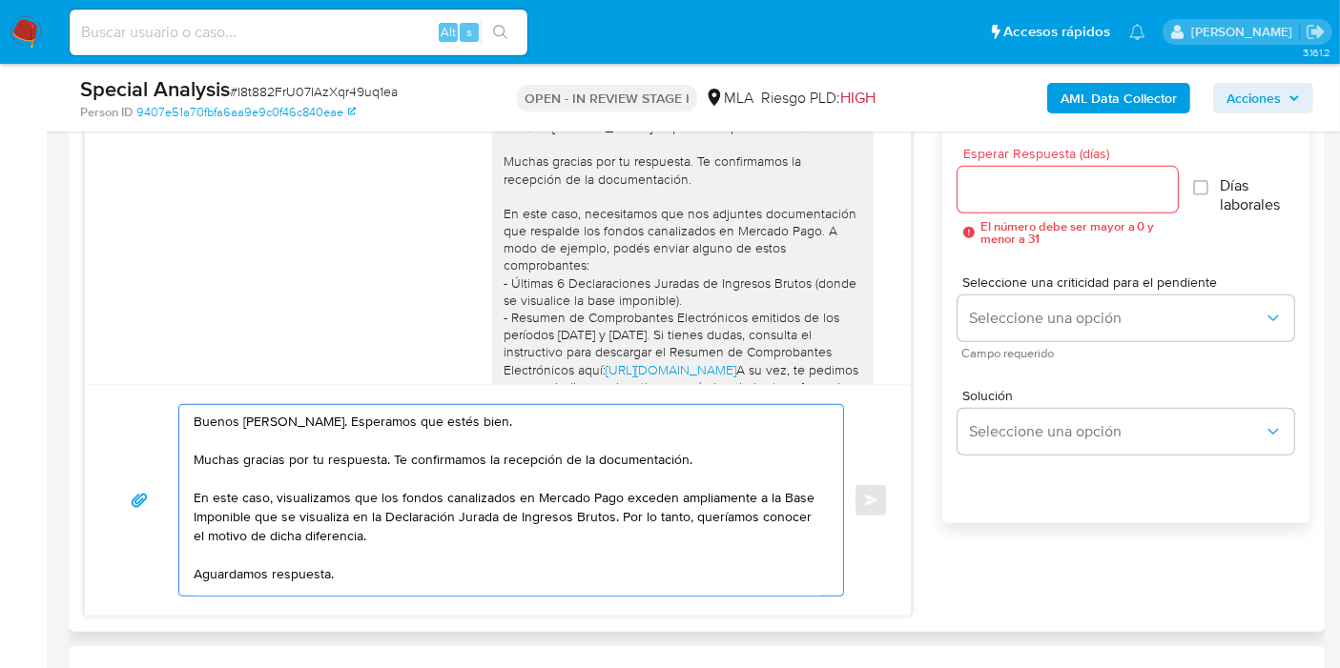
click at [383, 465] on textarea "Buenos días, Gustavo. Esperamos que estés bien. Muchas gracias por tu respuesta…" at bounding box center [506, 500] width 625 height 191
click at [377, 470] on textarea "Buenos días, Gustavo. Esperamos que estés bien. Muchas gracias por tu respuesta…" at bounding box center [506, 500] width 625 height 191
click at [400, 440] on textarea "Buenos días, Gustavo. Esperamos que estés bien. Muchas gracias por tu respuesta…" at bounding box center [506, 500] width 625 height 191
click at [384, 448] on textarea "Buenos días, Gustavo. Esperamos que estés bien. Muchas gracias por tu respuesta…" at bounding box center [506, 500] width 625 height 191
click at [354, 471] on textarea "Buenos días, Gustavo. Esperamos que estés bien. Muchas gracias por tu respuesta…" at bounding box center [506, 500] width 625 height 191
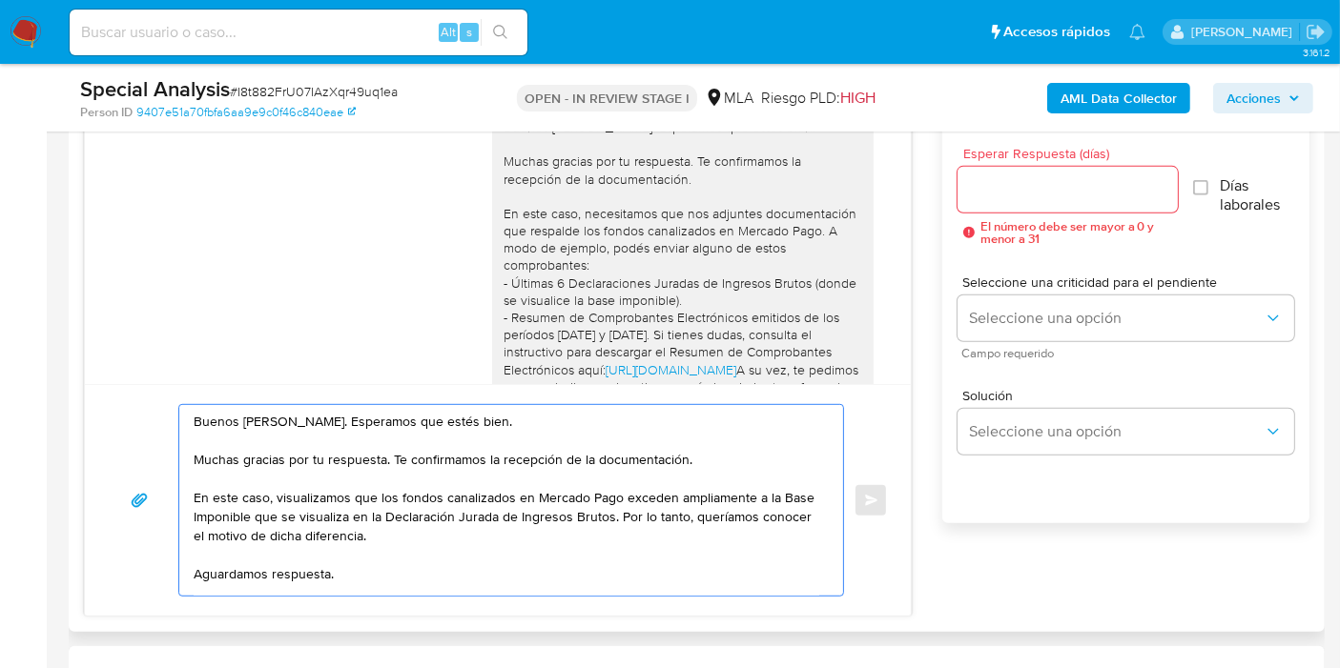
click at [446, 450] on textarea "Buenos días, Gustavo. Esperamos que estés bien. Muchas gracias por tu respuesta…" at bounding box center [506, 500] width 625 height 191
click at [435, 493] on textarea "Buenos días, Gustavo. Esperamos que estés bien. Muchas gracias por tu respuesta…" at bounding box center [506, 500] width 625 height 191
click at [359, 532] on textarea "Buenos días, Gustavo. Esperamos que estés bien. Muchas gracias por tu respuesta…" at bounding box center [506, 500] width 625 height 191
click at [483, 478] on textarea "Buenos días, Gustavo. Esperamos que estés bien. Muchas gracias por tu respuesta…" at bounding box center [506, 500] width 625 height 191
click at [474, 491] on textarea "Buenos días, Gustavo. Esperamos que estés bien. Muchas gracias por tu respuesta…" at bounding box center [506, 500] width 625 height 191
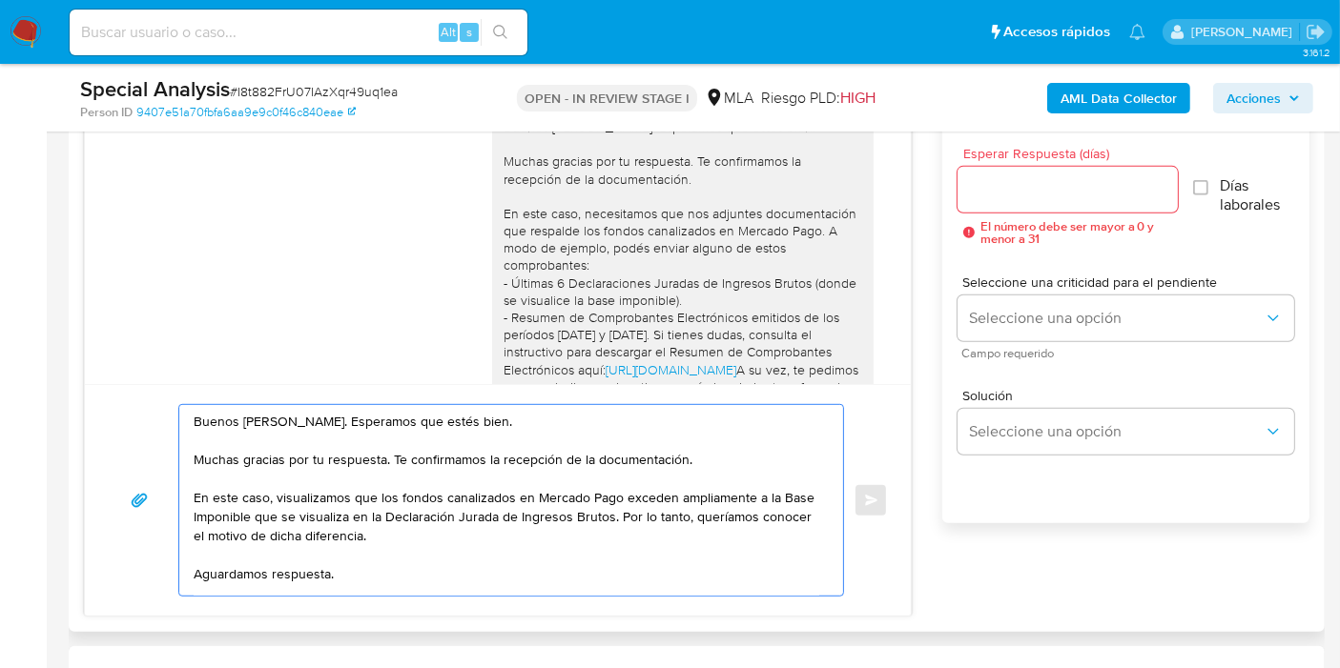
click at [646, 495] on textarea "Buenos días, Gustavo. Esperamos que estés bien. Muchas gracias por tu respuesta…" at bounding box center [506, 500] width 625 height 191
click at [577, 535] on textarea "Buenos días, Gustavo. Esperamos que estés bien. Muchas gracias por tu respuesta…" at bounding box center [506, 500] width 625 height 191
click at [639, 512] on textarea "Buenos días, Gustavo. Esperamos que estés bien. Muchas gracias por tu respuesta…" at bounding box center [506, 500] width 625 height 191
click at [391, 533] on textarea "Buenos días, Gustavo. Esperamos que estés bien. Muchas gracias por tu respuesta…" at bounding box center [506, 500] width 625 height 191
click at [407, 520] on textarea "Buenos días, Gustavo. Esperamos que estés bien. Muchas gracias por tu respuesta…" at bounding box center [506, 500] width 625 height 191
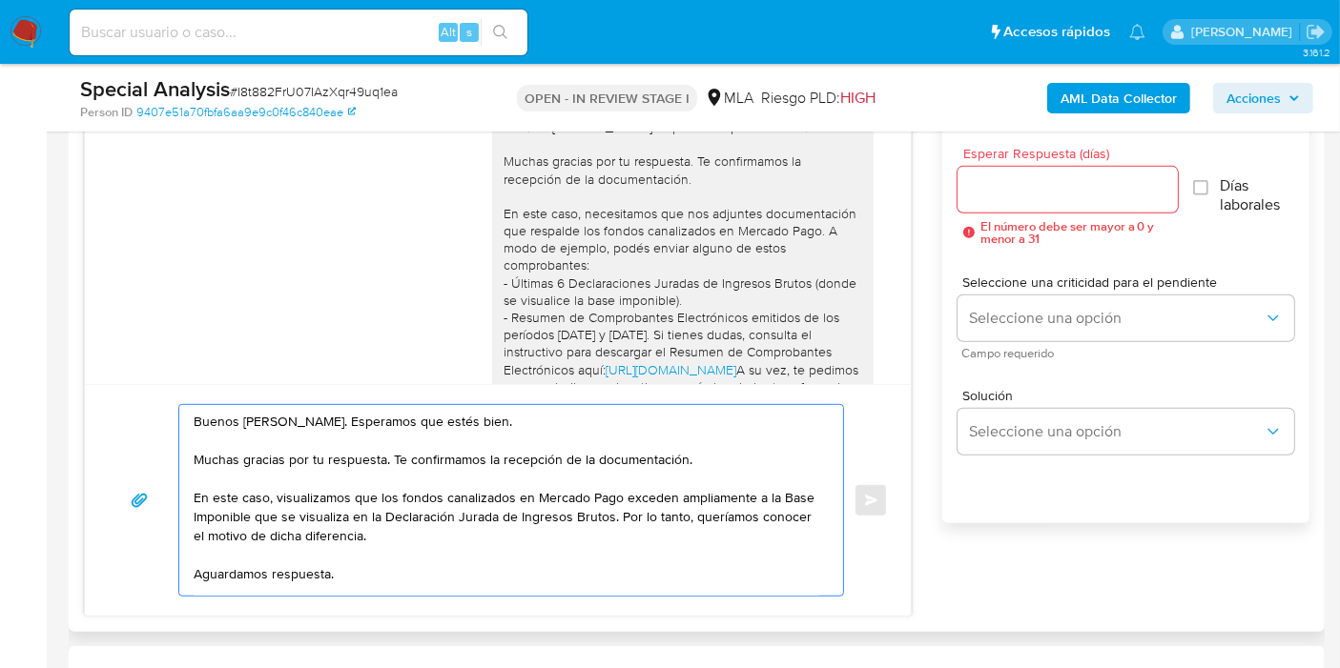
click at [413, 513] on textarea "Buenos días, Gustavo. Esperamos que estés bien. Muchas gracias por tu respuesta…" at bounding box center [506, 500] width 625 height 191
click at [487, 510] on textarea "Buenos días, Gustavo. Esperamos que estés bien. Muchas gracias por tu respuesta…" at bounding box center [506, 500] width 625 height 191
click at [546, 511] on textarea "Buenos días, Gustavo. Esperamos que estés bien. Muchas gracias por tu respuesta…" at bounding box center [506, 500] width 625 height 191
click at [587, 539] on textarea "Buenos días, Gustavo. Esperamos que estés bien. Muchas gracias por tu respuesta…" at bounding box center [506, 500] width 625 height 191
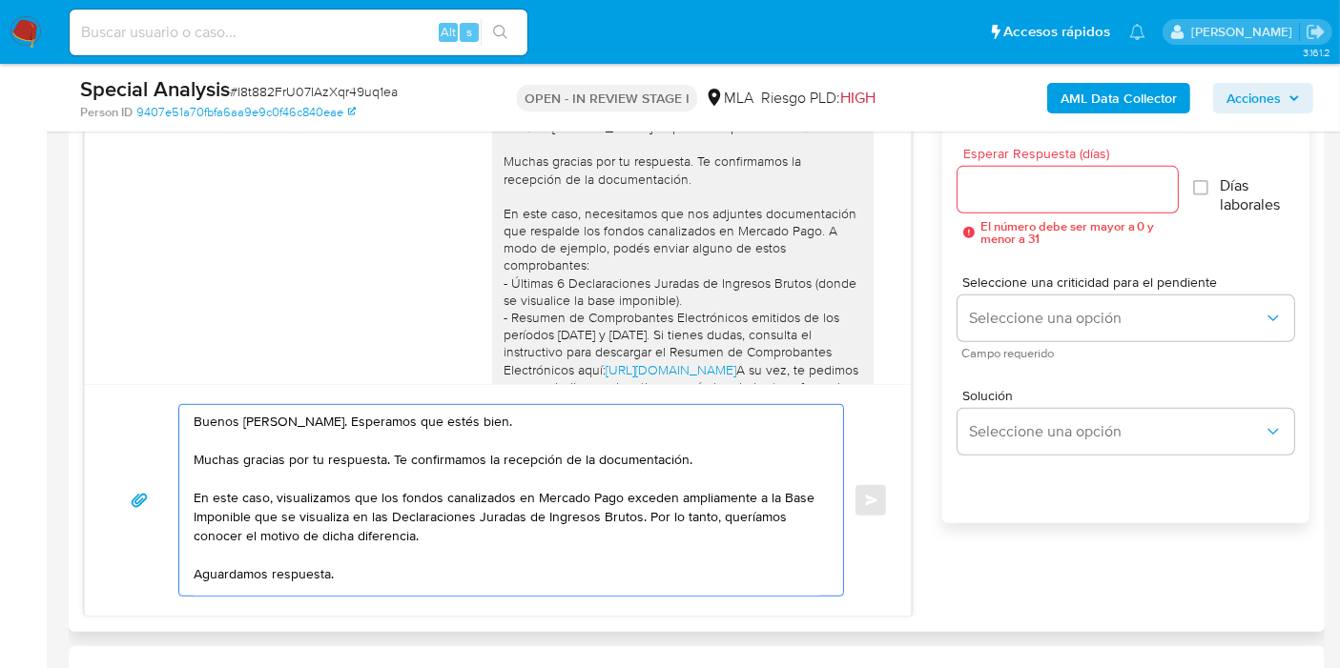
click at [506, 511] on textarea "Buenos días, Gustavo. Esperamos que estés bien. Muchas gracias por tu respuesta…" at bounding box center [506, 500] width 625 height 191
click at [563, 523] on textarea "Buenos días, Gustavo. Esperamos que estés bien. Muchas gracias por tu respuesta…" at bounding box center [506, 500] width 625 height 191
click at [695, 485] on textarea "Buenos días, Gustavo. Esperamos que estés bien. Muchas gracias por tu respuesta…" at bounding box center [506, 500] width 625 height 191
click at [651, 532] on textarea "Buenos días, Gustavo. Esperamos que estés bien. Muchas gracias por tu respuesta…" at bounding box center [506, 500] width 625 height 191
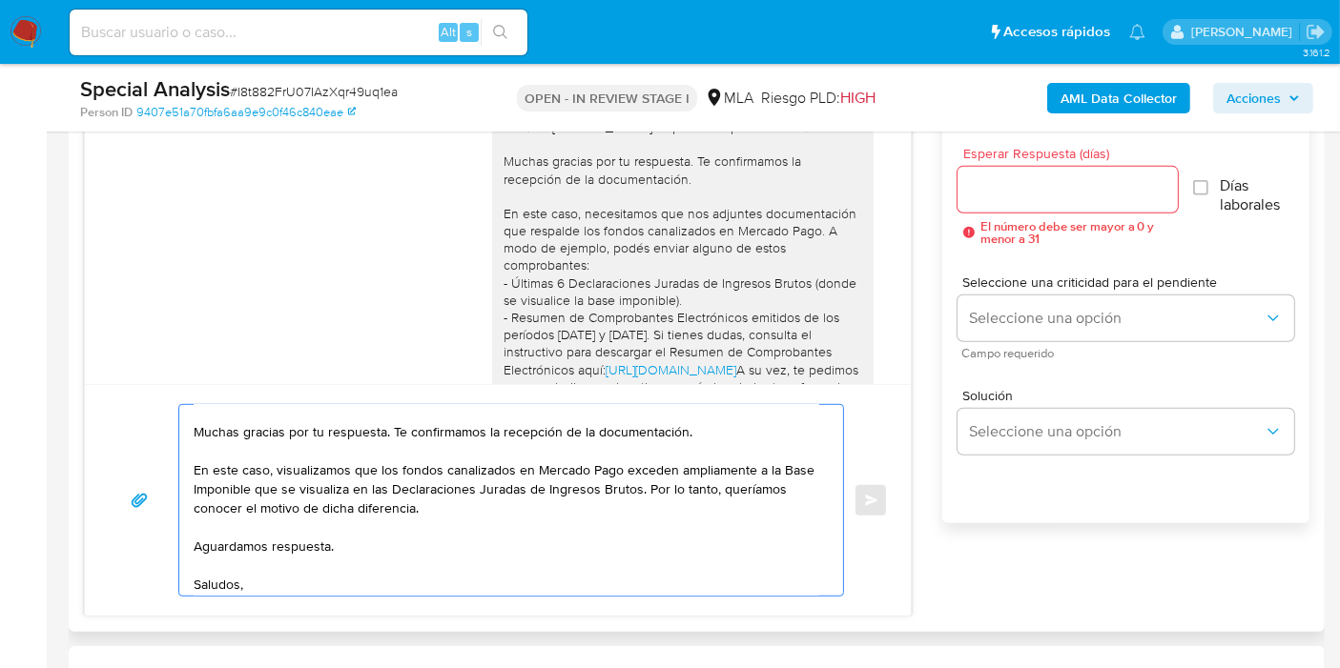
scroll to position [51, 0]
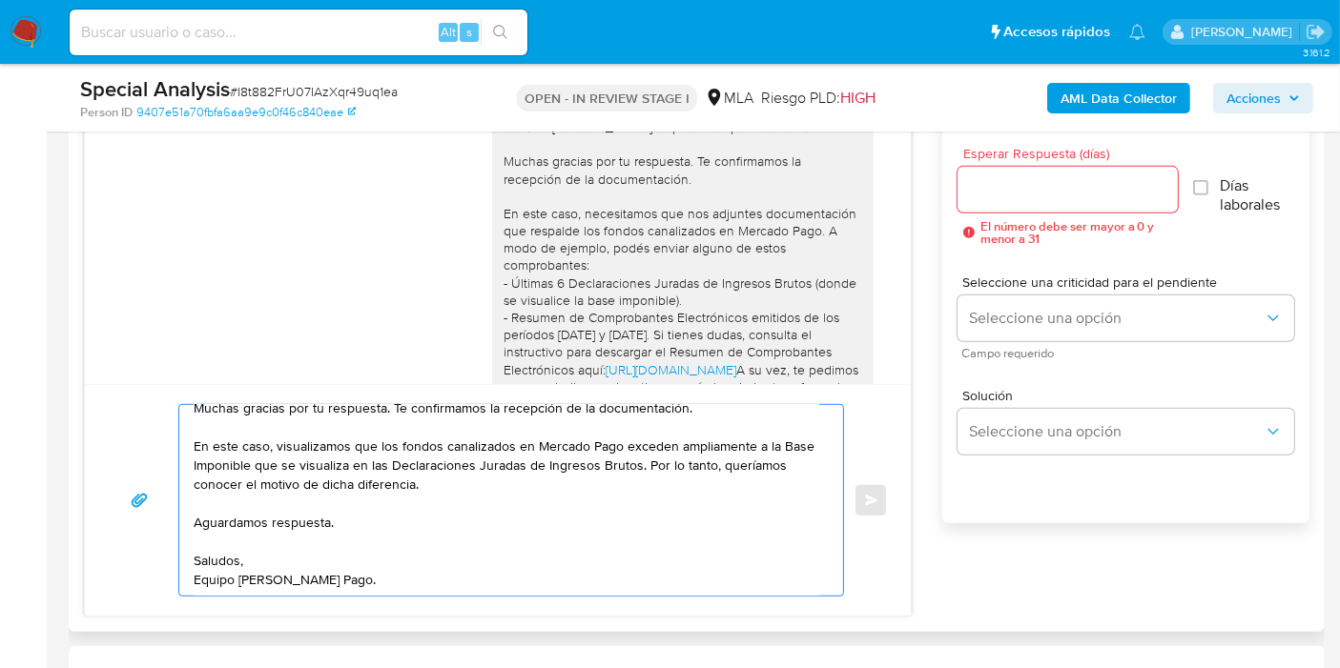
type textarea "Buenos días, Gustavo. Esperamos que estés bien. Muchas gracias por tu respuesta…"
click at [1001, 192] on input "Esperar Respuesta (días)" at bounding box center [1067, 189] width 220 height 25
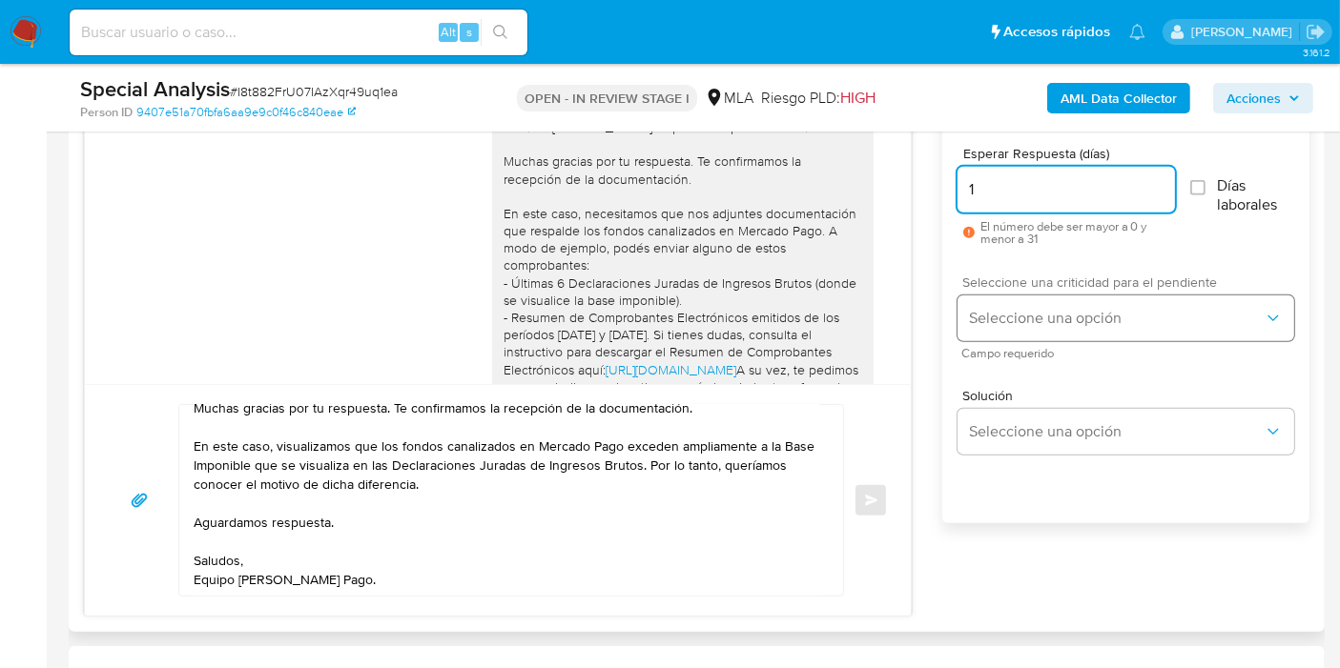
type input "1"
click at [1013, 315] on span "Seleccione una opción" at bounding box center [1116, 318] width 295 height 19
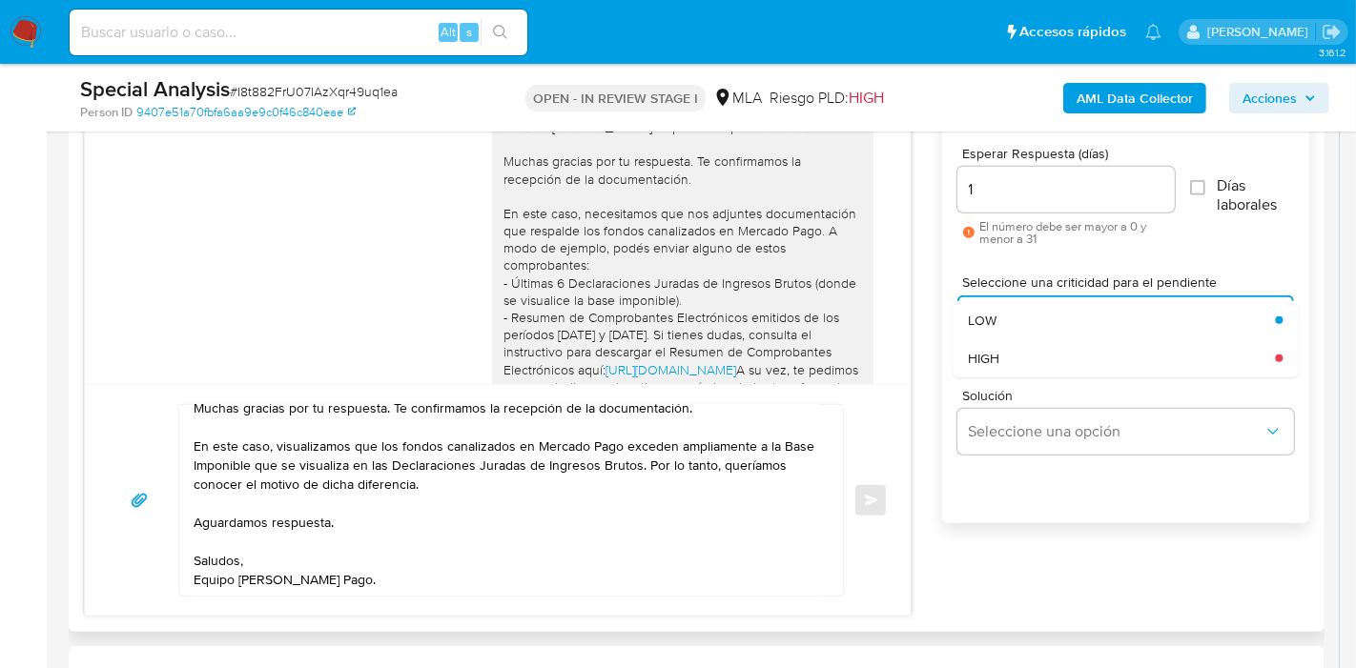
drag, startPoint x: 1017, startPoint y: 328, endPoint x: 1023, endPoint y: 379, distance: 51.8
click at [1023, 379] on div "Esperar Respuesta (días) 1 El número debe ser mayor a 0 y menor a 31 Días labor…" at bounding box center [1125, 345] width 367 height 458
click at [1028, 350] on div "HIGH" at bounding box center [1121, 358] width 307 height 38
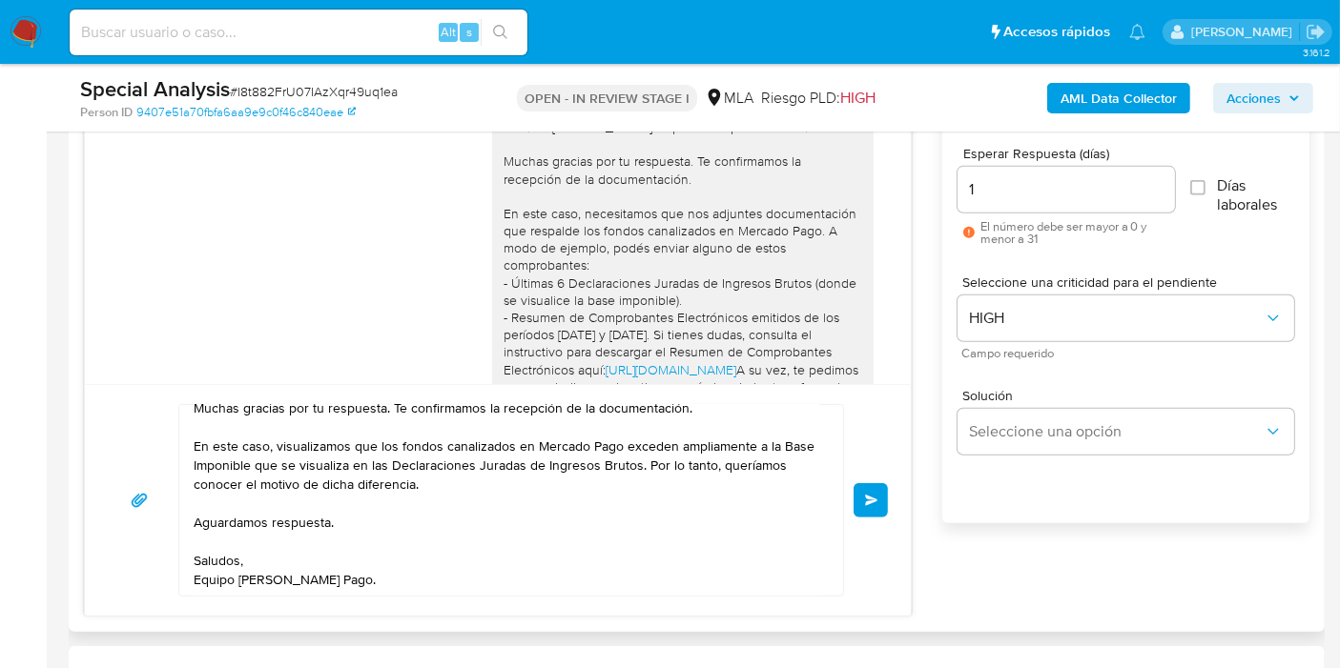
click at [878, 486] on button "Enviar" at bounding box center [870, 500] width 34 height 34
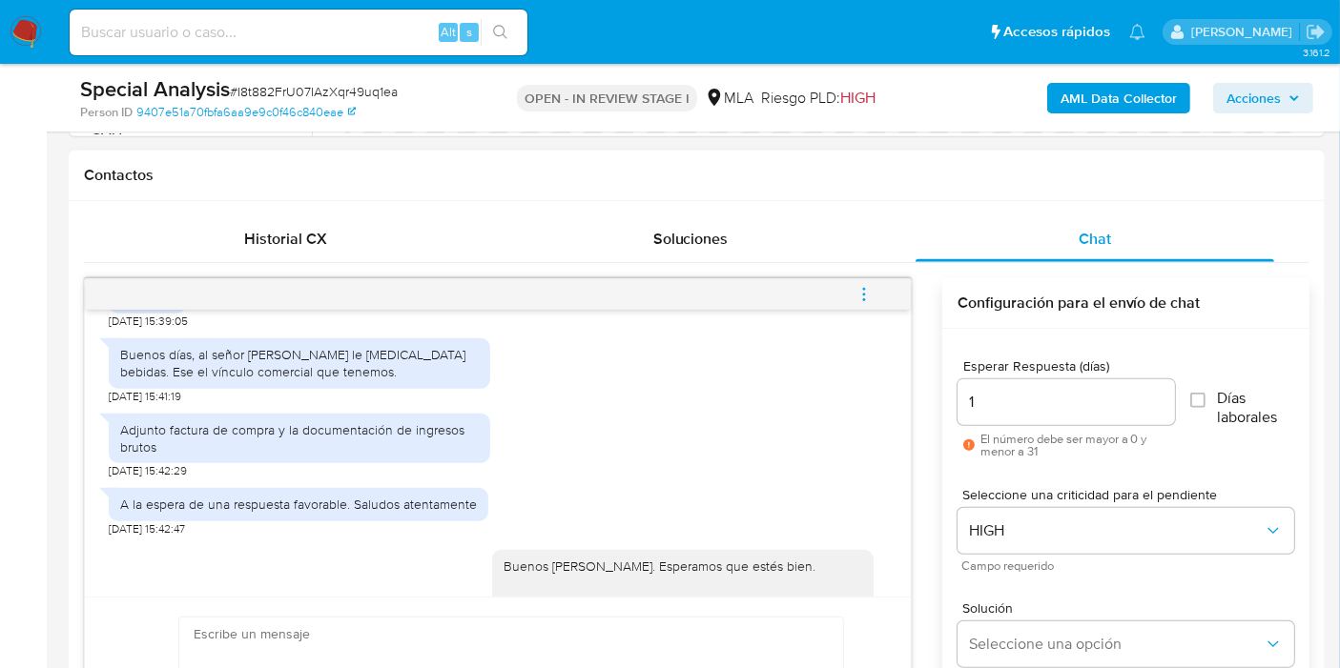
scroll to position [2261, 0]
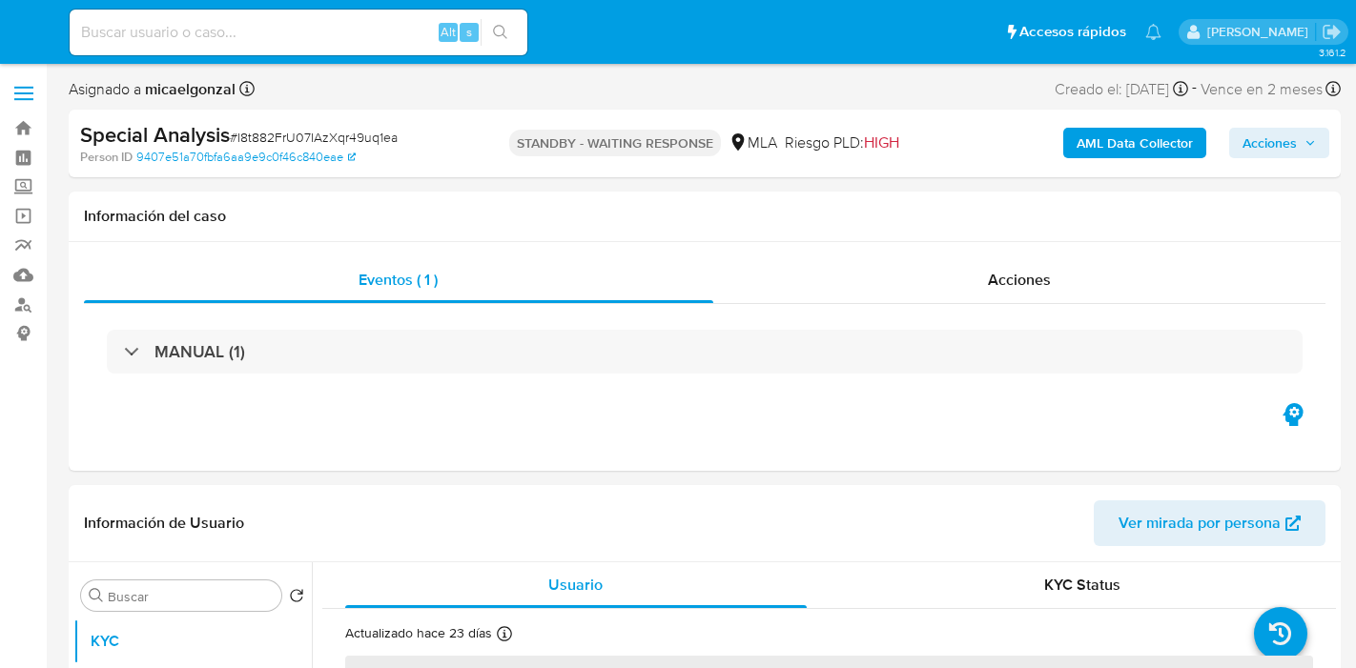
select select "10"
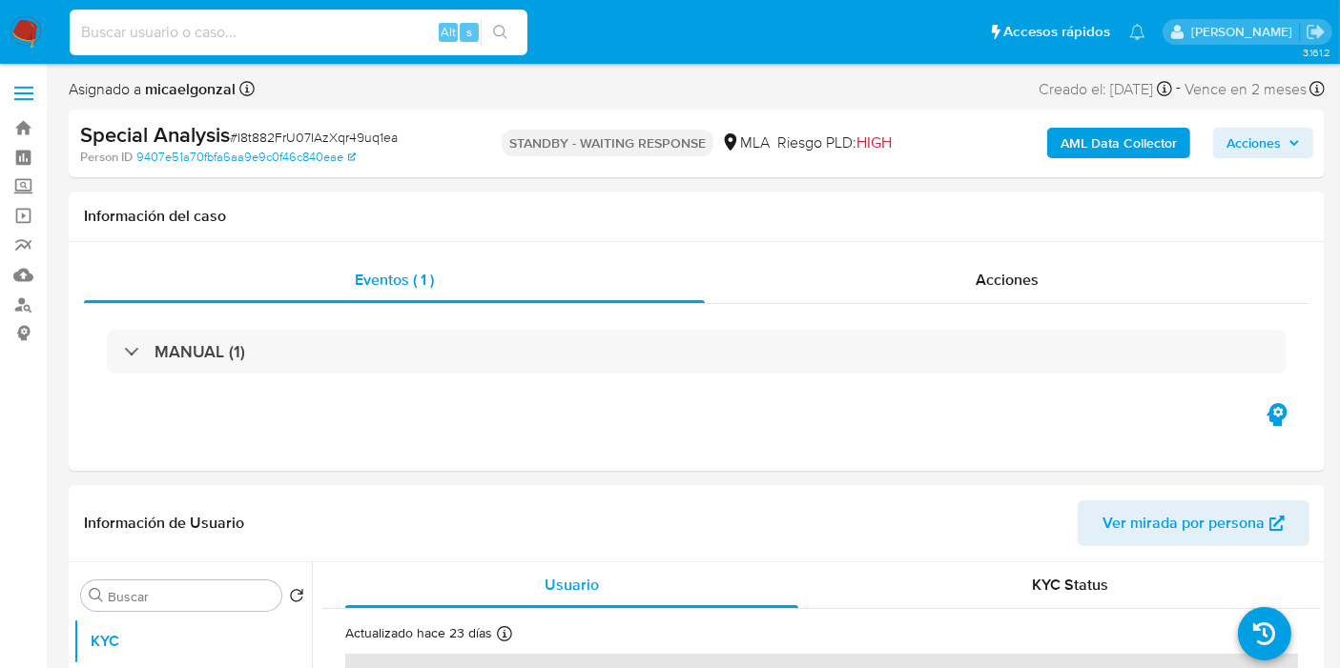
click at [152, 43] on input at bounding box center [299, 32] width 458 height 25
paste input "tLWdl23B0bnHav7s7AeQi2F7"
type input "tLWdl23B0bnHav7s7AeQi2F7"
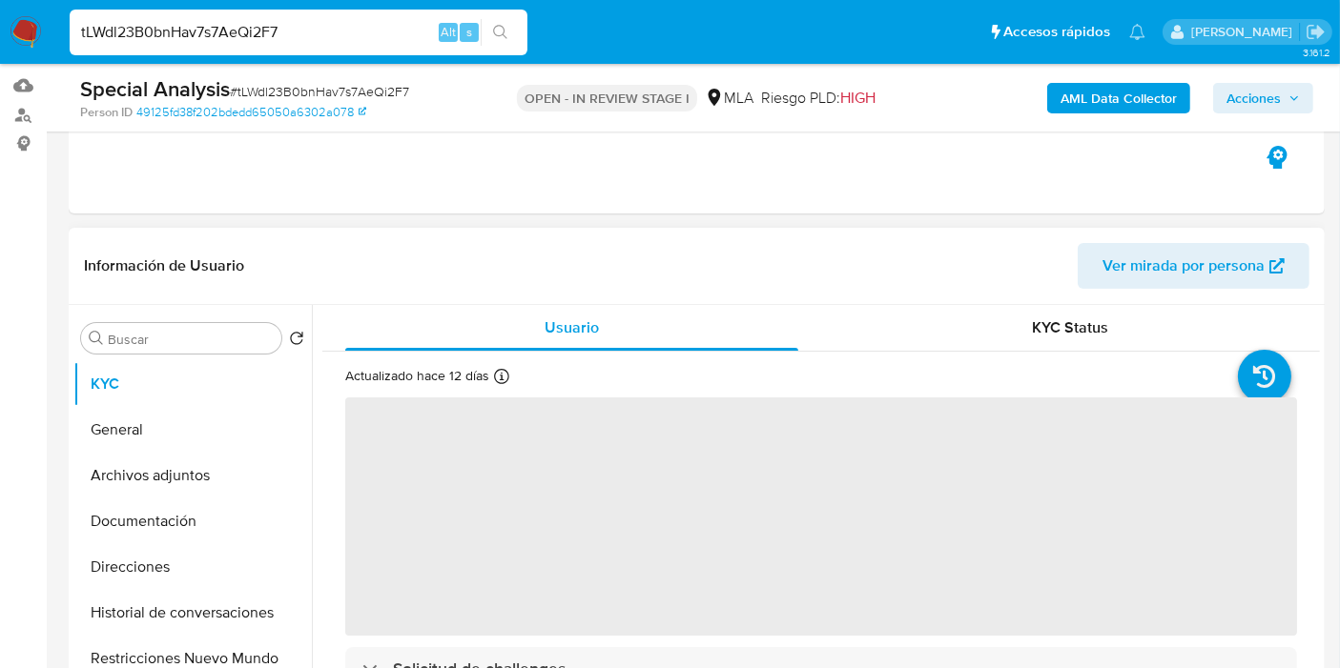
scroll to position [423, 0]
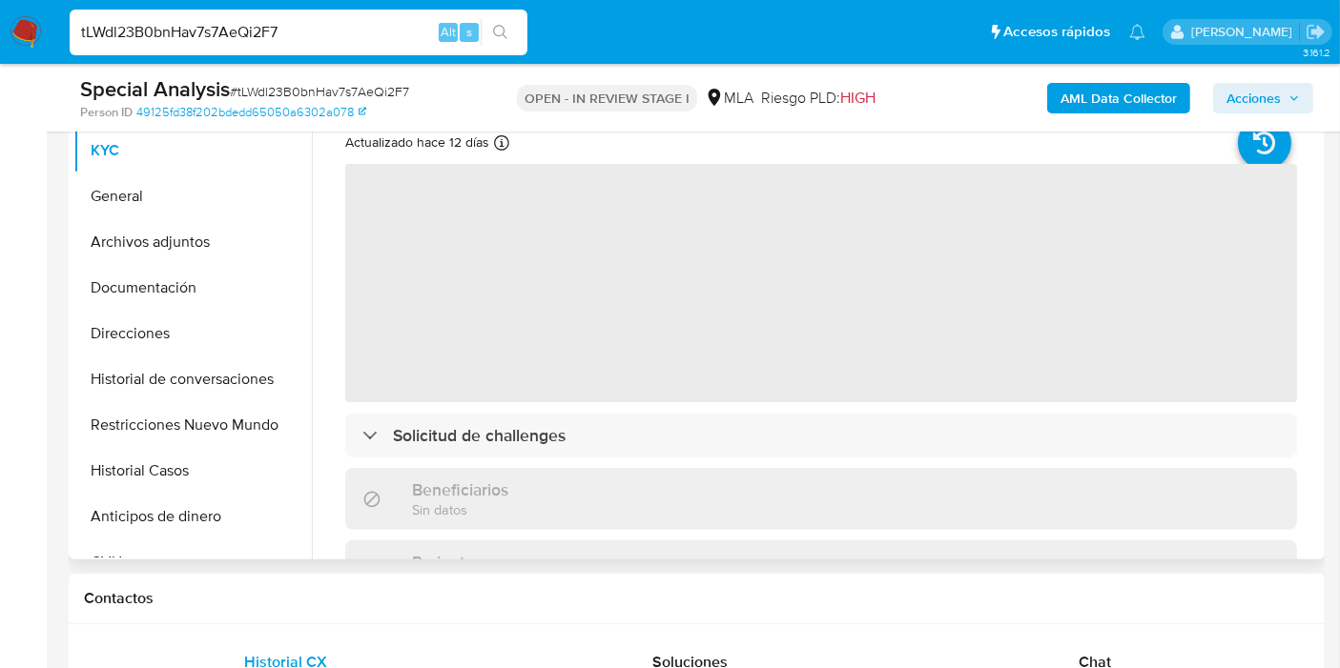
select select "10"
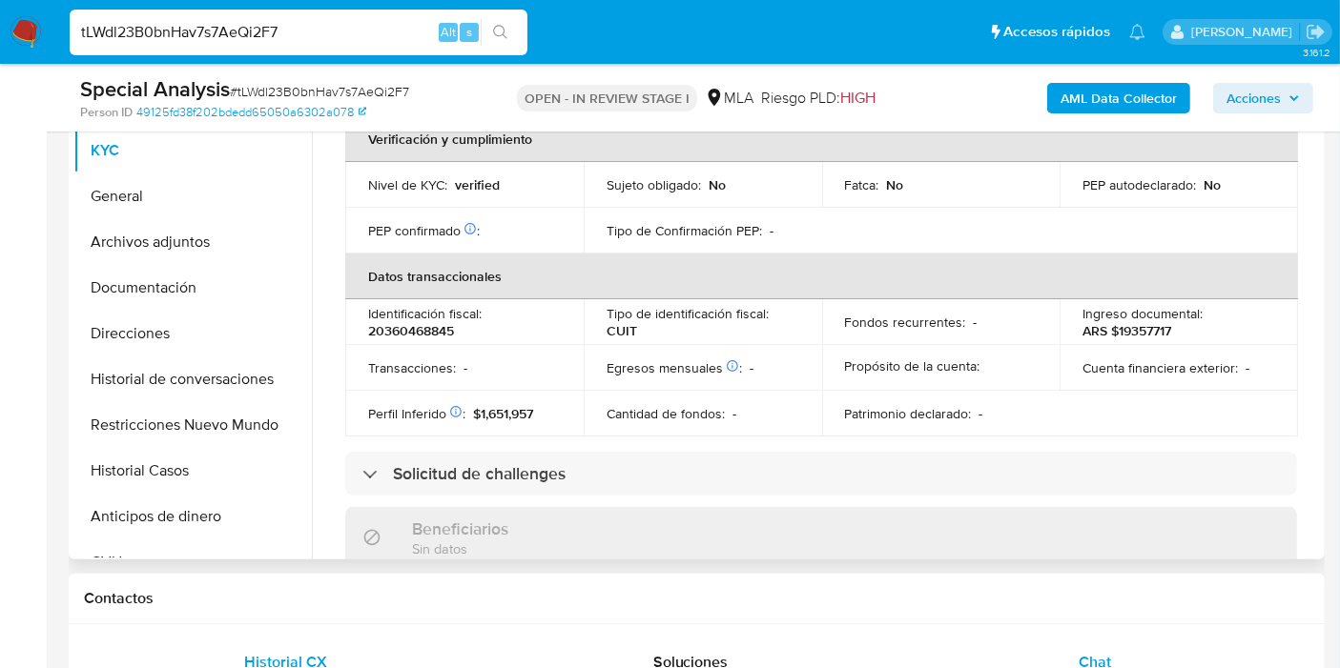
scroll to position [873, 0]
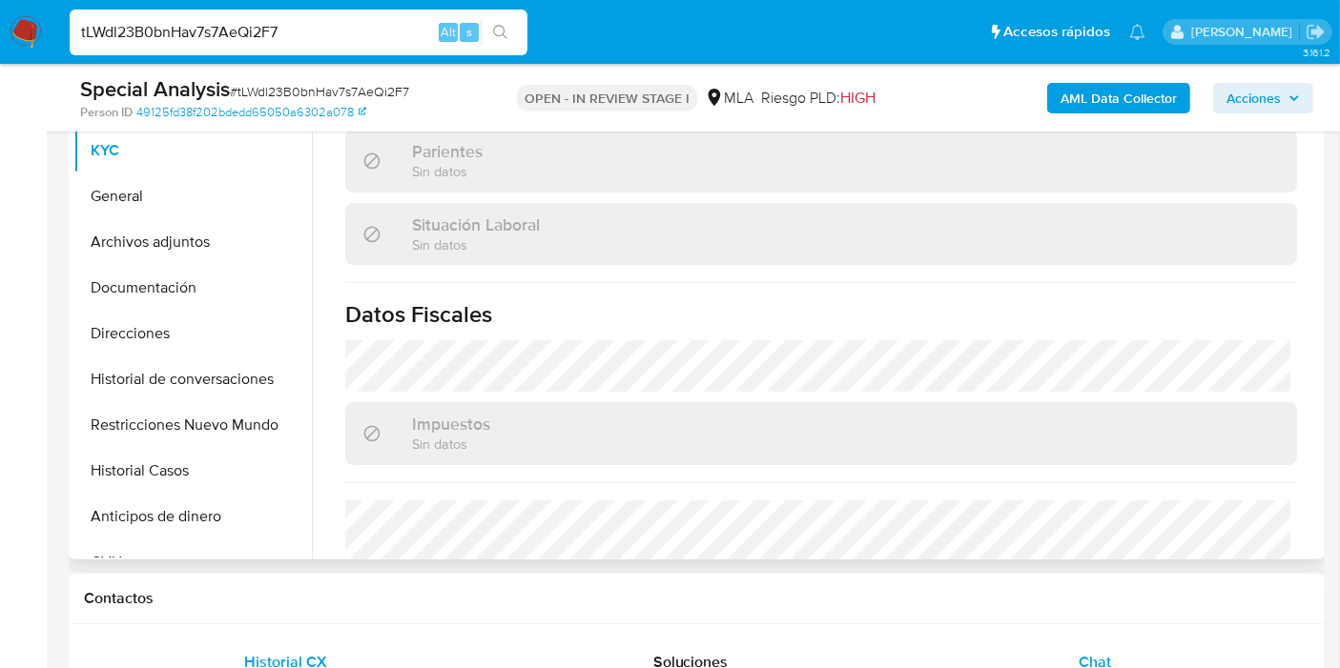
click at [1202, 640] on div "Chat" at bounding box center [1094, 663] width 359 height 46
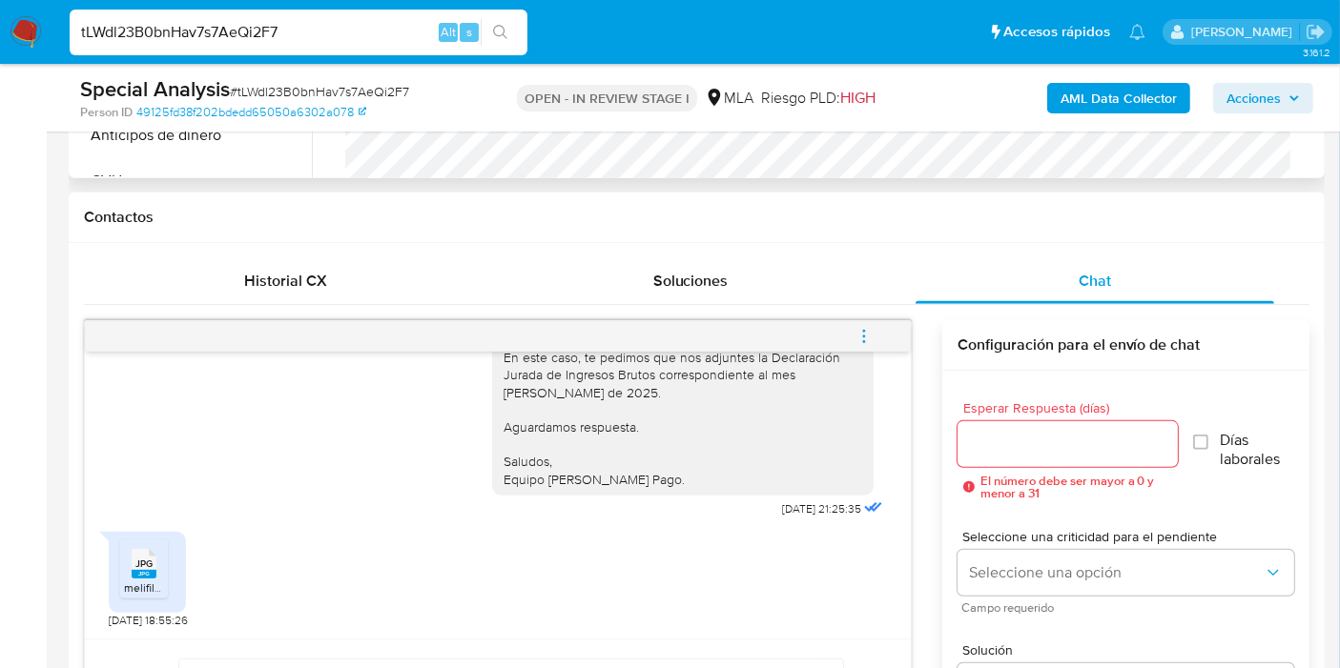
scroll to position [847, 0]
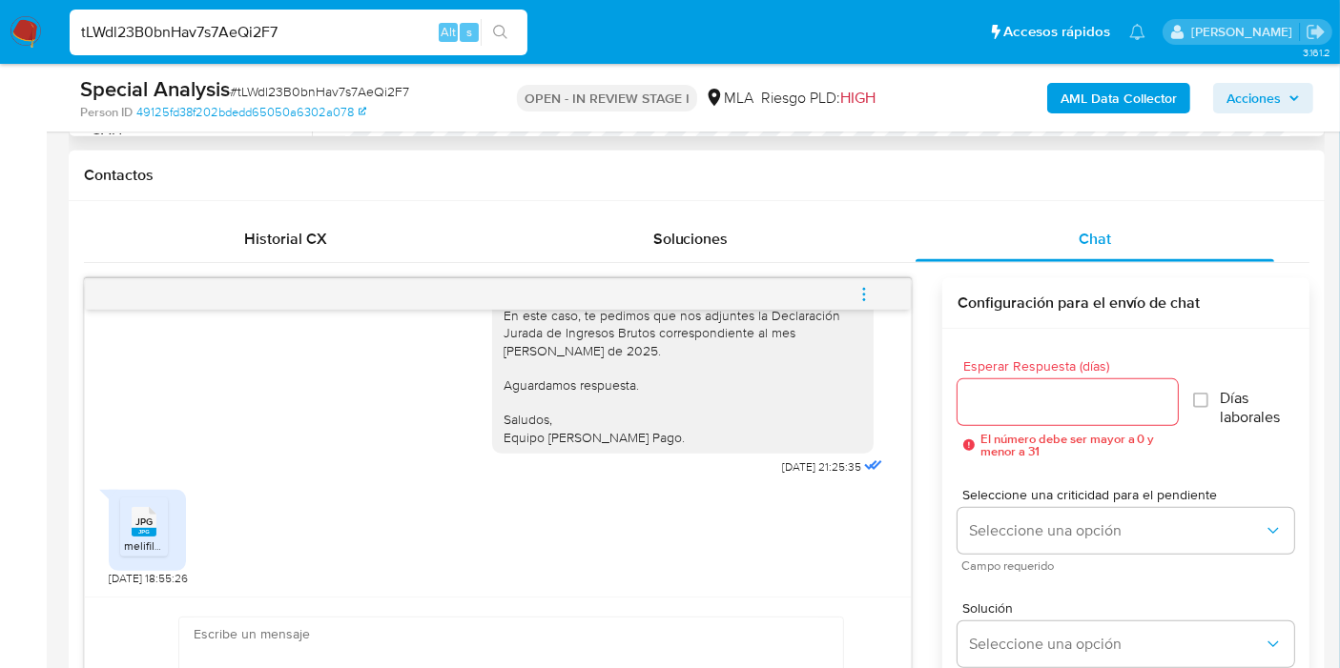
click at [146, 535] on rect at bounding box center [144, 532] width 25 height 9
click at [219, 15] on div "tLWdl23B0bnHav7s7AeQi2F7 Alt s" at bounding box center [299, 33] width 458 height 46
drag, startPoint x: 219, startPoint y: 15, endPoint x: 208, endPoint y: 34, distance: 22.2
click at [218, 16] on div "tLWdl23B0bnHav7s7AeQi2F7 Alt s" at bounding box center [299, 33] width 458 height 46
click at [207, 36] on input "tLWdl23B0bnHav7s7AeQi2F7" at bounding box center [299, 32] width 458 height 25
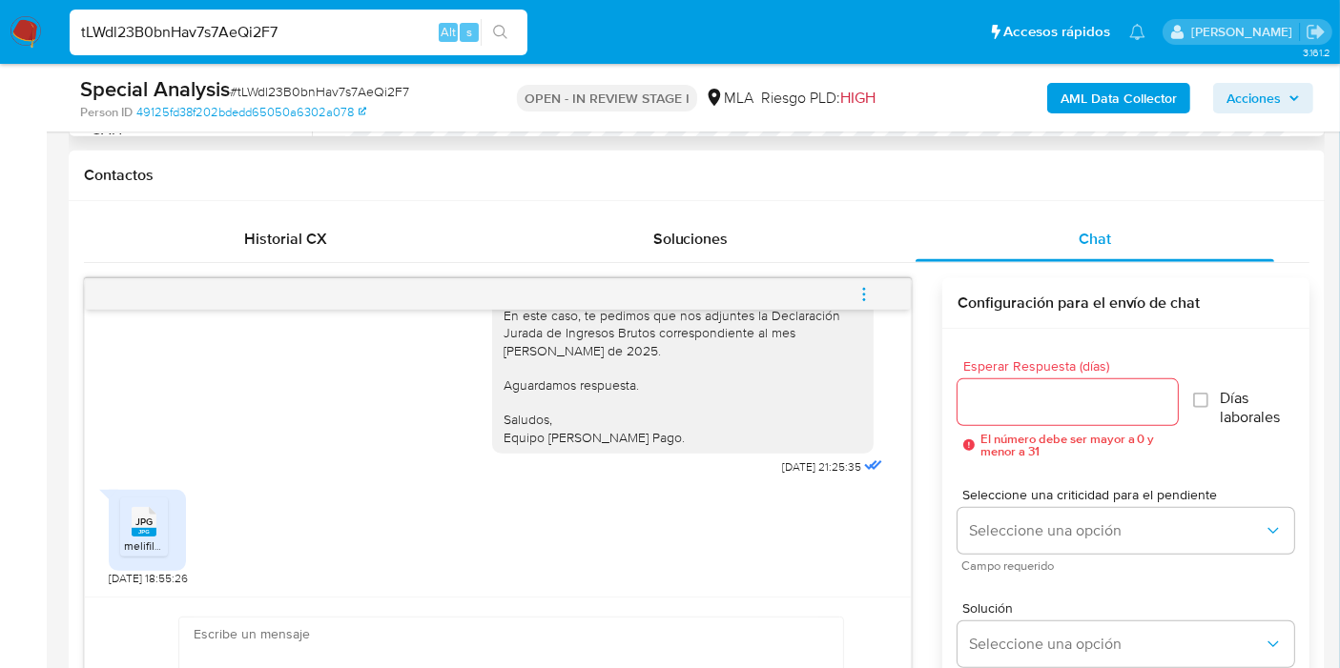
click at [207, 36] on input "tLWdl23B0bnHav7s7AeQi2F7" at bounding box center [299, 32] width 458 height 25
paste input "VPS2d2avYtPiTwbafull9L0b"
type input "VPS2d2avYtPiTwbafull9L0b"
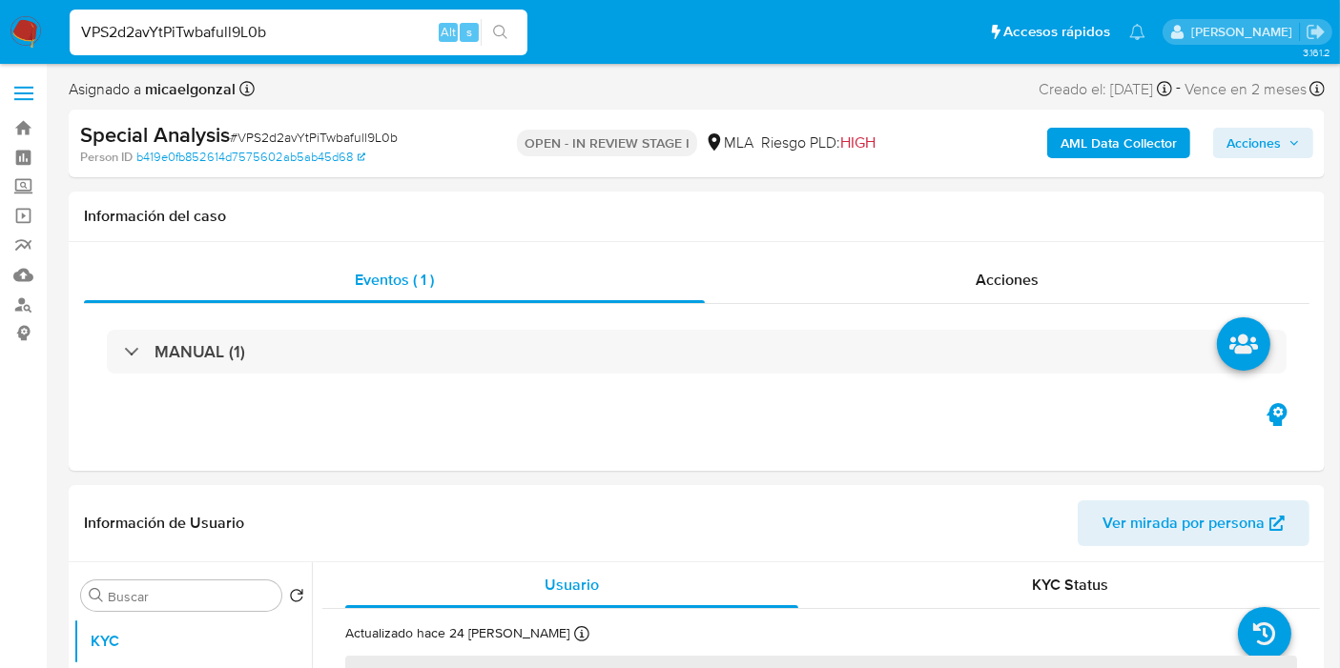
select select "10"
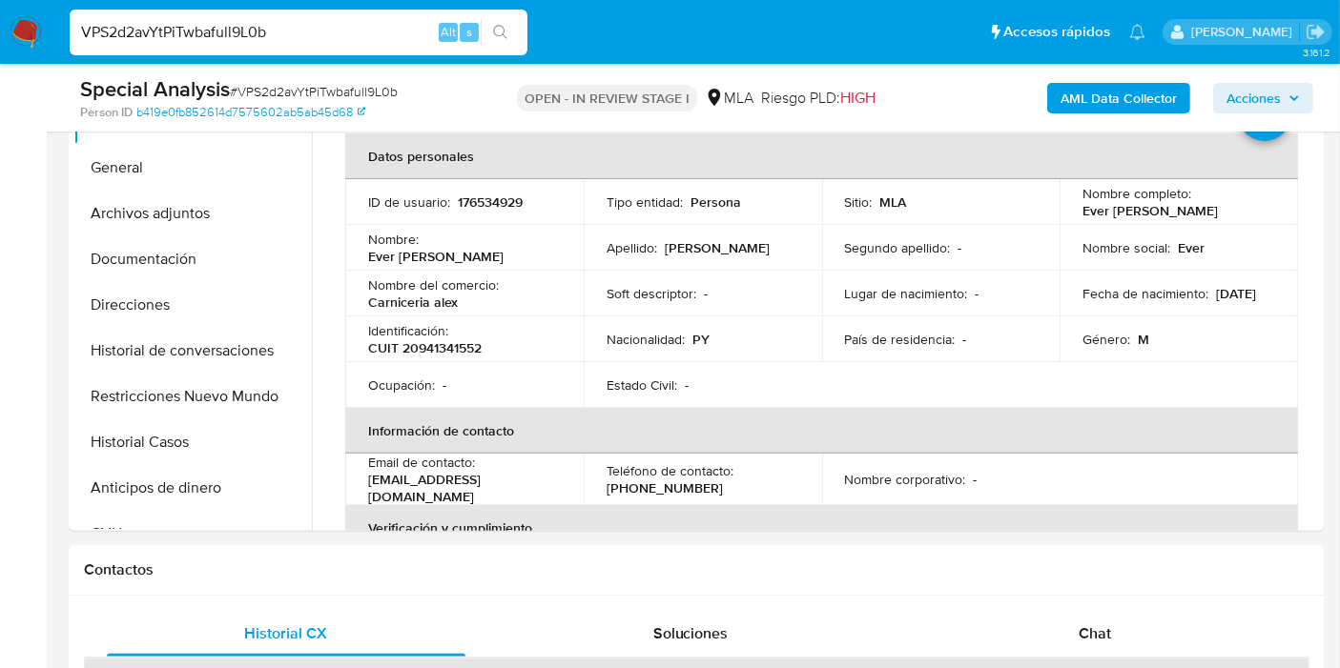
scroll to position [953, 0]
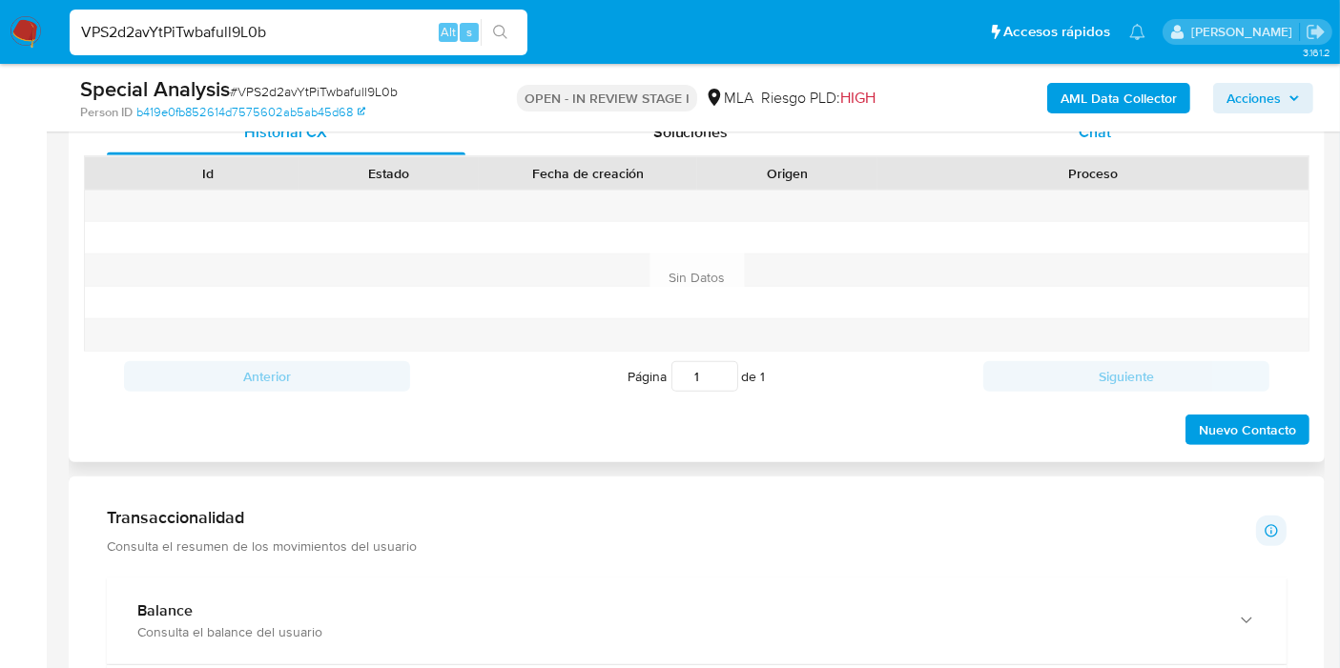
click at [1141, 144] on div "Chat" at bounding box center [1094, 133] width 359 height 46
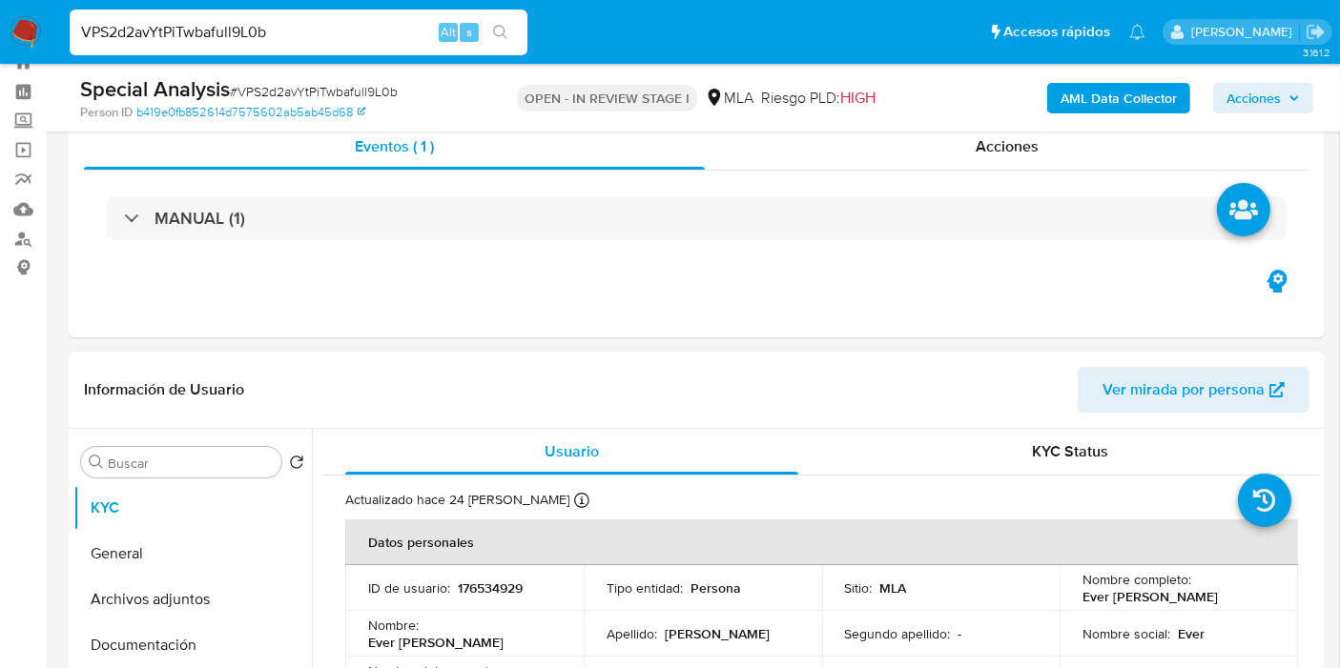
scroll to position [0, 0]
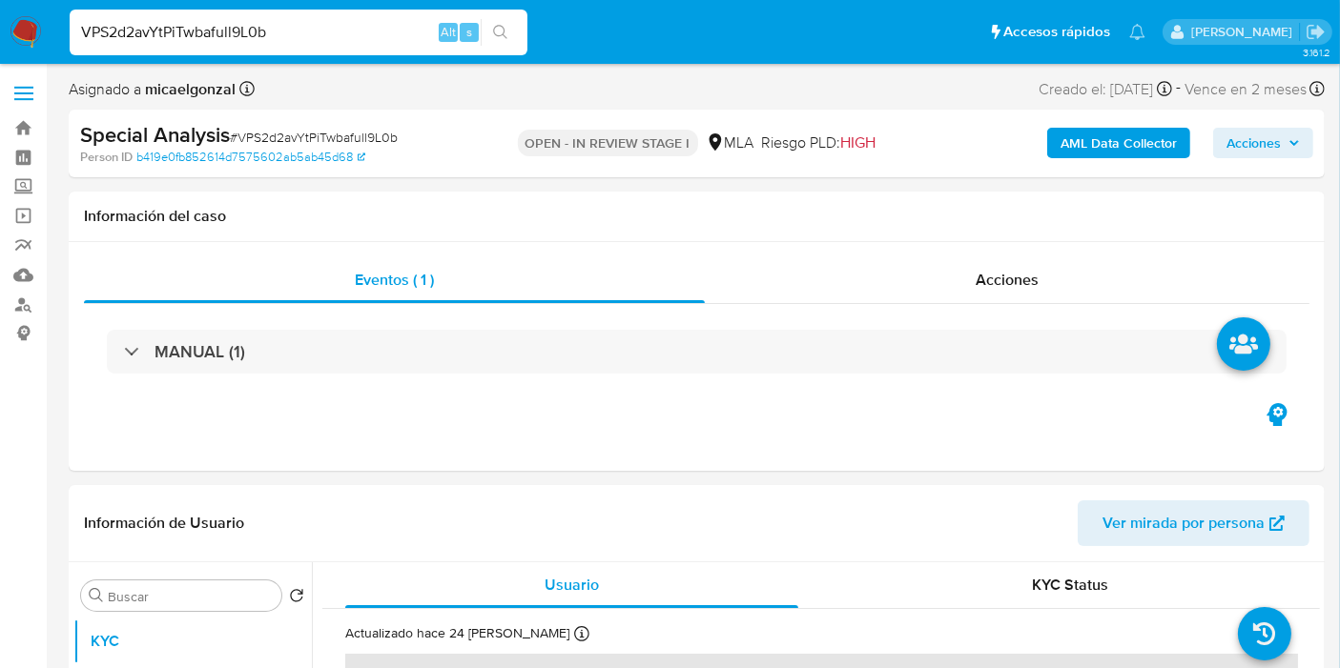
click at [31, 26] on img at bounding box center [26, 32] width 32 height 32
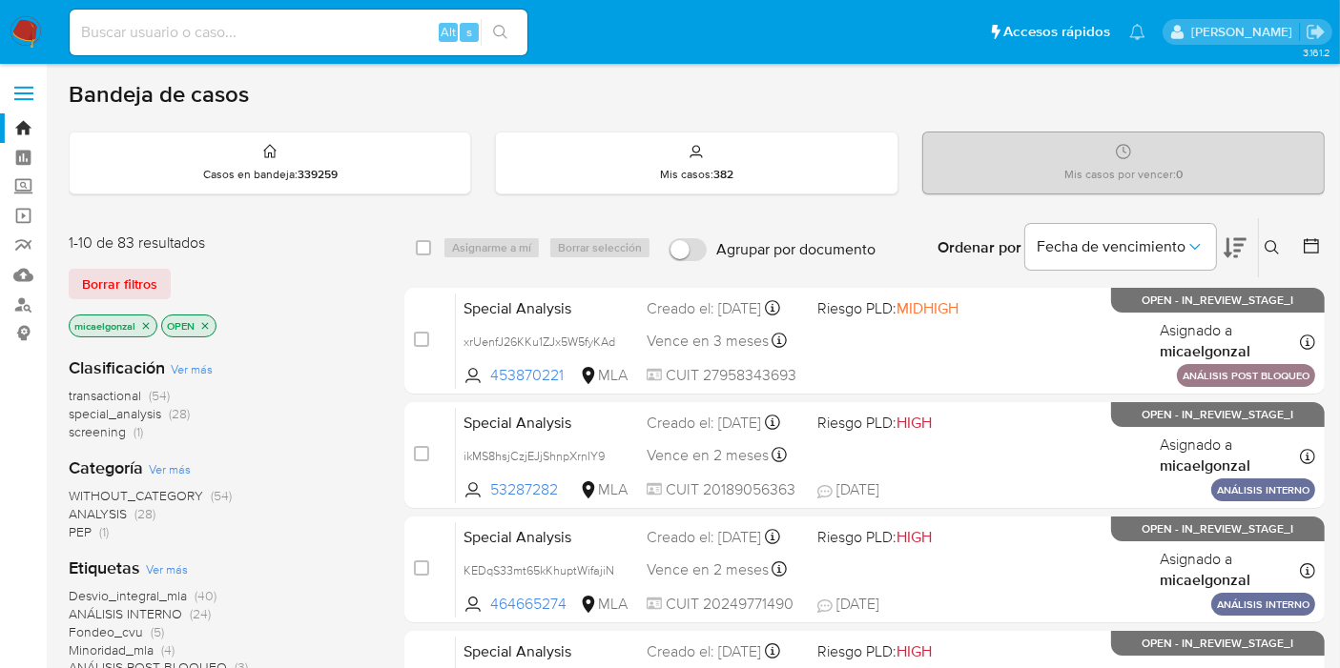
click at [218, 42] on input at bounding box center [299, 32] width 458 height 25
paste input "DRM9pL6JllgTmcUXPR6Ym0SL"
type input "DRM9pL6JllgTmcUXPR6Ym0SL"
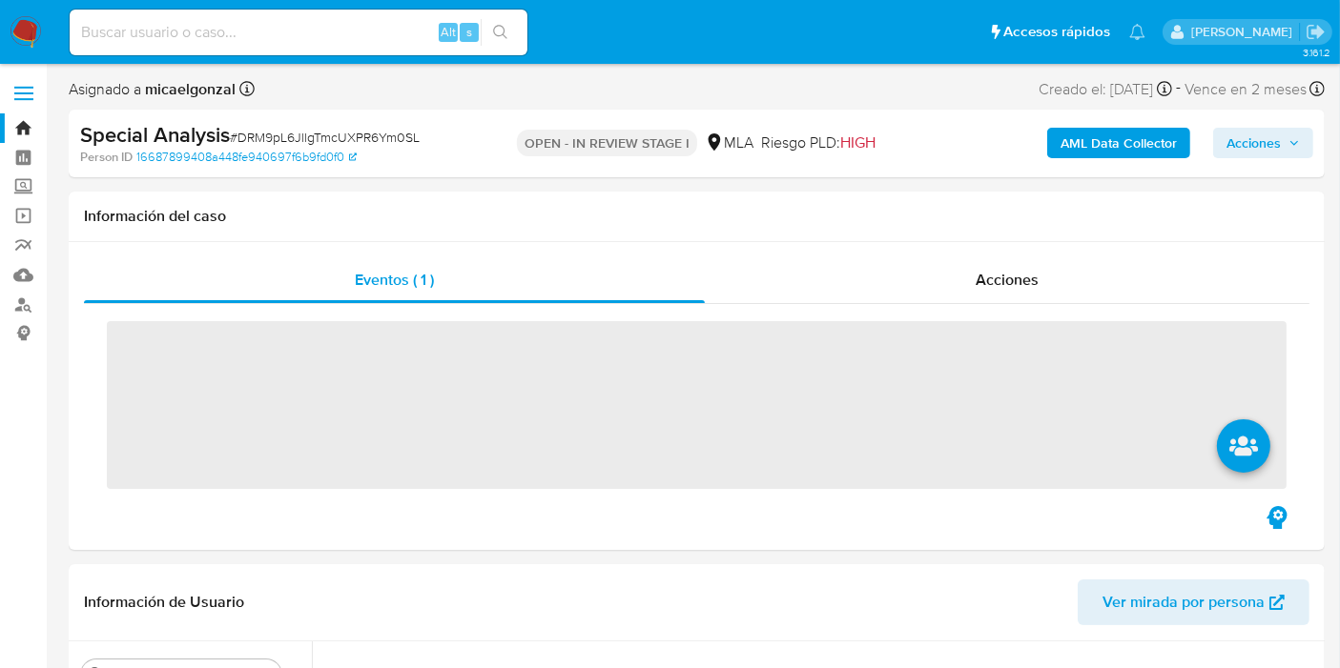
select select "10"
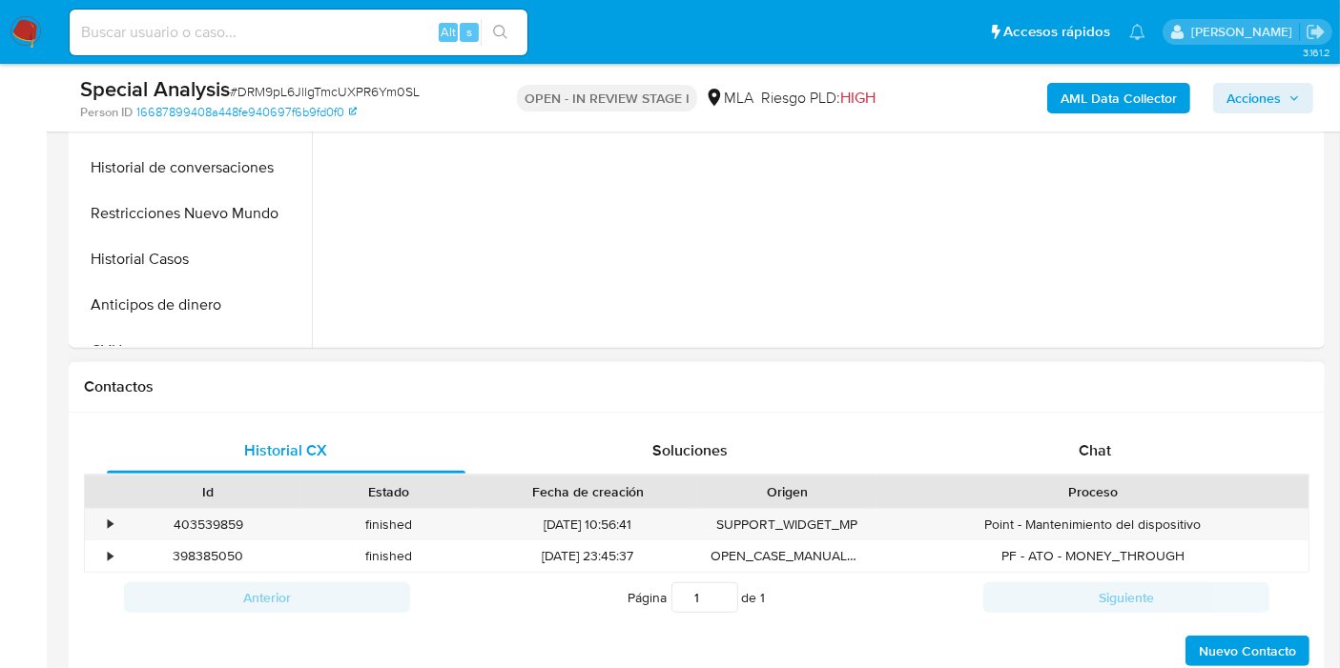
scroll to position [847, 0]
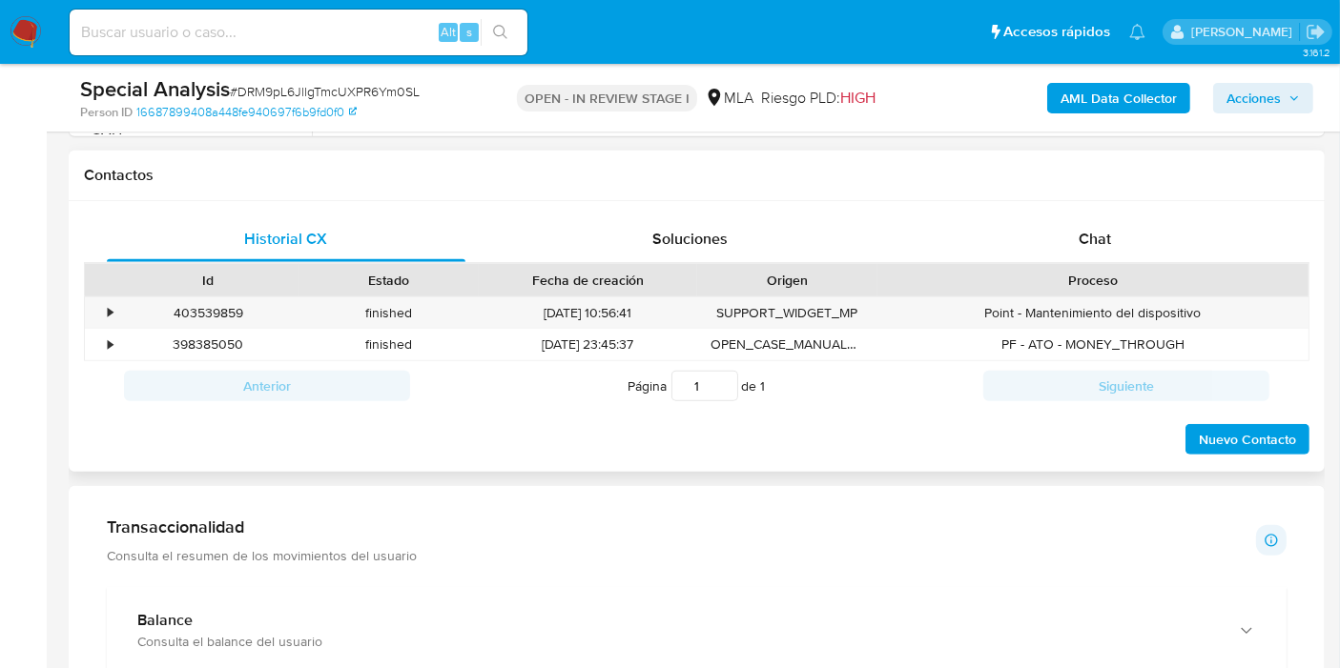
click at [1162, 278] on div "Proceso" at bounding box center [1093, 280] width 404 height 19
click at [1196, 221] on div "Chat" at bounding box center [1094, 239] width 359 height 46
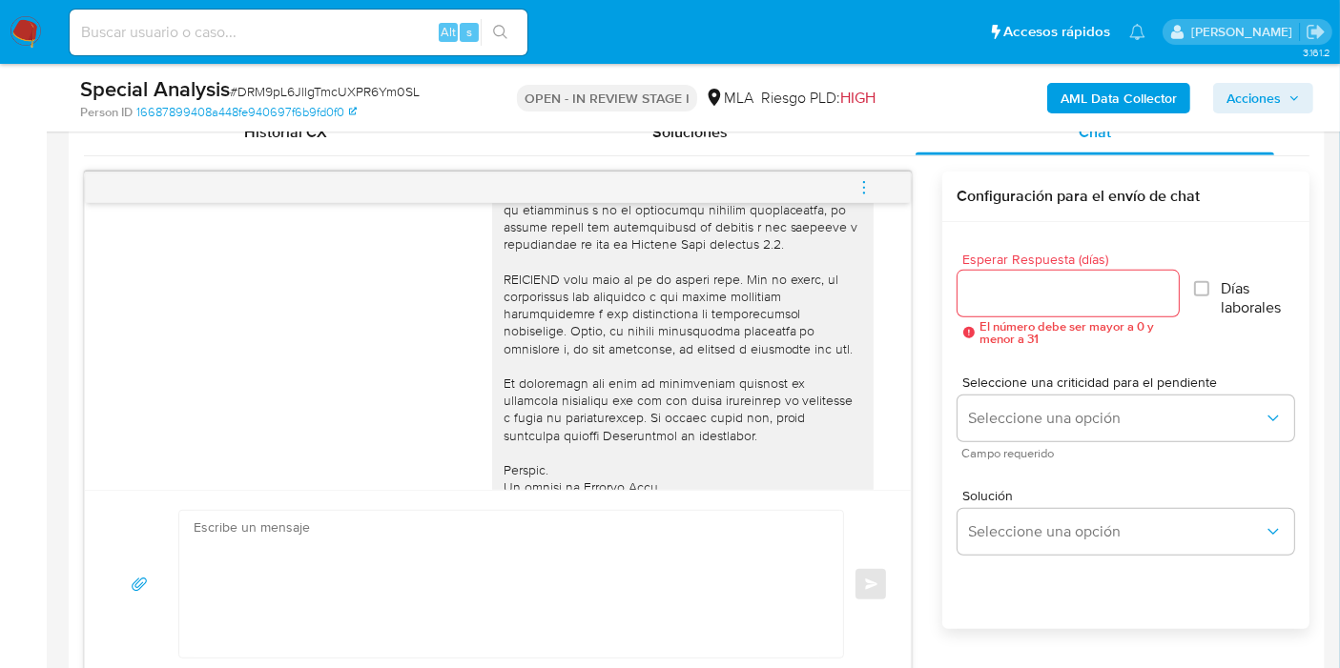
scroll to position [1256, 0]
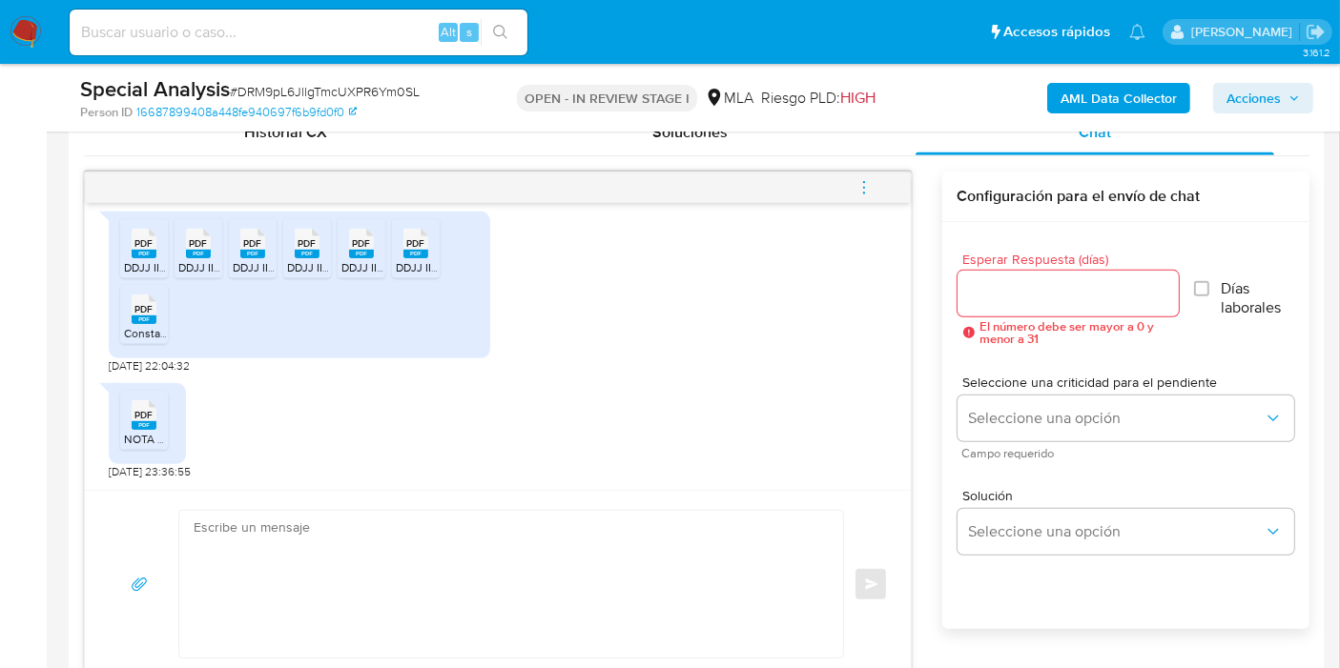
click at [409, 459] on div "PDF PDF NOTA cuenta Mdo Pago.docx.pdf [DATE] 23:36:55" at bounding box center [498, 427] width 778 height 106
click at [384, 506] on div "Enviar" at bounding box center [498, 584] width 826 height 188
drag, startPoint x: 322, startPoint y: 539, endPoint x: 297, endPoint y: 482, distance: 61.9
click at [317, 532] on textarea at bounding box center [506, 584] width 625 height 147
click at [263, 578] on textarea at bounding box center [506, 584] width 625 height 147
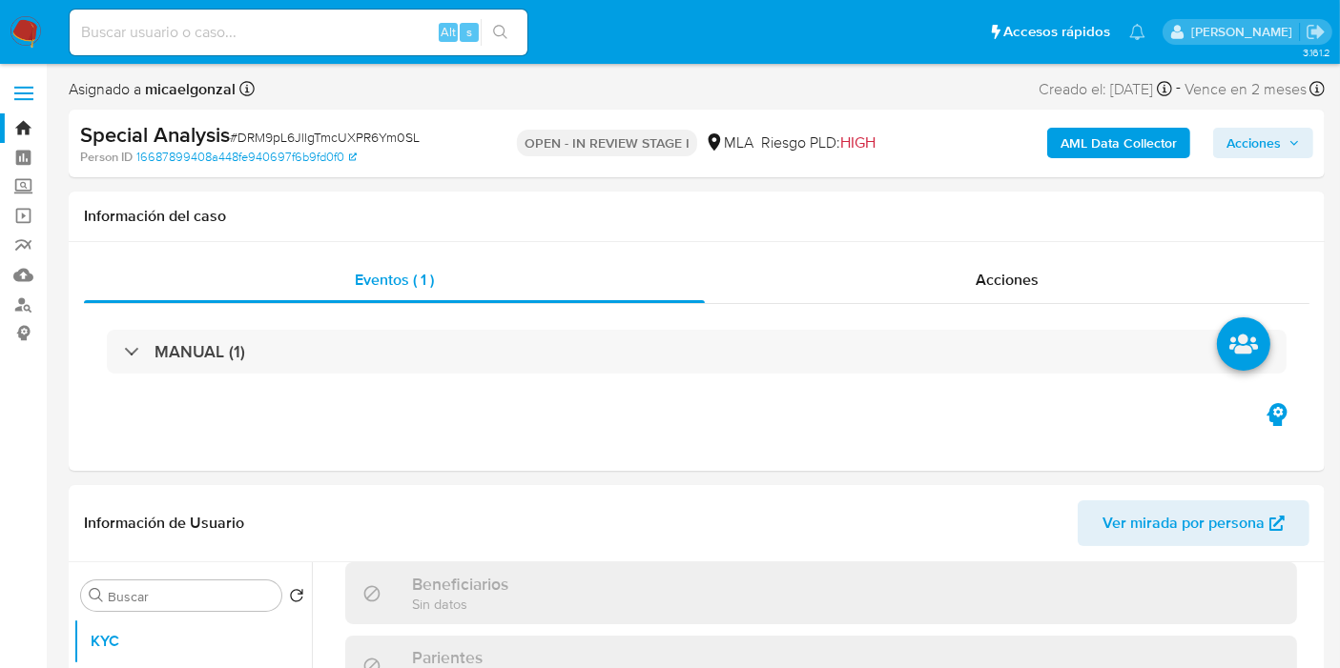
scroll to position [0, 0]
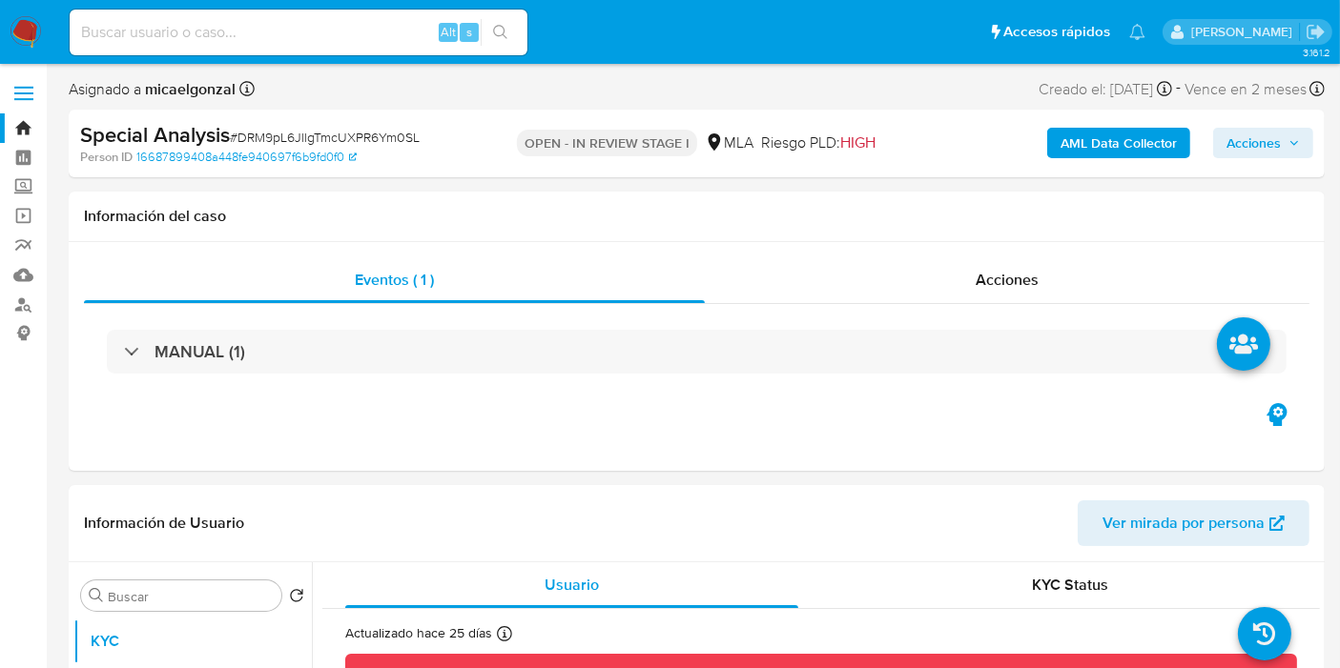
type textarea "Buenos días, XX. Esperamos que estés bien. Muy amable por tu respuesta. Te conf…"
click at [47, 32] on nav "Pausado Ver notificaciones Alt s Accesos rápidos Presiona las siguientes teclas…" at bounding box center [670, 32] width 1340 height 64
click at [16, 21] on img at bounding box center [26, 32] width 32 height 32
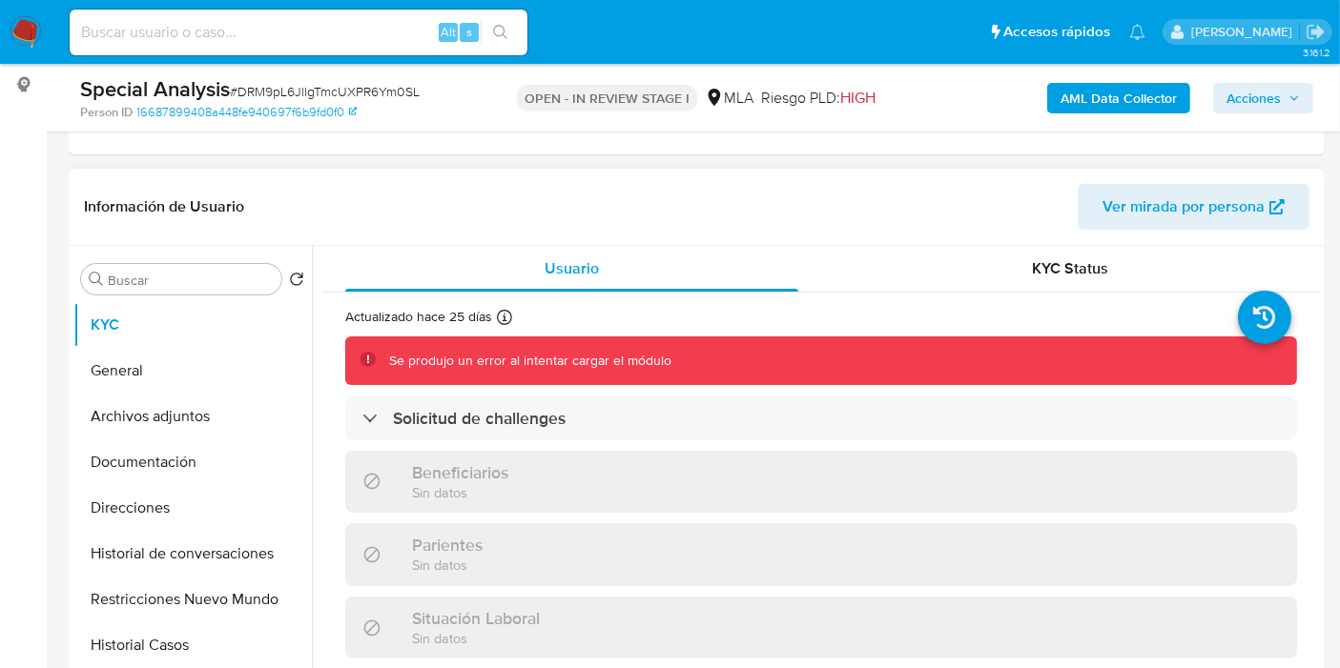
scroll to position [318, 0]
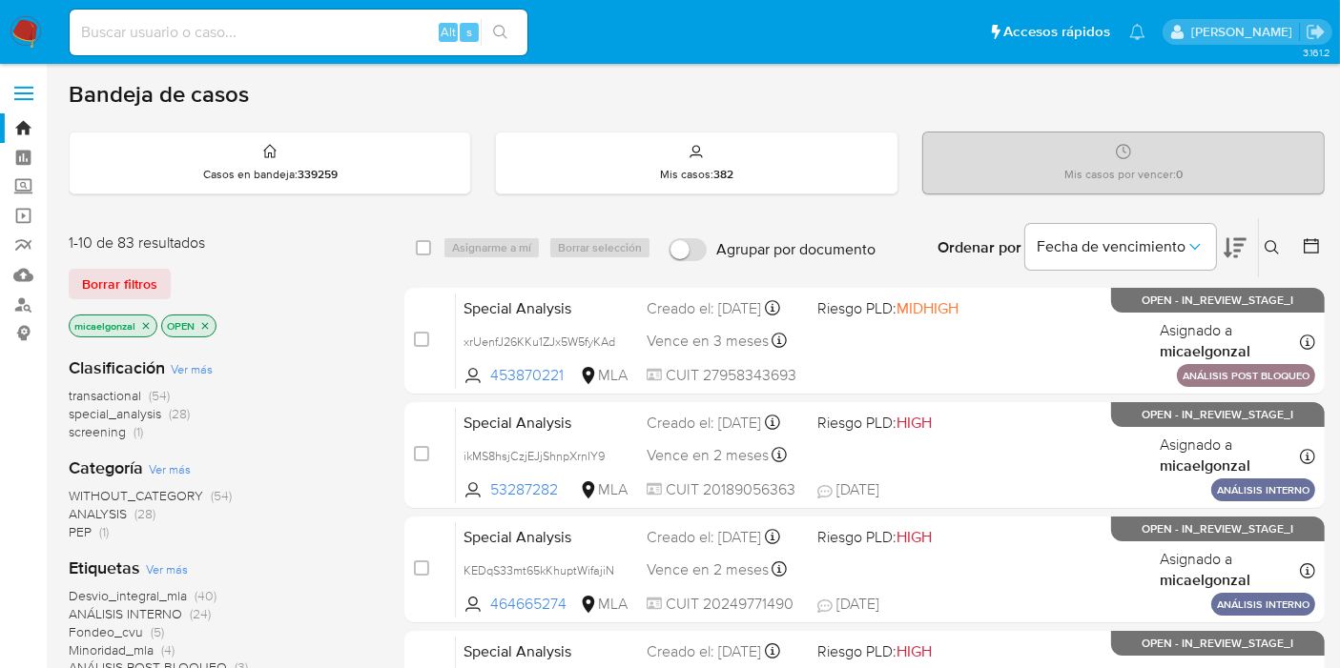
click at [210, 51] on div "Alt s" at bounding box center [299, 33] width 458 height 46
click at [228, 39] on input at bounding box center [299, 32] width 458 height 25
paste input "WO9AAzgWChvMSl6mQVhkNuwB"
type input "WO9AAzgWChvMSl6mQVhkNuwB"
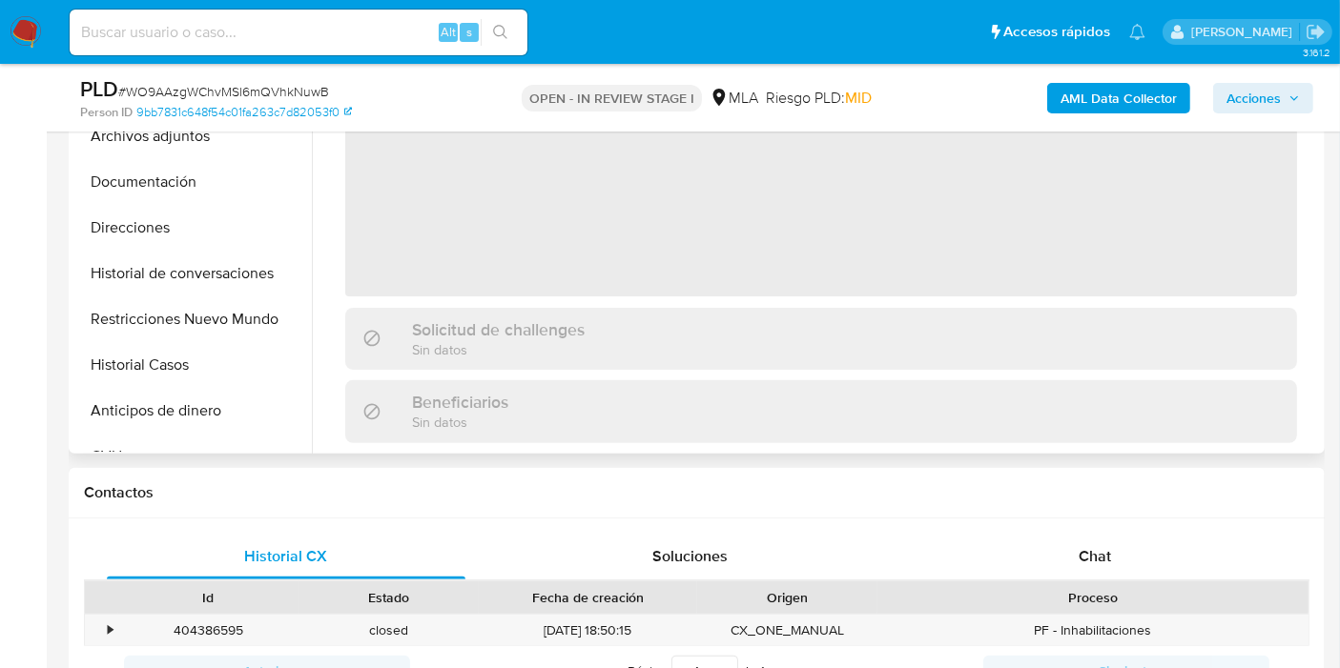
scroll to position [318, 0]
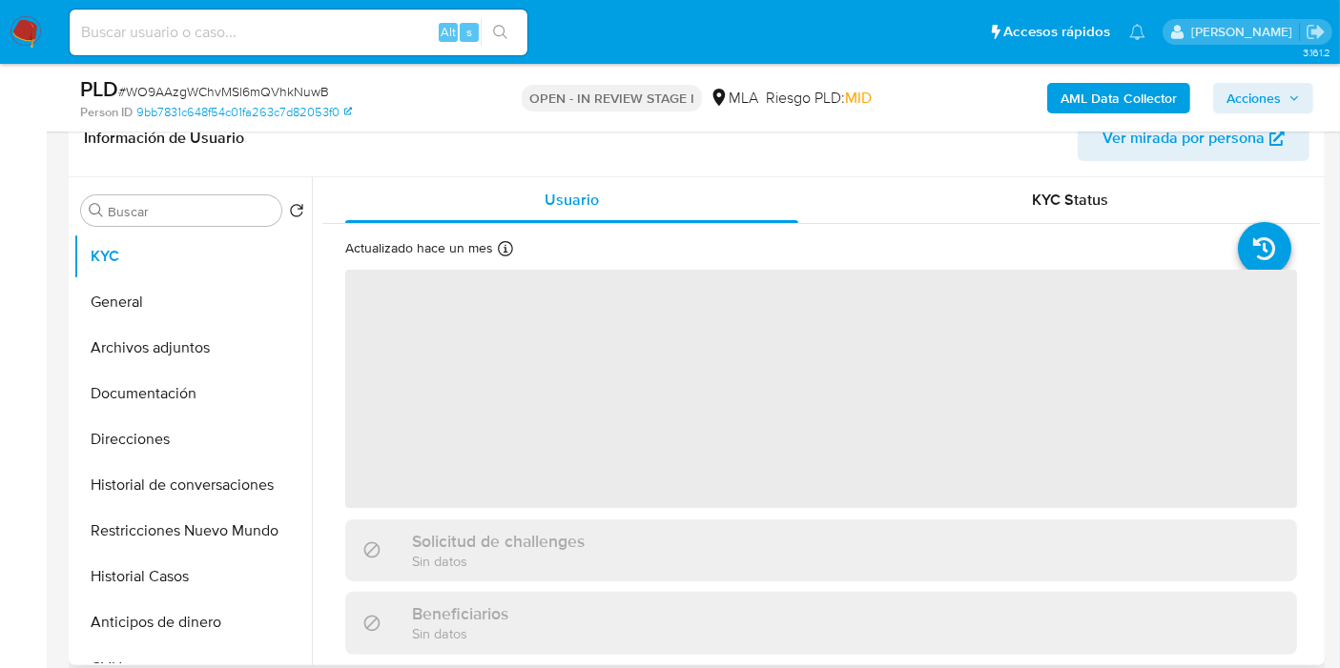
select select "10"
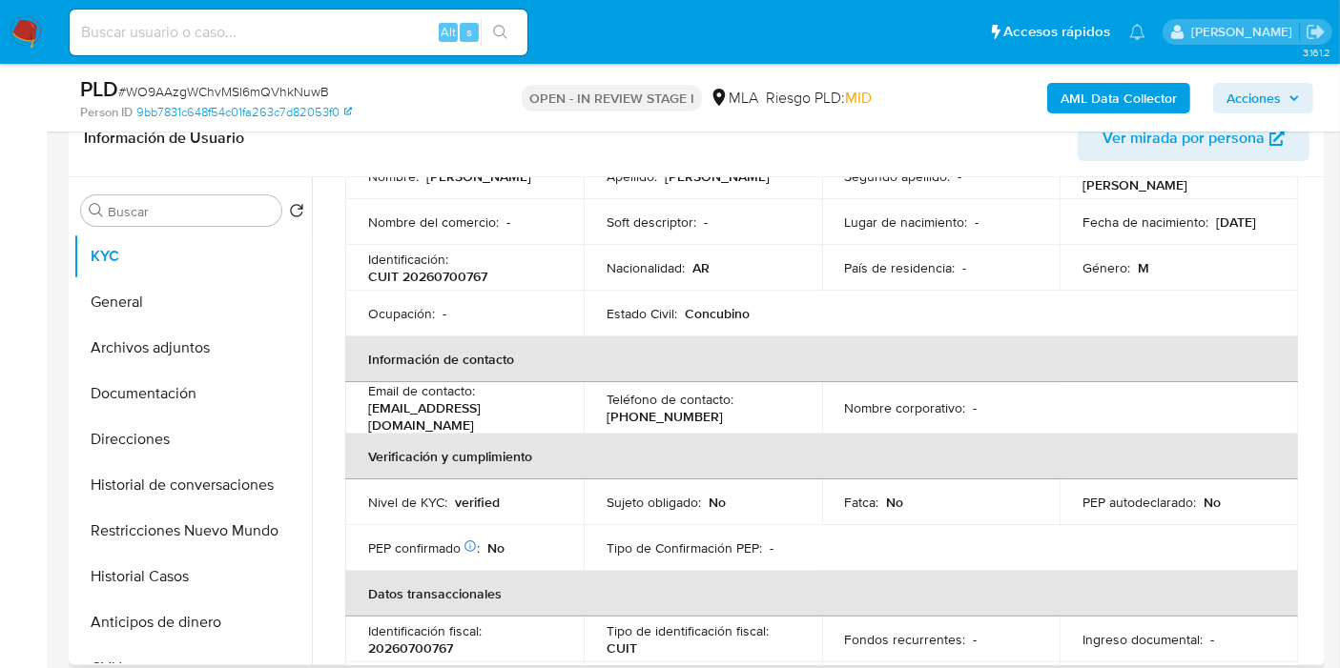
scroll to position [212, 0]
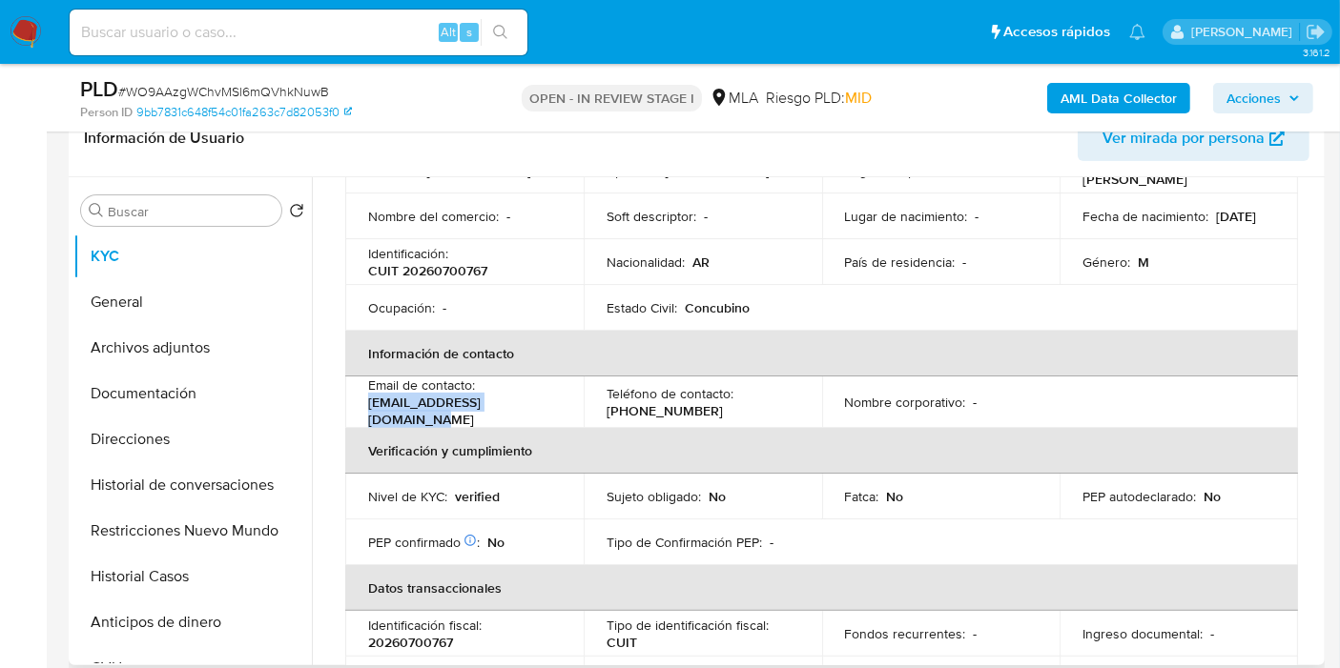
drag, startPoint x: 555, startPoint y: 409, endPoint x: 369, endPoint y: 401, distance: 186.1
click at [369, 401] on div "Email de contacto : viglianosergio2@gmail.com" at bounding box center [464, 402] width 193 height 51
copy p "viglianosergio2@gmail.com"
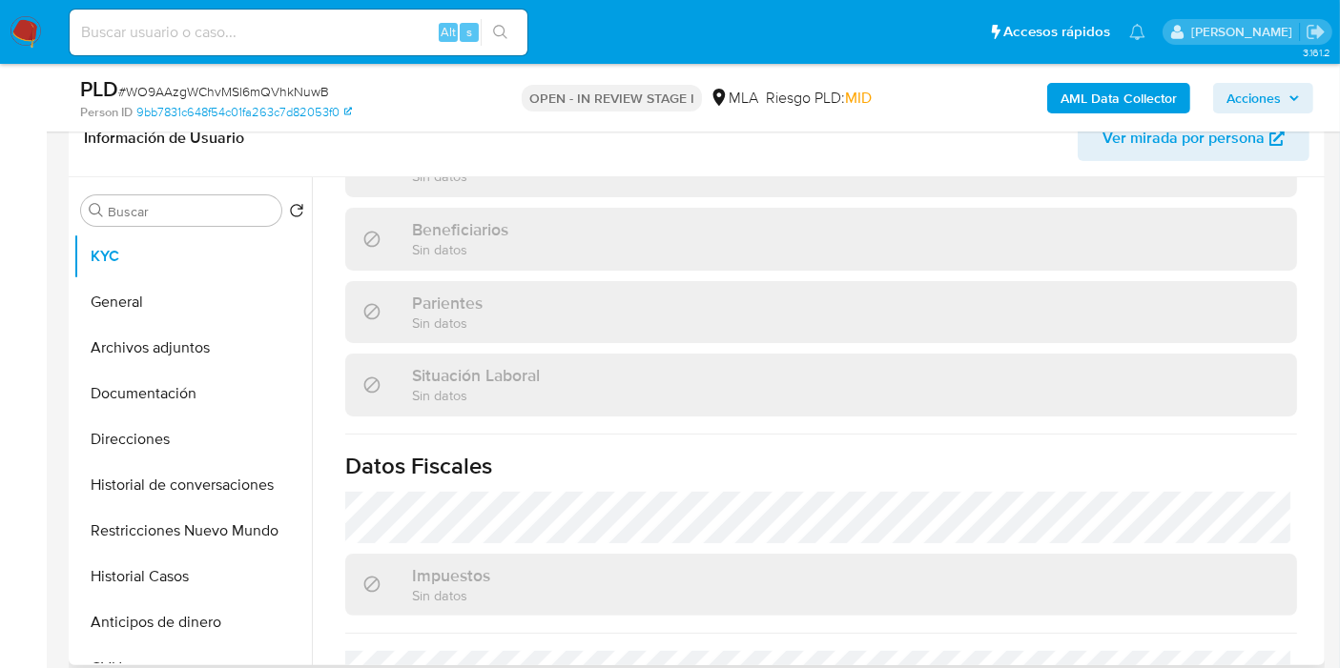
scroll to position [1027, 0]
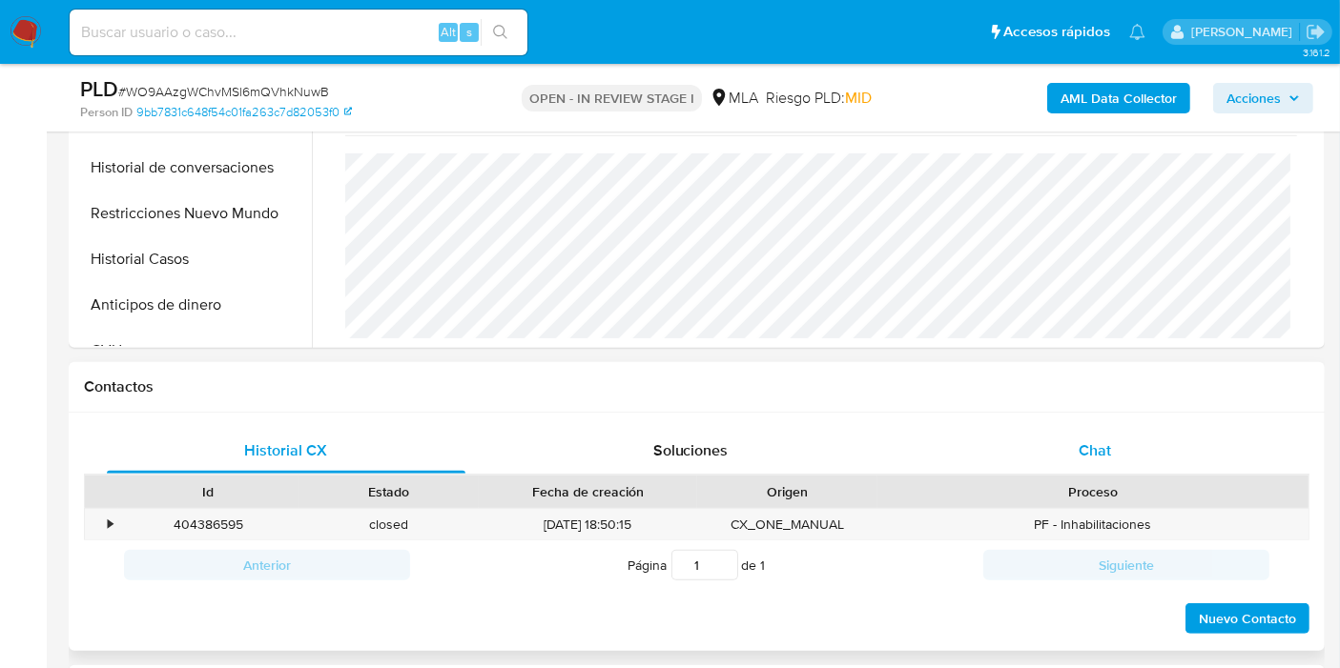
click at [1112, 442] on div "Chat" at bounding box center [1094, 451] width 359 height 46
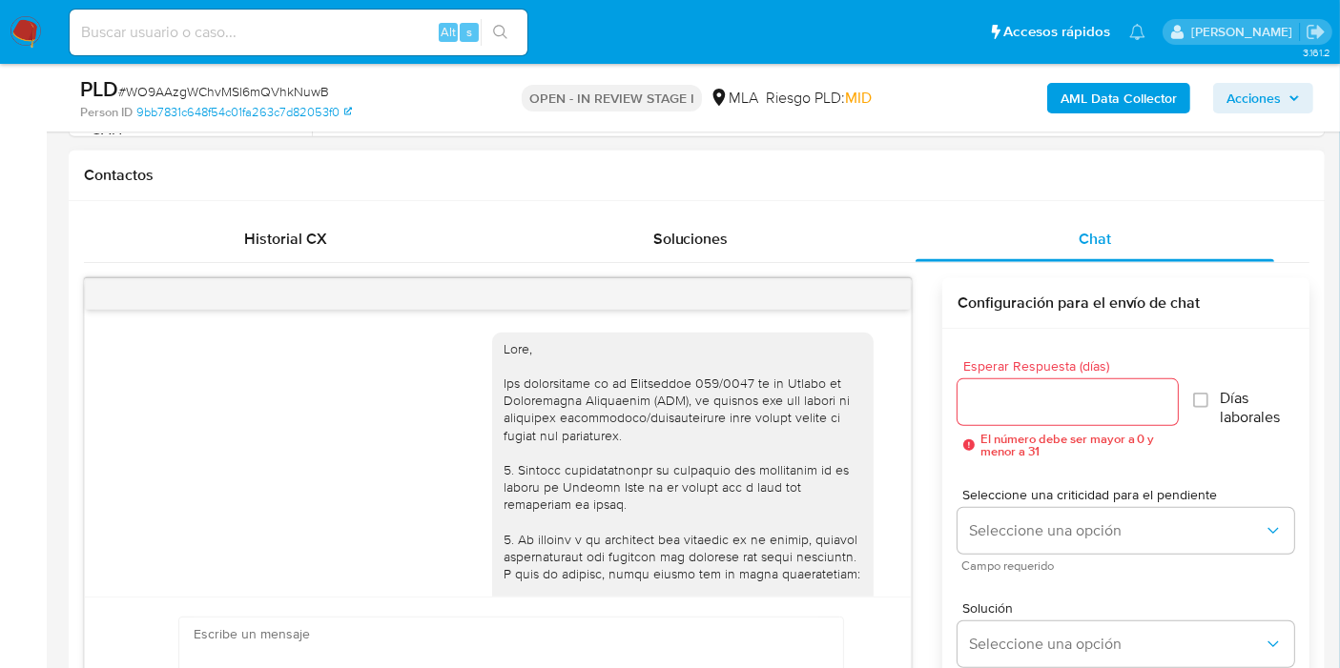
scroll to position [1565, 0]
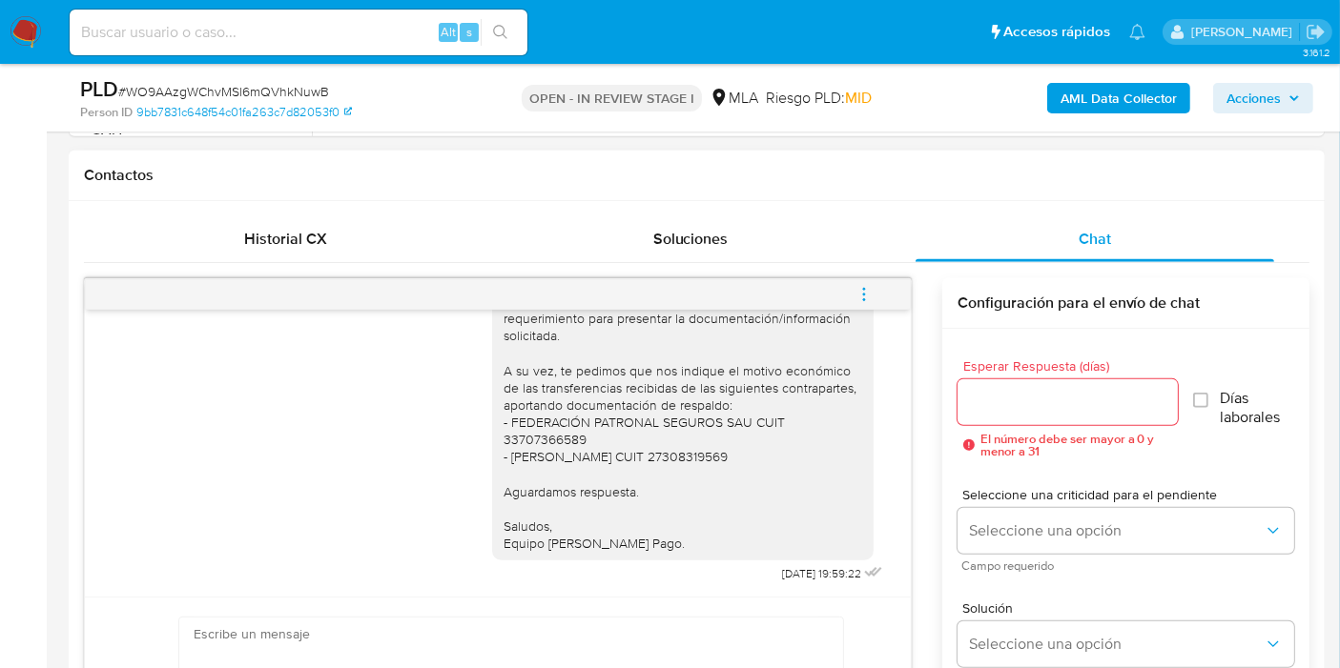
click at [14, 34] on img at bounding box center [26, 32] width 32 height 32
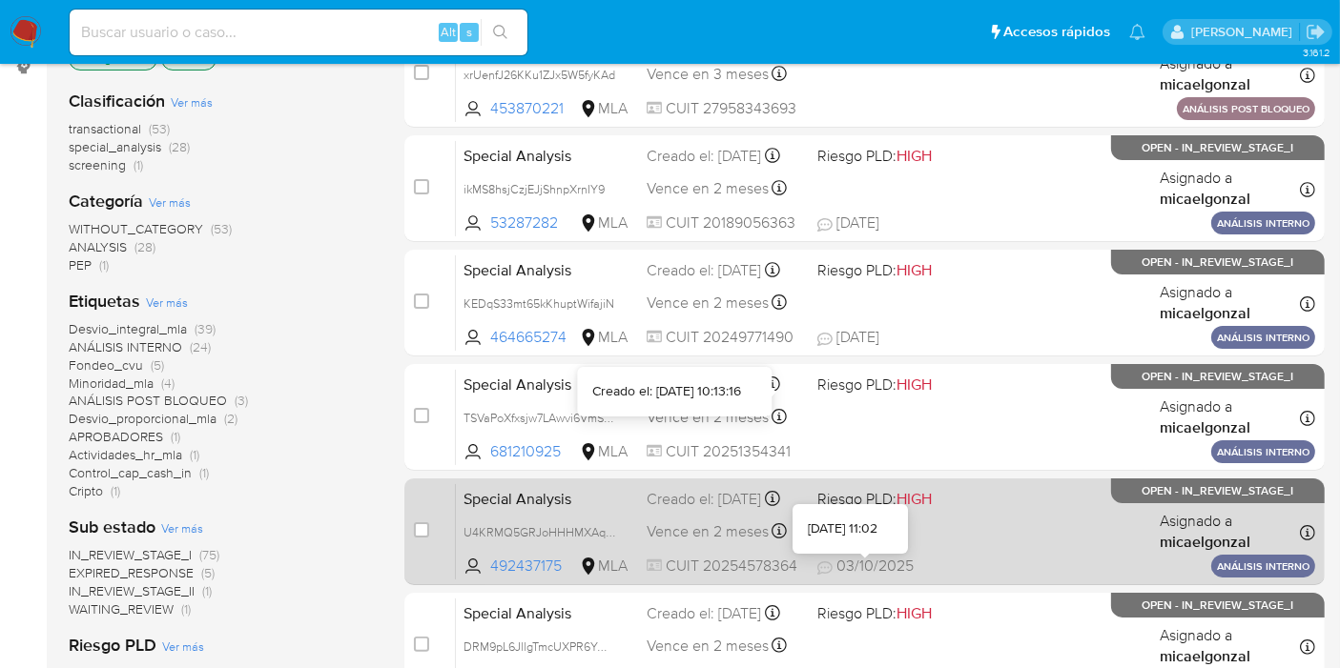
scroll to position [423, 0]
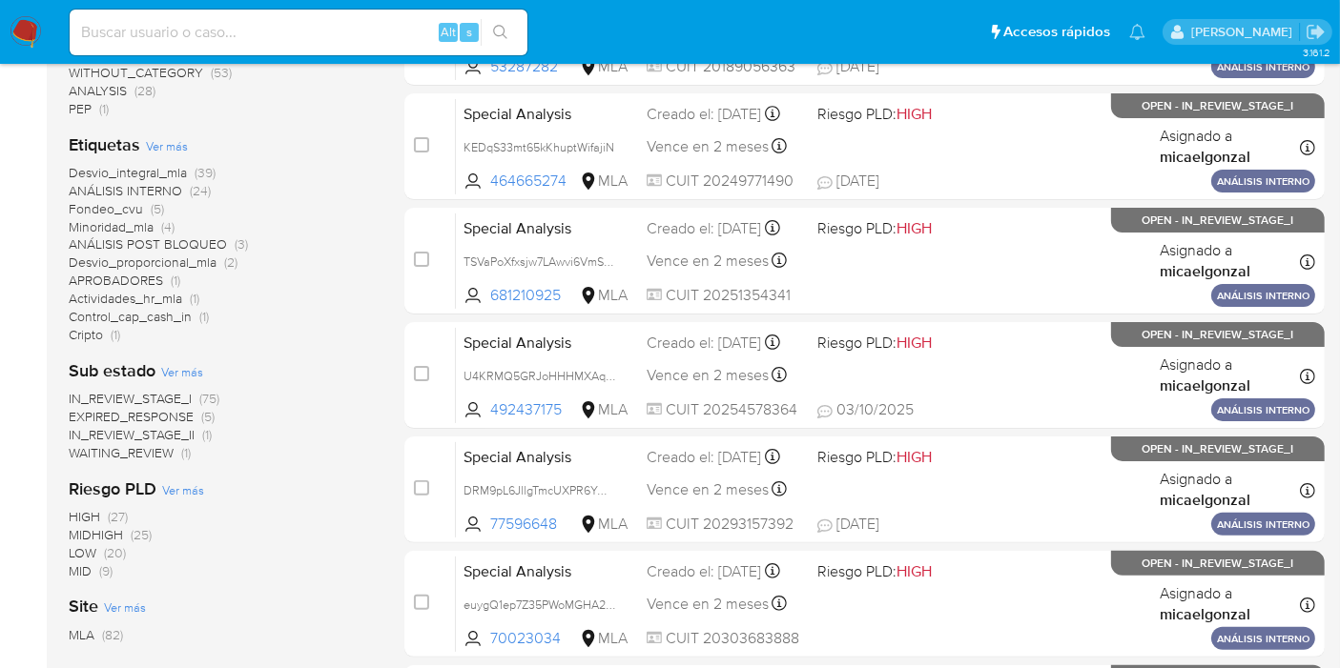
click at [192, 48] on div "Alt s" at bounding box center [299, 33] width 458 height 46
click at [196, 31] on input at bounding box center [299, 32] width 458 height 25
paste input "WHPkTwqqnAGvOcSdHR0UxFFG"
type input "WHPkTwqqnAGvOcSdHR0UxFFG"
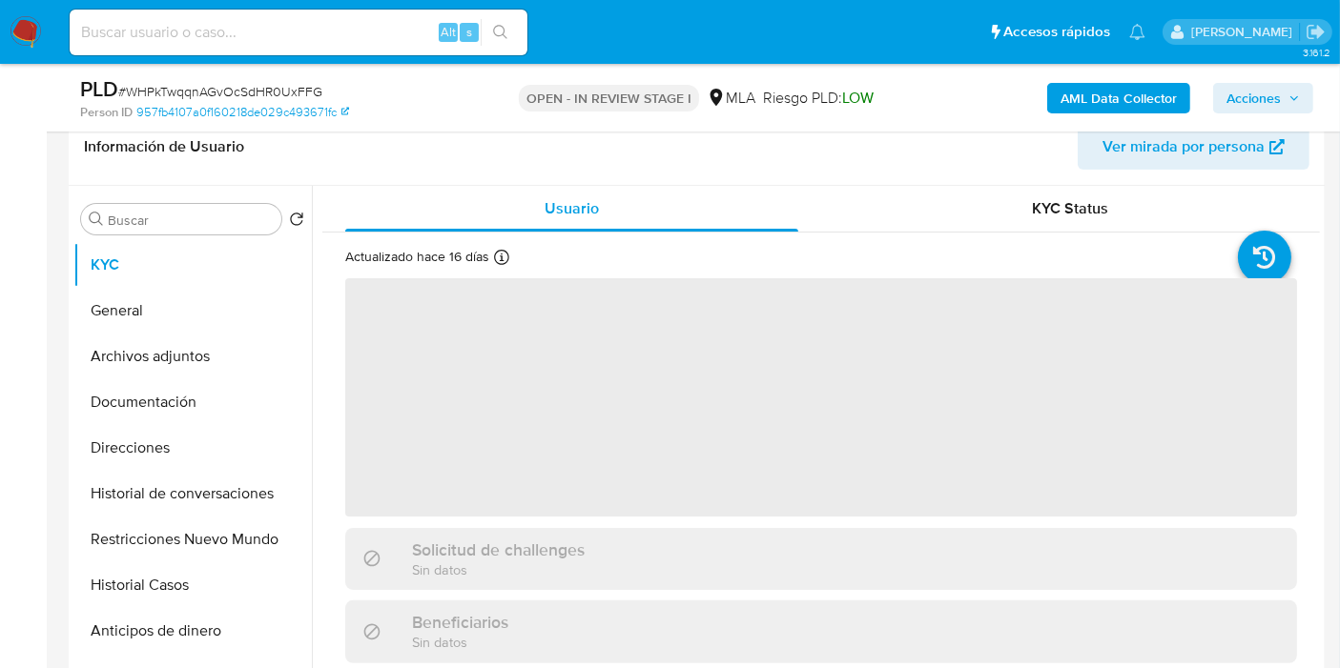
scroll to position [318, 0]
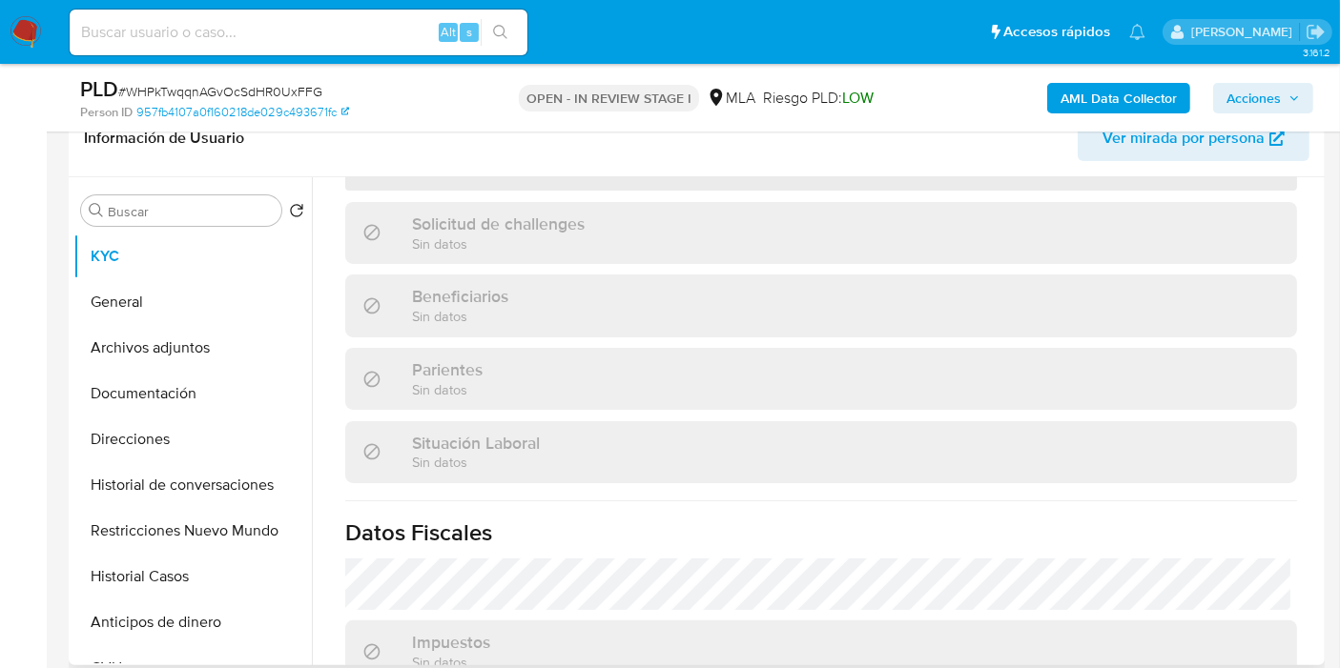
select select "10"
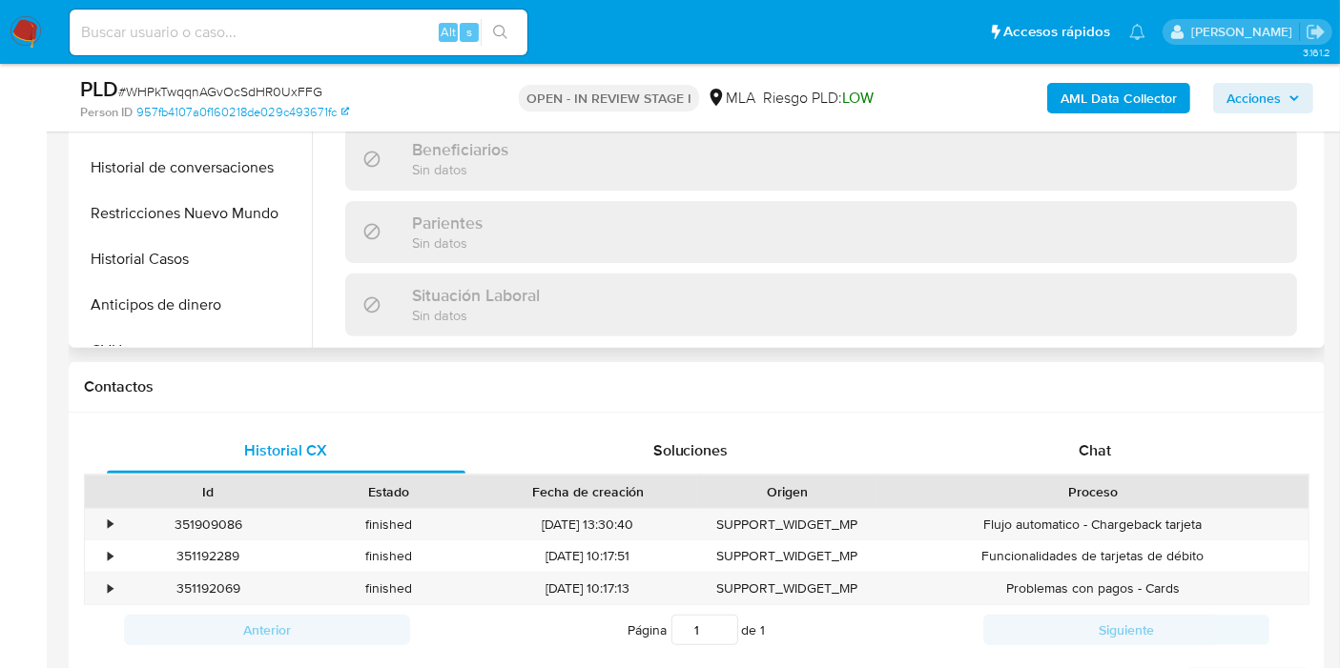
scroll to position [1020, 0]
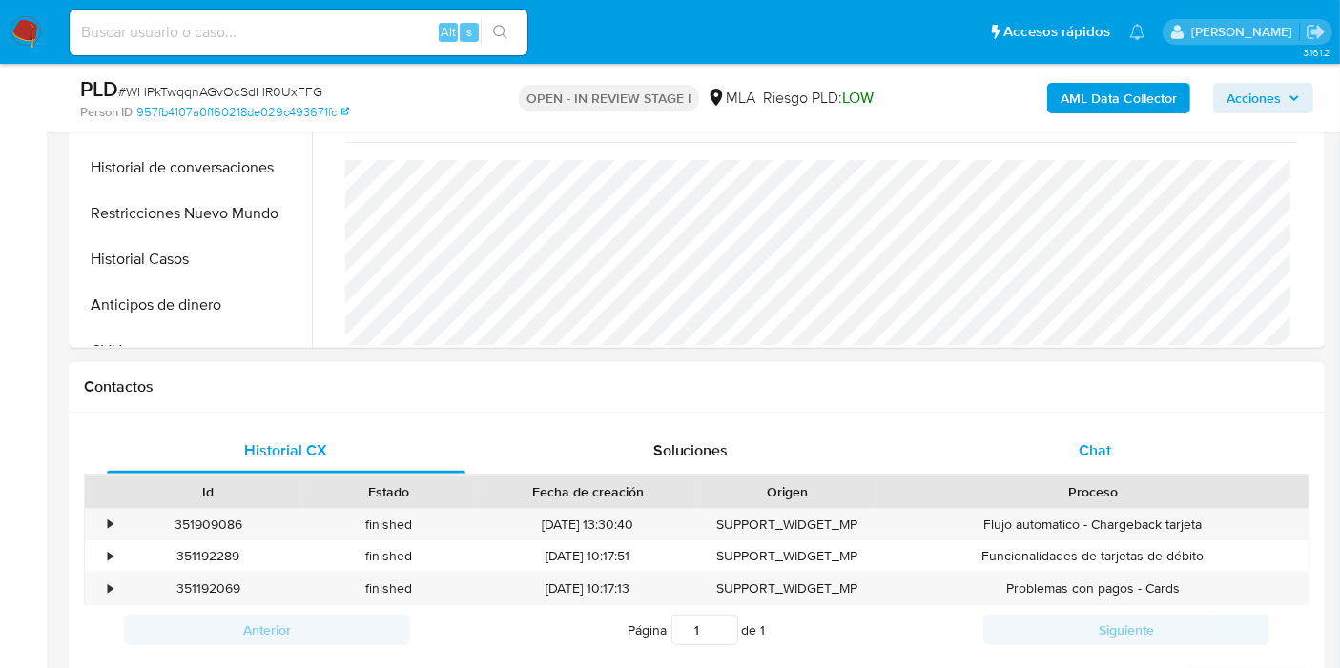
click at [1076, 467] on div "Chat" at bounding box center [1094, 451] width 359 height 46
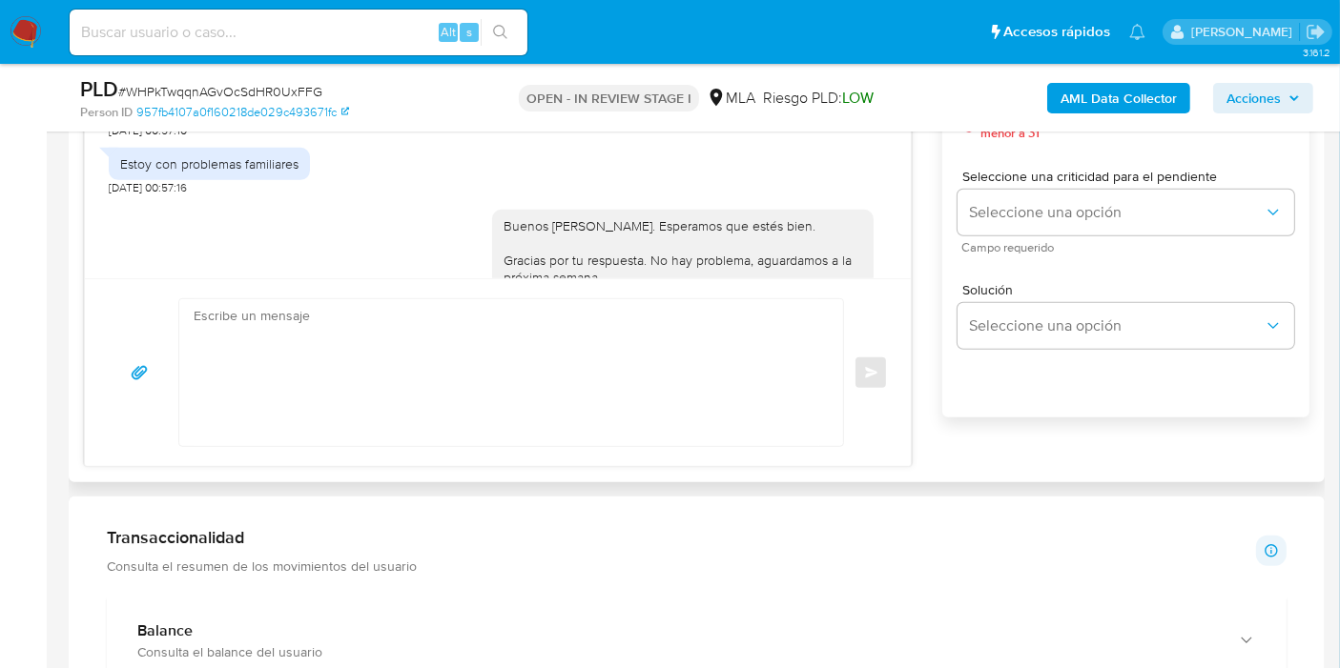
scroll to position [1053, 0]
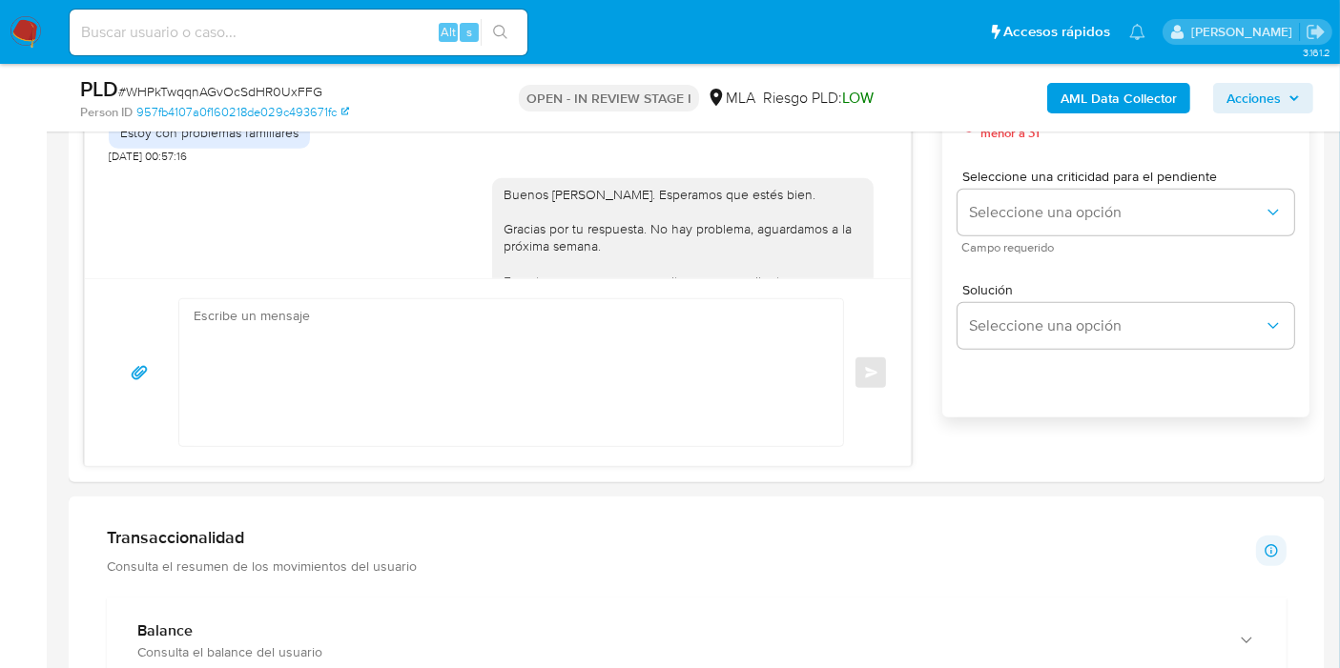
click at [15, 23] on img at bounding box center [26, 32] width 32 height 32
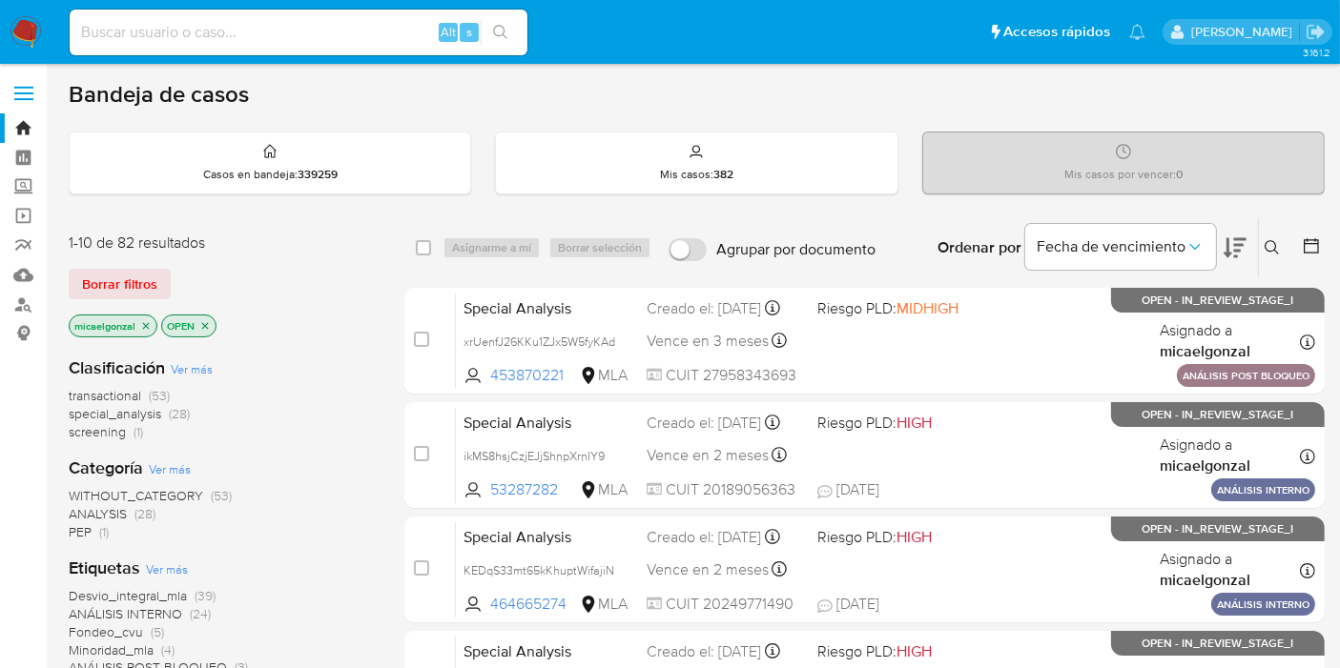
click at [291, 48] on div "Alt s" at bounding box center [299, 33] width 458 height 46
click at [303, 39] on input at bounding box center [299, 32] width 458 height 25
paste input "408300238"
type input "408300238"
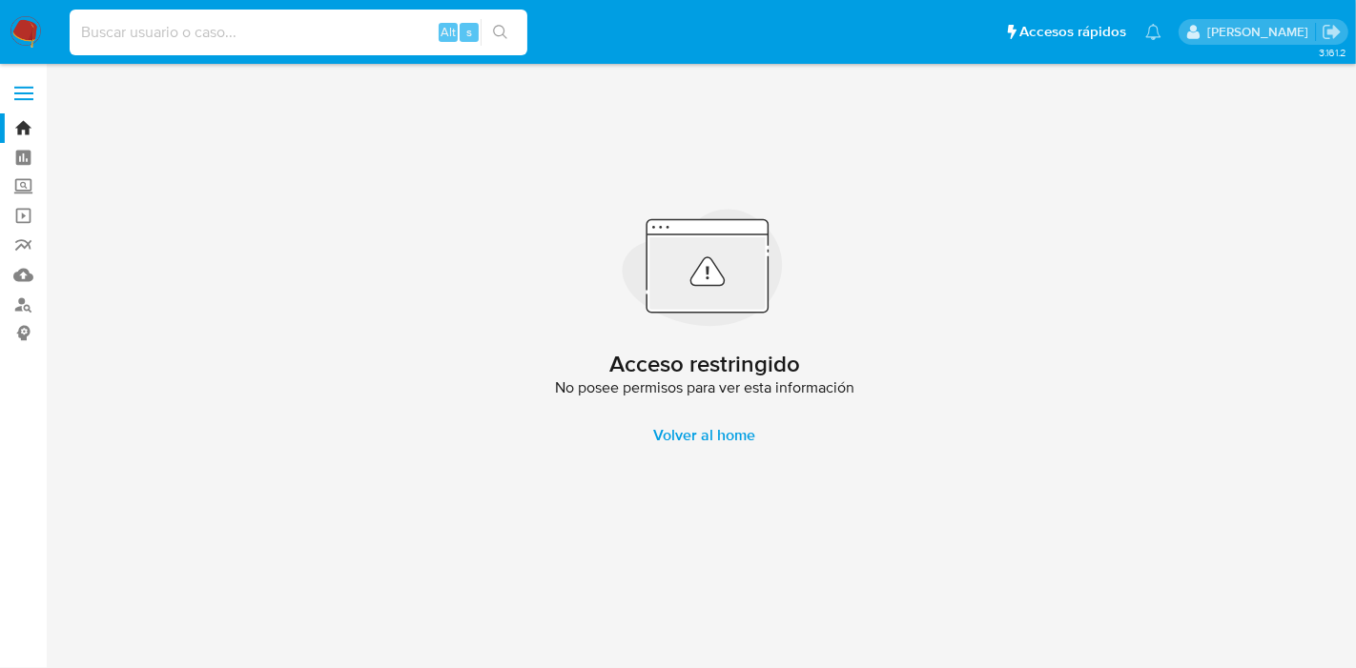
click at [308, 27] on input at bounding box center [299, 32] width 458 height 25
paste input "408300238"
click at [218, 50] on div "408300238 Alt s" at bounding box center [299, 33] width 458 height 46
click at [226, 37] on input "408300238" at bounding box center [299, 32] width 458 height 25
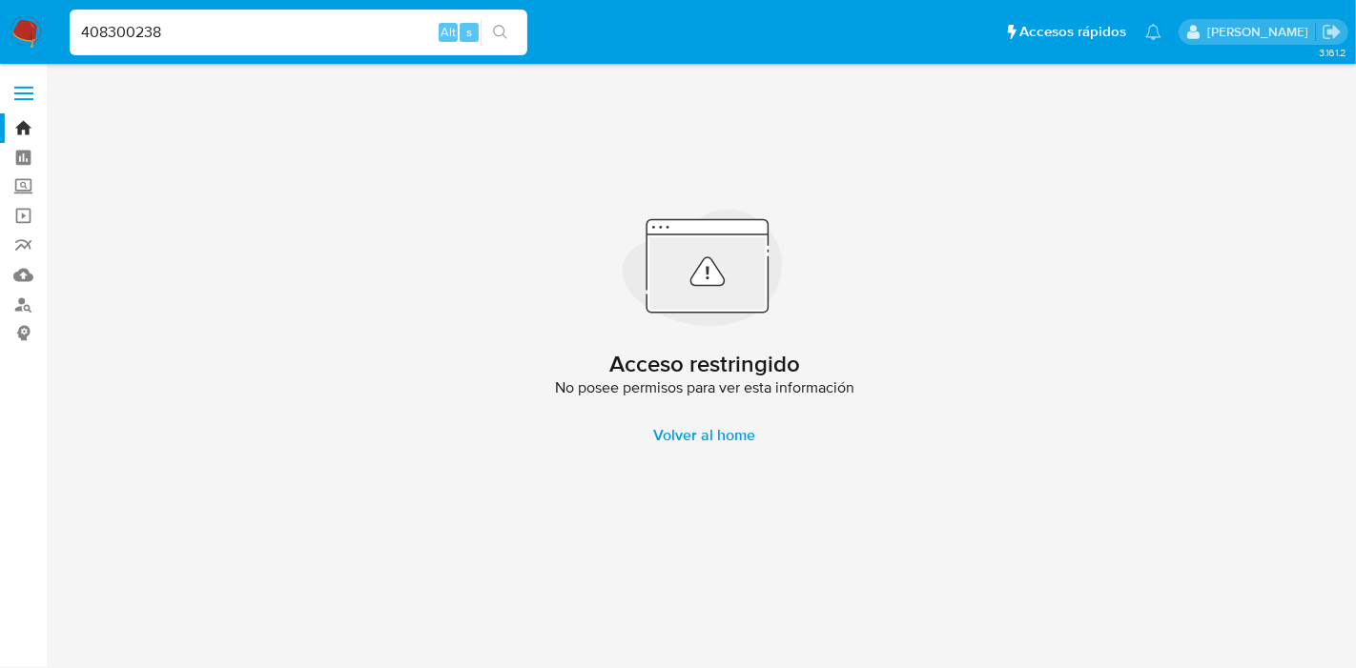
click at [226, 37] on input "408300238" at bounding box center [299, 32] width 458 height 25
paste input "2724818334"
type input "2724818334"
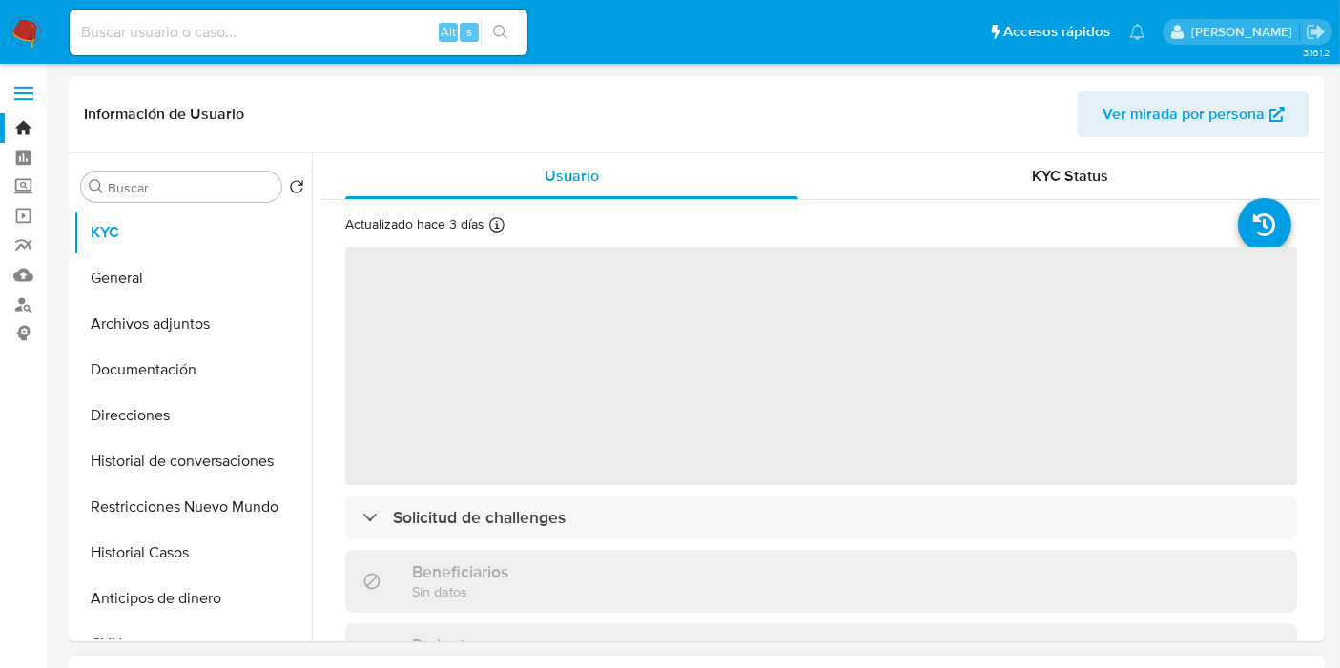
select select "10"
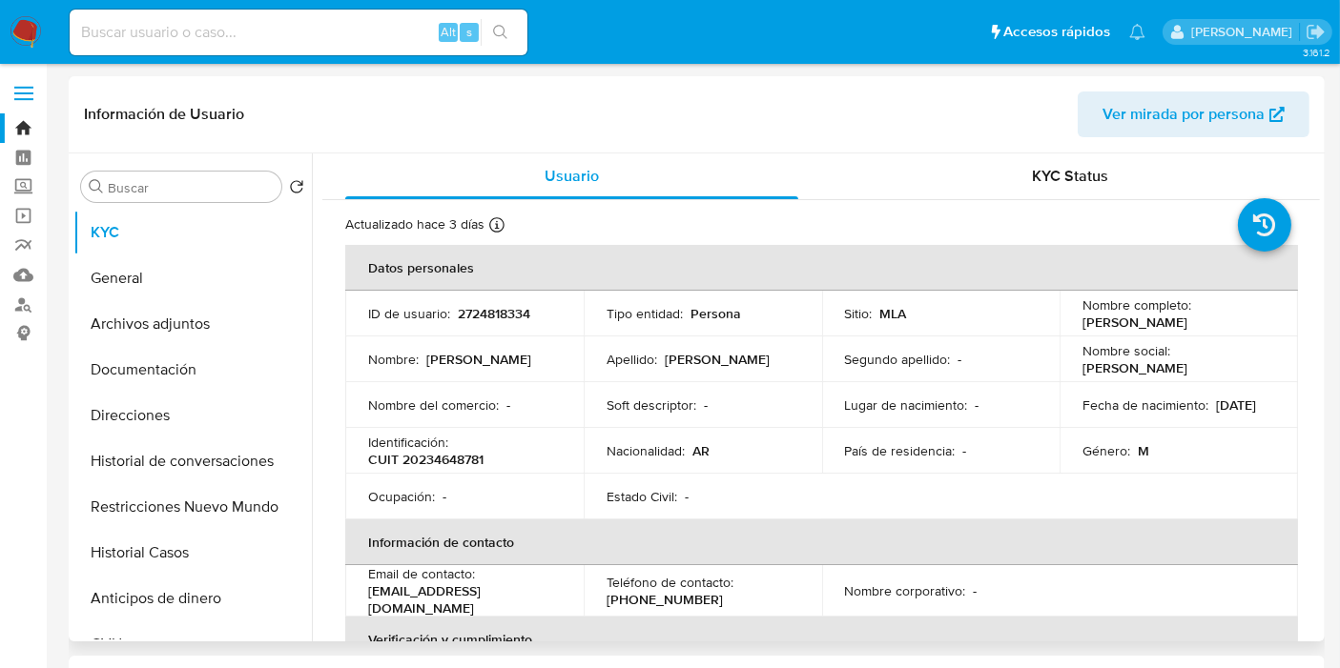
drag, startPoint x: 1228, startPoint y: 325, endPoint x: 1068, endPoint y: 322, distance: 160.2
click at [1068, 322] on td "Nombre completo : Adrian Marcelo Cafarelli" at bounding box center [1178, 314] width 238 height 46
copy p "[PERSON_NAME]"
click at [236, 347] on button "Documentación" at bounding box center [184, 370] width 223 height 46
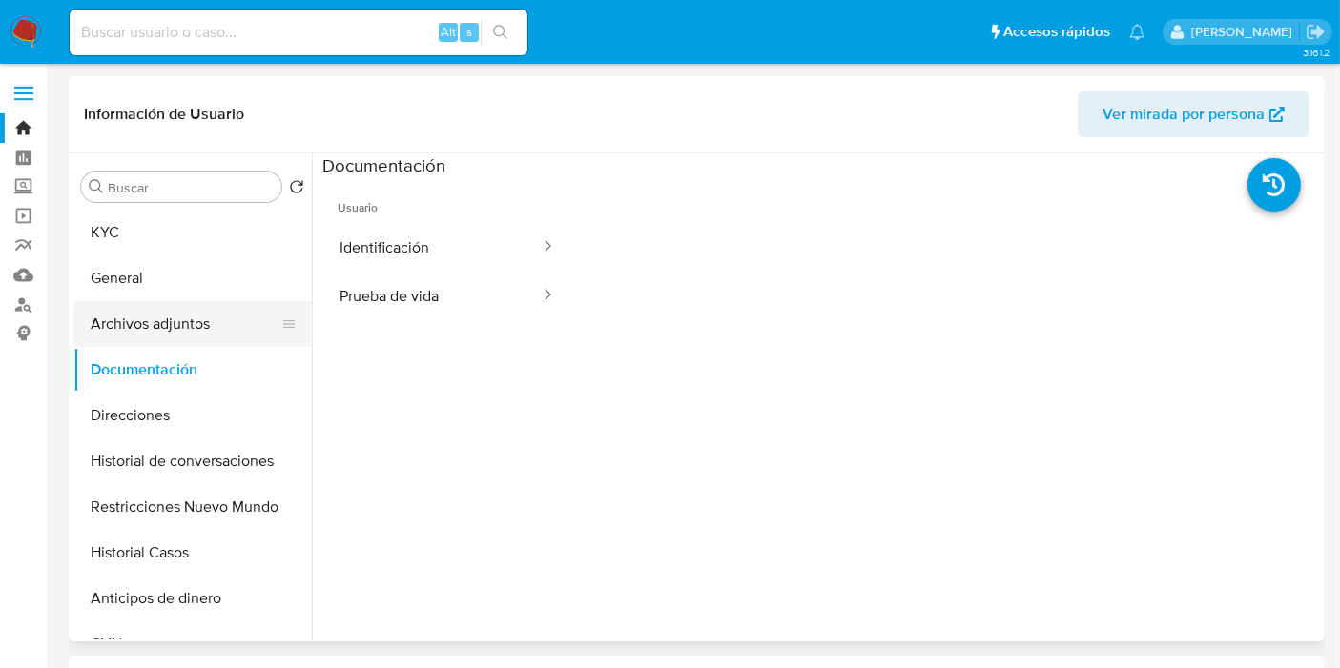
click at [215, 308] on button "Archivos adjuntos" at bounding box center [184, 324] width 223 height 46
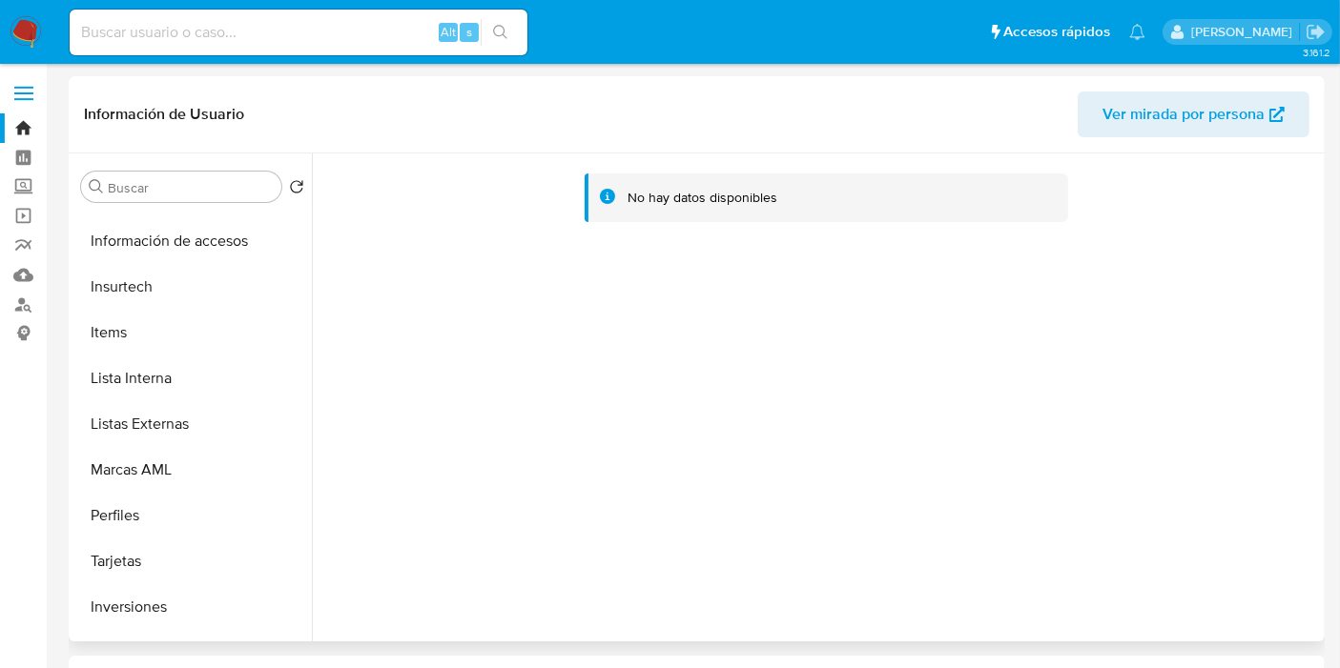
scroll to position [988, 0]
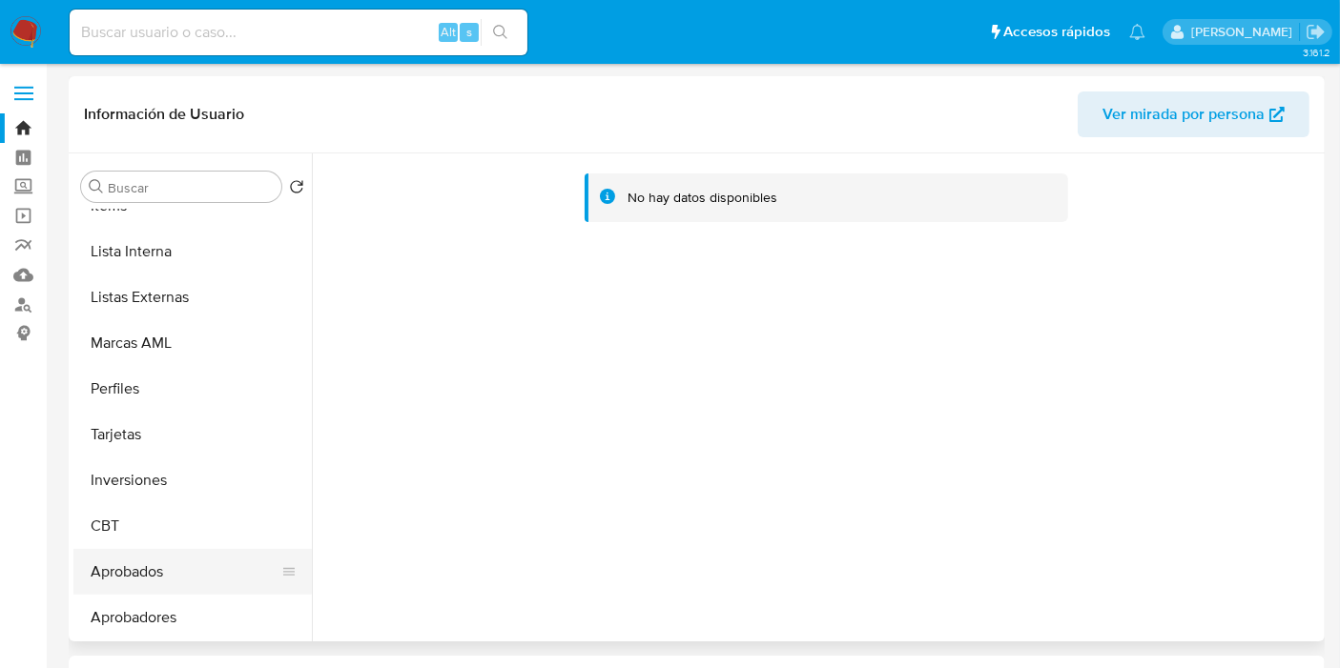
click at [163, 574] on button "Aprobados" at bounding box center [184, 572] width 223 height 46
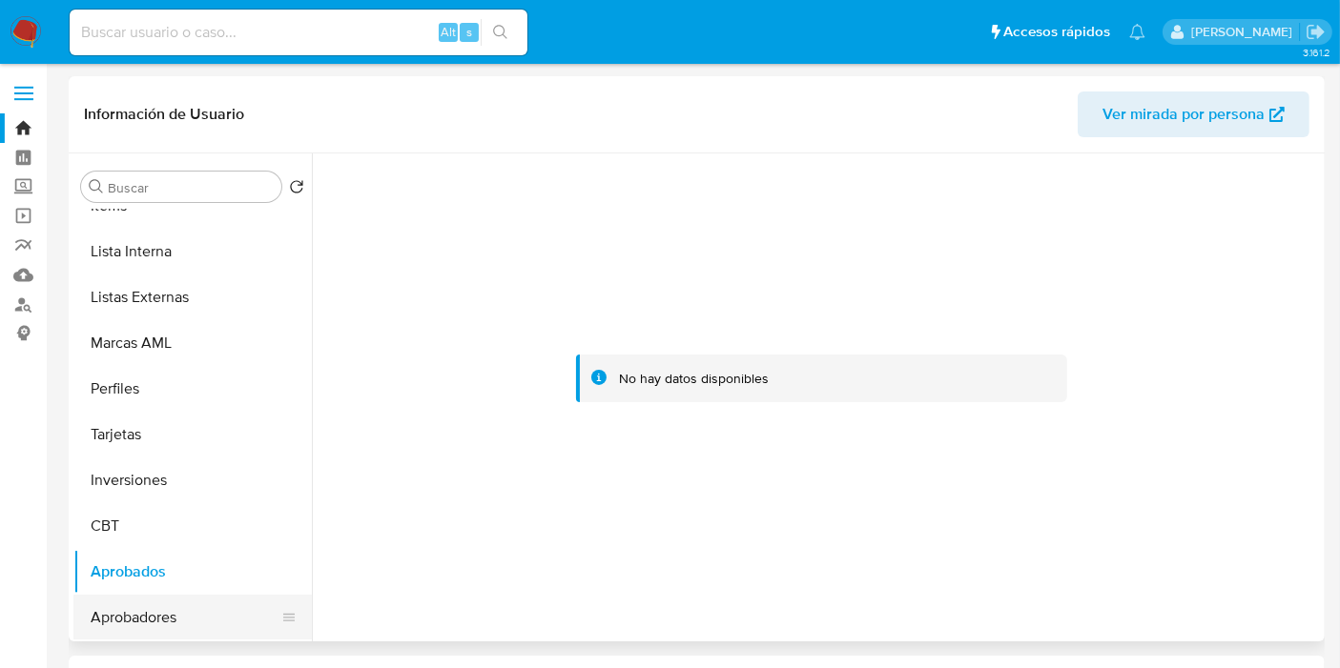
click at [179, 632] on button "Aprobadores" at bounding box center [184, 618] width 223 height 46
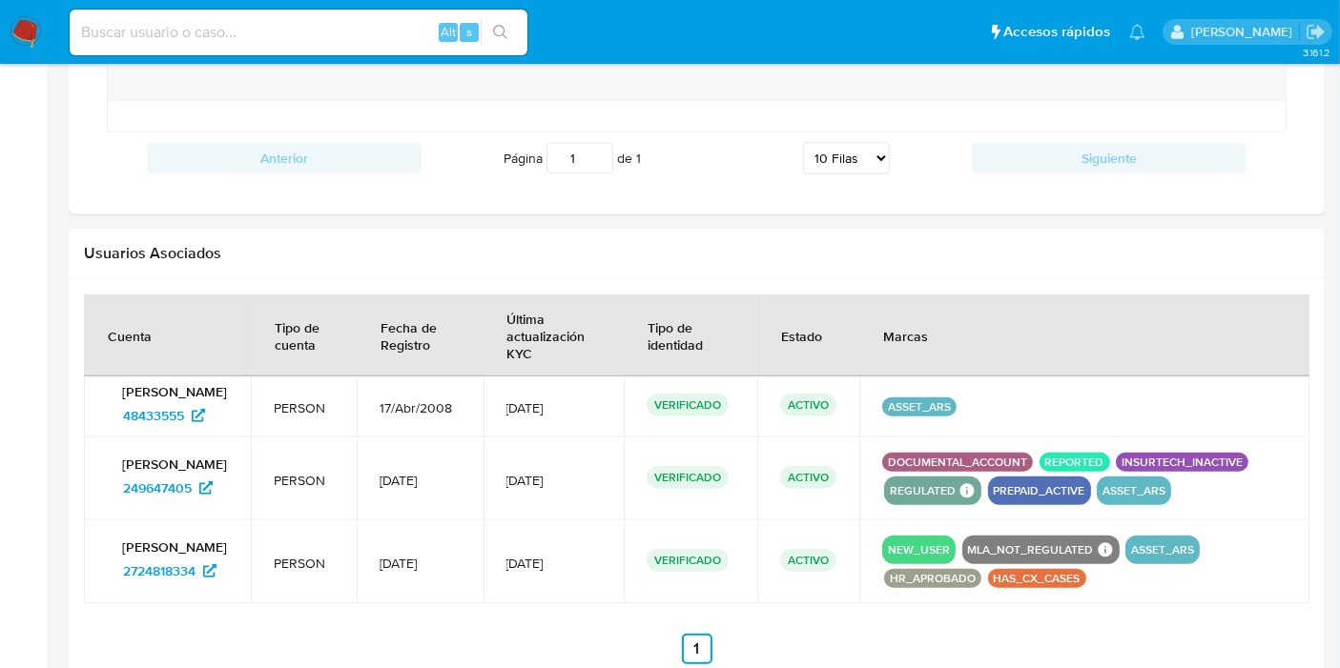
scroll to position [1797, 0]
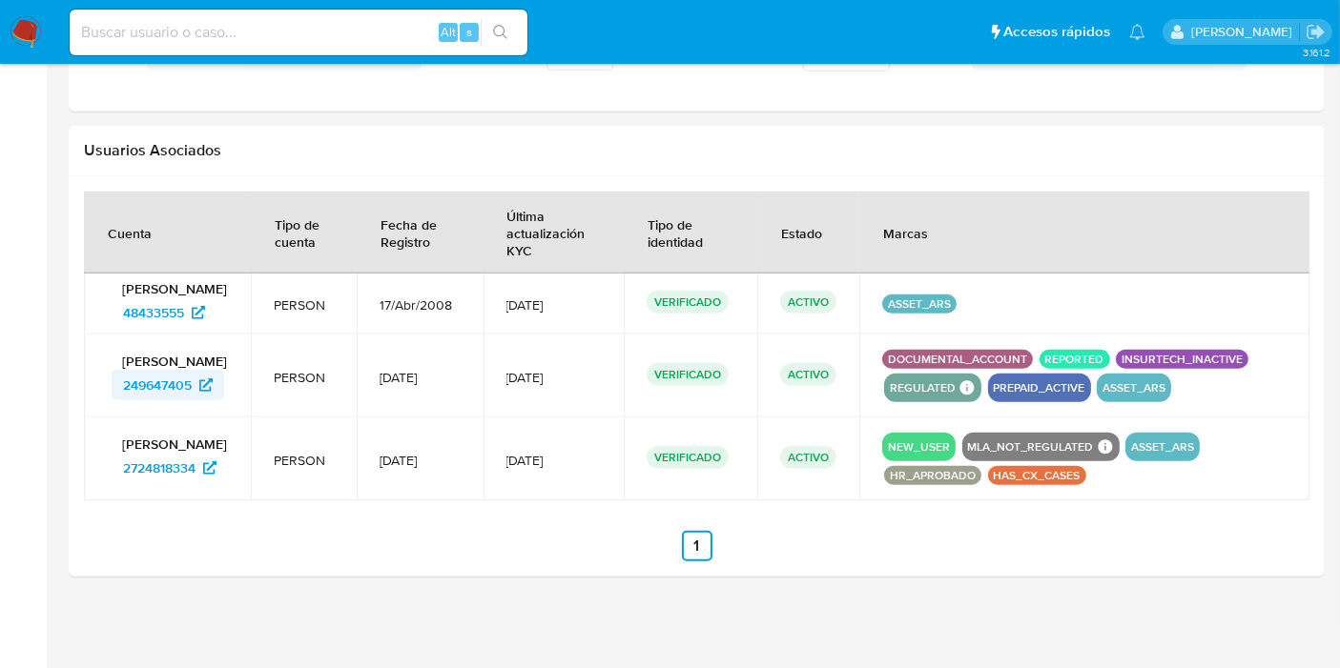
click at [150, 393] on span "249647405" at bounding box center [157, 385] width 69 height 31
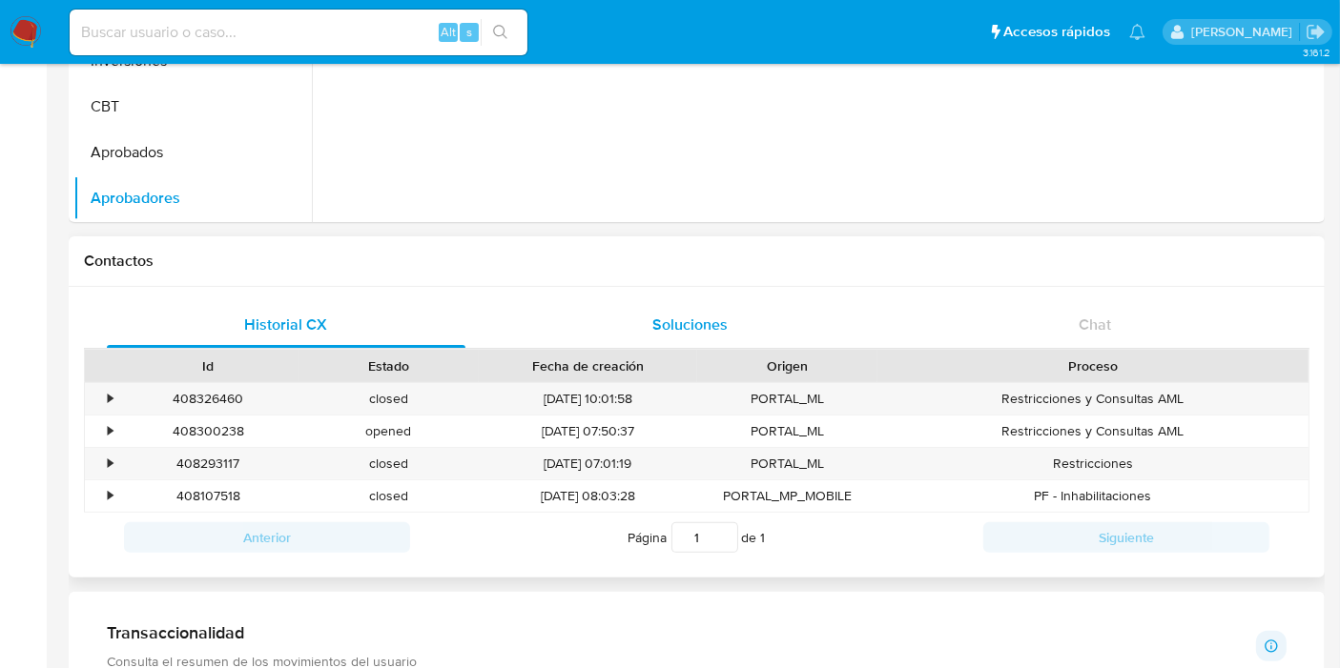
scroll to position [0, 0]
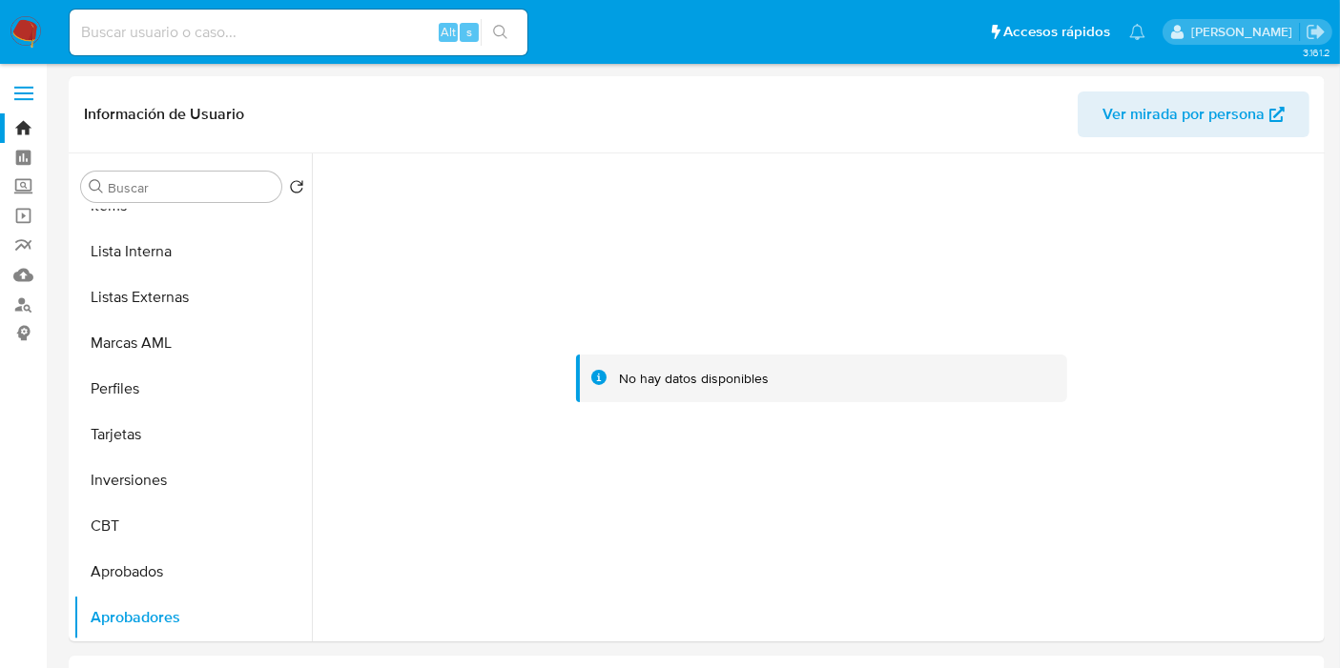
click at [307, 27] on input at bounding box center [299, 32] width 458 height 25
paste input "2724818334"
type input "2724818334"
click at [490, 24] on button "search-icon" at bounding box center [500, 32] width 39 height 27
click at [508, 38] on button "search-icon" at bounding box center [500, 32] width 39 height 27
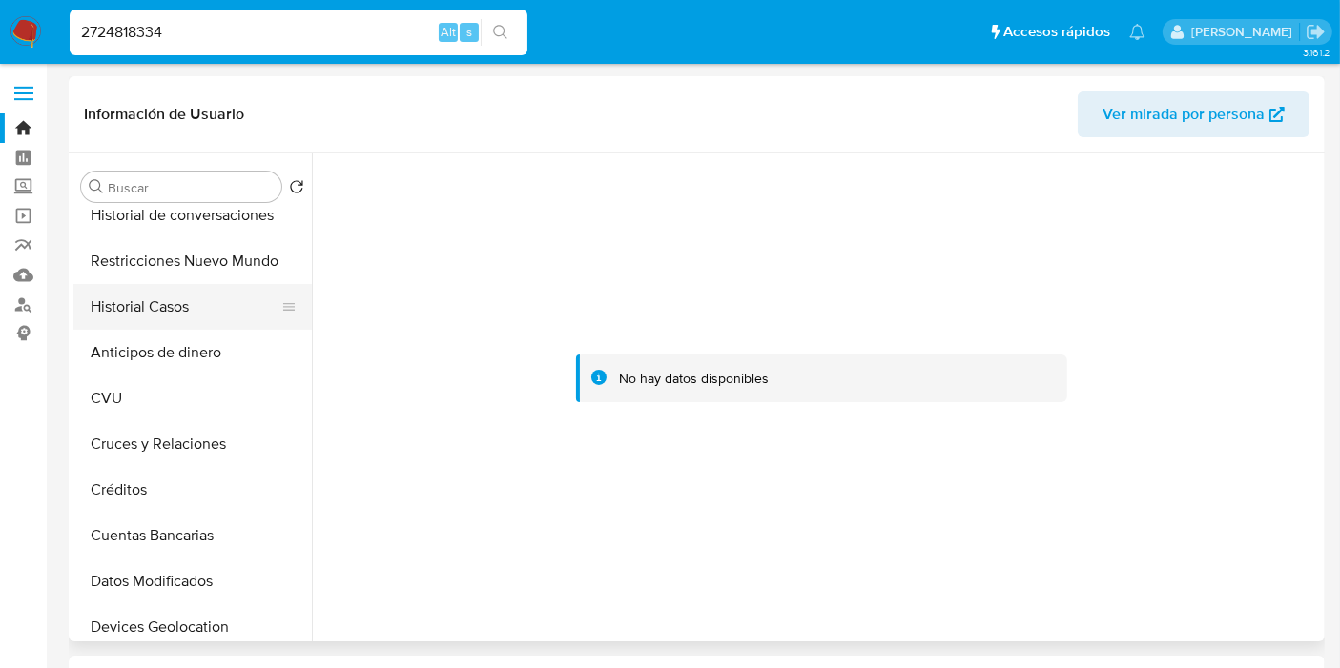
click at [207, 328] on button "Historial Casos" at bounding box center [184, 307] width 223 height 46
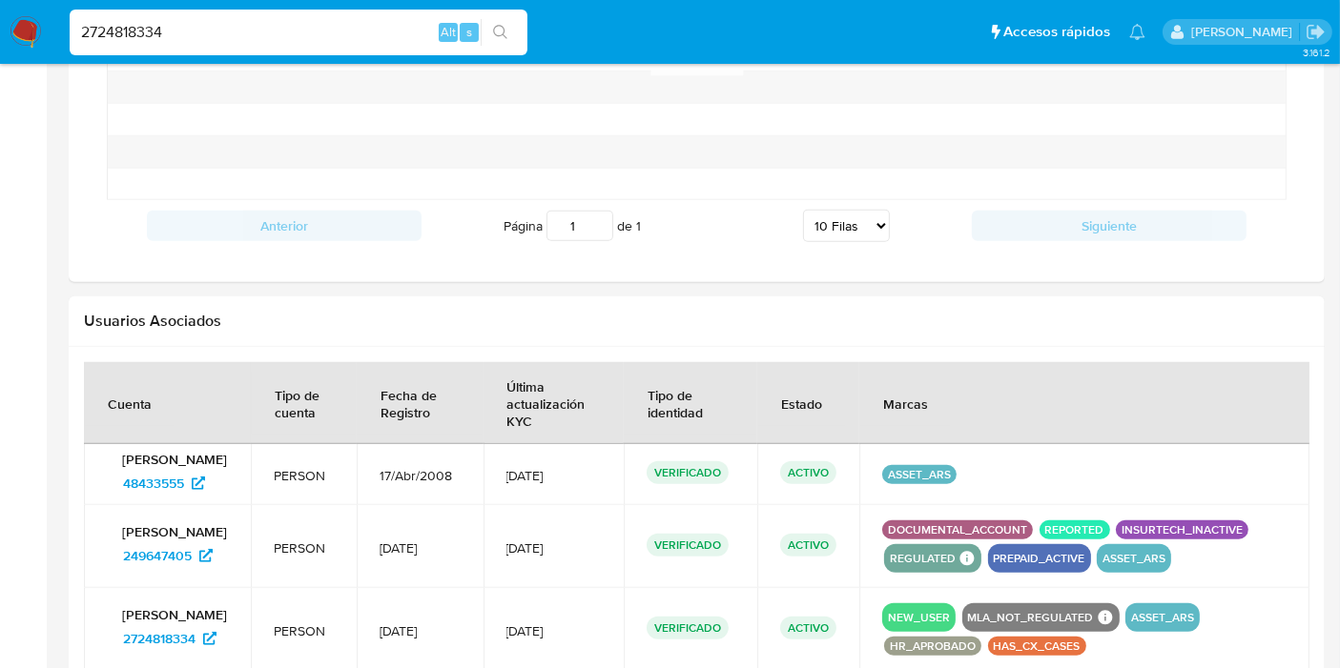
scroll to position [1797, 0]
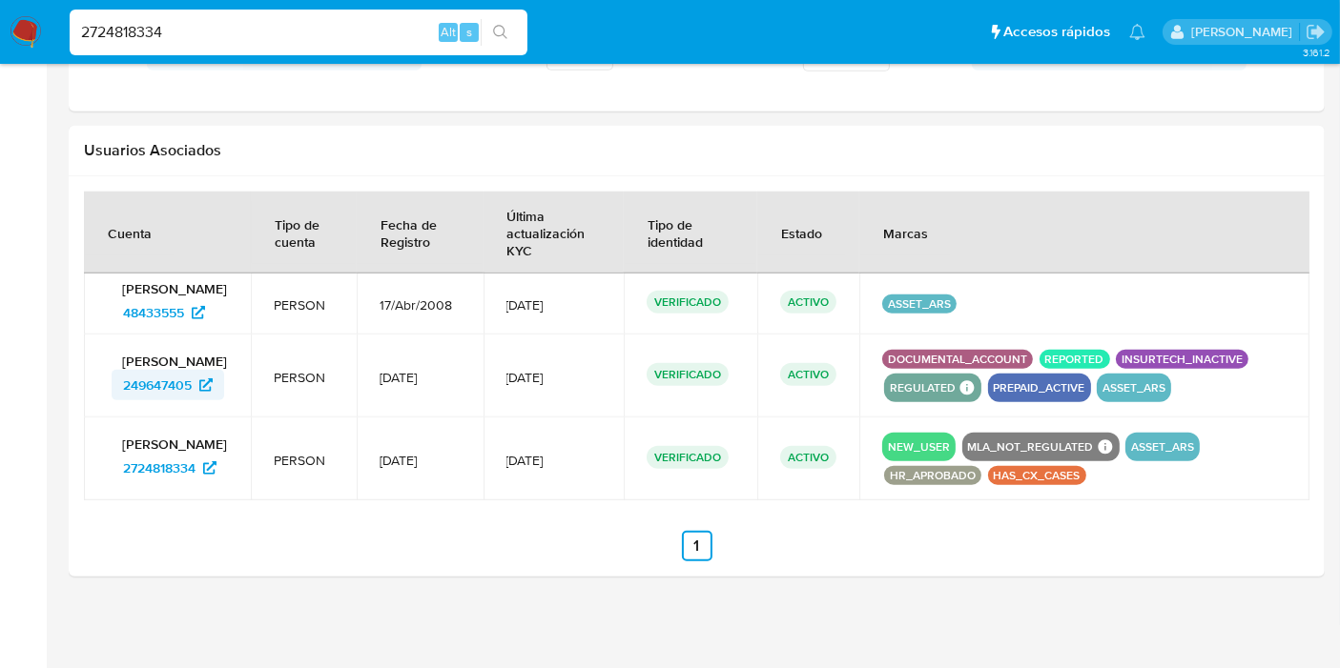
click at [174, 396] on span "249647405" at bounding box center [157, 385] width 69 height 31
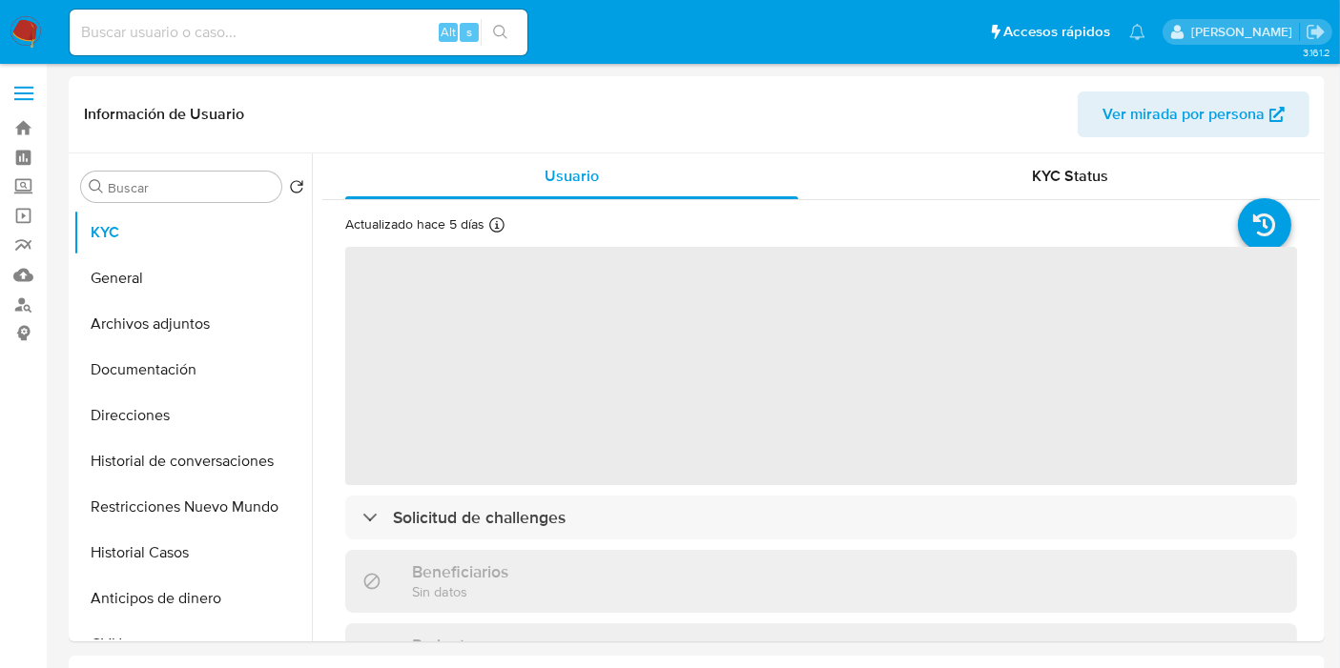
select select "10"
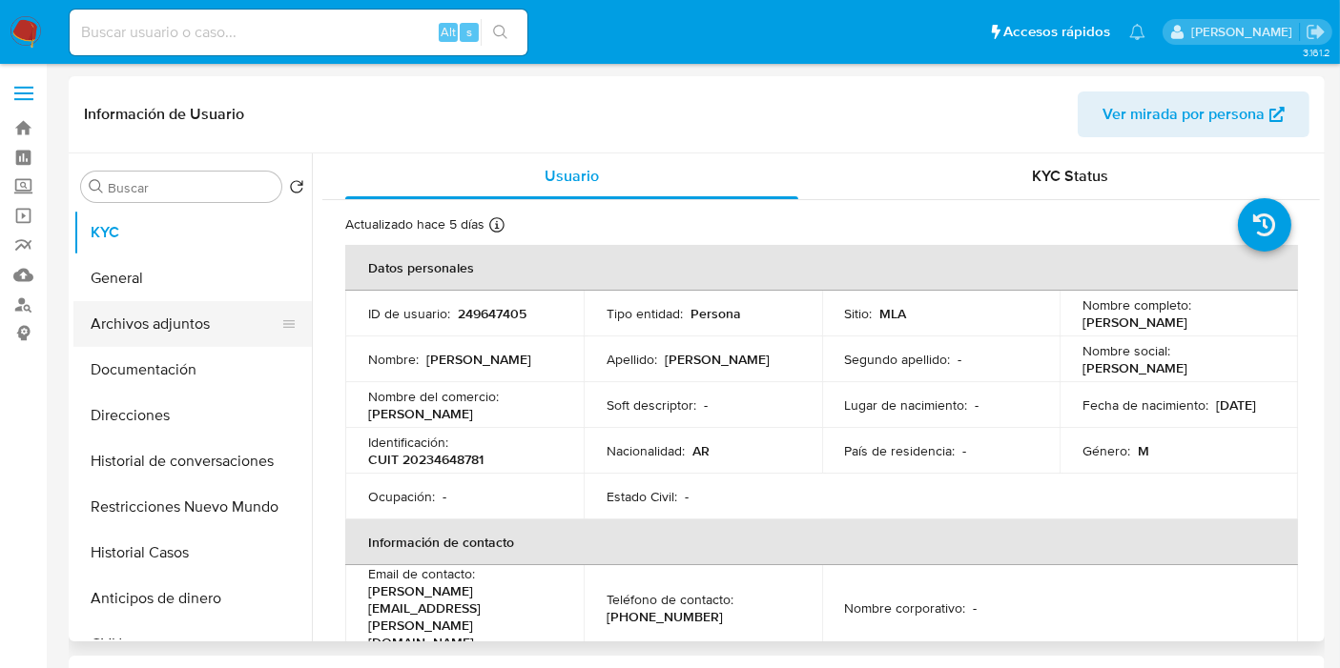
click at [206, 330] on button "Archivos adjuntos" at bounding box center [184, 324] width 223 height 46
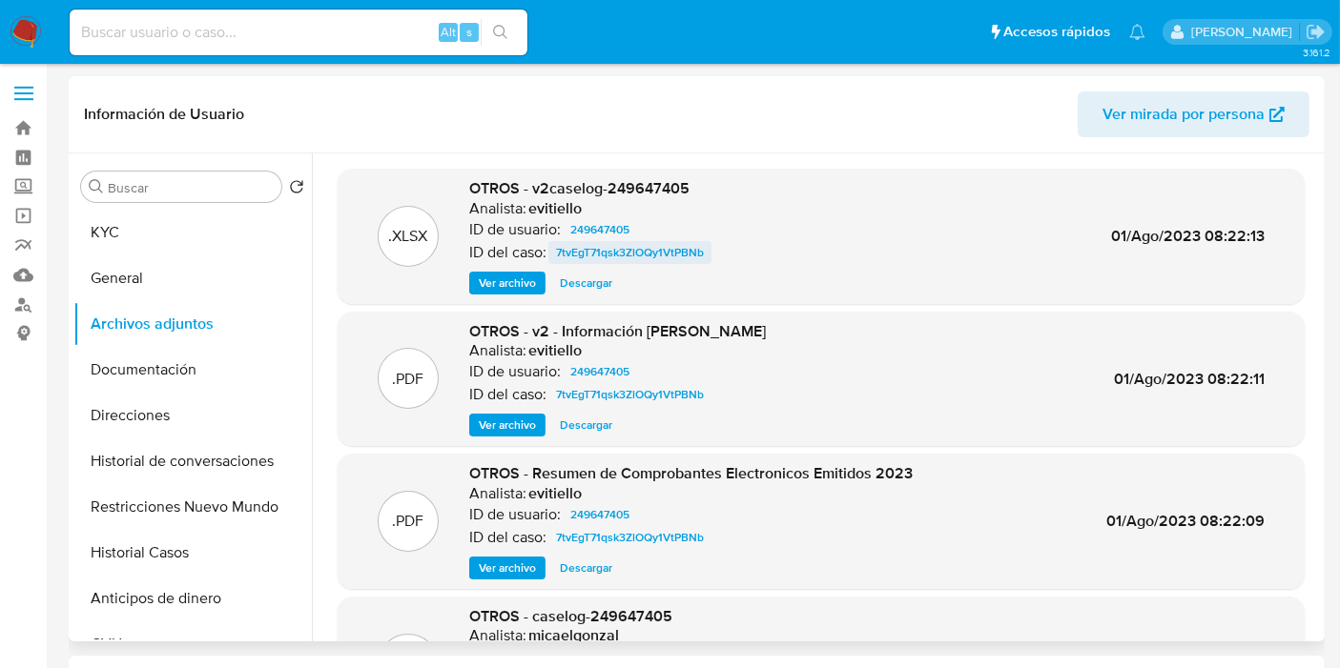
click at [614, 262] on span "7tvEgT71qsk3ZlOQy1VtPBNb" at bounding box center [630, 252] width 148 height 23
click at [581, 291] on span "Descargar" at bounding box center [586, 283] width 52 height 19
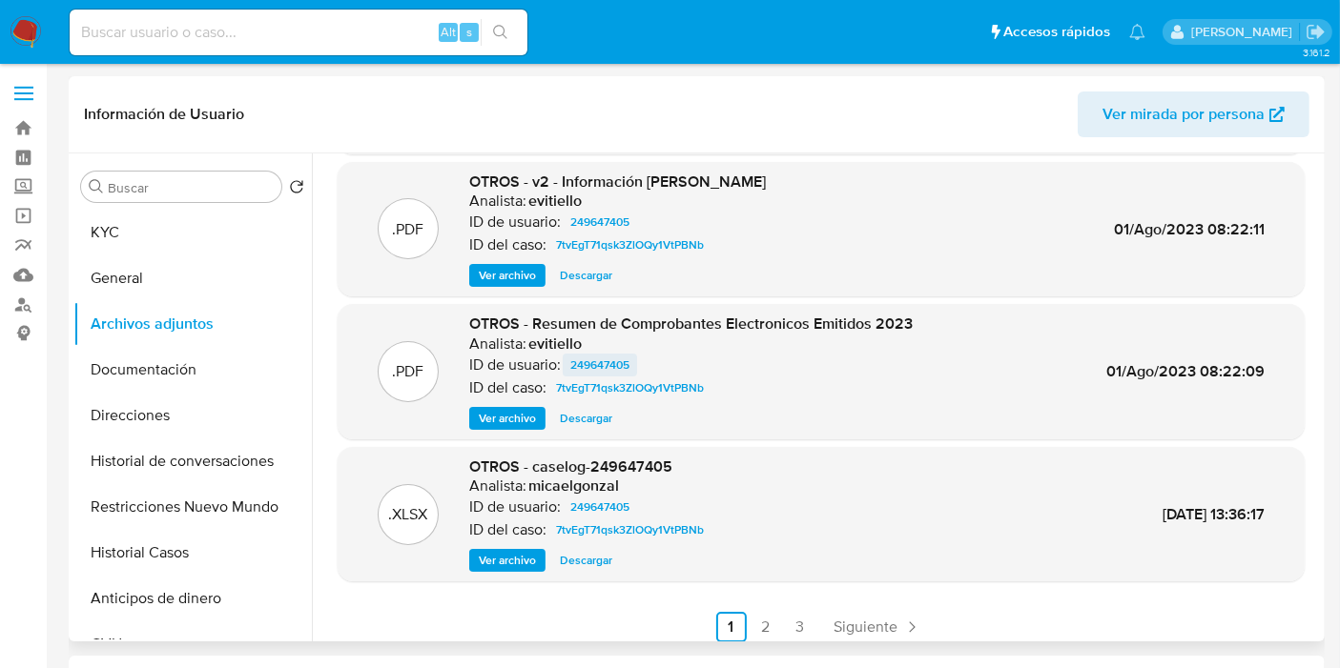
scroll to position [160, 0]
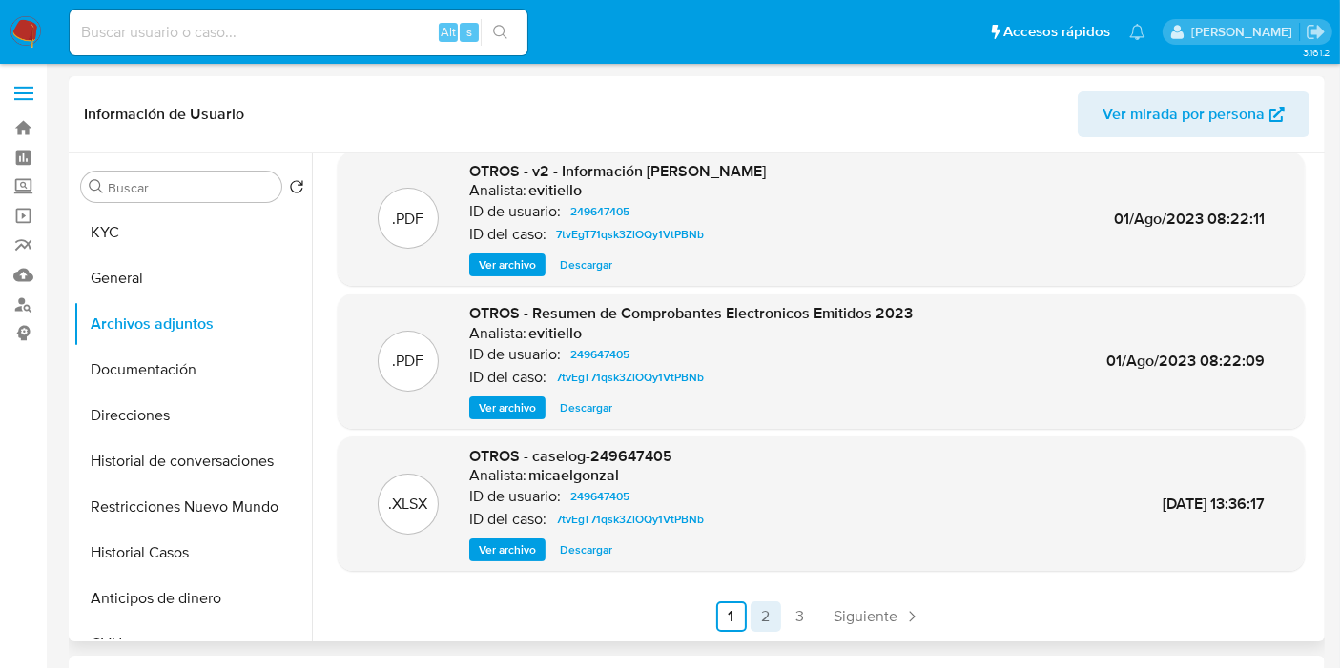
click at [763, 622] on link "2" at bounding box center [765, 617] width 31 height 31
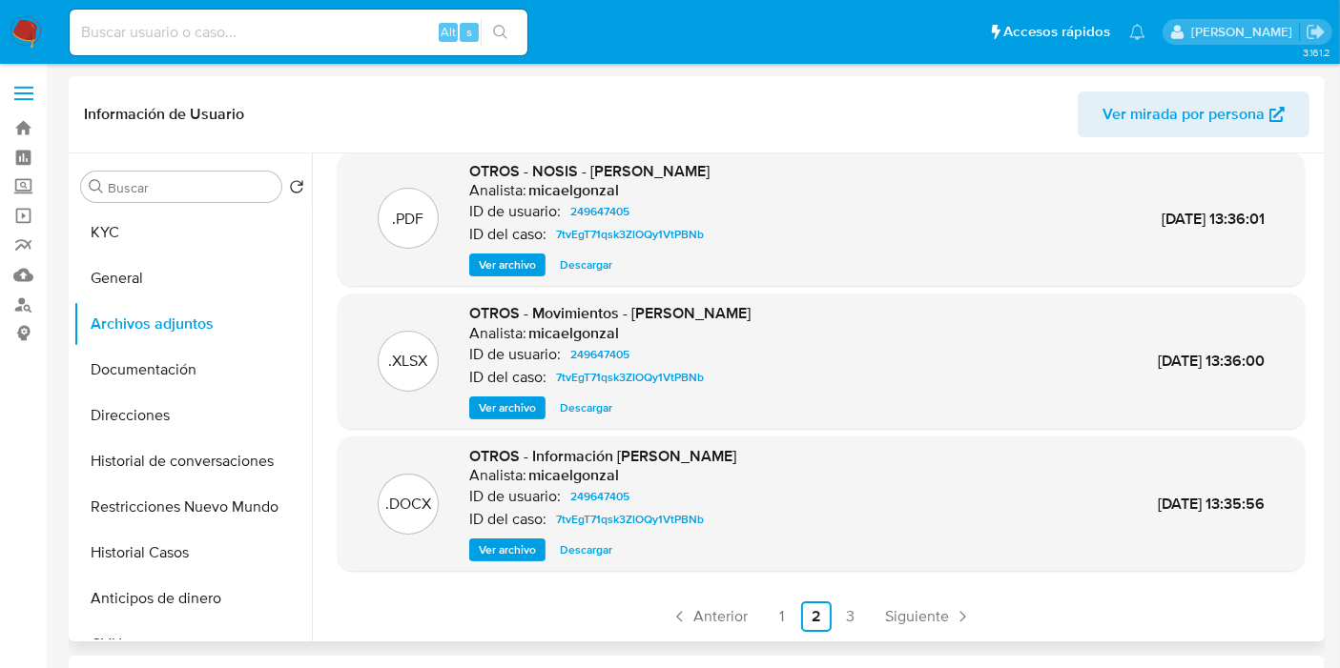
click at [584, 418] on span "Descargar" at bounding box center [586, 408] width 52 height 19
click at [302, 36] on input at bounding box center [299, 32] width 458 height 25
paste input "132111957"
type input "132111957"
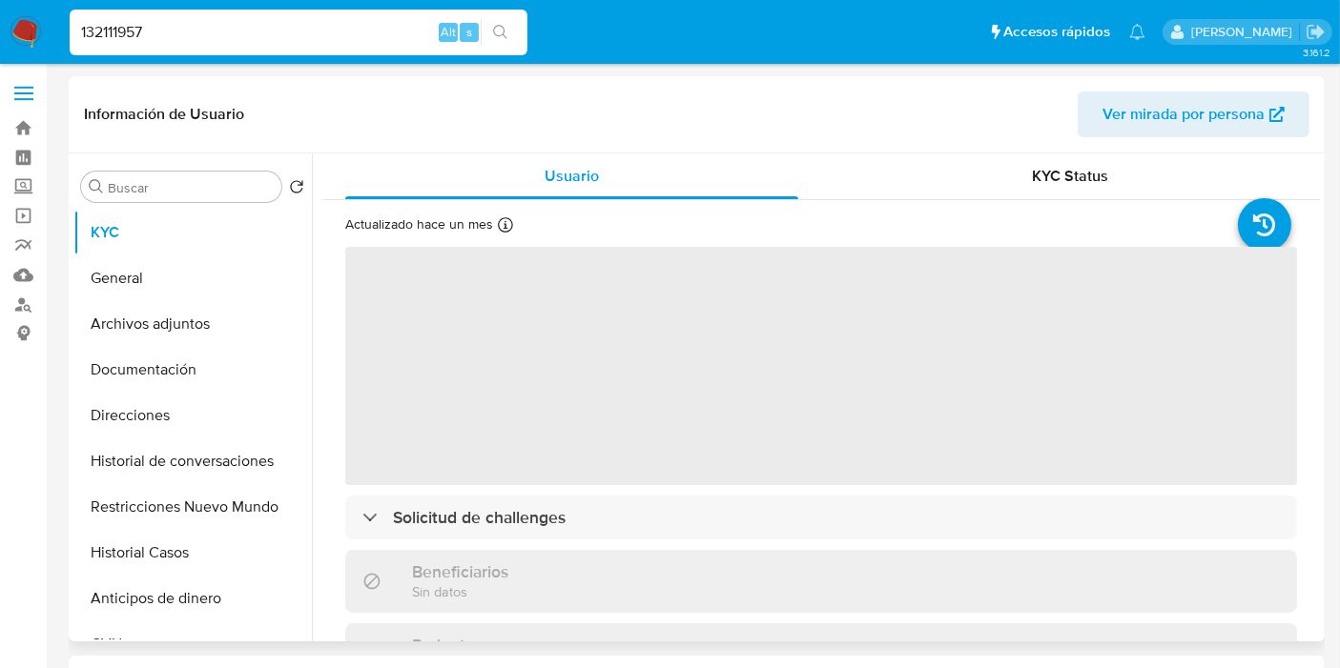
select select "10"
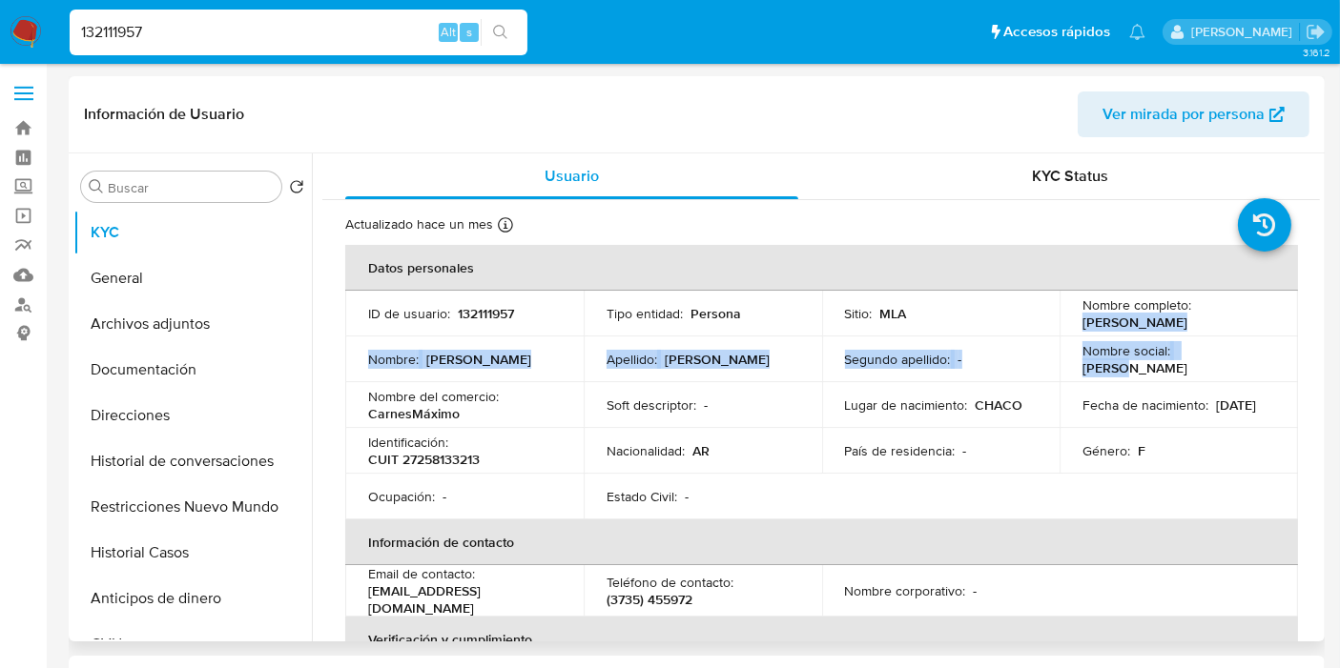
drag, startPoint x: 1243, startPoint y: 338, endPoint x: 1076, endPoint y: 322, distance: 168.6
click at [1076, 322] on tbody "ID de usuario : 132111957 Tipo entidad : Persona Sitio : MLA Nombre completo : …" at bounding box center [821, 405] width 953 height 229
click at [1076, 322] on td "Nombre completo : [PERSON_NAME]" at bounding box center [1178, 314] width 238 height 46
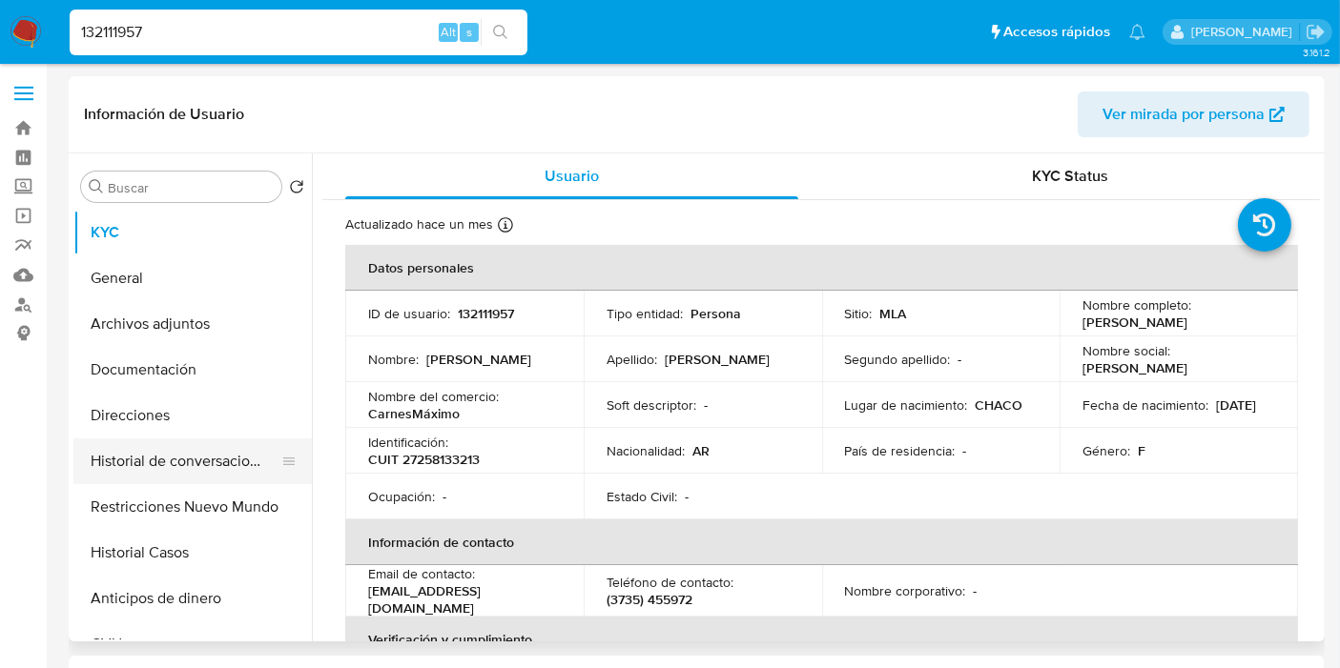
click at [185, 453] on button "Historial de conversaciones" at bounding box center [184, 462] width 223 height 46
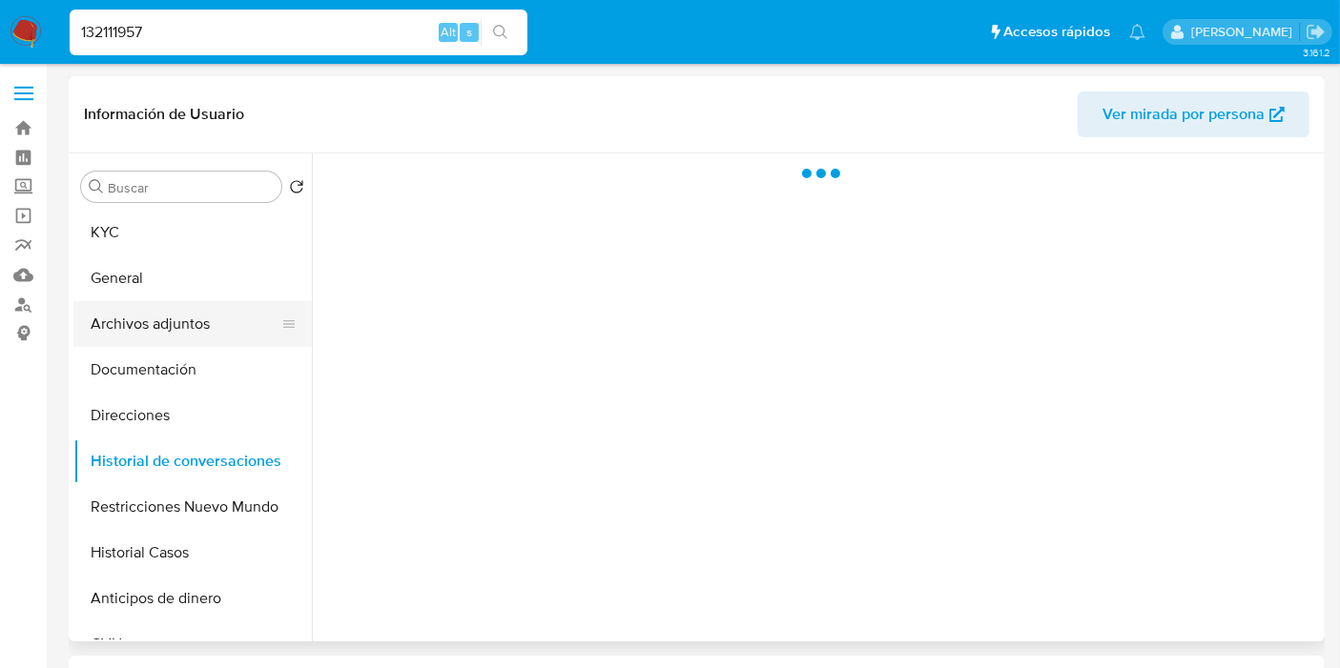
click at [188, 334] on button "Archivos adjuntos" at bounding box center [184, 324] width 223 height 46
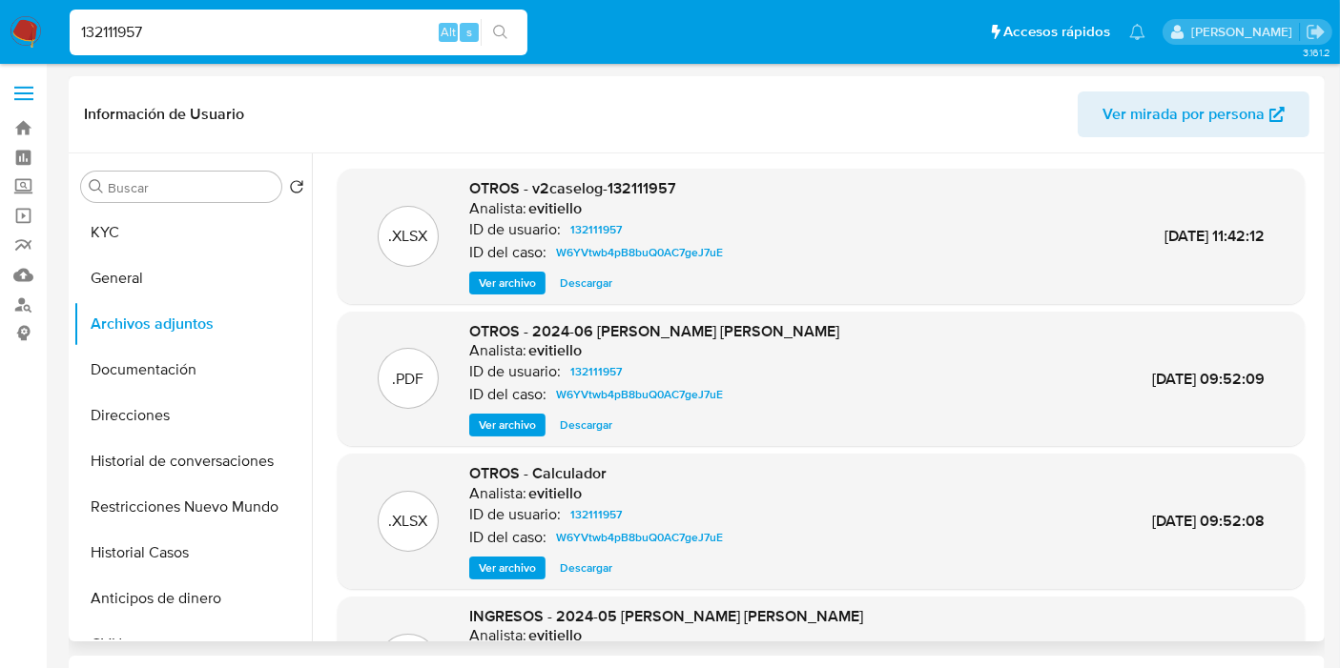
click at [598, 285] on span "Descargar" at bounding box center [586, 283] width 52 height 19
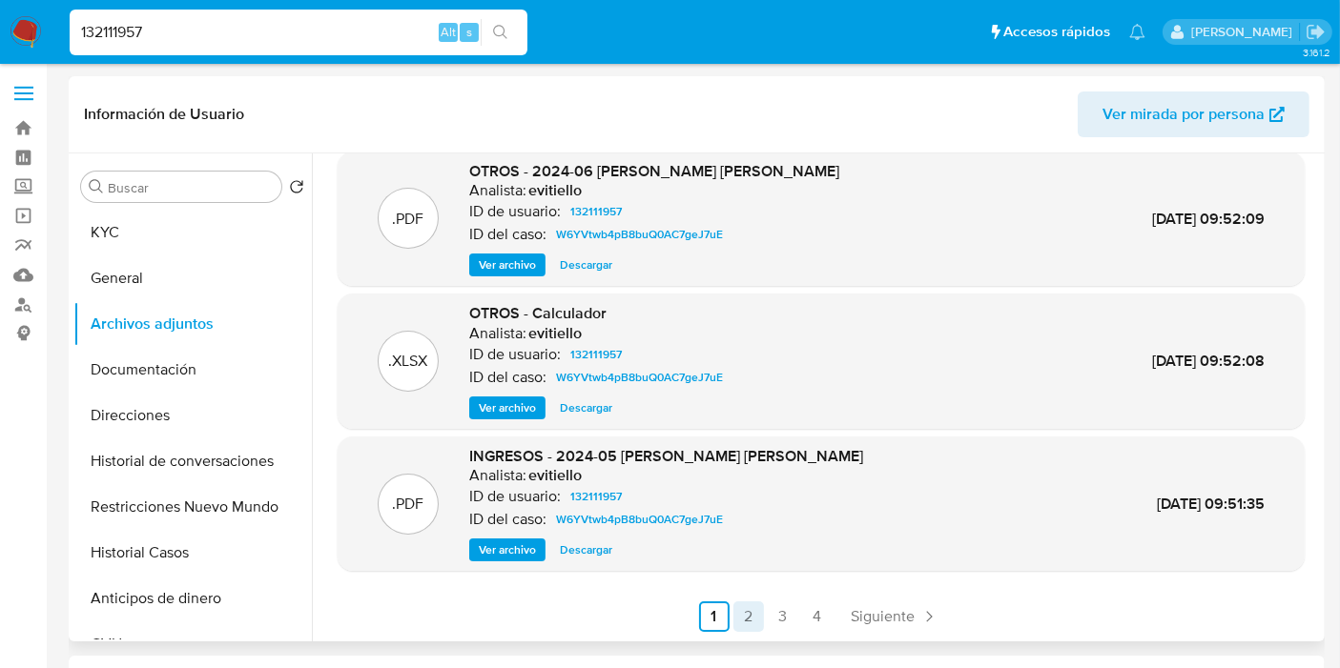
click at [746, 613] on link "2" at bounding box center [748, 617] width 31 height 31
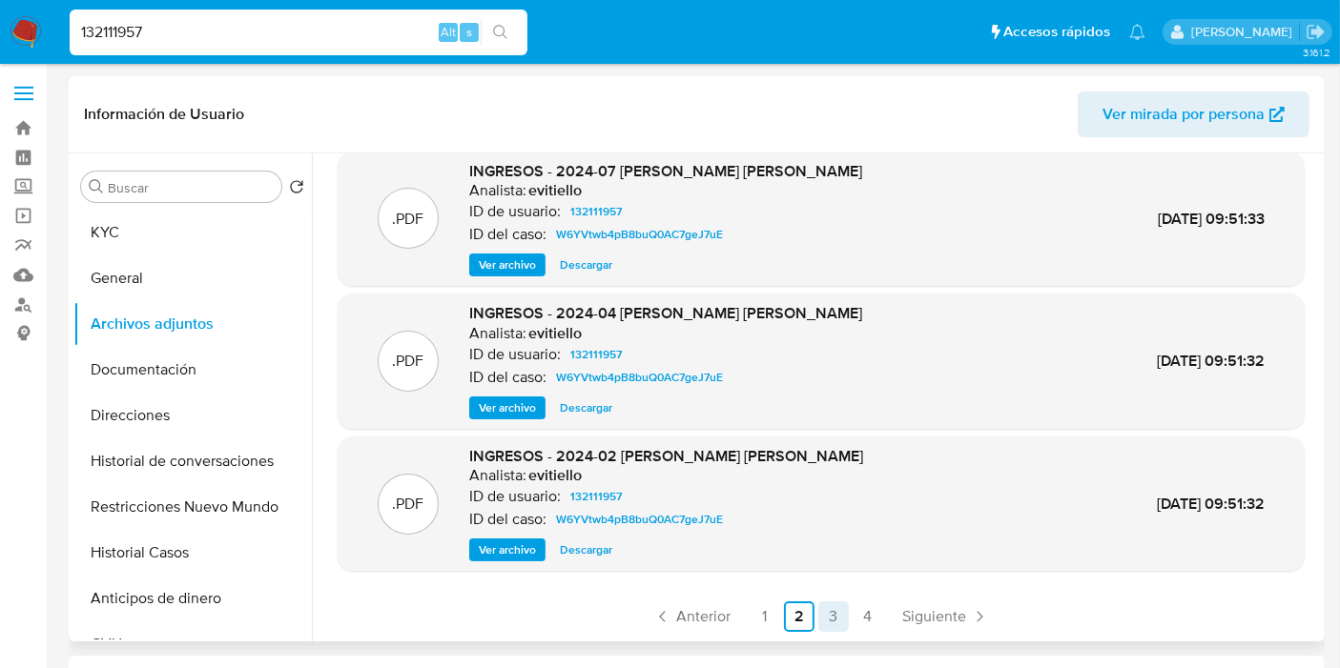
click at [820, 607] on link "3" at bounding box center [833, 617] width 31 height 31
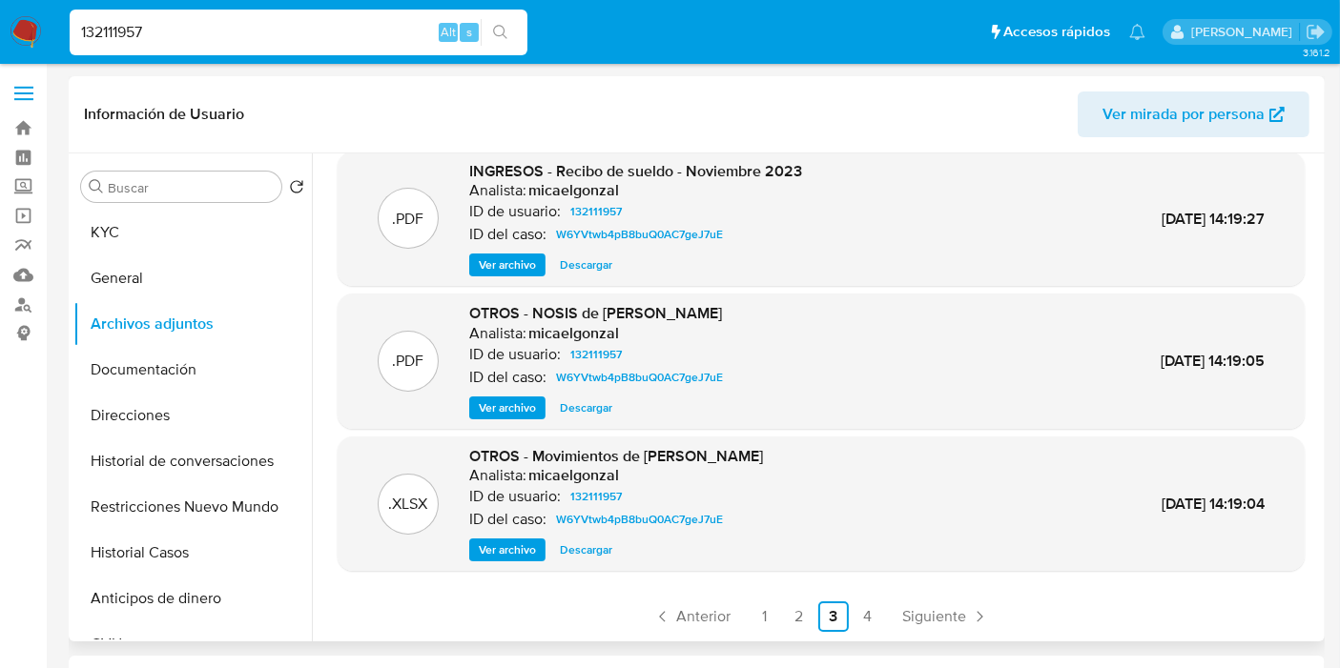
click at [607, 557] on span "Descargar" at bounding box center [586, 550] width 52 height 19
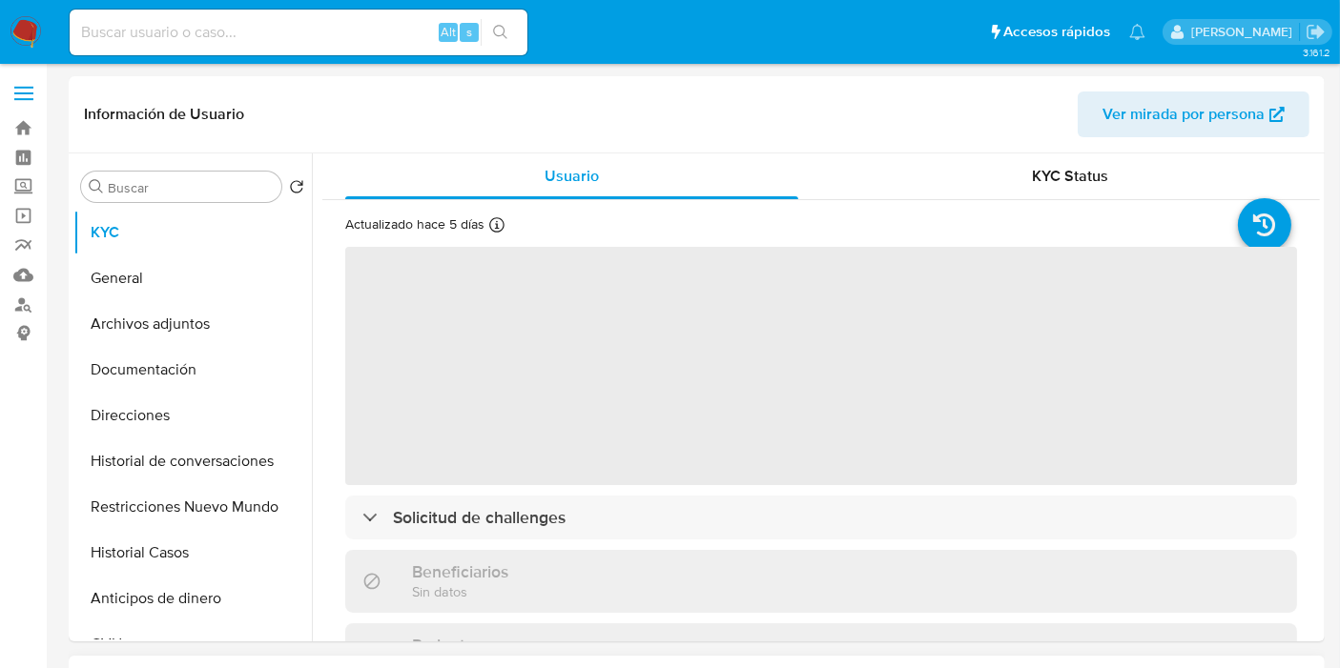
select select "10"
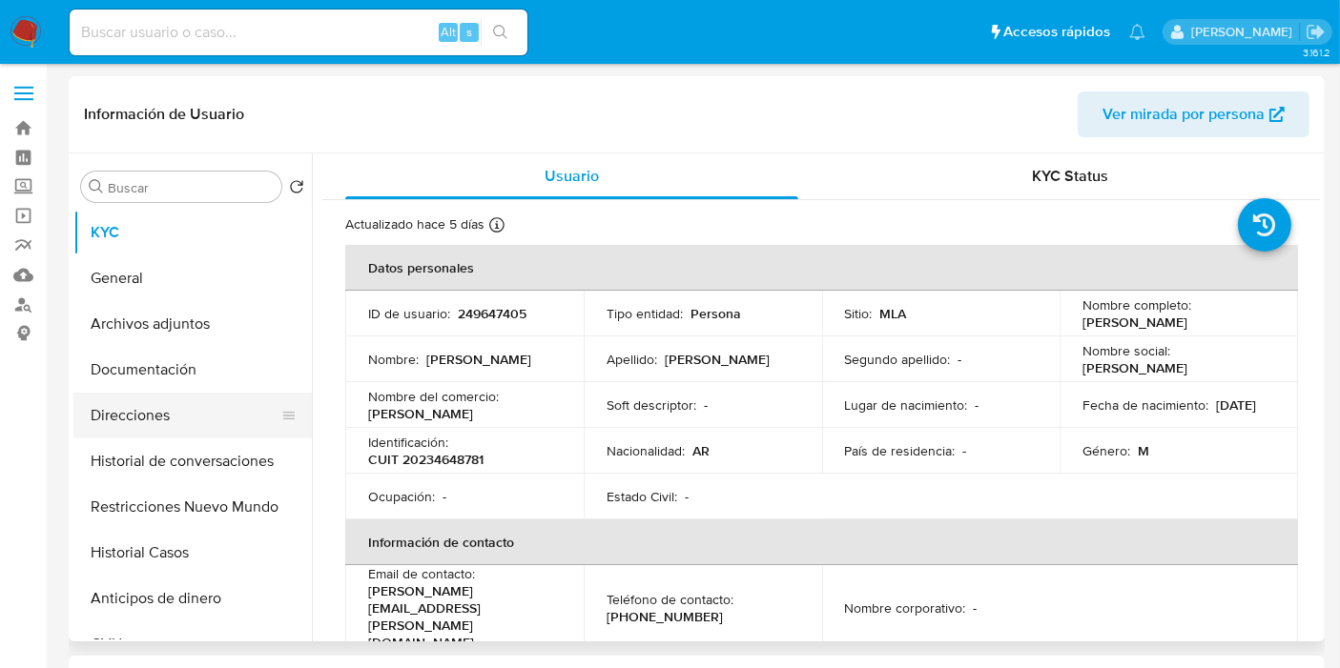
click at [176, 423] on button "Direcciones" at bounding box center [184, 416] width 223 height 46
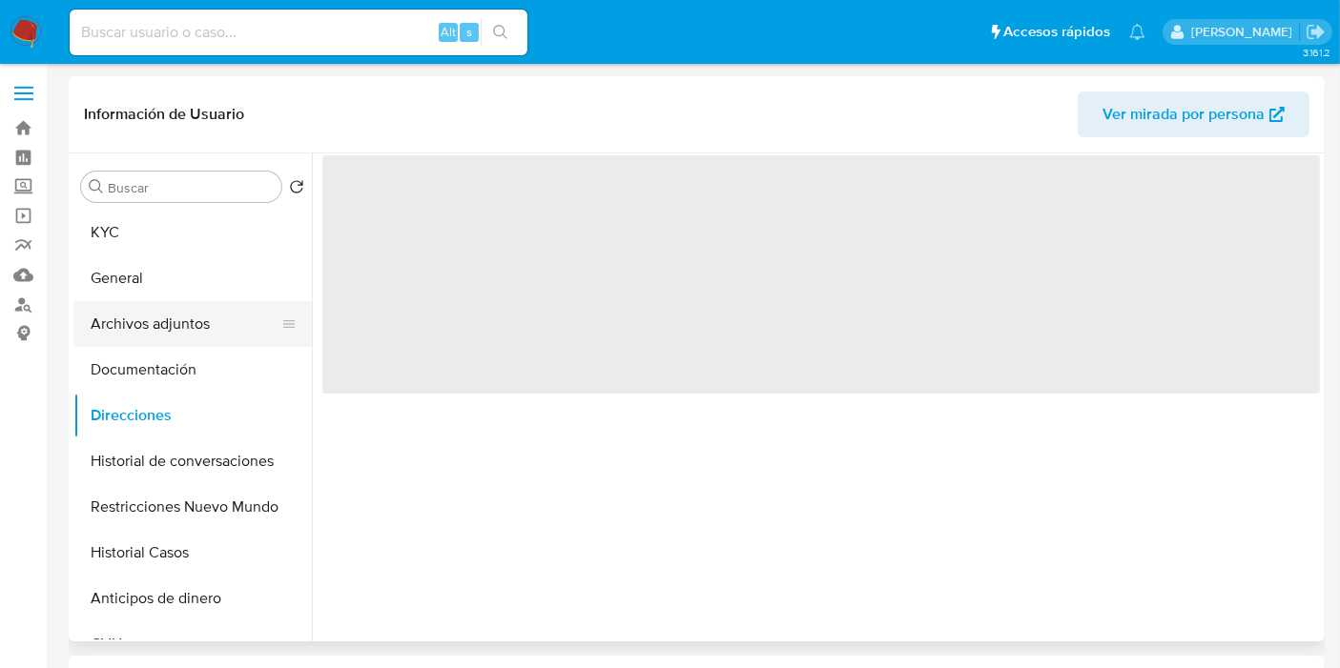
click at [182, 301] on button "Archivos adjuntos" at bounding box center [184, 324] width 223 height 46
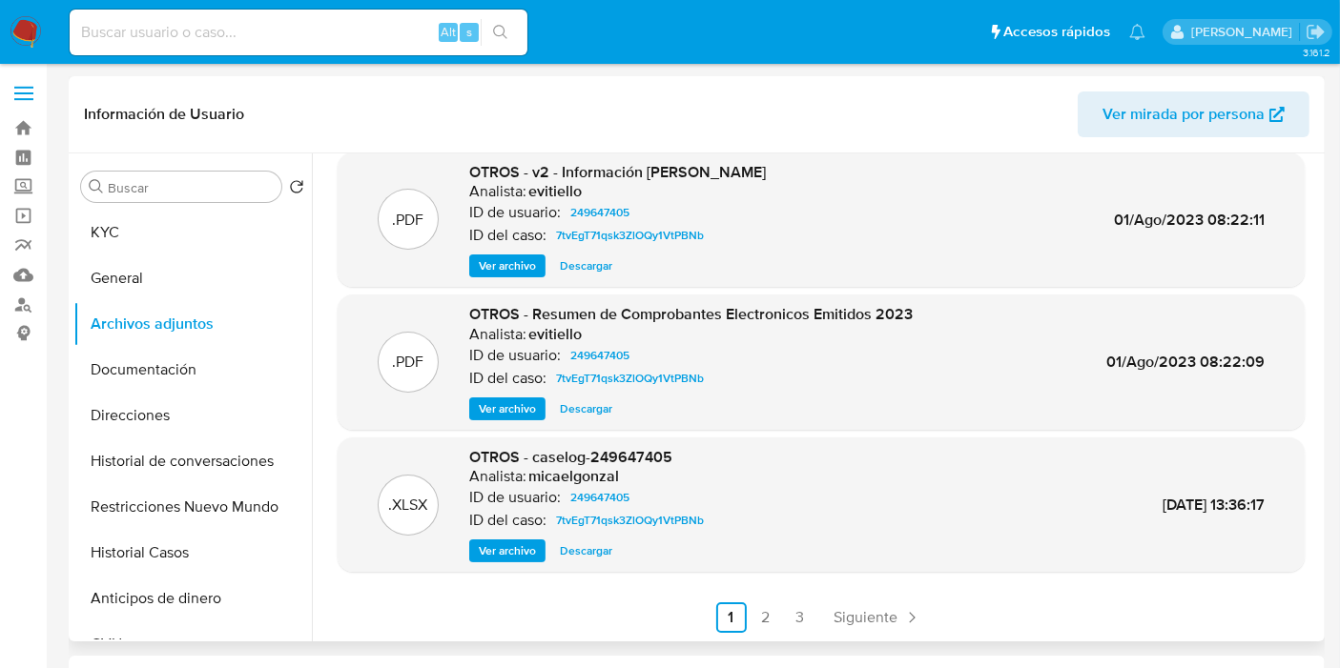
scroll to position [160, 0]
click at [758, 627] on link "2" at bounding box center [765, 617] width 31 height 31
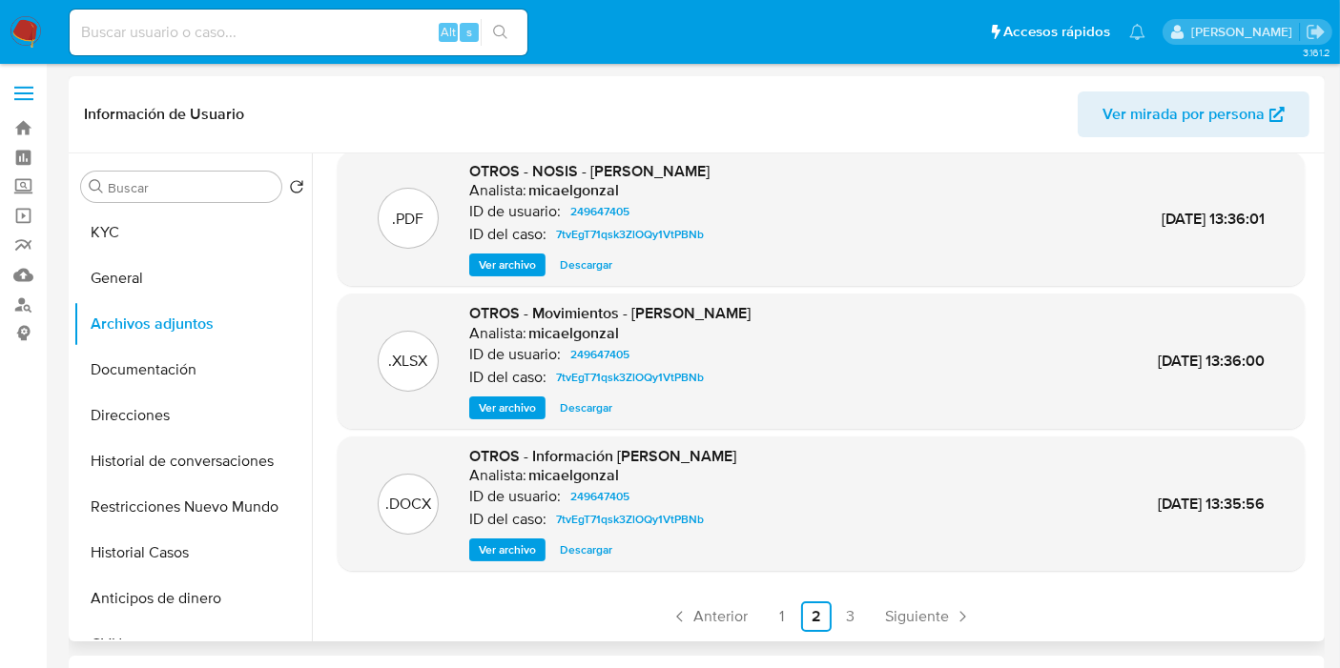
click at [579, 412] on span "Descargar" at bounding box center [586, 408] width 52 height 19
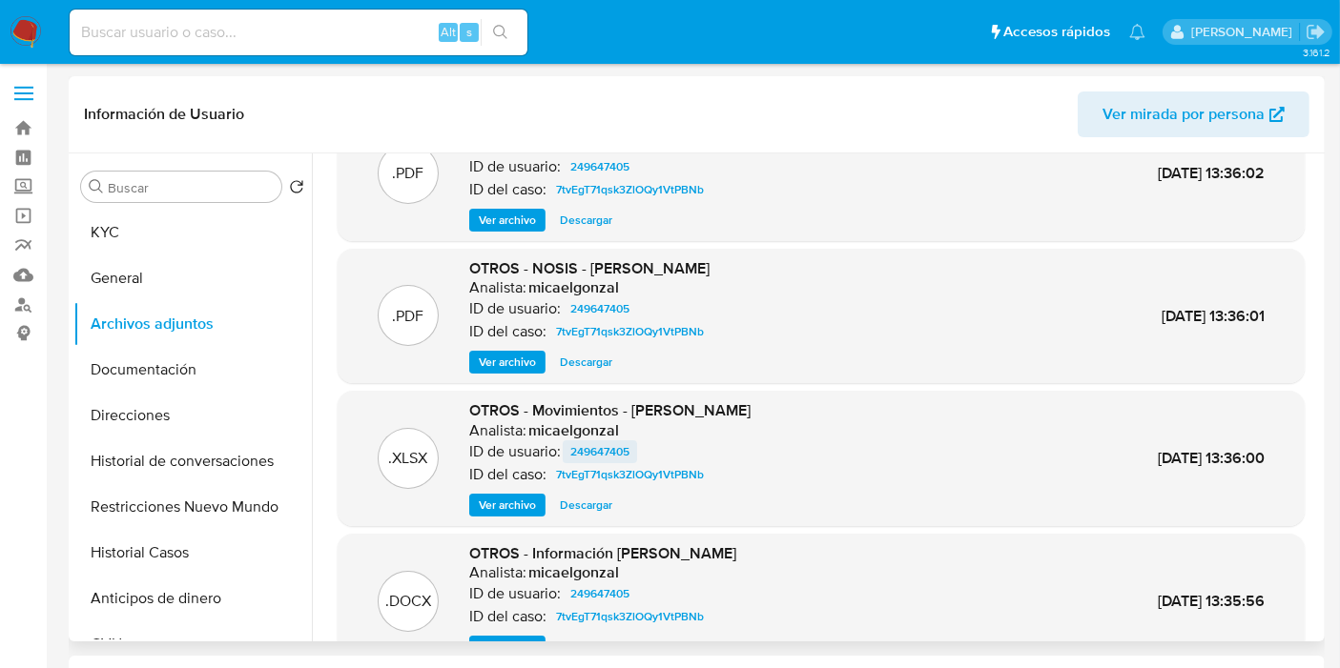
scroll to position [0, 0]
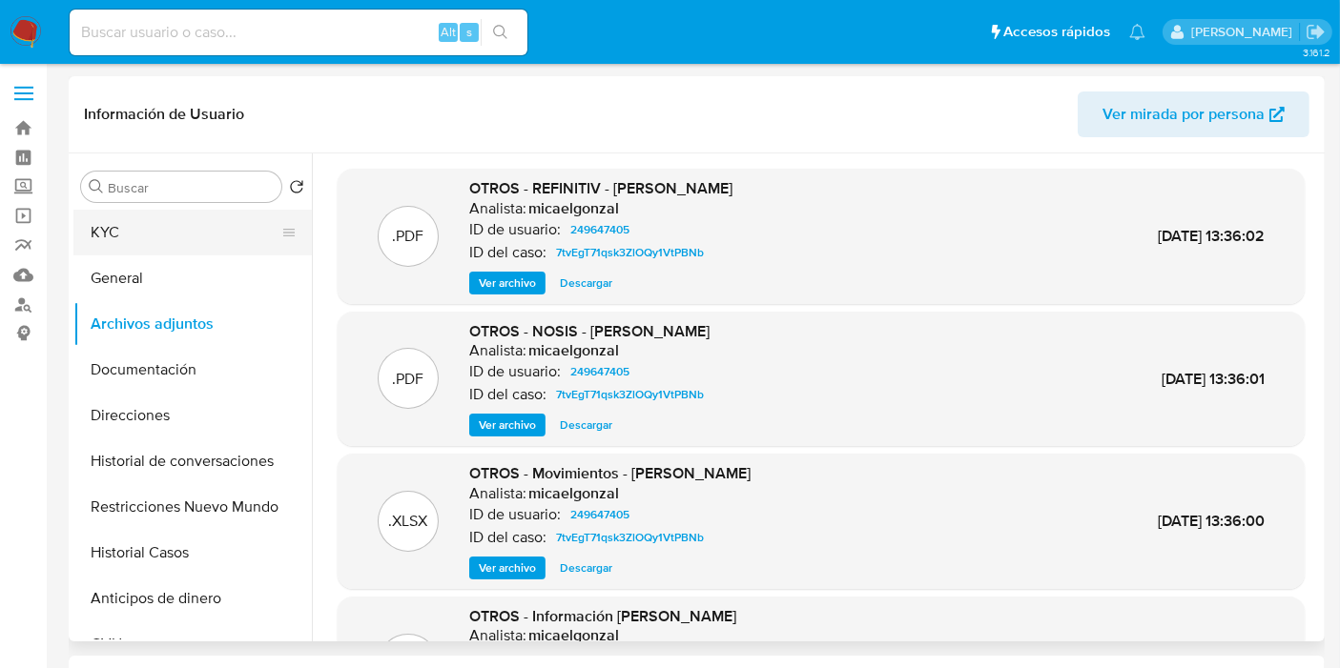
click at [222, 238] on button "KYC" at bounding box center [184, 233] width 223 height 46
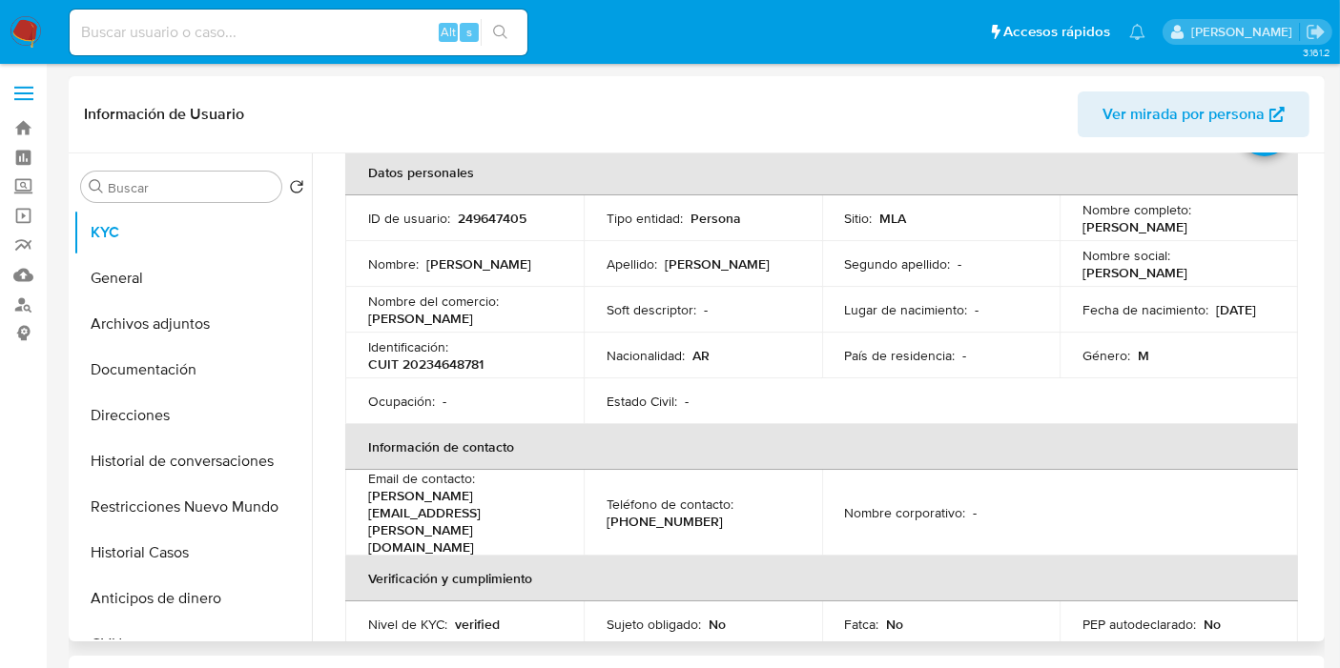
scroll to position [212, 0]
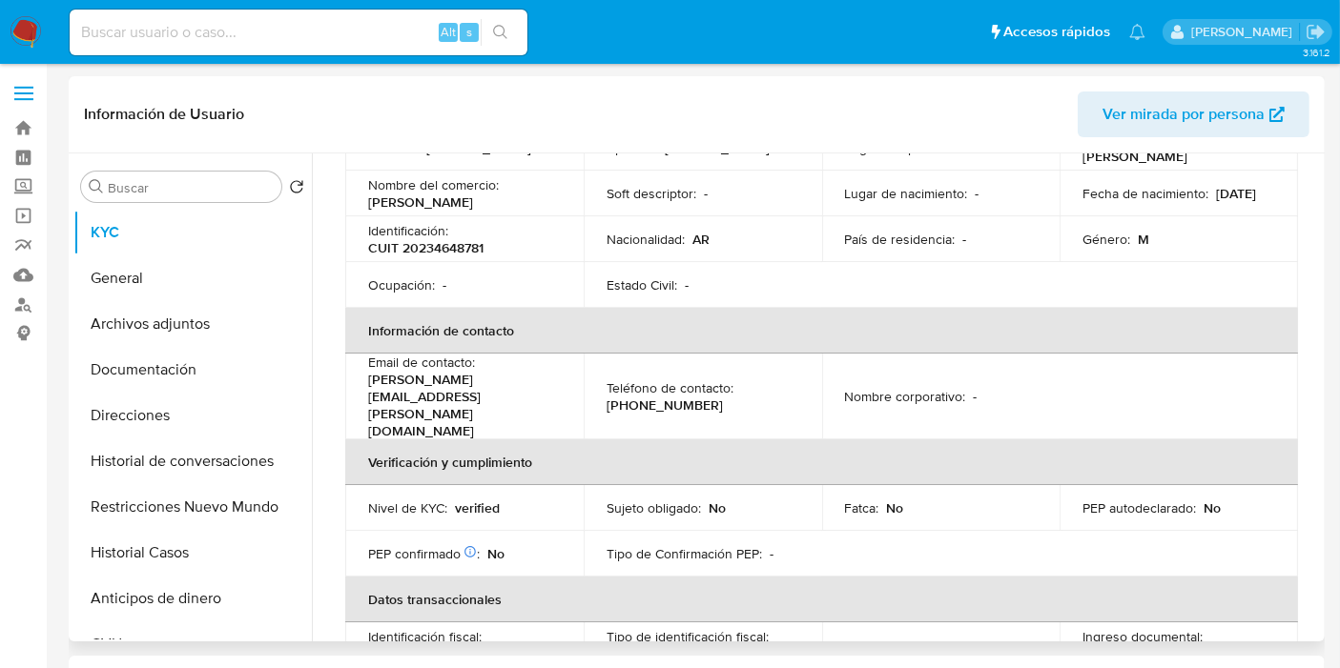
drag, startPoint x: 445, startPoint y: 229, endPoint x: 441, endPoint y: 241, distance: 13.3
click at [441, 241] on div "Identificación : CUIT 20234648781" at bounding box center [464, 239] width 193 height 34
click at [440, 256] on td "Identificación : CUIT 20234648781" at bounding box center [464, 239] width 238 height 46
click at [443, 255] on p "CUIT 20234648781" at bounding box center [425, 247] width 115 height 17
click at [441, 252] on p "CUIT 20234648781" at bounding box center [425, 247] width 115 height 17
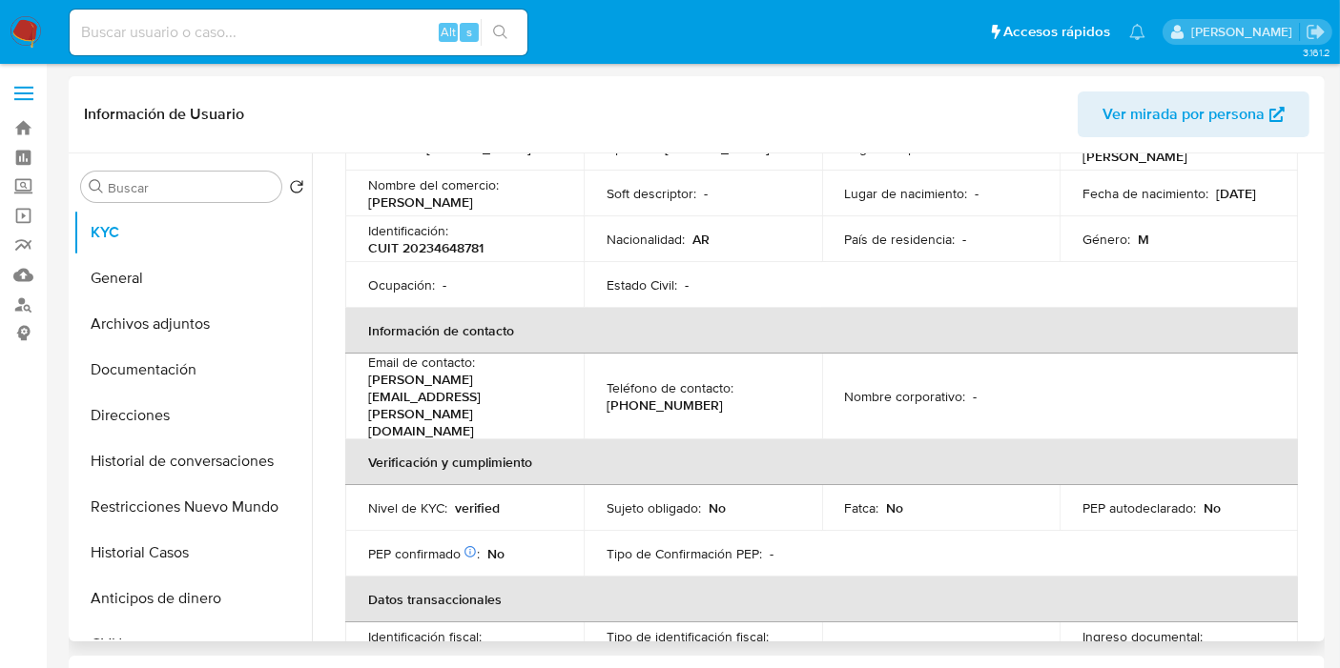
click at [441, 235] on p "Identificación :" at bounding box center [408, 230] width 80 height 17
click at [439, 251] on p "CUIT 20234648781" at bounding box center [425, 247] width 115 height 17
copy p "20234648781"
click at [161, 516] on button "Restricciones Nuevo Mundo" at bounding box center [184, 507] width 223 height 46
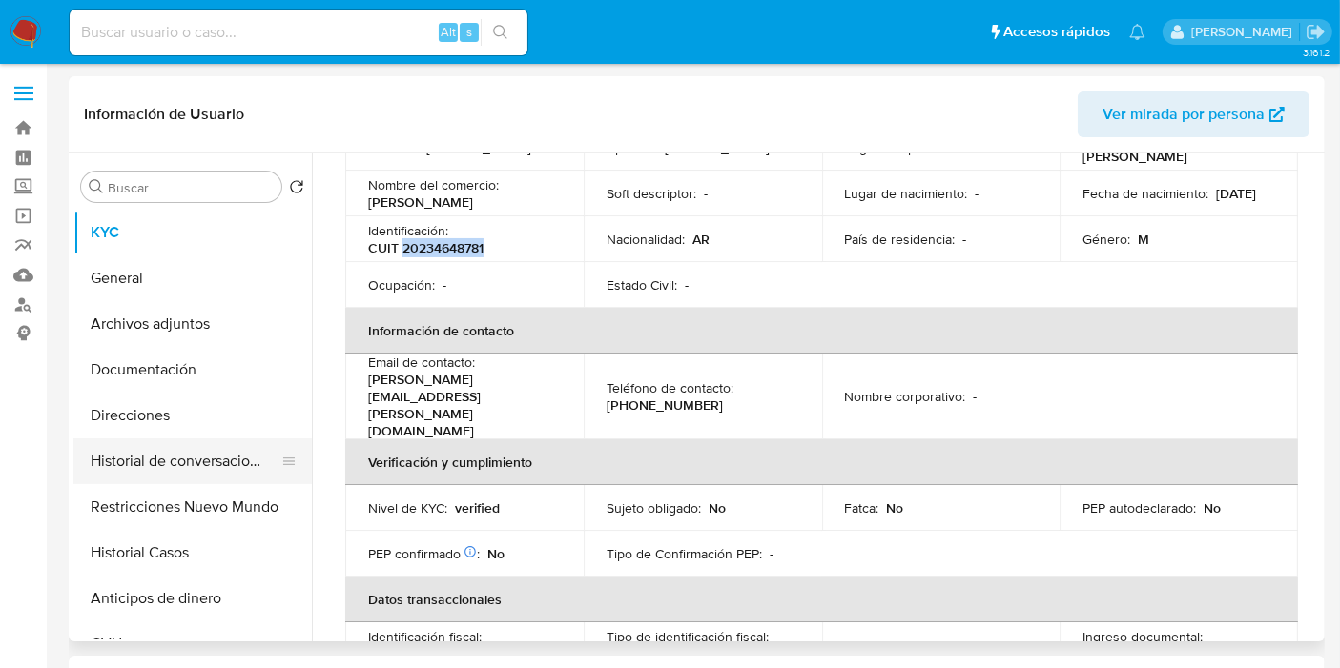
scroll to position [0, 0]
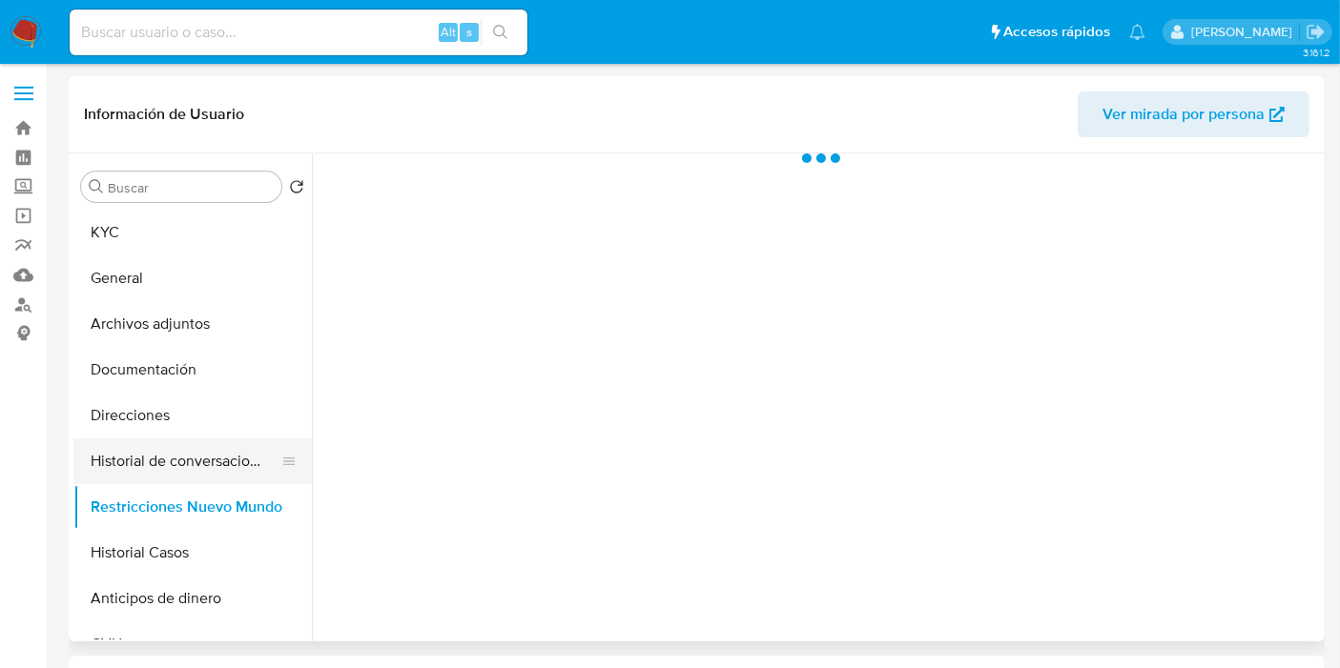
click at [205, 479] on button "Historial de conversaciones" at bounding box center [184, 462] width 223 height 46
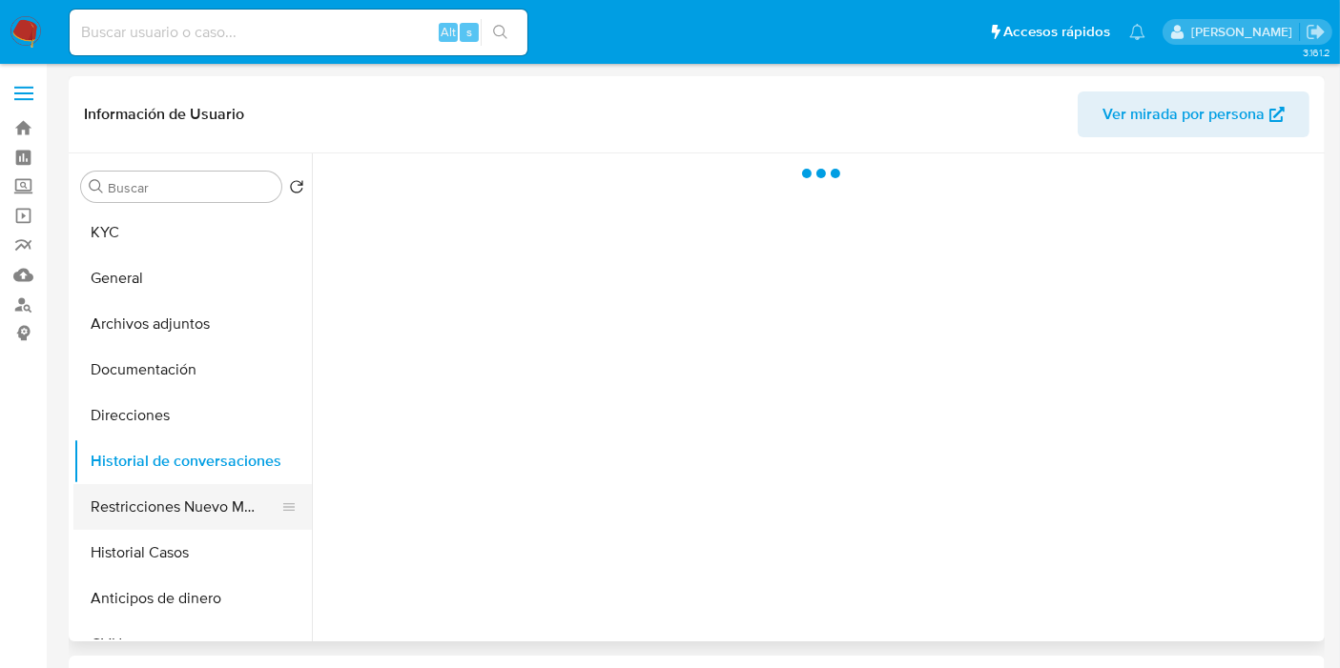
click at [184, 502] on button "Restricciones Nuevo Mundo" at bounding box center [184, 507] width 223 height 46
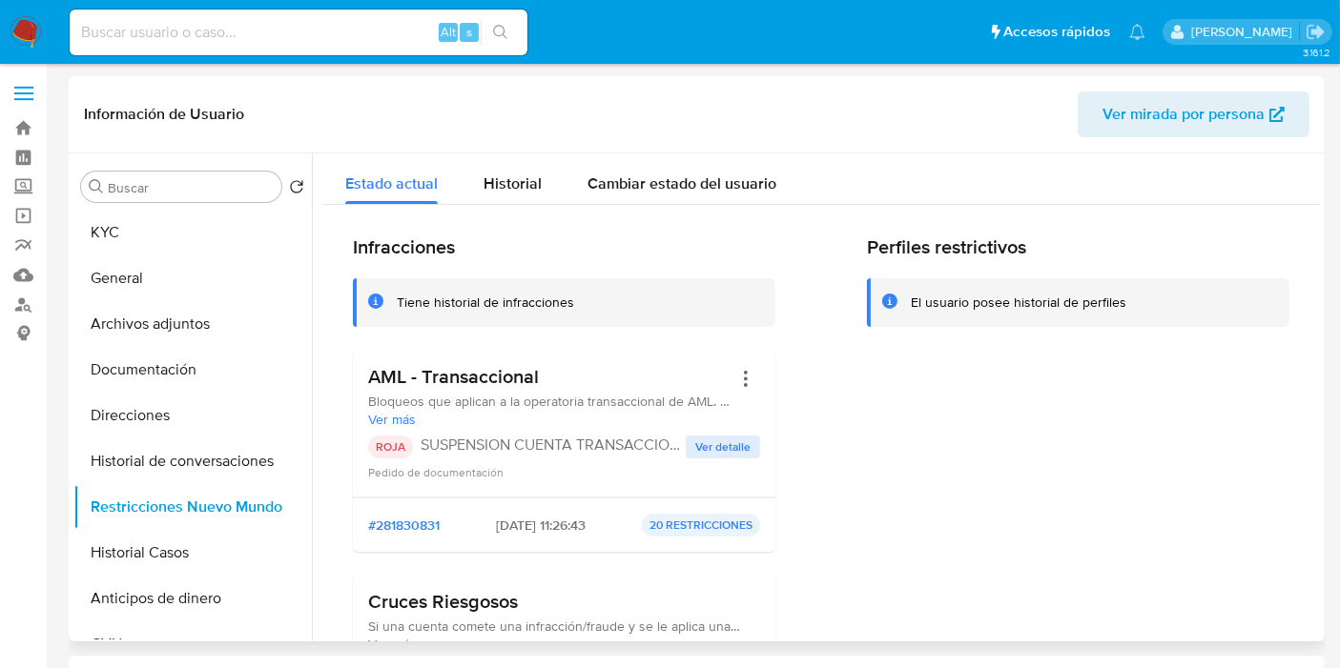
click at [605, 500] on div "#281830831 [DATE] 11:26:43 20 RESTRICCIONES" at bounding box center [564, 525] width 422 height 54
click at [459, 531] on div "#281830831 [DATE] 11:26:43 20 RESTRICCIONES" at bounding box center [564, 525] width 392 height 23
click at [460, 531] on div "#281830831 [DATE] 11:26:43 20 RESTRICCIONES" at bounding box center [564, 525] width 392 height 23
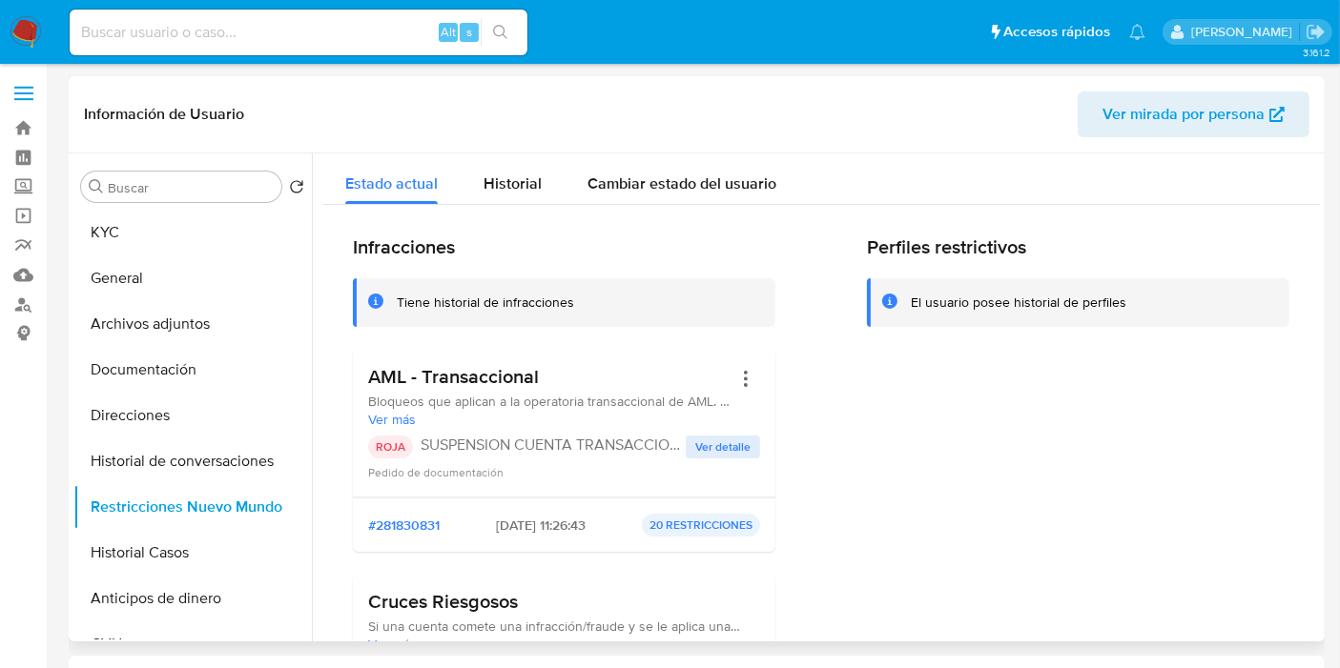
click at [514, 543] on div "#281830831 24/07/2023 - 11:26:43 20 RESTRICCIONES" at bounding box center [564, 525] width 422 height 54
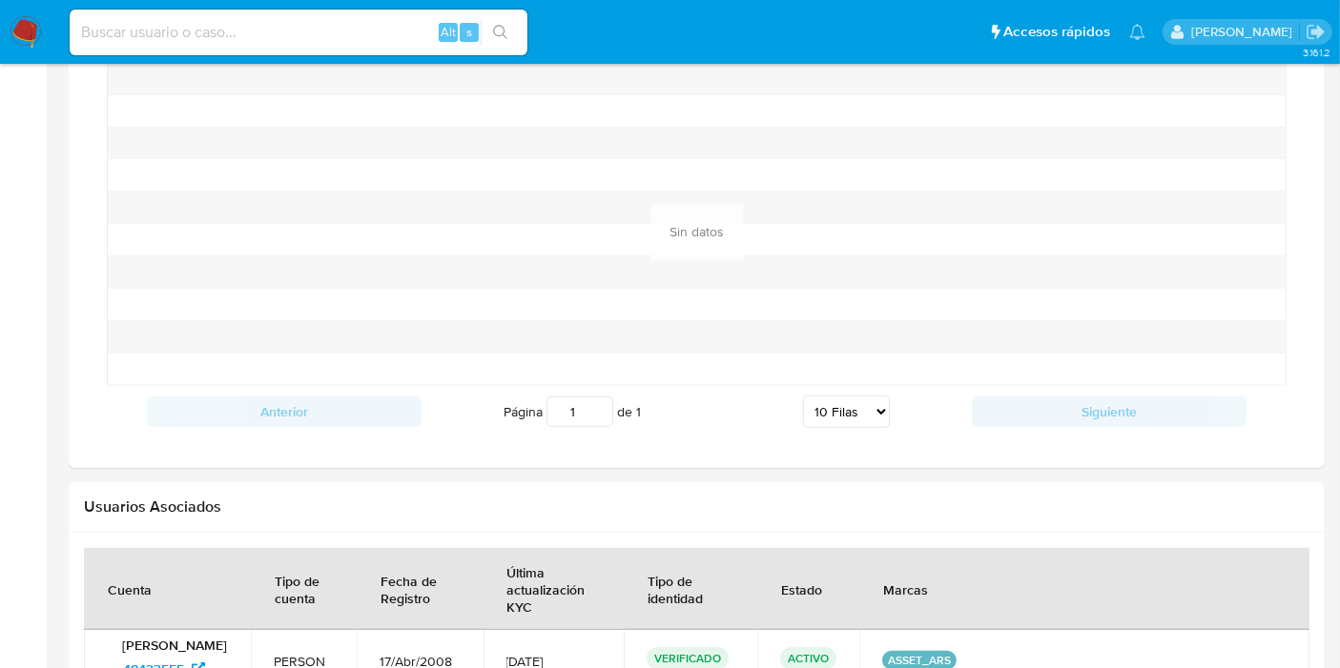
scroll to position [1732, 0]
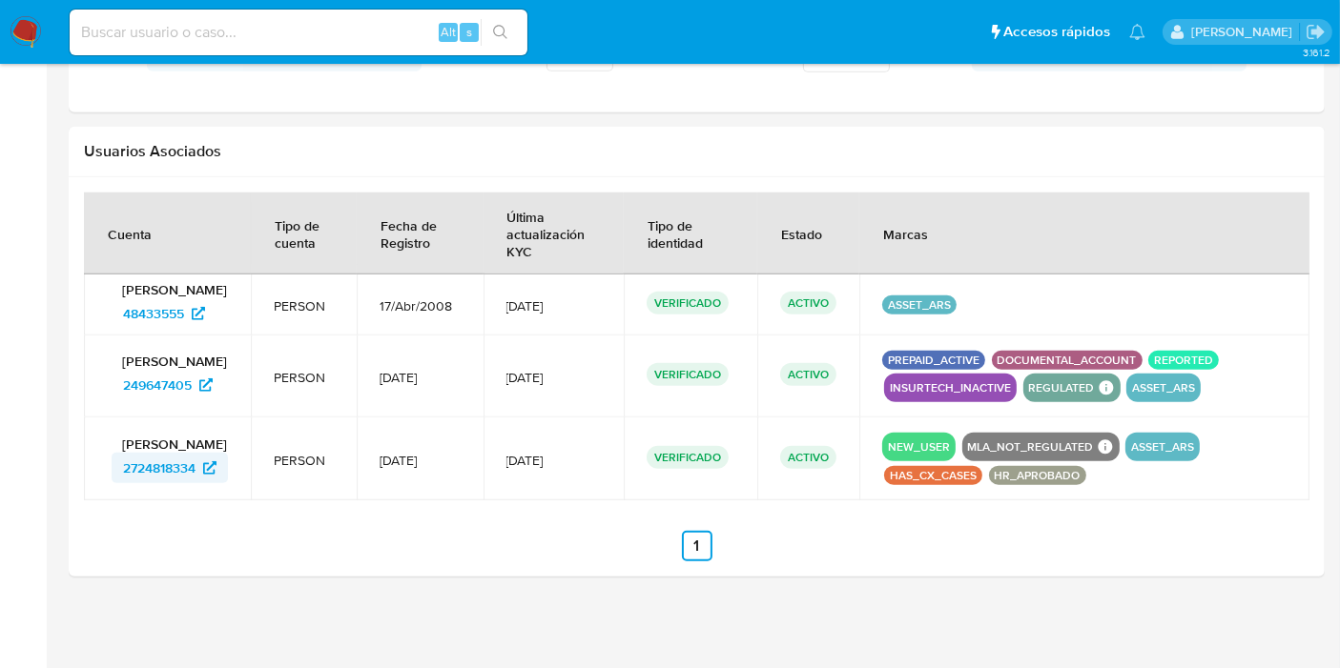
click at [165, 478] on span "2724818334" at bounding box center [159, 468] width 72 height 31
click at [182, 317] on span "48433555" at bounding box center [153, 313] width 61 height 31
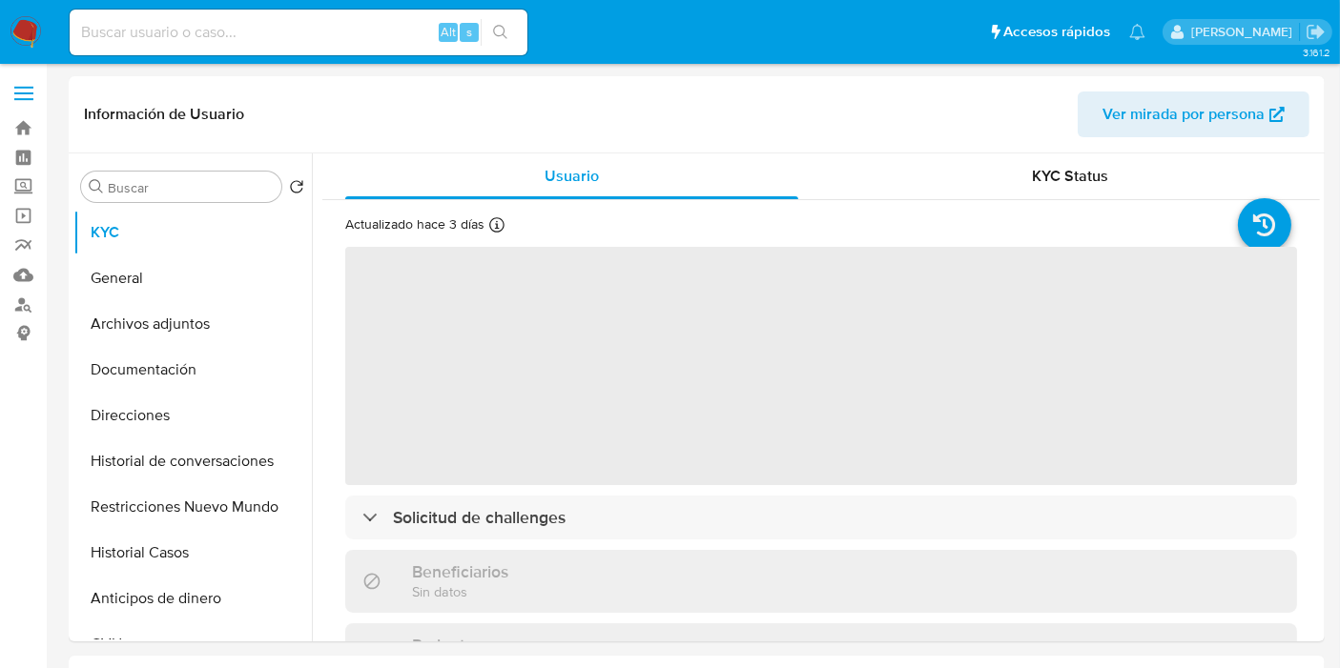
select select "10"
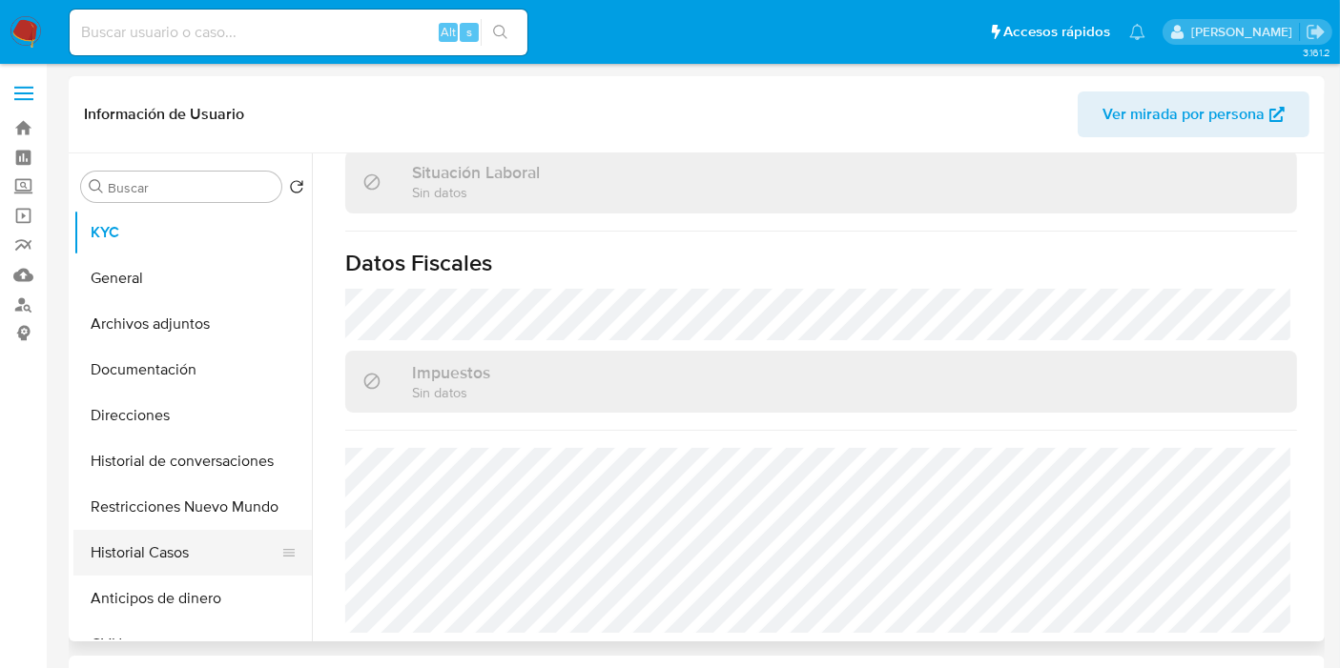
scroll to position [212, 0]
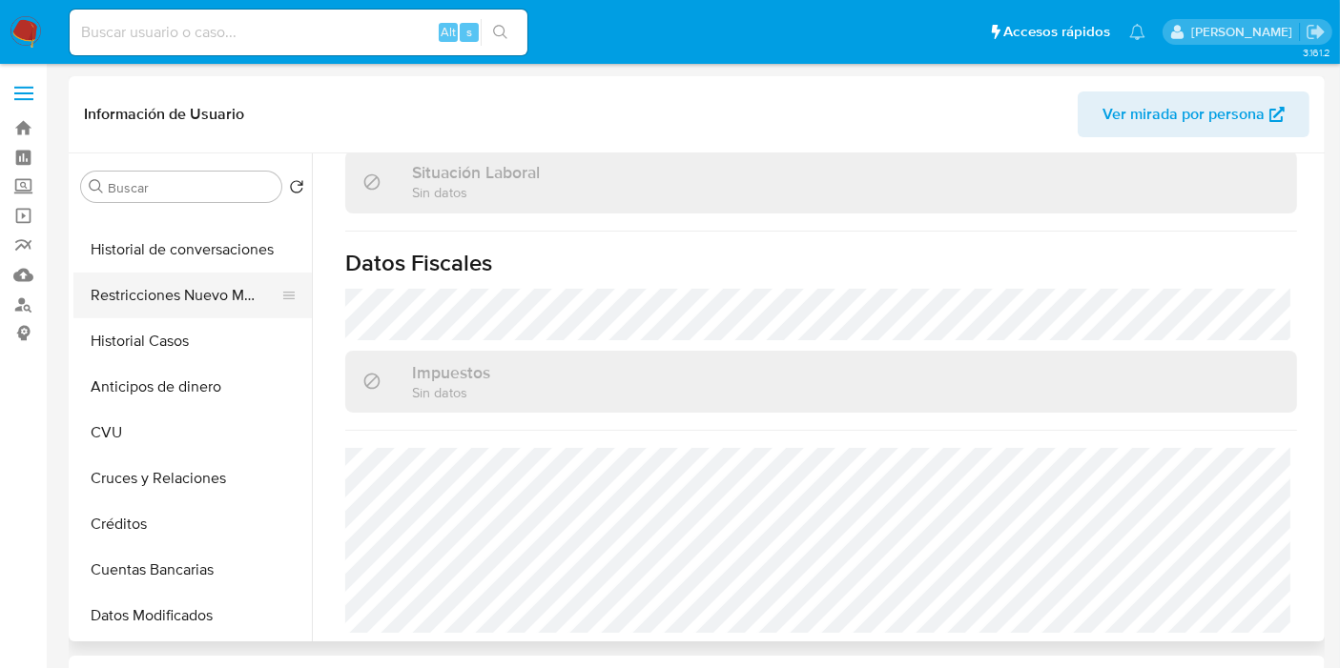
click at [204, 303] on button "Restricciones Nuevo Mundo" at bounding box center [184, 296] width 223 height 46
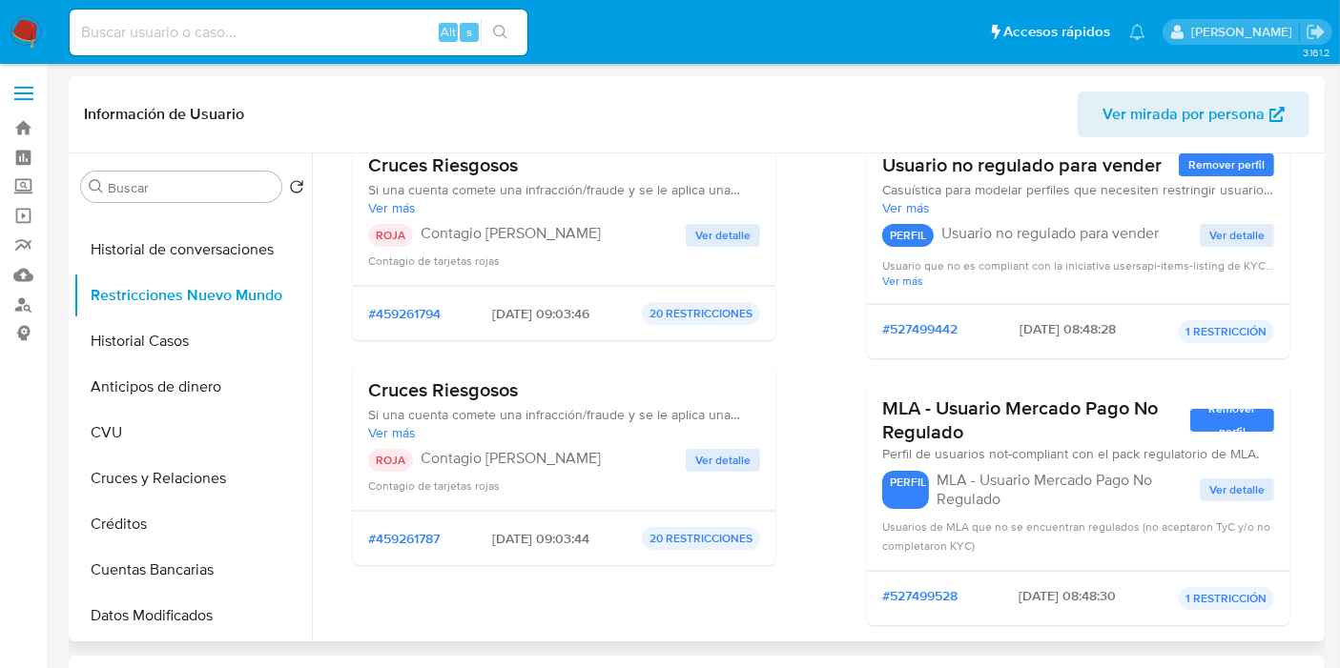
click at [664, 452] on p "Contagio Tarjetas Rojas" at bounding box center [552, 458] width 265 height 19
click at [707, 445] on div "Cruces Riesgosos Si una cuenta comete una infracción/fraude y se le aplica una …" at bounding box center [564, 437] width 392 height 116
click at [722, 485] on div "Contagio de tarjetas rojas" at bounding box center [564, 485] width 392 height 19
click at [735, 442] on div "Cruces Riesgosos Si una cuenta comete una infracción/fraude y se le aplica una …" at bounding box center [564, 437] width 392 height 116
click at [736, 460] on span "Ver detalle" at bounding box center [722, 460] width 55 height 19
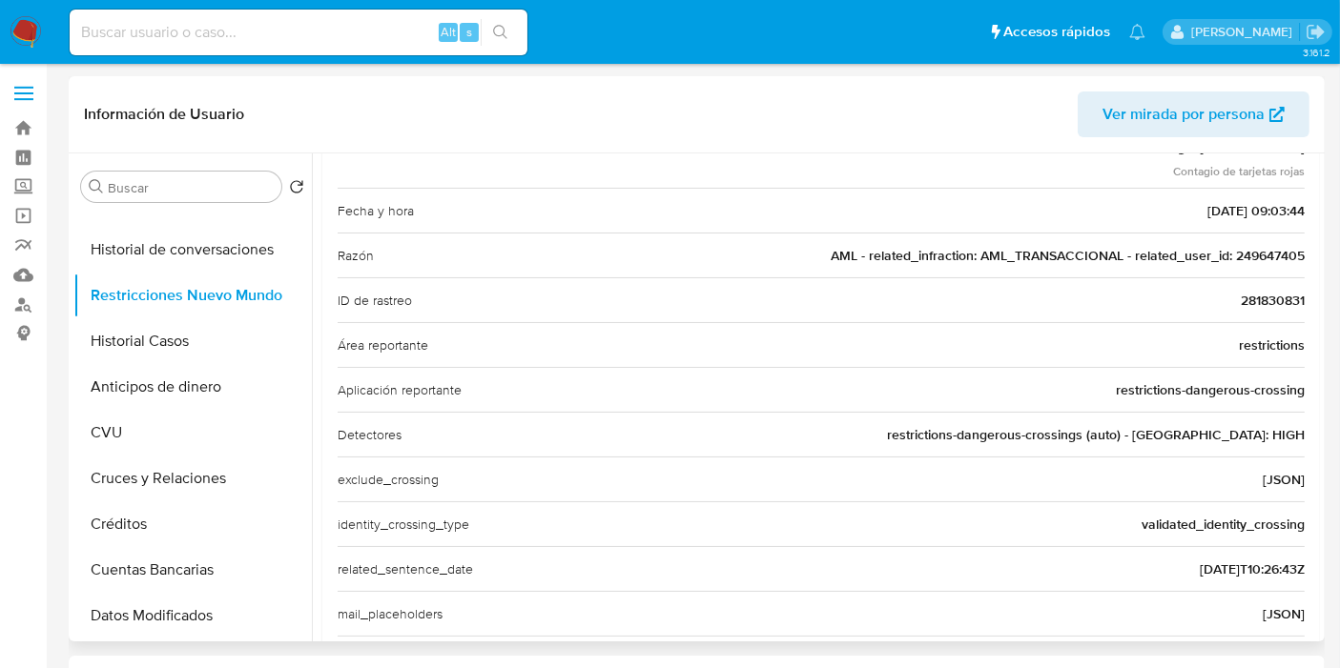
scroll to position [106, 0]
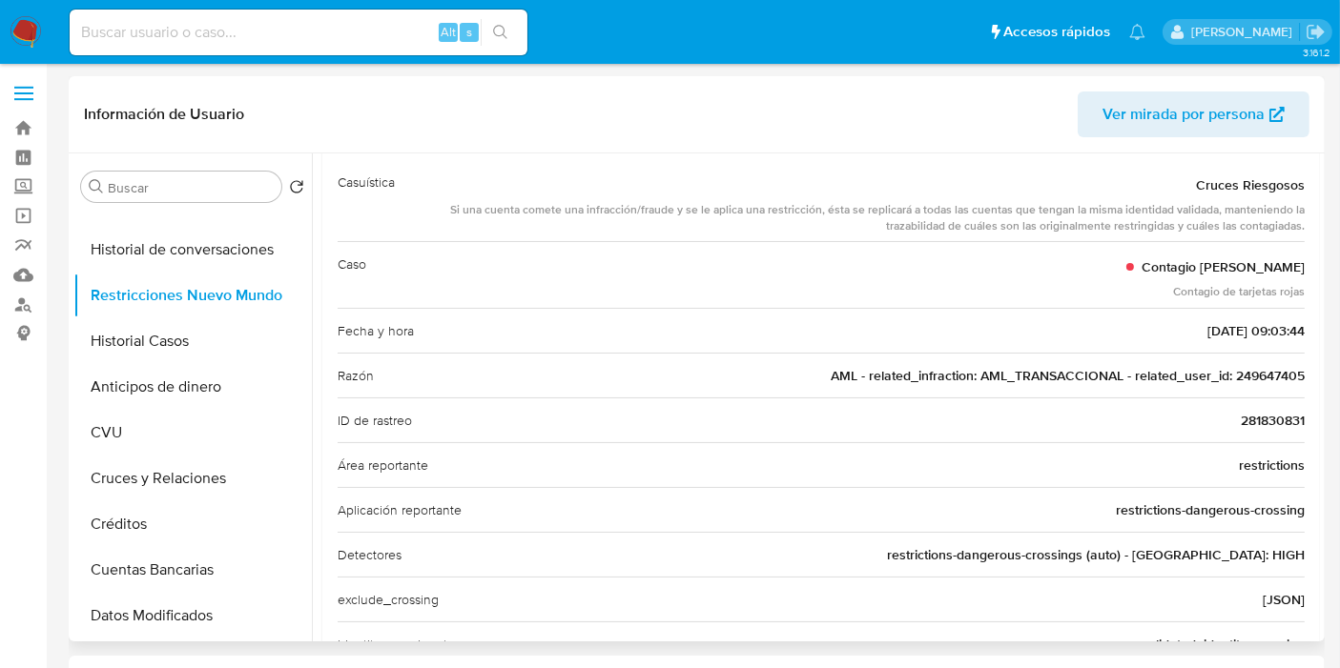
click at [1253, 321] on span "01/10/2025 - 09:03:44" at bounding box center [1255, 330] width 97 height 19
click at [1030, 344] on div "Fecha y hora 01/10/2025 - 09:03:44" at bounding box center [821, 330] width 967 height 45
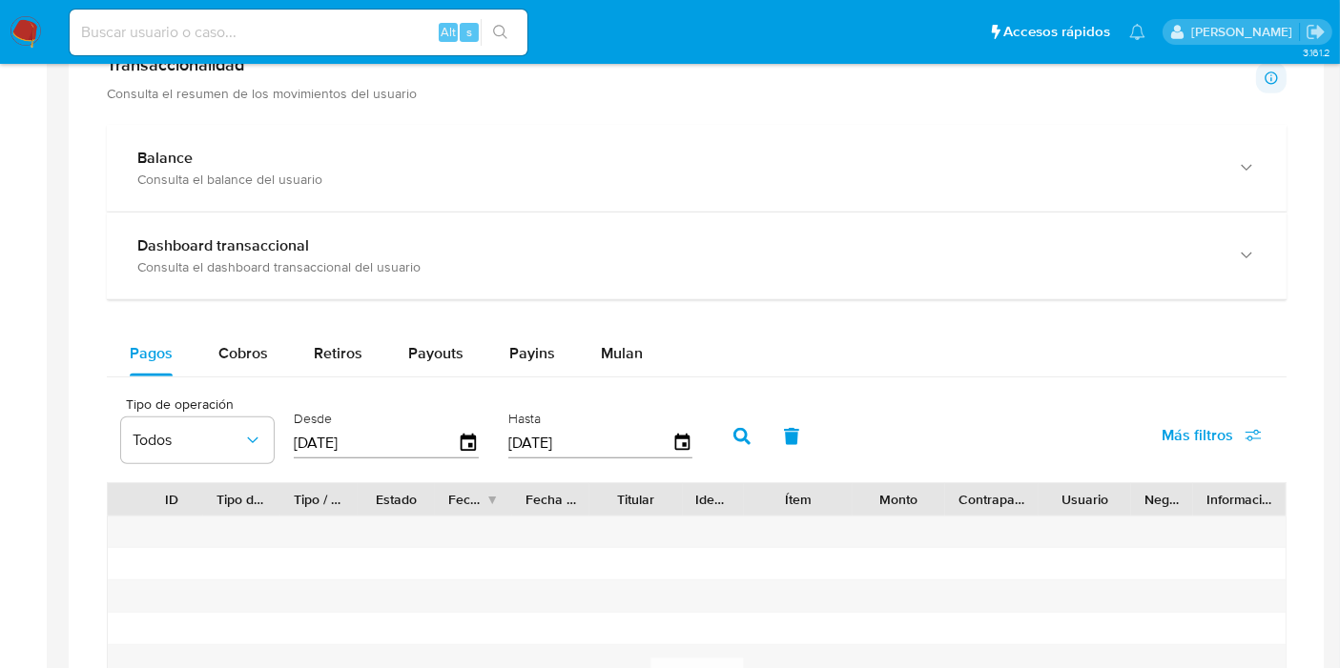
scroll to position [847, 0]
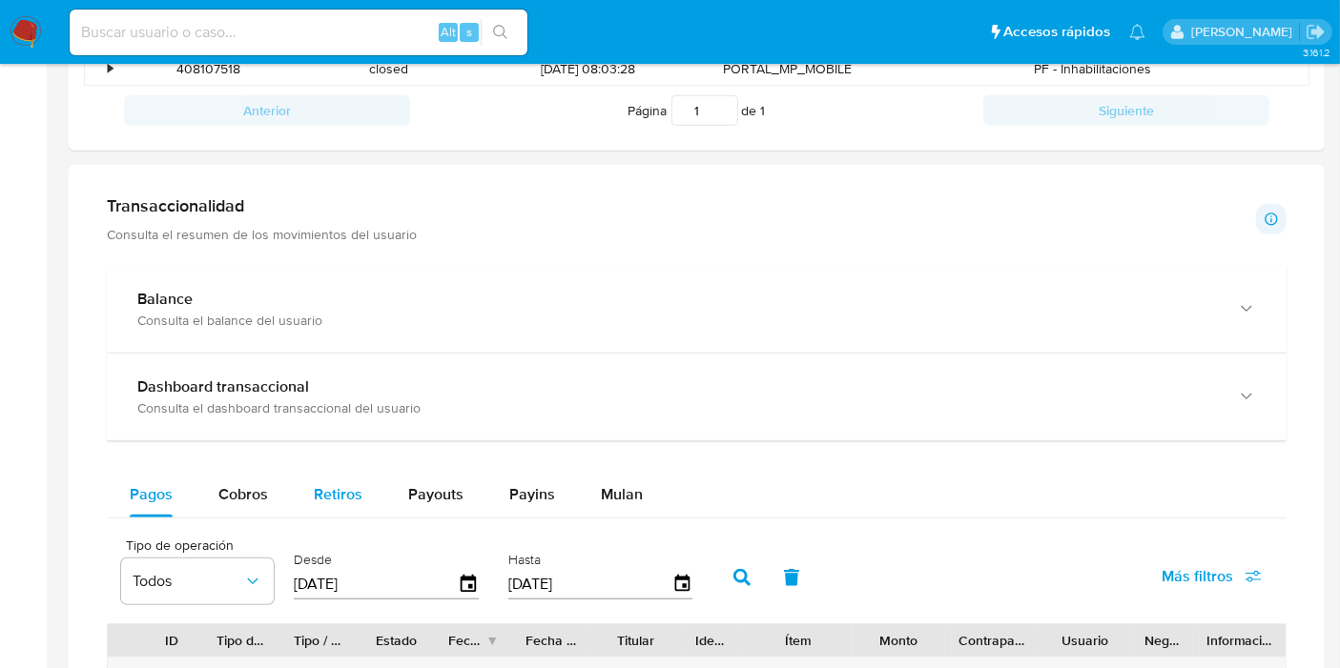
click at [331, 483] on span "Retiros" at bounding box center [338, 494] width 49 height 22
select select "10"
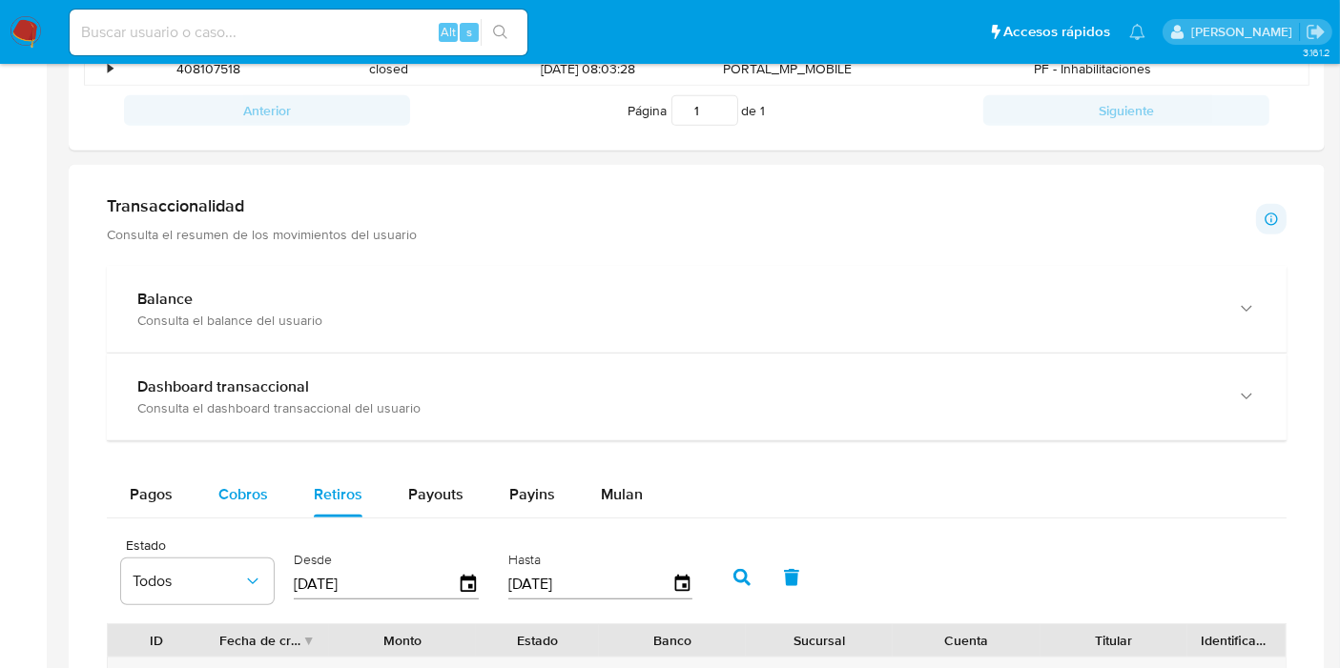
click at [209, 483] on button "Cobros" at bounding box center [242, 495] width 95 height 46
select select "10"
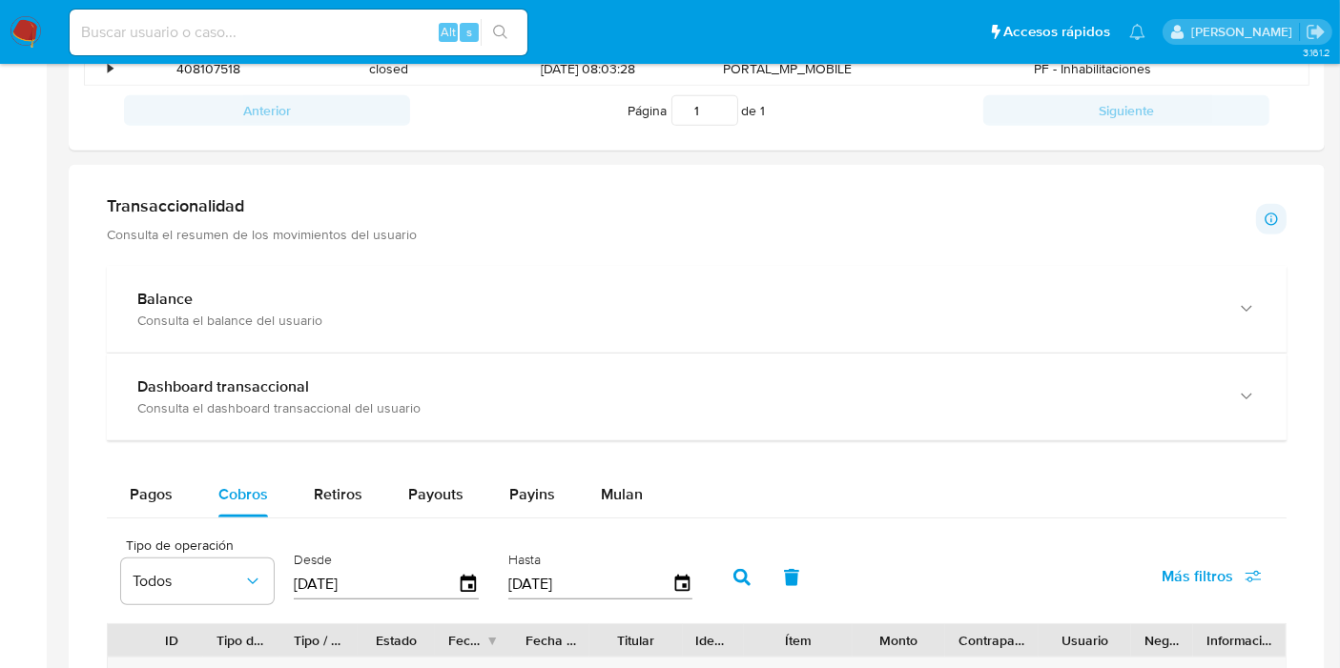
drag, startPoint x: 482, startPoint y: 584, endPoint x: 475, endPoint y: 577, distance: 10.1
click at [479, 583] on div "Desde 09/07/2025" at bounding box center [388, 576] width 199 height 76
click at [465, 575] on icon "button" at bounding box center [468, 583] width 15 height 17
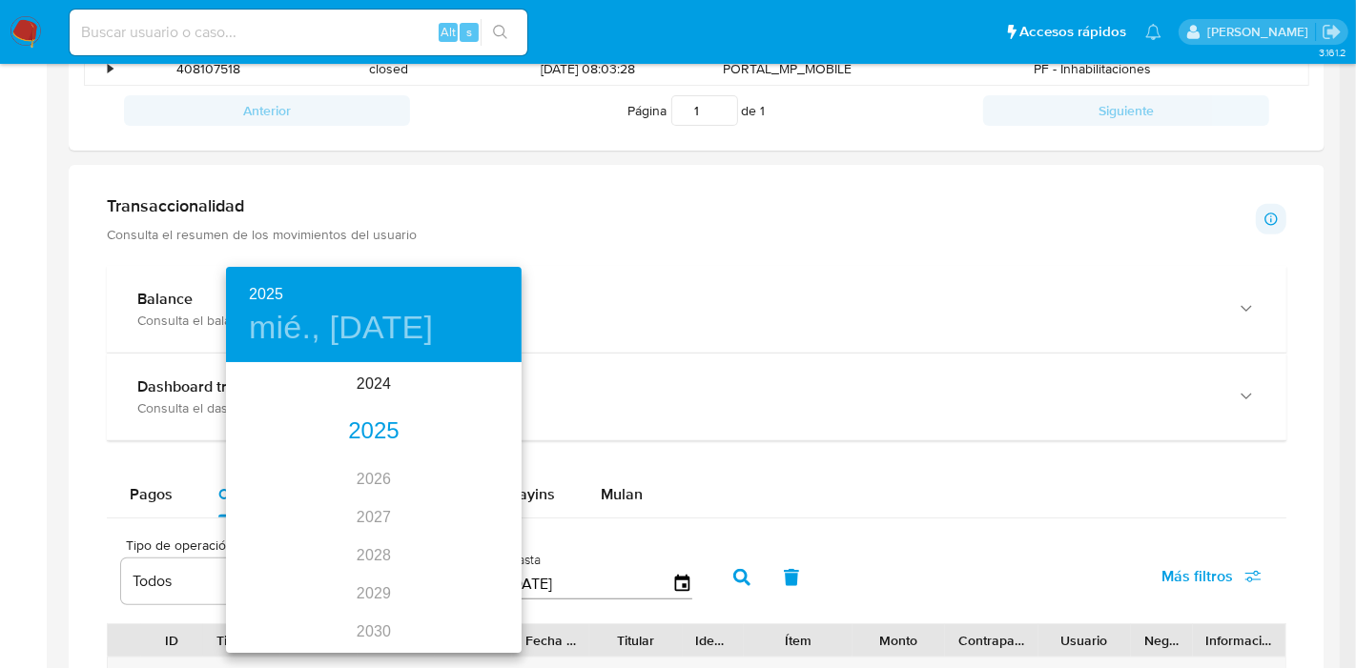
click at [273, 290] on h6 "2025" at bounding box center [266, 294] width 34 height 27
click at [362, 377] on div "2024" at bounding box center [374, 384] width 296 height 38
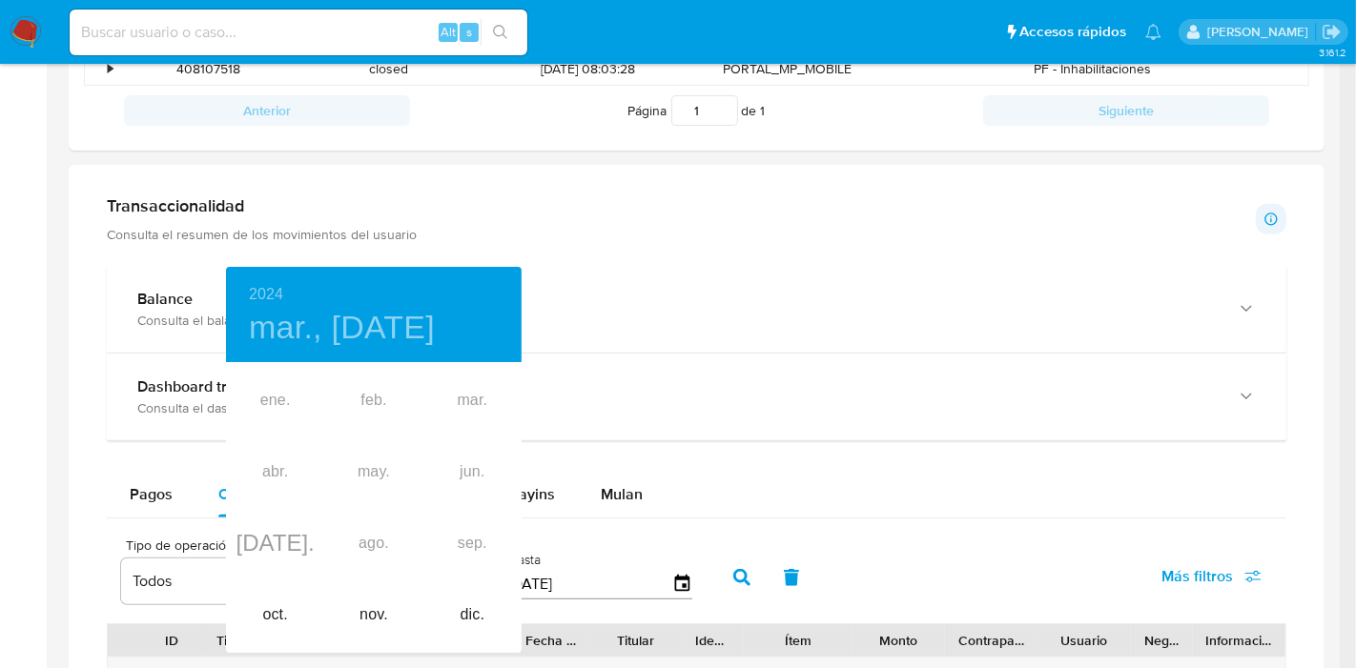
click at [370, 467] on div "ene. feb. mar. abr. may. jun. jul. ago. sep. oct. nov. dic." at bounding box center [374, 508] width 296 height 286
click at [294, 611] on div "oct." at bounding box center [275, 616] width 98 height 72
type input "09/10/2024"
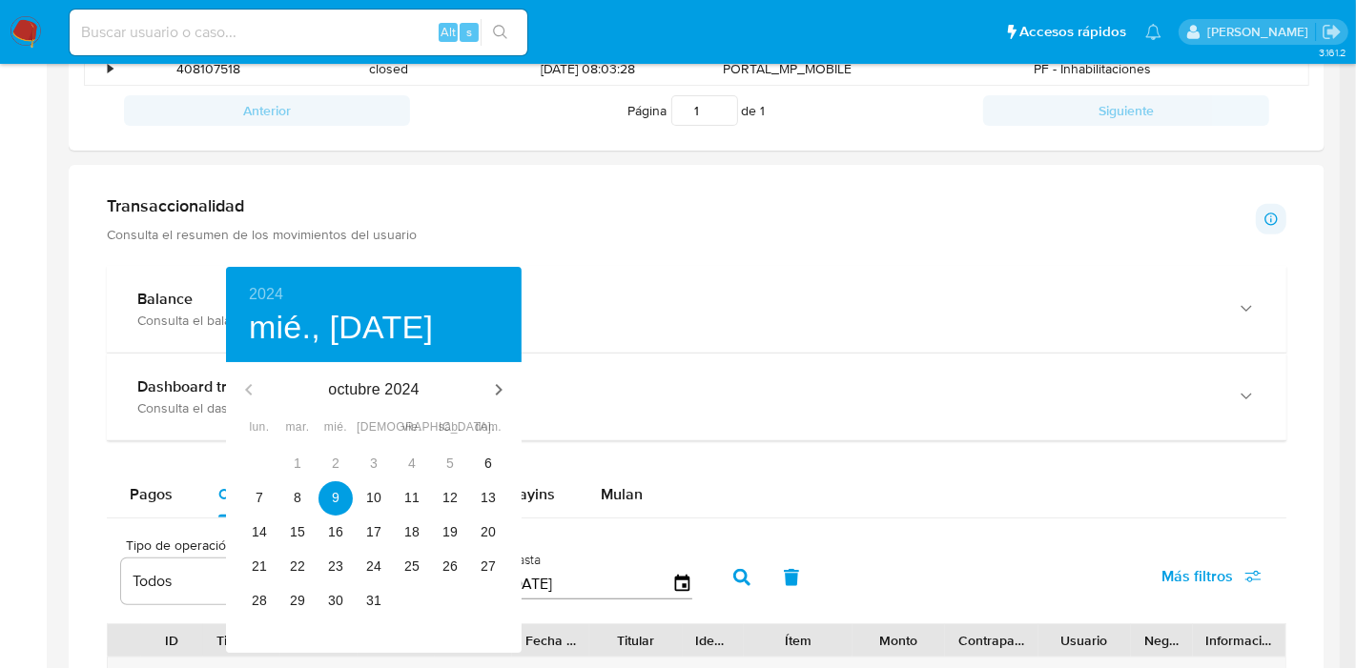
click at [296, 458] on div "1" at bounding box center [297, 464] width 38 height 34
click at [333, 515] on div "30 1 2 3 4 5 6 7 8 9 10 11 12 13 14 15 16 17 18 19 20 21 22 23 24 25 26 27 28 2…" at bounding box center [374, 533] width 296 height 172
click at [336, 497] on p "9" at bounding box center [336, 497] width 8 height 19
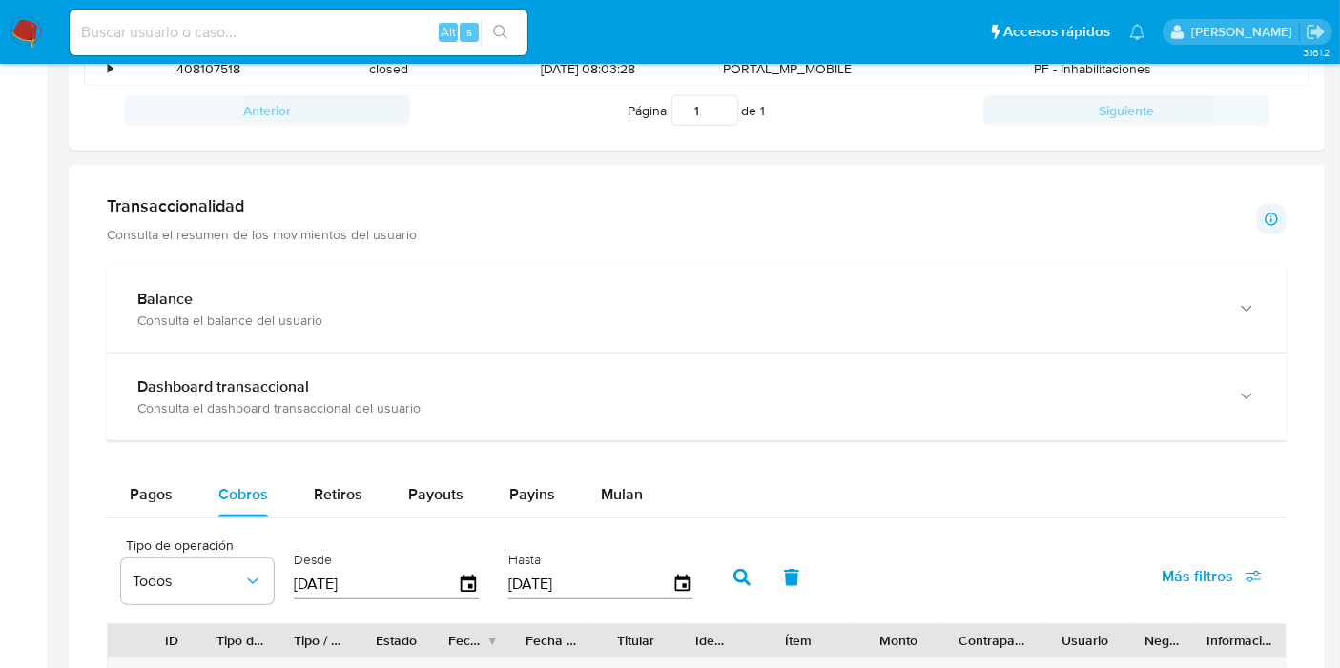
click at [738, 578] on icon "button" at bounding box center [741, 577] width 17 height 17
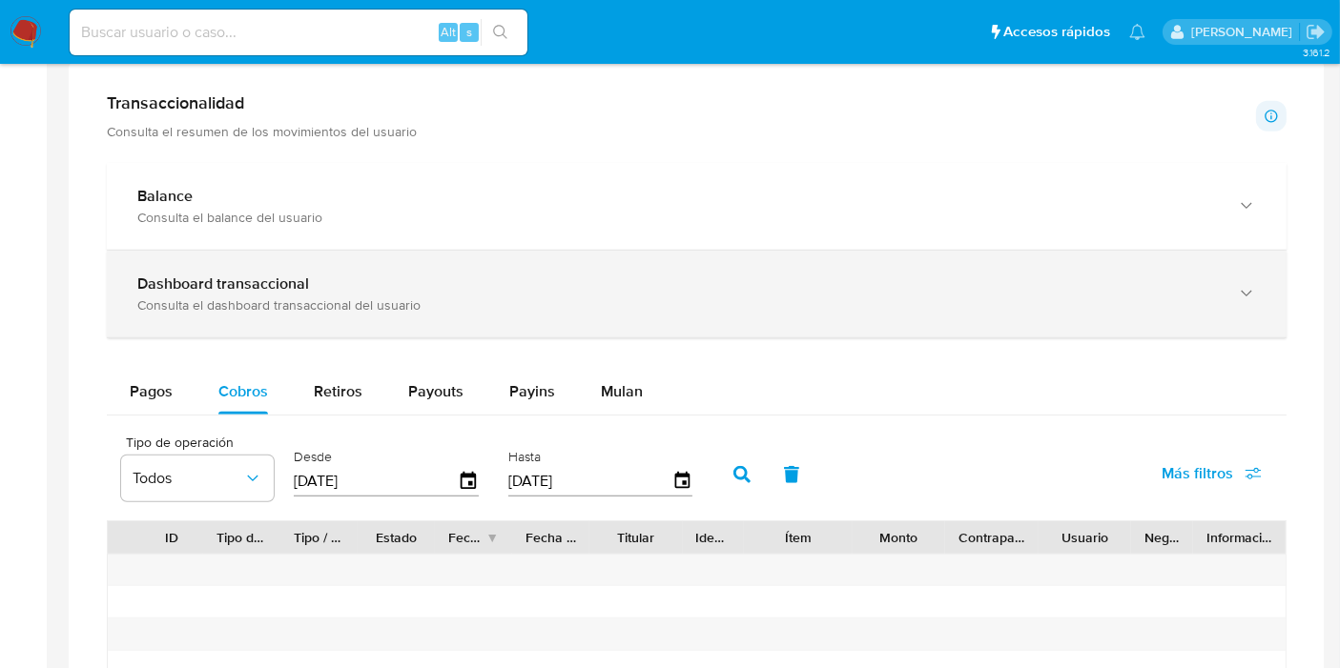
scroll to position [741, 0]
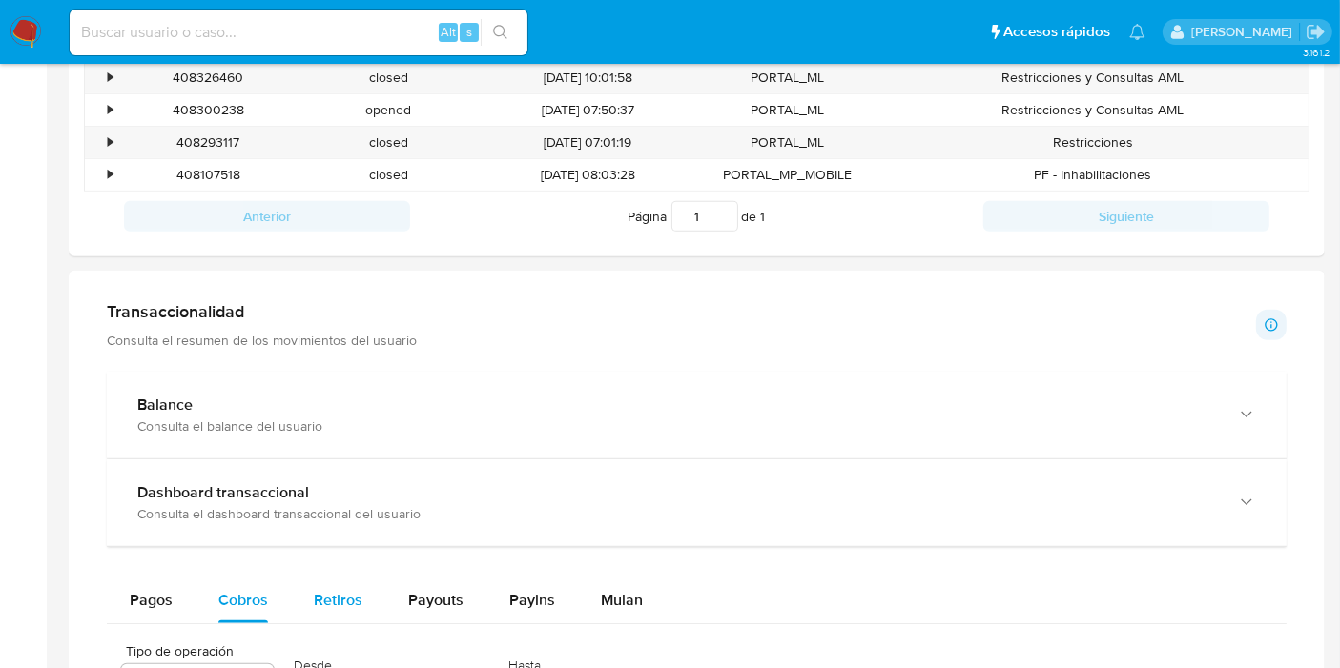
click at [343, 608] on div "Retiros" at bounding box center [338, 601] width 49 height 46
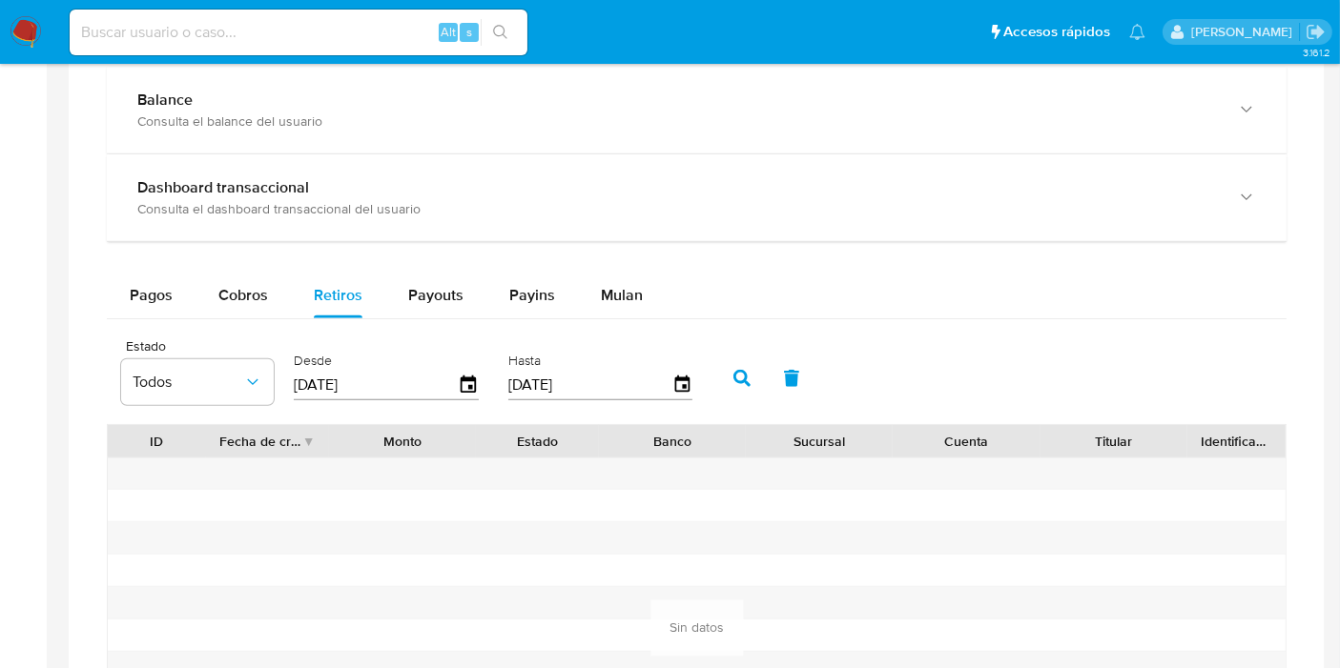
scroll to position [1165, 0]
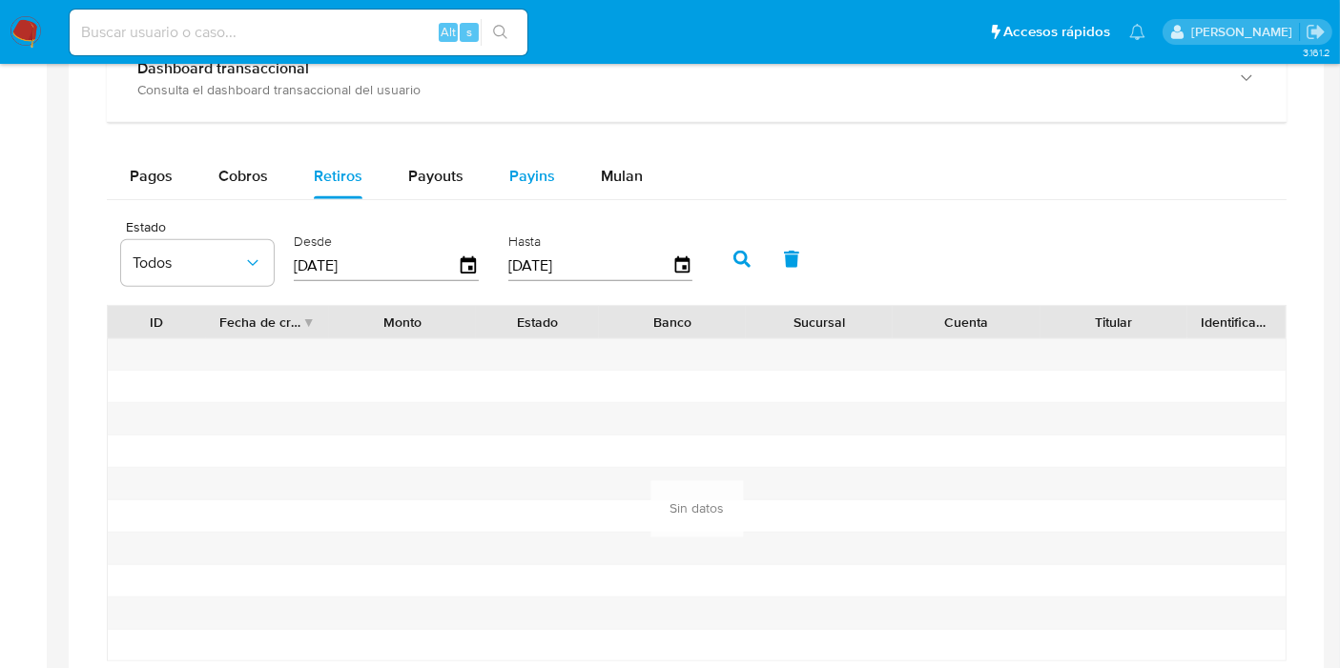
click at [542, 154] on div "Payins" at bounding box center [532, 177] width 46 height 46
select select "10"
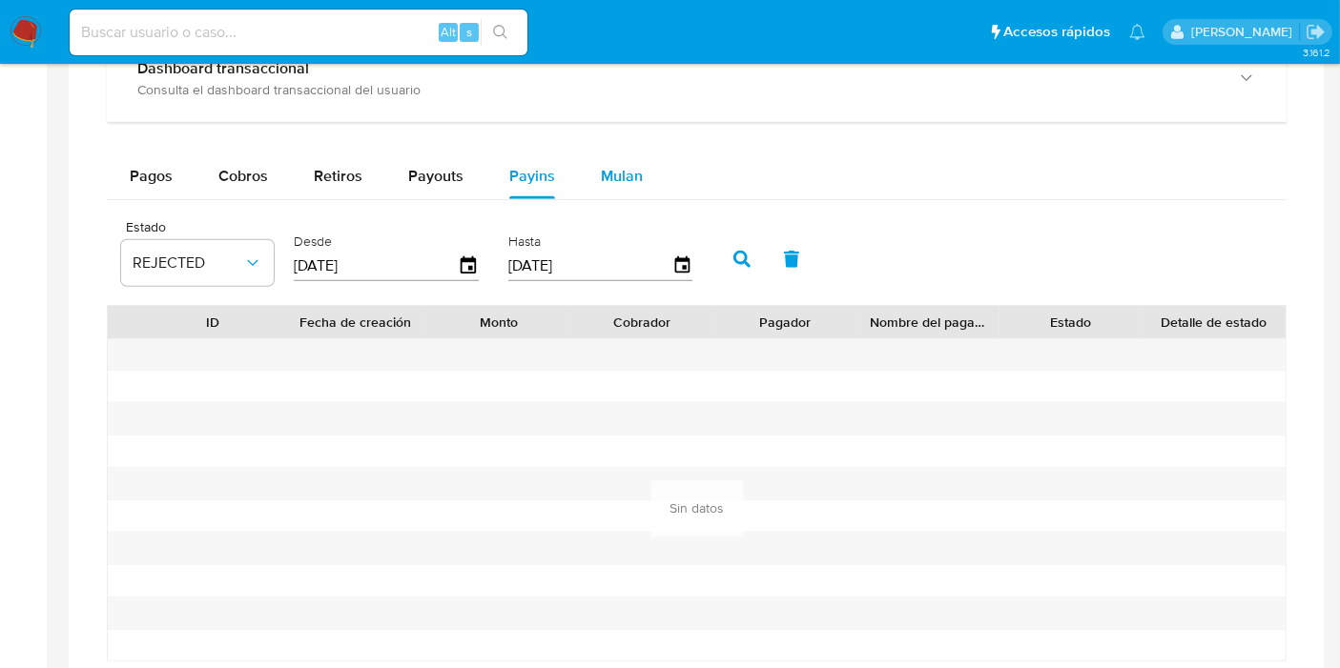
click at [641, 166] on button "Mulan" at bounding box center [622, 177] width 88 height 46
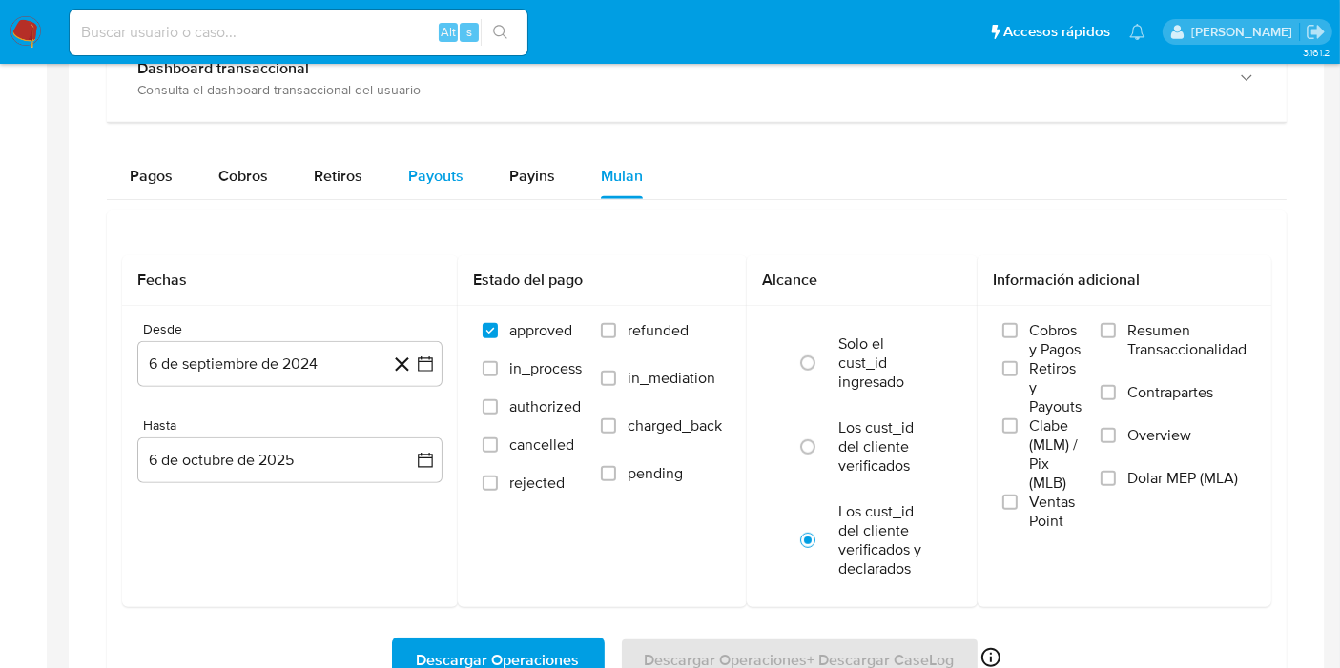
click at [459, 169] on span "Payouts" at bounding box center [435, 176] width 55 height 22
select select "10"
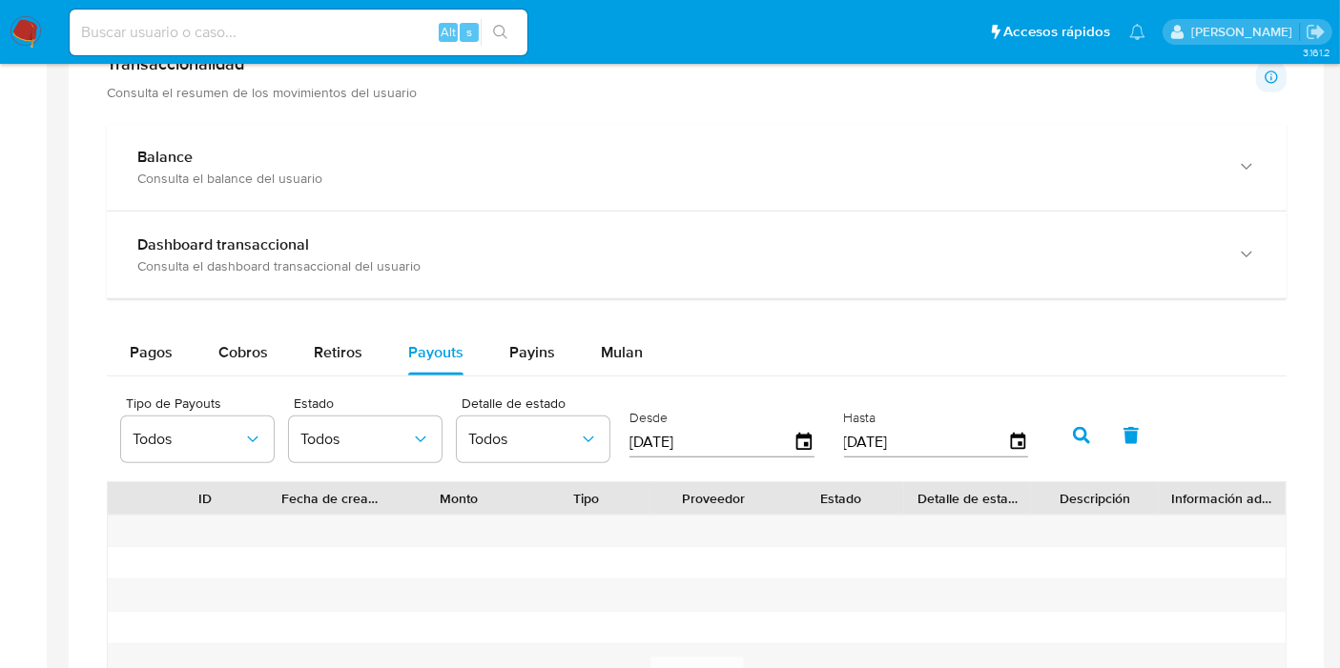
scroll to position [847, 0]
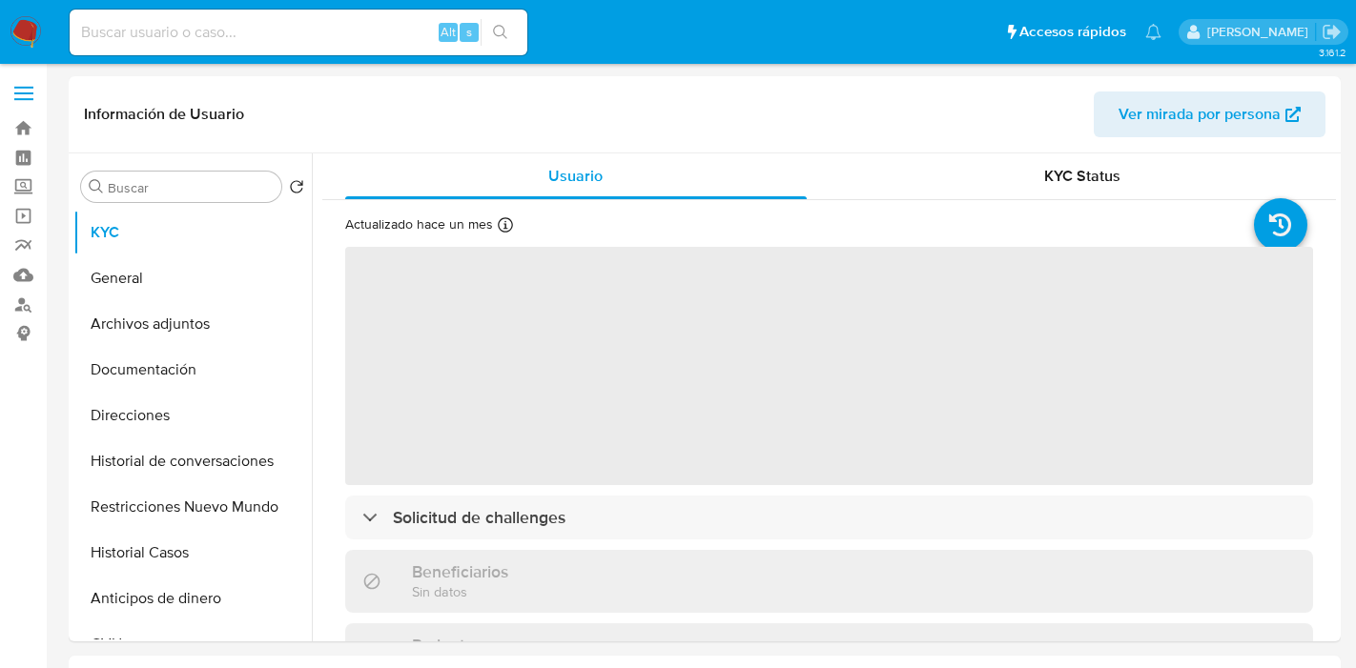
select select "10"
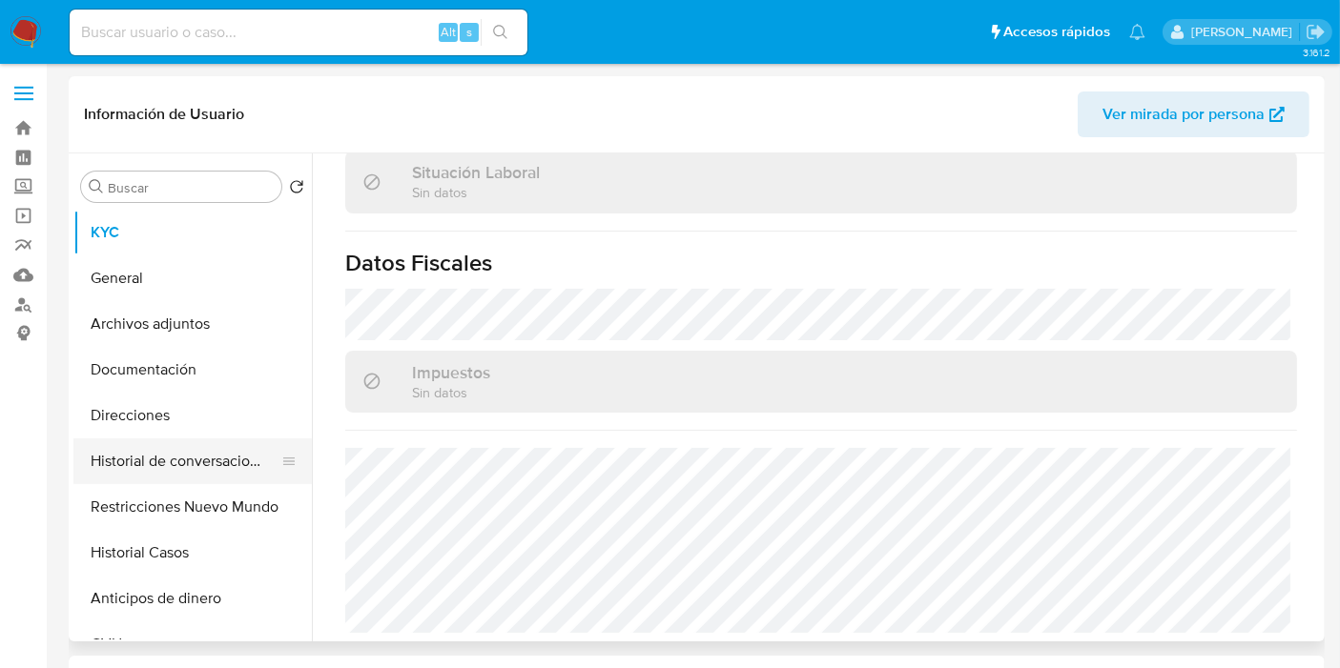
click at [181, 465] on button "Historial de conversaciones" at bounding box center [184, 462] width 223 height 46
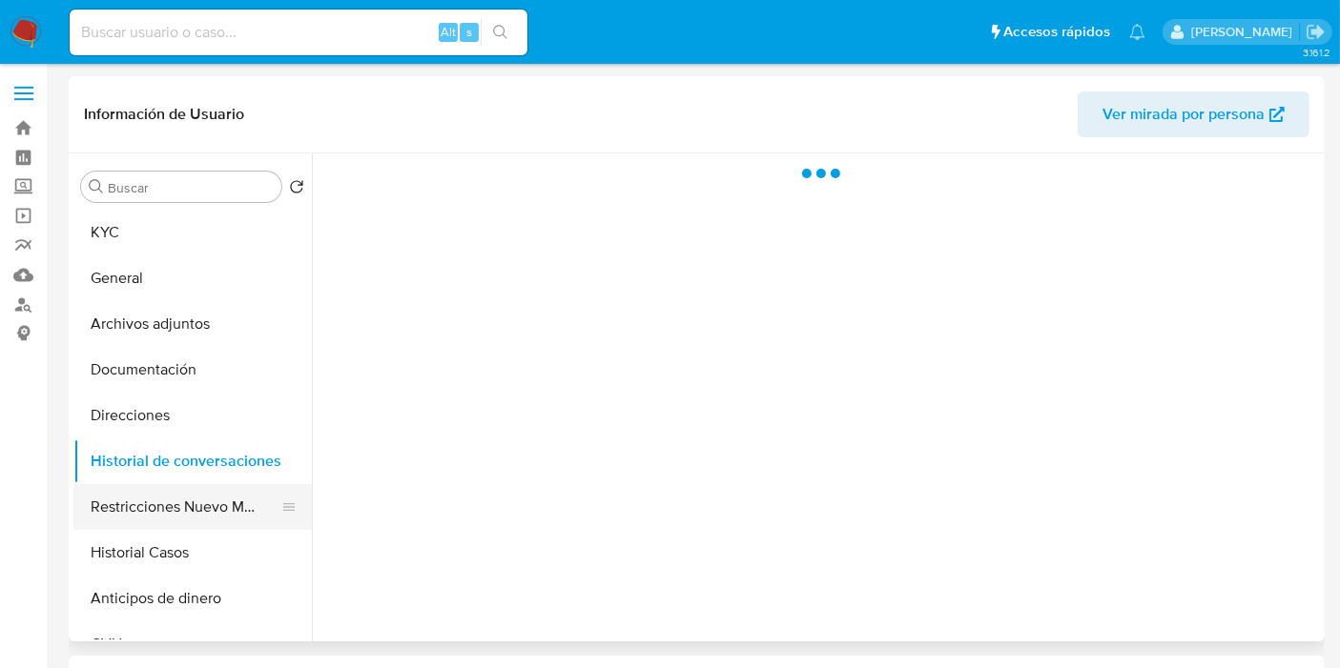
click at [181, 484] on button "Restricciones Nuevo Mundo" at bounding box center [184, 507] width 223 height 46
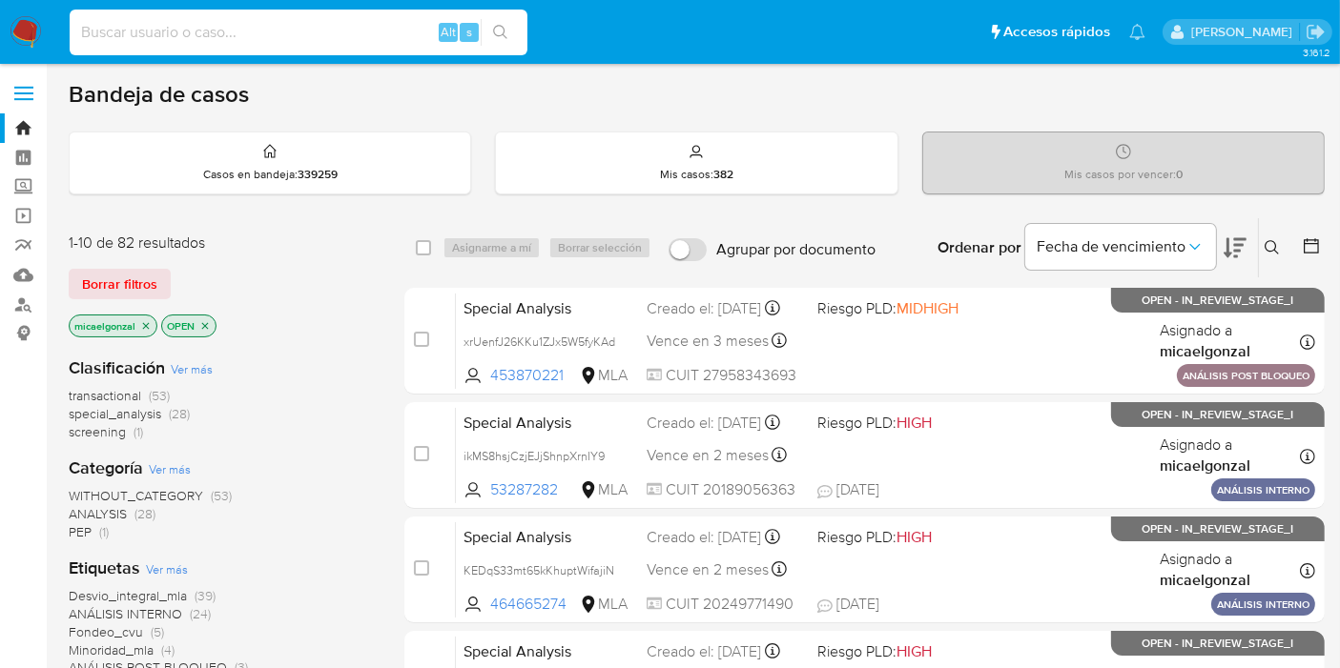
click at [138, 28] on input at bounding box center [299, 32] width 458 height 25
paste input "WHPkTwqqnAGvOcSdHR0UxFFG"
type input "WHPkTwqqnAGvOcSdHR0UxFFG"
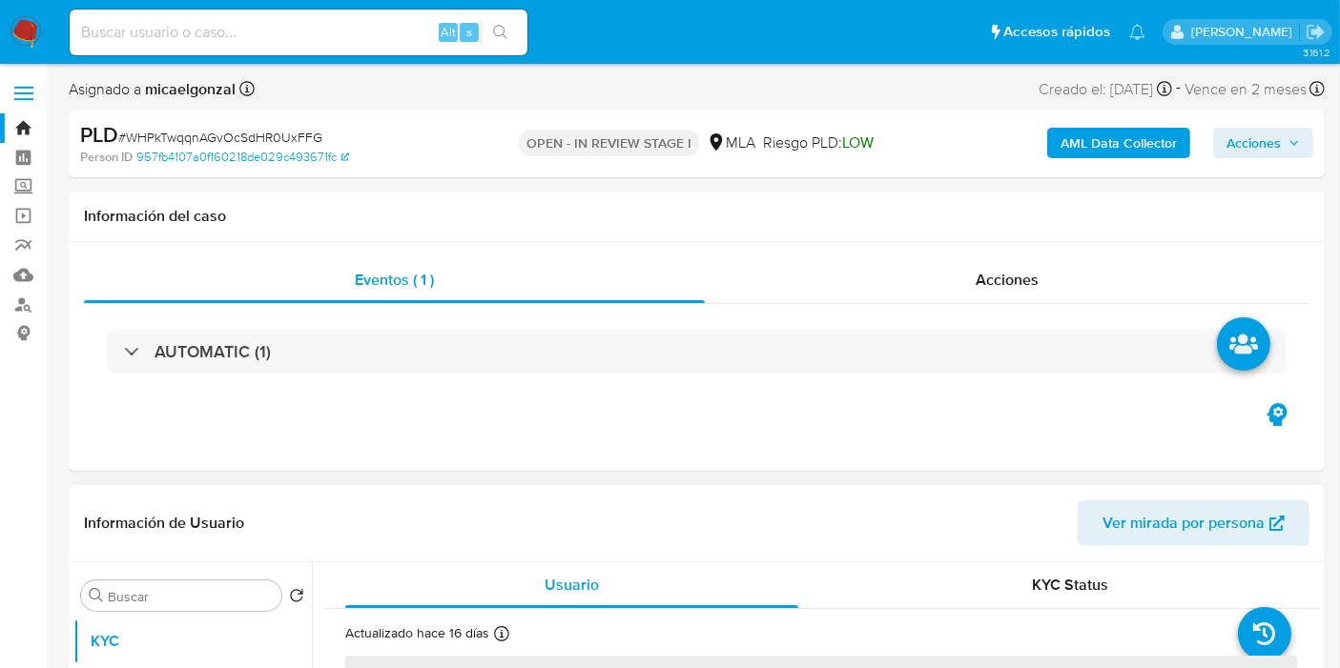
select select "10"
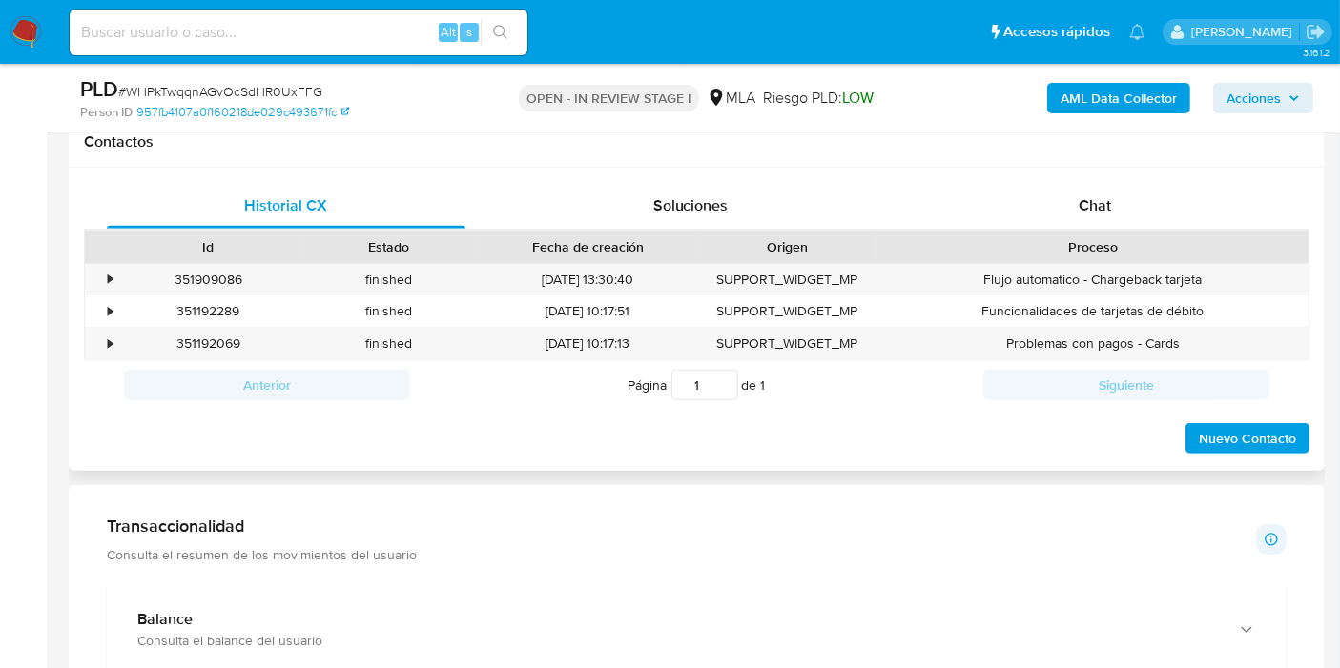
scroll to position [847, 0]
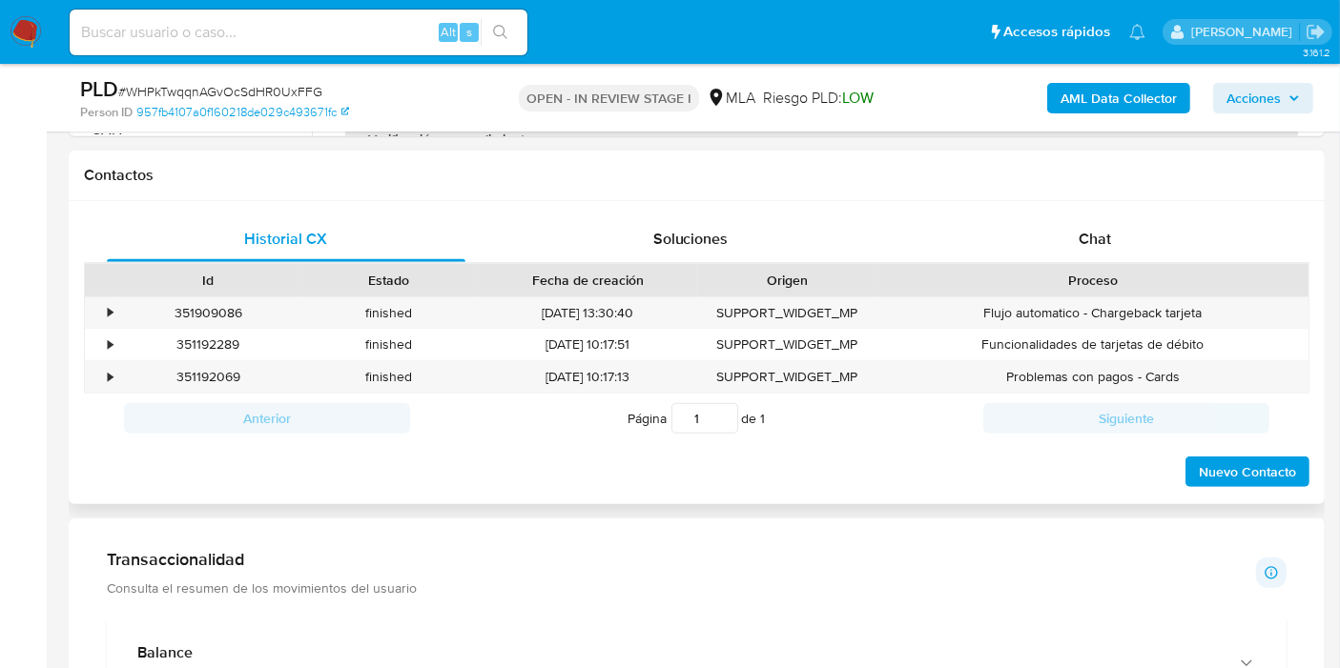
click at [1076, 264] on div "Proceso" at bounding box center [1092, 280] width 431 height 32
click at [1088, 233] on span "Chat" at bounding box center [1094, 239] width 32 height 22
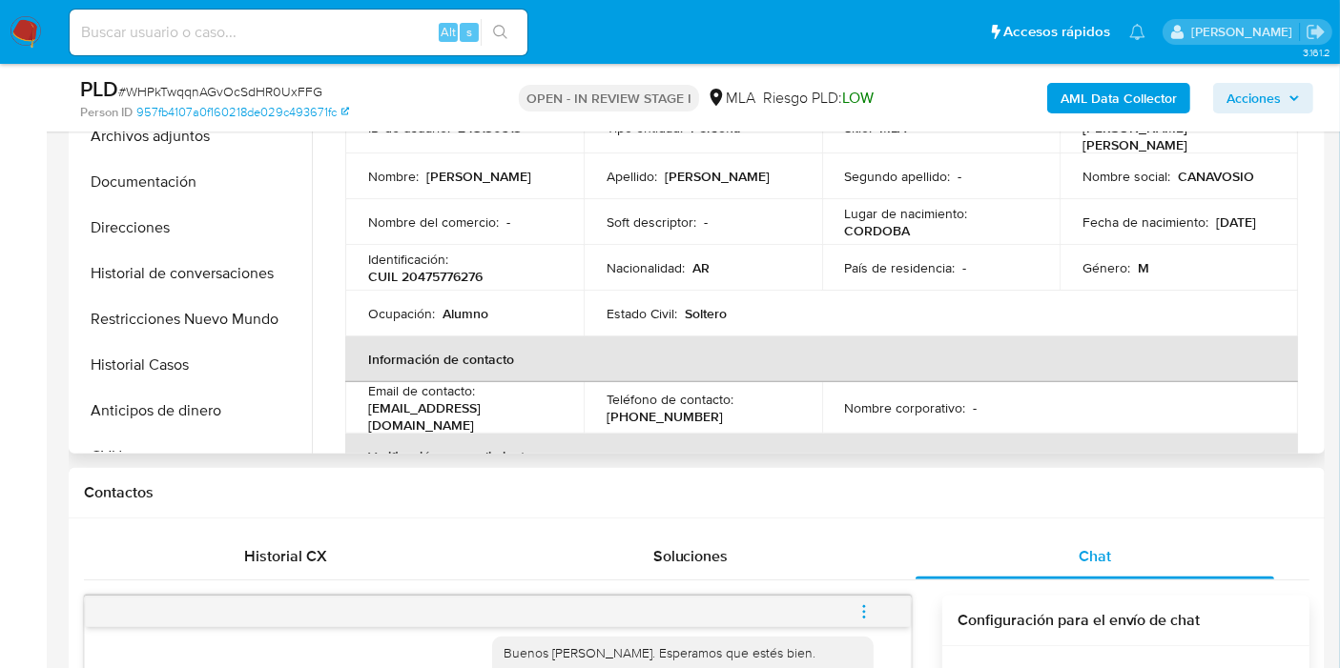
scroll to position [423, 0]
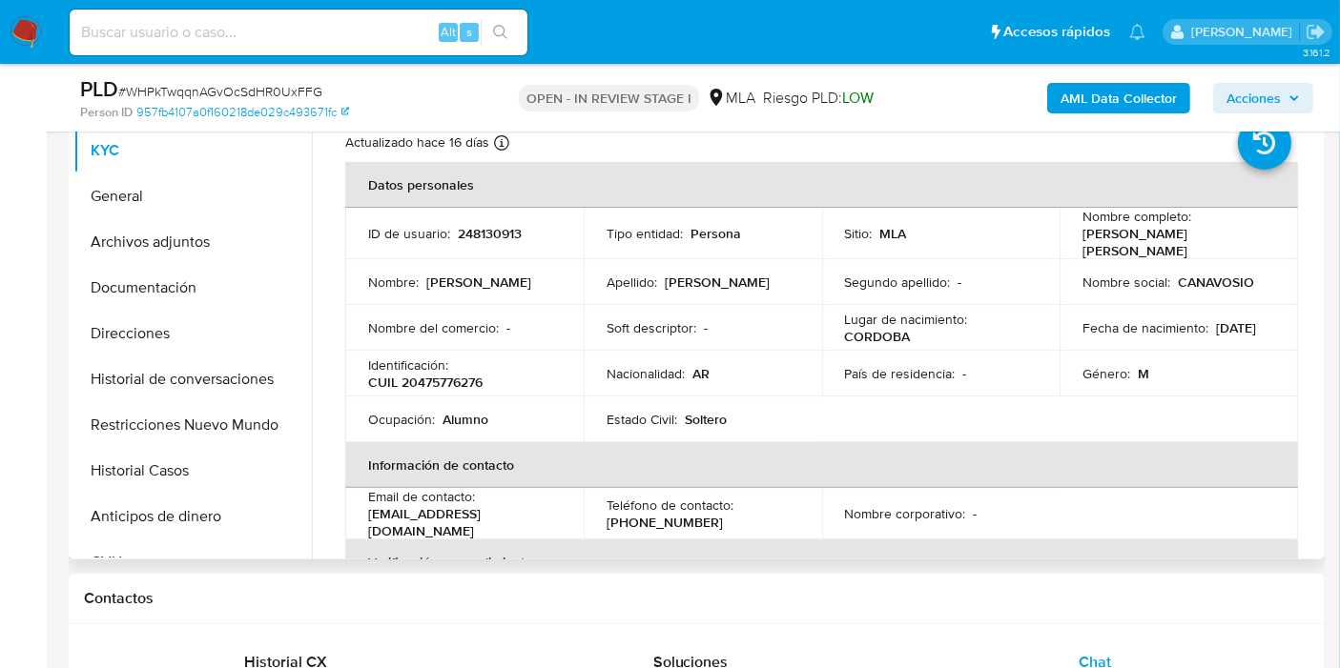
drag, startPoint x: 889, startPoint y: 357, endPoint x: 902, endPoint y: 367, distance: 17.0
click at [892, 365] on p "País de residencia :" at bounding box center [900, 373] width 111 height 17
click at [1216, 337] on p "[DATE]" at bounding box center [1236, 327] width 40 height 17
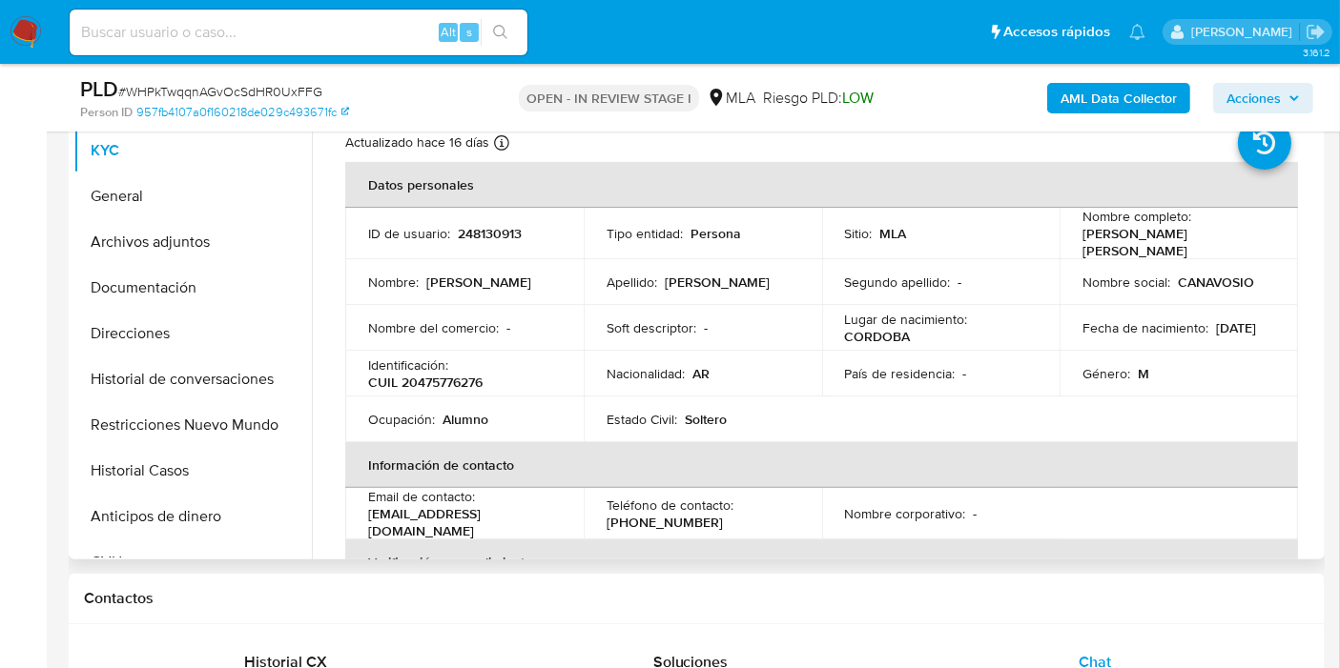
click at [1163, 410] on table "Datos personales ID de usuario : 248130913 Tipo entidad : Persona Sitio : MLA N…" at bounding box center [821, 511] width 953 height 698
